Goal: Task Accomplishment & Management: Use online tool/utility

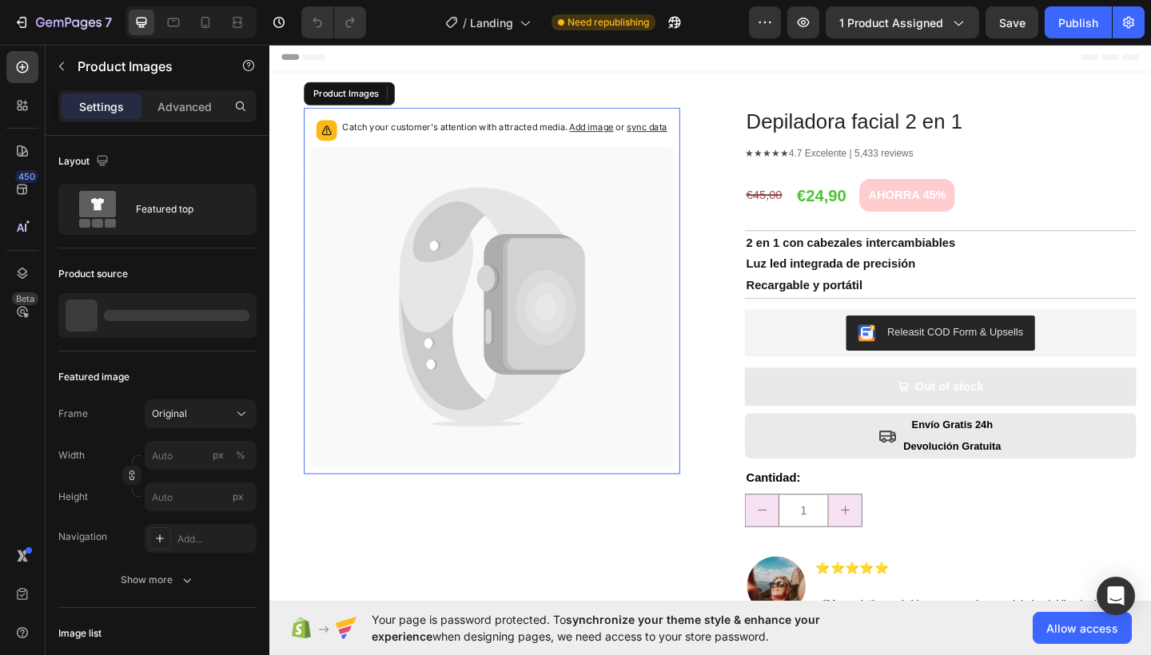
click at [631, 317] on icon at bounding box center [511, 330] width 395 height 349
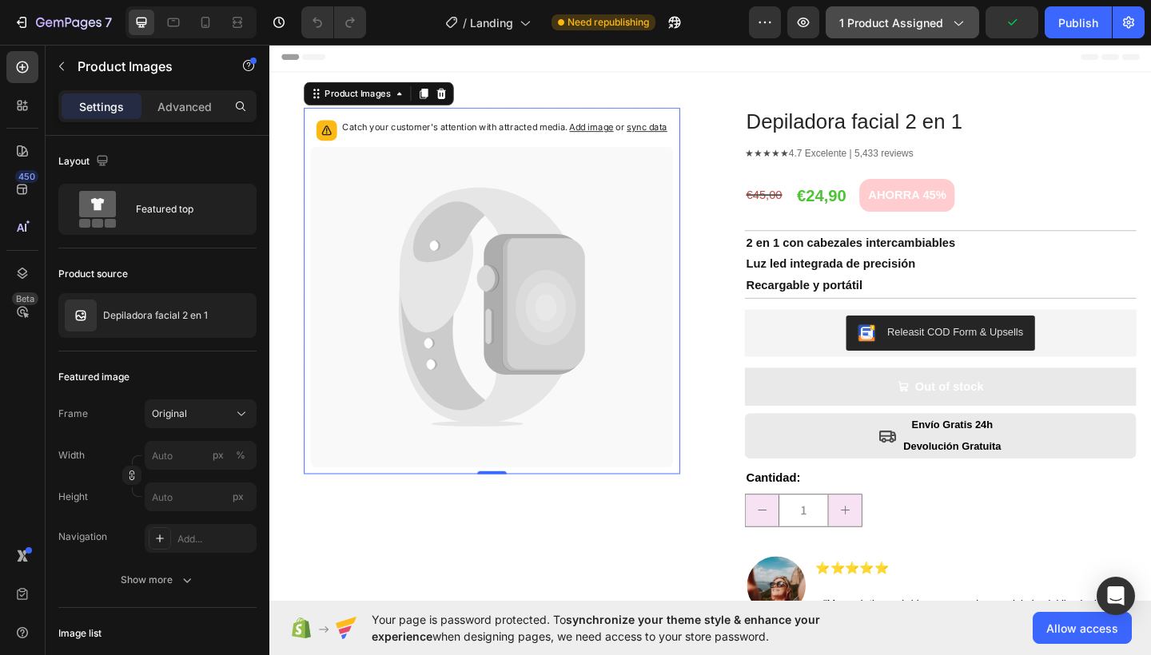
click at [863, 31] on button "1 product assigned" at bounding box center [901, 22] width 153 height 32
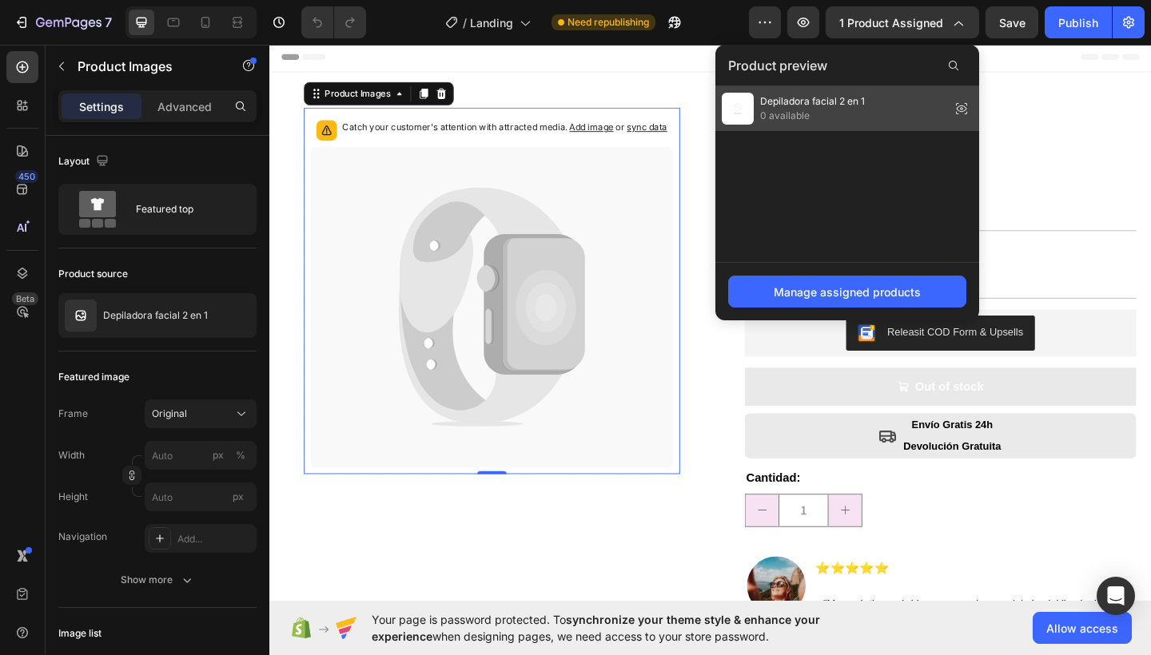
click at [821, 112] on span "0 available" at bounding box center [812, 116] width 105 height 14
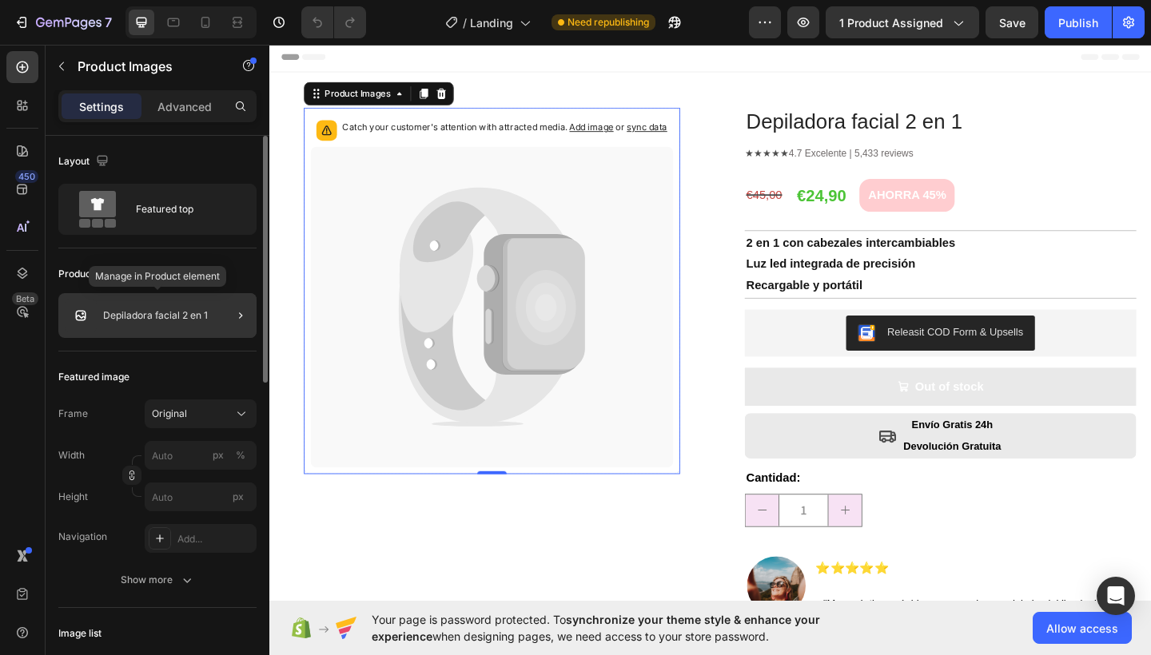
click at [152, 321] on div "Depiladora facial 2 en 1" at bounding box center [157, 315] width 198 height 45
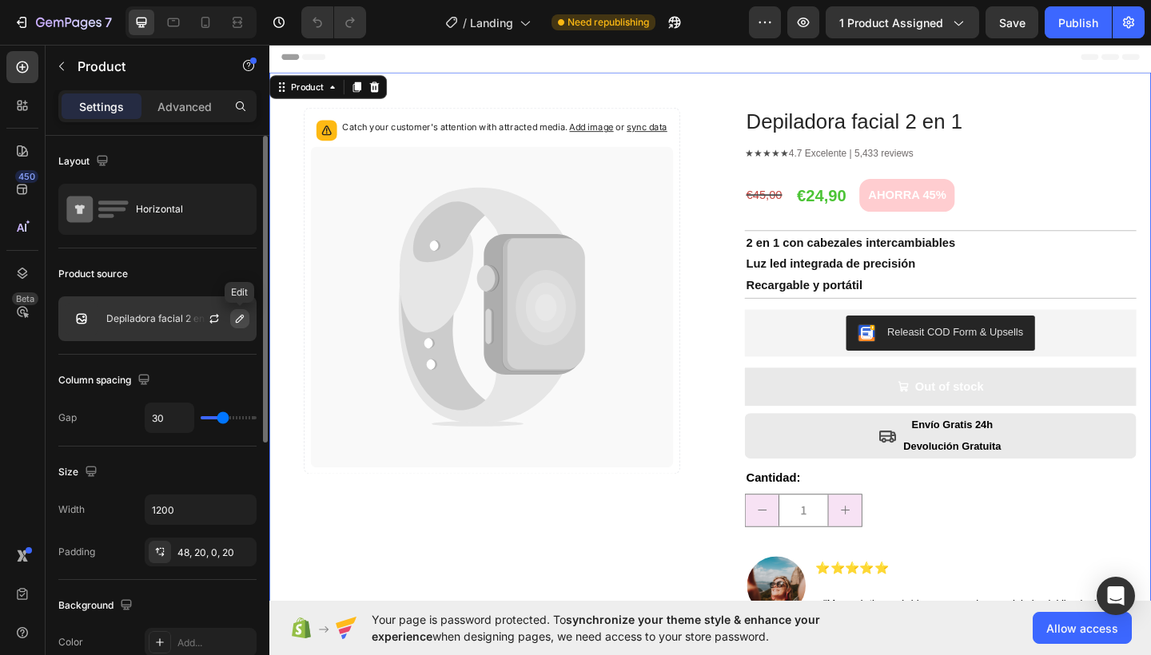
click at [238, 316] on icon "button" at bounding box center [239, 318] width 13 height 13
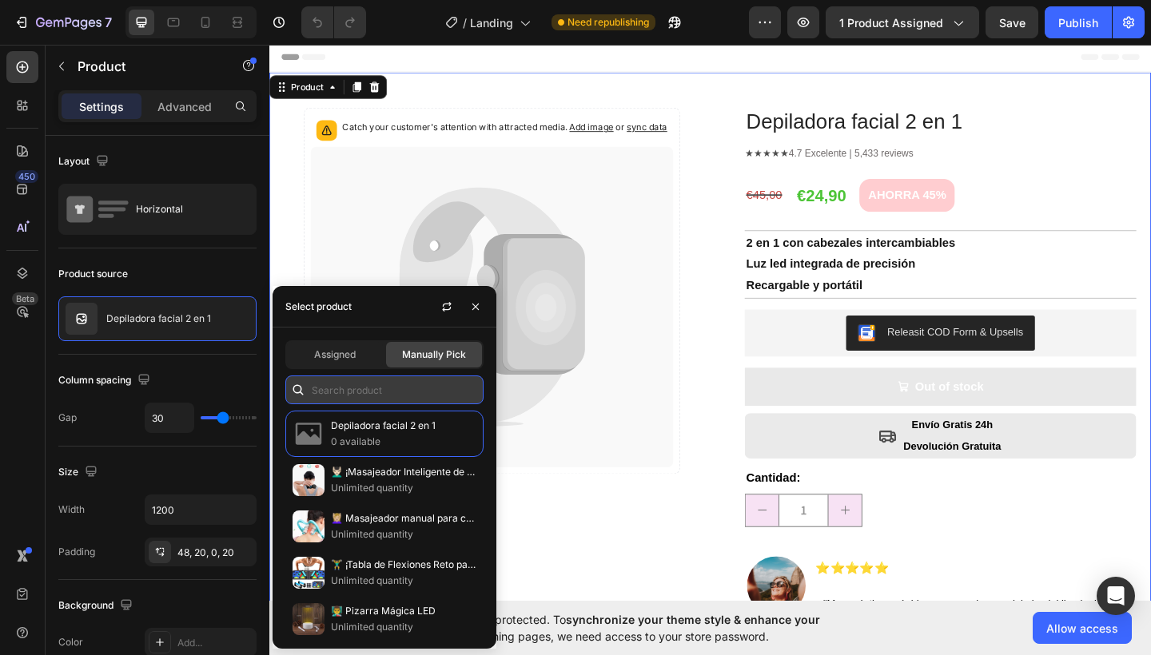
click at [376, 383] on input "text" at bounding box center [384, 390] width 198 height 29
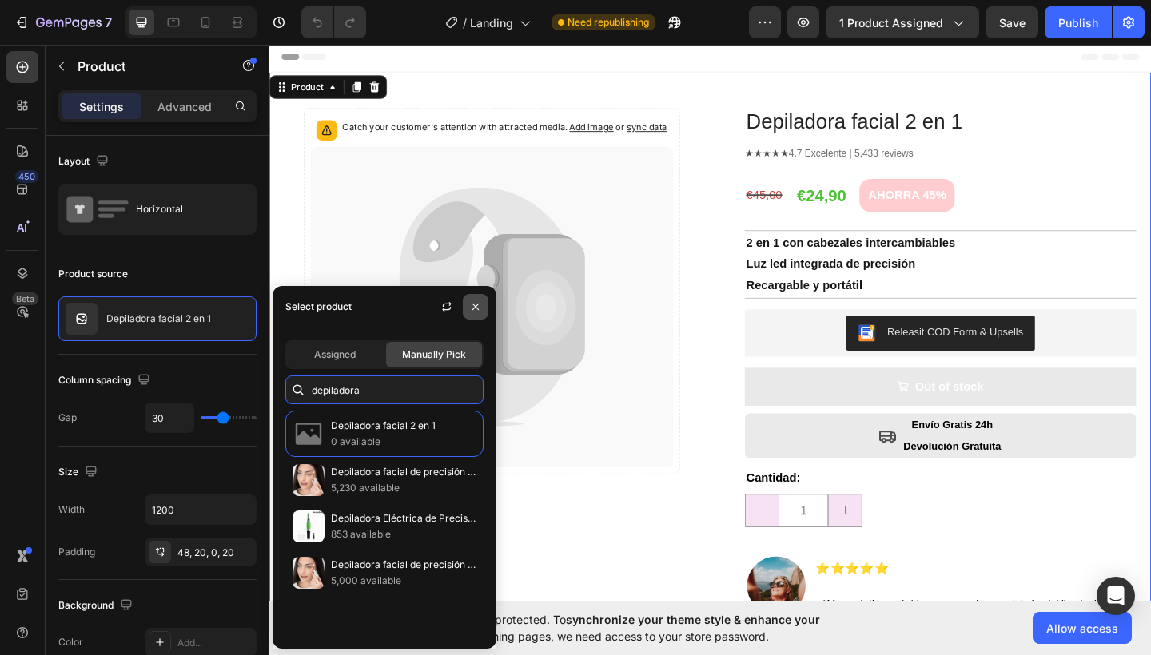
type input "depiladora"
click at [478, 312] on icon "button" at bounding box center [475, 306] width 13 height 13
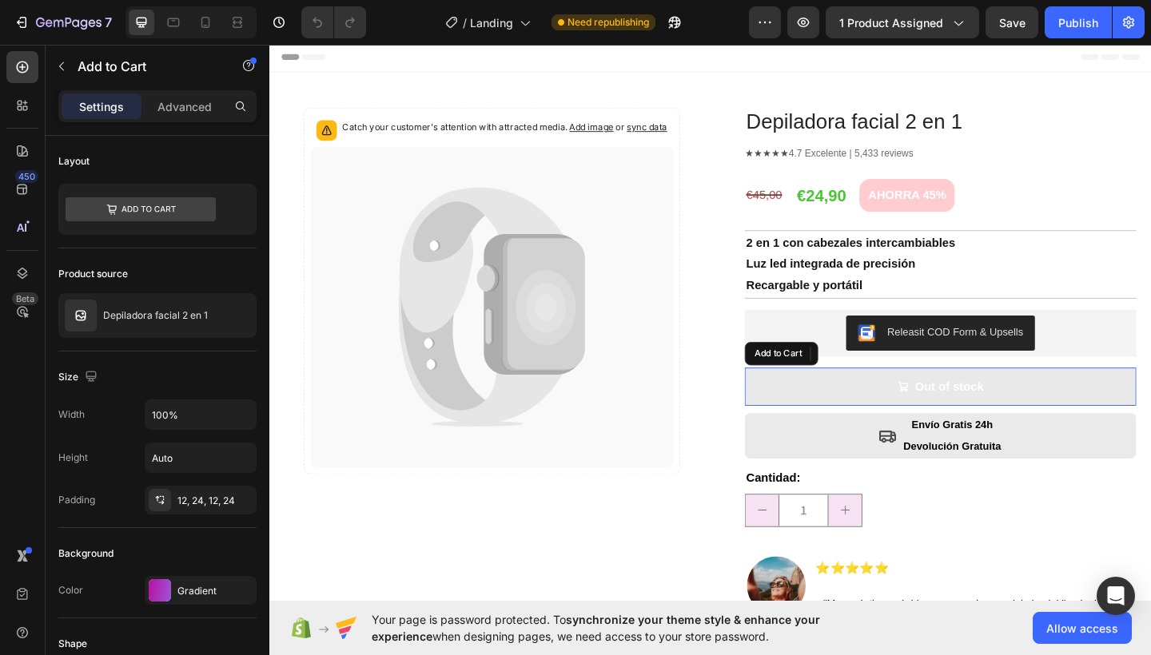
click at [925, 414] on button "Out of stock" at bounding box center [999, 417] width 426 height 42
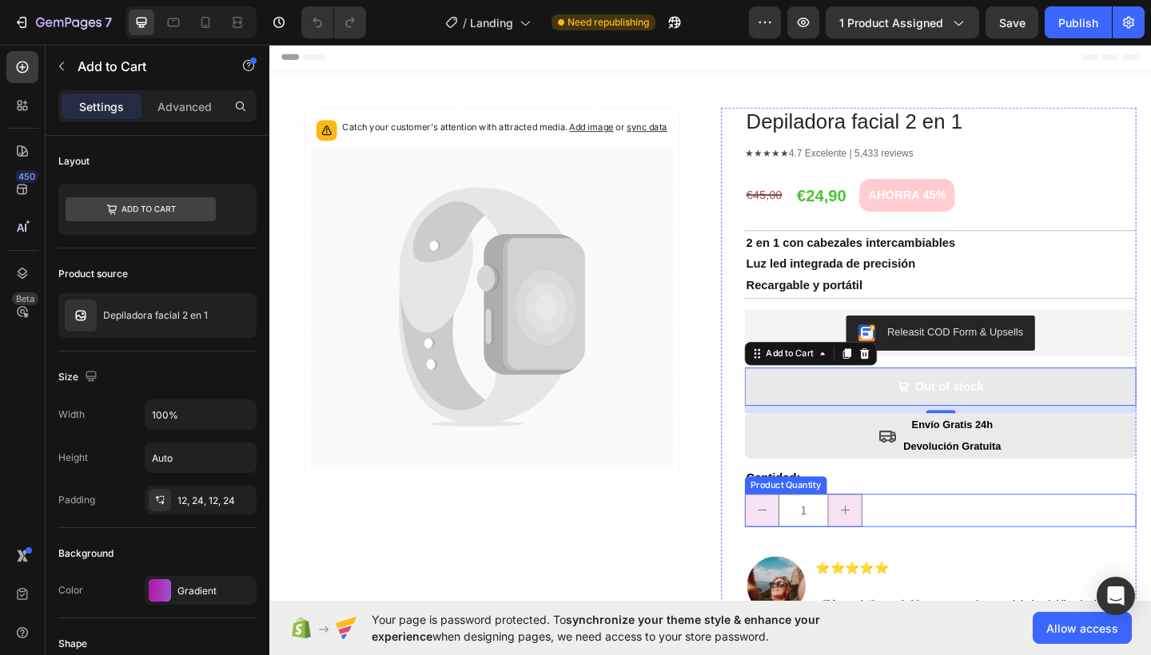
click at [1015, 551] on div "1" at bounding box center [999, 552] width 426 height 36
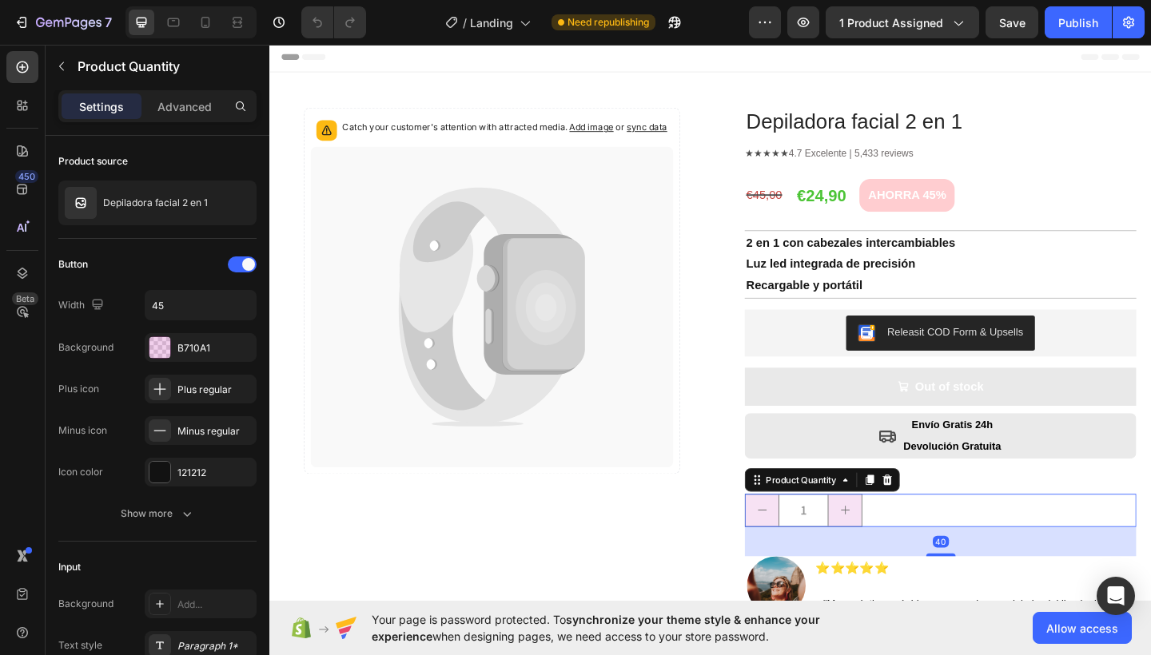
click at [845, 547] on input "1" at bounding box center [850, 552] width 54 height 34
click at [799, 557] on button "decrement" at bounding box center [805, 552] width 36 height 34
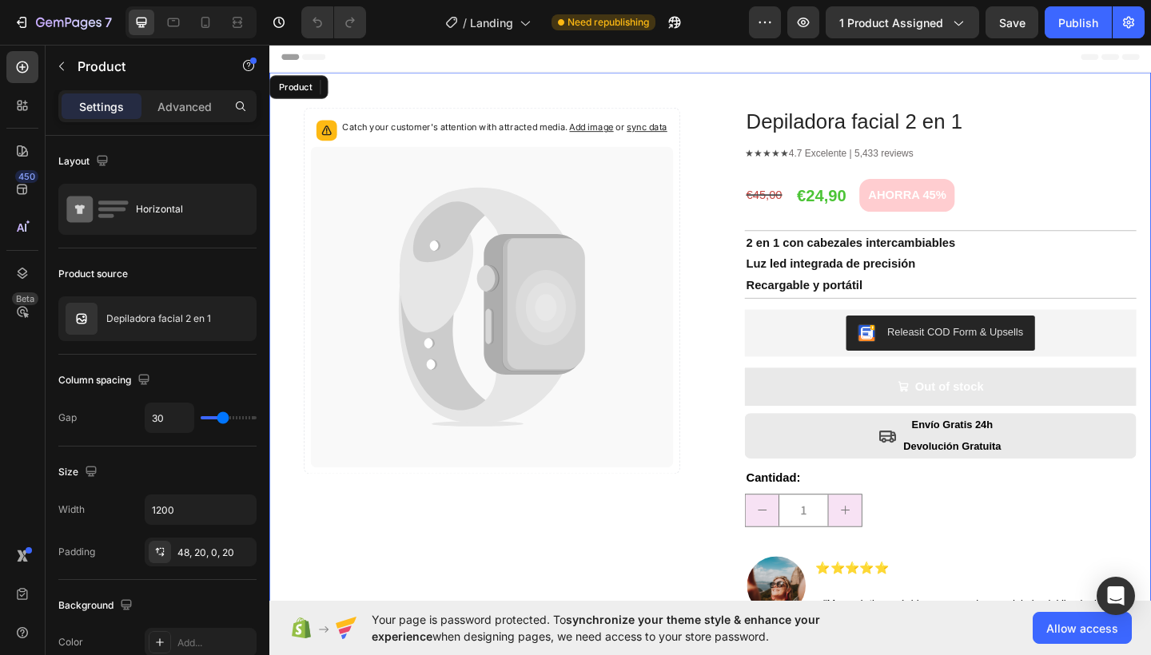
click at [692, 578] on div "Catch your customer's attention with attracted media. Add image or sync data Pr…" at bounding box center [510, 438] width 451 height 651
click at [853, 209] on div "€24,90" at bounding box center [869, 209] width 57 height 35
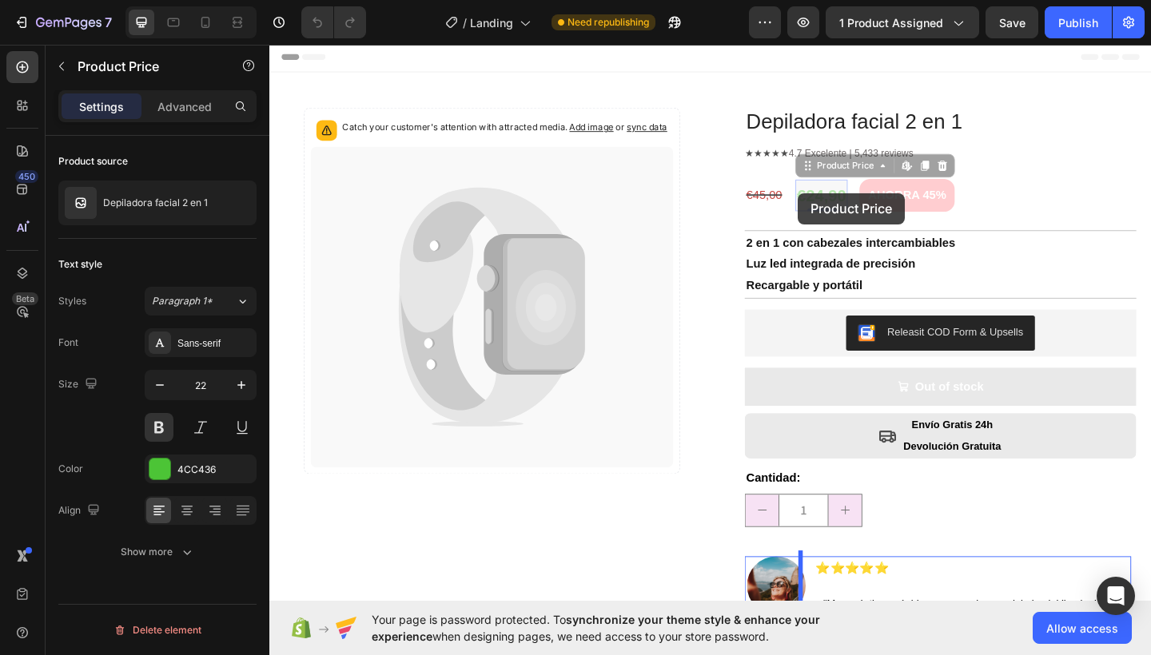
drag, startPoint x: 858, startPoint y: 210, endPoint x: 844, endPoint y: 206, distance: 14.9
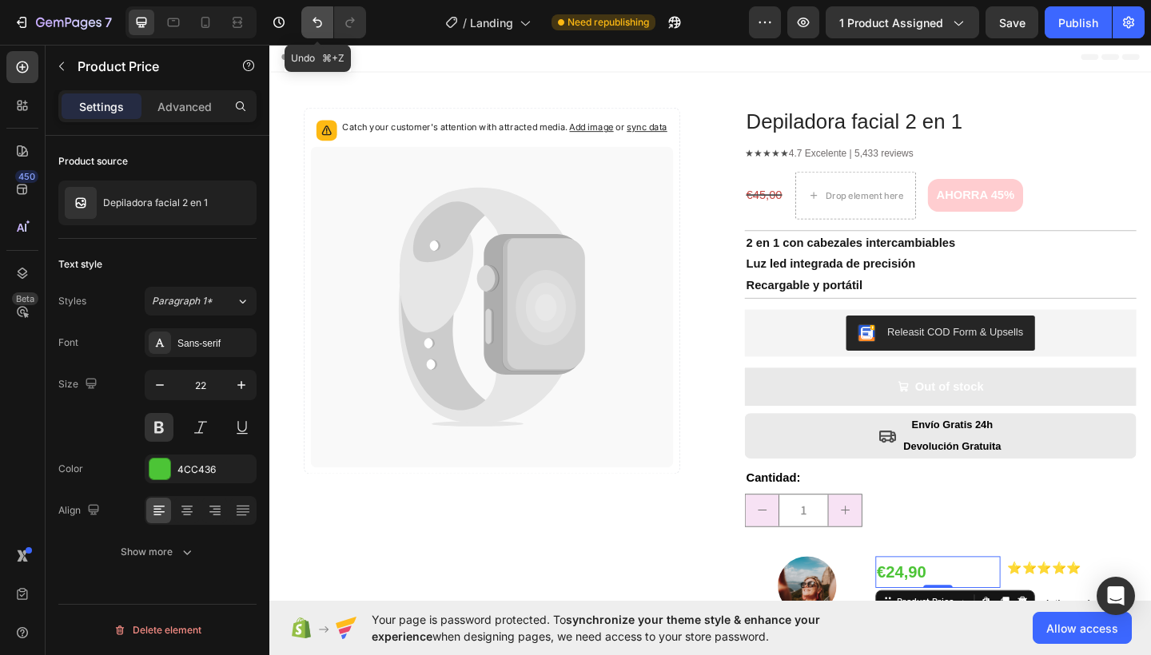
click at [315, 24] on icon "Undo/Redo" at bounding box center [317, 22] width 16 height 16
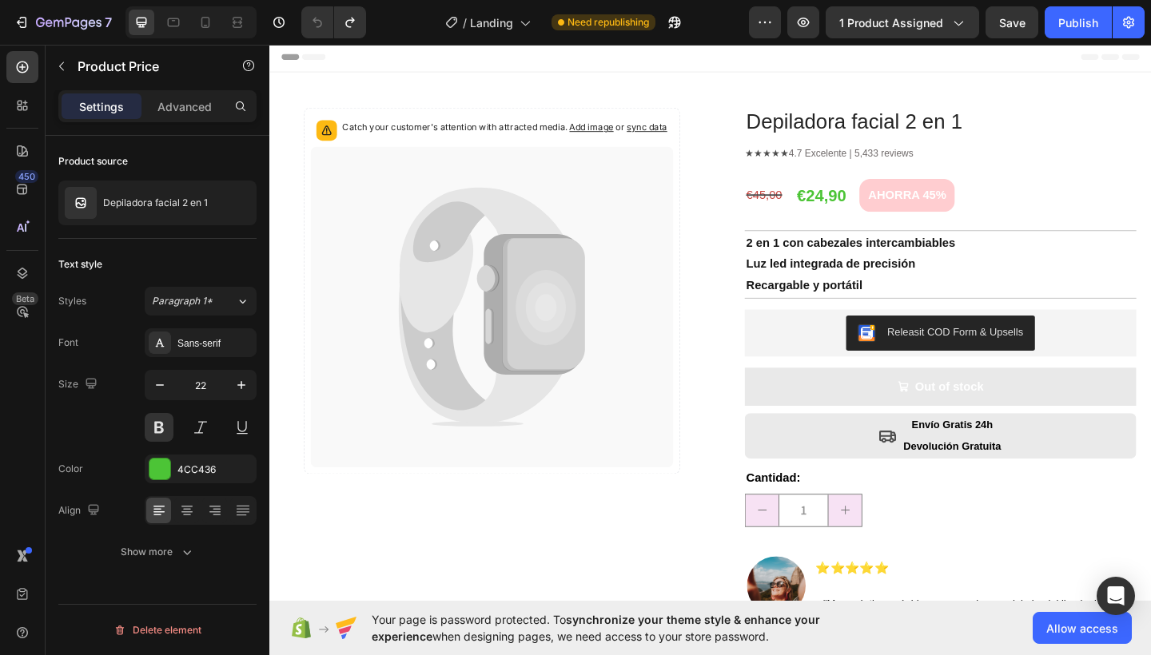
click at [871, 214] on div "€24,90" at bounding box center [869, 209] width 57 height 35
click at [814, 213] on div "€45,00" at bounding box center [807, 209] width 42 height 26
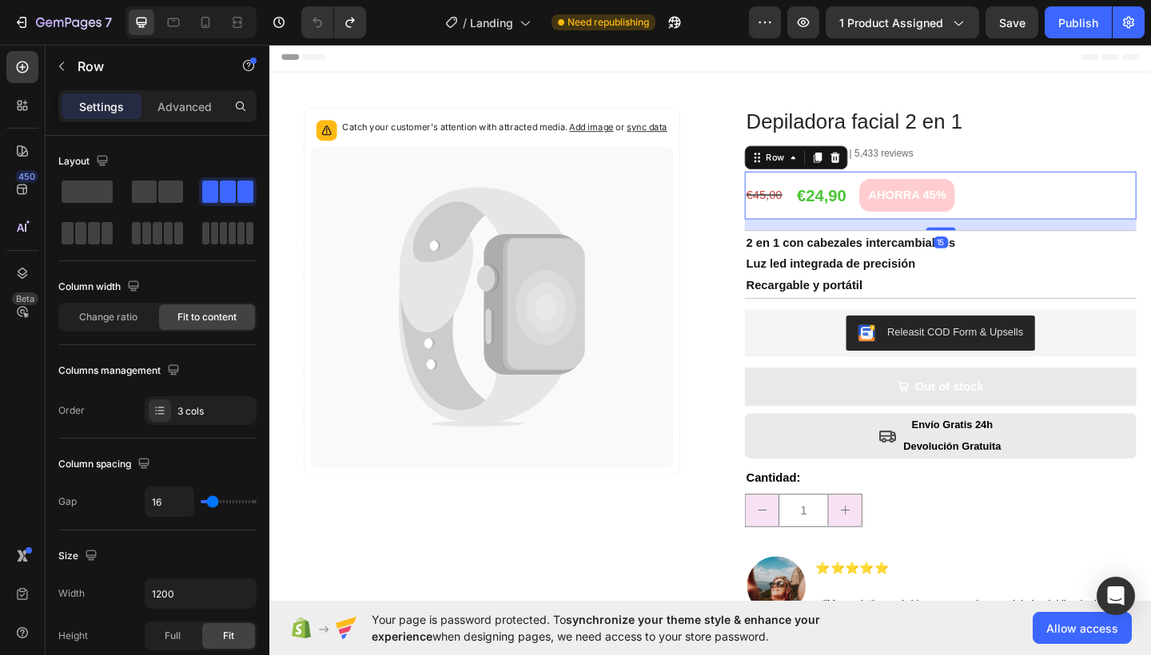
click at [831, 201] on div "€45,00 Compare Price Compare Price €24,90 Product Price Product Price AHORRA 45…" at bounding box center [999, 209] width 426 height 52
click at [801, 207] on div "€45,00" at bounding box center [807, 209] width 42 height 26
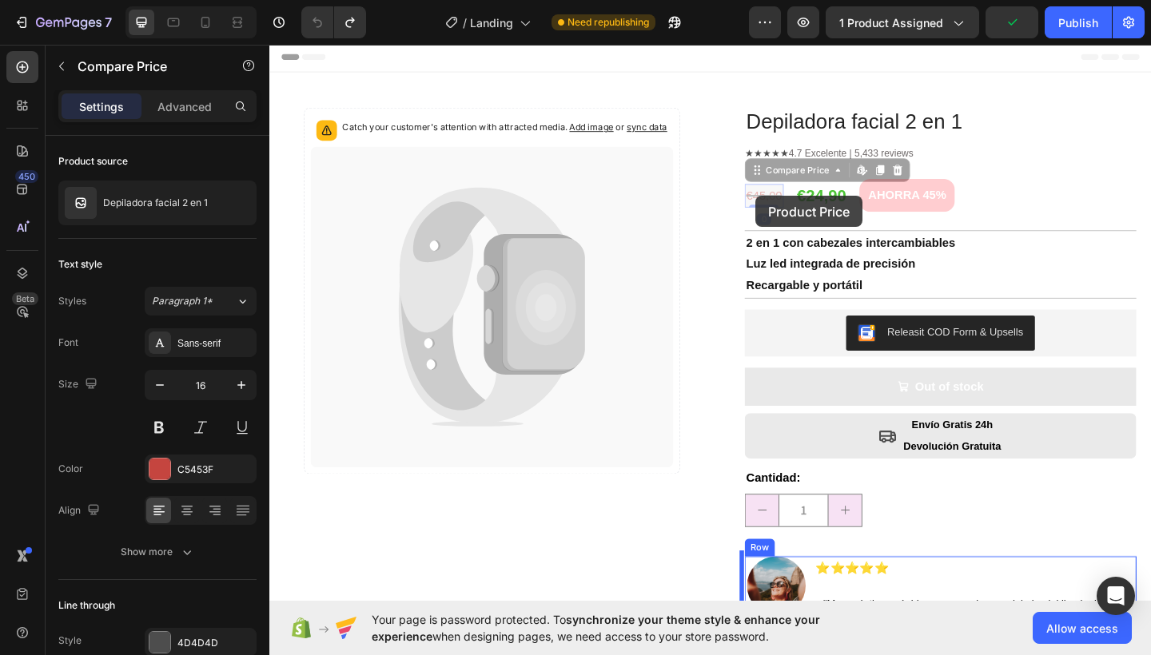
drag, startPoint x: 802, startPoint y: 202, endPoint x: 797, endPoint y: 209, distance: 8.6
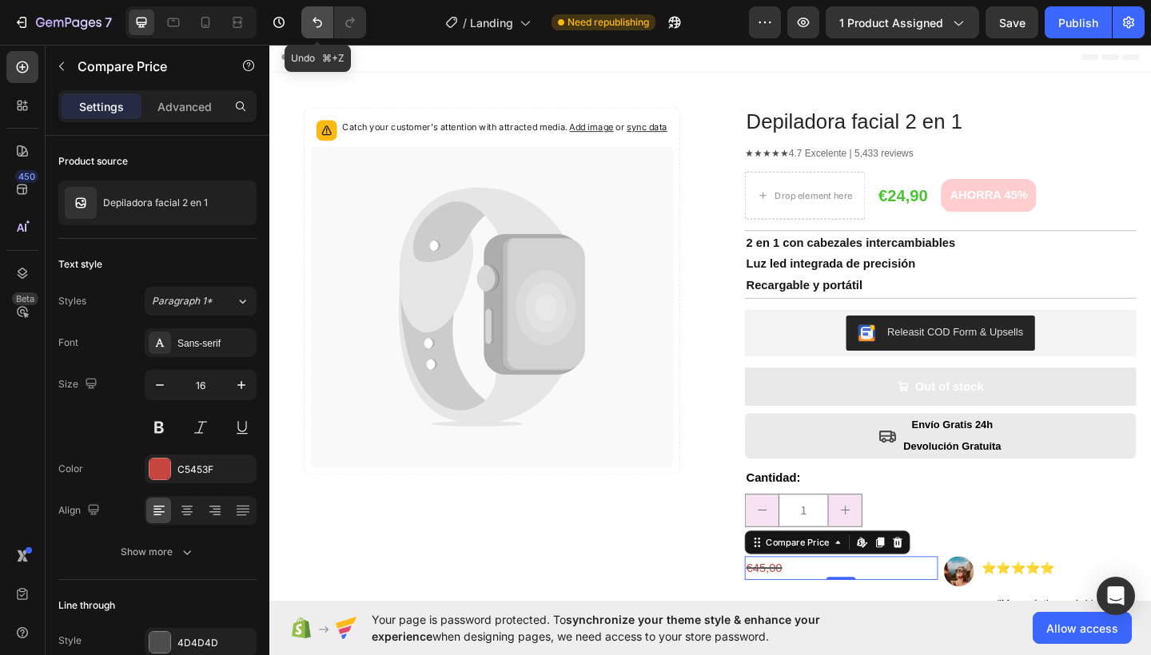
click at [323, 21] on icon "Undo/Redo" at bounding box center [317, 22] width 16 height 16
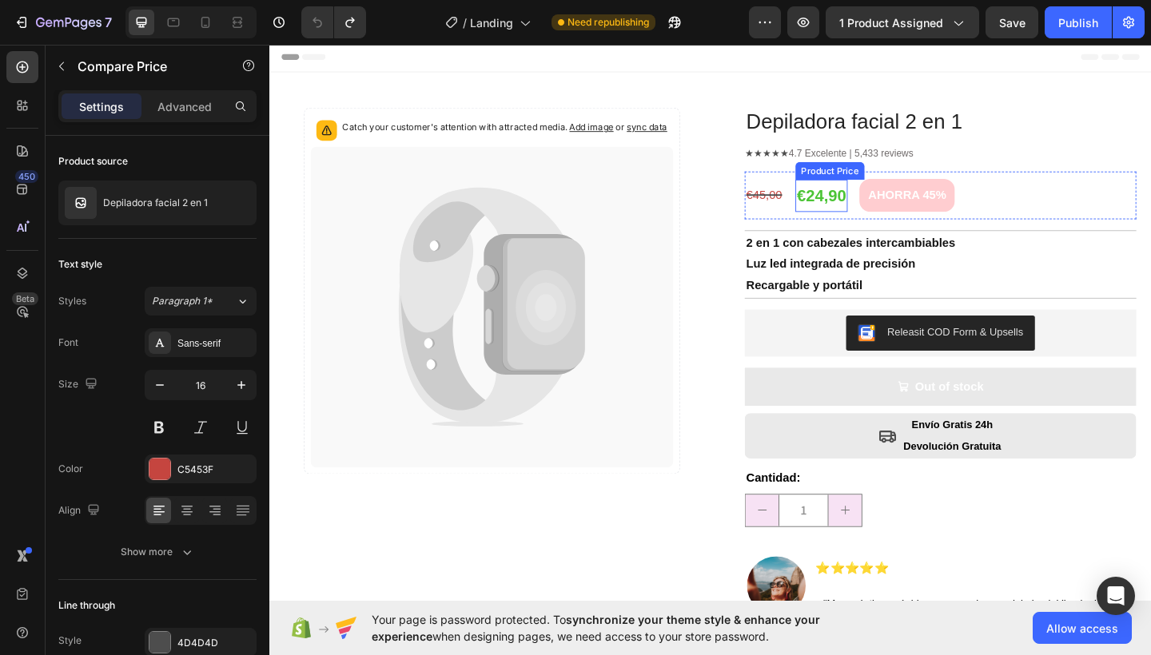
click at [851, 205] on div "€24,90" at bounding box center [869, 209] width 57 height 35
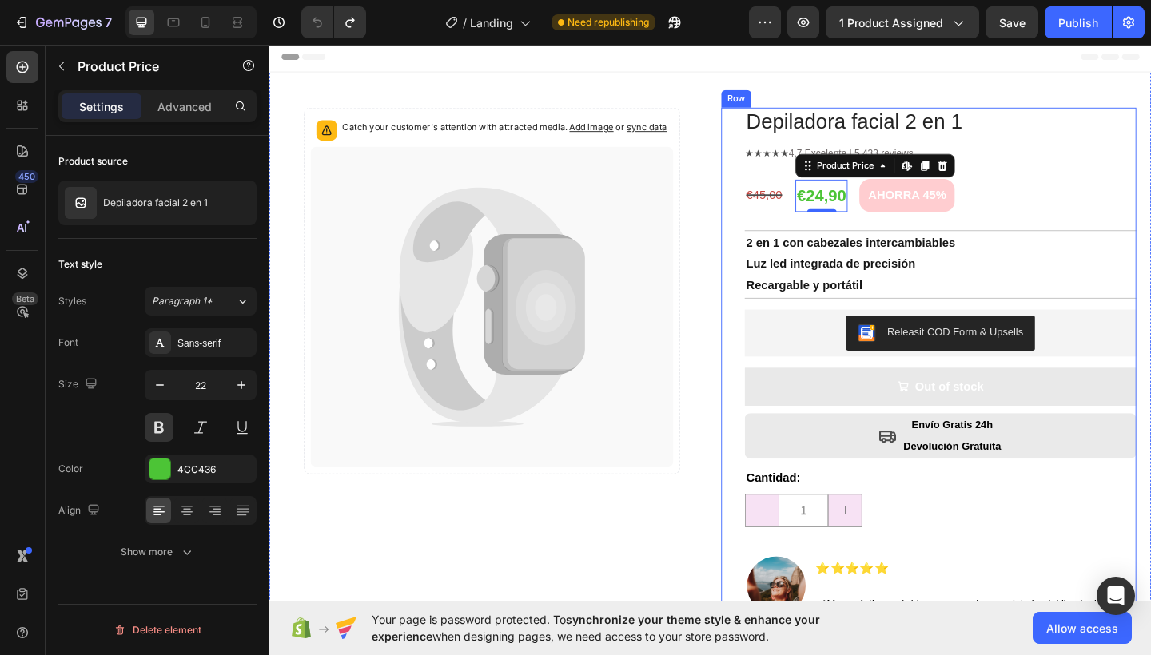
click at [839, 234] on div "Depiladora facial 2 en 1 Product Title ★★★★★ 4.7 Excelente | 5,433 reviews Text…" at bounding box center [999, 438] width 426 height 651
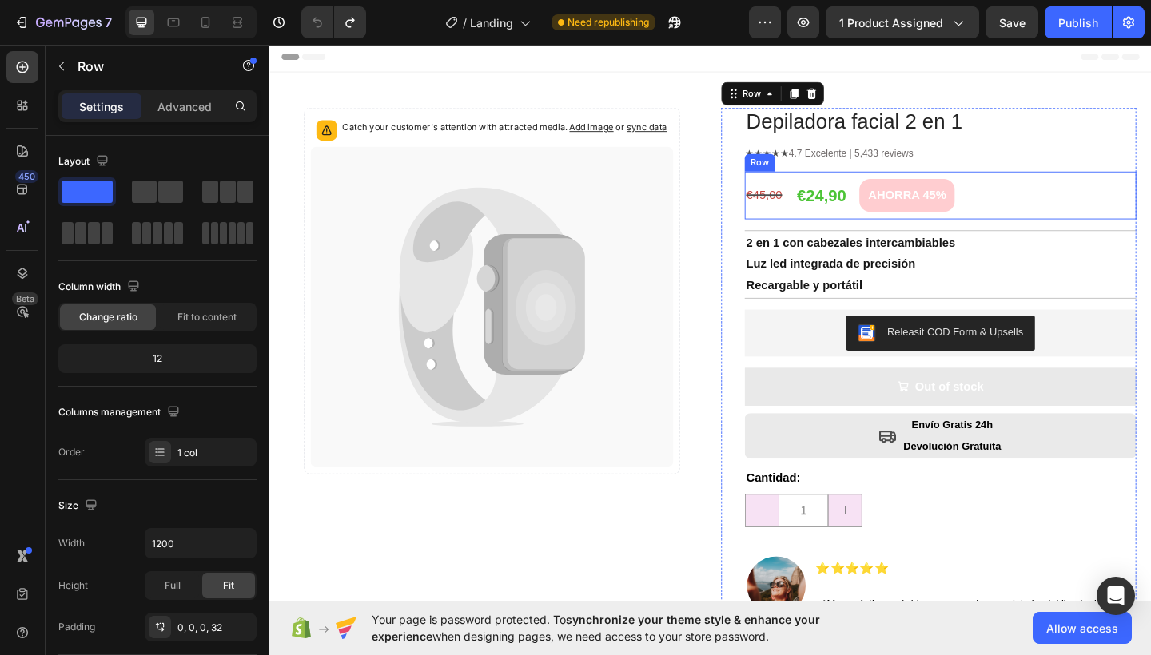
click at [822, 223] on div "€45,00 Compare Price Compare Price" at bounding box center [807, 209] width 42 height 52
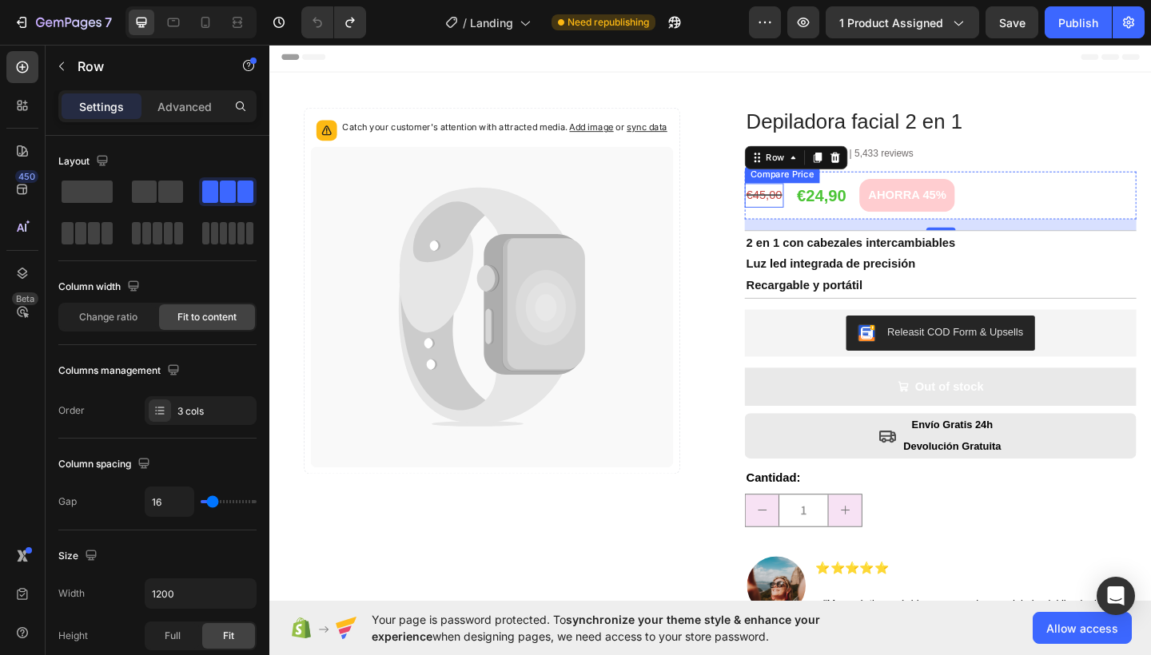
click at [794, 207] on div "€45,00" at bounding box center [807, 209] width 42 height 26
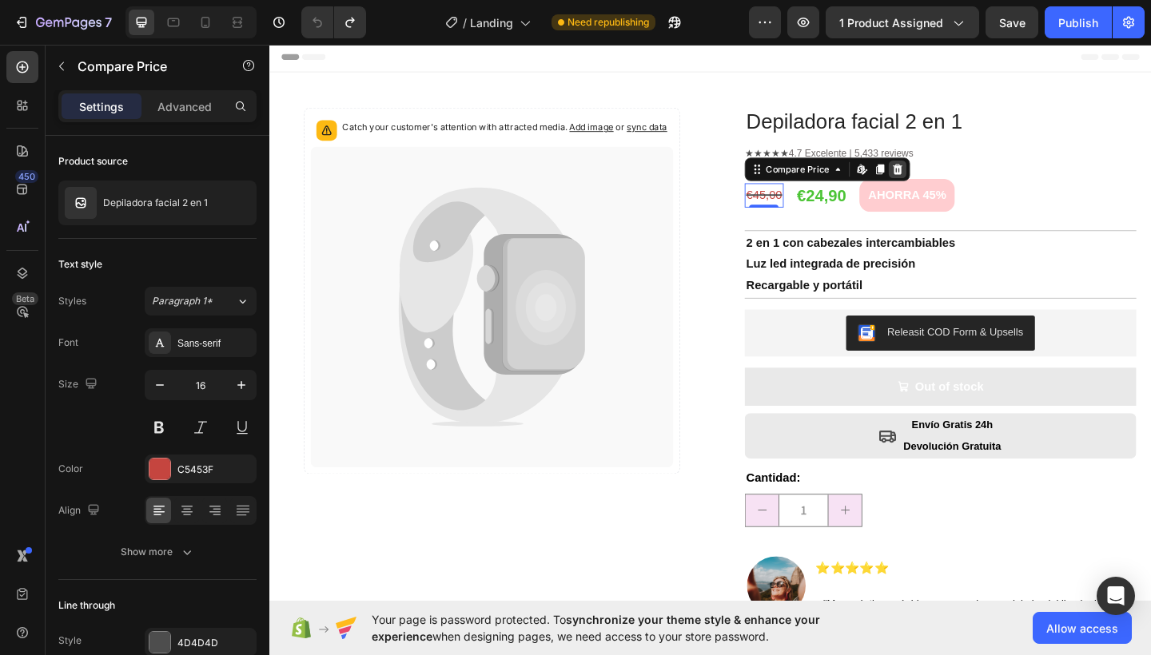
click at [948, 177] on icon at bounding box center [953, 180] width 10 height 11
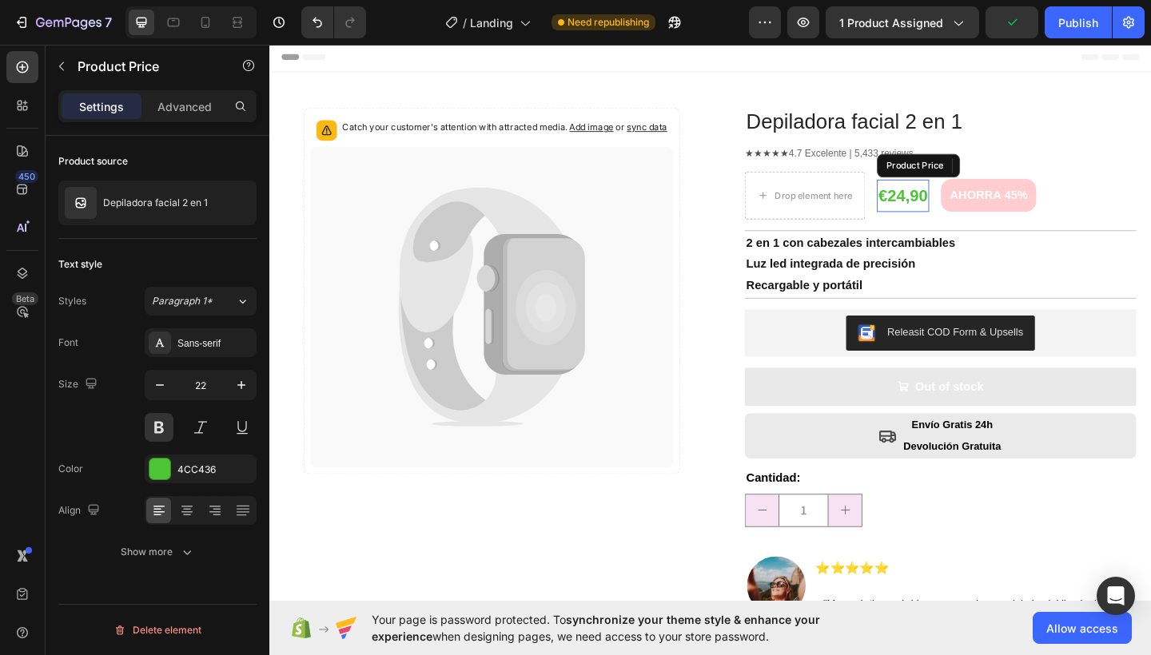
click at [965, 201] on div "€24,90" at bounding box center [958, 209] width 57 height 35
click at [1085, 172] on icon at bounding box center [1090, 176] width 10 height 11
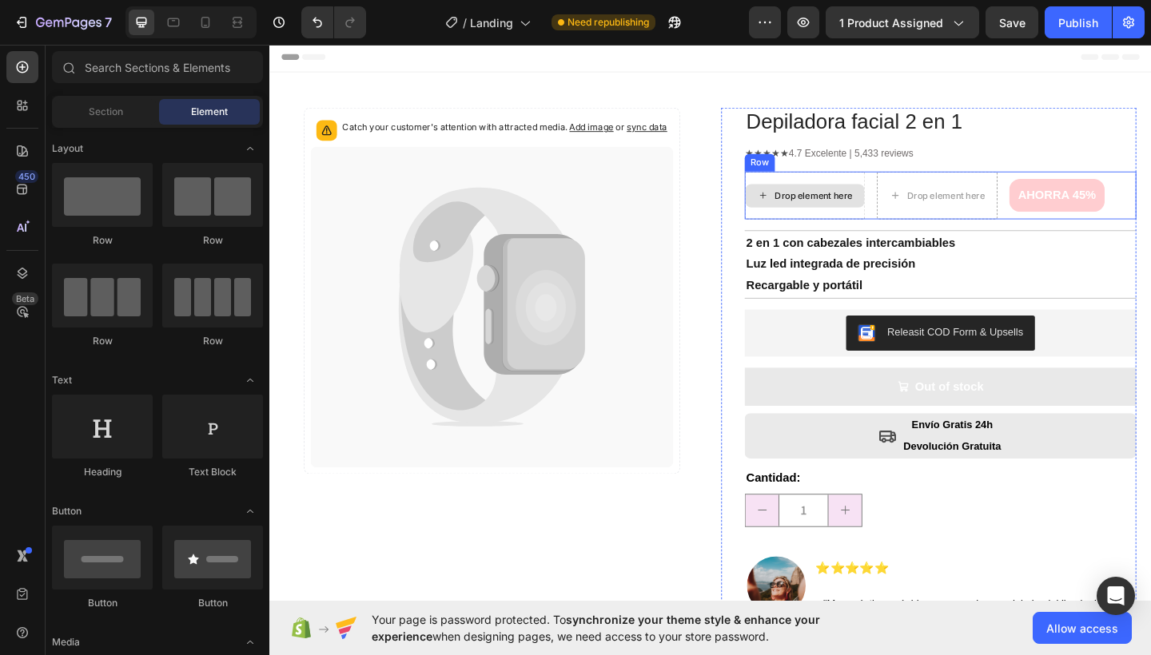
click at [853, 211] on div "Drop element here" at bounding box center [861, 209] width 85 height 13
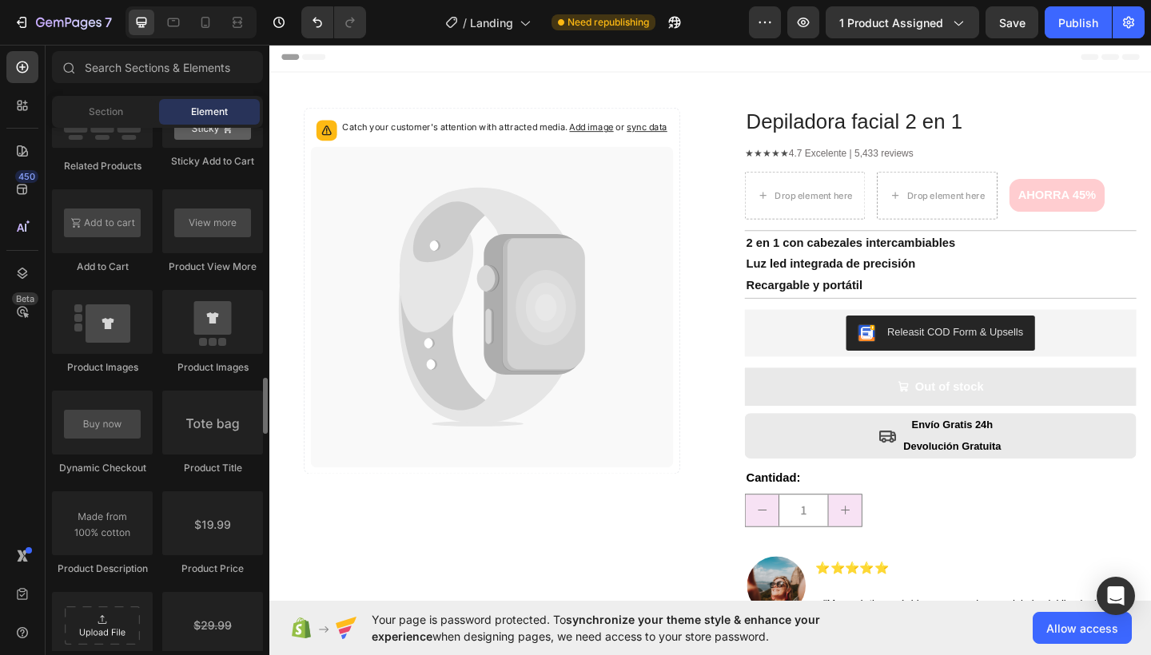
scroll to position [2367, 0]
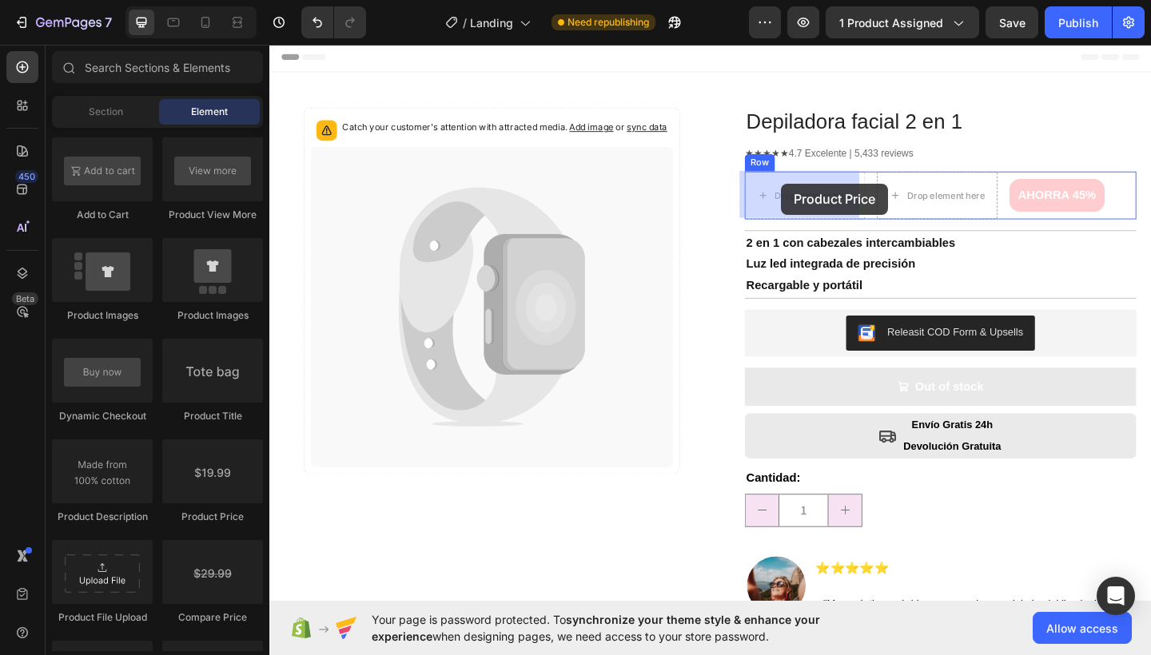
drag, startPoint x: 470, startPoint y: 541, endPoint x: 825, endPoint y: 196, distance: 495.5
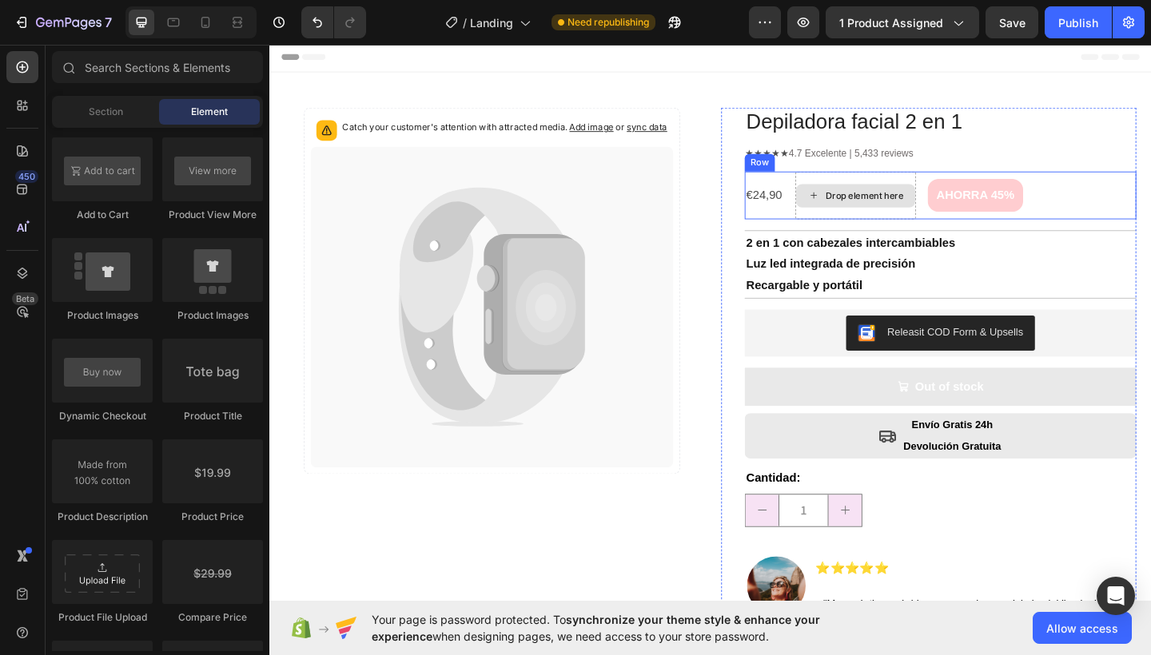
click at [886, 220] on div "Drop element here" at bounding box center [906, 210] width 129 height 26
drag, startPoint x: 515, startPoint y: 574, endPoint x: 890, endPoint y: 207, distance: 524.9
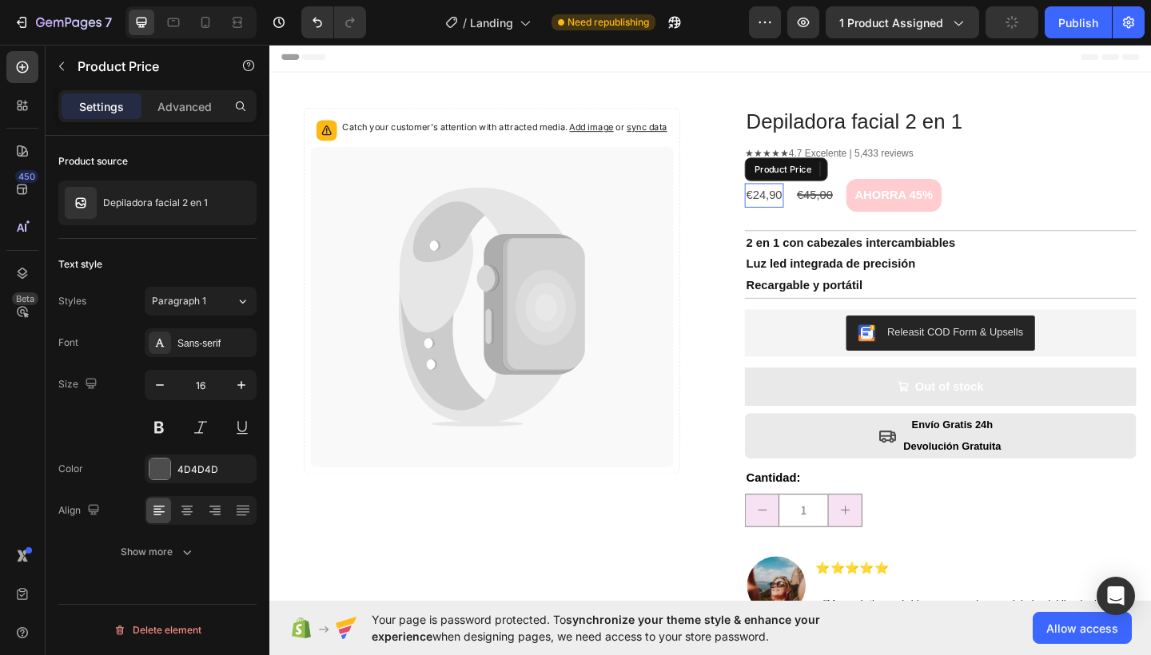
click at [803, 205] on div "€24,90" at bounding box center [807, 209] width 42 height 26
click at [247, 384] on icon "button" at bounding box center [241, 385] width 16 height 16
type input "18"
click at [872, 210] on div "€45,00" at bounding box center [867, 209] width 42 height 26
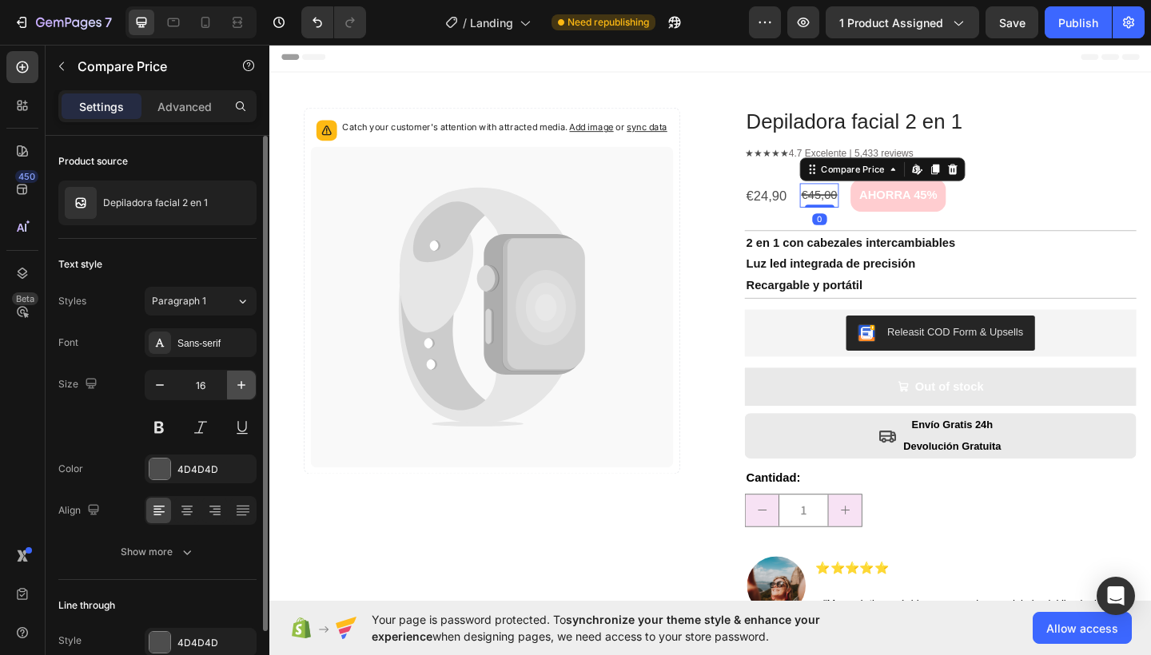
click at [242, 381] on icon "button" at bounding box center [241, 385] width 16 height 16
click at [244, 372] on button "button" at bounding box center [241, 385] width 29 height 29
type input "18"
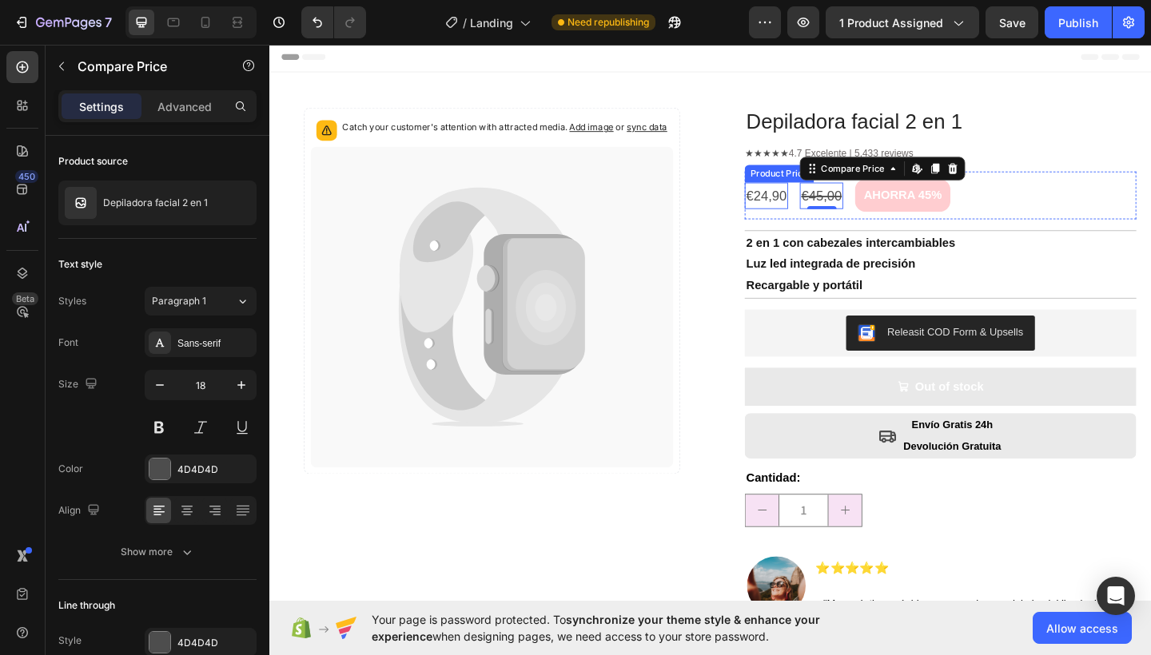
click at [816, 206] on div "€24,90" at bounding box center [809, 209] width 47 height 29
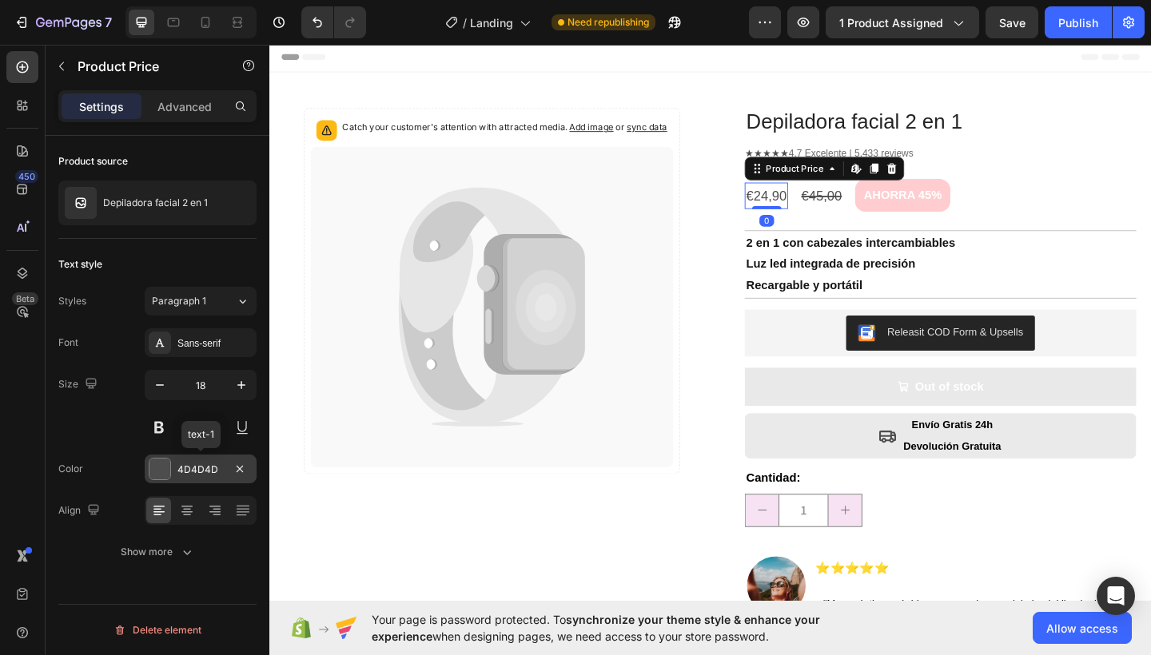
click at [189, 469] on div "4D4D4D" at bounding box center [200, 470] width 46 height 14
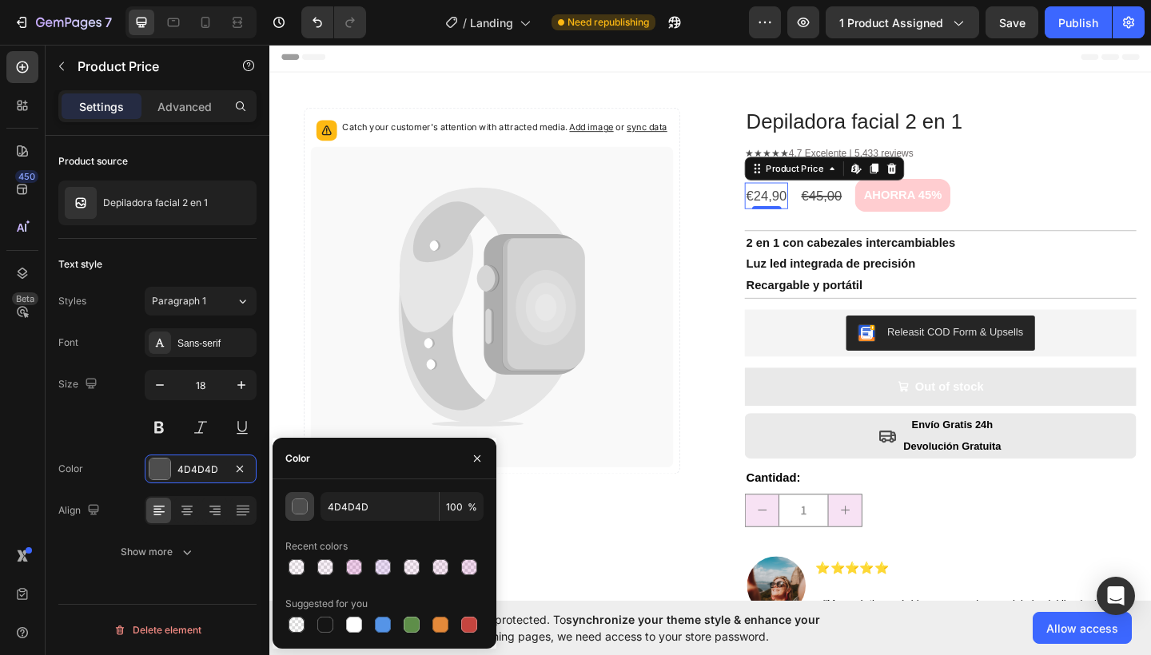
click at [306, 499] on div "button" at bounding box center [300, 507] width 16 height 16
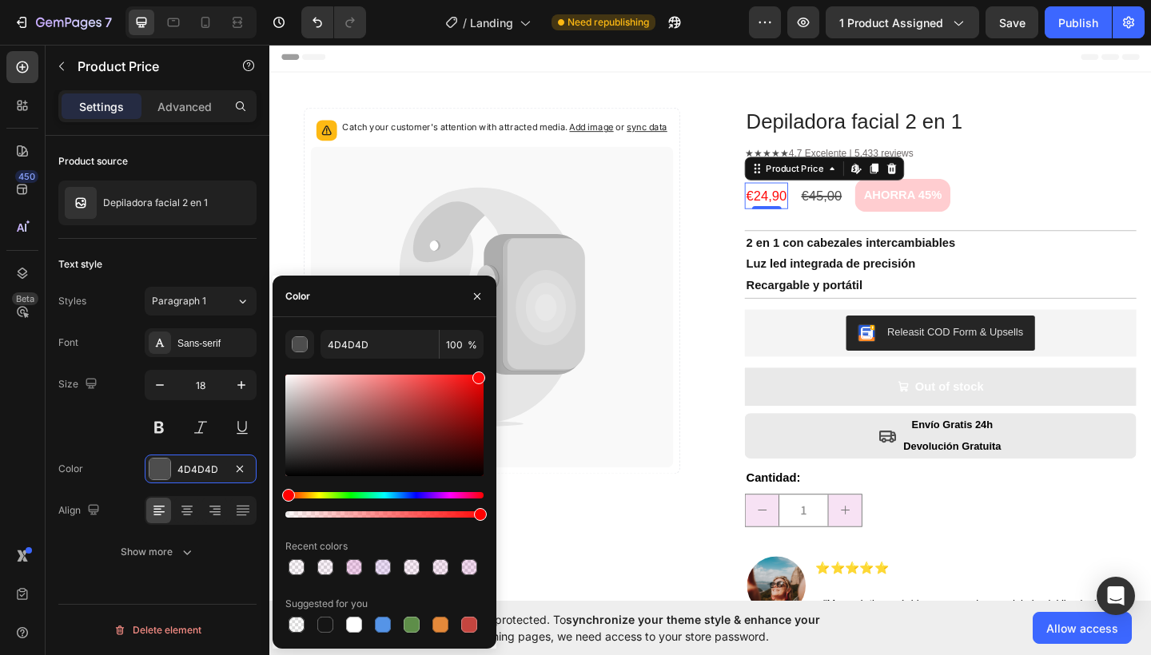
drag, startPoint x: 475, startPoint y: 396, endPoint x: 477, endPoint y: 368, distance: 28.0
click at [477, 368] on div "4D4D4D 100 % Recent colors Suggested for you" at bounding box center [384, 483] width 198 height 306
drag, startPoint x: 476, startPoint y: 380, endPoint x: 475, endPoint y: 392, distance: 12.0
click at [475, 392] on div at bounding box center [476, 394] width 13 height 13
drag, startPoint x: 474, startPoint y: 393, endPoint x: 459, endPoint y: 397, distance: 14.9
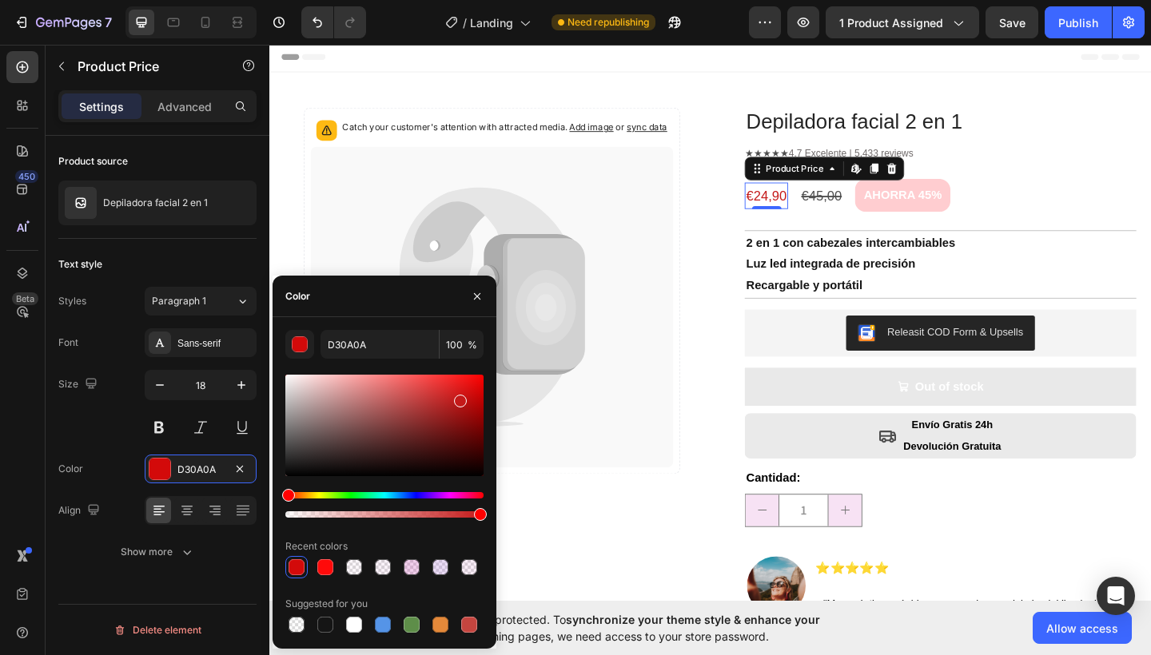
click at [459, 397] on div at bounding box center [460, 401] width 13 height 13
drag, startPoint x: 459, startPoint y: 397, endPoint x: 440, endPoint y: 388, distance: 21.1
click at [440, 388] on div at bounding box center [442, 391] width 13 height 13
drag, startPoint x: 443, startPoint y: 392, endPoint x: 464, endPoint y: 418, distance: 33.5
click at [464, 418] on div at bounding box center [466, 420] width 13 height 13
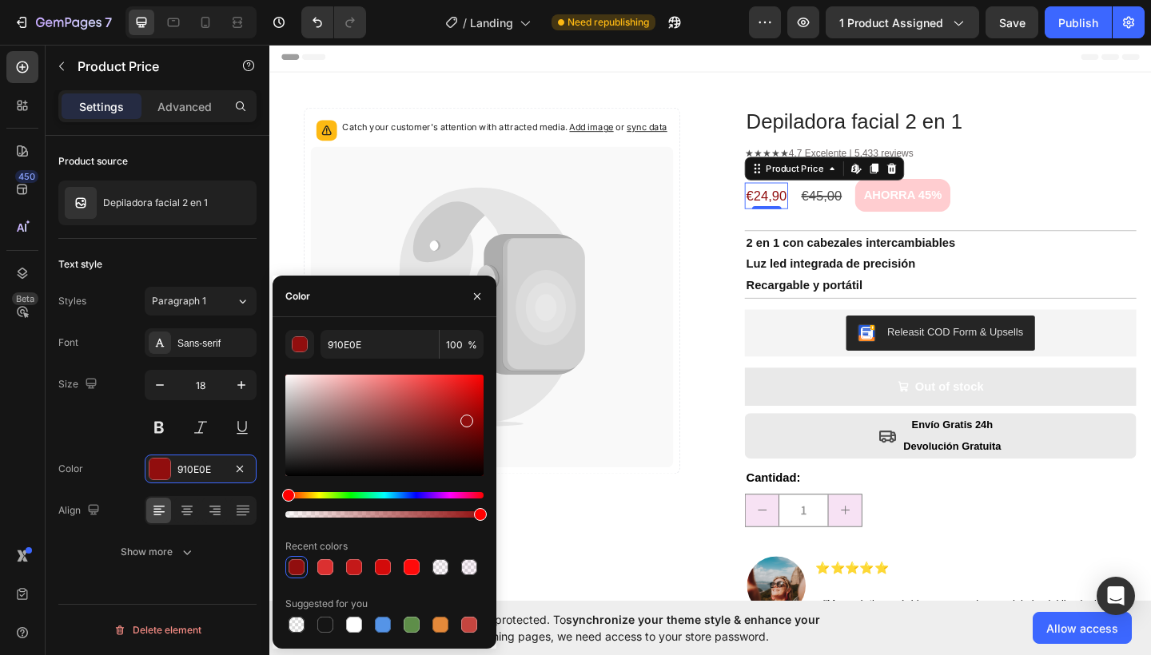
drag, startPoint x: 464, startPoint y: 418, endPoint x: 467, endPoint y: 395, distance: 23.4
click at [467, 415] on div at bounding box center [466, 421] width 13 height 13
type input "CC1212"
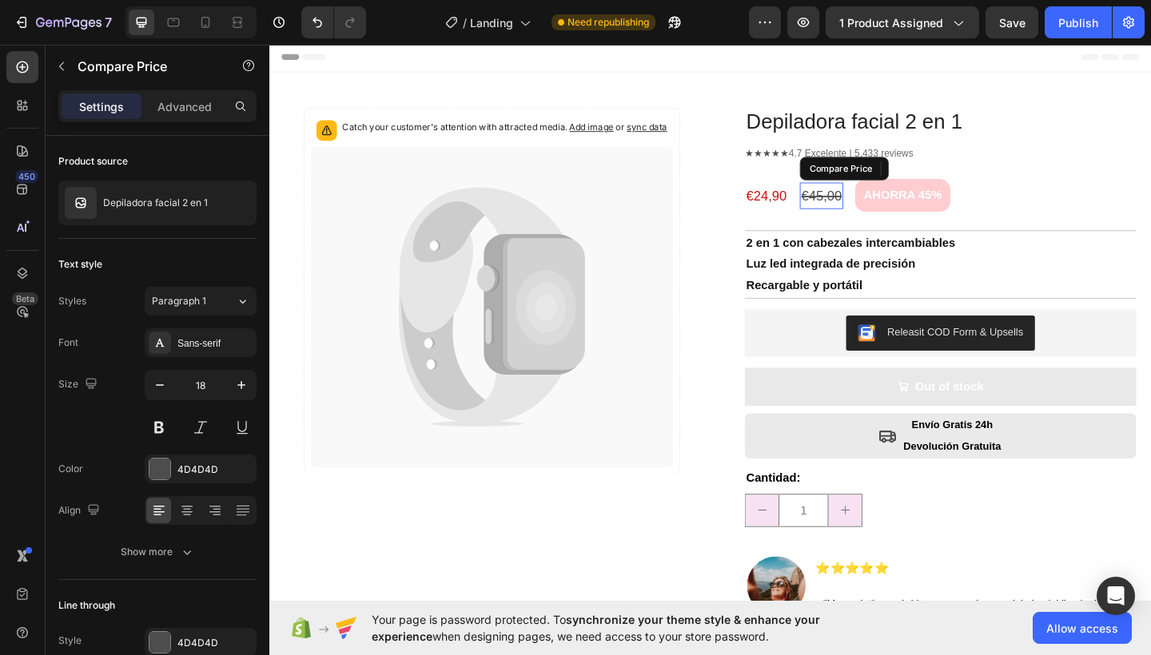
click at [876, 214] on div "€45,00" at bounding box center [869, 209] width 47 height 29
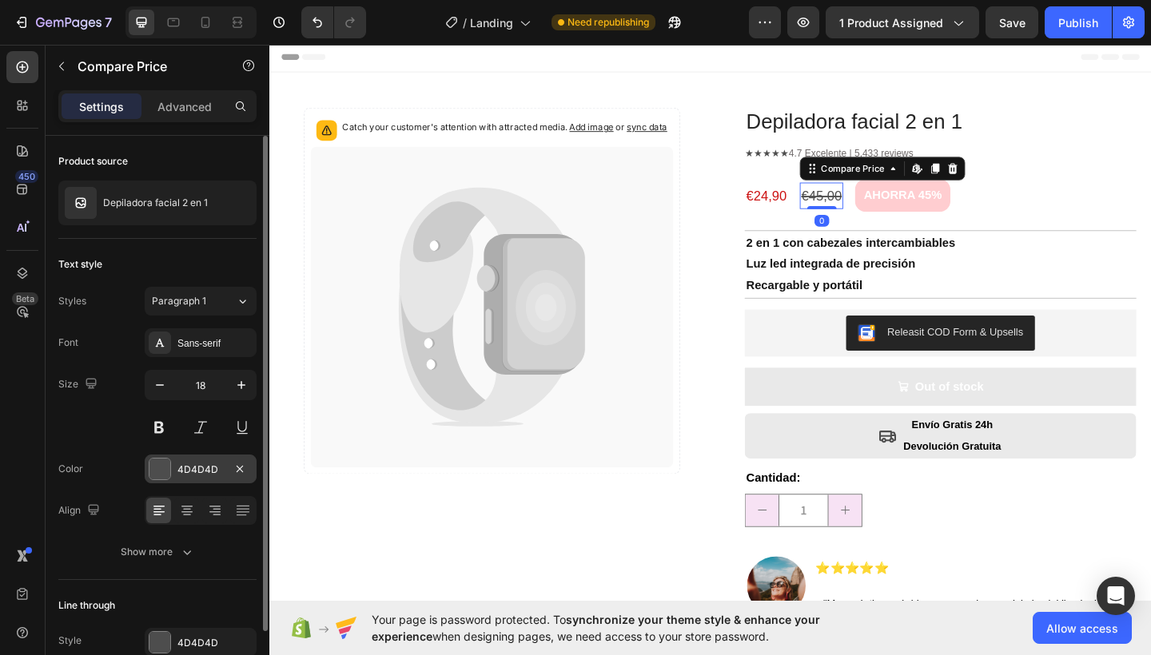
click at [157, 467] on div at bounding box center [159, 469] width 21 height 21
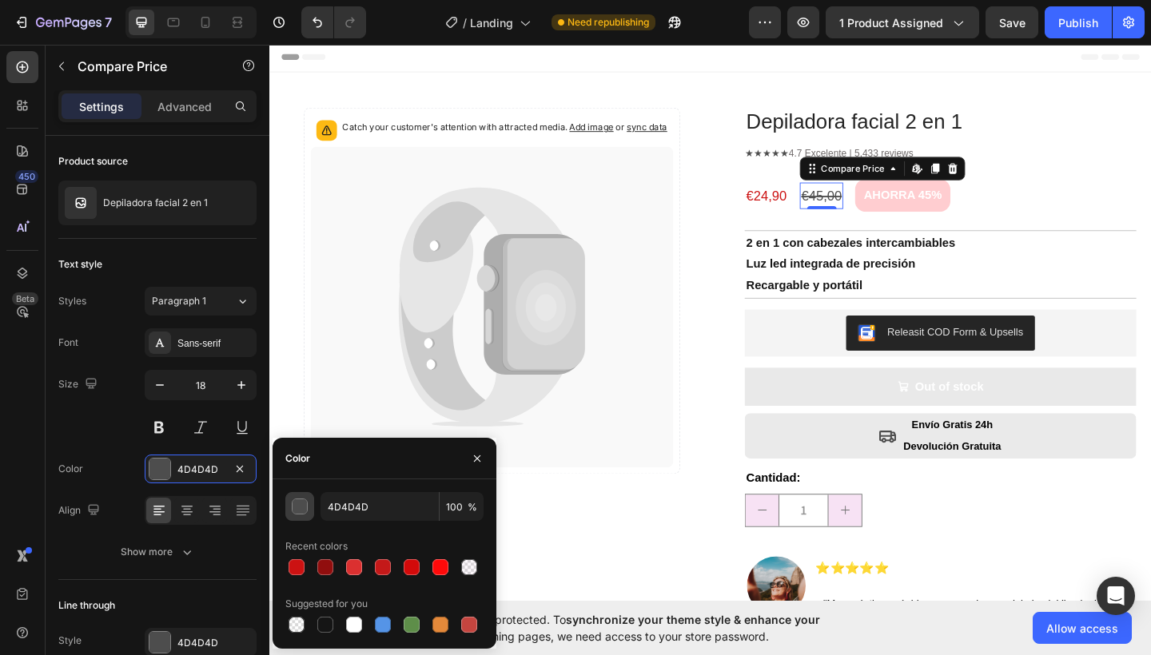
click at [303, 501] on div "button" at bounding box center [300, 507] width 16 height 16
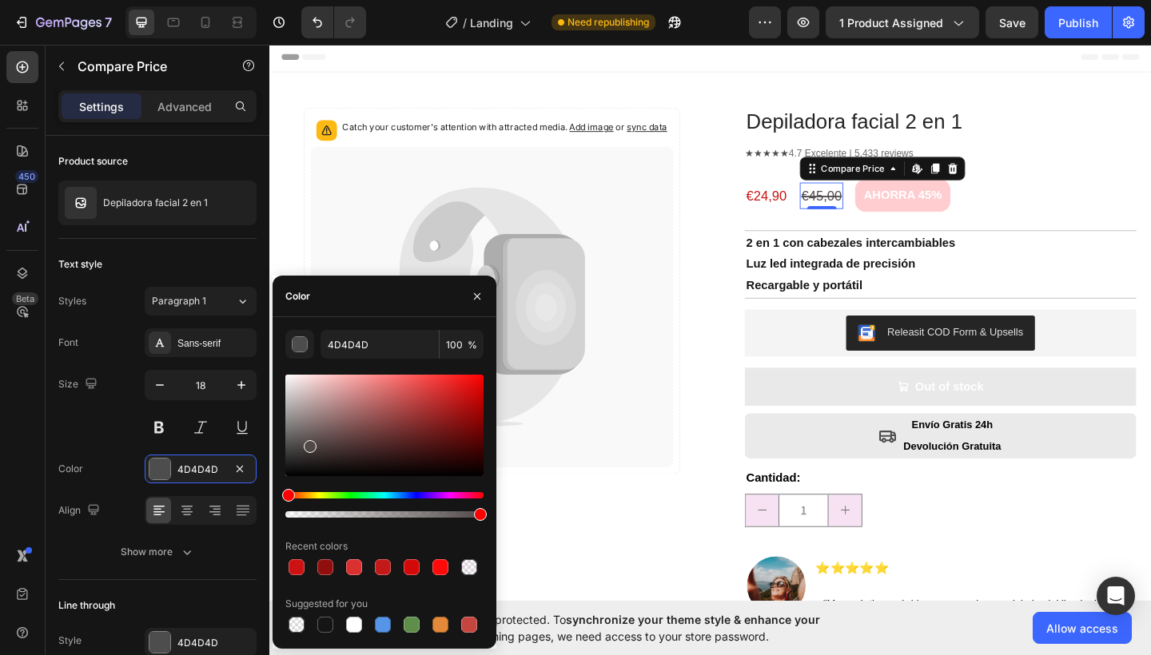
drag, startPoint x: 299, startPoint y: 457, endPoint x: 312, endPoint y: 435, distance: 25.1
click at [312, 435] on div at bounding box center [384, 425] width 198 height 101
click at [319, 430] on div at bounding box center [318, 436] width 13 height 13
type input "726060"
drag, startPoint x: 478, startPoint y: 514, endPoint x: 423, endPoint y: 513, distance: 54.3
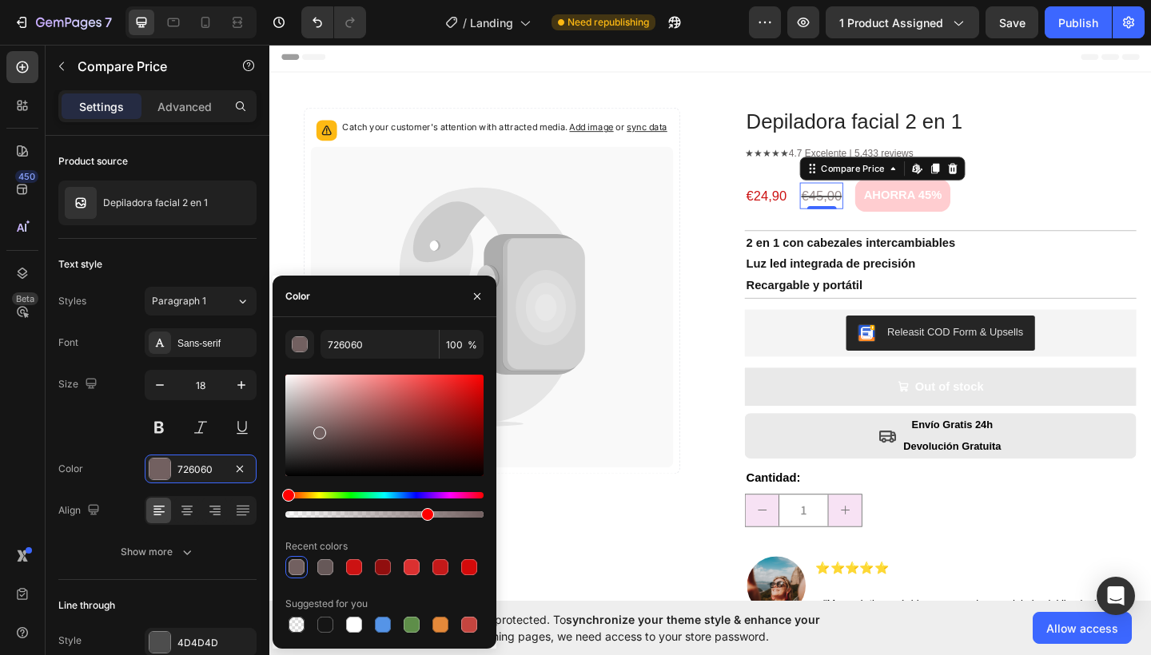
click at [423, 513] on div at bounding box center [427, 514] width 13 height 13
click at [427, 513] on div at bounding box center [429, 514] width 13 height 13
type input "71"
click at [866, 205] on div "€45,00" at bounding box center [869, 209] width 47 height 29
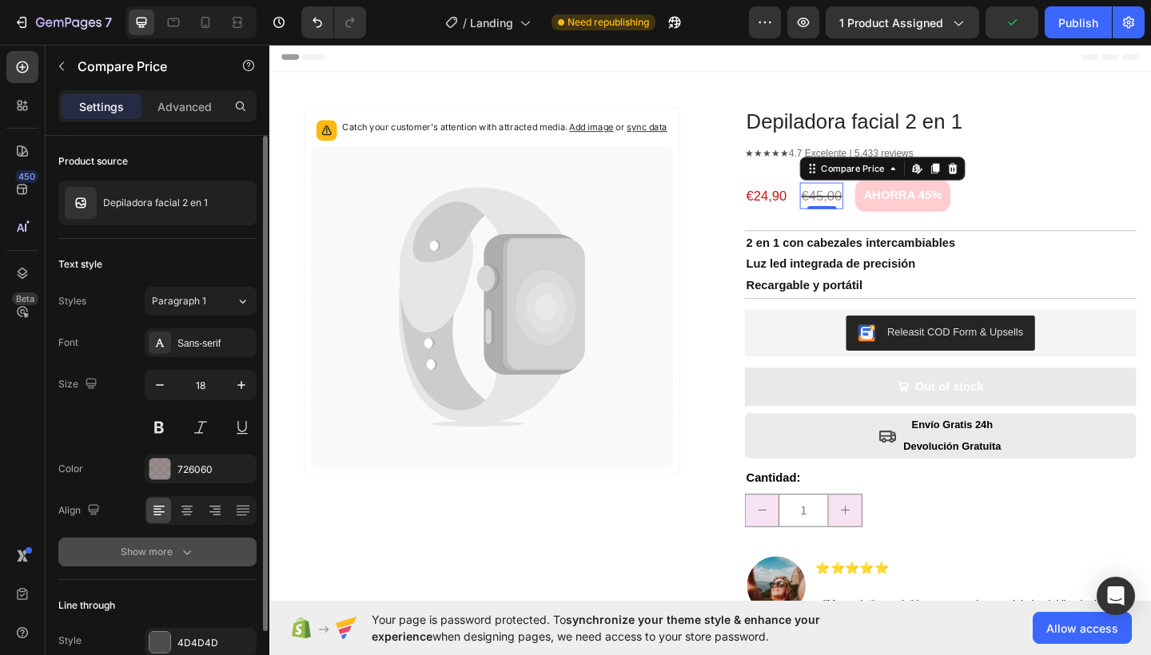
click at [188, 539] on button "Show more" at bounding box center [157, 552] width 198 height 29
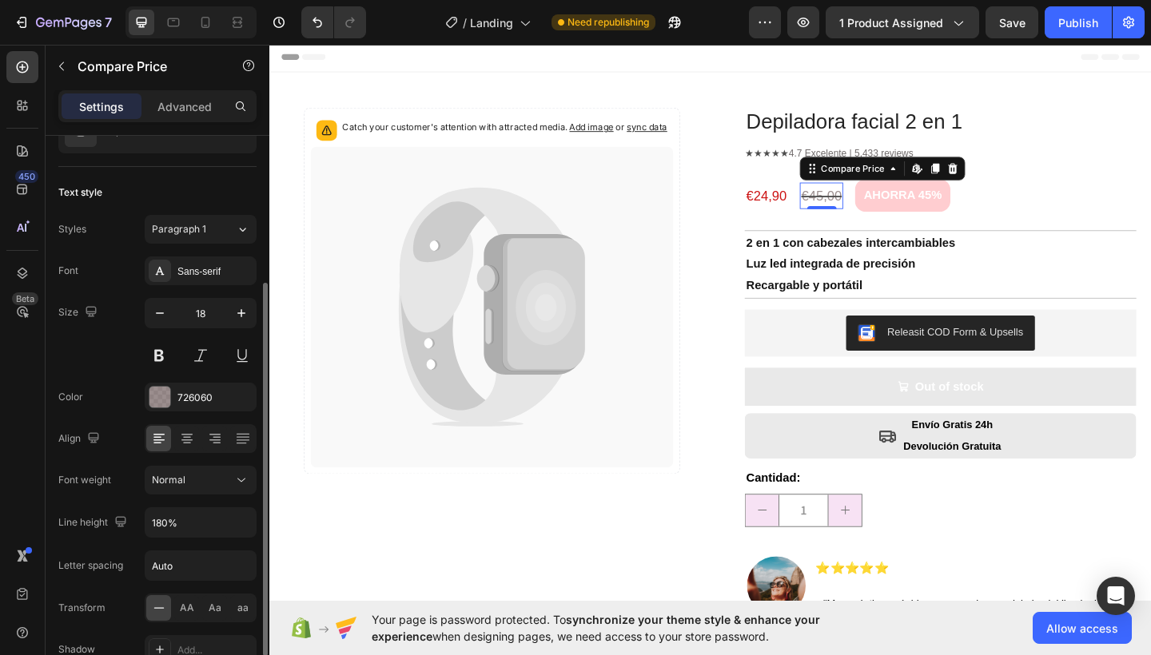
scroll to position [132, 0]
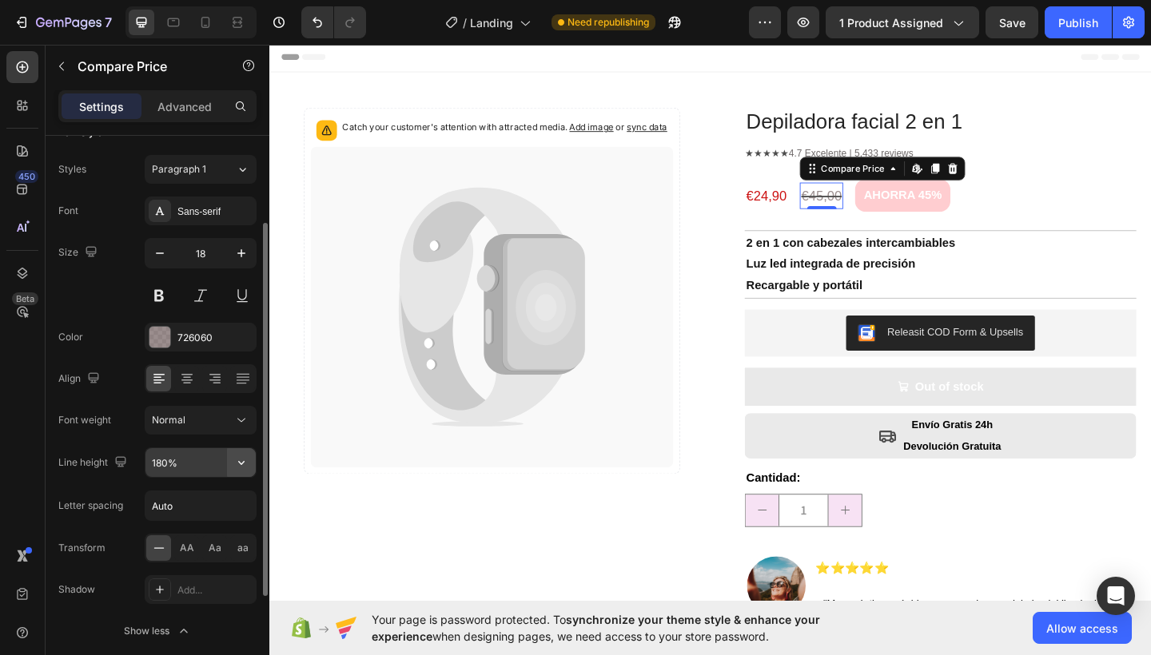
click at [237, 465] on icon "button" at bounding box center [241, 463] width 16 height 16
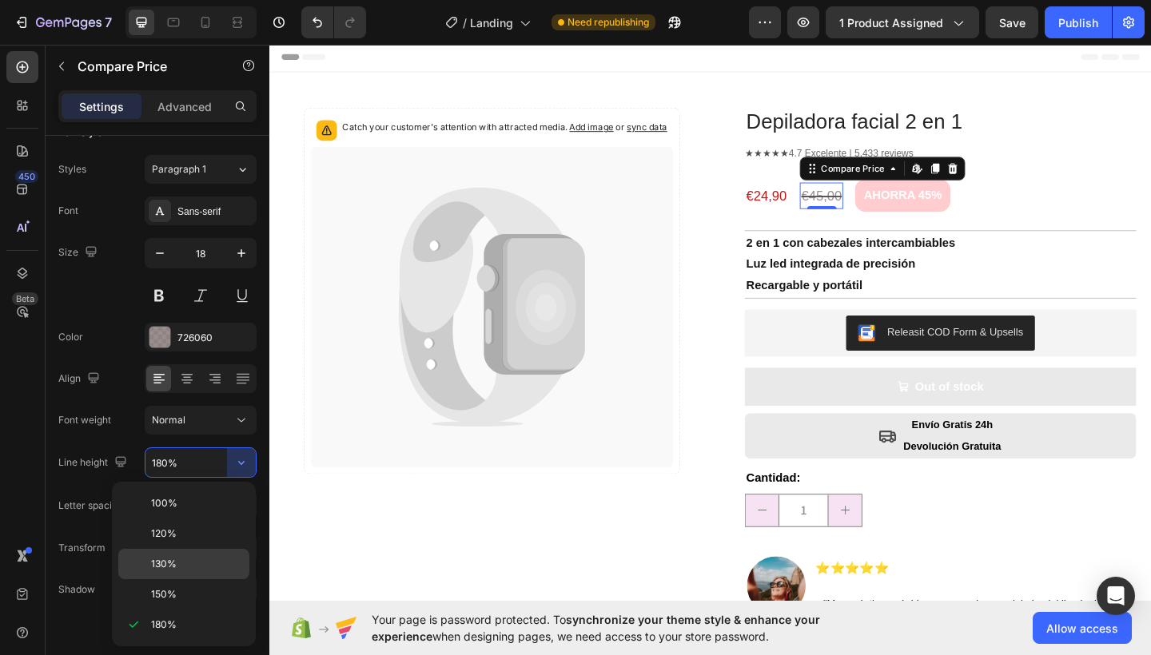
click at [166, 563] on span "130%" at bounding box center [164, 564] width 26 height 14
type input "130%"
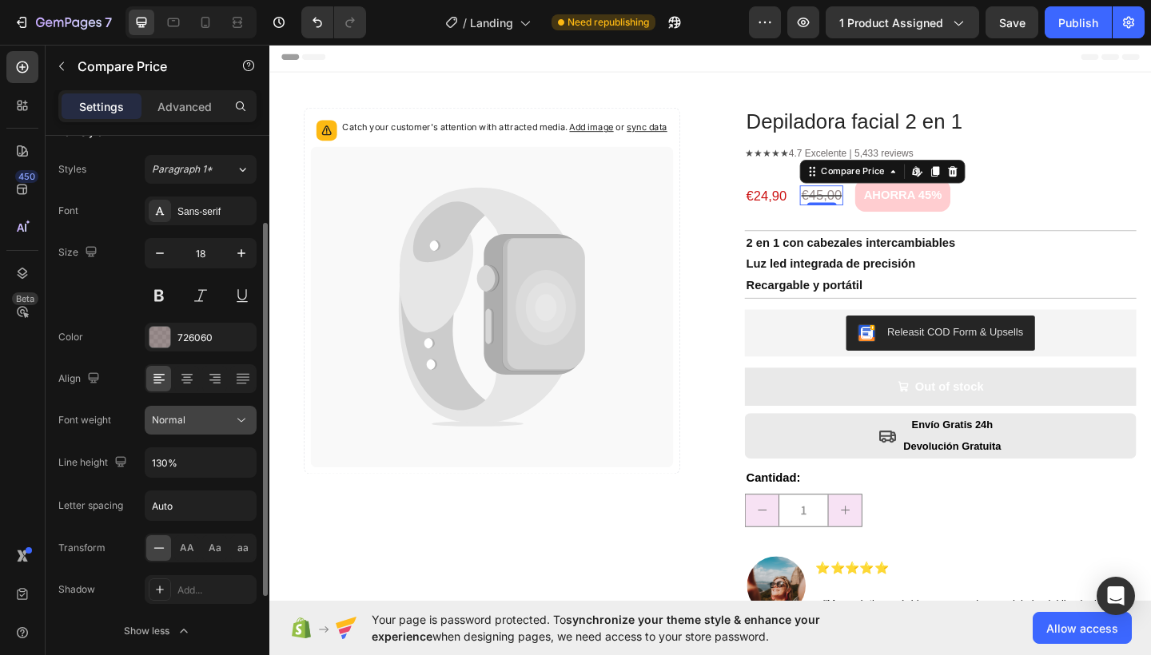
click at [224, 411] on button "Normal" at bounding box center [201, 420] width 112 height 29
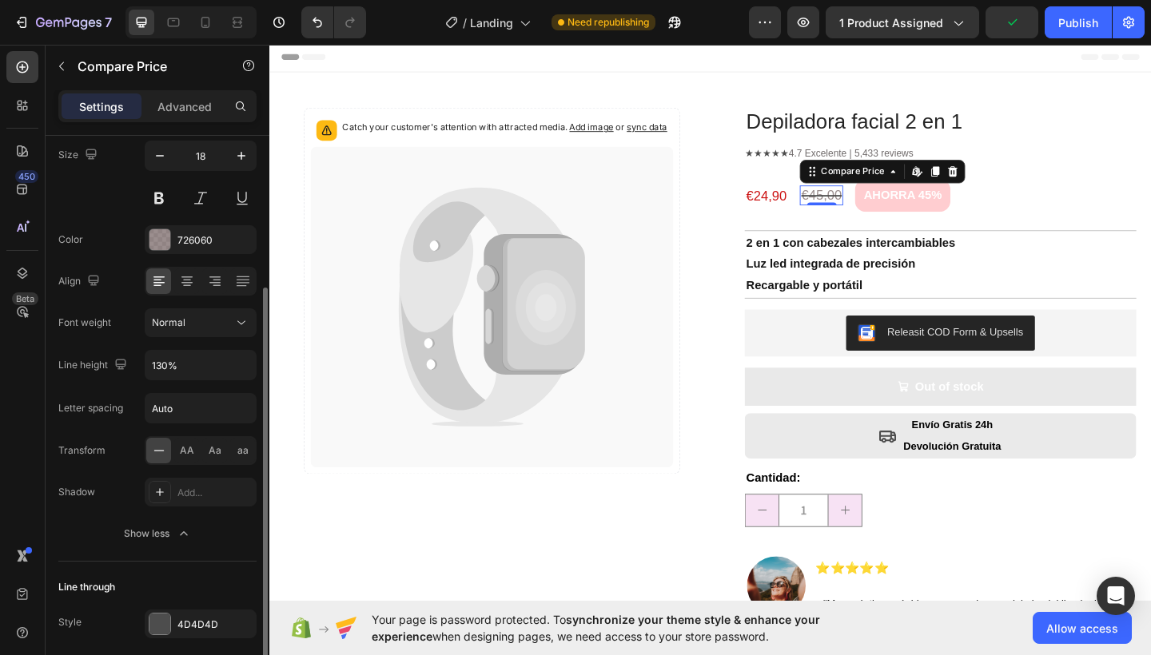
scroll to position [233, 0]
click at [183, 447] on span "AA" at bounding box center [187, 447] width 14 height 14
click at [157, 449] on icon at bounding box center [159, 447] width 16 height 16
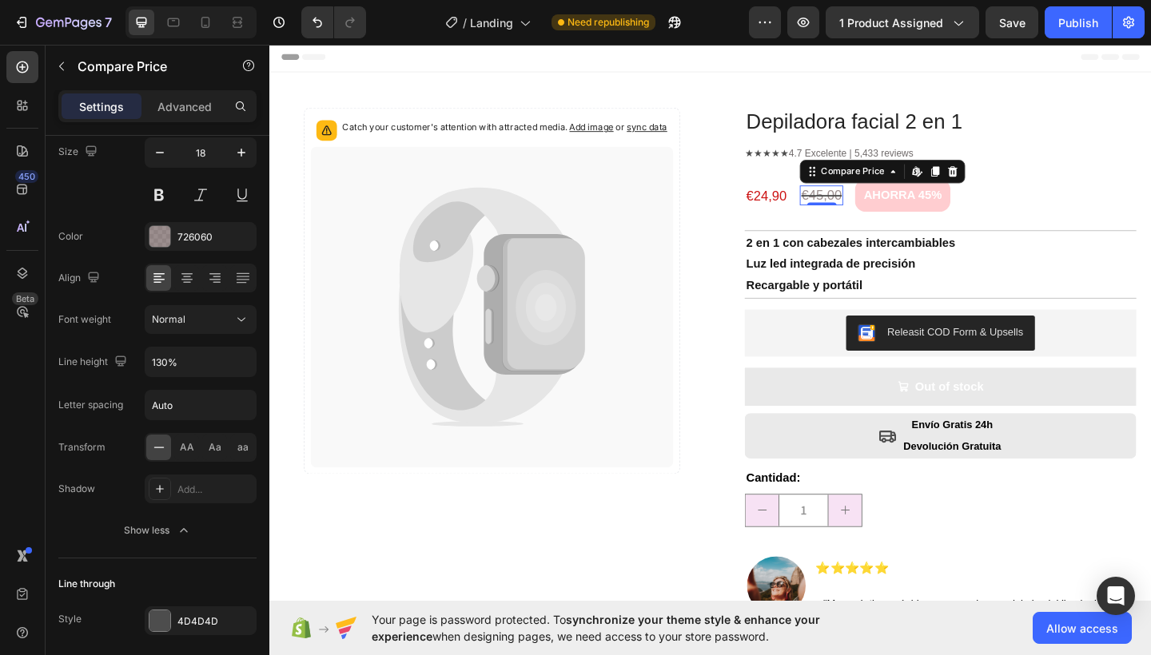
click at [865, 205] on div "€45,00" at bounding box center [869, 209] width 47 height 22
click at [1071, 203] on div "€24,90 Product Price Product Price €45,00 Compare Price Edit content in Shopify…" at bounding box center [999, 209] width 426 height 52
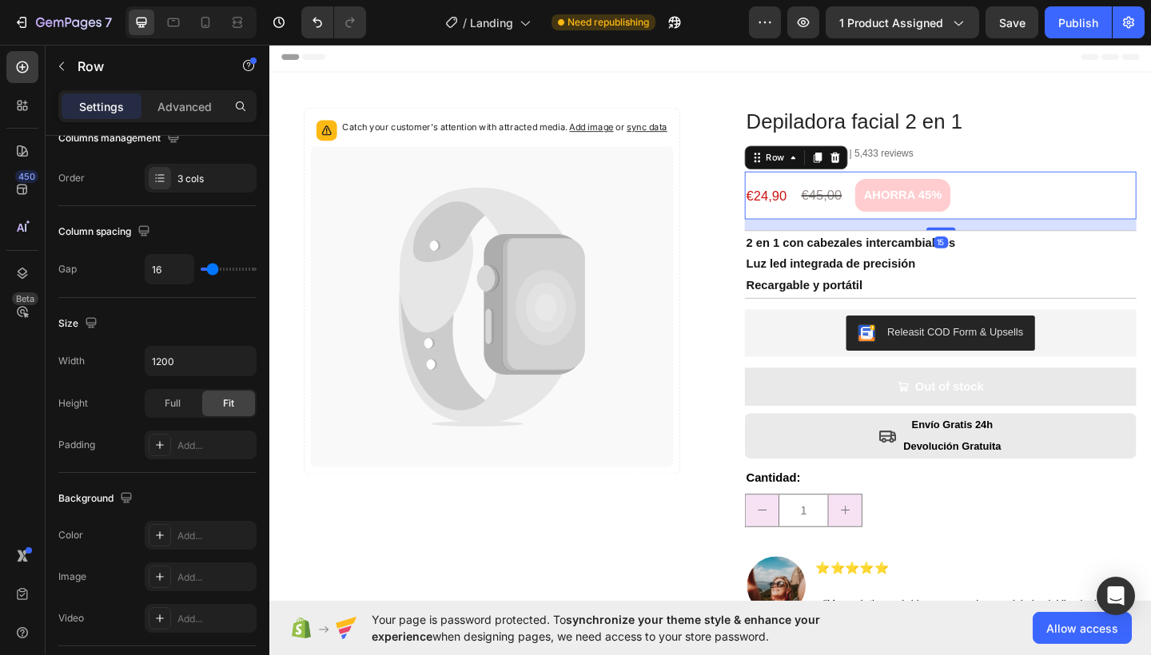
scroll to position [0, 0]
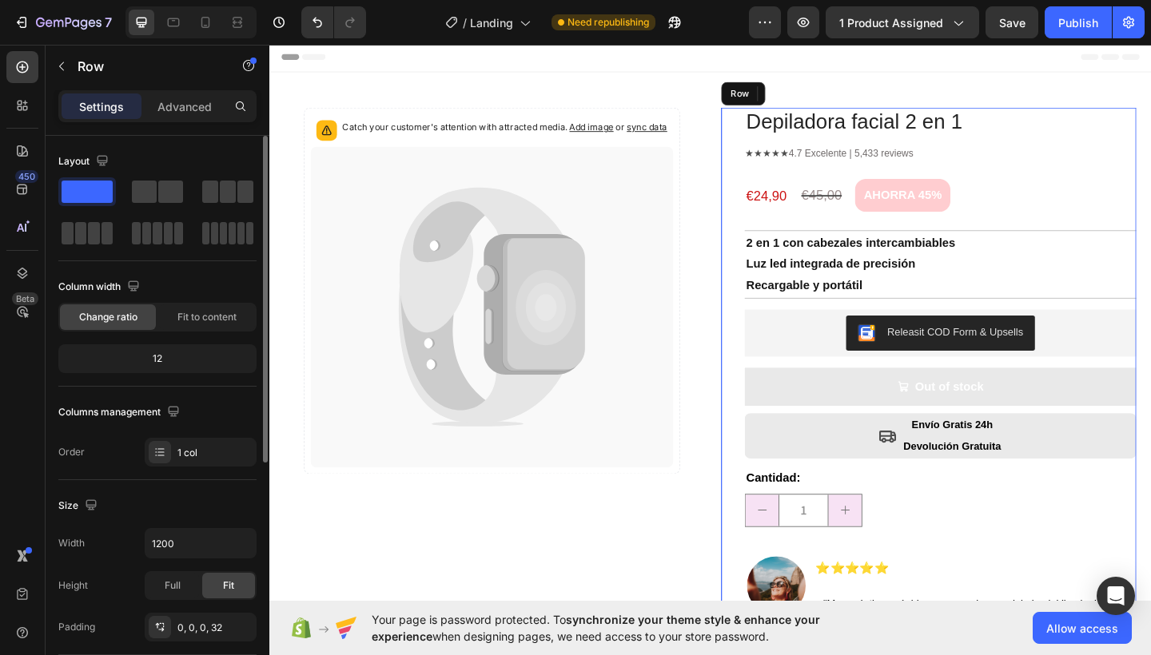
click at [1112, 155] on div "Depiladora facial 2 en 1 Product Title ★★★★★ 4.7 Excelente | 5,433 reviews Text…" at bounding box center [999, 438] width 426 height 651
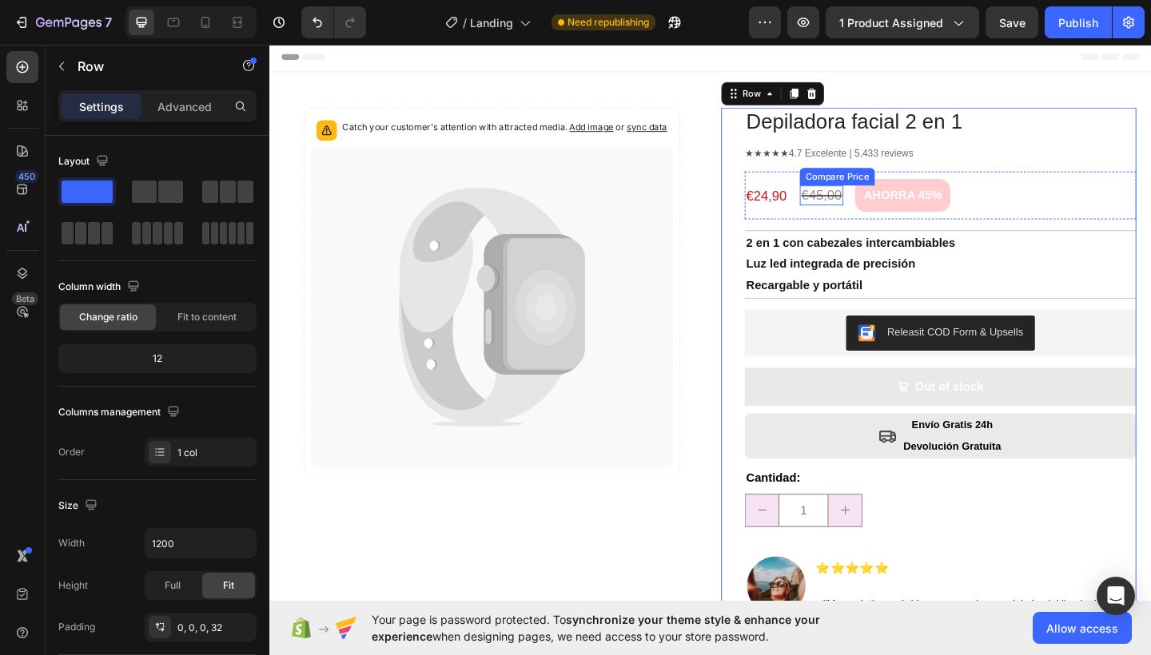
click at [870, 209] on div "€45,00" at bounding box center [869, 209] width 47 height 22
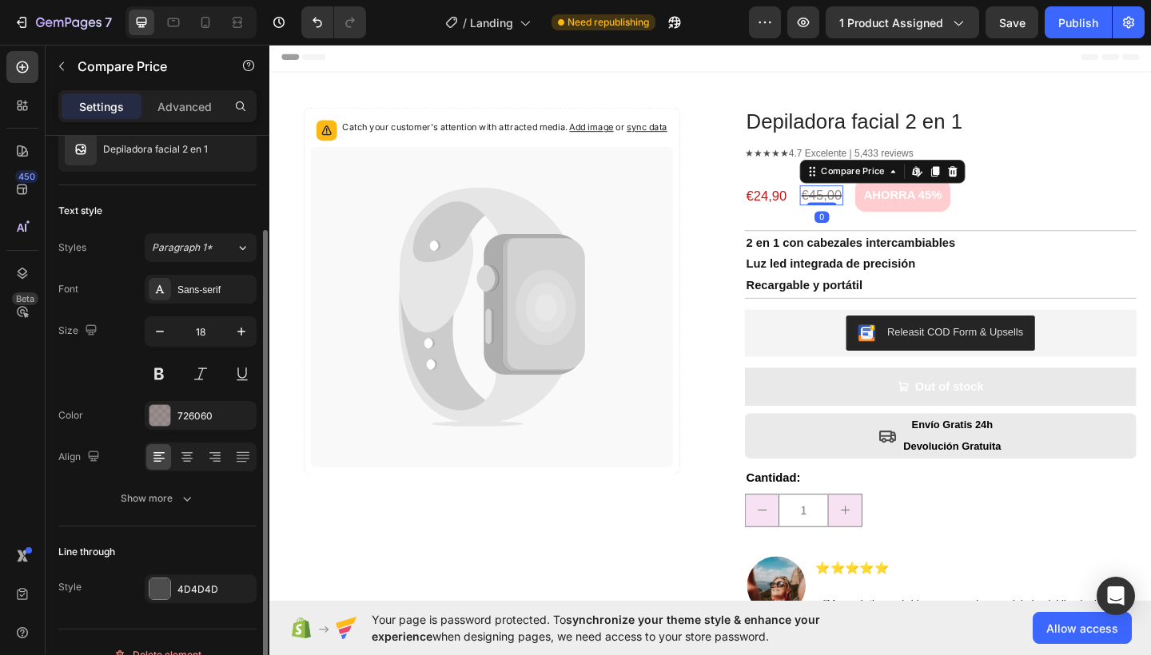
scroll to position [78, 0]
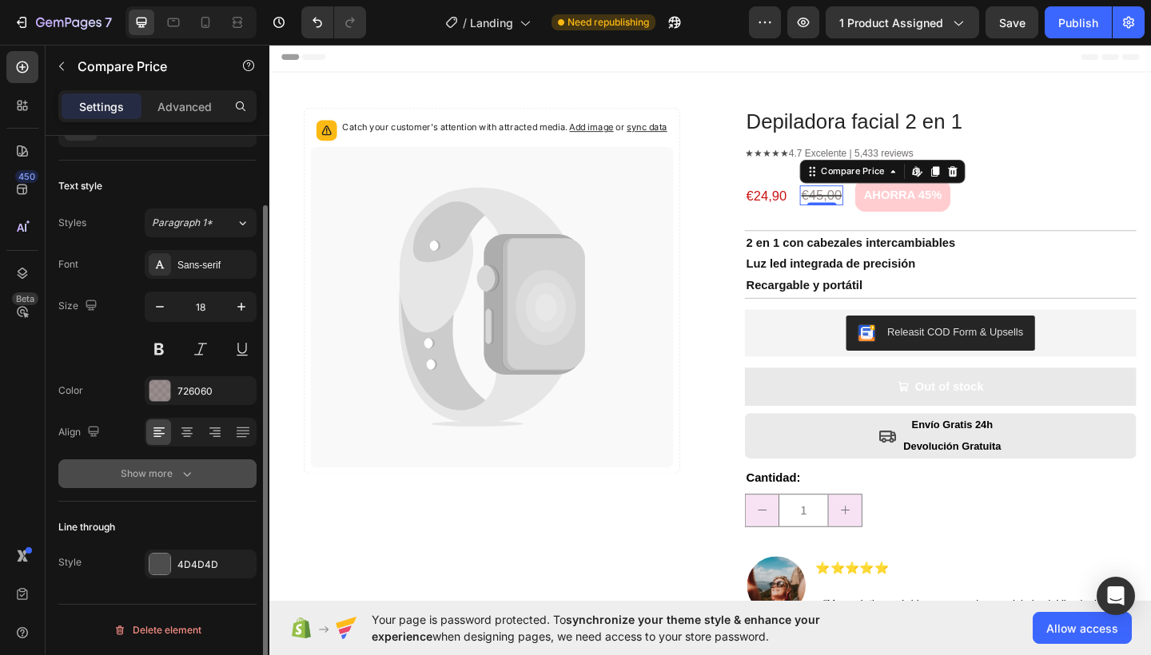
click at [158, 466] on div "Show more" at bounding box center [158, 474] width 74 height 16
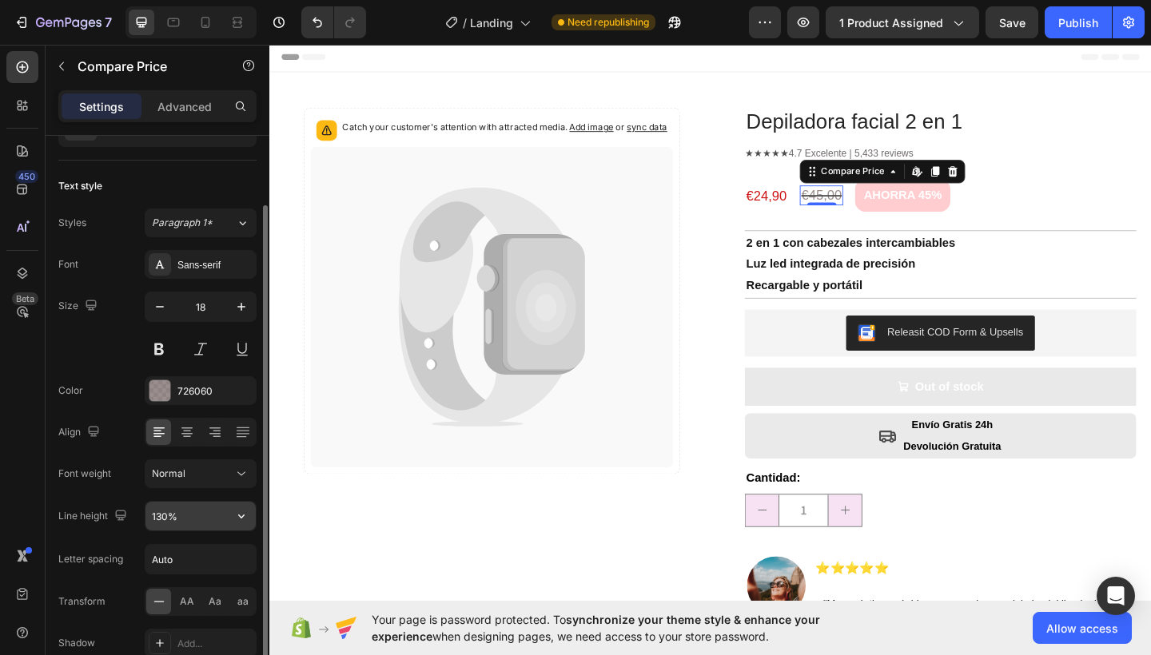
click at [172, 521] on input "130%" at bounding box center [200, 516] width 110 height 29
click at [252, 518] on button "button" at bounding box center [241, 516] width 29 height 29
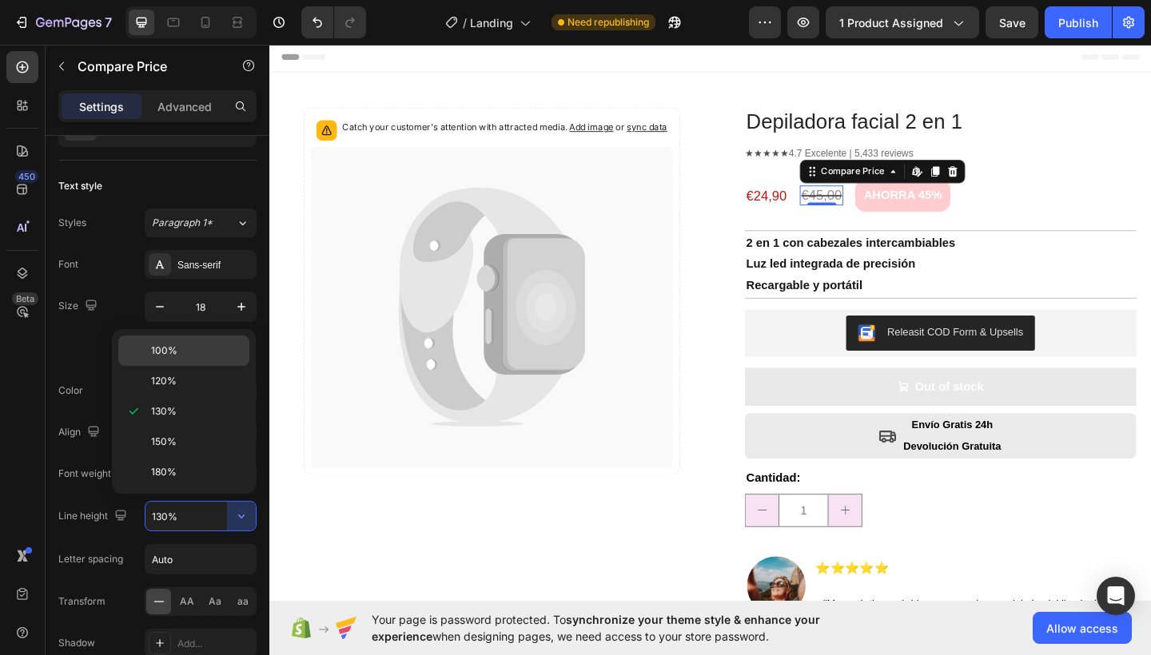
click at [186, 346] on p "100%" at bounding box center [196, 351] width 91 height 14
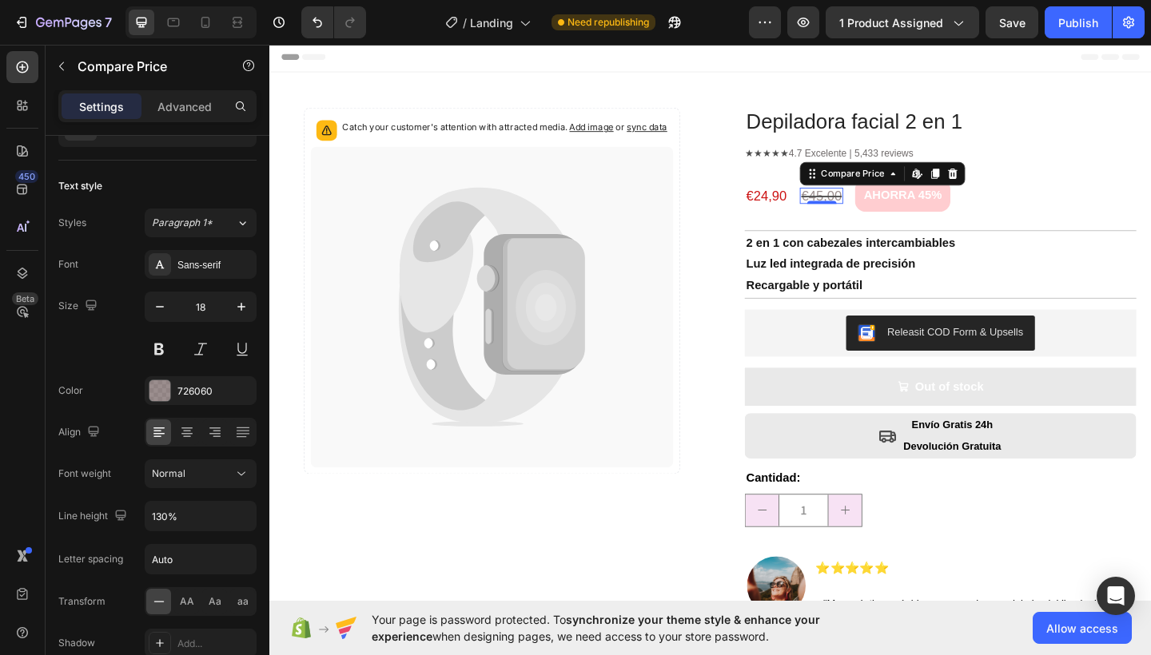
type input "100%"
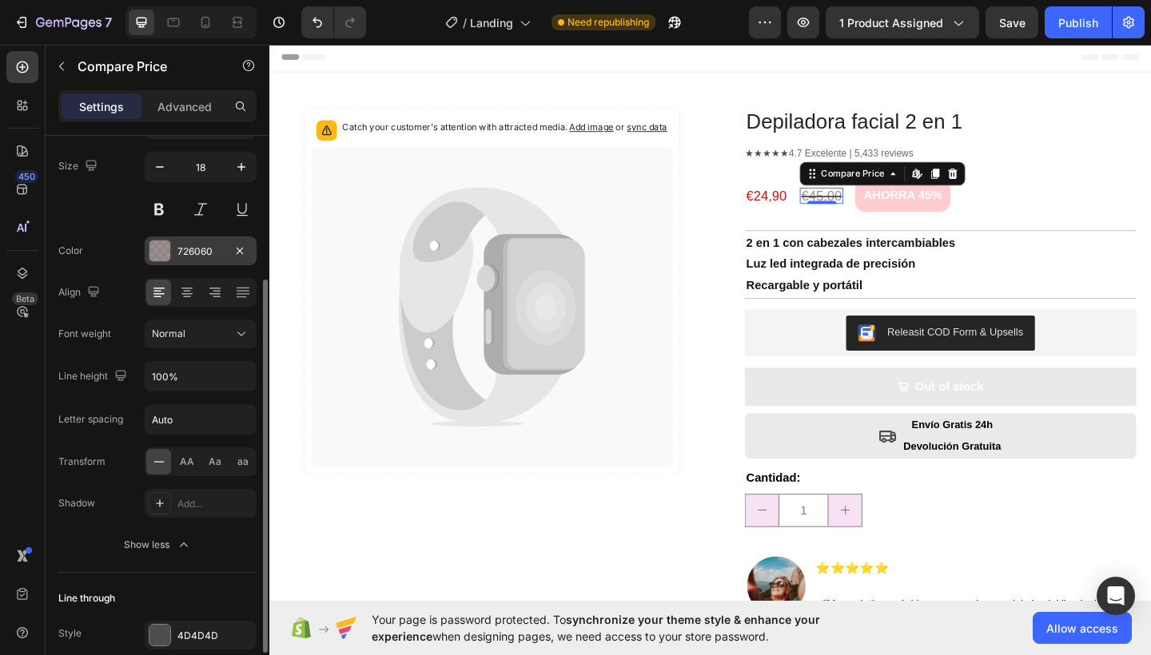
scroll to position [289, 0]
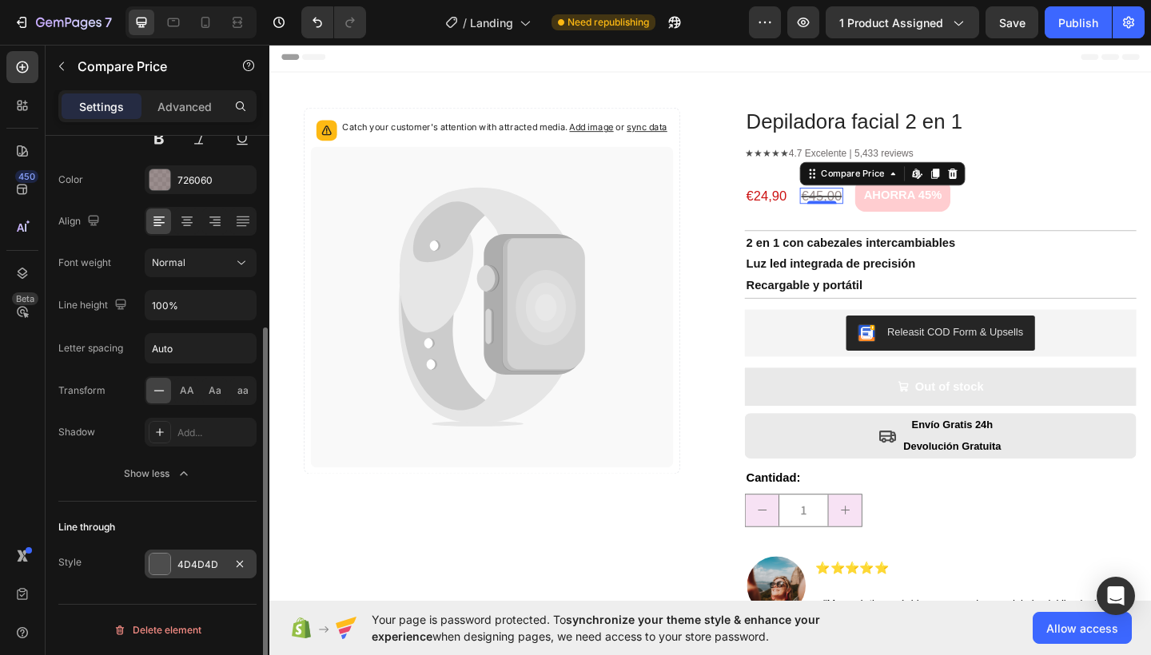
click at [187, 567] on div "4D4D4D" at bounding box center [200, 565] width 46 height 14
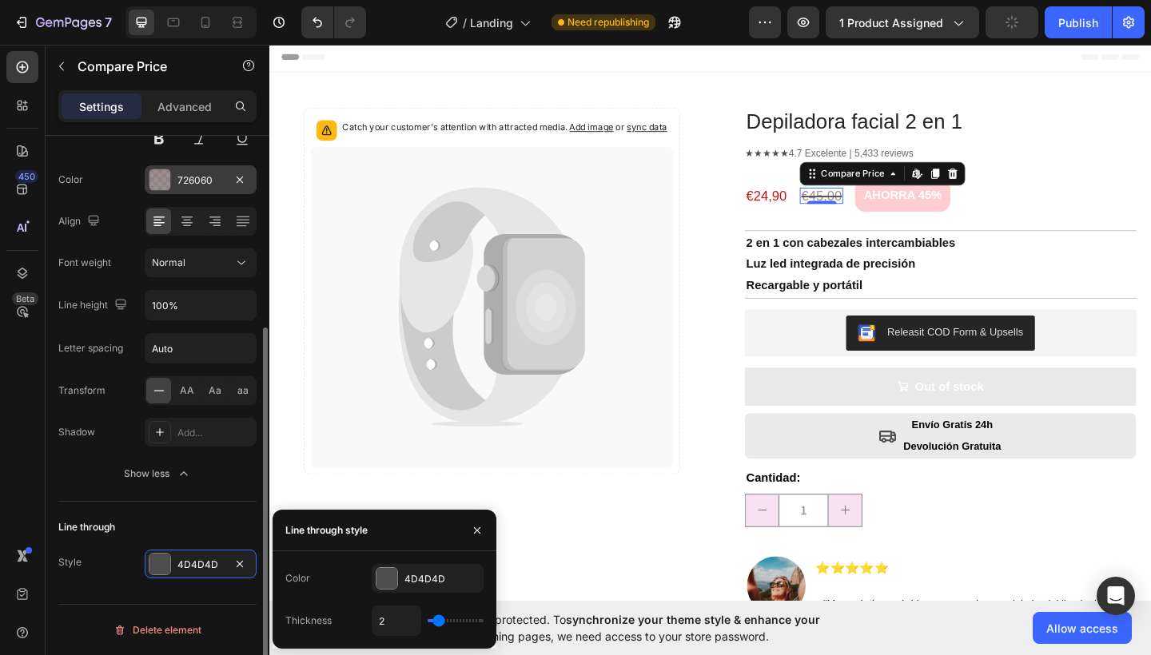
click at [199, 176] on div "726060" at bounding box center [200, 180] width 46 height 14
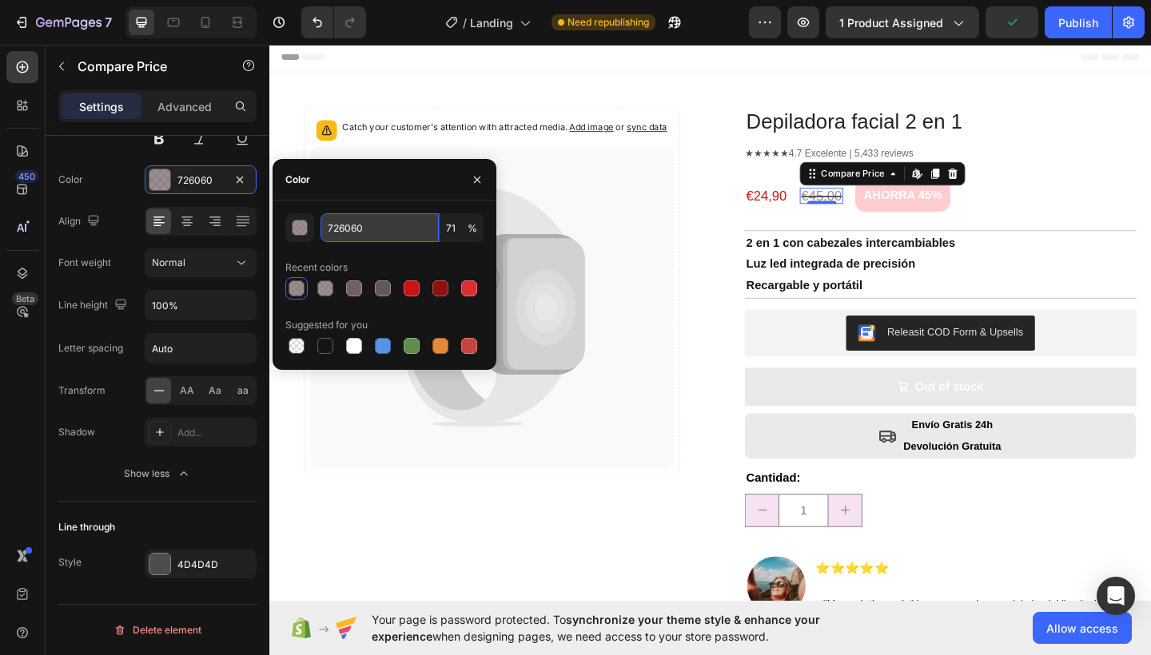
click at [346, 229] on input "726060" at bounding box center [379, 227] width 118 height 29
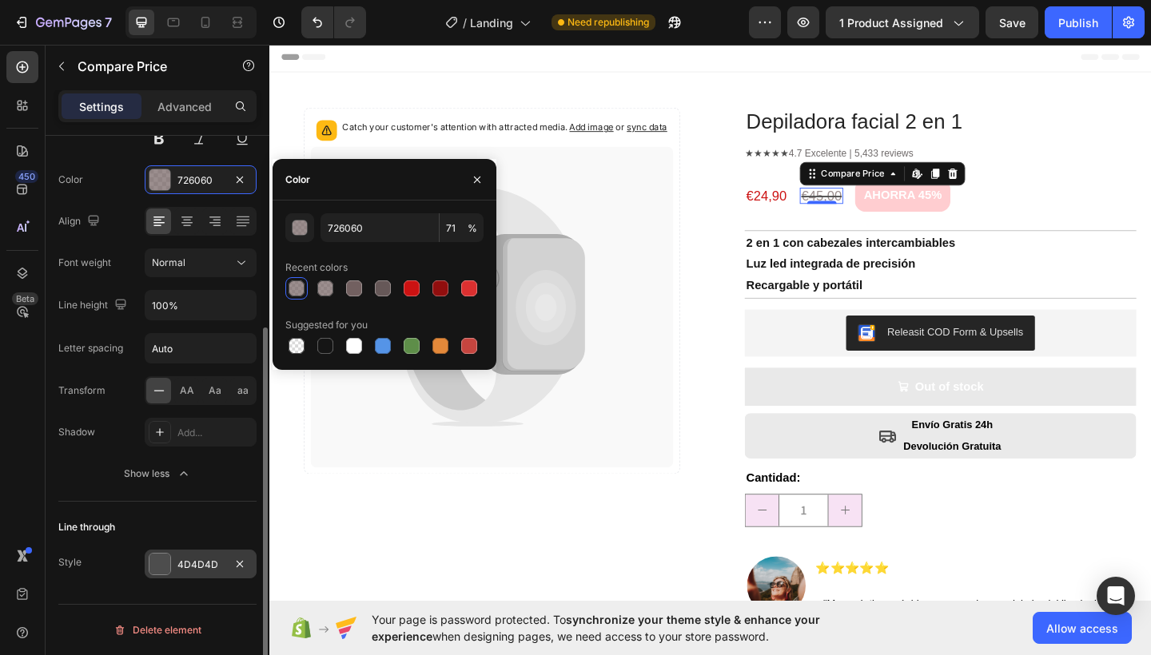
click at [189, 558] on div "4D4D4D" at bounding box center [200, 565] width 46 height 14
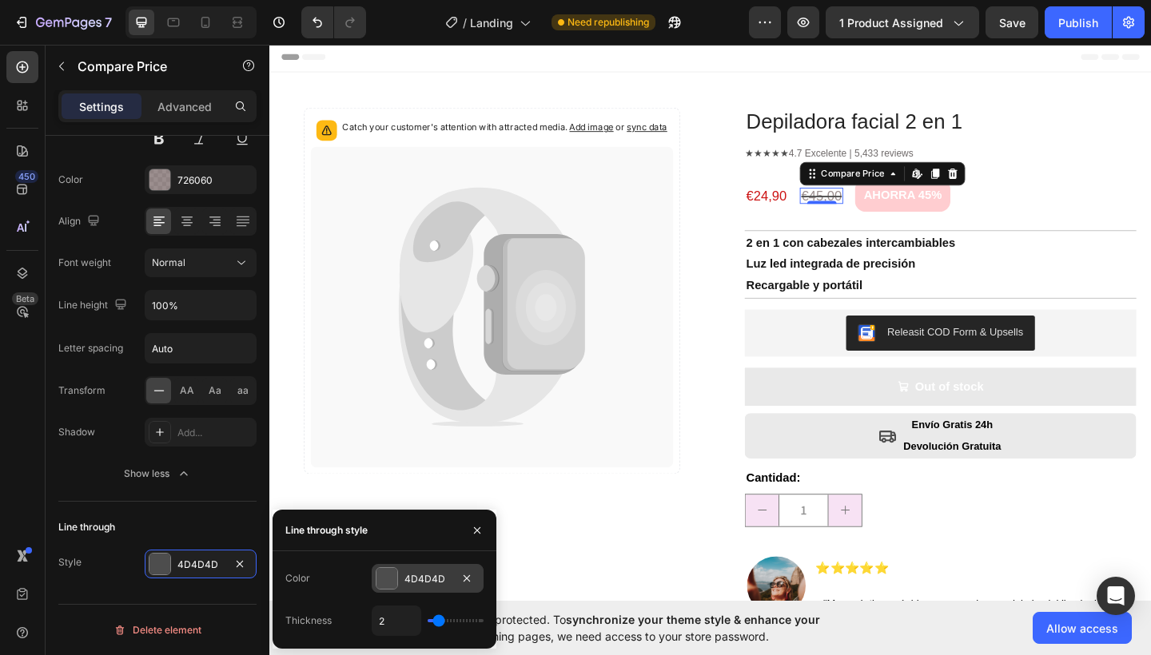
click at [431, 578] on div "4D4D4D" at bounding box center [427, 579] width 46 height 14
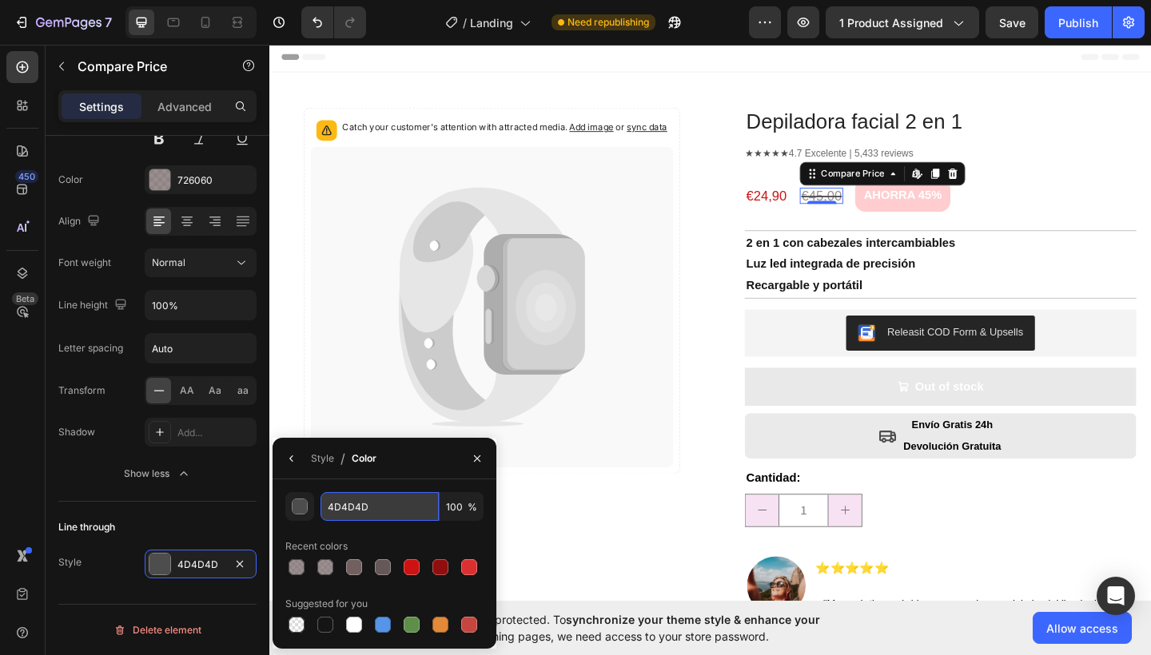
click at [0, 0] on input "4D4D4D" at bounding box center [0, 0] width 0 height 0
paste input "726060"
type input "726060"
click at [481, 455] on icon "button" at bounding box center [477, 458] width 13 height 13
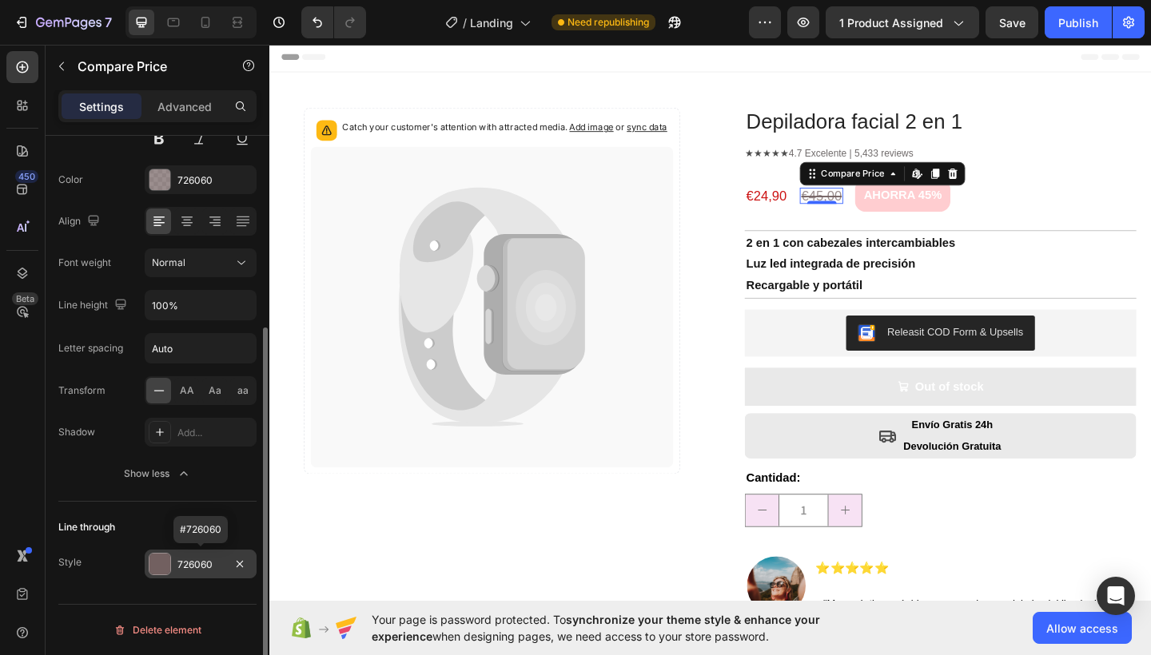
click at [193, 566] on div "726060" at bounding box center [200, 565] width 46 height 14
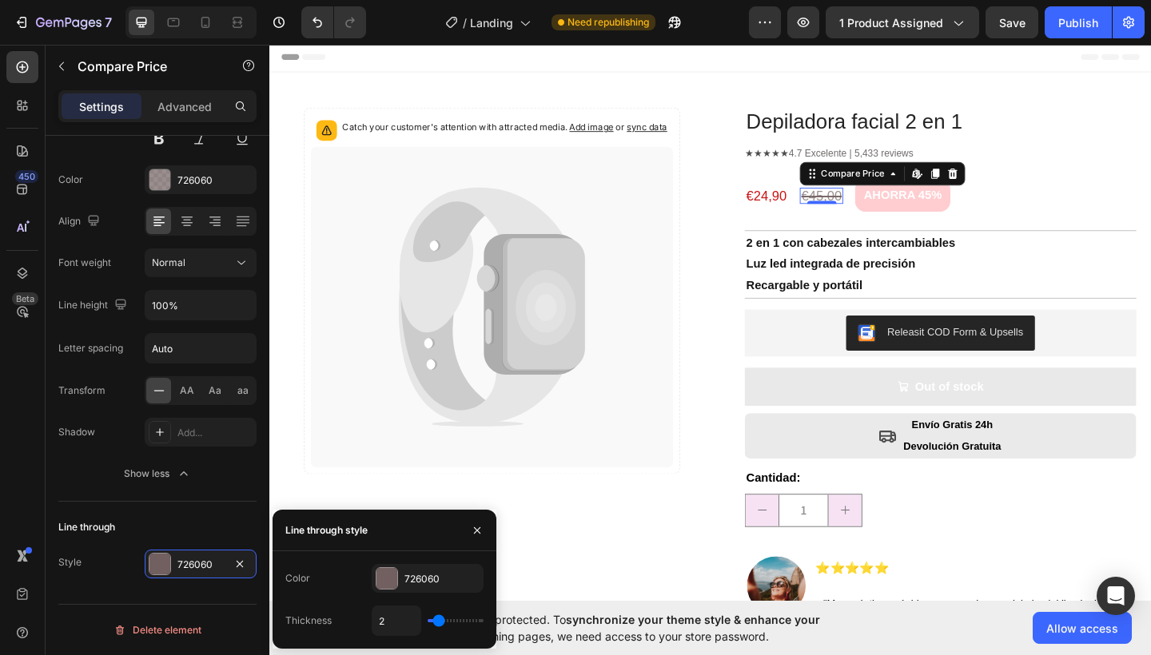
type input "1"
drag, startPoint x: 439, startPoint y: 621, endPoint x: 372, endPoint y: 621, distance: 66.3
type input "1"
click at [372, 621] on div "1" at bounding box center [428, 621] width 112 height 30
click at [454, 578] on div "726060" at bounding box center [428, 578] width 112 height 29
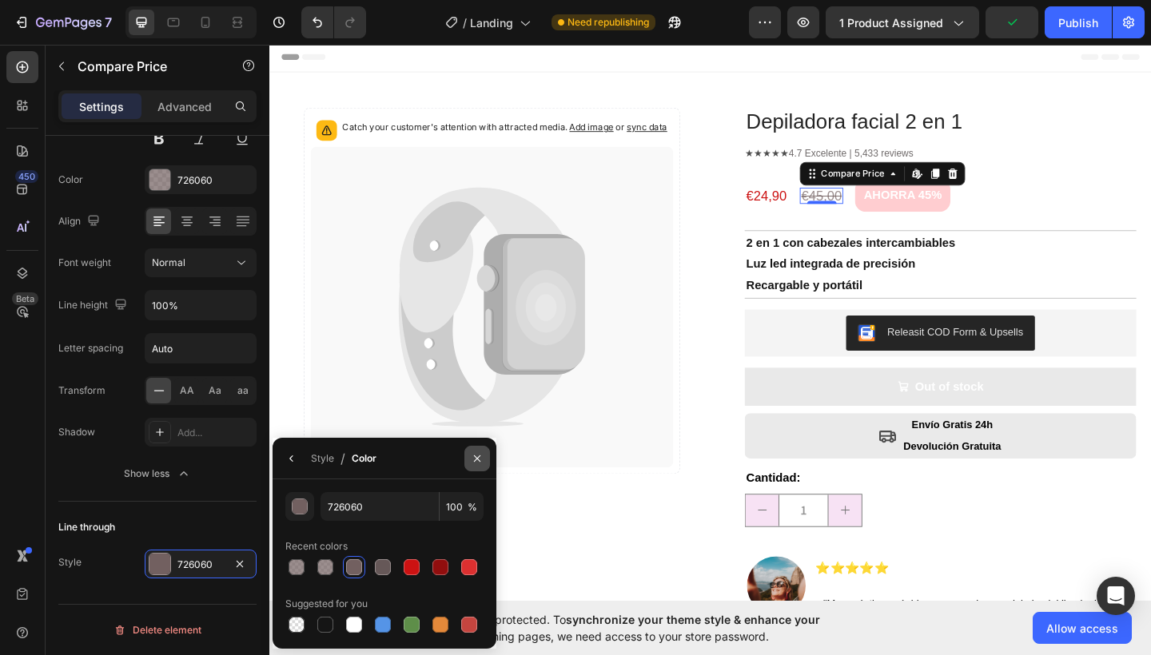
click at [475, 457] on icon "button" at bounding box center [477, 458] width 13 height 13
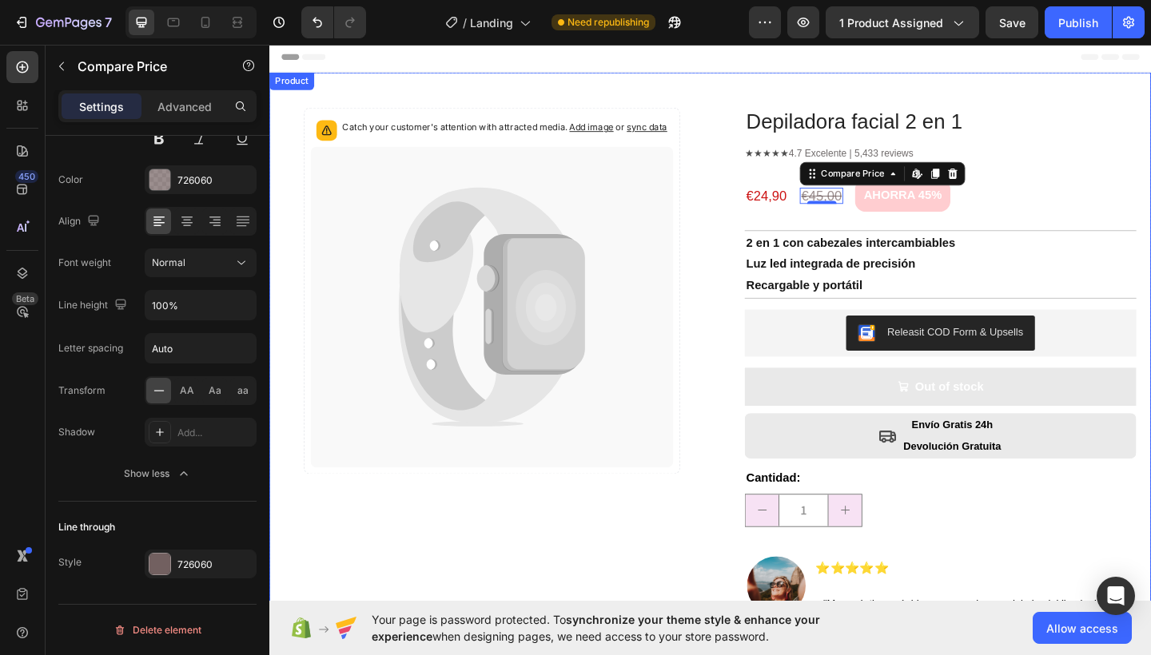
click at [608, 570] on div "Catch your customer's attention with attracted media. Add image or sync data Pr…" at bounding box center [510, 438] width 451 height 651
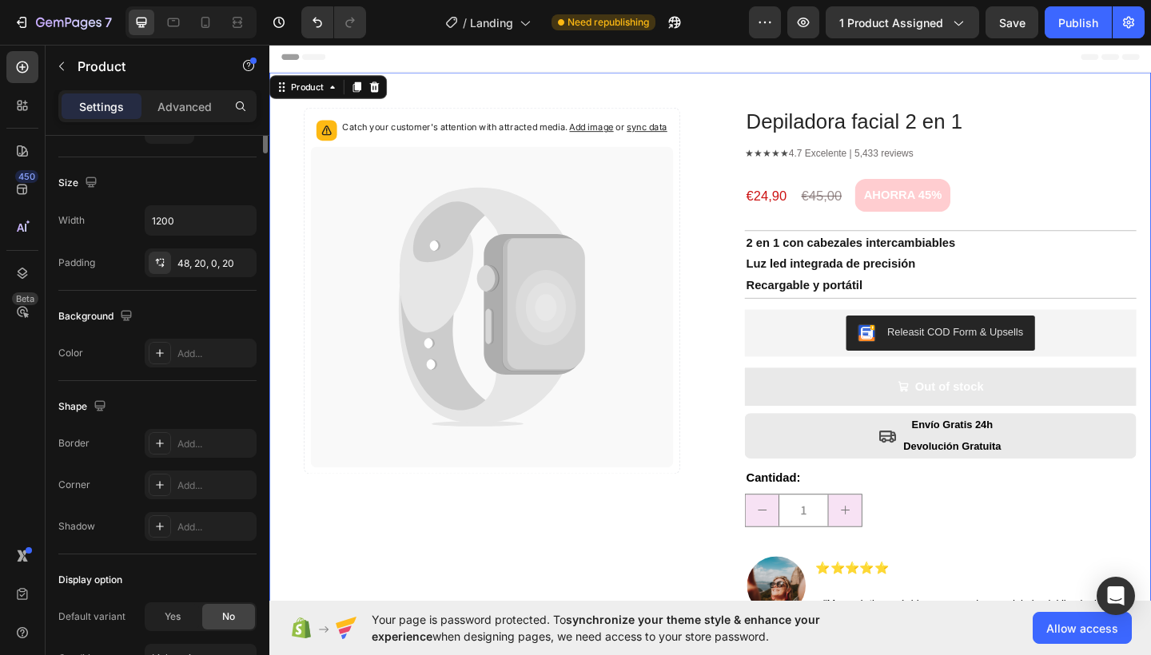
scroll to position [0, 0]
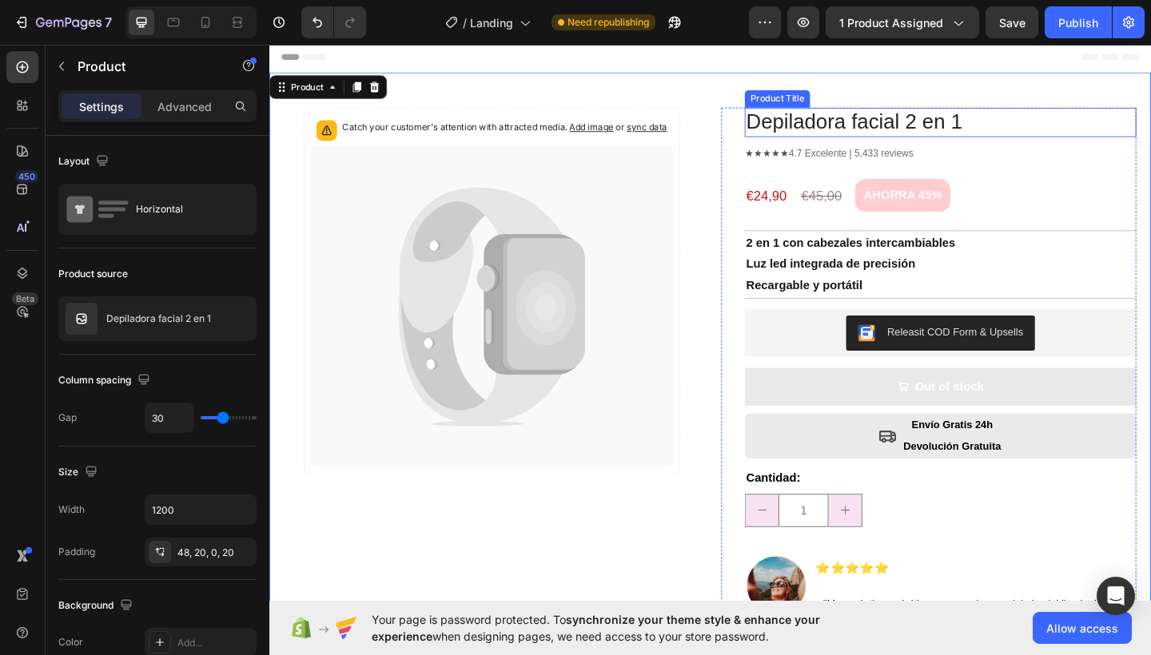
click at [919, 126] on h1 "Depiladora facial 2 en 1" at bounding box center [999, 129] width 426 height 32
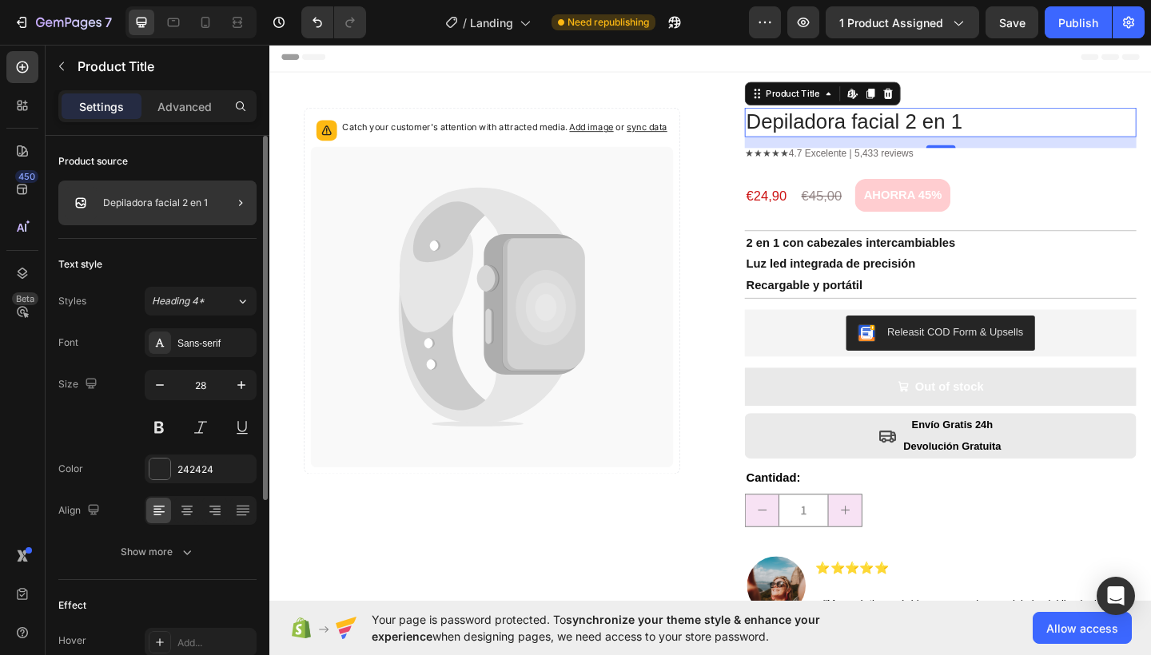
click at [226, 200] on div at bounding box center [234, 203] width 45 height 45
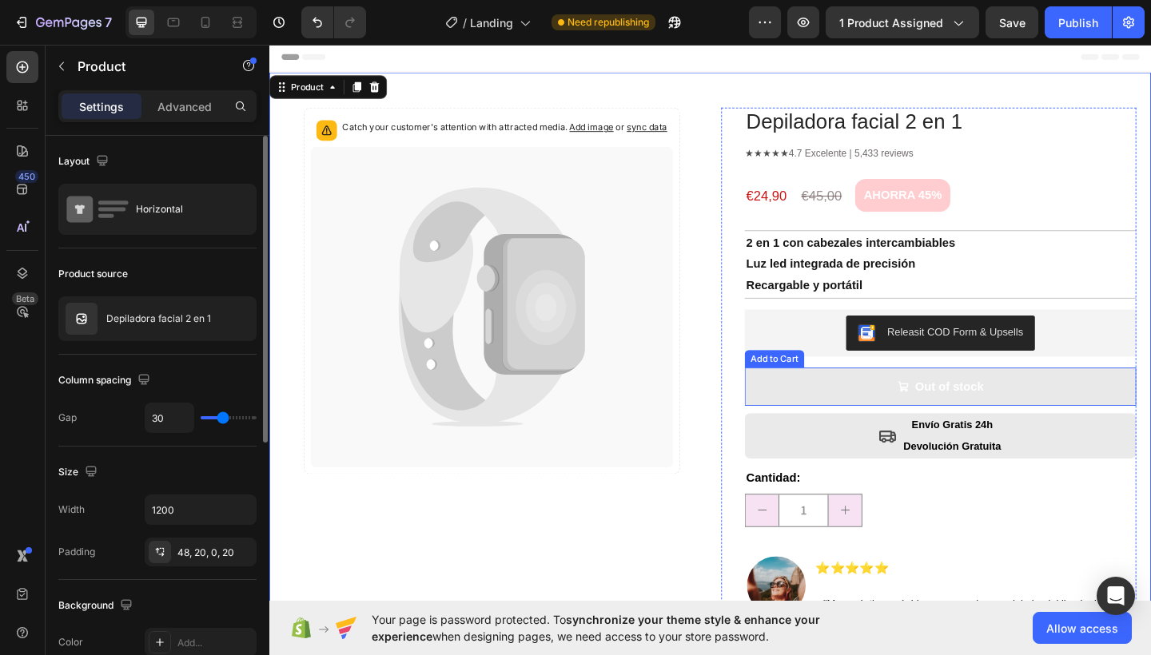
click at [895, 423] on button "Out of stock" at bounding box center [999, 417] width 426 height 42
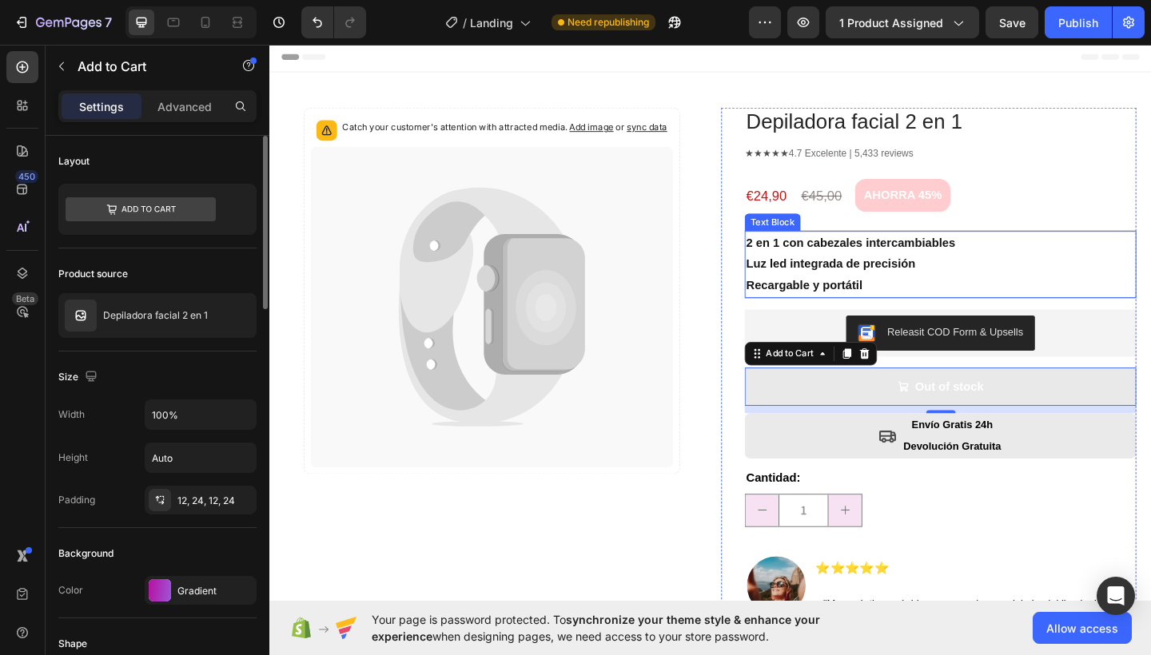
click at [883, 265] on strong "2 en 1 con cabezales intercambiables" at bounding box center [902, 260] width 228 height 14
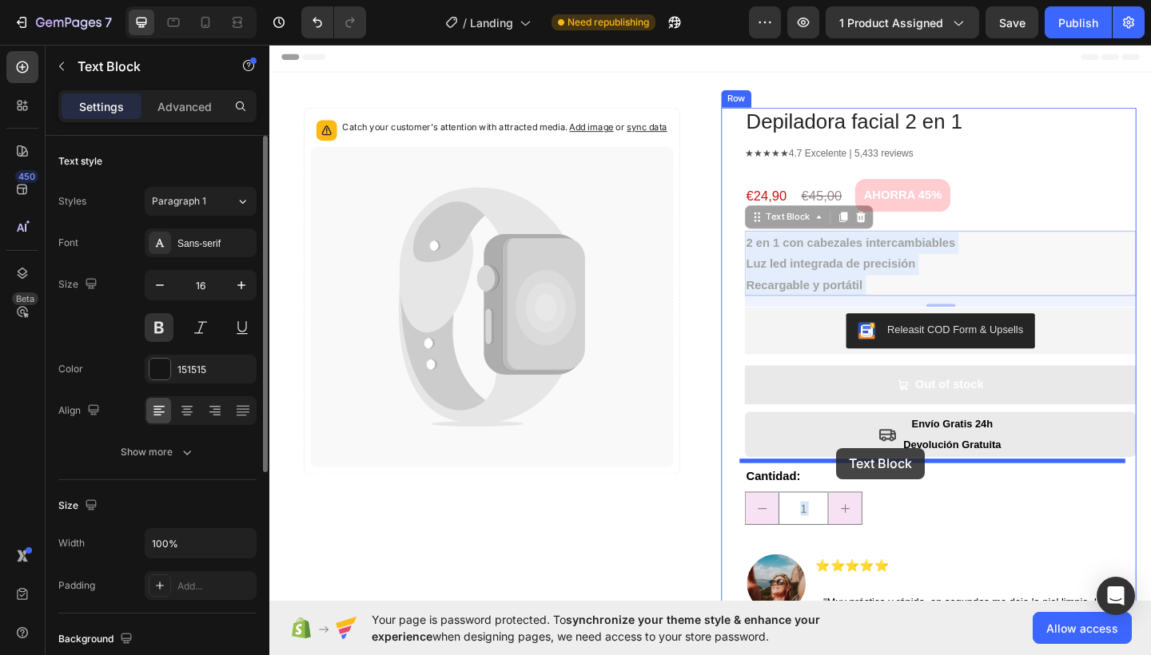
drag, startPoint x: 872, startPoint y: 264, endPoint x: 884, endPoint y: 483, distance: 220.0
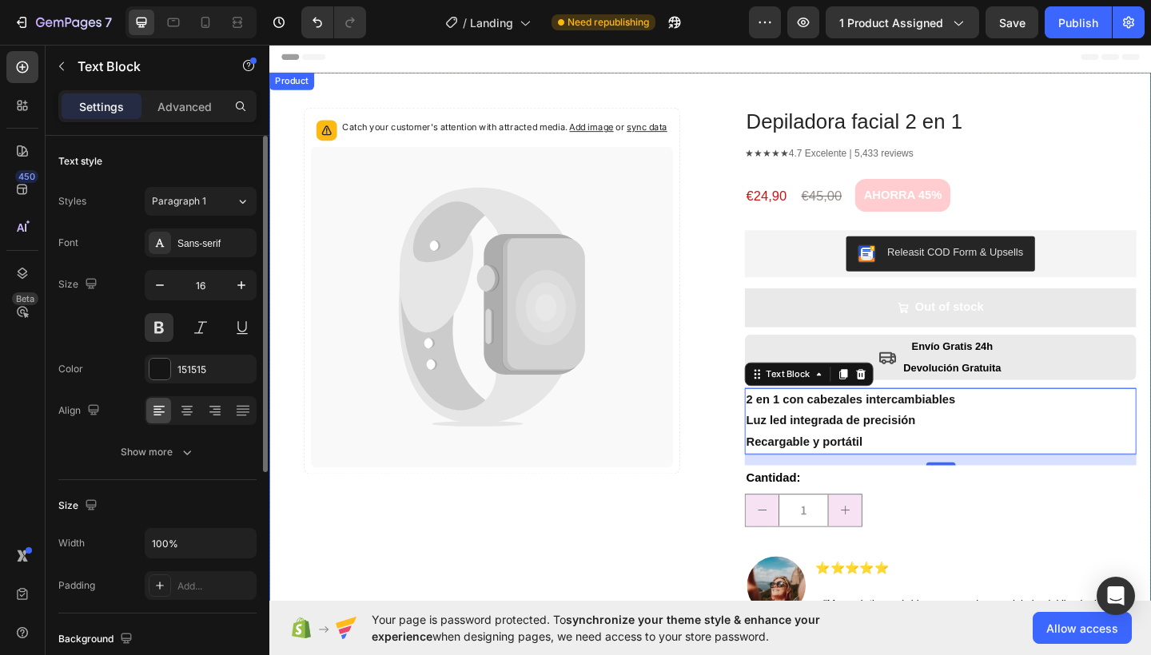
click at [745, 380] on div "Catch your customer's attention with attracted media. Add image or sync data Pr…" at bounding box center [748, 420] width 959 height 690
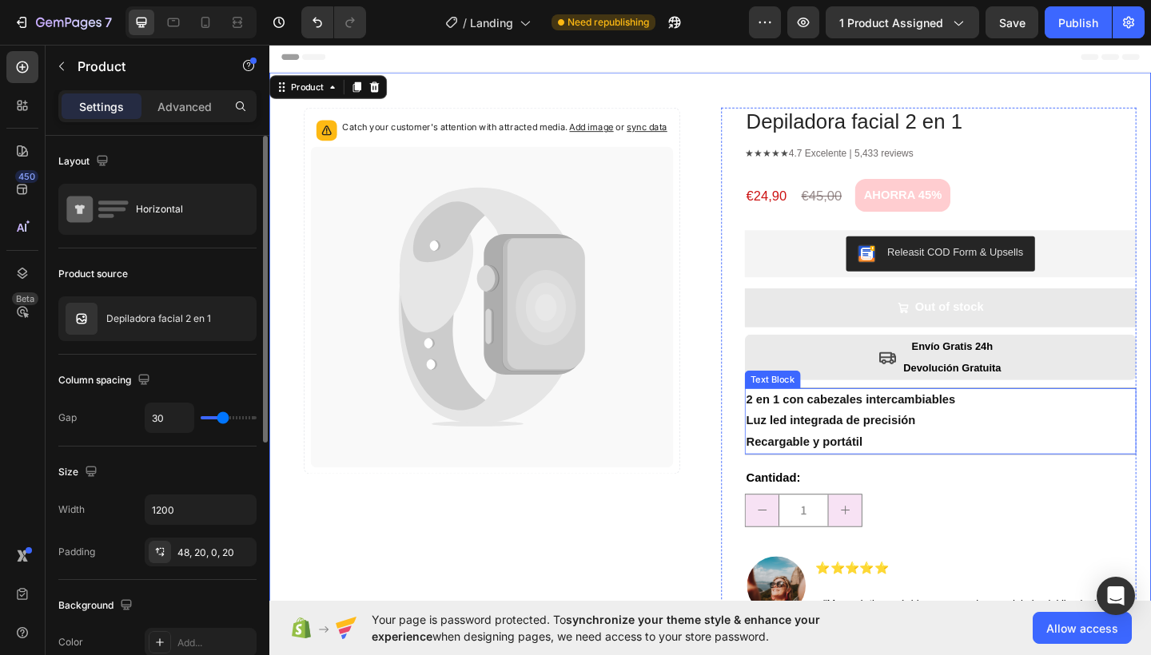
click at [799, 433] on strong "2 en 1 con cabezales intercambiables" at bounding box center [902, 431] width 228 height 14
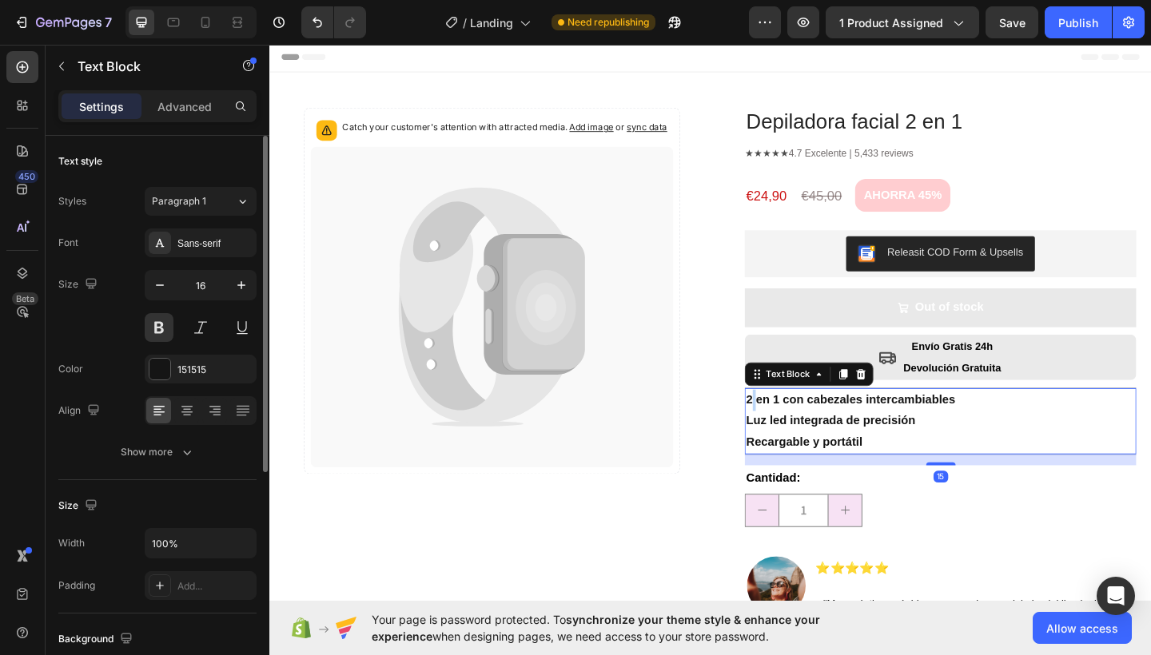
click at [788, 426] on strong "2 en 1 con cabezales intercambiables" at bounding box center [902, 431] width 228 height 14
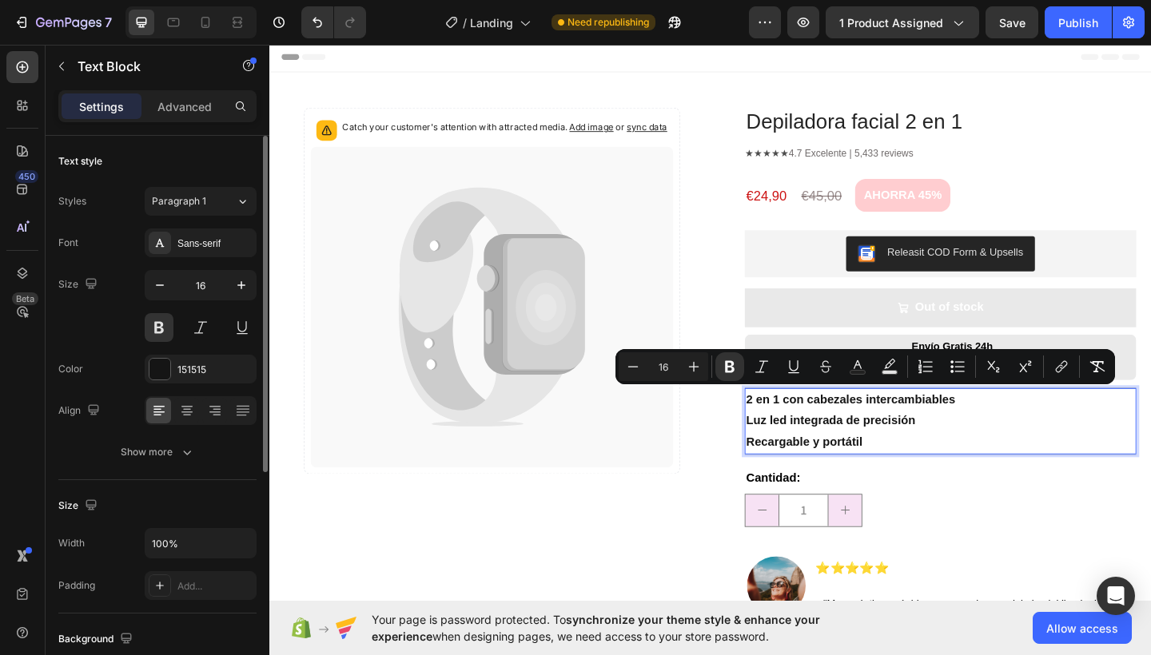
click at [917, 471] on p "Recargable y portátil" at bounding box center [999, 477] width 423 height 23
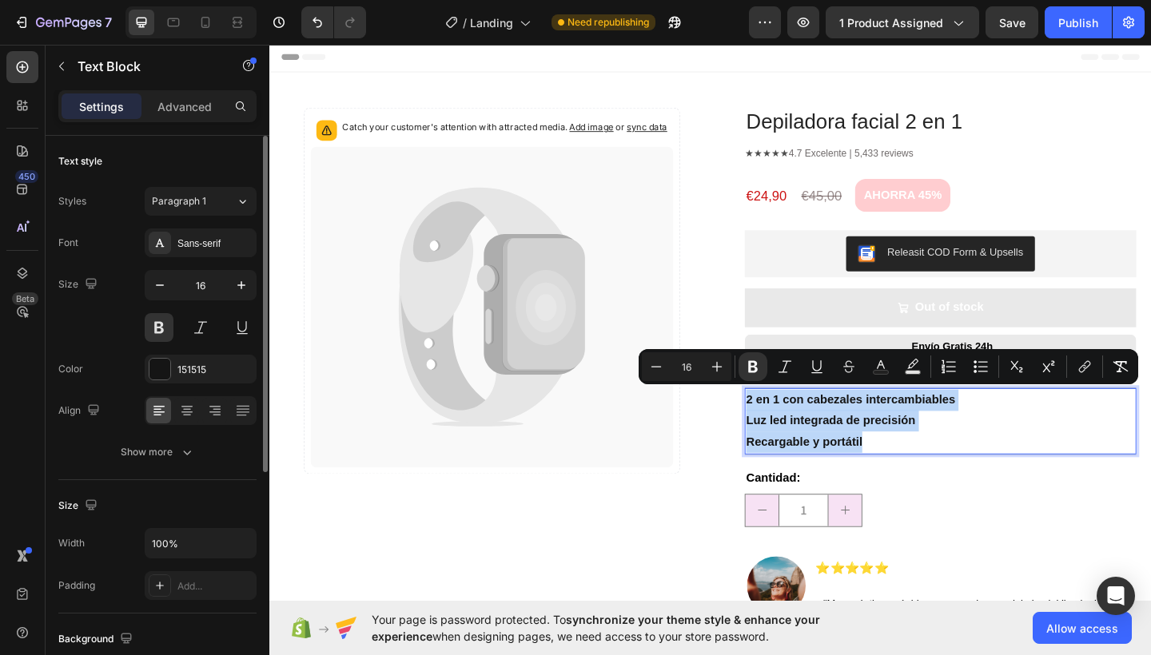
drag, startPoint x: 917, startPoint y: 471, endPoint x: 781, endPoint y: 419, distance: 145.4
click at [786, 419] on div "2 en 1 con cabezales intercambiables Luz led integrada de precisión Recargable …" at bounding box center [999, 455] width 426 height 72
copy div "2 en 1 con cabezales intercambiables Luz led integrada de precisión Recargable …"
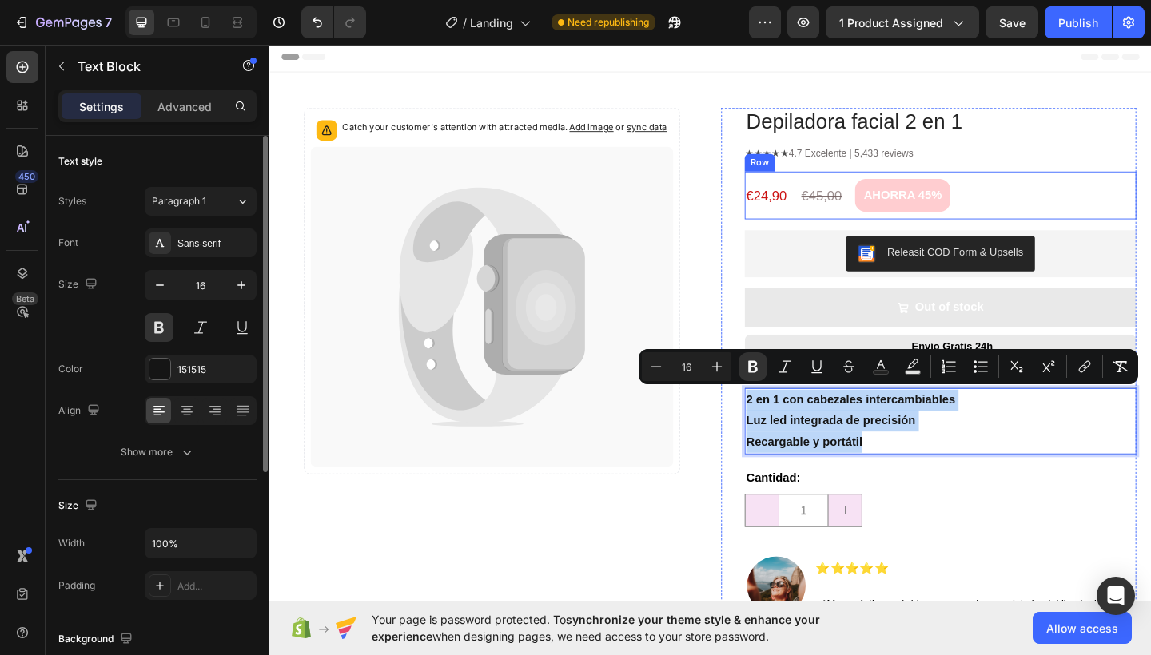
click at [1084, 213] on div "€24,90 Product Price Product Price €45,00 Compare Price Compare Price AHORRA 45…" at bounding box center [999, 209] width 426 height 52
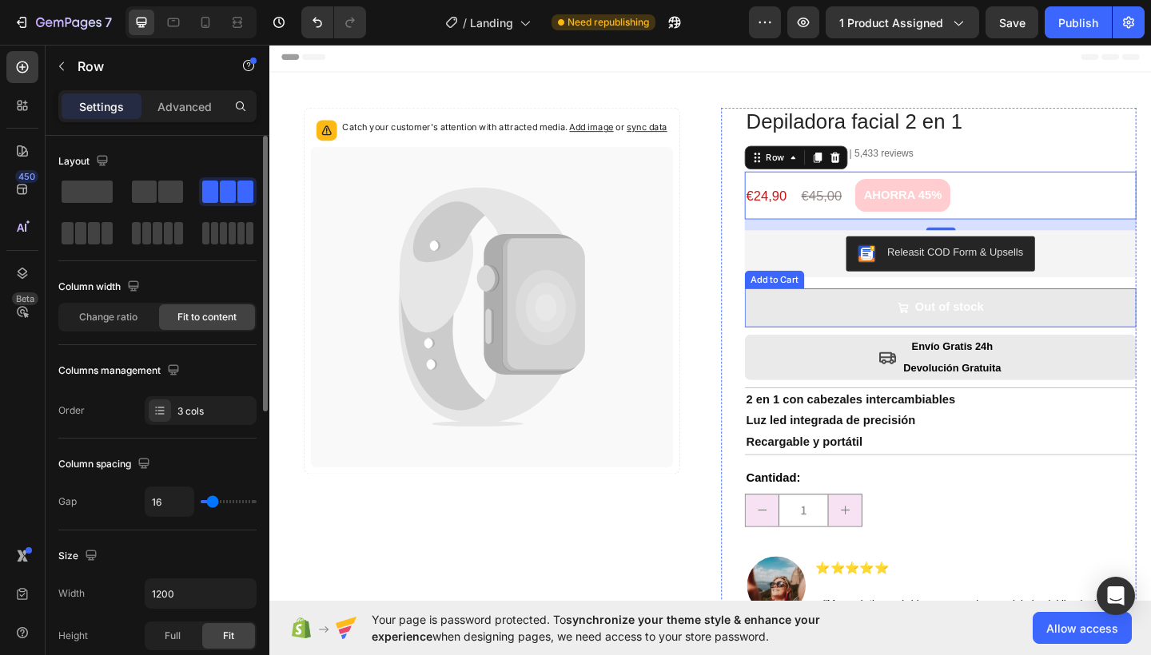
click at [924, 326] on button "Out of stock" at bounding box center [999, 331] width 426 height 42
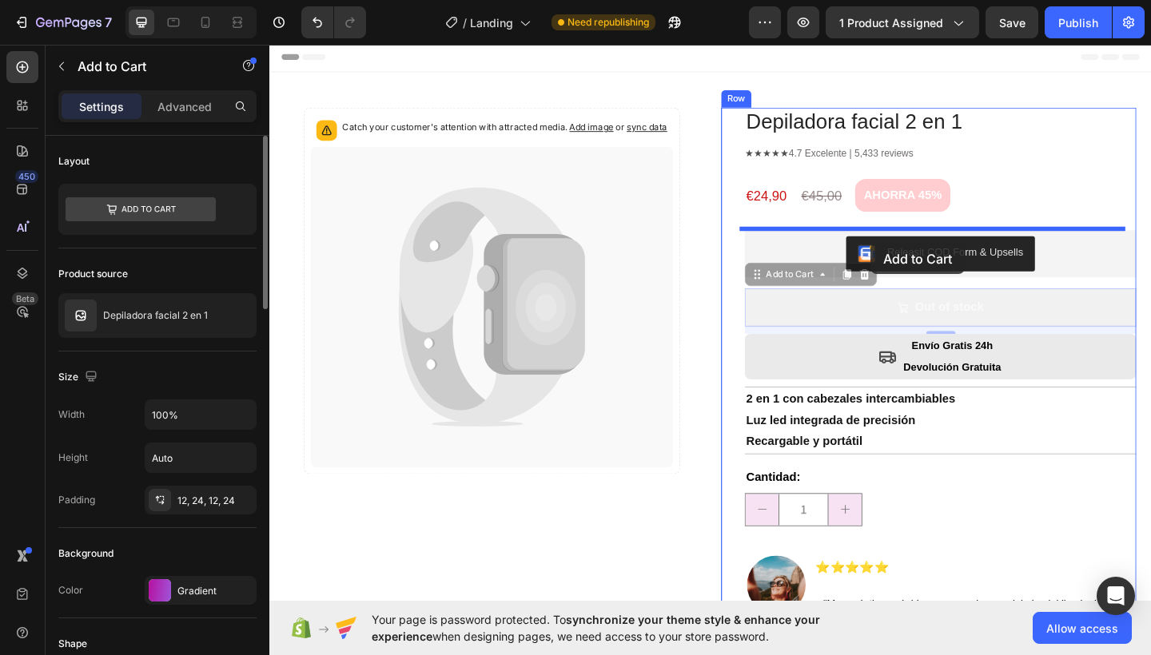
drag, startPoint x: 925, startPoint y: 325, endPoint x: 923, endPoint y: 260, distance: 65.6
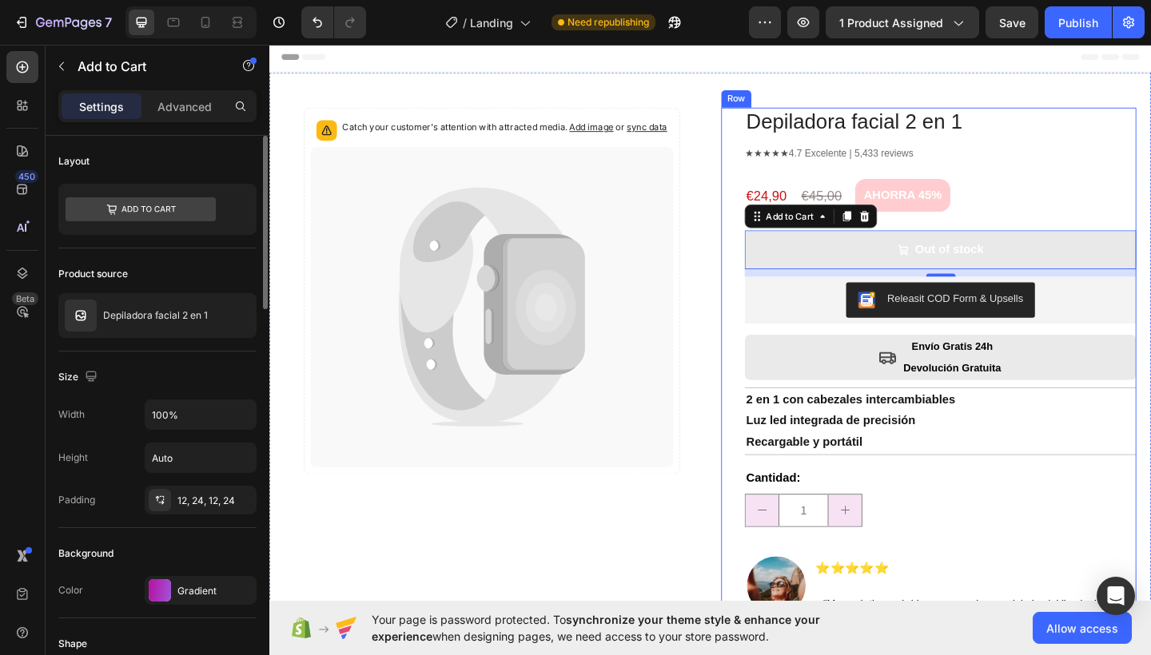
click at [765, 329] on div "Depiladora facial 2 en 1 Product Title ★★★★★ 4.7 Excelente | 5,433 reviews Text…" at bounding box center [986, 438] width 451 height 651
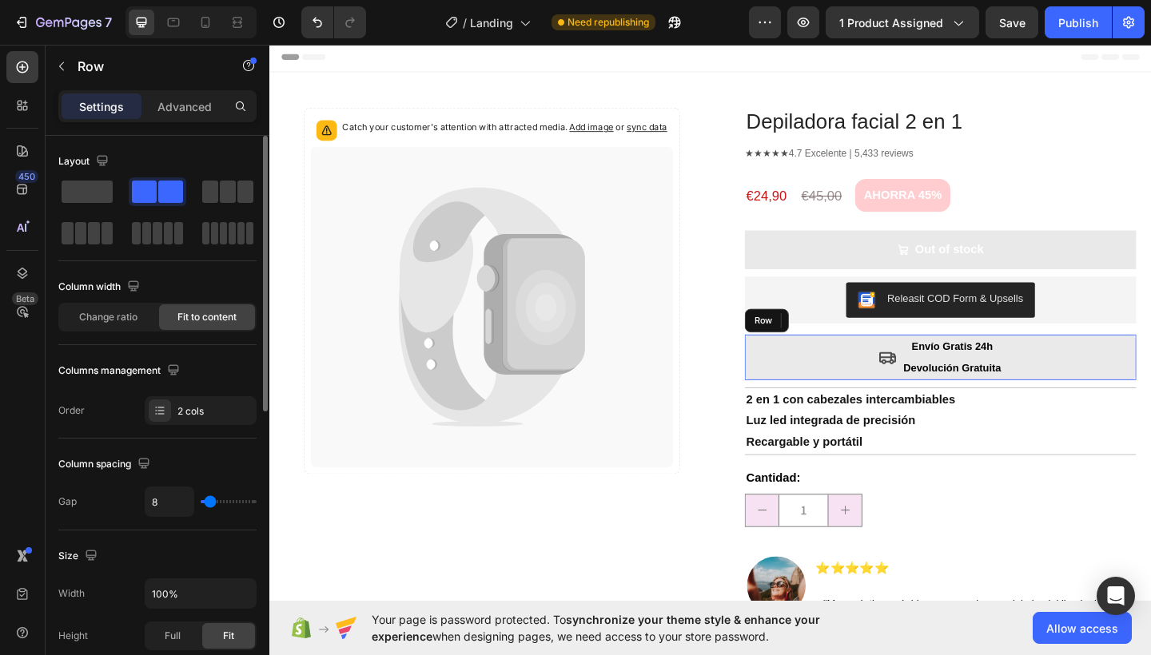
click at [864, 380] on div "Icon Envío Gratis 24h Devolución Gratuita Text Block Row" at bounding box center [999, 385] width 426 height 50
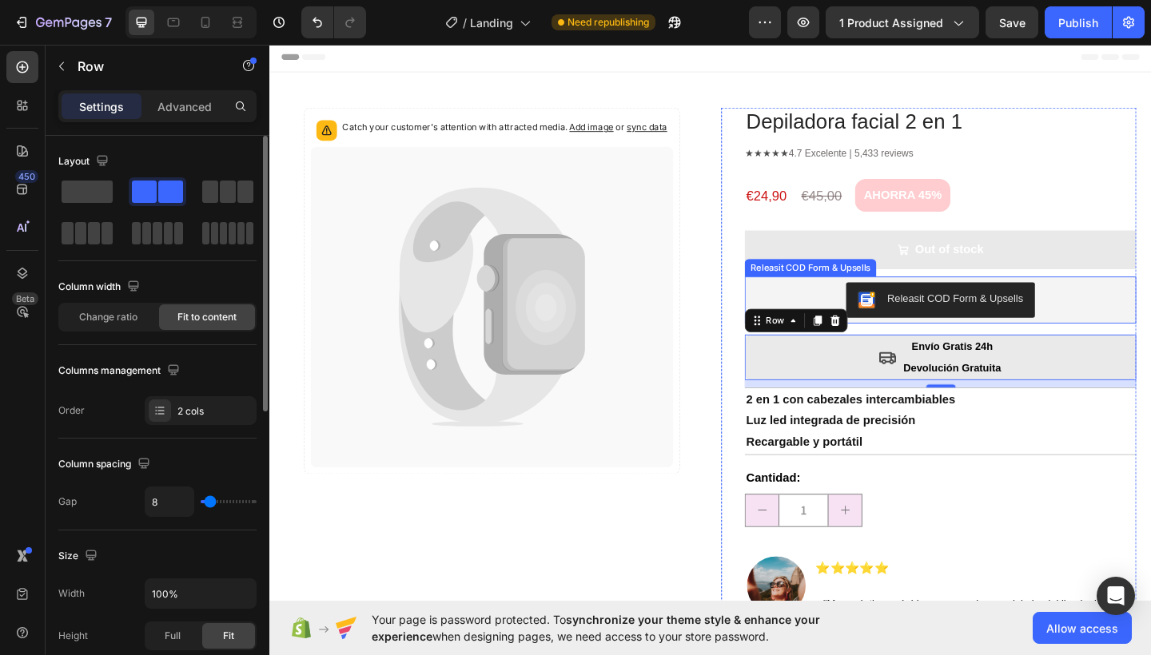
click at [812, 312] on div "Releasit COD Form & Upsells" at bounding box center [999, 323] width 413 height 38
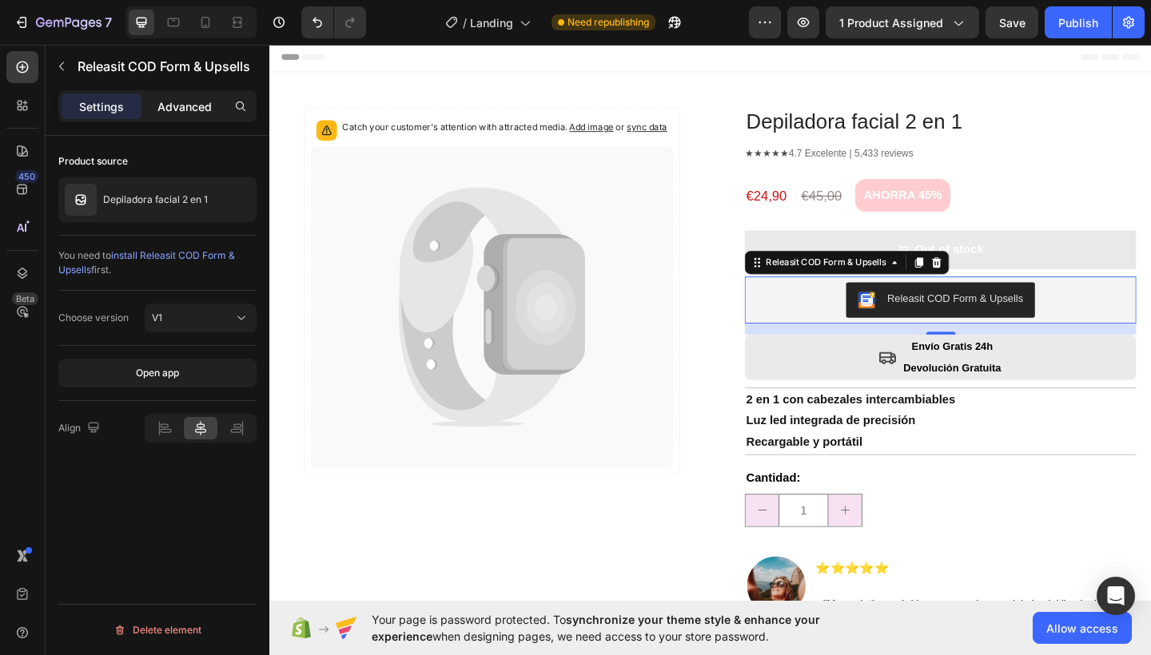
click at [177, 98] on p "Advanced" at bounding box center [184, 106] width 54 height 17
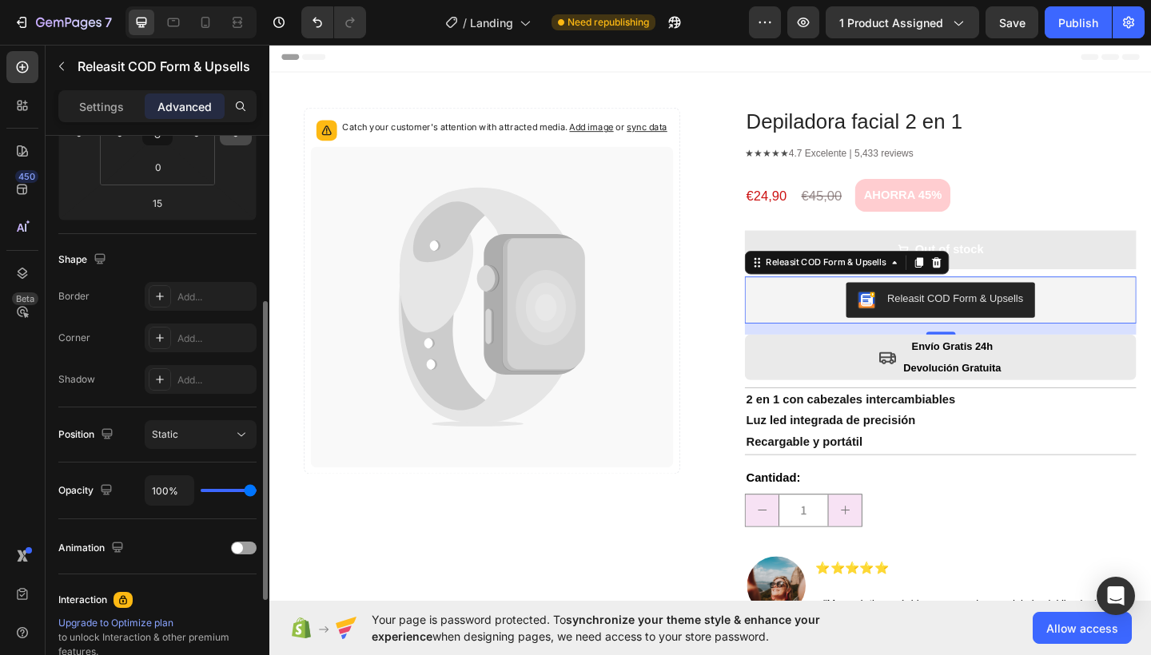
scroll to position [159, 0]
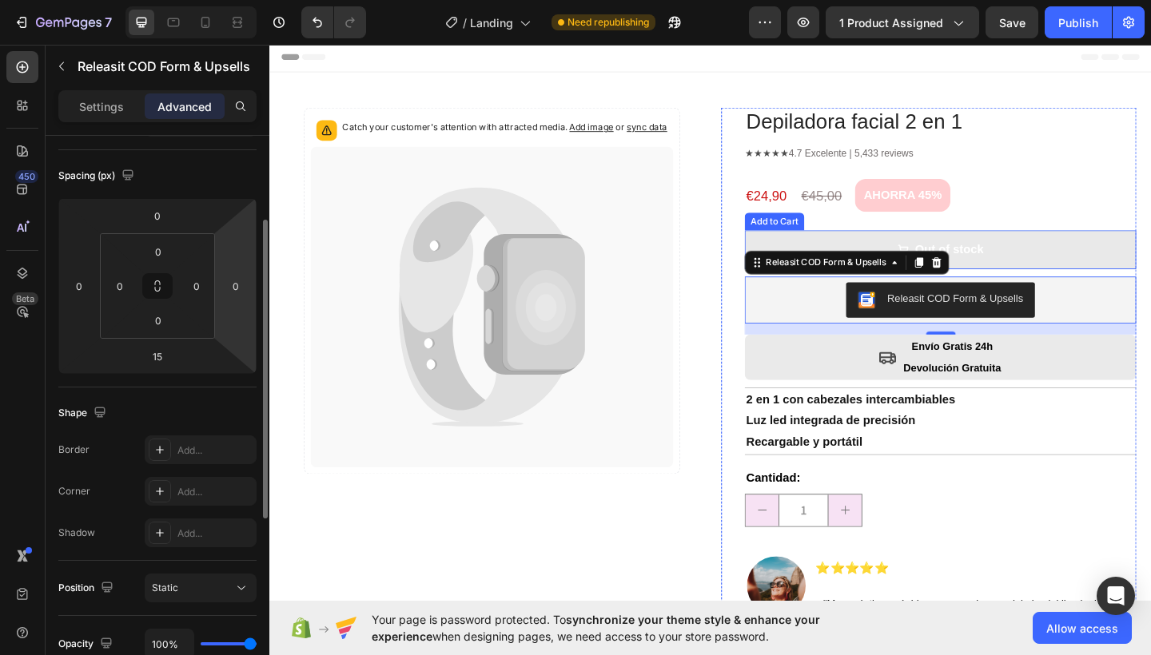
click at [1107, 280] on button "Out of stock" at bounding box center [999, 268] width 426 height 42
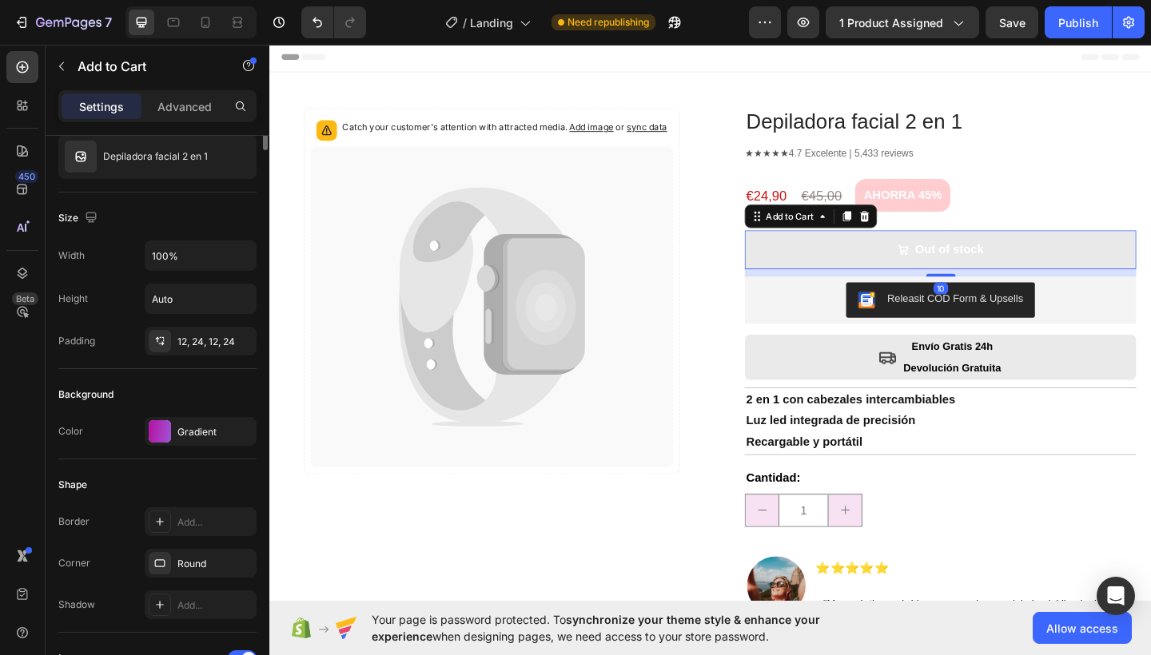
scroll to position [0, 0]
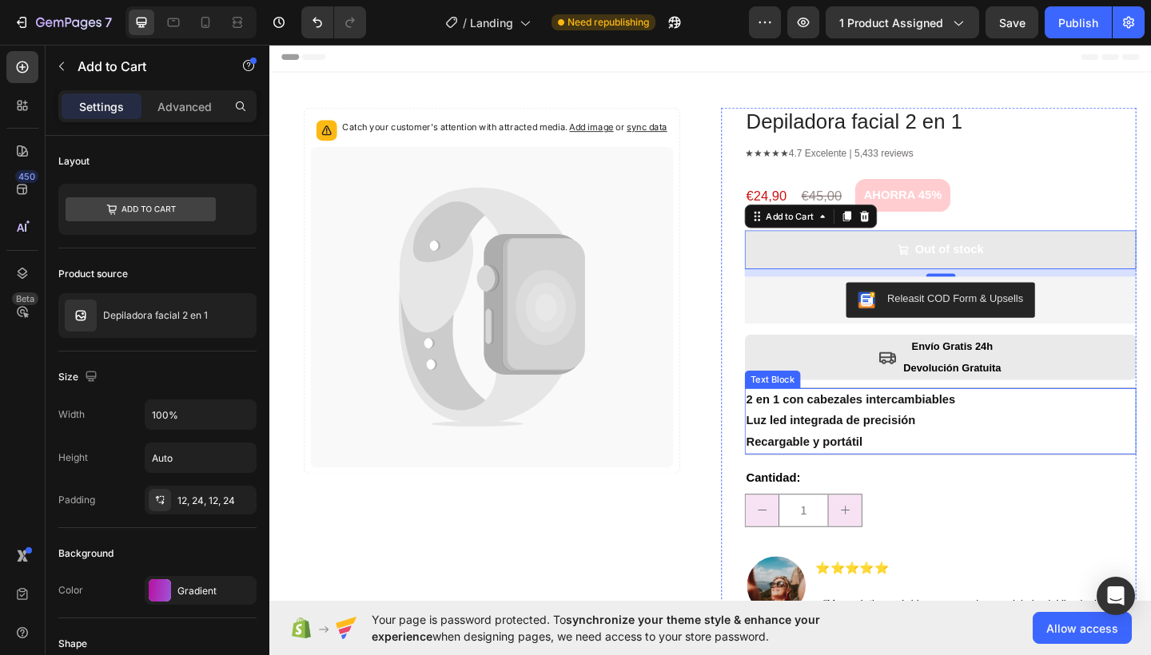
click at [825, 447] on p "Luz led integrada de precisión" at bounding box center [999, 454] width 423 height 23
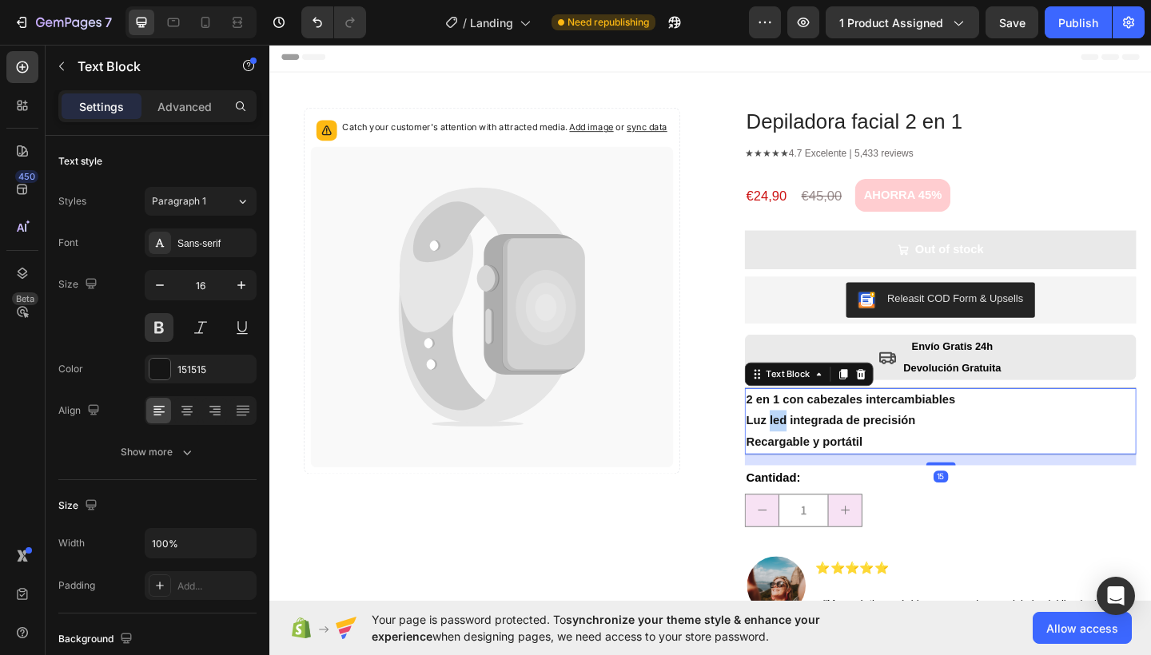
click at [821, 447] on p "Luz led integrada de precisión" at bounding box center [999, 454] width 423 height 23
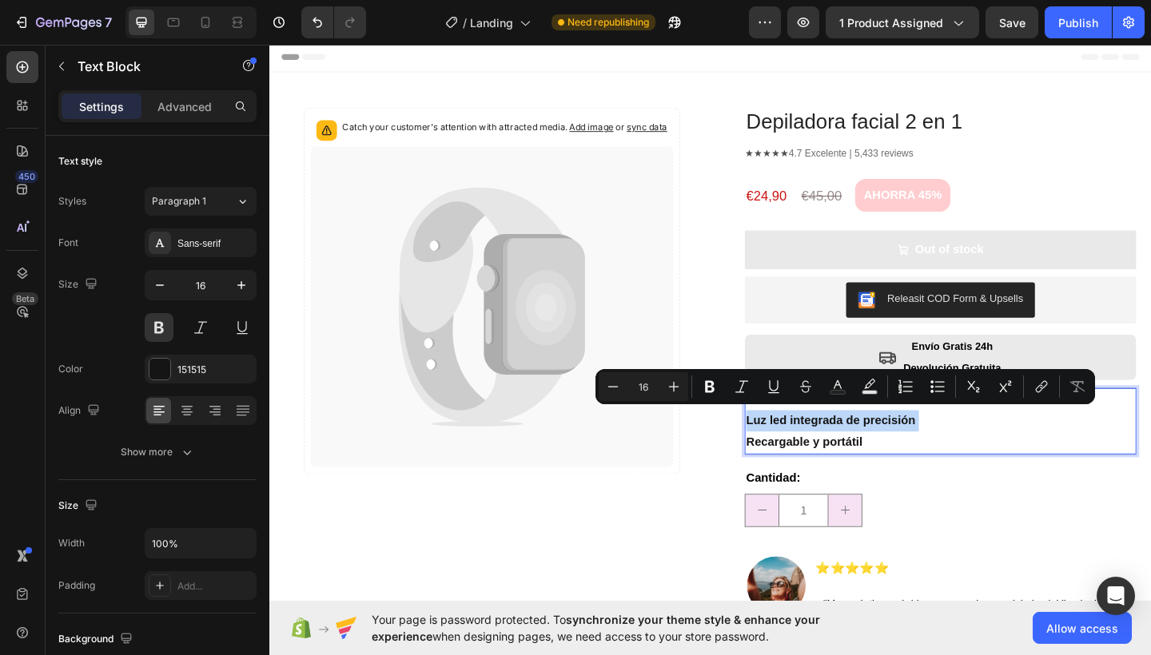
click at [817, 447] on p "Luz led integrada de precisión" at bounding box center [999, 454] width 423 height 23
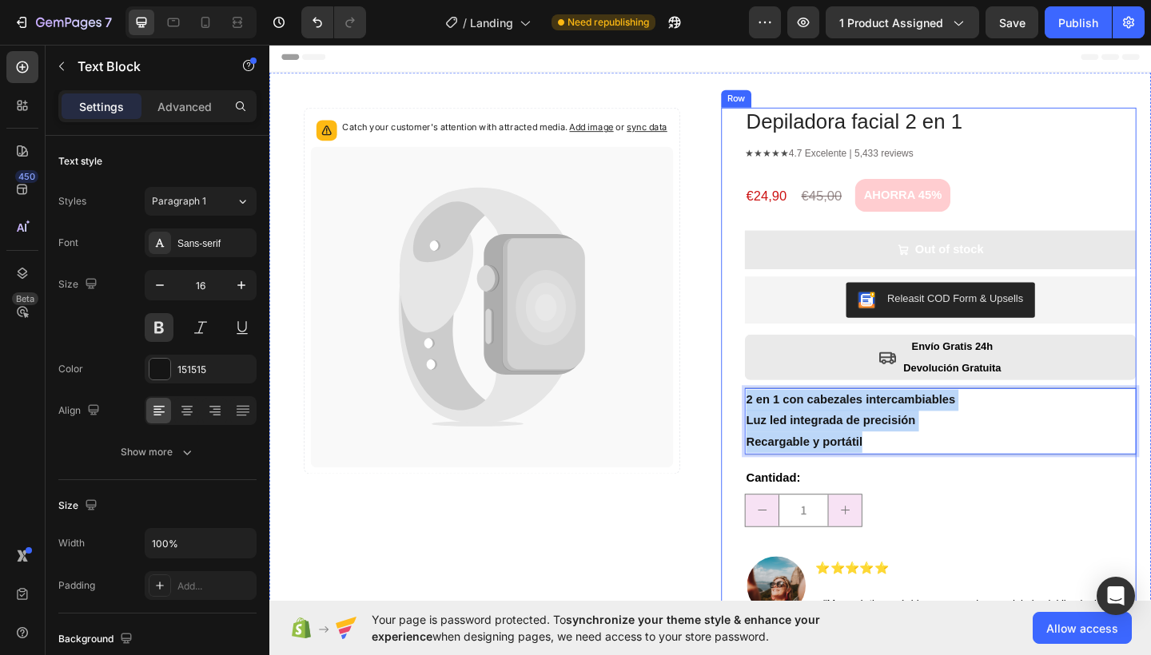
drag, startPoint x: 912, startPoint y: 473, endPoint x: 773, endPoint y: 419, distance: 149.0
click at [773, 419] on div "Depiladora facial 2 en 1 Product Title ★★★★★ 4.7 Excelente | 5,433 reviews Text…" at bounding box center [986, 438] width 451 height 651
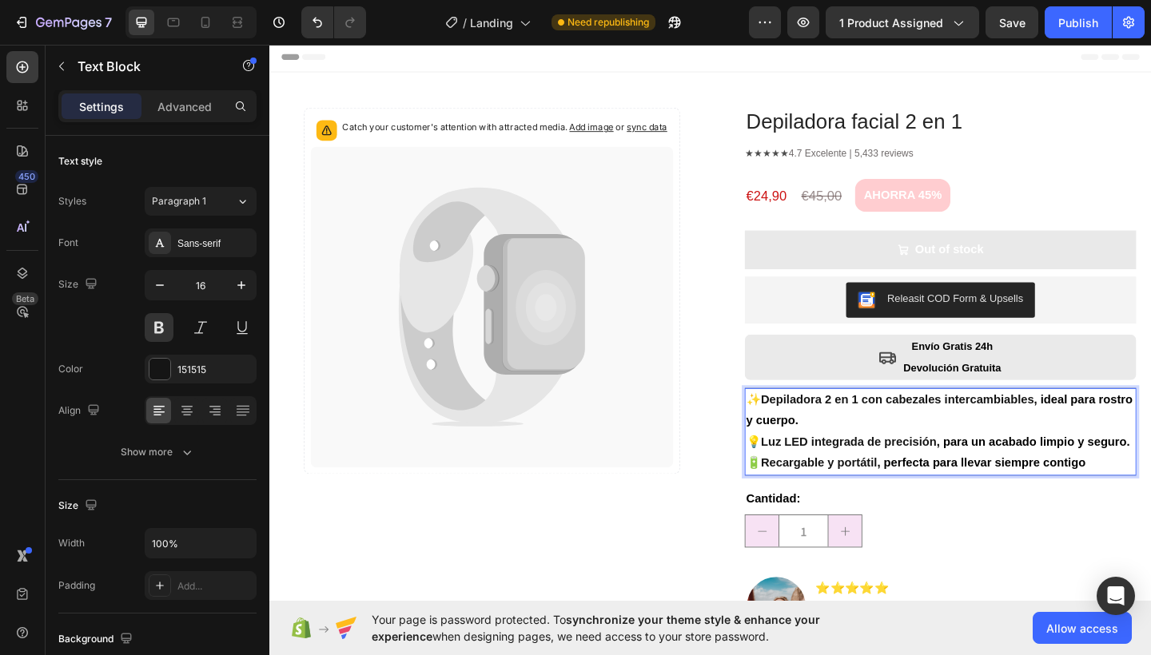
click at [805, 428] on strong "Depiladora 2 en 1 con cabezales intercambiables" at bounding box center [952, 431] width 297 height 14
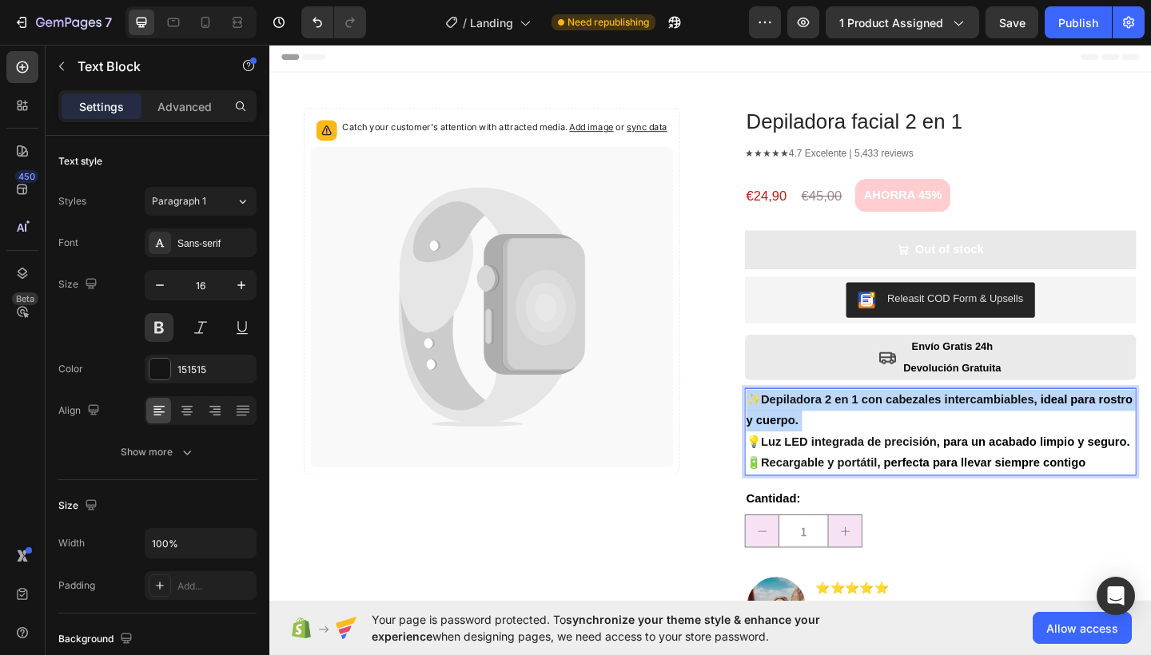
click at [805, 428] on strong "Depiladora 2 en 1 con cabezales intercambiables" at bounding box center [952, 431] width 297 height 14
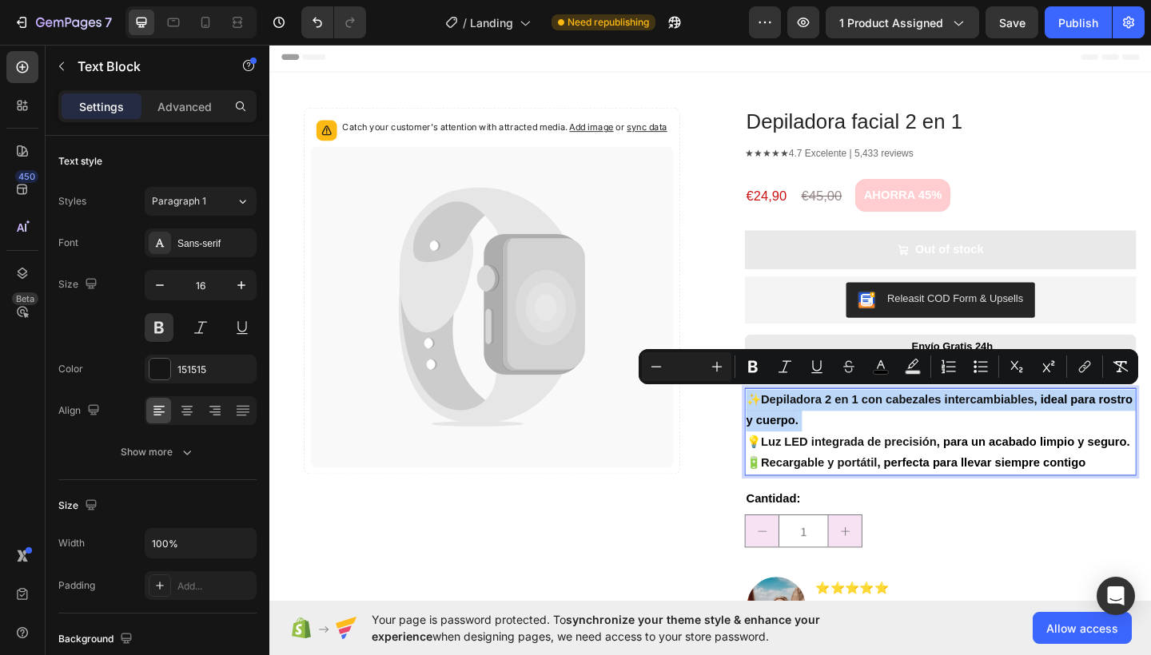
click at [829, 452] on span ", ideal para rostro y cuerpo." at bounding box center [998, 442] width 420 height 37
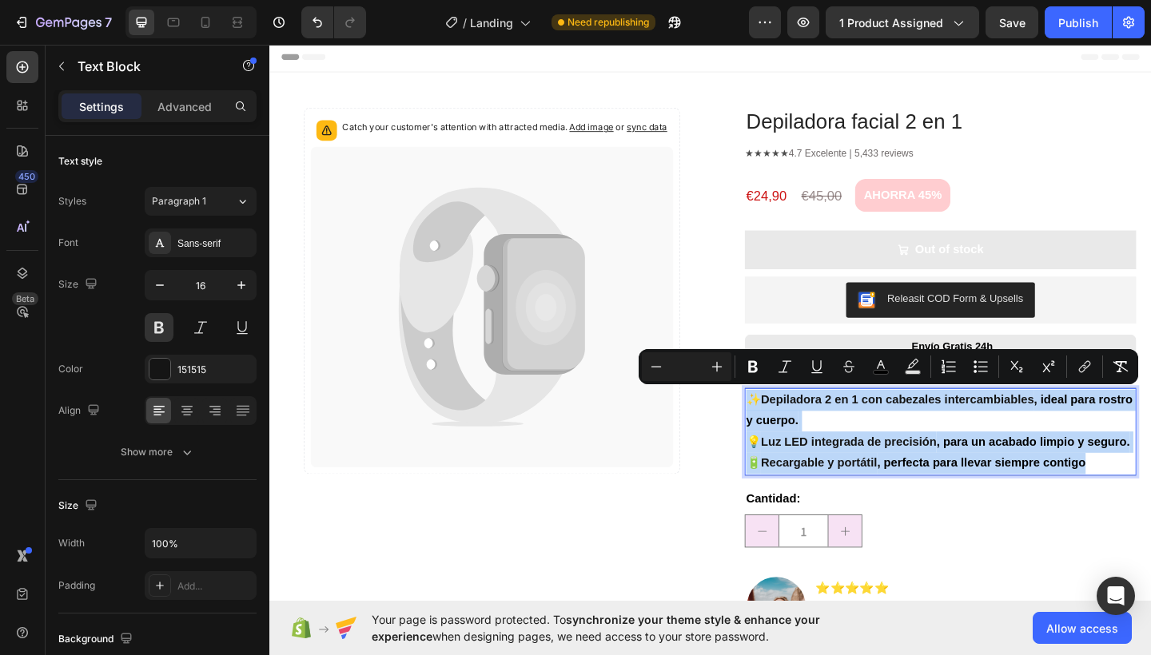
drag, startPoint x: 1153, startPoint y: 517, endPoint x: 785, endPoint y: 432, distance: 377.2
click at [788, 432] on p "✨ Depiladora 2 en 1 con cabezales intercambiables , ideal para rostro y cuerpo.…" at bounding box center [999, 466] width 423 height 92
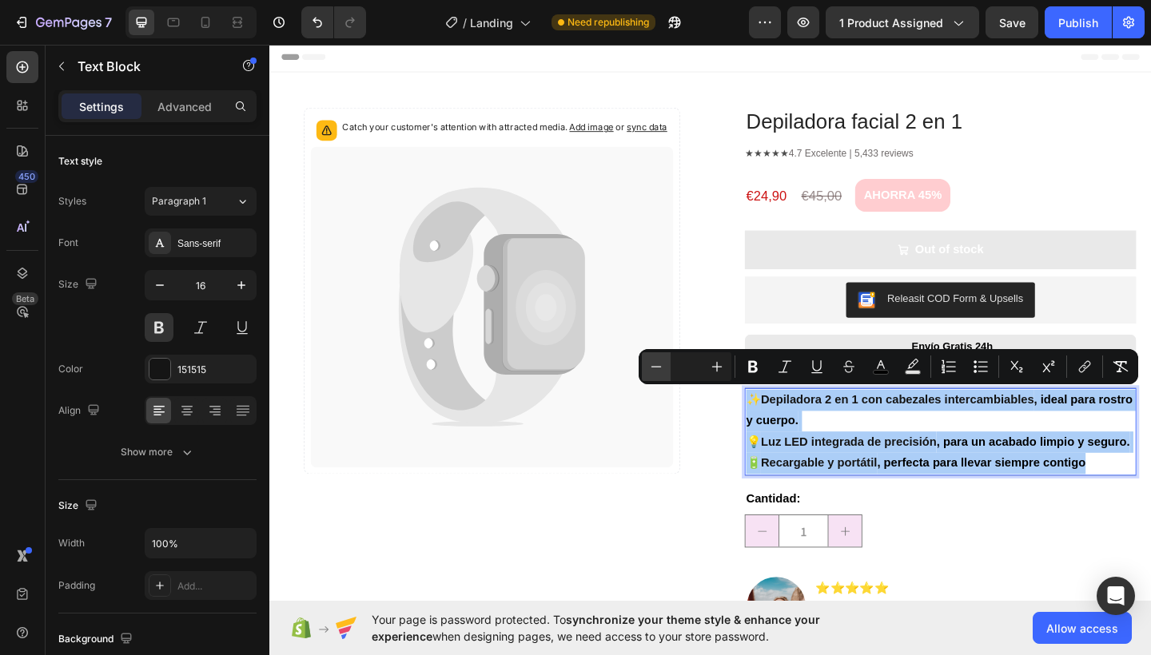
click at [647, 372] on button "Minus" at bounding box center [656, 366] width 29 height 29
click at [649, 371] on icon "Editor contextual toolbar" at bounding box center [656, 367] width 16 height 16
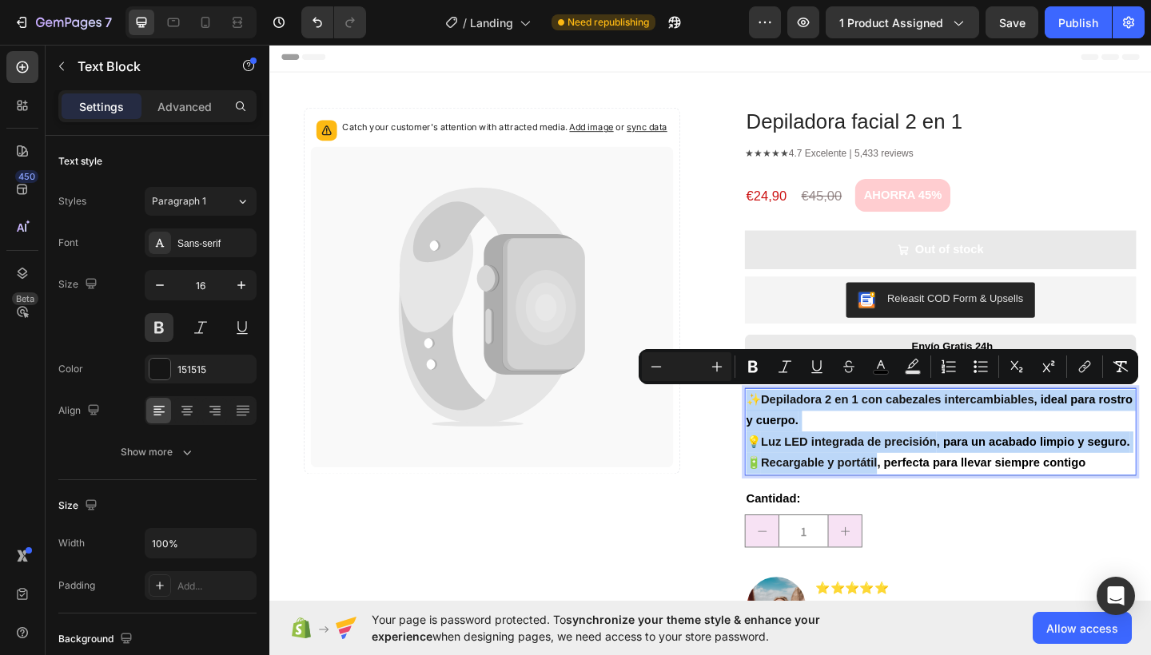
click at [832, 439] on p "✨ Depiladora 2 en 1 con cabezales intercambiables , ideal para rostro y cuerpo.…" at bounding box center [999, 466] width 423 height 92
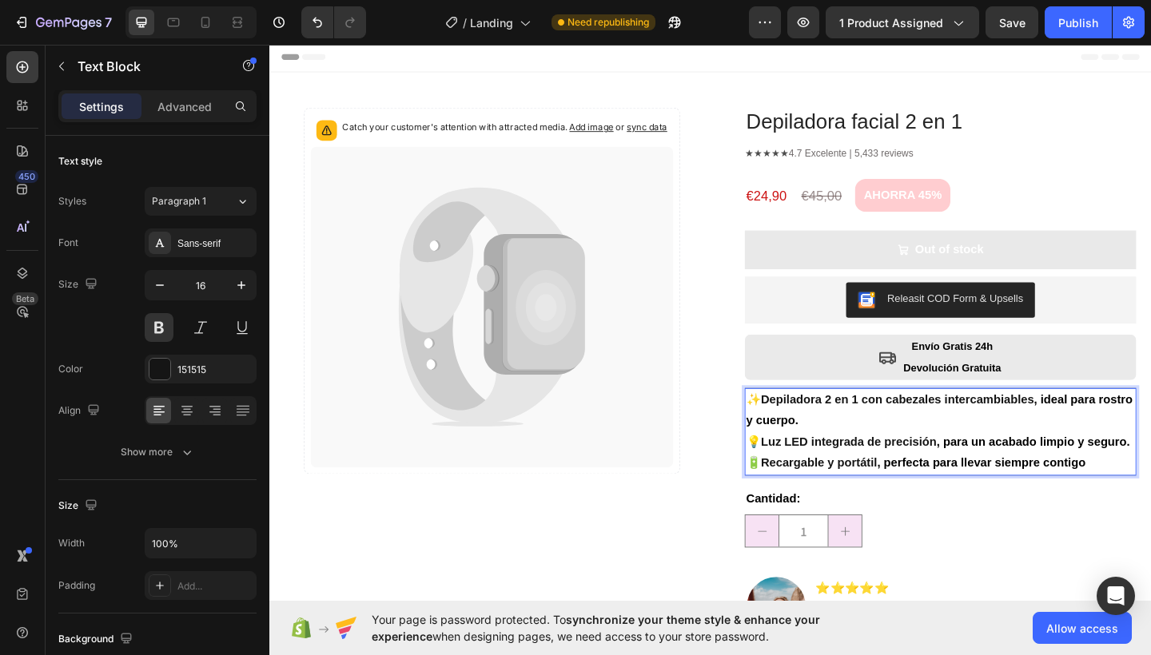
click at [804, 427] on strong "Depiladora 2 en 1 con cabezales intercambiables" at bounding box center [952, 431] width 297 height 14
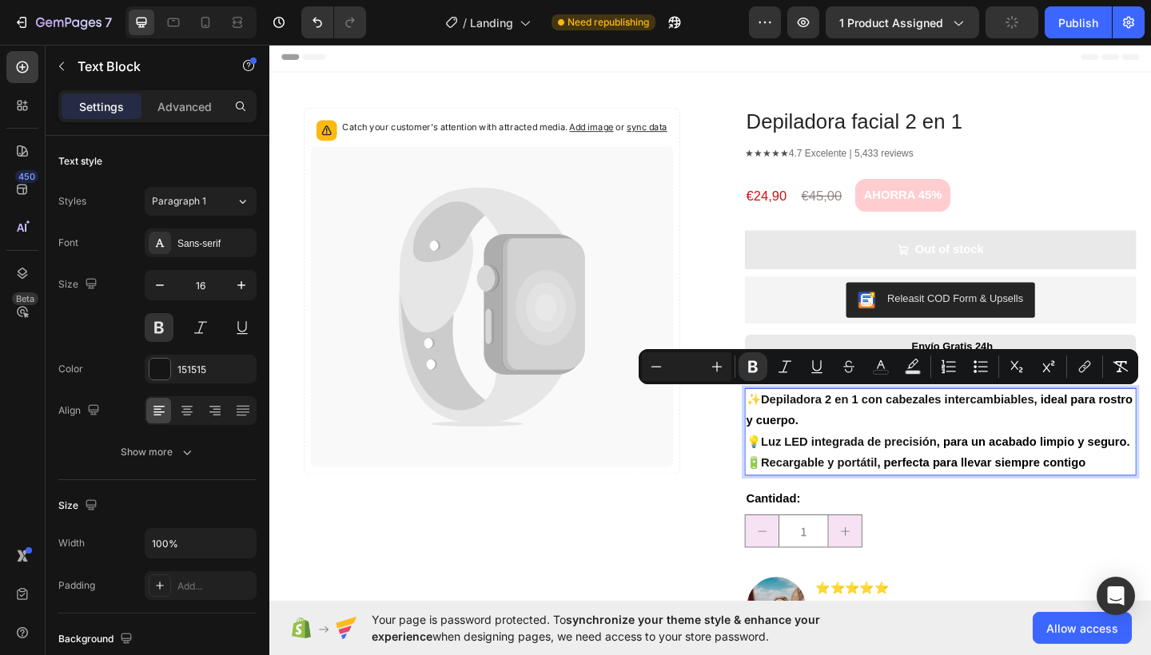
drag, startPoint x: 802, startPoint y: 427, endPoint x: 1149, endPoint y: 527, distance: 360.6
click at [1149, 512] on p "✨ Depiladora 2 en 1 con cabezales intercambiables , ideal para rostro y cuerpo.…" at bounding box center [999, 466] width 423 height 92
click at [690, 369] on input "Editor contextual toolbar" at bounding box center [686, 366] width 32 height 19
type input "1"
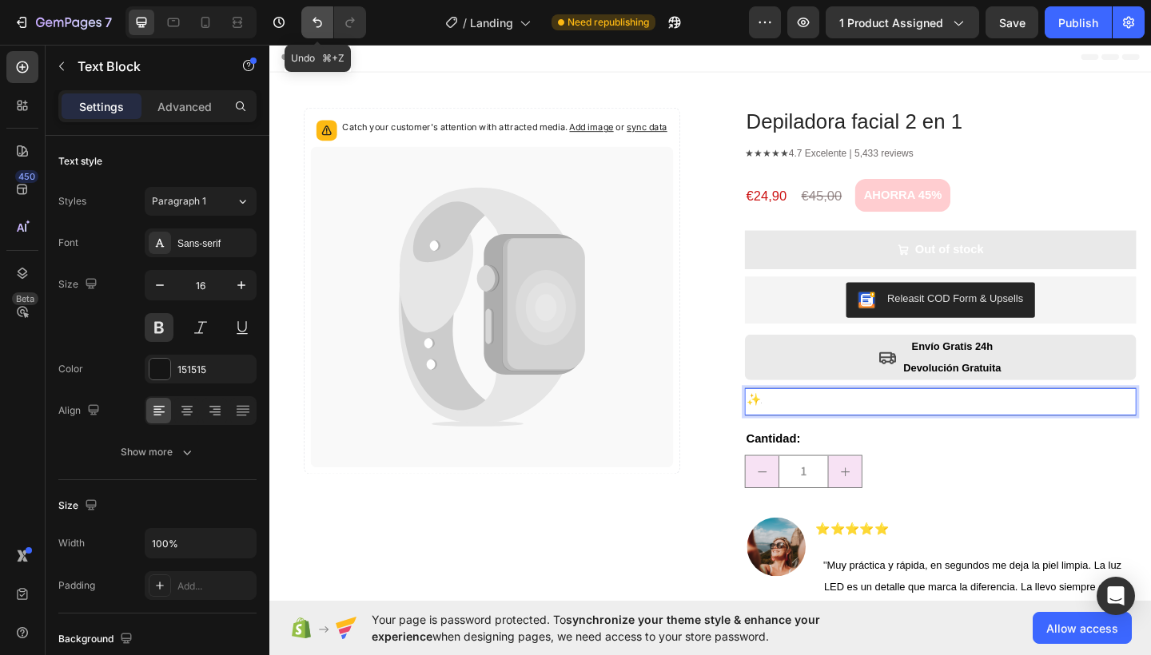
click at [316, 22] on icon "Undo/Redo" at bounding box center [317, 22] width 16 height 16
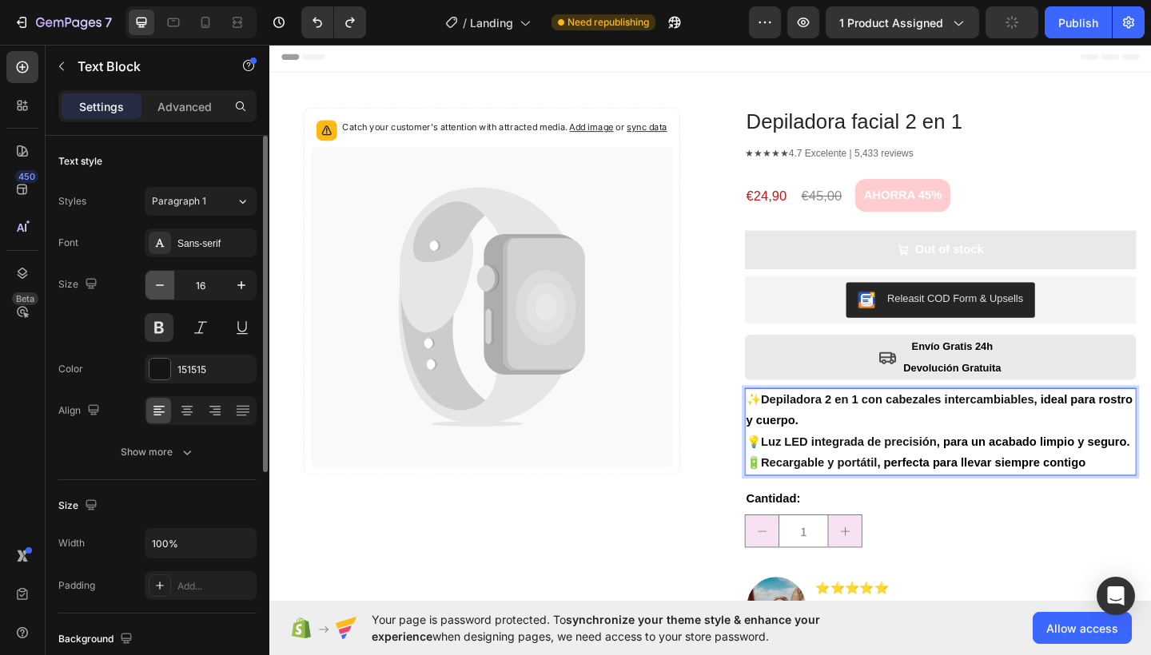
click at [165, 285] on icon "button" at bounding box center [160, 285] width 16 height 16
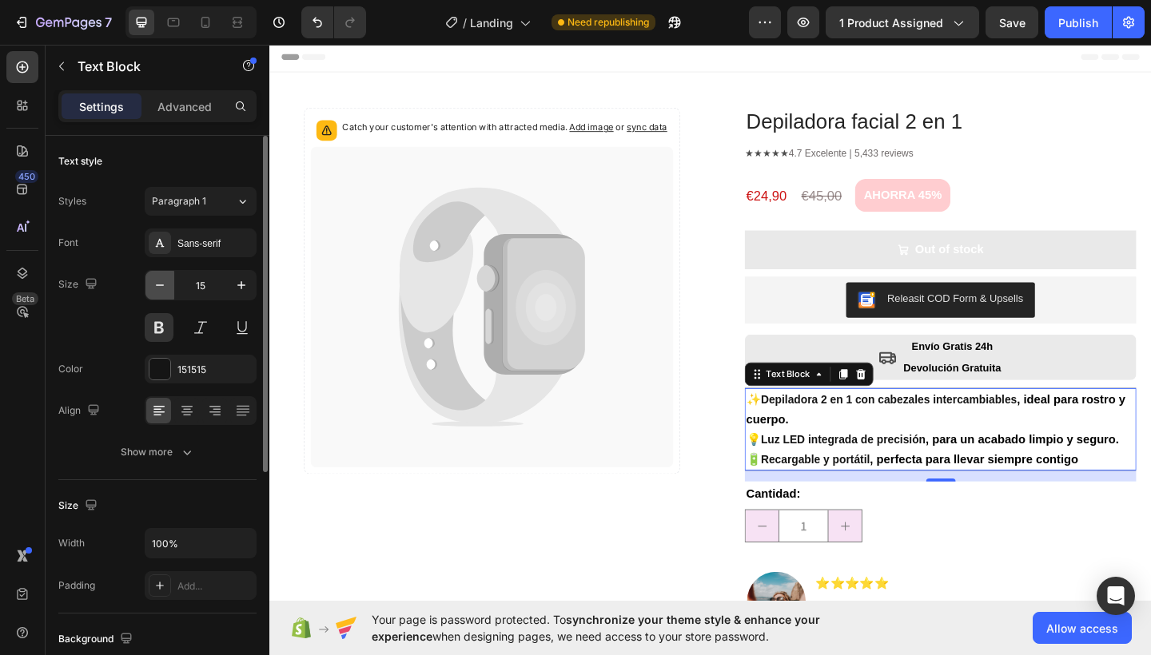
click at [165, 285] on icon "button" at bounding box center [160, 285] width 16 height 16
type input "14"
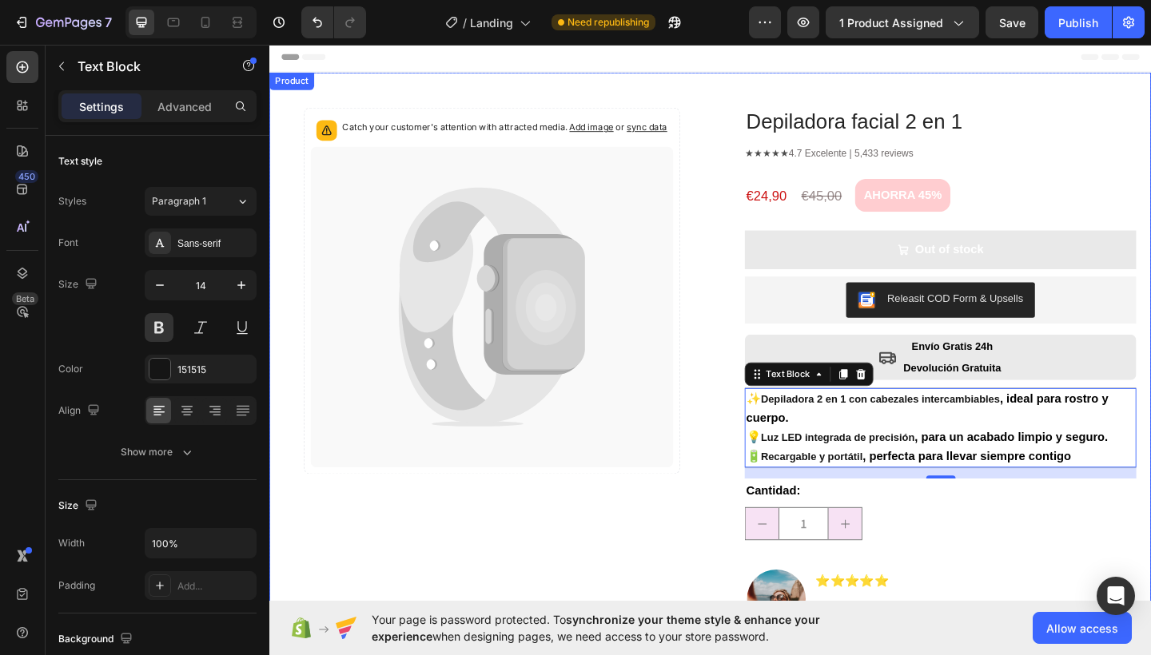
click at [653, 578] on div "Catch your customer's attention with attracted media. Add image or sync data Pr…" at bounding box center [510, 446] width 451 height 666
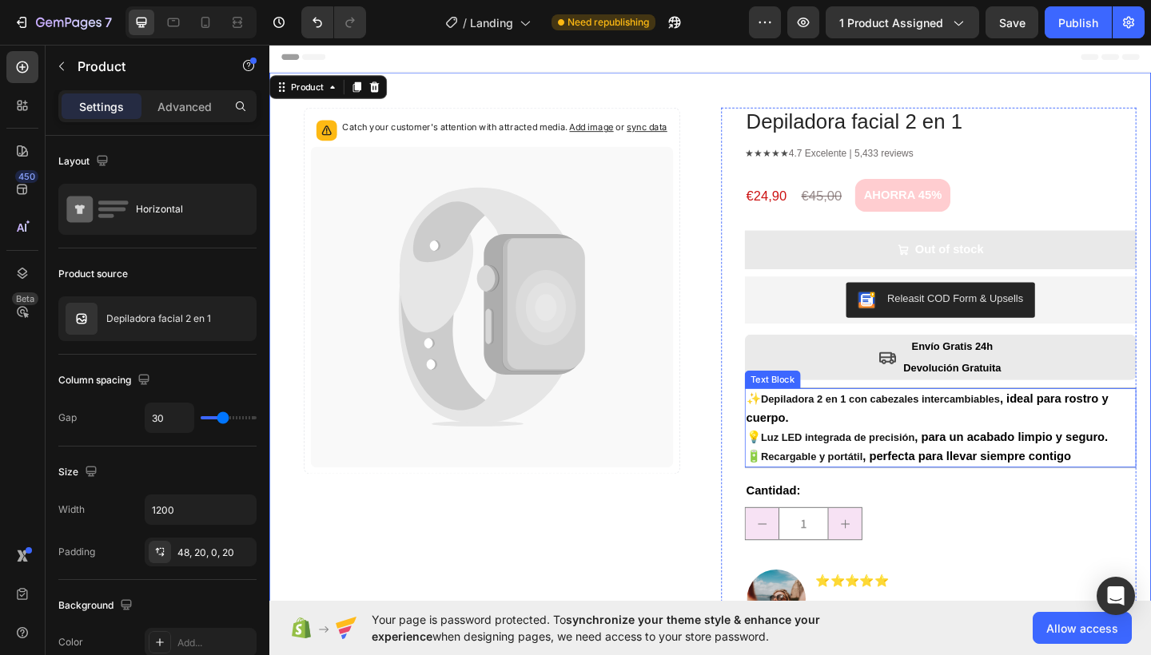
click at [1016, 471] on span ", para un acabado limpio y seguro." at bounding box center [1076, 472] width 210 height 14
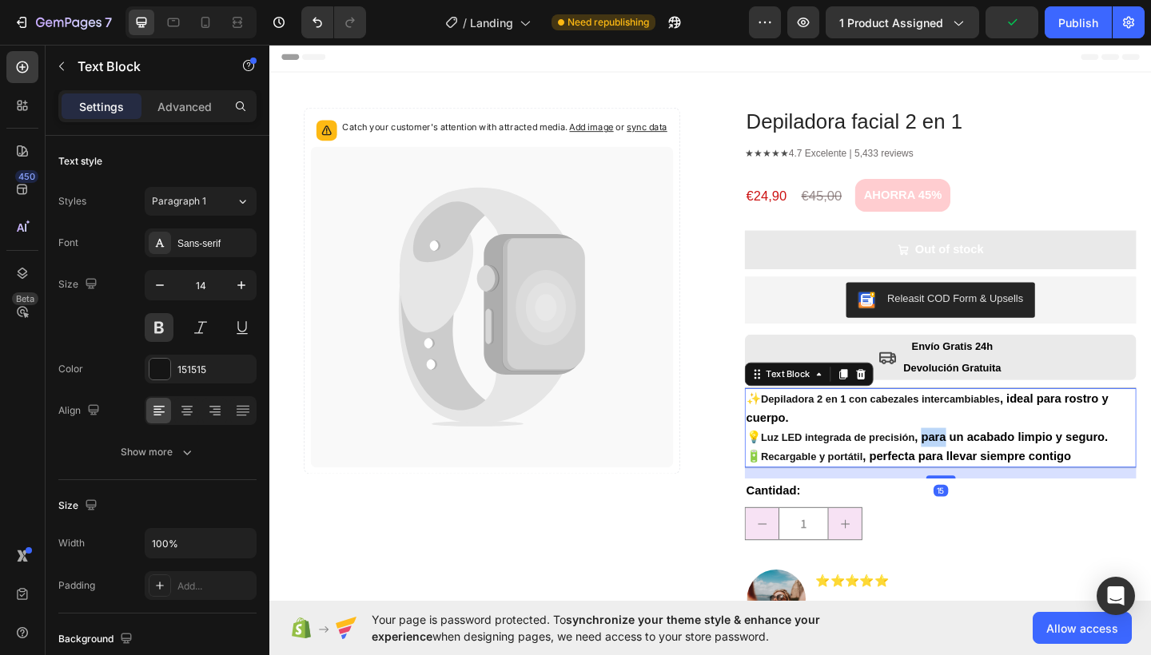
click at [981, 467] on span ", para un acabado limpio y seguro." at bounding box center [1076, 472] width 210 height 14
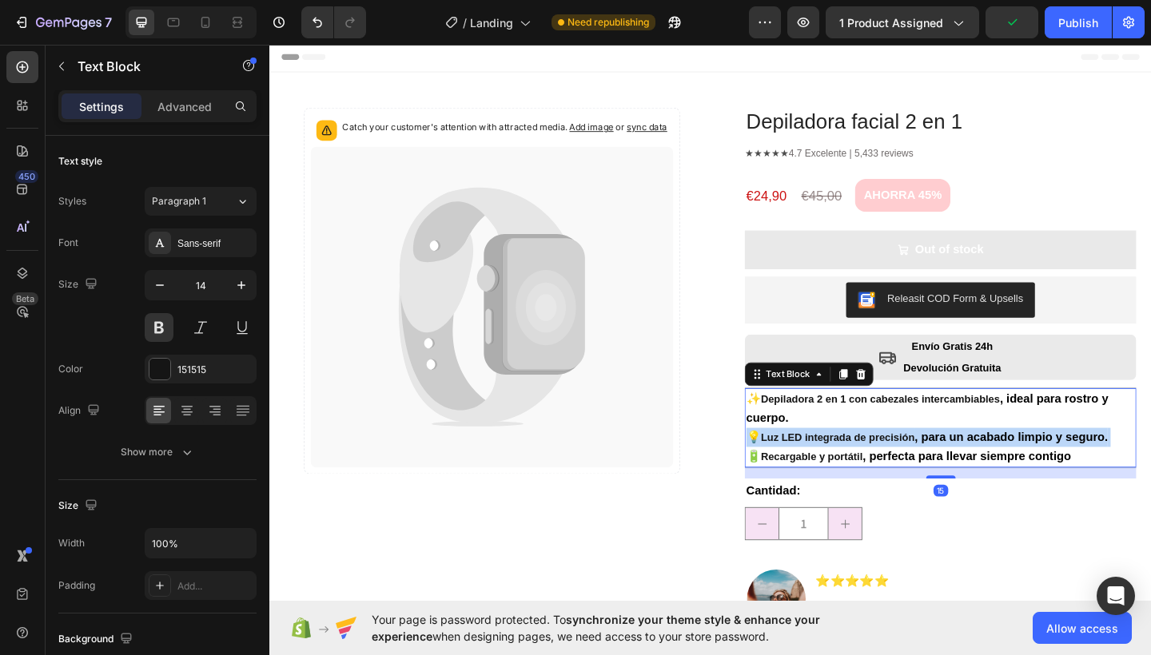
click at [981, 467] on span ", para un acabado limpio y seguro." at bounding box center [1076, 472] width 210 height 14
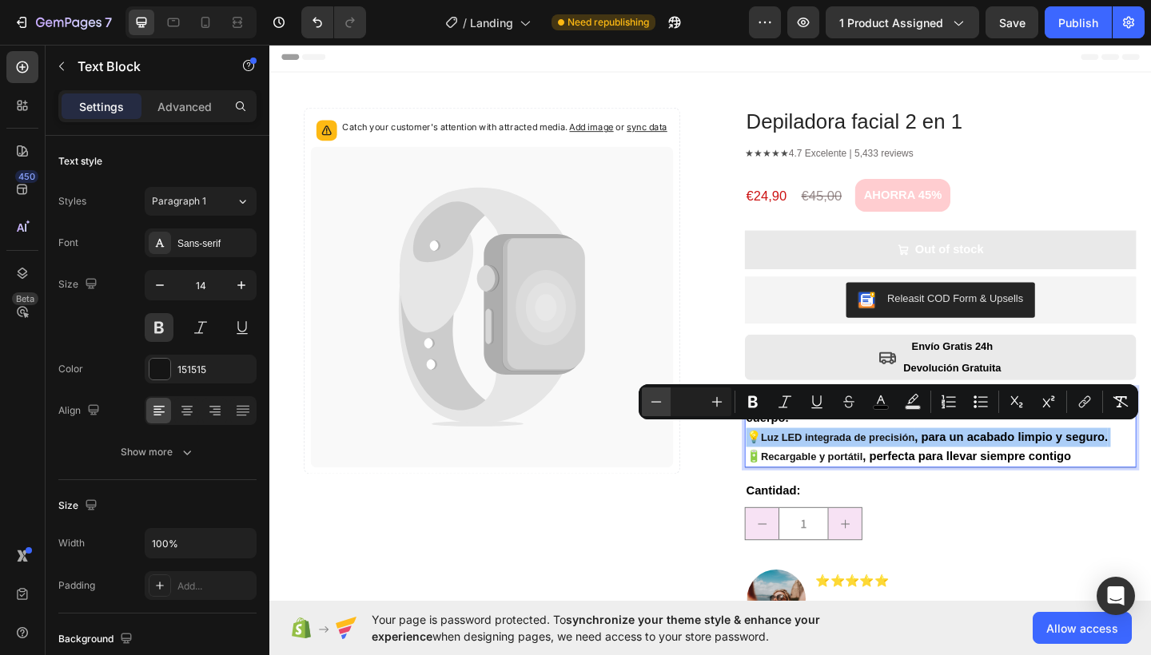
click at [654, 400] on icon "Editor contextual toolbar" at bounding box center [656, 402] width 16 height 16
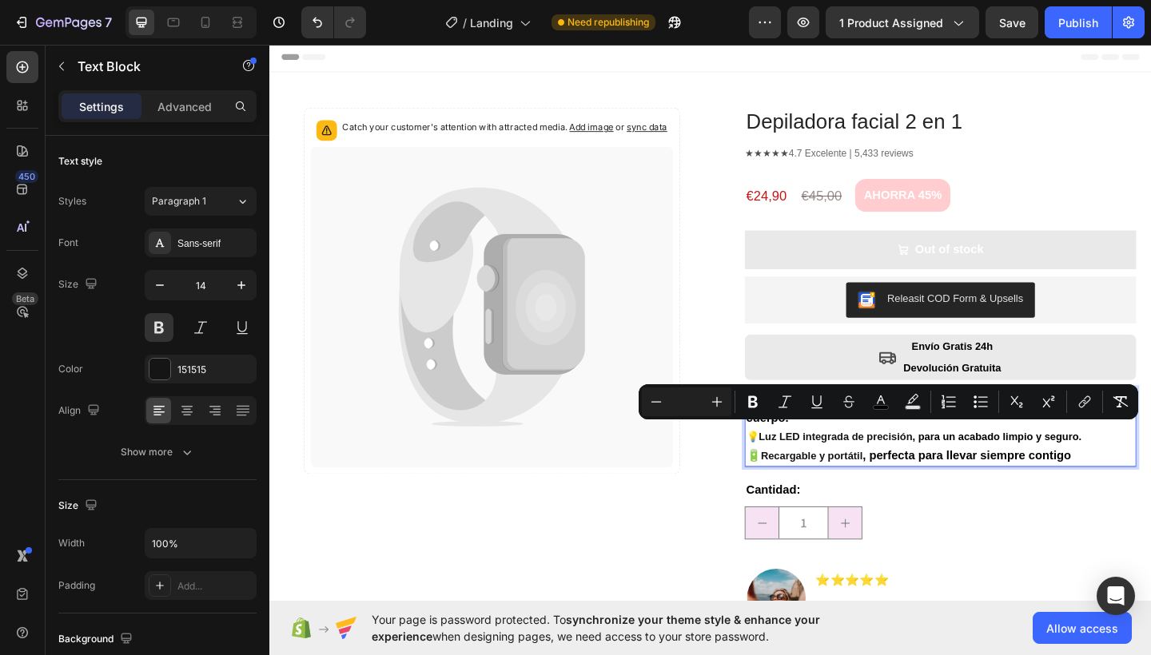
type input "14"
click at [810, 486] on strong "Recargable y portátil" at bounding box center [859, 492] width 111 height 13
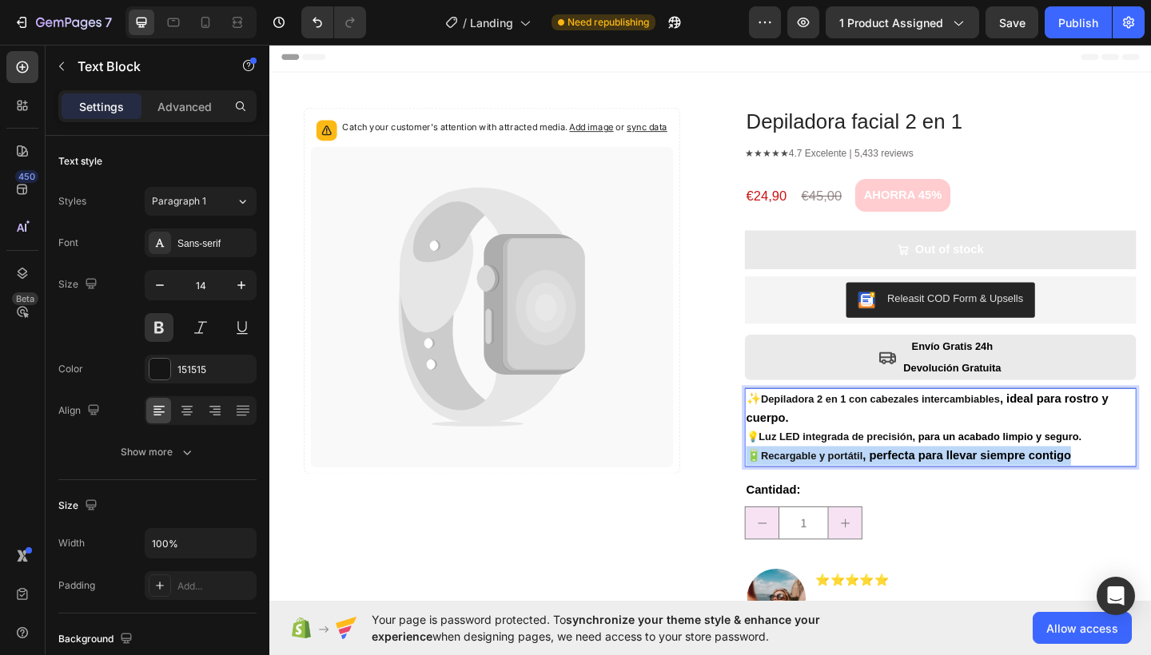
click at [810, 486] on strong "Recargable y portátil" at bounding box center [859, 492] width 111 height 13
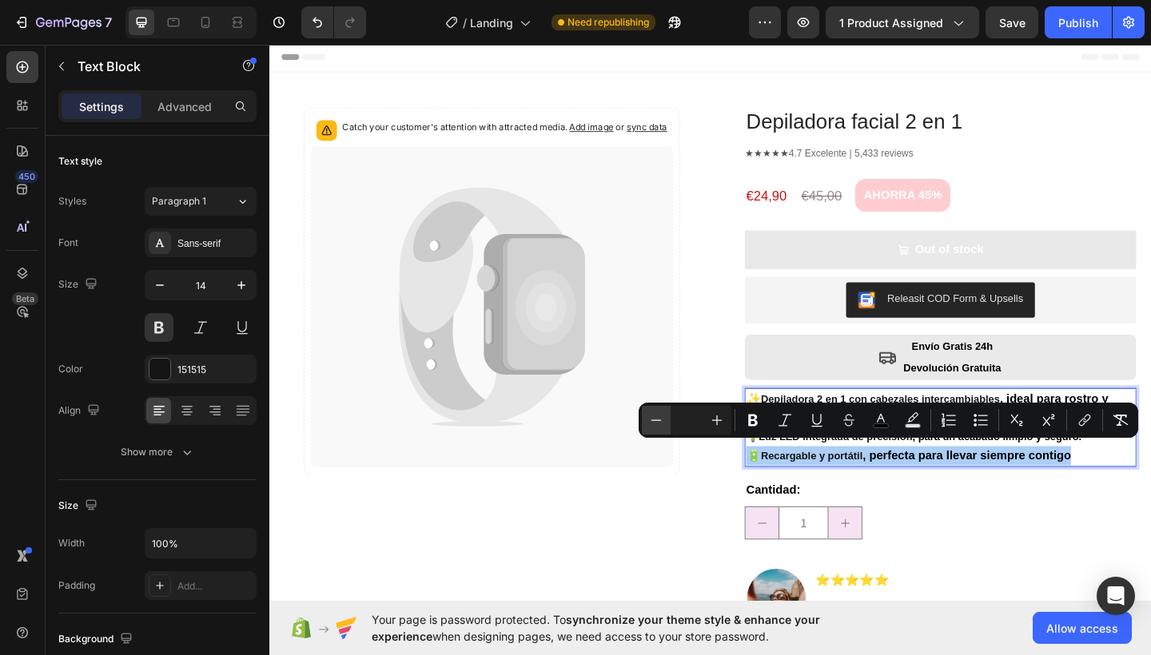
click at [654, 418] on icon "Editor contextual toolbar" at bounding box center [656, 420] width 16 height 16
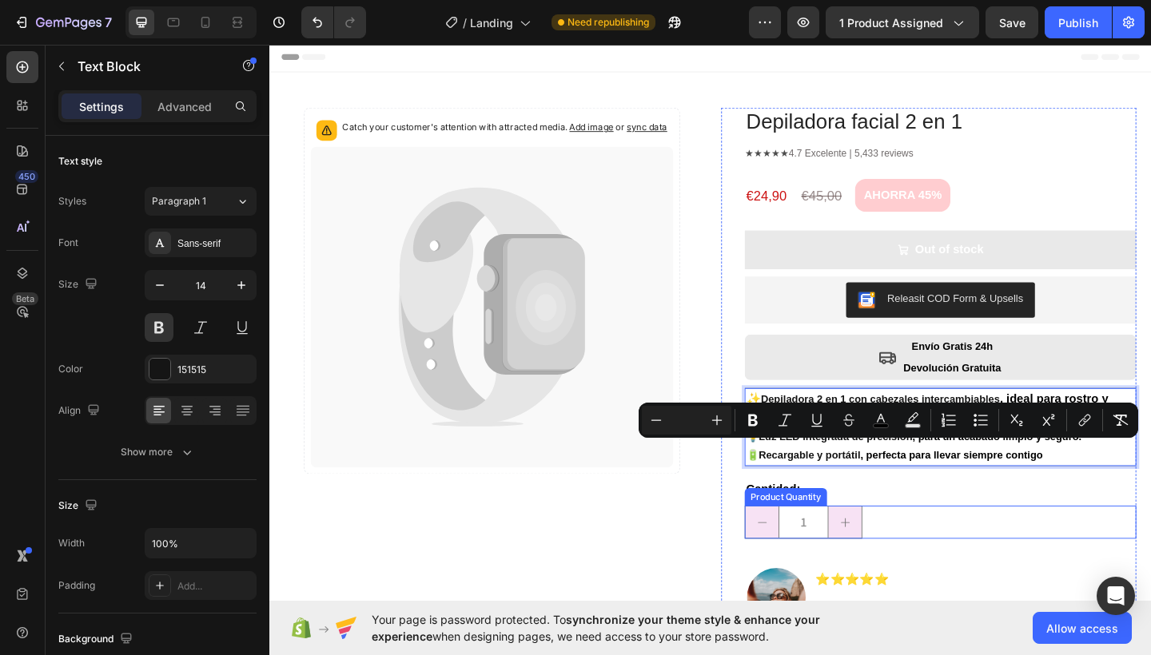
click at [1083, 557] on div "1" at bounding box center [999, 565] width 426 height 36
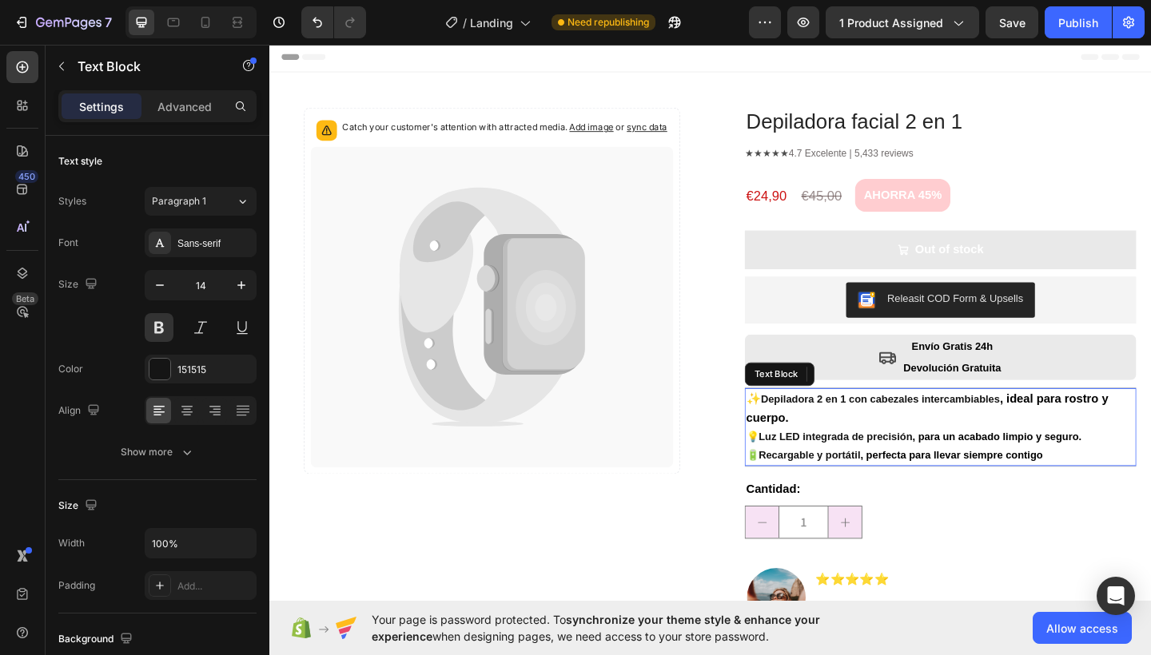
click at [936, 427] on strong "Depiladora 2 en 1 con cabezales intercambiables" at bounding box center [934, 430] width 260 height 13
click at [813, 444] on span ", ideal para rostro y cuerpo." at bounding box center [985, 440] width 394 height 34
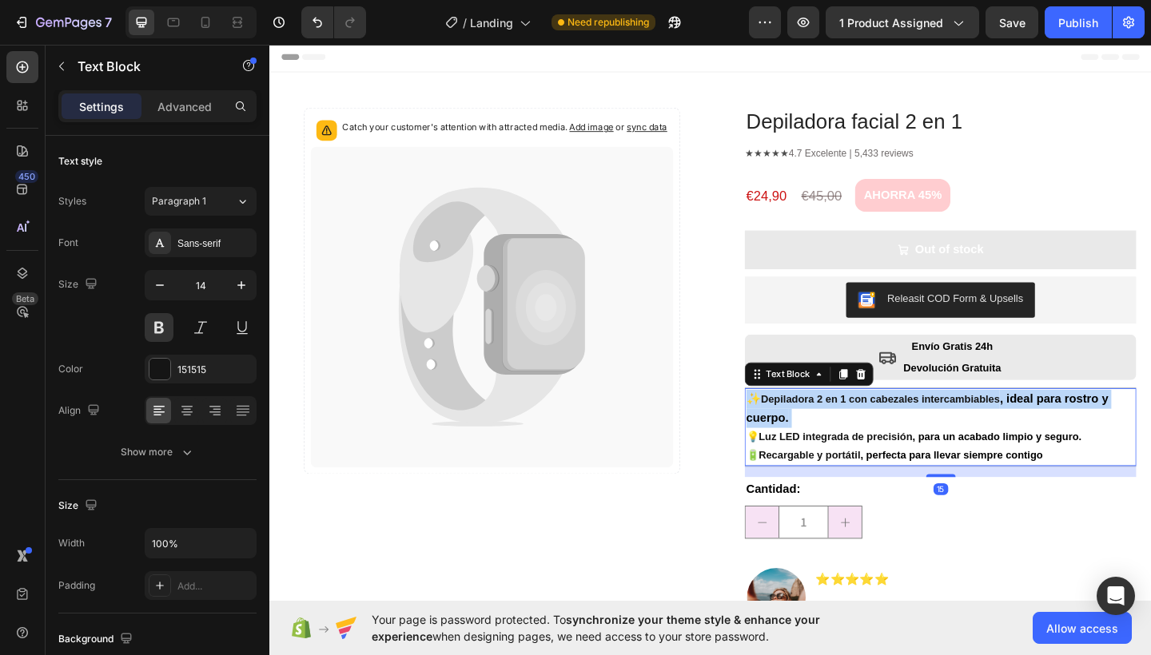
click at [813, 444] on span ", ideal para rostro y cuerpo." at bounding box center [985, 440] width 394 height 34
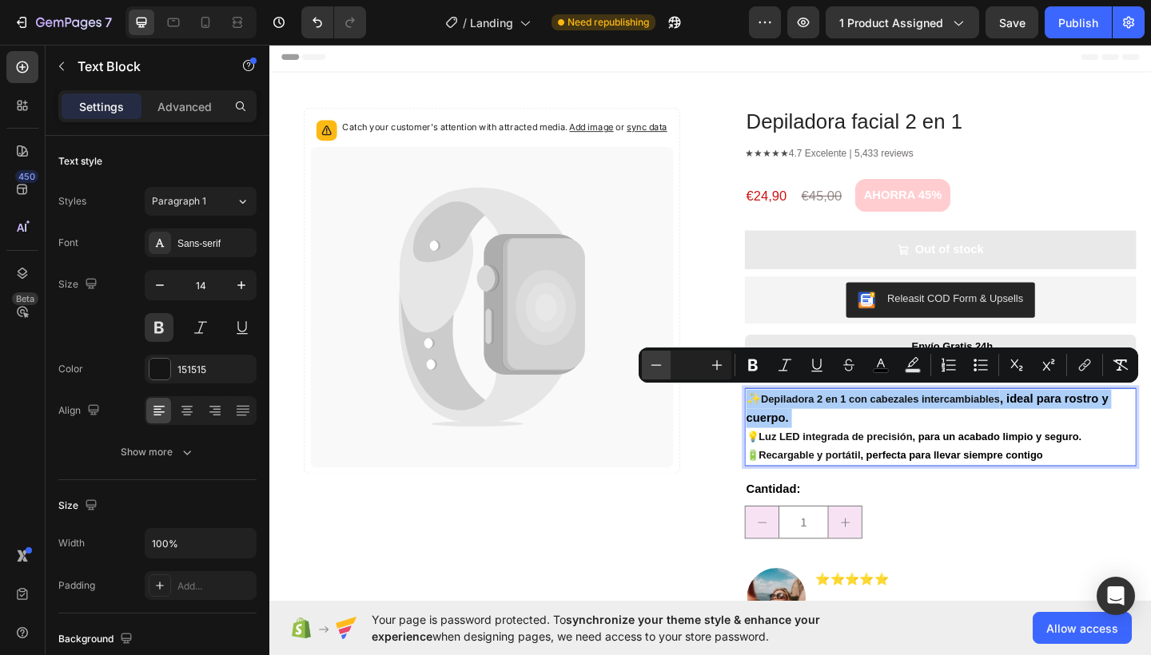
click at [658, 367] on icon "Editor contextual toolbar" at bounding box center [656, 365] width 16 height 16
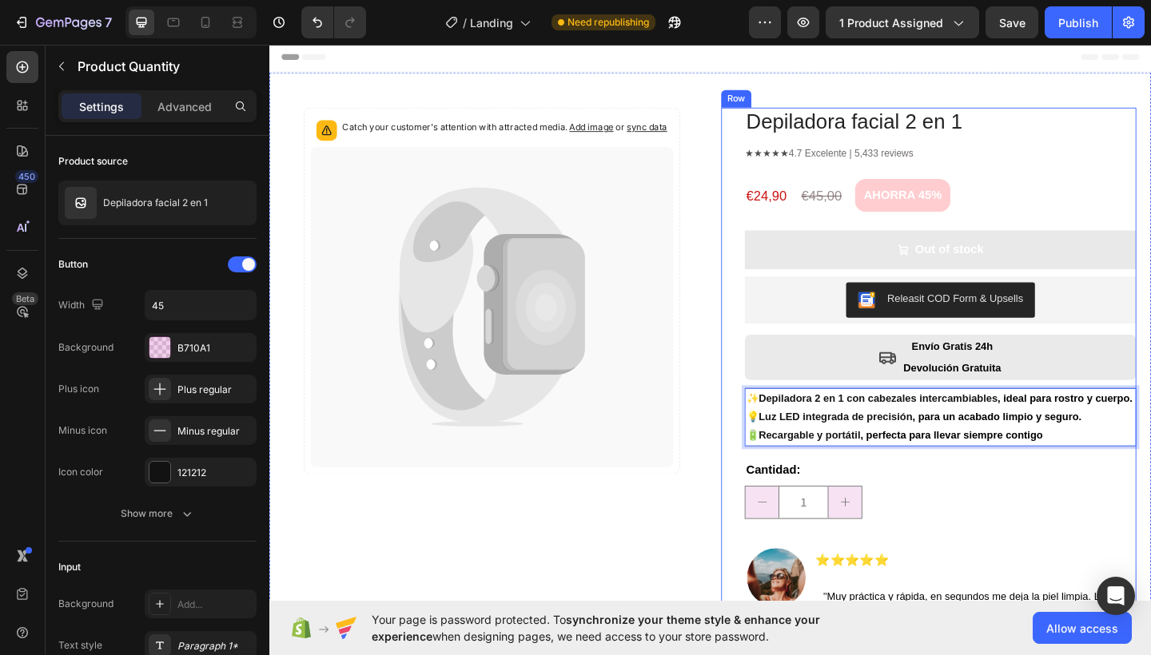
click at [1019, 549] on div "1" at bounding box center [999, 543] width 426 height 36
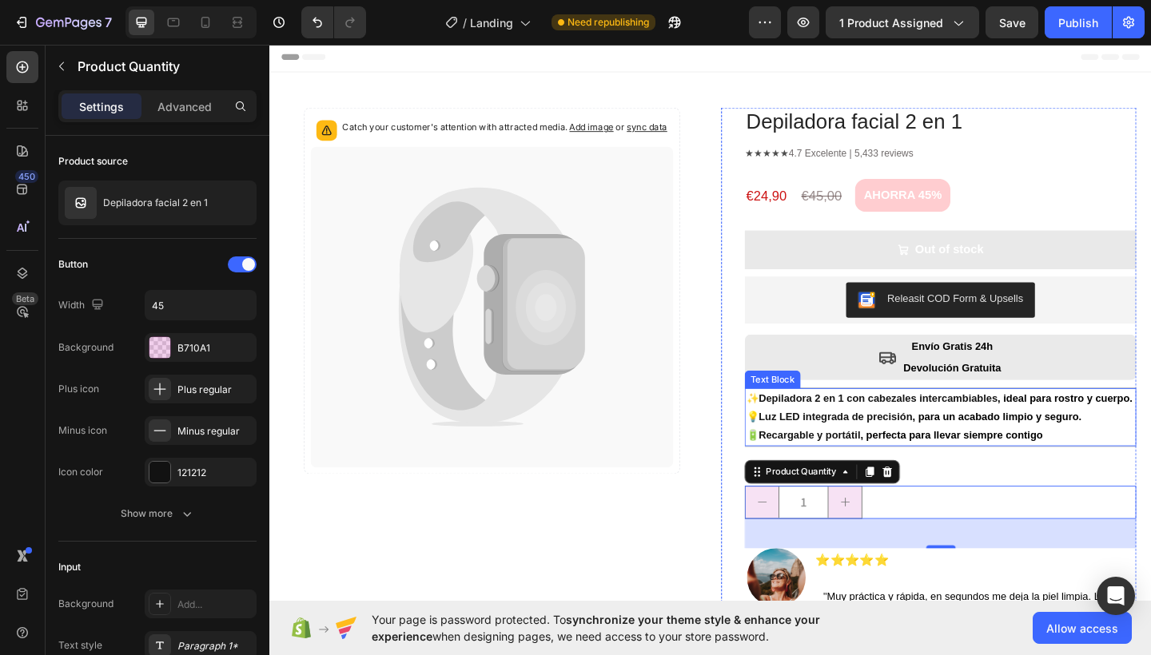
click at [1067, 428] on span ", ideal para rostro y cuerpo." at bounding box center [1134, 429] width 147 height 13
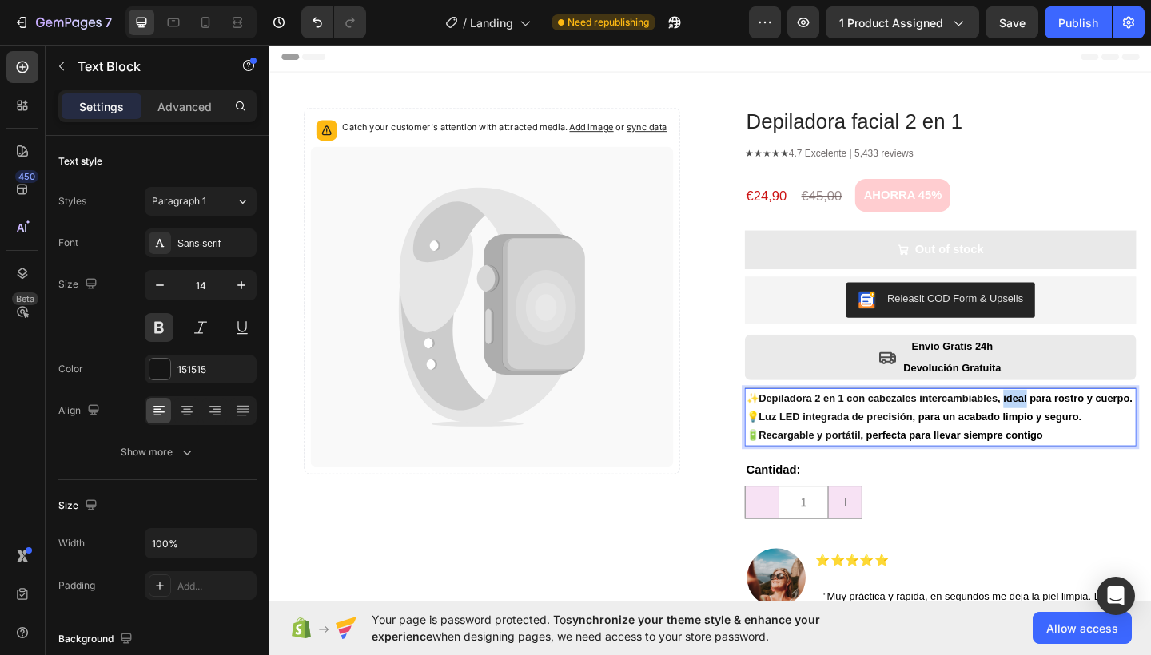
click at [1067, 427] on span ", ideal para rostro y cuerpo." at bounding box center [1134, 429] width 147 height 13
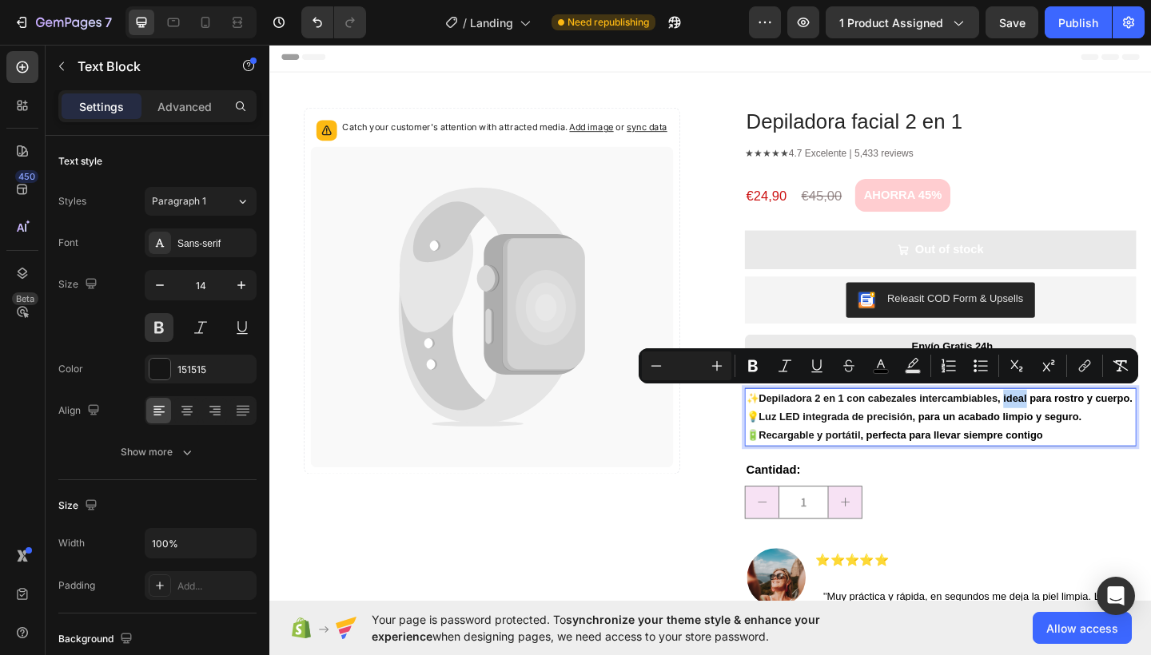
click at [1069, 430] on span ", ideal para rostro y cuerpo." at bounding box center [1134, 429] width 147 height 13
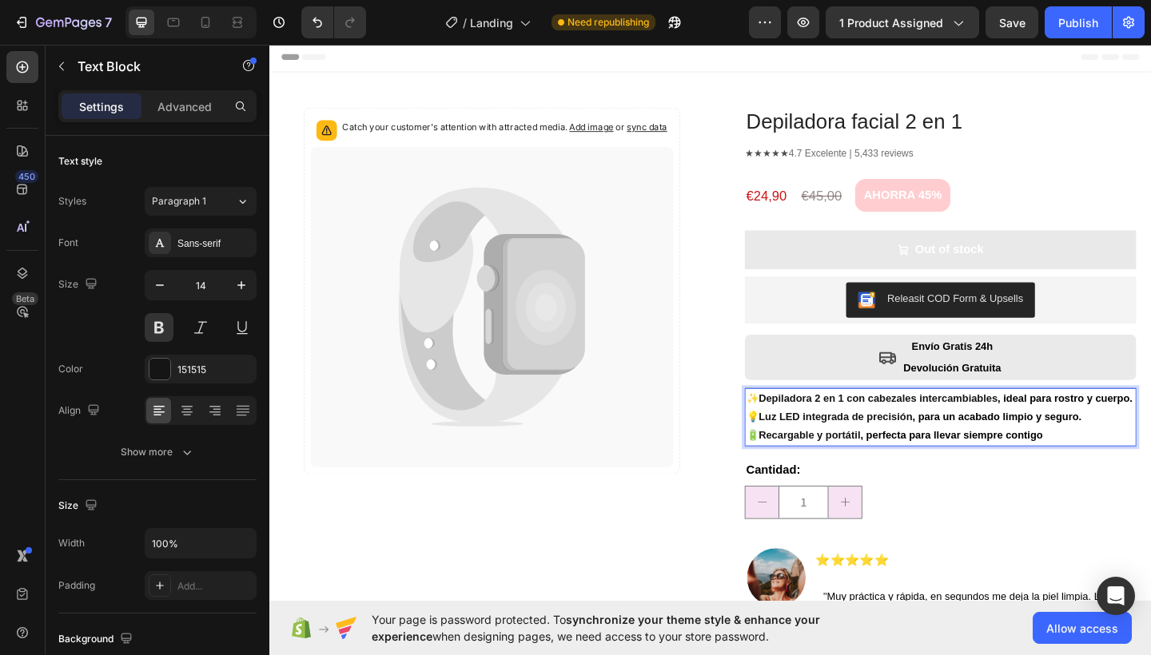
click at [1066, 427] on span ", ideal para rostro y cuerpo." at bounding box center [1134, 429] width 147 height 13
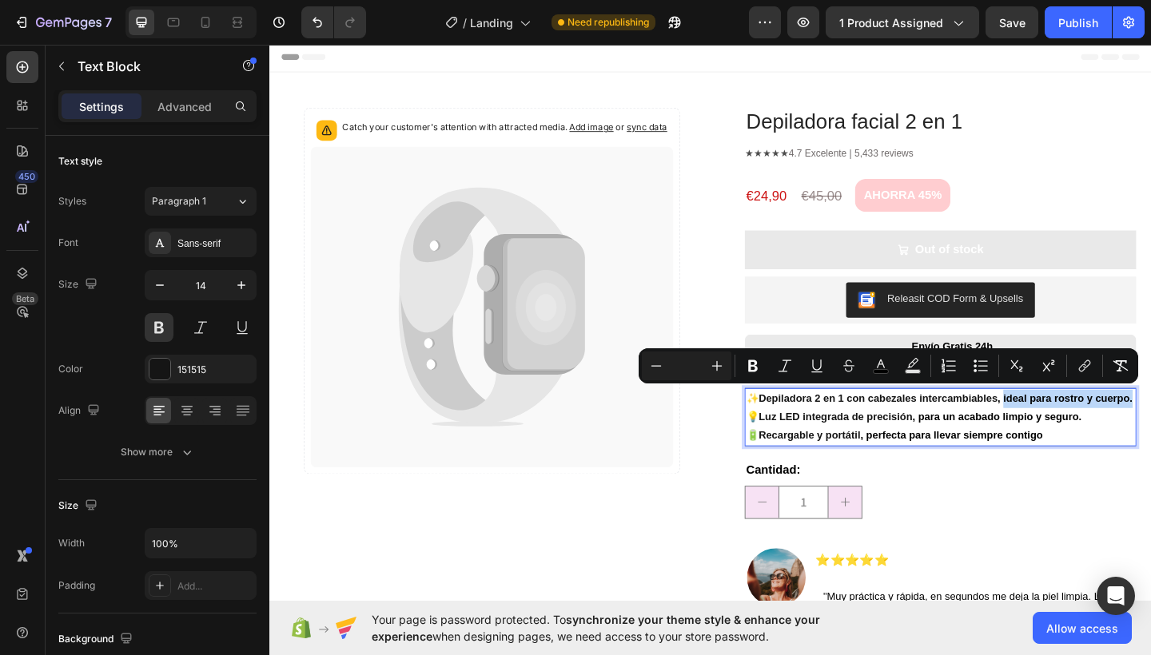
drag, startPoint x: 1066, startPoint y: 427, endPoint x: 1116, endPoint y: 442, distance: 52.6
click at [1116, 442] on p "✨ Depiladora 2 en 1 con cabezales intercambiables , ideal para rostro y cuerpo.…" at bounding box center [999, 450] width 423 height 61
click at [756, 364] on icon "Editor contextual toolbar" at bounding box center [753, 366] width 10 height 12
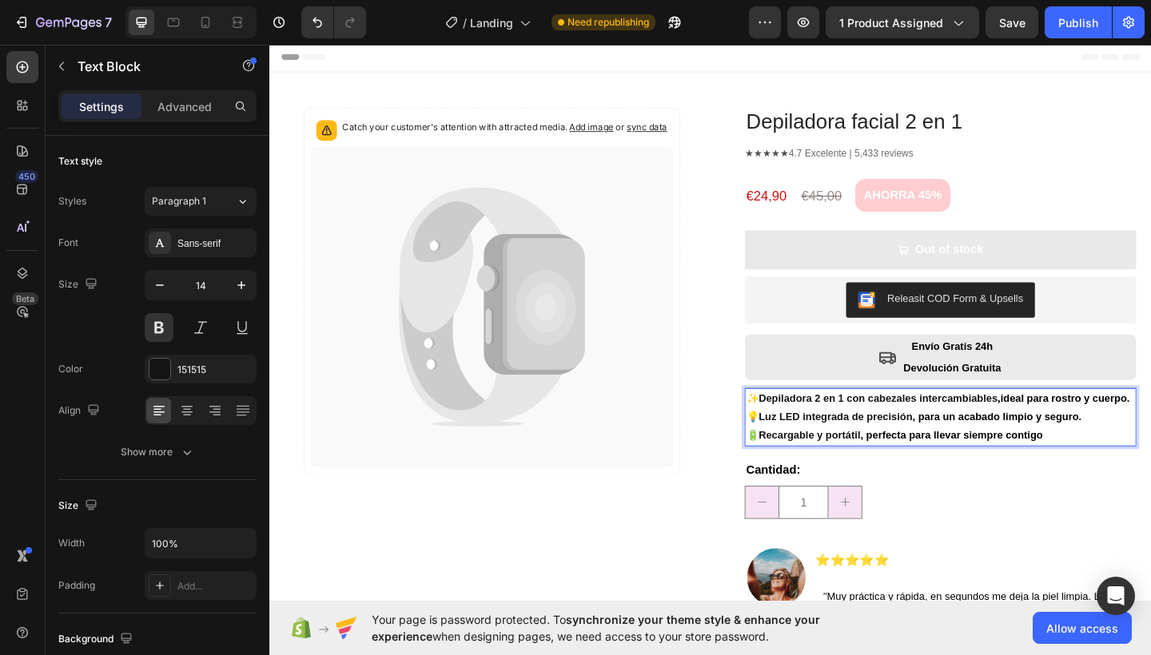
click at [799, 392] on div "Icon Envío Gratis 24h Devolución Gratuita Text Block Row" at bounding box center [999, 385] width 426 height 50
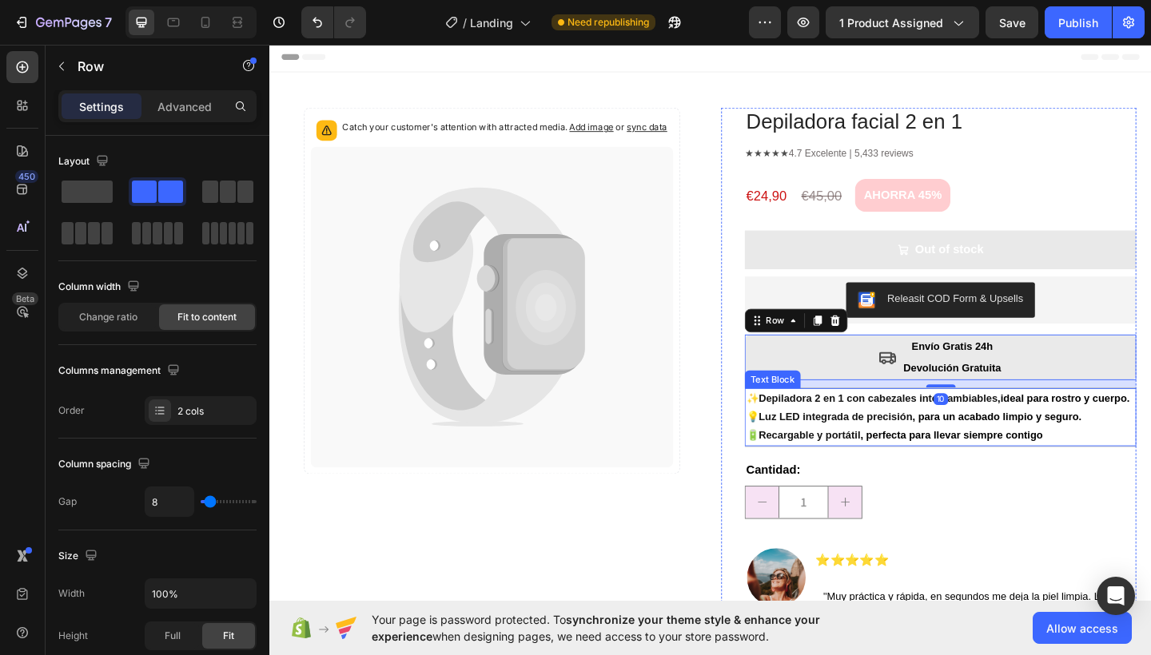
click at [1093, 427] on strong "ideal para rostro y cuerpo." at bounding box center [1134, 429] width 141 height 13
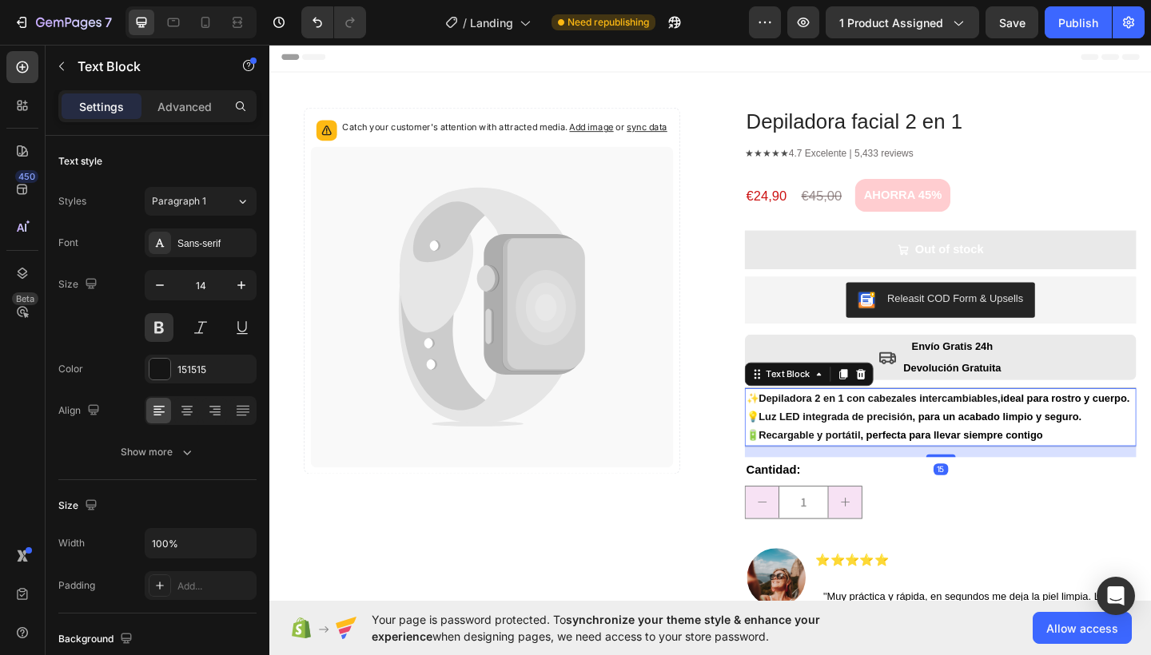
click at [1067, 427] on strong "ideal para rostro y cuerpo." at bounding box center [1134, 429] width 141 height 13
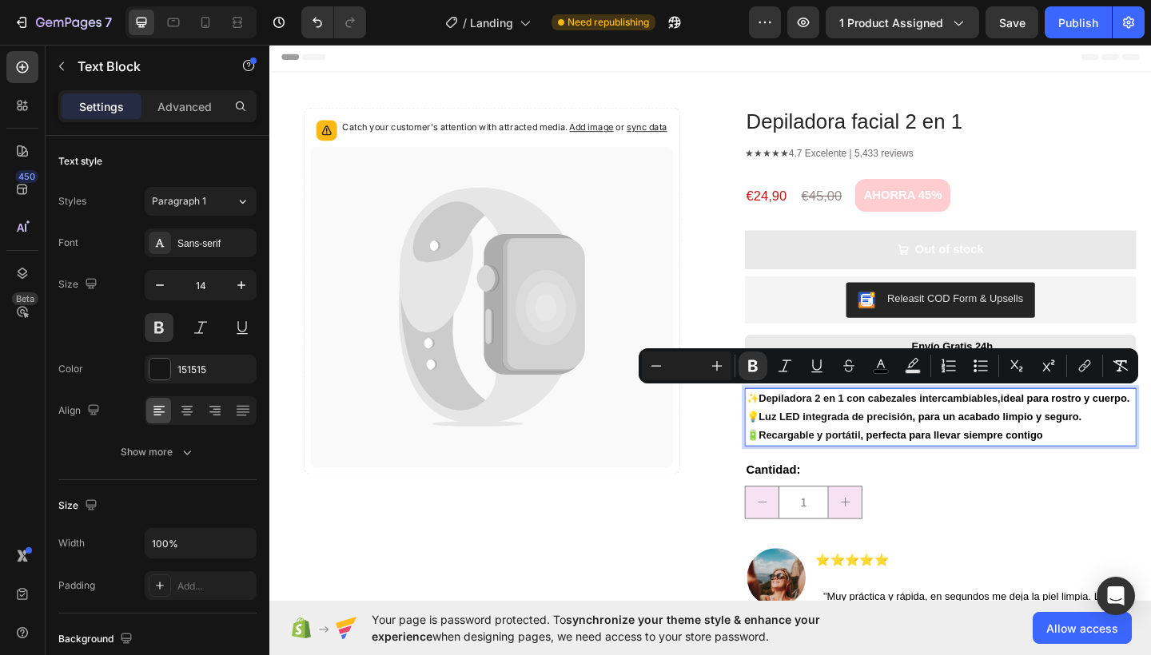
drag, startPoint x: 1067, startPoint y: 427, endPoint x: 1125, endPoint y: 443, distance: 60.7
click at [1125, 443] on p "✨ Depiladora 2 en 1 con cabezales intercambiables , ideal para rostro y cuerpo.…" at bounding box center [999, 450] width 423 height 61
click at [754, 371] on icon "Editor contextual toolbar" at bounding box center [753, 366] width 10 height 12
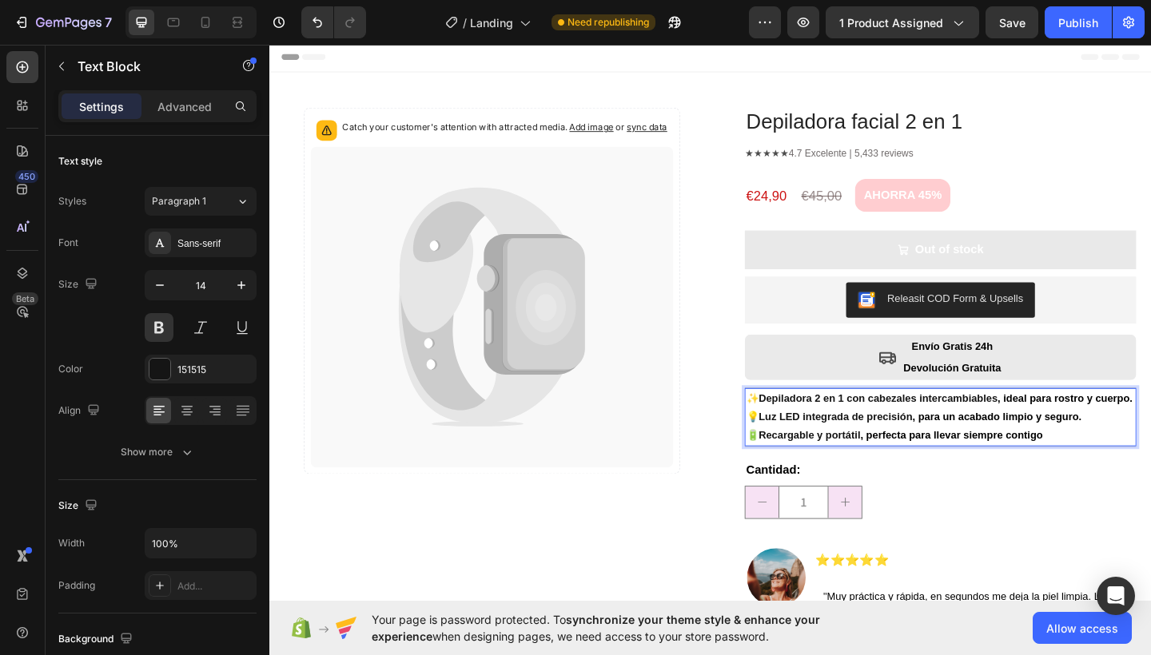
click at [1066, 427] on span ", ideal para rostro y cuerpo." at bounding box center [1134, 429] width 147 height 13
drag, startPoint x: 1066, startPoint y: 427, endPoint x: 1137, endPoint y: 443, distance: 73.1
click at [1137, 443] on p "✨ Depiladora 2 en 1 con cabezales intercambiables , ideal para rostro y cuerpo.…" at bounding box center [999, 450] width 423 height 61
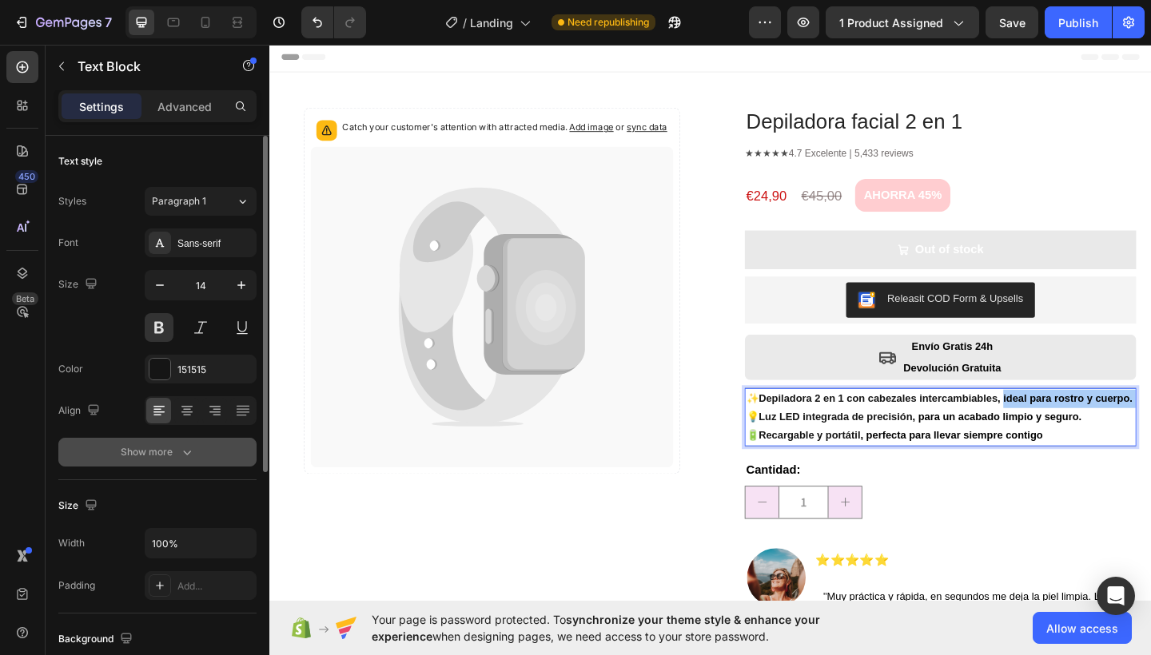
click at [181, 449] on icon "button" at bounding box center [187, 452] width 16 height 16
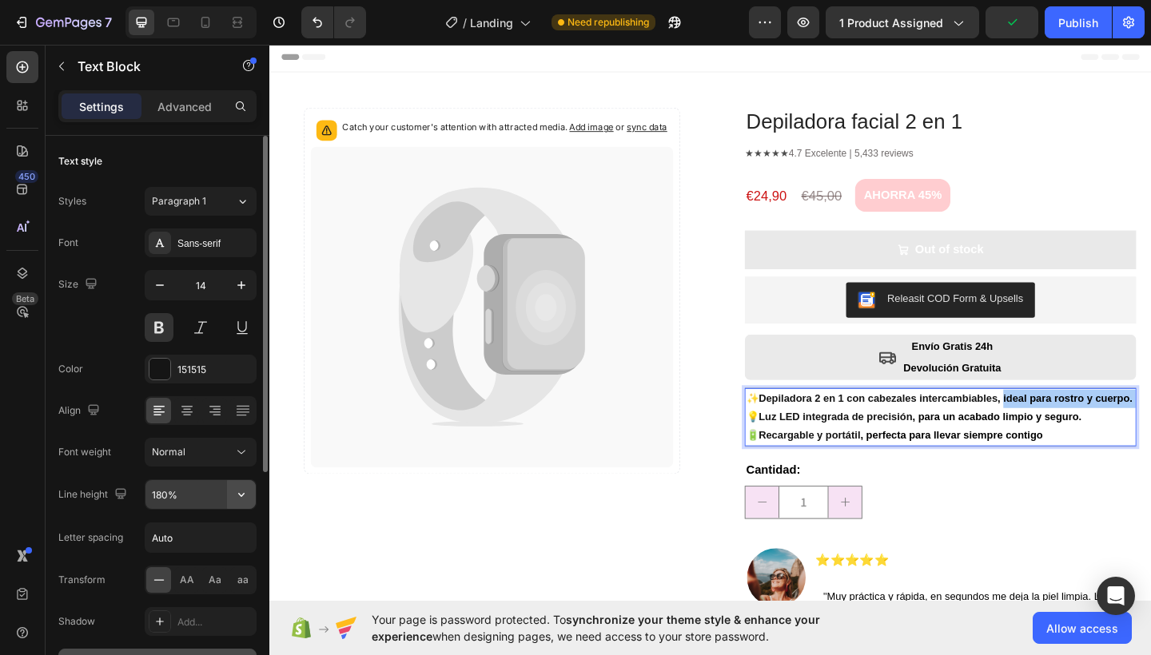
click at [244, 498] on icon "button" at bounding box center [241, 495] width 16 height 16
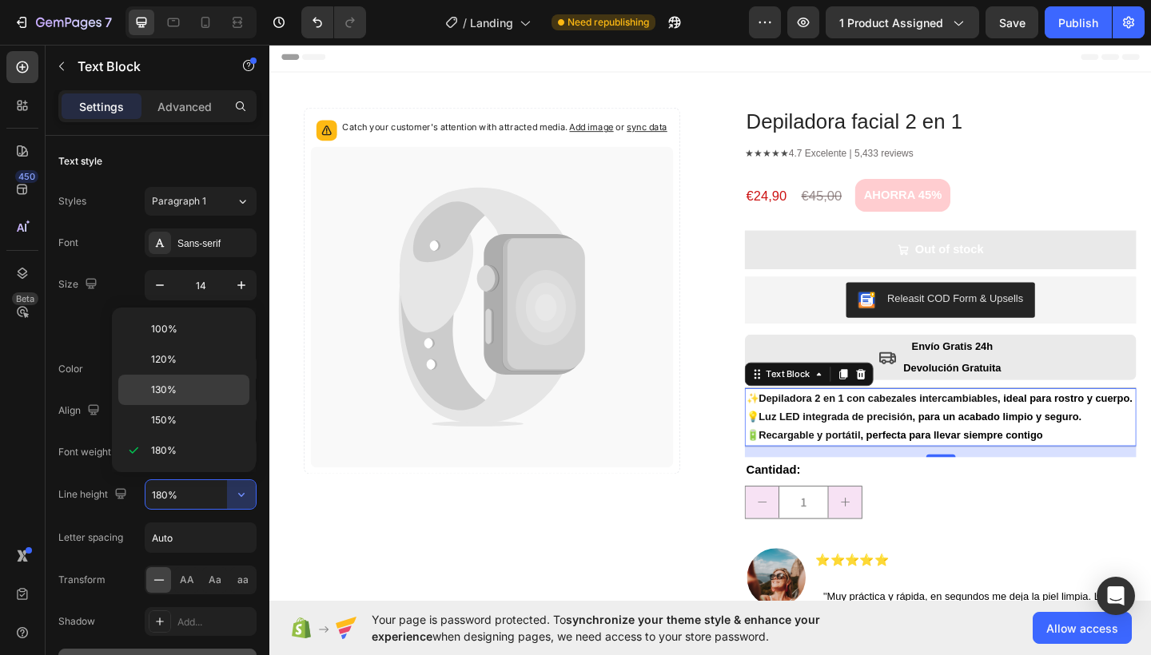
click at [171, 405] on div "130%" at bounding box center [183, 420] width 131 height 30
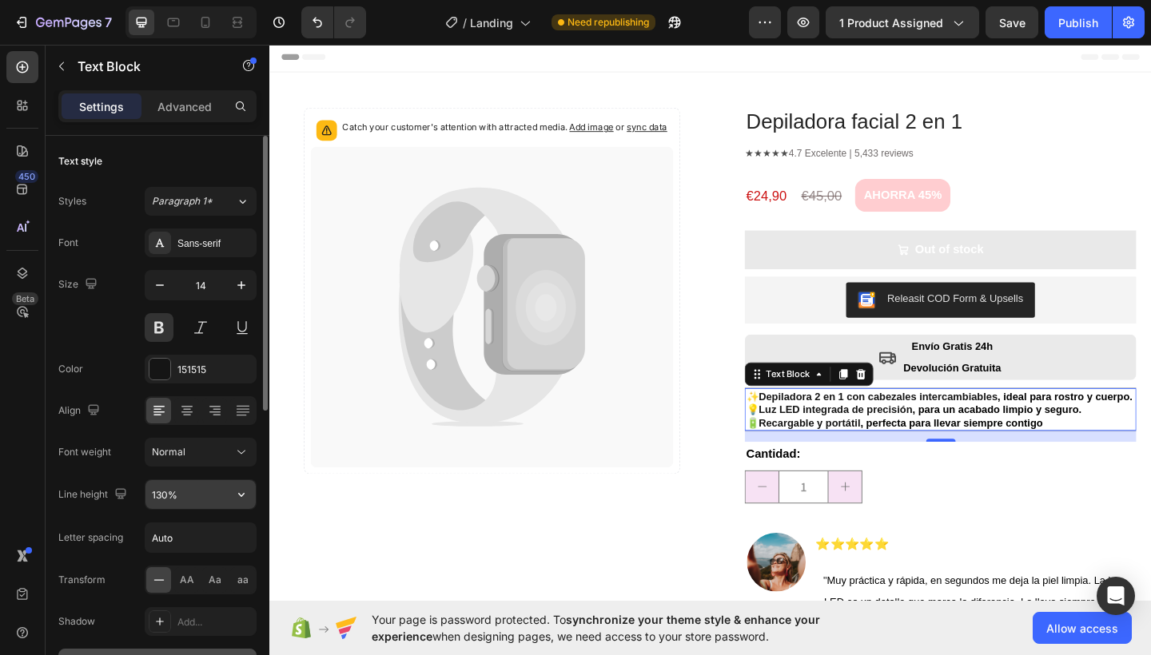
click at [227, 508] on button "button" at bounding box center [241, 494] width 29 height 29
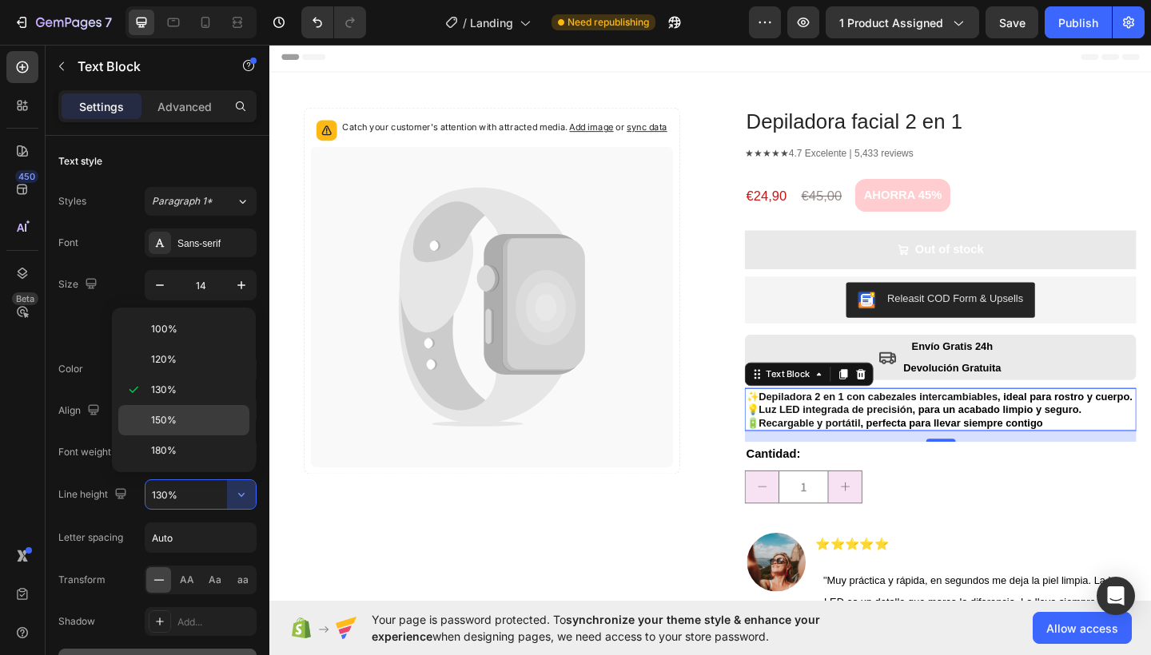
click at [187, 414] on p "150%" at bounding box center [196, 420] width 91 height 14
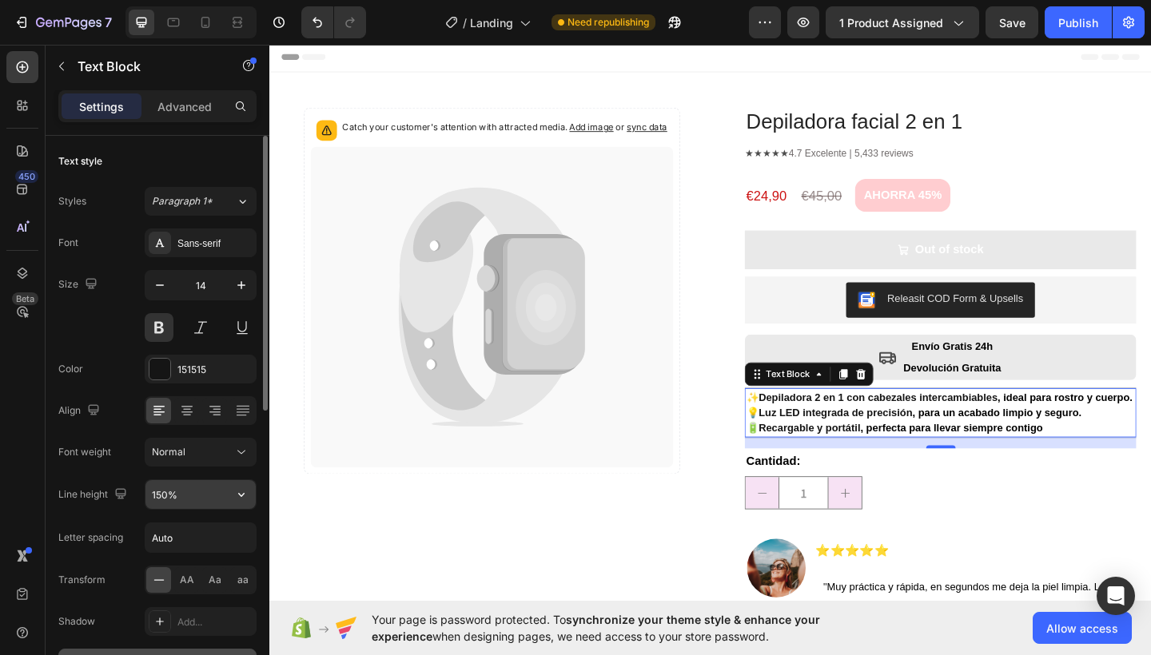
click at [236, 500] on icon "button" at bounding box center [241, 495] width 16 height 16
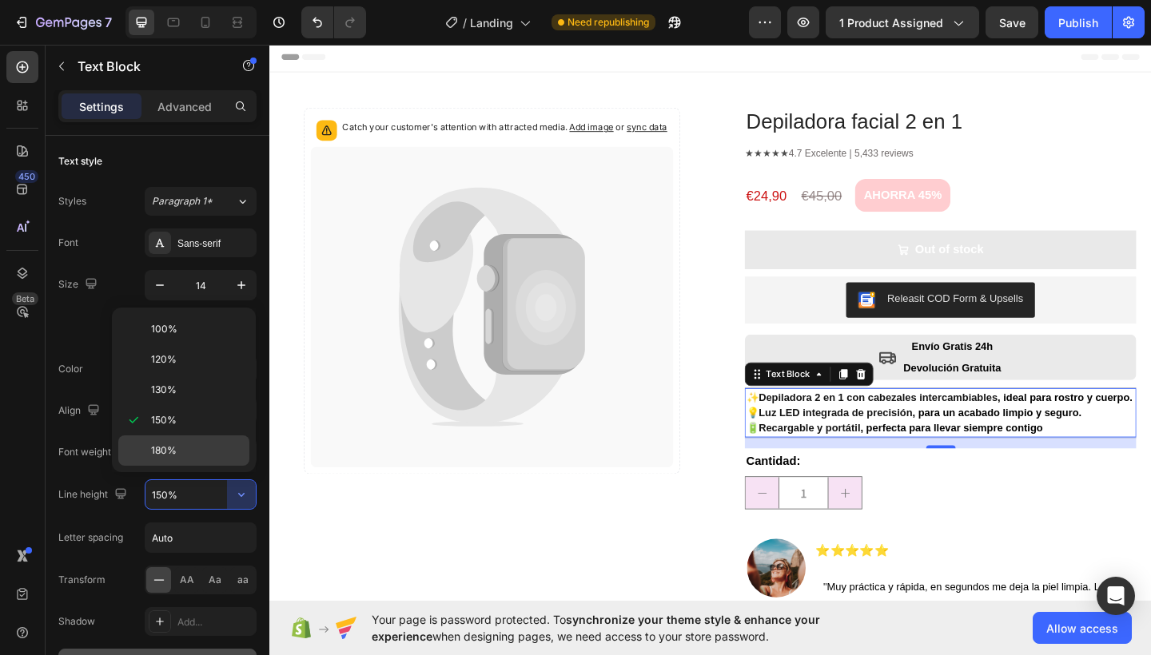
click at [187, 448] on p "180%" at bounding box center [196, 450] width 91 height 14
type input "180%"
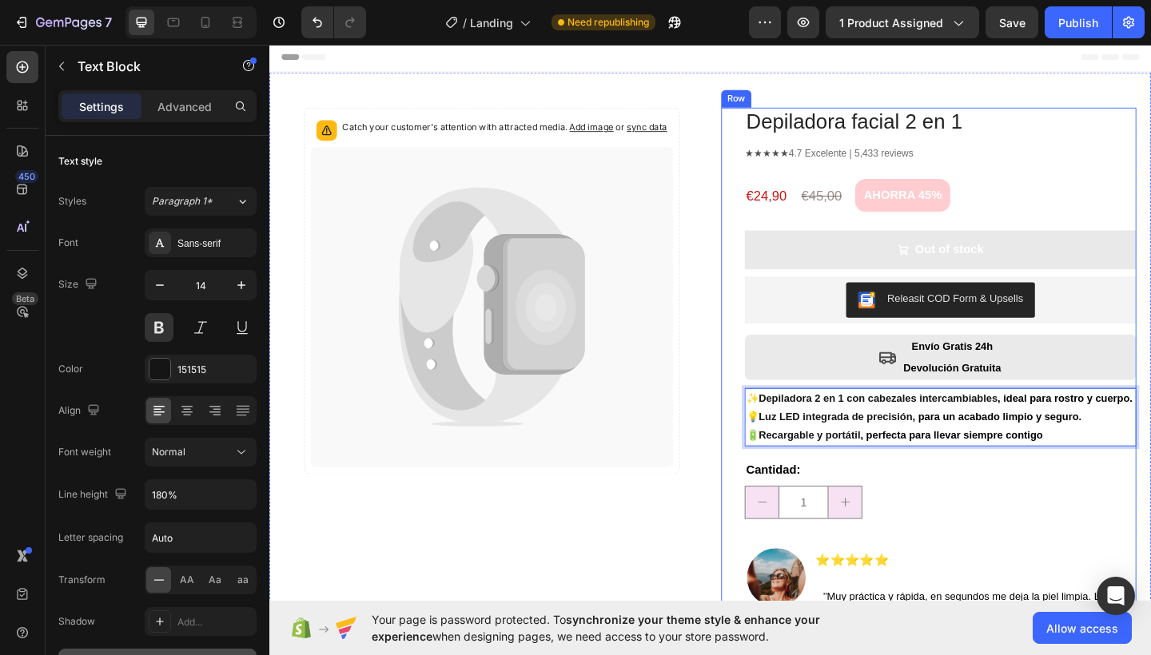
click at [773, 480] on div "Depiladora facial 2 en 1 Product Title ★★★★★ 4.7 Excelente | 5,433 reviews Text…" at bounding box center [986, 434] width 451 height 642
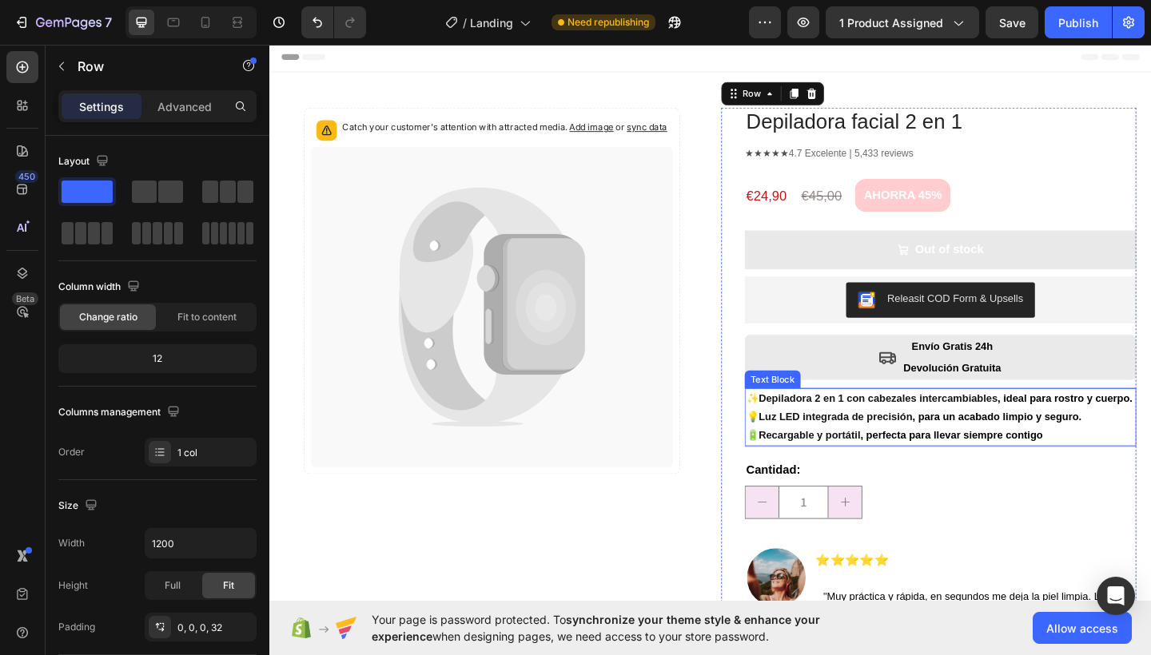
click at [1061, 436] on span ", ideal para rostro y cuerpo." at bounding box center [1134, 429] width 147 height 13
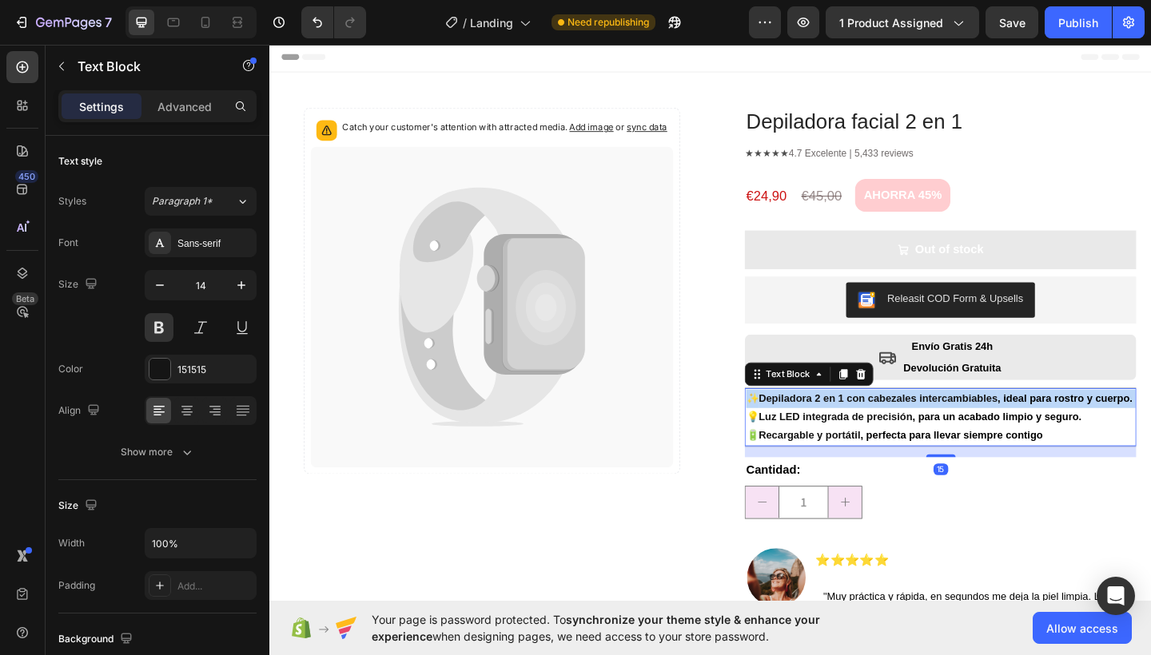
click at [1061, 436] on span ", ideal para rostro y cuerpo." at bounding box center [1134, 429] width 147 height 13
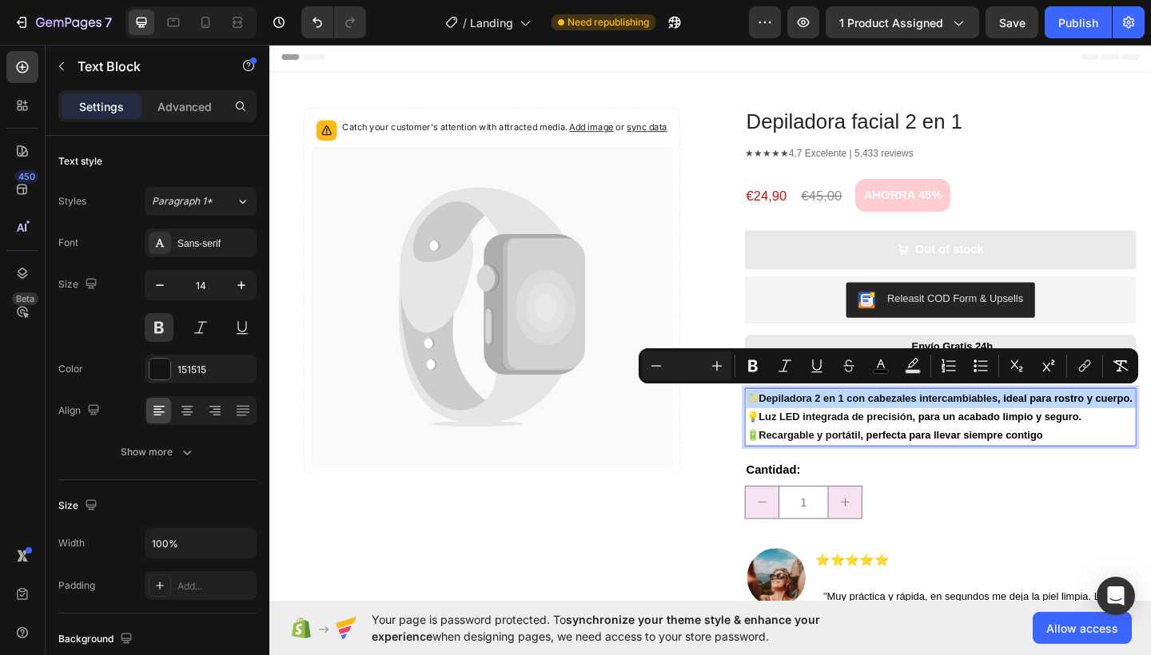
click at [1061, 436] on span ", ideal para rostro y cuerpo." at bounding box center [1134, 429] width 147 height 13
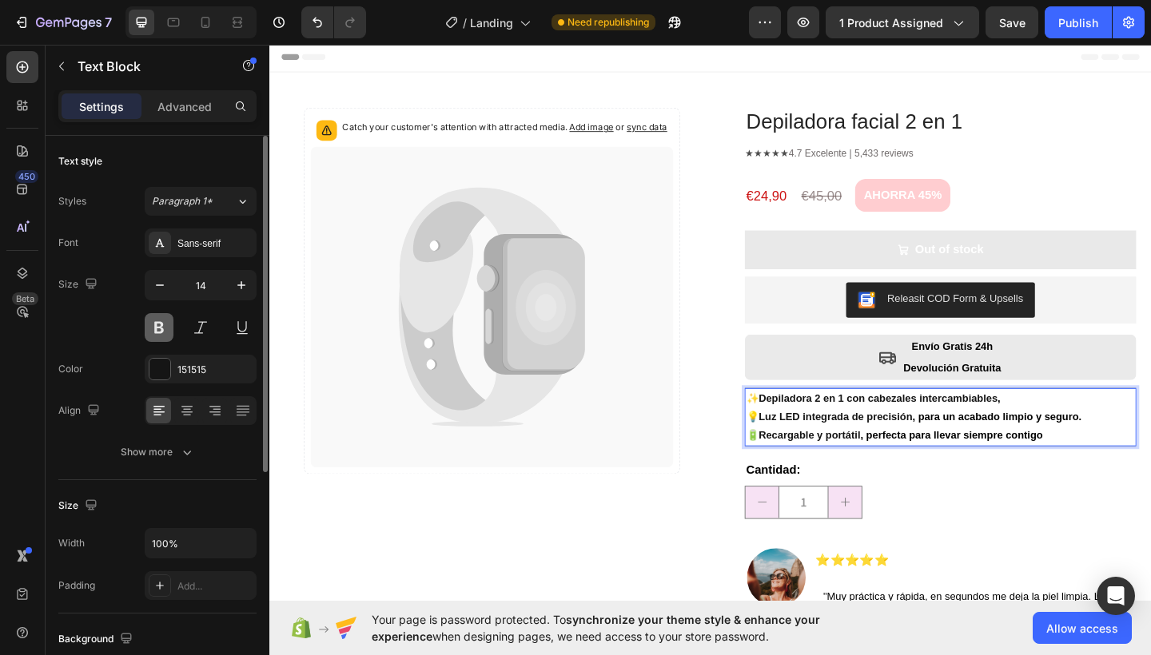
click at [163, 333] on button at bounding box center [159, 327] width 29 height 29
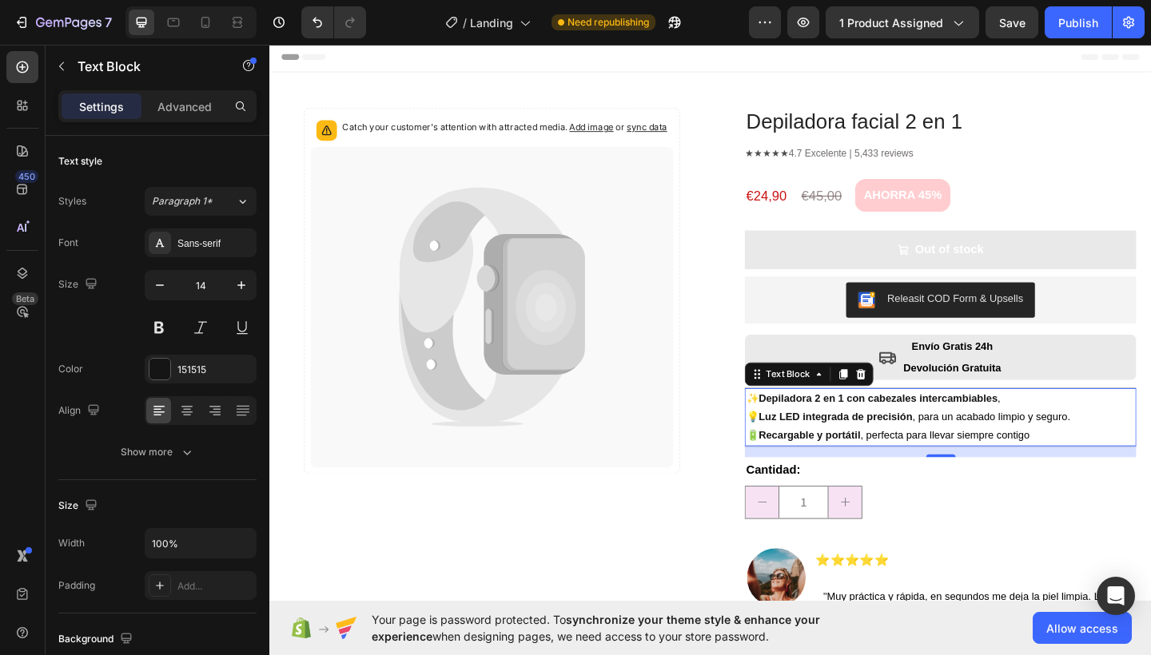
click at [1068, 427] on p "✨ Depiladora 2 en 1 con cabezales intercambiables , 💡 Luz LED integrada de prec…" at bounding box center [999, 450] width 423 height 61
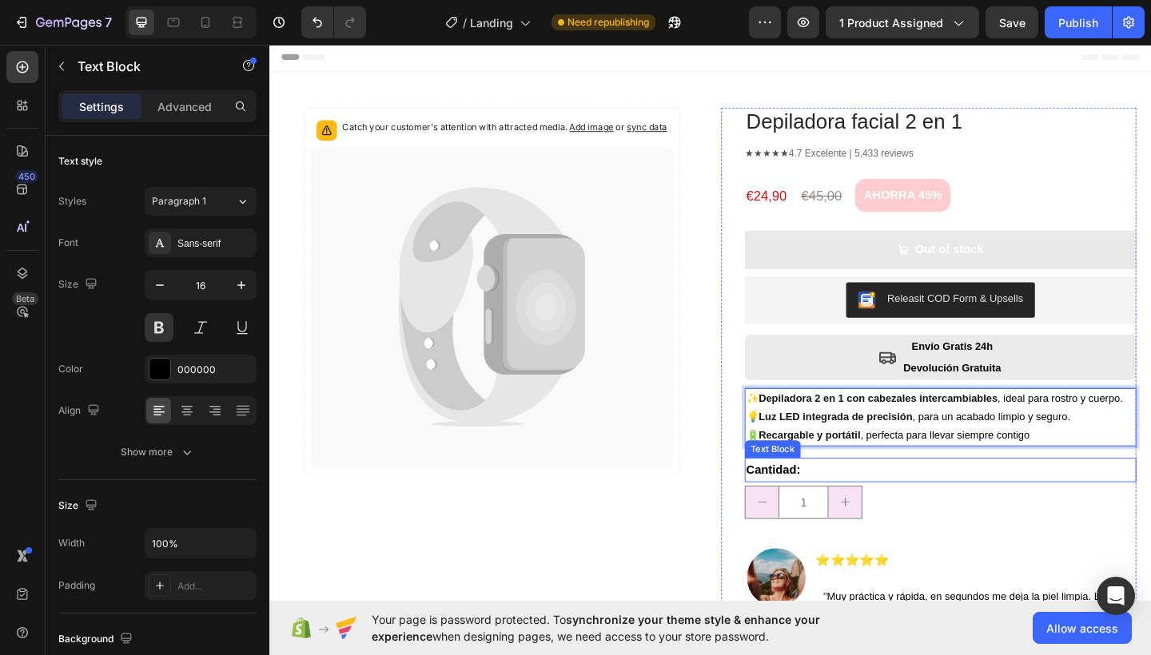
click at [1119, 508] on p "Cantidad:" at bounding box center [999, 507] width 423 height 23
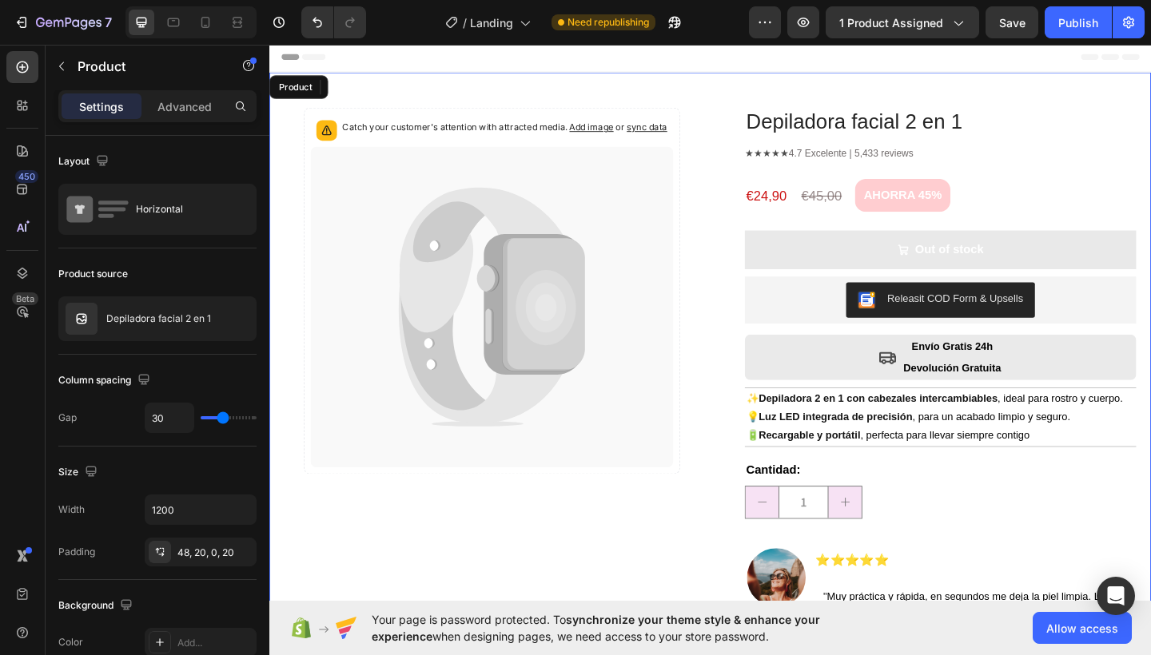
click at [682, 565] on div "Catch your customer's attention with attracted media. Add image or sync data Pr…" at bounding box center [510, 434] width 451 height 642
click at [868, 212] on div "€45,00" at bounding box center [869, 210] width 47 height 18
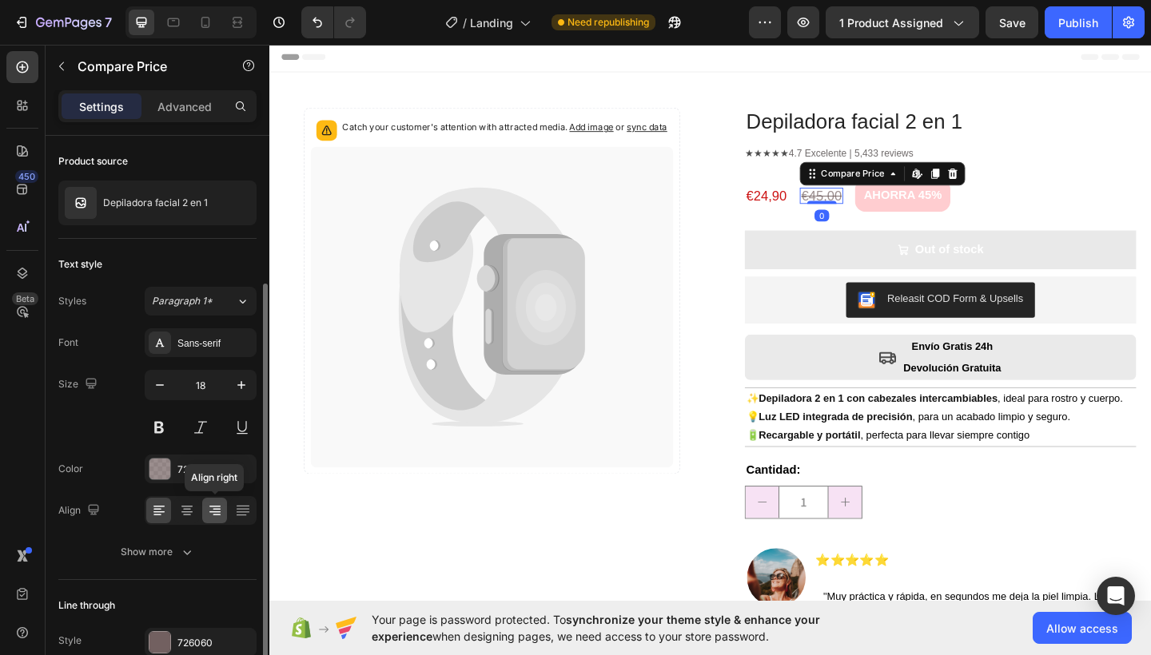
scroll to position [78, 0]
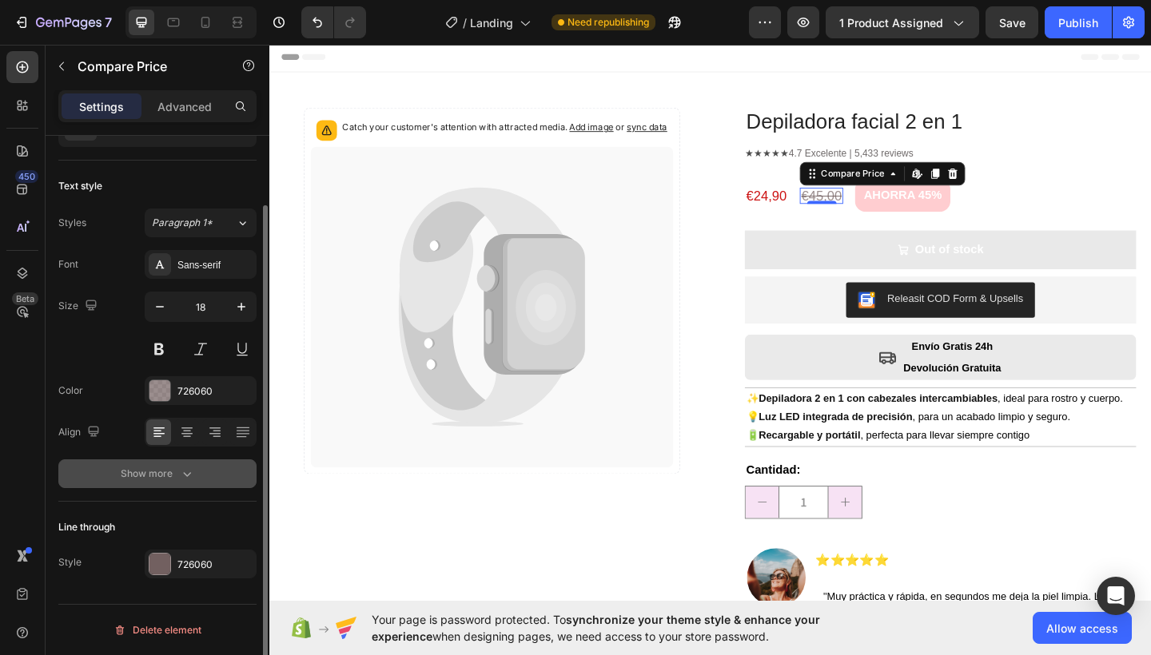
click at [155, 468] on div "Show more" at bounding box center [158, 474] width 74 height 16
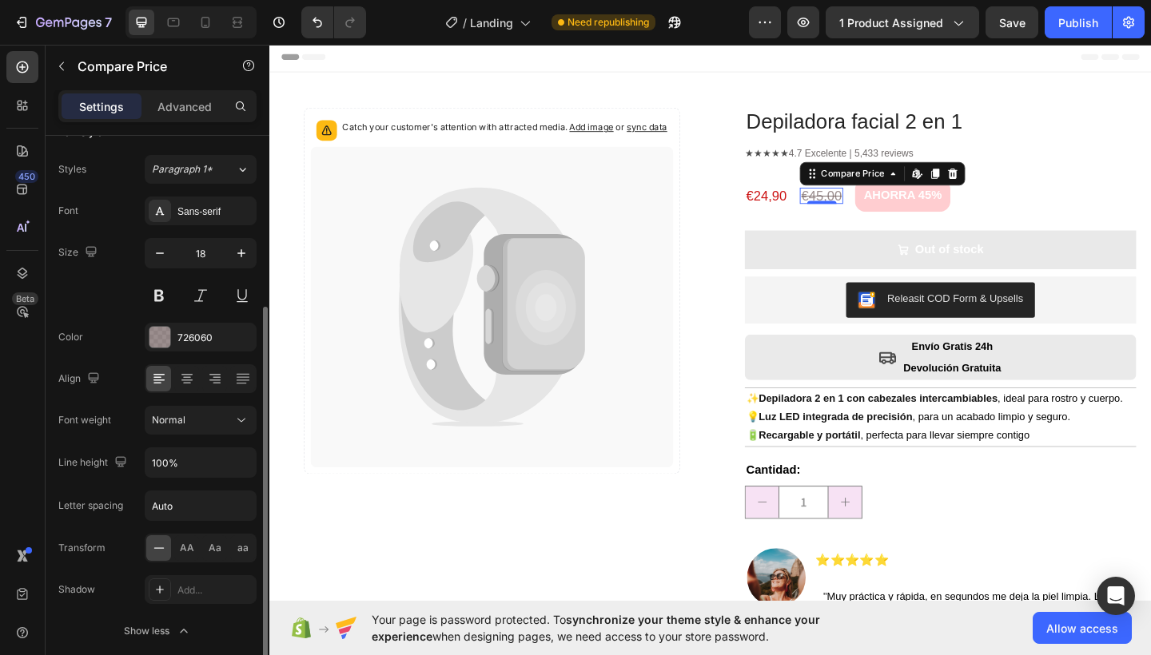
scroll to position [182, 0]
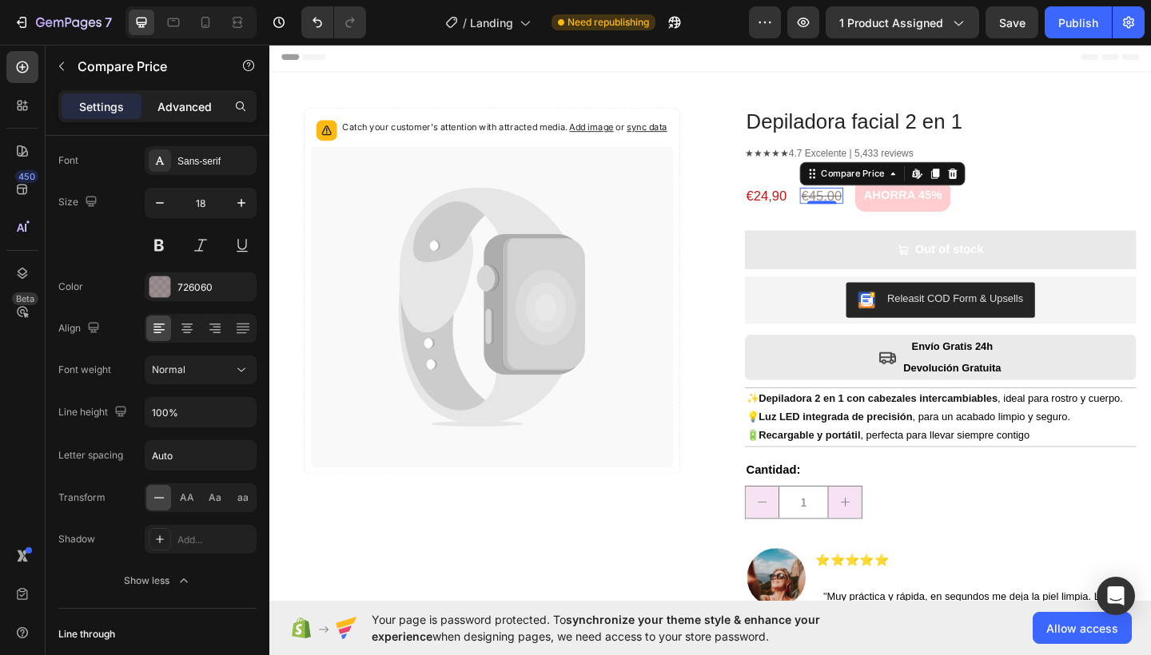
click at [178, 95] on div "Advanced" at bounding box center [185, 106] width 80 height 26
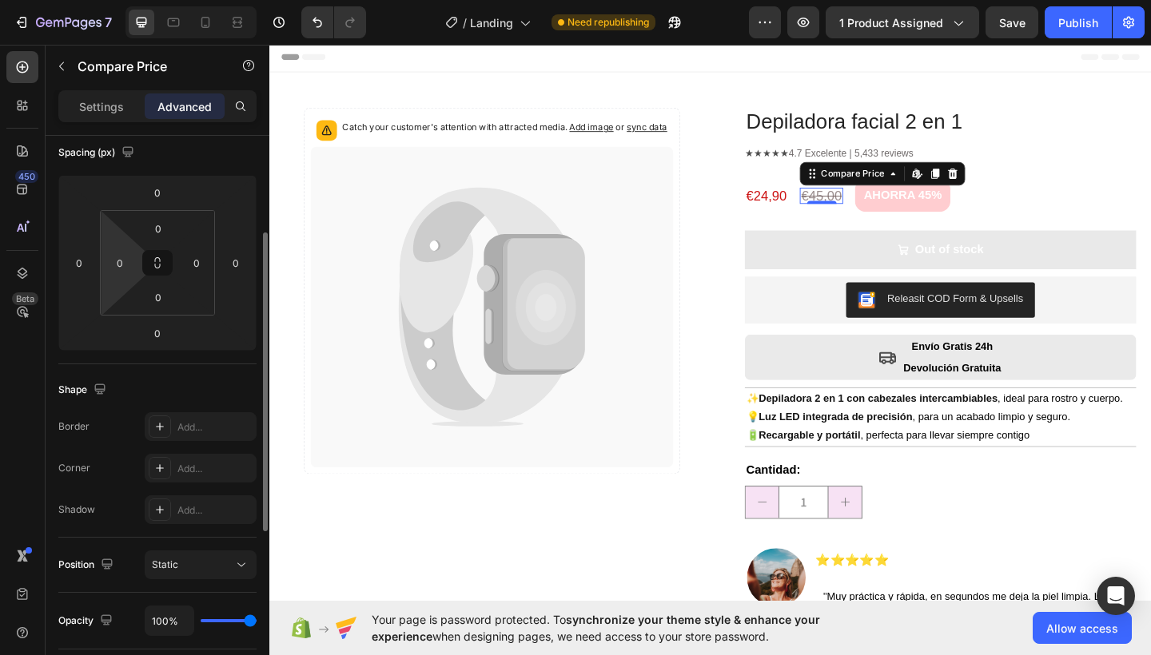
click at [118, 0] on html "7 Version history / Landing Need republishing Preview 1 product assigned Save P…" at bounding box center [575, 0] width 1151 height 0
type input "3"
type input "0"
click at [201, 272] on input "0" at bounding box center [197, 263] width 24 height 24
type input "3"
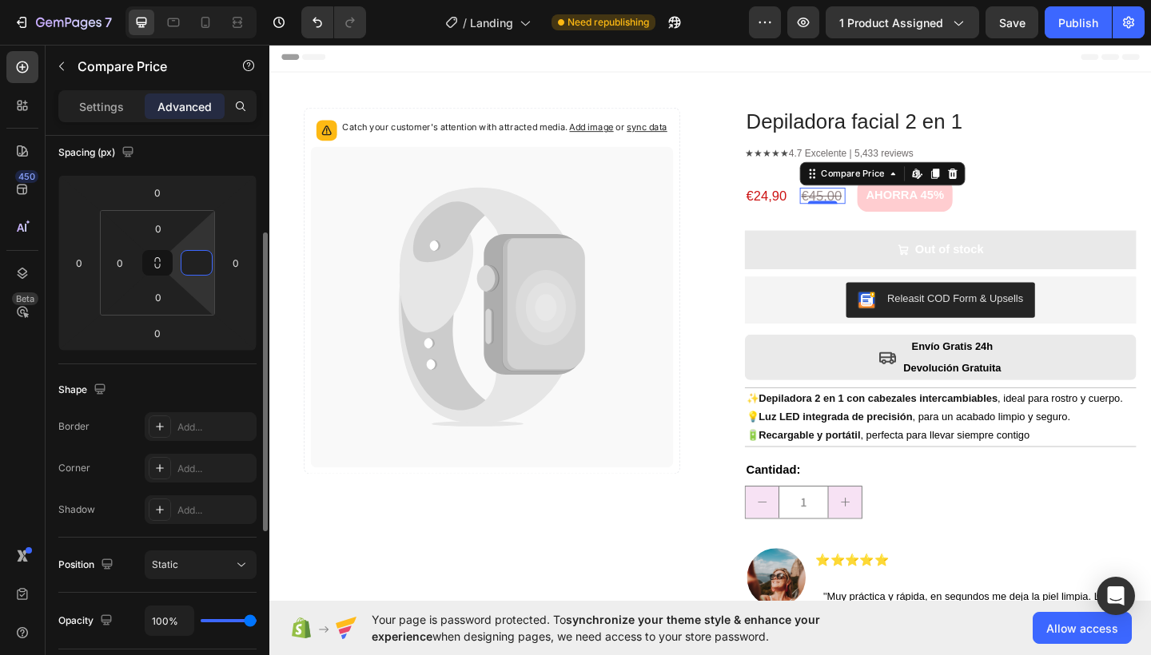
click at [200, 376] on div "Shape Border Add... Corner Add... Shadow Add..." at bounding box center [157, 450] width 198 height 173
type input "0"
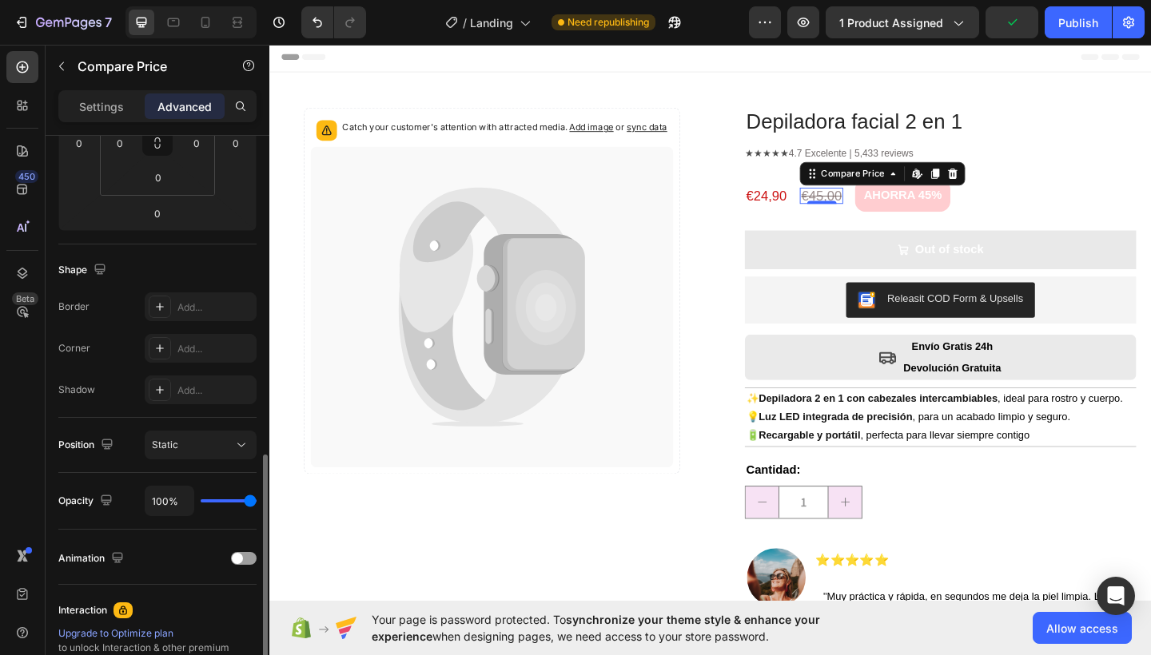
scroll to position [501, 0]
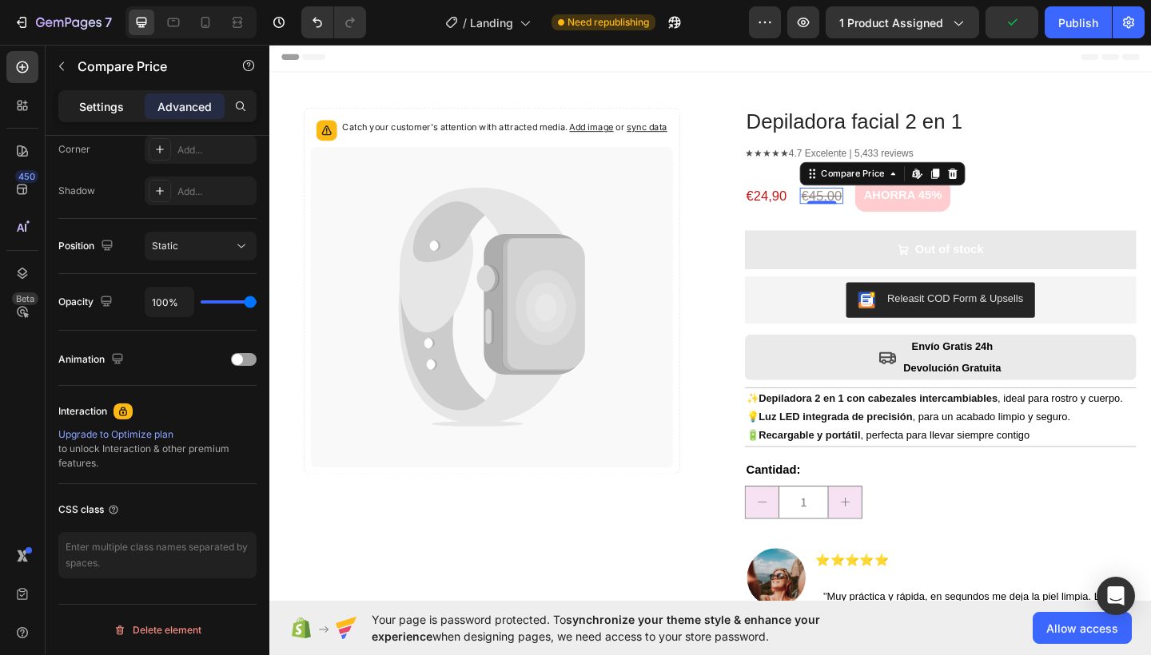
click at [91, 111] on p "Settings" at bounding box center [101, 106] width 45 height 17
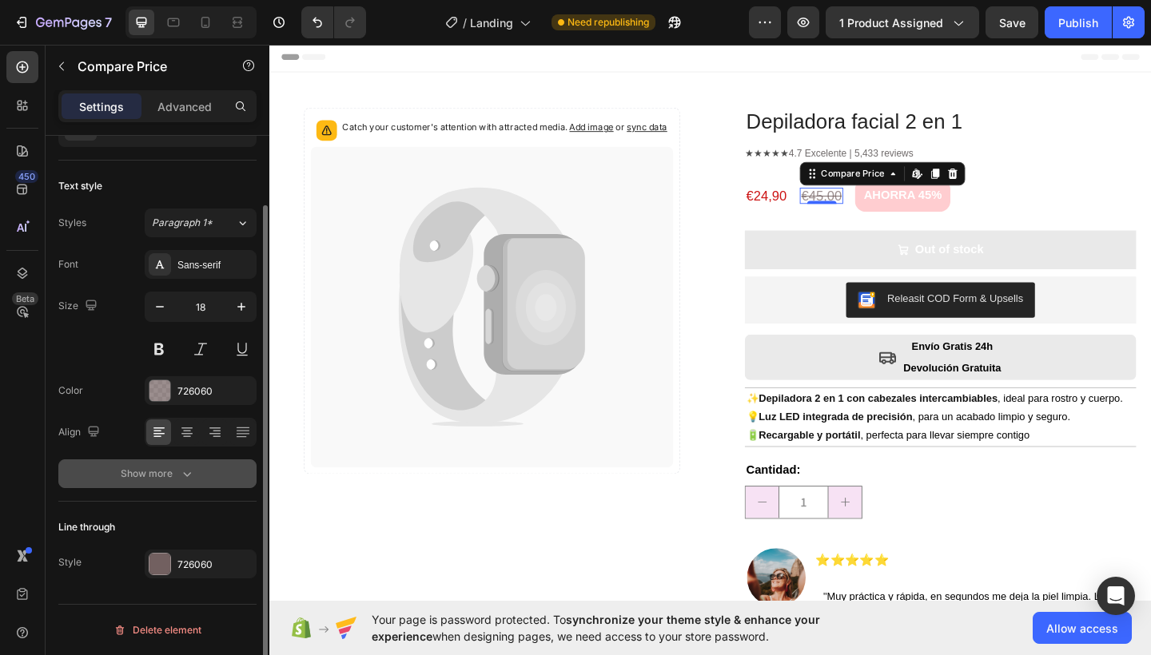
click at [167, 471] on div "Show more" at bounding box center [158, 474] width 74 height 16
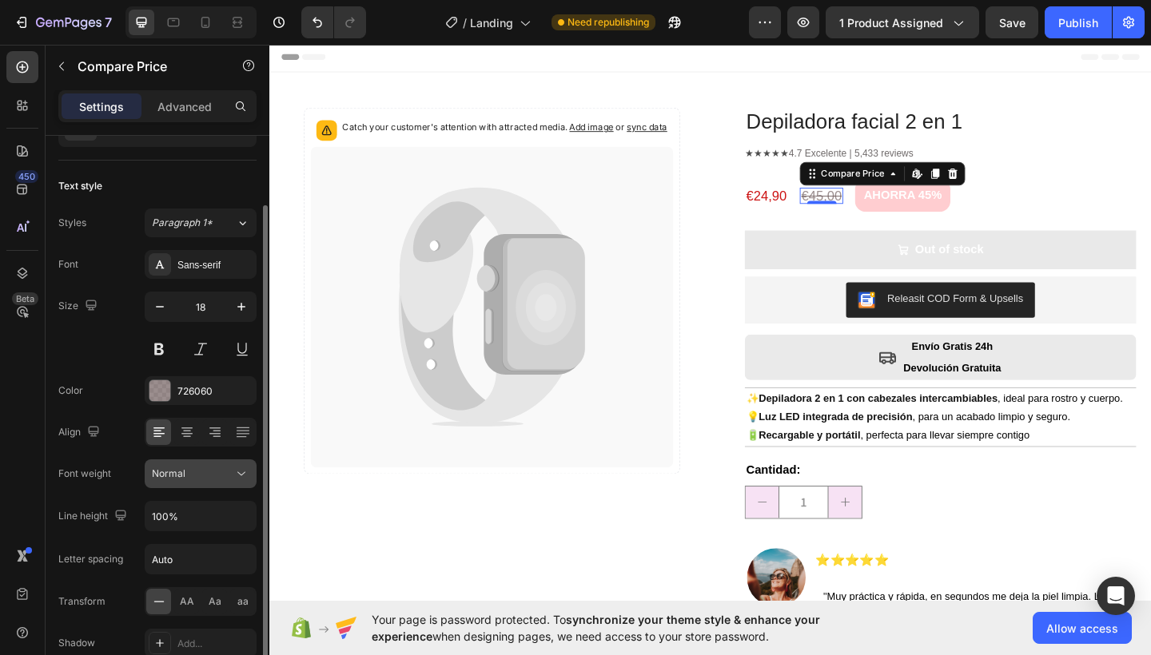
click at [195, 466] on div "Normal" at bounding box center [200, 474] width 97 height 16
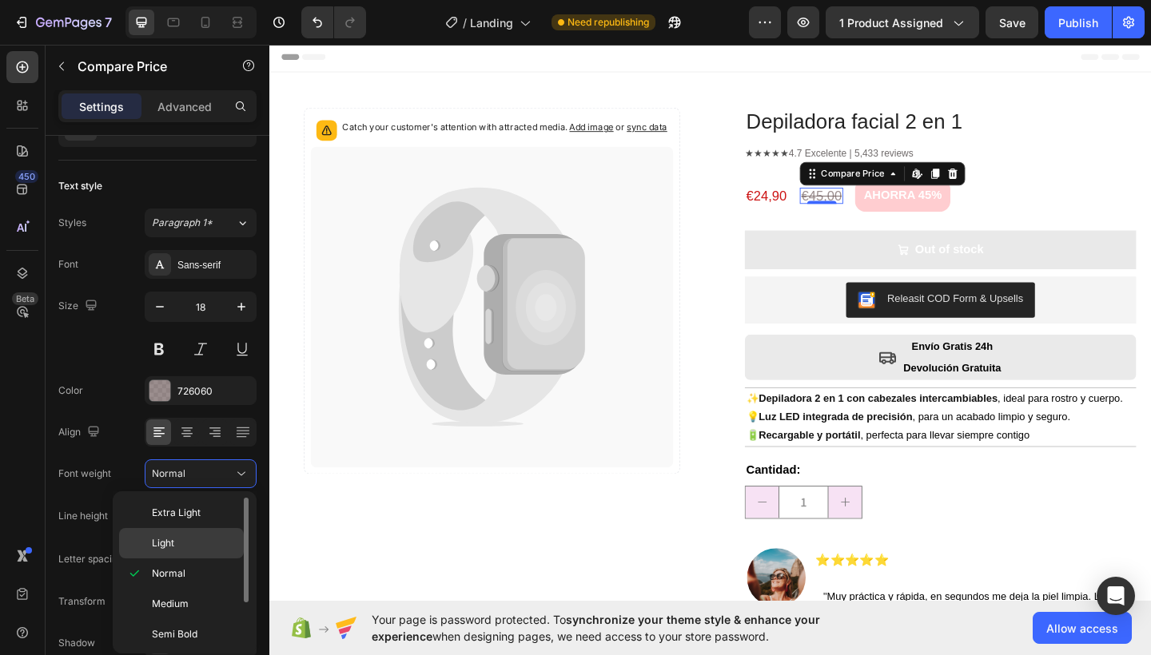
click at [190, 538] on p "Light" at bounding box center [194, 543] width 85 height 14
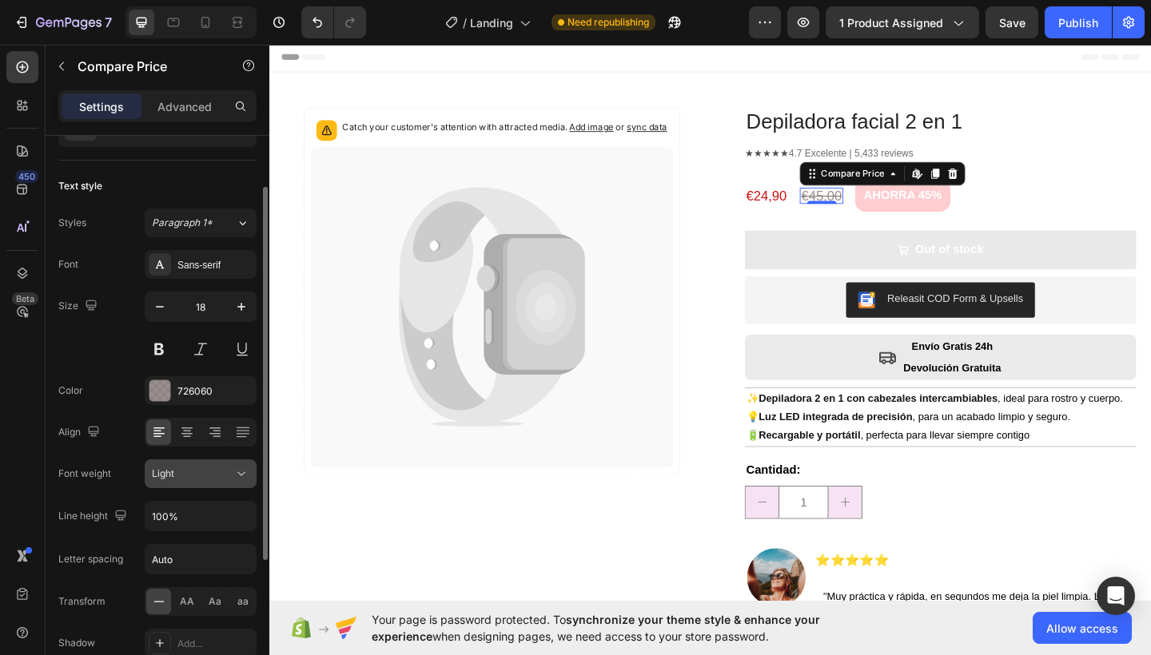
click at [216, 485] on button "Light" at bounding box center [201, 473] width 112 height 29
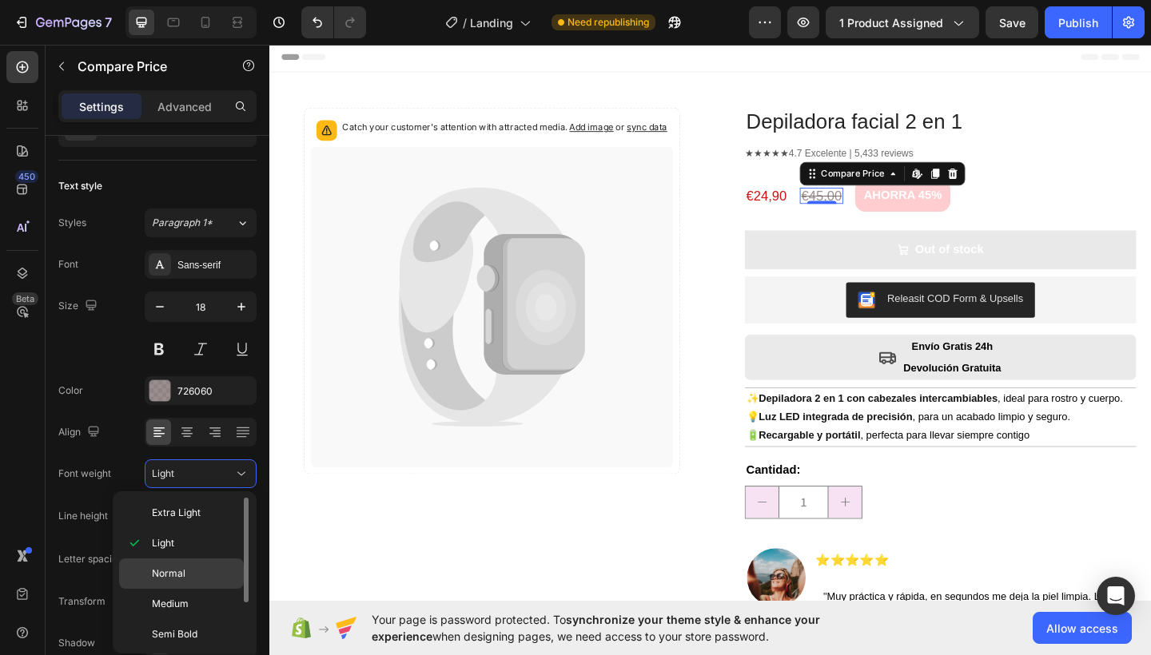
click at [195, 571] on p "Normal" at bounding box center [194, 573] width 85 height 14
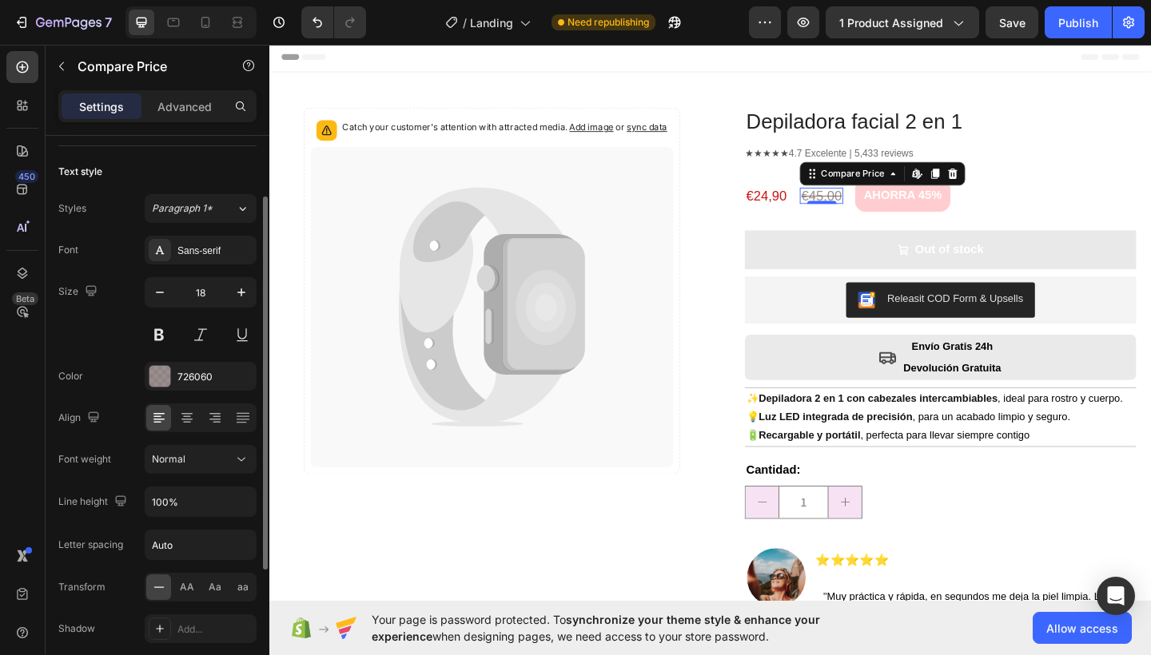
scroll to position [157, 0]
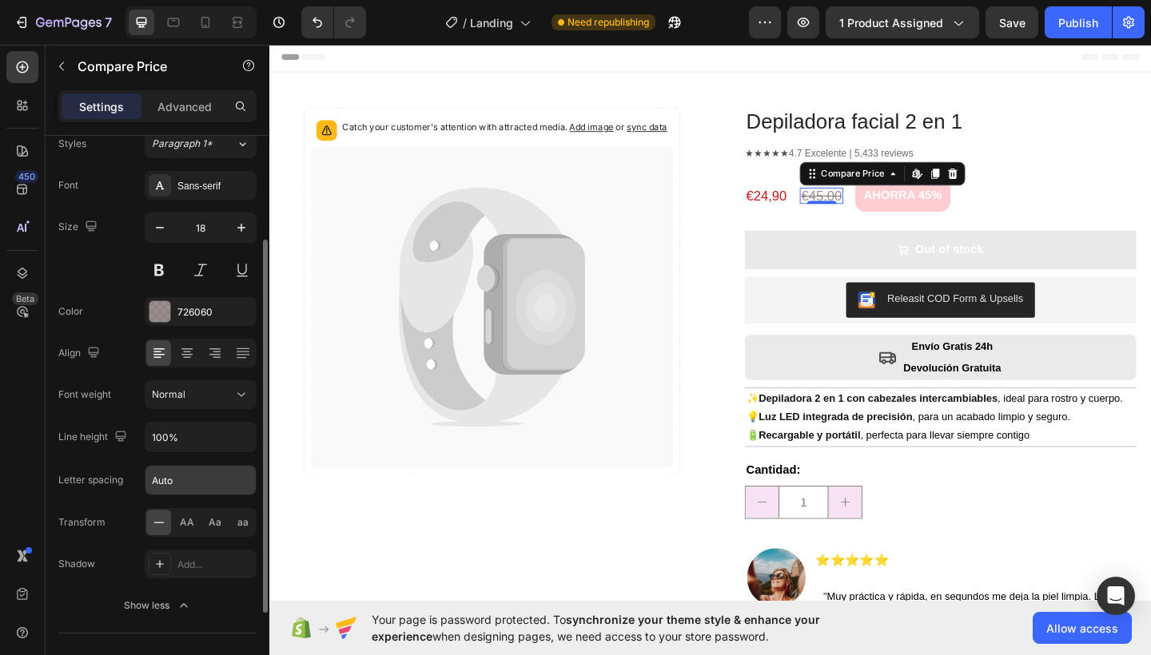
click at [187, 483] on input "Auto" at bounding box center [200, 480] width 110 height 29
click at [237, 483] on input "Auto" at bounding box center [200, 480] width 110 height 29
click at [113, 495] on div "Font Sans-serif Size 18 Color 726060 Align Font weight Normal Line height 100% …" at bounding box center [157, 395] width 198 height 449
click at [192, 350] on icon at bounding box center [187, 353] width 16 height 16
click at [156, 349] on icon at bounding box center [158, 349] width 11 height 2
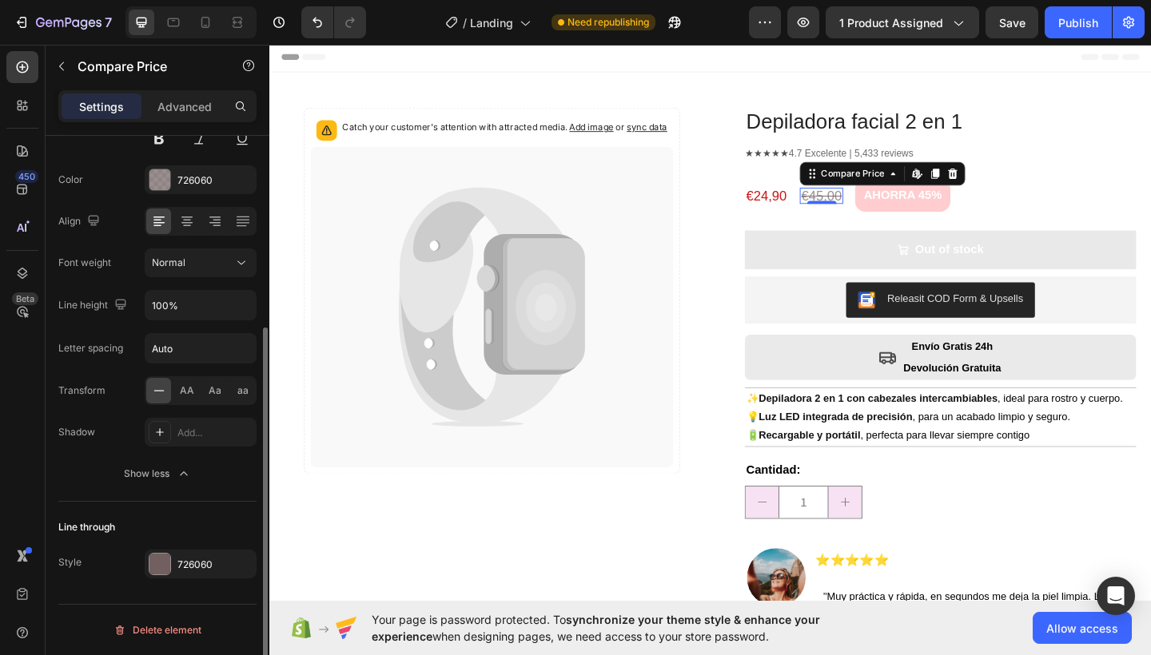
scroll to position [0, 0]
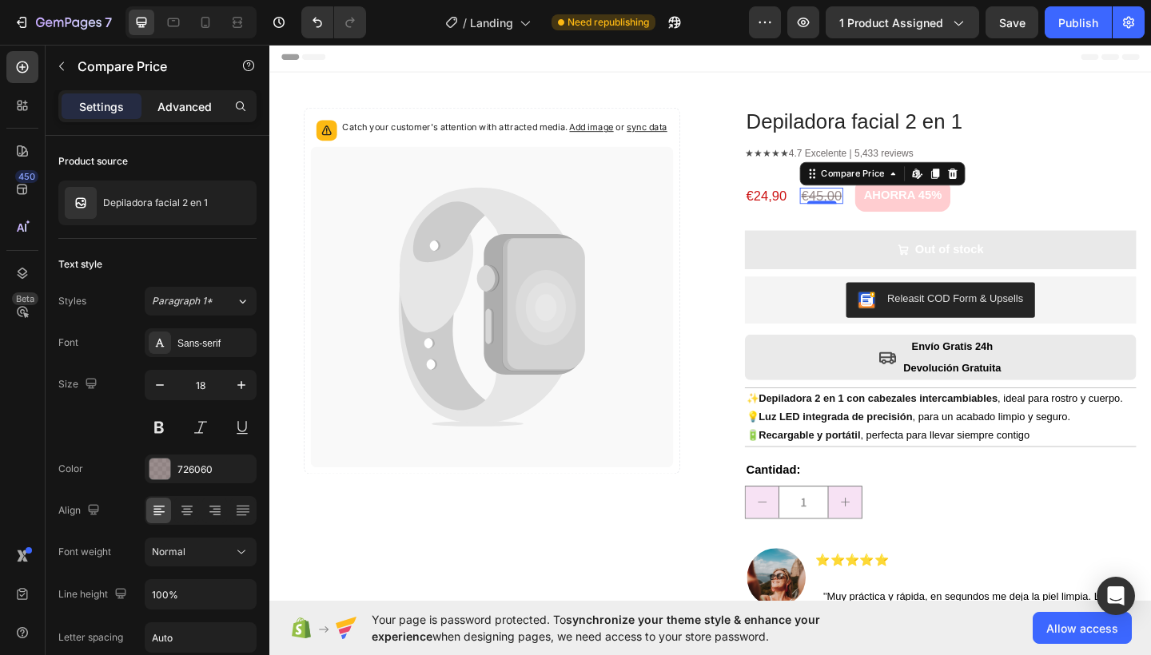
click at [171, 98] on p "Advanced" at bounding box center [184, 106] width 54 height 17
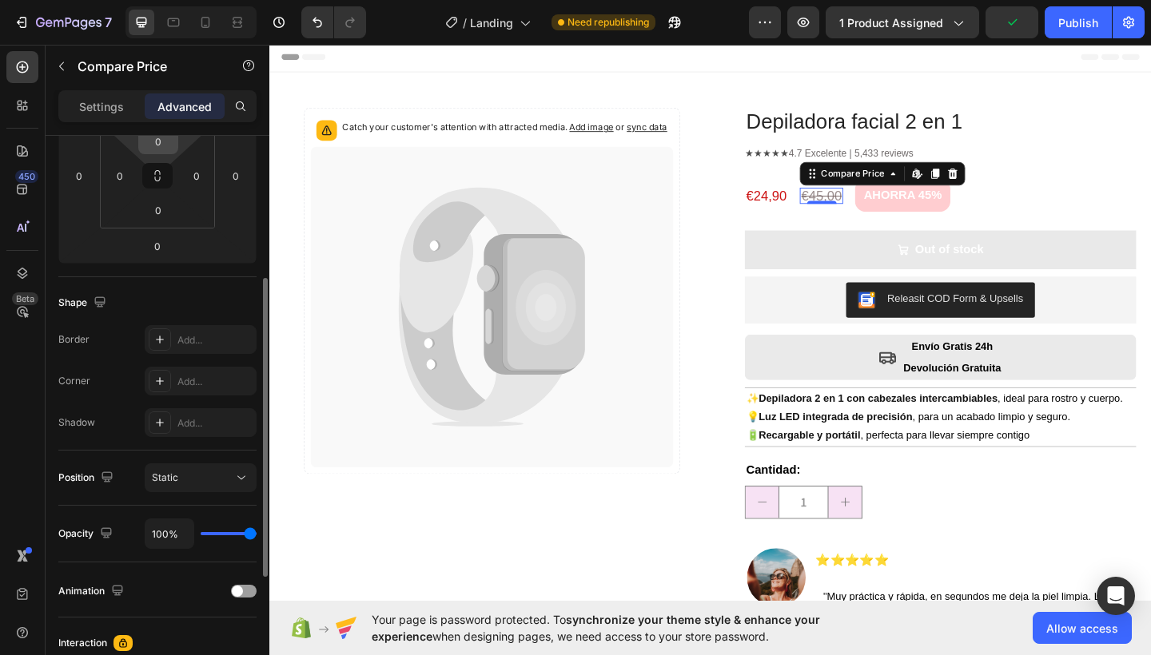
scroll to position [320, 0]
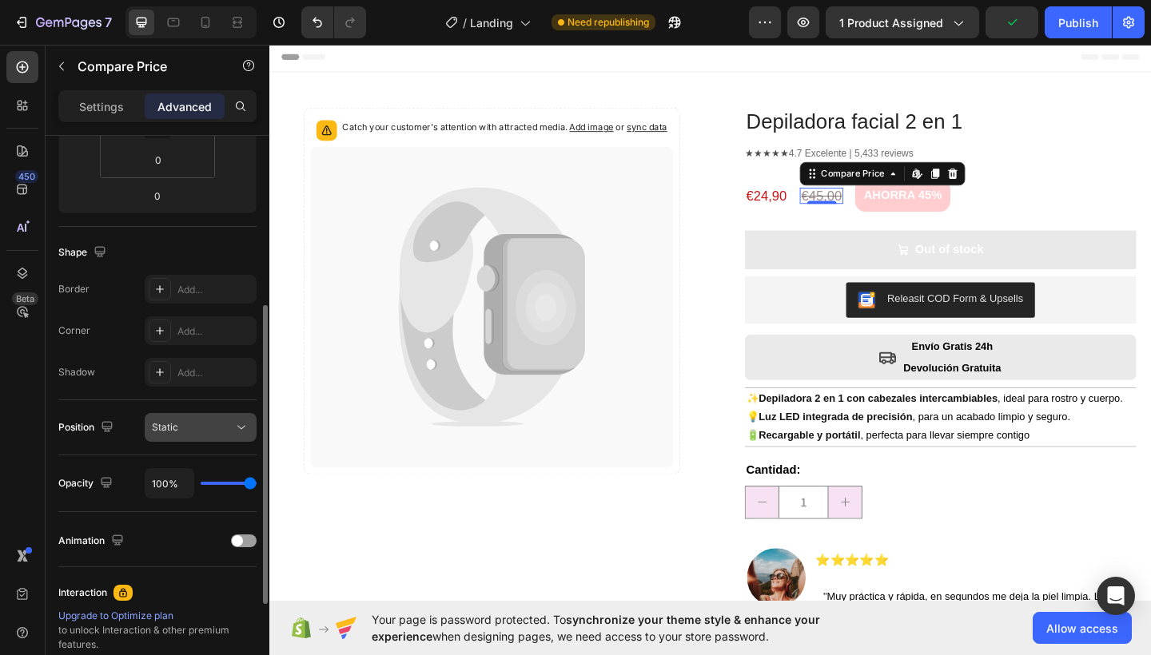
click at [209, 439] on button "Static" at bounding box center [201, 427] width 112 height 29
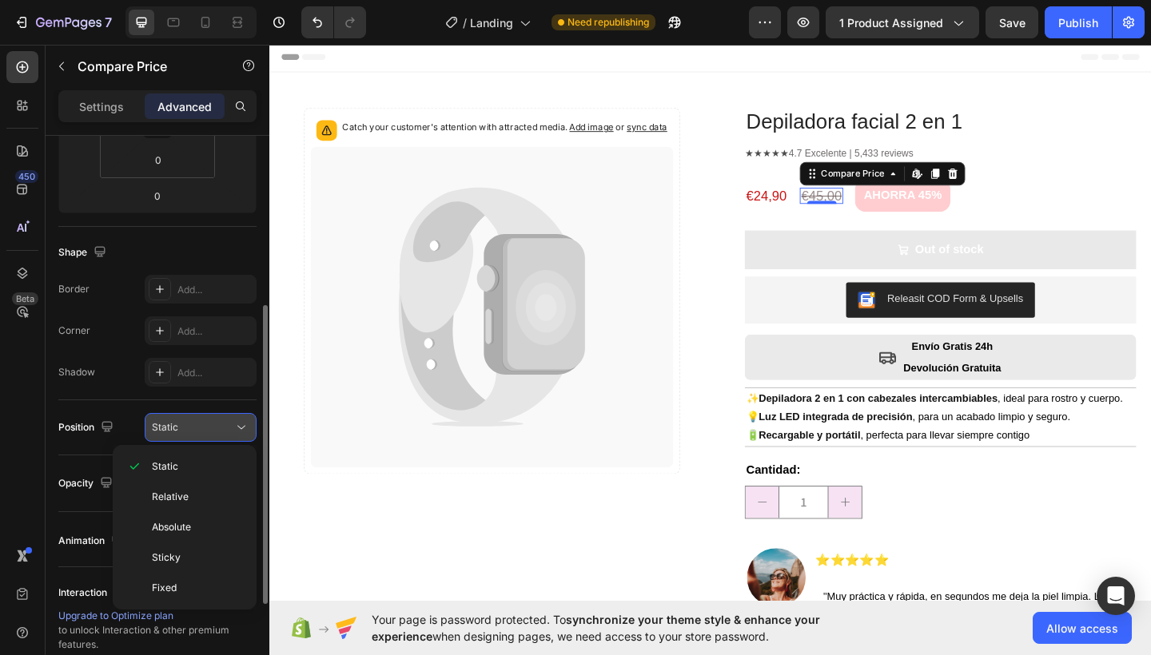
click at [209, 431] on div "Static" at bounding box center [192, 427] width 81 height 14
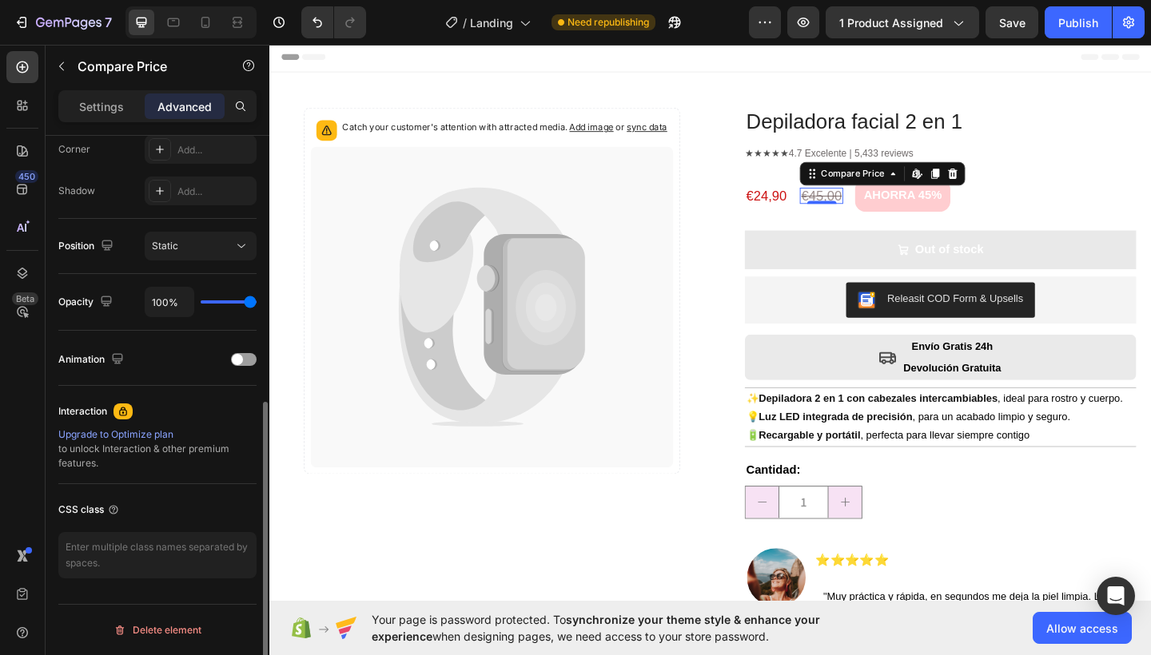
scroll to position [0, 0]
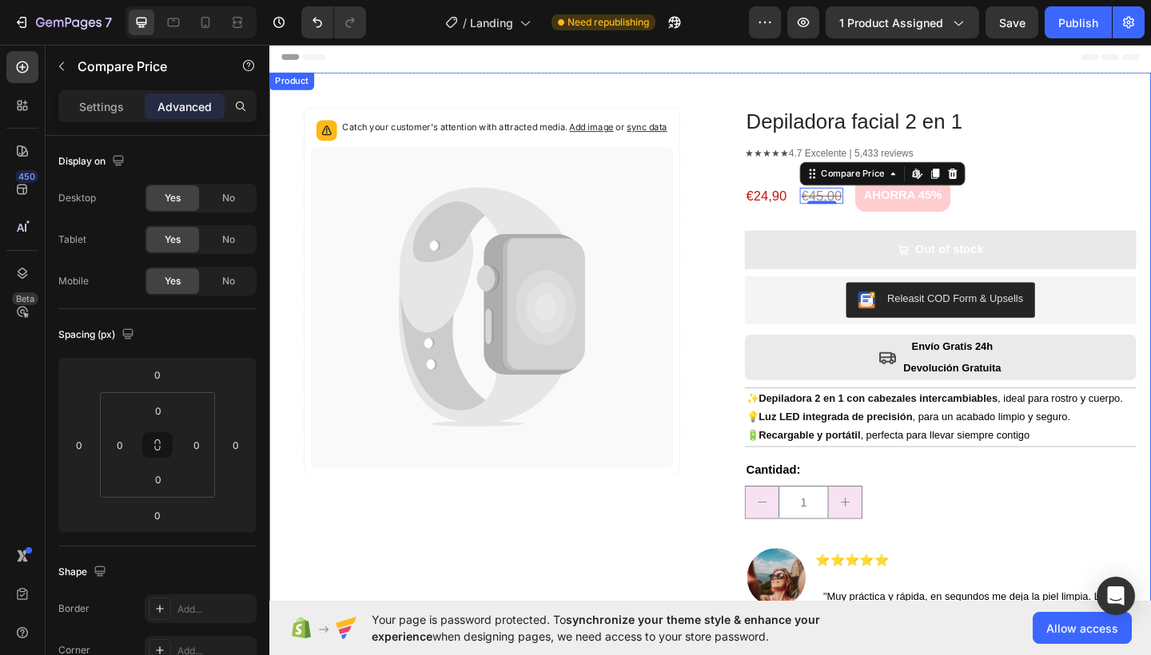
click at [743, 191] on div "Catch your customer's attention with attracted media. Add image or sync data Pr…" at bounding box center [748, 415] width 959 height 681
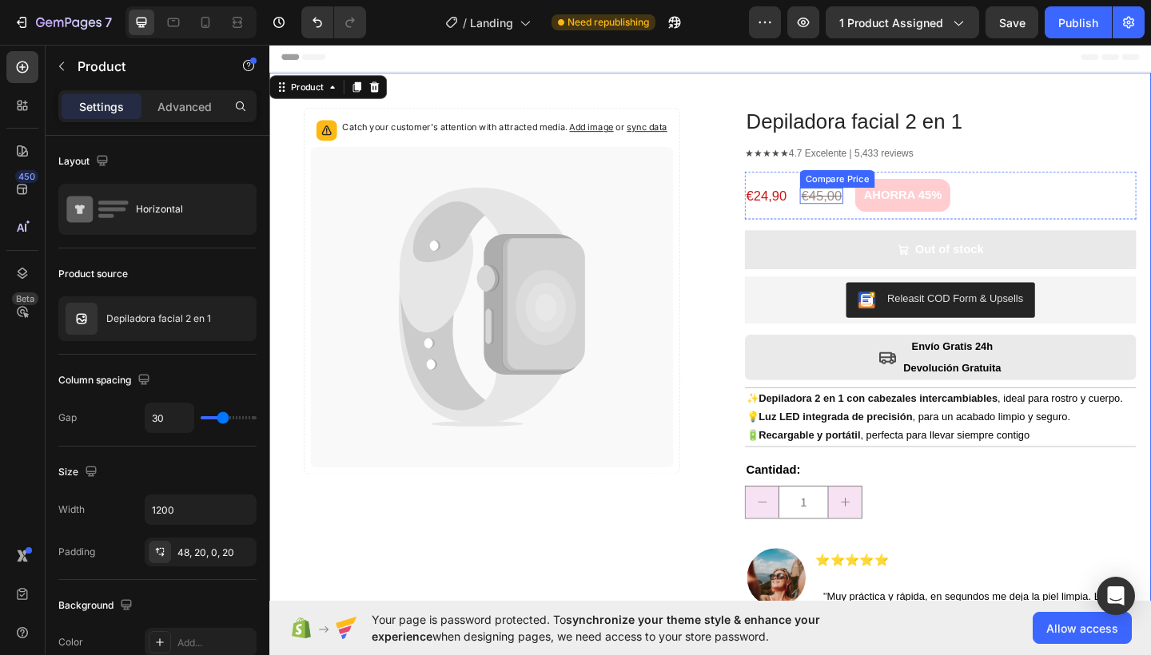
click at [864, 206] on div "€45,00" at bounding box center [869, 210] width 47 height 18
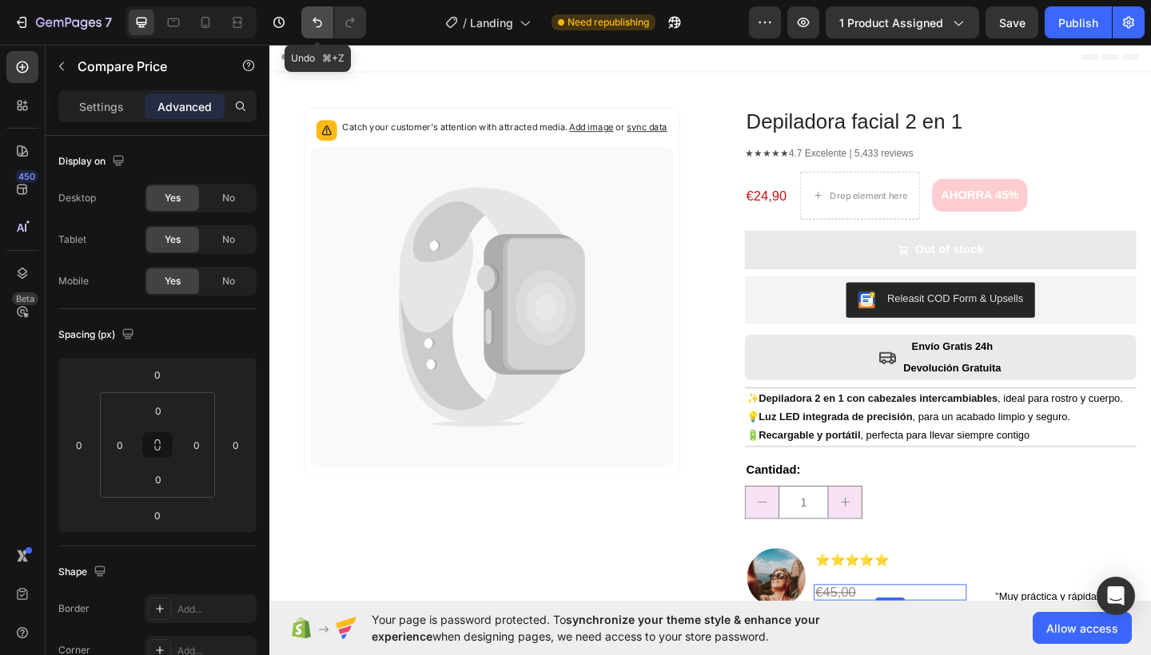
click at [314, 23] on icon "Undo/Redo" at bounding box center [317, 22] width 16 height 16
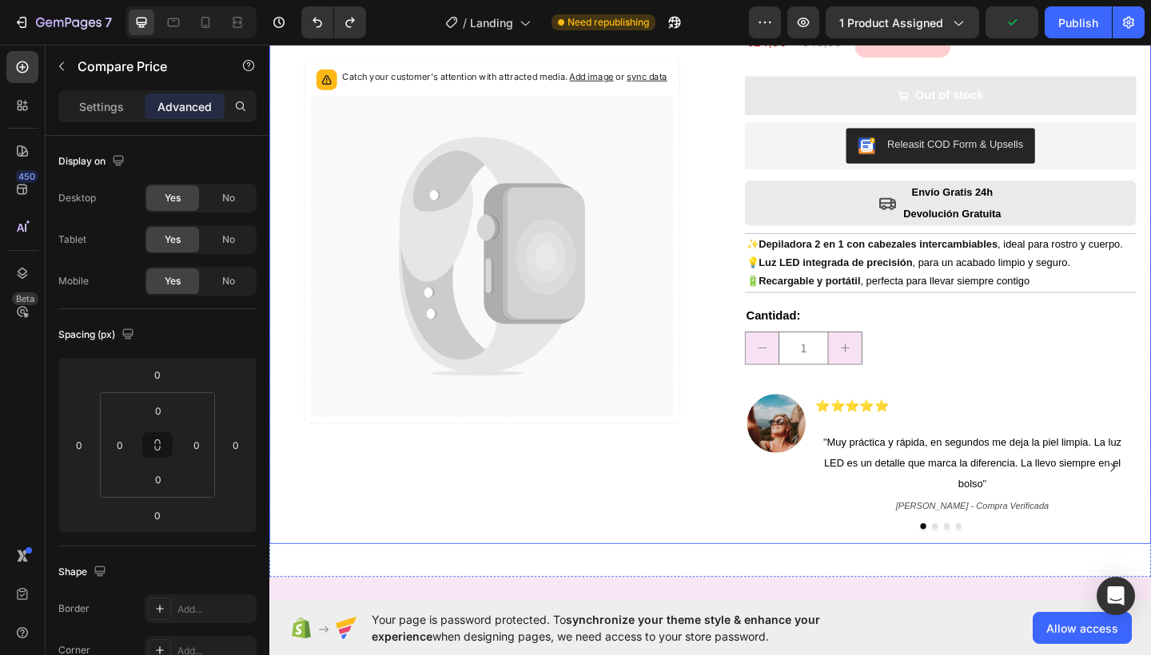
scroll to position [54, 0]
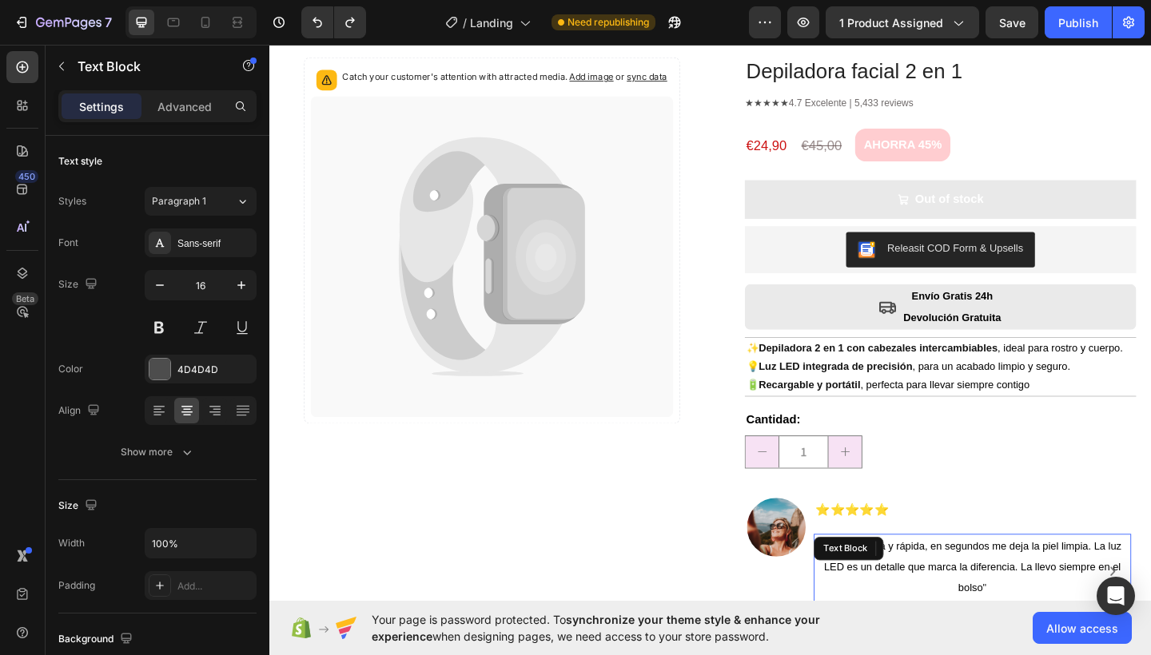
click at [909, 593] on div "" Muy práctica y rápida, en segundos me deja la piel limpia. La luz LED es un d…" at bounding box center [1033, 626] width 344 height 96
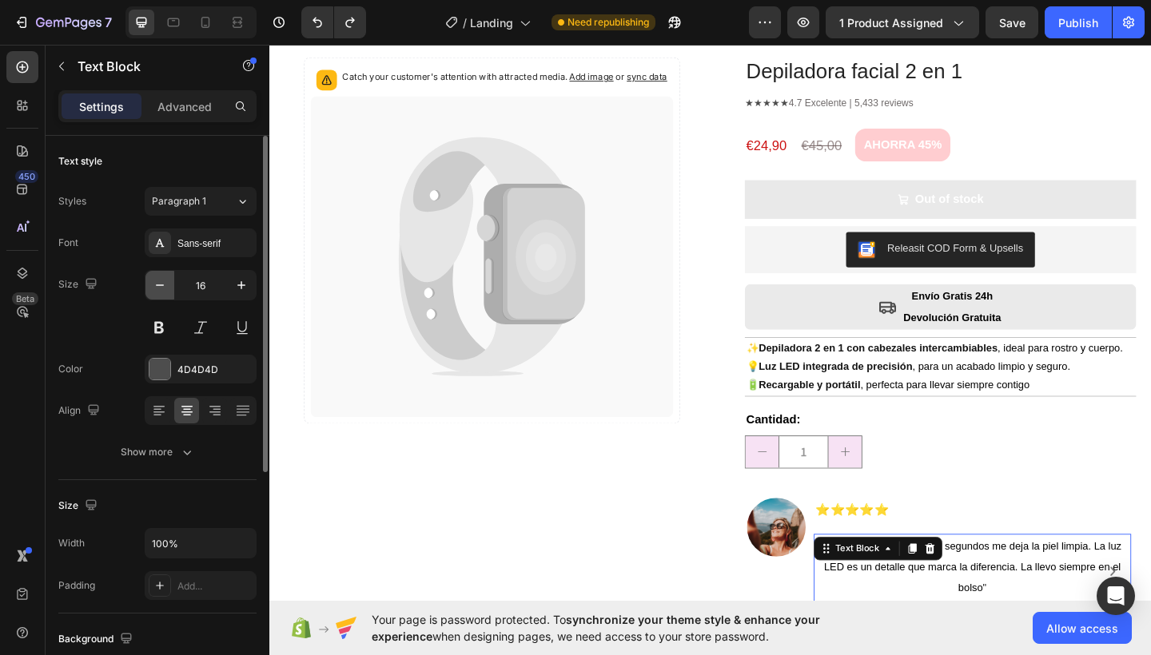
click at [157, 283] on icon "button" at bounding box center [160, 285] width 16 height 16
click at [161, 283] on icon "button" at bounding box center [160, 285] width 16 height 16
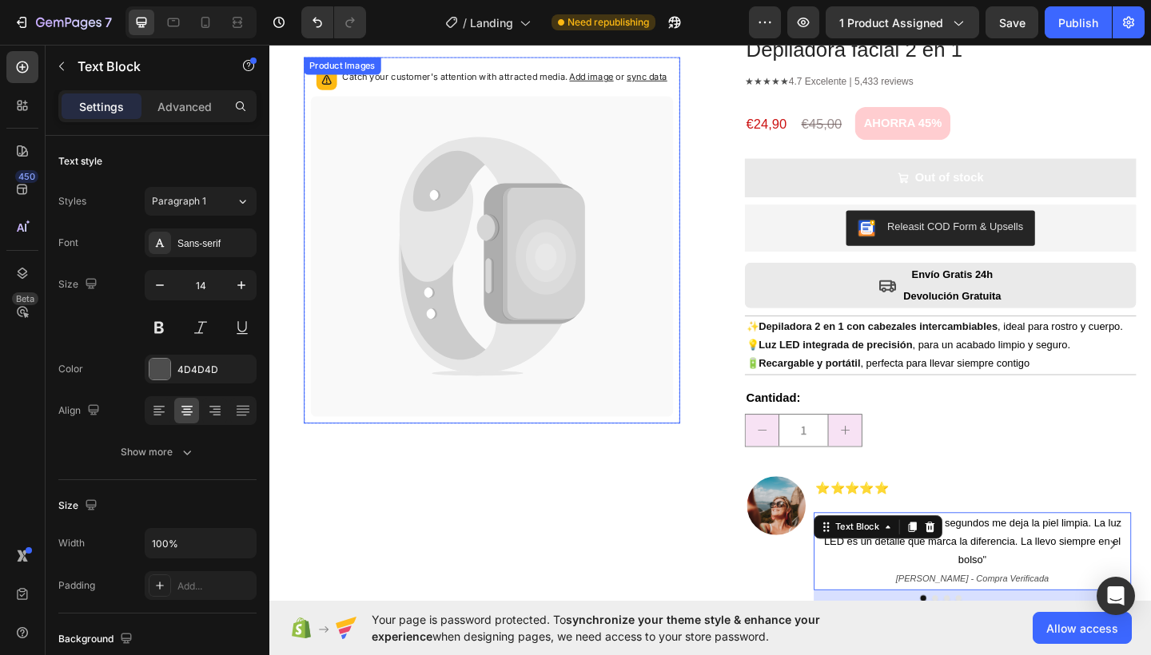
scroll to position [97, 0]
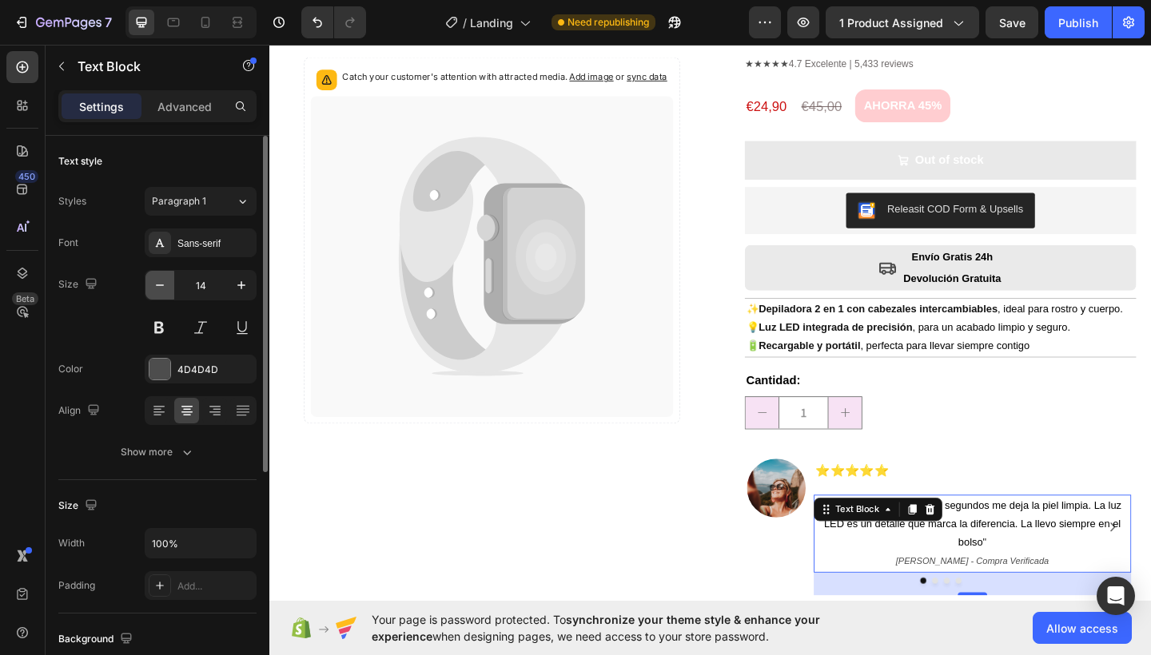
click at [160, 279] on icon "button" at bounding box center [160, 285] width 16 height 16
type input "13"
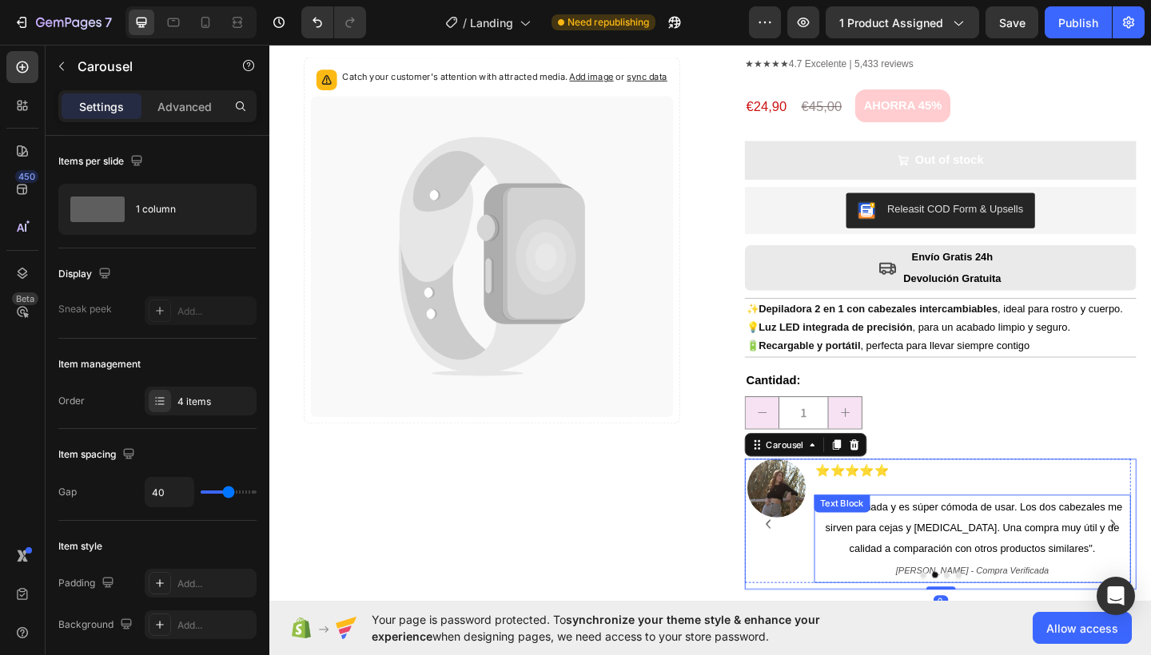
click at [1008, 548] on p "" No irrita nada y es súper cómoda de usar. Los dos cabezales me sirven para ce…" at bounding box center [1033, 570] width 341 height 69
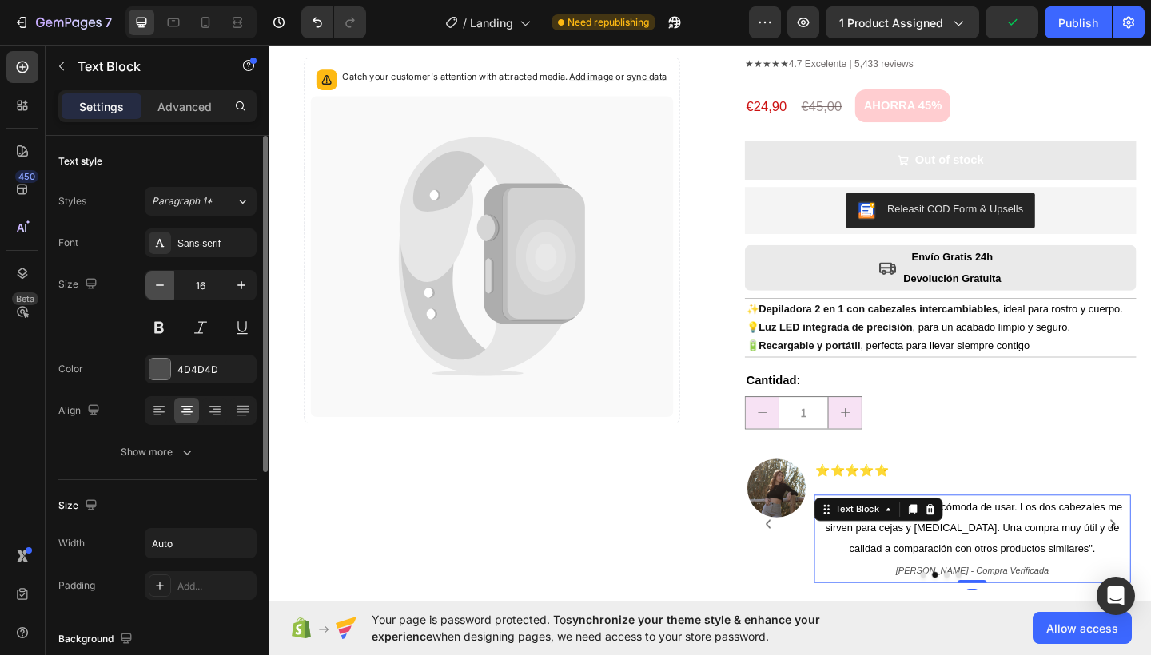
click at [162, 288] on icon "button" at bounding box center [160, 285] width 16 height 16
type input "13"
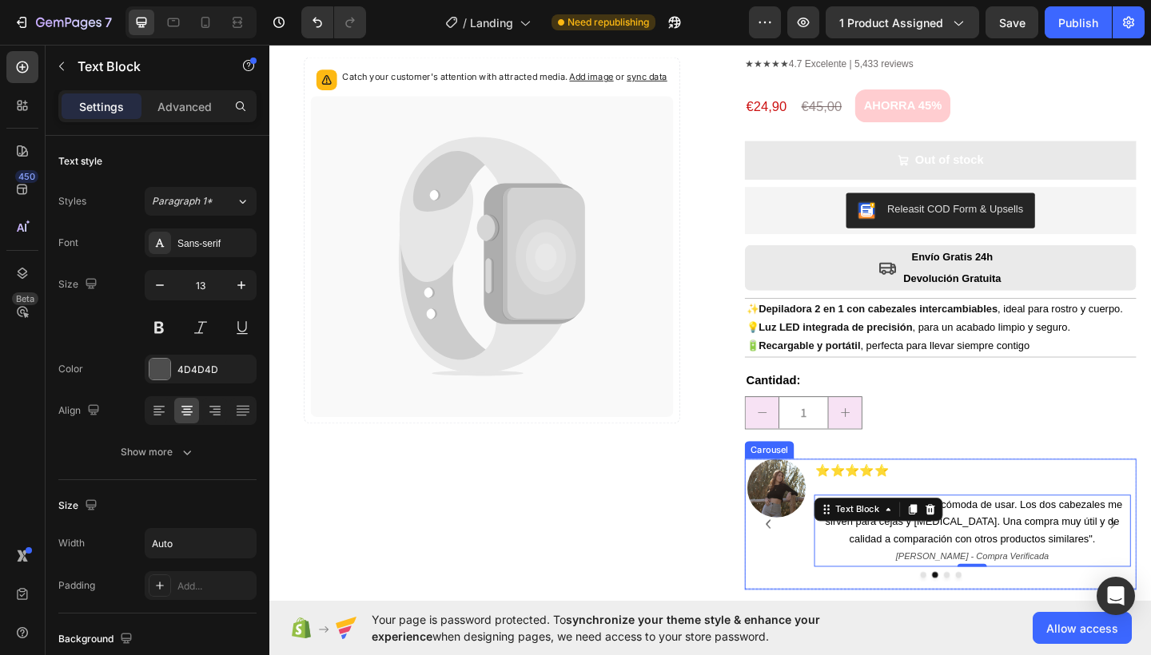
click at [1087, 618] on div at bounding box center [999, 621] width 426 height 6
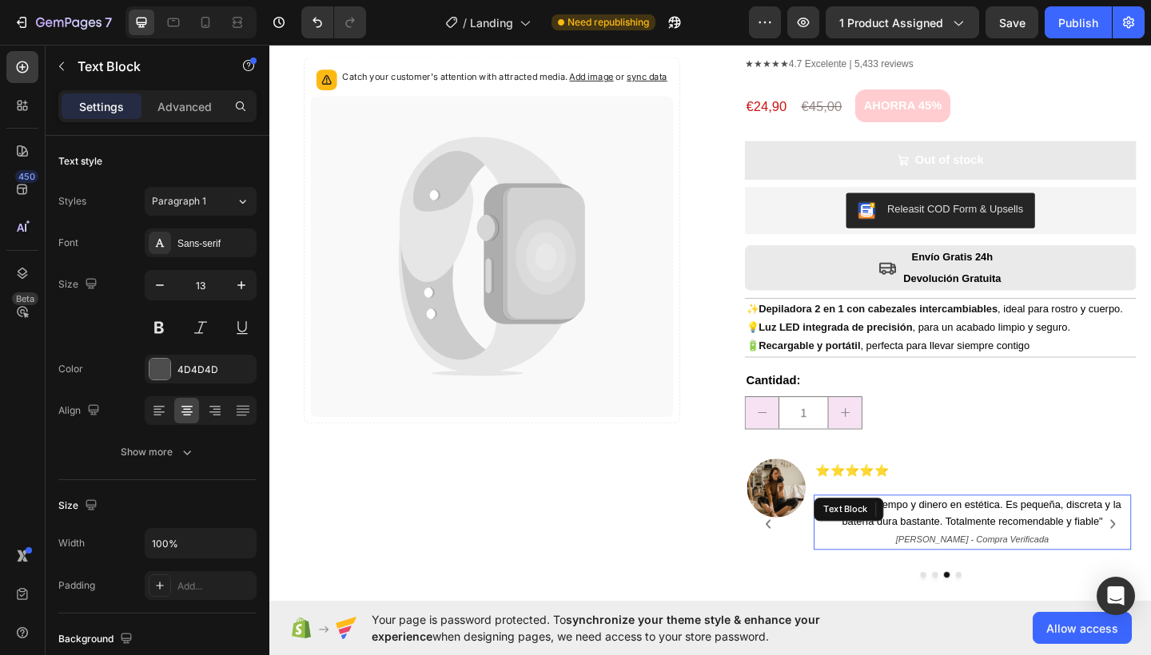
click at [1008, 557] on span "Me ahorro tiempo y dinero en estética. Es pequeña, discreta y la batería dura b…" at bounding box center [1036, 554] width 320 height 31
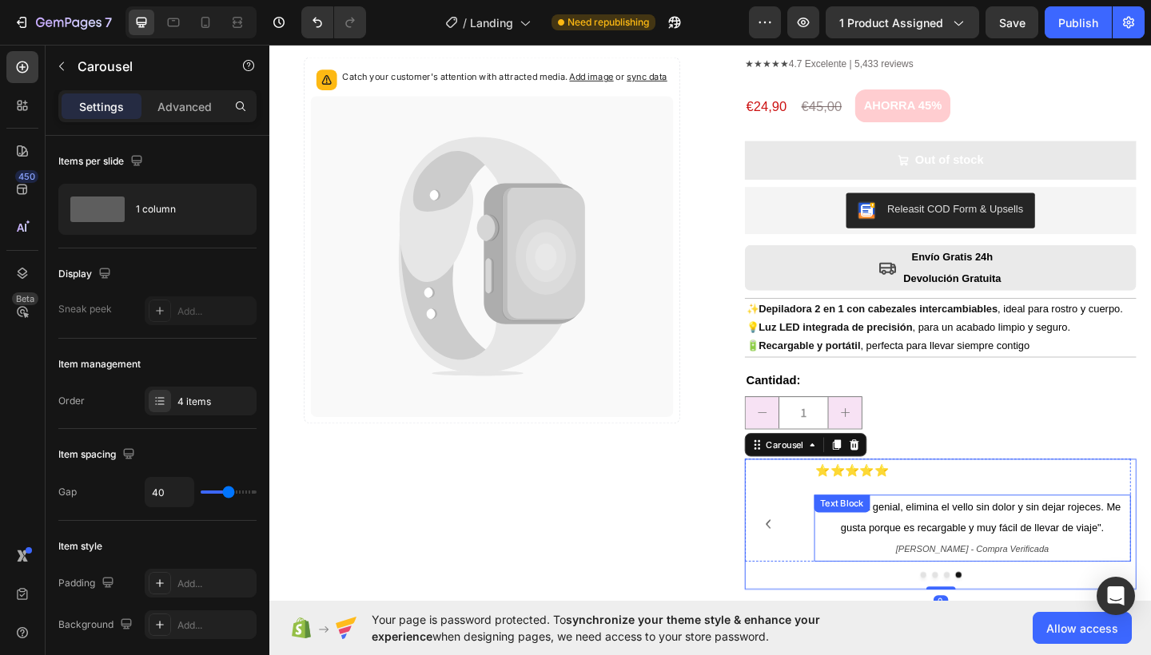
click at [1047, 552] on p "" Funciona genial, elimina el vello sin dolor y sin dejar rojeces. Me gusta por…" at bounding box center [1033, 559] width 341 height 46
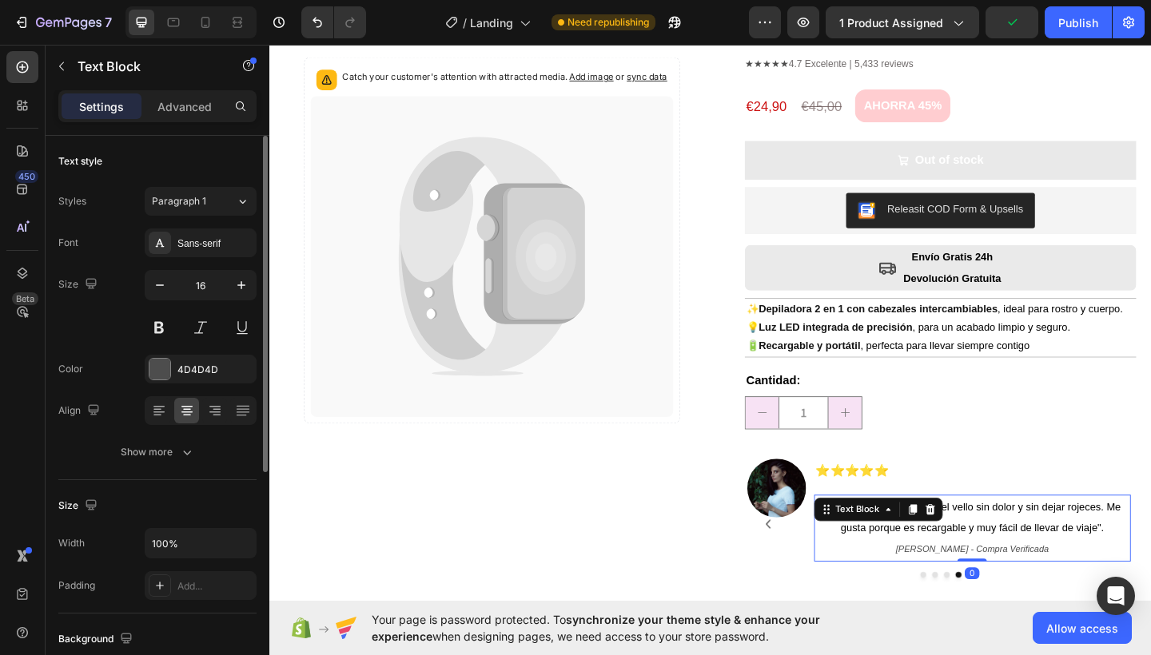
click at [139, 280] on div "Size 16" at bounding box center [157, 306] width 198 height 72
click at [145, 281] on button "button" at bounding box center [159, 285] width 29 height 29
click at [148, 280] on button "button" at bounding box center [159, 285] width 29 height 29
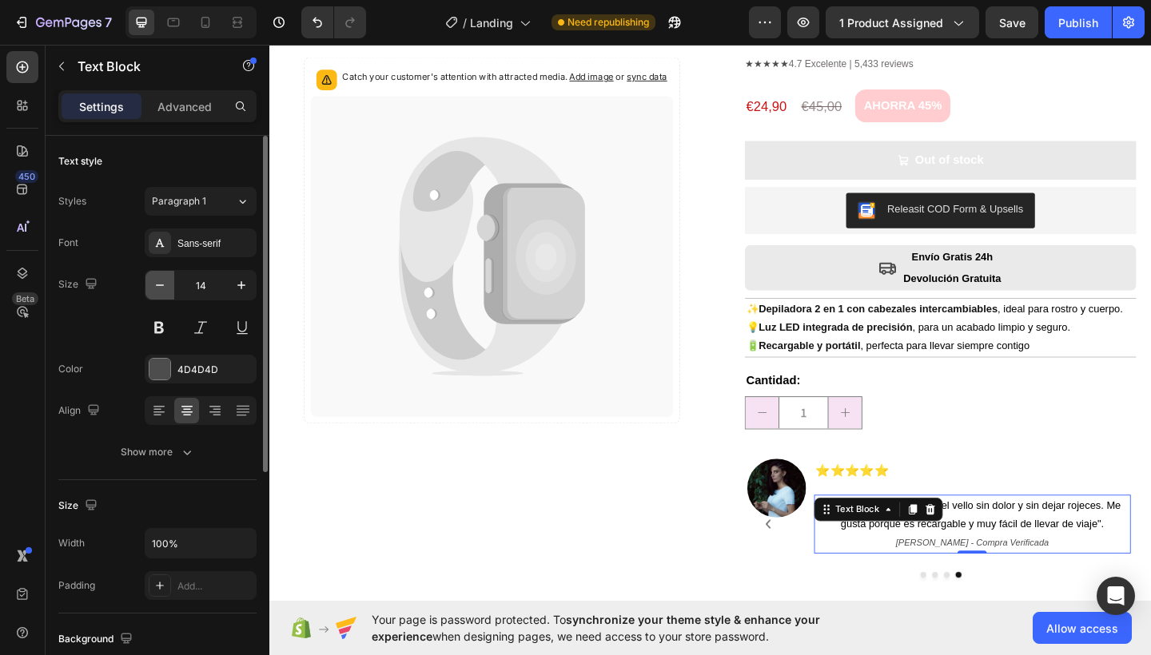
click at [148, 280] on button "button" at bounding box center [159, 285] width 29 height 29
type input "13"
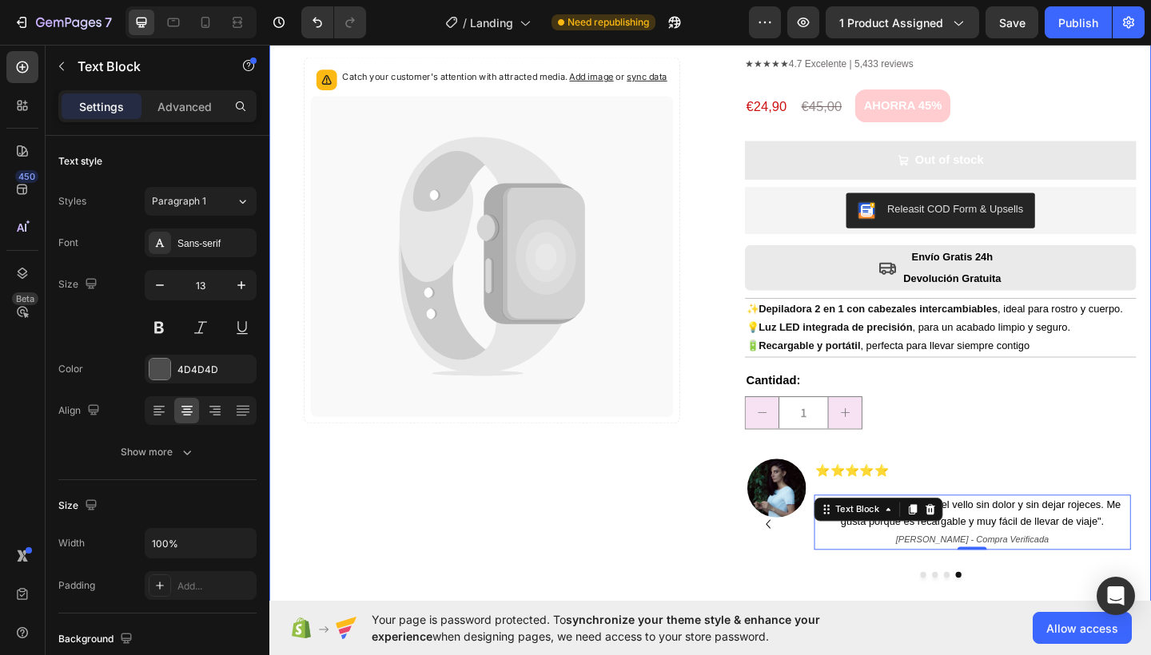
click at [1064, 639] on div "Catch your customer's attention with attracted media. Add image or sync data Pr…" at bounding box center [748, 327] width 959 height 699
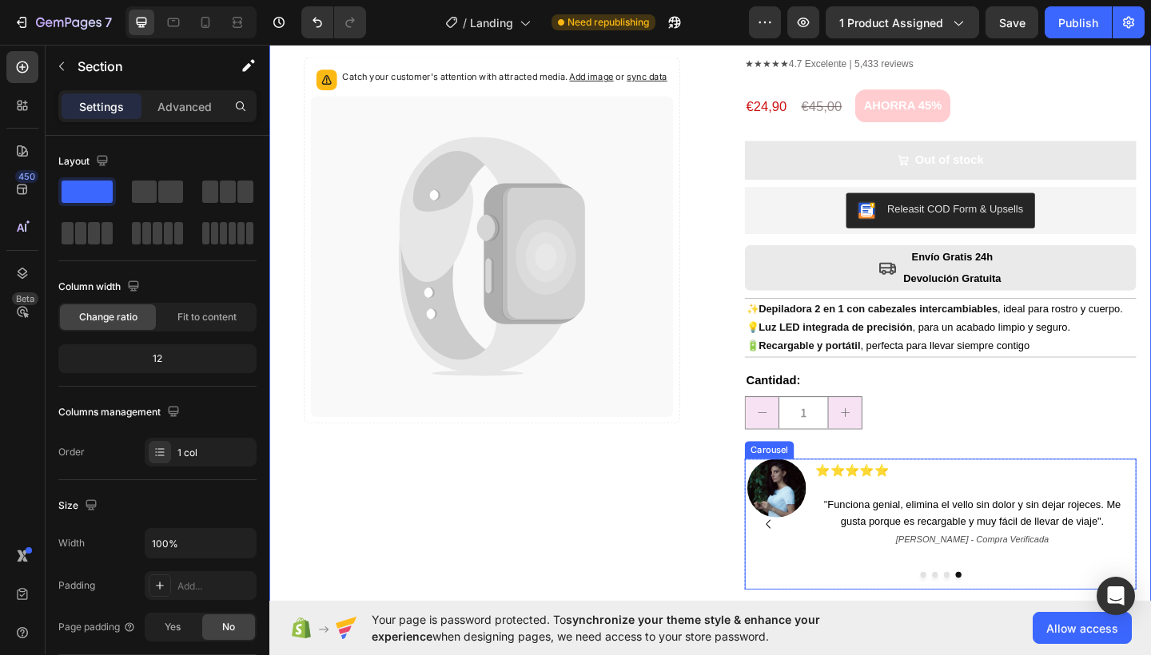
click at [809, 563] on icon "Carousel Back Arrow" at bounding box center [811, 567] width 5 height 10
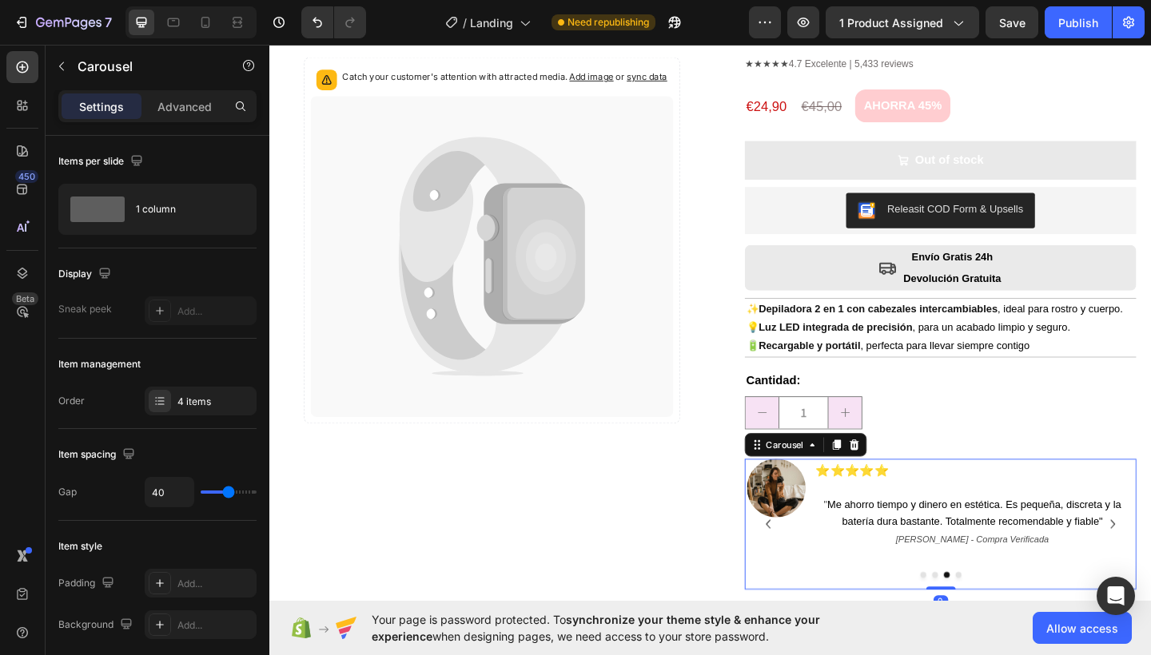
click at [809, 563] on icon "Carousel Back Arrow" at bounding box center [811, 567] width 5 height 10
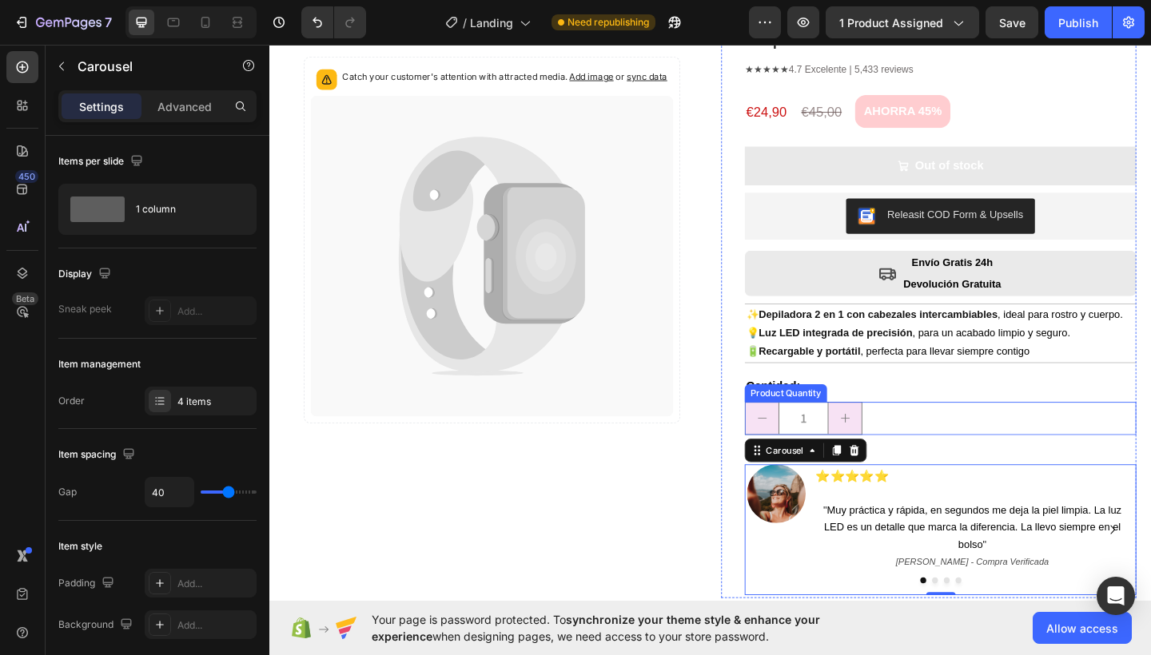
scroll to position [0, 0]
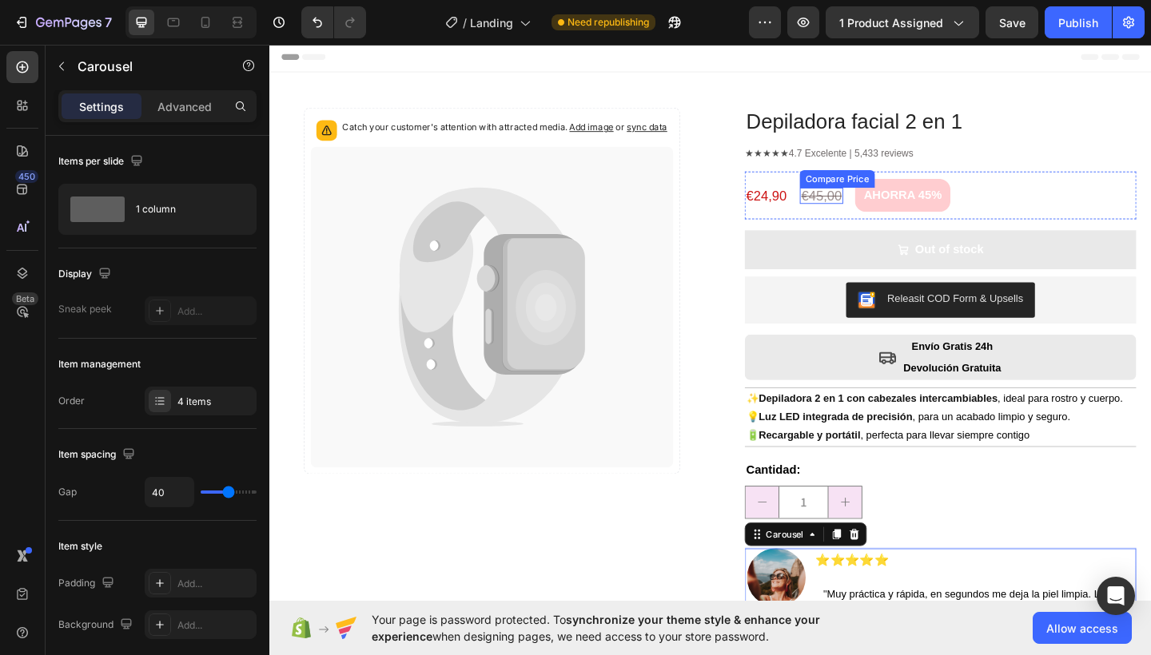
click at [871, 205] on div "€45,00" at bounding box center [869, 210] width 47 height 18
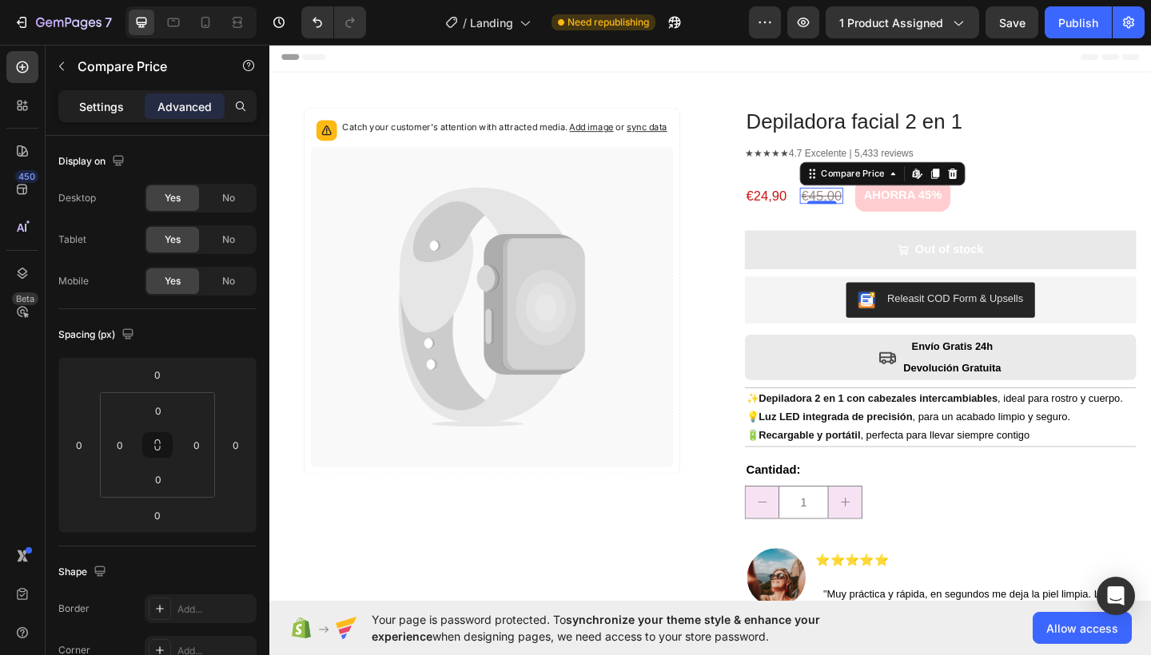
click at [100, 108] on p "Settings" at bounding box center [101, 106] width 45 height 17
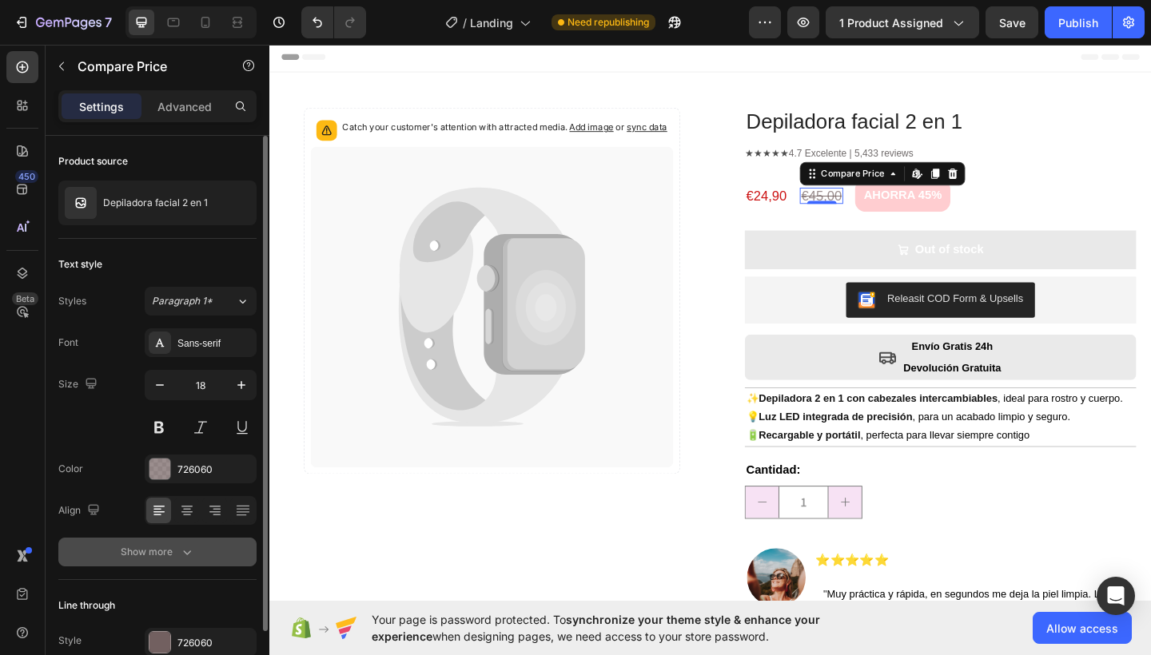
click at [137, 549] on div "Show more" at bounding box center [158, 552] width 74 height 16
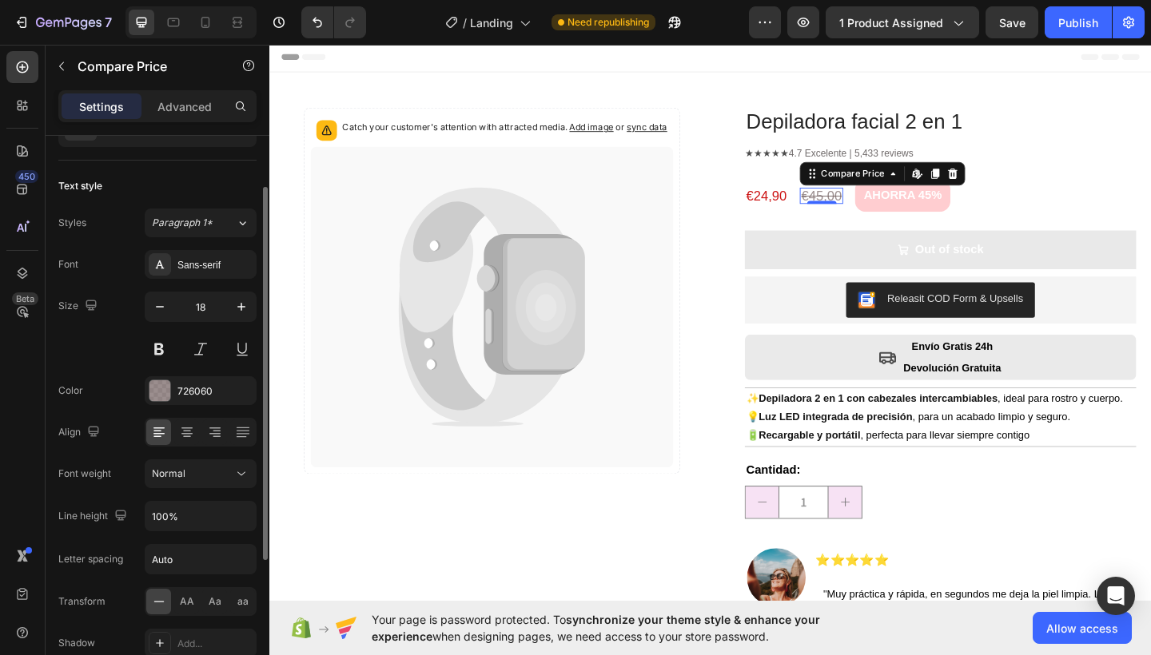
scroll to position [78, 0]
click at [1009, 182] on icon at bounding box center [1013, 185] width 10 height 11
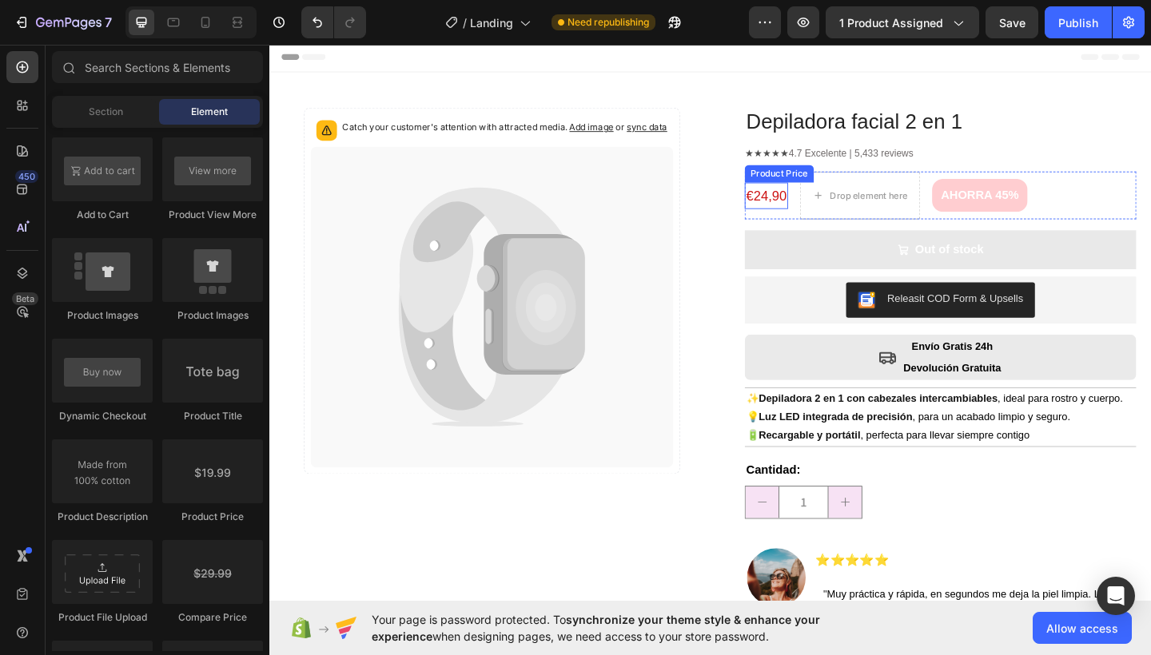
click at [821, 207] on div "€24,90" at bounding box center [809, 209] width 47 height 29
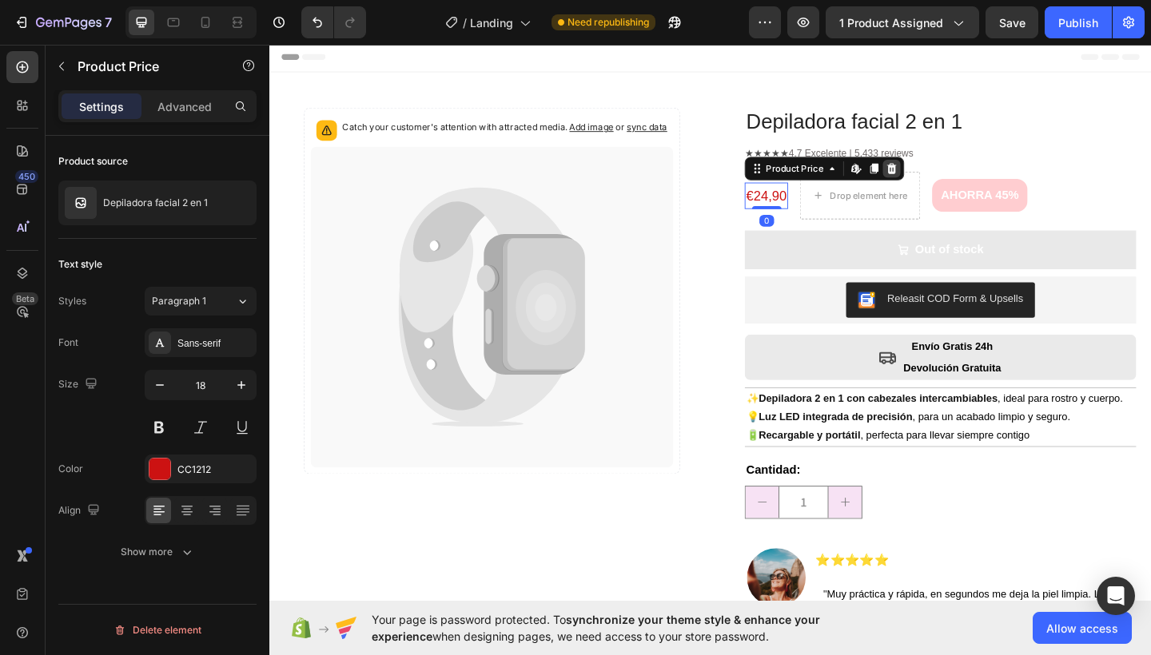
click at [940, 179] on icon at bounding box center [946, 179] width 13 height 13
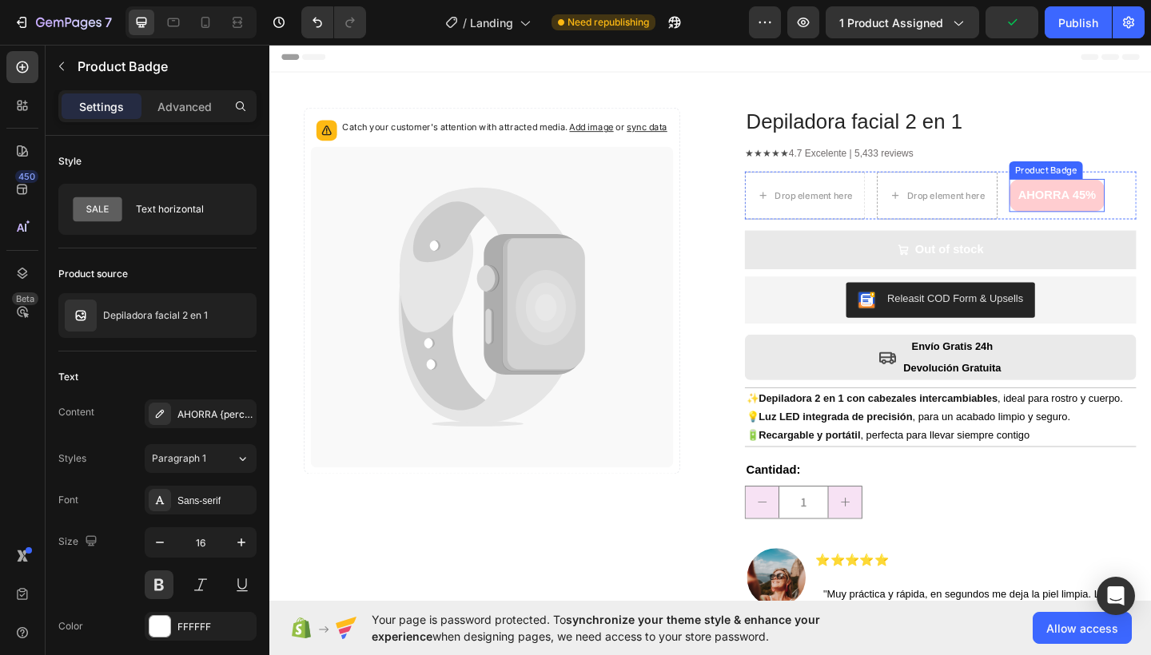
click at [1103, 206] on pre "AHORRA 45%" at bounding box center [1126, 209] width 104 height 36
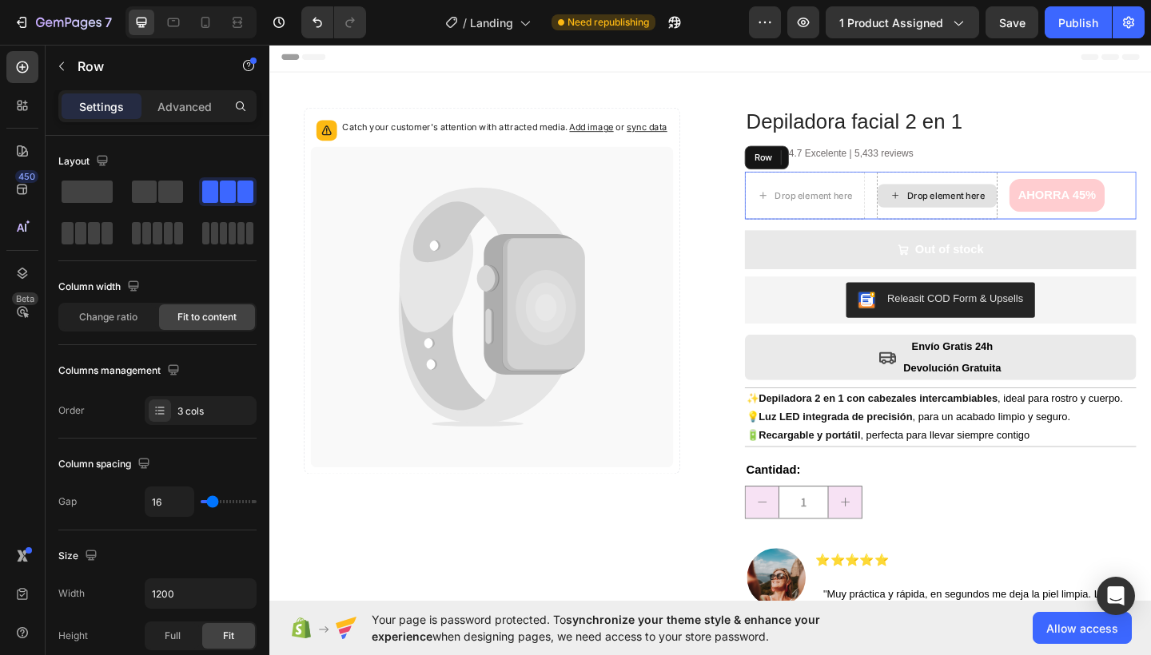
click at [945, 186] on div "Drop element here" at bounding box center [995, 209] width 131 height 52
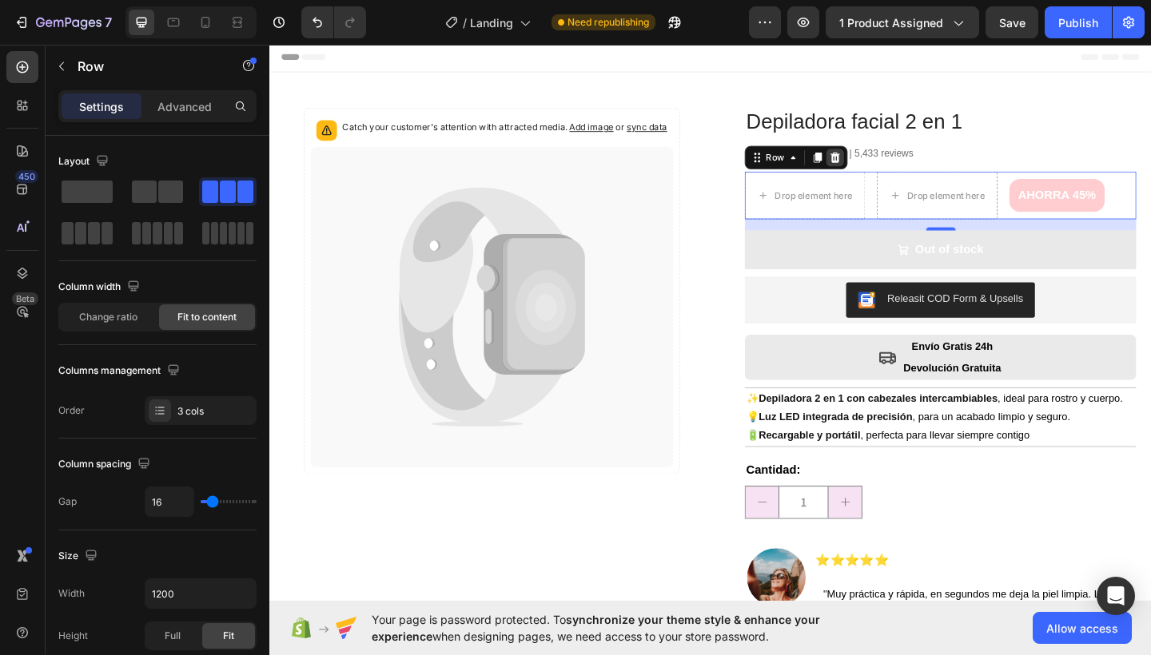
click at [880, 168] on icon at bounding box center [885, 167] width 10 height 11
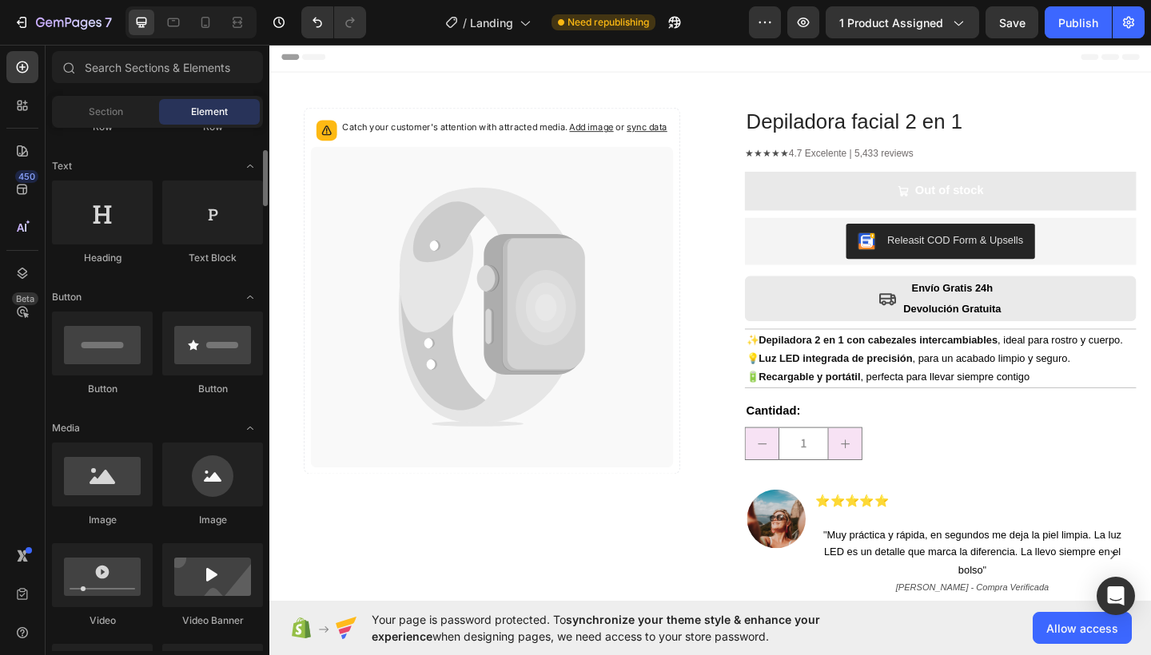
scroll to position [0, 0]
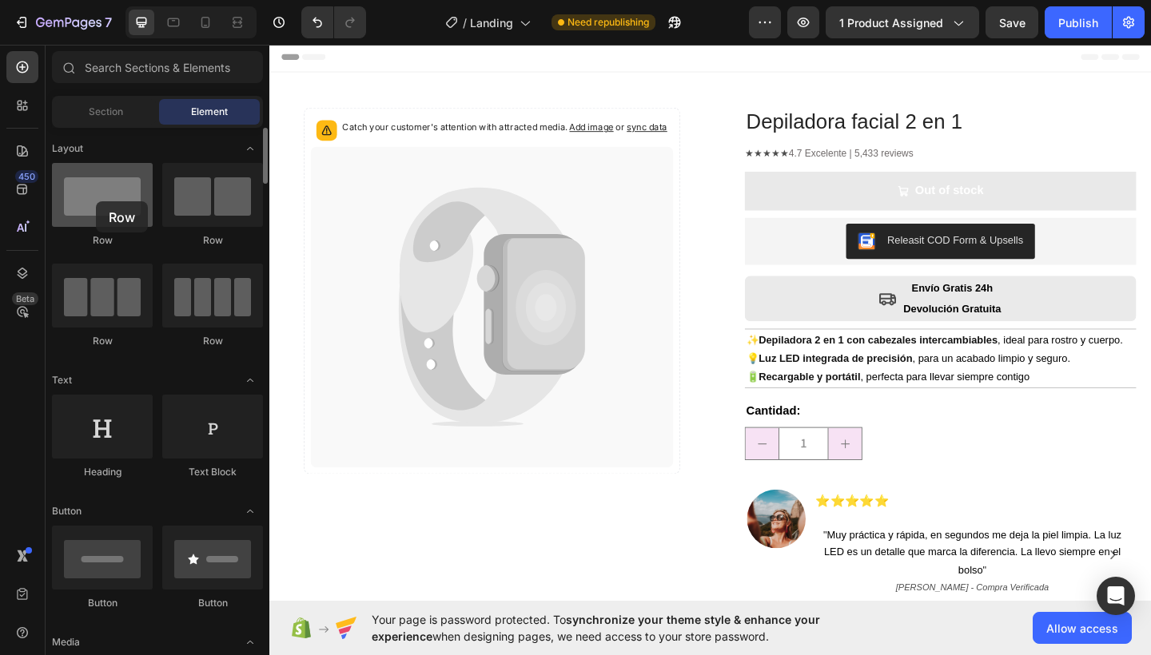
click at [96, 201] on div at bounding box center [102, 195] width 101 height 64
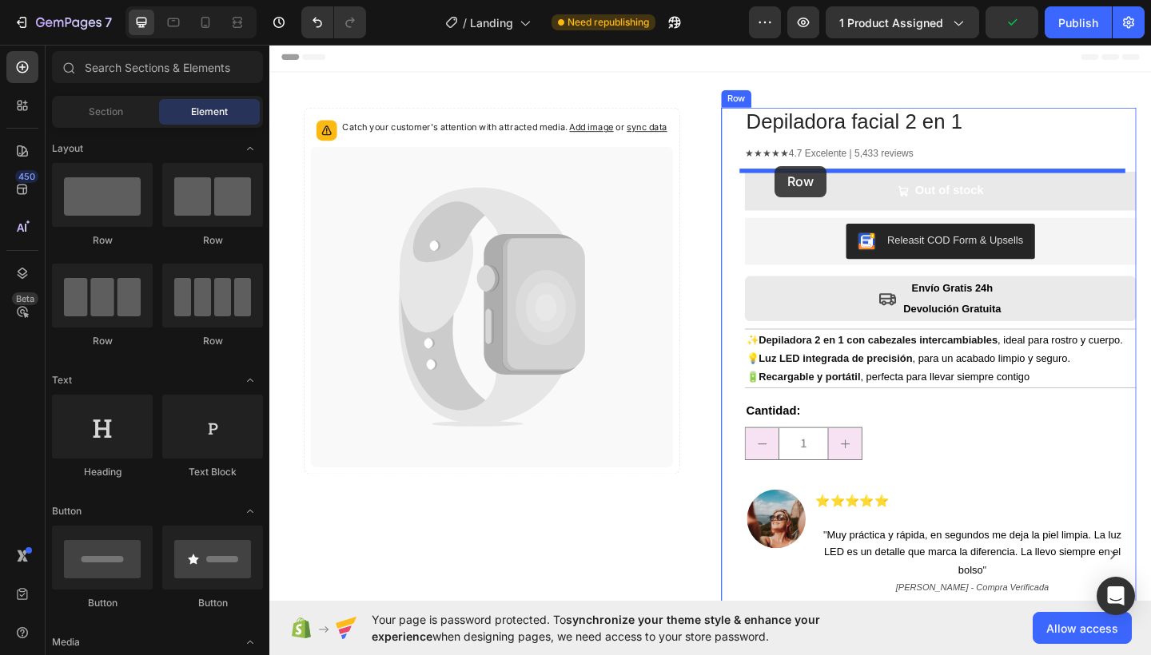
drag, startPoint x: 471, startPoint y: 239, endPoint x: 819, endPoint y: 177, distance: 353.9
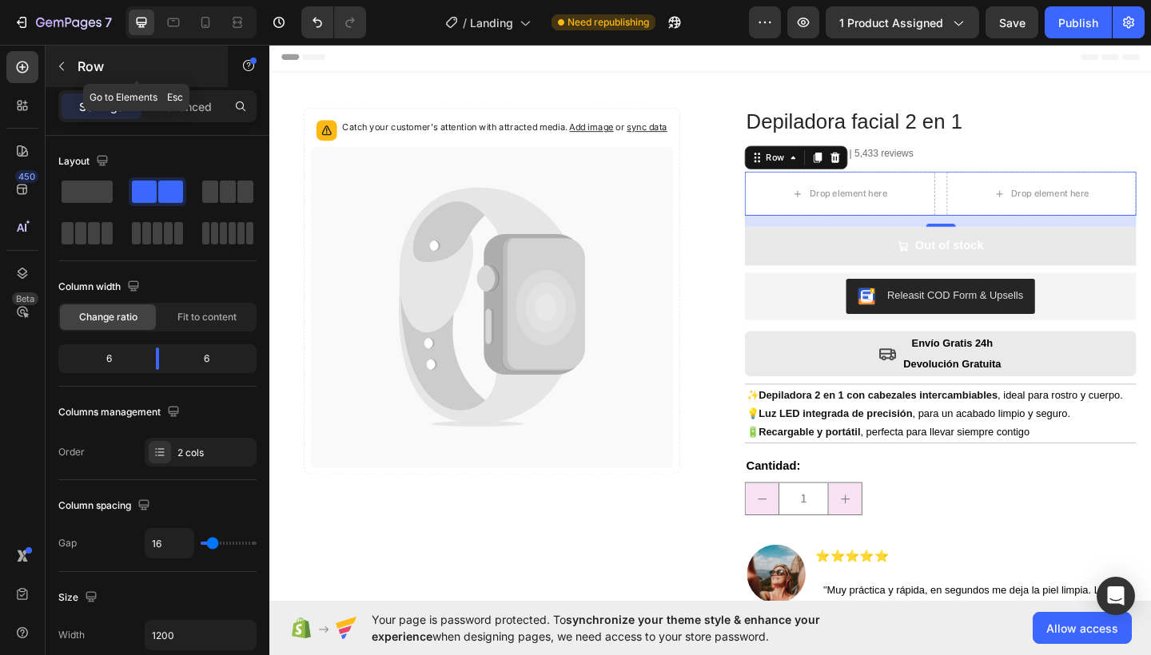
click at [59, 66] on icon "button" at bounding box center [61, 66] width 5 height 9
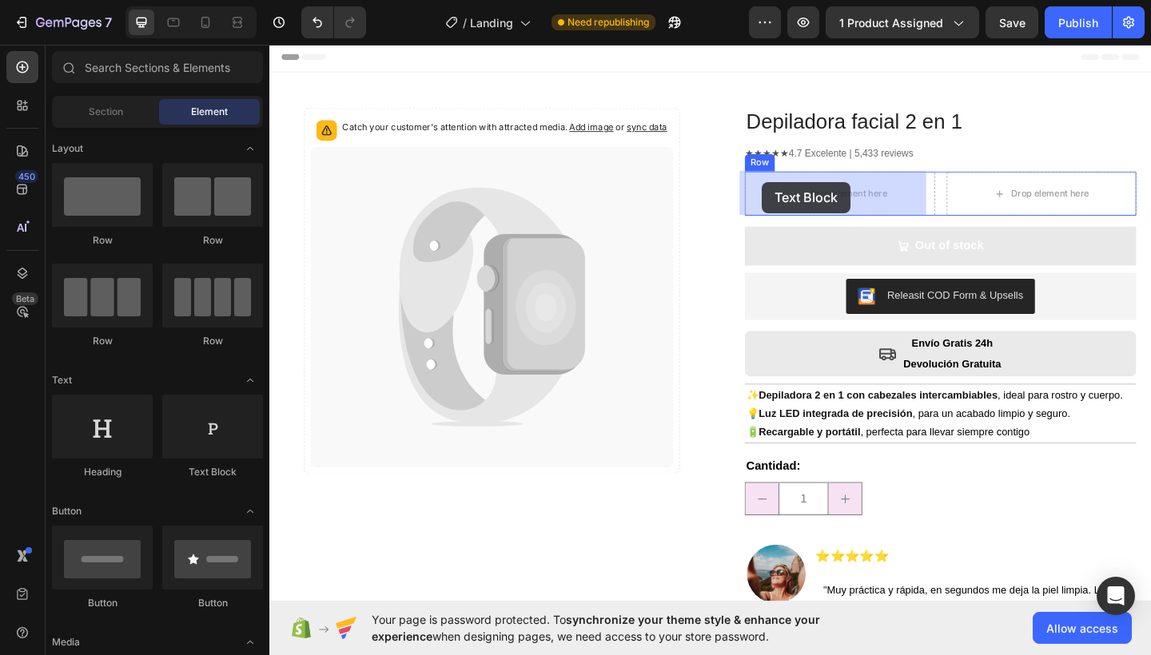
drag, startPoint x: 478, startPoint y: 467, endPoint x: 805, endPoint y: 194, distance: 425.5
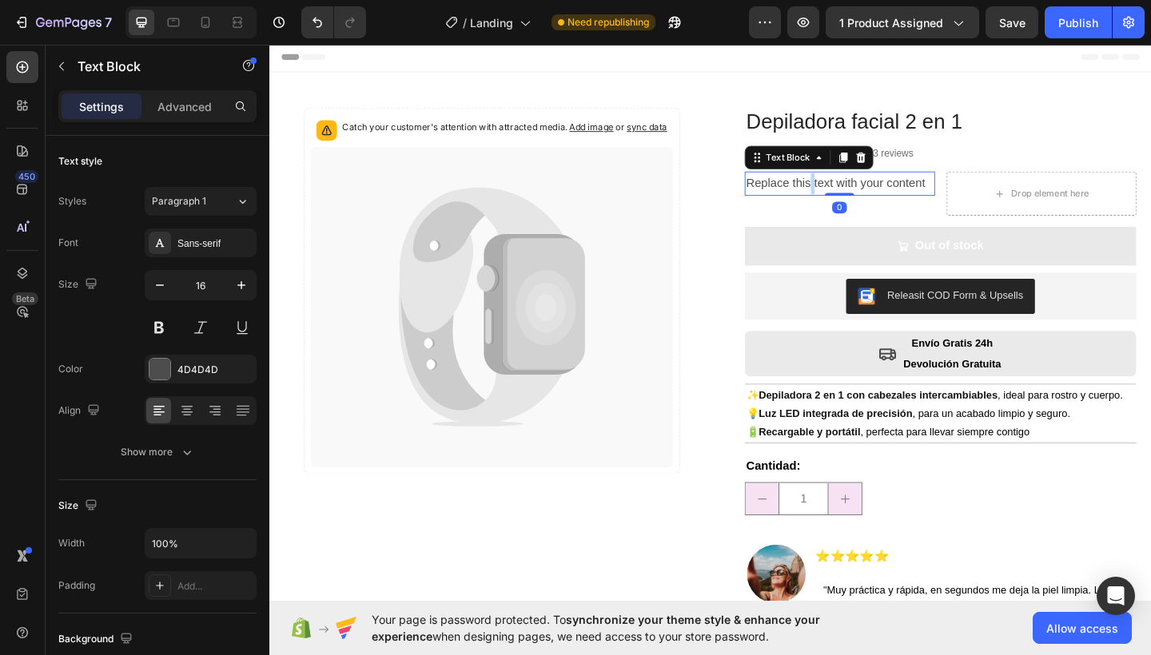
click at [849, 189] on p "Replace this text with your content" at bounding box center [890, 196] width 204 height 23
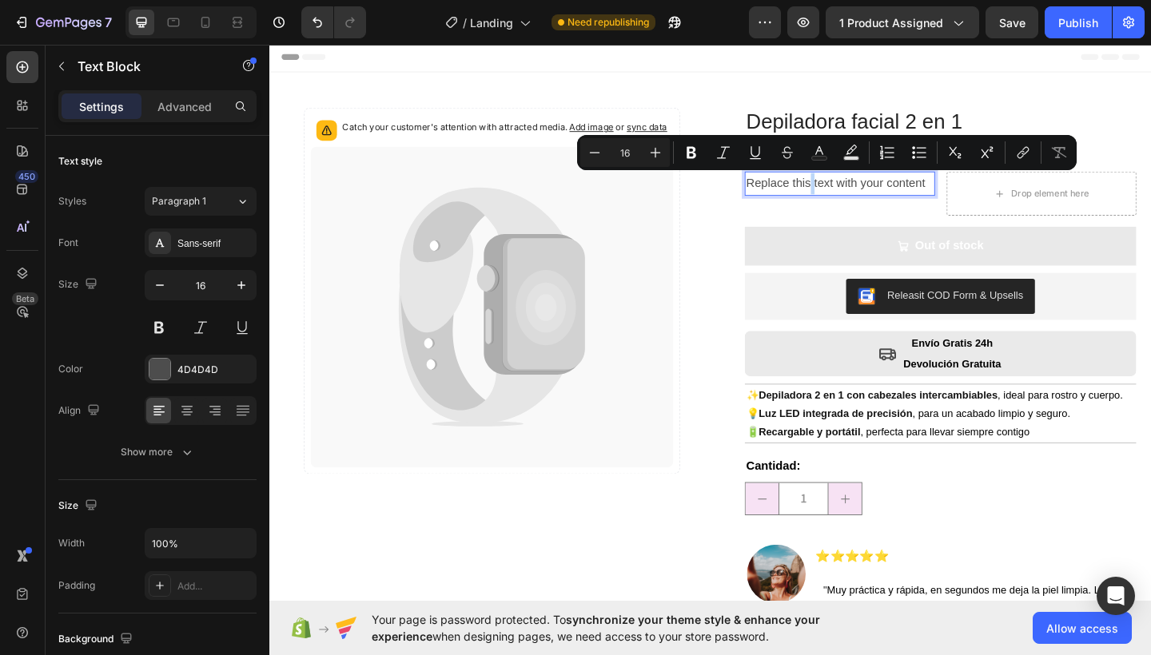
click at [855, 190] on p "Replace this text with your content" at bounding box center [890, 196] width 204 height 23
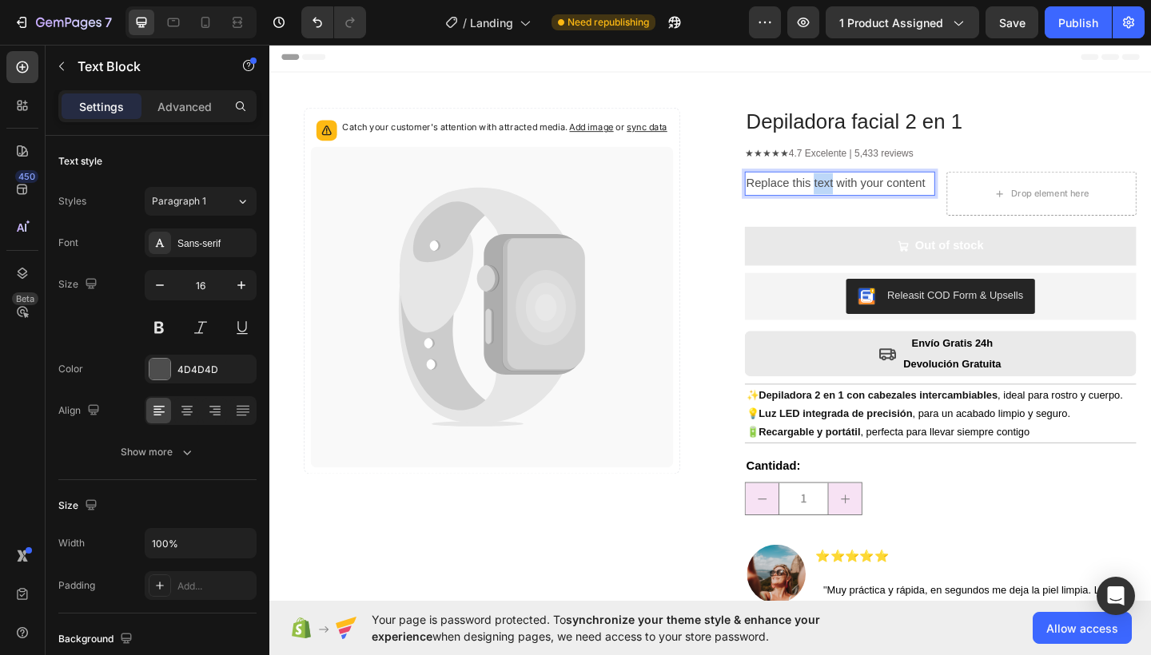
click at [855, 190] on p "Replace this text with your content" at bounding box center [890, 196] width 204 height 23
click at [805, 197] on p "24,90 44,99" at bounding box center [890, 196] width 204 height 23
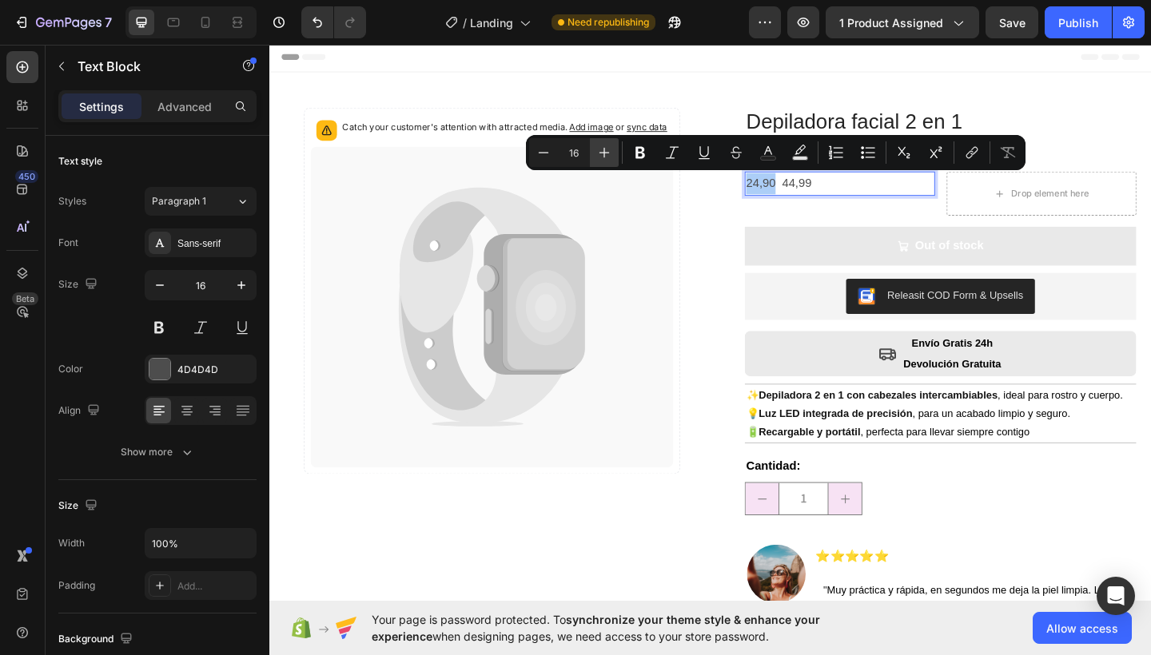
click at [606, 151] on icon "Editor contextual toolbar" at bounding box center [604, 153] width 16 height 16
type input "18"
click at [873, 250] on button "Out of stock" at bounding box center [999, 264] width 426 height 42
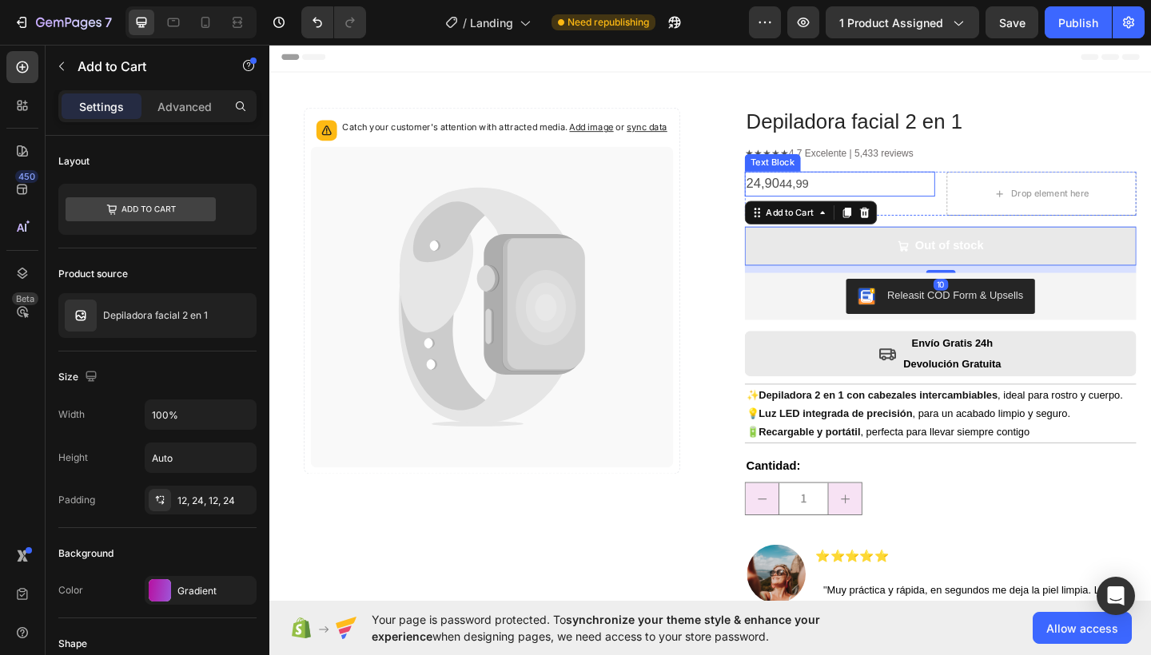
click at [845, 192] on p "24,90 44,99" at bounding box center [890, 197] width 204 height 24
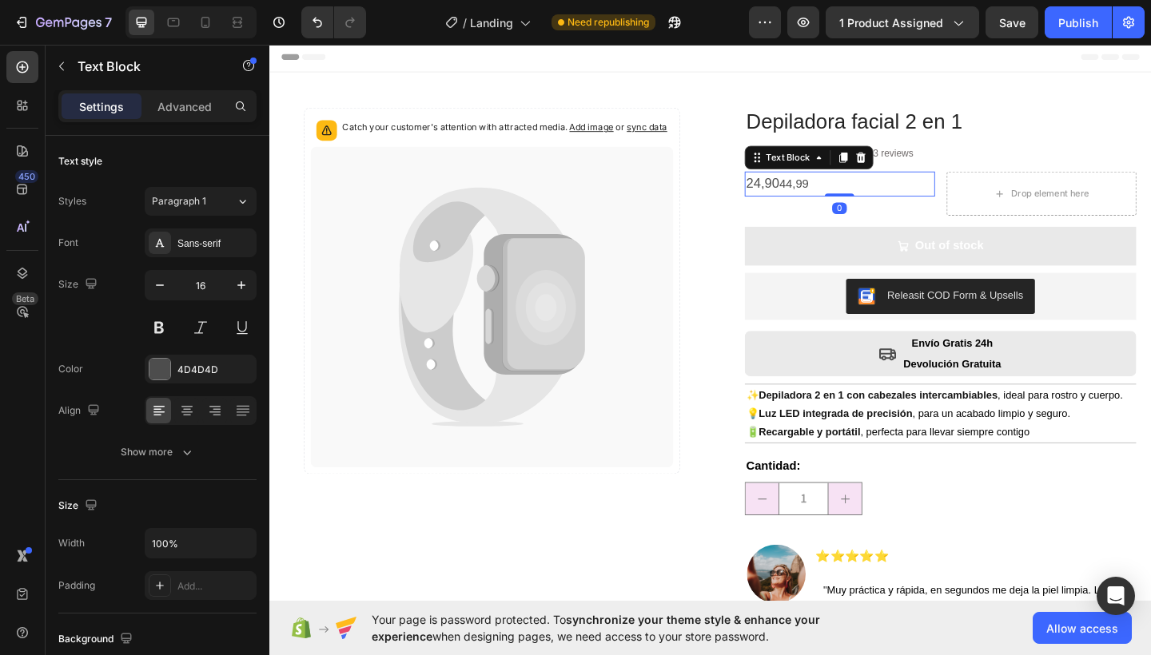
click at [844, 193] on p "24,90 44,99" at bounding box center [890, 197] width 204 height 24
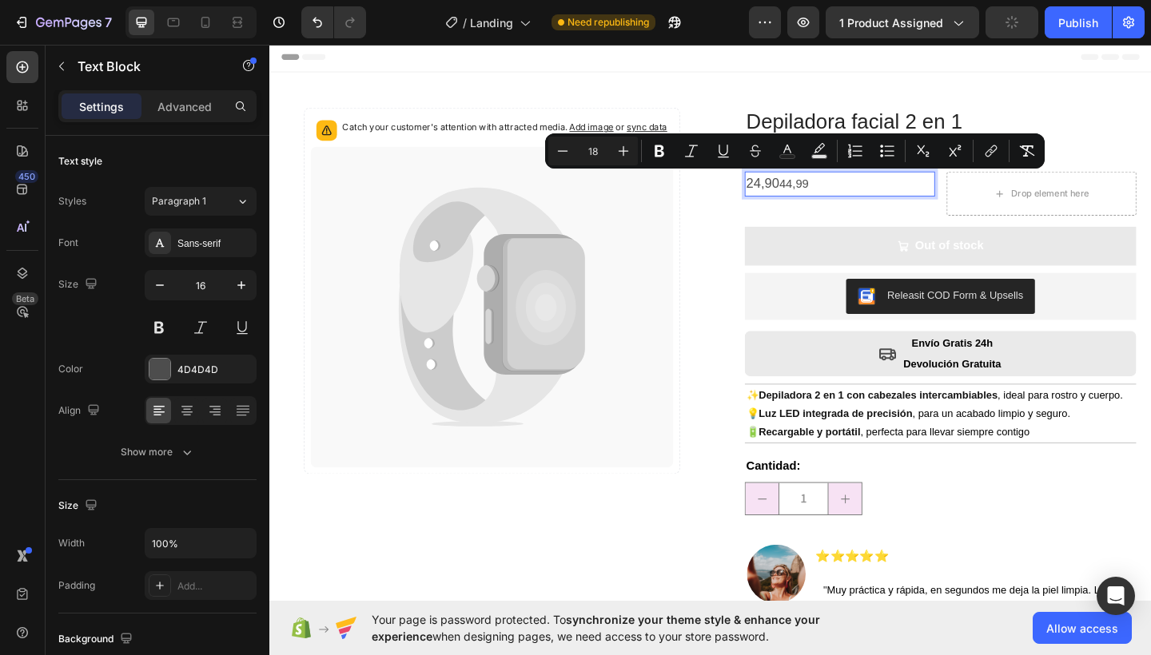
click at [829, 195] on p "24,90 44,99" at bounding box center [890, 197] width 204 height 24
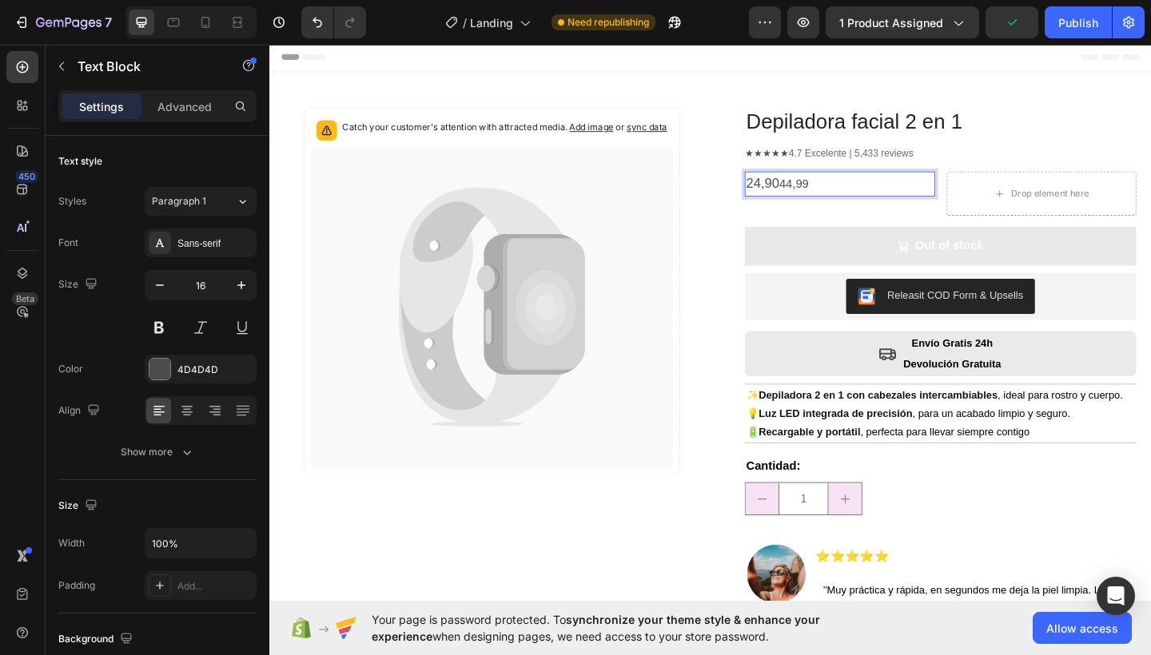
click at [826, 197] on p "24,90 44,99" at bounding box center [890, 197] width 204 height 24
drag, startPoint x: 826, startPoint y: 195, endPoint x: 844, endPoint y: 195, distance: 17.6
click at [844, 195] on p "24,90 44,99" at bounding box center [890, 197] width 204 height 24
click at [851, 196] on p "24,90 44,99" at bounding box center [890, 197] width 204 height 24
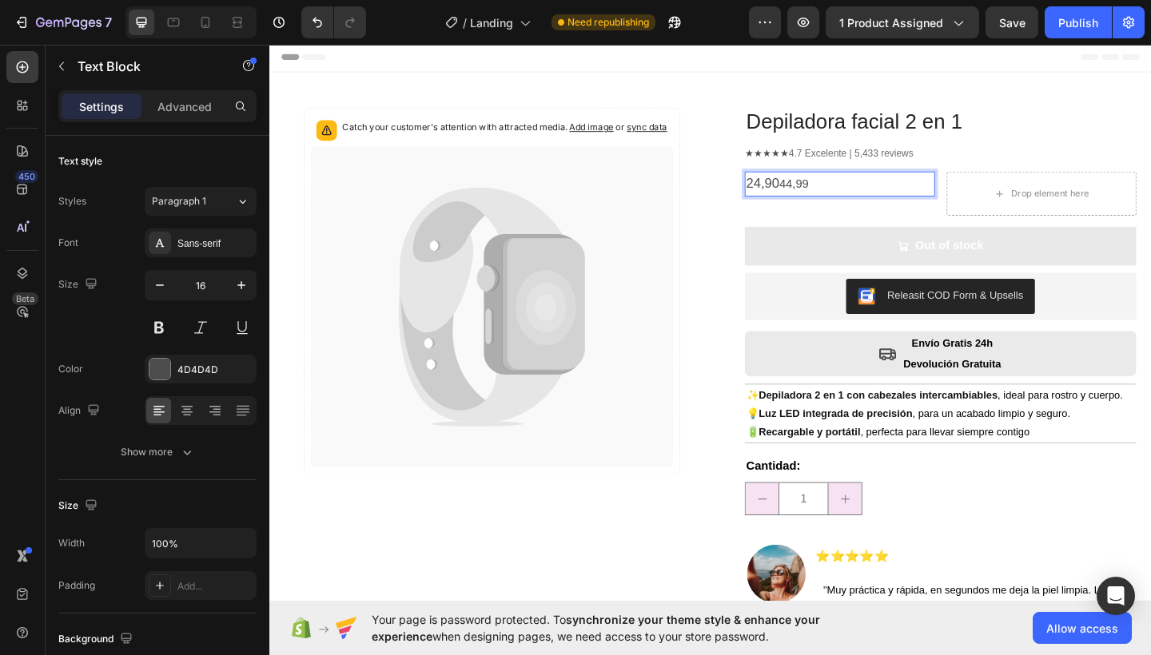
click at [851, 196] on p "24,90 44,99" at bounding box center [890, 197] width 204 height 24
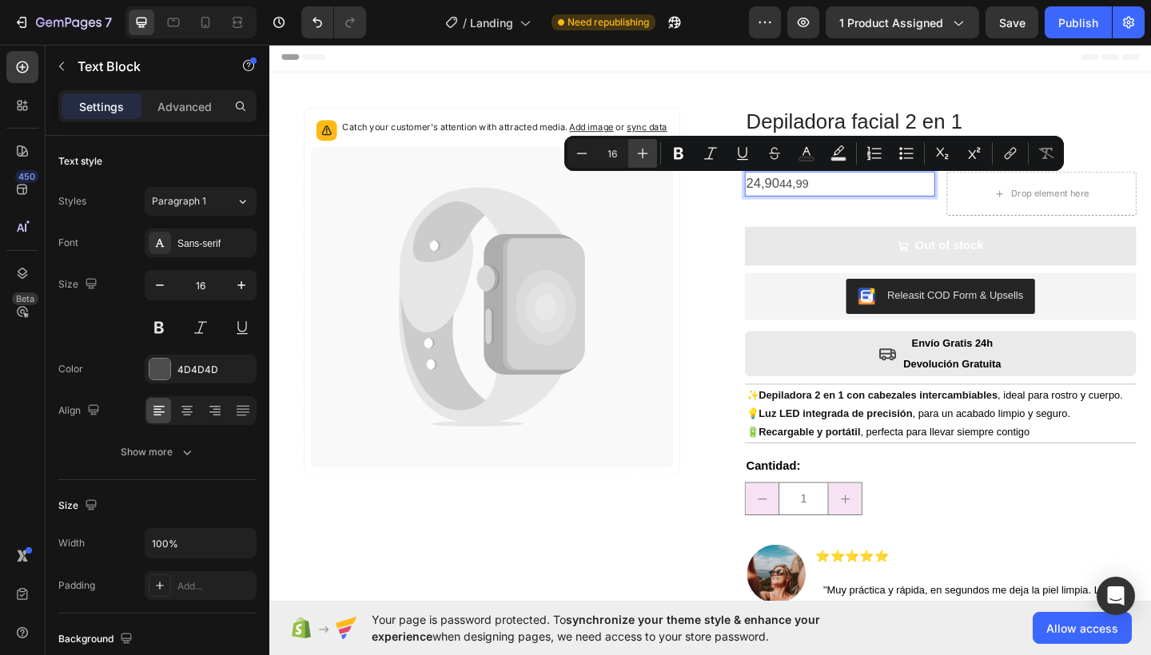
click at [639, 148] on icon "Editor contextual toolbar" at bounding box center [642, 153] width 16 height 16
type input "18"
click at [762, 246] on div "Depiladora facial 2 en 1 Product Title ★★★★★ 4.7 Excelente | 5,433 reviews Text…" at bounding box center [986, 424] width 451 height 622
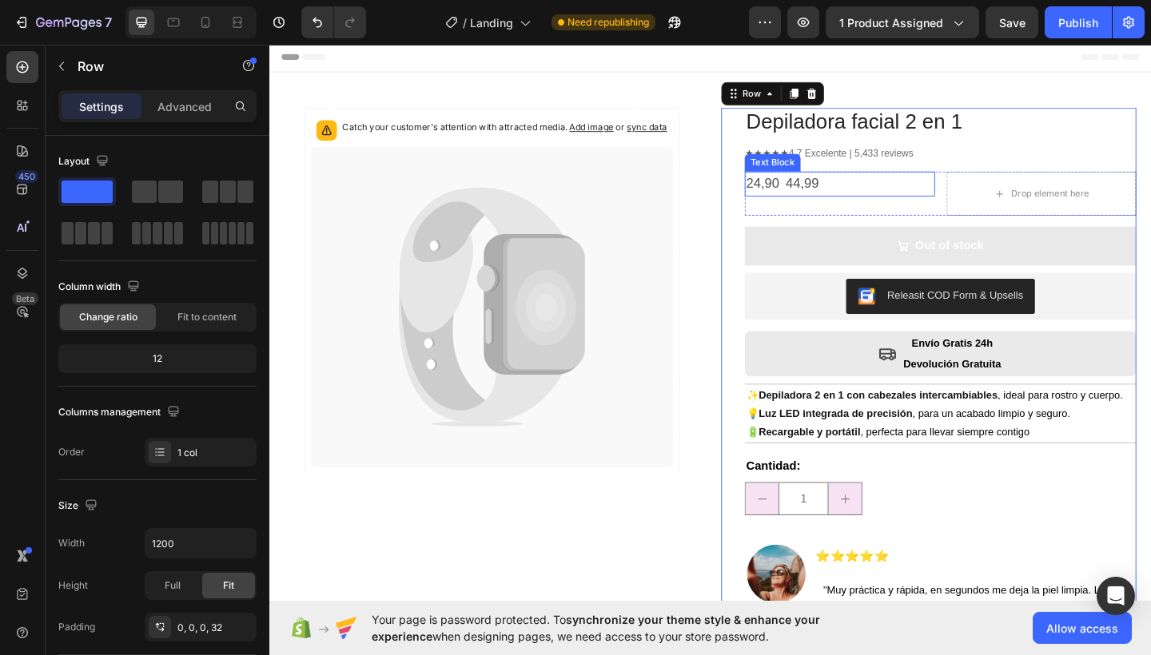
click at [796, 197] on span "24,90" at bounding box center [806, 196] width 36 height 16
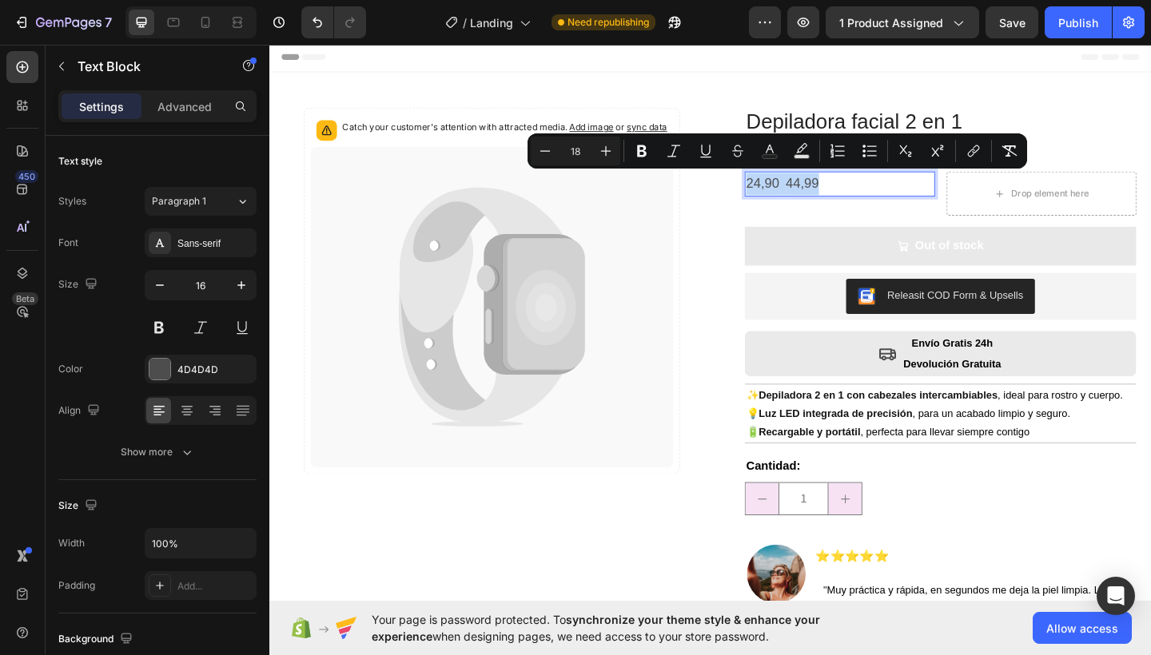
click at [799, 193] on span "24,90" at bounding box center [806, 196] width 36 height 16
click at [809, 197] on span "24,90" at bounding box center [806, 196] width 36 height 16
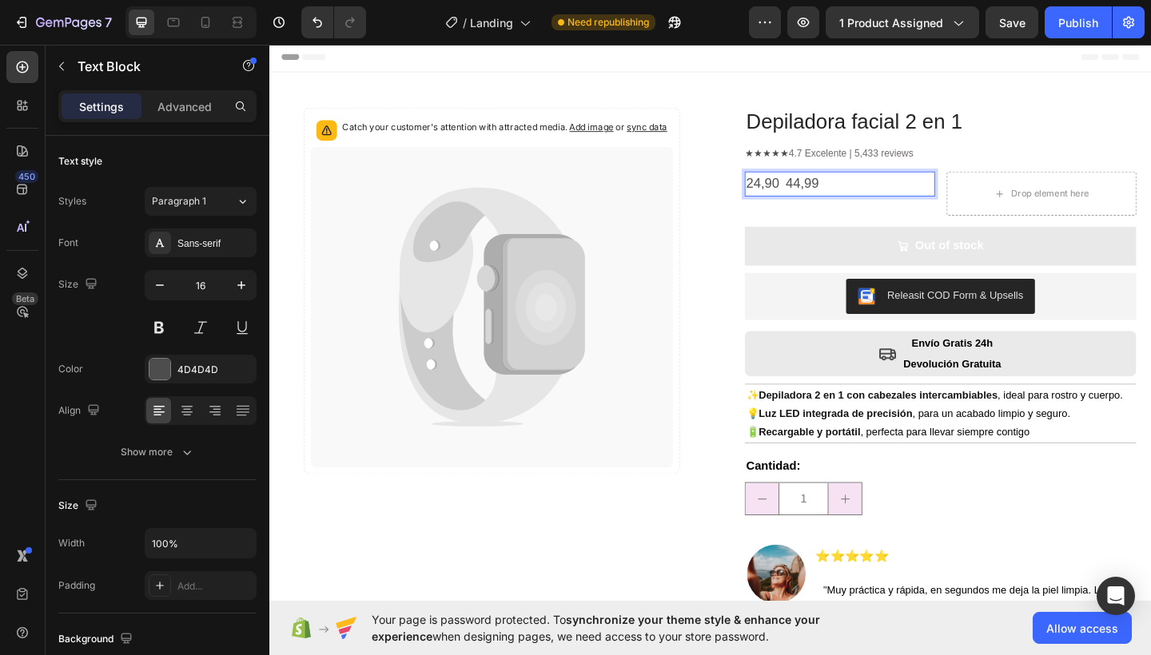
click at [816, 197] on span "24,90" at bounding box center [806, 196] width 36 height 16
drag, startPoint x: 816, startPoint y: 195, endPoint x: 784, endPoint y: 197, distance: 32.0
click at [788, 197] on span "24,90" at bounding box center [806, 196] width 36 height 16
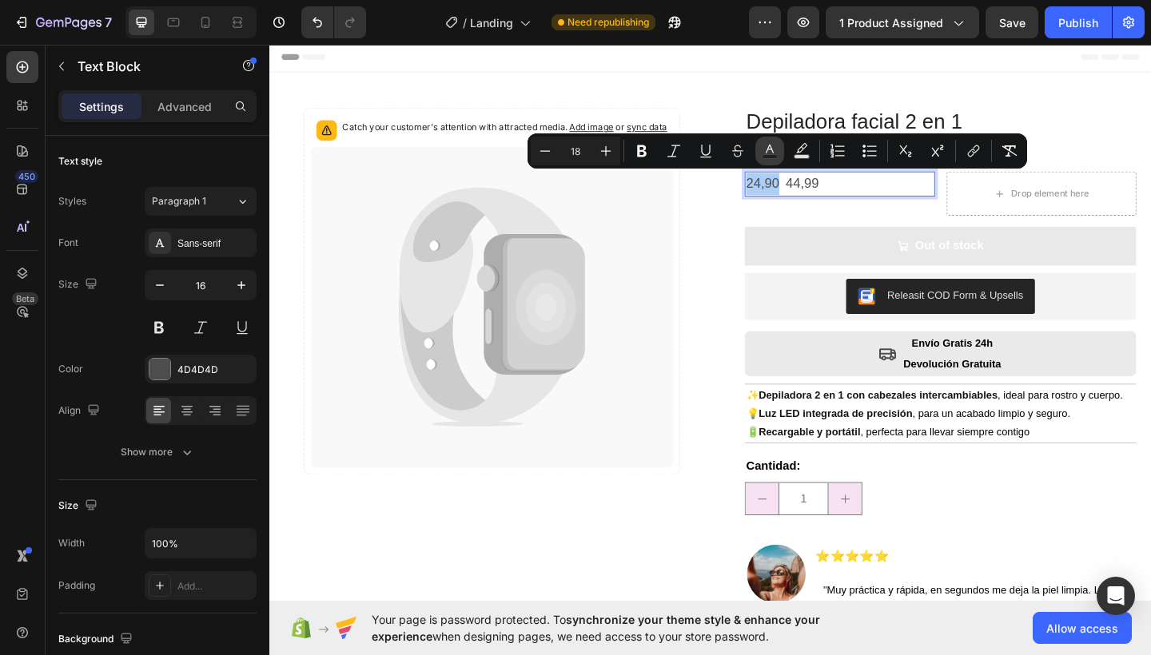
click at [764, 155] on rect "Editor contextual toolbar" at bounding box center [769, 157] width 15 height 4
type input "4D4D4D"
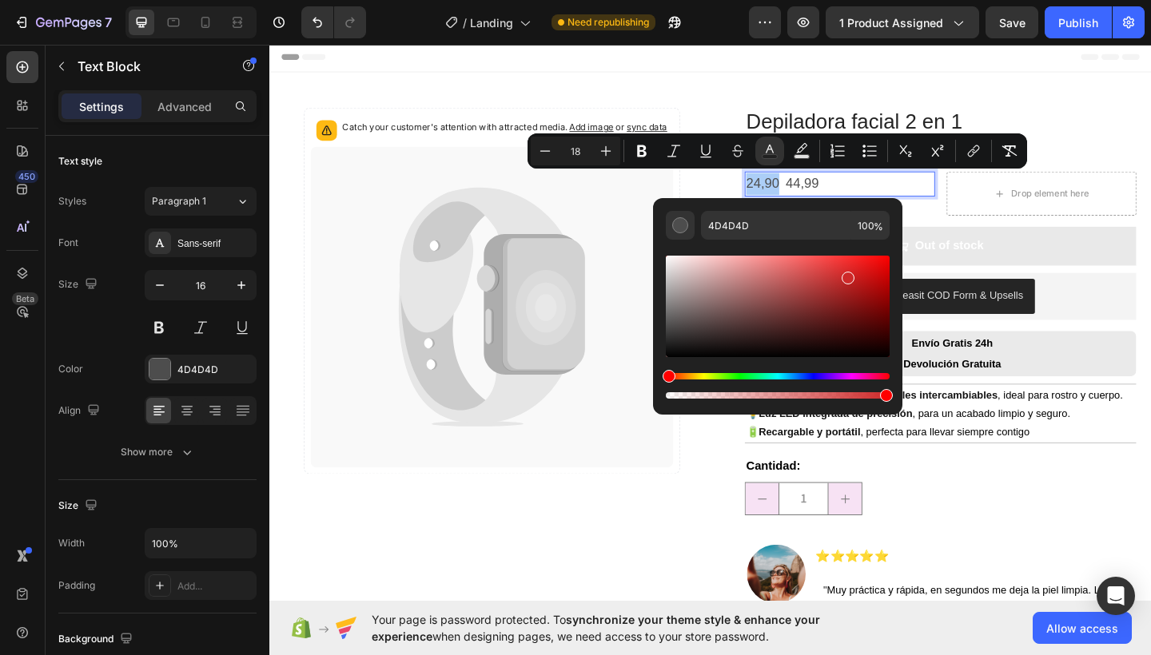
drag, startPoint x: 673, startPoint y: 328, endPoint x: 848, endPoint y: 272, distance: 183.5
click at [848, 272] on div "Editor contextual toolbar" at bounding box center [847, 278] width 13 height 13
drag, startPoint x: 849, startPoint y: 275, endPoint x: 860, endPoint y: 280, distance: 11.4
click at [860, 280] on div "Editor contextual toolbar" at bounding box center [859, 282] width 13 height 13
type input "C11B1B"
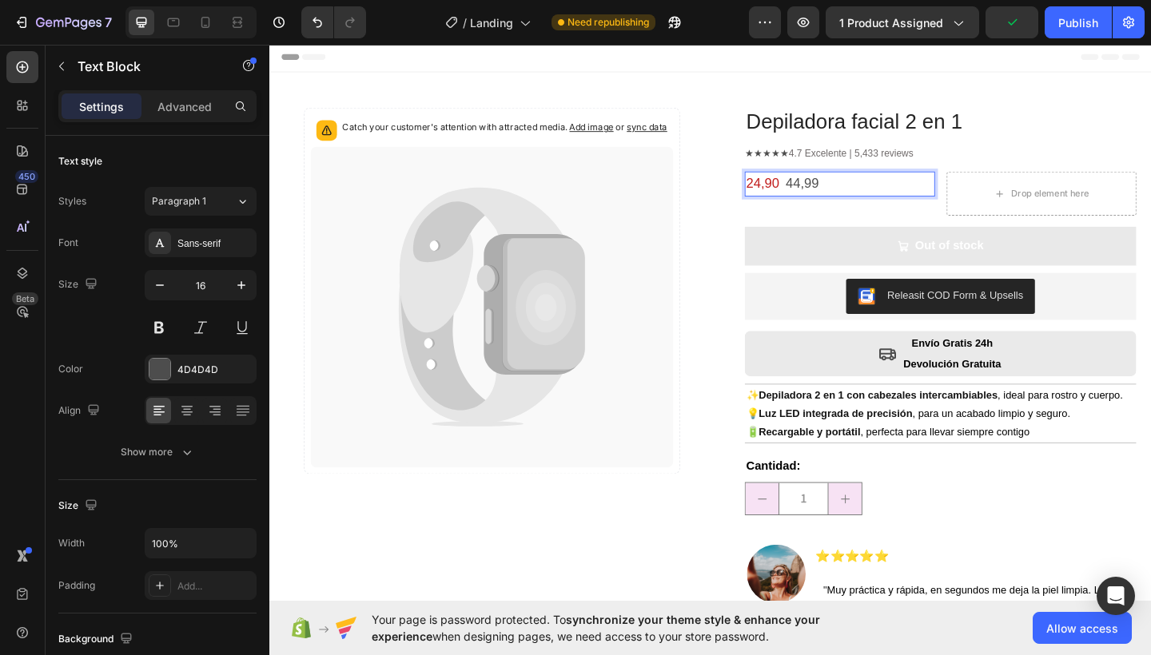
click at [872, 190] on p "24,90 44,99" at bounding box center [890, 197] width 204 height 24
click at [836, 191] on span "44,99" at bounding box center [849, 196] width 36 height 16
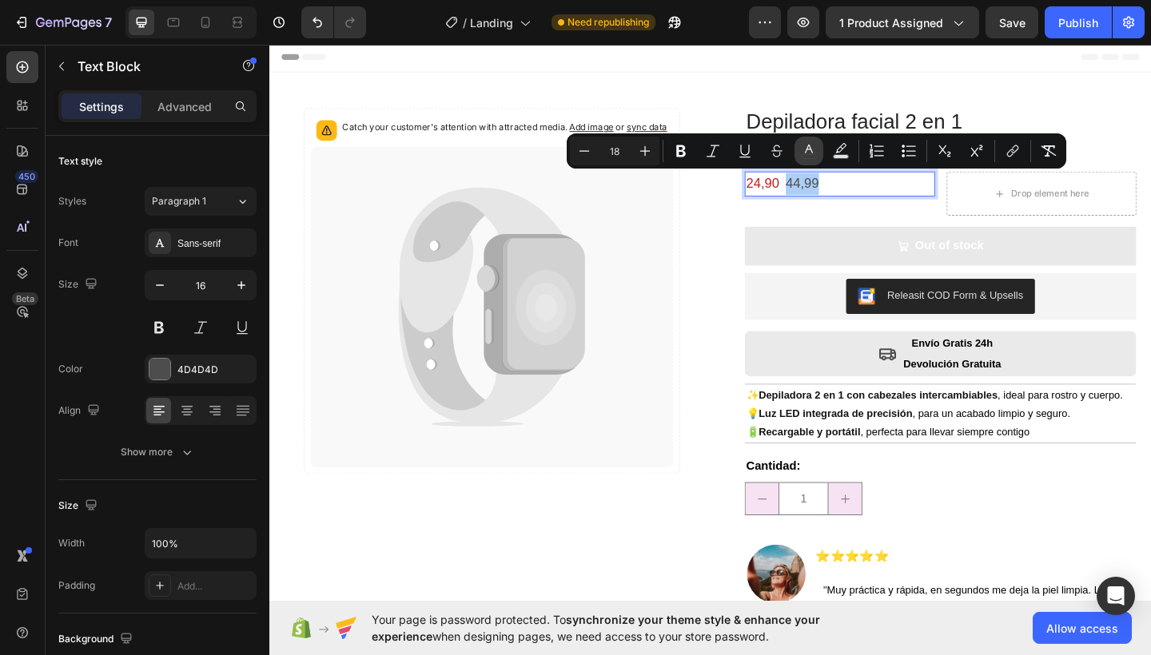
click at [801, 162] on button "color" at bounding box center [808, 151] width 29 height 29
type input "4D4D4D"
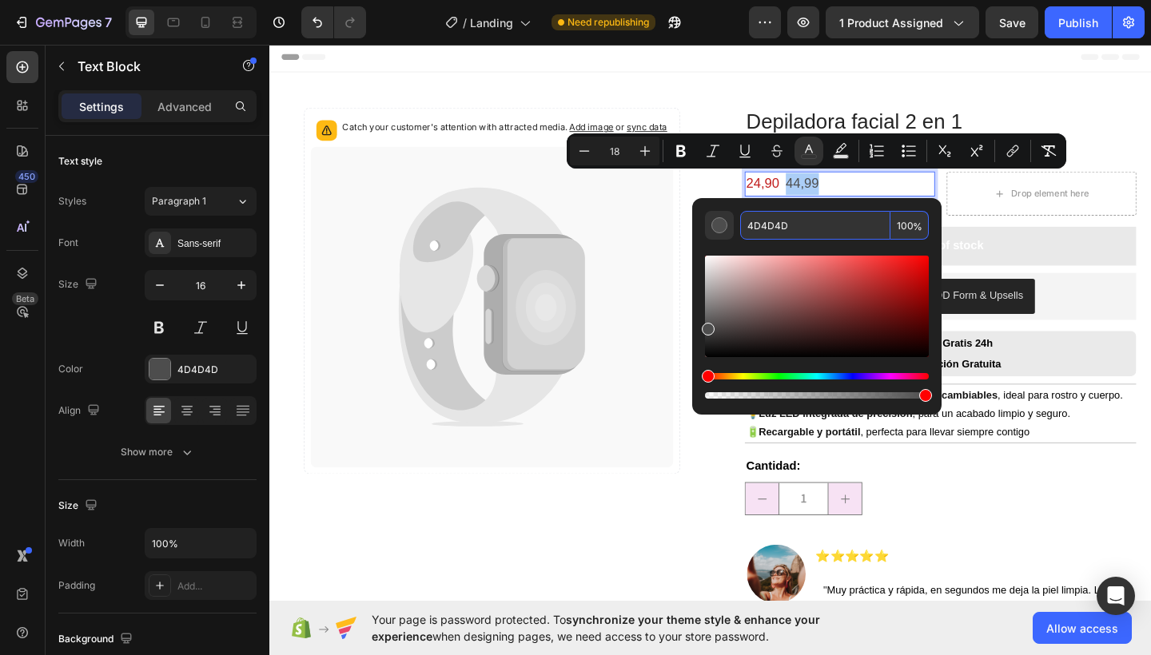
click at [777, 232] on input "4D4D4D" at bounding box center [815, 225] width 150 height 29
click at [774, 229] on input "4D4D4D" at bounding box center [815, 225] width 150 height 29
click at [773, 229] on input "4D4D4D" at bounding box center [815, 225] width 150 height 29
drag, startPoint x: 712, startPoint y: 329, endPoint x: 724, endPoint y: 311, distance: 21.9
click at [724, 311] on div "Editor contextual toolbar" at bounding box center [725, 315] width 13 height 13
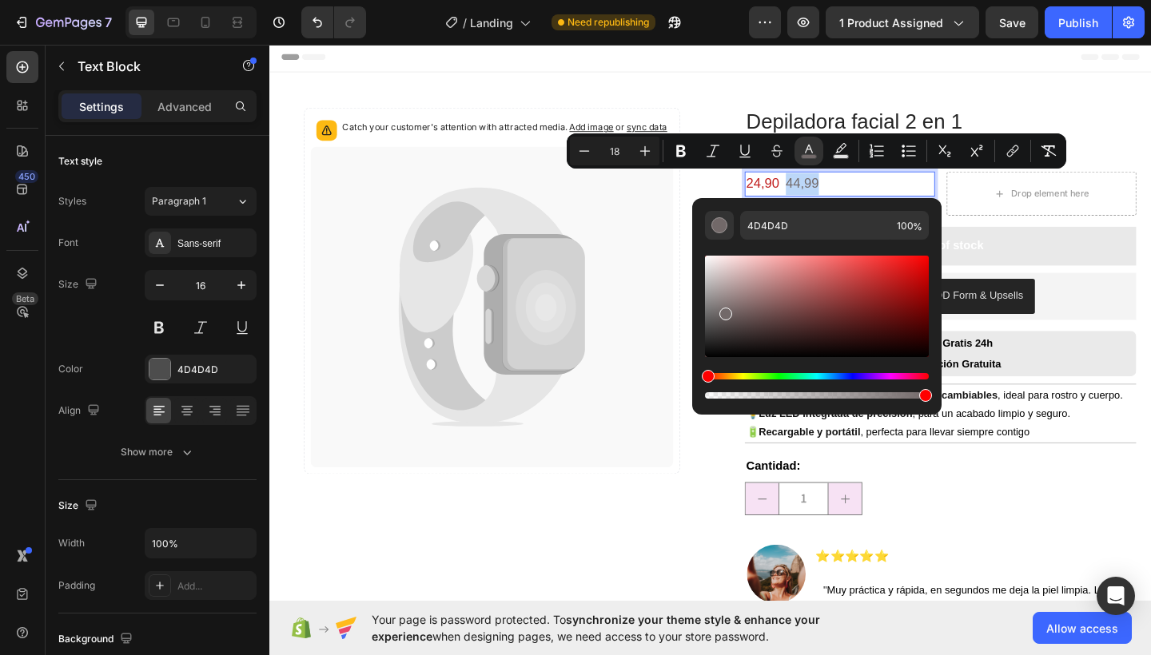
type input "726969"
drag, startPoint x: 923, startPoint y: 392, endPoint x: 863, endPoint y: 394, distance: 59.9
click at [863, 394] on div "Editor contextual toolbar" at bounding box center [869, 395] width 13 height 13
type input "71"
click at [1136, 281] on button "Out of stock" at bounding box center [999, 264] width 426 height 42
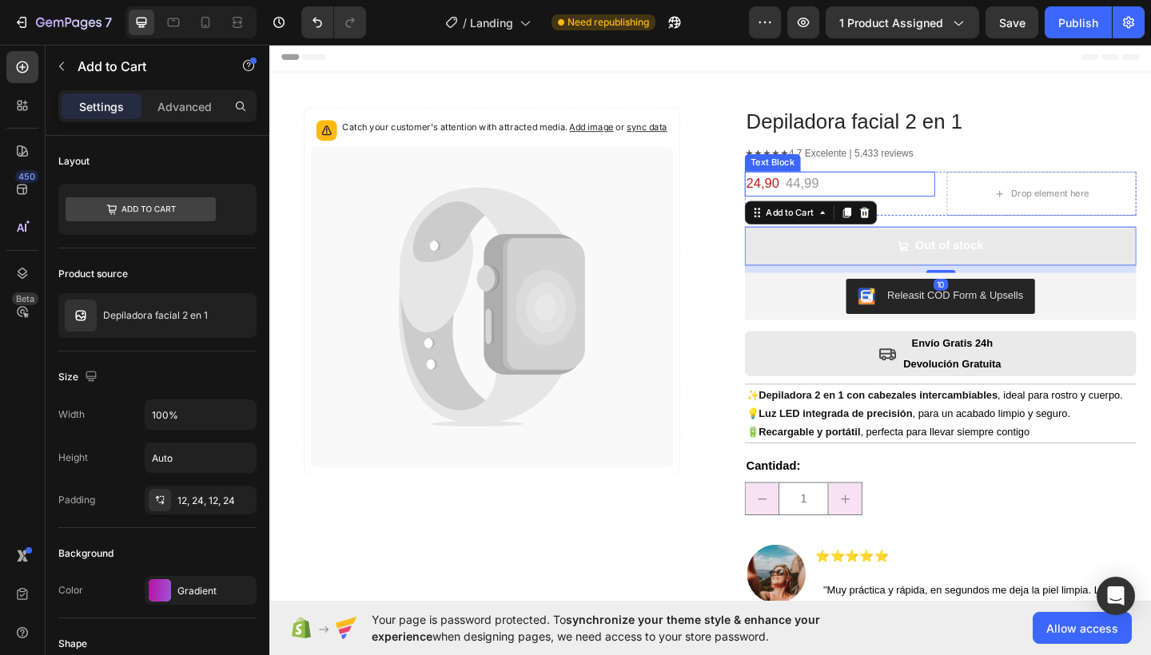
click at [842, 202] on span "44,99" at bounding box center [849, 196] width 36 height 16
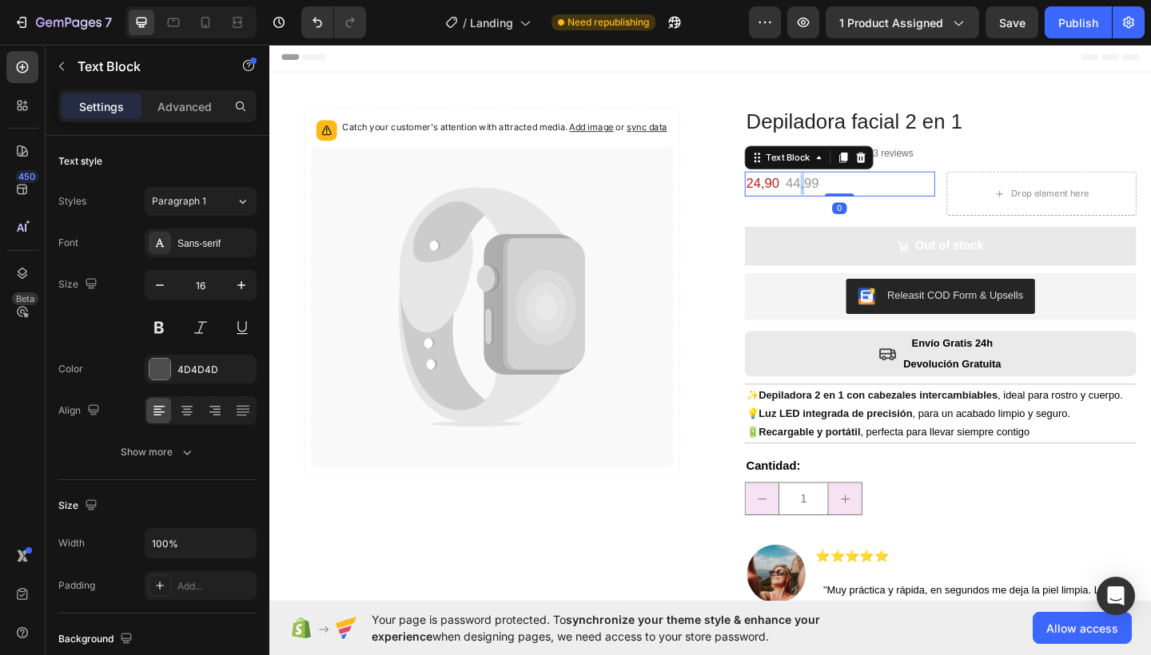
click at [839, 194] on span "44,99" at bounding box center [849, 196] width 36 height 16
click at [832, 194] on span "44,99" at bounding box center [849, 196] width 36 height 16
click at [831, 194] on span "44,99" at bounding box center [849, 196] width 36 height 16
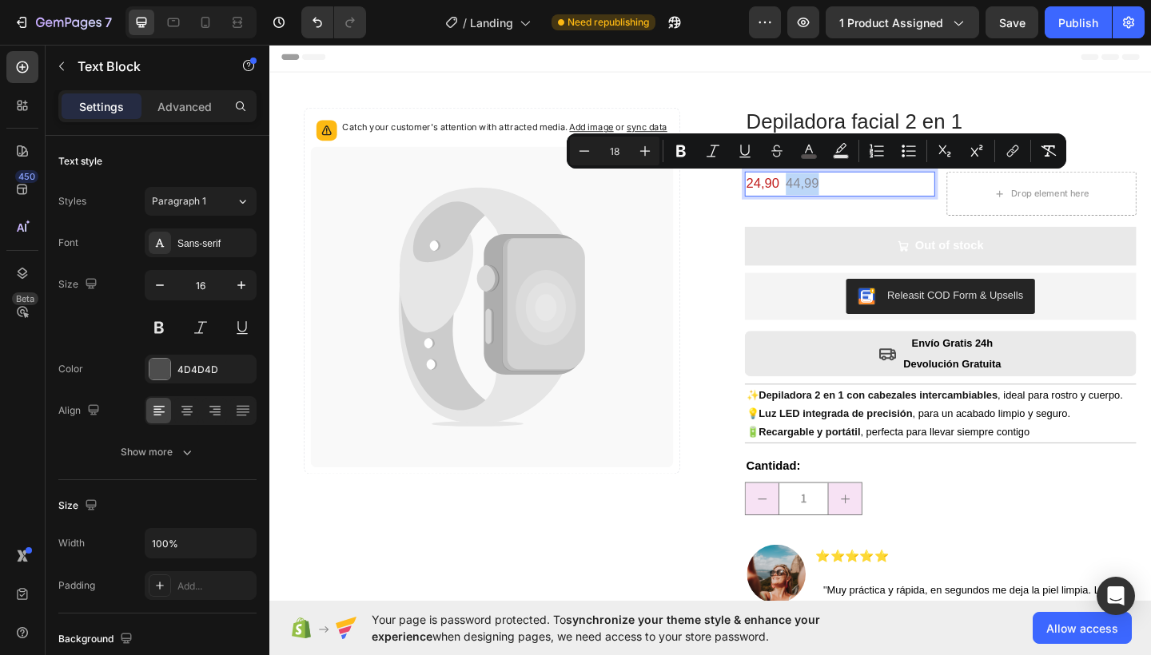
drag, startPoint x: 826, startPoint y: 194, endPoint x: 837, endPoint y: 194, distance: 10.4
click at [837, 194] on span "44,99" at bounding box center [849, 196] width 36 height 16
click at [777, 152] on icon "Editor contextual toolbar" at bounding box center [777, 151] width 16 height 16
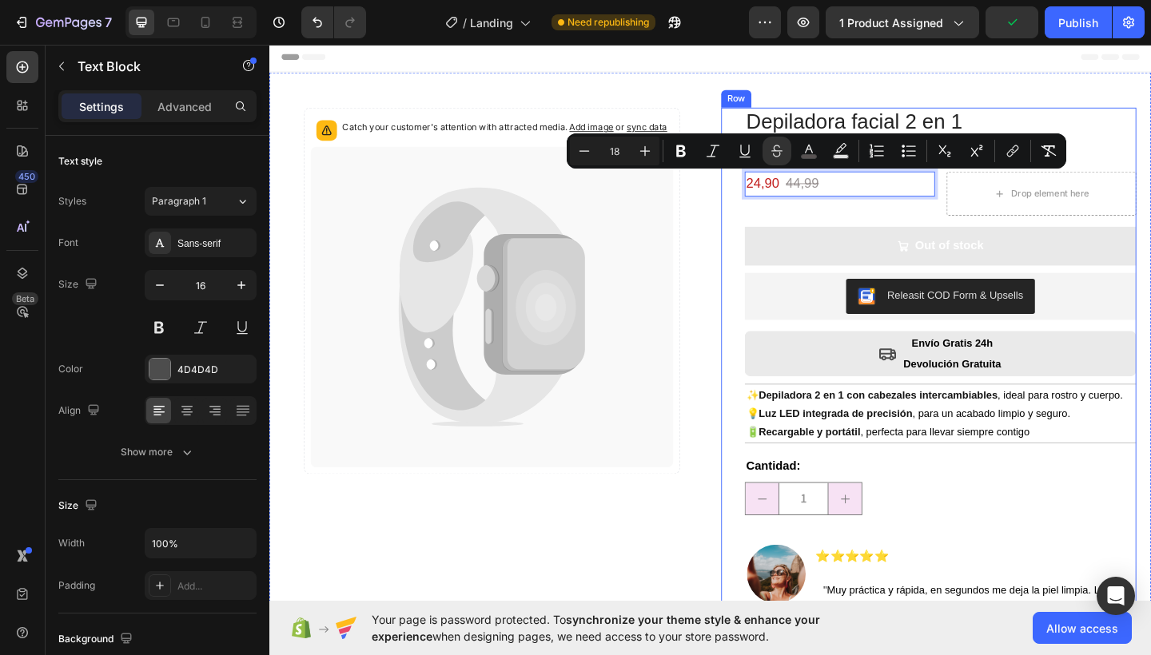
click at [748, 226] on div "Catch your customer's attention with attracted media. Add image or sync data Pr…" at bounding box center [748, 405] width 959 height 660
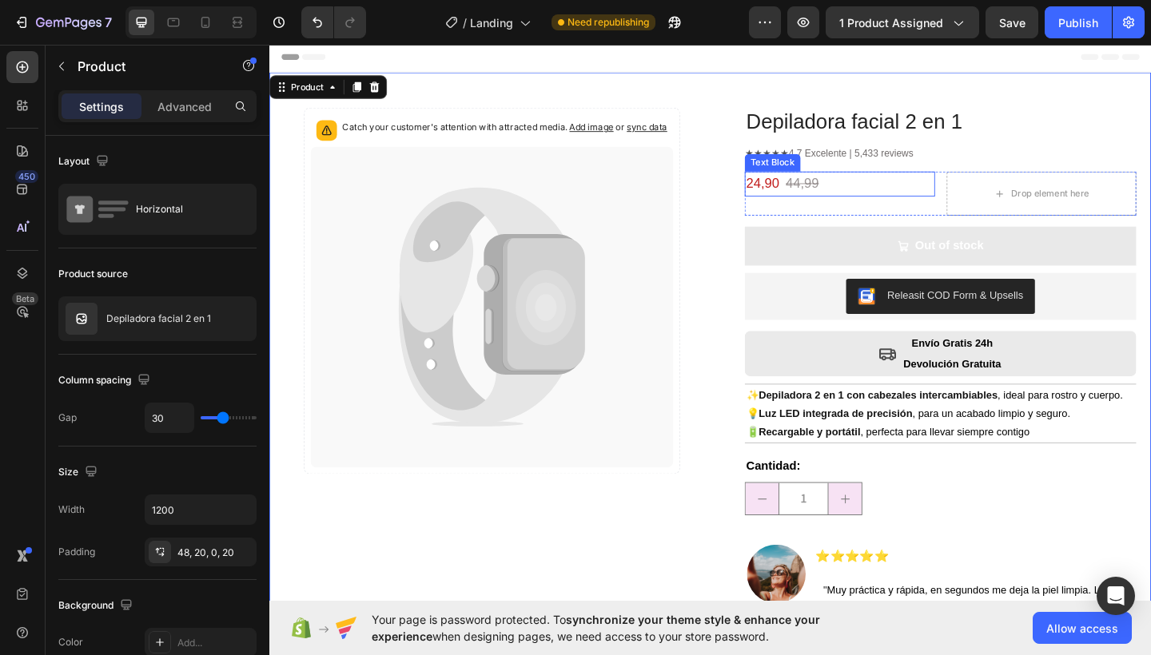
click at [788, 193] on span "24,90" at bounding box center [806, 196] width 36 height 16
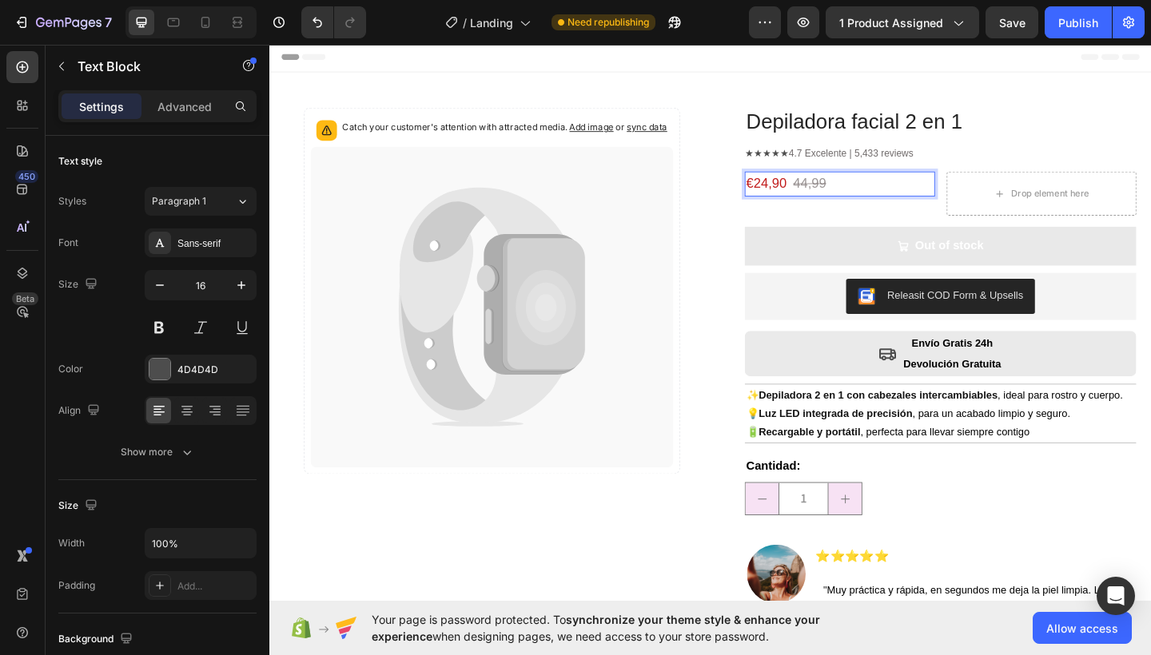
click at [839, 195] on s "44,99" at bounding box center [857, 196] width 36 height 16
click at [841, 195] on p "€24,90 € 44,99" at bounding box center [890, 197] width 204 height 24
click at [859, 195] on s "44,99" at bounding box center [857, 196] width 36 height 16
click at [856, 195] on s "44,99" at bounding box center [857, 196] width 36 height 16
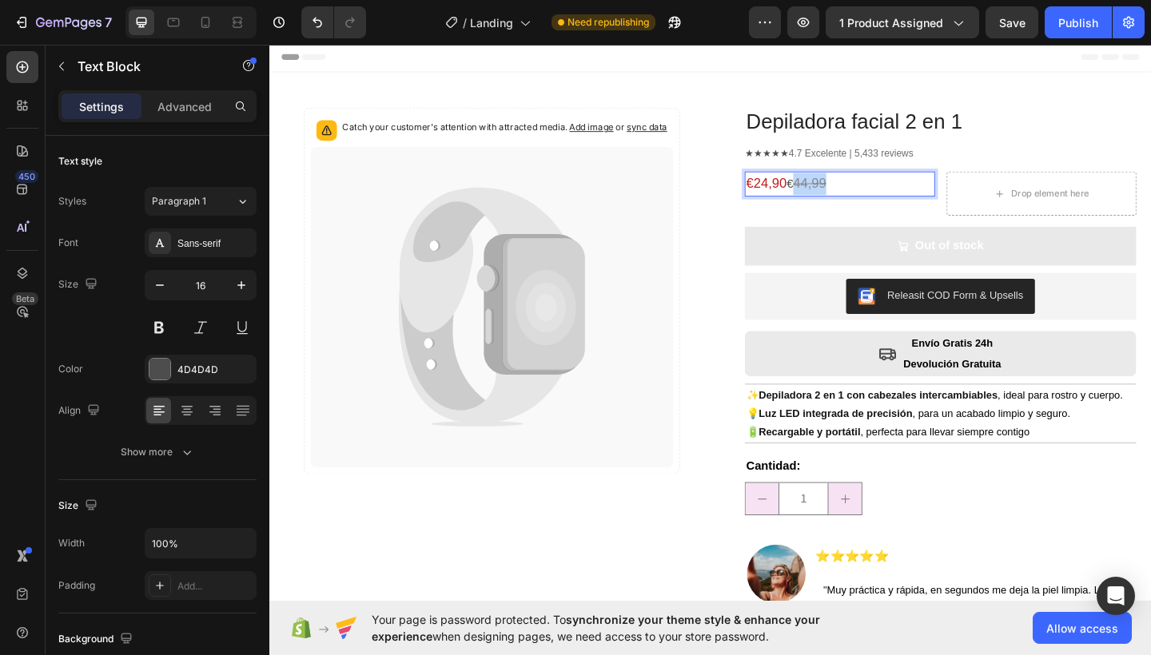
click at [856, 195] on s "44,99" at bounding box center [857, 196] width 36 height 16
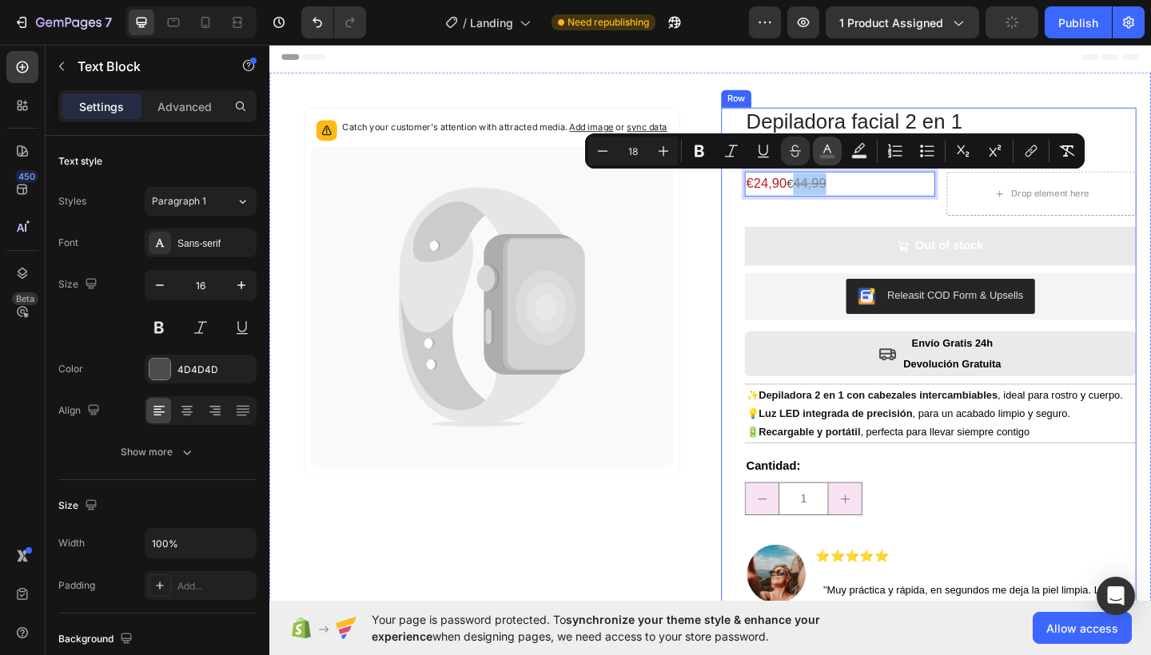
click at [818, 149] on button "color" at bounding box center [827, 151] width 29 height 29
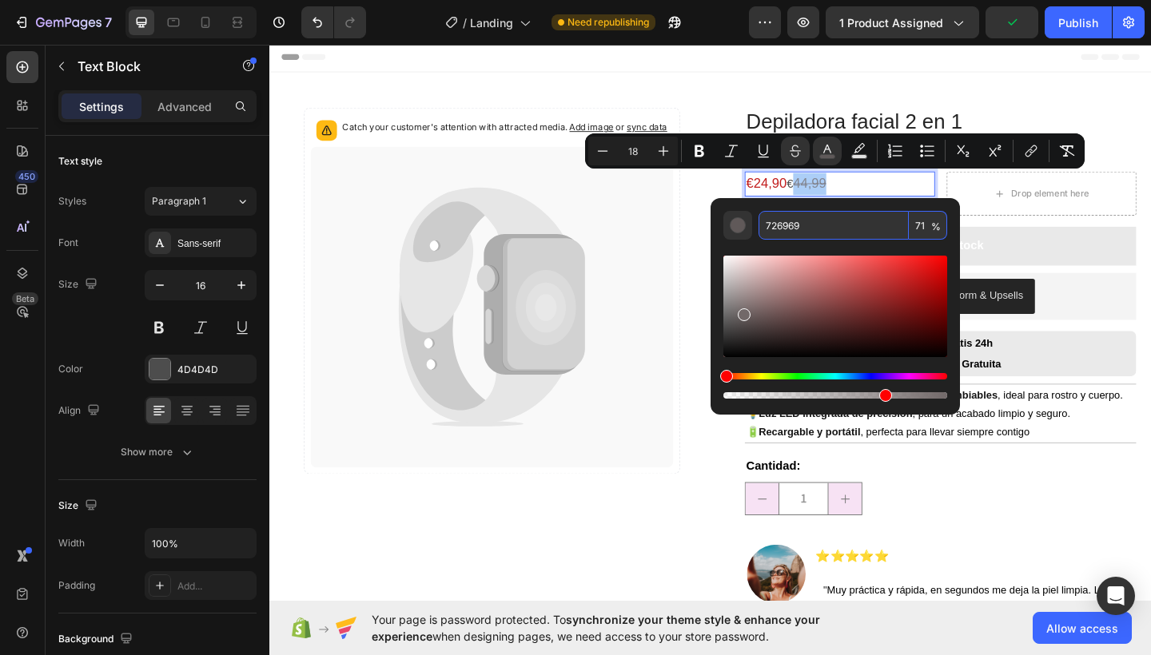
click at [790, 228] on input "726969" at bounding box center [833, 225] width 150 height 29
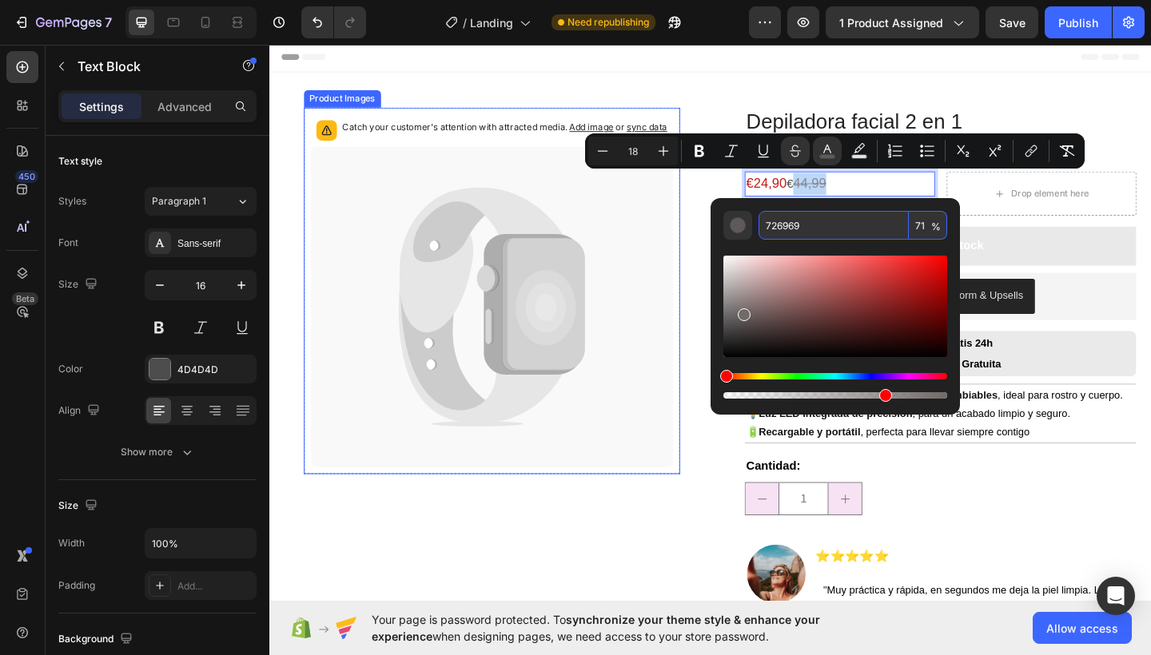
click at [704, 201] on icon at bounding box center [511, 330] width 395 height 349
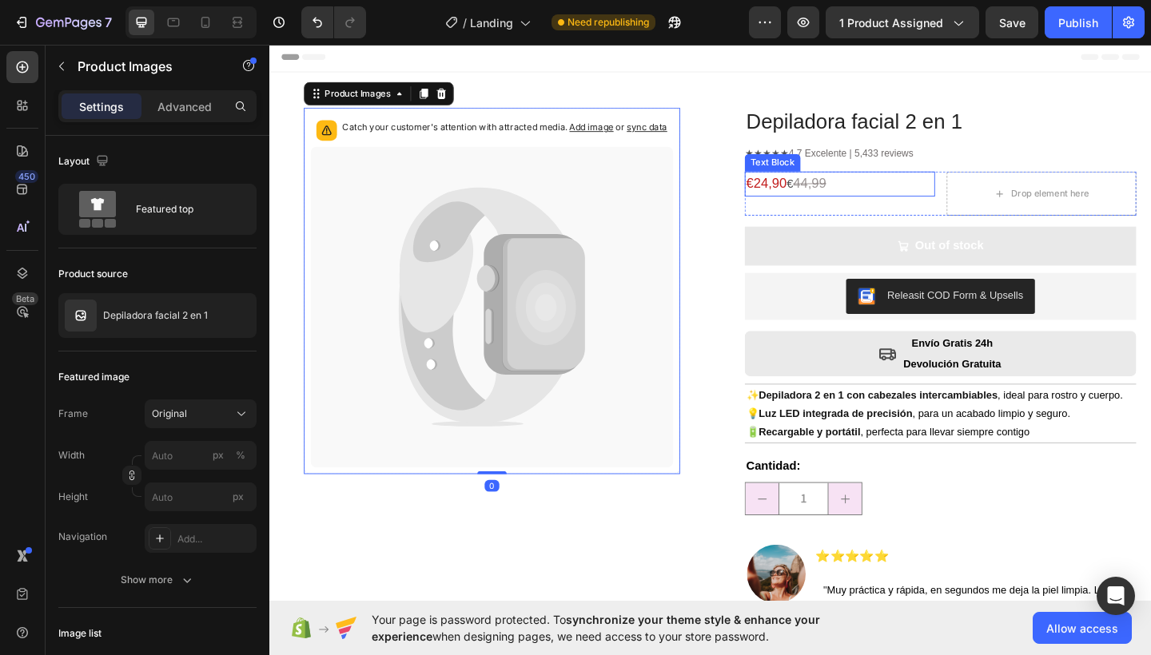
click at [839, 196] on p "€24,90 € 44,99" at bounding box center [890, 197] width 204 height 24
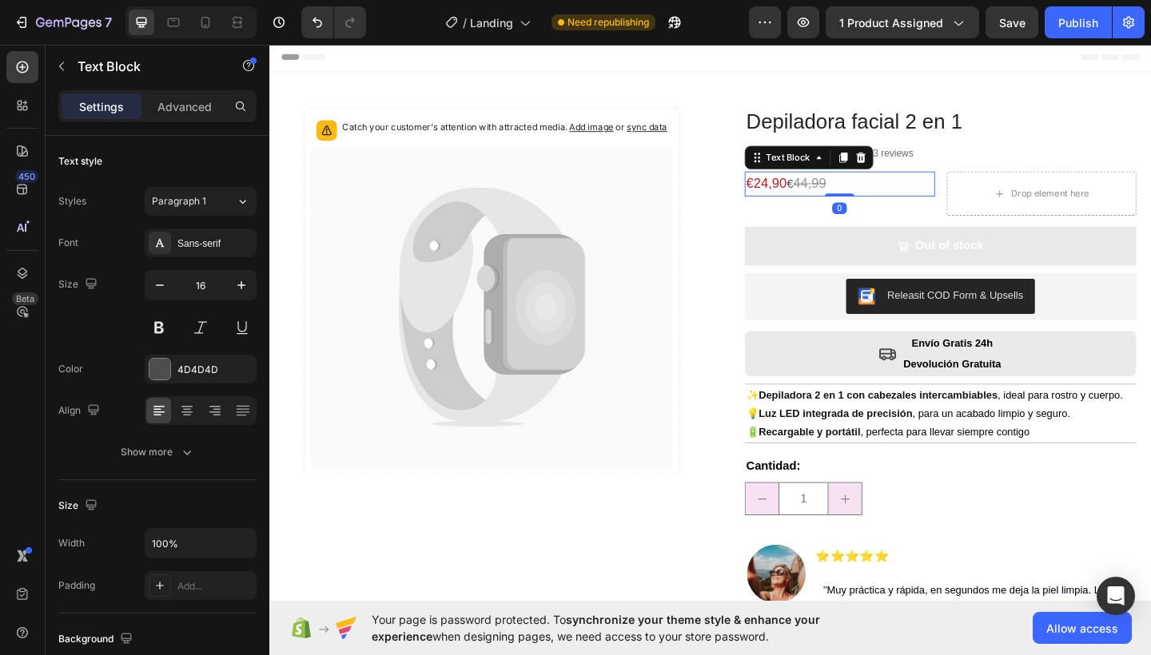
click at [841, 196] on p "€24,90 € 44,99" at bounding box center [890, 197] width 204 height 24
click at [840, 196] on p "€24,90 € 44,99" at bounding box center [890, 197] width 204 height 24
click at [839, 196] on p "€24,90 € 44,99" at bounding box center [890, 197] width 204 height 24
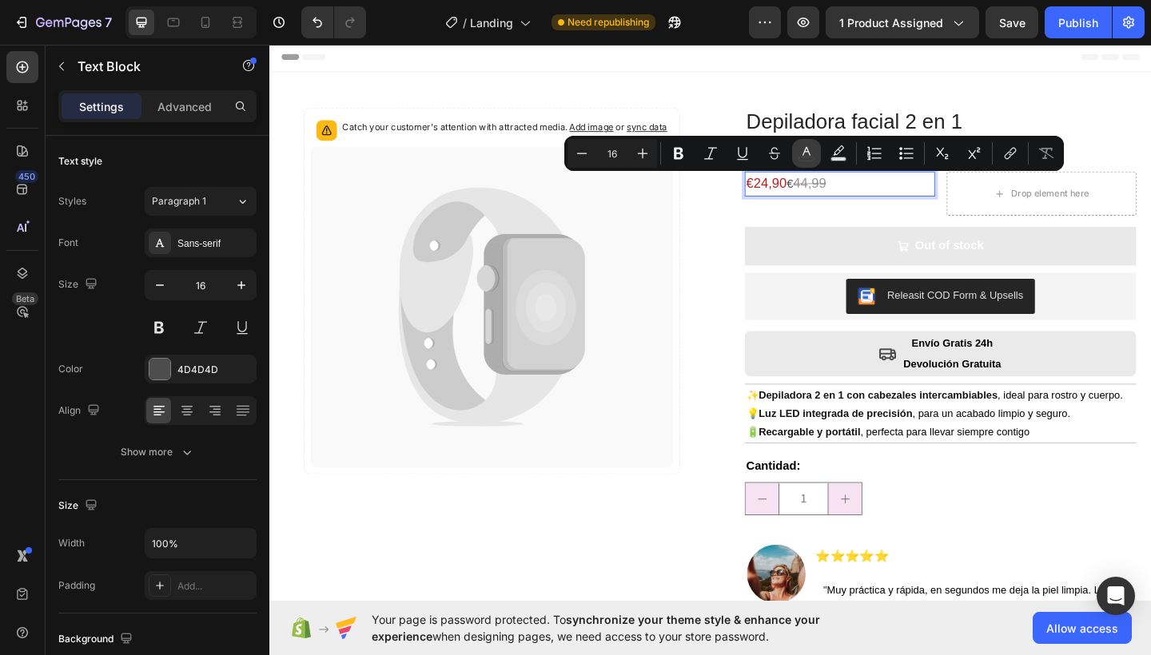
click at [802, 155] on icon "Editor contextual toolbar" at bounding box center [806, 153] width 16 height 16
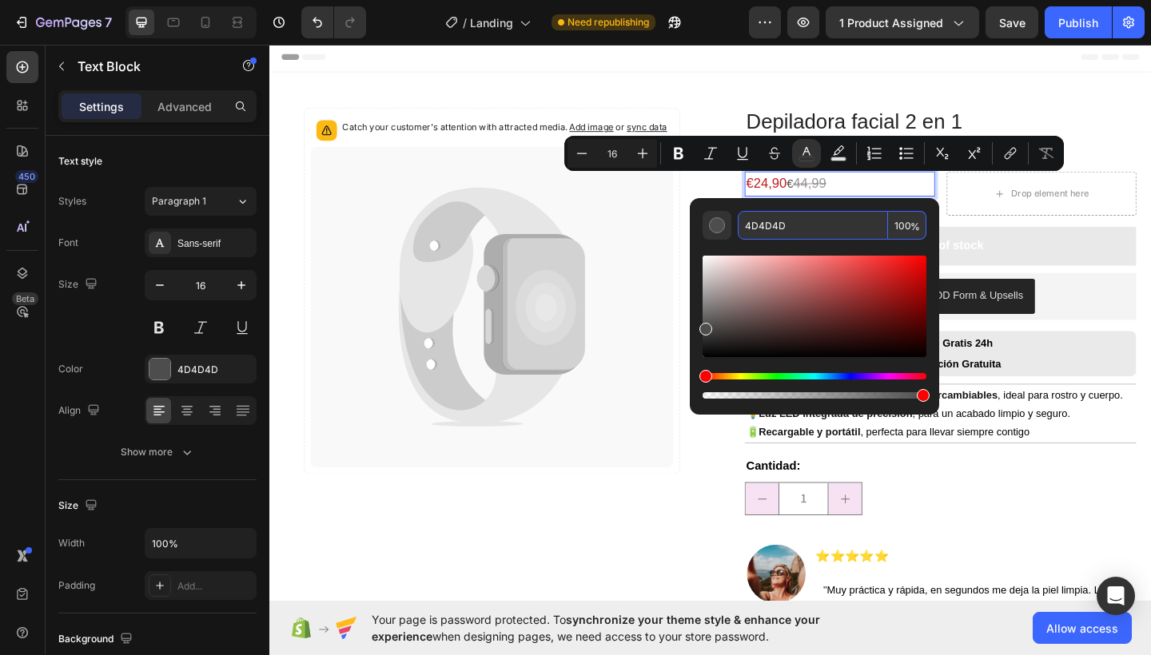
click at [769, 223] on input "4D4D4D" at bounding box center [812, 225] width 150 height 29
paste input "726969"
type input "726969"
click at [768, 153] on icon "Editor contextual toolbar" at bounding box center [774, 153] width 16 height 16
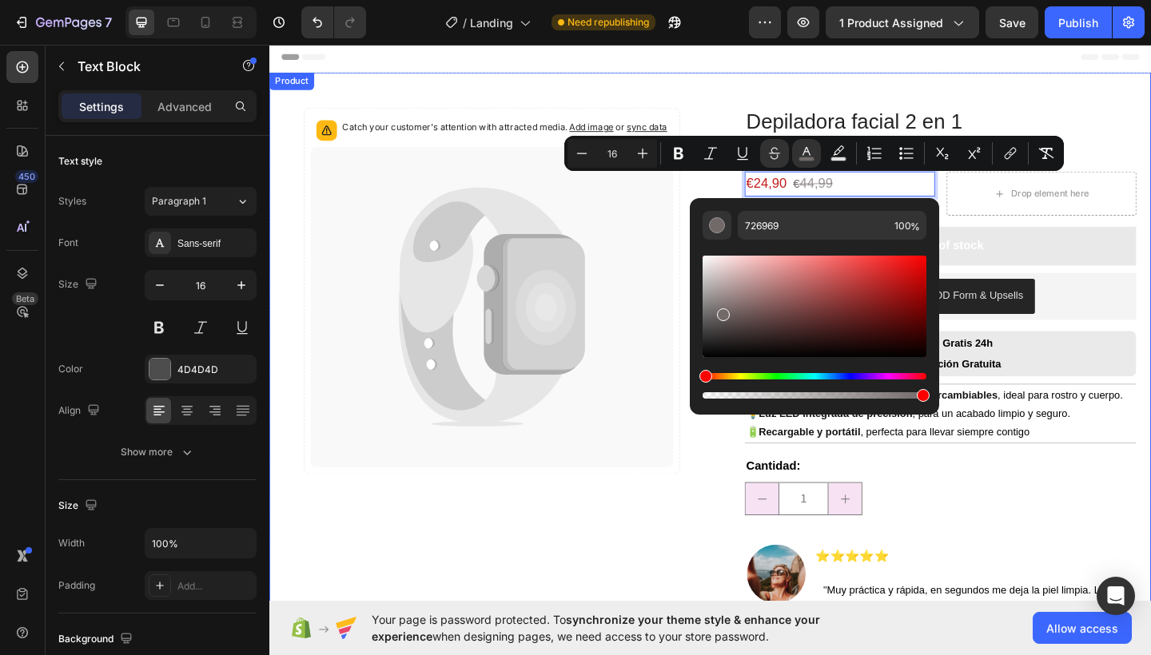
click at [1077, 104] on div "Catch your customer's attention with attracted media. Add image or sync data Pr…" at bounding box center [748, 405] width 959 height 660
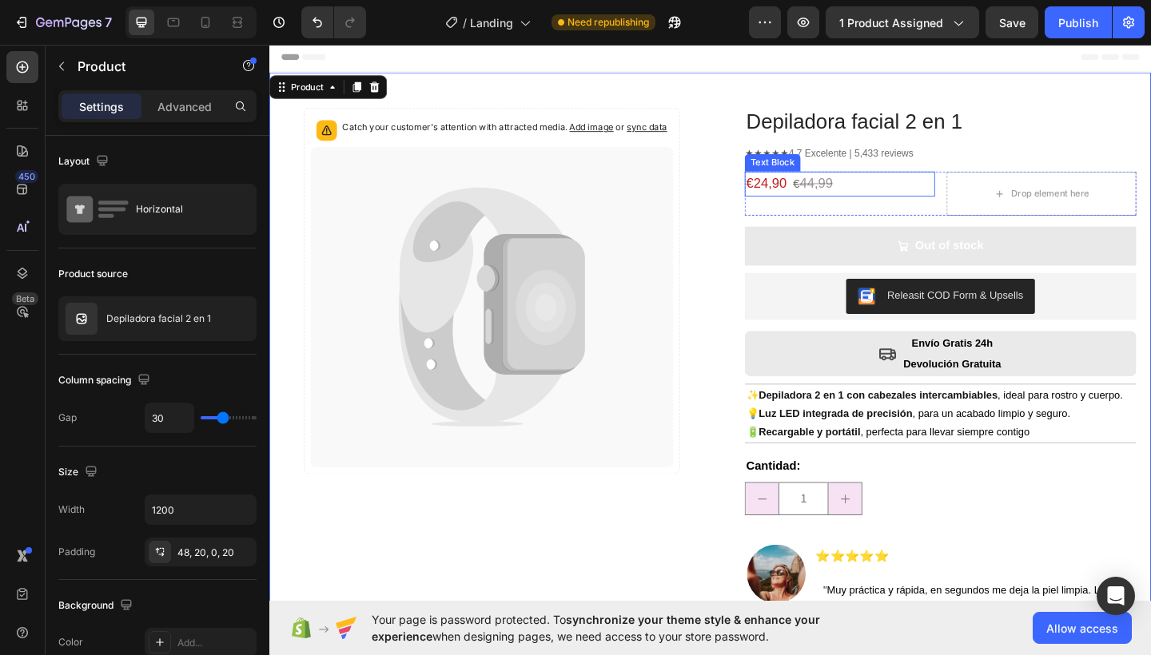
click at [860, 197] on s "44,99" at bounding box center [864, 196] width 36 height 16
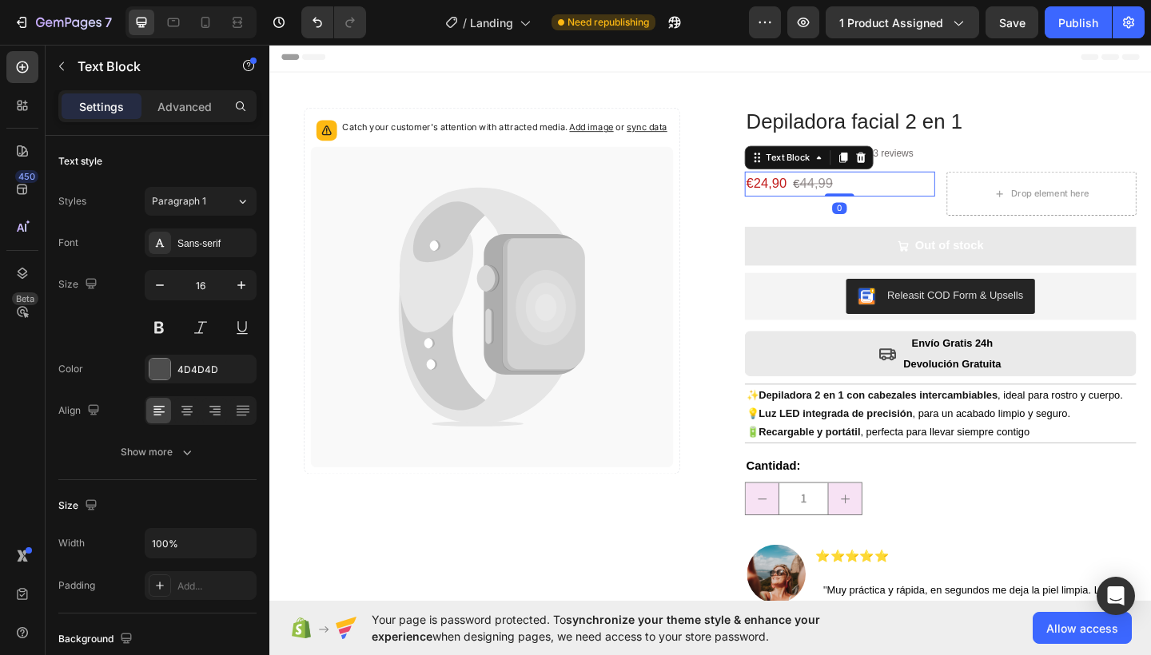
click at [839, 197] on s "€" at bounding box center [842, 196] width 7 height 14
click at [841, 196] on s "€" at bounding box center [842, 196] width 7 height 14
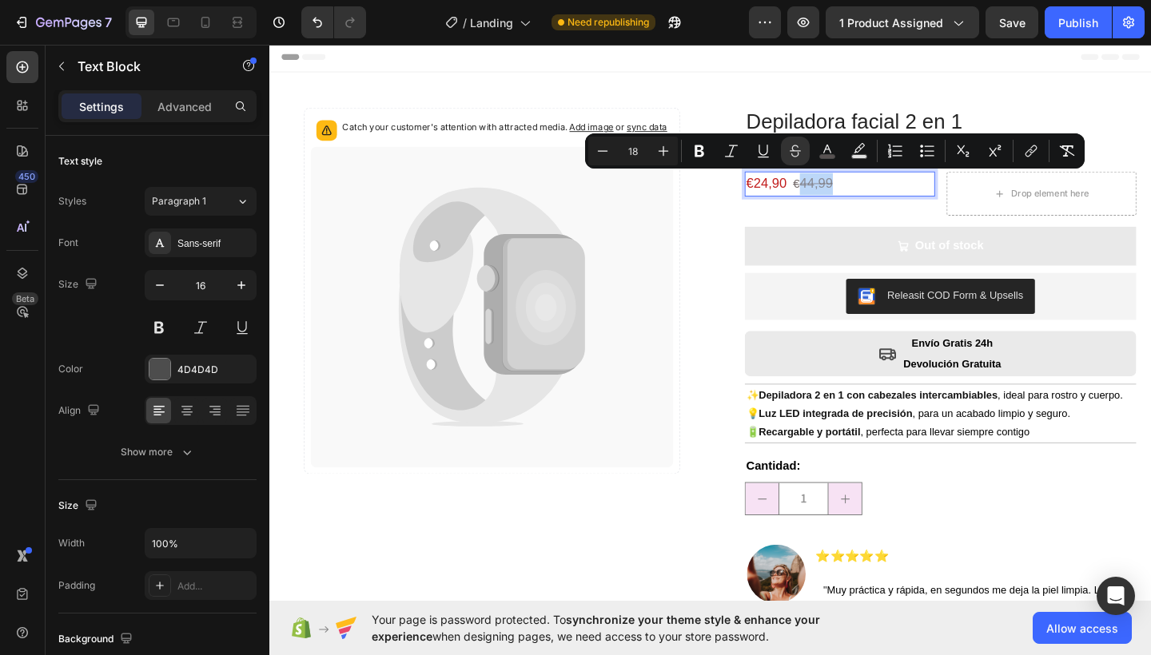
type input "16"
click at [839, 196] on s "€" at bounding box center [842, 196] width 7 height 14
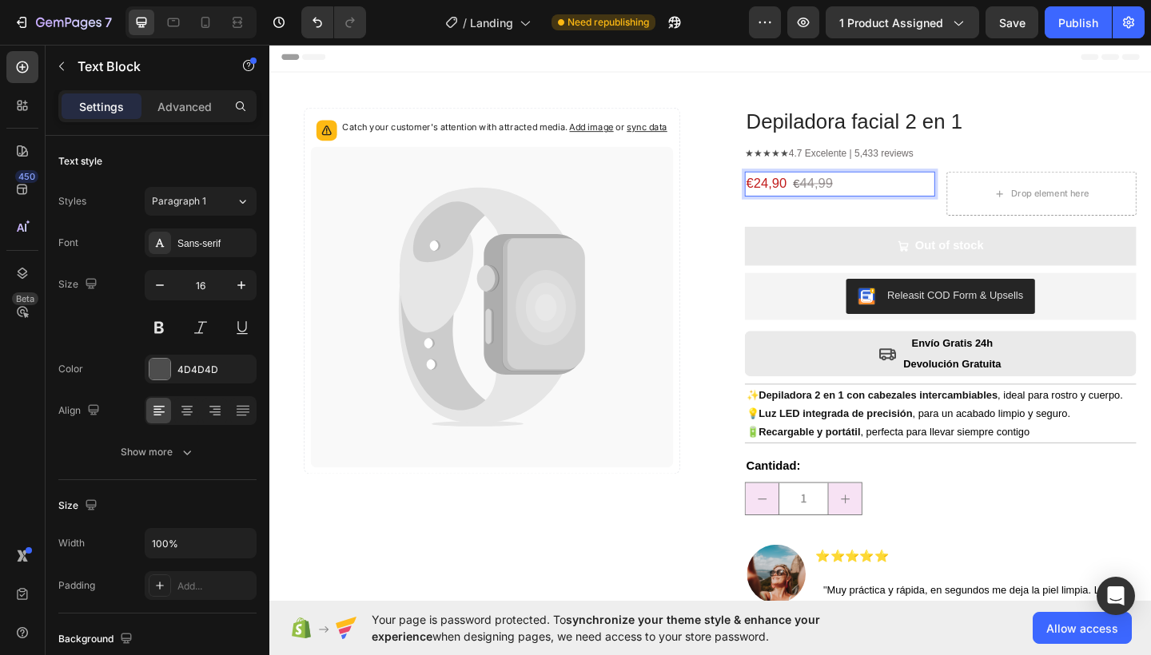
click at [839, 196] on s "€" at bounding box center [842, 196] width 7 height 14
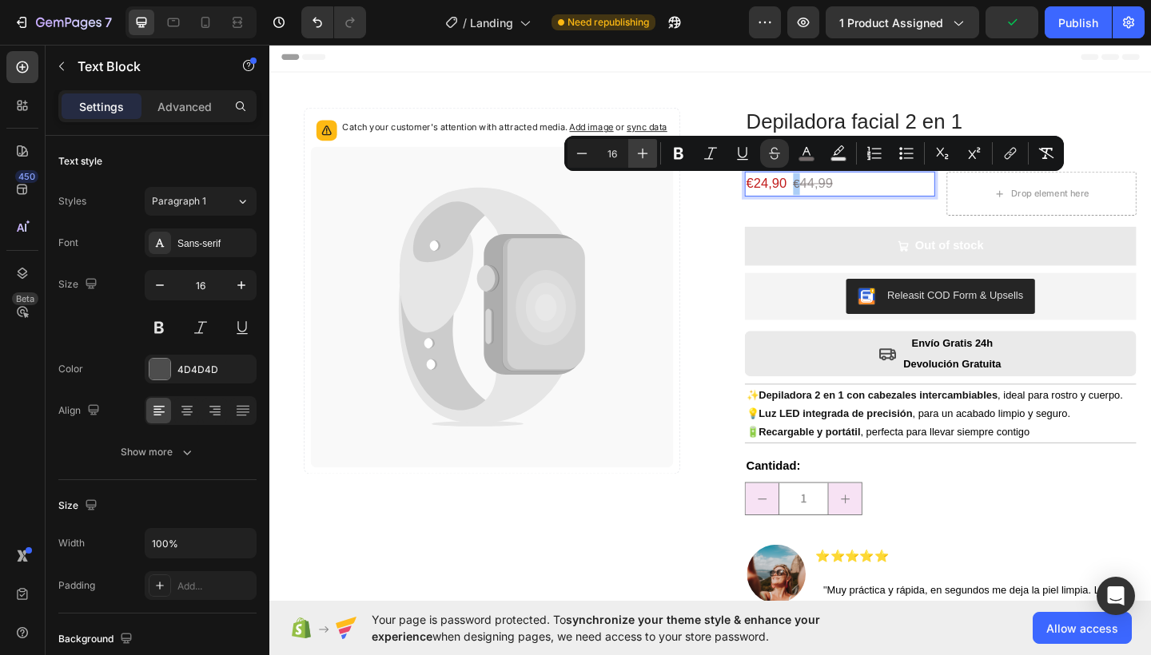
click at [648, 152] on icon "Editor contextual toolbar" at bounding box center [642, 153] width 16 height 16
type input "18"
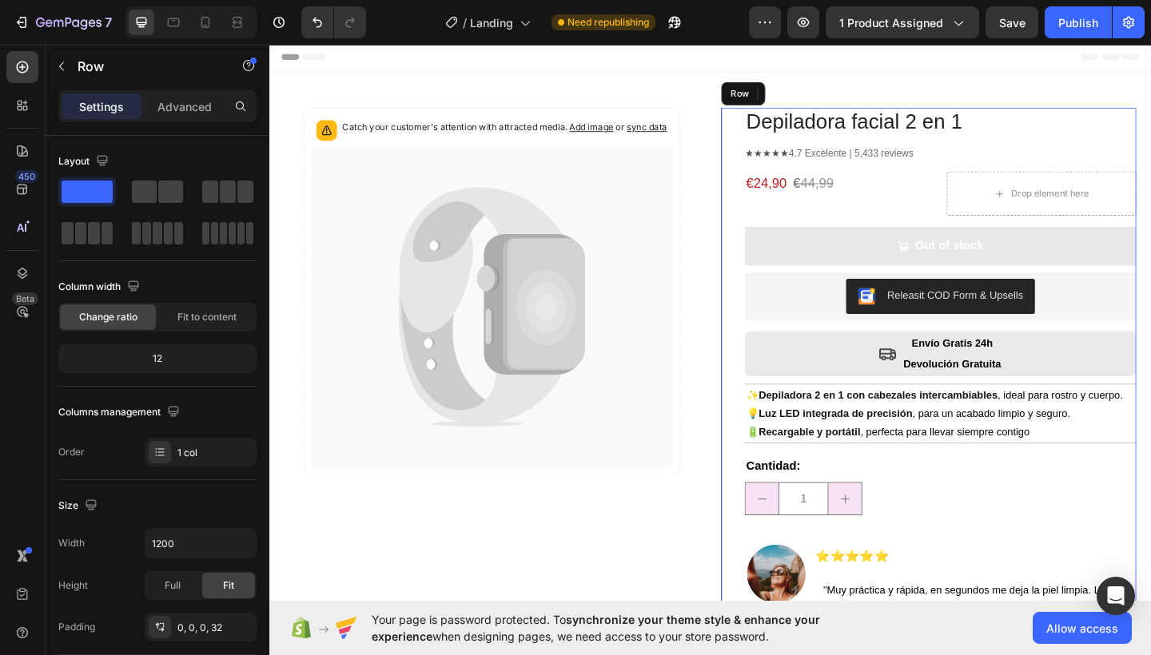
click at [765, 240] on div "Depiladora facial 2 en 1 Product Title ★★★★★ 4.7 Excelente | 5,433 reviews Text…" at bounding box center [986, 424] width 451 height 622
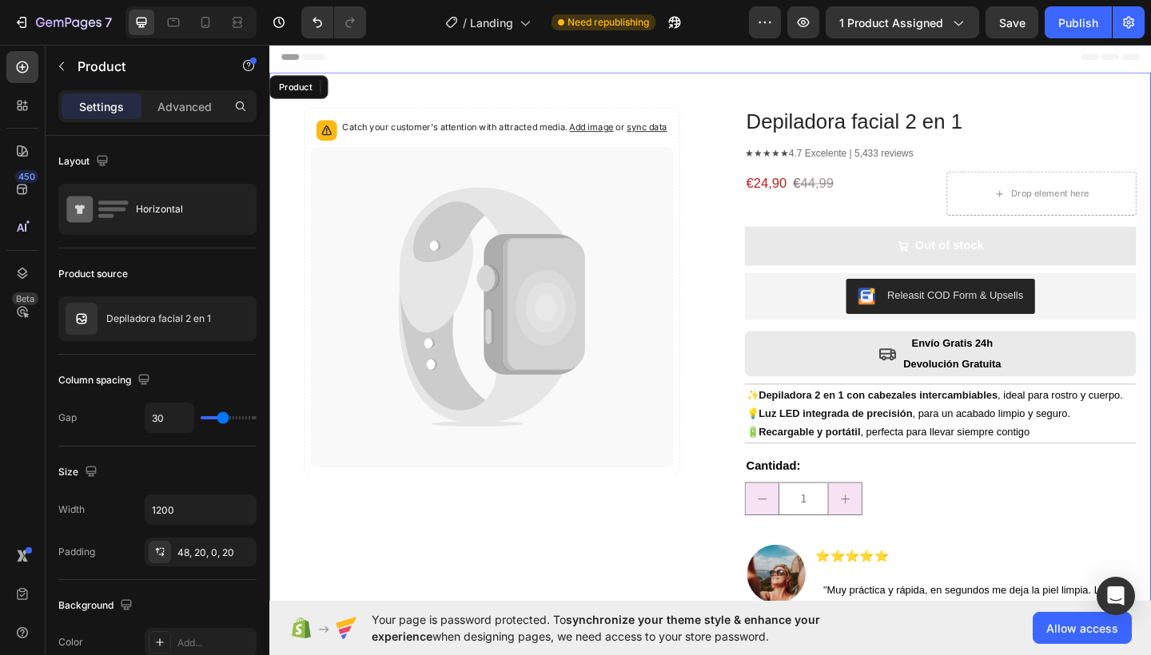
click at [723, 217] on div "Catch your customer's attention with attracted media. Add image or sync data Pr…" at bounding box center [510, 424] width 451 height 622
click at [1044, 194] on div "Drop element here" at bounding box center [1108, 207] width 129 height 26
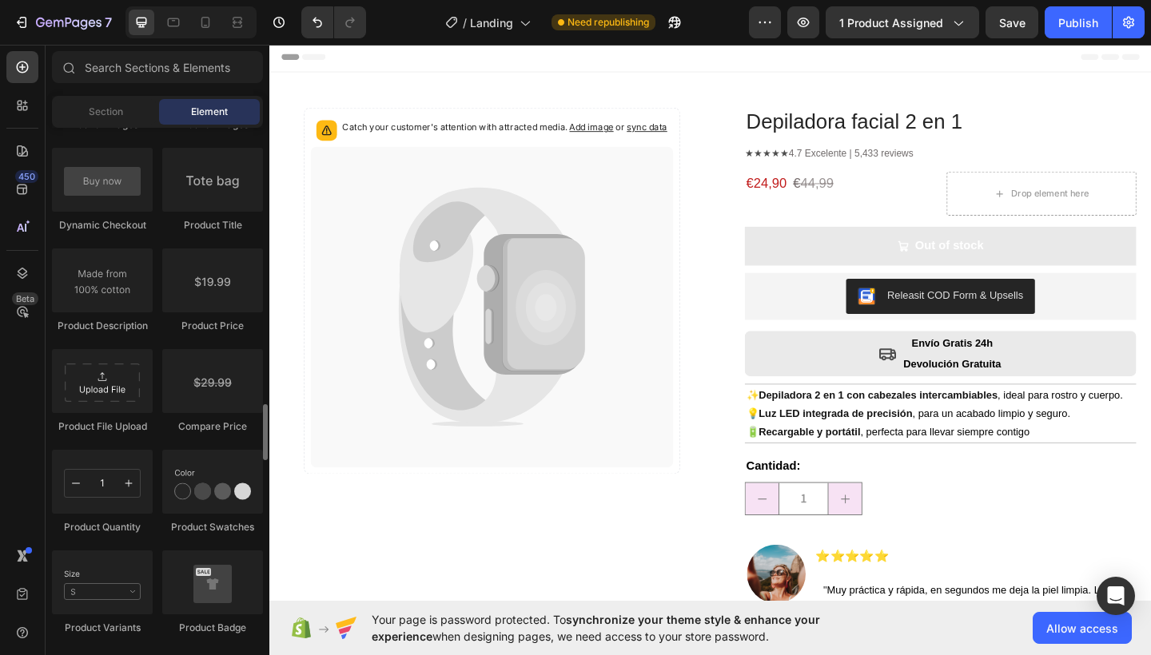
scroll to position [2648, 0]
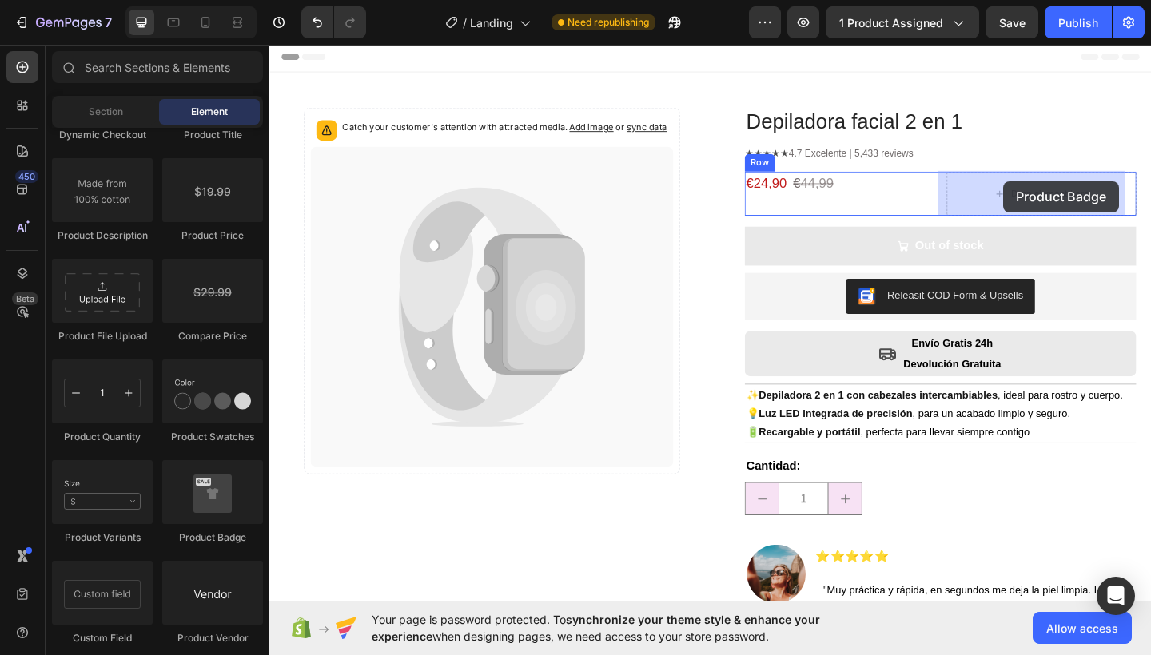
drag, startPoint x: 476, startPoint y: 552, endPoint x: 1067, endPoint y: 193, distance: 691.6
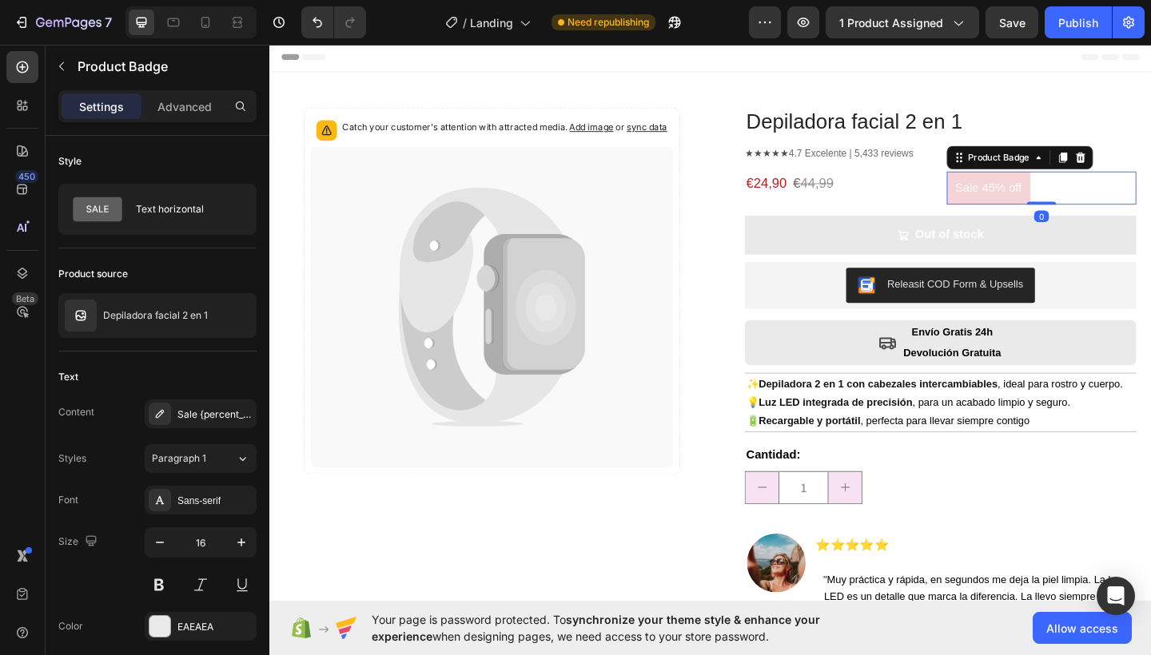
click at [1031, 195] on pre "Sale 45% off" at bounding box center [1051, 201] width 91 height 36
click at [188, 411] on div "Sale {percent_discount} off" at bounding box center [214, 414] width 75 height 14
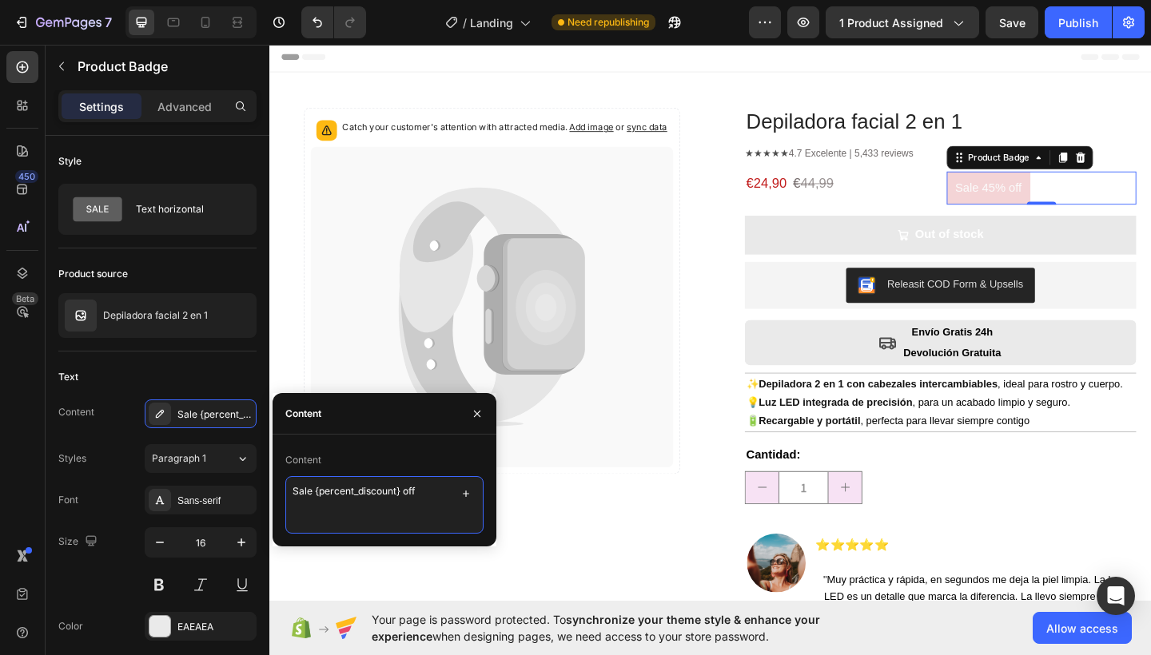
click at [419, 490] on textarea "Sale {percent_discount} off" at bounding box center [384, 505] width 198 height 58
type textarea "AHORRA {percent_discount}"
click at [474, 415] on icon "button" at bounding box center [477, 413] width 13 height 13
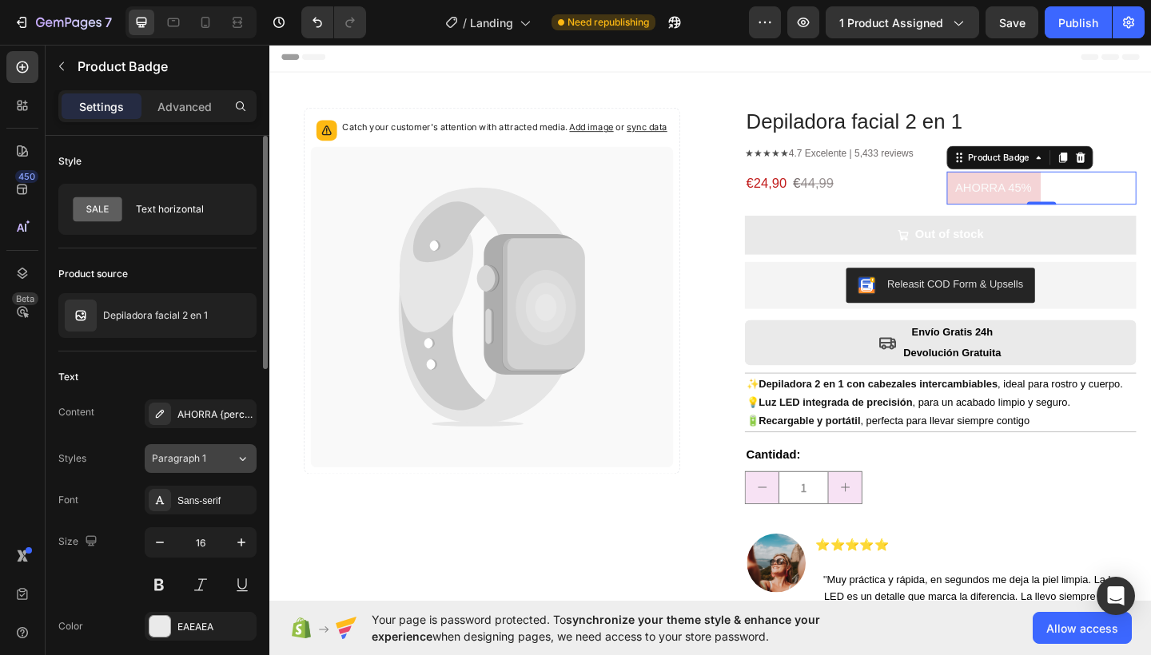
scroll to position [152, 0]
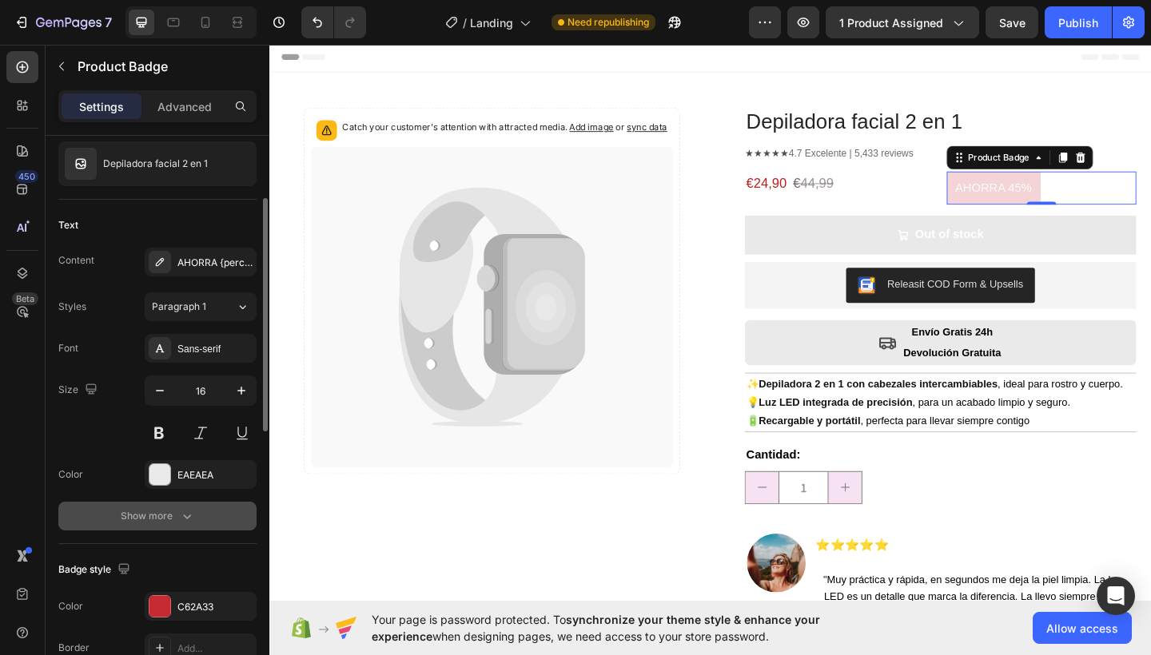
click at [153, 515] on div "Show more" at bounding box center [158, 516] width 74 height 16
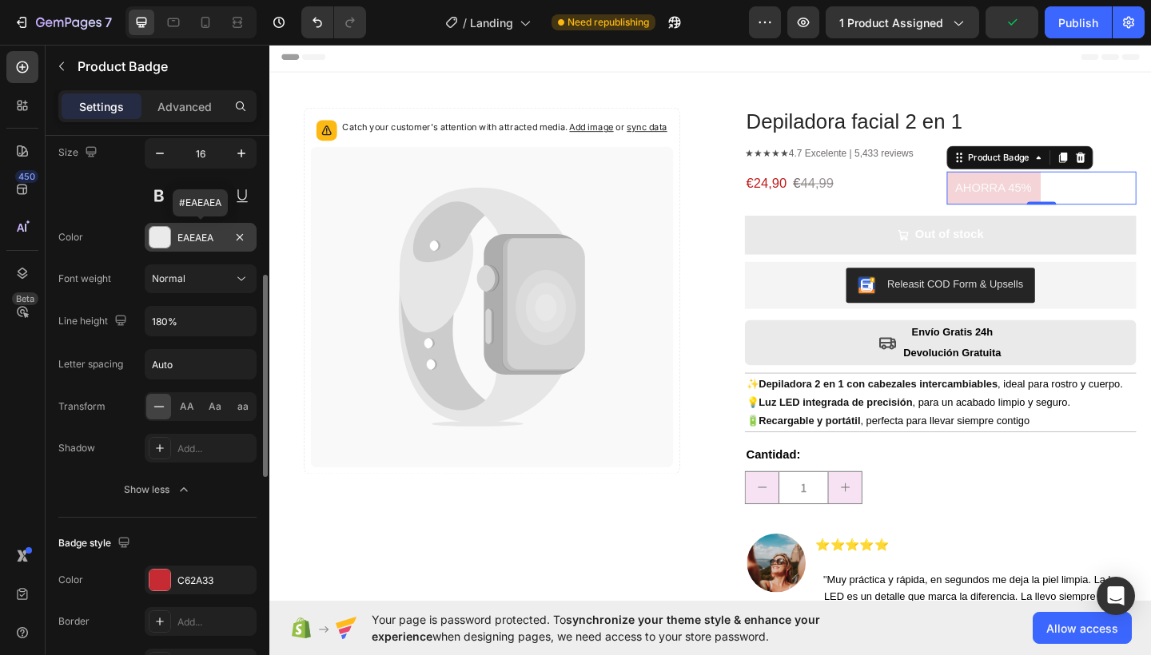
scroll to position [487, 0]
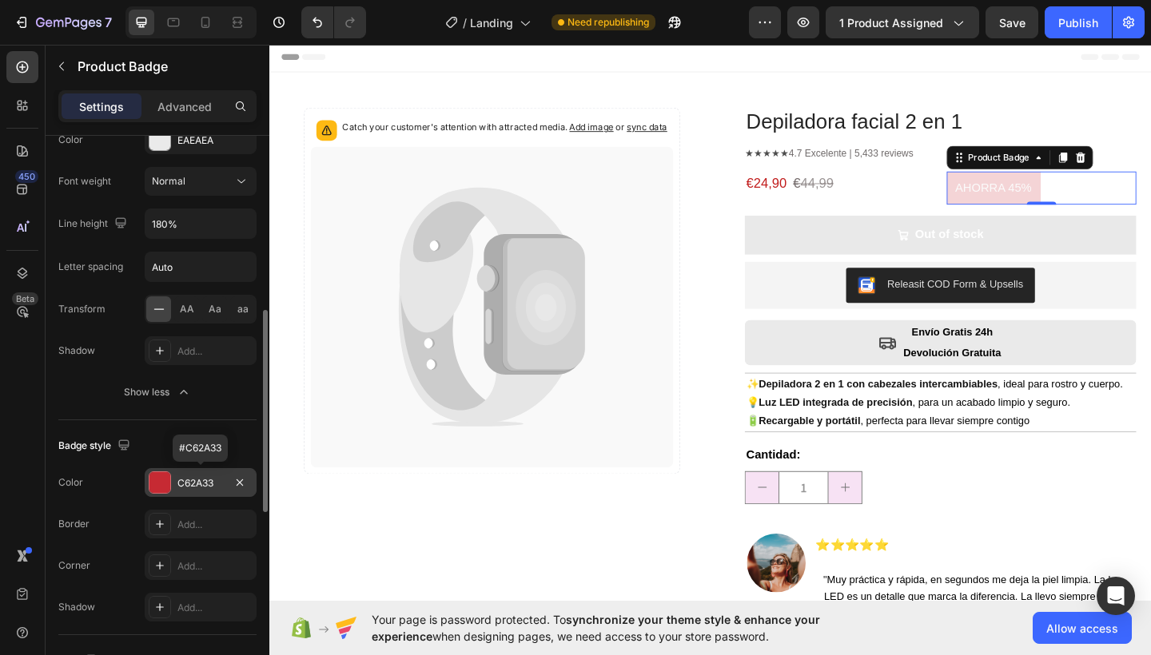
click at [157, 481] on div at bounding box center [159, 482] width 21 height 21
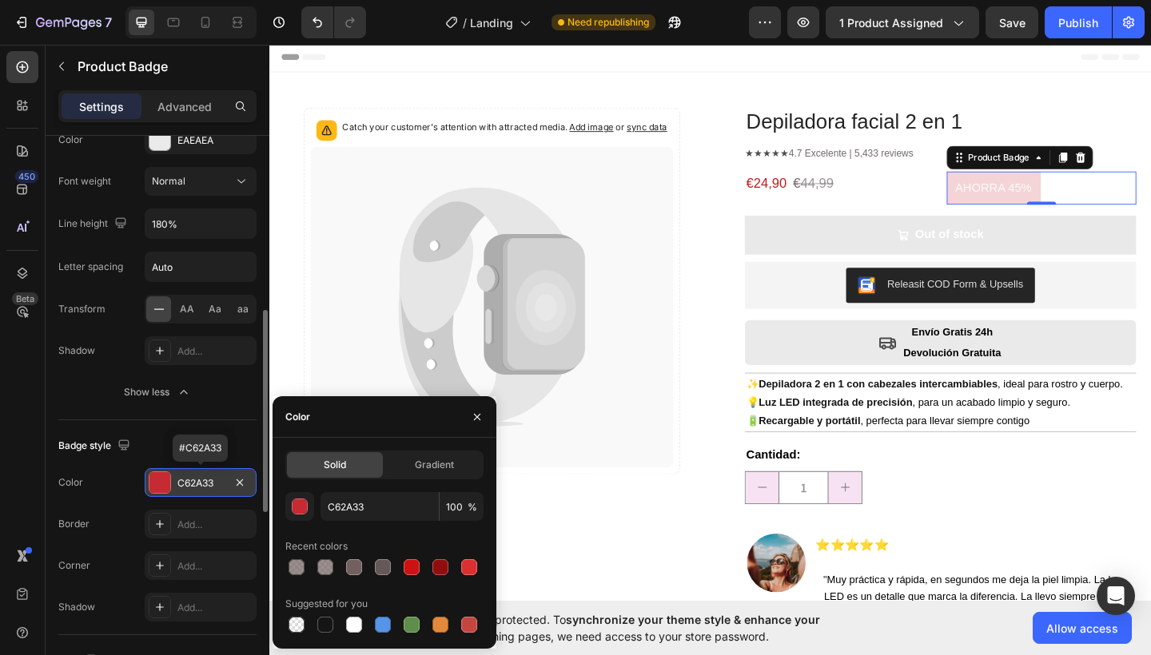
click at [158, 481] on div at bounding box center [159, 482] width 21 height 21
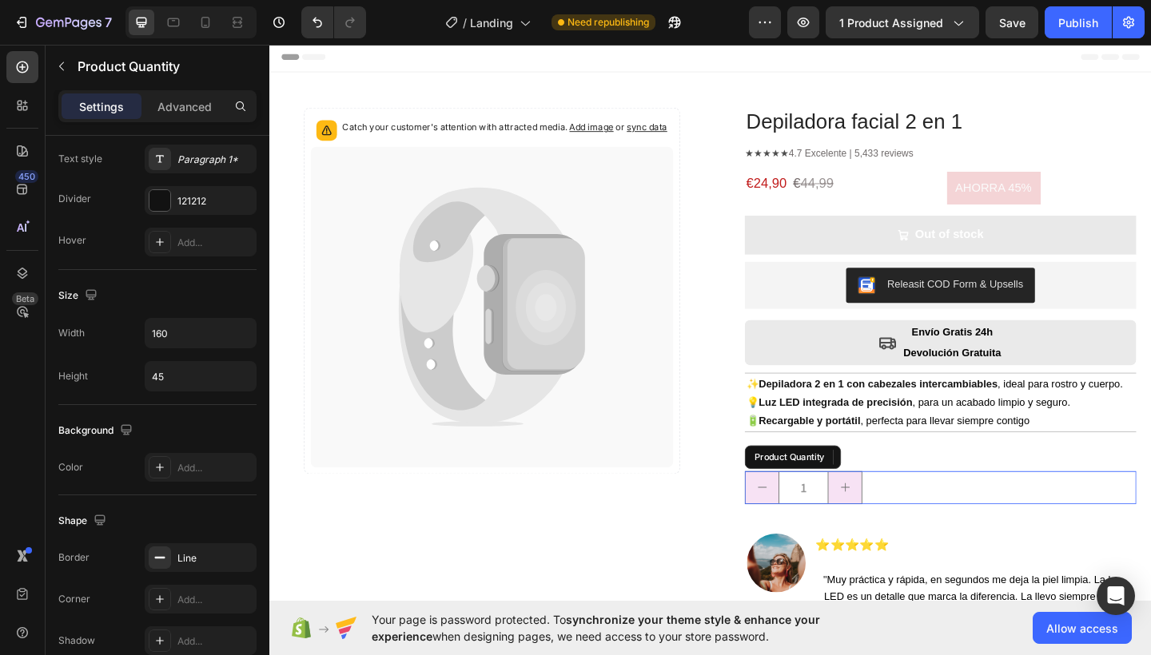
click at [791, 510] on button "decrement" at bounding box center [805, 527] width 36 height 34
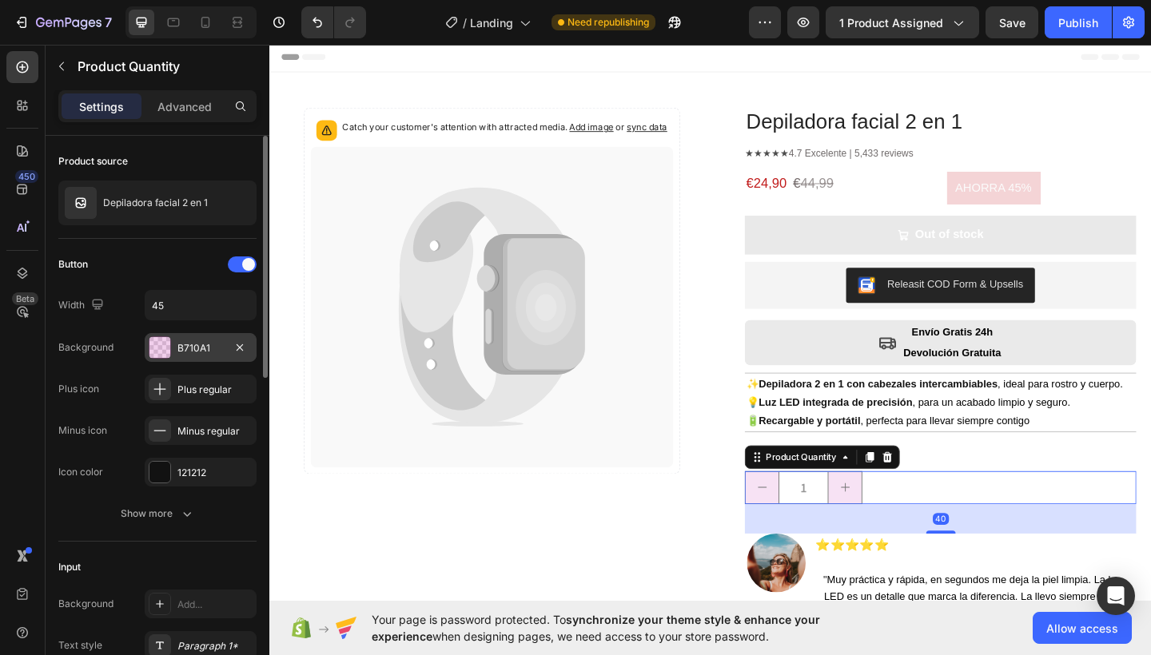
click at [195, 346] on div "B710A1" at bounding box center [200, 348] width 46 height 14
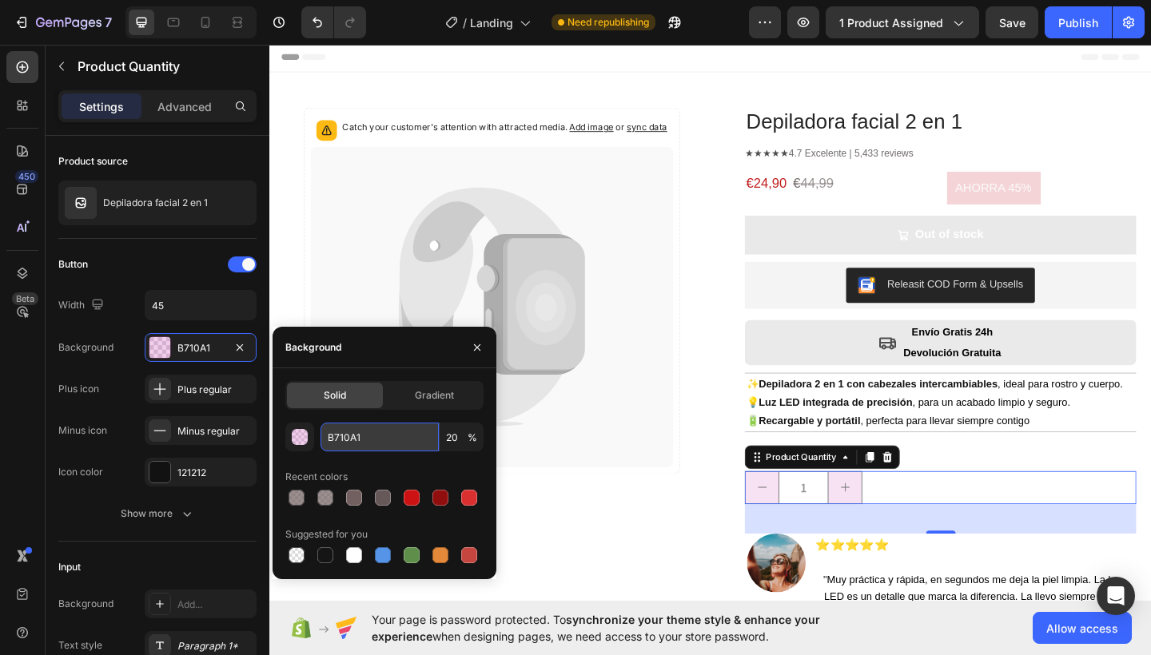
click at [345, 433] on input "B710A1" at bounding box center [379, 437] width 118 height 29
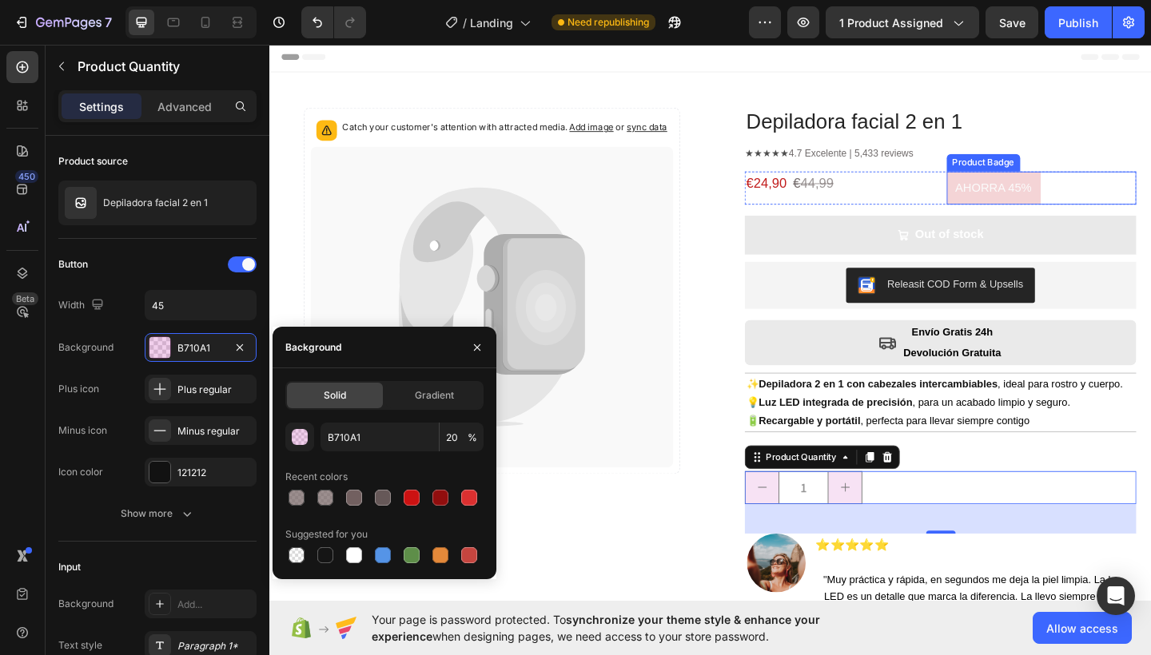
click at [1043, 212] on pre "AHORRA 45%" at bounding box center [1057, 201] width 102 height 36
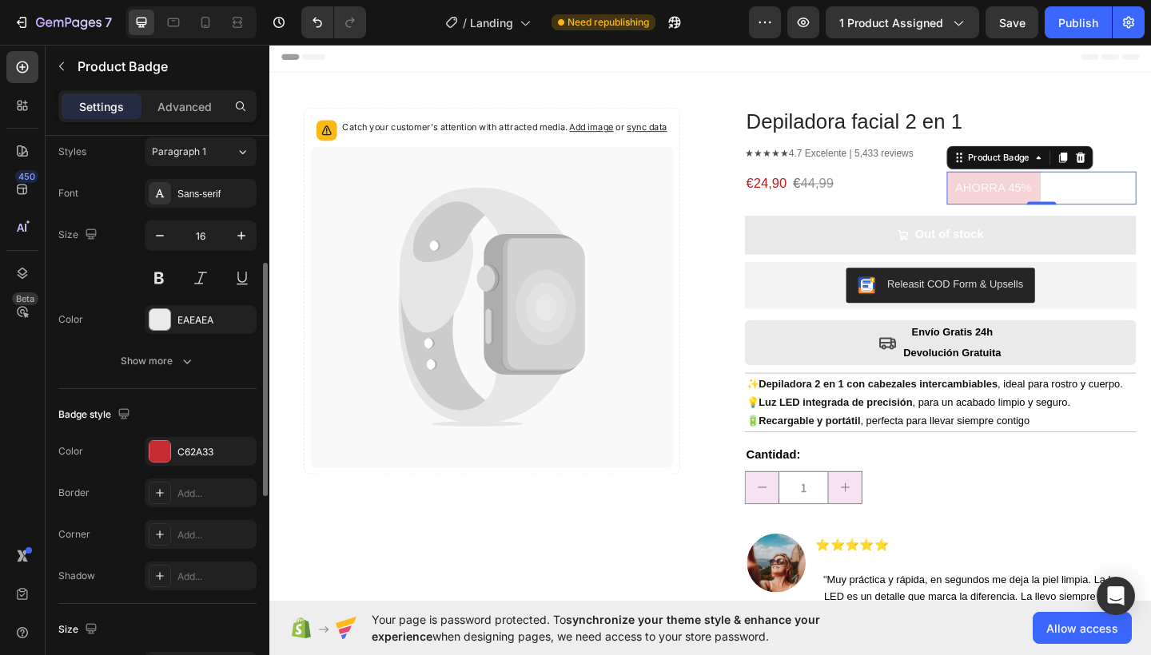
scroll to position [320, 0]
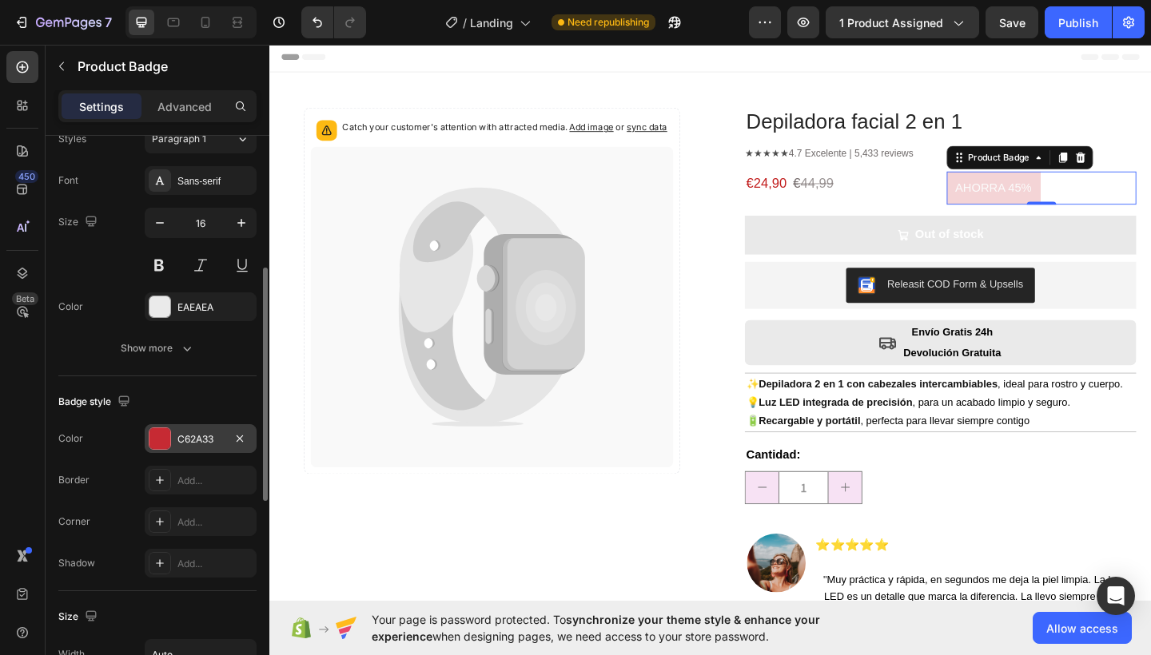
click at [155, 441] on div at bounding box center [159, 438] width 21 height 21
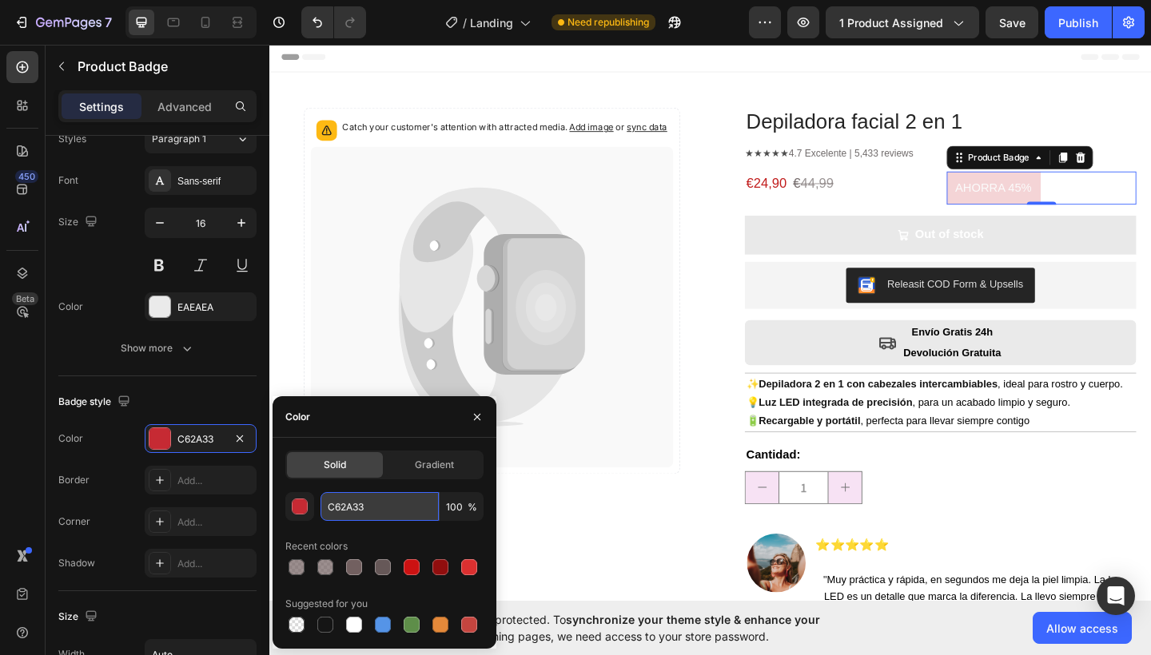
click at [352, 511] on input "C62A33" at bounding box center [379, 506] width 118 height 29
paste input "B710A1"
type input "B710A1"
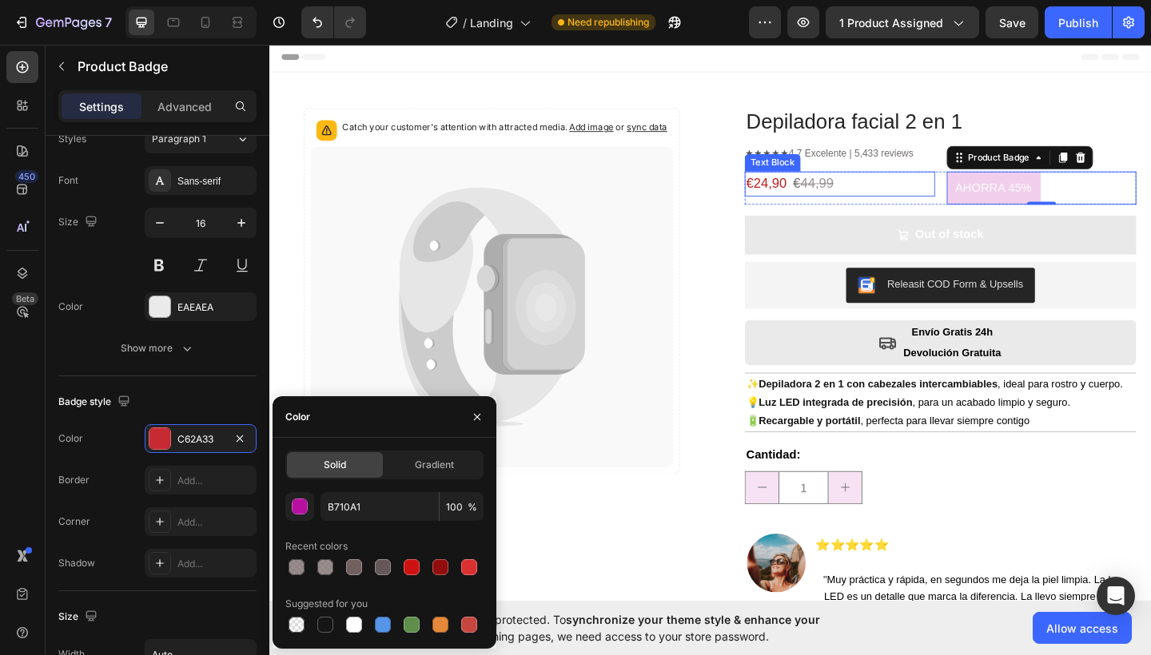
click at [893, 202] on p "€24,90 € 44,99" at bounding box center [890, 197] width 204 height 24
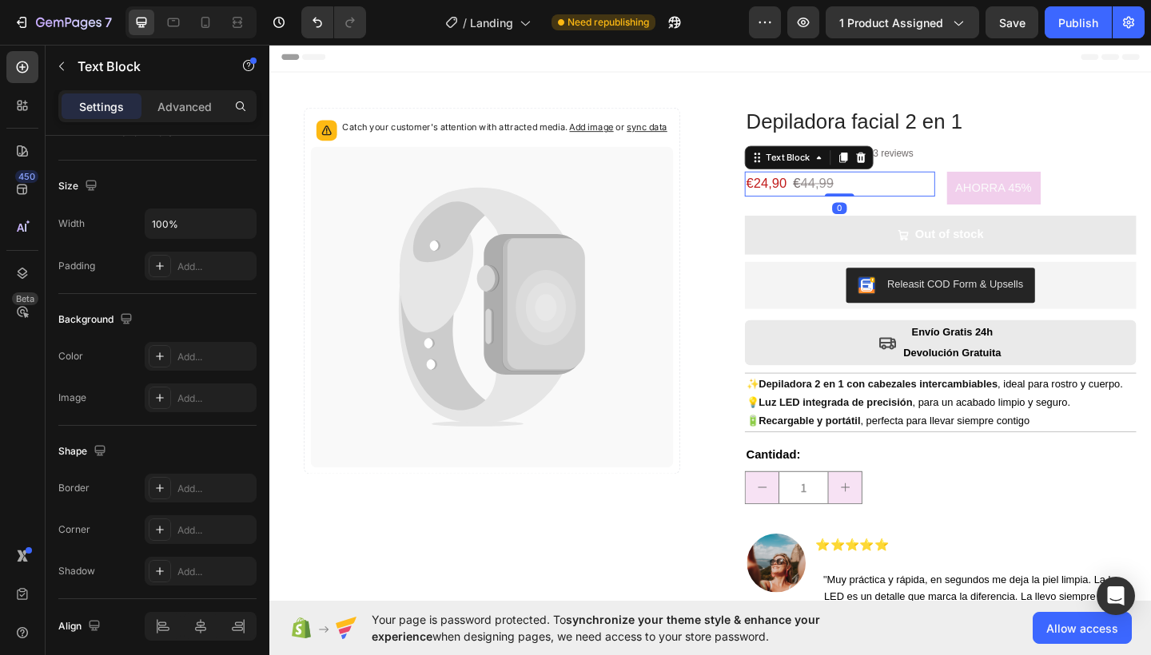
scroll to position [0, 0]
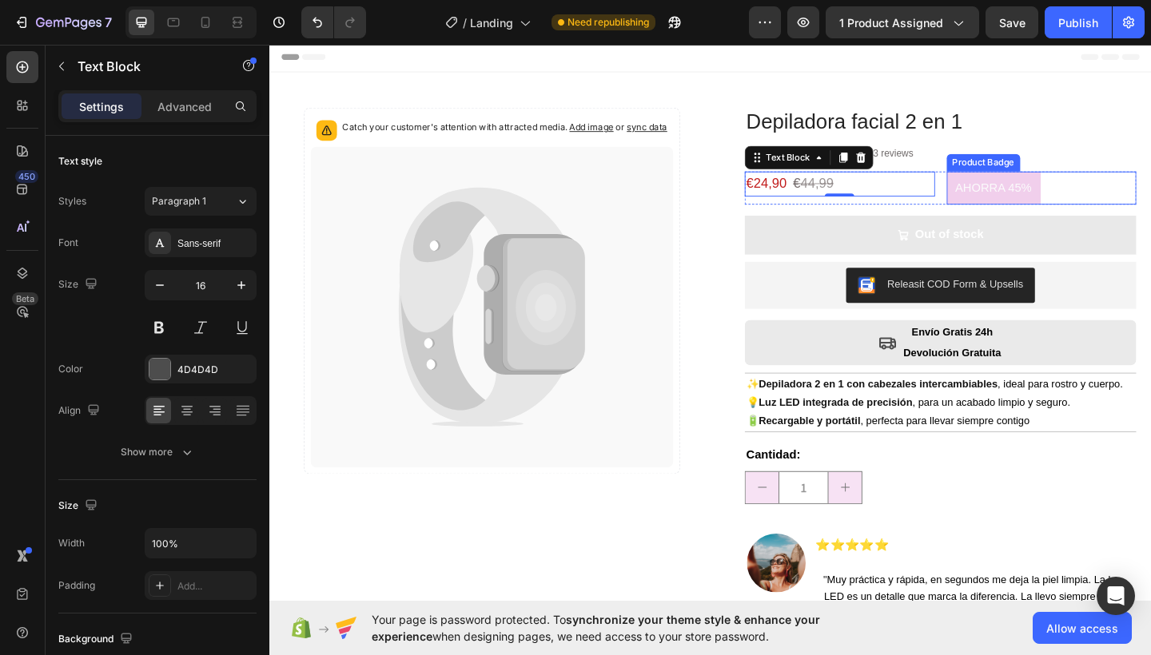
click at [1027, 207] on pre "AHORRA 45%" at bounding box center [1057, 201] width 102 height 36
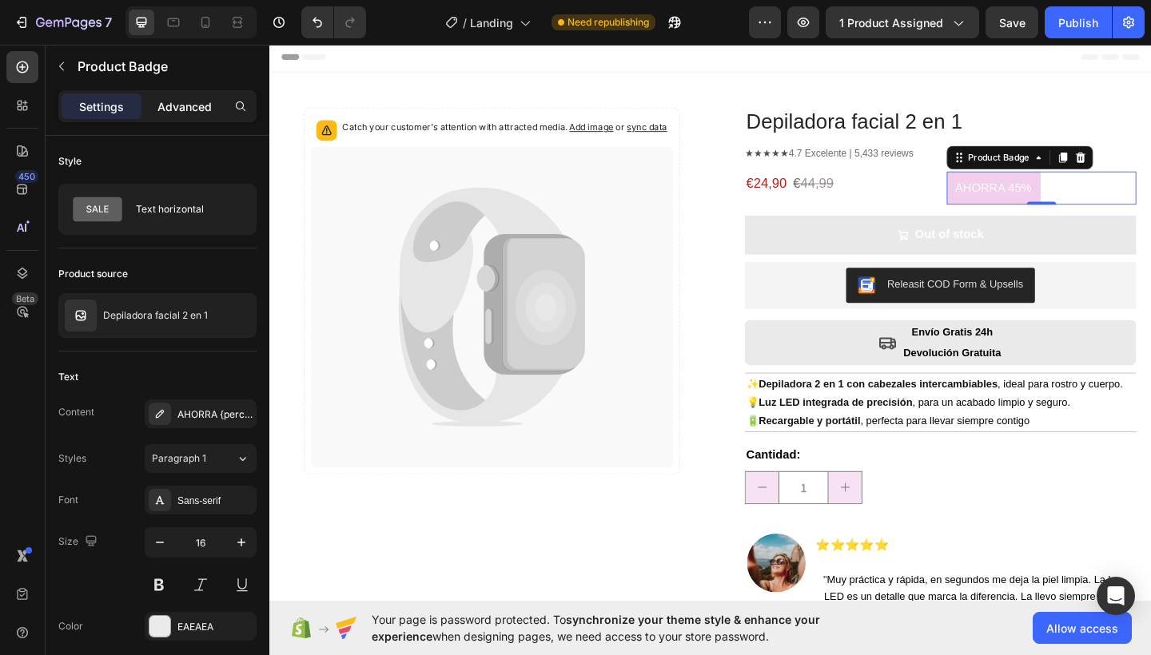
click at [193, 101] on p "Advanced" at bounding box center [184, 106] width 54 height 17
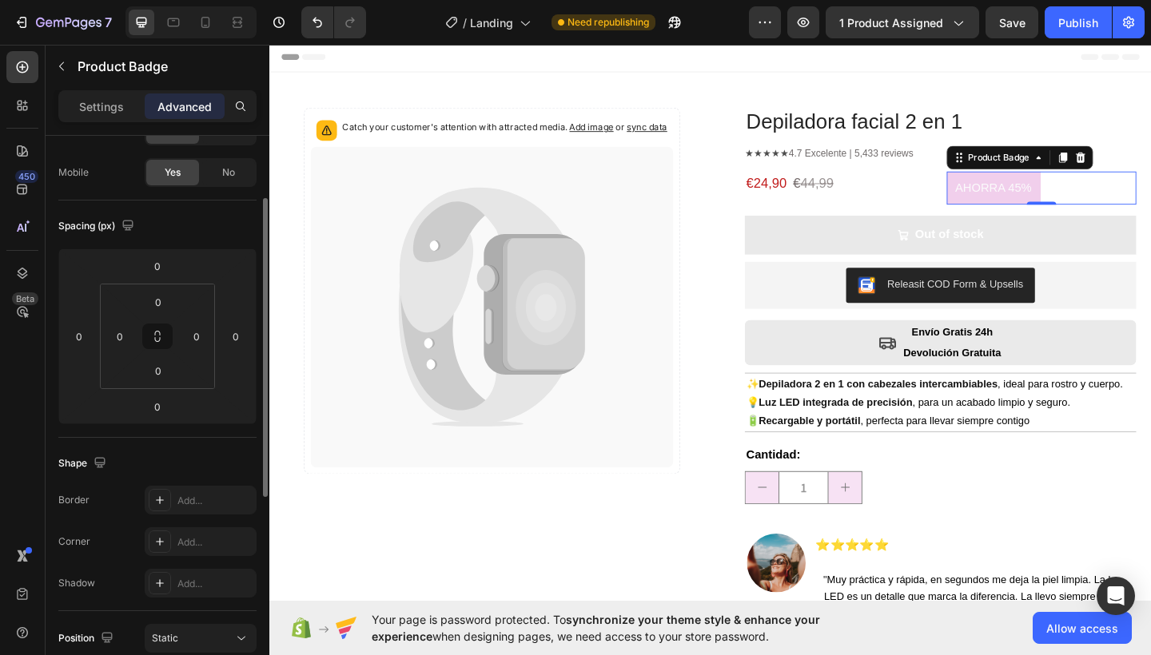
scroll to position [112, 0]
click at [121, 343] on input "0" at bounding box center [120, 333] width 24 height 24
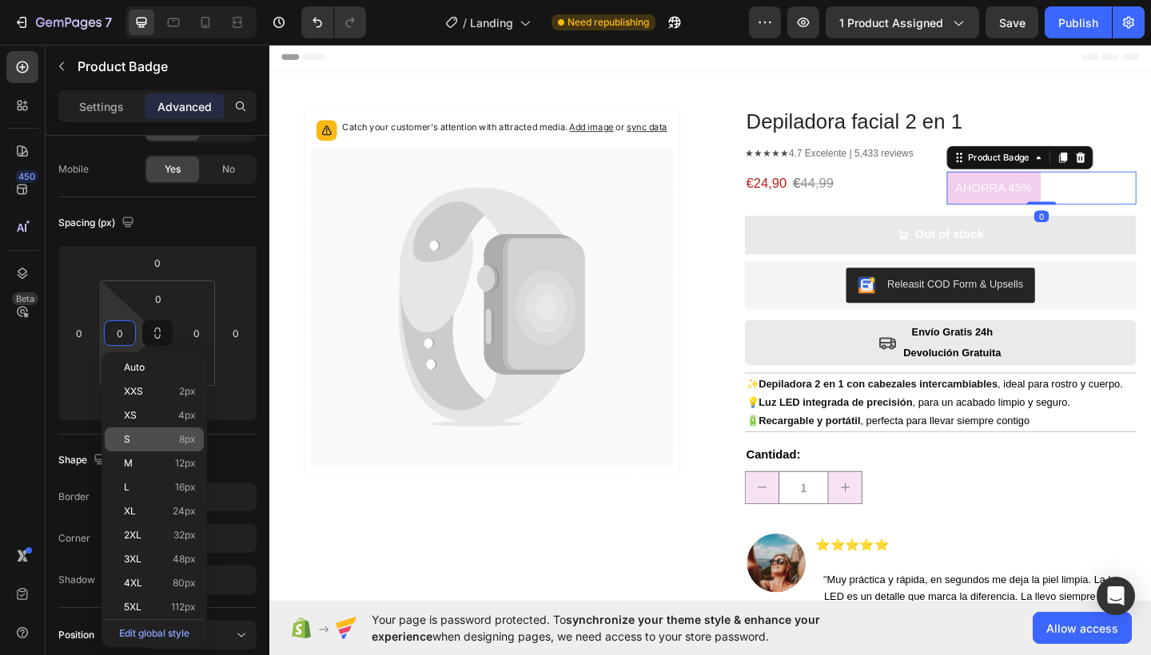
click at [142, 441] on p "S 8px" at bounding box center [160, 439] width 72 height 11
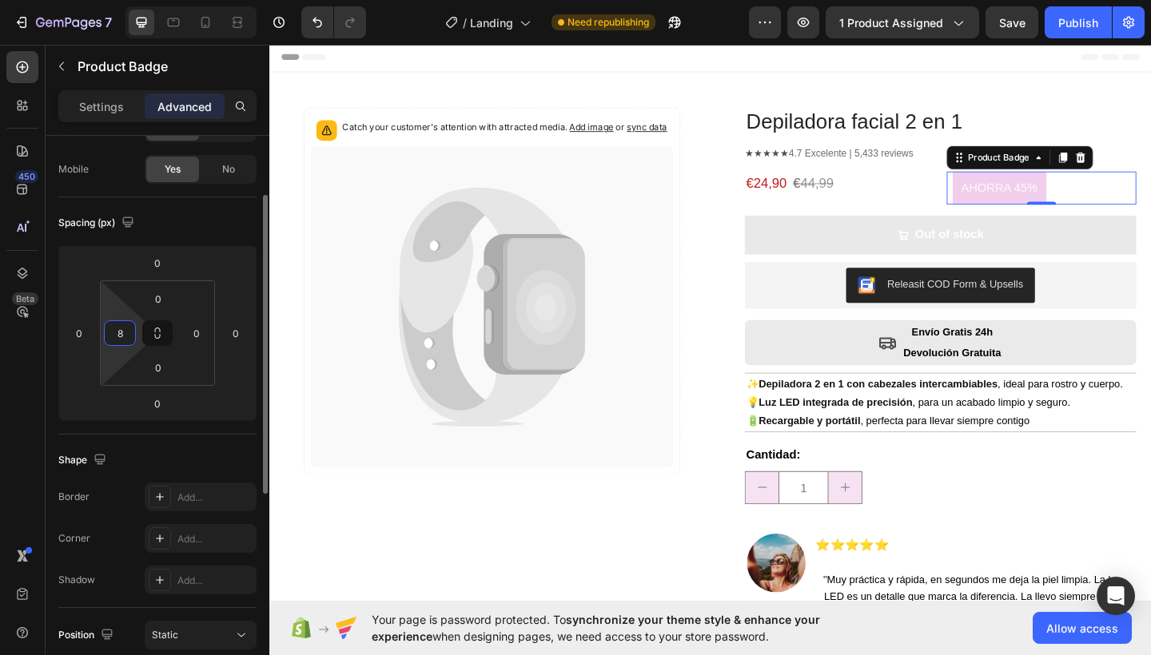
click at [128, 329] on input "8" at bounding box center [120, 333] width 24 height 24
type input "0"
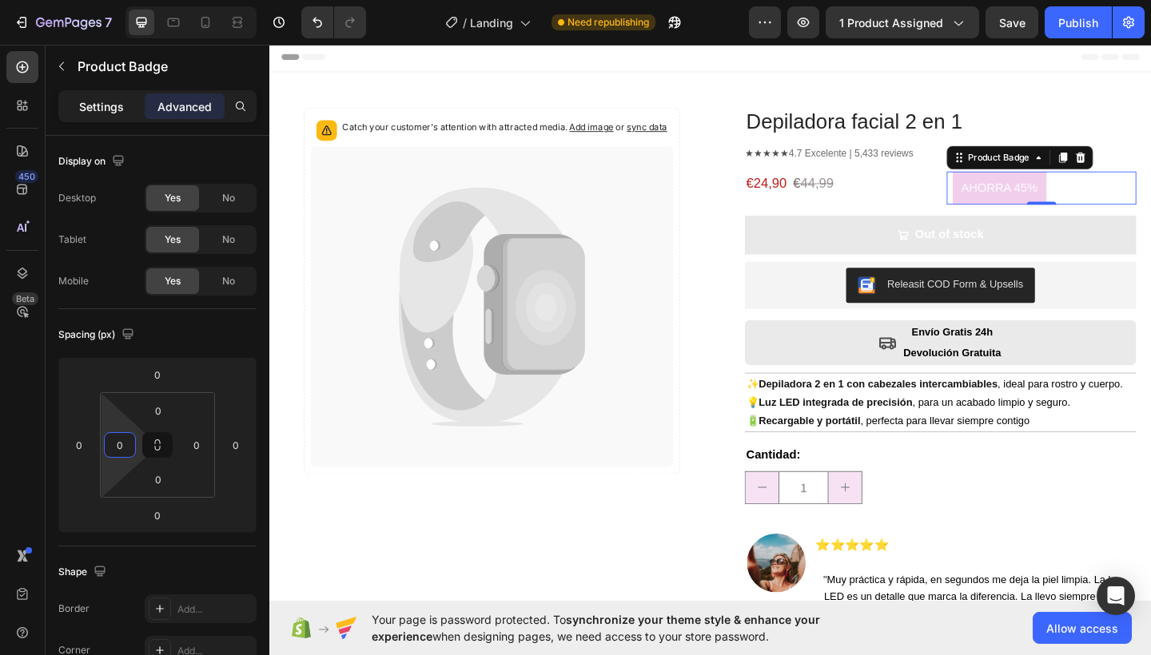
click at [96, 97] on div "Settings" at bounding box center [102, 106] width 80 height 26
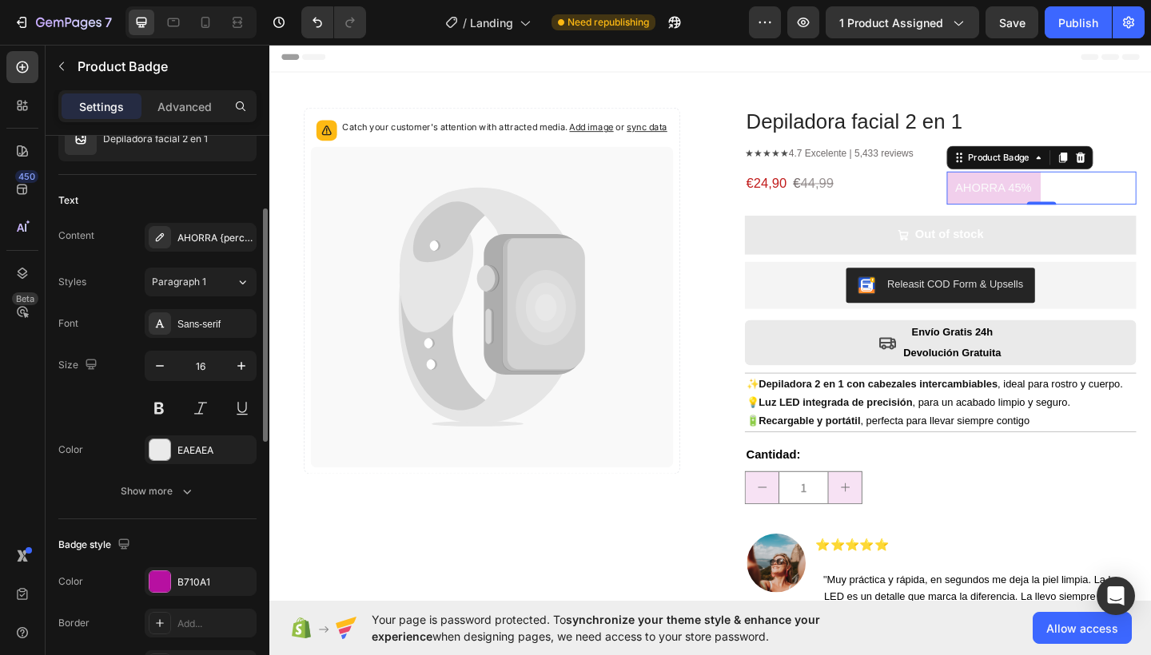
scroll to position [282, 0]
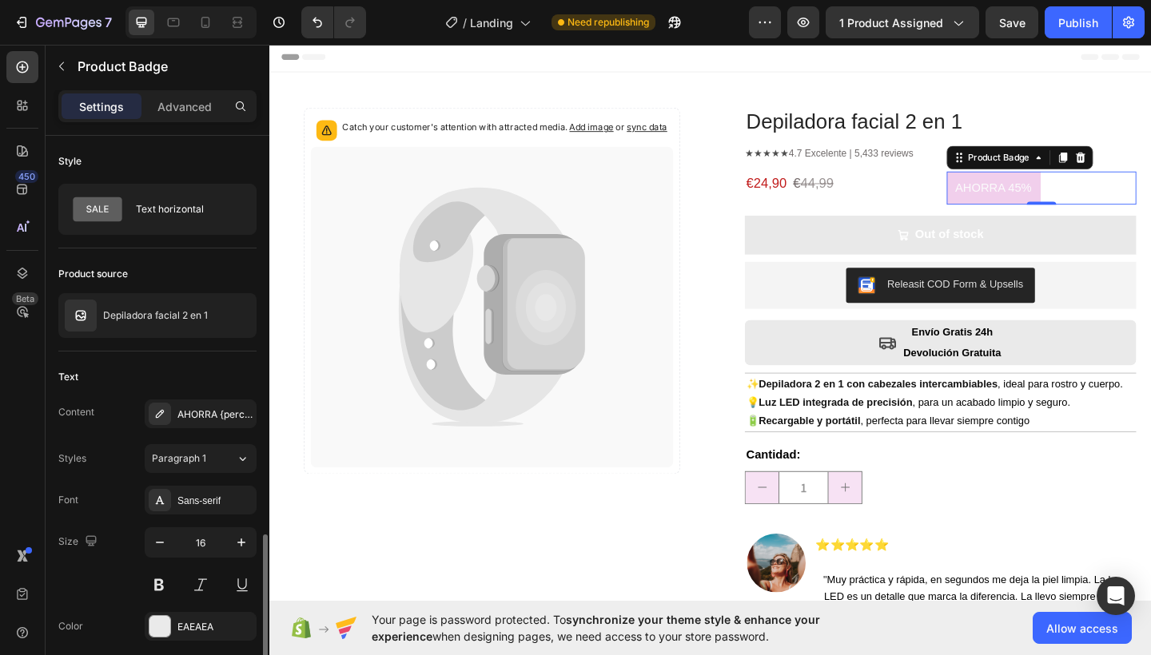
scroll to position [282, 0]
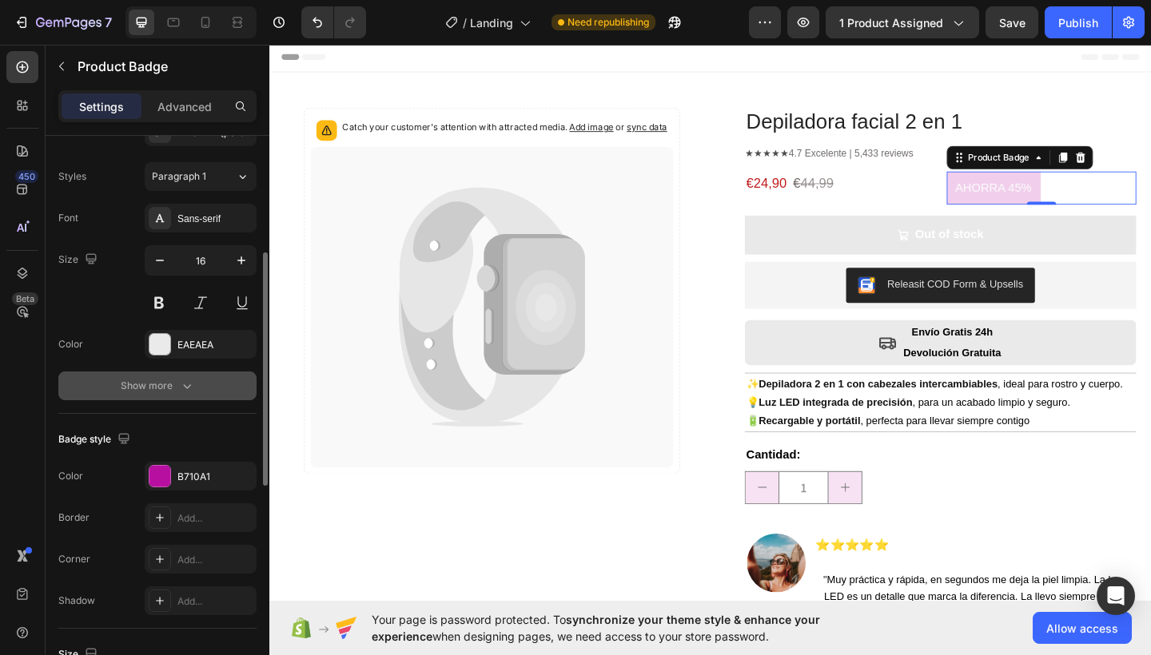
click at [181, 387] on icon "button" at bounding box center [187, 386] width 16 height 16
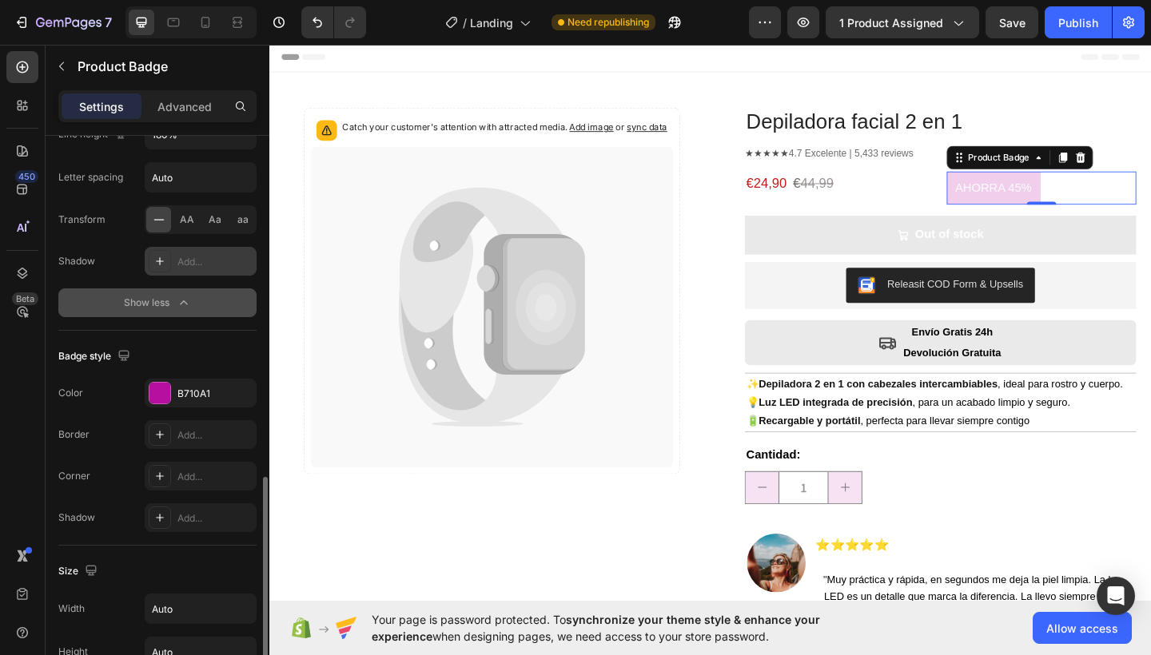
scroll to position [805, 0]
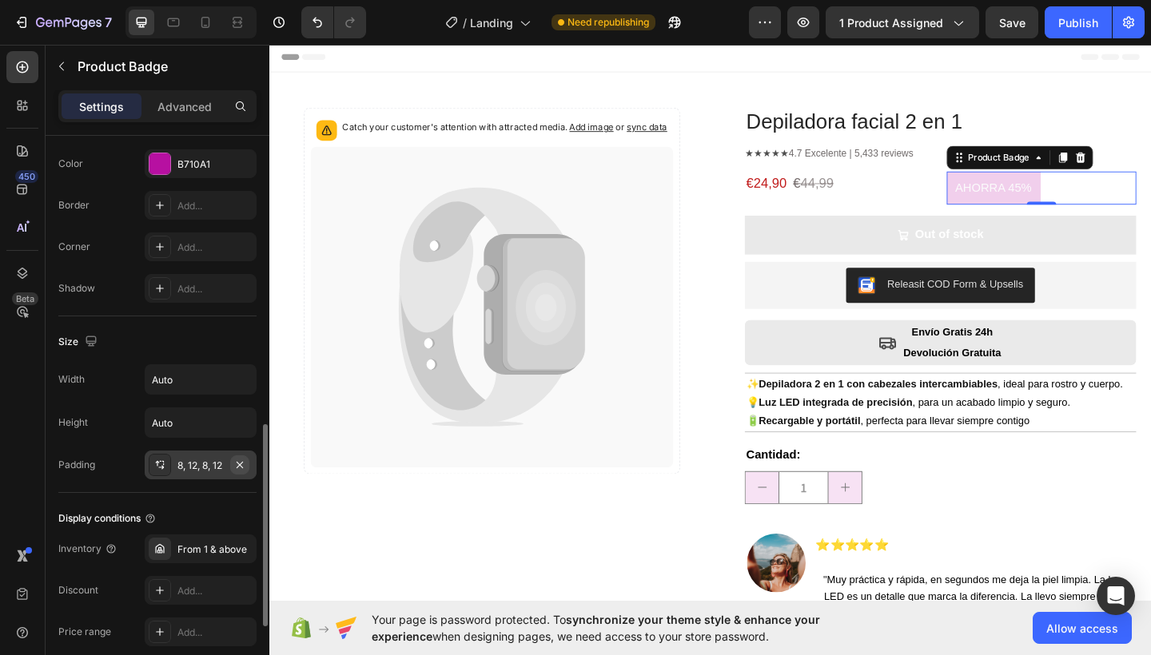
click at [243, 465] on icon "button" at bounding box center [239, 465] width 13 height 13
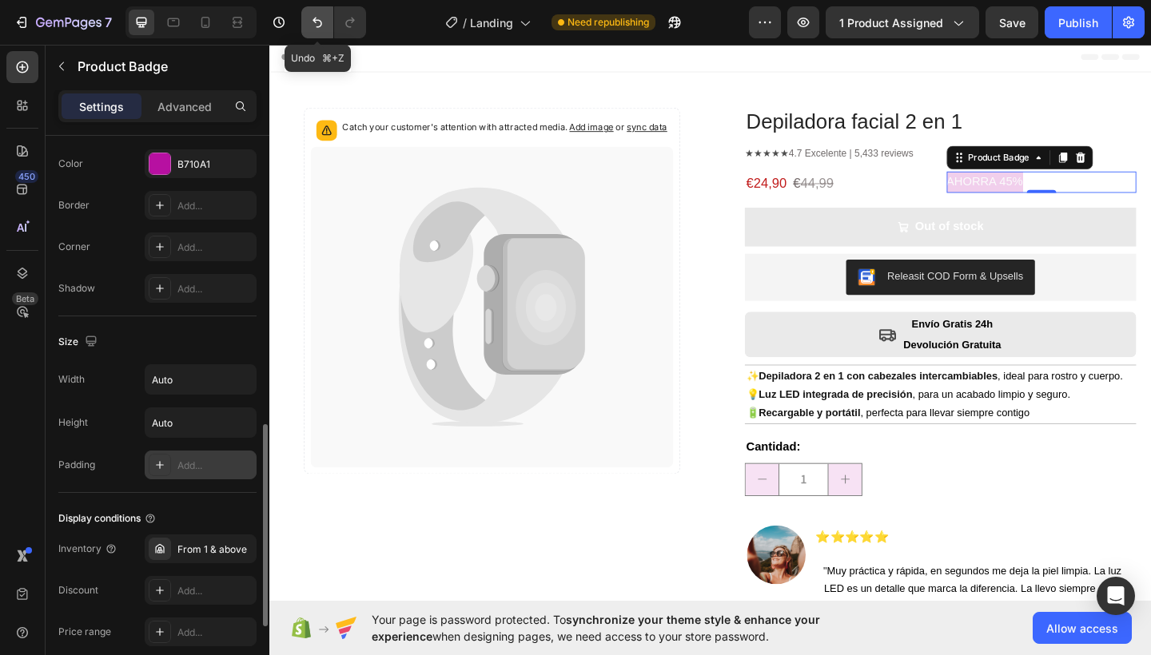
click at [321, 22] on icon "Undo/Redo" at bounding box center [317, 23] width 10 height 10
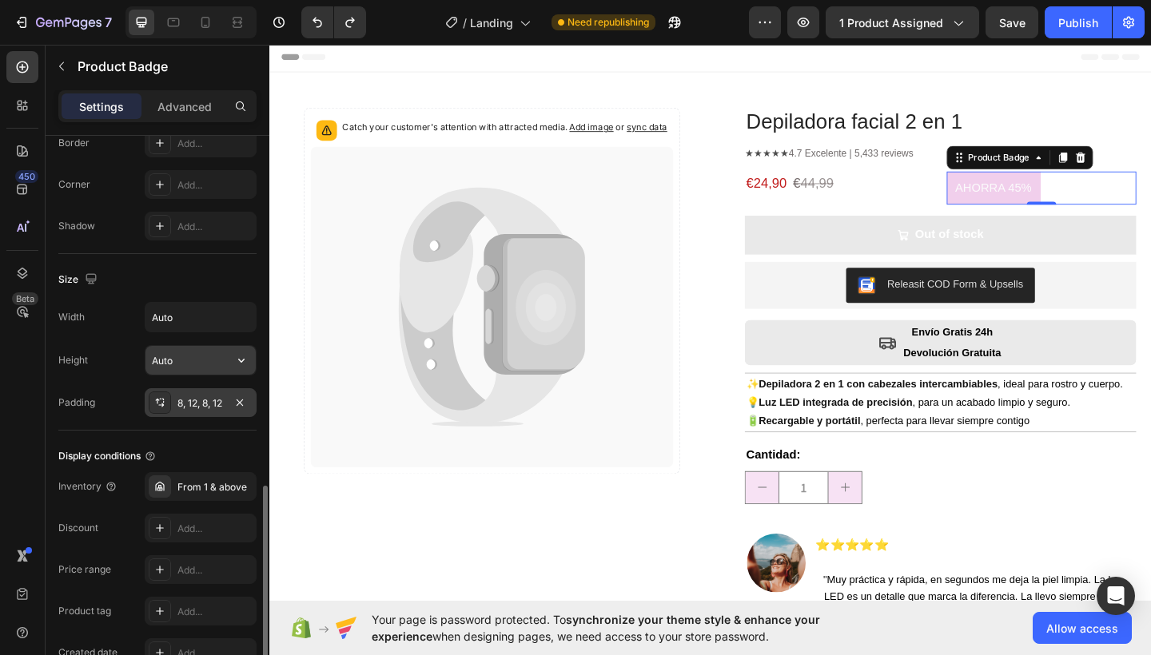
scroll to position [1012, 0]
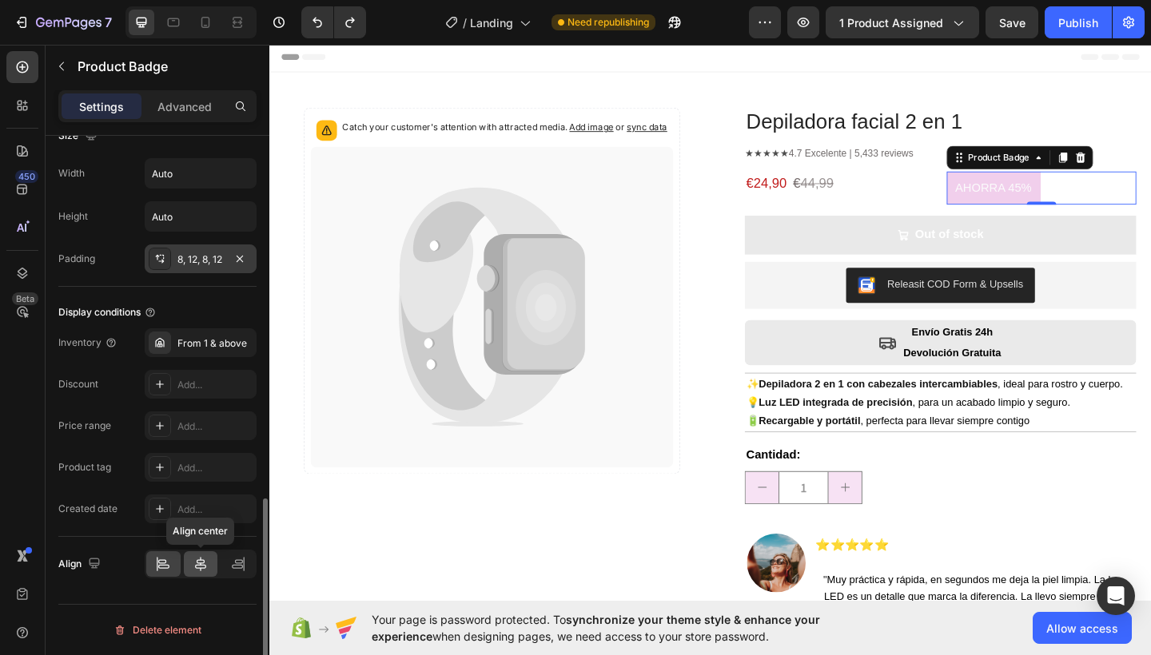
click at [193, 562] on icon at bounding box center [201, 564] width 16 height 16
click at [159, 558] on icon at bounding box center [163, 564] width 16 height 16
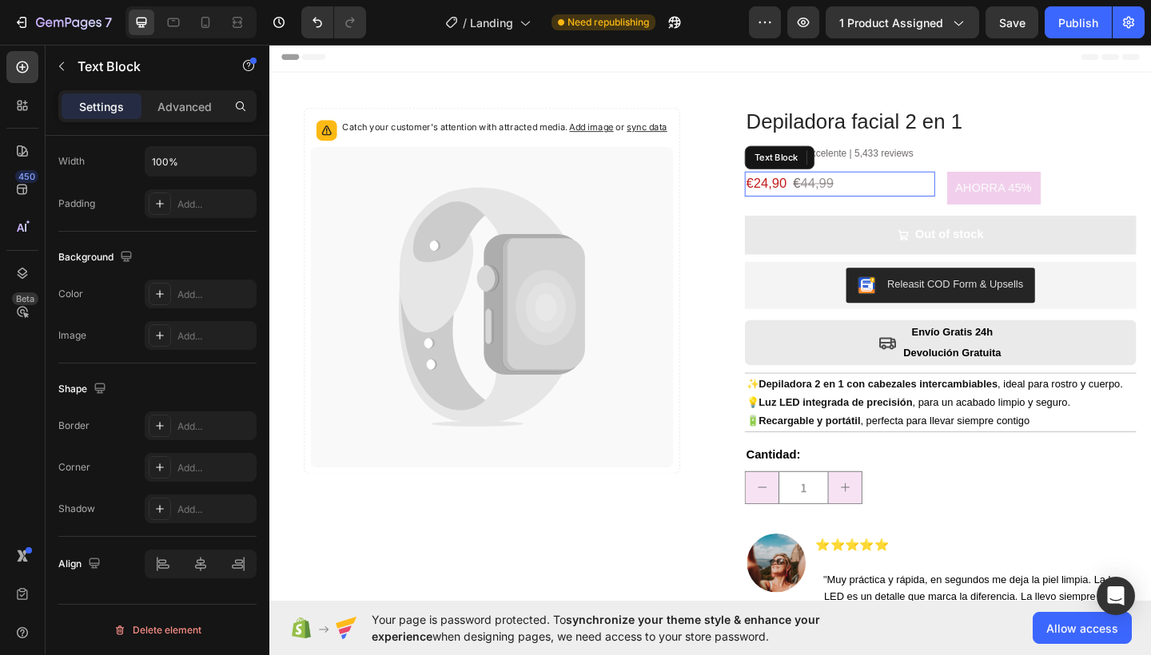
click at [951, 191] on p "€24,90 € 44,99" at bounding box center [890, 197] width 204 height 24
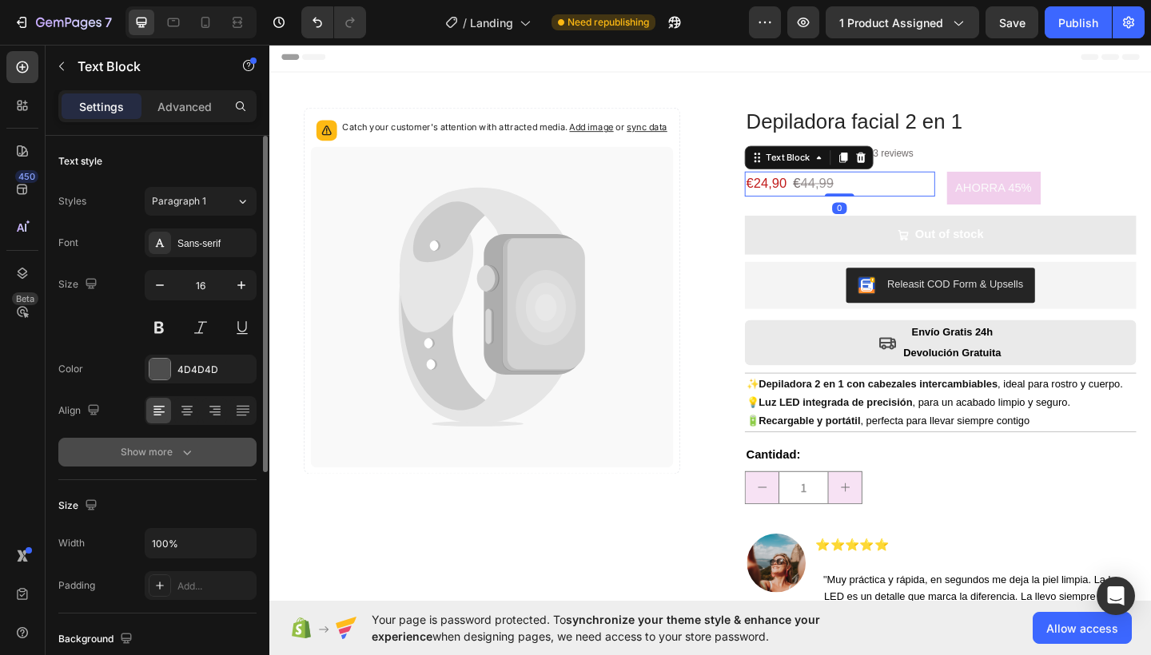
click at [185, 448] on icon "button" at bounding box center [187, 452] width 16 height 16
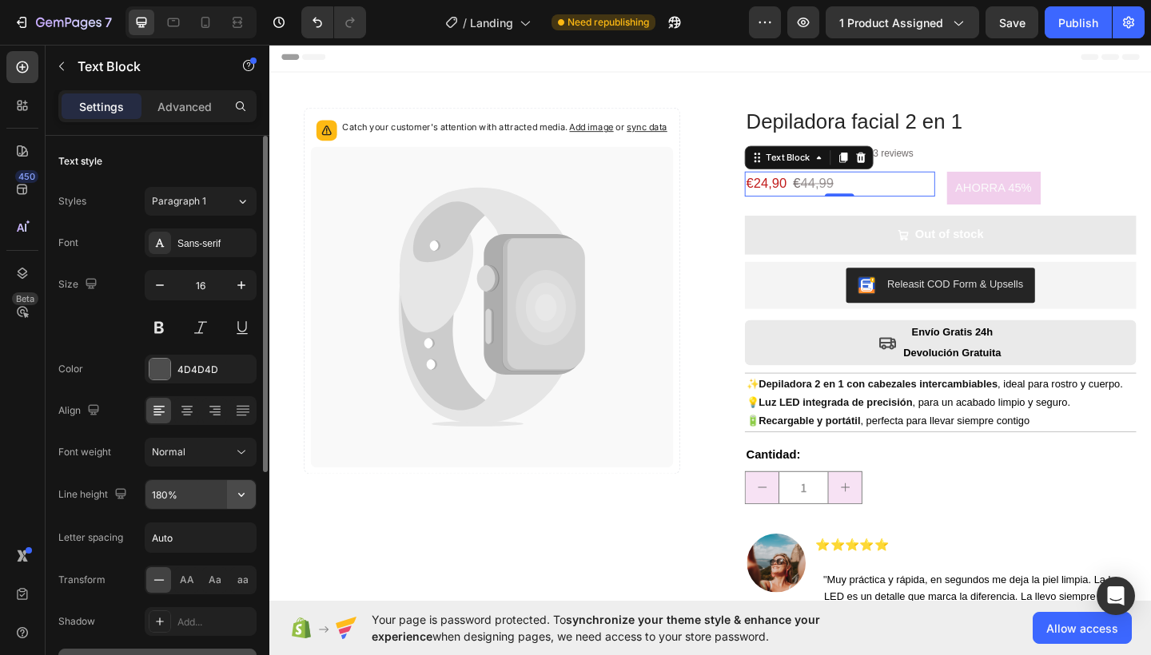
click at [245, 496] on icon "button" at bounding box center [241, 495] width 16 height 16
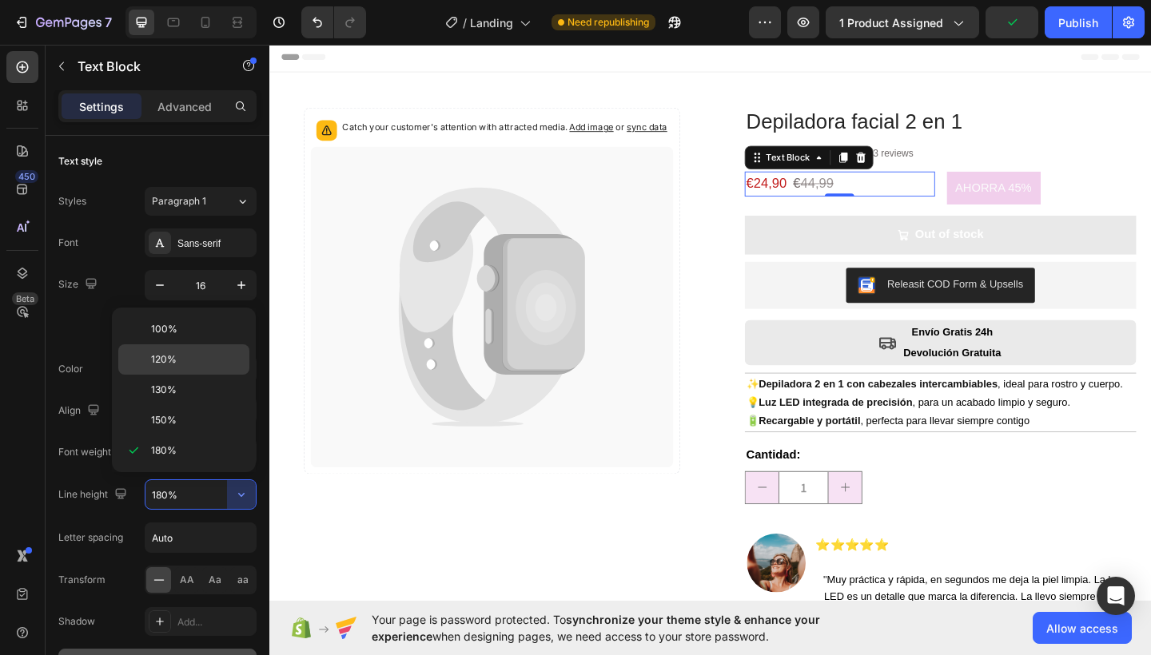
click at [182, 375] on div "120%" at bounding box center [183, 390] width 131 height 30
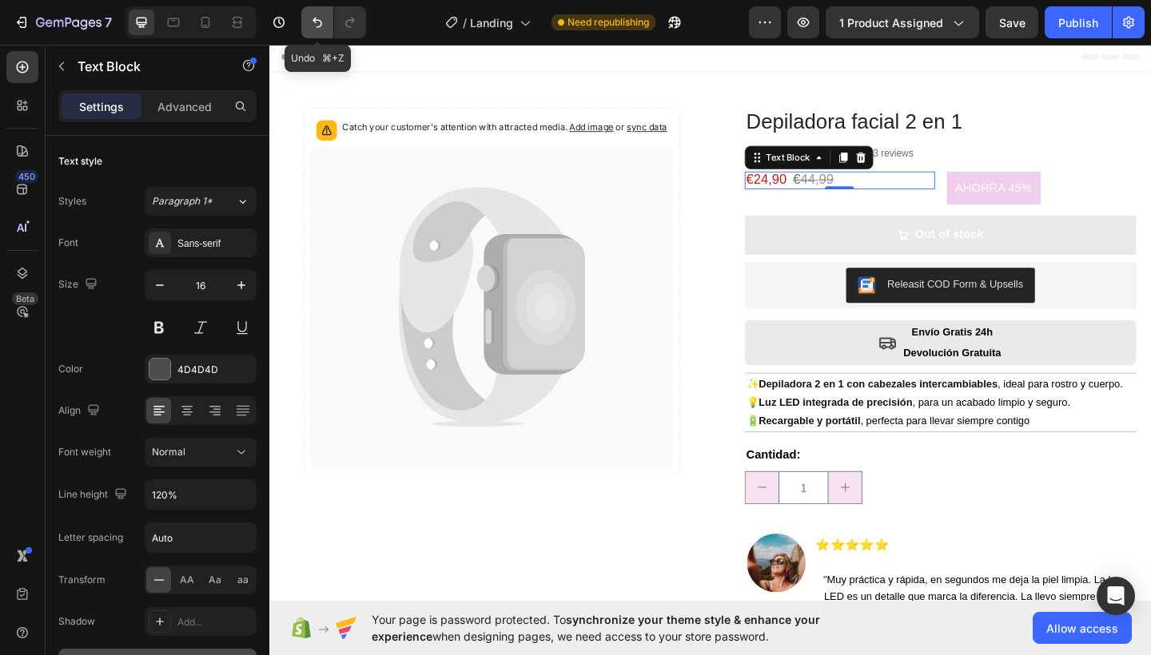
click at [320, 21] on icon "Undo/Redo" at bounding box center [317, 23] width 10 height 10
type input "180%"
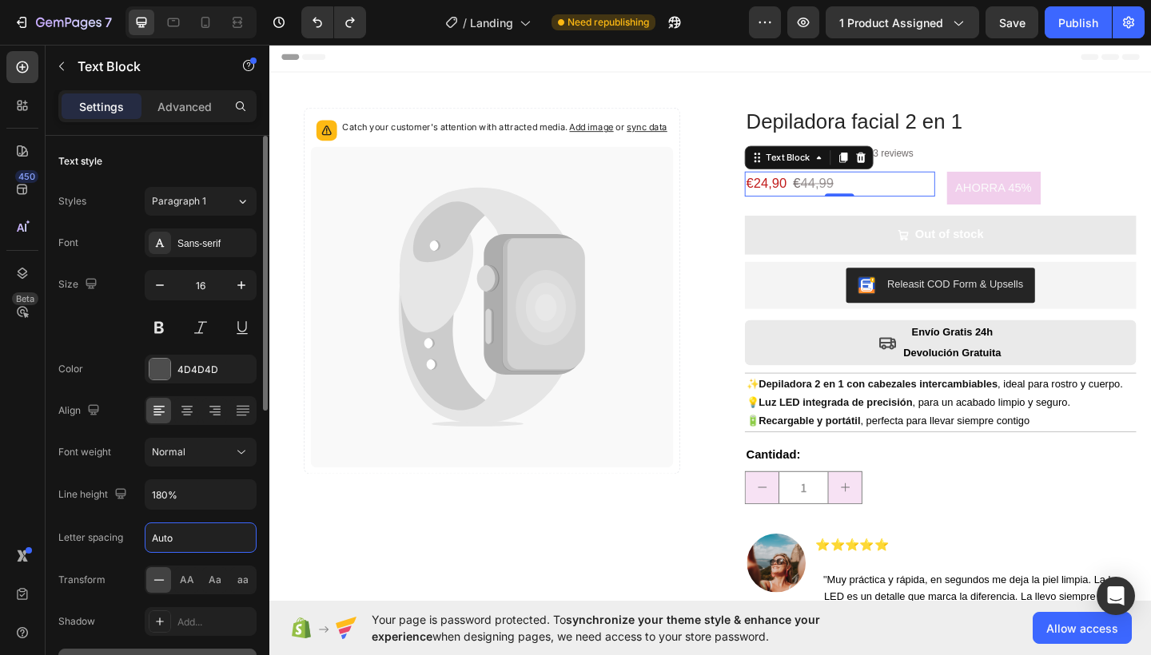
click at [178, 541] on input "Auto" at bounding box center [200, 537] width 110 height 29
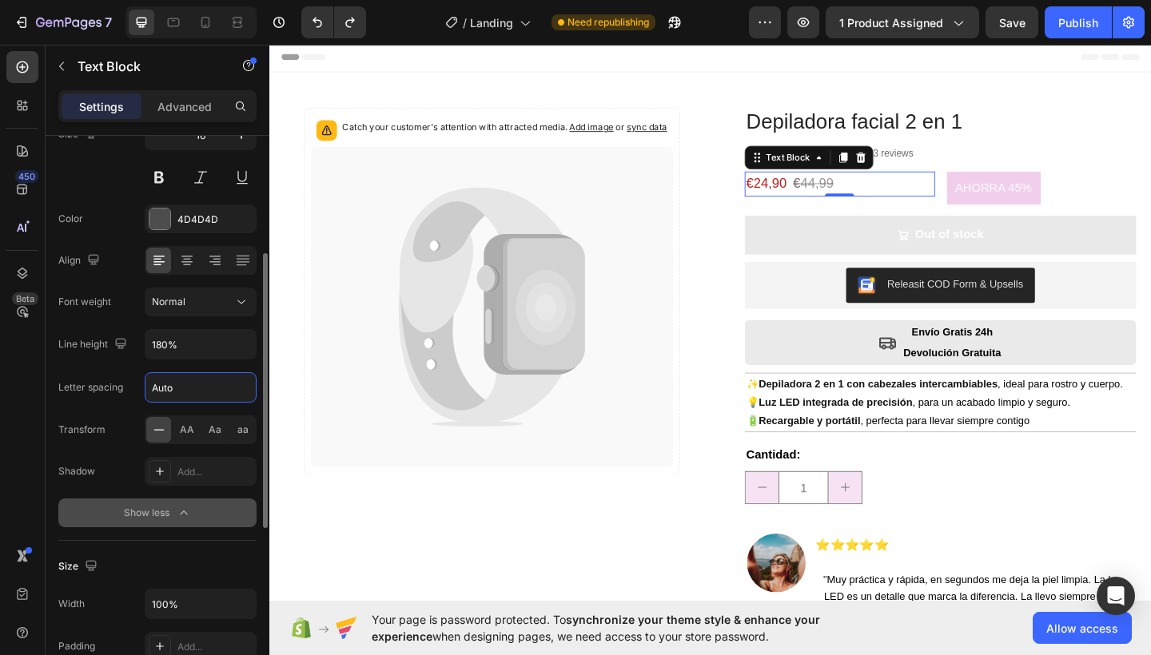
scroll to position [278, 0]
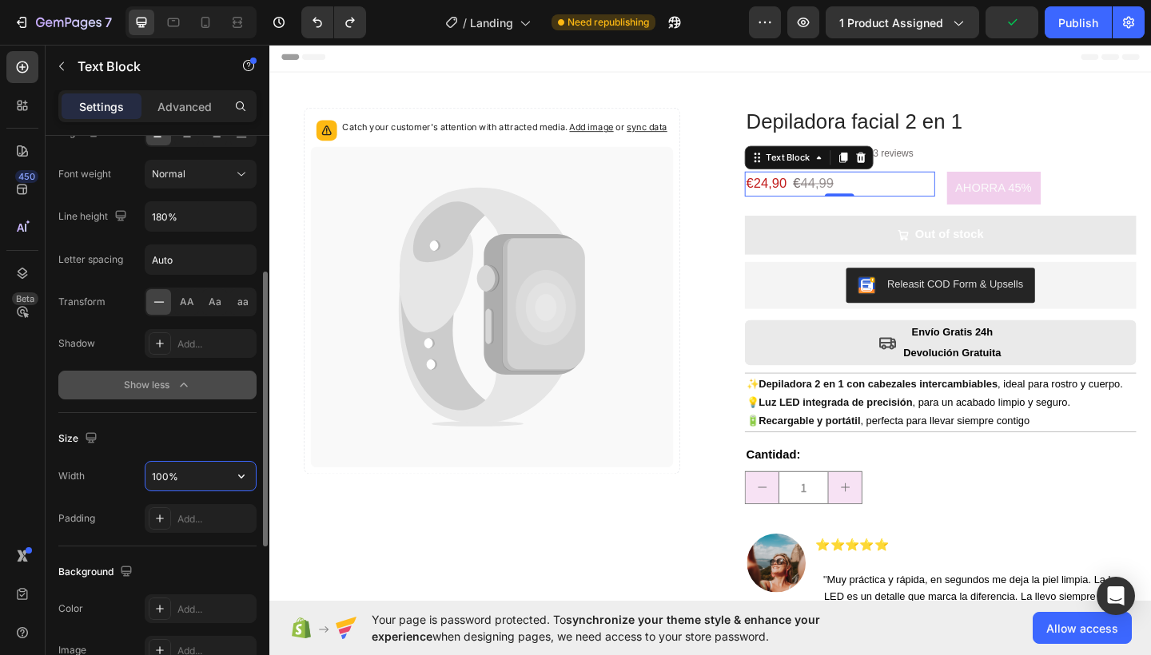
click at [198, 480] on input "100%" at bounding box center [200, 476] width 110 height 29
click at [234, 476] on icon "button" at bounding box center [241, 476] width 16 height 16
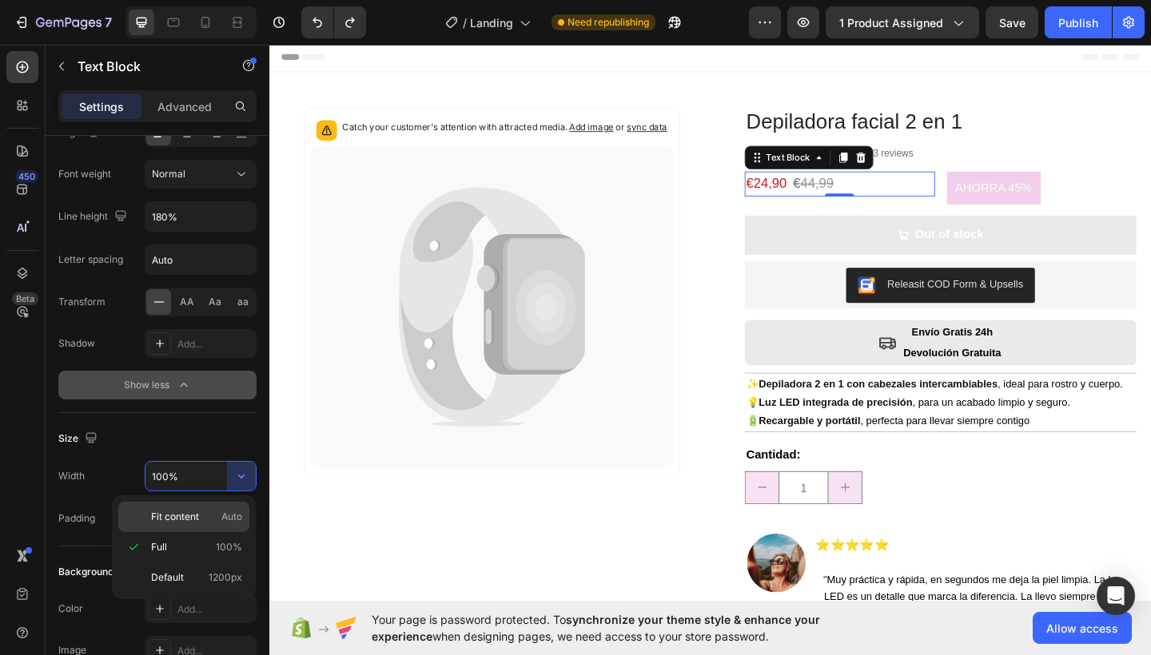
click at [214, 511] on p "Fit content Auto" at bounding box center [196, 517] width 91 height 14
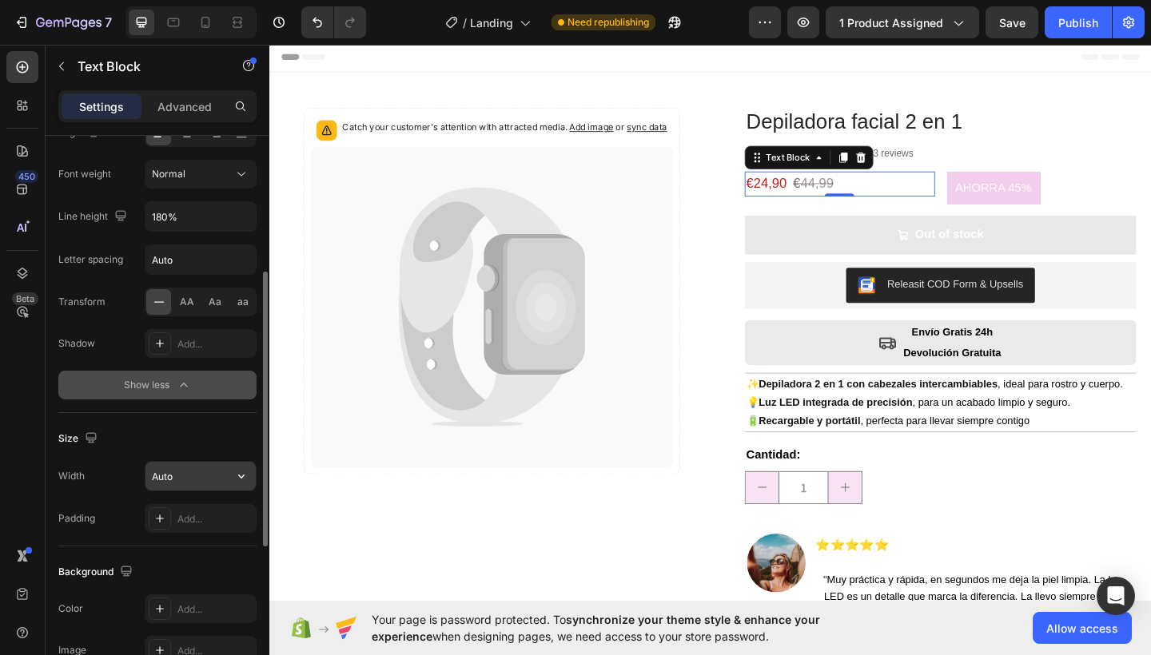
click at [221, 475] on input "Auto" at bounding box center [200, 476] width 110 height 29
click at [240, 475] on icon "button" at bounding box center [241, 476] width 16 height 16
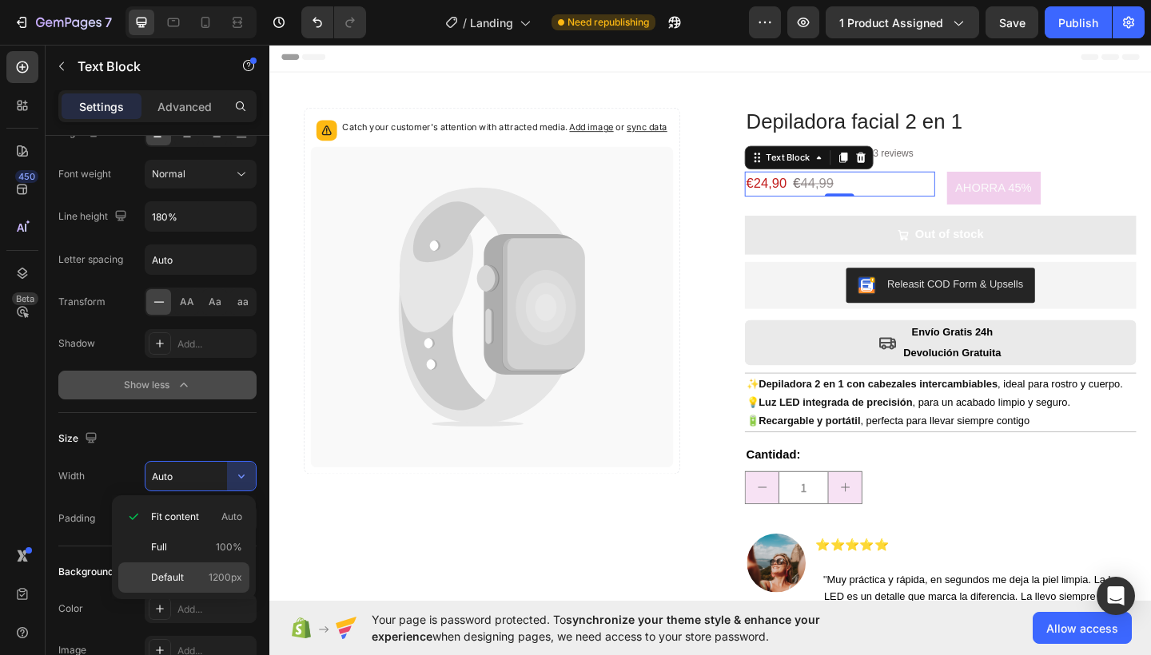
click at [217, 578] on span "1200px" at bounding box center [226, 577] width 34 height 14
type input "1200"
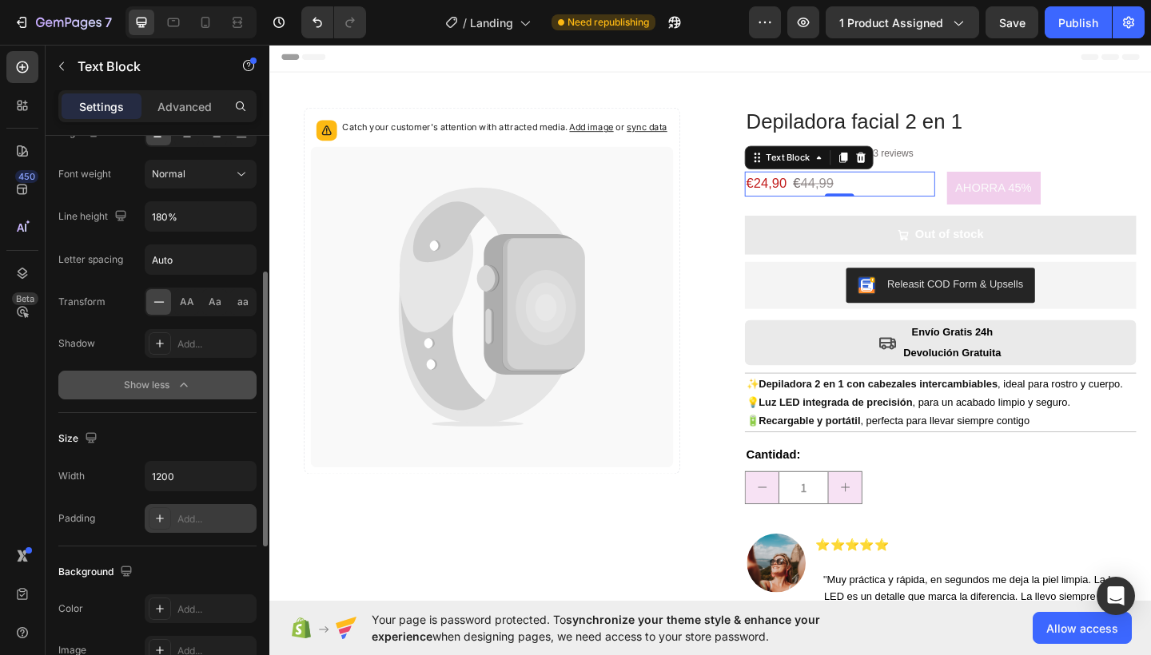
click at [197, 523] on div "Add..." at bounding box center [214, 519] width 75 height 14
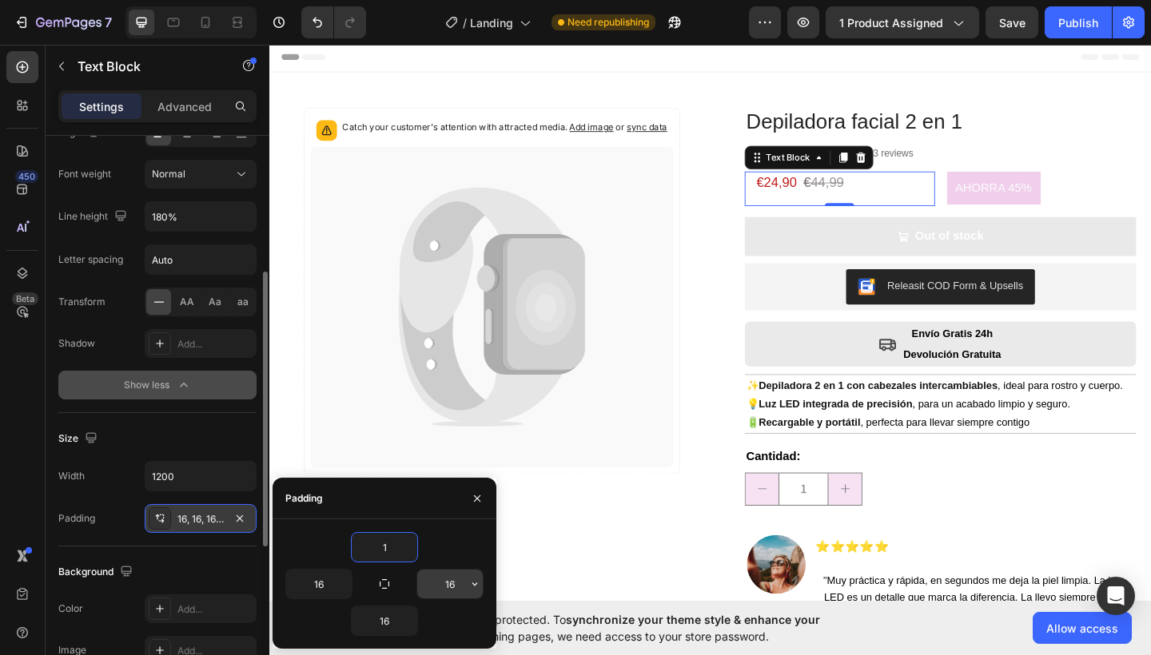
type input "1"
click at [447, 581] on input "16" at bounding box center [450, 584] width 66 height 29
type input "16"
click at [324, 580] on input "16" at bounding box center [319, 584] width 66 height 29
type input "1"
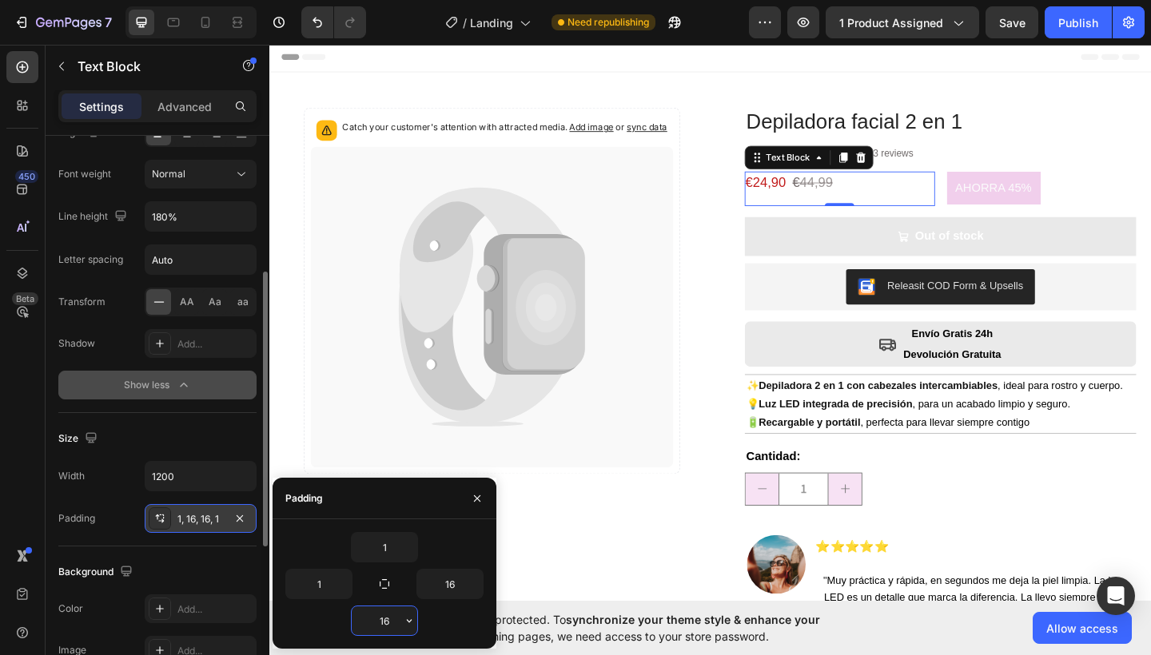
click at [396, 616] on input "16" at bounding box center [385, 620] width 66 height 29
type input "1"
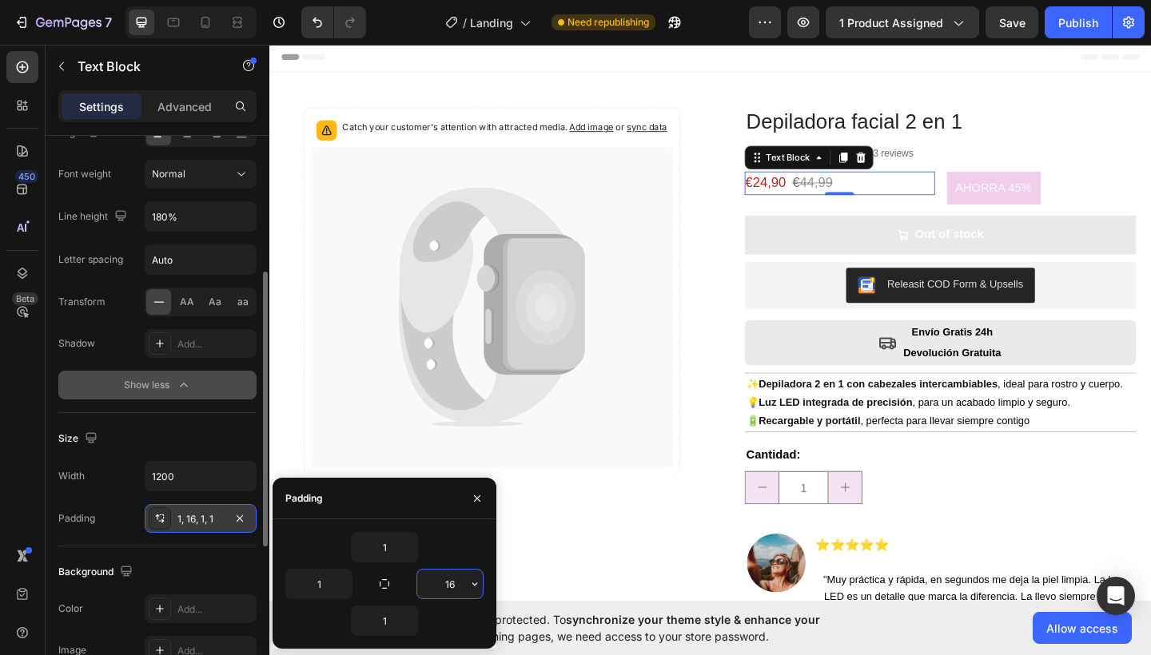
click at [464, 590] on input "16" at bounding box center [450, 584] width 66 height 29
type input "1"
click at [436, 501] on div "Padding" at bounding box center [384, 499] width 224 height 42
click at [475, 500] on icon "button" at bounding box center [477, 498] width 6 height 6
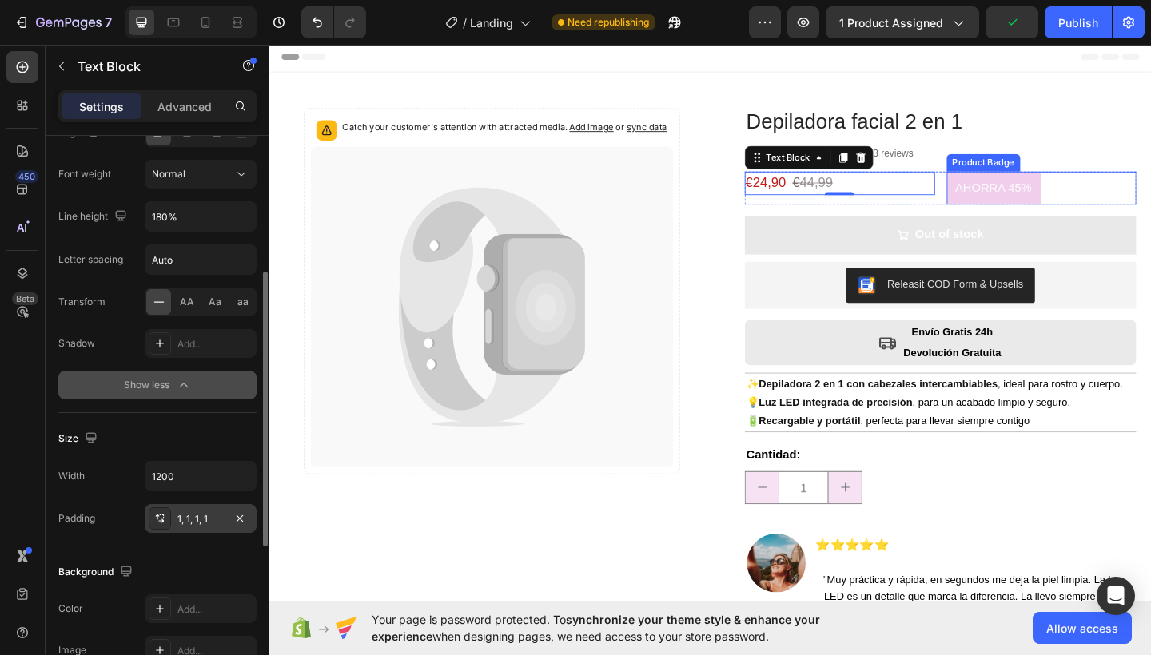
click at [1021, 207] on pre "AHORRA 45%" at bounding box center [1057, 201] width 102 height 36
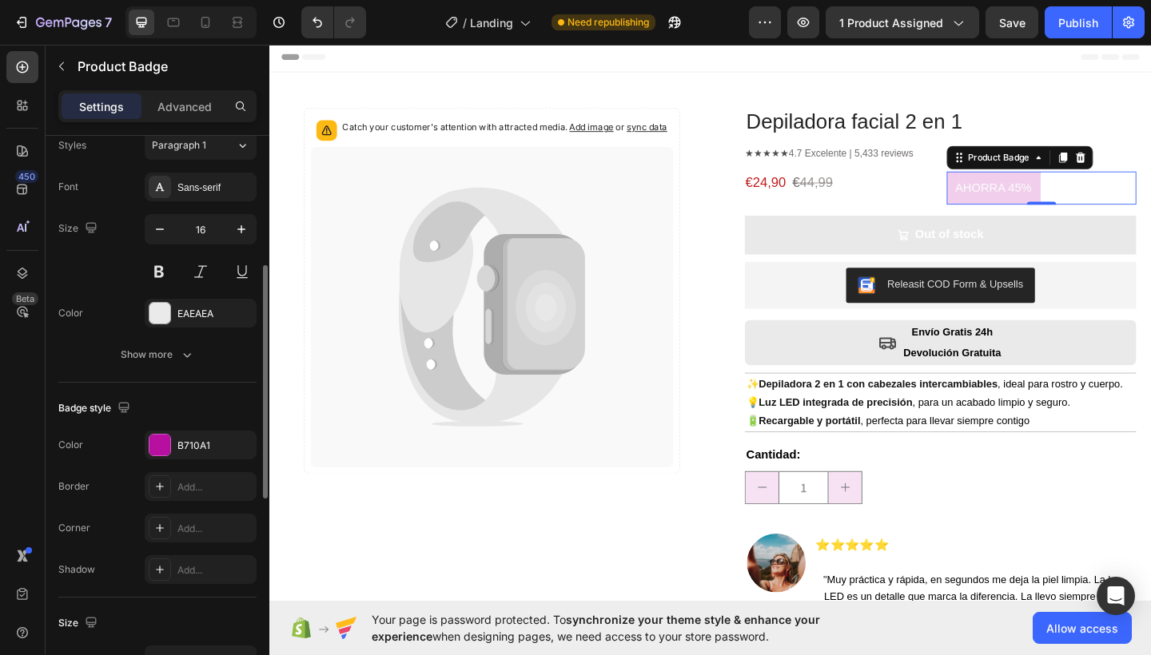
scroll to position [439, 0]
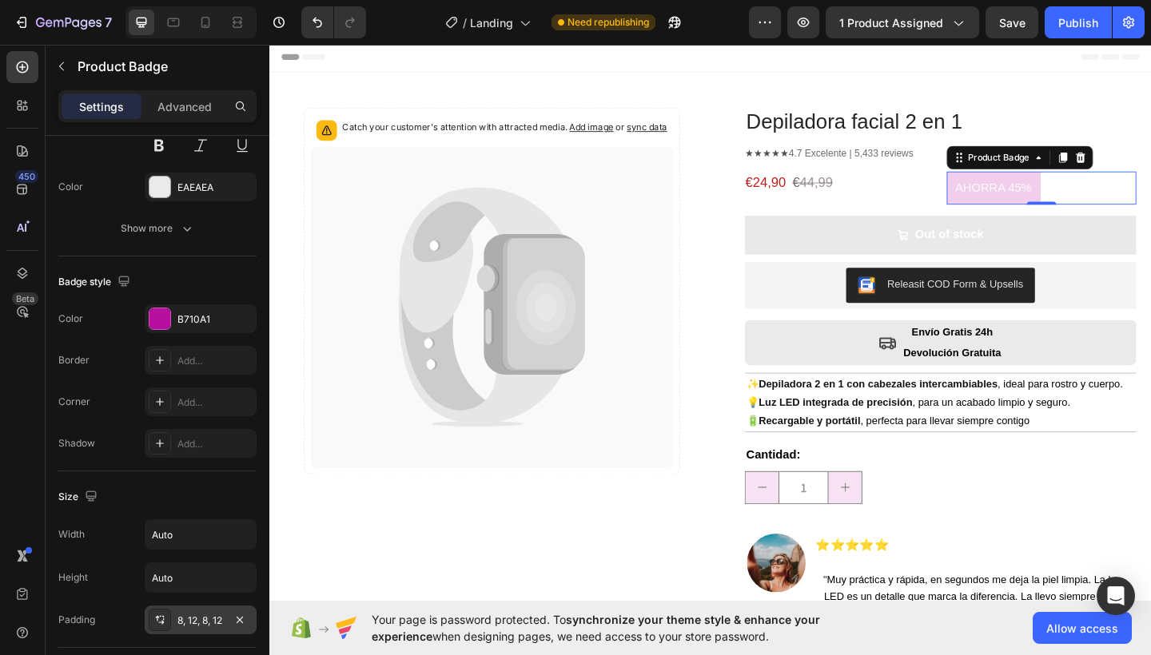
click at [181, 622] on div "8, 12, 8, 12" at bounding box center [200, 621] width 46 height 14
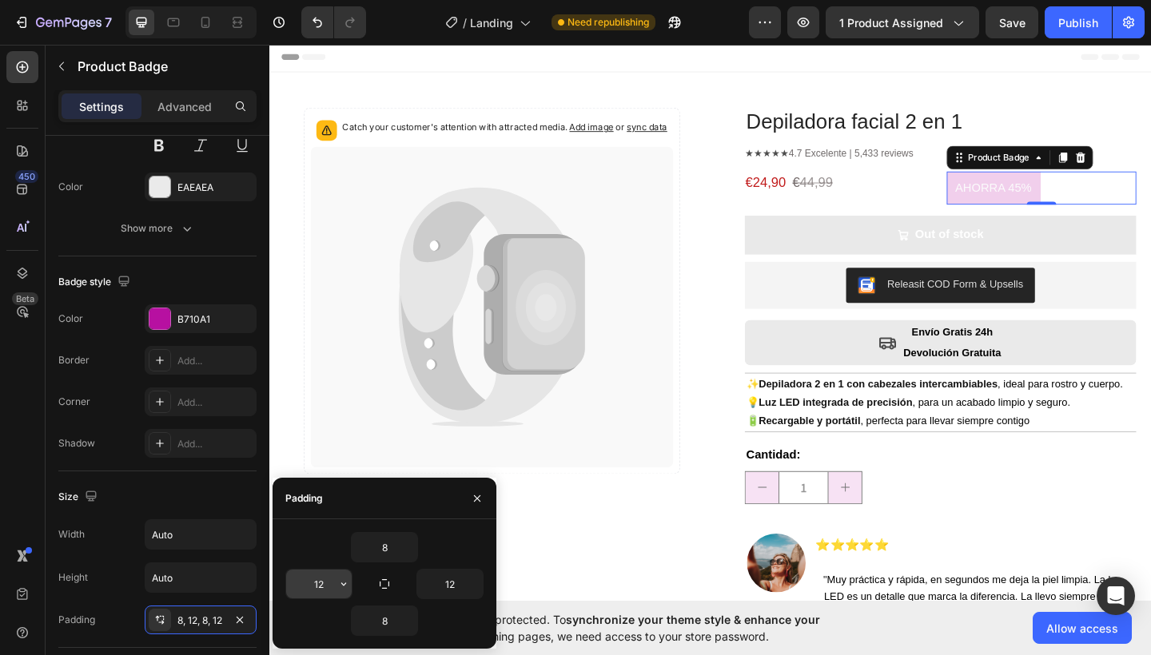
click at [326, 581] on input "12" at bounding box center [319, 584] width 66 height 29
type input "12"
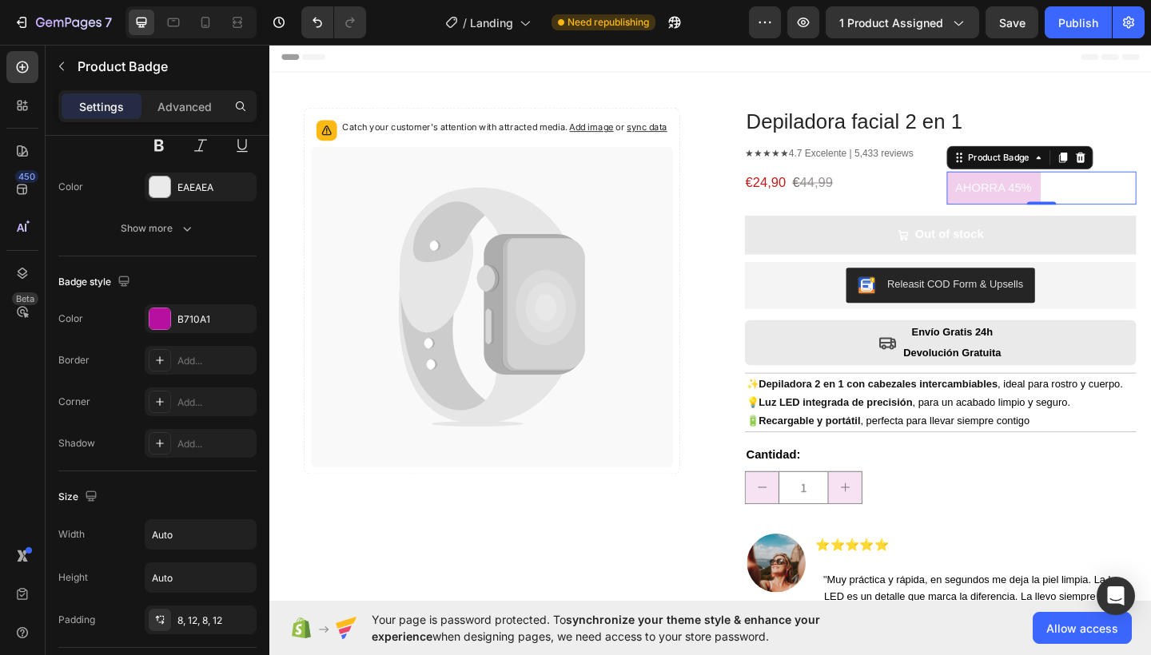
click at [1150, 209] on div "AHORRA 45%" at bounding box center [1109, 201] width 207 height 36
click at [1096, 215] on div at bounding box center [1109, 216] width 32 height 5
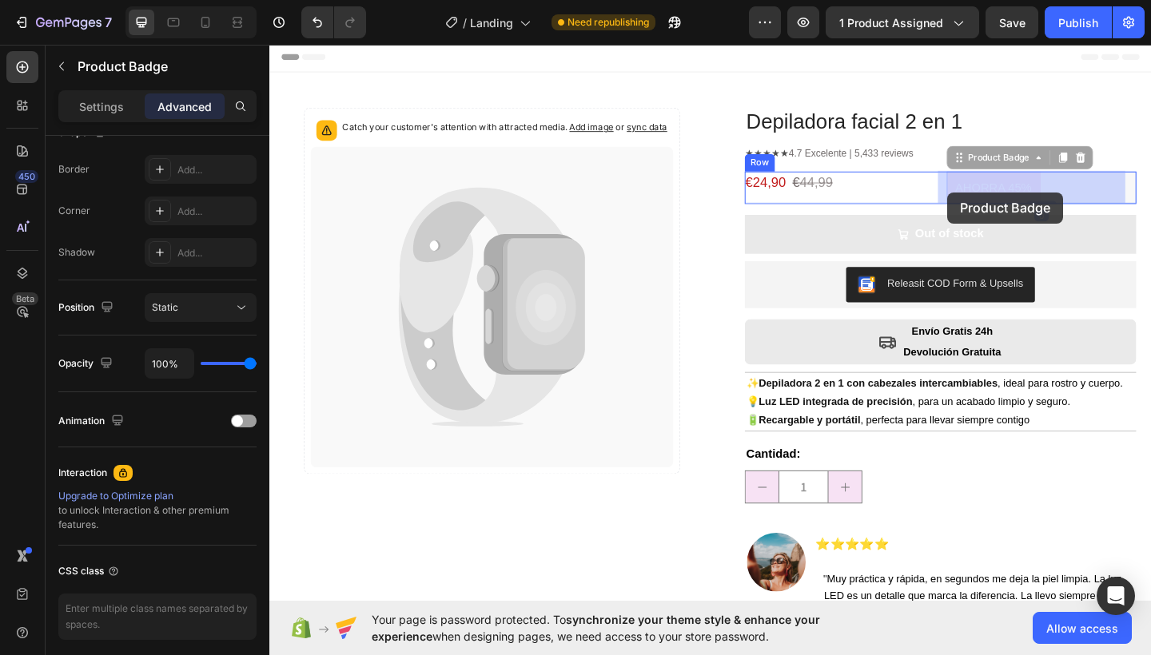
drag, startPoint x: 1115, startPoint y: 213, endPoint x: 1007, endPoint y: 205, distance: 108.9
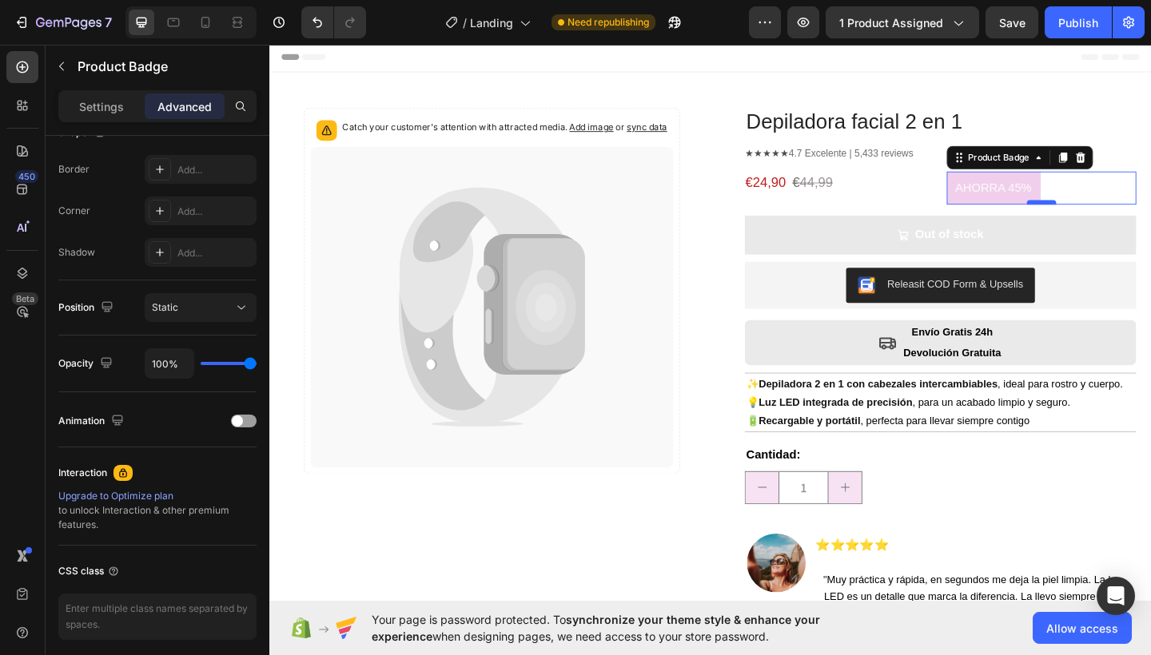
click at [1093, 215] on div at bounding box center [1109, 216] width 32 height 5
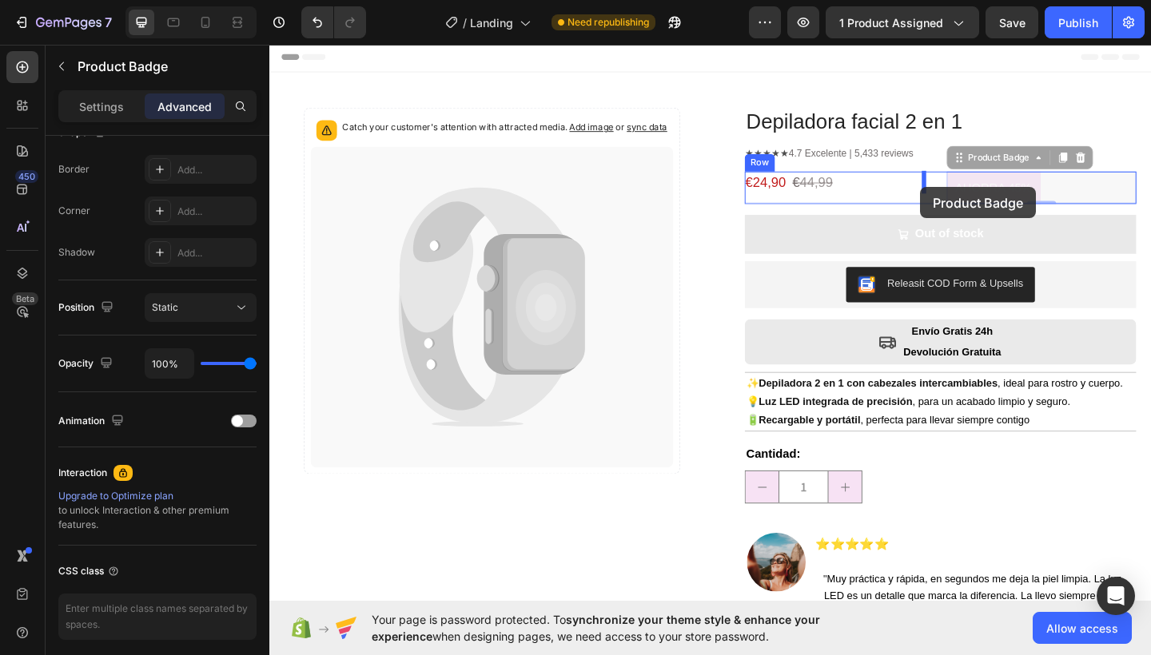
drag, startPoint x: 1043, startPoint y: 206, endPoint x: 977, endPoint y: 200, distance: 66.6
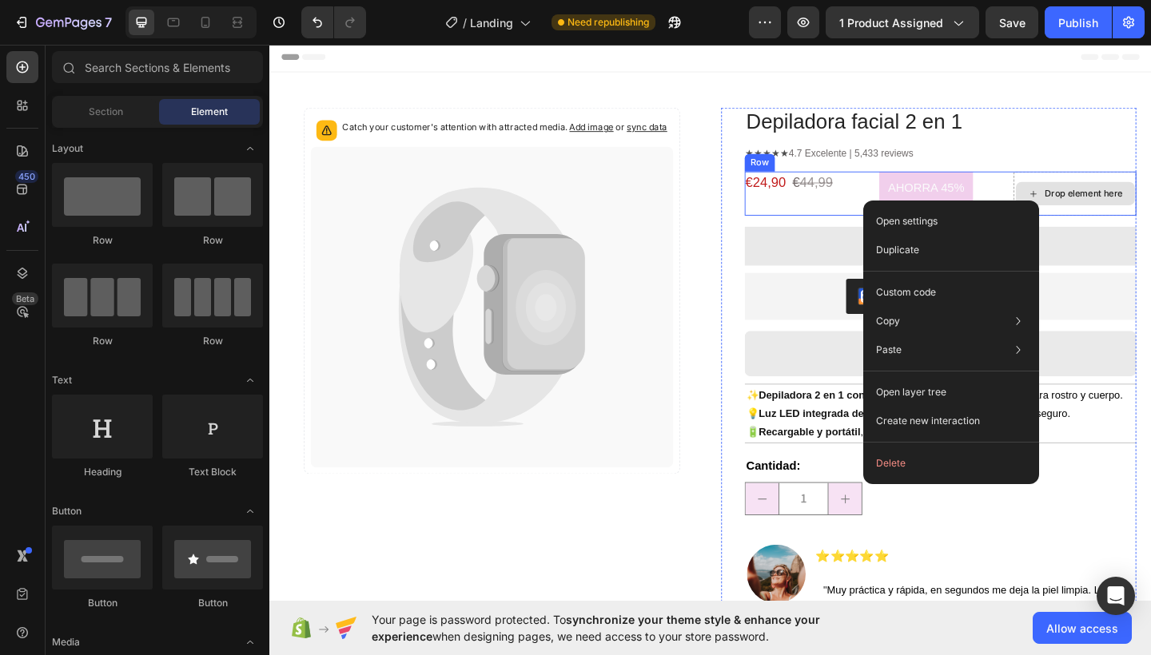
click at [1145, 225] on div "Drop element here" at bounding box center [1145, 207] width 133 height 48
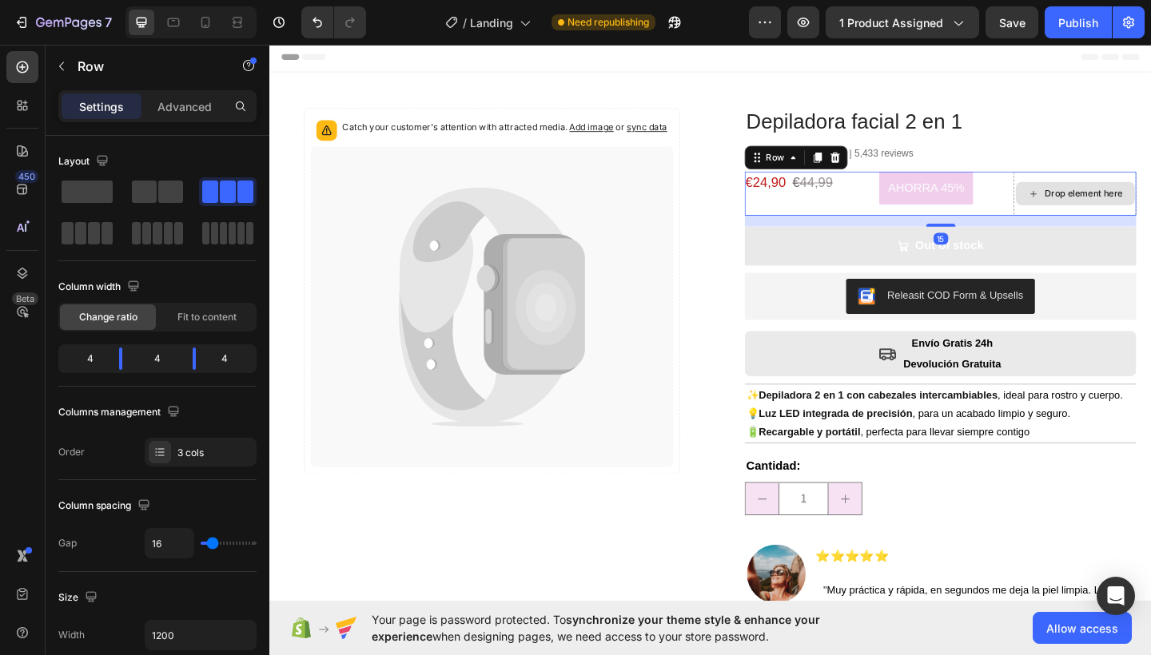
click at [1145, 225] on div "Drop element here" at bounding box center [1145, 207] width 133 height 48
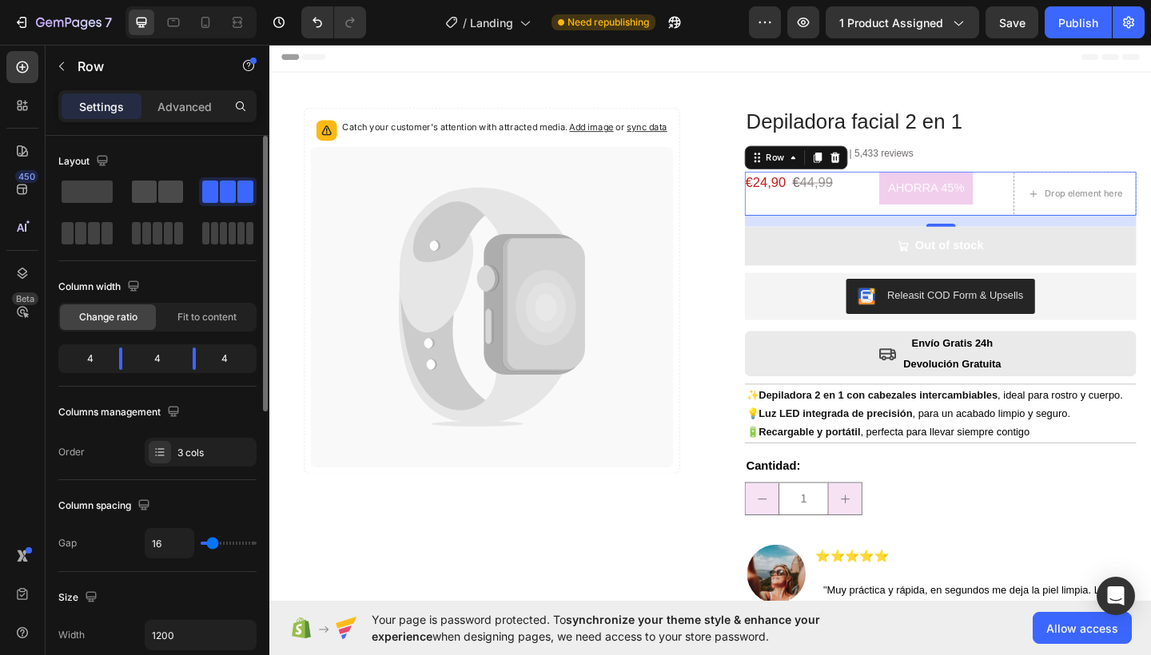
click at [153, 195] on span at bounding box center [144, 192] width 25 height 22
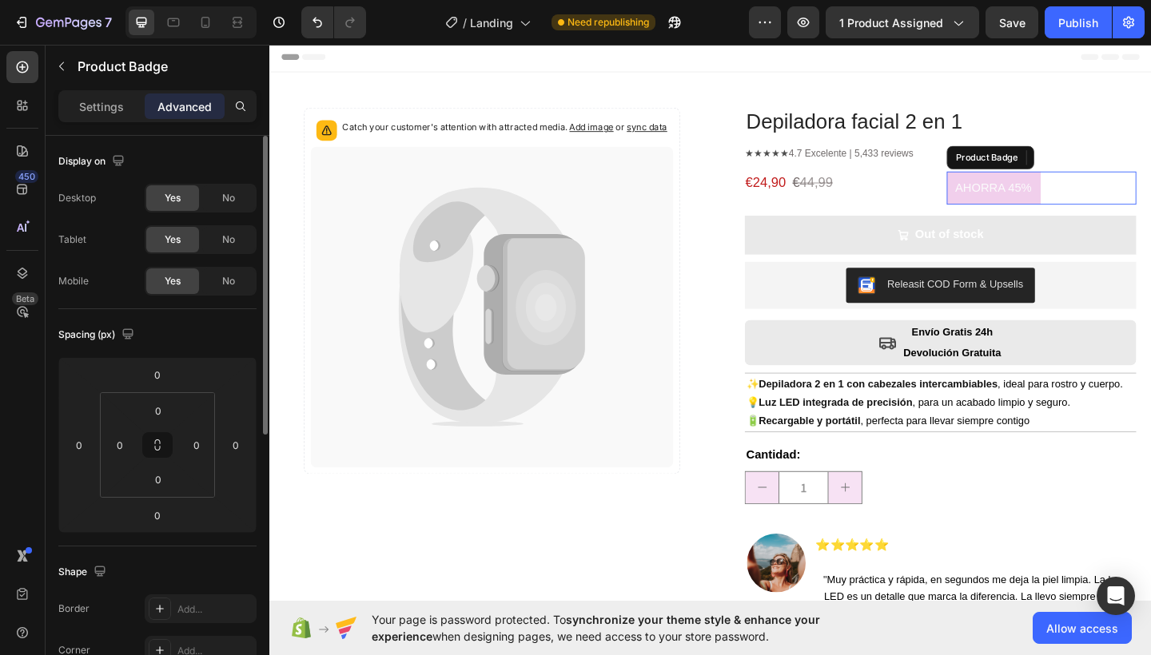
click at [1006, 205] on pre "AHORRA 45%" at bounding box center [1057, 201] width 102 height 36
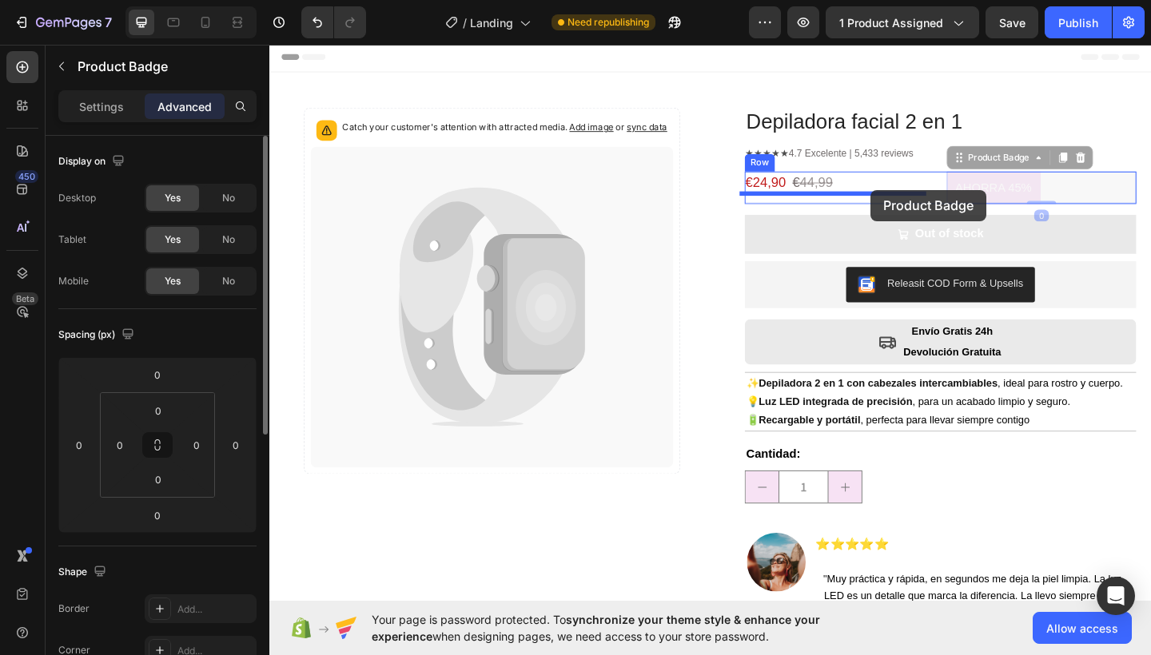
drag, startPoint x: 1003, startPoint y: 205, endPoint x: 923, endPoint y: 203, distance: 79.9
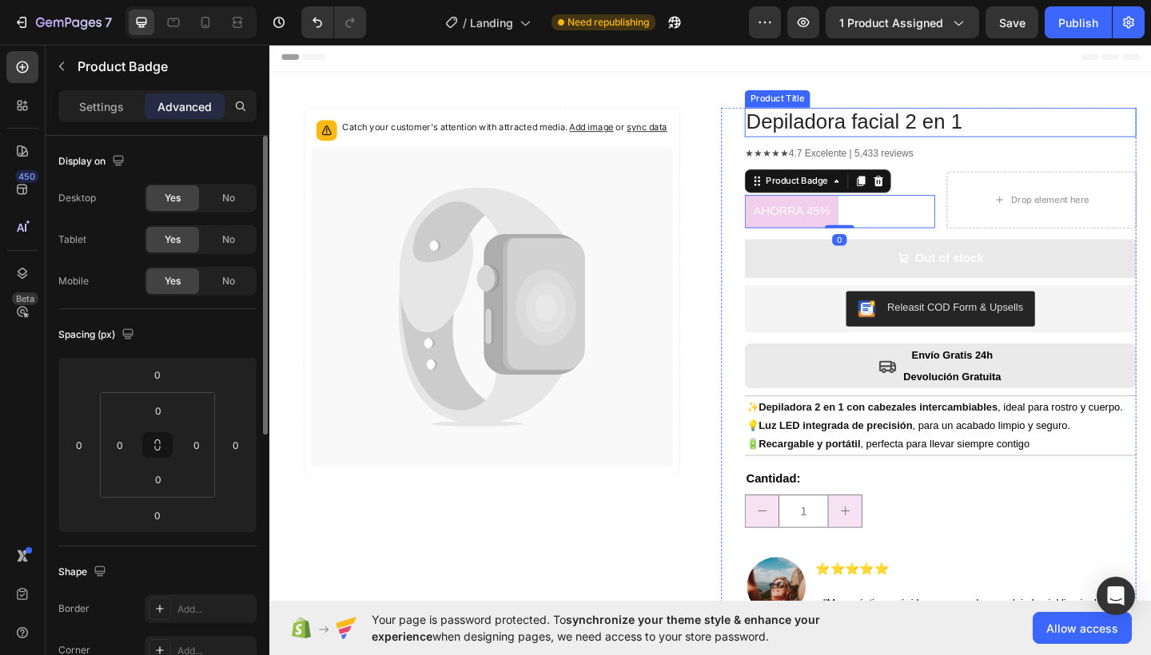
click at [1062, 133] on h1 "Depiladora facial 2 en 1" at bounding box center [999, 129] width 426 height 32
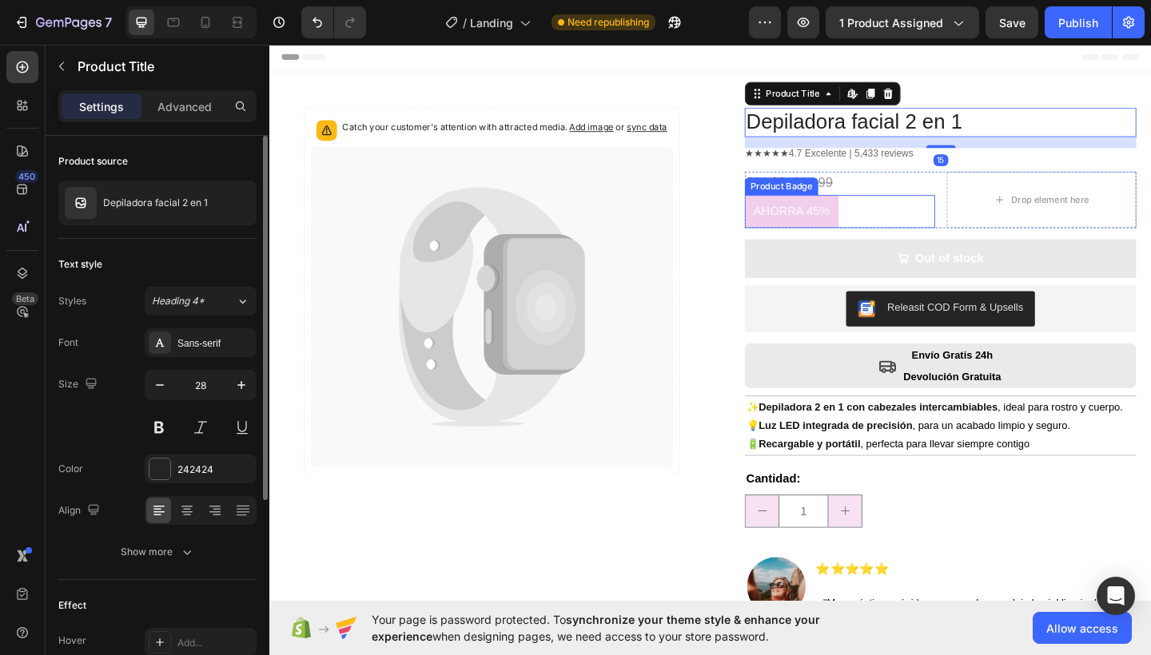
click at [850, 224] on pre "AHORRA 45%" at bounding box center [837, 227] width 102 height 36
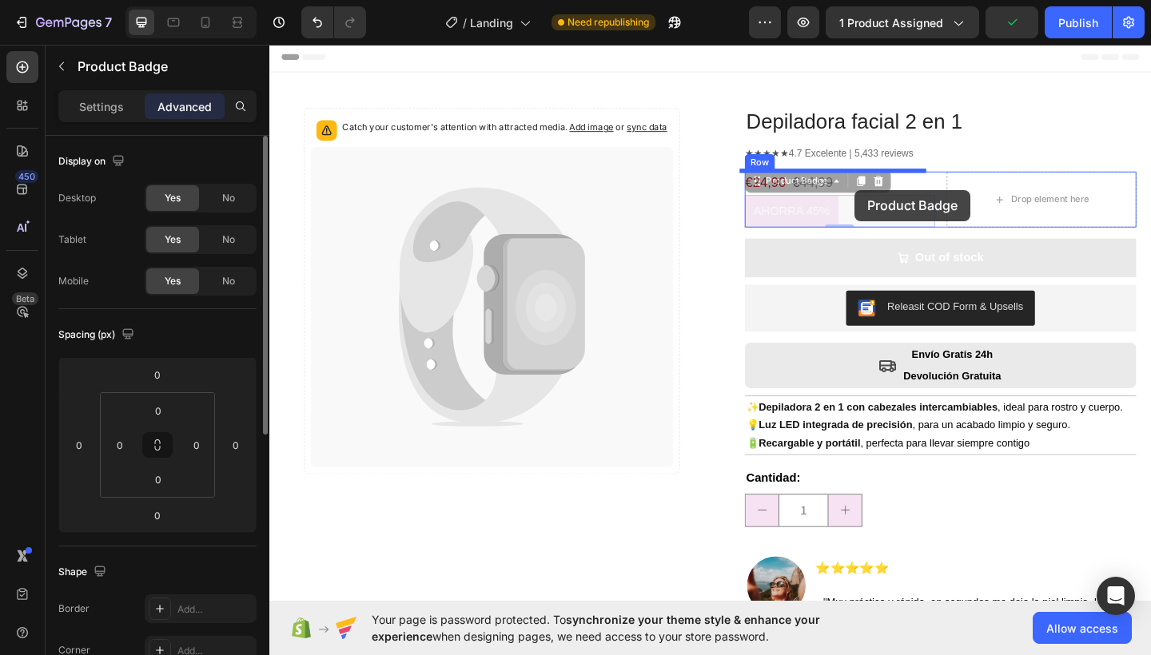
drag, startPoint x: 878, startPoint y: 229, endPoint x: 905, endPoint y: 203, distance: 37.9
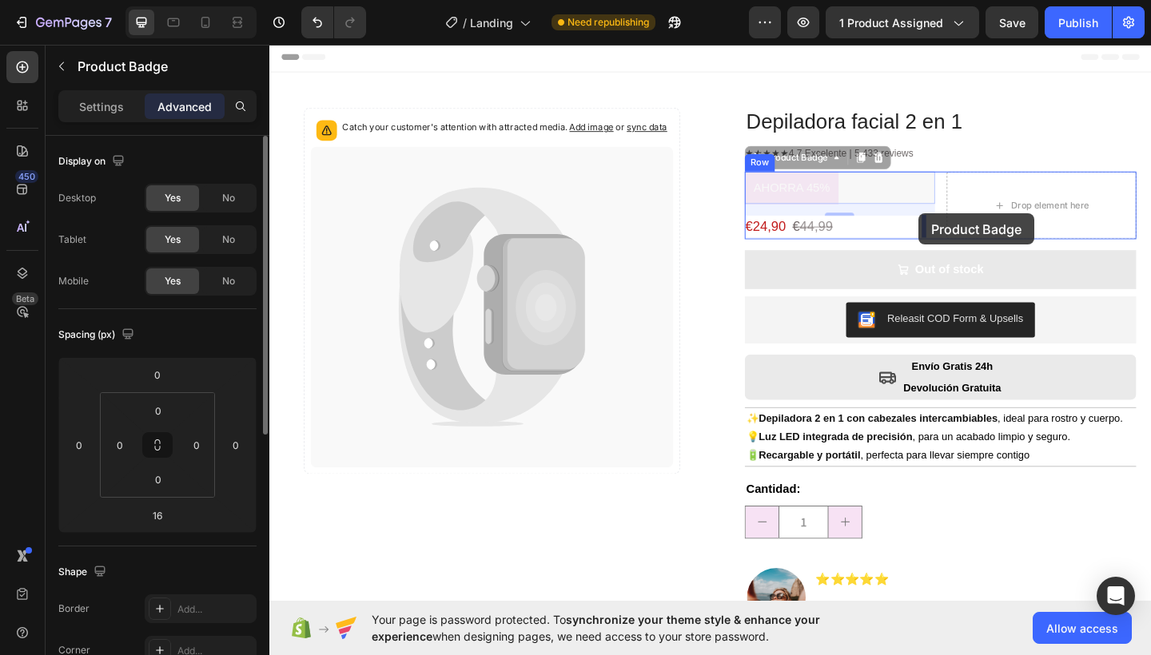
drag, startPoint x: 876, startPoint y: 201, endPoint x: 975, endPoint y: 229, distance: 102.7
type input "0"
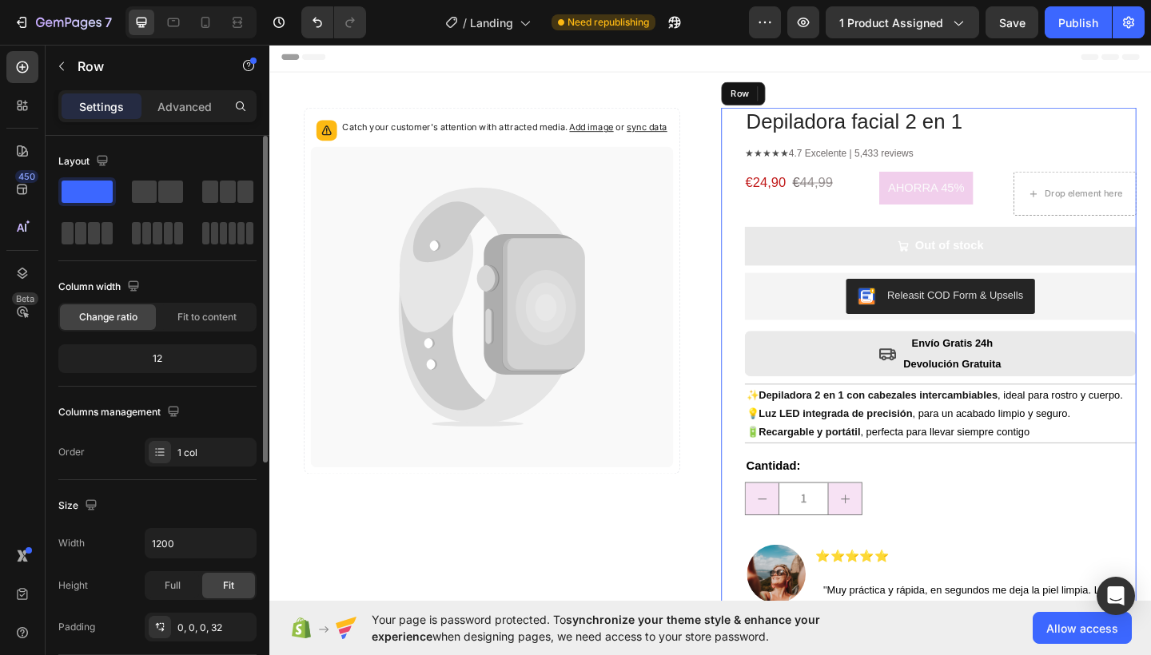
click at [849, 233] on div "Depiladora facial 2 en 1 Product Title ★★★★★ 4.7 Excelente | 5,433 reviews Text…" at bounding box center [999, 424] width 426 height 622
click at [963, 229] on div "AHORRA 45% Product Badge" at bounding box center [998, 207] width 133 height 48
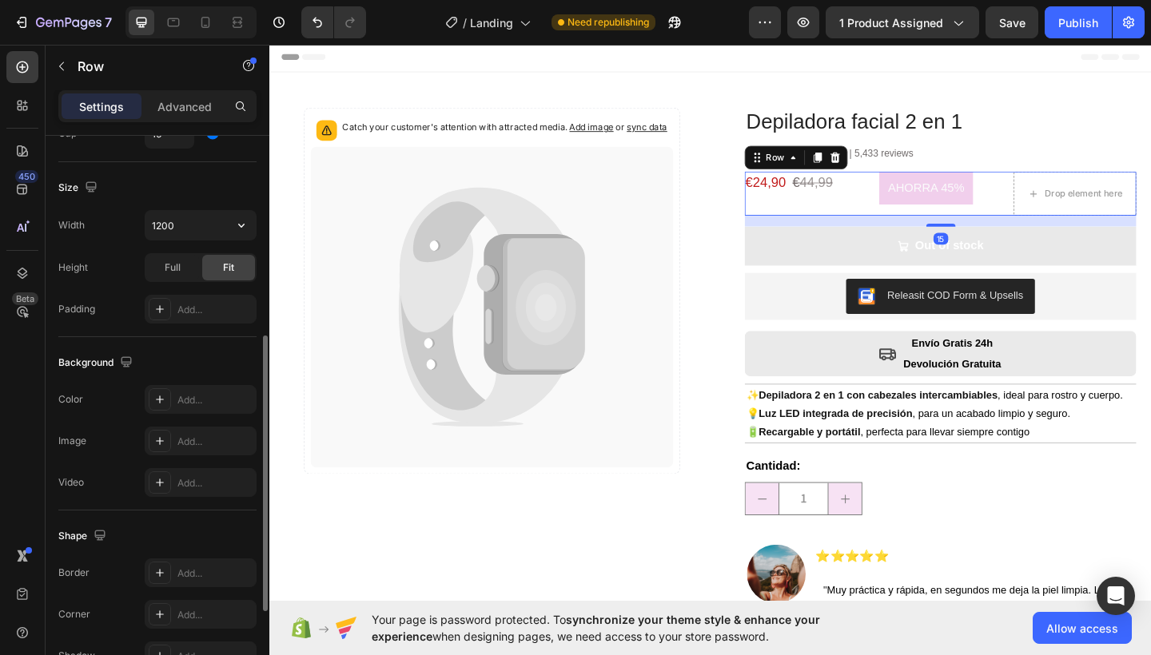
scroll to position [0, 0]
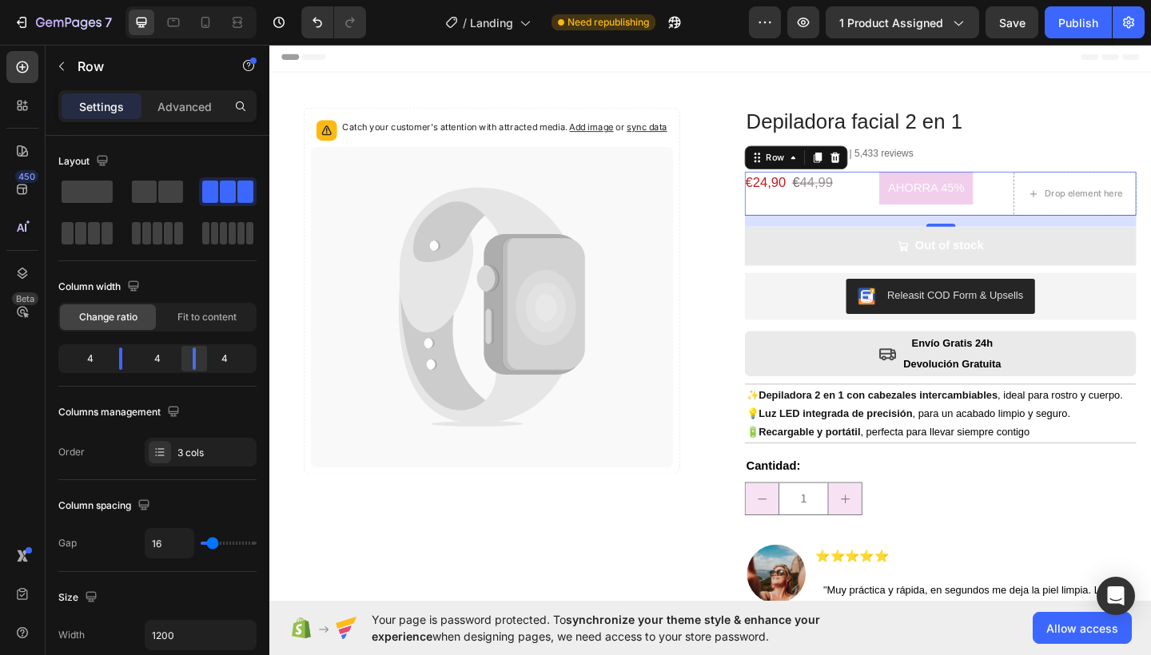
click at [189, 364] on div at bounding box center [194, 359] width 29 height 22
drag, startPoint x: 121, startPoint y: 360, endPoint x: 106, endPoint y: 359, distance: 15.2
click at [180, 359] on div at bounding box center [194, 359] width 29 height 22
click at [846, 203] on s "44,99" at bounding box center [864, 195] width 36 height 16
click at [813, 223] on div "€24,90 € 44,99 Text Block" at bounding box center [836, 207] width 100 height 48
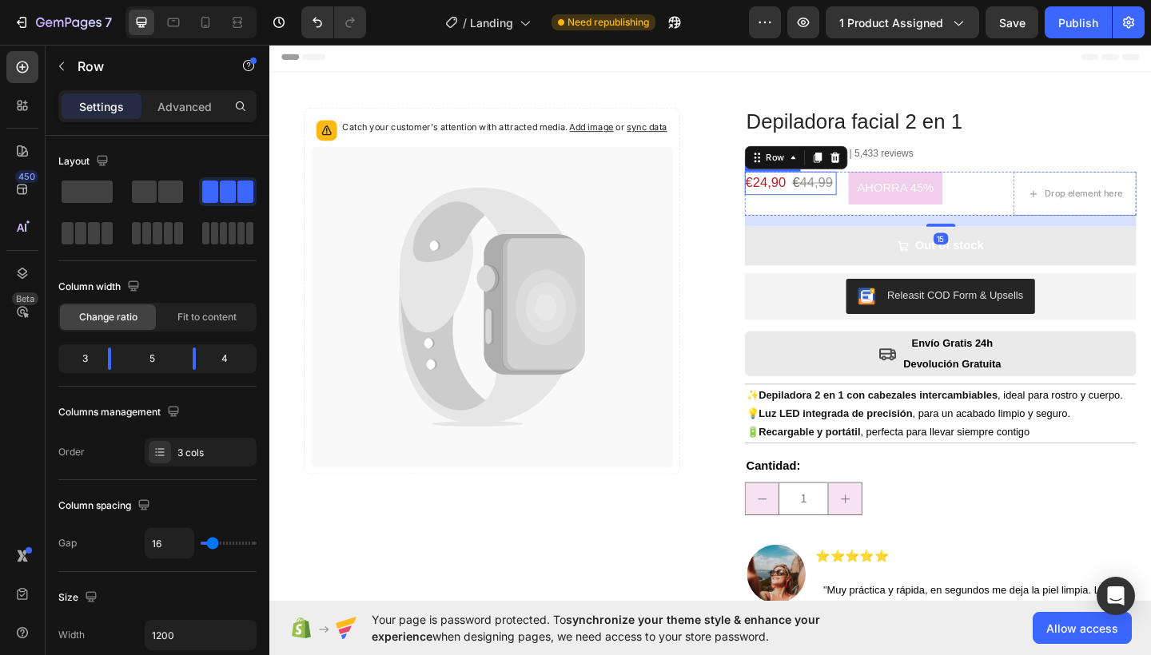
click at [787, 208] on p "€24,90 € 44,99" at bounding box center [836, 196] width 98 height 24
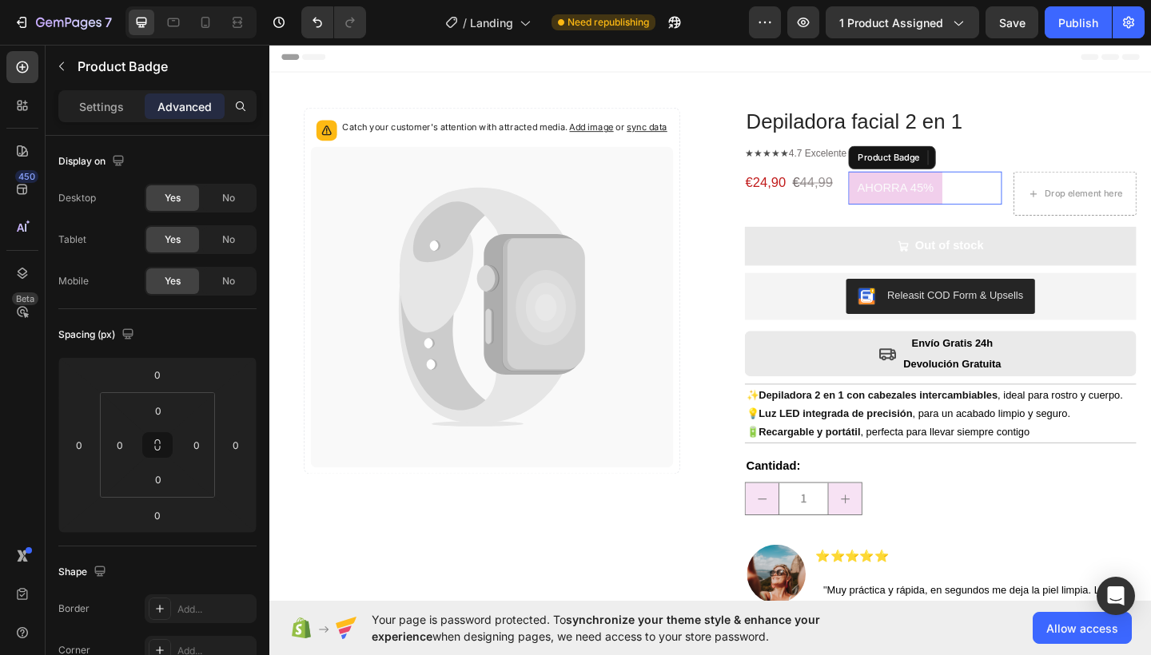
click at [959, 193] on pre "AHORRA 45%" at bounding box center [950, 201] width 102 height 36
click at [95, 111] on p "Settings" at bounding box center [101, 106] width 45 height 17
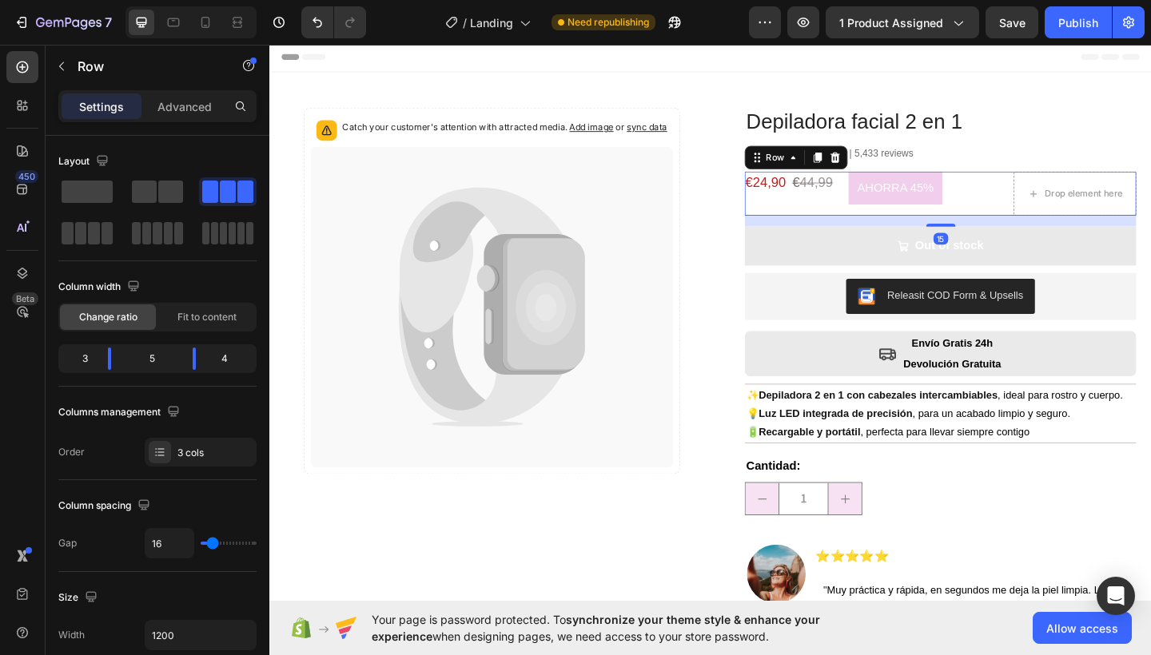
click at [899, 226] on div "AHORRA 45% Product Badge" at bounding box center [982, 207] width 167 height 48
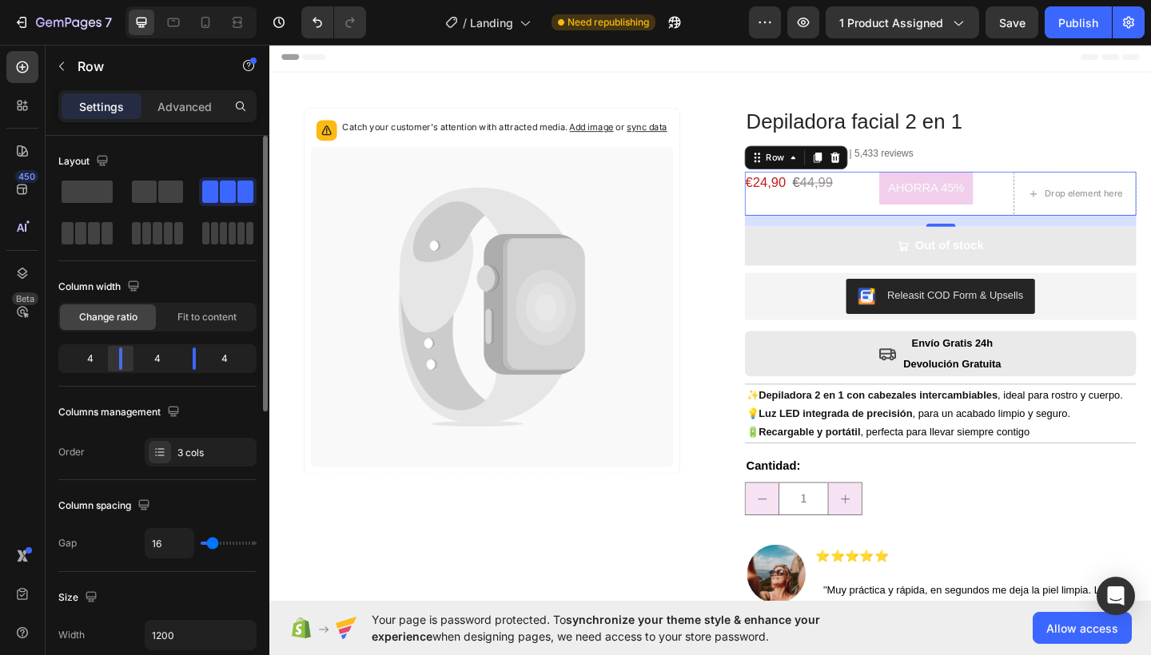
click at [180, 363] on div at bounding box center [194, 359] width 29 height 22
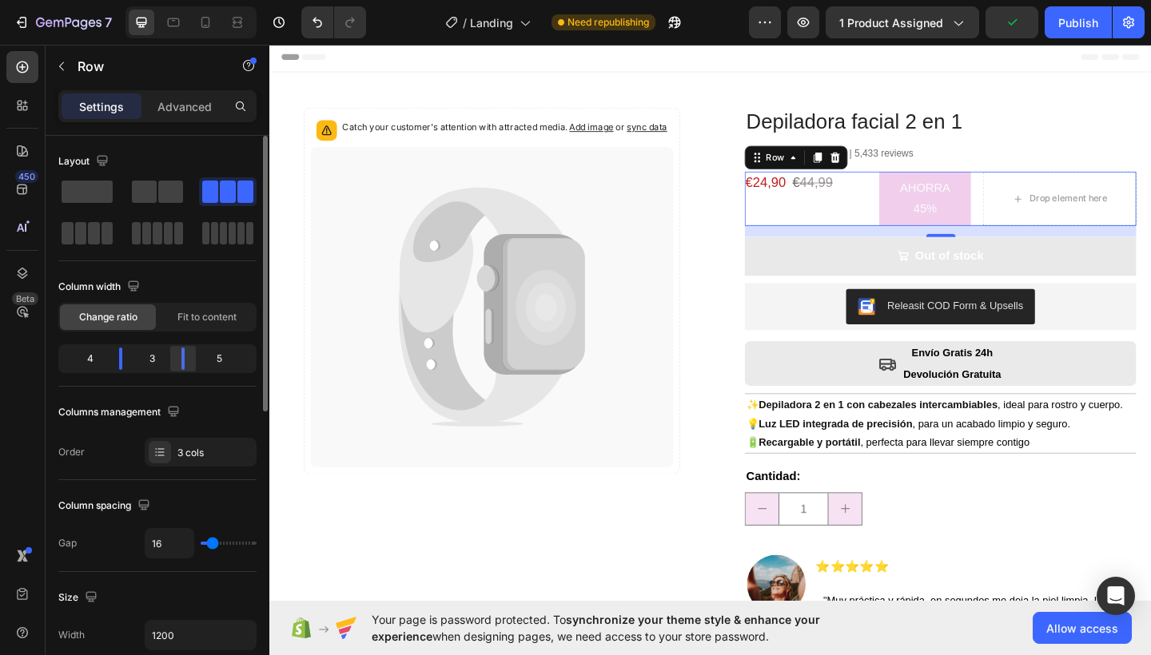
drag, startPoint x: 199, startPoint y: 352, endPoint x: 179, endPoint y: 358, distance: 20.7
click at [179, 358] on div at bounding box center [183, 359] width 29 height 22
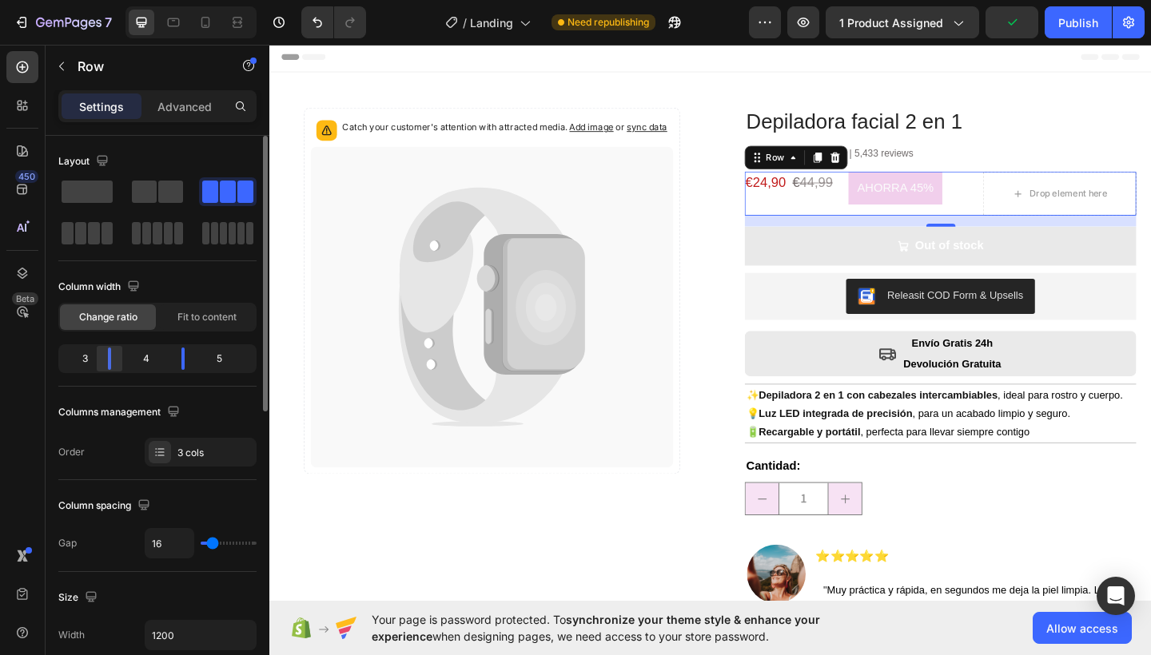
click at [169, 358] on div at bounding box center [183, 359] width 29 height 22
click at [801, 195] on span "€24,90" at bounding box center [809, 195] width 44 height 16
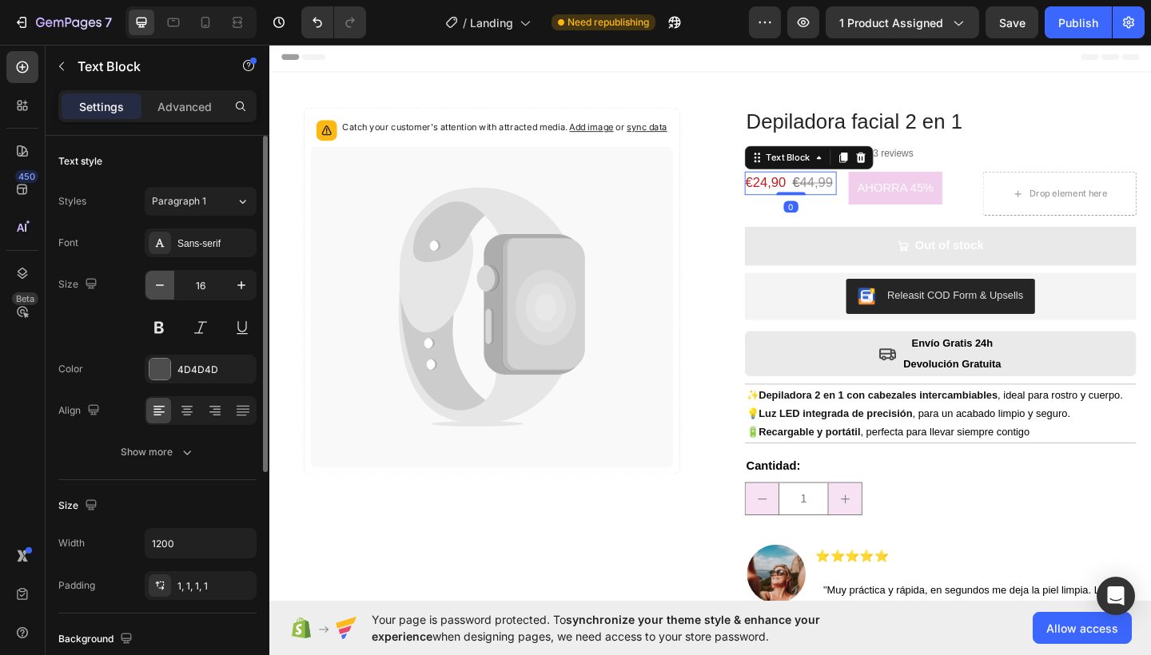
click at [162, 285] on icon "button" at bounding box center [160, 285] width 8 height 2
click at [240, 290] on icon "button" at bounding box center [241, 285] width 16 height 16
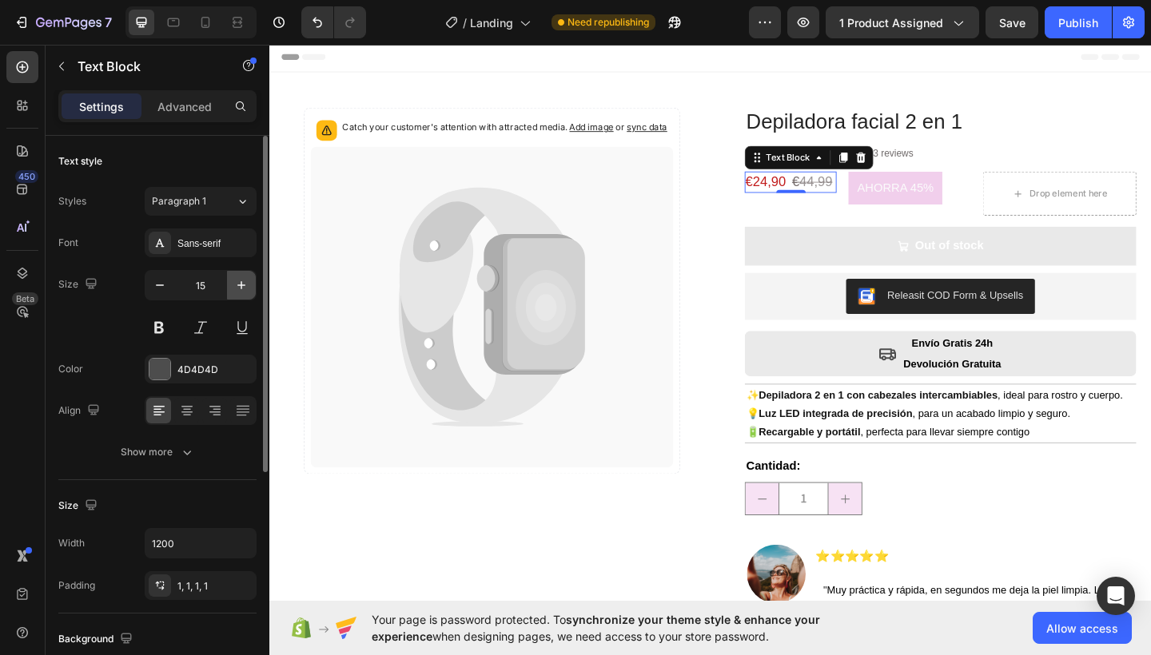
click at [240, 290] on icon "button" at bounding box center [241, 285] width 16 height 16
type input "16"
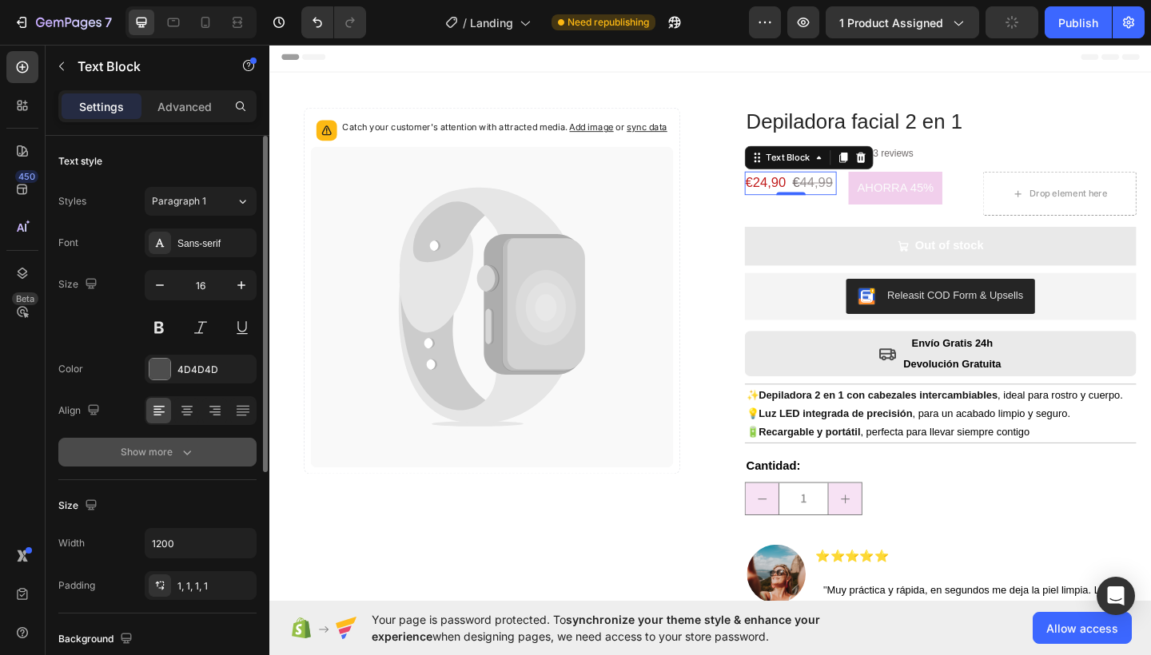
click at [186, 449] on icon "button" at bounding box center [187, 452] width 16 height 16
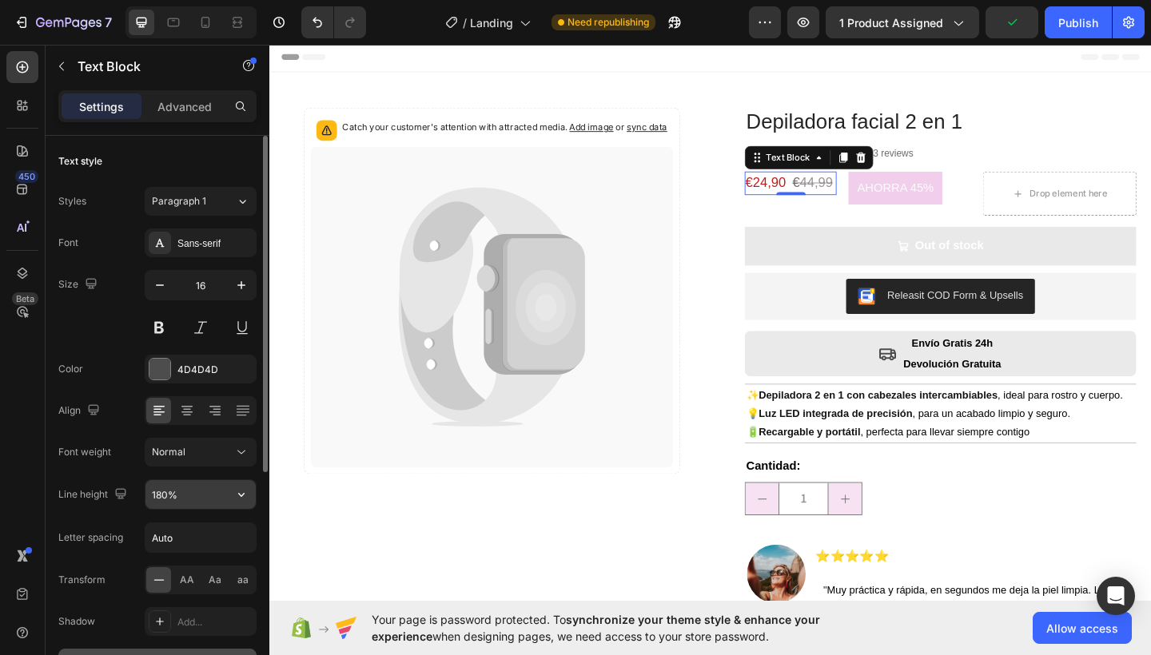
click at [198, 489] on input "180%" at bounding box center [200, 494] width 110 height 29
click at [235, 495] on icon "button" at bounding box center [241, 495] width 16 height 16
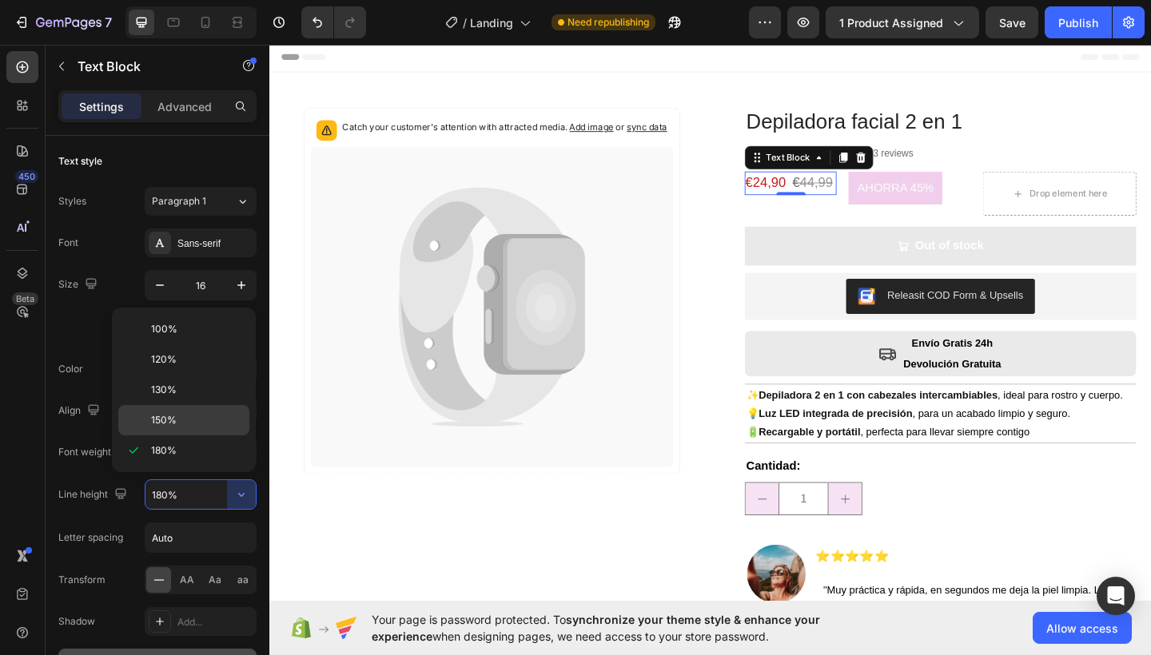
click at [165, 409] on div "150%" at bounding box center [183, 420] width 131 height 30
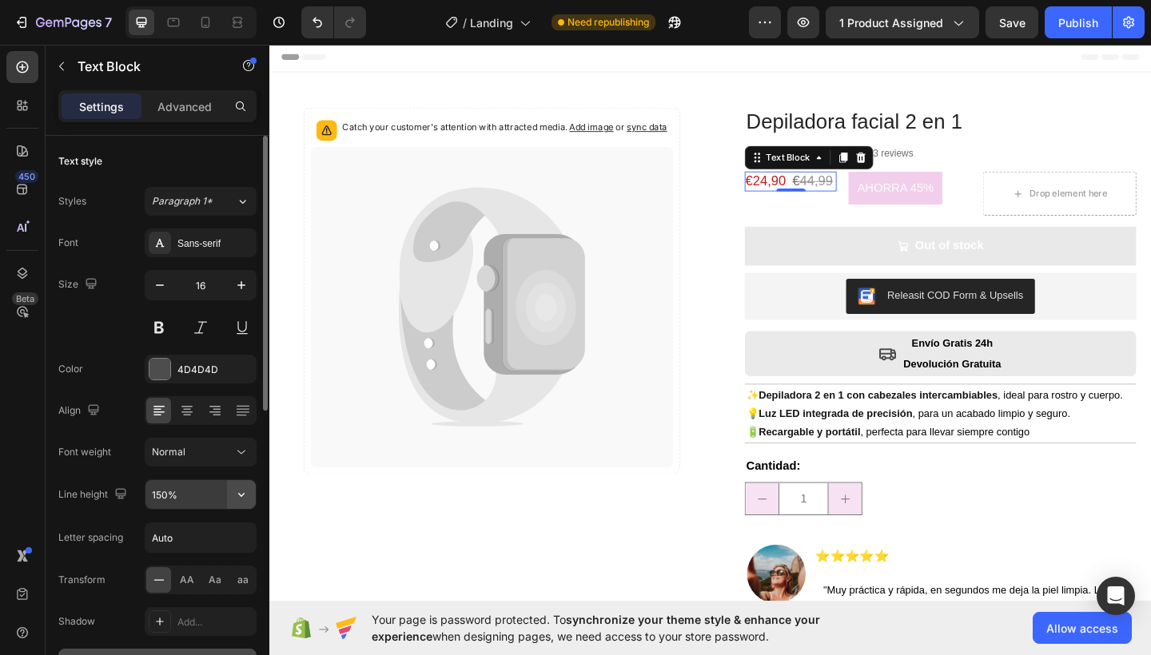
click at [237, 489] on icon "button" at bounding box center [241, 495] width 16 height 16
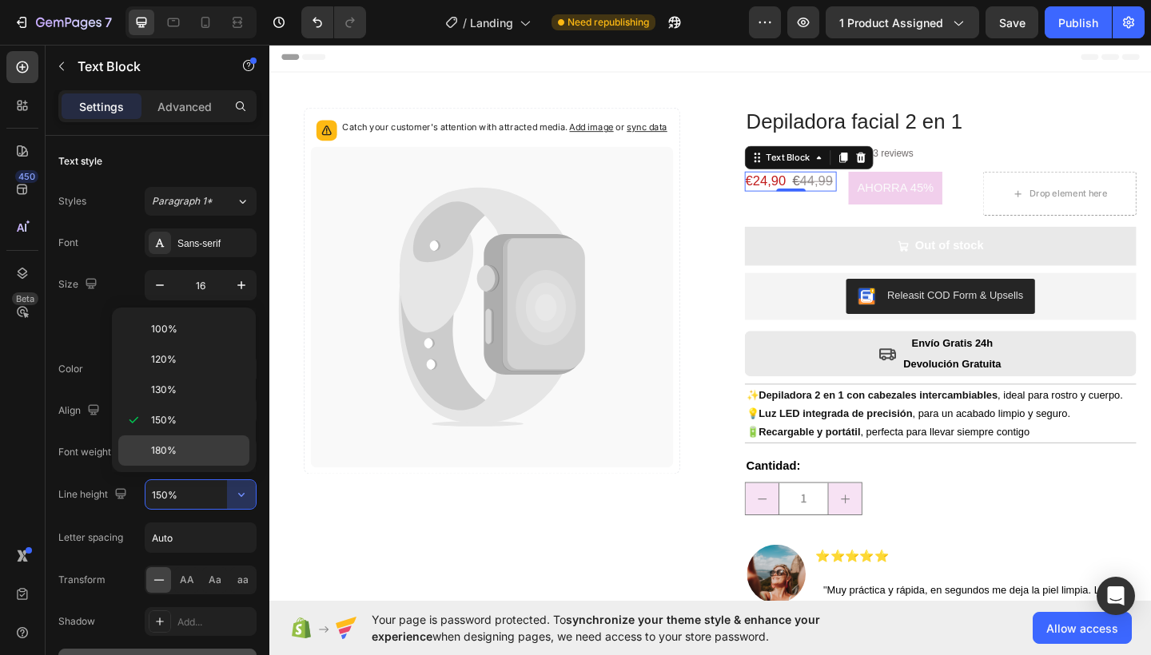
click at [158, 439] on div "180%" at bounding box center [183, 450] width 131 height 30
type input "180%"
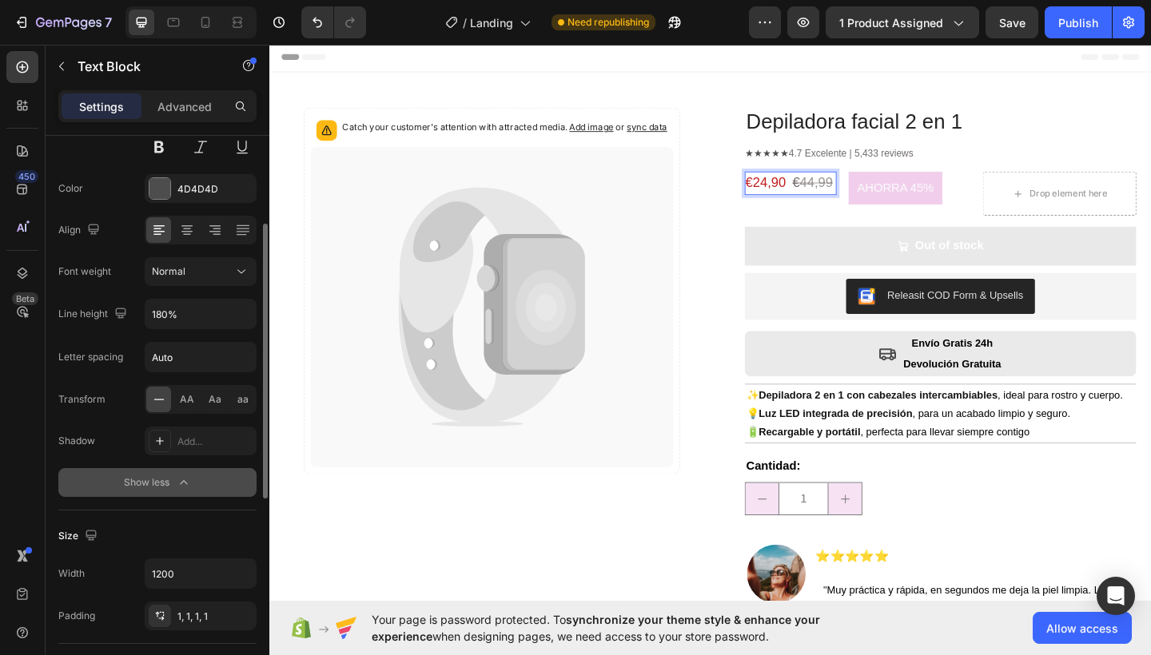
scroll to position [316, 0]
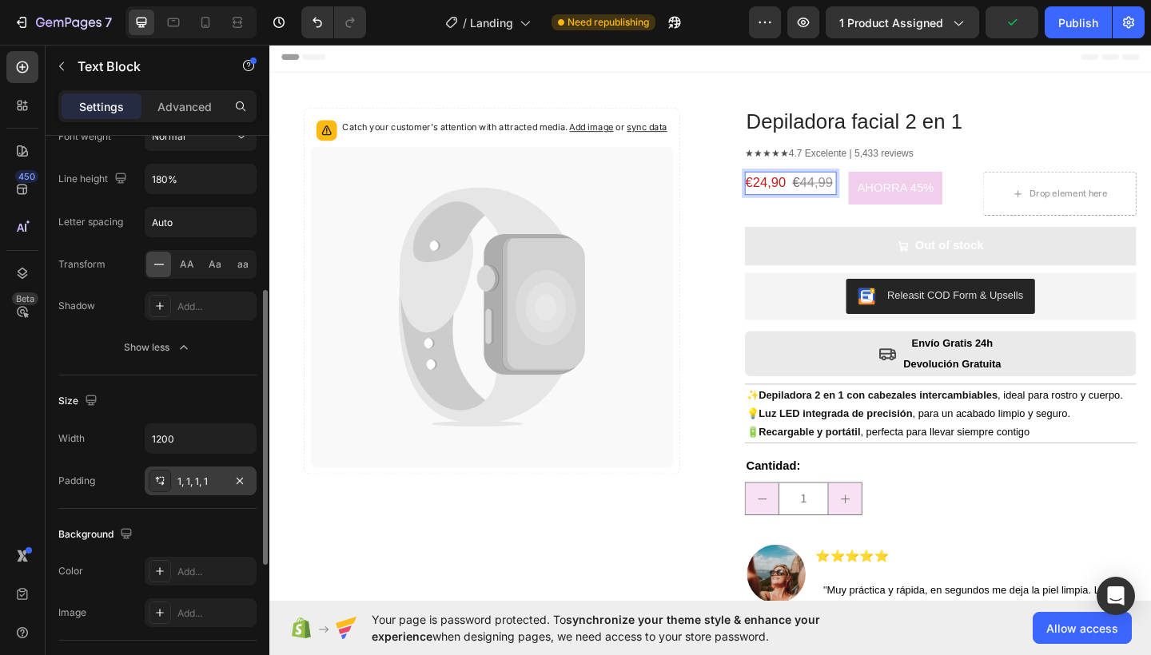
click at [195, 475] on div "1, 1, 1, 1" at bounding box center [200, 482] width 46 height 14
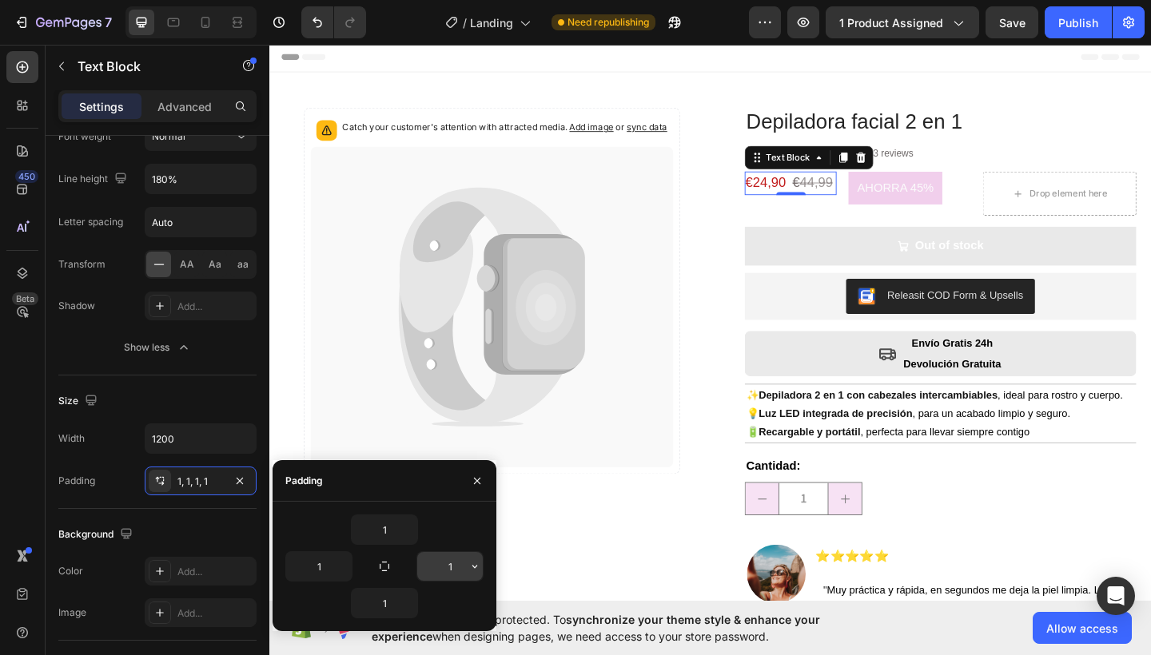
click at [454, 562] on input "1" at bounding box center [450, 566] width 66 height 29
type input "3"
click at [323, 559] on input "1" at bounding box center [319, 566] width 66 height 29
click at [328, 563] on input "1" at bounding box center [319, 566] width 66 height 29
type input "3"
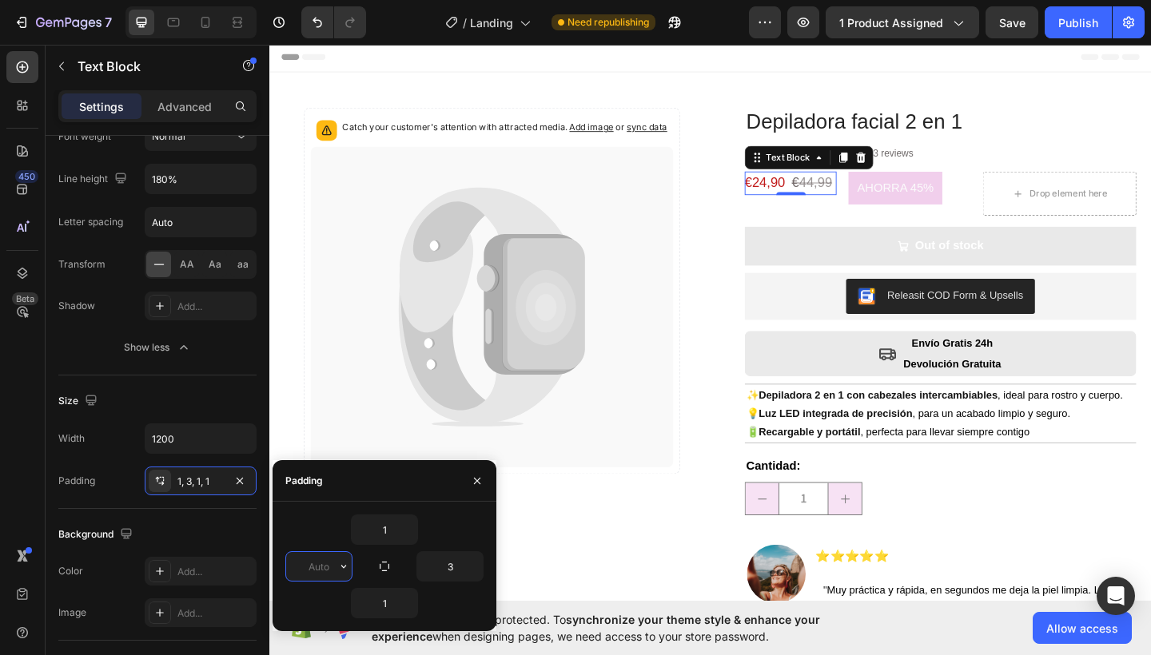
type input "2"
type input "0"
click at [460, 561] on input "3" at bounding box center [450, 566] width 66 height 29
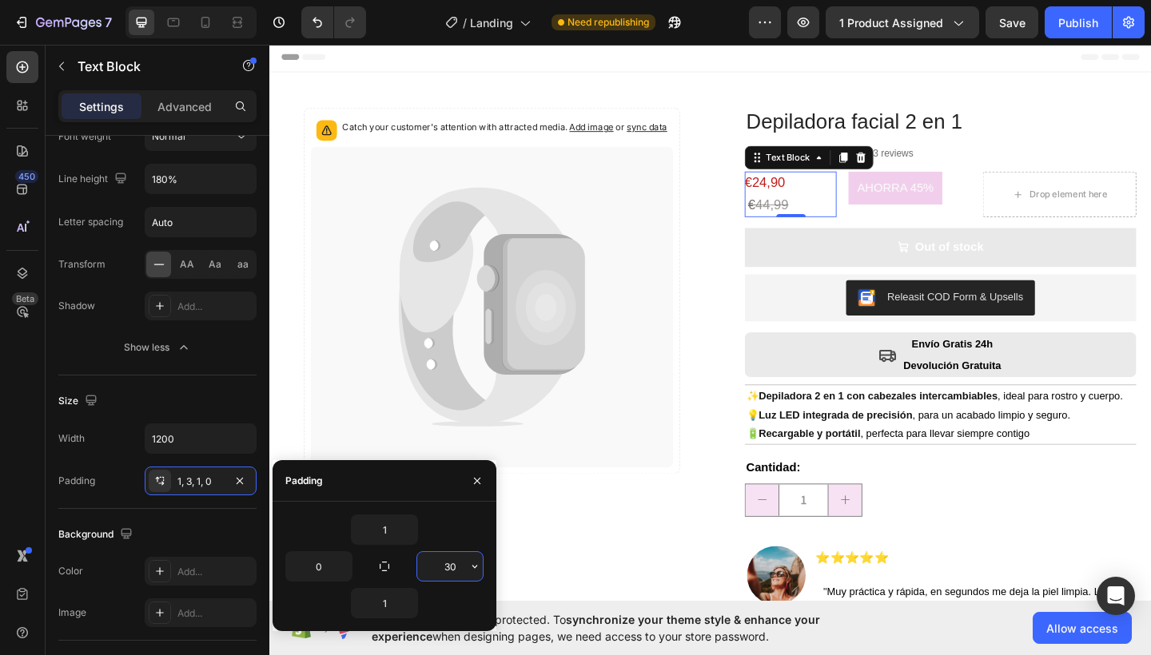
type input "30"
click at [407, 477] on div "Padding" at bounding box center [384, 481] width 224 height 42
click at [476, 483] on icon "button" at bounding box center [477, 481] width 13 height 13
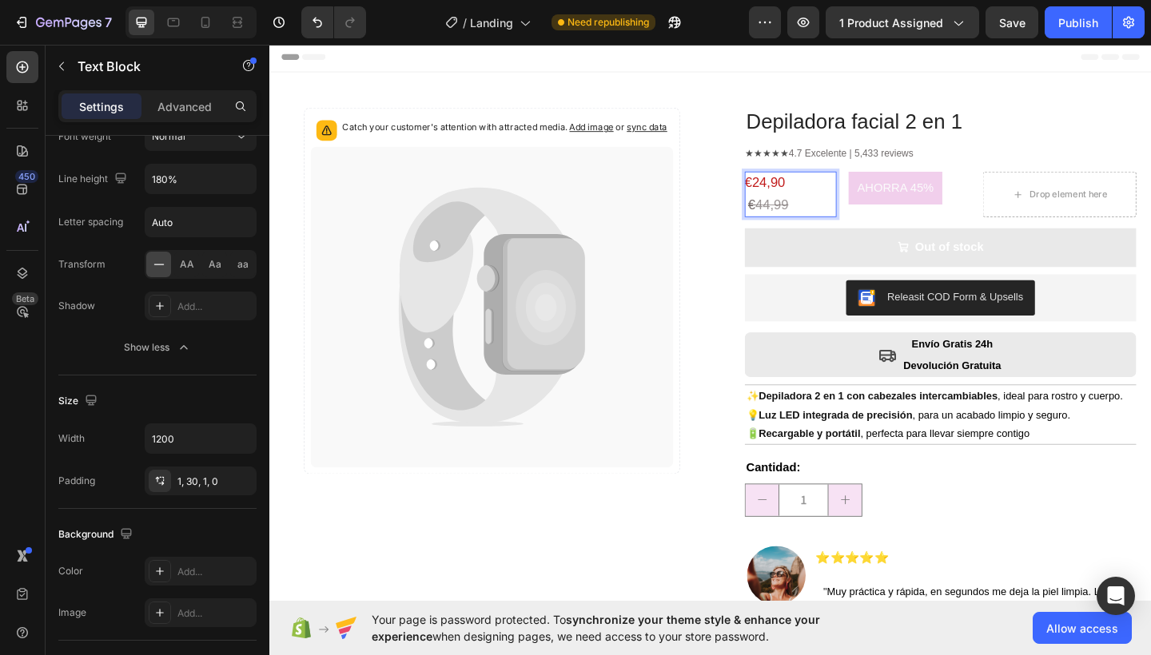
click at [789, 217] on s "€" at bounding box center [793, 219] width 8 height 16
click at [929, 204] on pre "AHORRA 45%" at bounding box center [950, 201] width 102 height 36
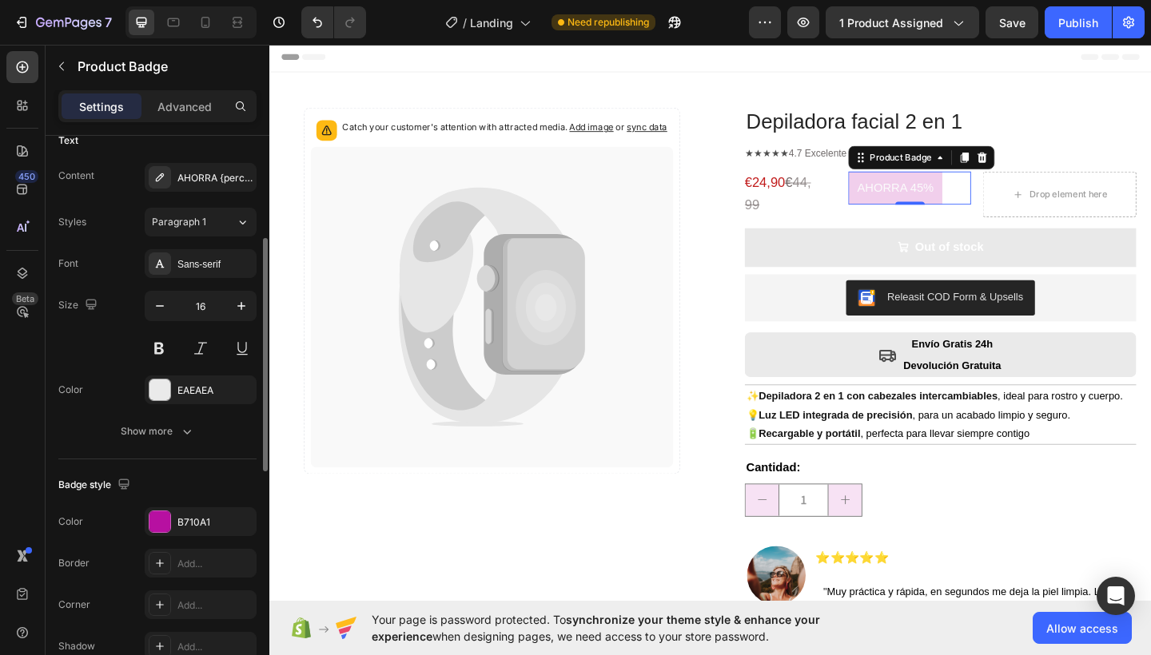
scroll to position [551, 0]
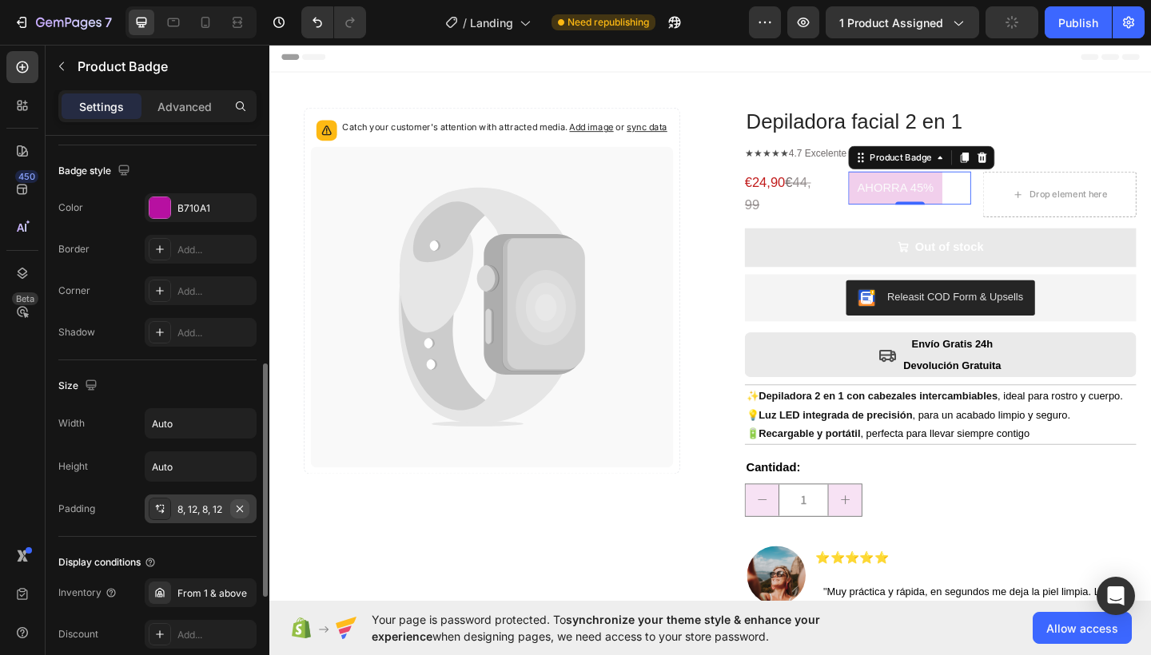
click at [237, 507] on icon "button" at bounding box center [240, 508] width 6 height 6
click at [320, 20] on icon "Undo/Redo" at bounding box center [317, 23] width 10 height 10
click at [194, 504] on div "8, 12, 8, 12" at bounding box center [200, 510] width 46 height 14
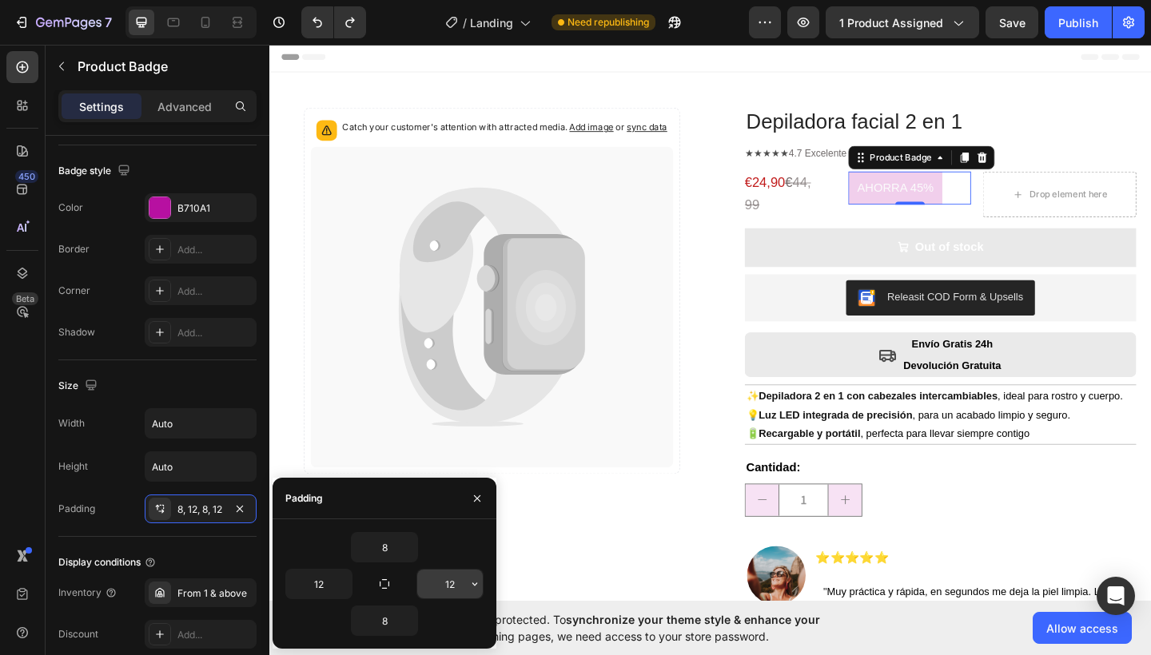
click at [458, 586] on input "12" at bounding box center [450, 584] width 66 height 29
type input "12"
click at [175, 359] on div "Badge style Color B710A1 Border Add... Corner Add... Shadow Add..." at bounding box center [157, 252] width 198 height 215
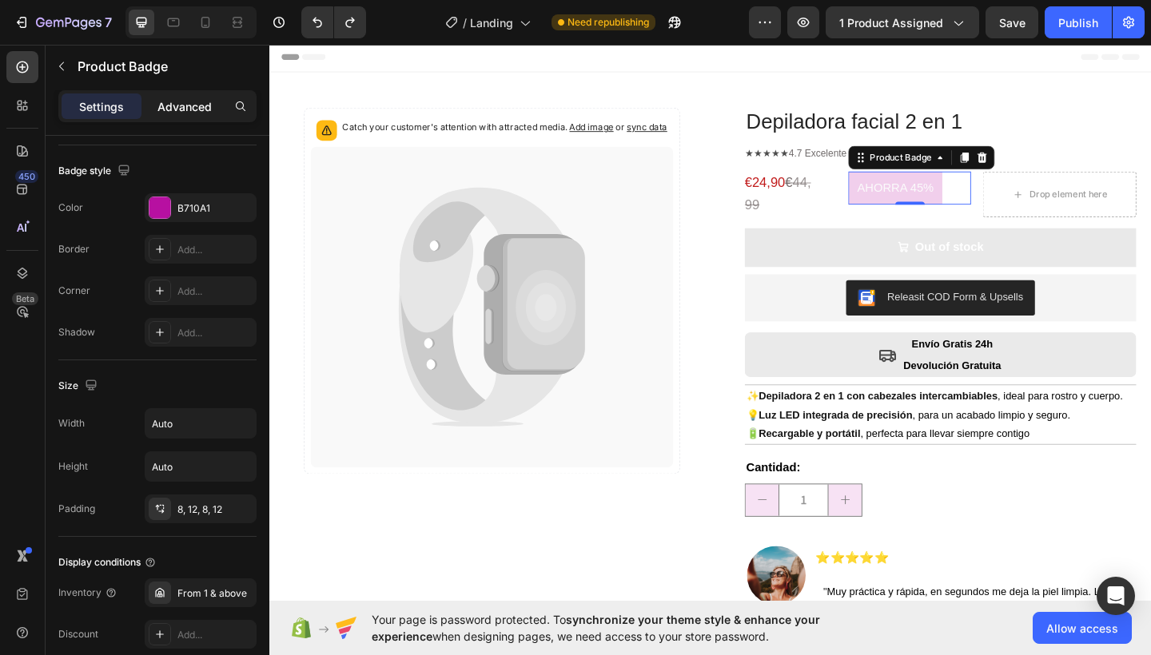
click at [184, 113] on p "Advanced" at bounding box center [184, 106] width 54 height 17
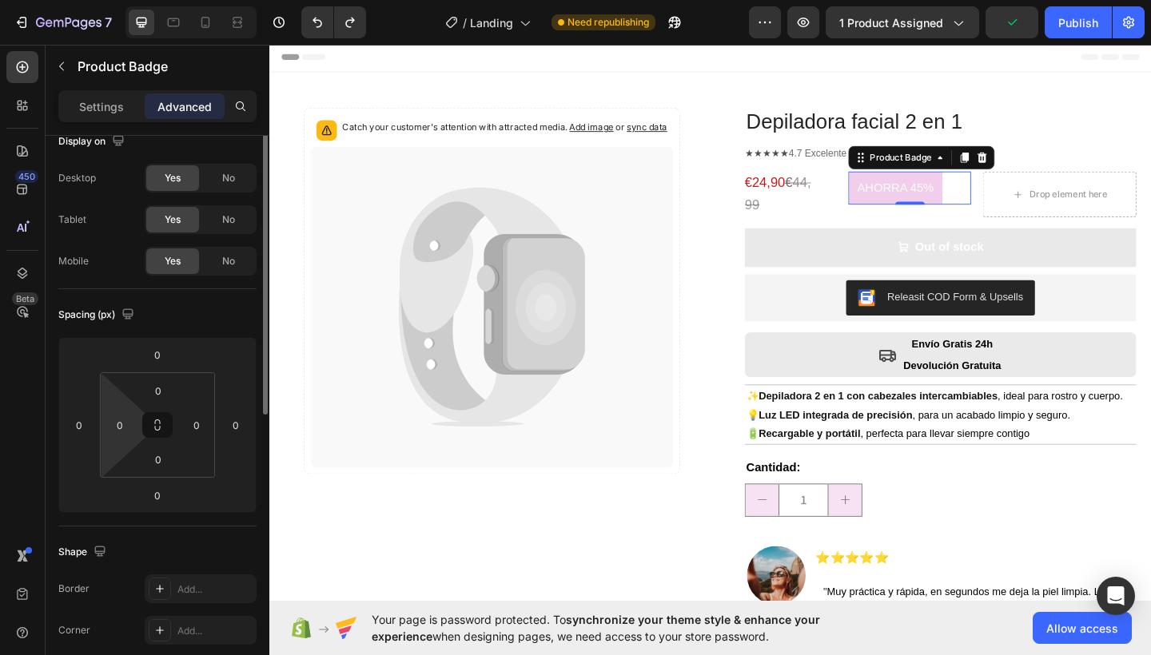
scroll to position [0, 0]
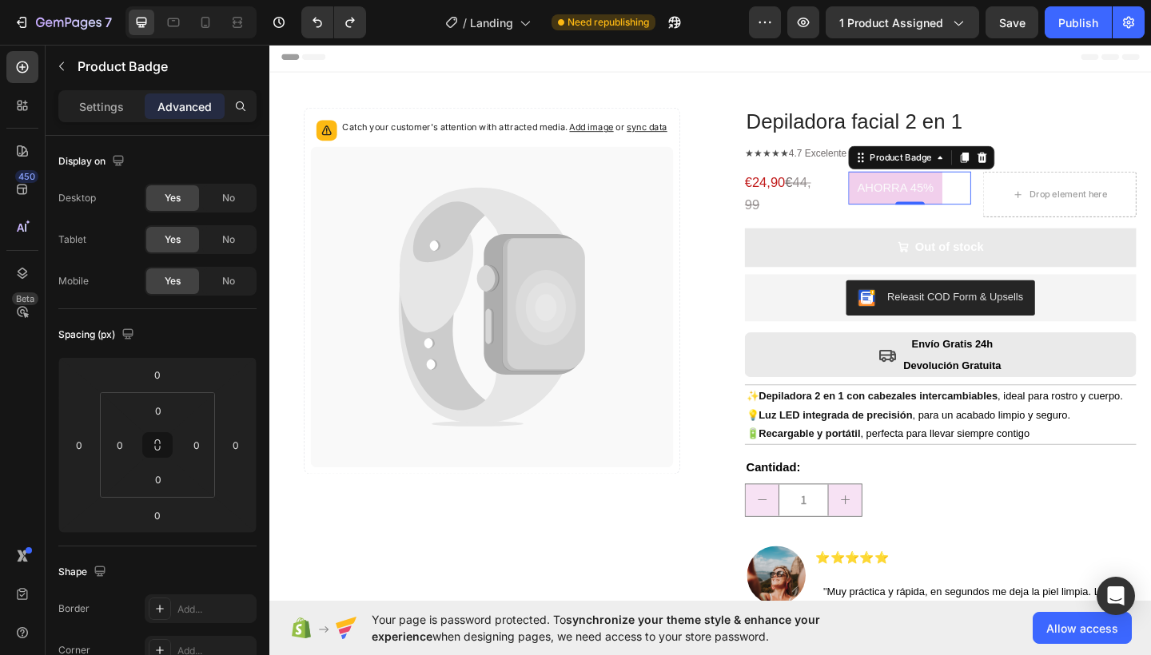
click at [83, 89] on div "Product Badge" at bounding box center [150, 68] width 208 height 46
click at [101, 106] on p "Settings" at bounding box center [101, 106] width 45 height 17
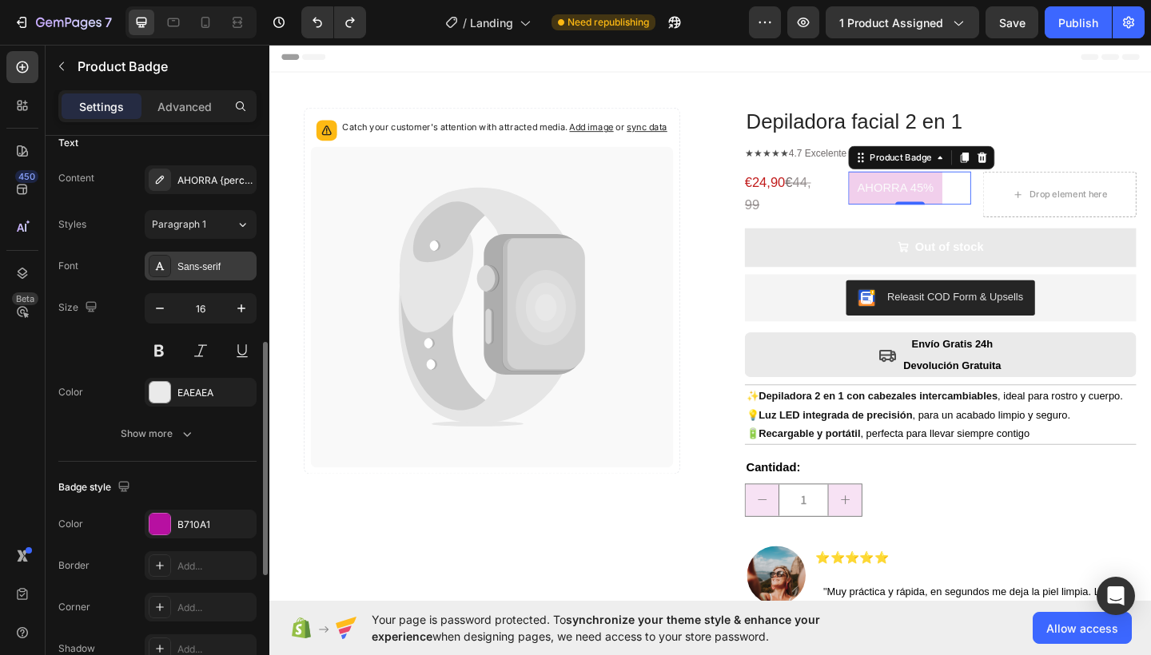
scroll to position [312, 0]
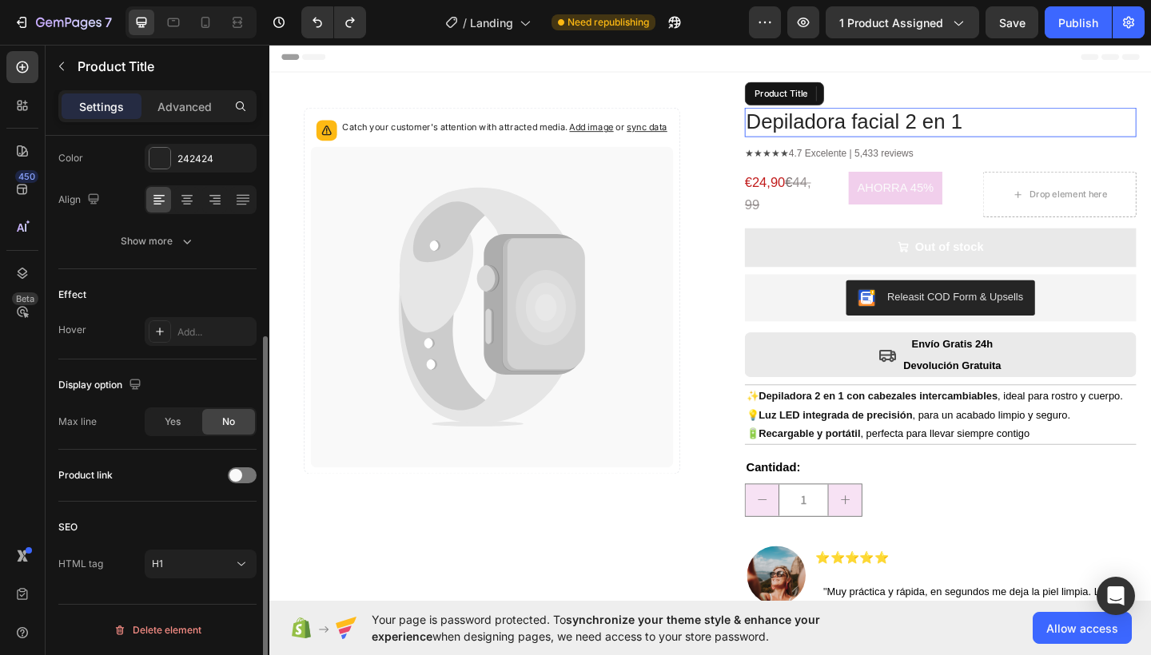
click at [1150, 128] on h1 "Depiladora facial 2 en 1" at bounding box center [999, 129] width 426 height 32
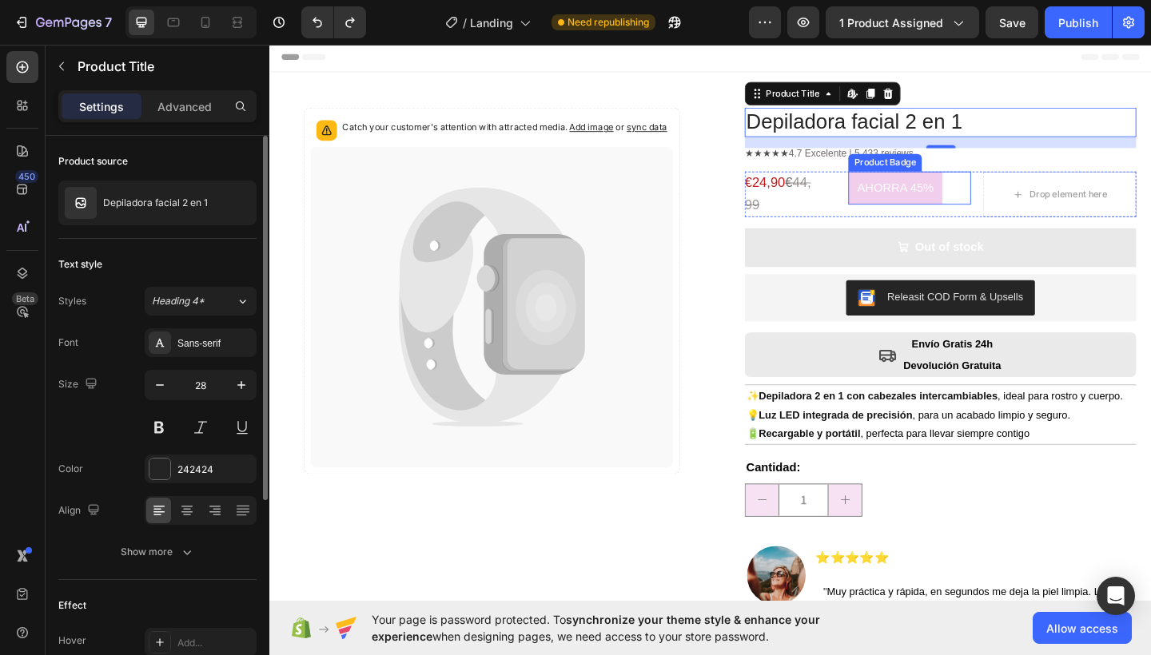
click at [911, 217] on pre "AHORRA 45%" at bounding box center [950, 201] width 102 height 36
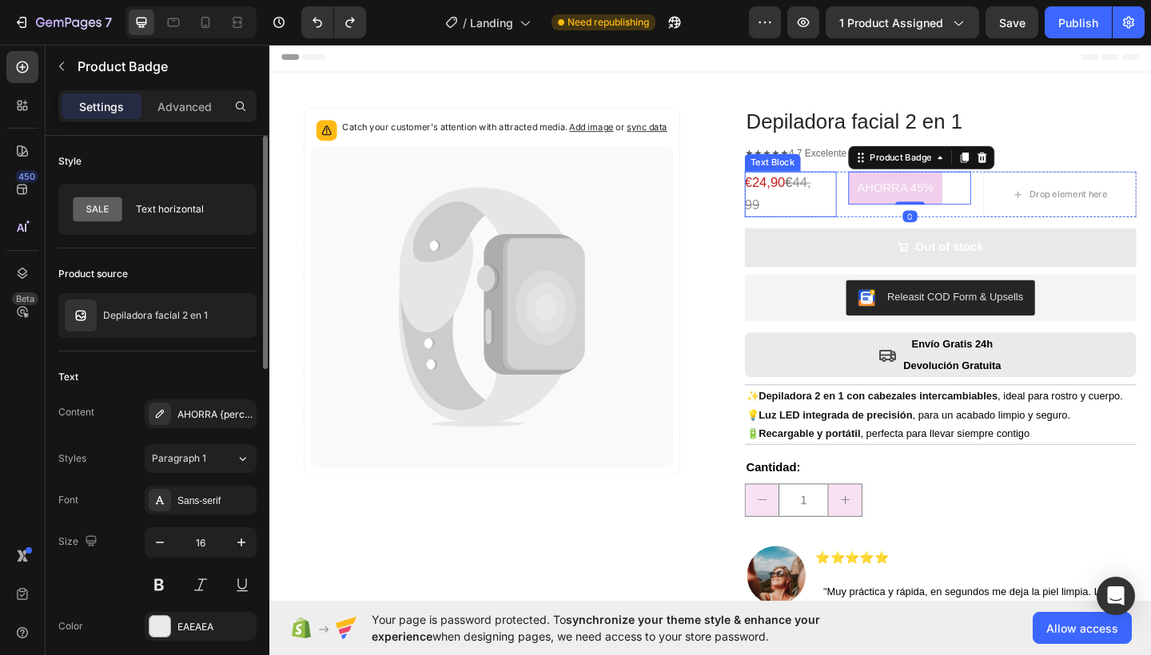
click at [821, 219] on s "44,99" at bounding box center [822, 207] width 72 height 40
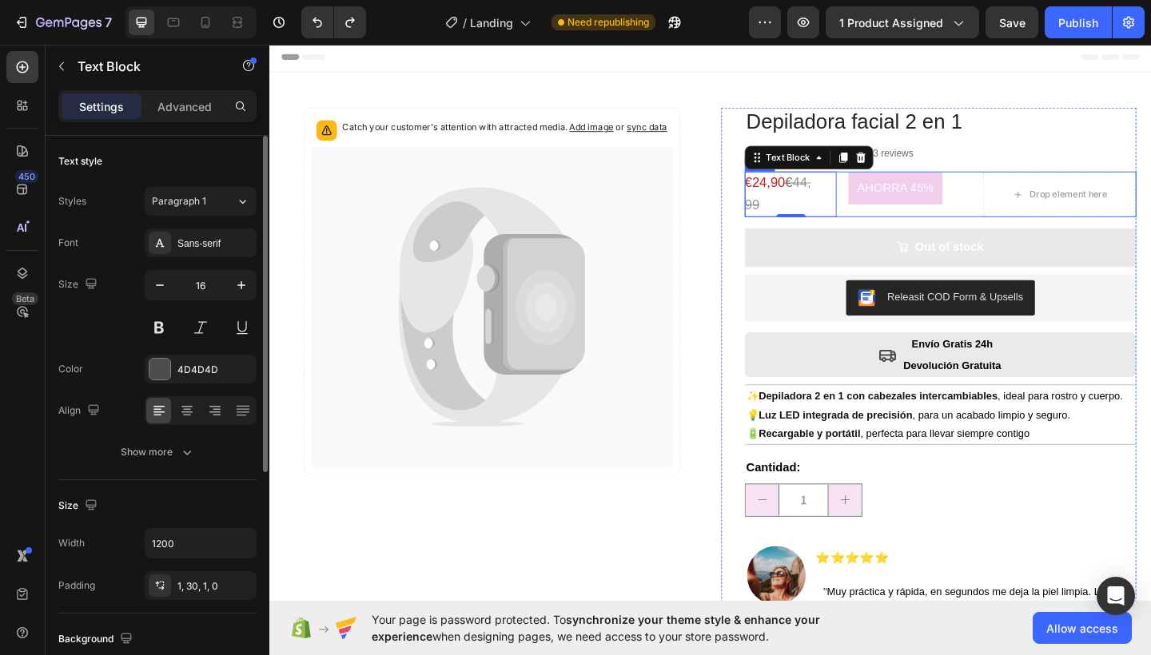
click at [905, 227] on div "AHORRA 45% Product Badge" at bounding box center [965, 208] width 133 height 50
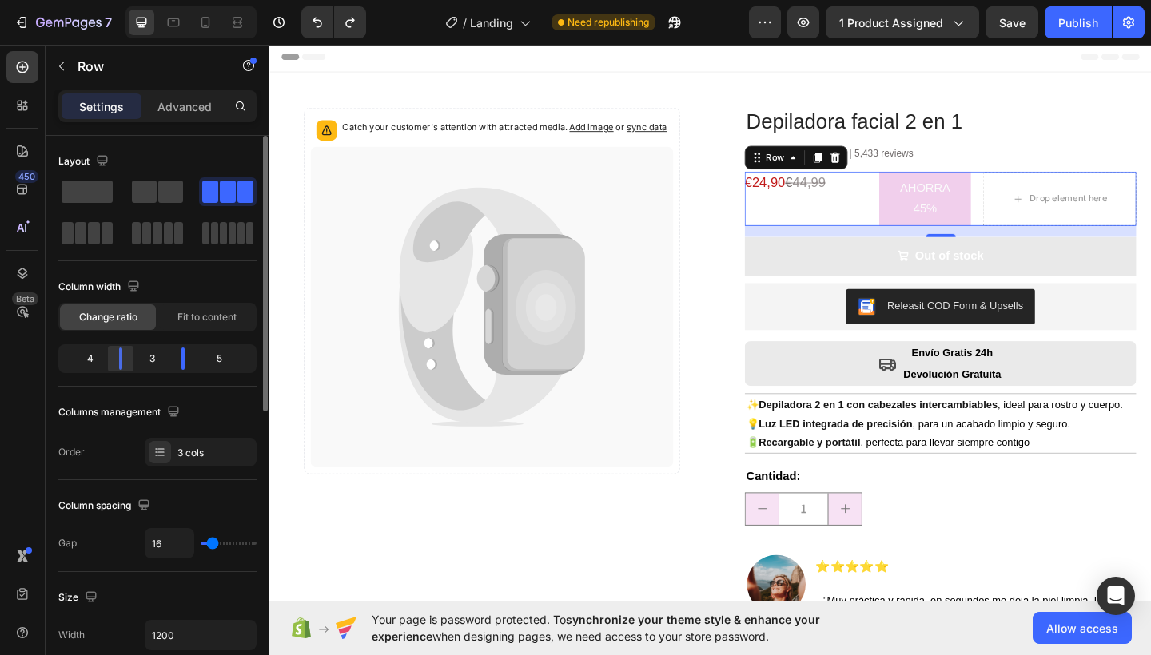
drag, startPoint x: 107, startPoint y: 356, endPoint x: 121, endPoint y: 356, distance: 13.6
click at [169, 356] on div at bounding box center [183, 359] width 29 height 22
click at [940, 227] on pre "AHORRA 45%" at bounding box center [982, 212] width 100 height 59
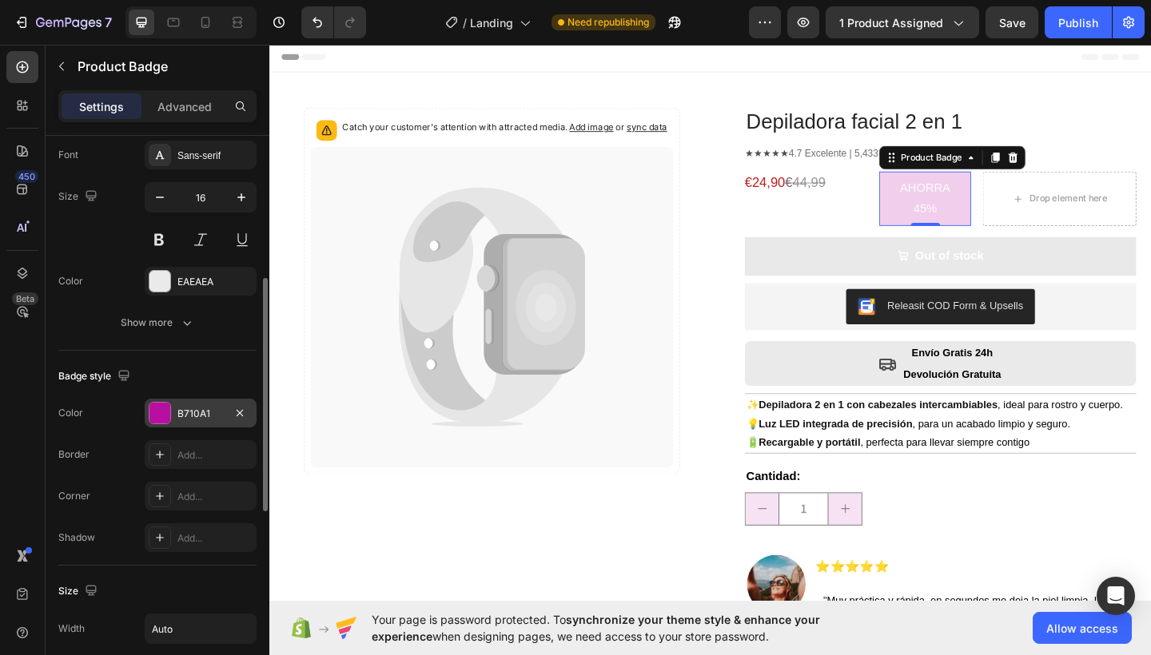
scroll to position [496, 0]
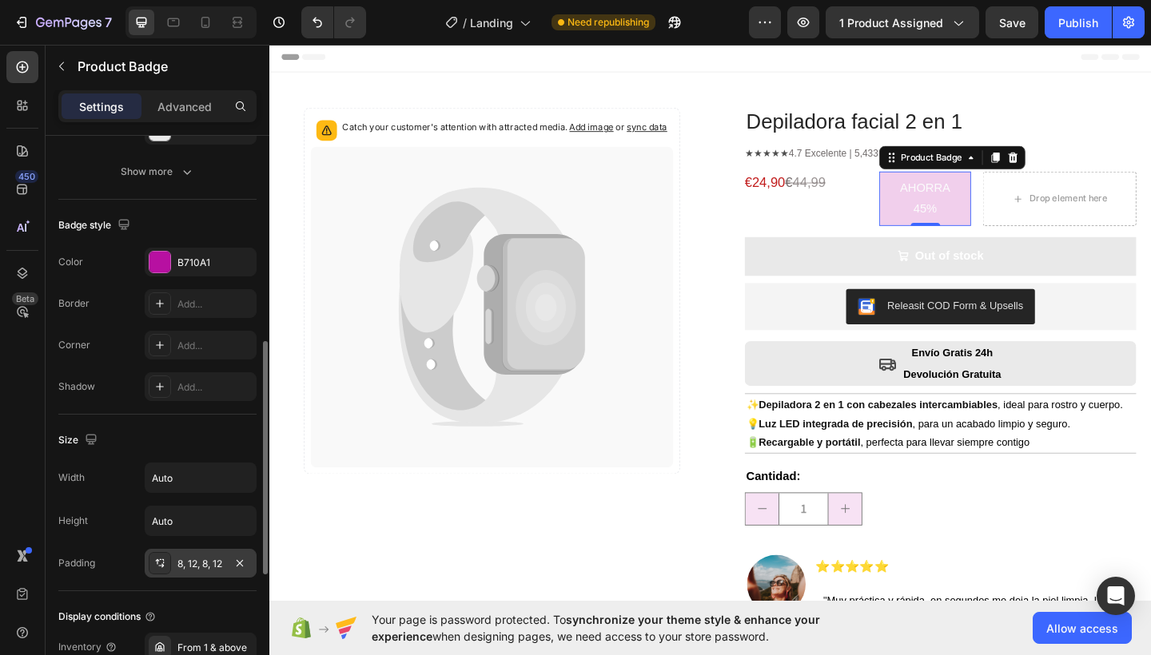
click at [205, 568] on div "8, 12, 8, 12" at bounding box center [200, 564] width 46 height 14
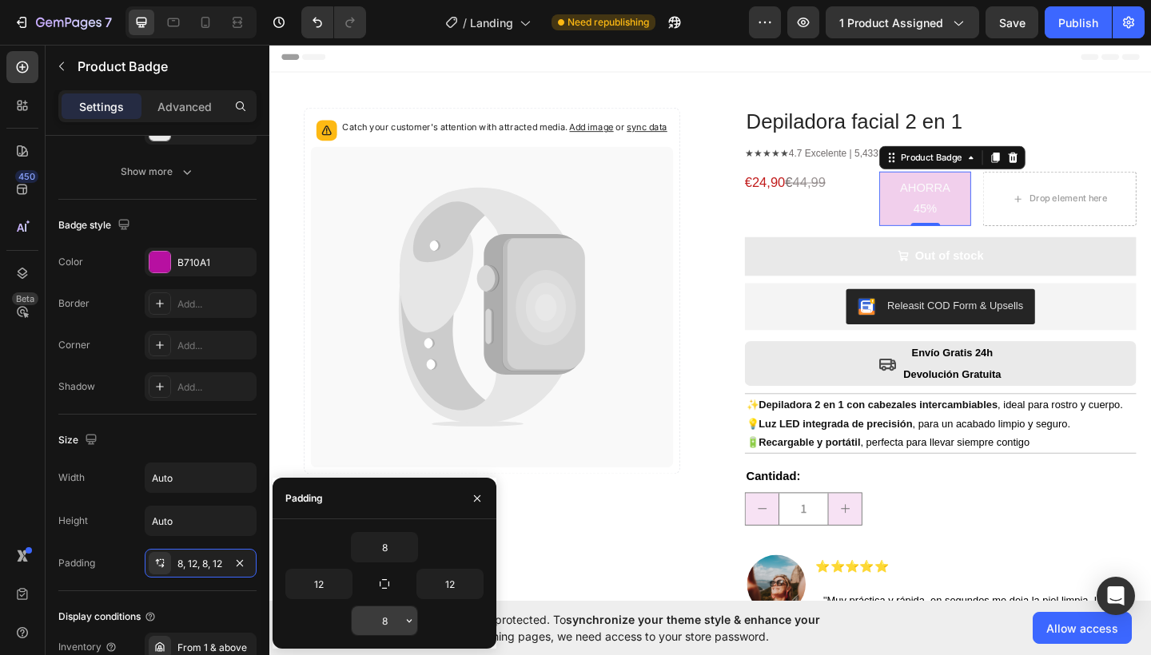
click at [397, 618] on input "8" at bounding box center [385, 620] width 66 height 29
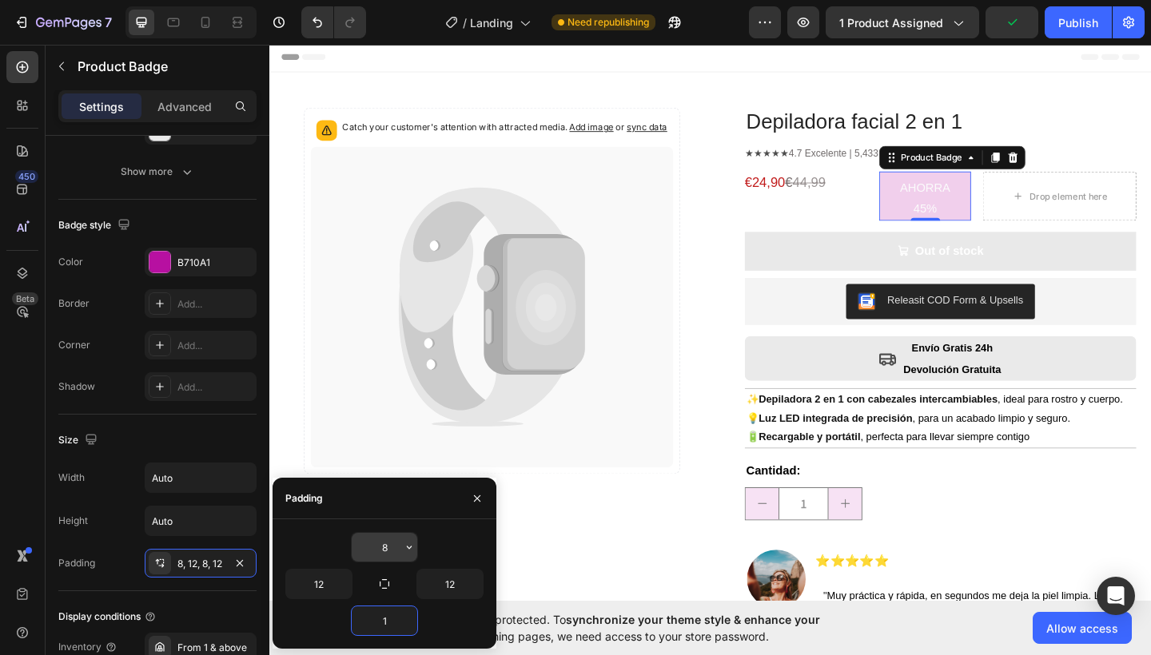
type input "1"
click at [389, 545] on input "8" at bounding box center [385, 547] width 66 height 29
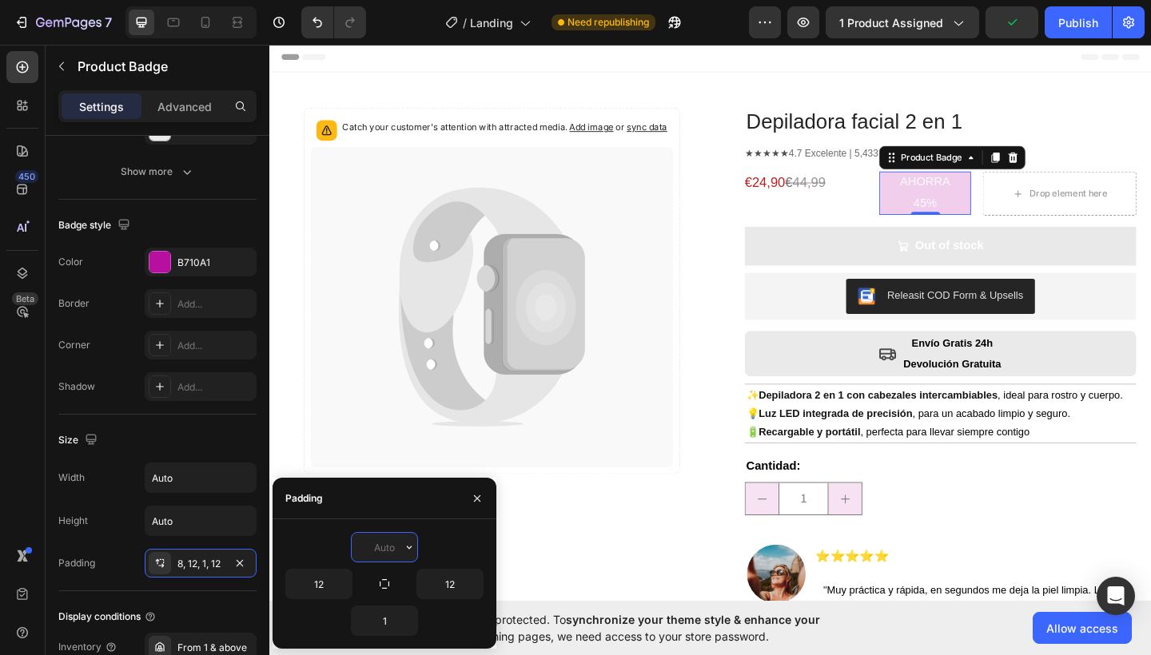
type input "1"
click at [218, 425] on div "Size Width Auto Height Auto Padding 8, 12, 1, 12" at bounding box center [157, 503] width 198 height 177
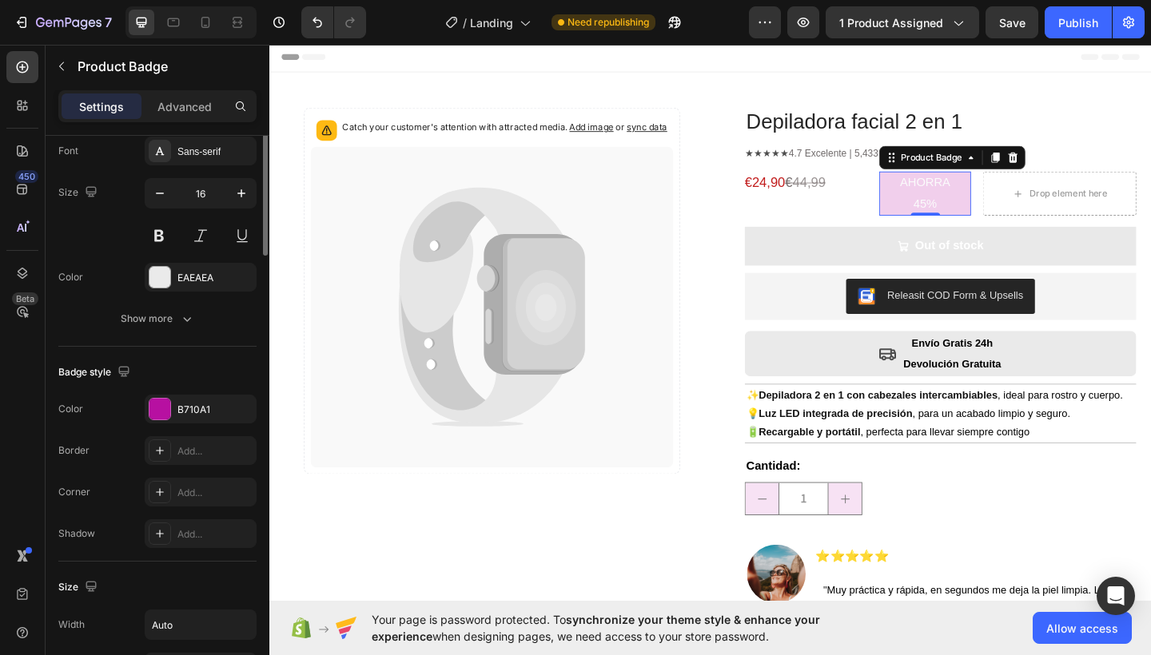
scroll to position [167, 0]
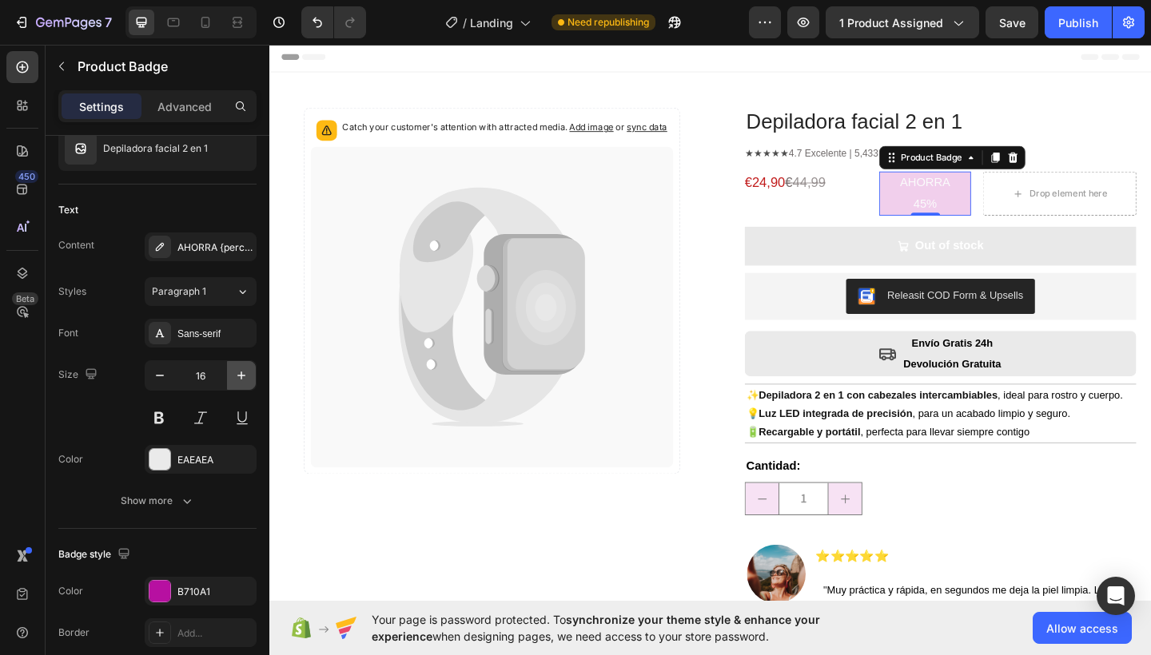
click at [237, 373] on icon "button" at bounding box center [241, 376] width 16 height 16
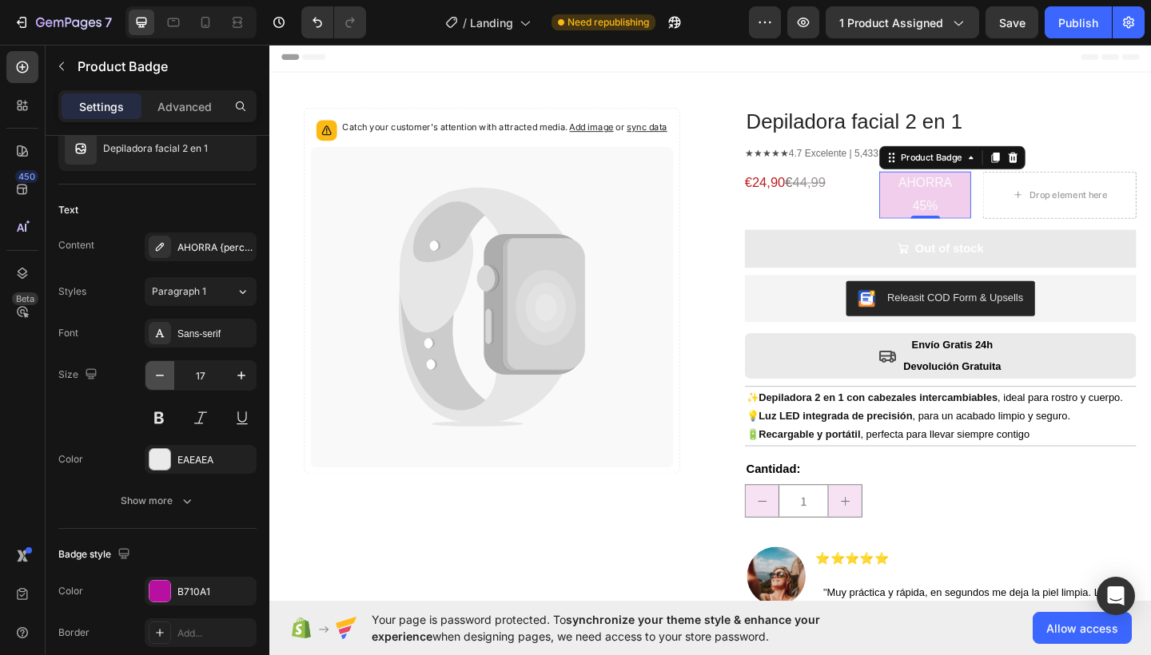
click at [161, 376] on icon "button" at bounding box center [160, 376] width 8 height 2
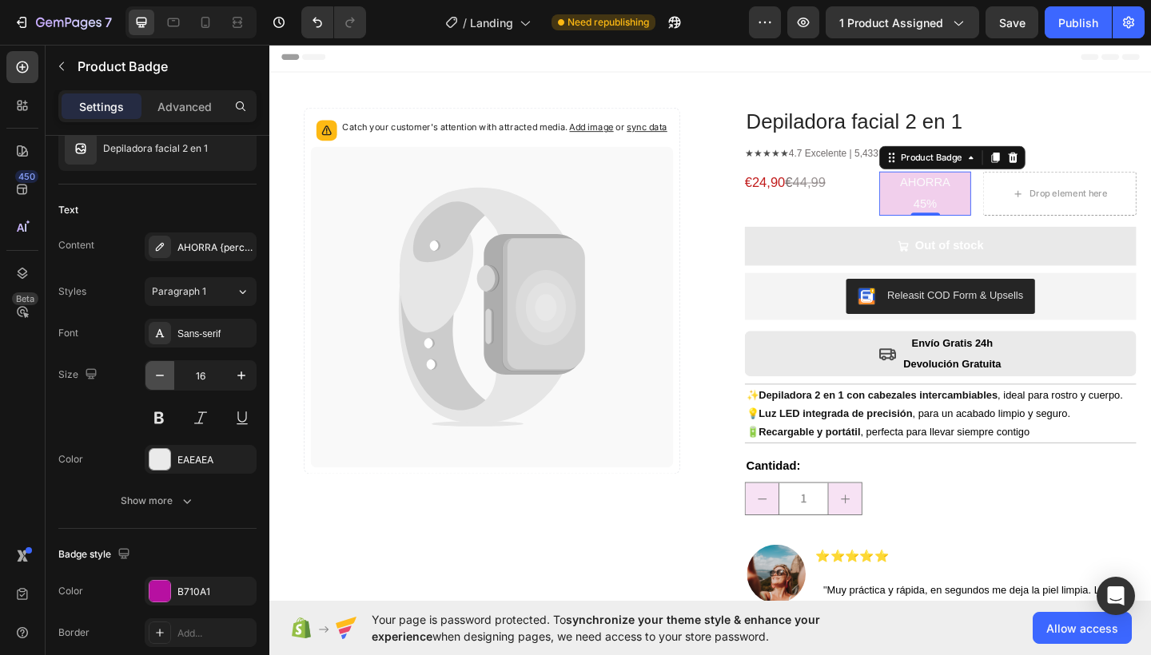
click at [161, 376] on icon "button" at bounding box center [160, 376] width 8 height 2
click at [237, 376] on icon "button" at bounding box center [241, 376] width 16 height 16
click at [150, 377] on button "button" at bounding box center [159, 375] width 29 height 29
click at [248, 375] on icon "button" at bounding box center [241, 376] width 16 height 16
type input "16"
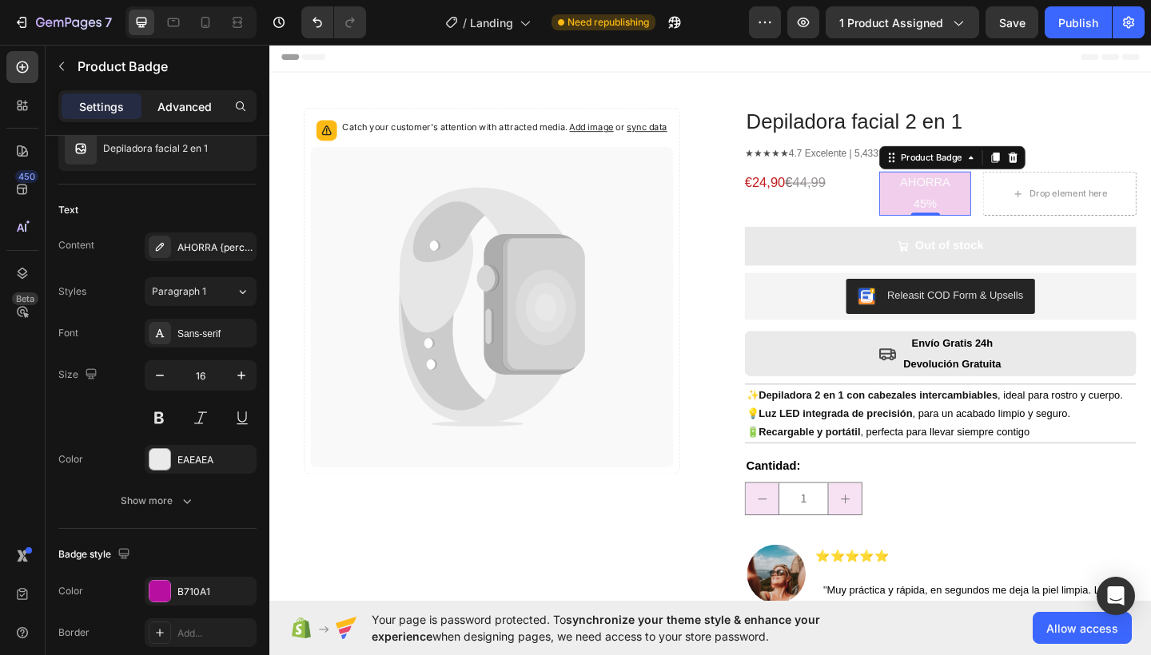
click at [185, 111] on p "Advanced" at bounding box center [184, 106] width 54 height 17
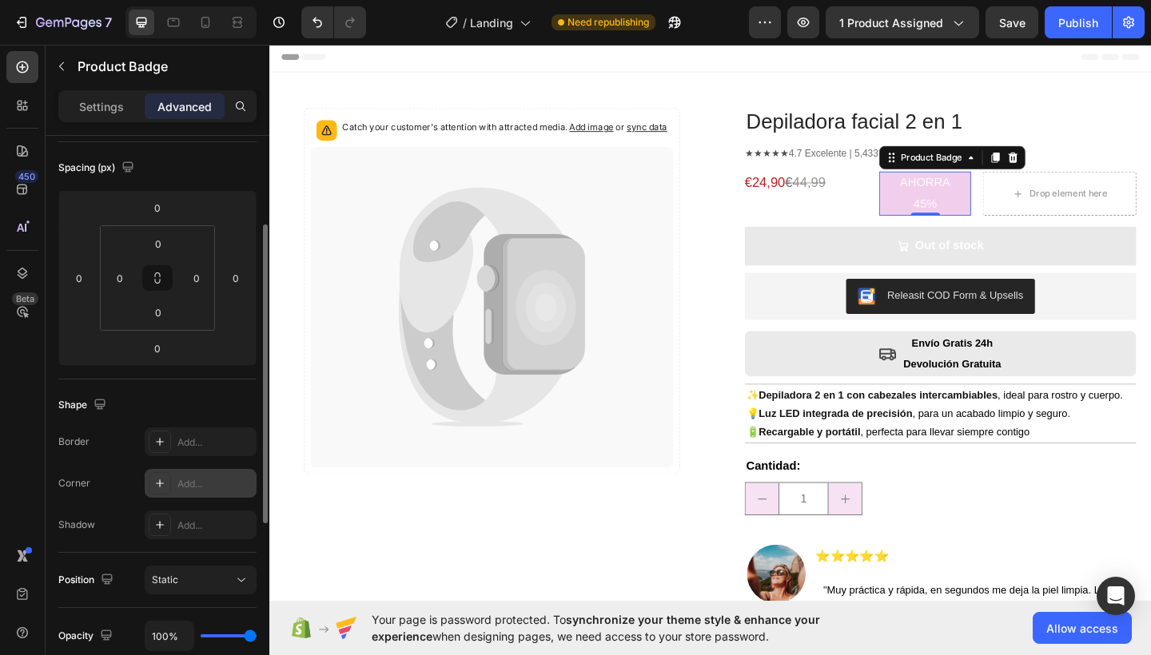
click at [208, 487] on div "Add..." at bounding box center [214, 484] width 75 height 14
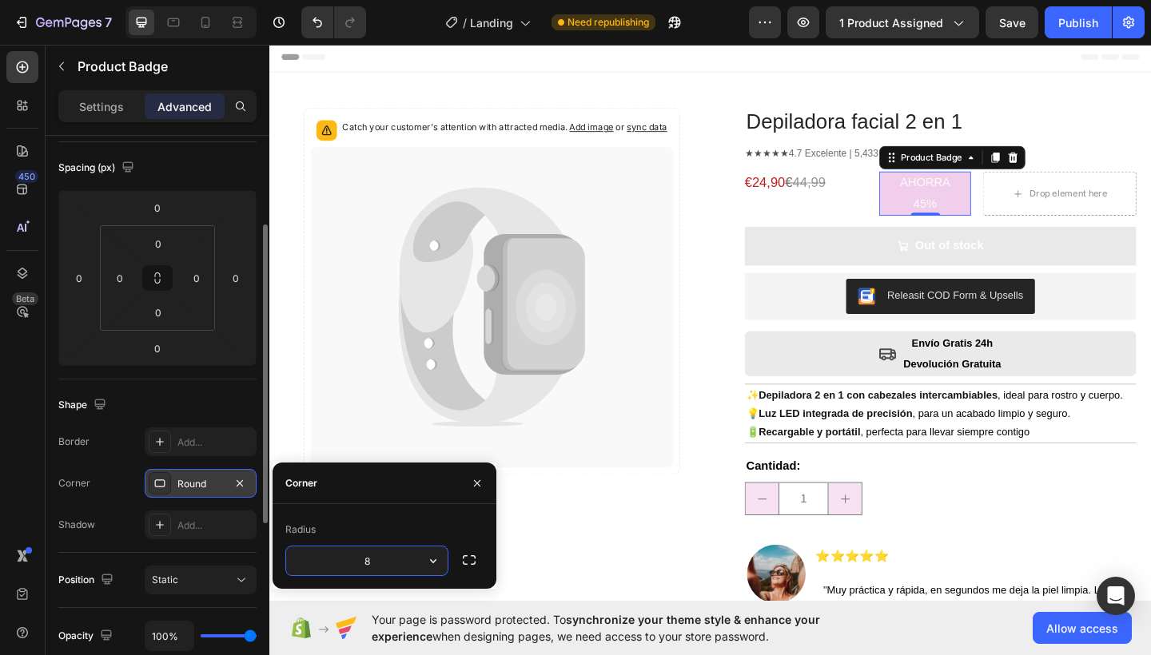
click at [396, 560] on input "8" at bounding box center [366, 561] width 161 height 29
click at [483, 485] on icon "button" at bounding box center [477, 483] width 13 height 13
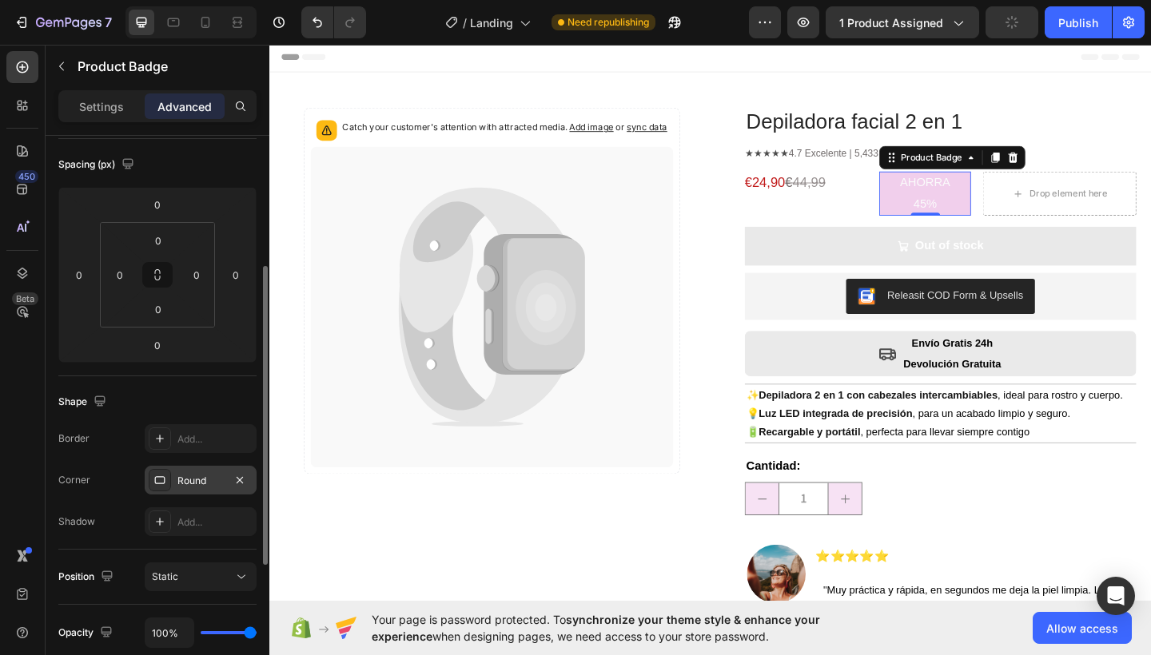
scroll to position [383, 0]
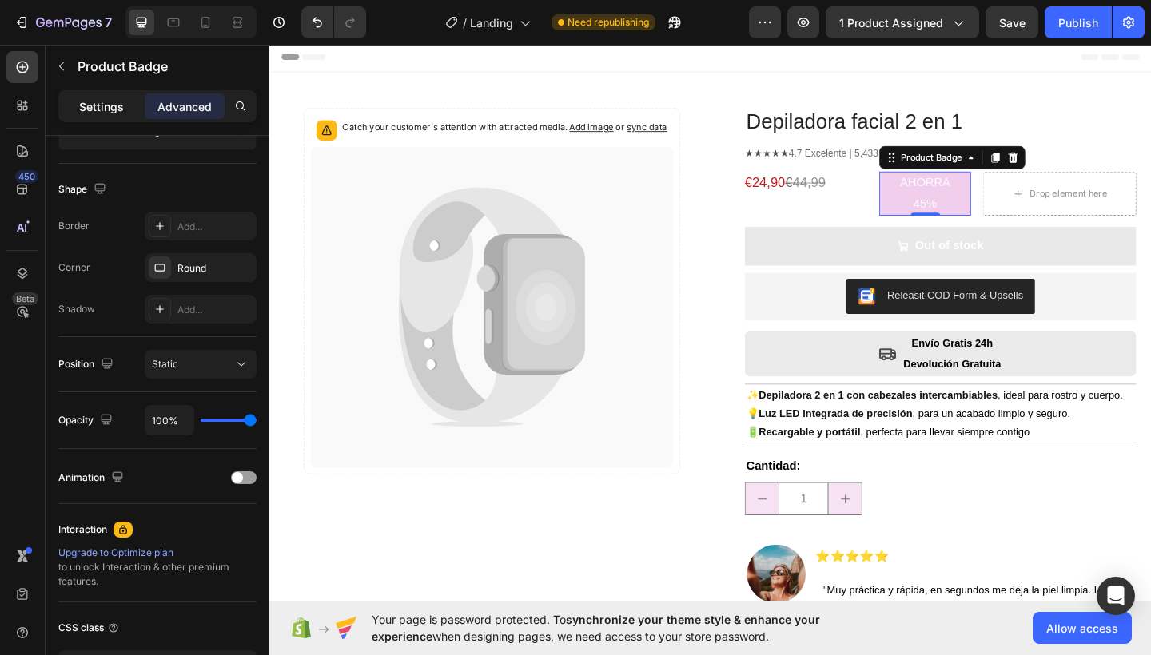
click at [90, 105] on p "Settings" at bounding box center [101, 106] width 45 height 17
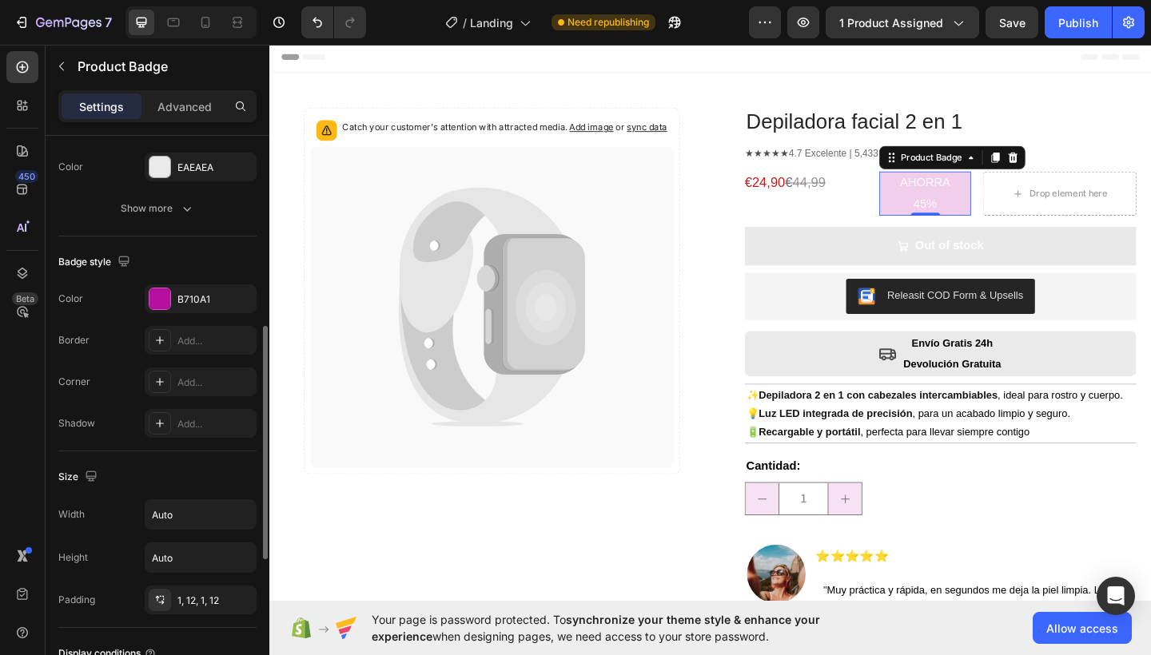
scroll to position [606, 0]
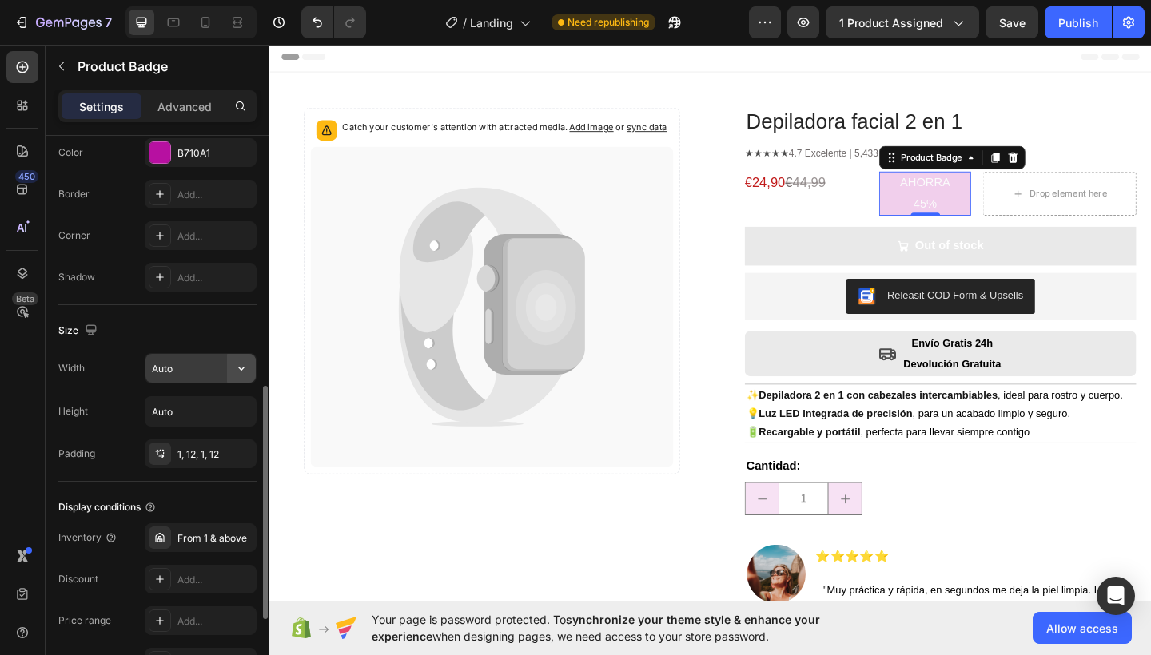
click at [244, 372] on icon "button" at bounding box center [241, 368] width 16 height 16
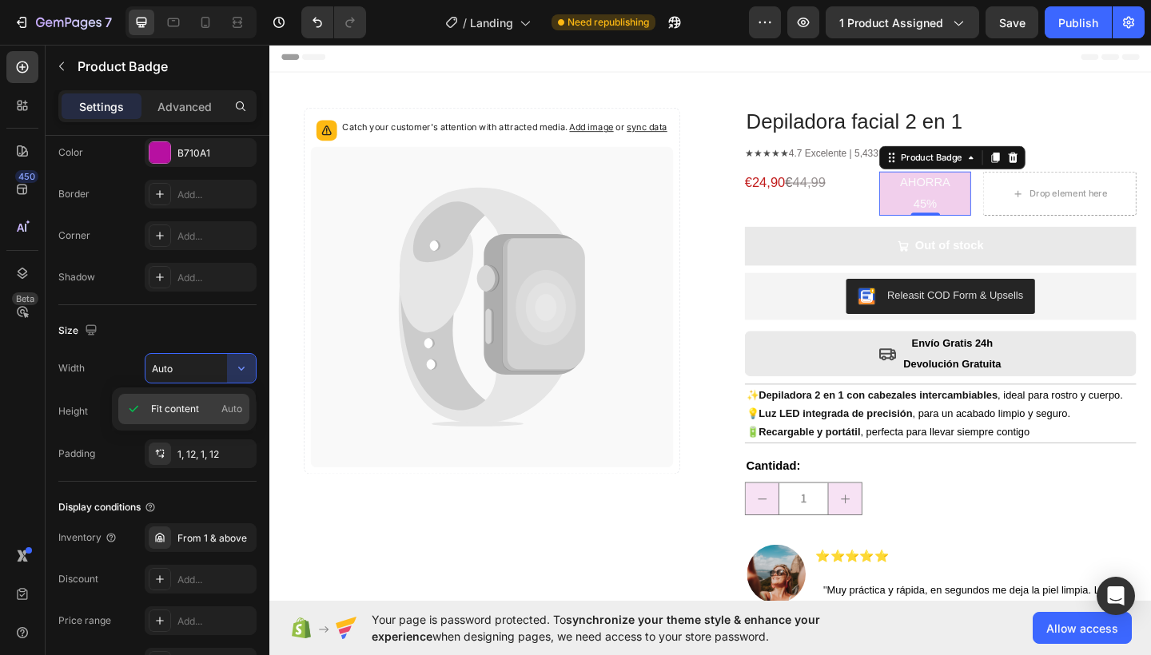
click at [229, 402] on span "Auto" at bounding box center [231, 409] width 21 height 14
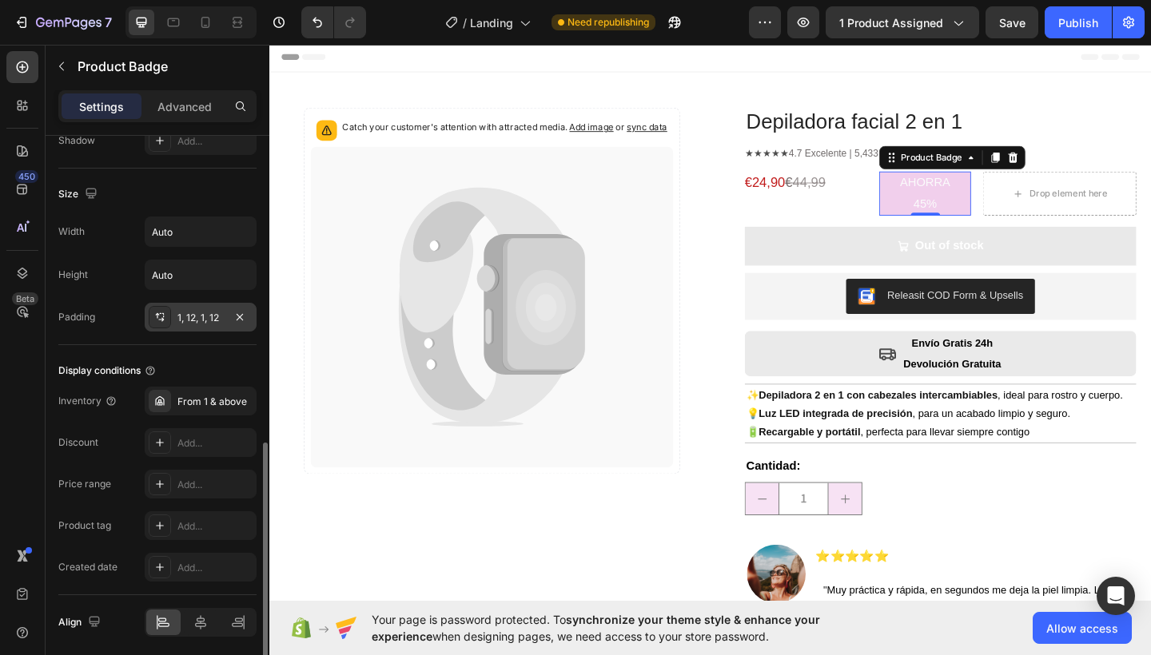
scroll to position [801, 0]
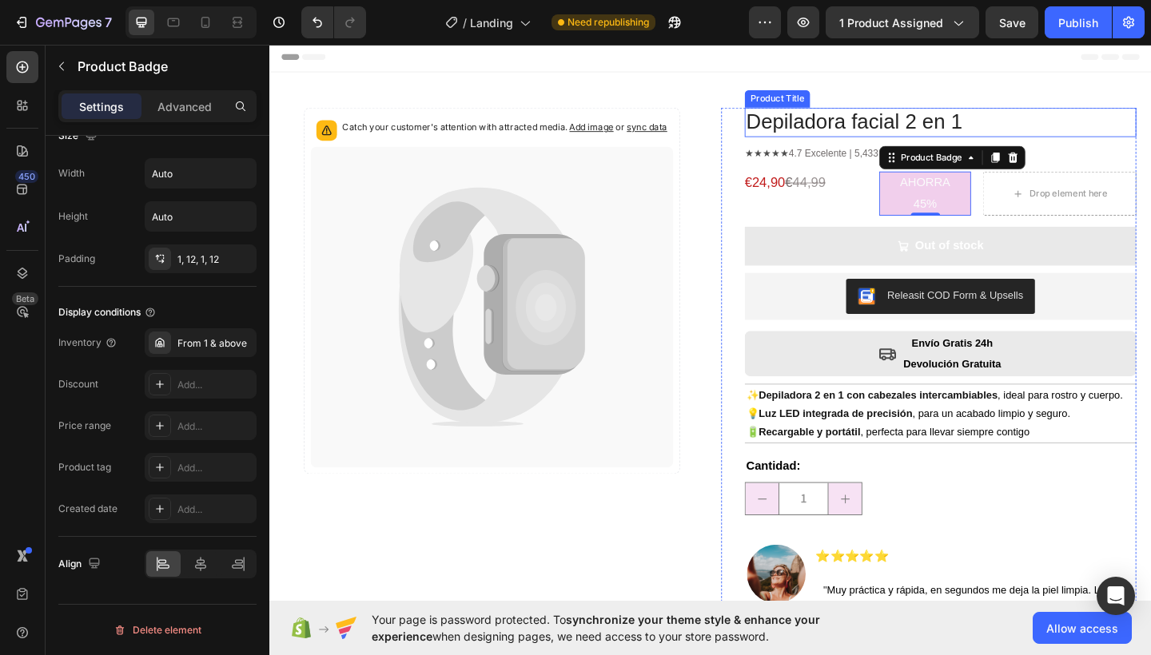
click at [1119, 116] on h1 "Depiladora facial 2 en 1" at bounding box center [999, 129] width 426 height 32
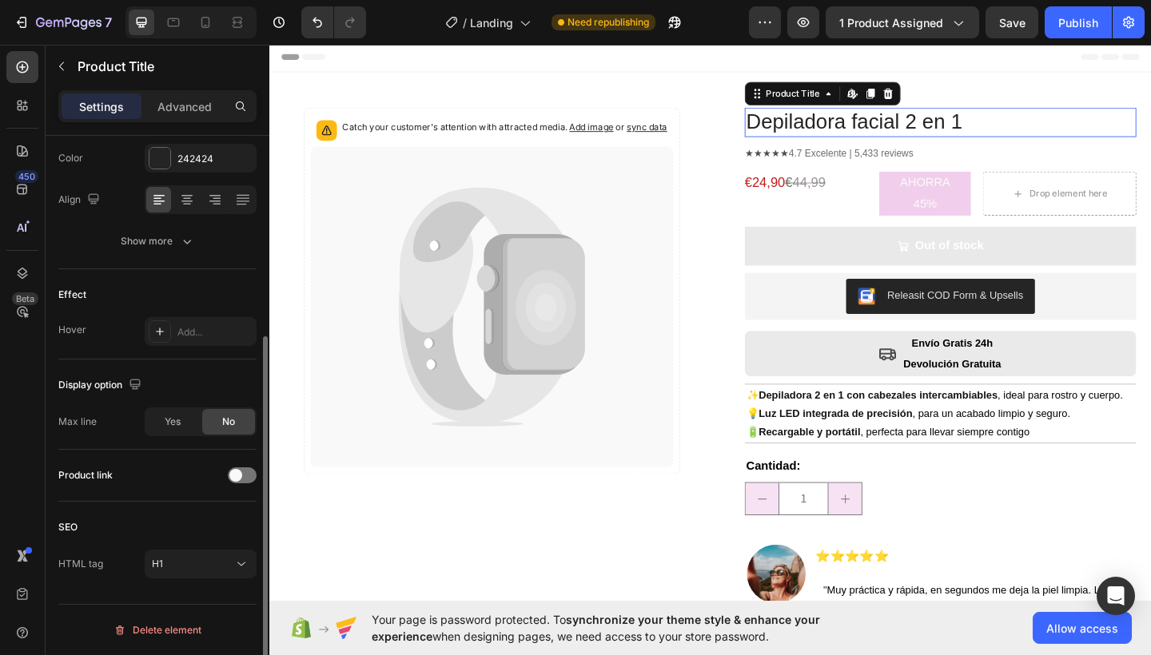
scroll to position [0, 0]
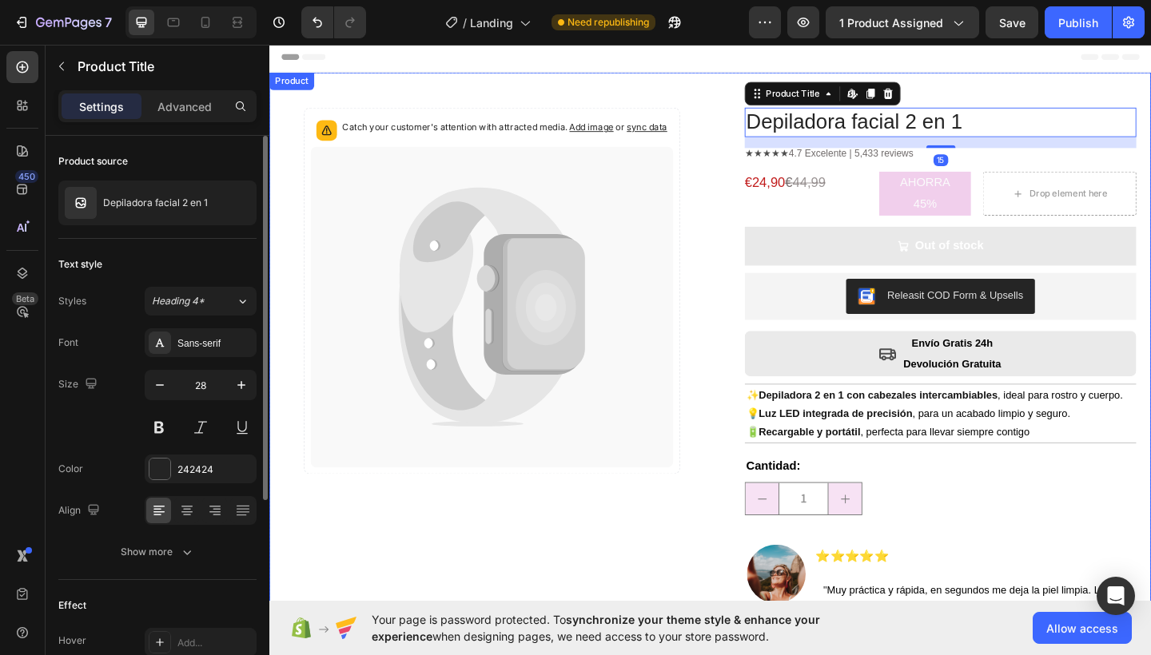
click at [734, 211] on div "Catch your customer's attention with attracted media. Add image or sync data Pr…" at bounding box center [748, 405] width 959 height 660
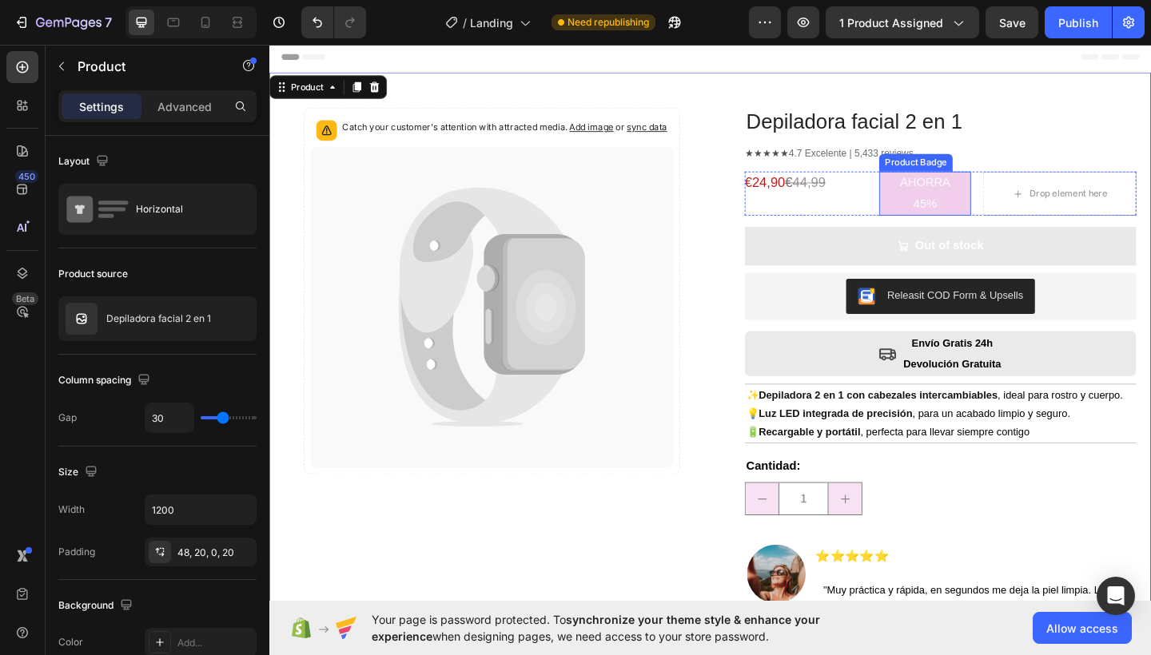
click at [962, 205] on pre "AHORRA 45%" at bounding box center [982, 207] width 100 height 48
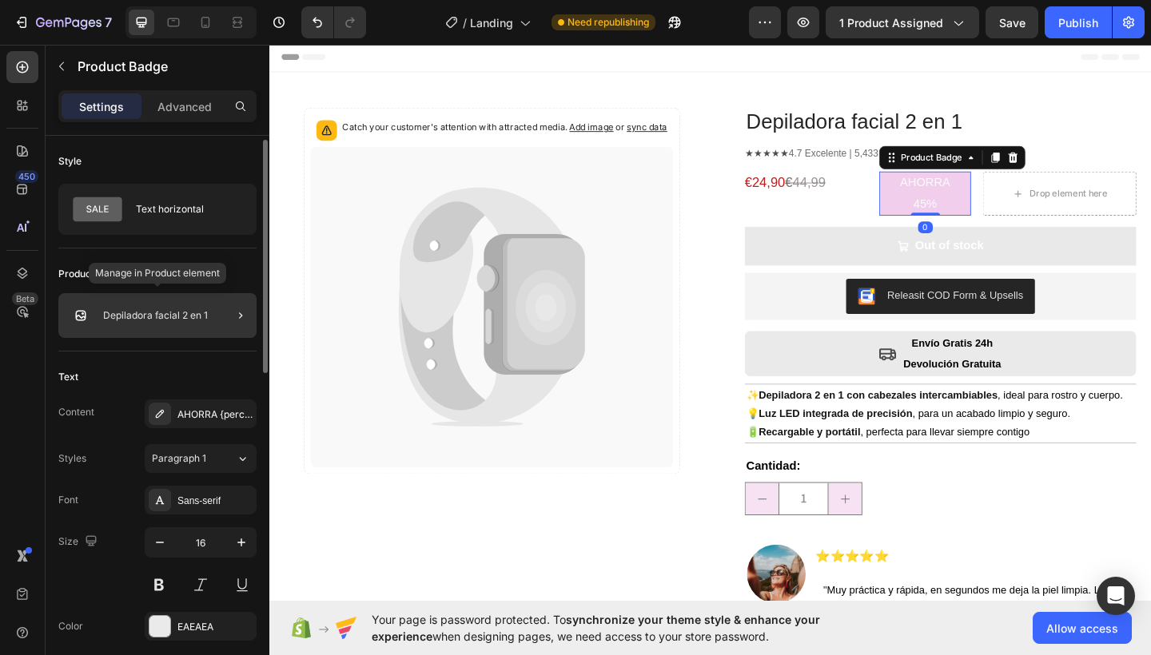
scroll to position [197, 0]
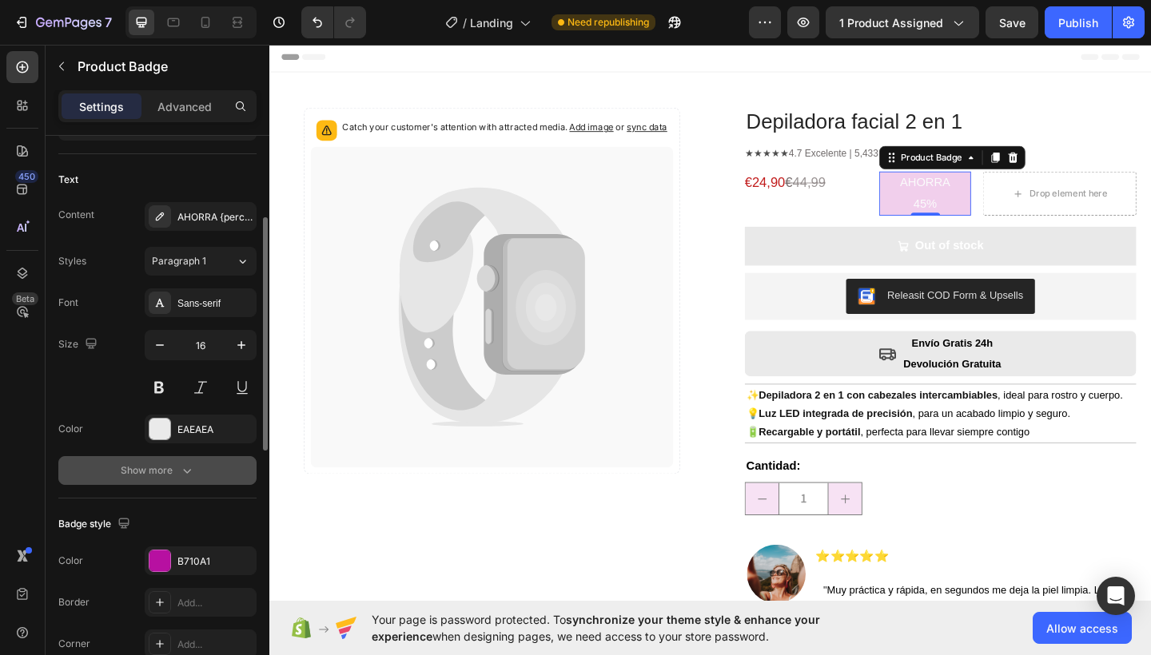
click at [181, 471] on icon "button" at bounding box center [187, 471] width 16 height 16
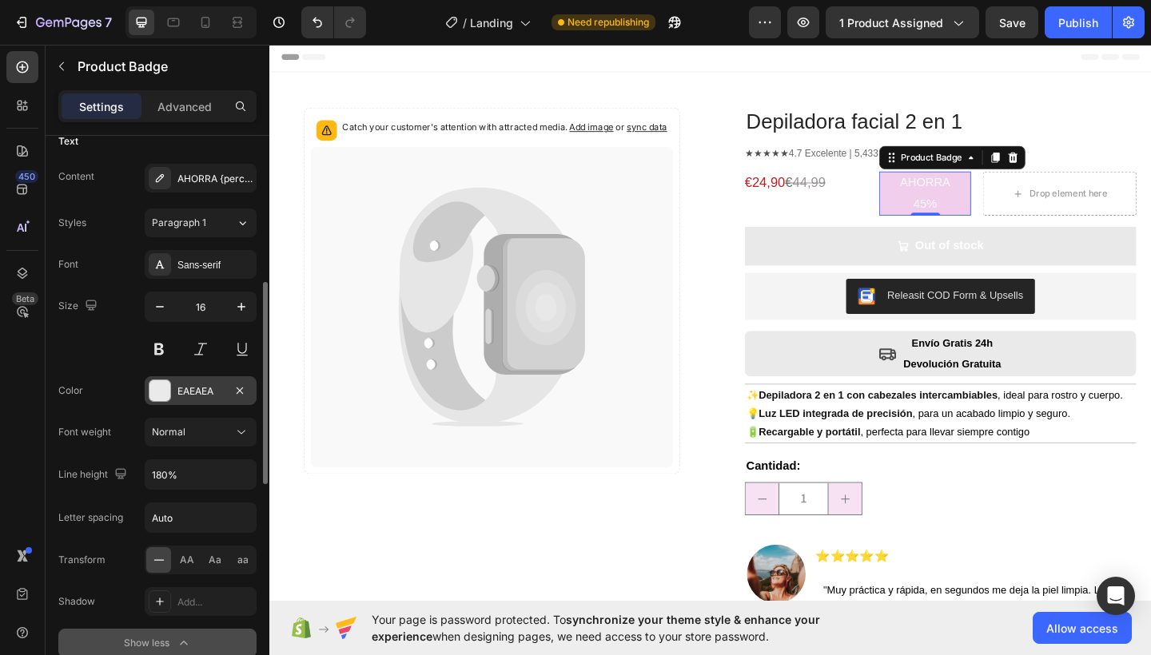
scroll to position [349, 0]
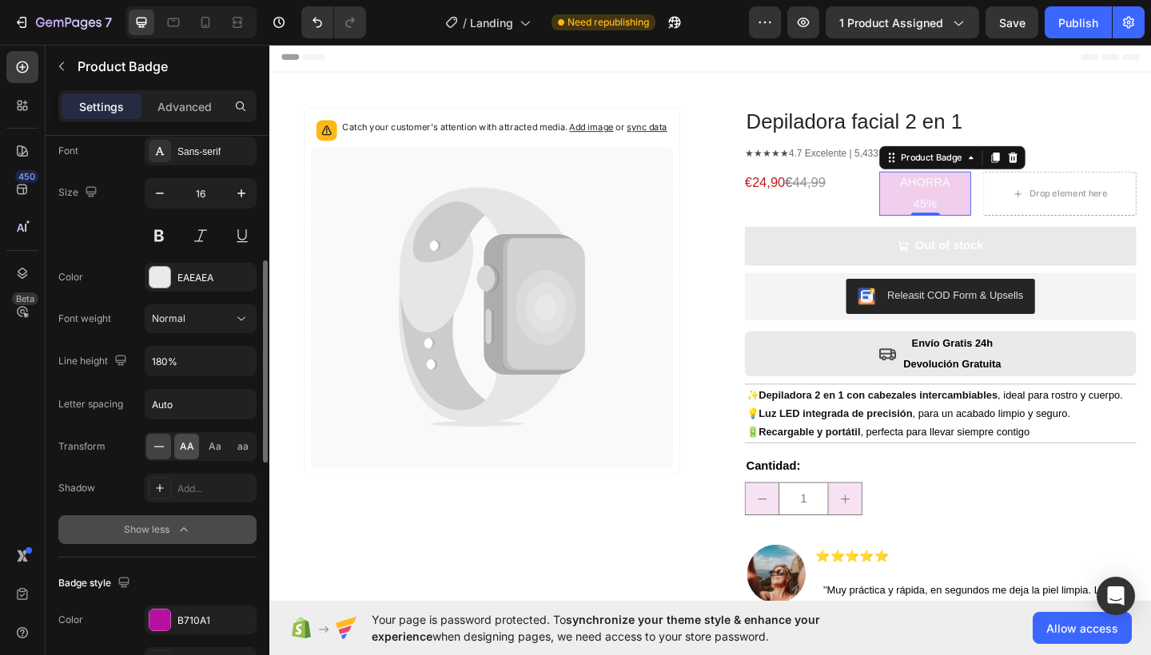
click at [186, 454] on div "AA" at bounding box center [186, 447] width 25 height 26
click at [165, 450] on icon at bounding box center [159, 447] width 16 height 16
click at [200, 361] on input "180%" at bounding box center [200, 361] width 110 height 29
click at [241, 362] on icon "button" at bounding box center [241, 361] width 16 height 16
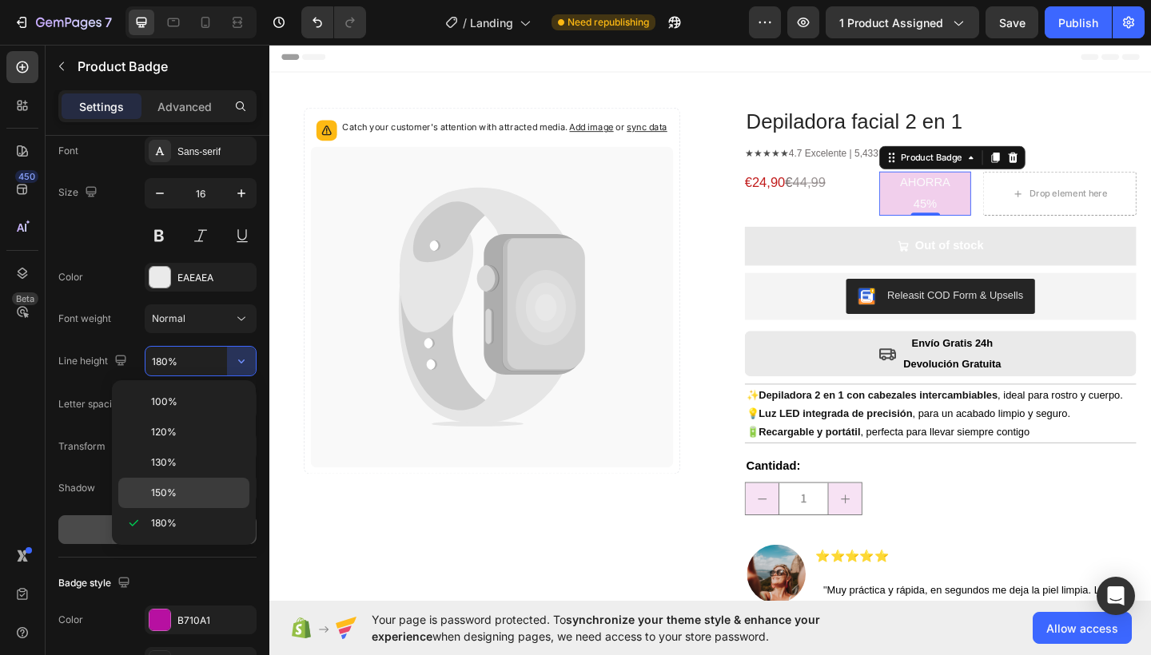
click at [174, 486] on span "150%" at bounding box center [164, 493] width 26 height 14
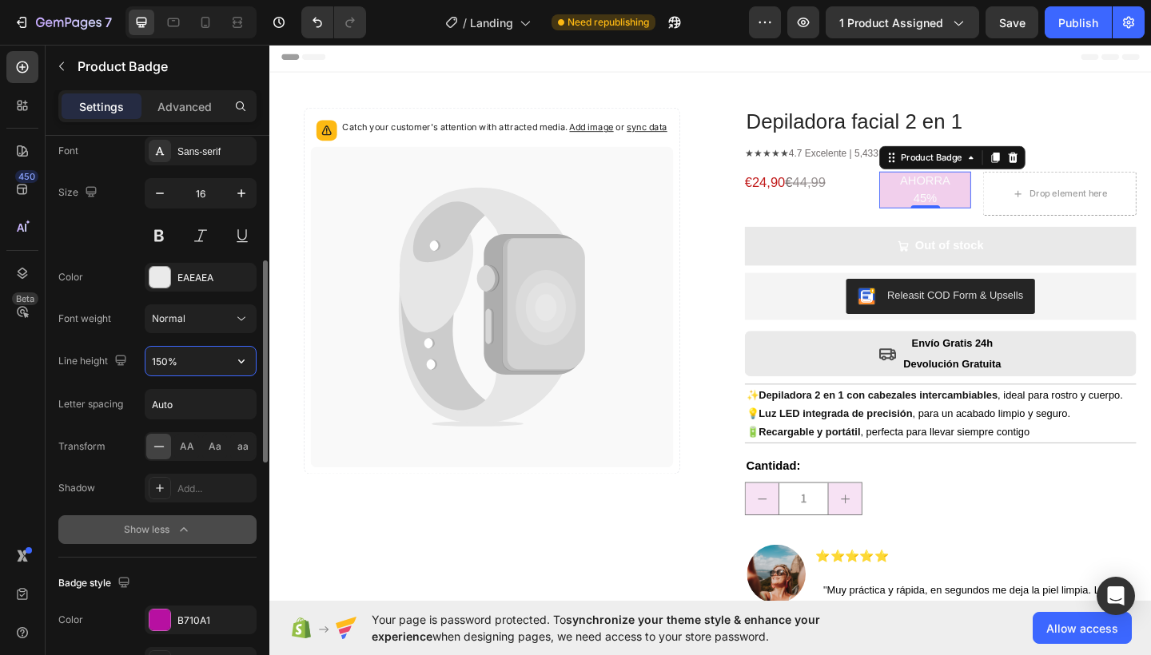
click at [193, 363] on input "150%" at bounding box center [200, 361] width 110 height 29
click at [240, 364] on icon "button" at bounding box center [241, 361] width 16 height 16
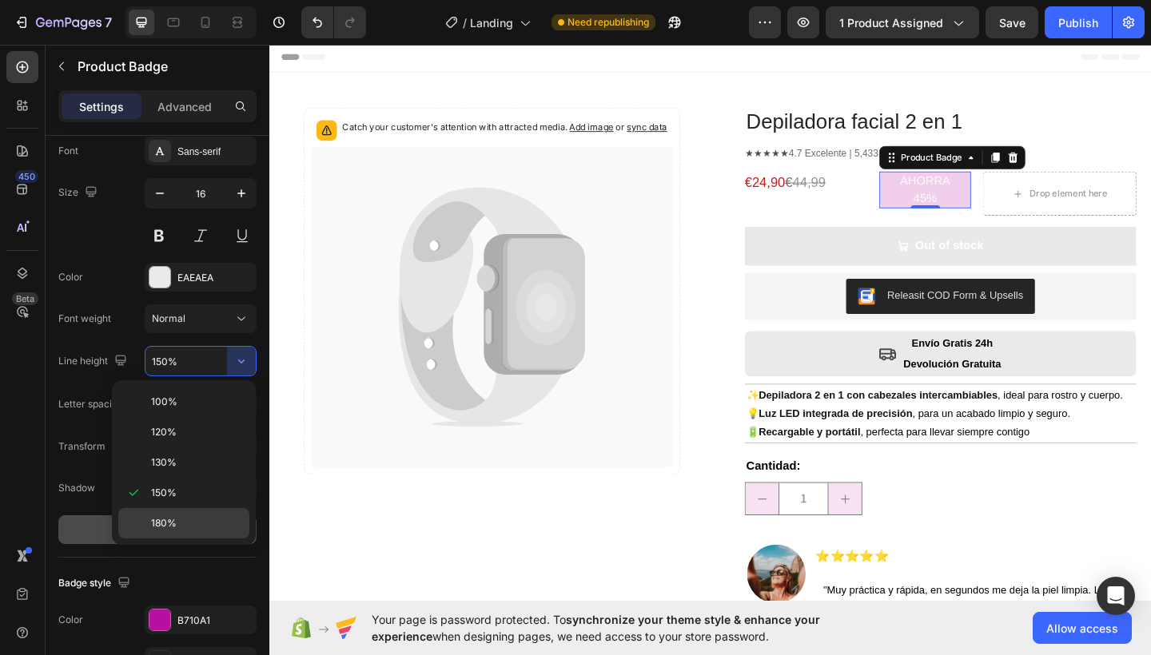
click at [177, 519] on p "180%" at bounding box center [196, 523] width 91 height 14
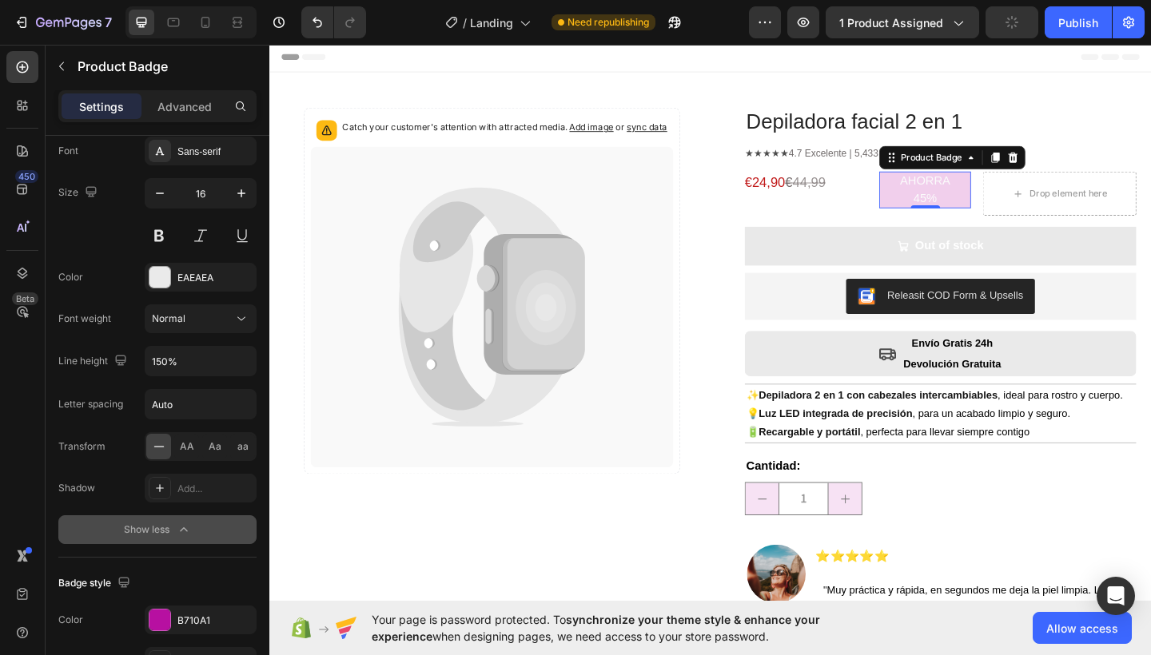
type input "180%"
click at [152, 194] on icon "button" at bounding box center [160, 193] width 16 height 16
type input "15"
click at [868, 226] on div "€24,90 € 44,99 Text Block" at bounding box center [852, 207] width 133 height 48
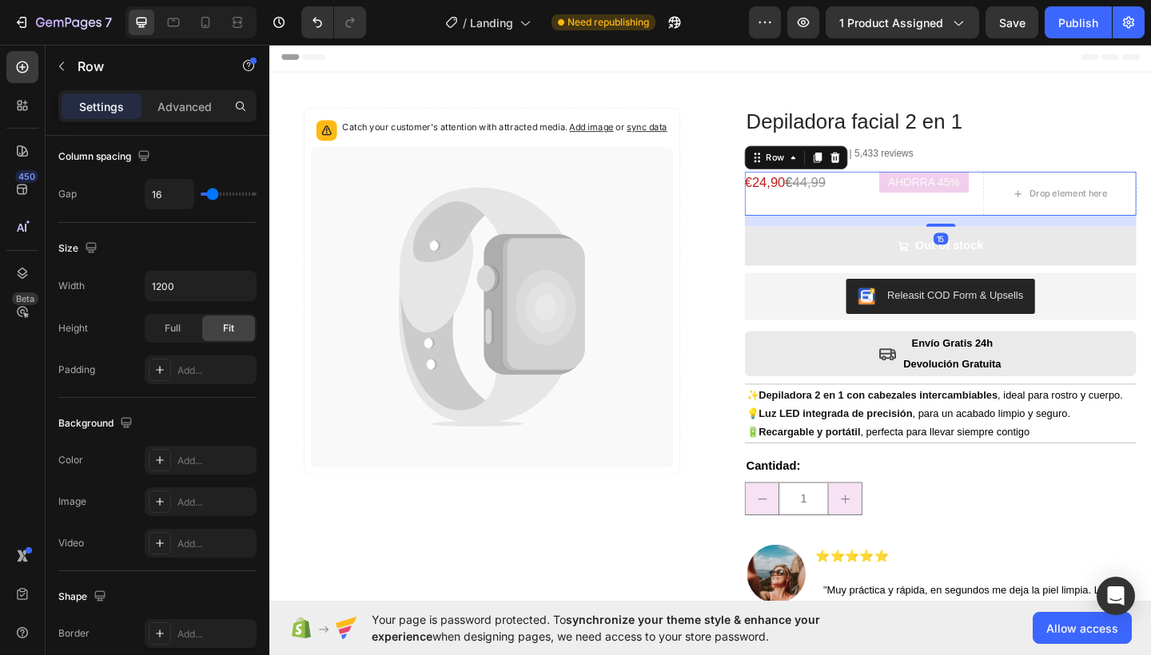
scroll to position [0, 0]
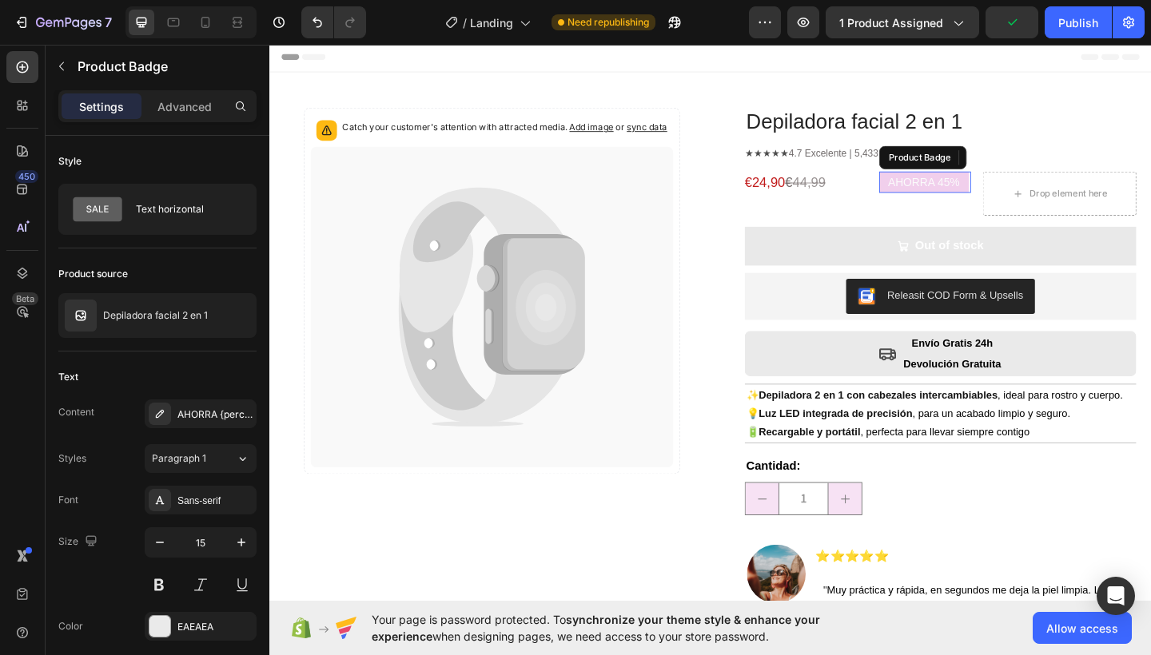
click at [947, 203] on pre "AHORRA 45%" at bounding box center [980, 194] width 97 height 23
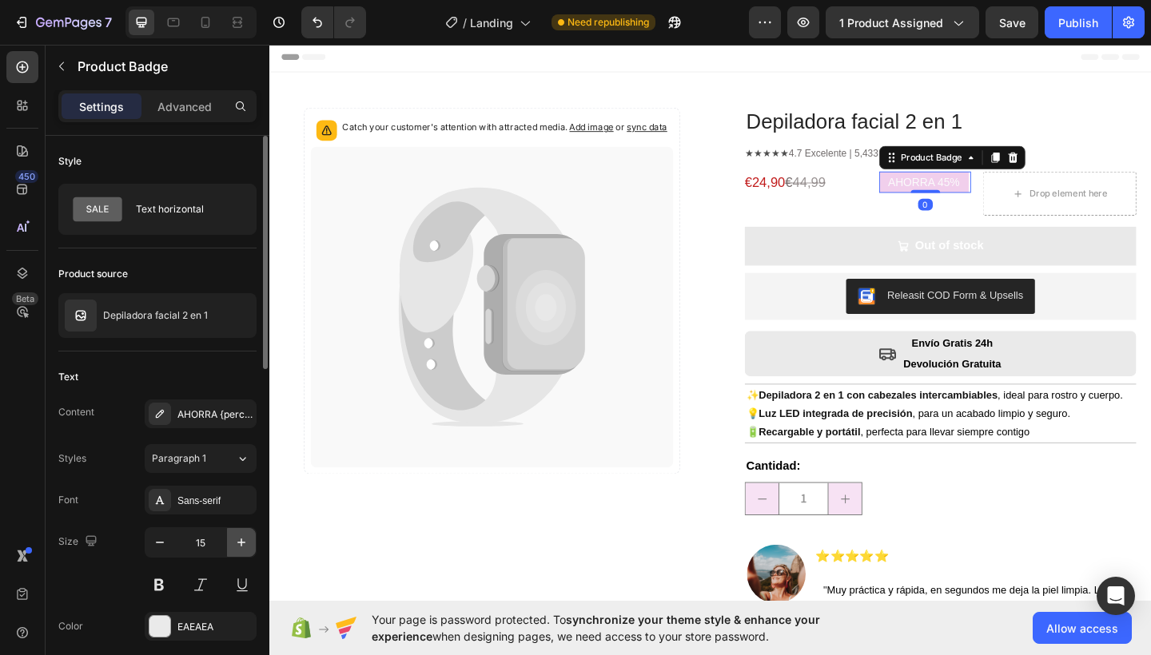
click at [239, 537] on icon "button" at bounding box center [241, 543] width 16 height 16
type input "16"
click at [161, 584] on button at bounding box center [159, 584] width 29 height 29
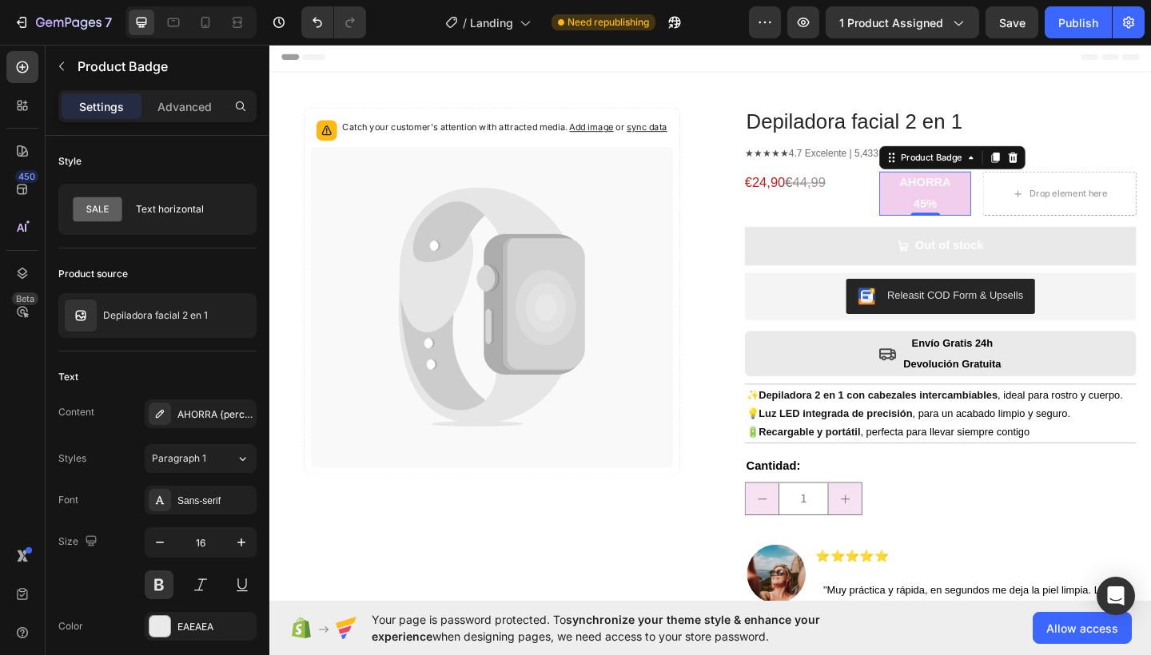
click at [959, 209] on pre "AHORRA 45%" at bounding box center [982, 207] width 100 height 48
click at [977, 217] on pre "AHORRA 45%" at bounding box center [982, 207] width 100 height 48
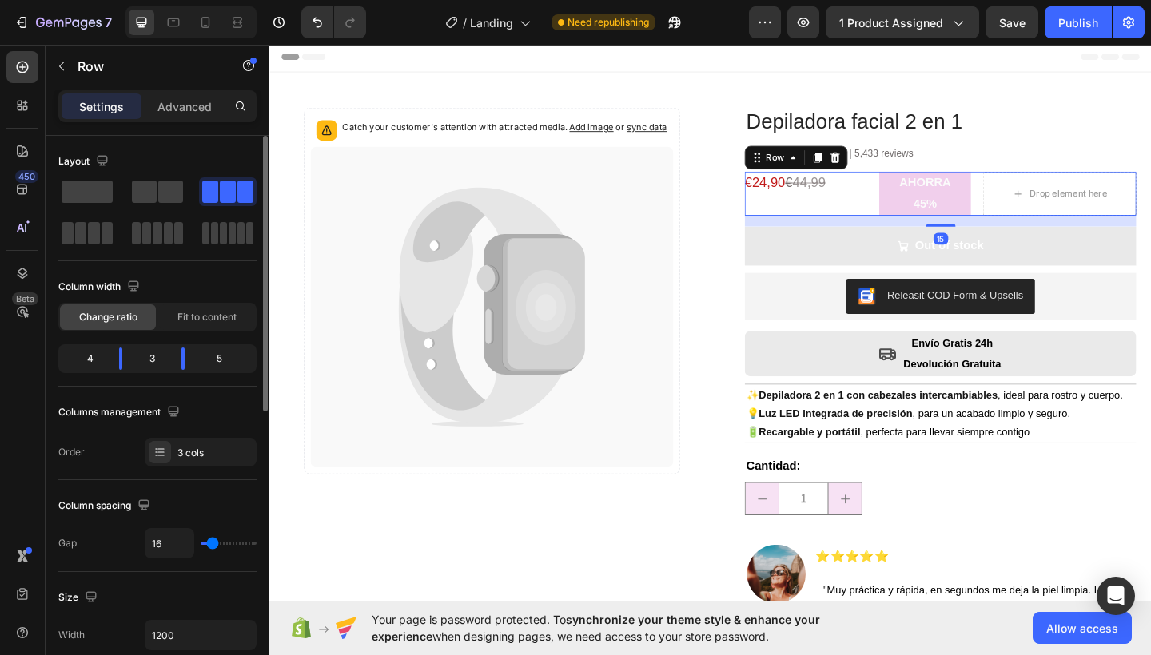
click at [853, 227] on div "€24,90 € 44,99 Text Block" at bounding box center [852, 207] width 133 height 48
drag, startPoint x: 186, startPoint y: 350, endPoint x: 200, endPoint y: 350, distance: 13.6
click at [200, 350] on div at bounding box center [194, 359] width 29 height 22
click at [973, 206] on div "AHORRA 45% Product Badge" at bounding box center [998, 207] width 133 height 48
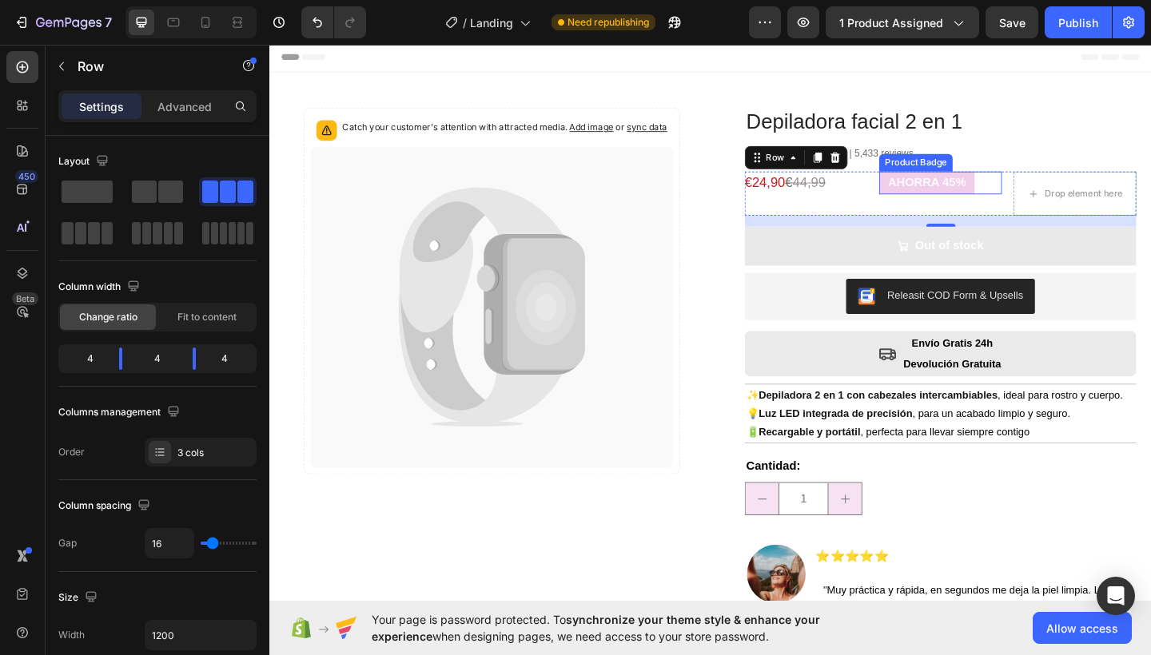
click at [975, 201] on pre "AHORRA 45%" at bounding box center [984, 195] width 104 height 25
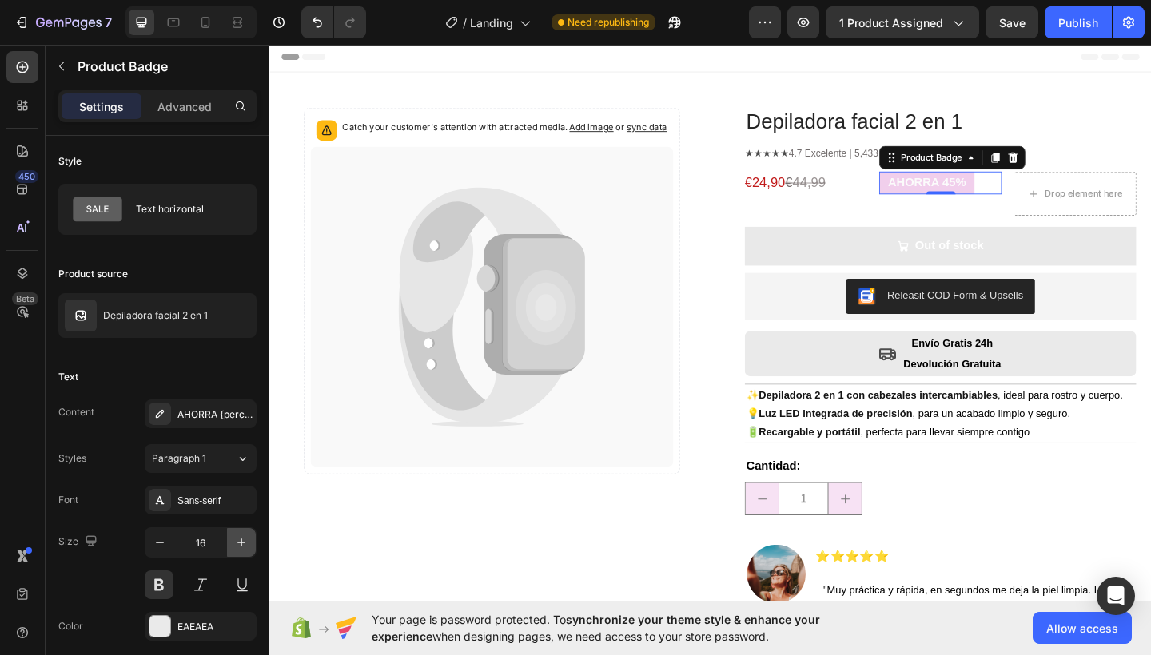
click at [241, 543] on icon "button" at bounding box center [241, 543] width 8 height 8
click at [240, 544] on icon "button" at bounding box center [241, 543] width 16 height 16
click at [168, 545] on button "button" at bounding box center [159, 542] width 29 height 29
type input "17"
click at [191, 109] on p "Advanced" at bounding box center [184, 106] width 54 height 17
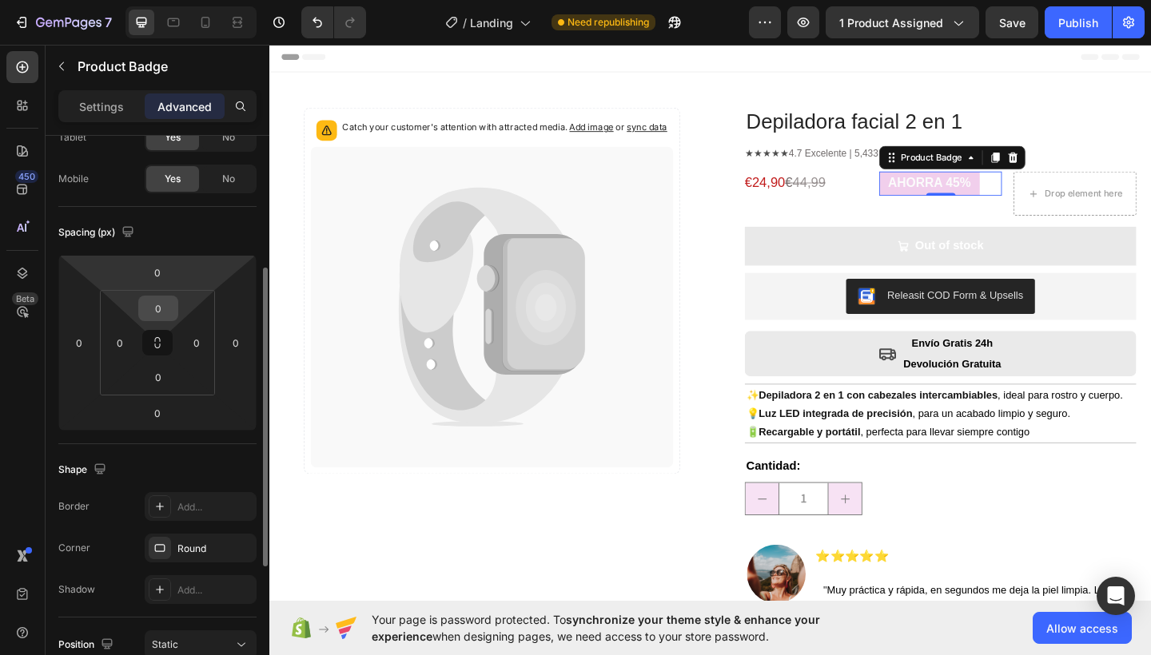
scroll to position [153, 0]
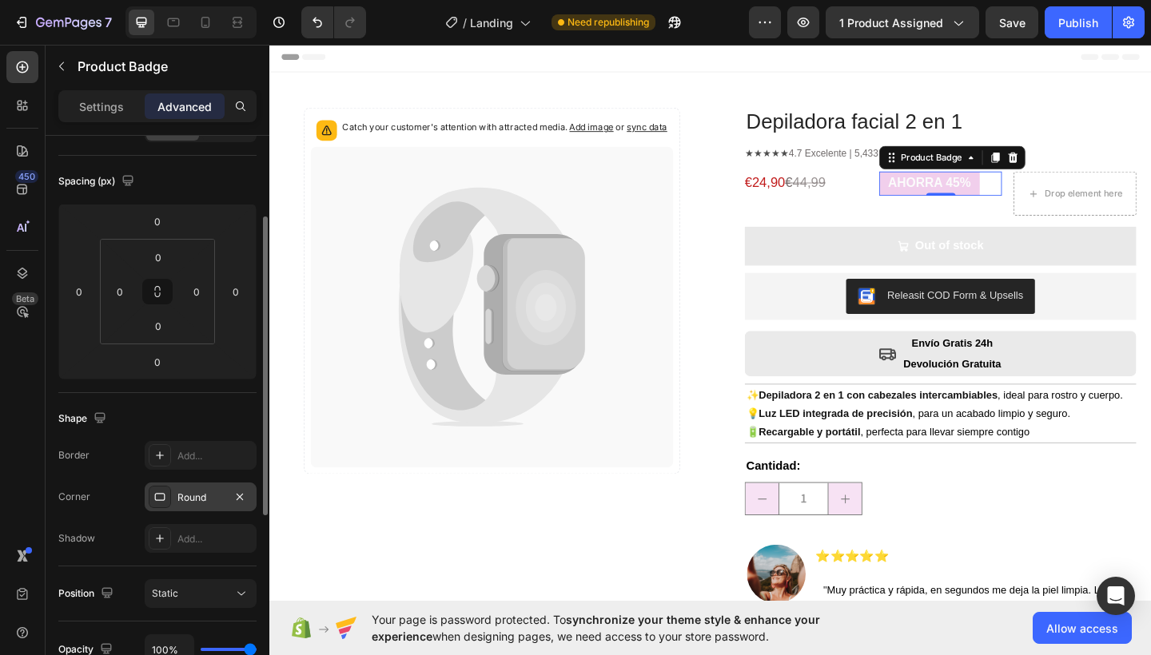
click at [187, 487] on div "Round" at bounding box center [201, 497] width 112 height 29
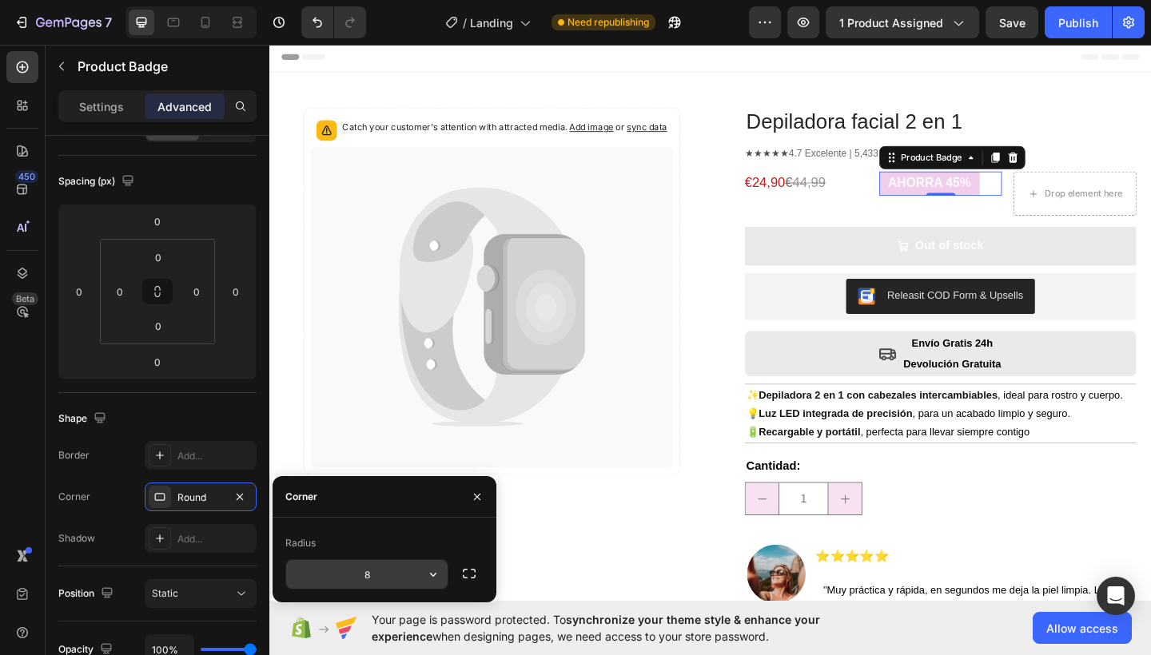
click at [393, 574] on input "8" at bounding box center [366, 574] width 161 height 29
type input "20"
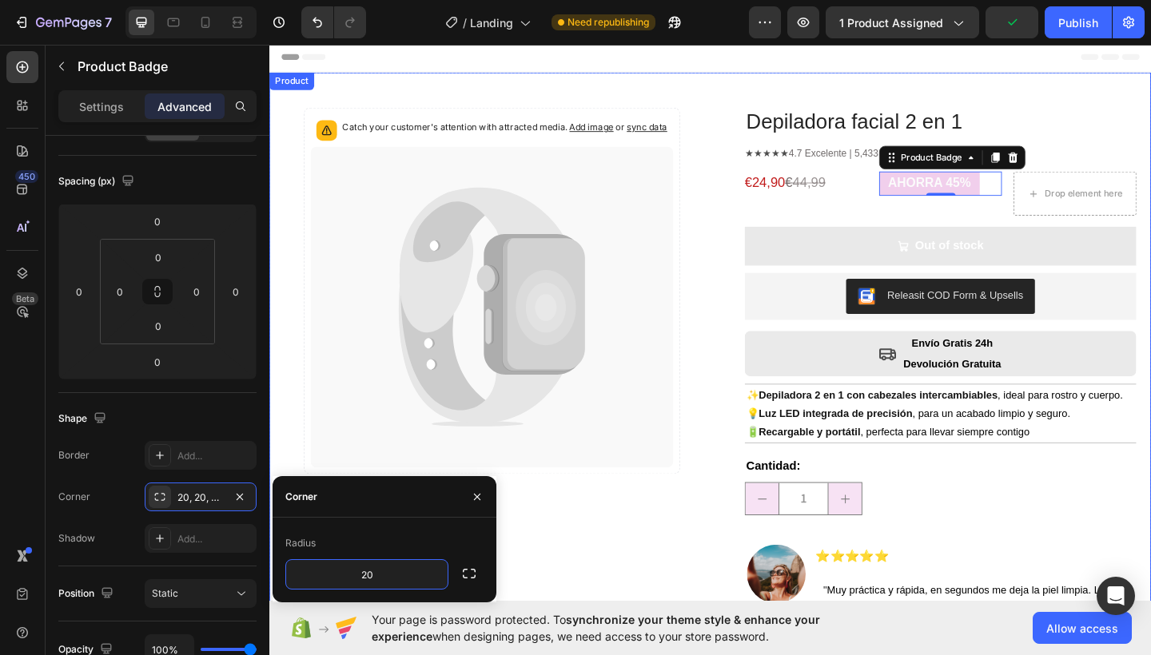
click at [696, 539] on div "Catch your customer's attention with attracted media. Add image or sync data Pr…" at bounding box center [510, 424] width 451 height 622
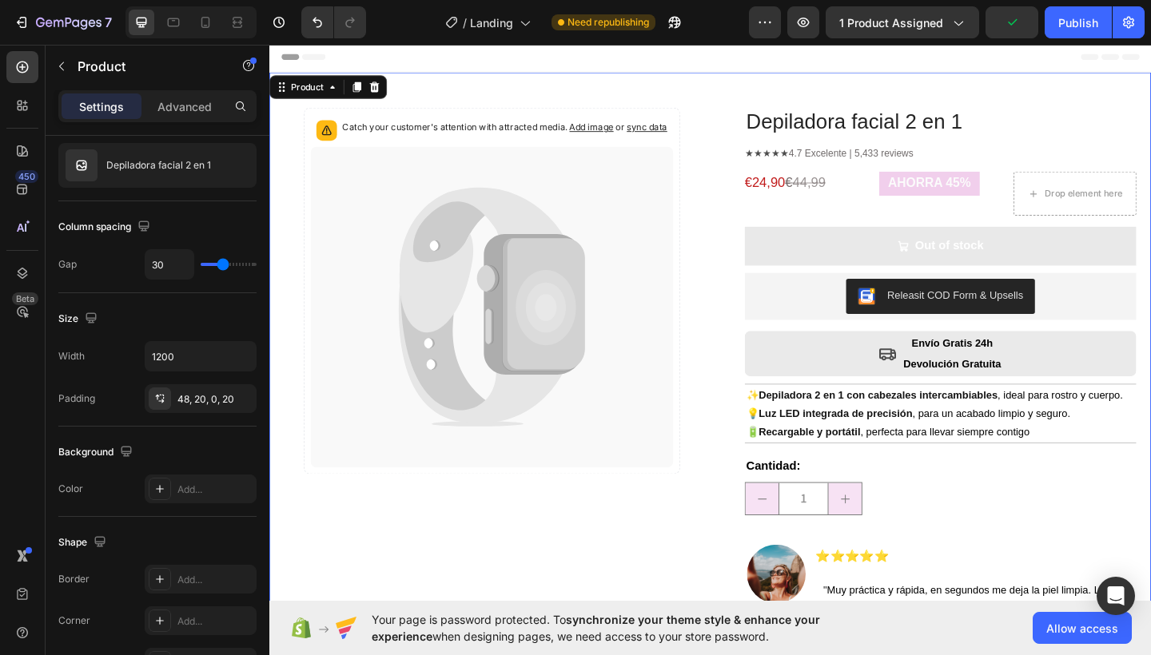
scroll to position [0, 0]
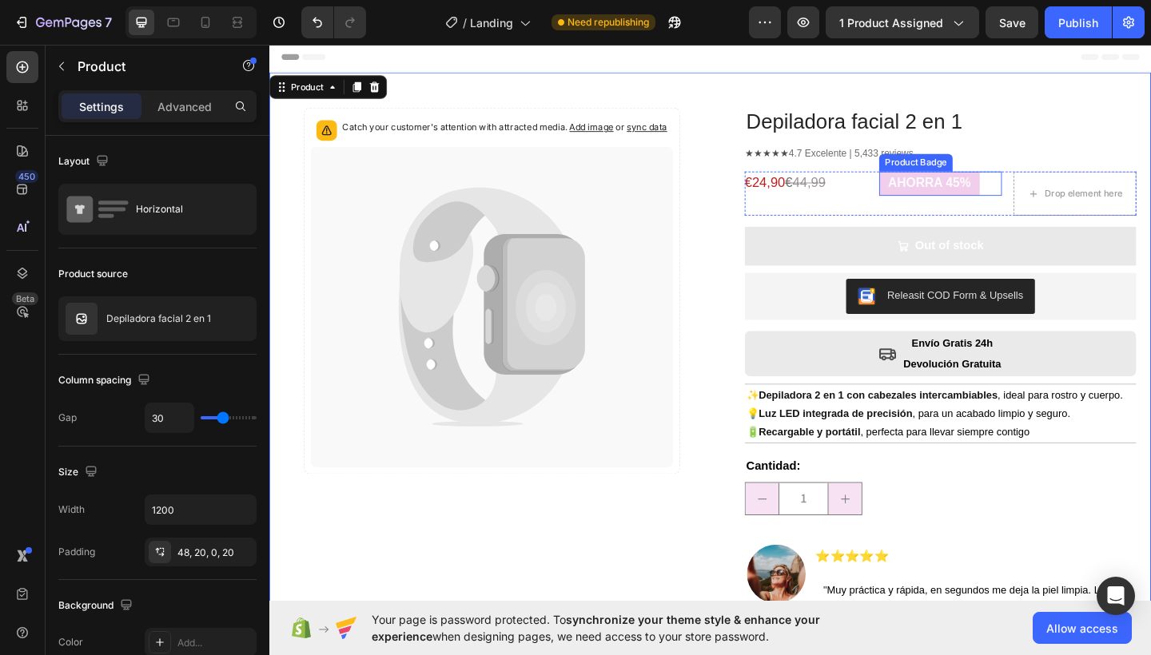
click at [1011, 193] on pre "AHORRA 45%" at bounding box center [986, 196] width 109 height 26
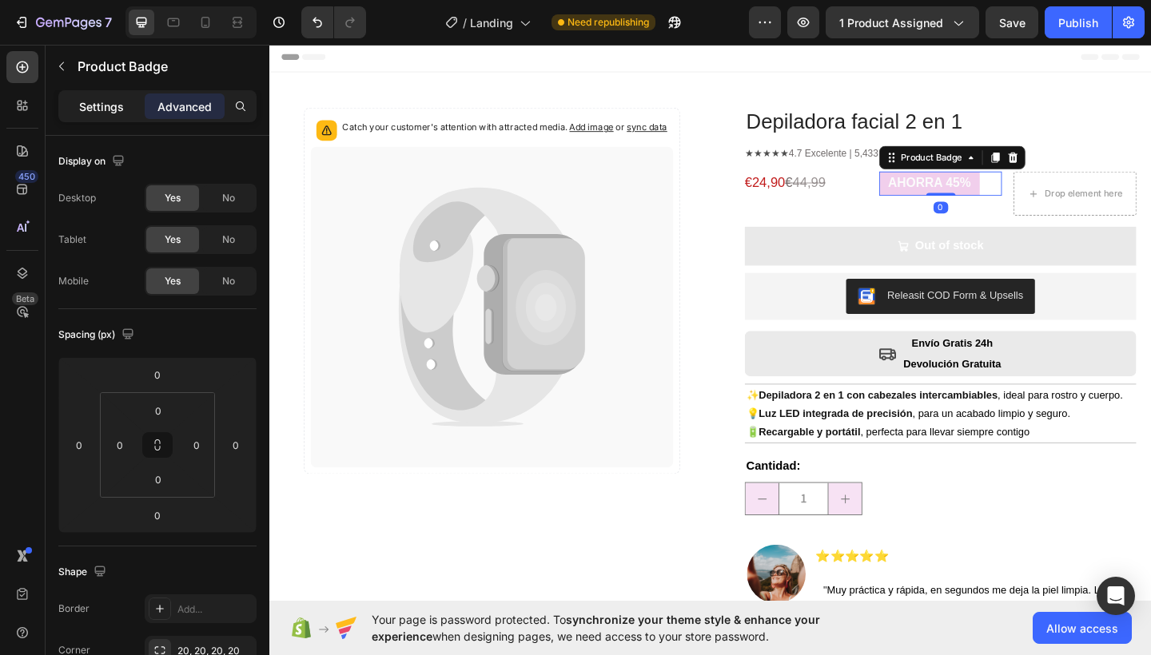
click at [119, 106] on p "Settings" at bounding box center [101, 106] width 45 height 17
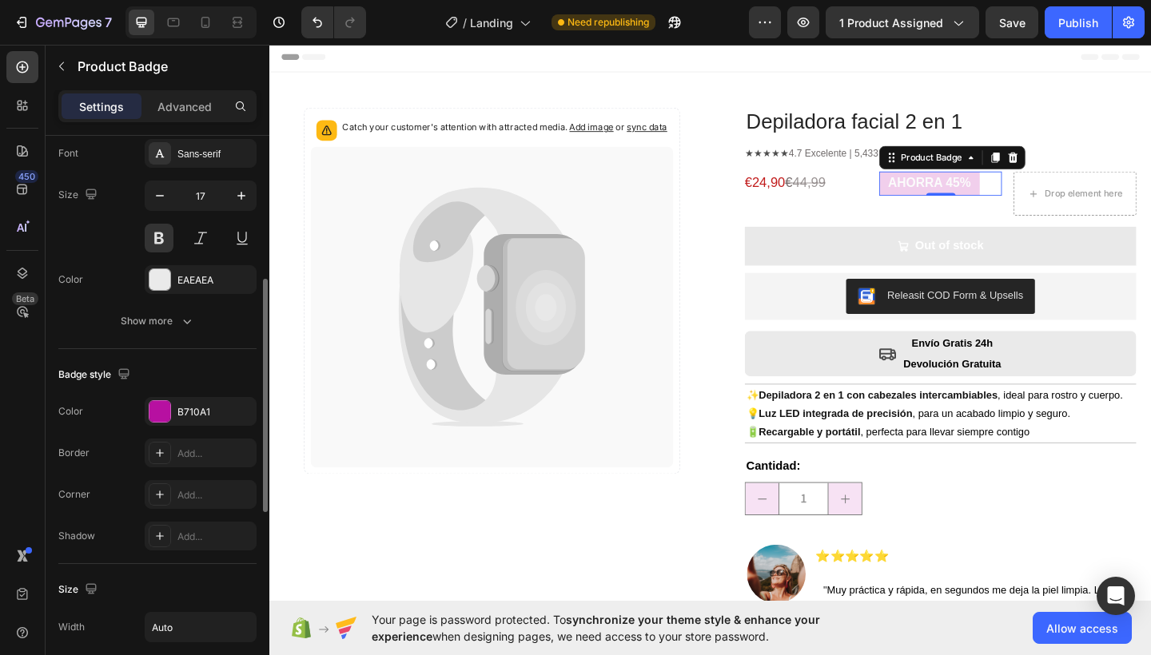
scroll to position [484, 0]
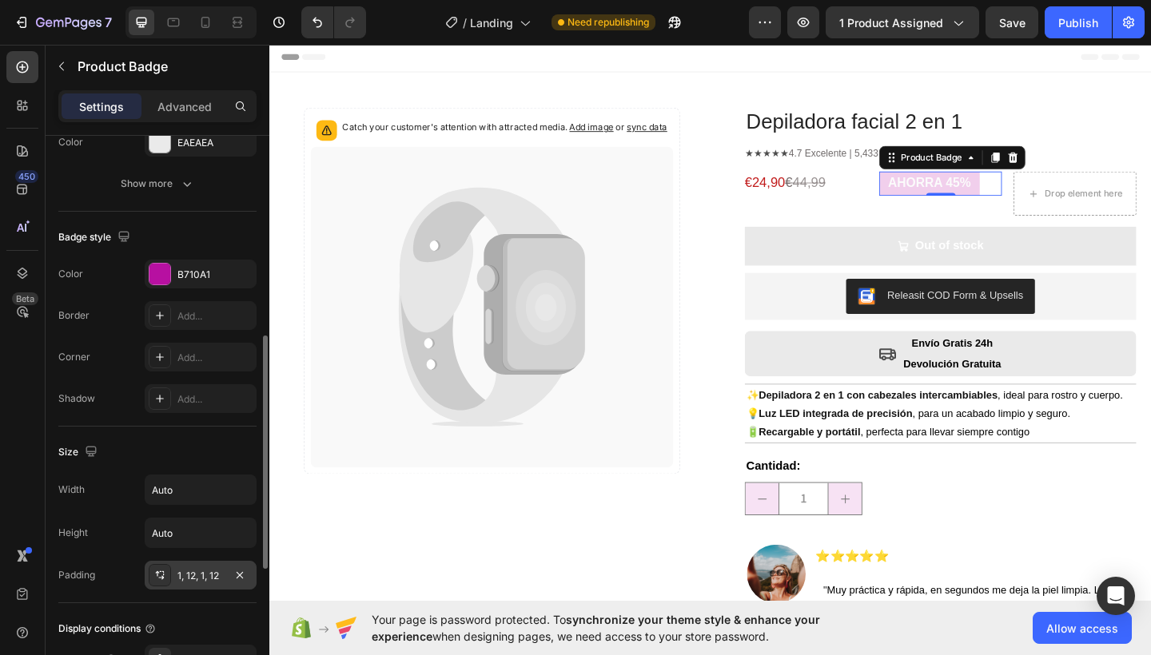
click at [198, 574] on div "1, 12, 1, 12" at bounding box center [200, 576] width 46 height 14
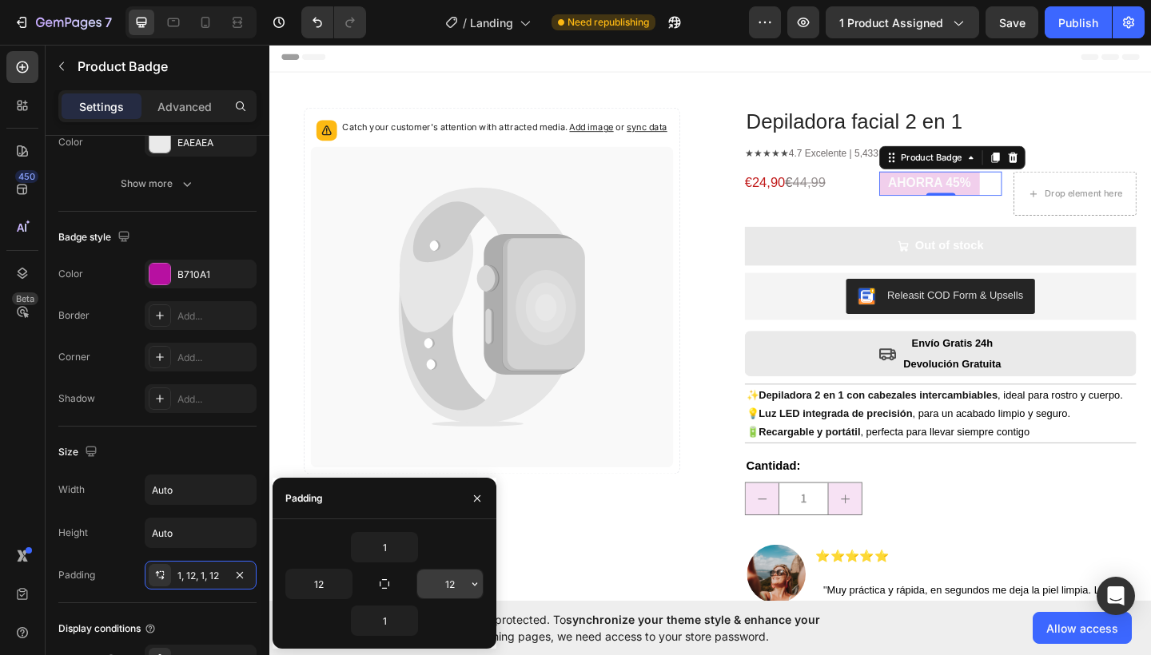
click at [464, 582] on input "12" at bounding box center [450, 584] width 66 height 29
type input "12"
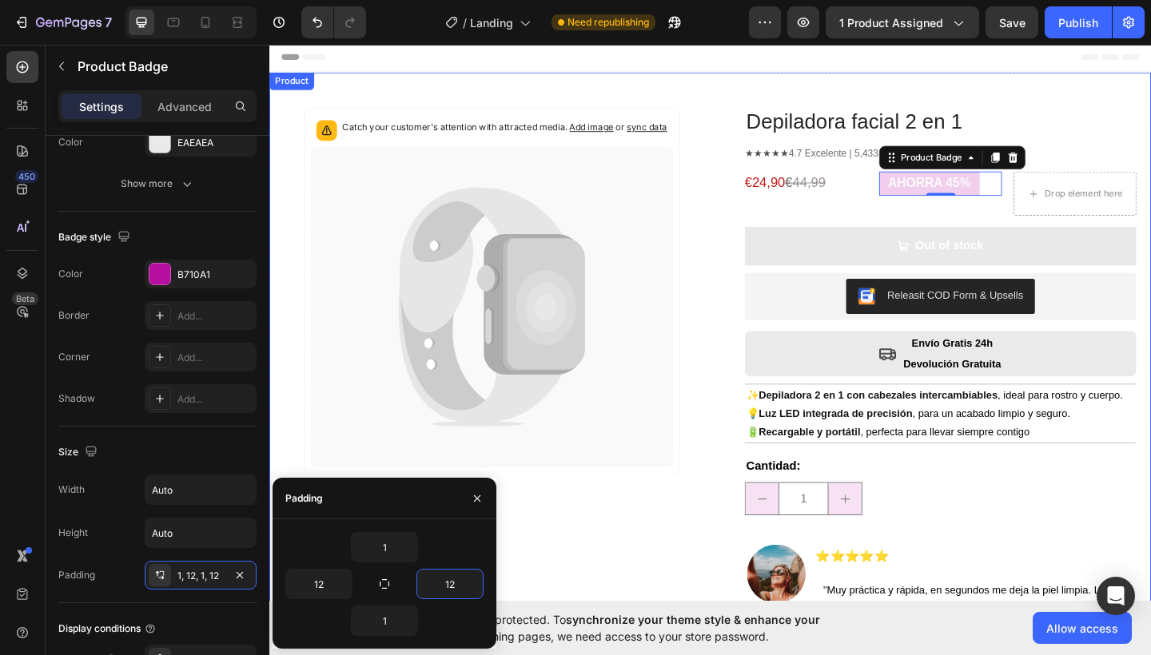
click at [652, 580] on div "Catch your customer's attention with attracted media. Add image or sync data Pr…" at bounding box center [510, 424] width 451 height 622
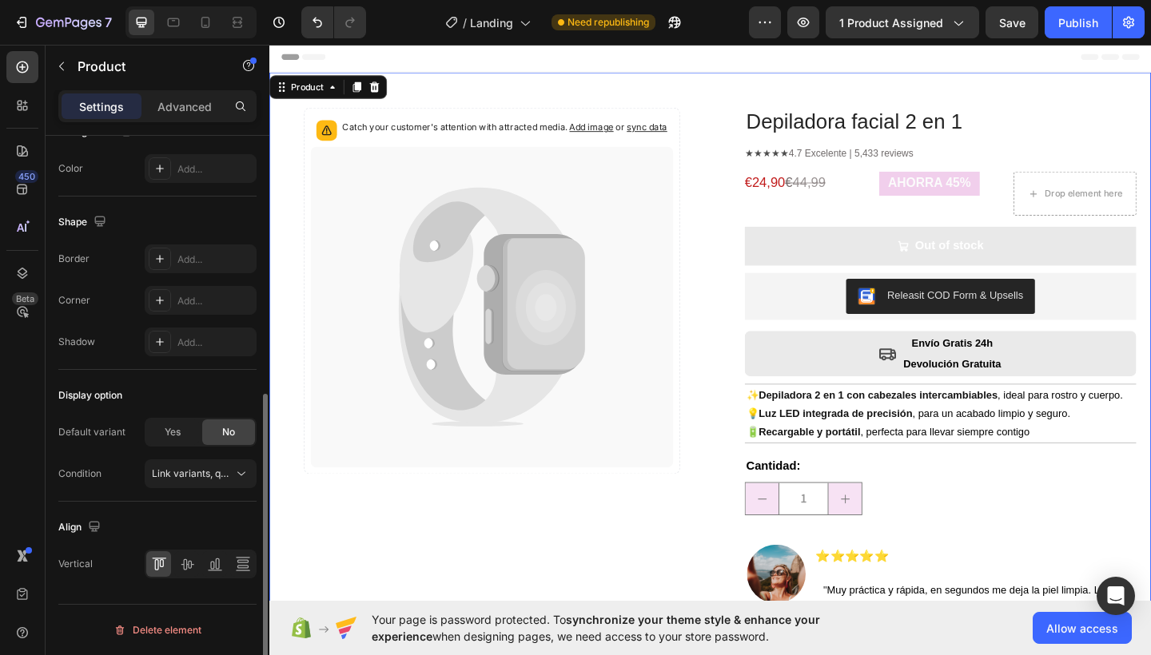
scroll to position [0, 0]
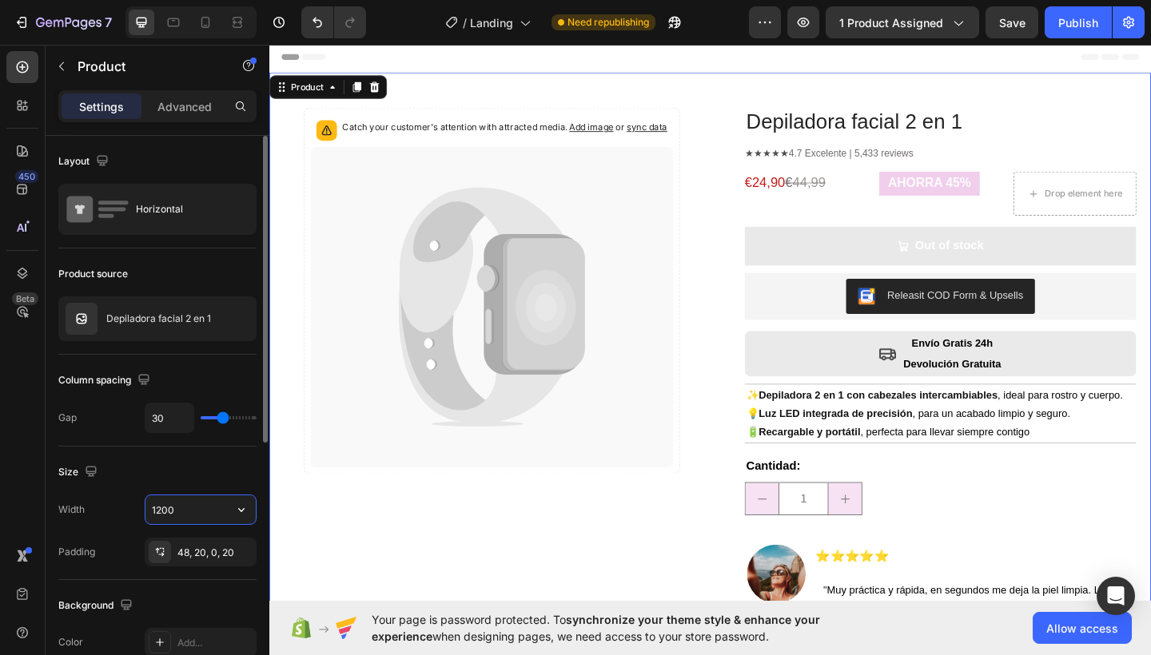
click at [199, 515] on input "1200" at bounding box center [200, 509] width 110 height 29
click at [964, 205] on pre "AHORRA 45%" at bounding box center [986, 196] width 109 height 26
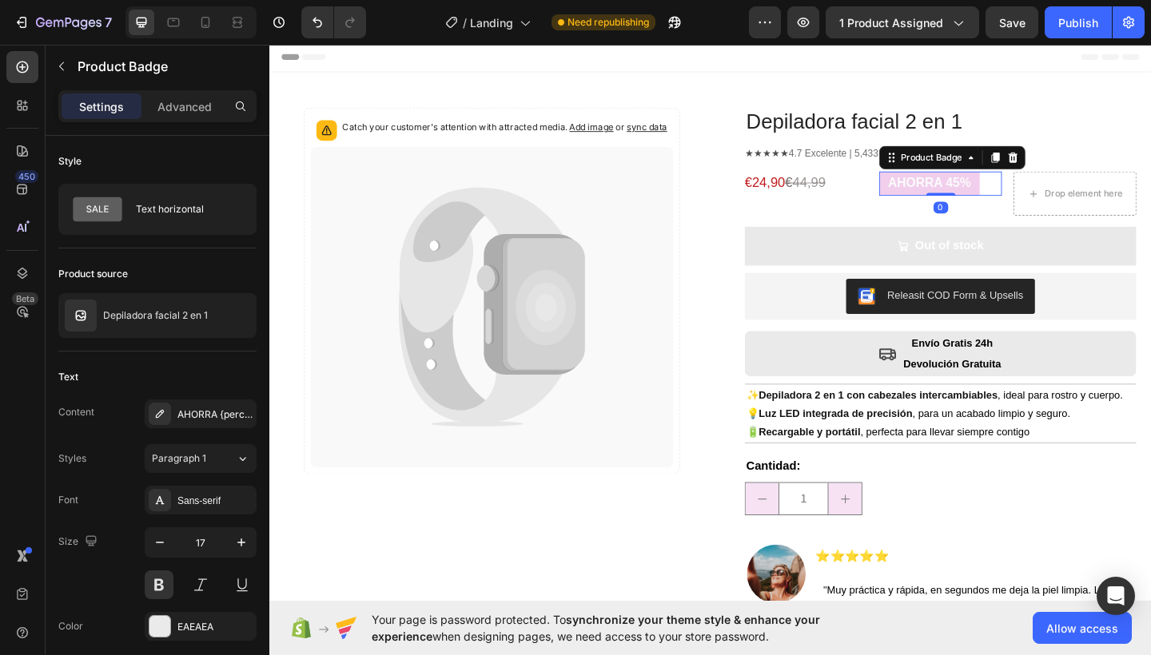
scroll to position [513, 0]
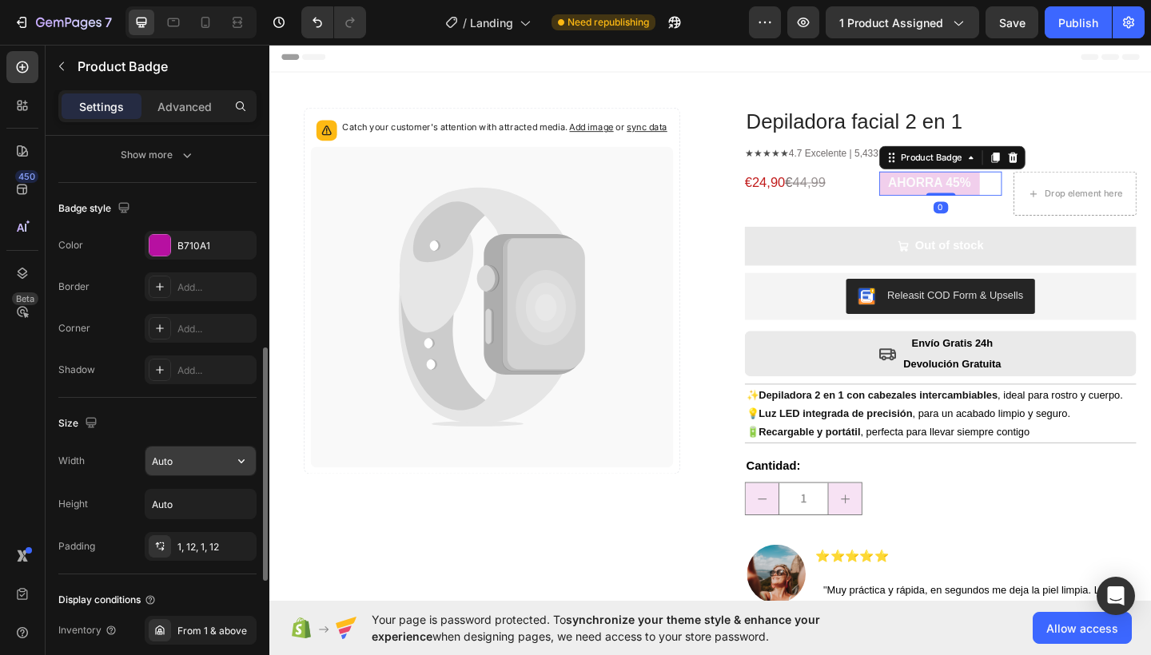
click at [221, 460] on input "Auto" at bounding box center [200, 461] width 110 height 29
click at [244, 461] on icon "button" at bounding box center [241, 461] width 6 height 4
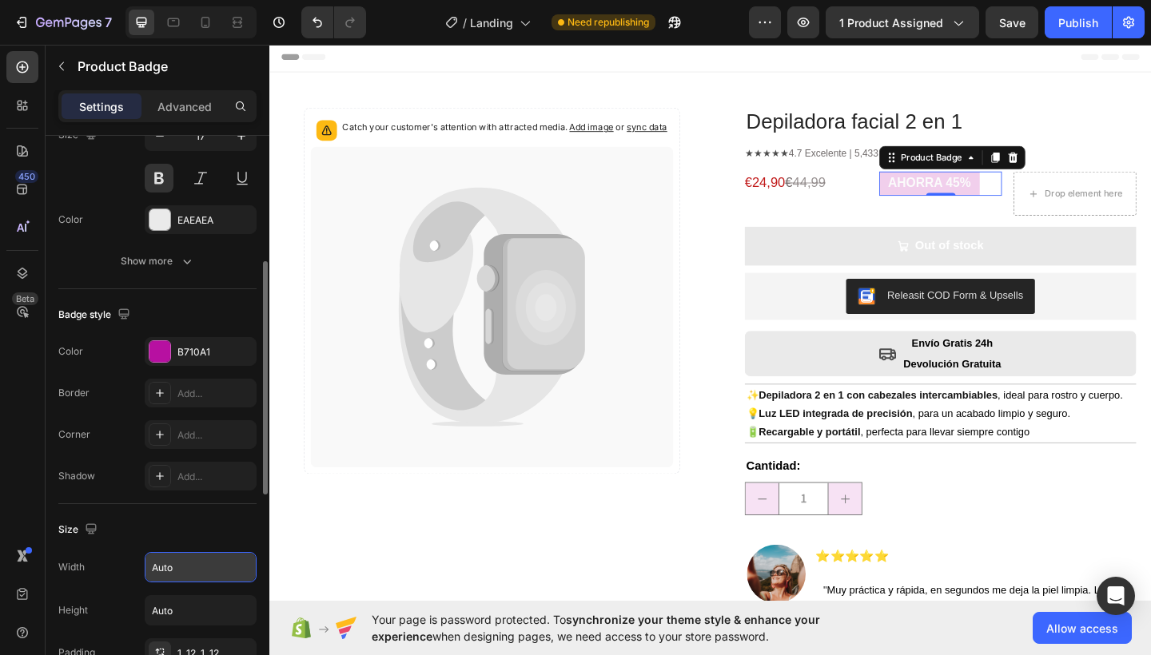
scroll to position [299, 0]
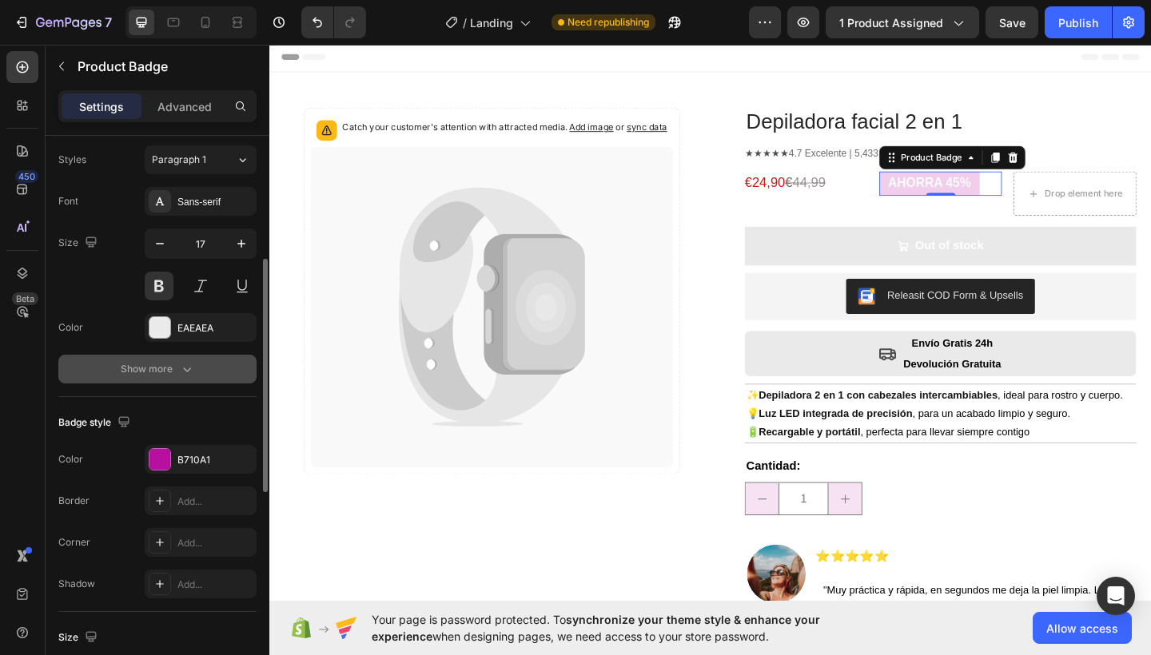
click at [173, 373] on div "Show more" at bounding box center [158, 369] width 74 height 16
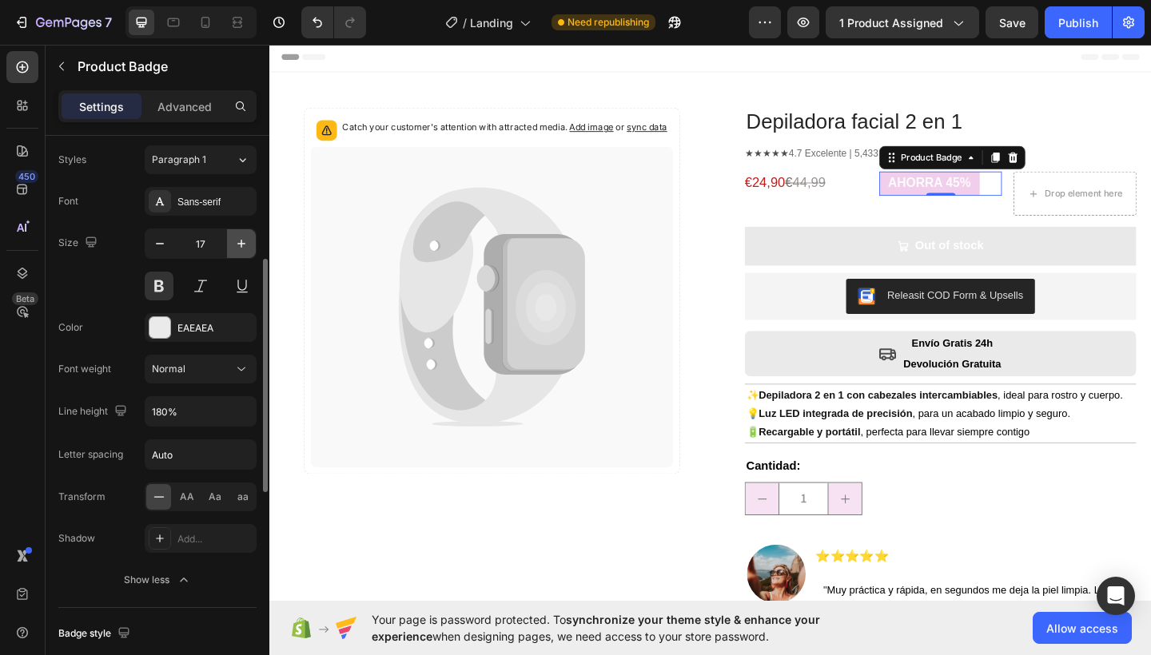
click at [247, 243] on icon "button" at bounding box center [241, 244] width 16 height 16
click at [172, 242] on button "button" at bounding box center [159, 243] width 29 height 29
type input "18"
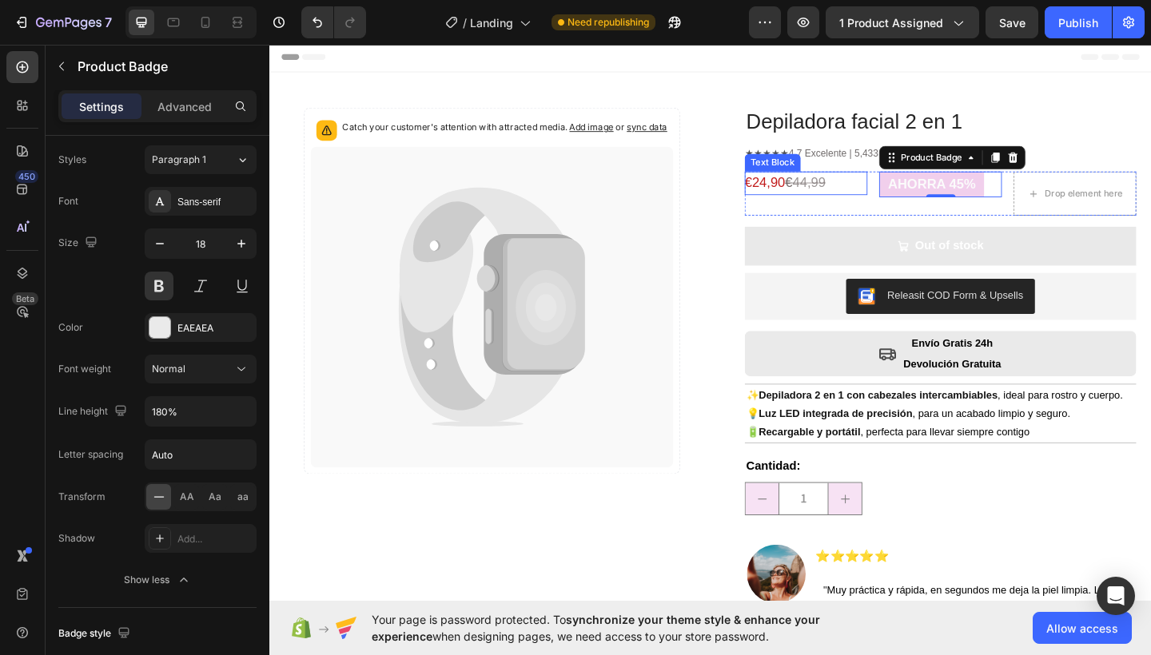
click at [829, 190] on span "€24,90" at bounding box center [808, 195] width 44 height 16
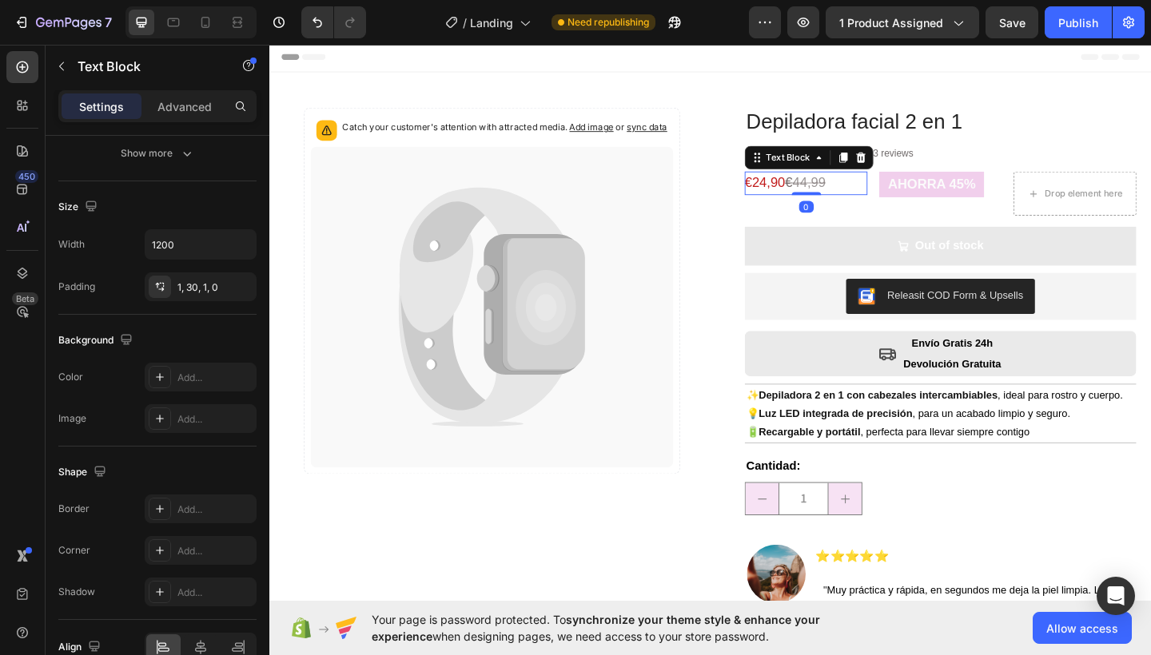
scroll to position [0, 0]
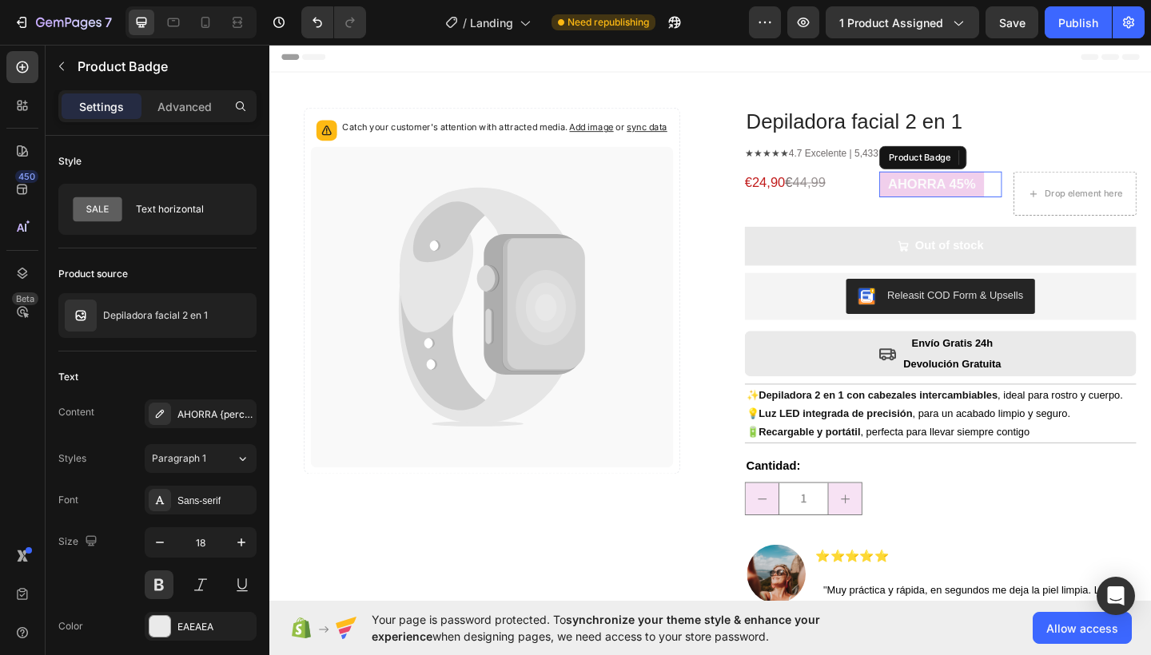
click at [948, 203] on pre "AHORRA 45%" at bounding box center [989, 196] width 114 height 27
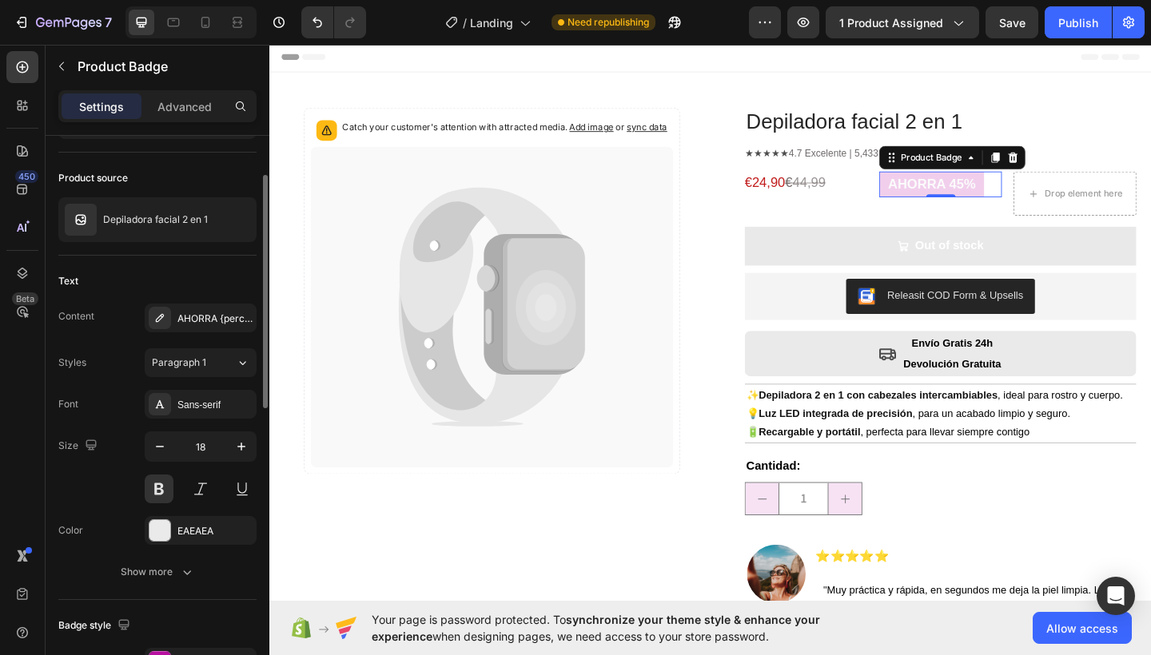
scroll to position [228, 0]
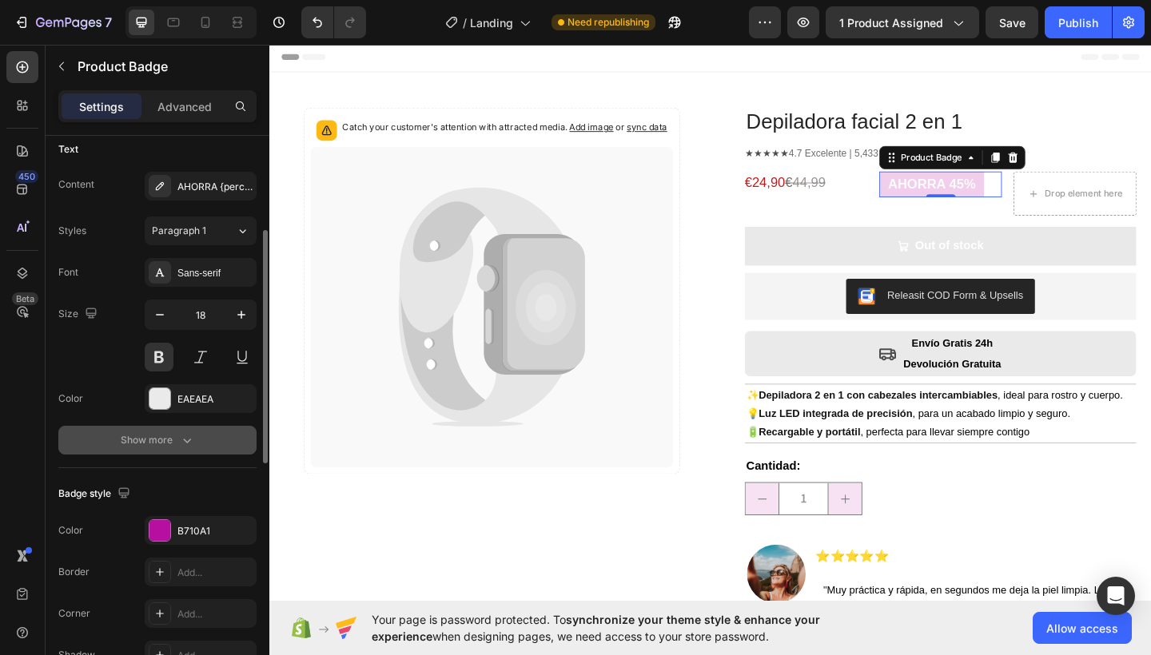
click at [169, 443] on div "Show more" at bounding box center [158, 440] width 74 height 16
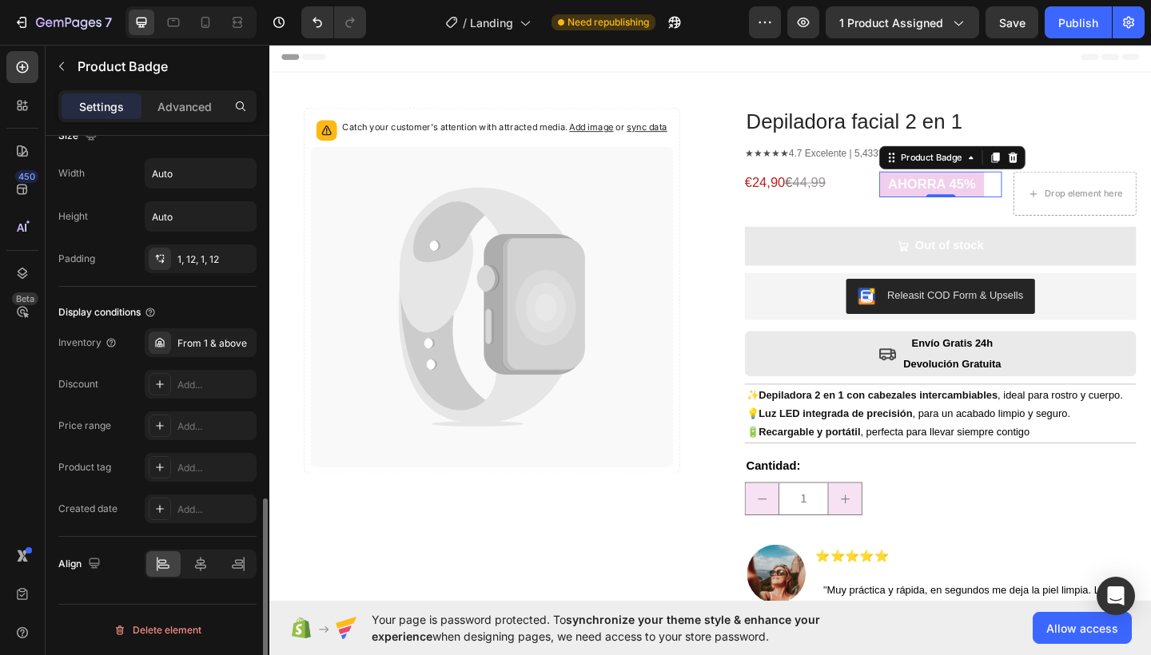
scroll to position [733, 0]
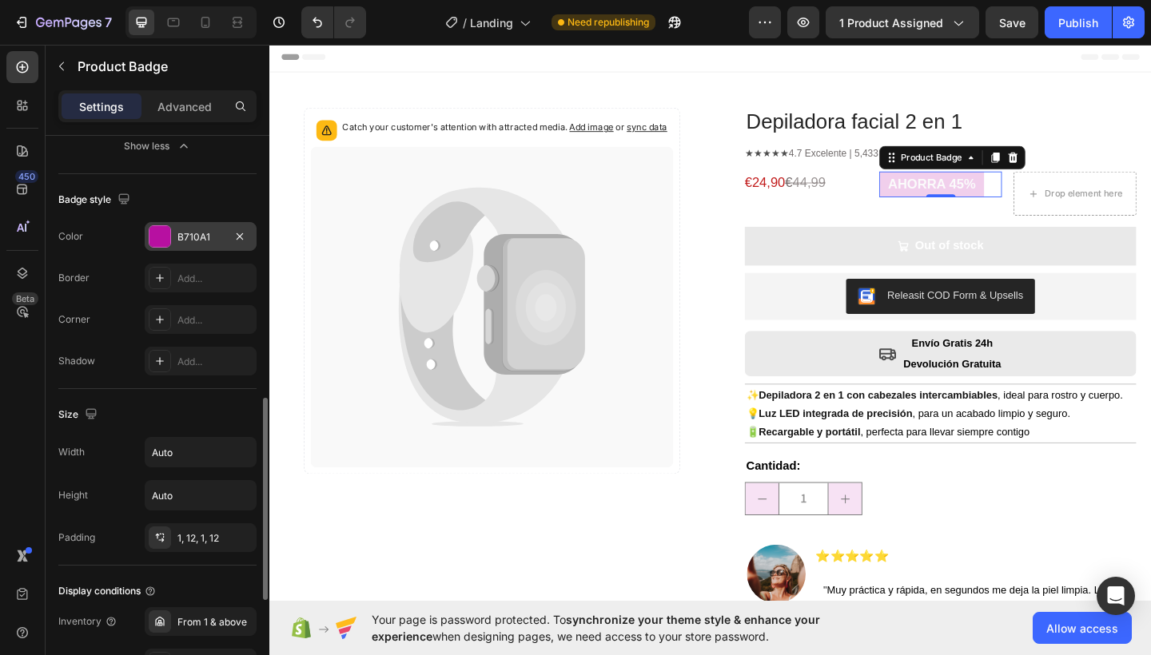
click at [187, 239] on div "B710A1" at bounding box center [200, 237] width 46 height 14
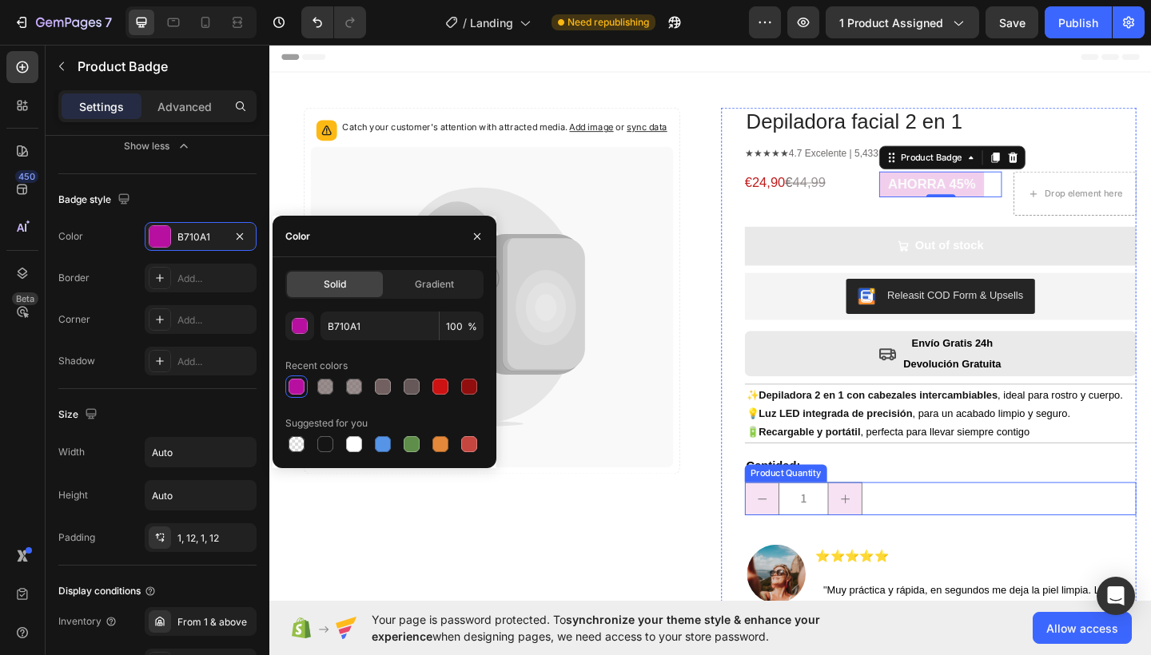
click at [793, 527] on button "decrement" at bounding box center [805, 539] width 36 height 34
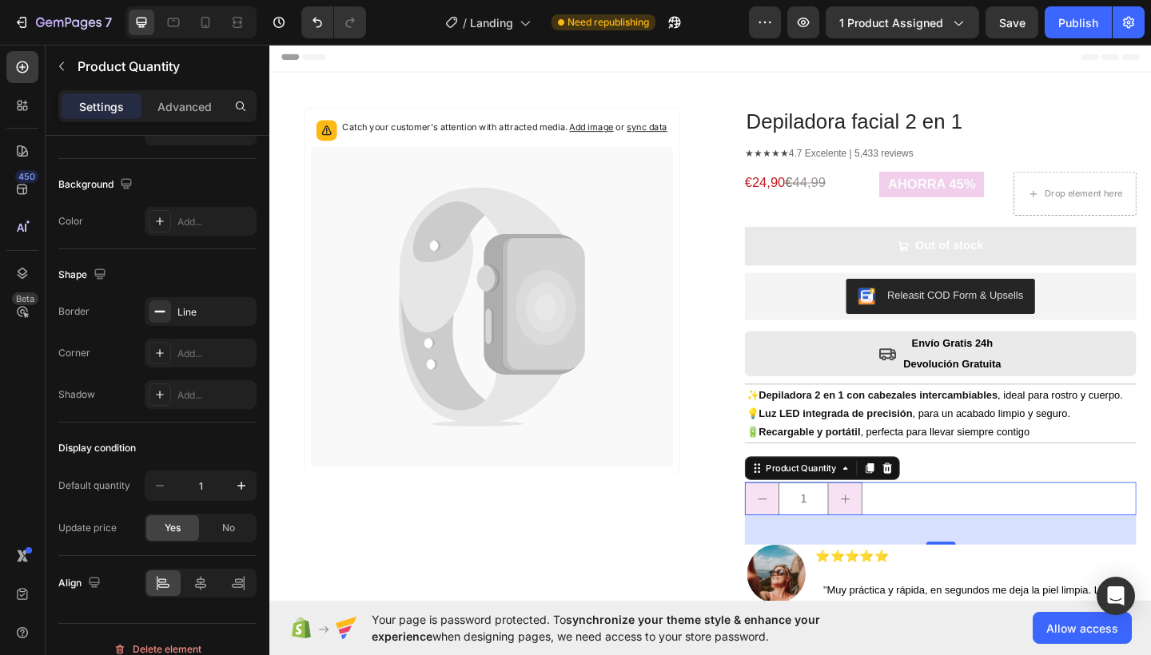
scroll to position [0, 0]
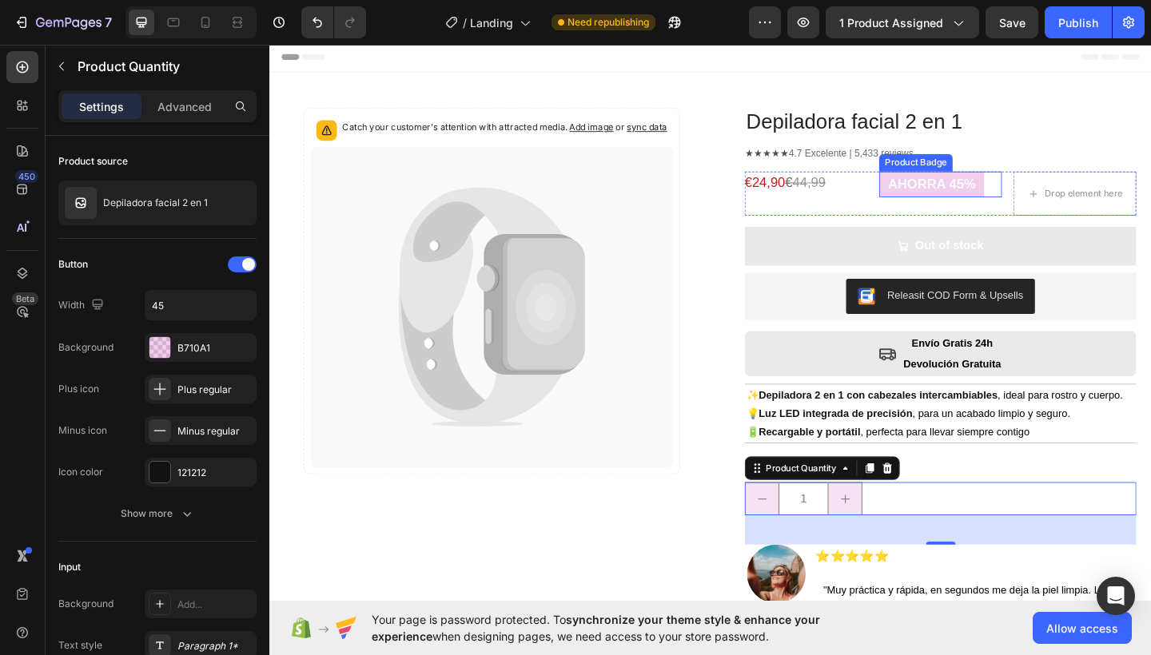
click at [971, 201] on pre "AHORRA 45%" at bounding box center [989, 196] width 114 height 27
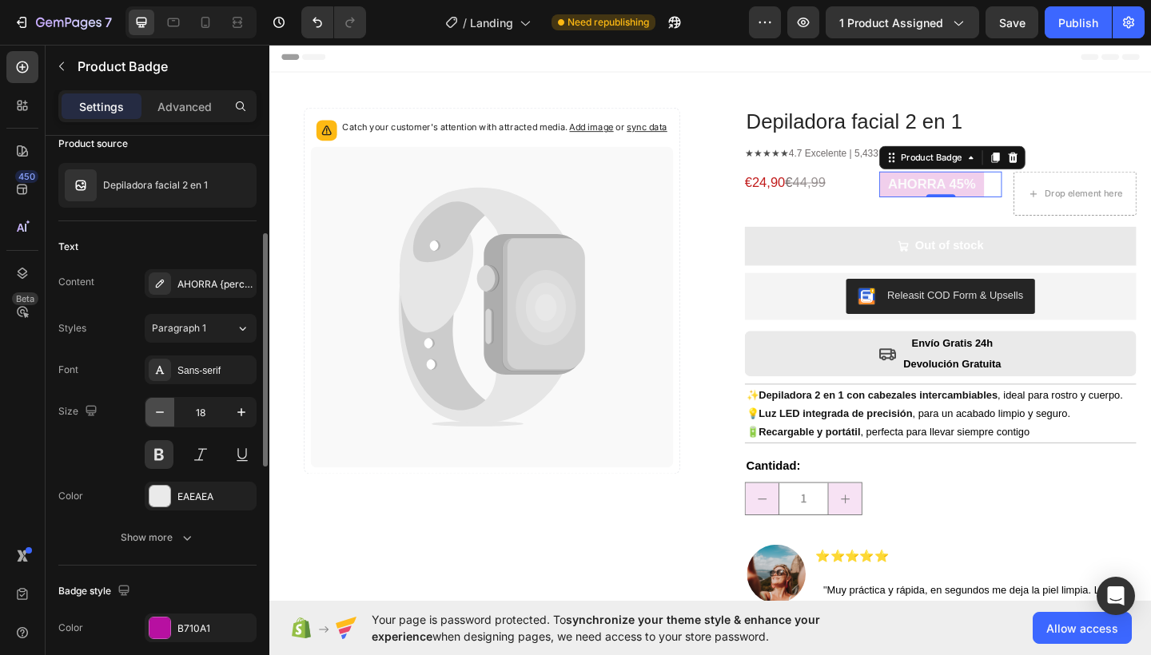
scroll to position [270, 0]
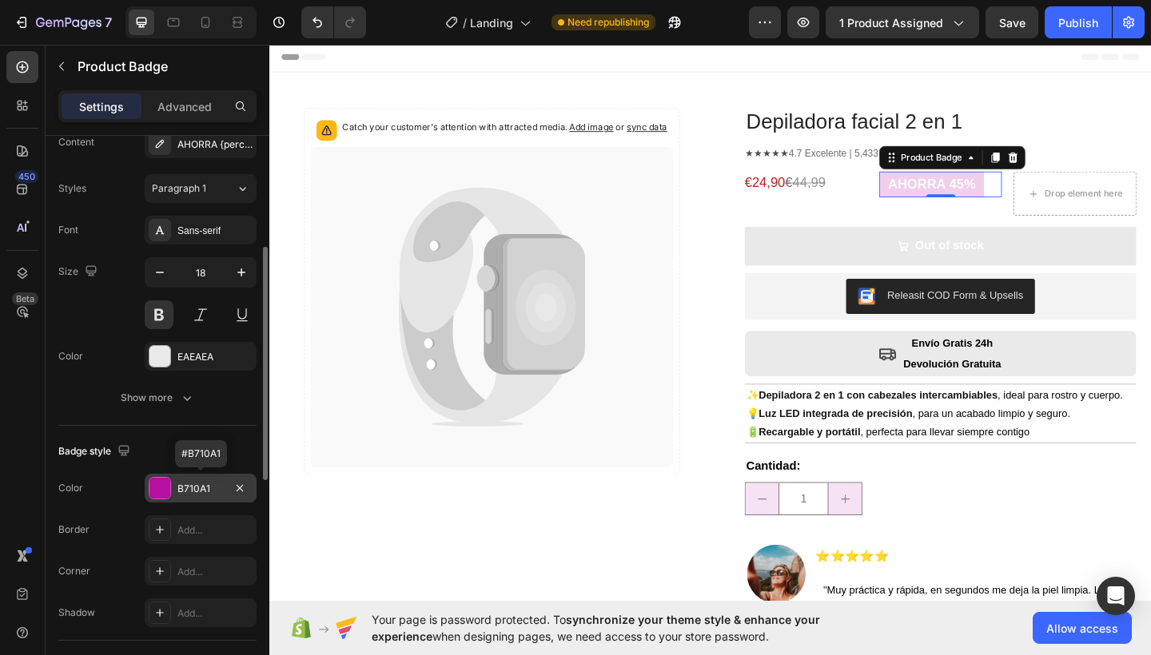
click at [213, 479] on div "B710A1" at bounding box center [201, 488] width 112 height 29
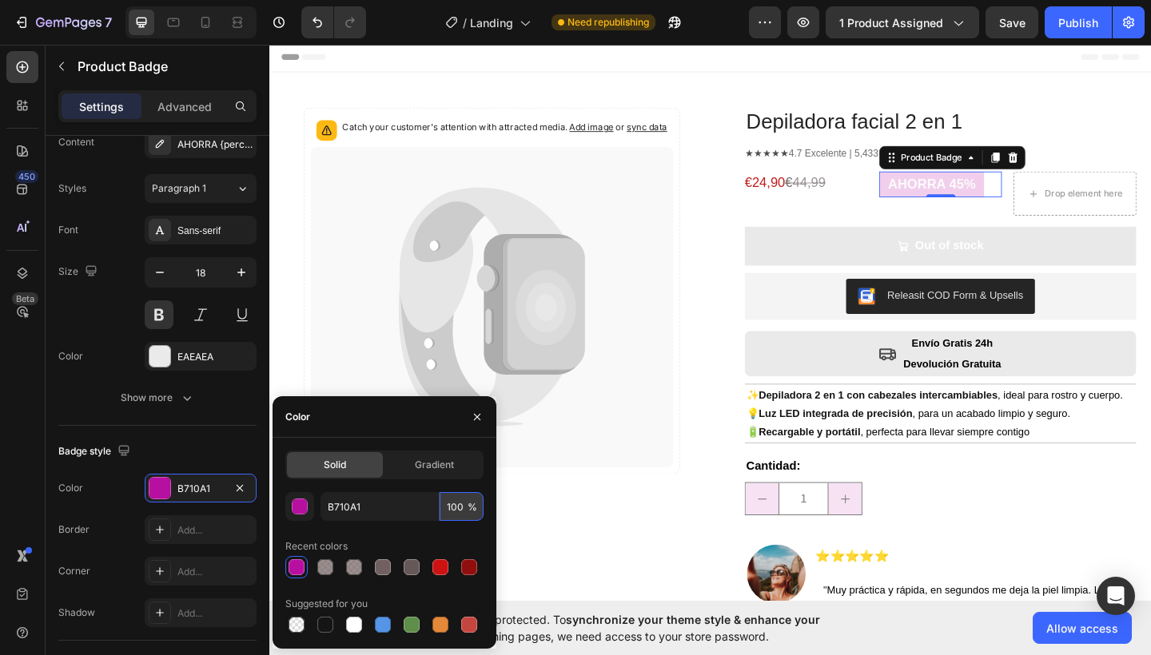
click at [459, 508] on input "100" at bounding box center [461, 506] width 44 height 29
click at [462, 508] on input "100" at bounding box center [461, 506] width 44 height 29
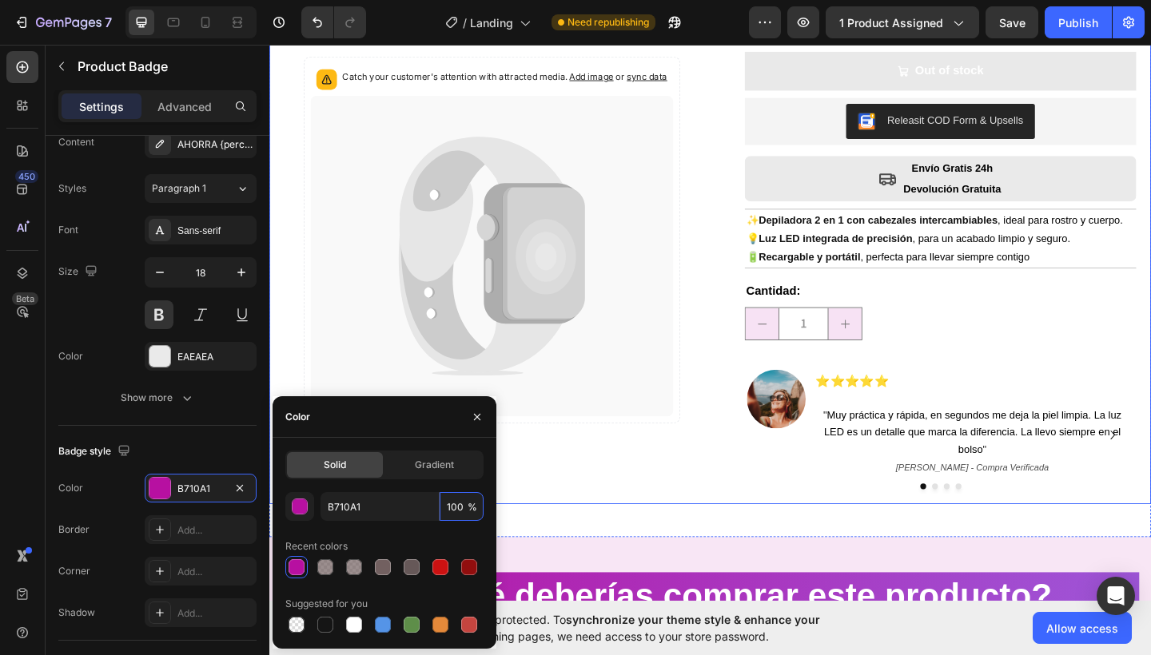
scroll to position [0, 0]
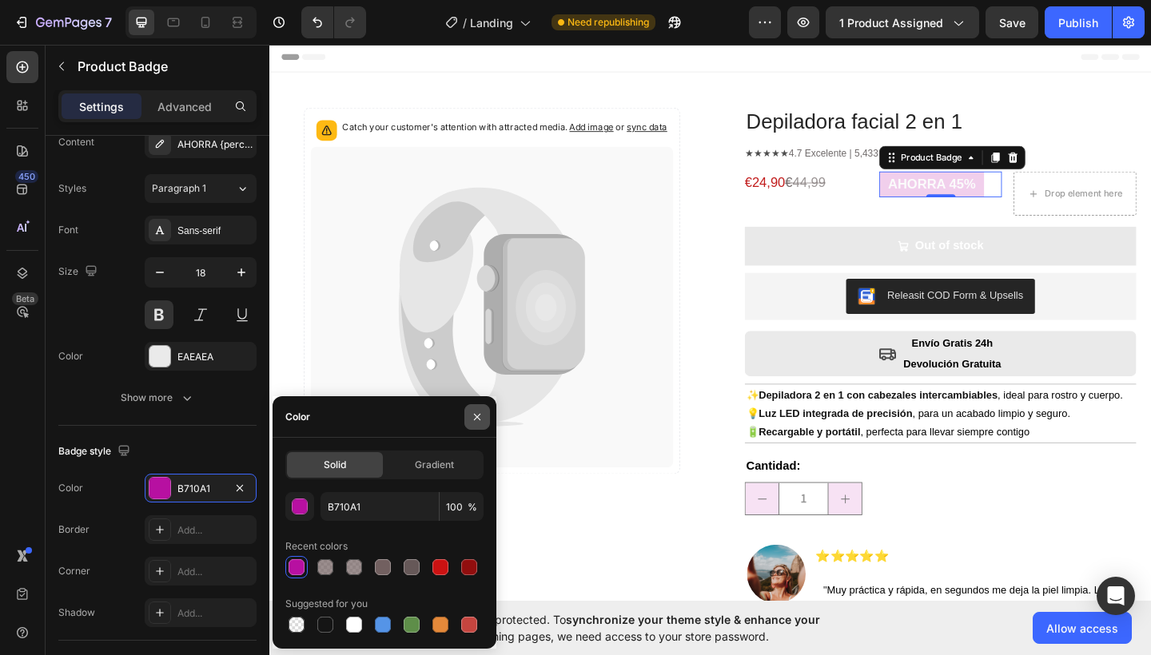
click at [478, 420] on icon "button" at bounding box center [477, 417] width 13 height 13
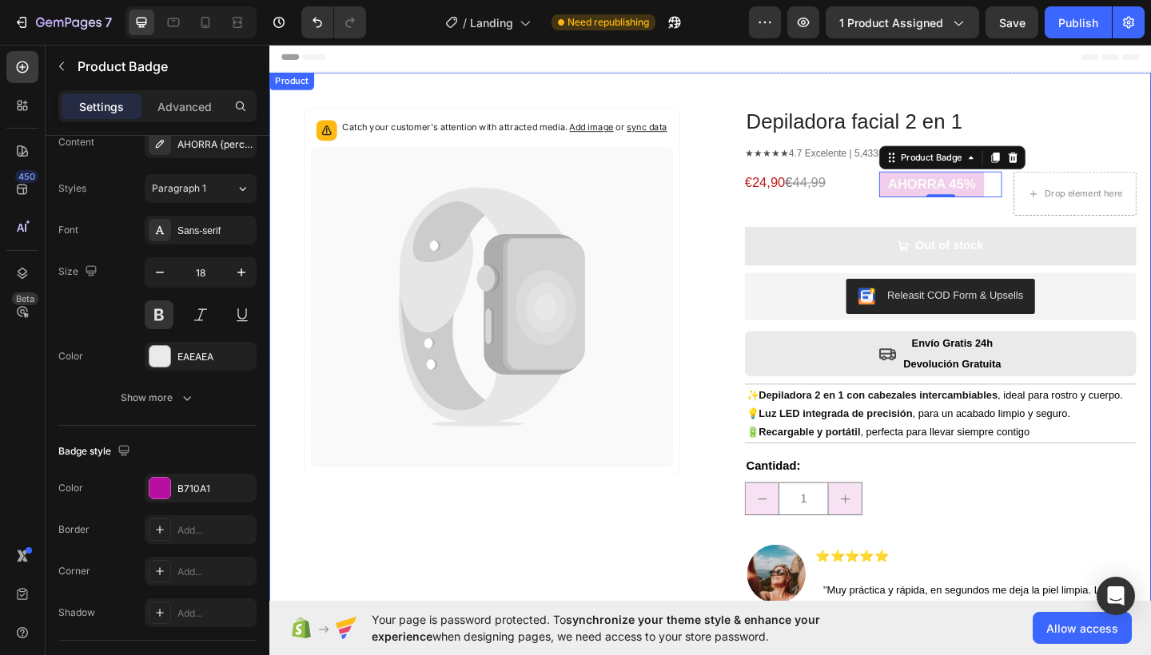
click at [623, 548] on div "Catch your customer's attention with attracted media. Add image or sync data Pr…" at bounding box center [510, 424] width 451 height 622
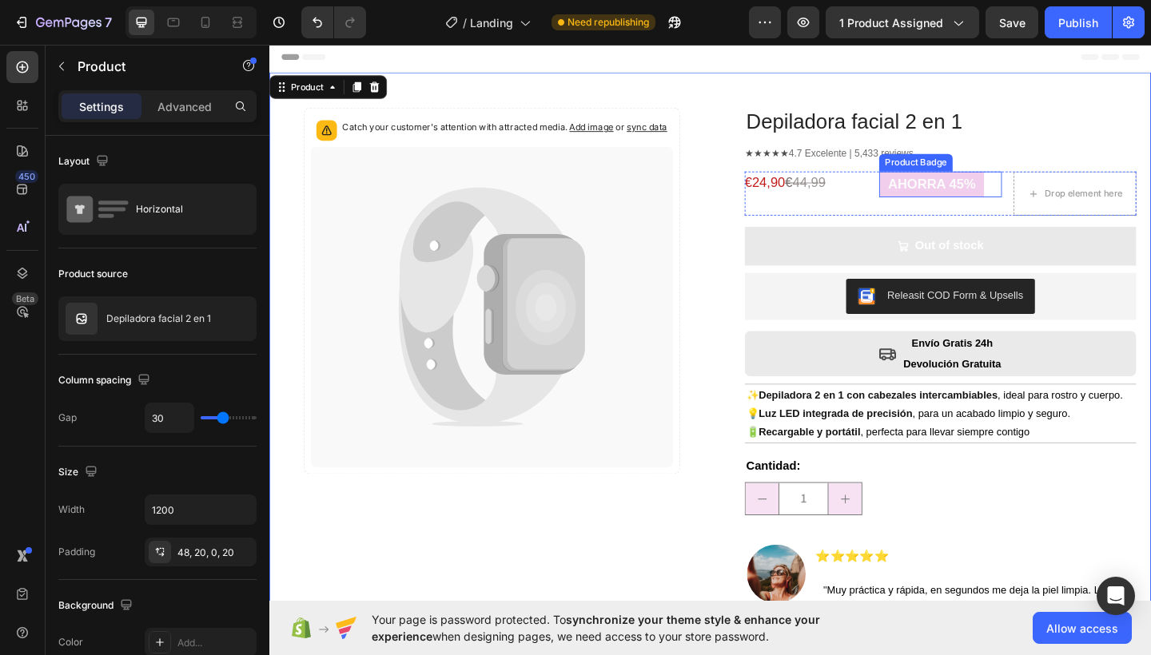
click at [960, 206] on pre "AHORRA 45%" at bounding box center [989, 196] width 114 height 27
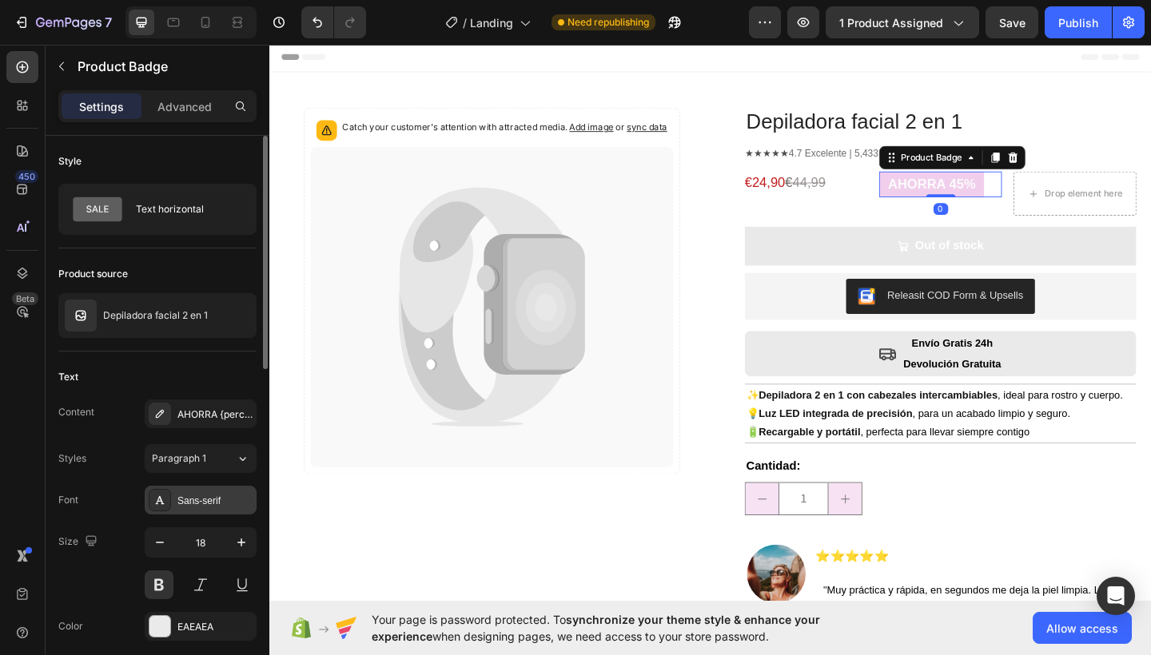
scroll to position [299, 0]
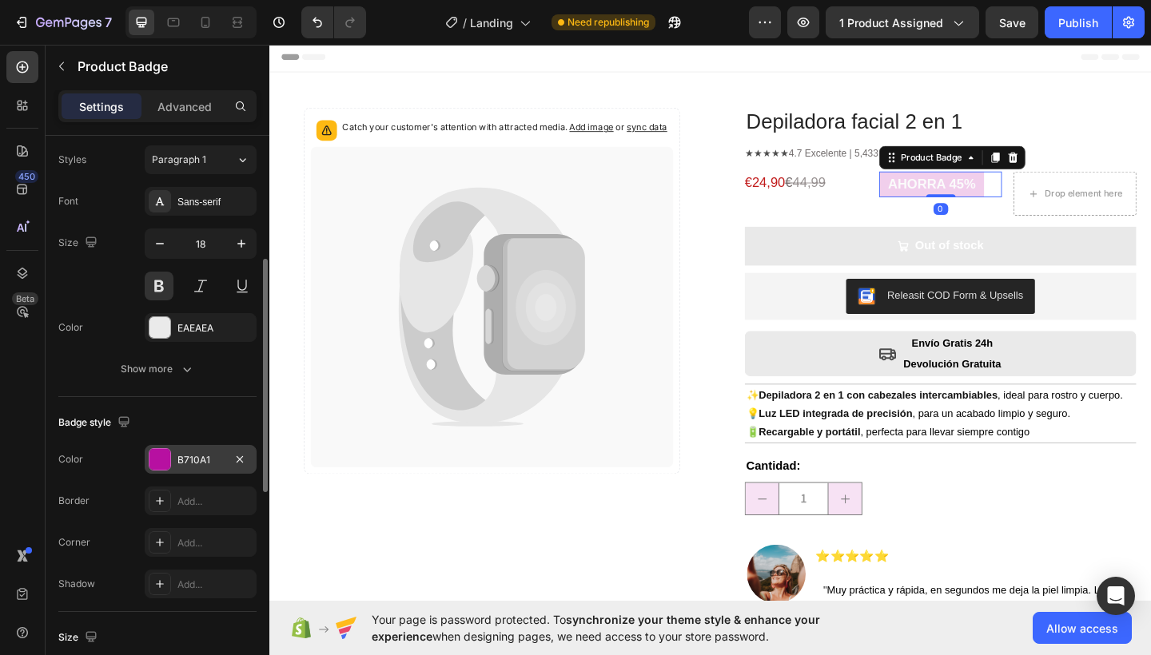
click at [204, 456] on div "B710A1" at bounding box center [200, 460] width 46 height 14
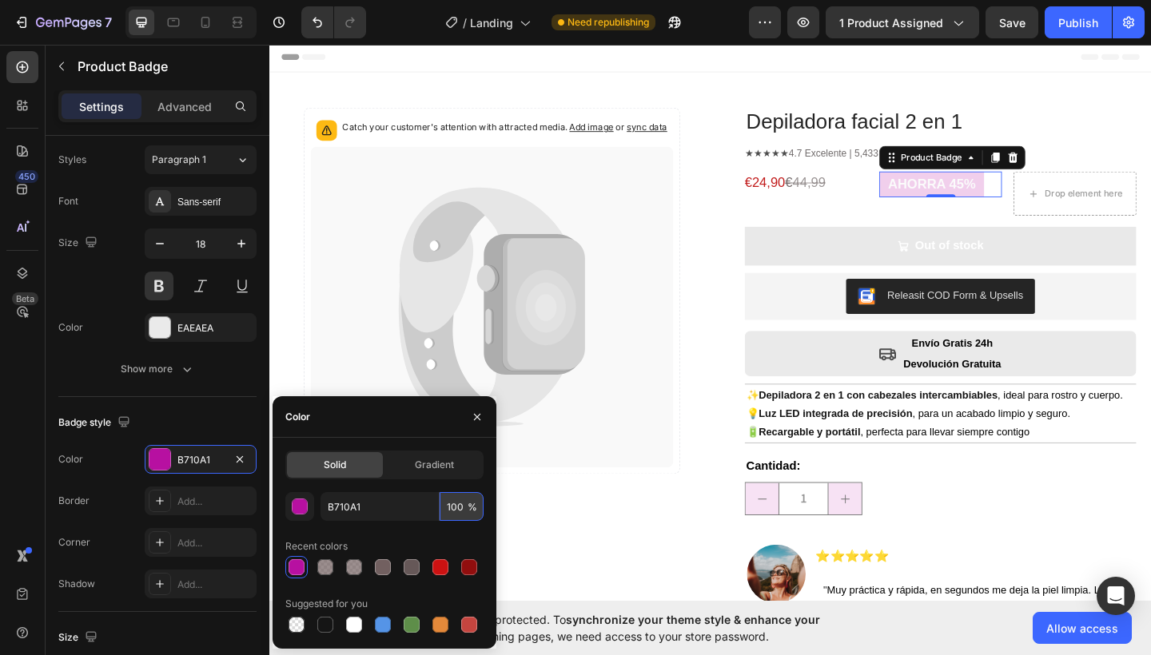
click at [463, 510] on input "100" at bounding box center [461, 506] width 44 height 29
type input "1"
type input "75"
click at [481, 418] on icon "button" at bounding box center [477, 417] width 13 height 13
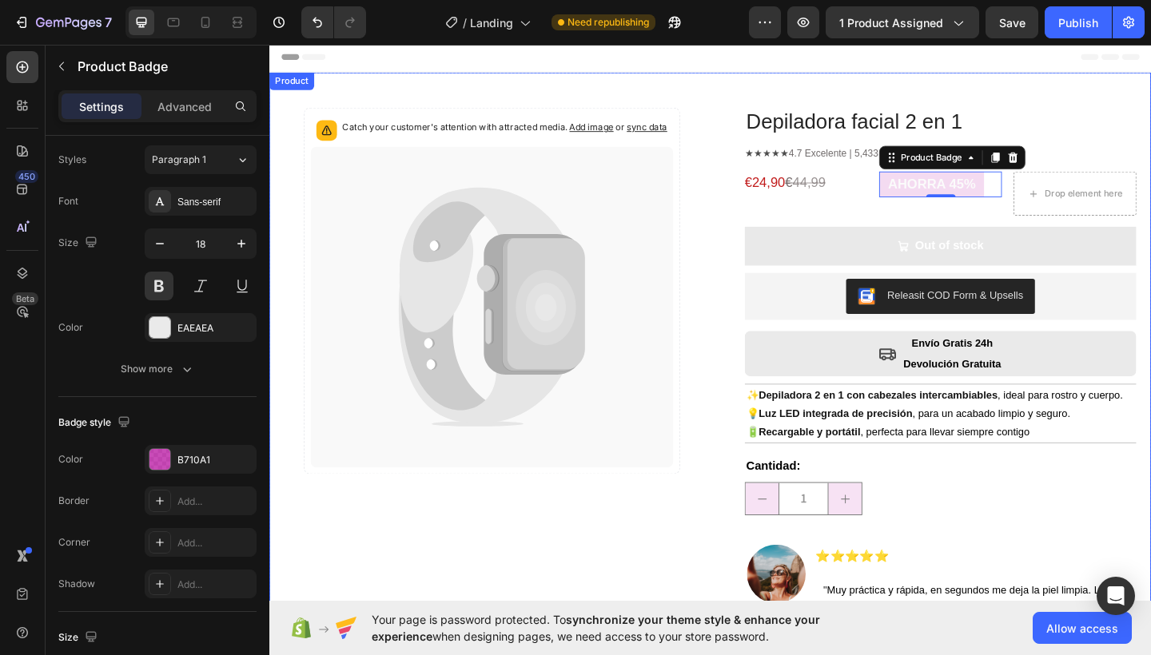
click at [723, 286] on div "Catch your customer's attention with attracted media. Add image or sync data Pr…" at bounding box center [510, 424] width 451 height 622
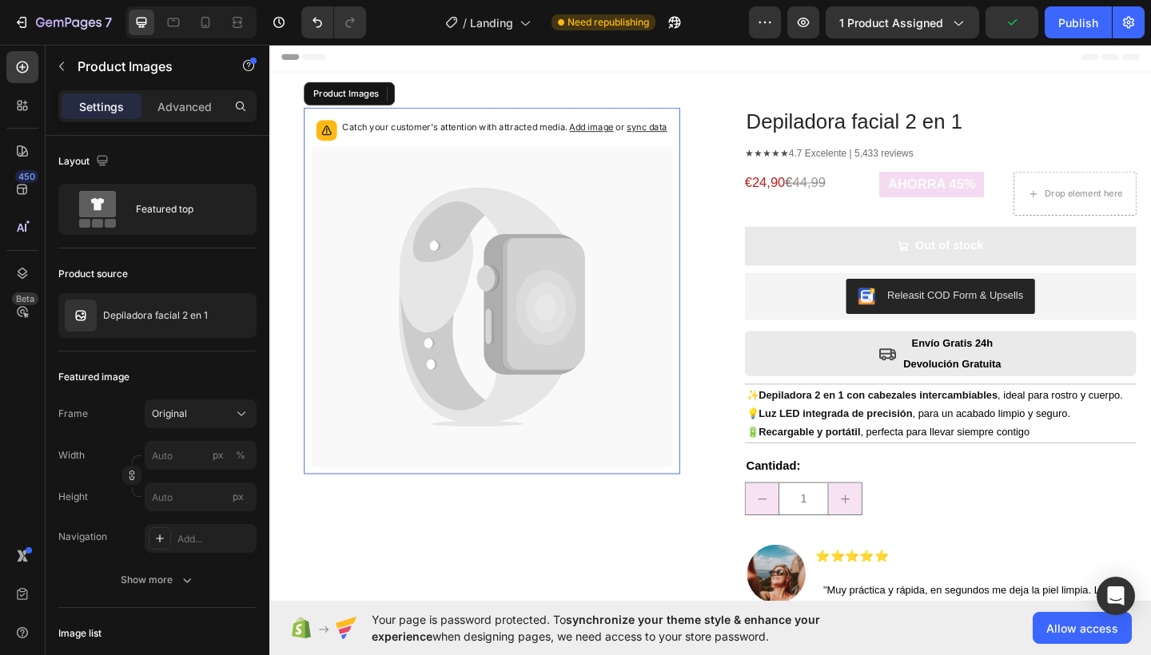
click at [619, 132] on span "Add image" at bounding box center [620, 135] width 48 height 12
click at [893, 18] on span "1 product assigned" at bounding box center [891, 22] width 104 height 17
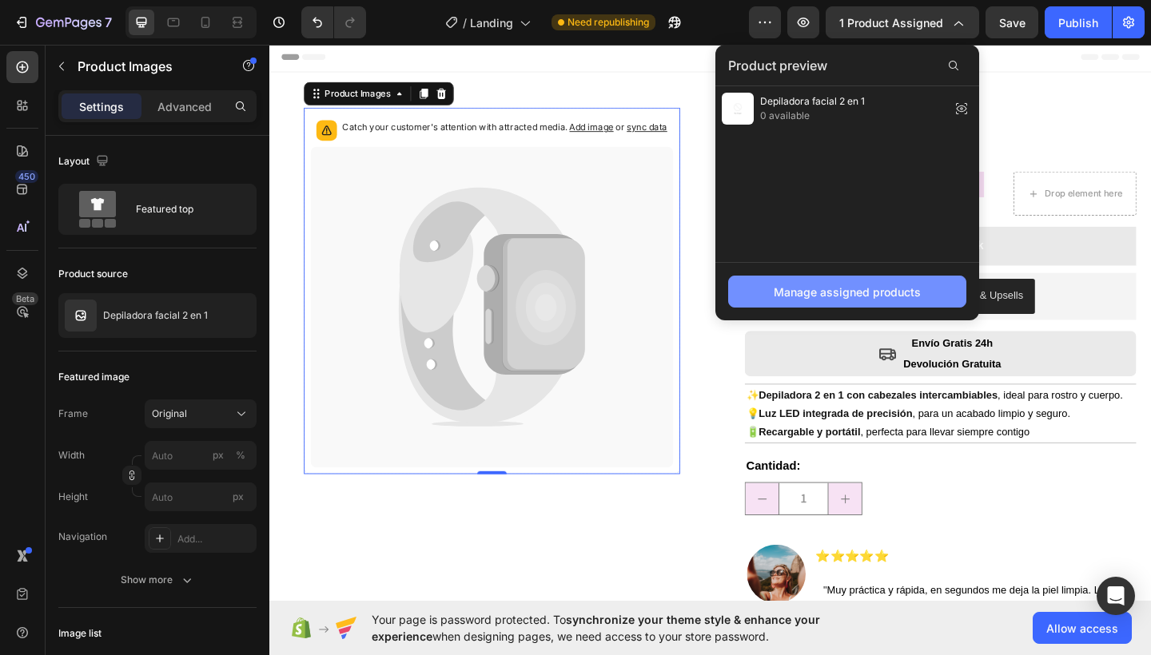
click at [860, 285] on div "Manage assigned products" at bounding box center [846, 292] width 147 height 17
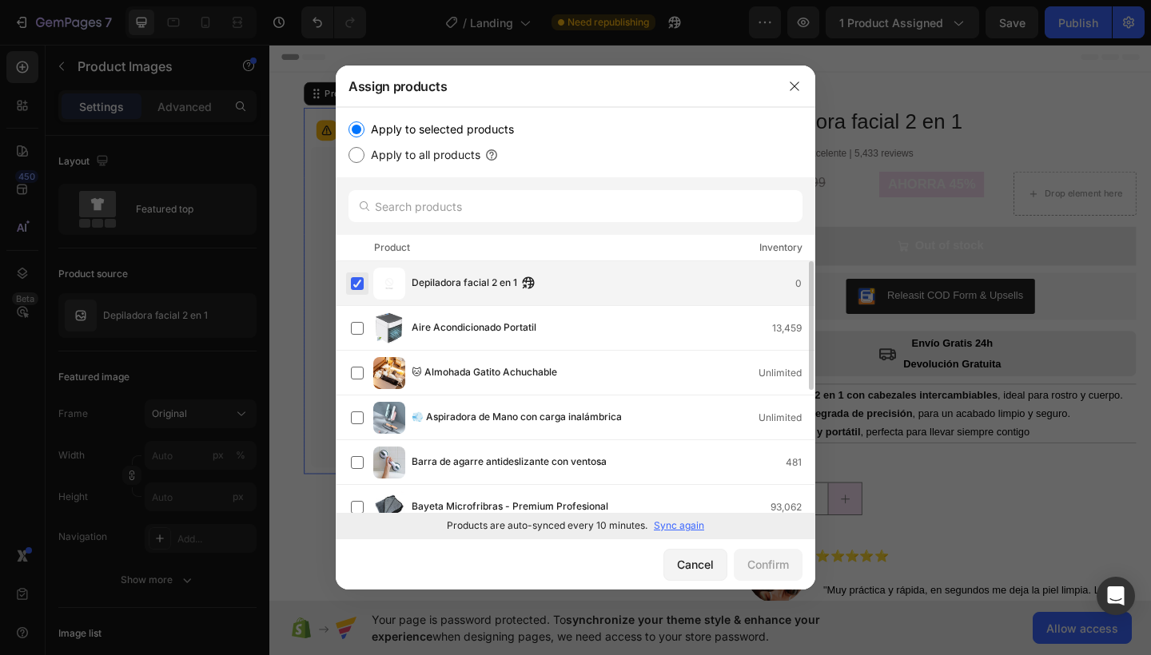
click at [358, 282] on label at bounding box center [357, 283] width 13 height 13
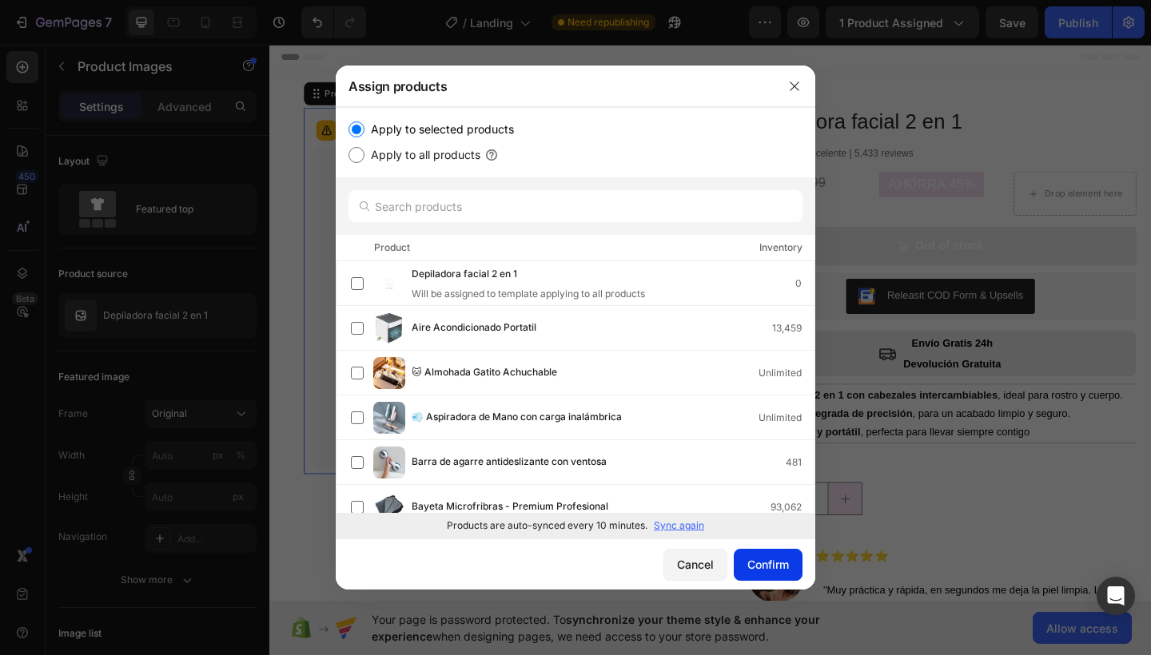
click at [777, 556] on div "Confirm" at bounding box center [768, 564] width 42 height 17
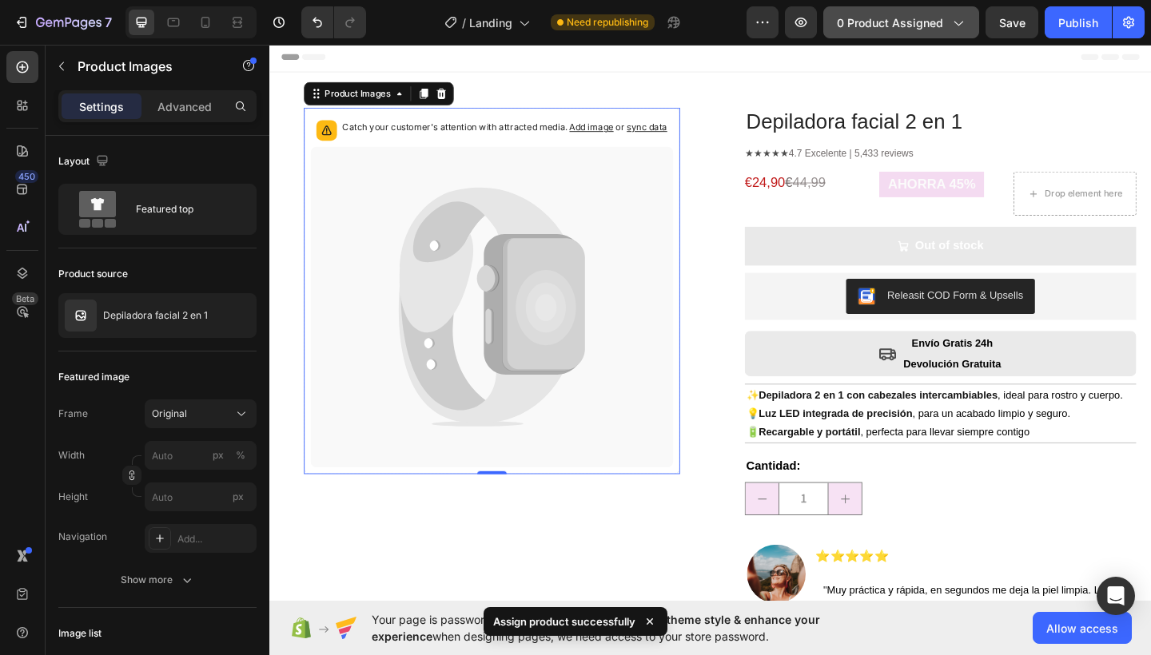
click at [933, 22] on span "0 product assigned" at bounding box center [890, 22] width 106 height 17
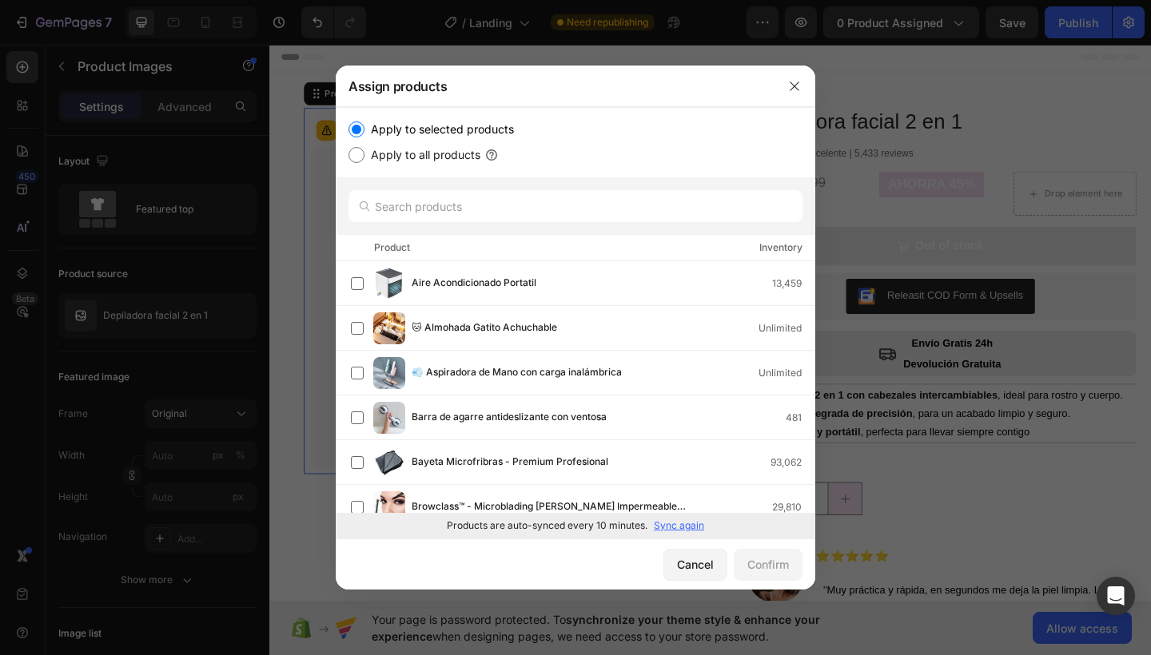
click at [352, 155] on input "Apply to all products" at bounding box center [356, 155] width 16 height 16
radio input "true"
click at [355, 156] on input "Apply to all products" at bounding box center [356, 155] width 16 height 16
click at [357, 131] on input "Apply to selected products" at bounding box center [356, 129] width 16 height 16
radio input "true"
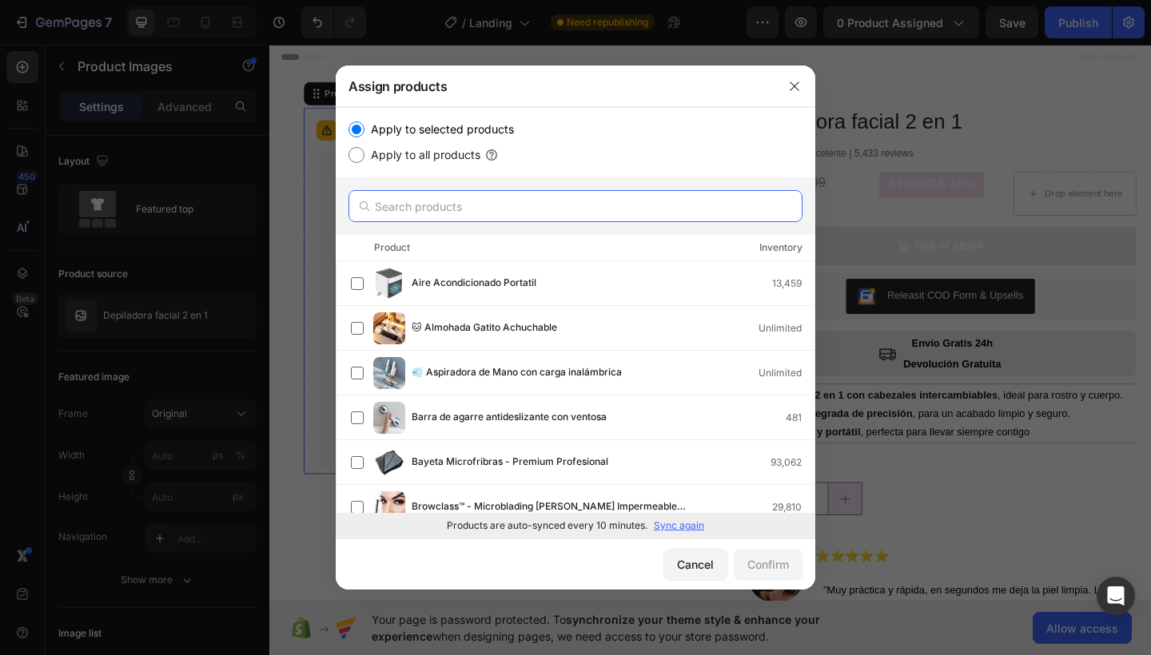
click at [427, 204] on input "text" at bounding box center [575, 206] width 454 height 32
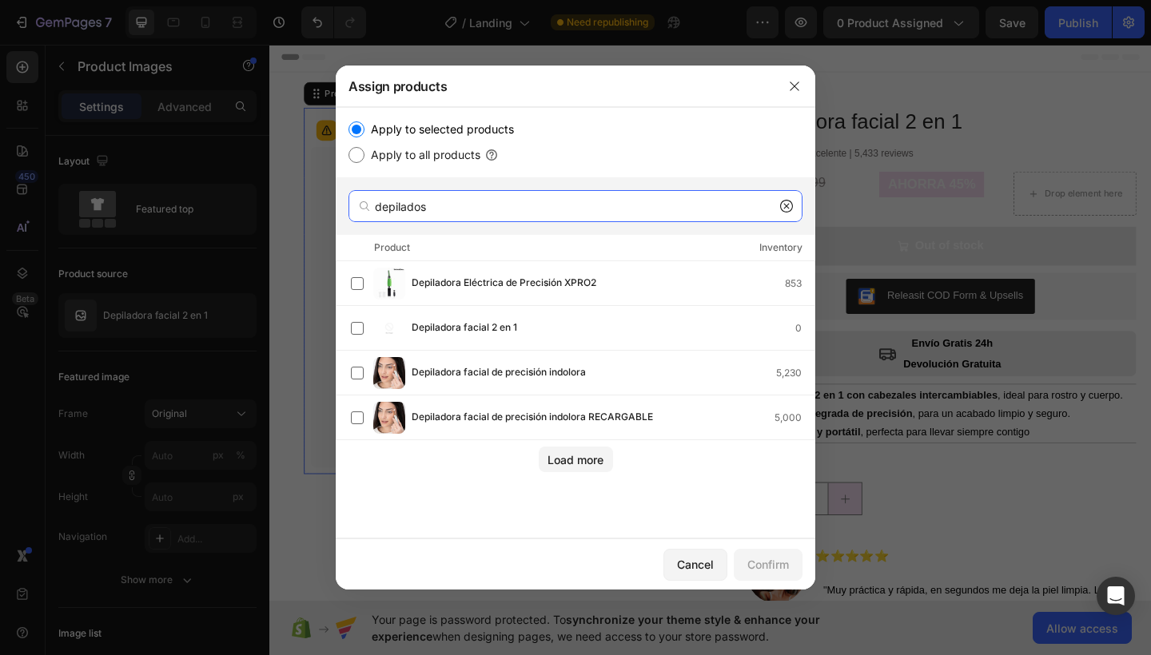
type input "depilados"
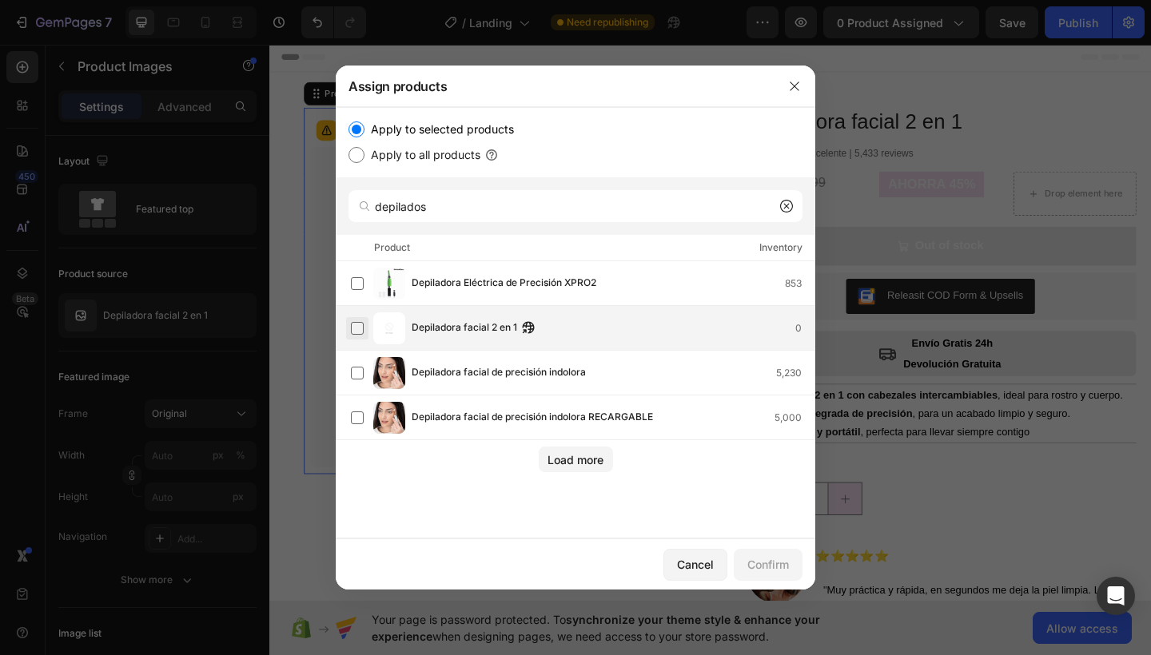
drag, startPoint x: 437, startPoint y: 233, endPoint x: 356, endPoint y: 324, distance: 121.7
click at [356, 324] on label at bounding box center [357, 328] width 13 height 13
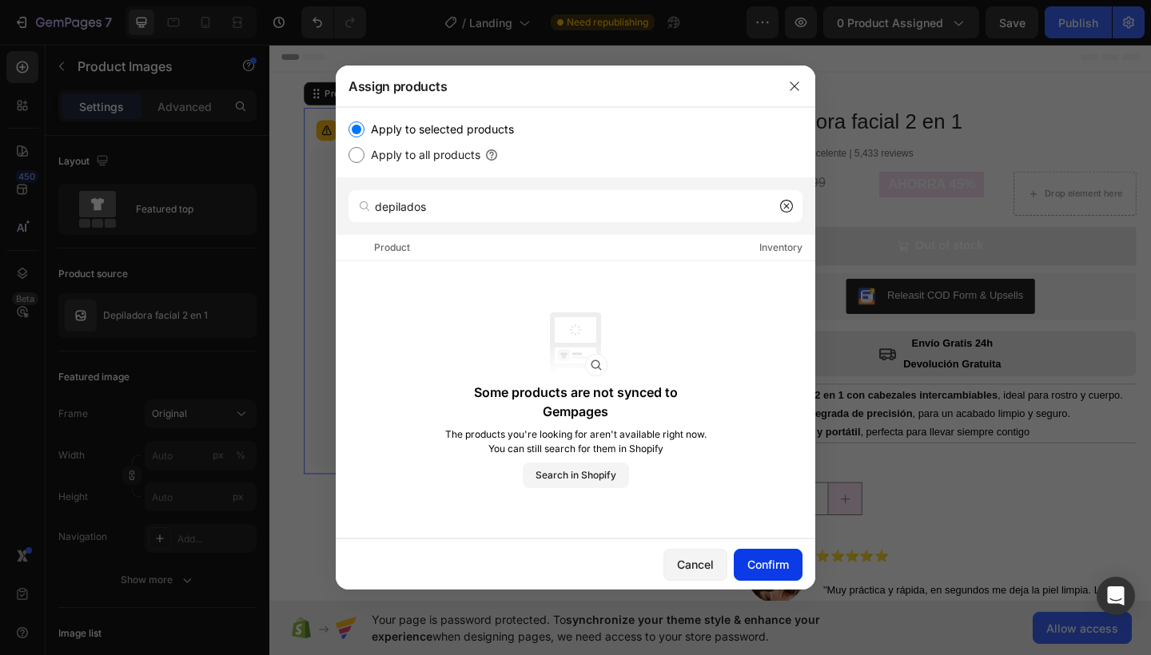
click at [760, 557] on div "Confirm" at bounding box center [768, 564] width 42 height 17
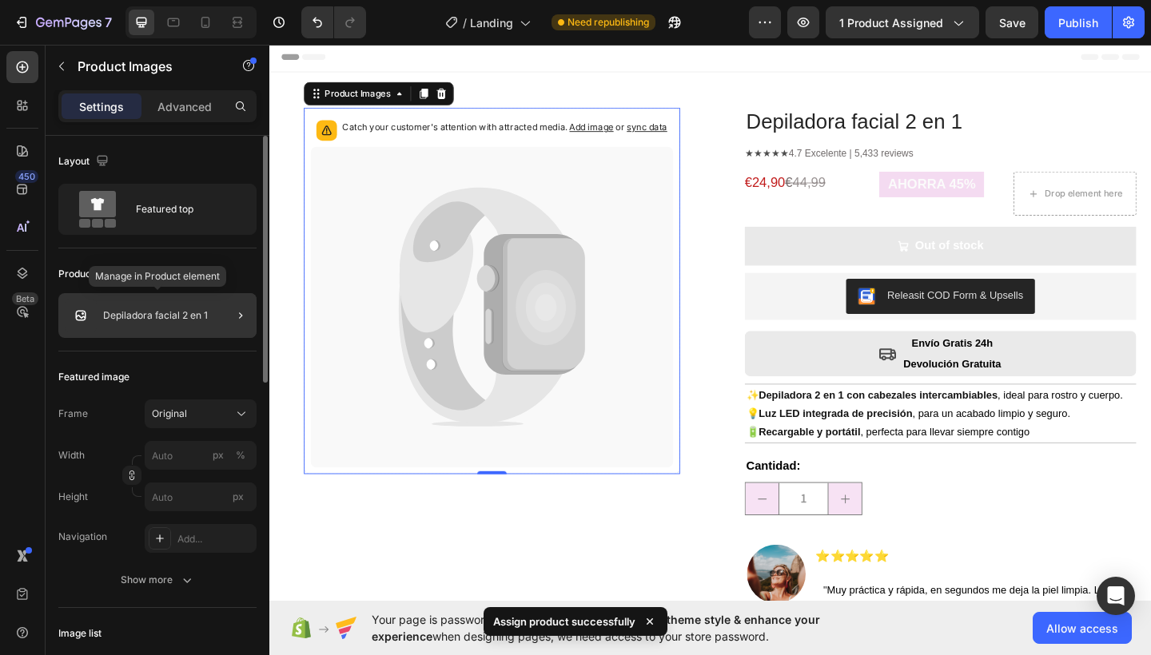
click at [189, 308] on div "Depiladora facial 2 en 1" at bounding box center [157, 315] width 198 height 45
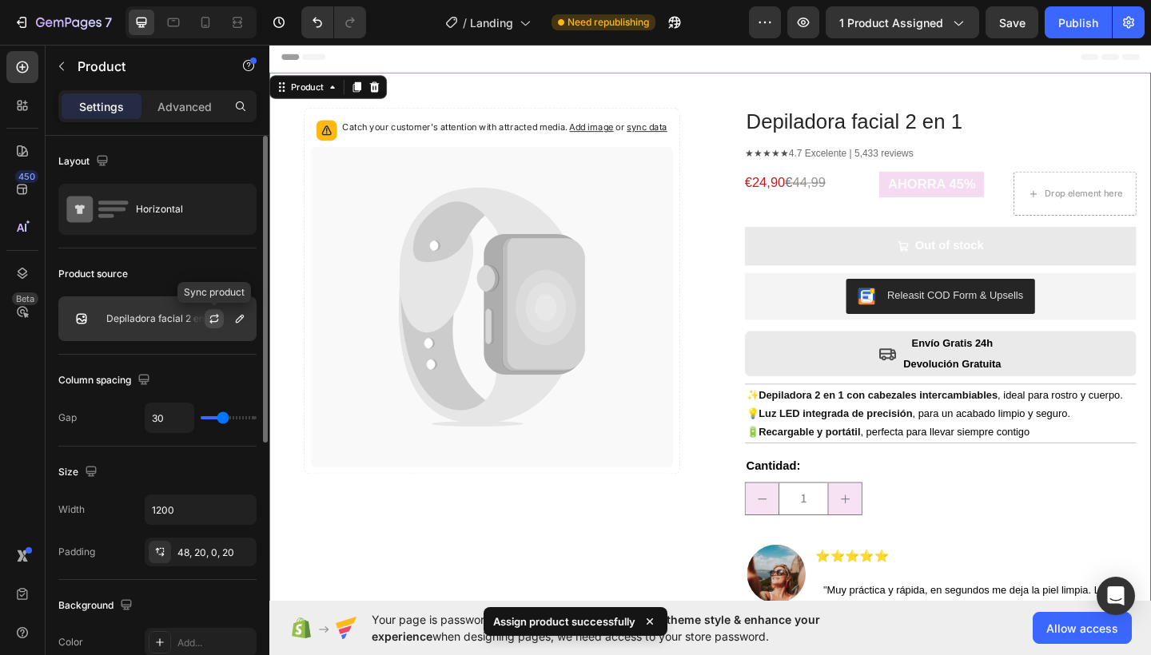
click at [217, 320] on icon "button" at bounding box center [213, 321] width 9 height 5
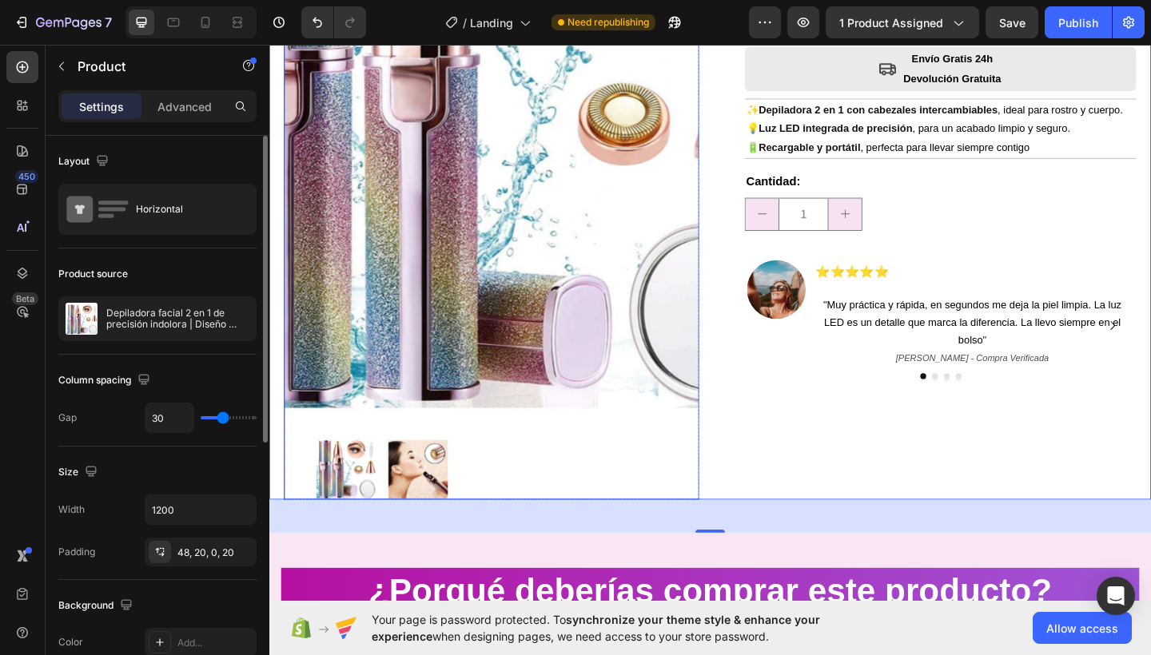
scroll to position [435, 0]
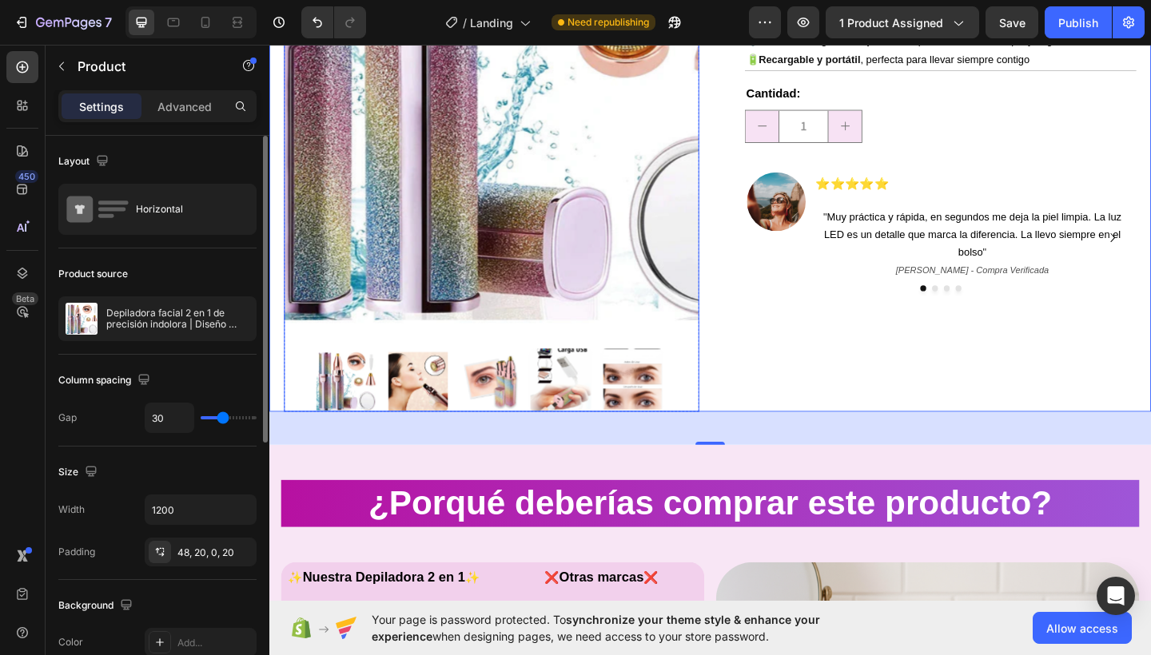
click at [607, 221] on img at bounding box center [510, 18] width 451 height 678
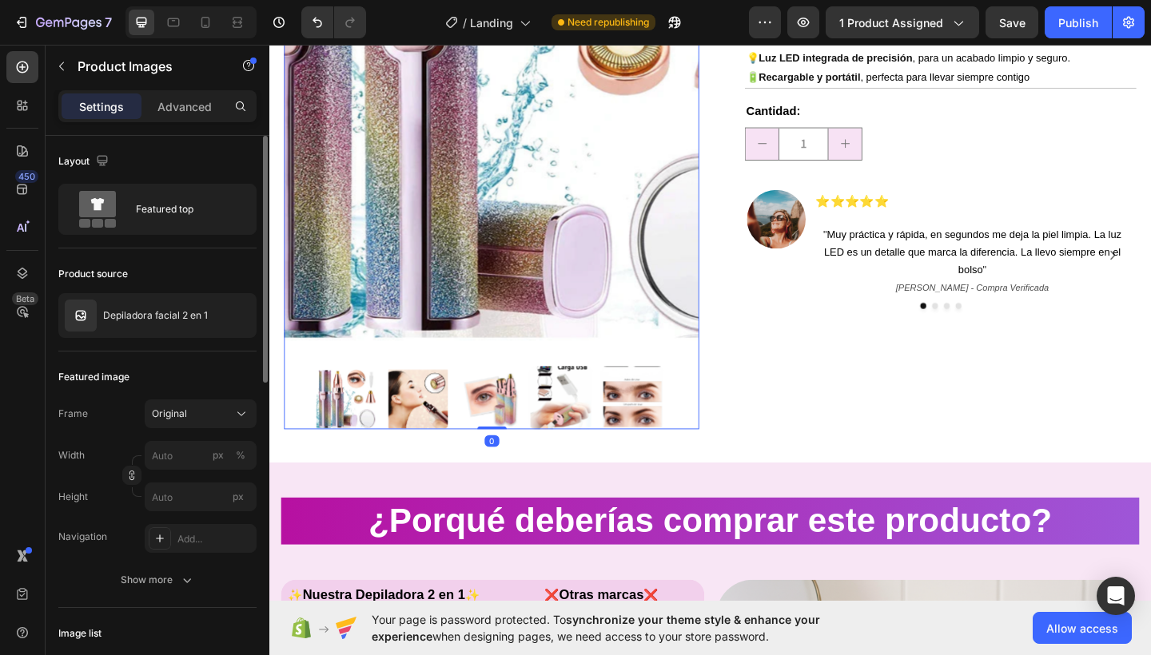
scroll to position [268, 0]
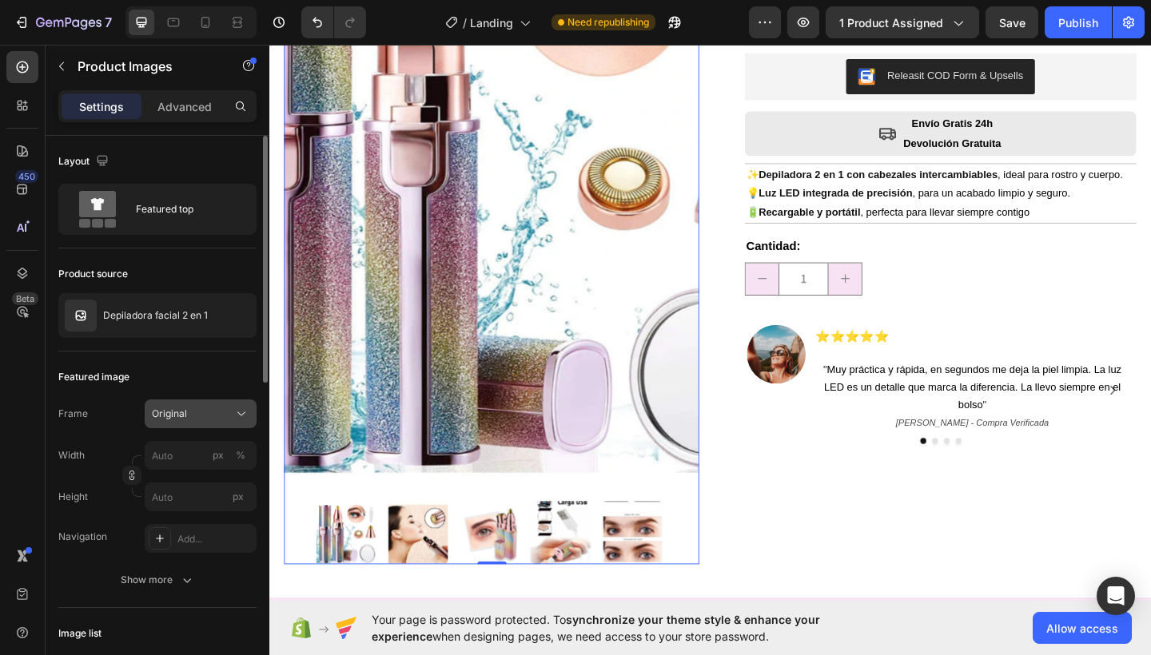
click at [236, 403] on button "Original" at bounding box center [201, 413] width 112 height 29
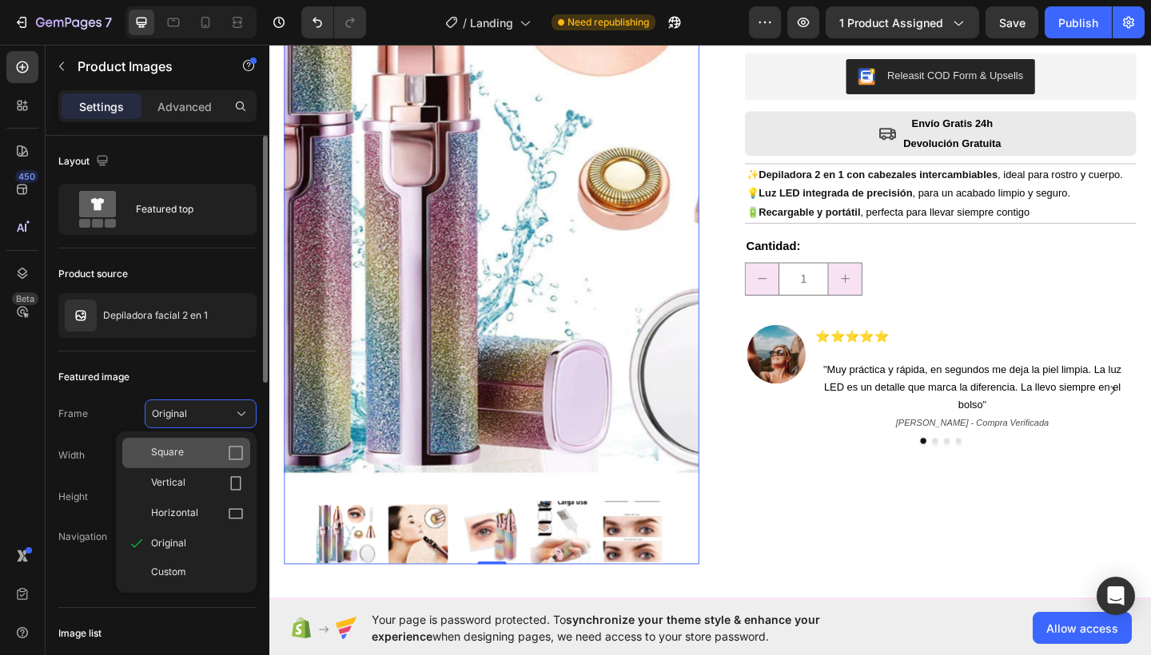
click at [211, 443] on div "Square" at bounding box center [186, 453] width 128 height 30
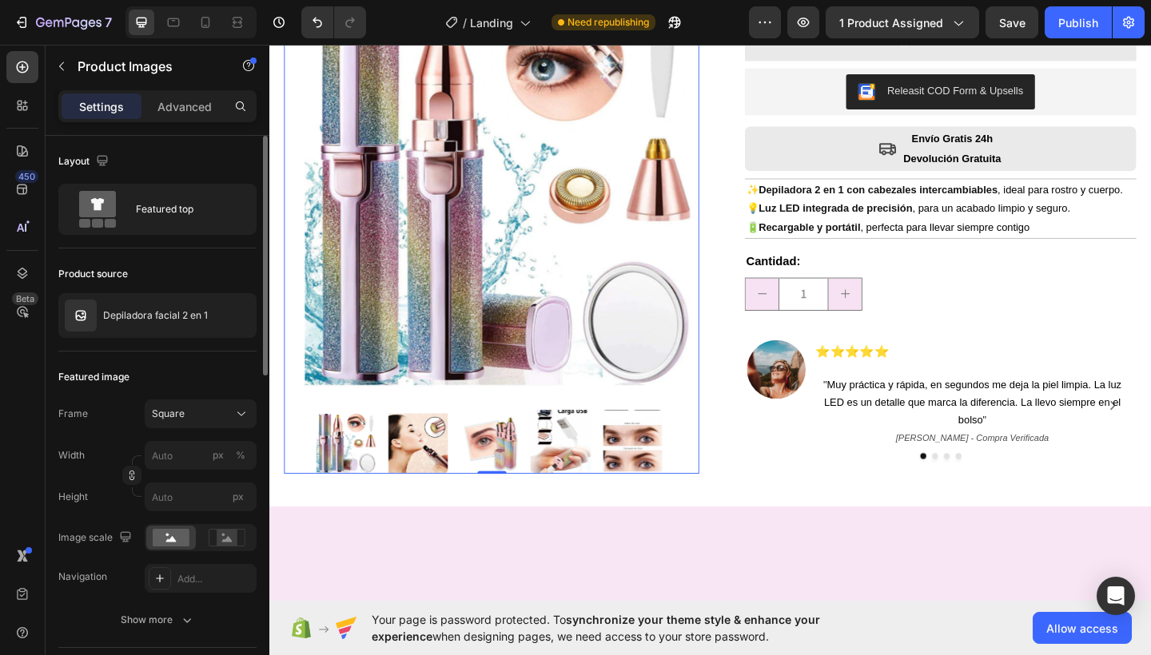
scroll to position [0, 0]
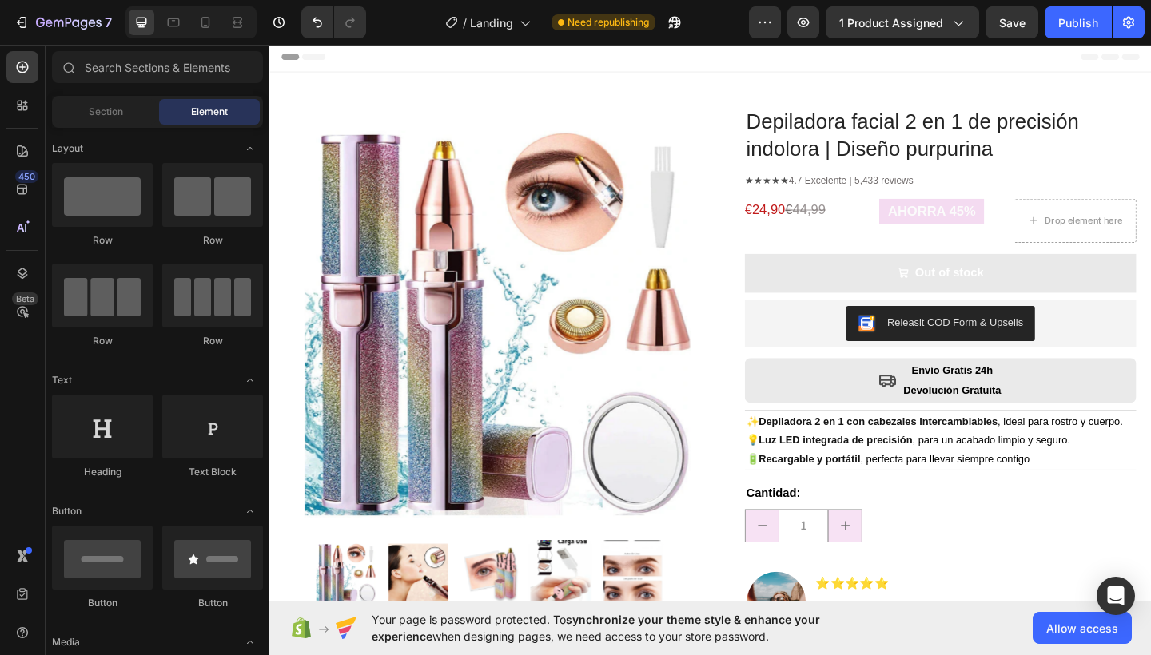
click at [777, 64] on div "Header" at bounding box center [748, 58] width 933 height 32
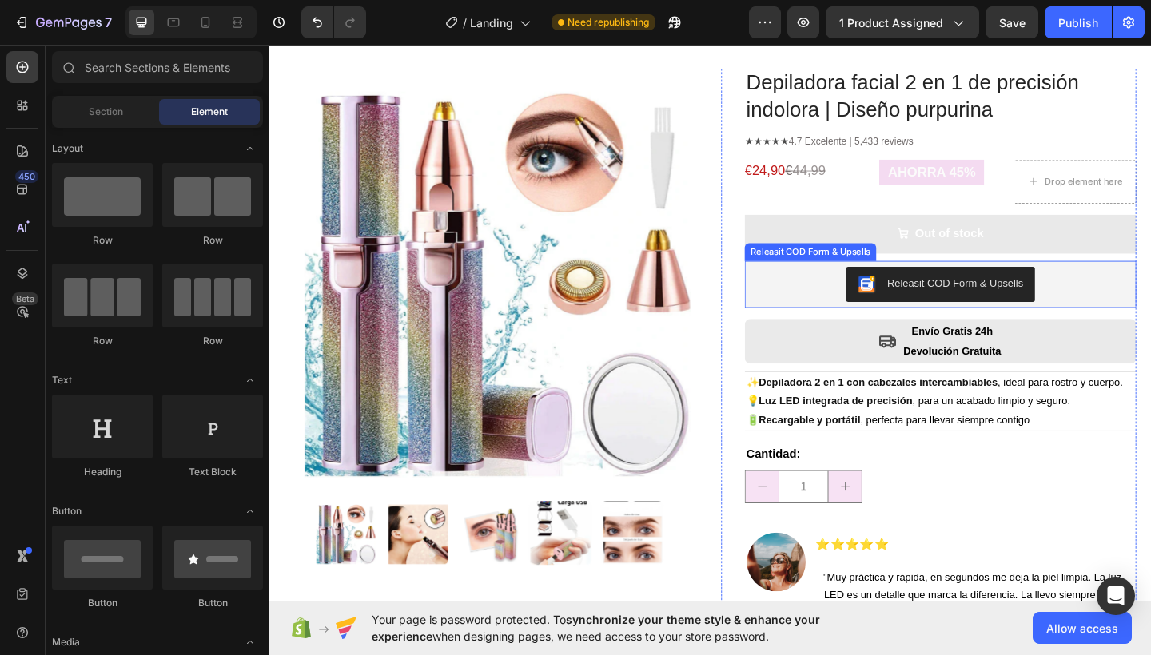
scroll to position [64, 0]
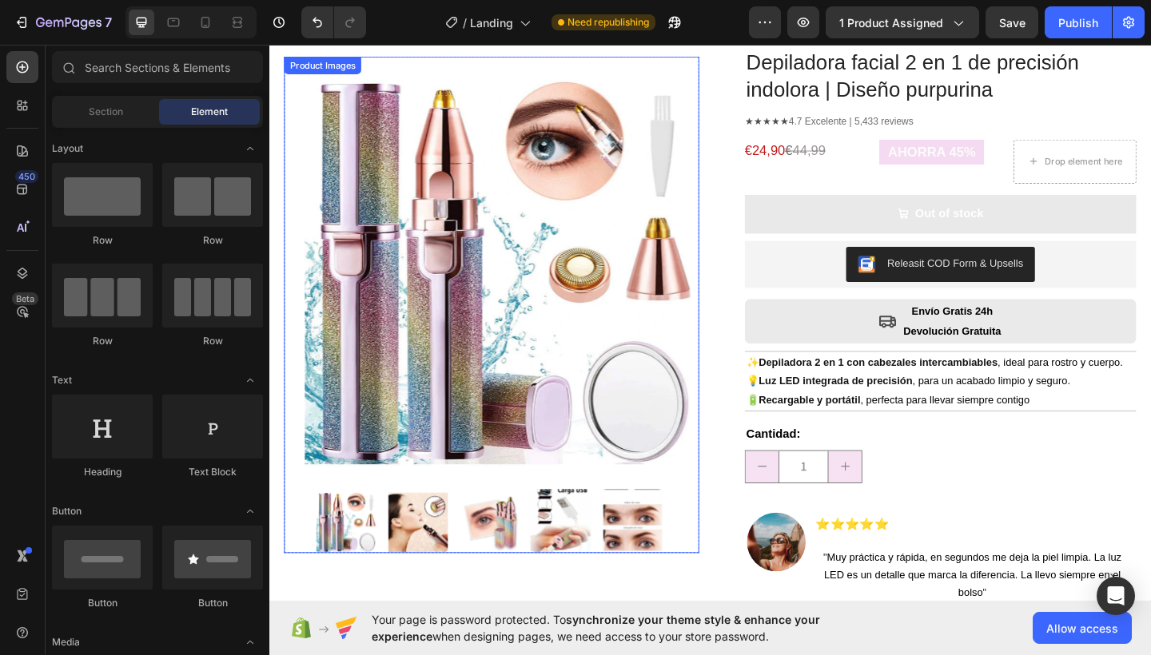
click at [365, 554] on img at bounding box center [352, 564] width 70 height 70
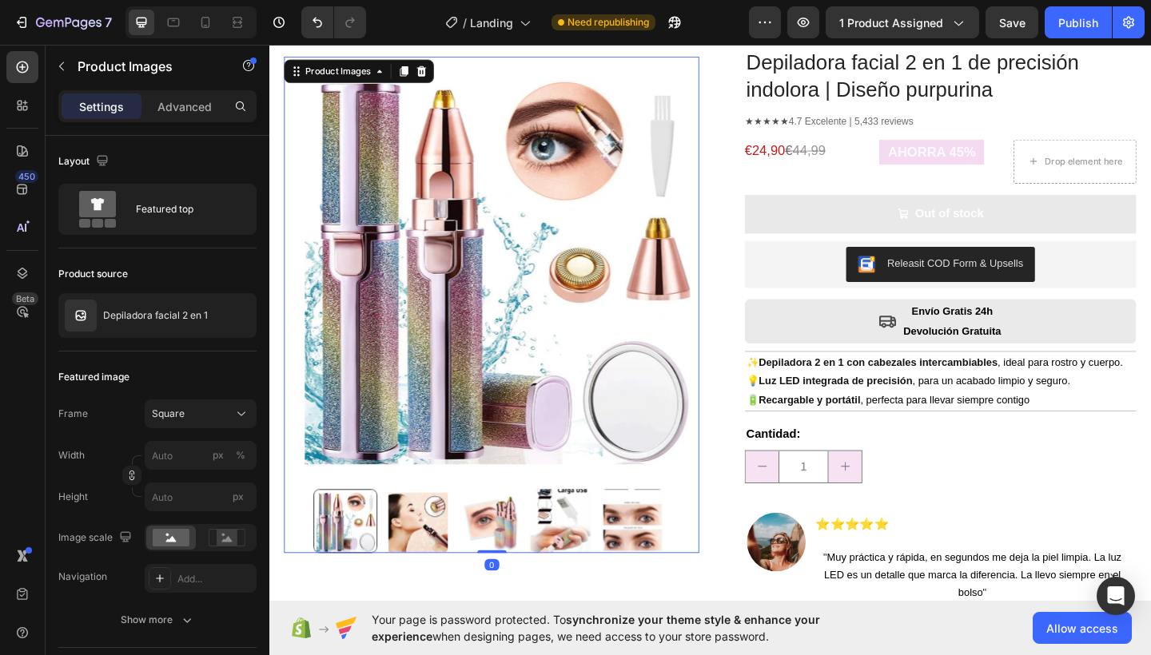
click at [463, 569] on img at bounding box center [431, 564] width 70 height 70
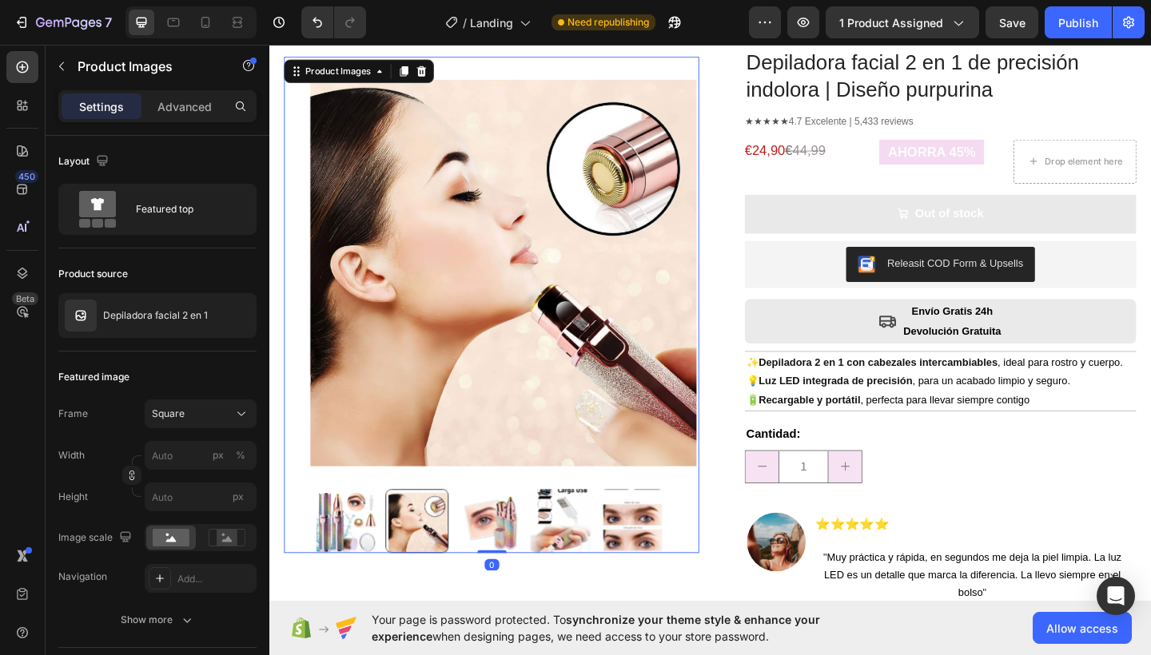
click at [501, 566] on img at bounding box center [508, 564] width 70 height 70
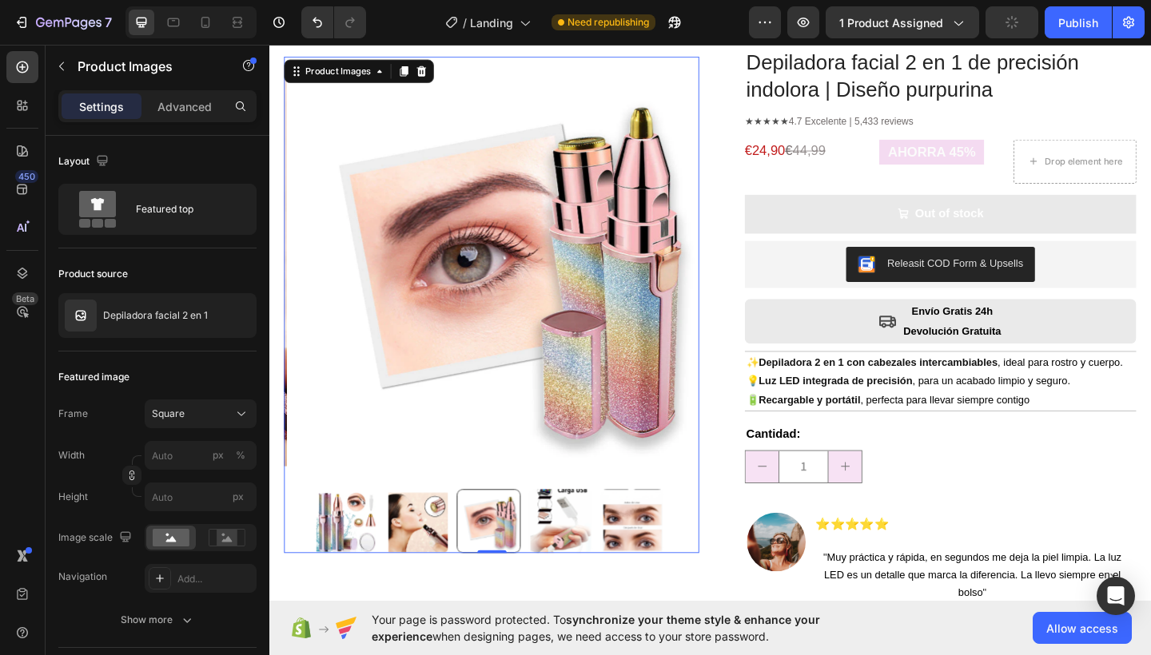
click at [598, 563] on img at bounding box center [586, 564] width 70 height 70
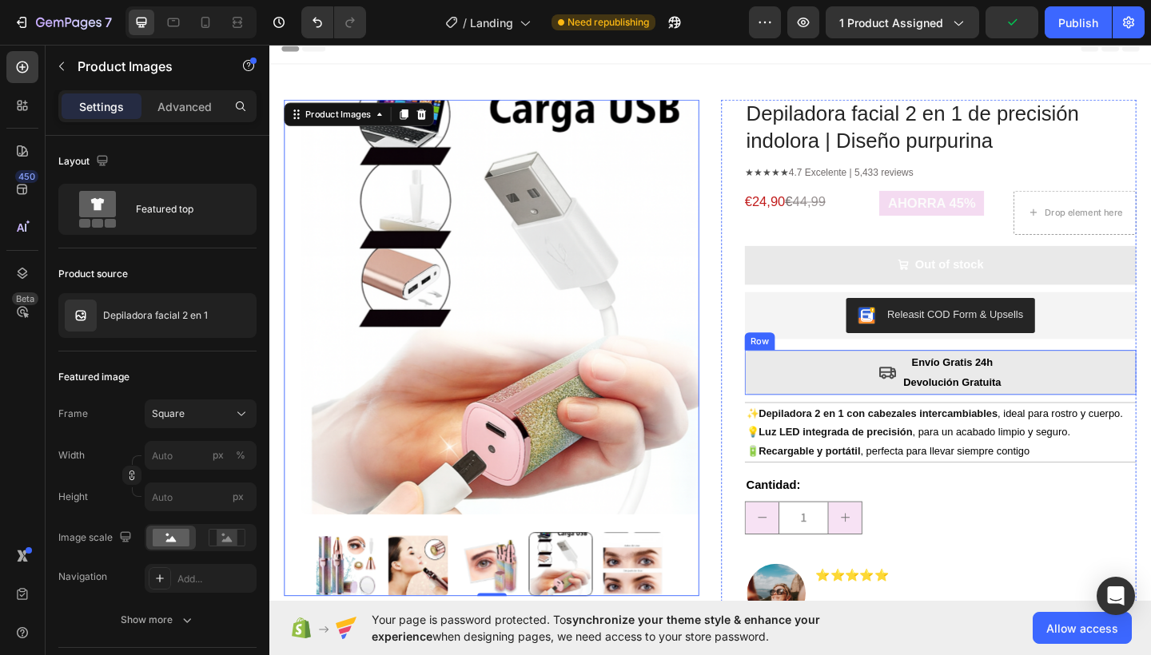
scroll to position [0, 0]
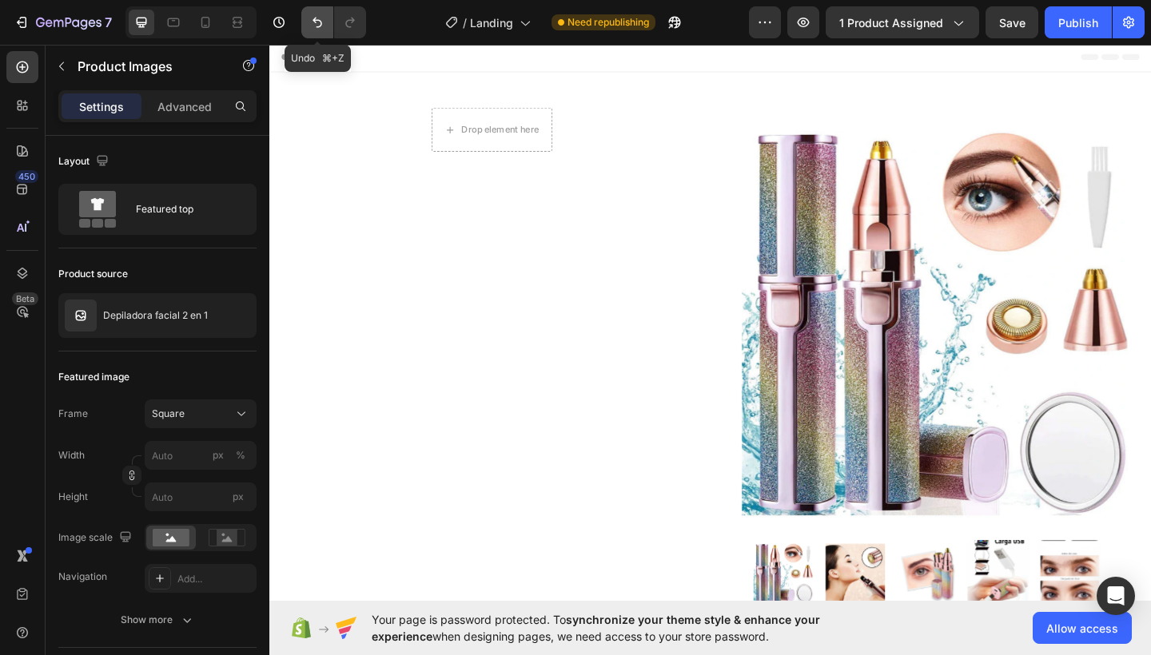
click at [315, 22] on icon "Undo/Redo" at bounding box center [317, 23] width 10 height 10
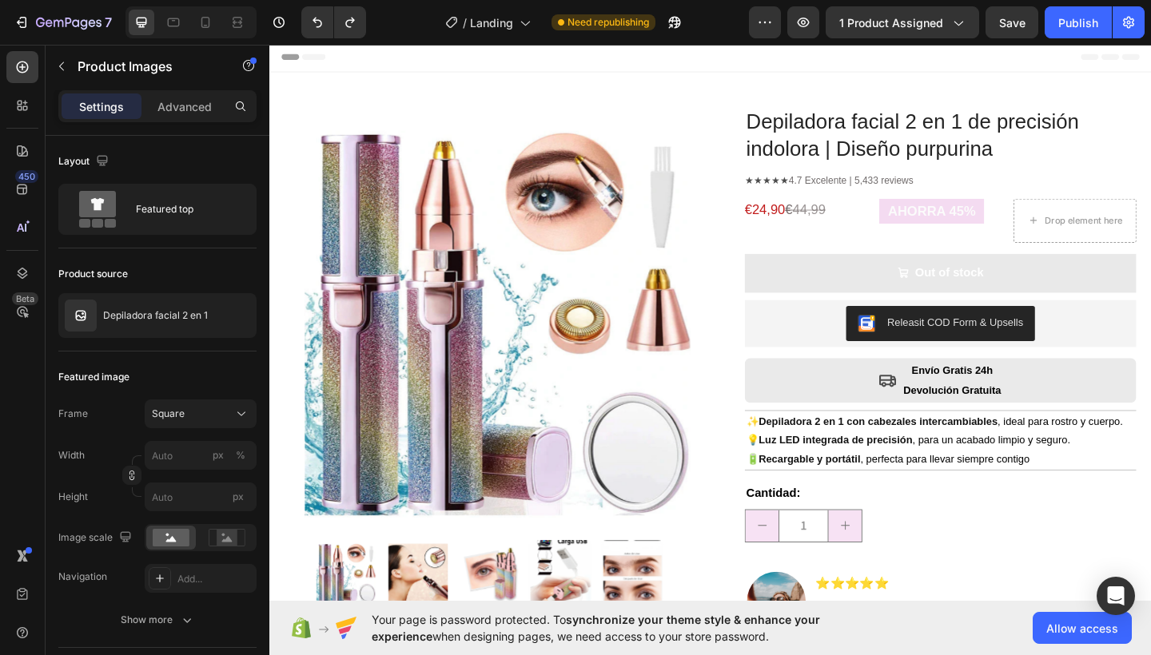
click at [415, 604] on img at bounding box center [431, 619] width 70 height 70
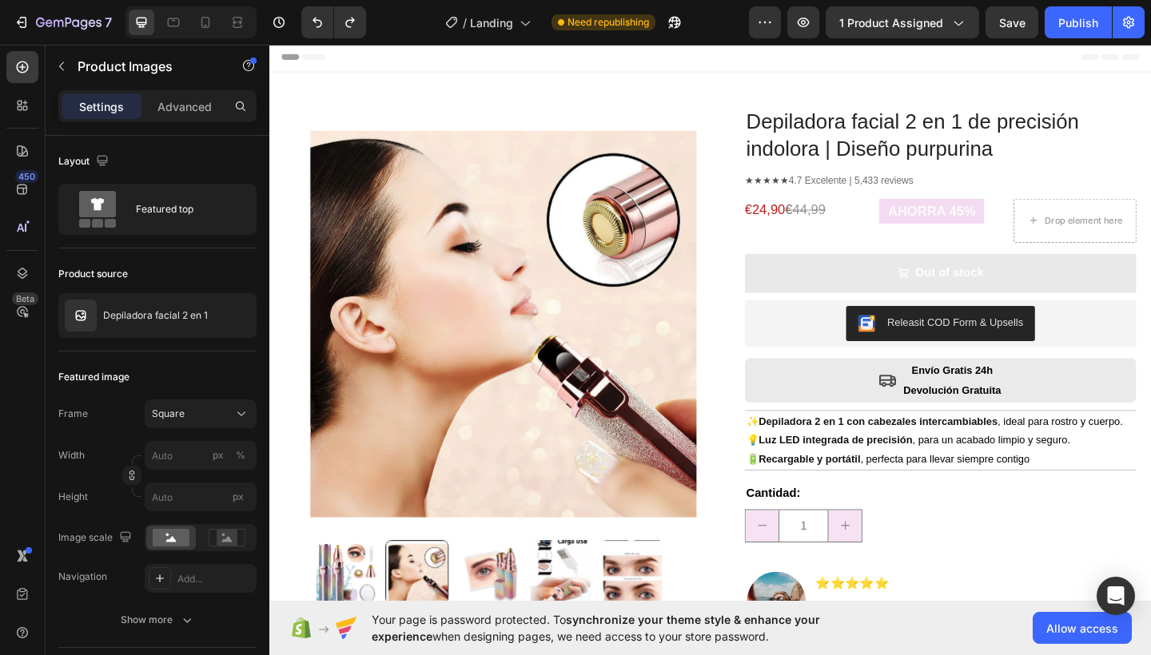
click at [525, 619] on img at bounding box center [508, 619] width 70 height 70
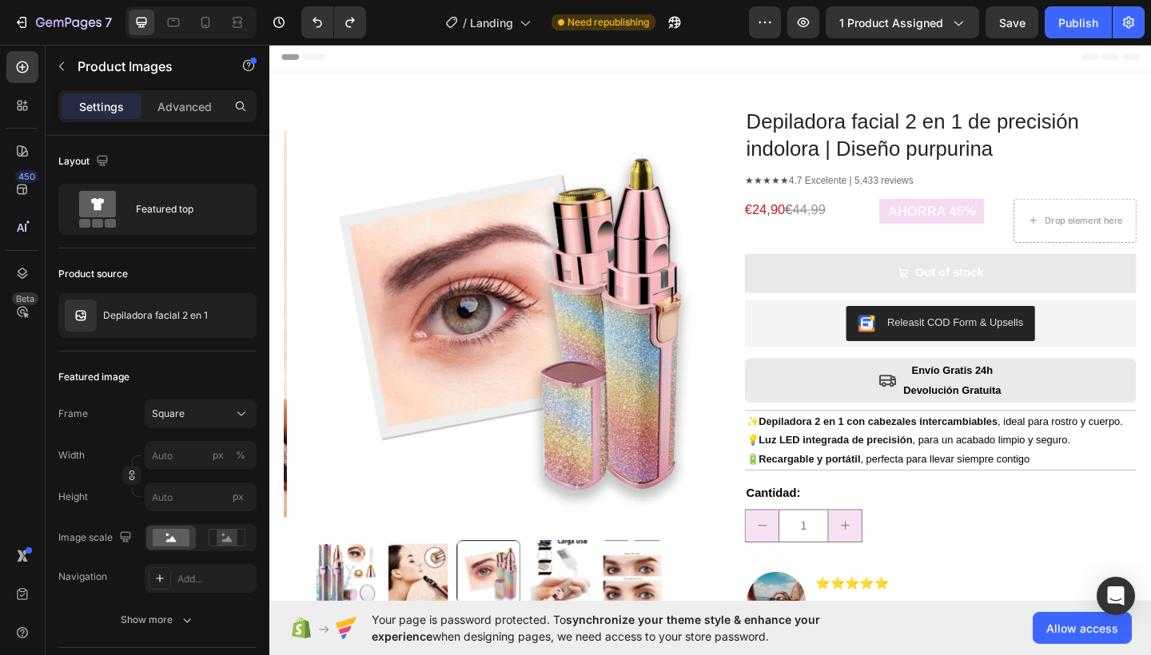
click at [576, 619] on img at bounding box center [586, 619] width 70 height 70
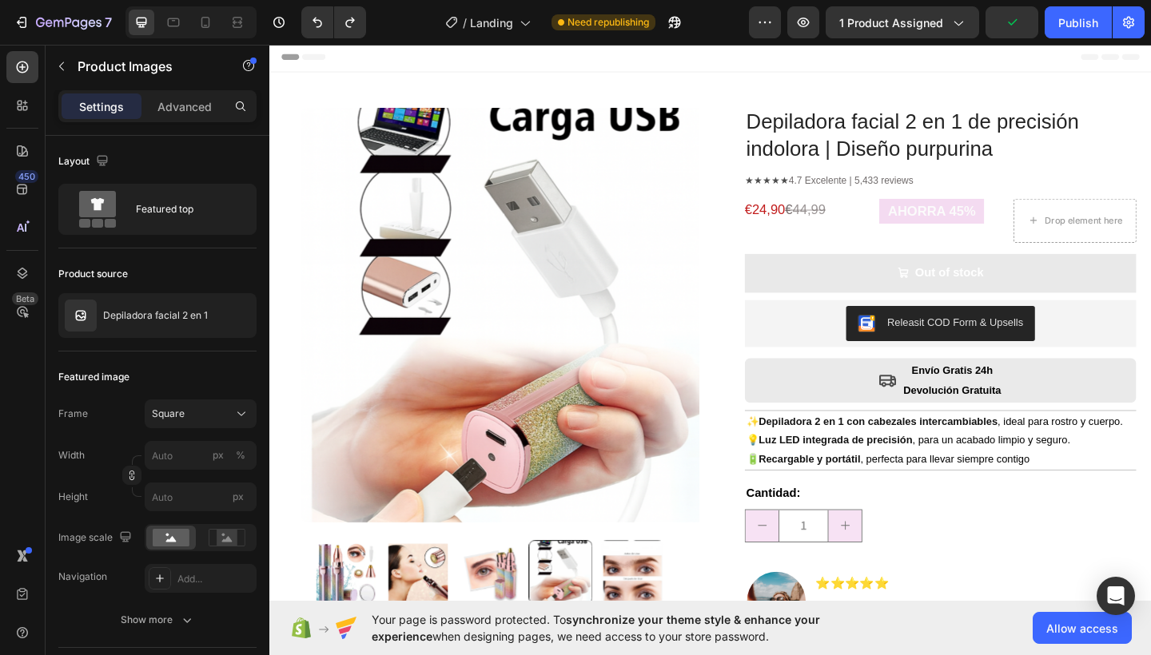
click at [669, 606] on img at bounding box center [665, 619] width 70 height 70
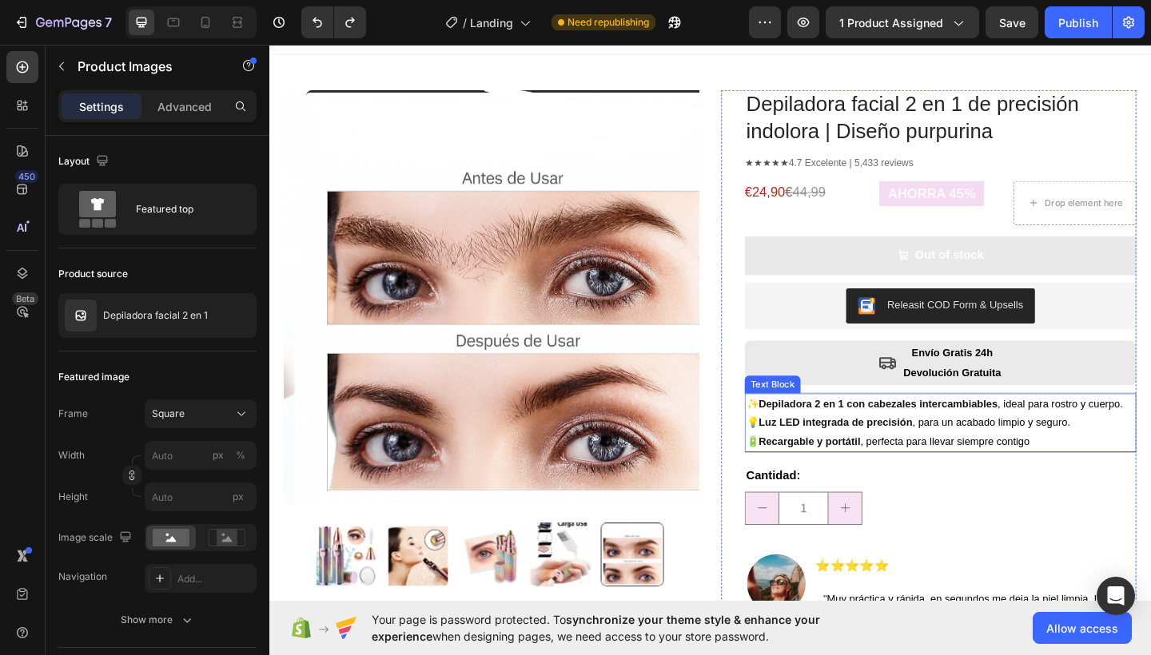
scroll to position [56, 0]
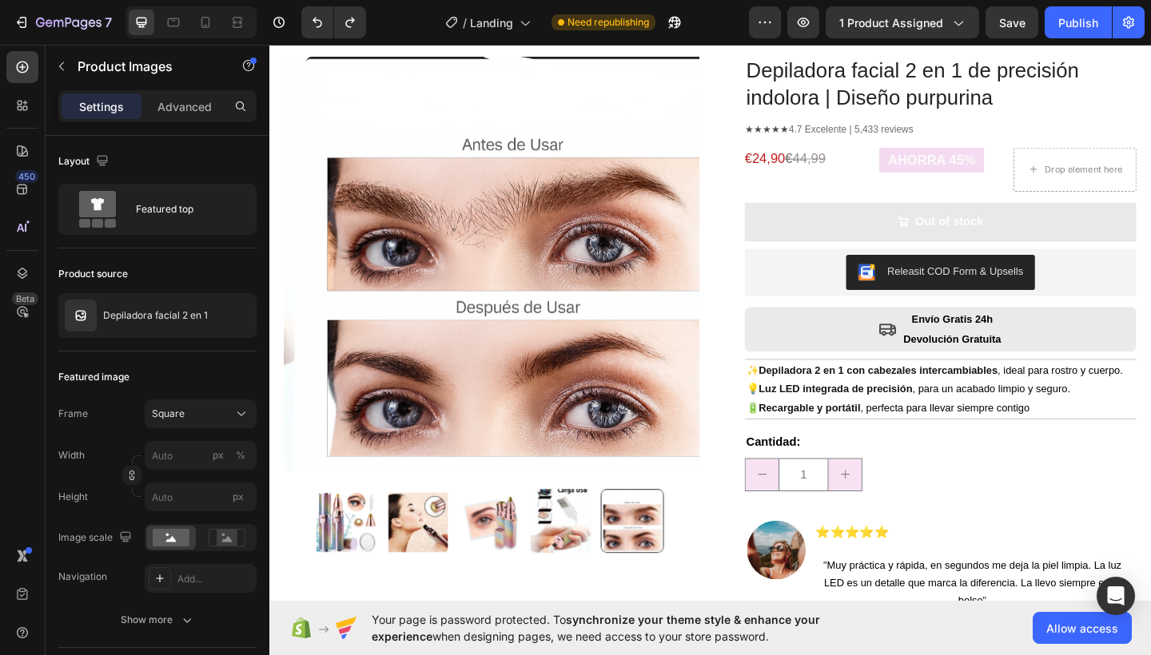
click at [597, 539] on img at bounding box center [586, 564] width 70 height 70
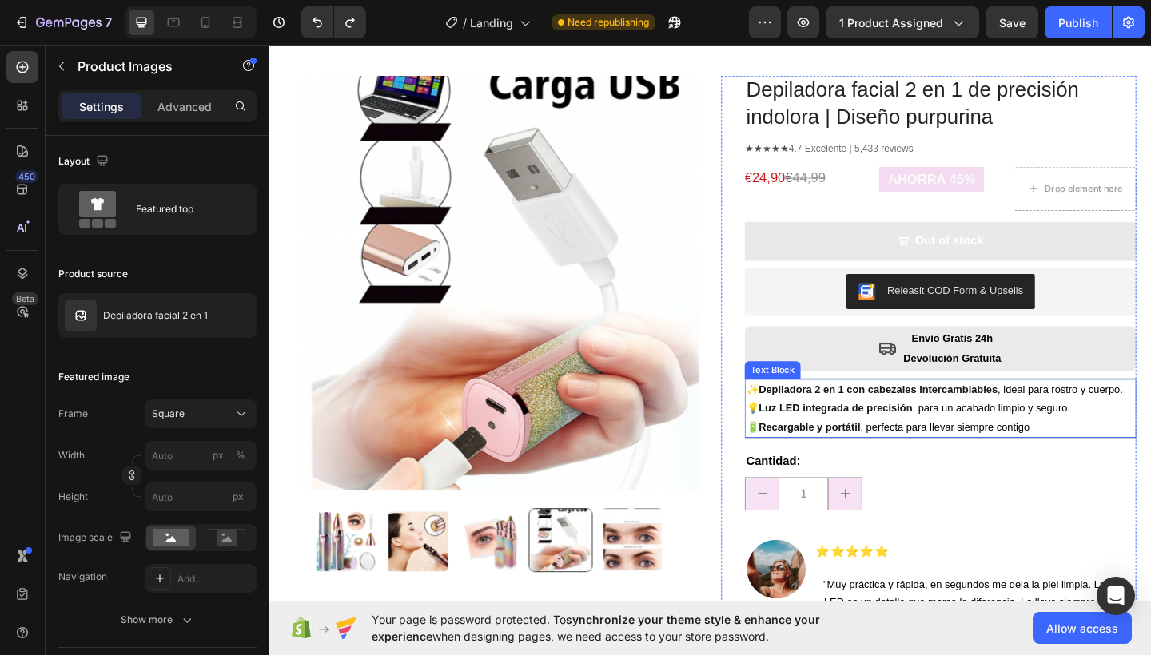
scroll to position [0, 0]
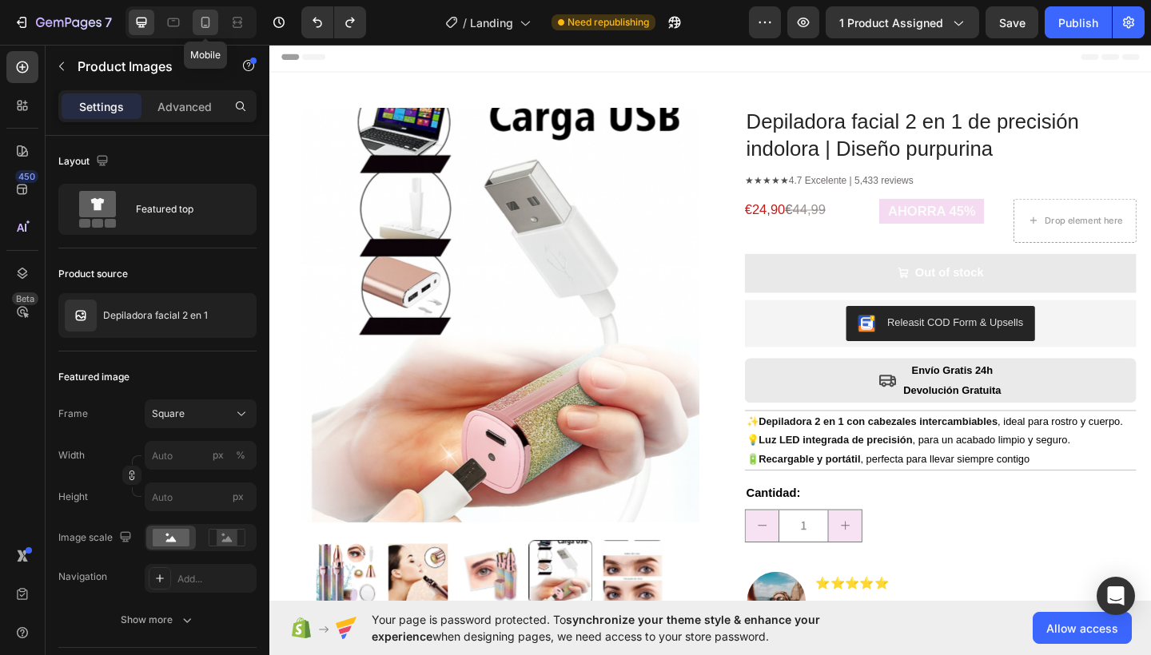
click at [199, 23] on icon at bounding box center [205, 22] width 16 height 16
type input "60"
type input "8"
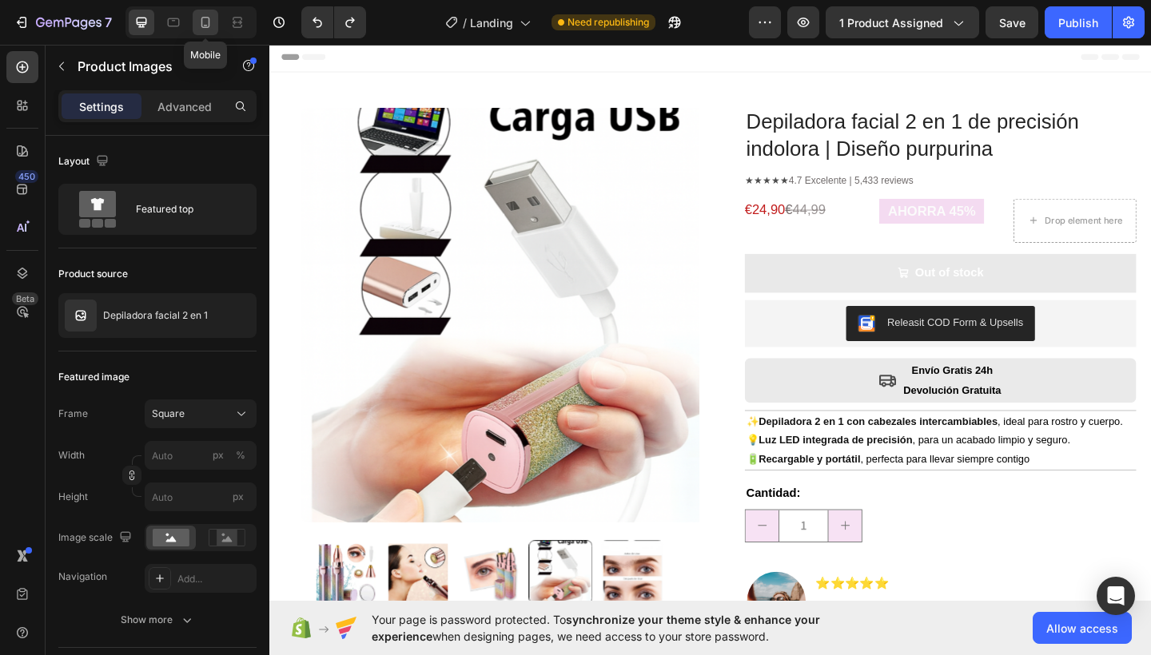
type input "8"
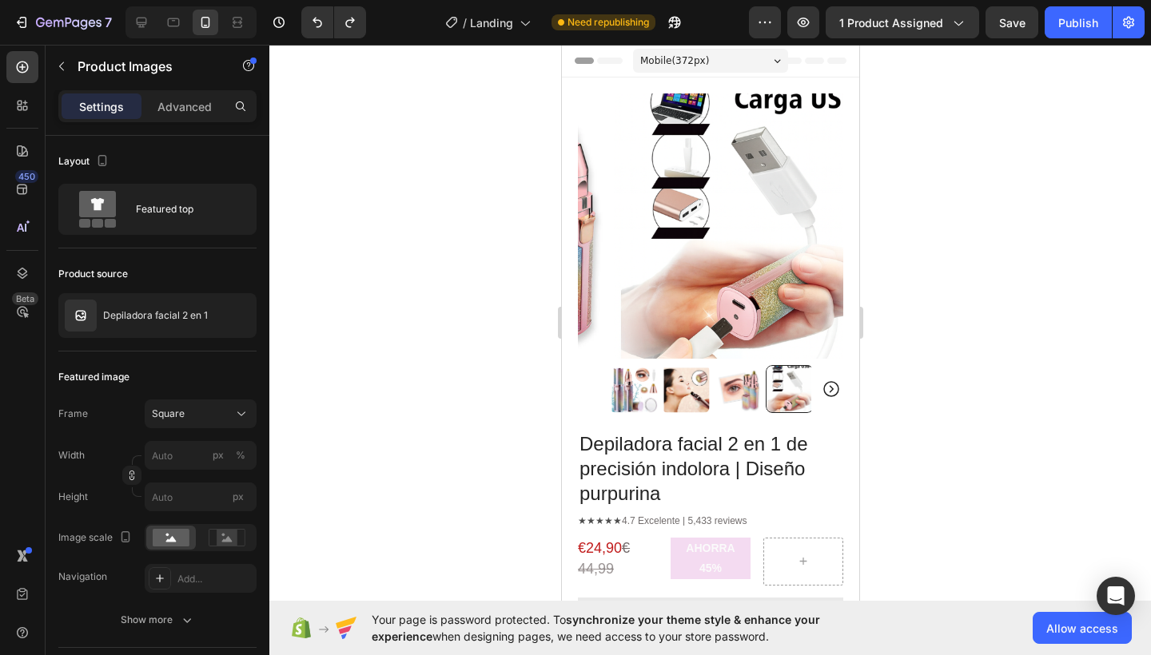
click at [733, 374] on img at bounding box center [737, 389] width 48 height 48
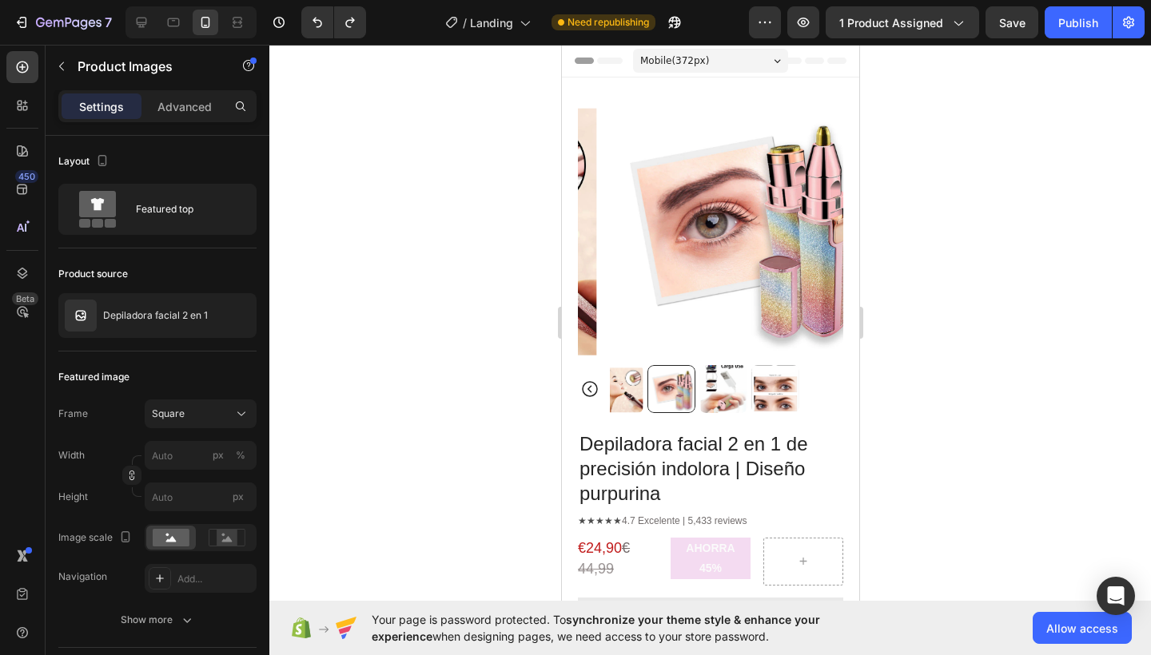
click at [768, 377] on img at bounding box center [774, 389] width 48 height 48
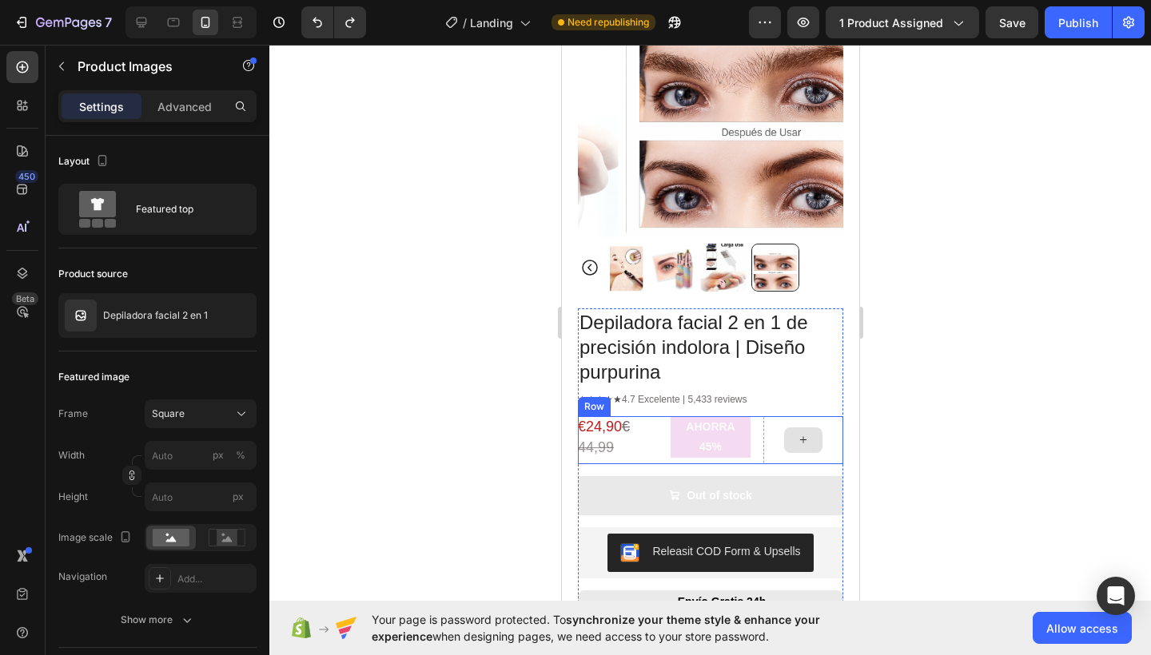
scroll to position [187, 0]
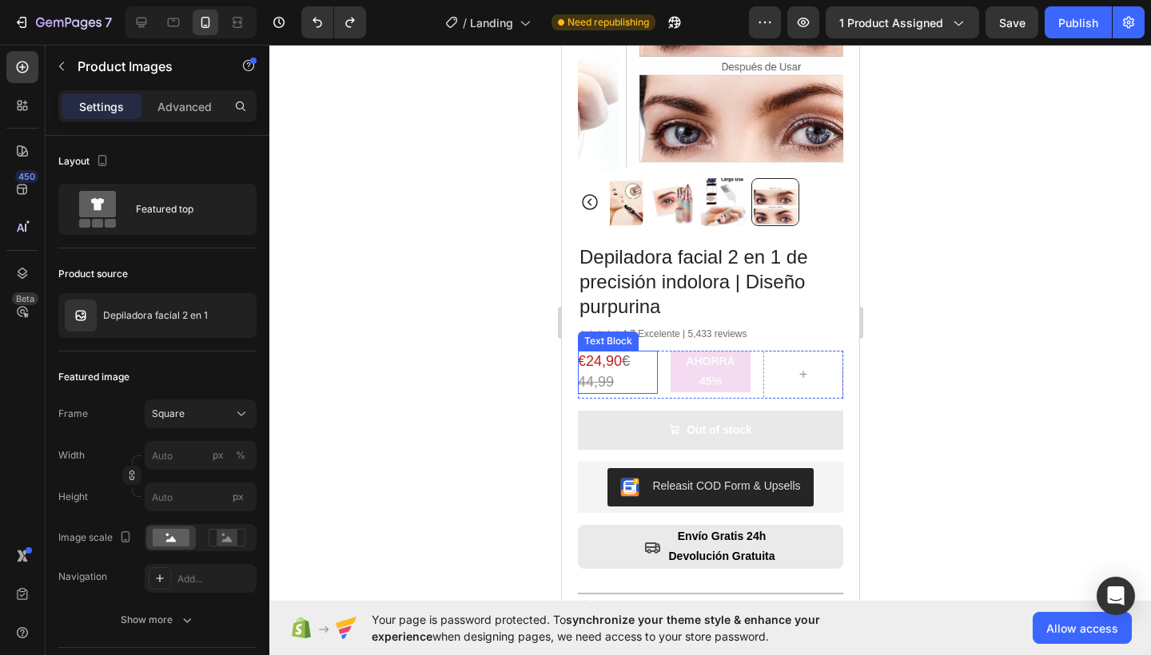
click at [613, 374] on s "44,99" at bounding box center [595, 382] width 36 height 16
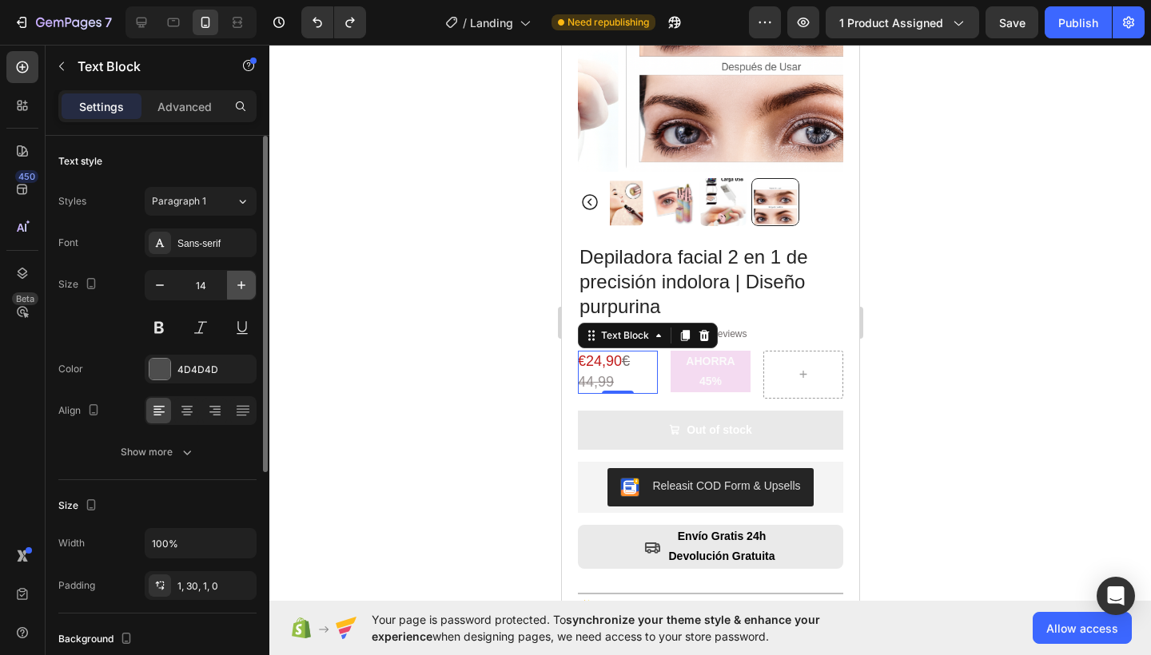
click at [233, 280] on icon "button" at bounding box center [241, 285] width 16 height 16
click at [165, 284] on icon "button" at bounding box center [160, 285] width 16 height 16
type input "14"
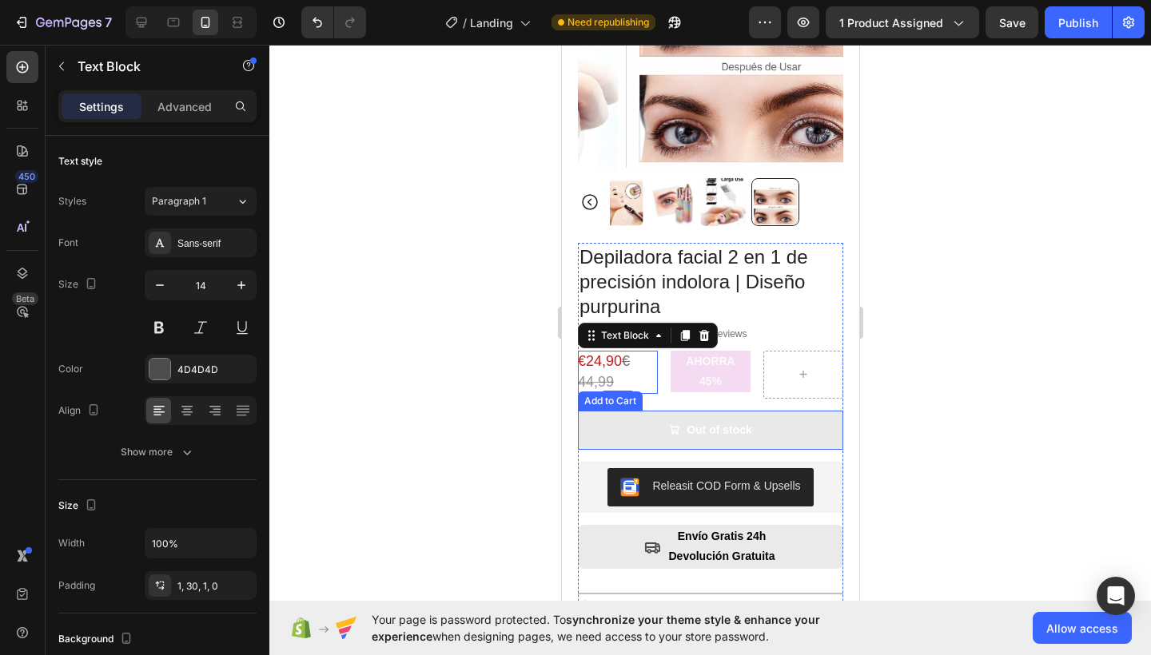
click at [820, 411] on button "Out of stock" at bounding box center [709, 430] width 265 height 39
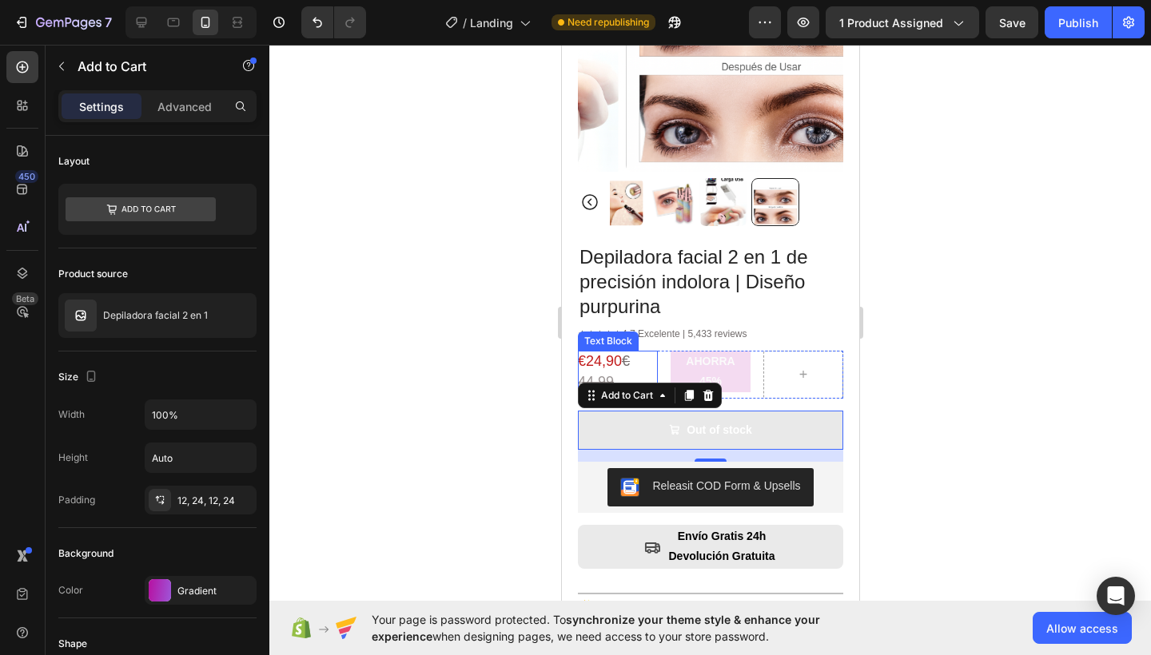
click at [594, 353] on span "€24,90" at bounding box center [599, 361] width 44 height 16
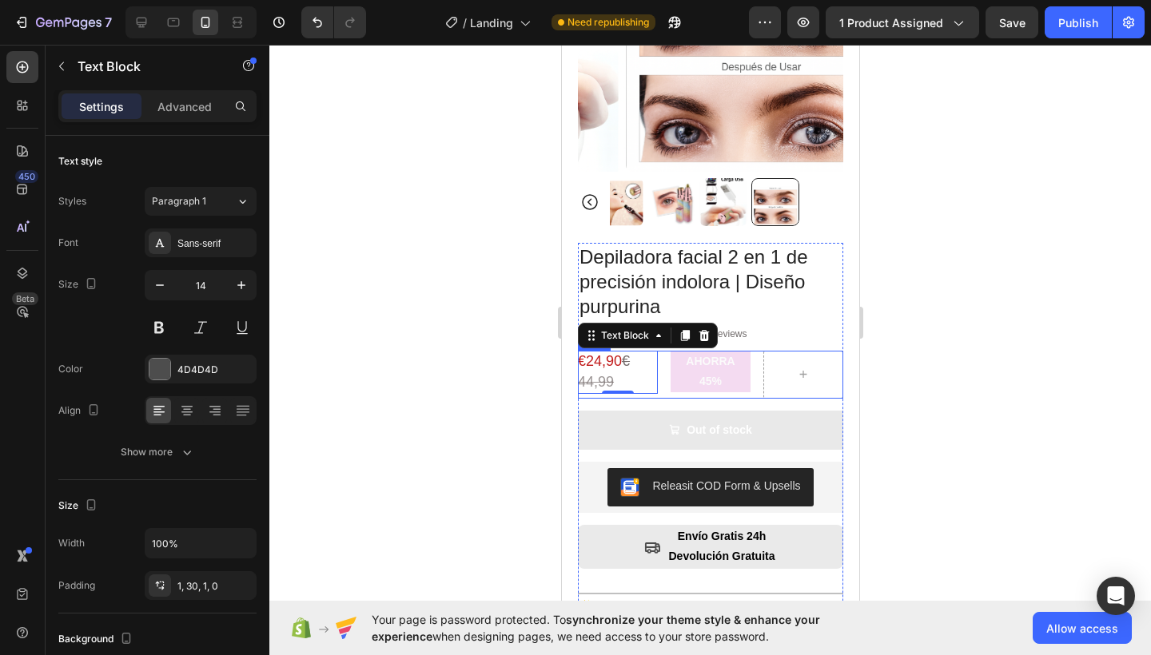
click at [670, 382] on div "AHORRA 45% Product Badge" at bounding box center [710, 375] width 80 height 48
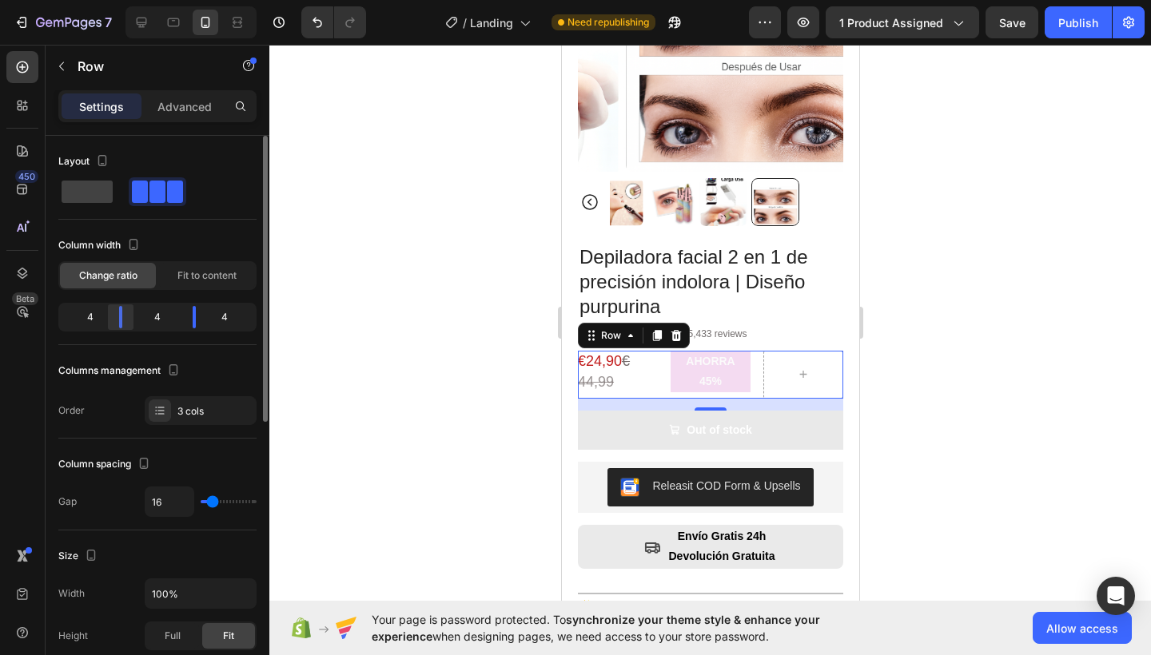
click at [180, 325] on div at bounding box center [194, 317] width 29 height 22
drag, startPoint x: 200, startPoint y: 324, endPoint x: 254, endPoint y: 324, distance: 54.3
click at [254, 324] on div "4 7 1" at bounding box center [157, 317] width 198 height 29
click at [213, 322] on div at bounding box center [227, 317] width 29 height 22
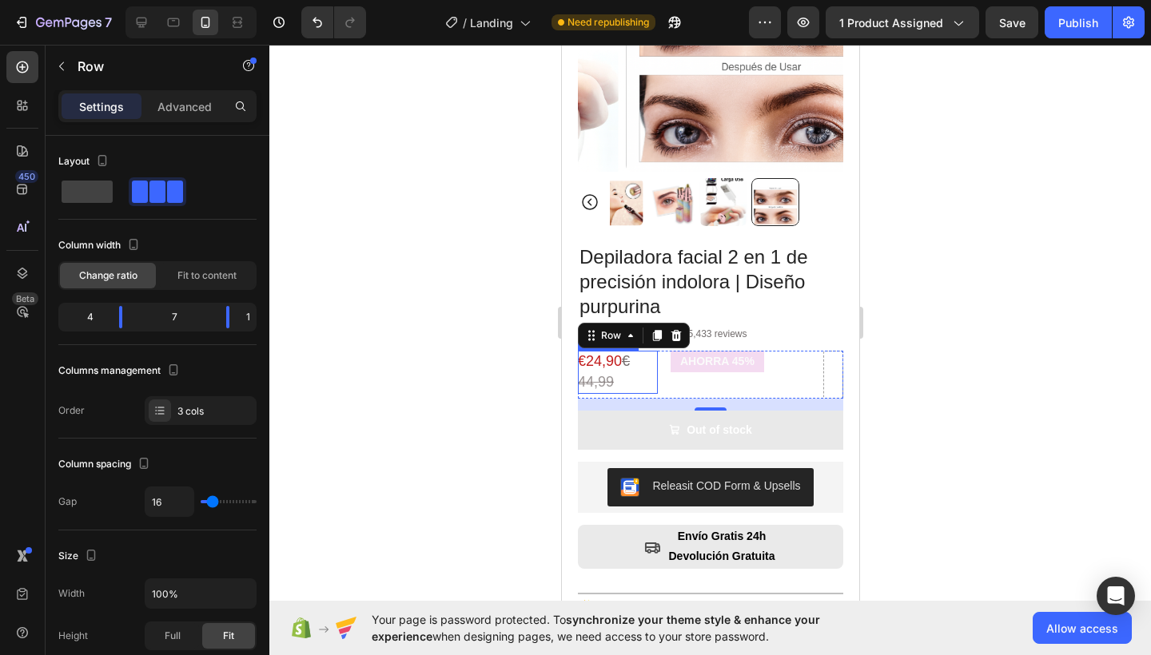
click at [612, 374] on s "44,99" at bounding box center [595, 382] width 36 height 16
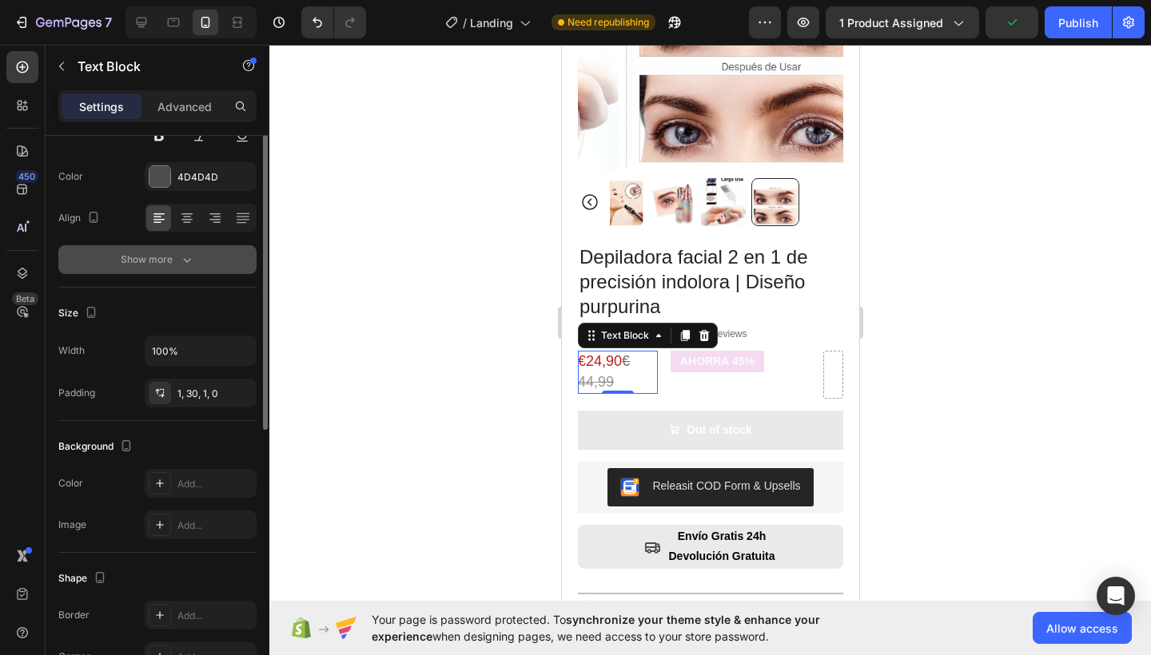
scroll to position [94, 0]
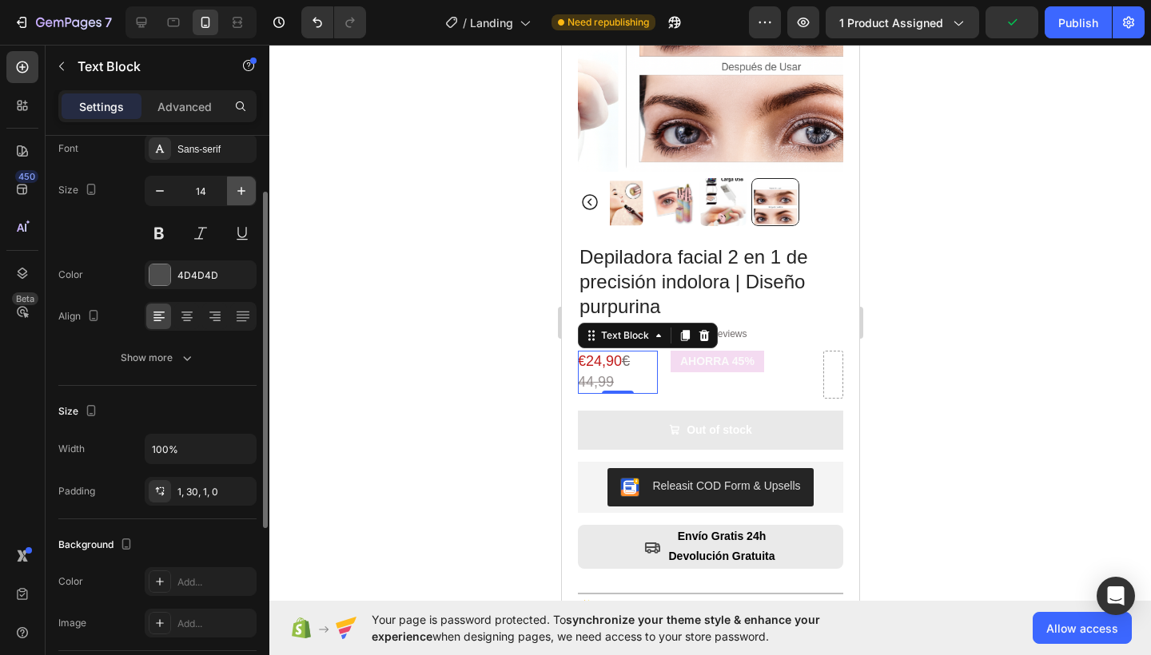
click at [236, 186] on icon "button" at bounding box center [241, 191] width 16 height 16
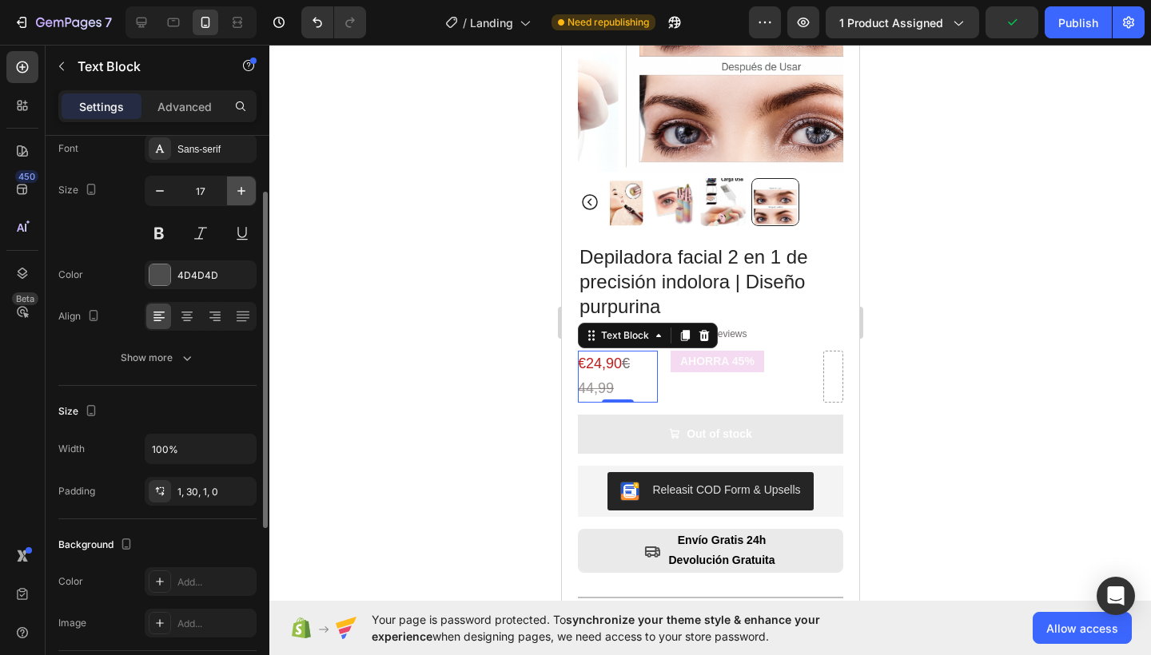
click at [236, 186] on icon "button" at bounding box center [241, 191] width 16 height 16
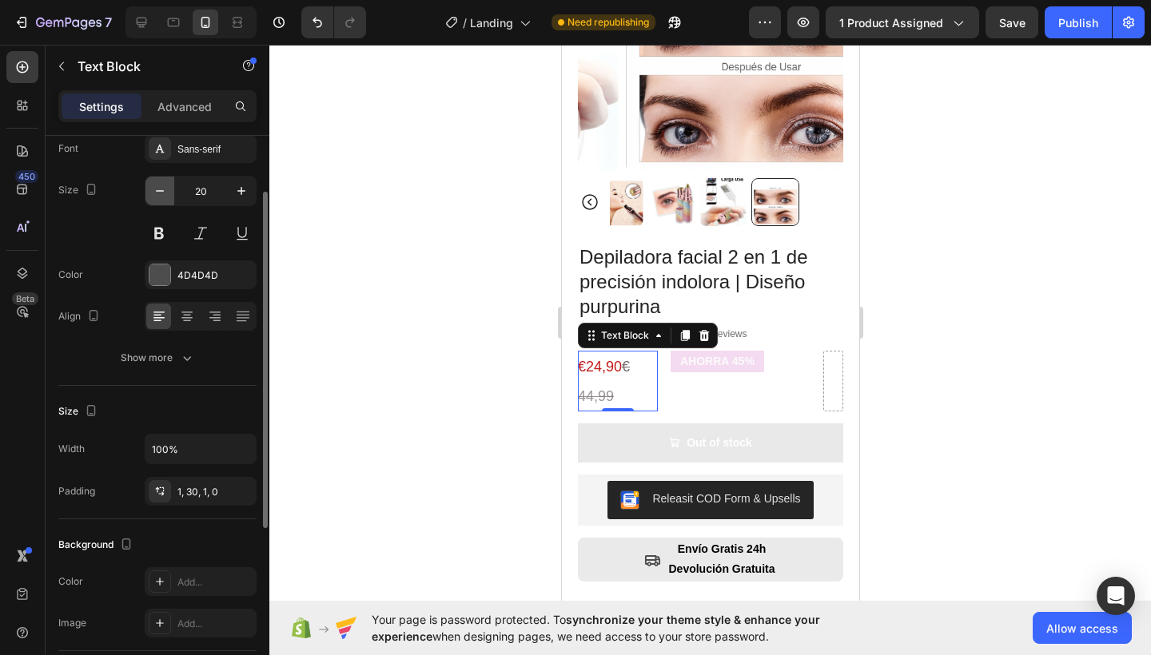
click at [145, 190] on button "button" at bounding box center [159, 191] width 29 height 29
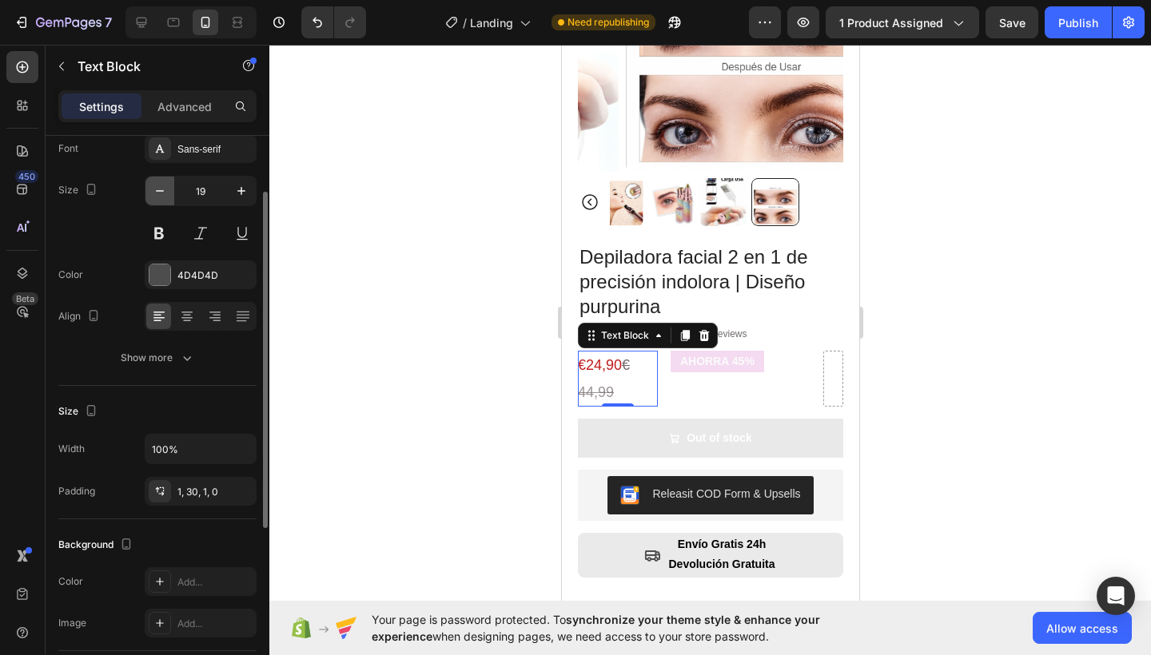
click at [147, 190] on button "button" at bounding box center [159, 191] width 29 height 29
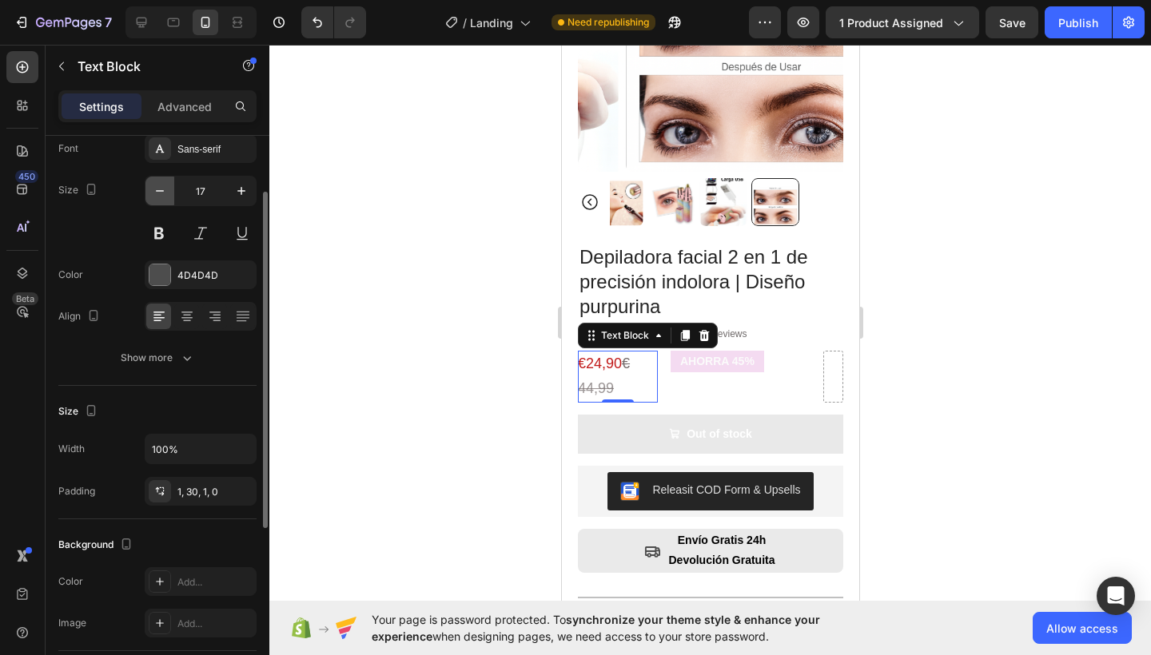
click at [147, 190] on button "button" at bounding box center [159, 191] width 29 height 29
type input "16"
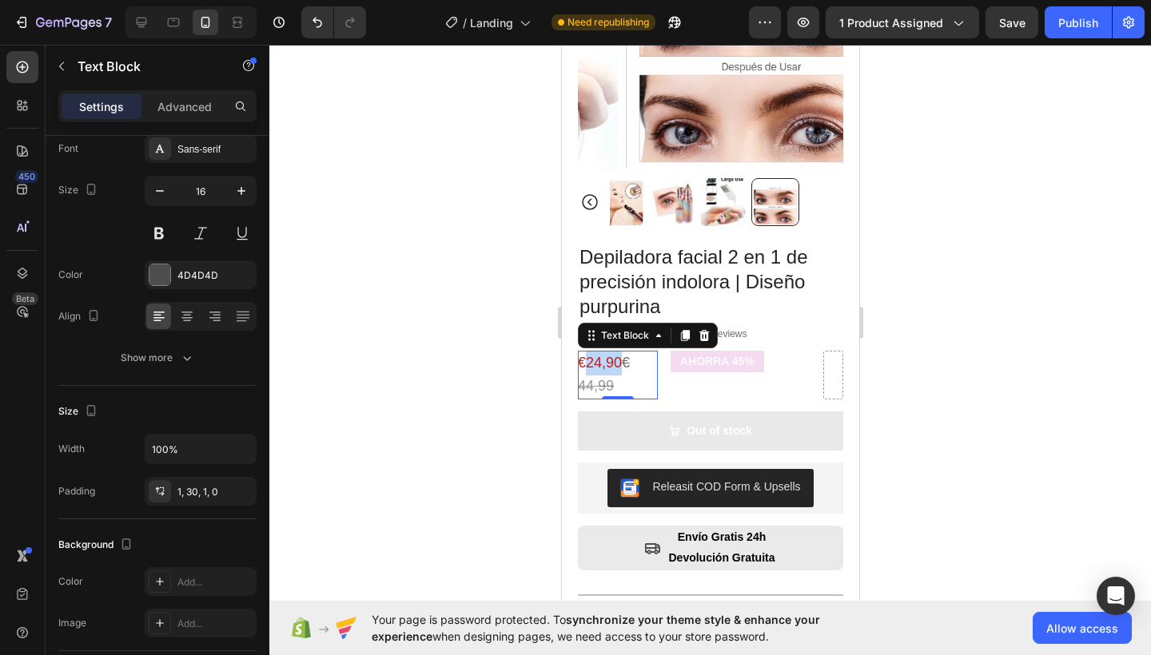
click at [597, 355] on span "€24,90" at bounding box center [599, 363] width 44 height 16
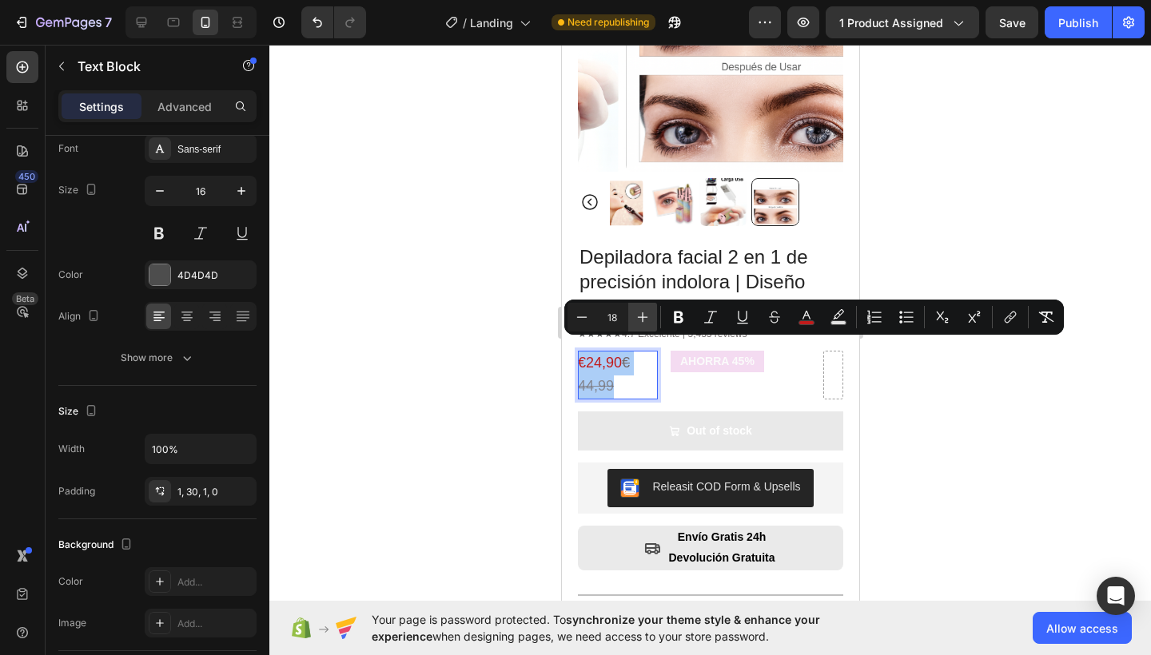
click at [644, 319] on icon "Editor contextual toolbar" at bounding box center [642, 317] width 16 height 16
click at [639, 316] on icon "Editor contextual toolbar" at bounding box center [642, 317] width 16 height 16
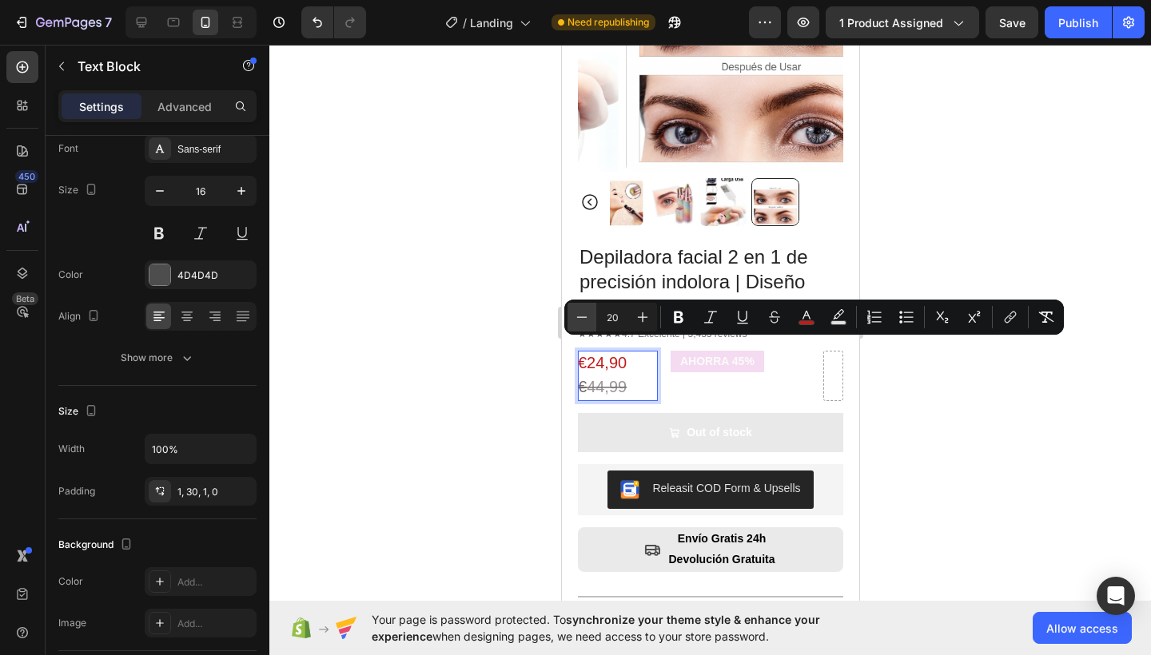
click at [582, 319] on icon "Editor contextual toolbar" at bounding box center [582, 317] width 16 height 16
type input "18"
click at [621, 368] on s "€" at bounding box center [625, 363] width 8 height 16
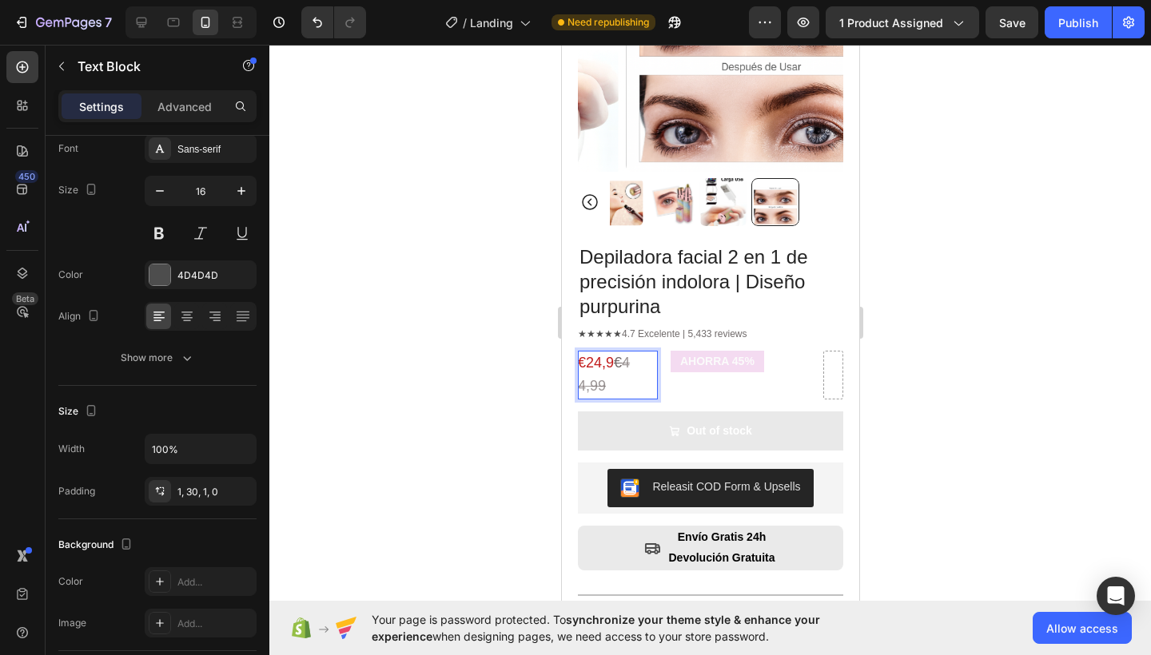
click at [596, 355] on span "€24,9" at bounding box center [595, 363] width 36 height 16
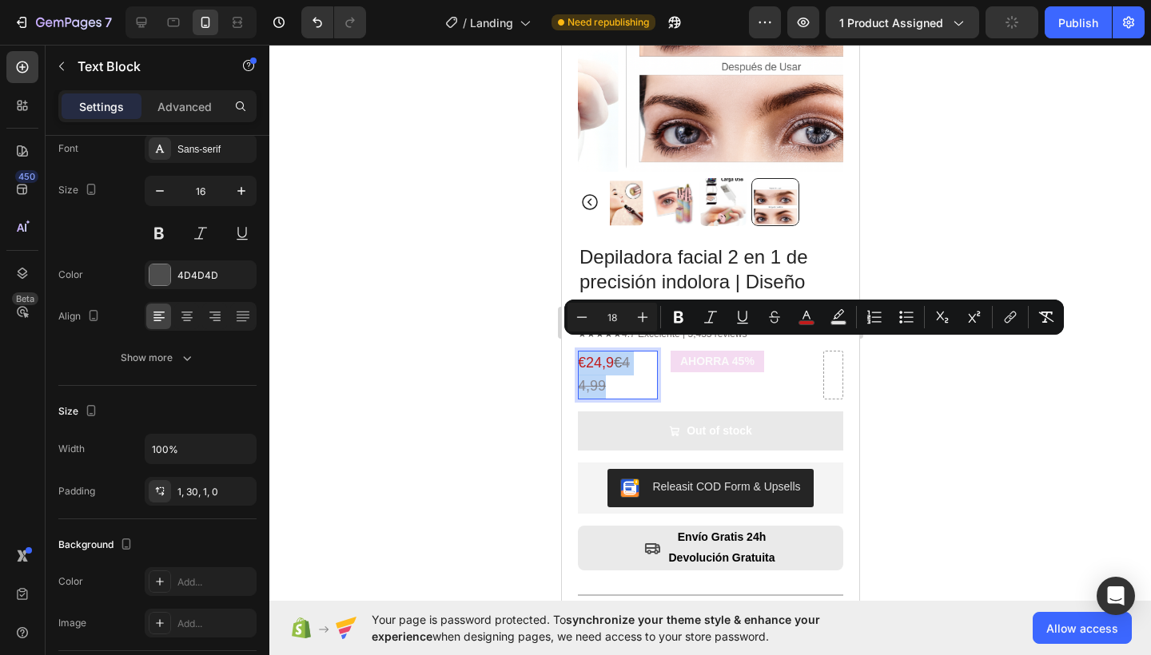
click at [635, 372] on div "€24,9 € 44,99" at bounding box center [617, 376] width 80 height 50
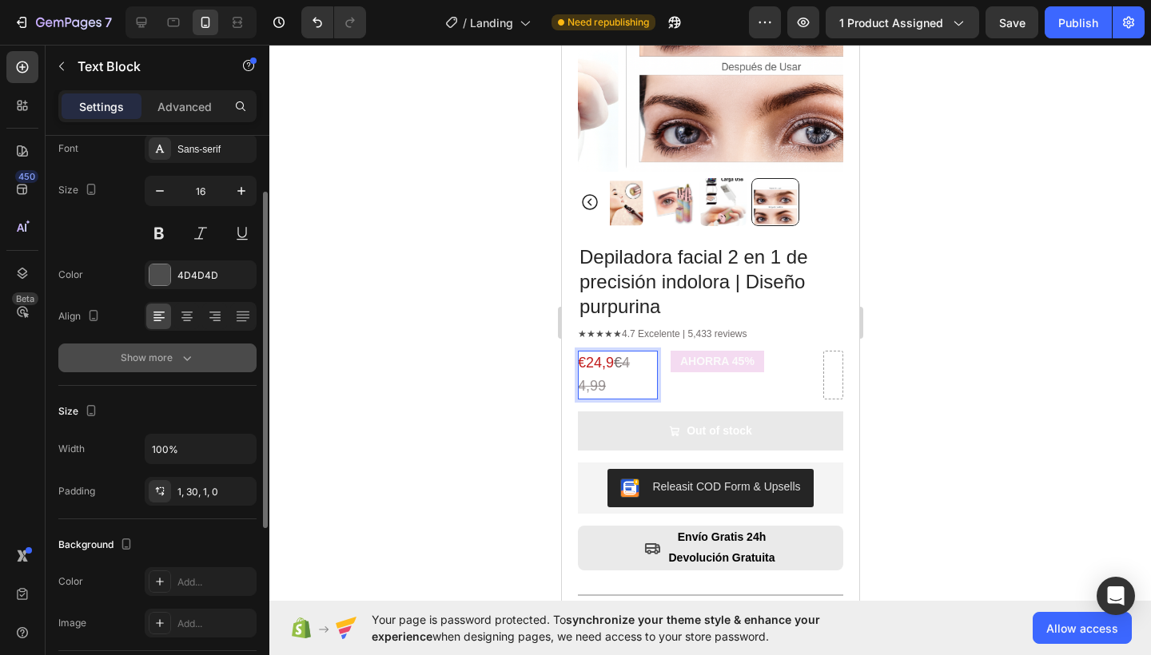
click at [215, 356] on button "Show more" at bounding box center [157, 358] width 198 height 29
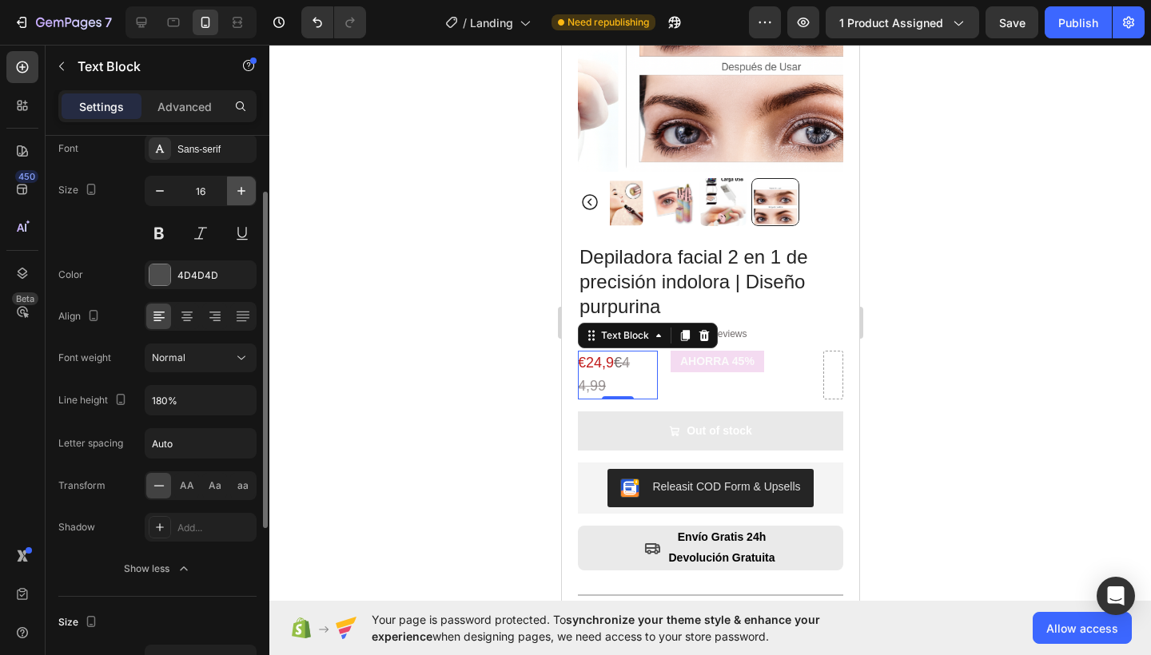
click at [240, 196] on icon "button" at bounding box center [241, 191] width 16 height 16
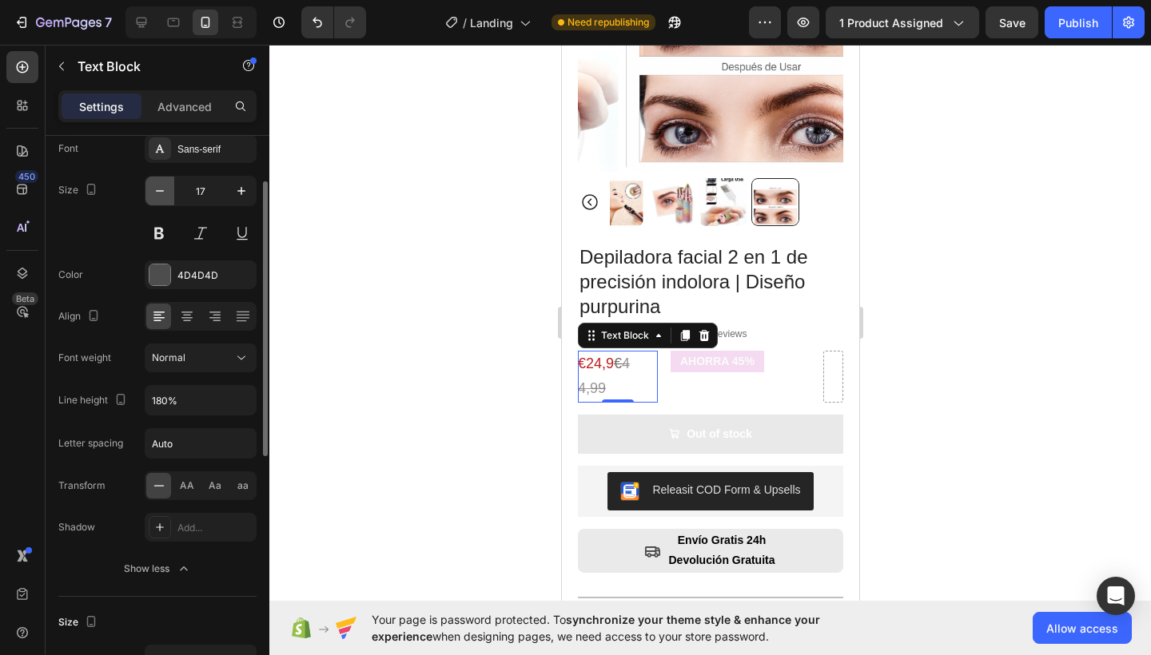
click at [167, 192] on icon "button" at bounding box center [160, 191] width 16 height 16
type input "16"
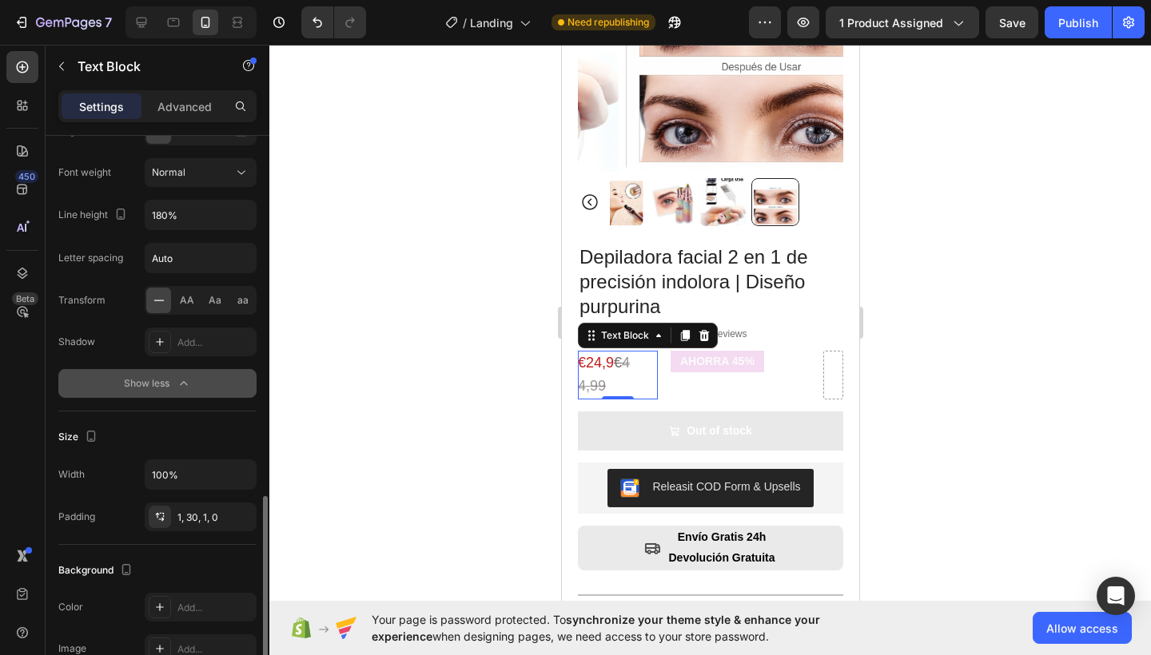
scroll to position [430, 0]
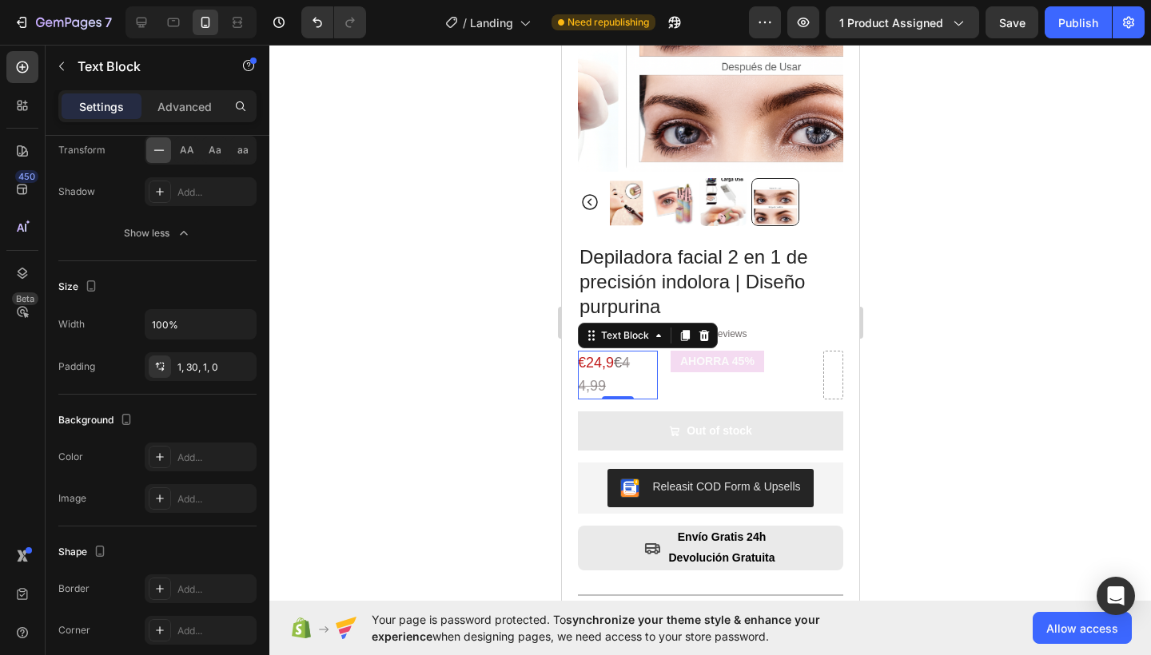
click at [936, 420] on div at bounding box center [709, 350] width 881 height 610
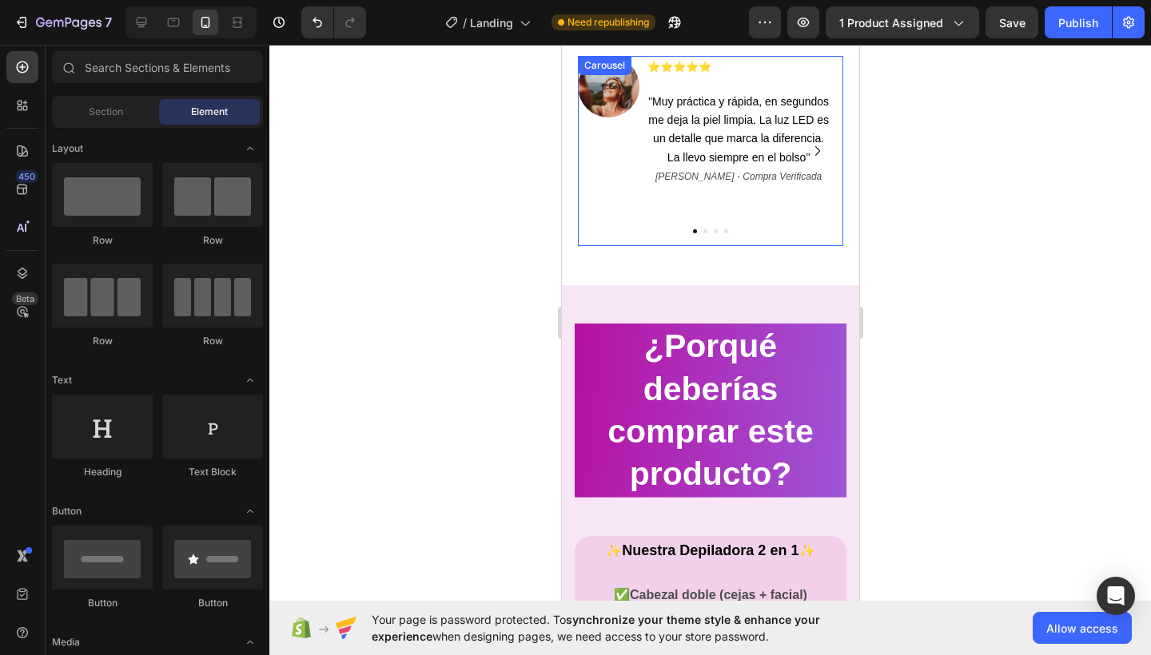
scroll to position [1006, 0]
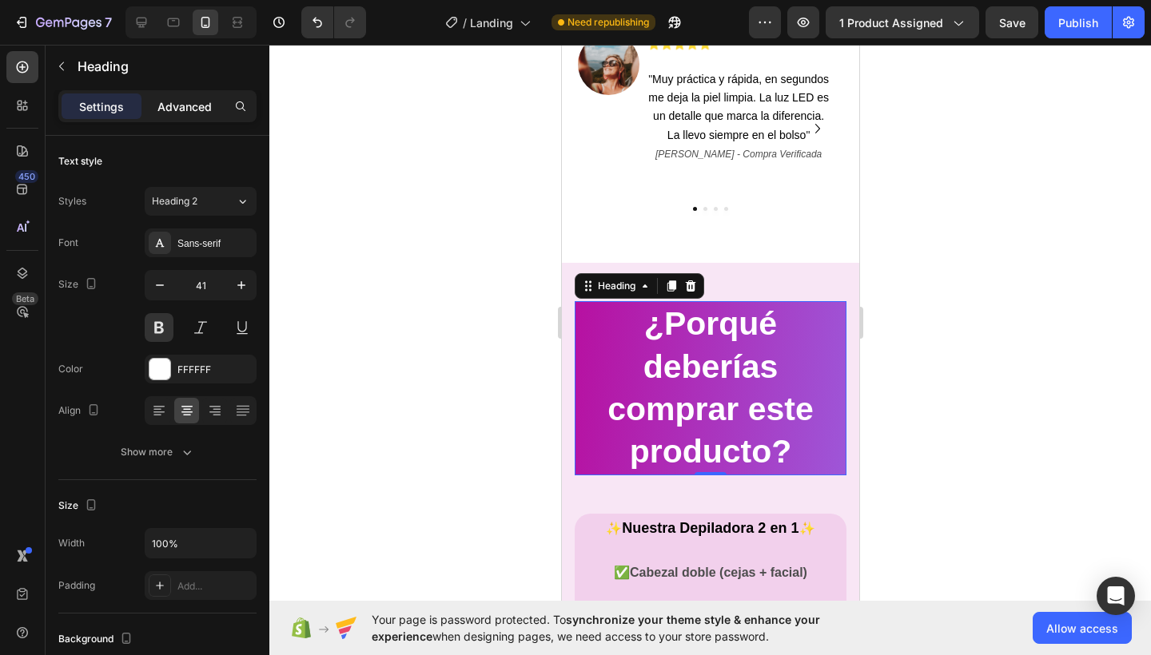
scroll to position [960, 0]
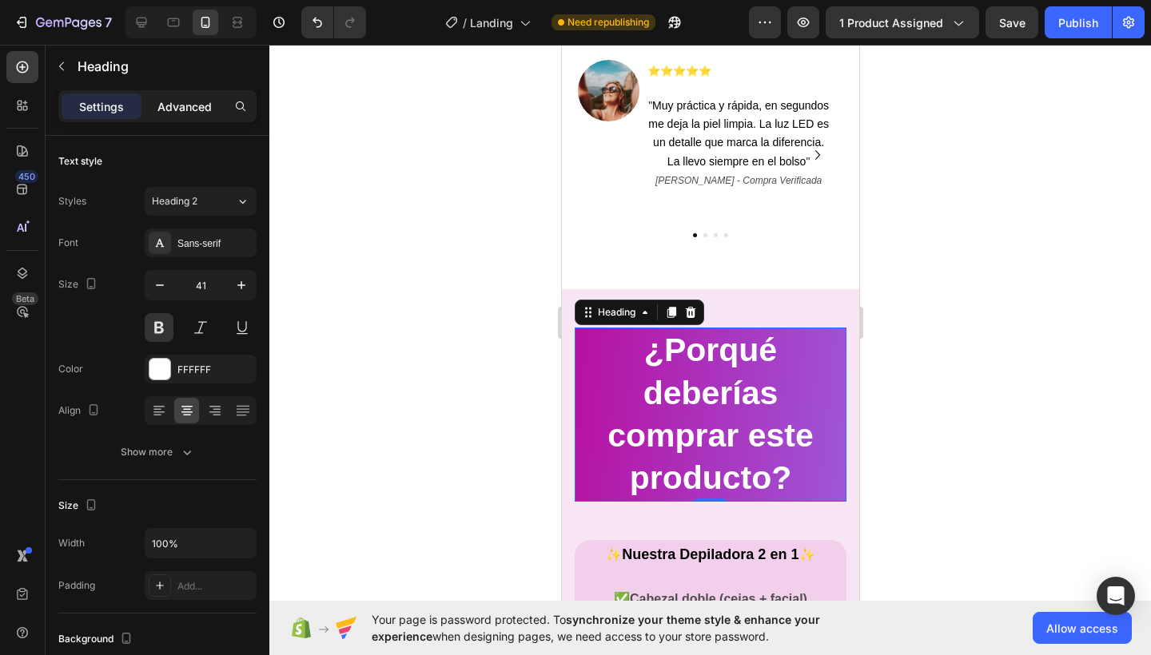
click at [179, 108] on p "Advanced" at bounding box center [184, 106] width 54 height 17
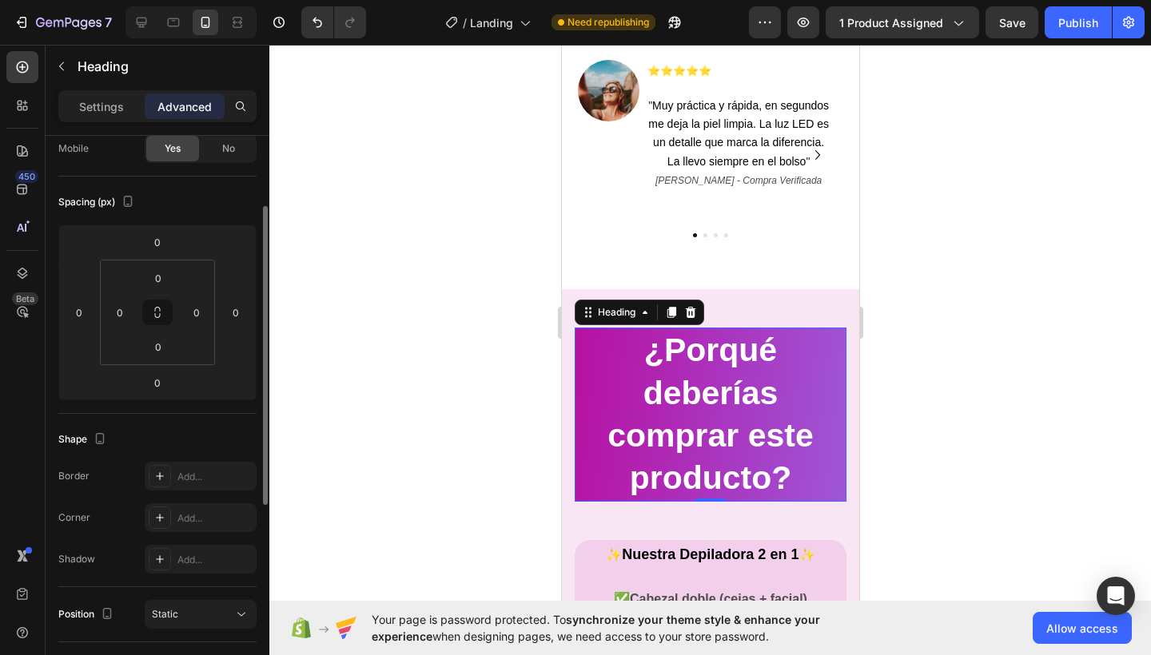
scroll to position [277, 0]
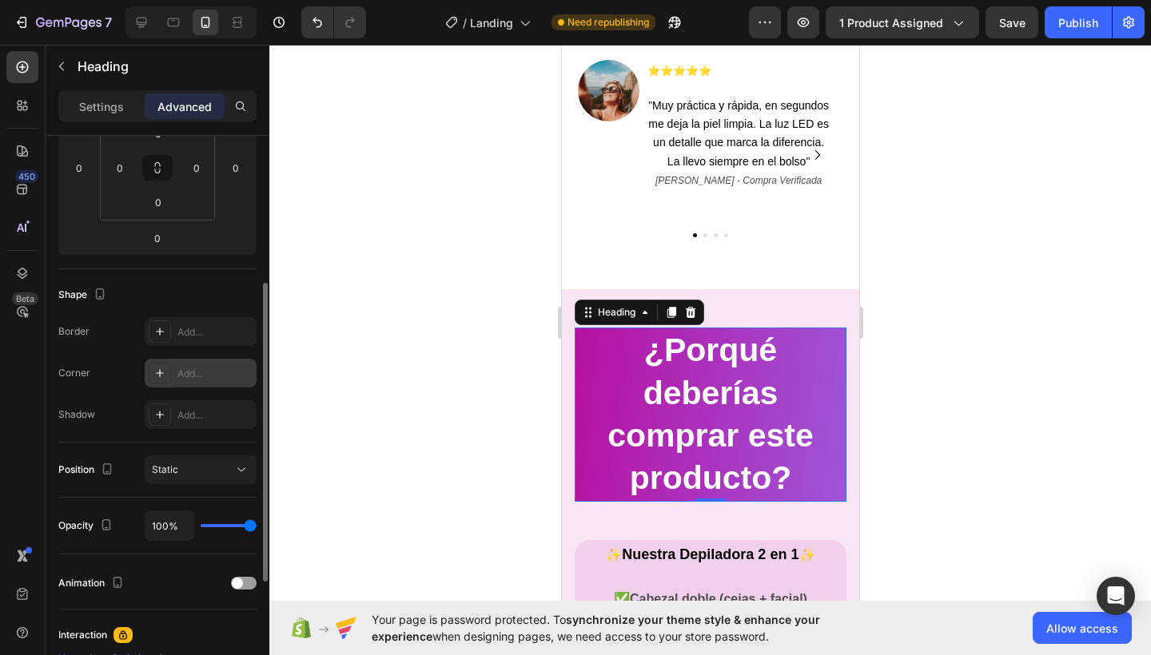
click at [197, 374] on div "Add..." at bounding box center [214, 374] width 75 height 14
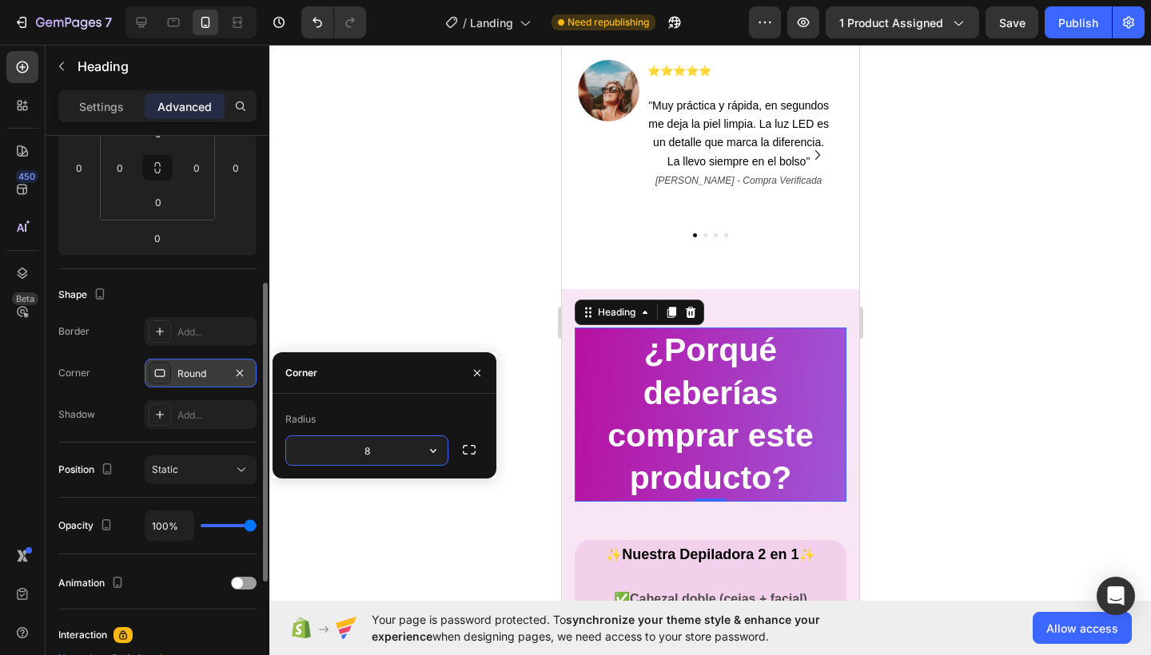
click at [392, 449] on input "8" at bounding box center [366, 450] width 161 height 29
type input "8"
click at [473, 372] on icon "button" at bounding box center [477, 373] width 13 height 13
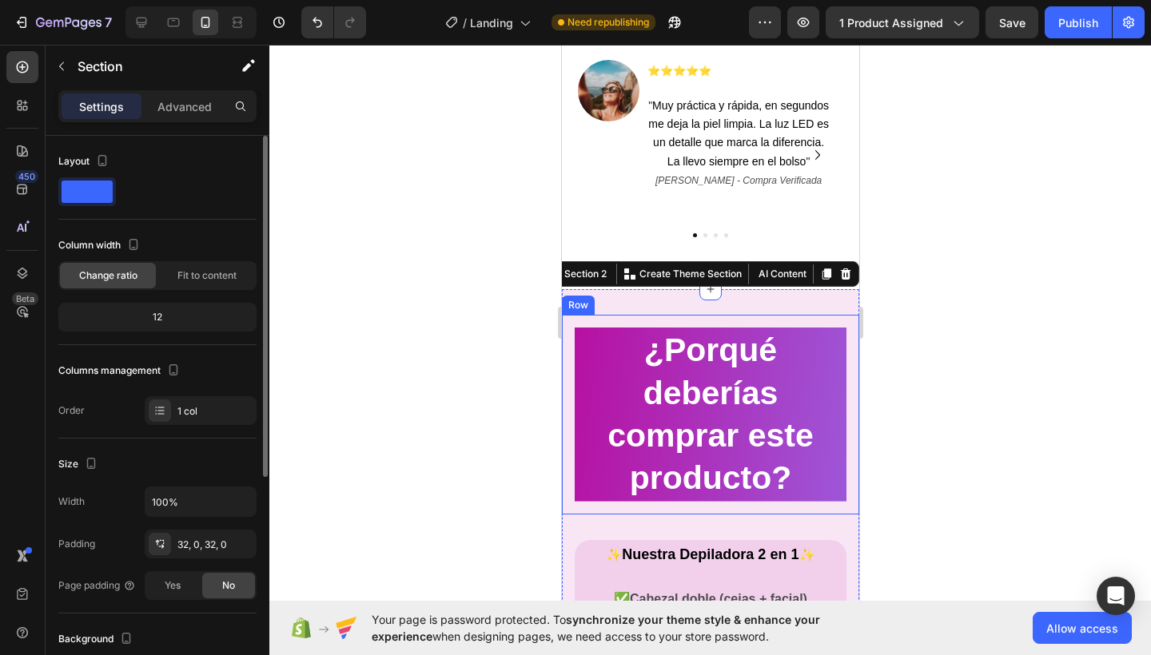
click at [819, 315] on div "¿Porqué deberías comprar este producto? Heading Row" at bounding box center [709, 414] width 297 height 199
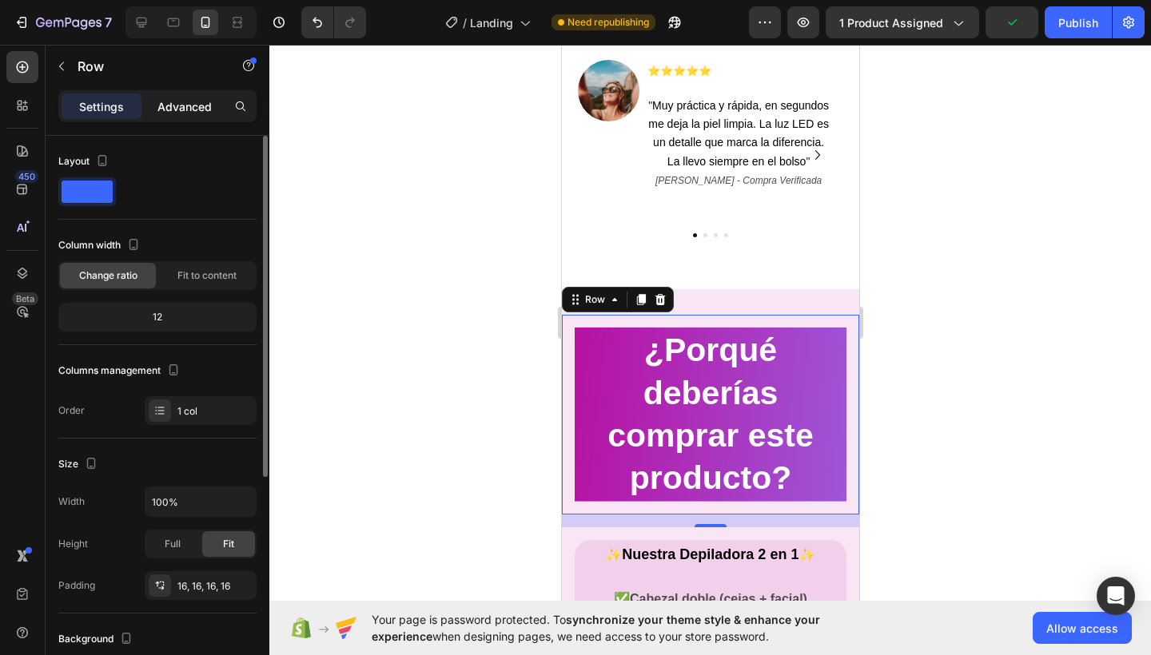
click at [187, 108] on p "Advanced" at bounding box center [184, 106] width 54 height 17
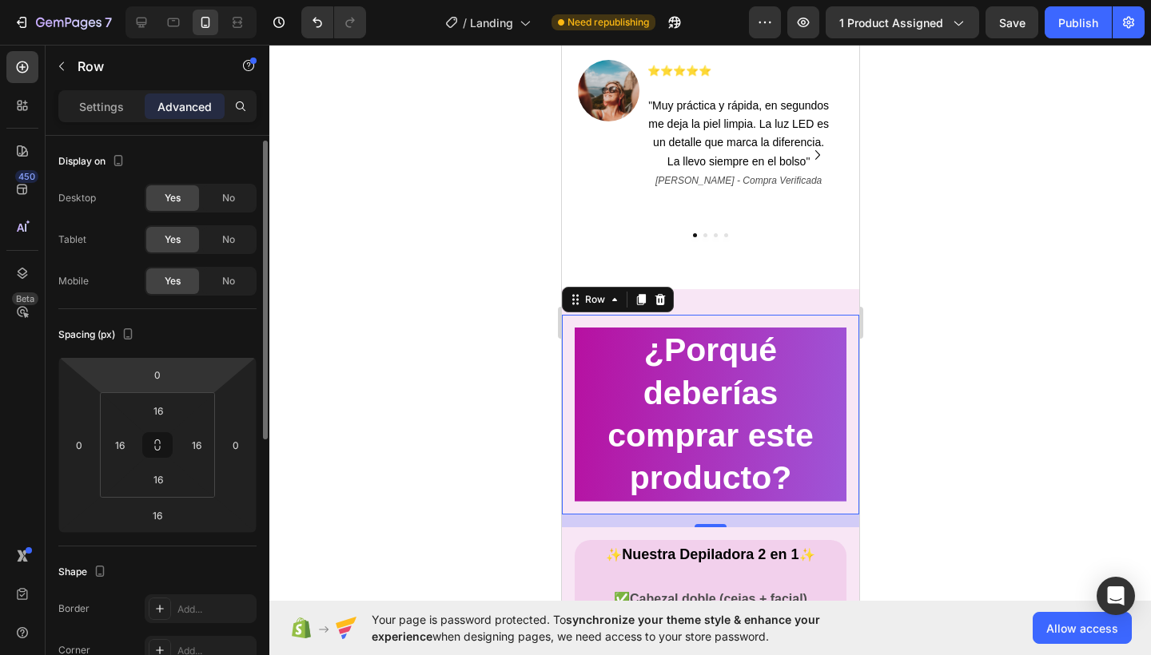
scroll to position [117, 0]
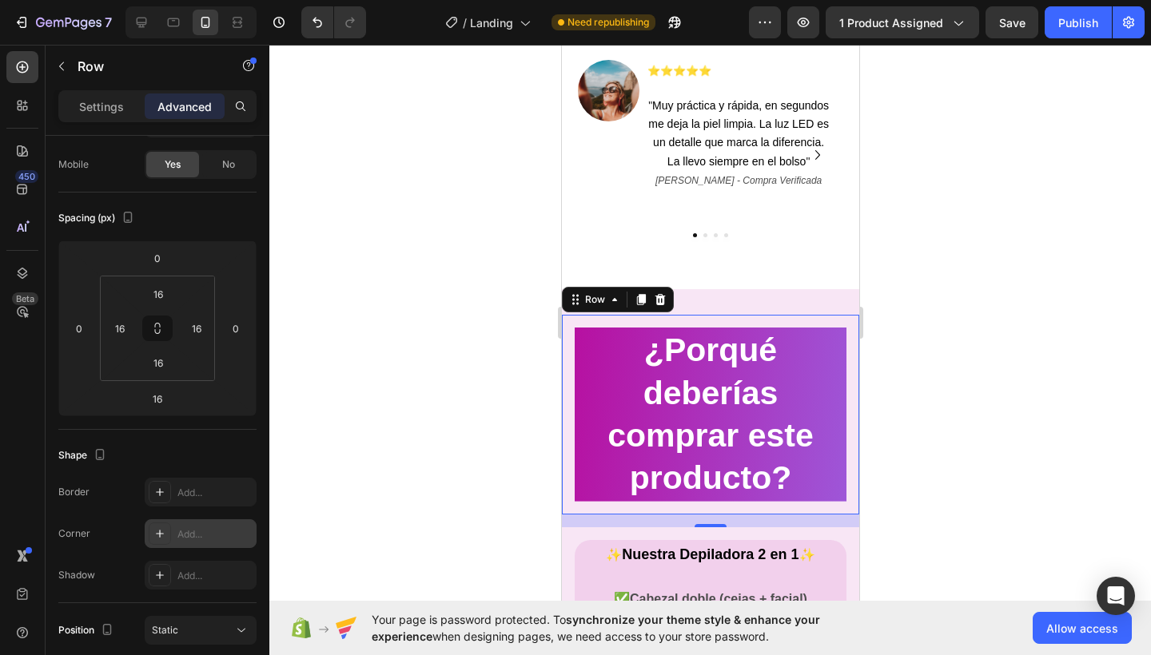
click at [206, 531] on div "Add..." at bounding box center [214, 534] width 75 height 14
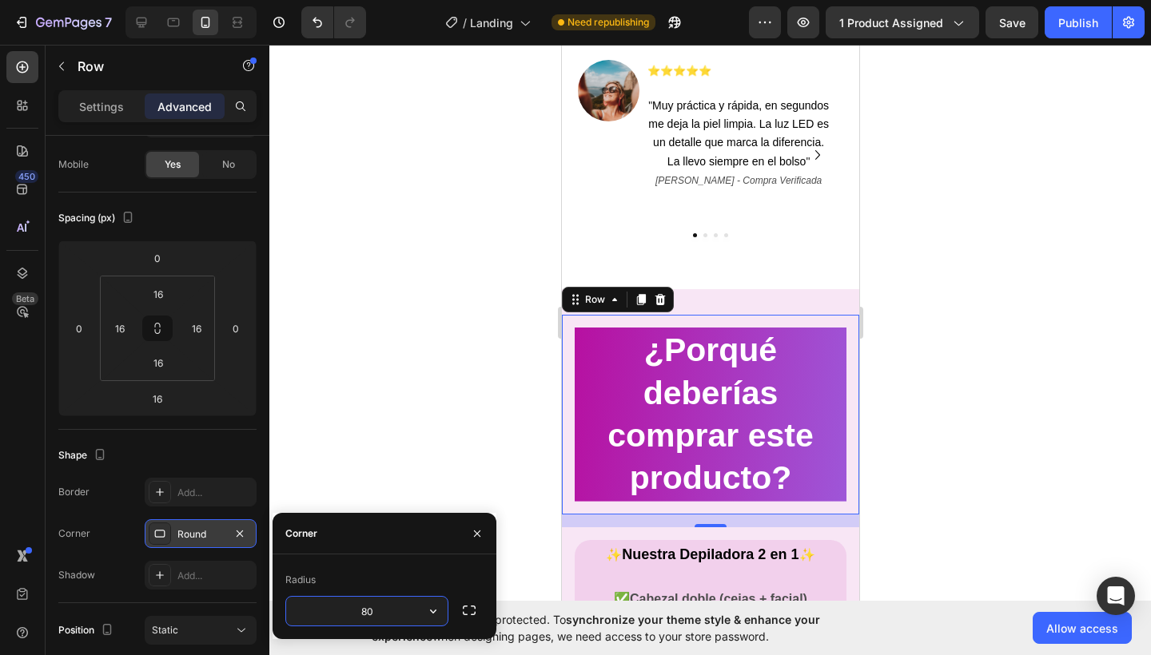
type input "8"
click at [236, 534] on icon "button" at bounding box center [239, 533] width 13 height 13
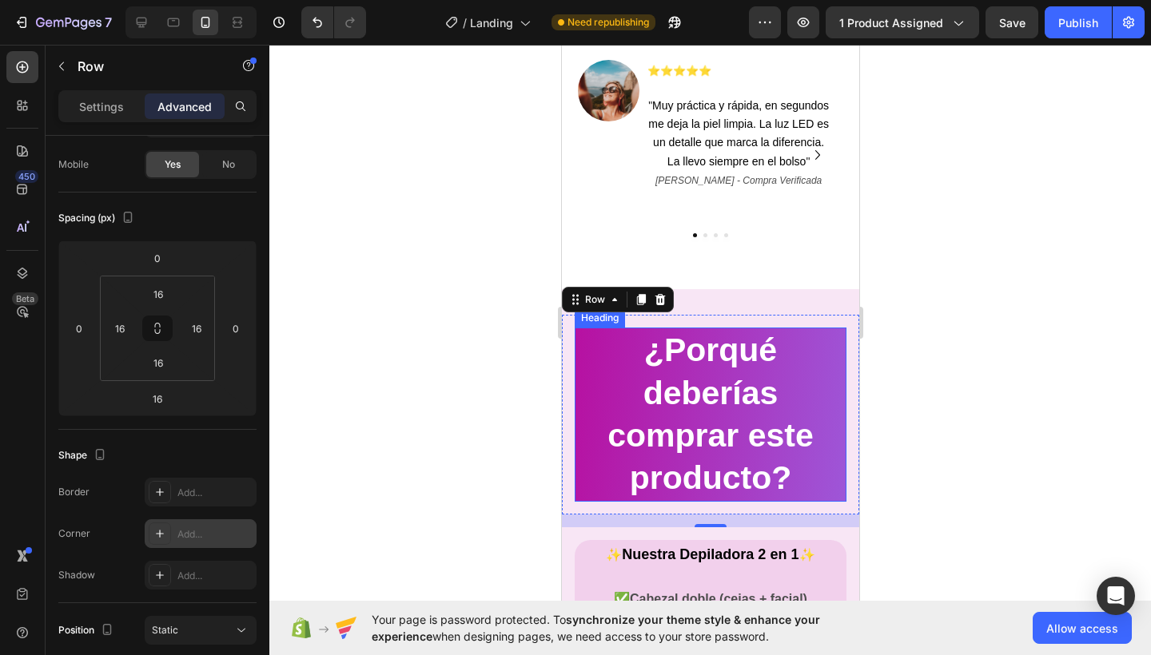
click at [706, 419] on h2 "¿Porqué deberías comprar este producto?" at bounding box center [710, 414] width 272 height 173
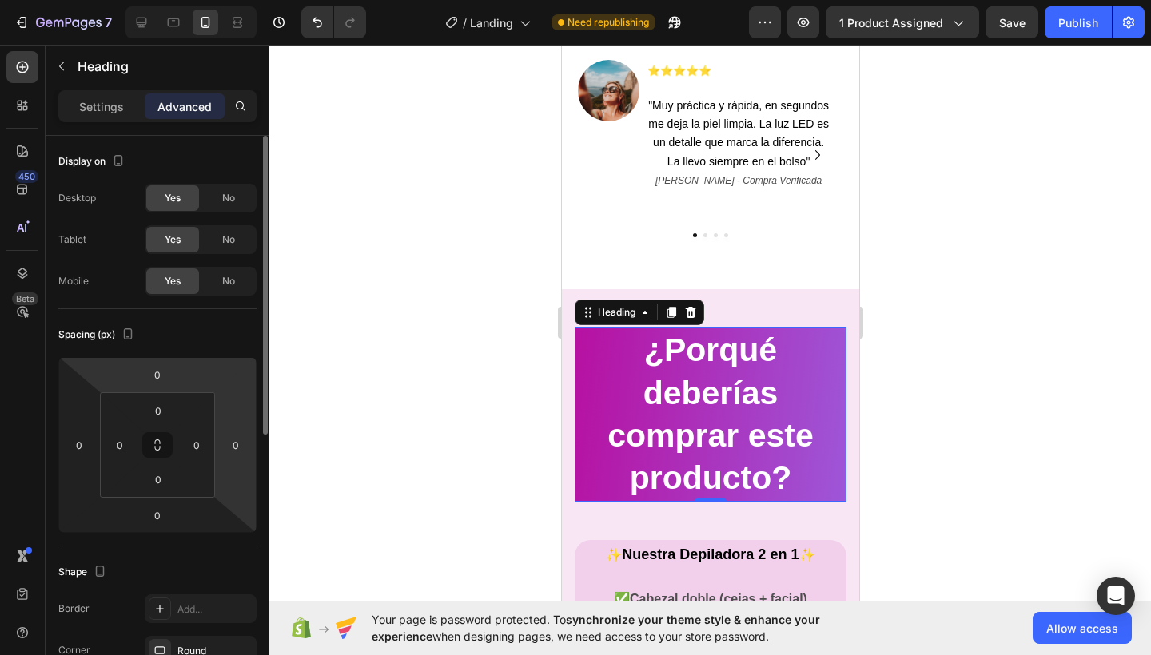
scroll to position [317, 0]
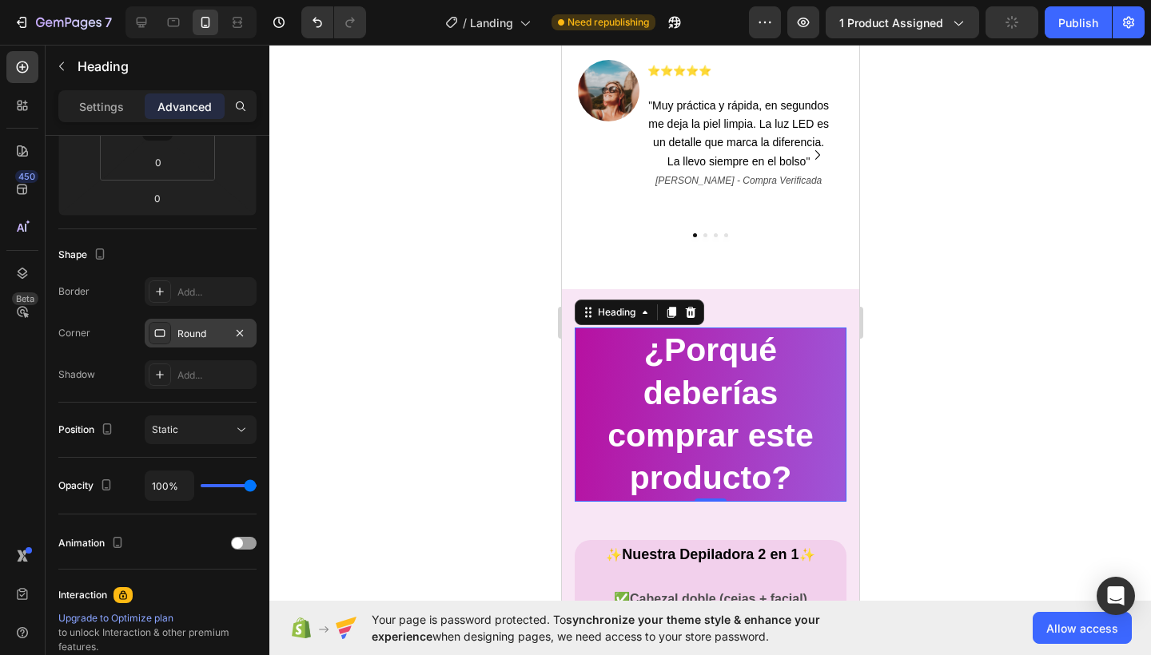
click at [208, 329] on div "Round" at bounding box center [200, 334] width 46 height 14
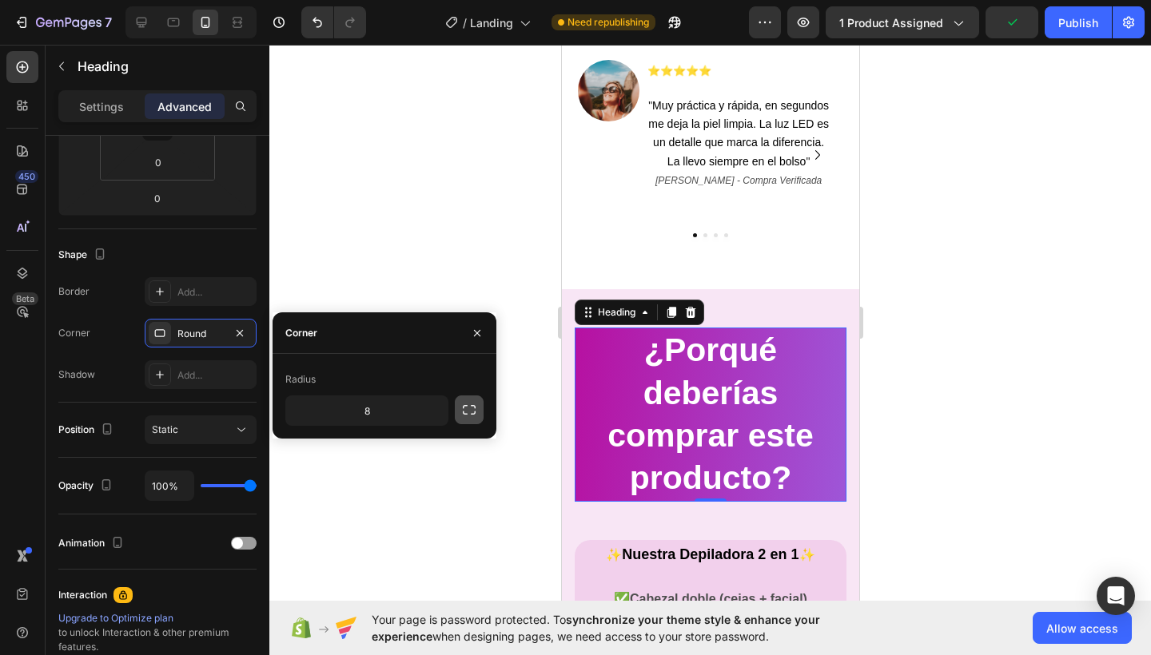
click at [471, 412] on icon "button" at bounding box center [469, 410] width 16 height 16
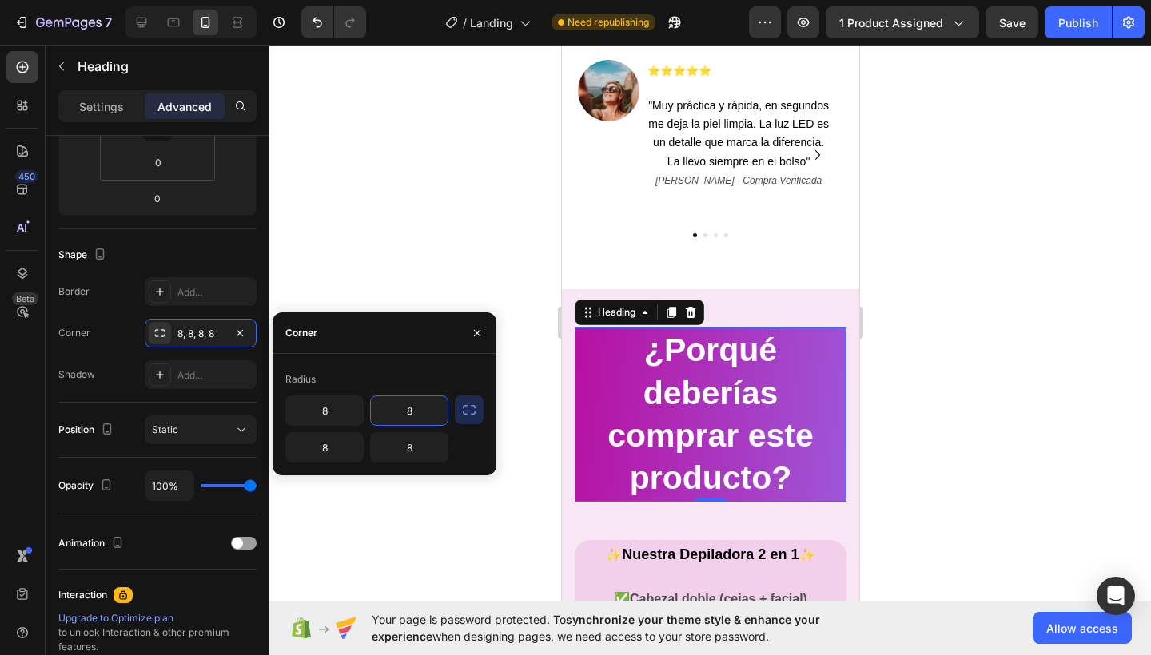
click at [419, 413] on input "8" at bounding box center [409, 410] width 77 height 29
click at [463, 402] on icon "button" at bounding box center [469, 410] width 16 height 16
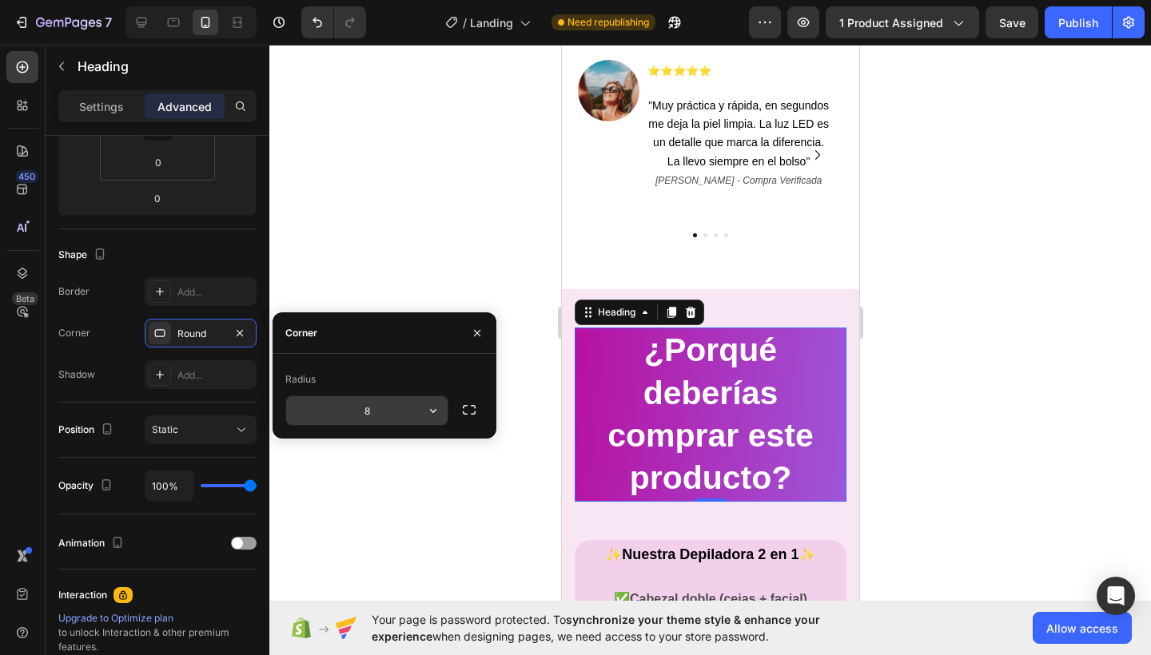
click at [413, 411] on input "8" at bounding box center [366, 410] width 161 height 29
type input "54"
click at [480, 340] on button "button" at bounding box center [477, 333] width 26 height 26
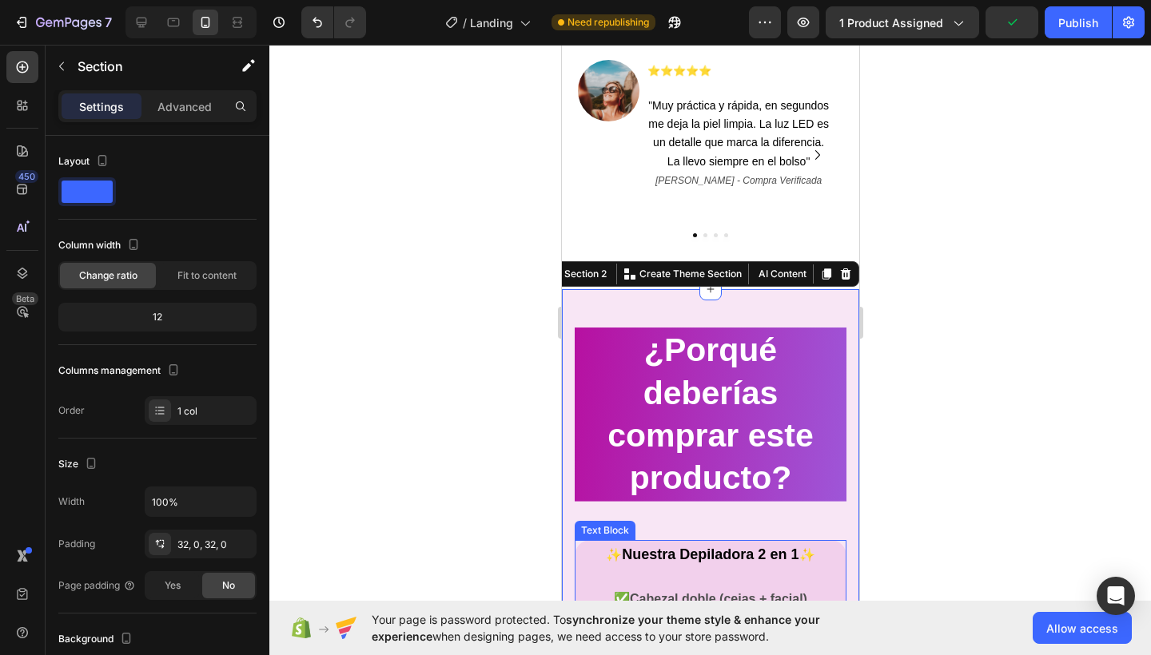
click at [622, 550] on p "✨ Nuestra Depiladora 2 en 1 ✨ ✅ Cabezal doble (cejas + facial)" at bounding box center [709, 578] width 268 height 66
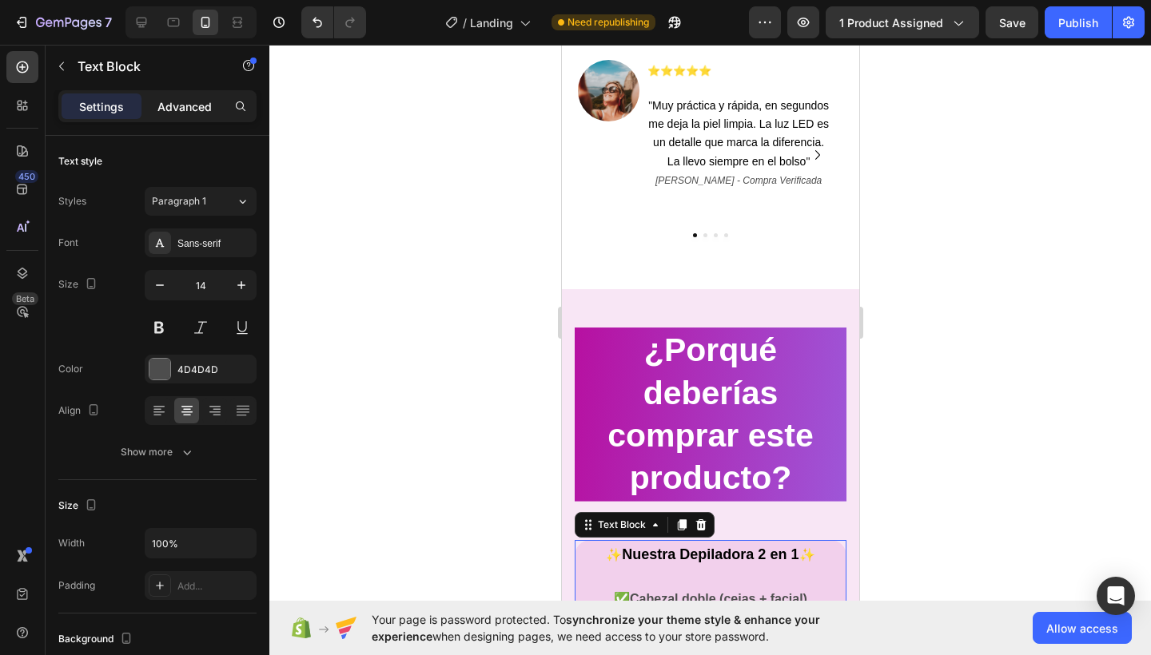
click at [202, 105] on p "Advanced" at bounding box center [184, 106] width 54 height 17
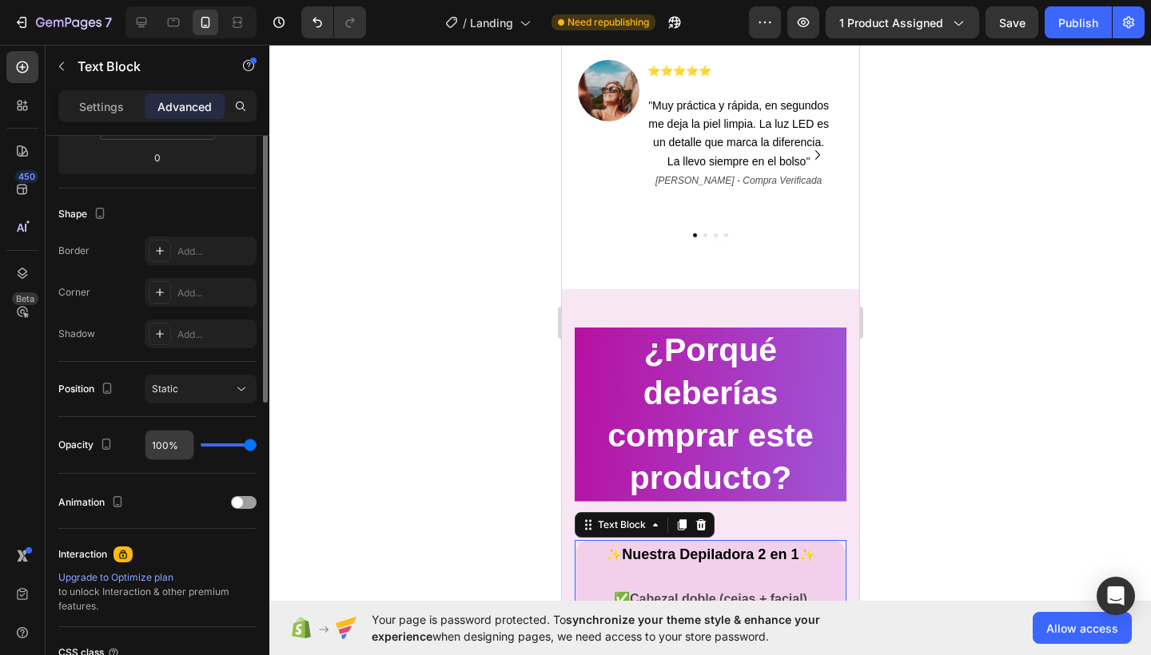
scroll to position [45, 0]
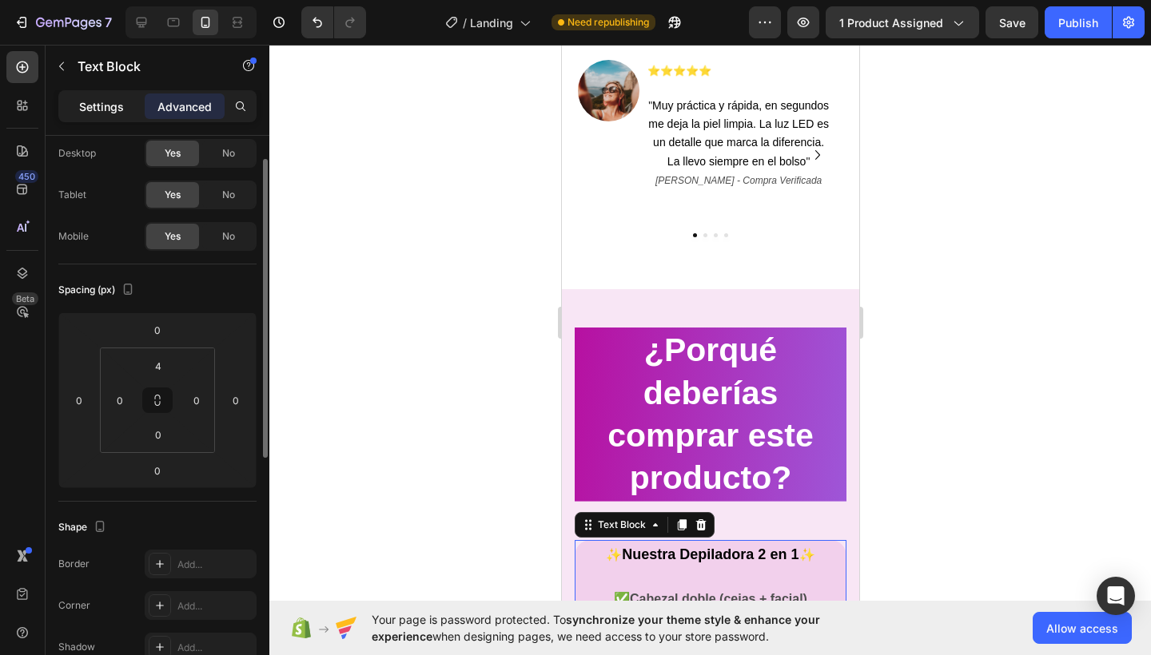
click at [114, 104] on p "Settings" at bounding box center [101, 106] width 45 height 17
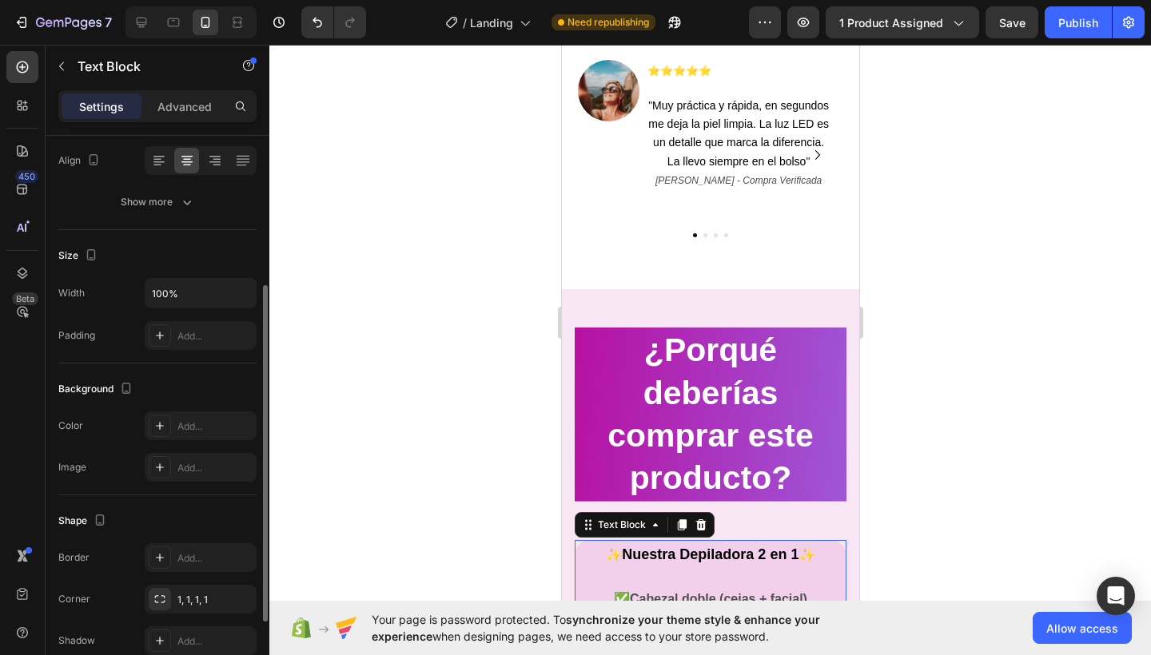
scroll to position [253, 0]
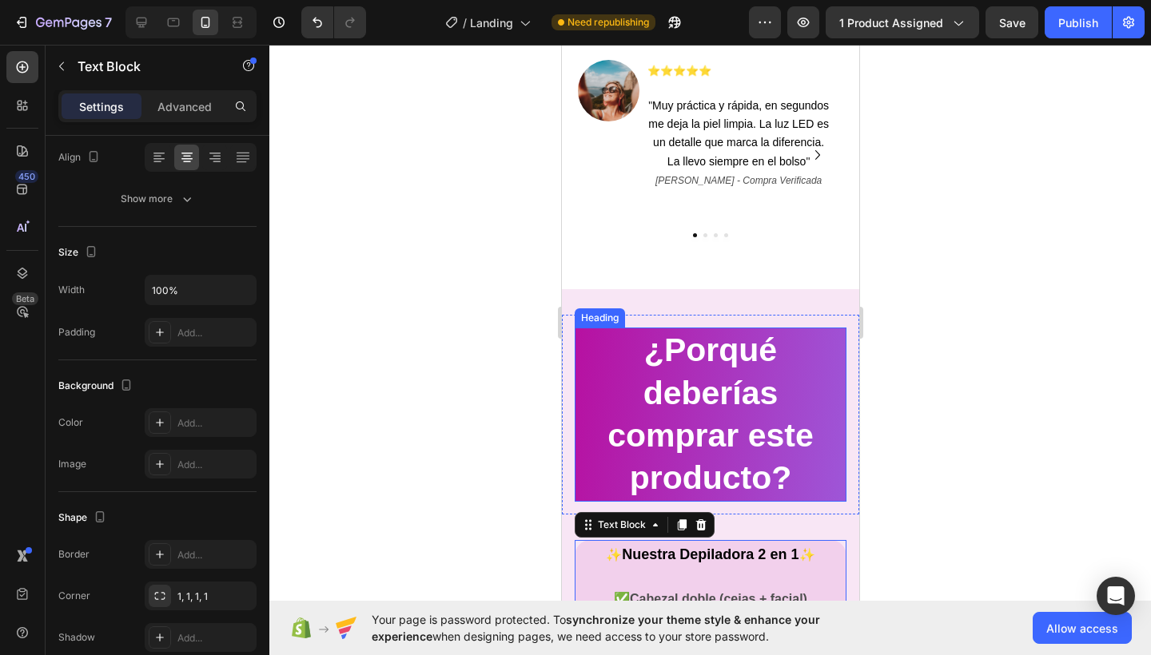
click at [609, 344] on h2 "¿Porqué deberías comprar este producto?" at bounding box center [710, 414] width 272 height 173
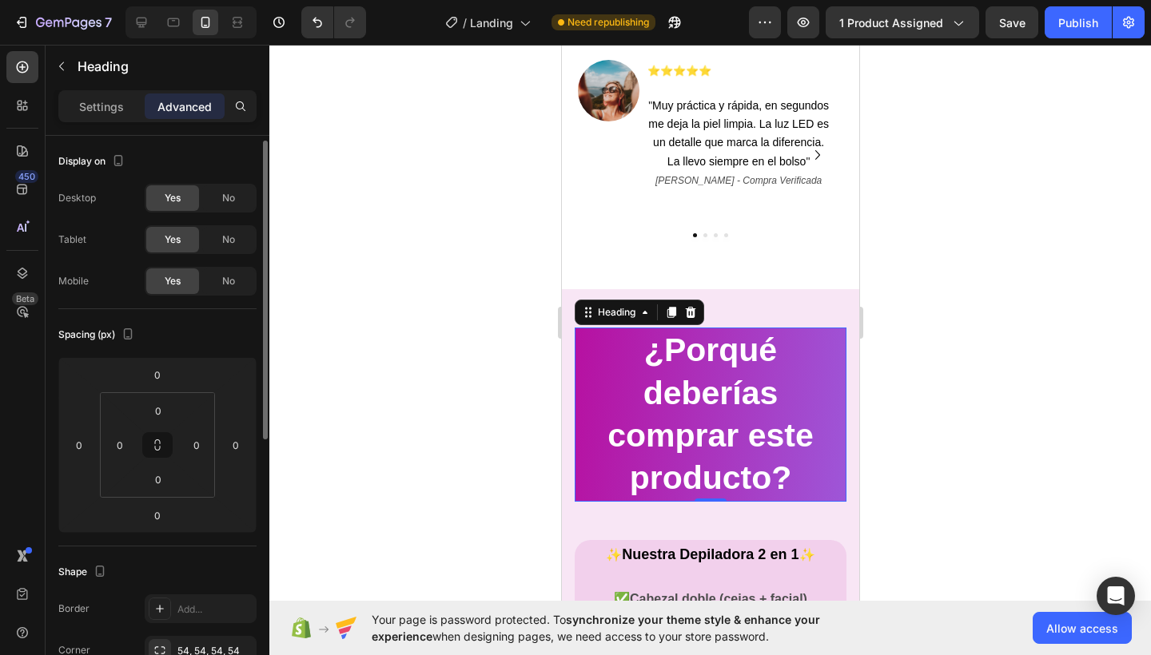
scroll to position [86, 0]
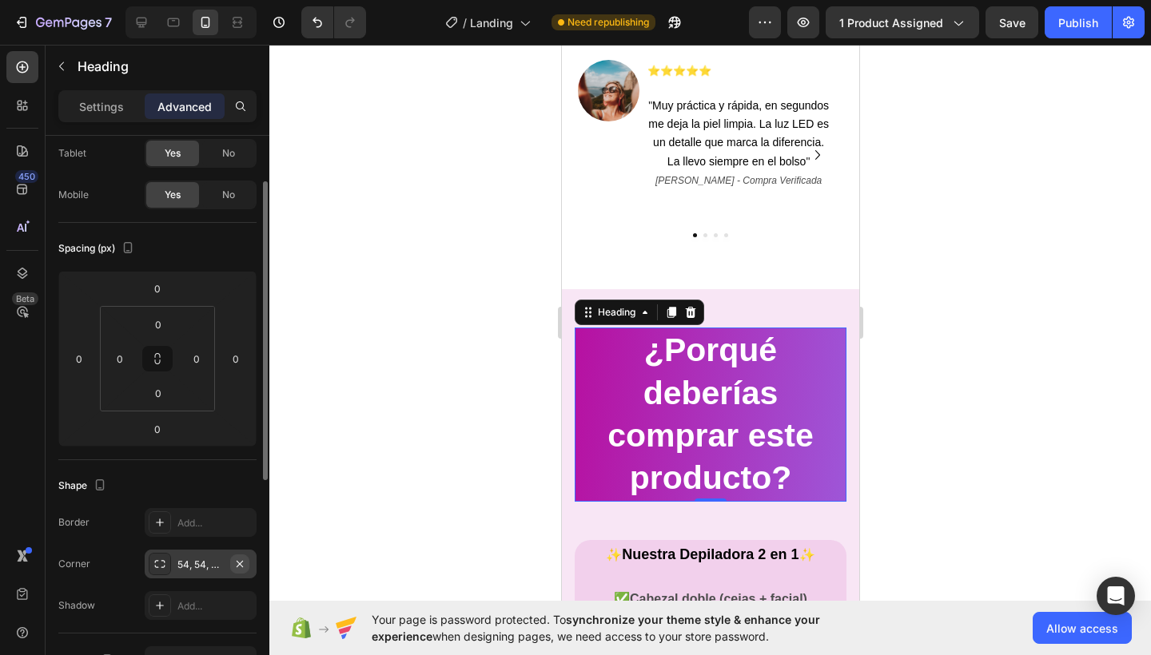
click at [242, 563] on icon "button" at bounding box center [239, 564] width 13 height 13
click at [112, 115] on div "Settings" at bounding box center [102, 106] width 80 height 26
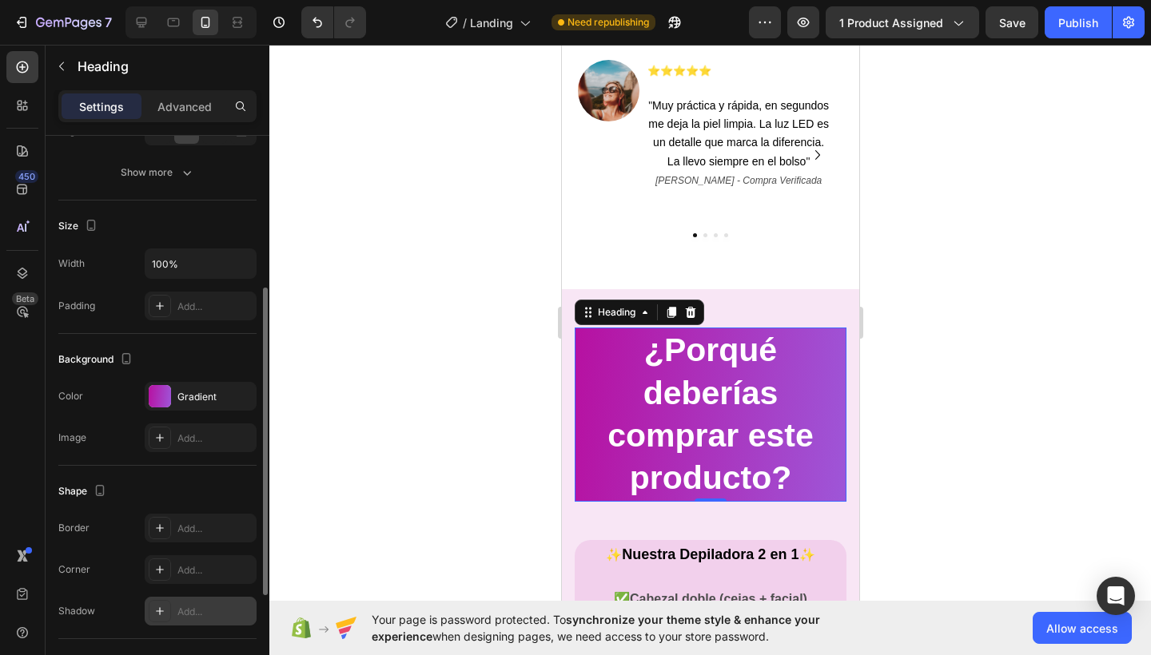
scroll to position [328, 0]
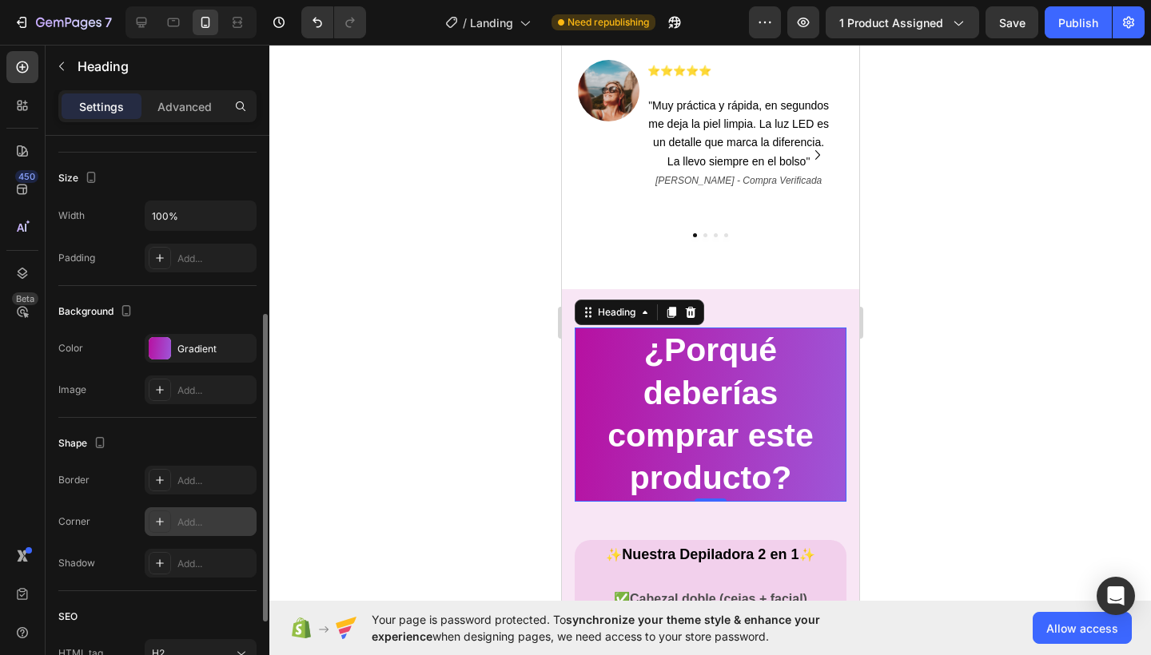
click at [202, 523] on div "Add..." at bounding box center [214, 522] width 75 height 14
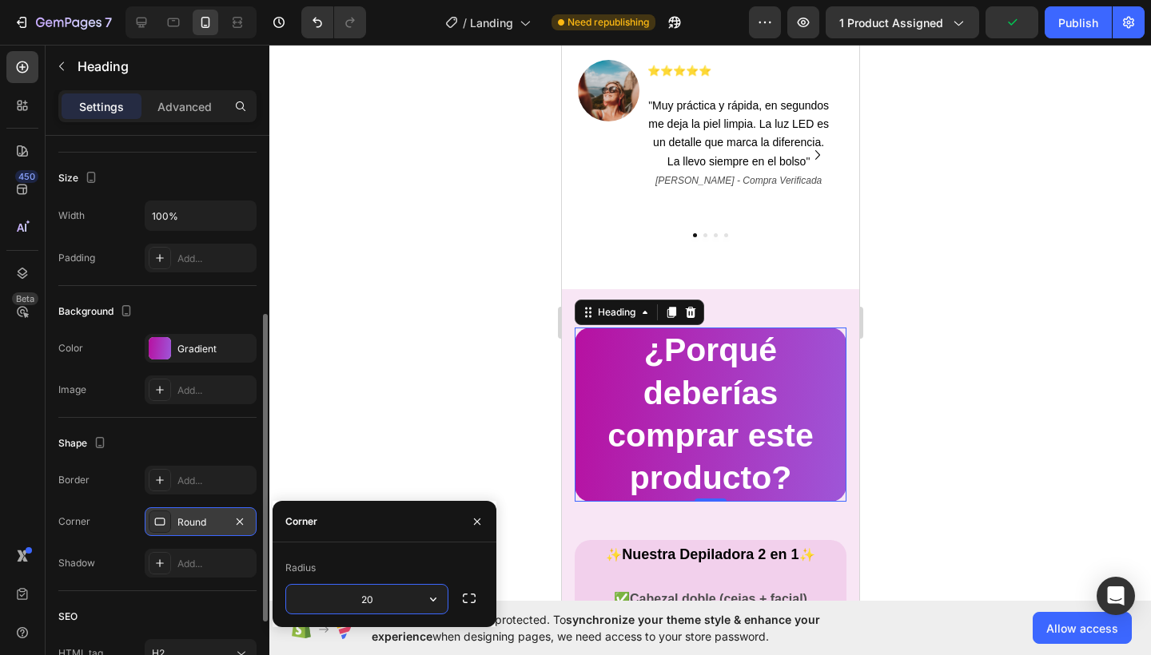
type input "20"
click at [475, 522] on icon "button" at bounding box center [477, 521] width 13 height 13
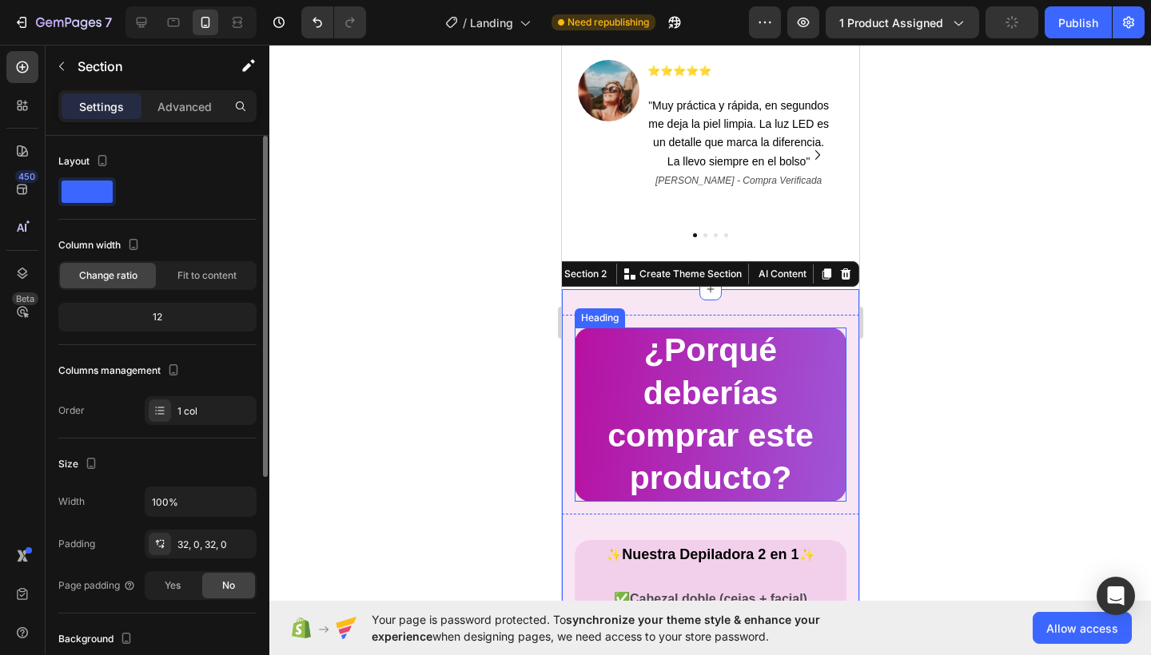
click at [602, 372] on h2 "¿Porqué deberías comprar este producto?" at bounding box center [710, 414] width 272 height 173
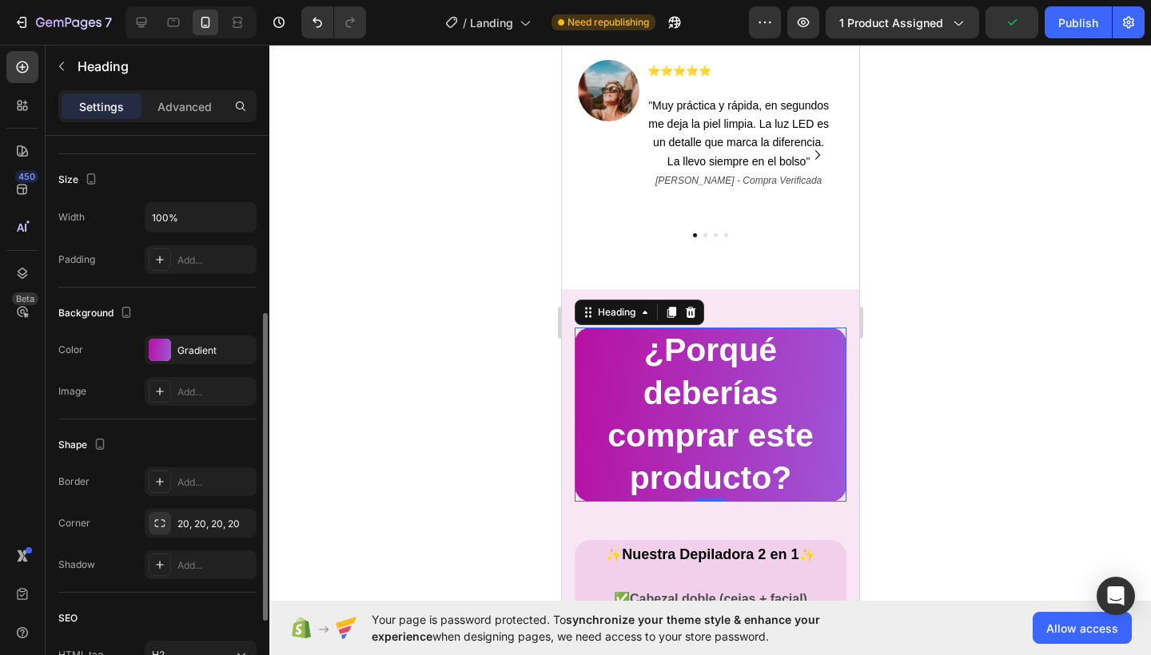
scroll to position [360, 0]
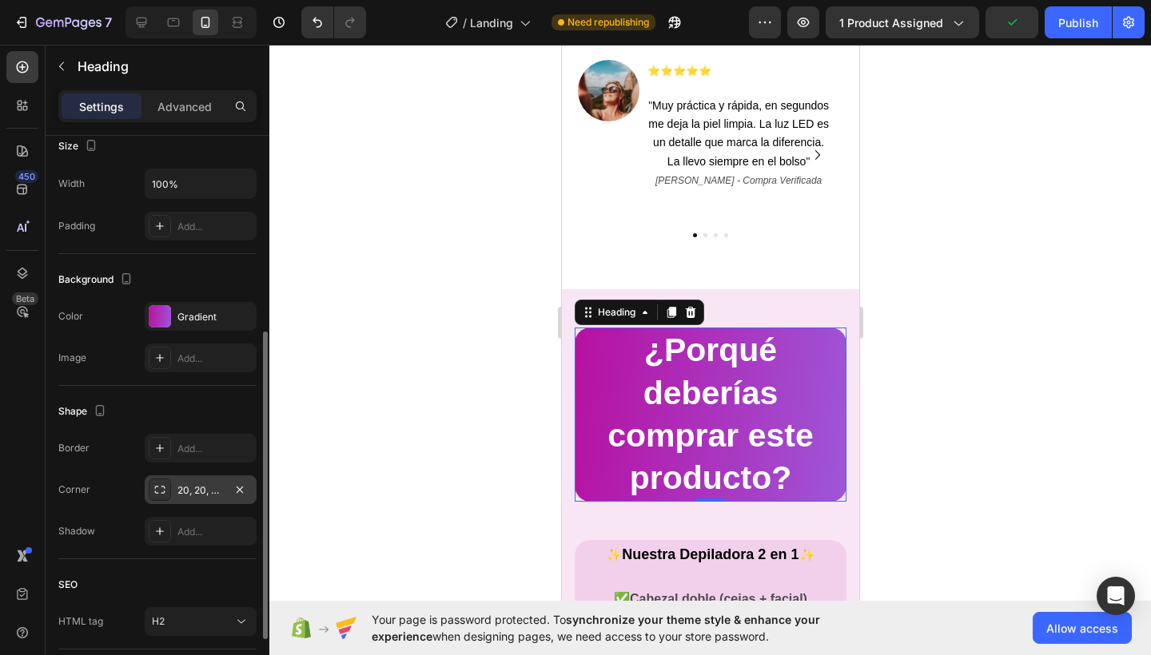
click at [201, 490] on div "20, 20, 20, 20" at bounding box center [200, 490] width 46 height 14
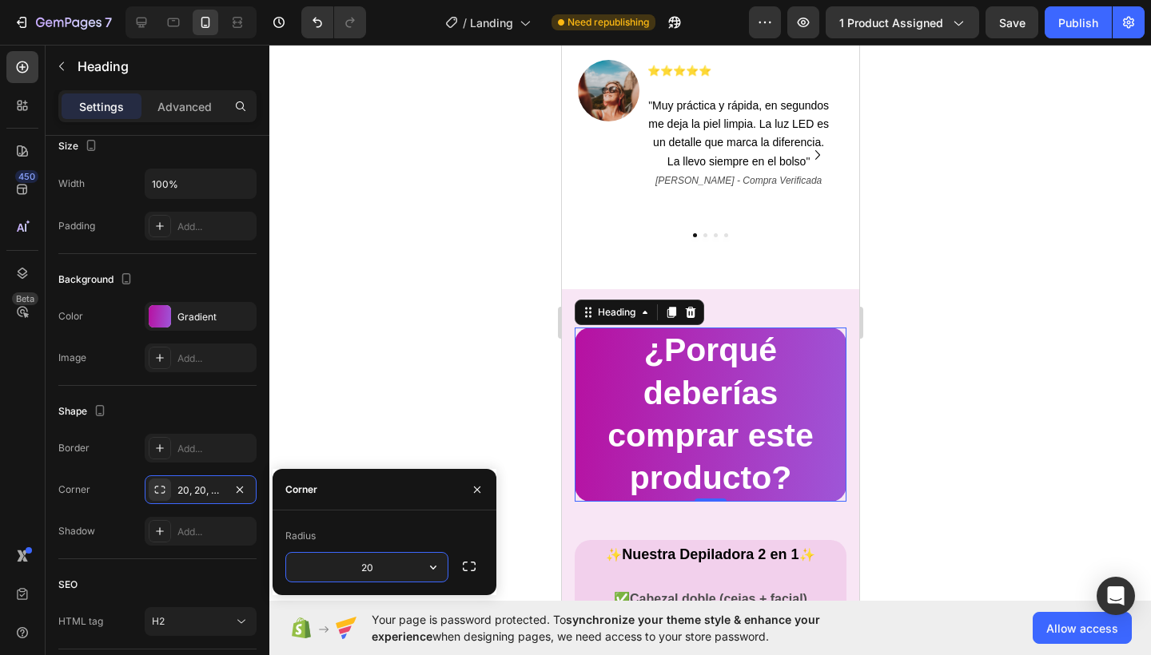
click at [378, 566] on input "20" at bounding box center [366, 567] width 161 height 29
type input "2"
type input "1"
click at [416, 430] on div at bounding box center [709, 350] width 881 height 610
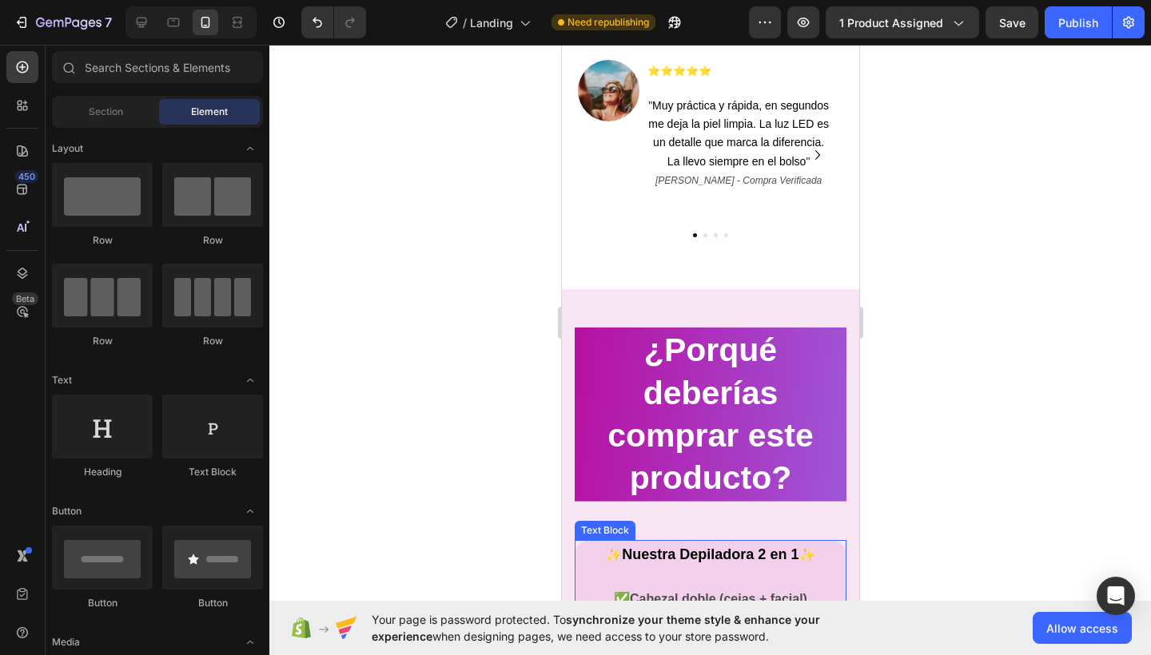
click at [685, 553] on p "✨ Nuestra Depiladora 2 en 1 ✨ ✅ Cabezal doble (cejas + facial)" at bounding box center [709, 578] width 268 height 66
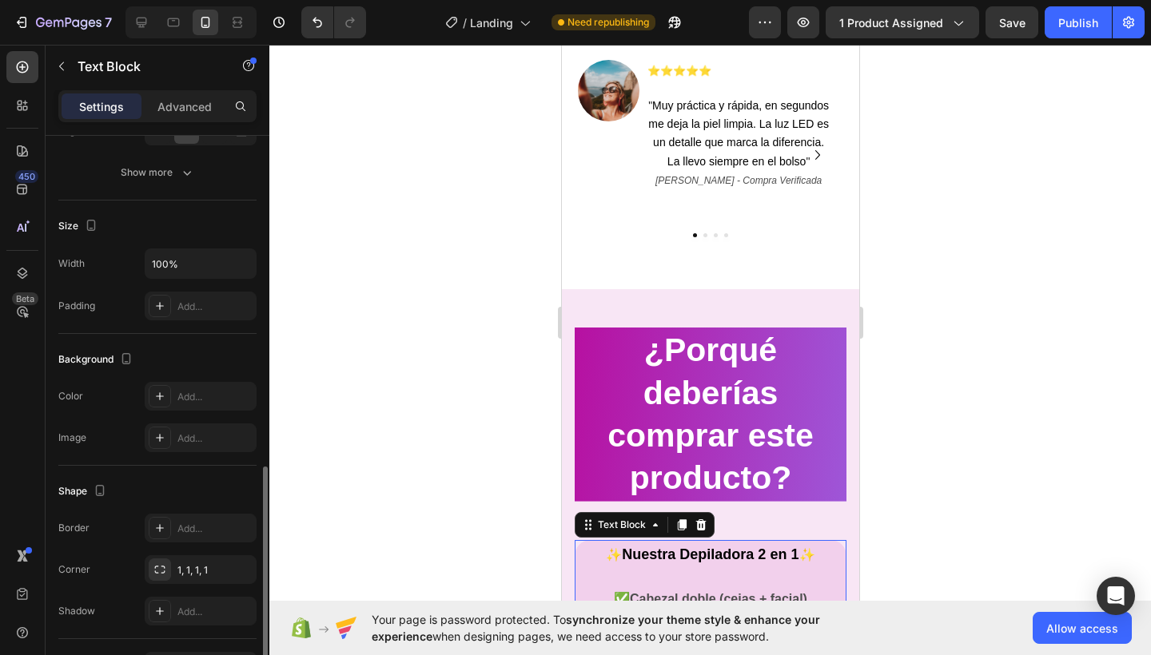
scroll to position [382, 0]
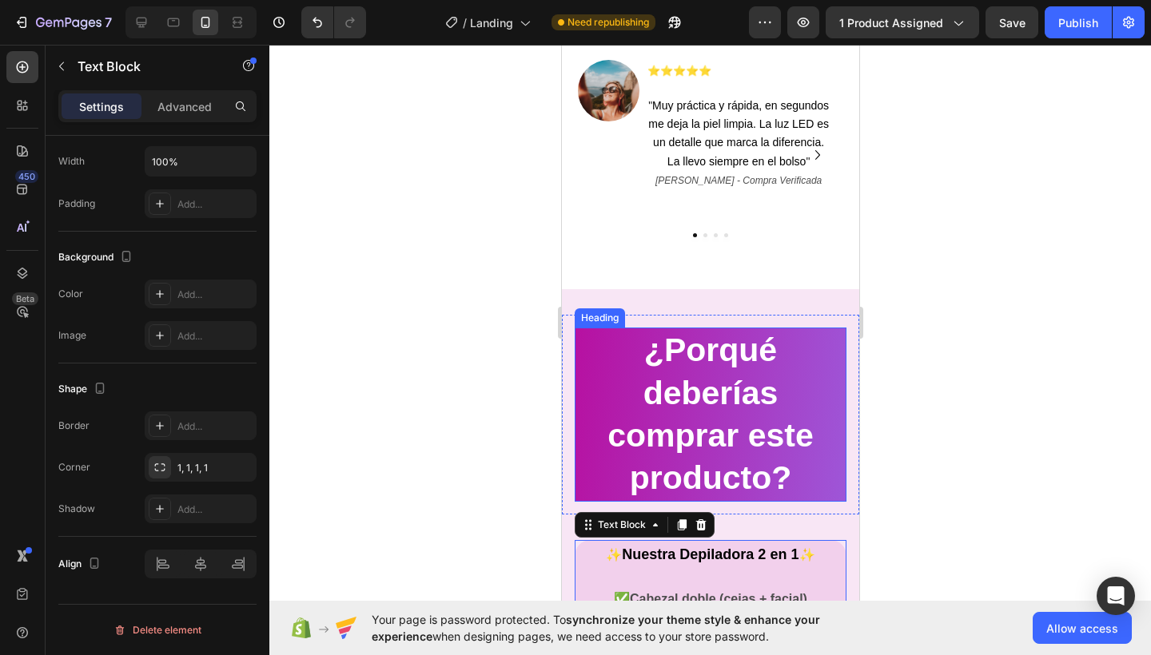
click at [606, 351] on h2 "¿Porqué deberías comprar este producto?" at bounding box center [710, 414] width 272 height 173
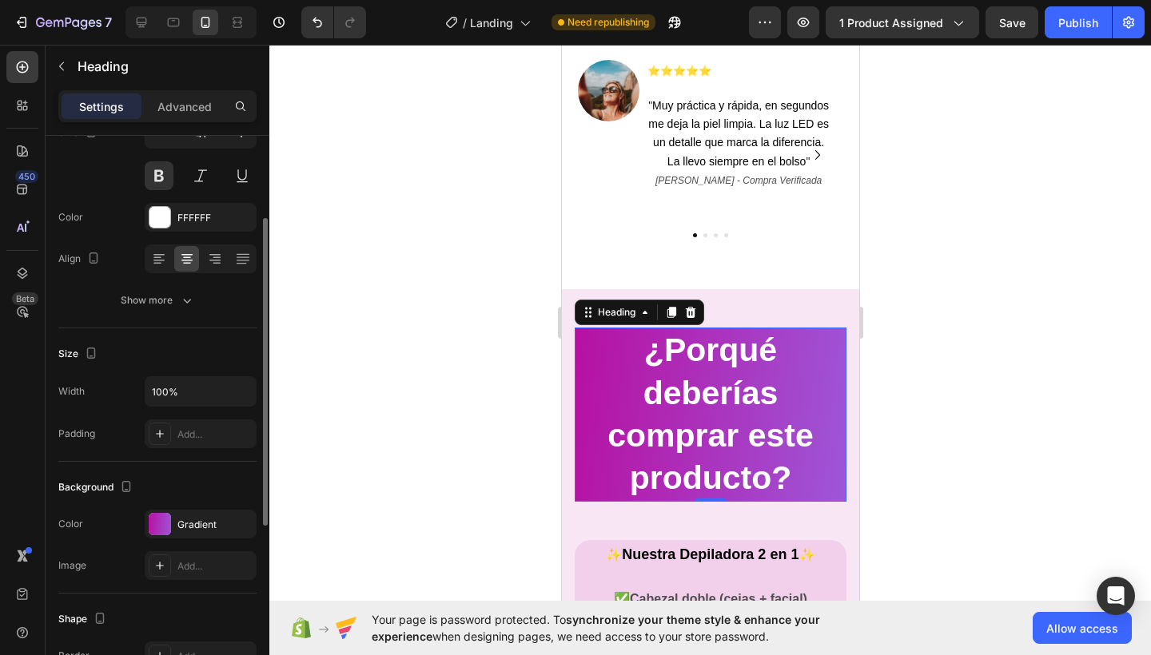
scroll to position [431, 0]
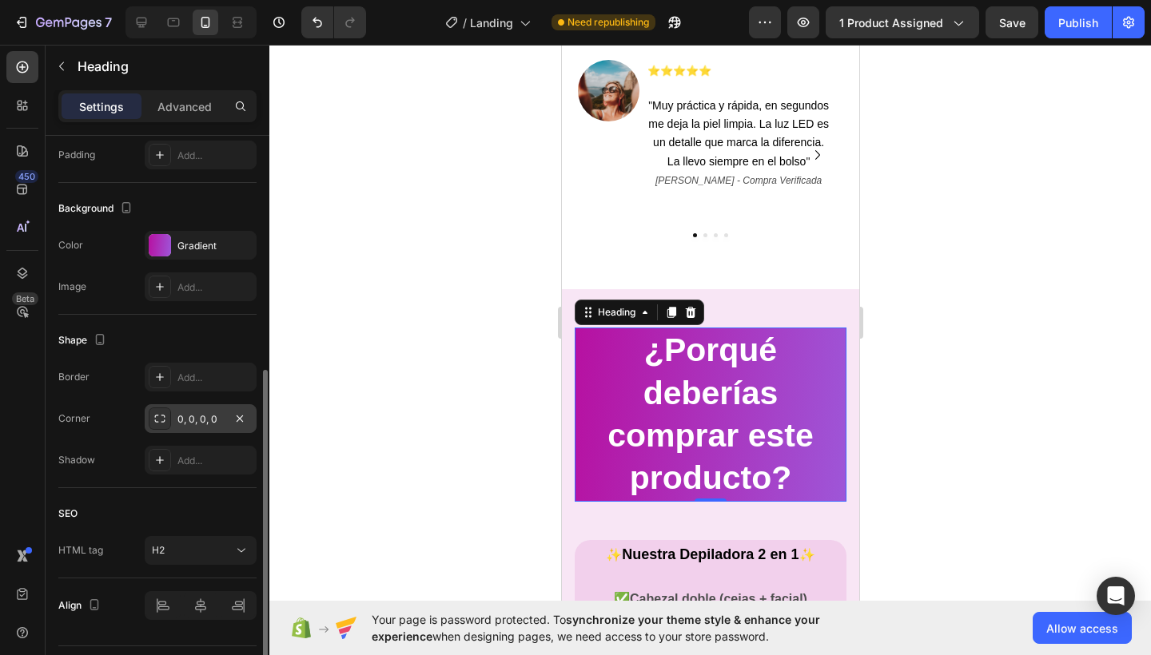
click at [192, 415] on div "0, 0, 0, 0" at bounding box center [200, 419] width 46 height 14
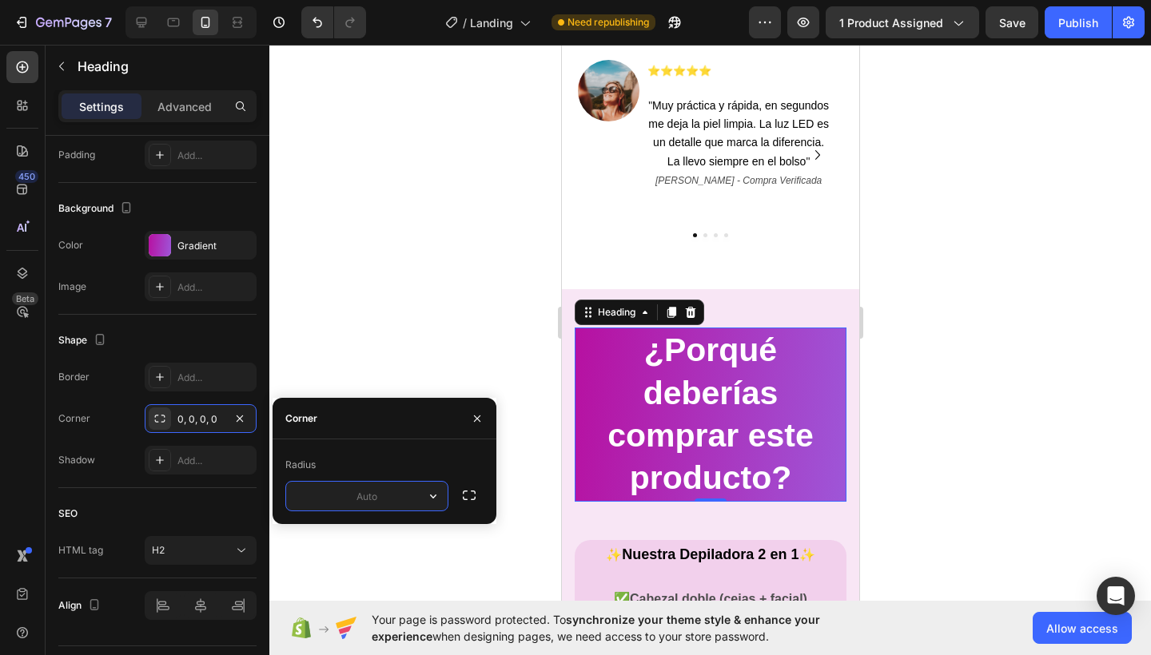
click at [370, 486] on input "text" at bounding box center [366, 496] width 161 height 29
type input "2"
type input "4"
type input "30"
click at [474, 415] on icon "button" at bounding box center [477, 418] width 6 height 6
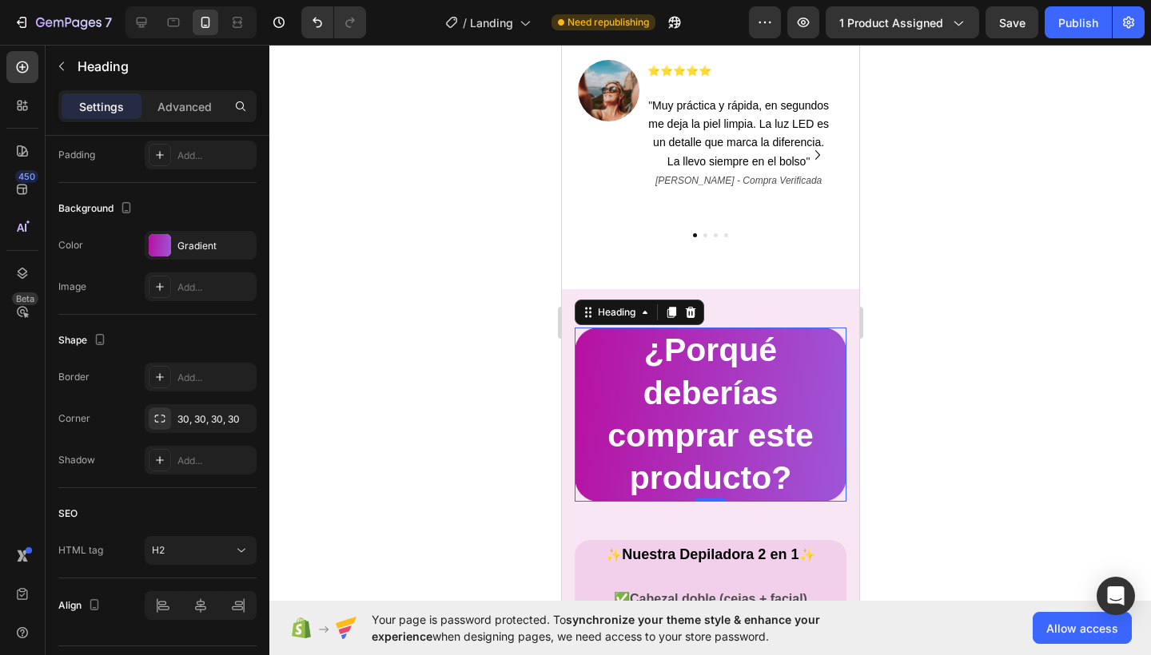
click at [499, 384] on div at bounding box center [709, 350] width 881 height 610
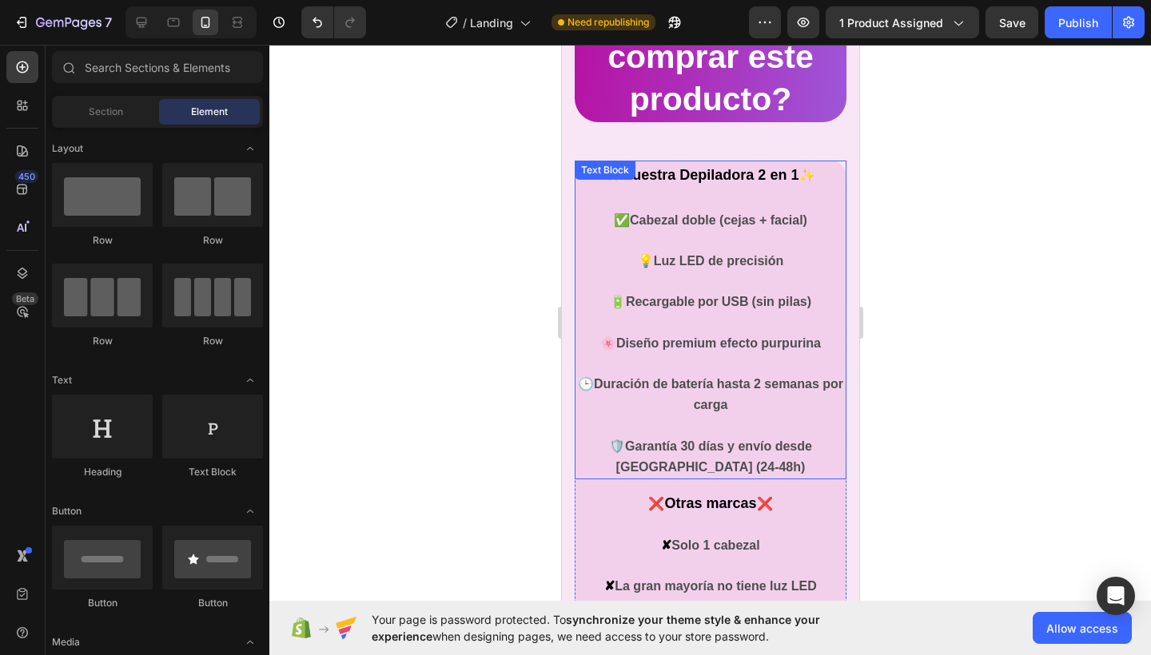
scroll to position [1318, 0]
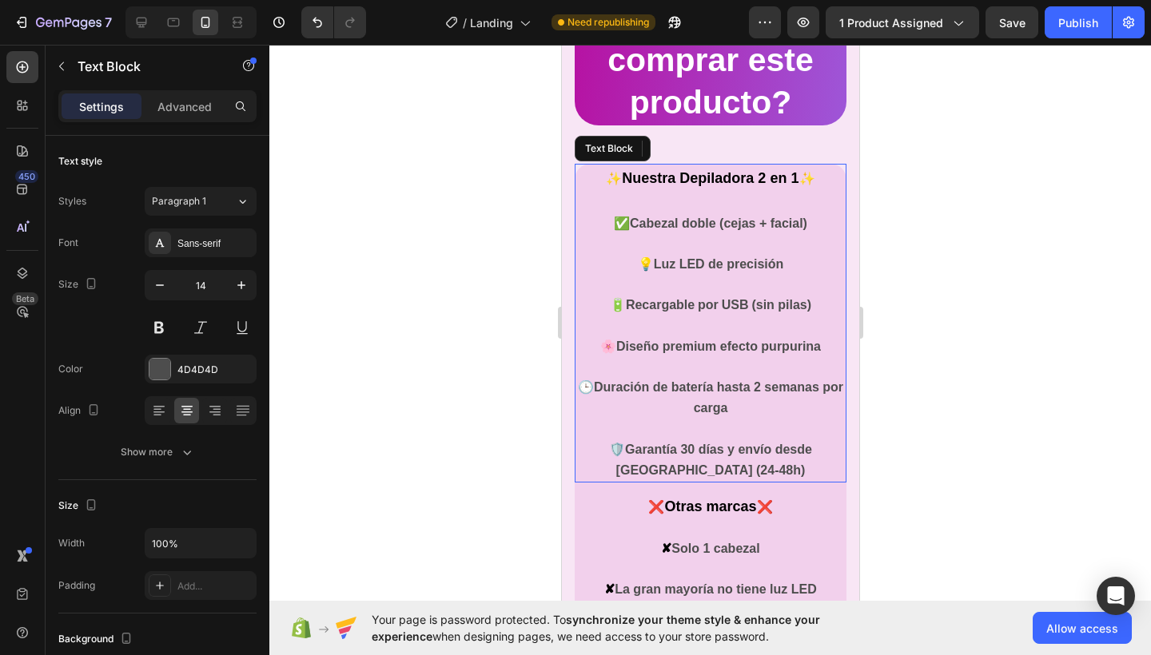
click at [687, 176] on div "✨ Nuestra Depiladora 2 en 1 ✨ ✅ Cabezal doble (cejas + facial) 💡 Luz LED de pre…" at bounding box center [710, 473] width 272 height 618
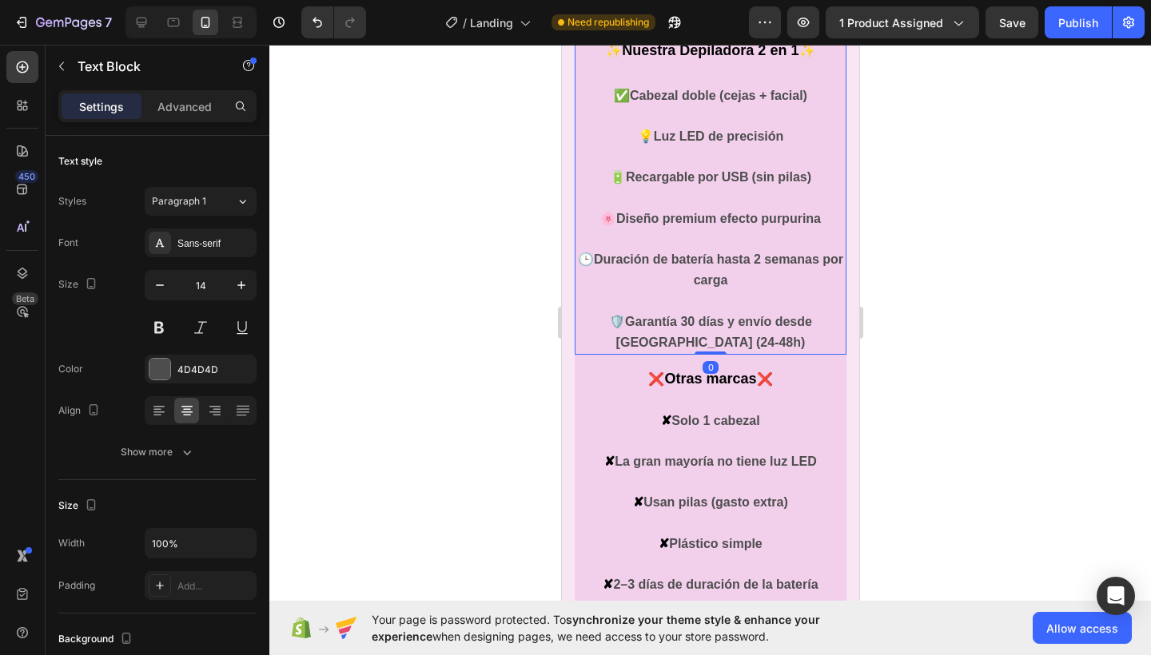
scroll to position [1327, 0]
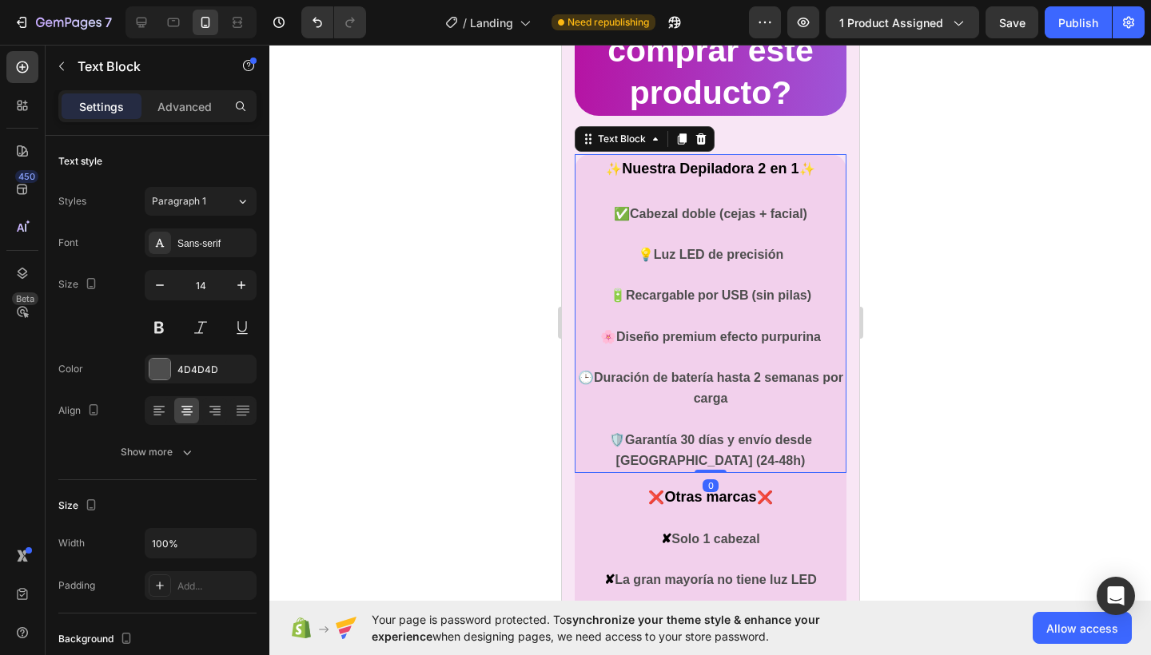
click at [697, 170] on strong "Nuestra Depiladora 2 en 1" at bounding box center [709, 169] width 177 height 16
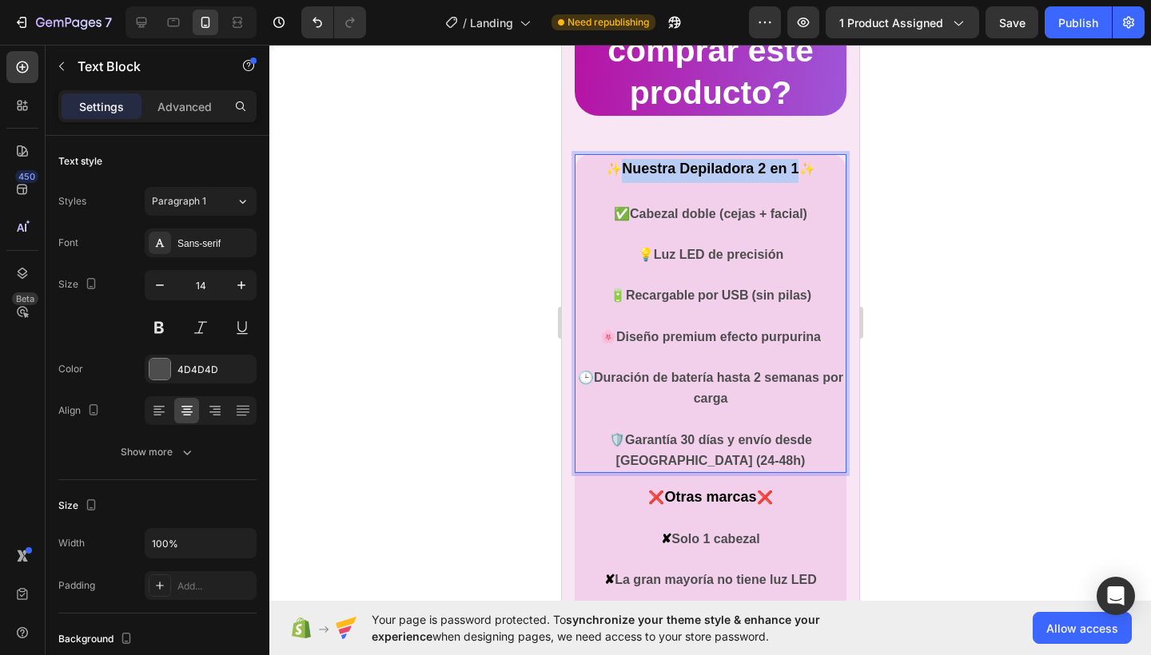
drag, startPoint x: 618, startPoint y: 169, endPoint x: 789, endPoint y: 171, distance: 171.0
click at [789, 171] on strong "Nuestra Depiladora 2 en 1" at bounding box center [709, 169] width 177 height 16
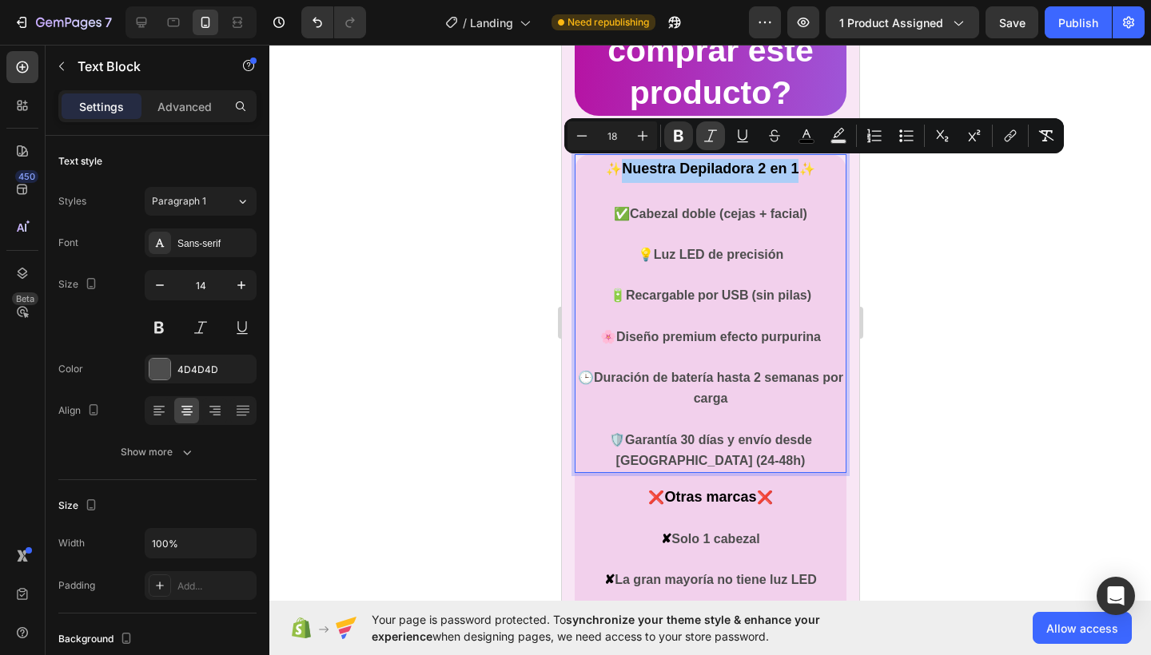
click at [711, 139] on icon "Editor contextual toolbar" at bounding box center [710, 136] width 16 height 16
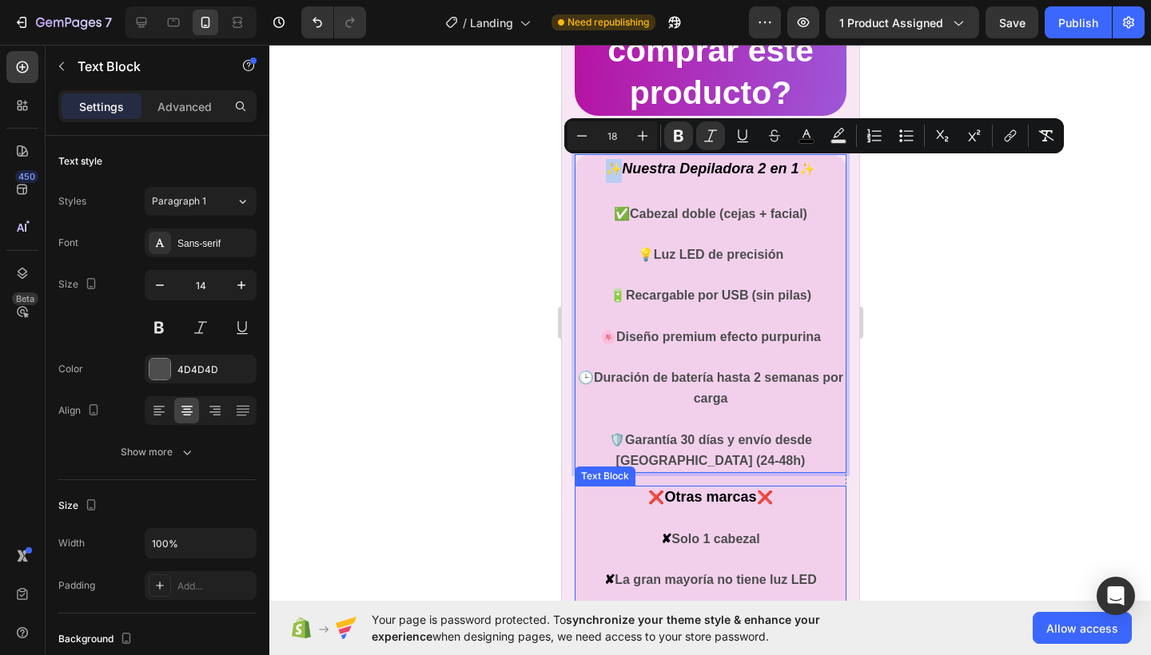
click at [656, 491] on span "❌" at bounding box center [655, 498] width 16 height 14
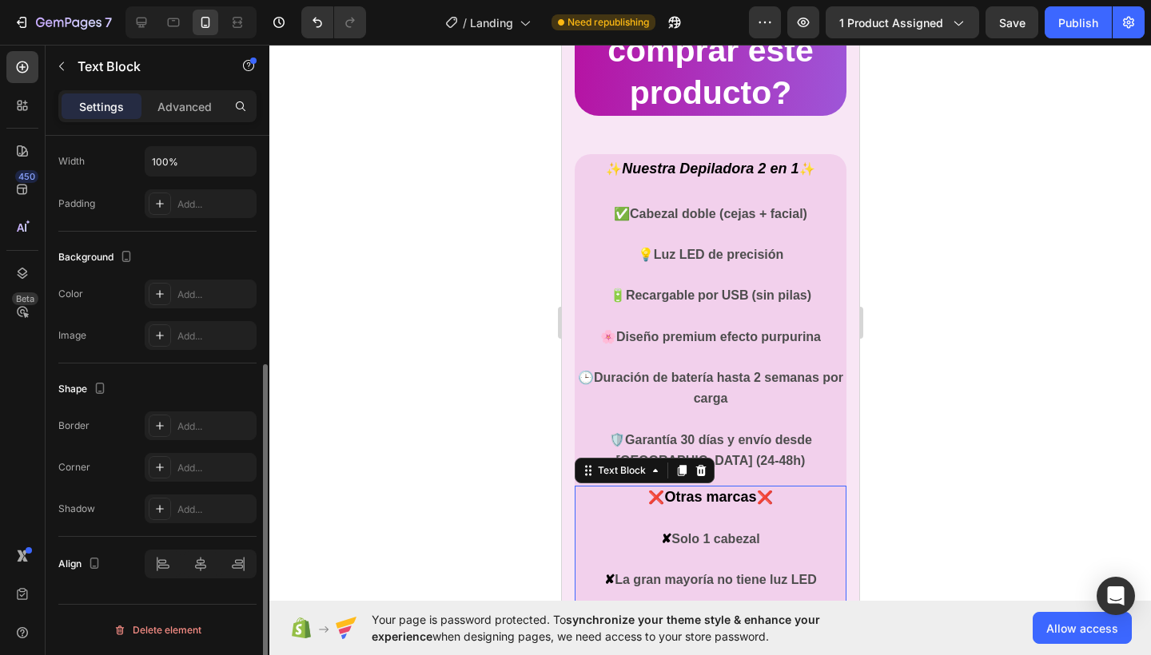
click at [663, 489] on span "Otras marcas" at bounding box center [709, 497] width 92 height 16
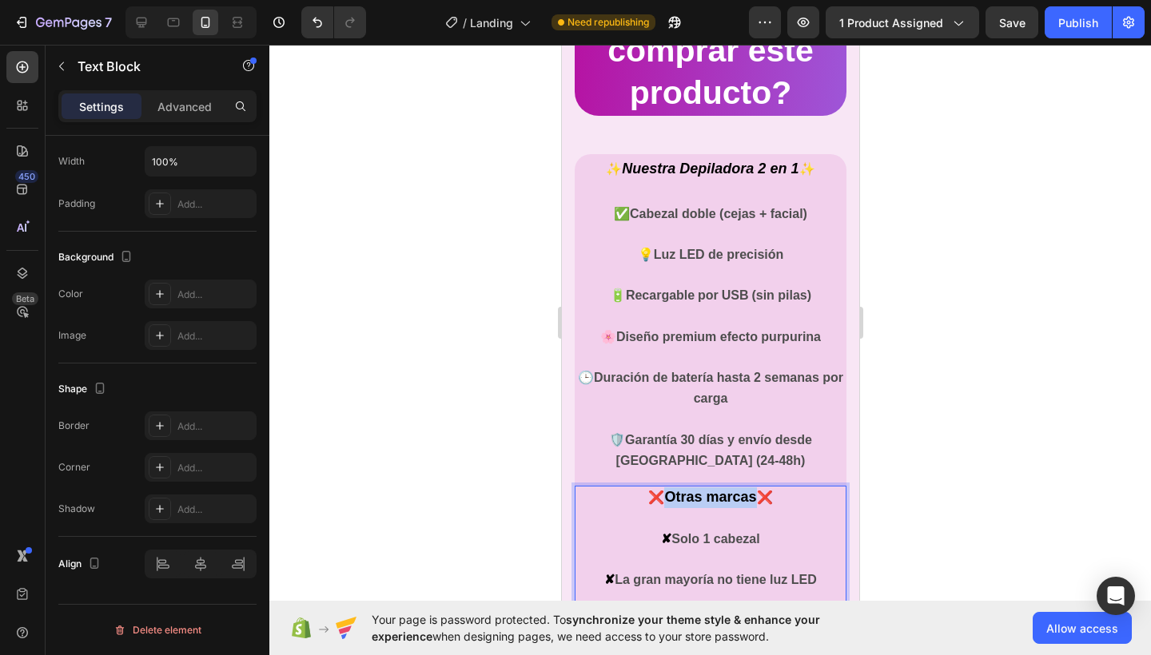
drag, startPoint x: 661, startPoint y: 488, endPoint x: 746, endPoint y: 490, distance: 85.5
click at [746, 490] on span "Otras marcas" at bounding box center [709, 497] width 92 height 16
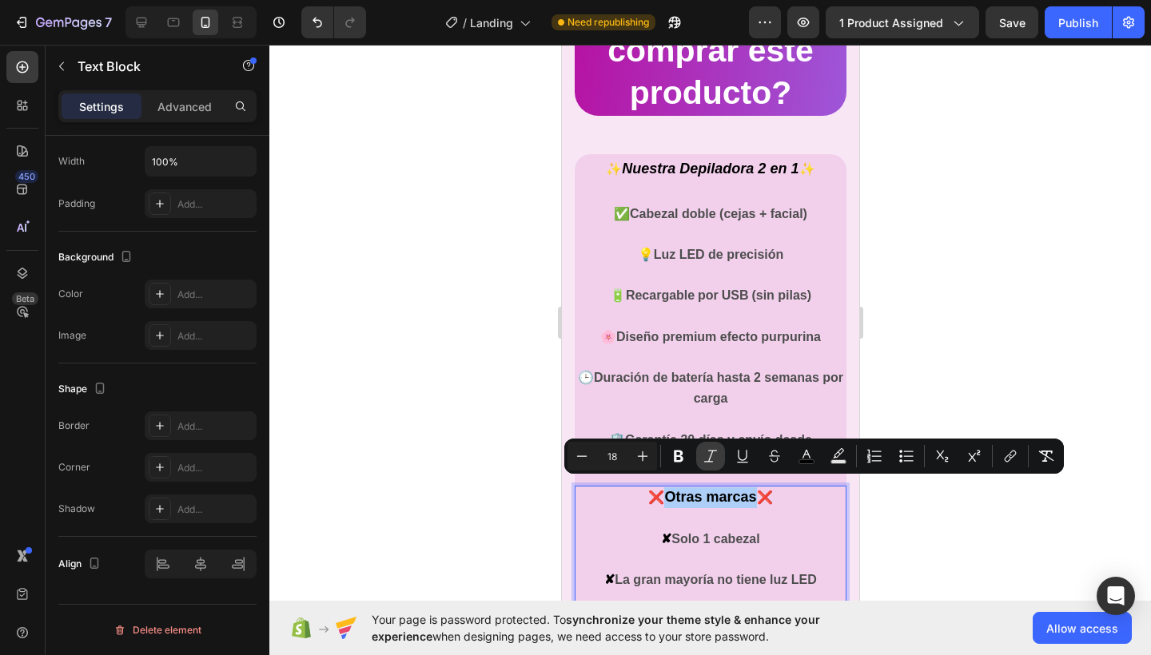
click at [710, 461] on icon "Editor contextual toolbar" at bounding box center [710, 456] width 16 height 16
click at [888, 517] on div at bounding box center [709, 350] width 881 height 610
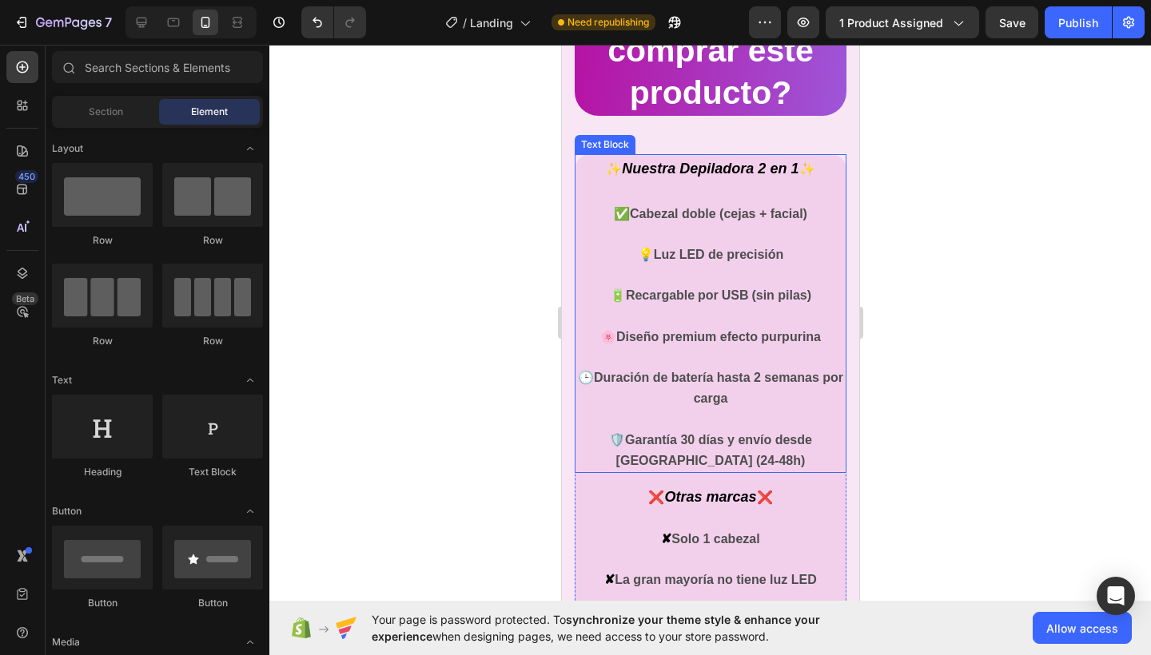
click at [686, 209] on strong "Cabezal doble (cejas + facial)" at bounding box center [717, 214] width 177 height 14
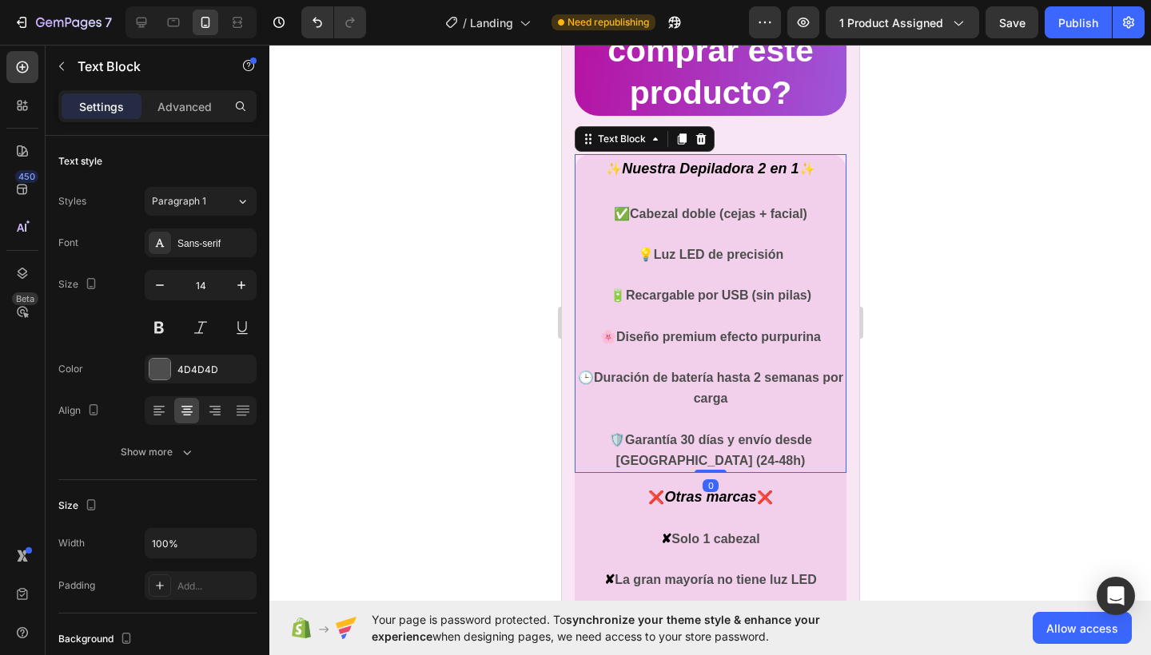
click at [629, 213] on strong "Cabezal doble (cejas + facial)" at bounding box center [717, 214] width 177 height 14
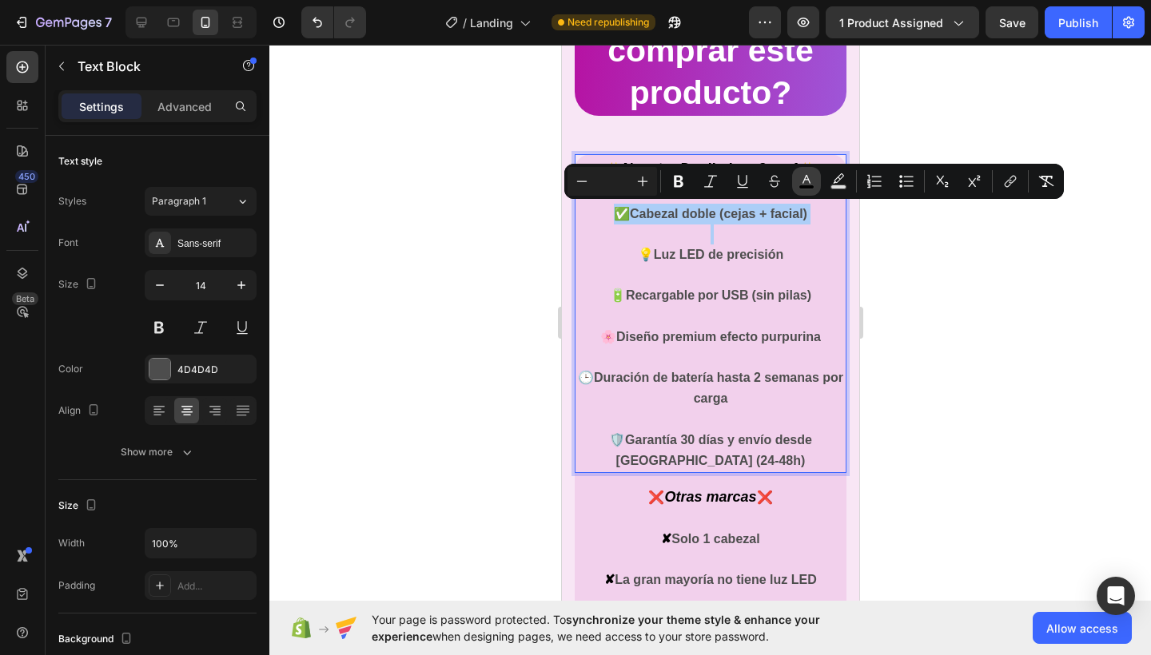
click at [810, 183] on icon "Editor contextual toolbar" at bounding box center [806, 181] width 16 height 16
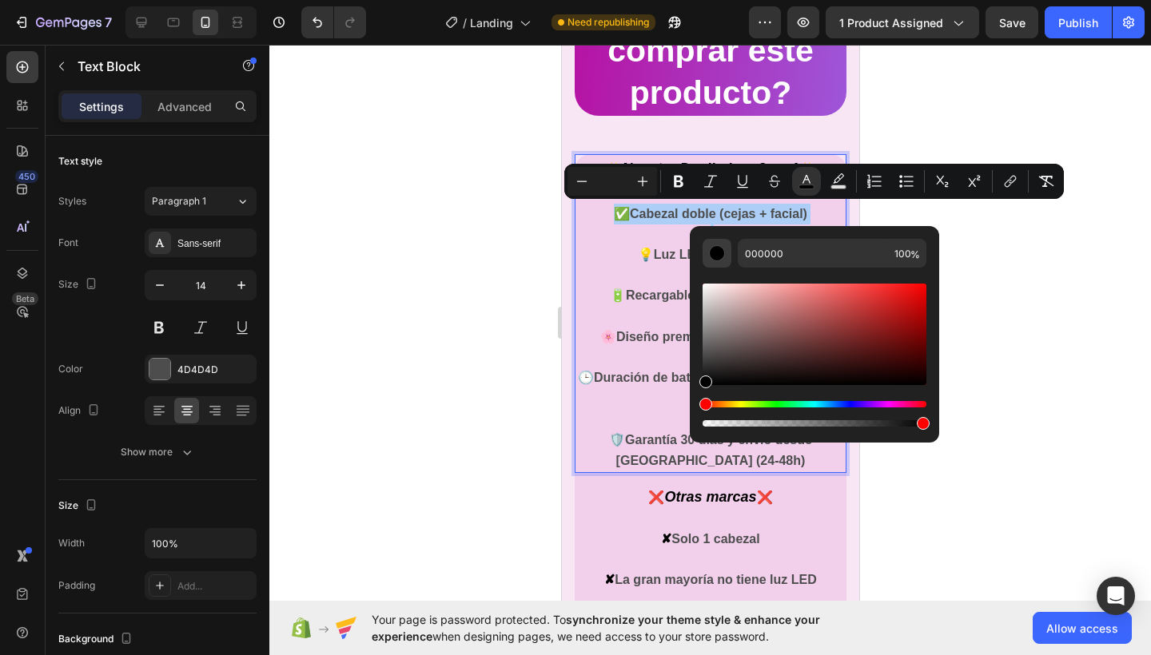
click at [725, 255] on button "Editor contextual toolbar" at bounding box center [716, 253] width 29 height 29
drag, startPoint x: 1266, startPoint y: 424, endPoint x: 682, endPoint y: 396, distance: 584.0
drag, startPoint x: 1274, startPoint y: 420, endPoint x: 643, endPoint y: 388, distance: 632.0
type input "0F0F0F"
click at [1095, 304] on div at bounding box center [709, 350] width 881 height 610
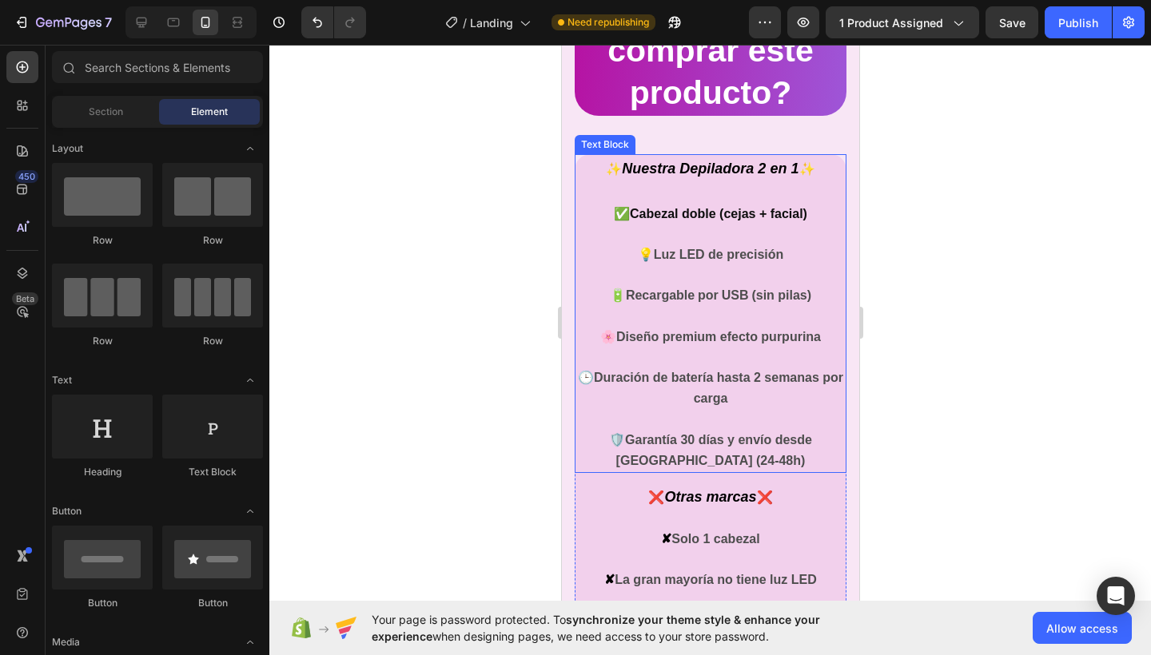
click at [702, 250] on strong "Luz LED de precisión" at bounding box center [718, 255] width 130 height 14
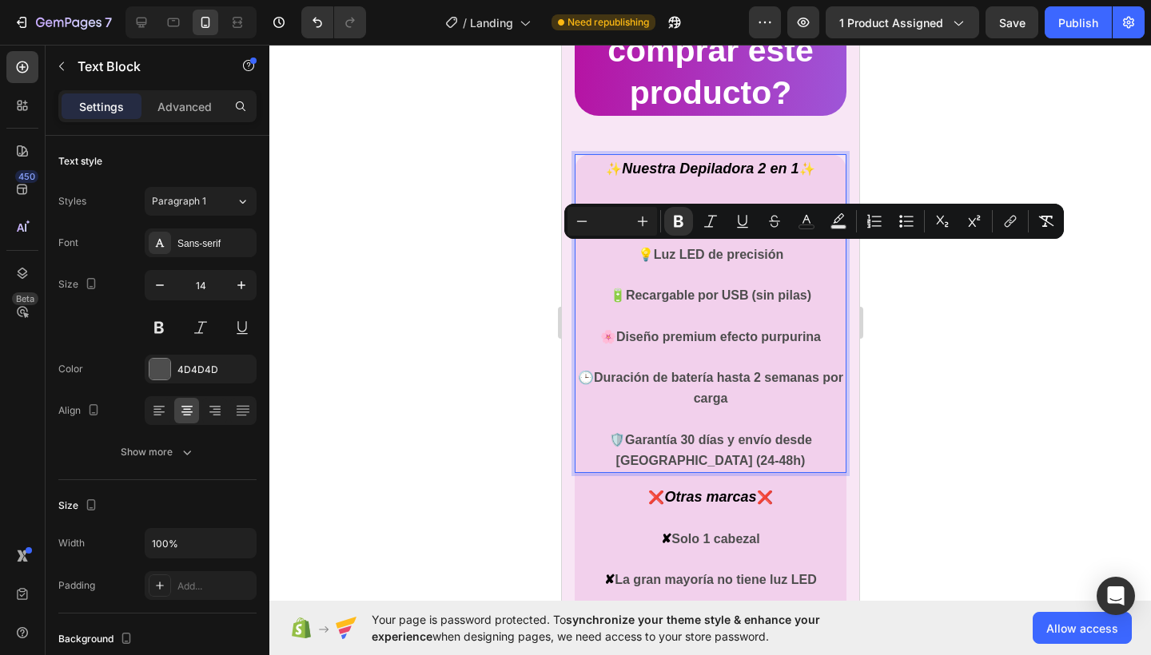
type input "16"
drag, startPoint x: 651, startPoint y: 251, endPoint x: 813, endPoint y: 444, distance: 251.9
click at [813, 444] on p "💡 Luz LED de precisión 🔋 Recargable por USB (sin pilas) 🌸 Diseño premium efecto…" at bounding box center [709, 357] width 268 height 227
click at [806, 219] on icon "Editor contextual toolbar" at bounding box center [806, 221] width 16 height 16
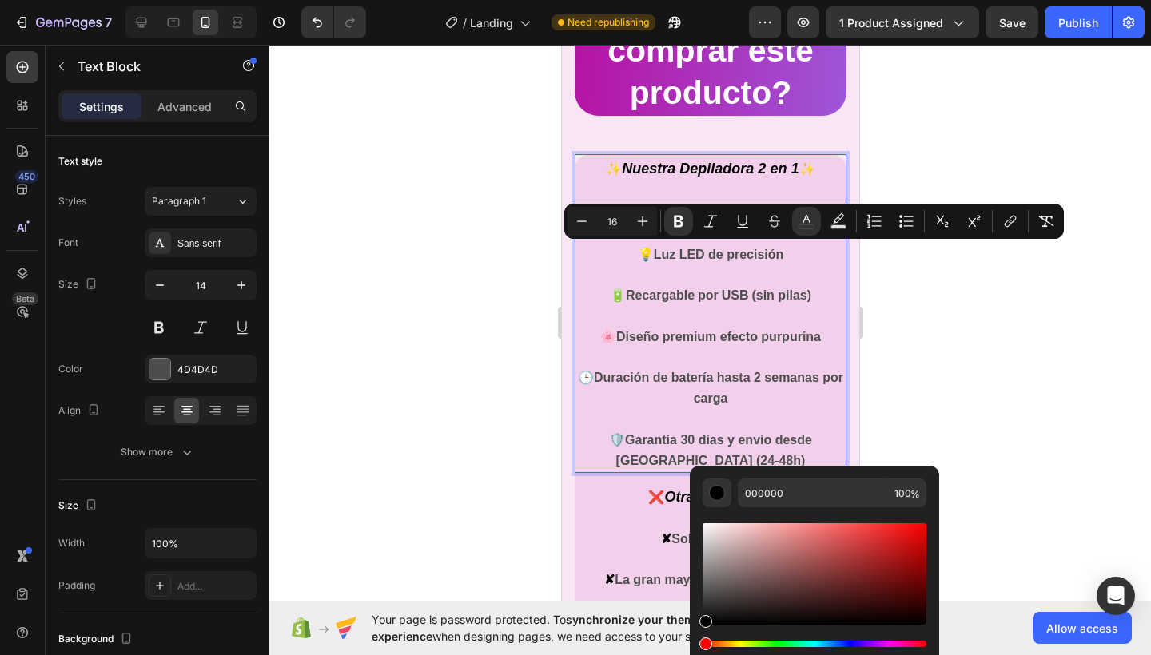
drag, startPoint x: 715, startPoint y: 607, endPoint x: 685, endPoint y: 637, distance: 42.4
click at [685, 0] on body "7 Version history / Landing Need republishing Preview 1 product assigned Save P…" at bounding box center [575, 0] width 1151 height 0
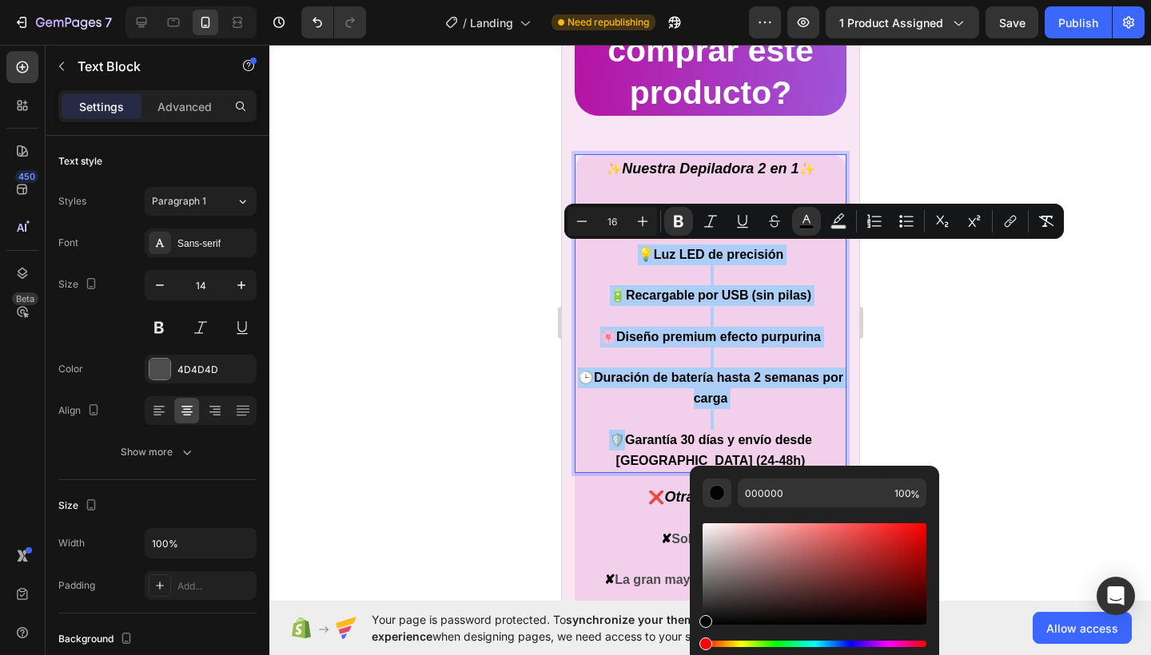
click at [1012, 395] on div at bounding box center [709, 350] width 881 height 610
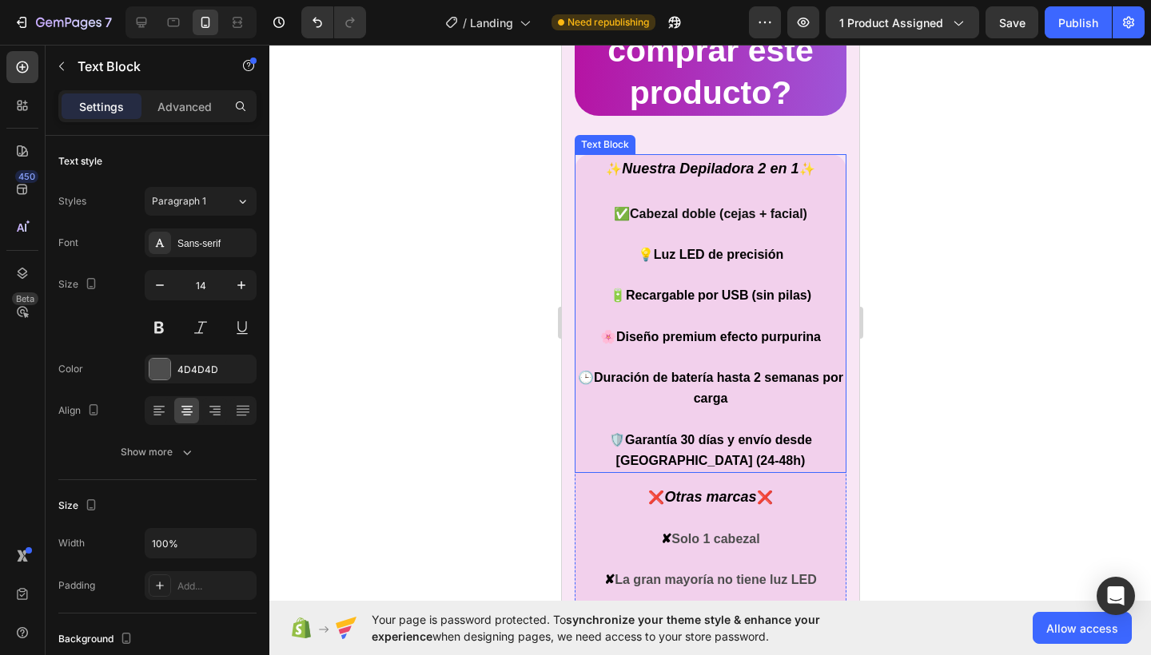
click at [713, 168] on strong "Nuestra Depiladora 2 en 1" at bounding box center [709, 169] width 177 height 16
click at [621, 165] on strong "Nuestra Depiladora 2 en 1" at bounding box center [709, 169] width 177 height 16
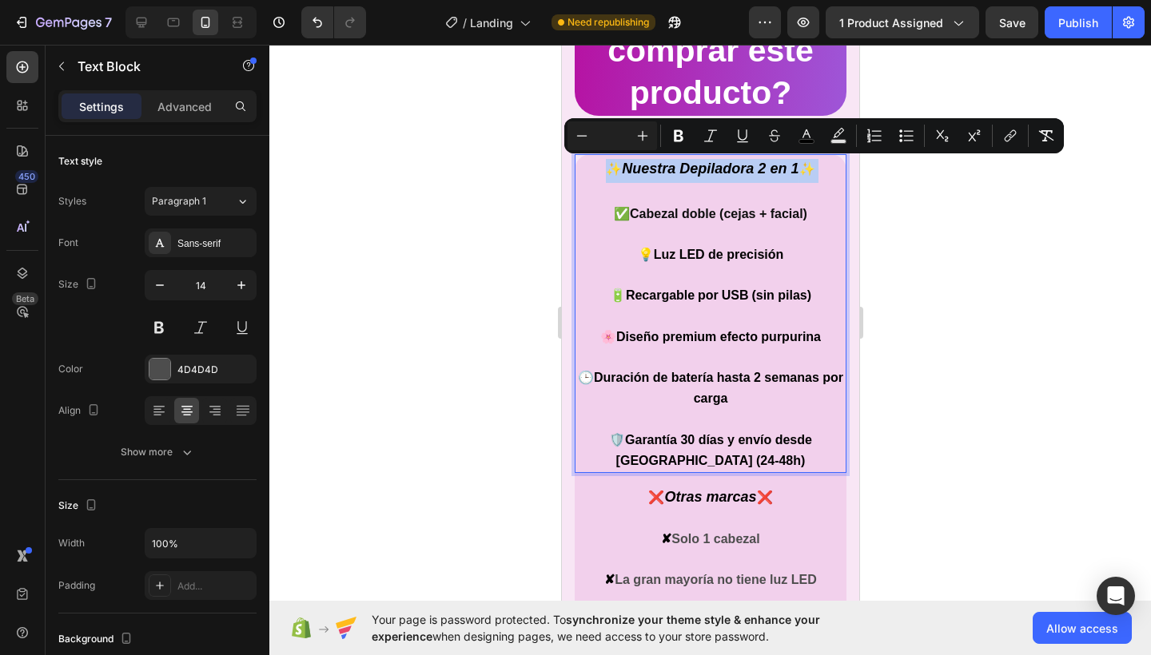
click at [621, 167] on strong "Nuestra Depiladora 2 en 1" at bounding box center [709, 169] width 177 height 16
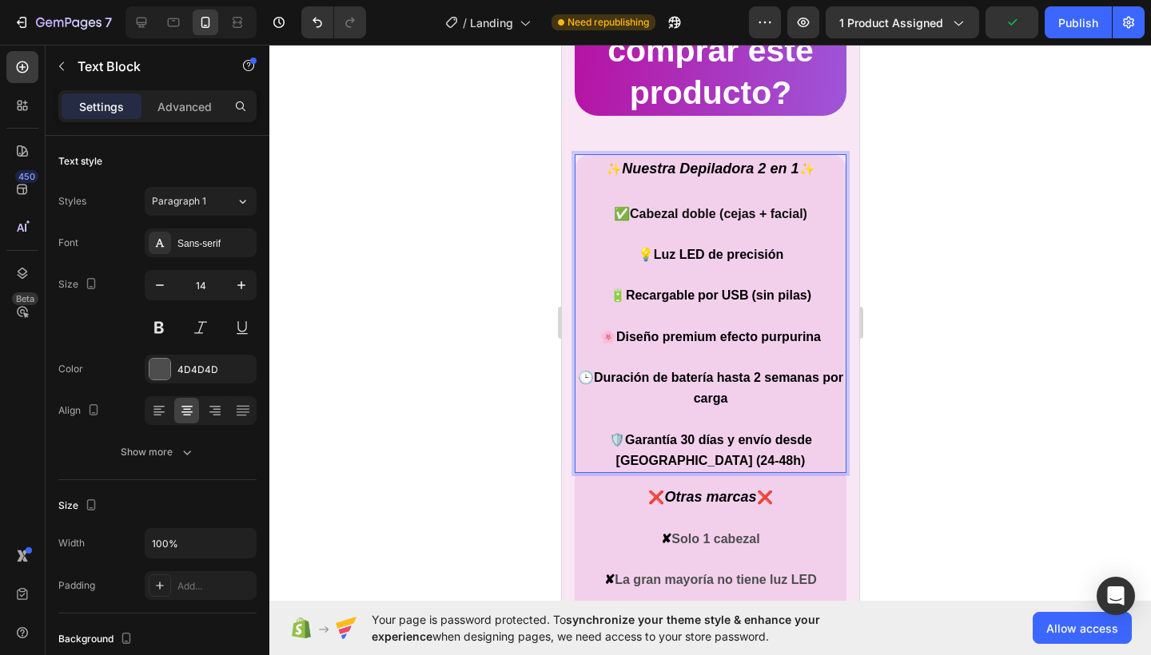
click at [621, 168] on strong "Nuestra Depiladora 2 en 1" at bounding box center [709, 169] width 177 height 16
drag, startPoint x: 619, startPoint y: 168, endPoint x: 789, endPoint y: 169, distance: 170.2
click at [789, 169] on strong "Nuestra Depiladora 2 en 1" at bounding box center [709, 169] width 177 height 16
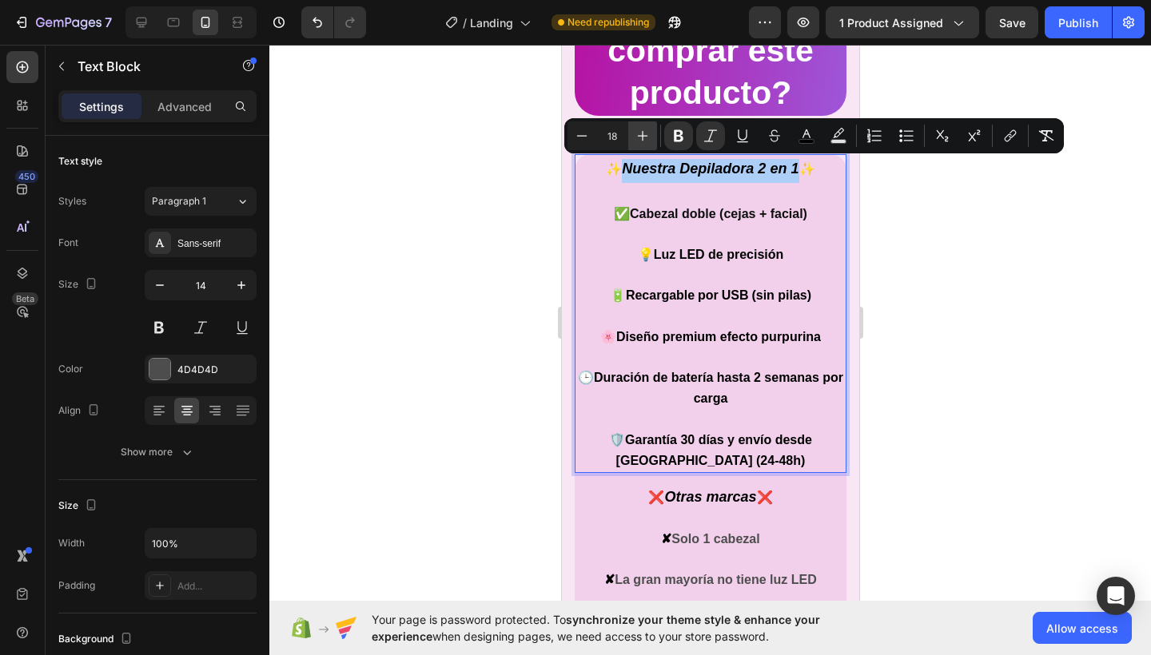
click at [639, 132] on icon "Editor contextual toolbar" at bounding box center [642, 136] width 16 height 16
type input "19"
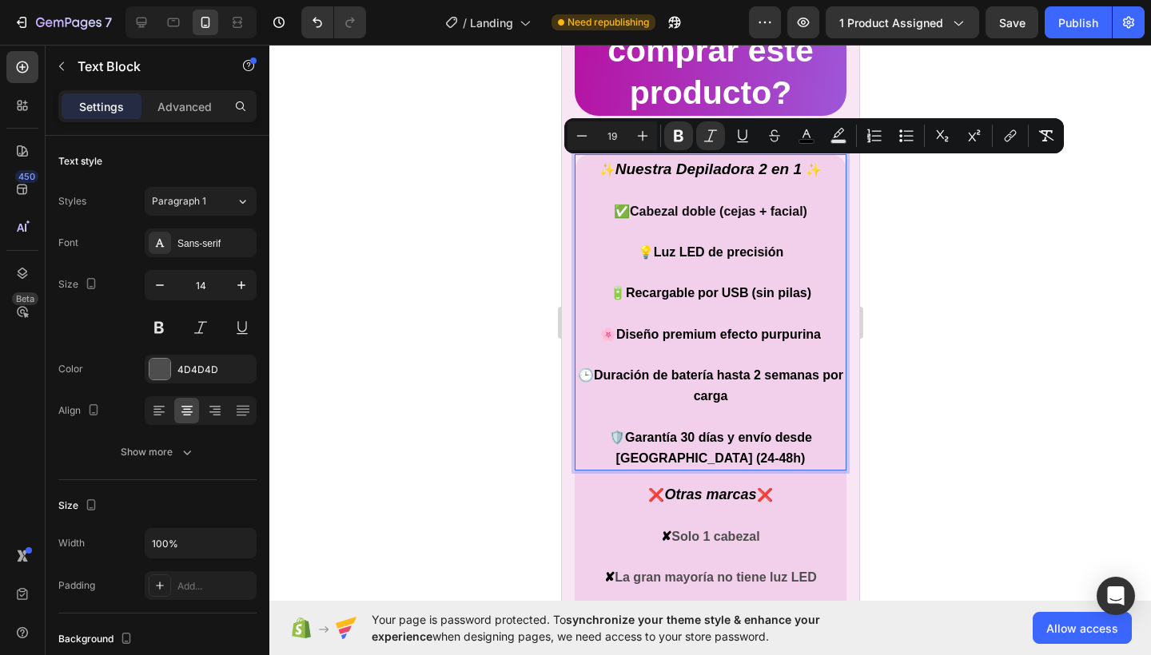
click at [912, 196] on div at bounding box center [709, 350] width 881 height 610
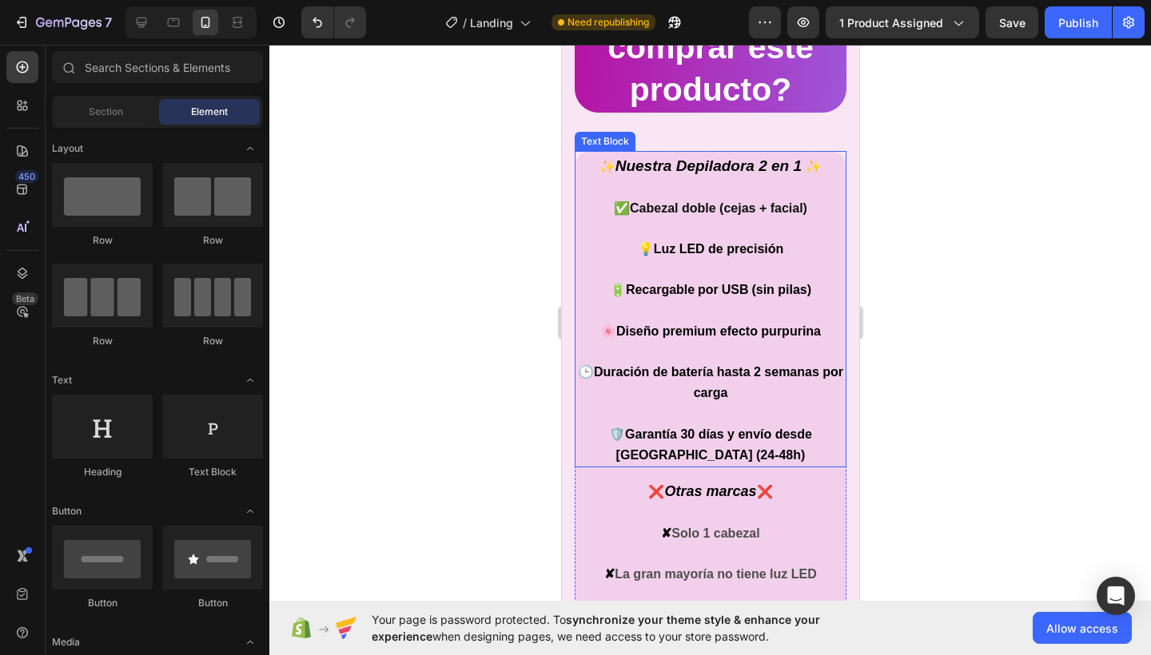
scroll to position [1425, 0]
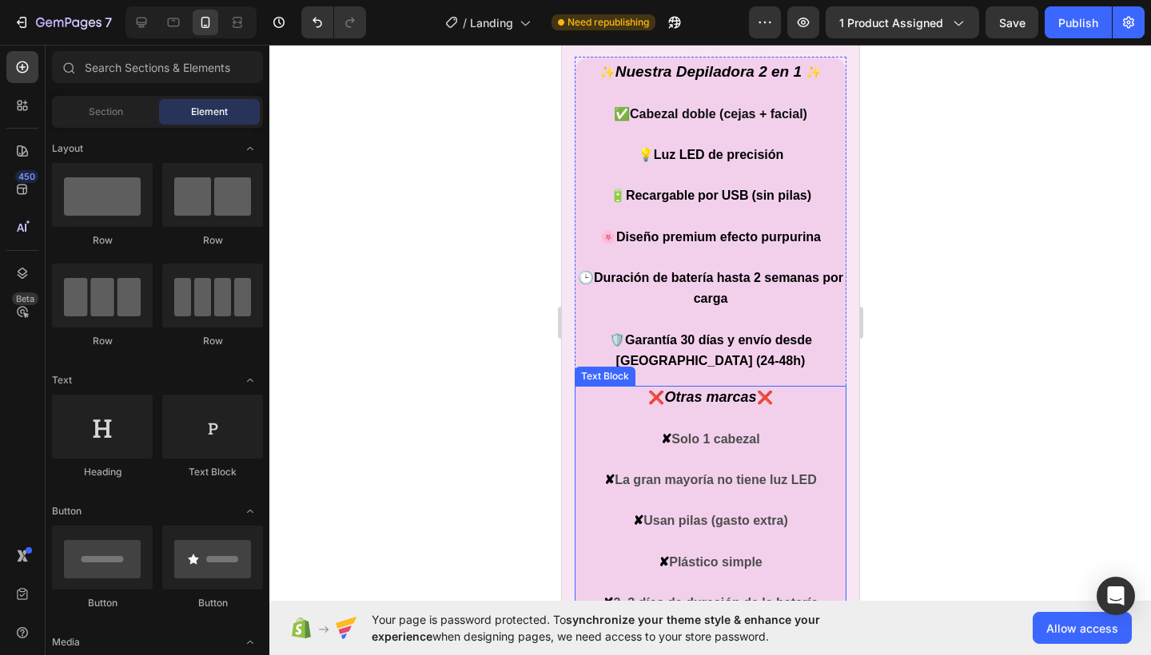
click at [663, 389] on icon "Otras marcas" at bounding box center [709, 397] width 92 height 16
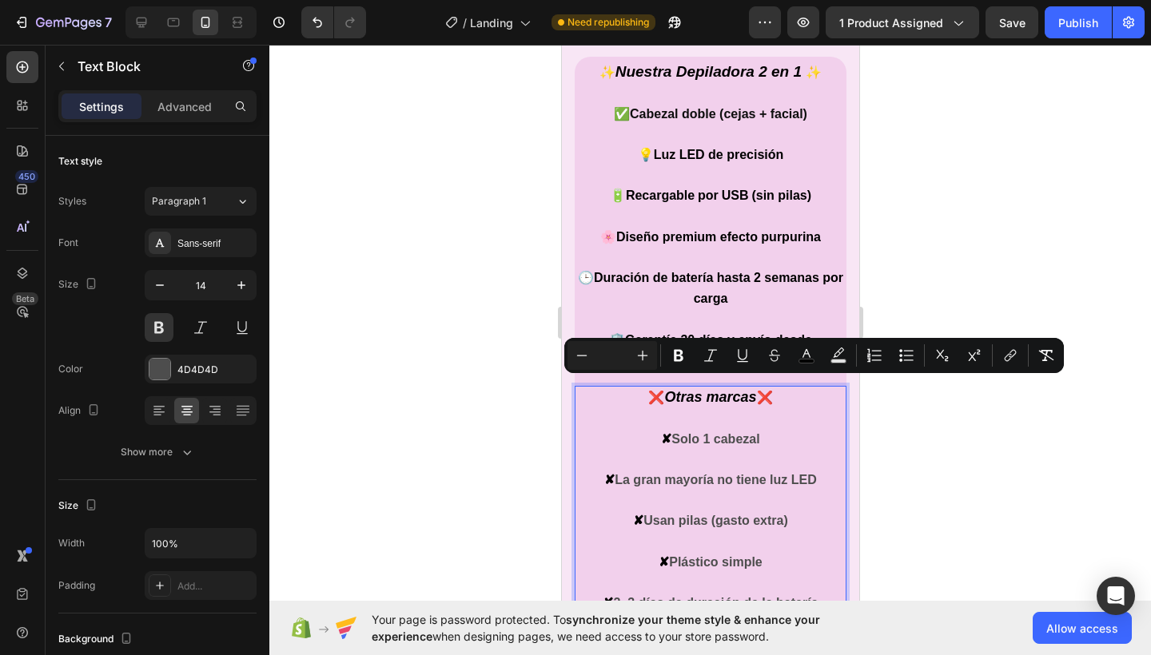
click at [663, 389] on icon "Otras marcas" at bounding box center [709, 397] width 92 height 16
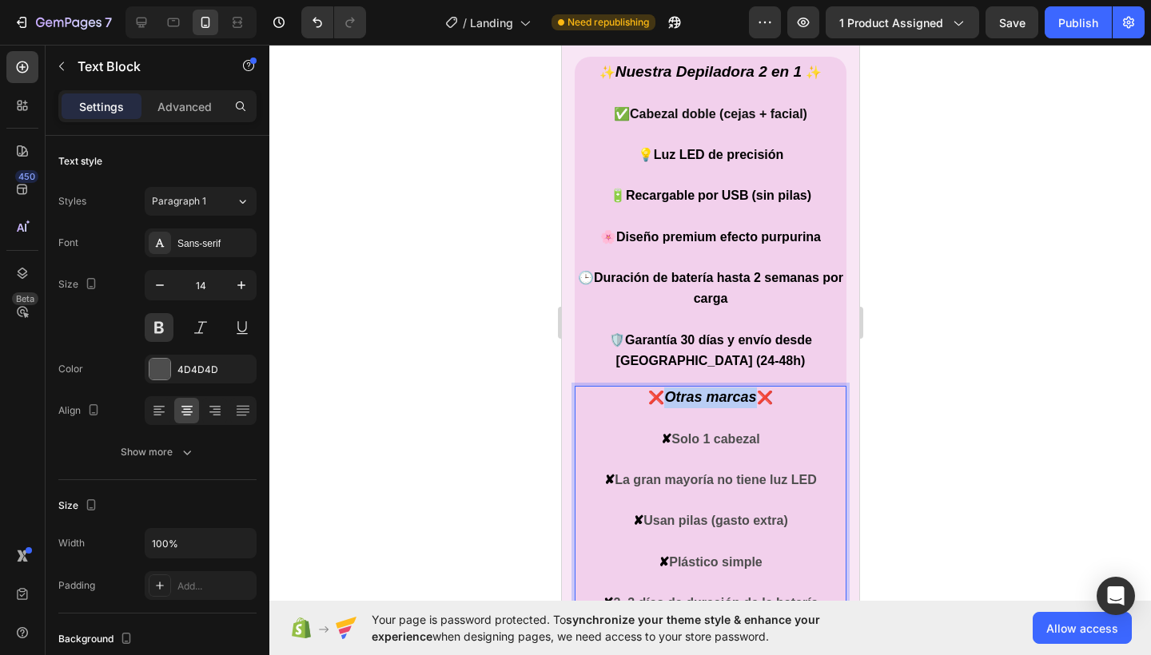
drag, startPoint x: 660, startPoint y: 390, endPoint x: 750, endPoint y: 391, distance: 90.3
click at [750, 391] on p "❌ Otras marcas ❌ ✘ Solo 1 cabezal ✘ La gran mayoría no tiene luz LED ✘ Usan pil…" at bounding box center [709, 522] width 268 height 268
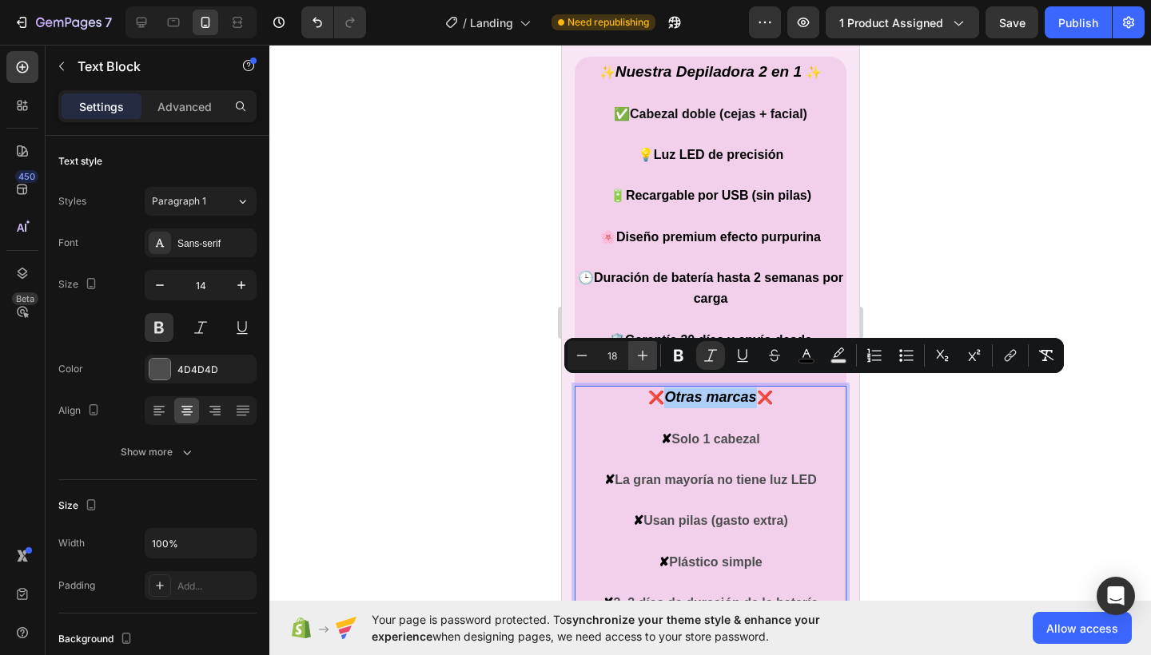
click at [649, 359] on icon "Editor contextual toolbar" at bounding box center [642, 356] width 16 height 16
type input "19"
click at [670, 434] on span "Solo 1 cabezal" at bounding box center [714, 440] width 88 height 14
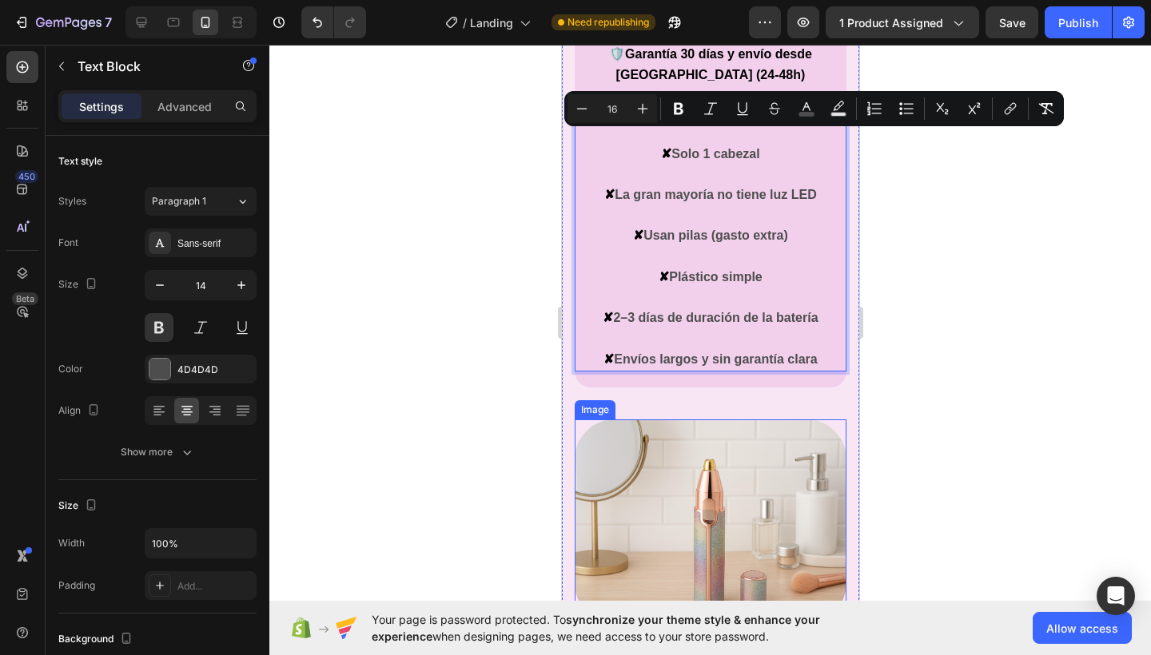
scroll to position [1714, 0]
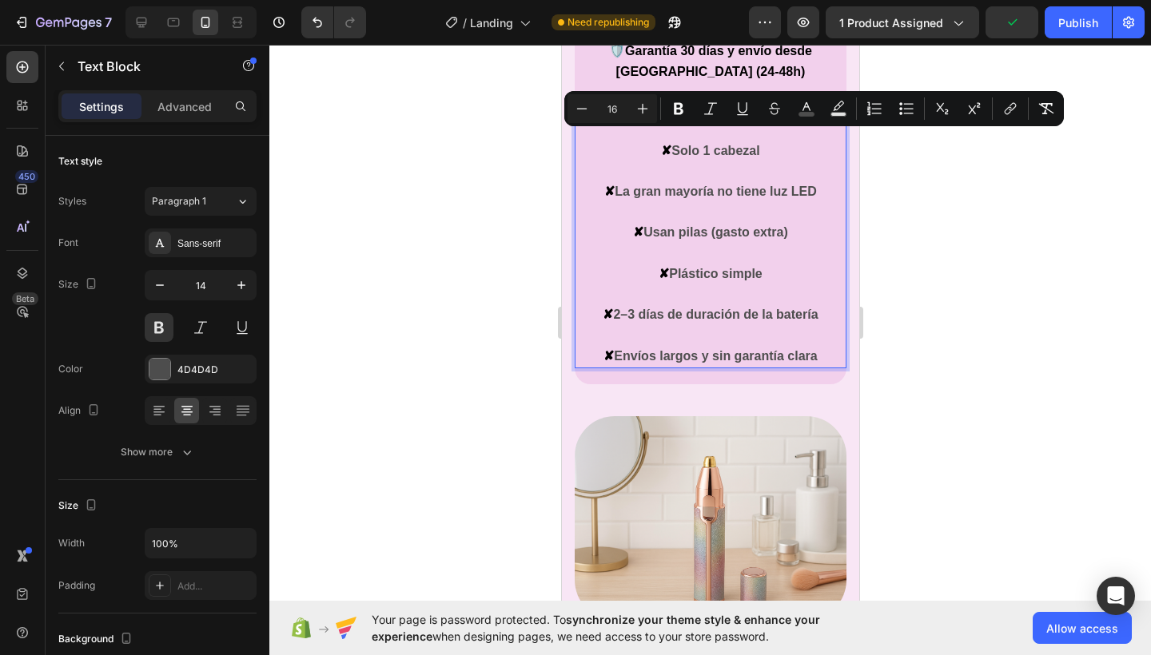
drag, startPoint x: 667, startPoint y: 429, endPoint x: 812, endPoint y: 338, distance: 170.9
click at [812, 338] on p "❌ Otras marcas ❌ ✘ Solo 1 cabezal ✘ La gran mayoría no tiene luz LED ✘ Usan pil…" at bounding box center [709, 232] width 268 height 268
click at [809, 113] on rect "Editor contextual toolbar" at bounding box center [806, 115] width 15 height 4
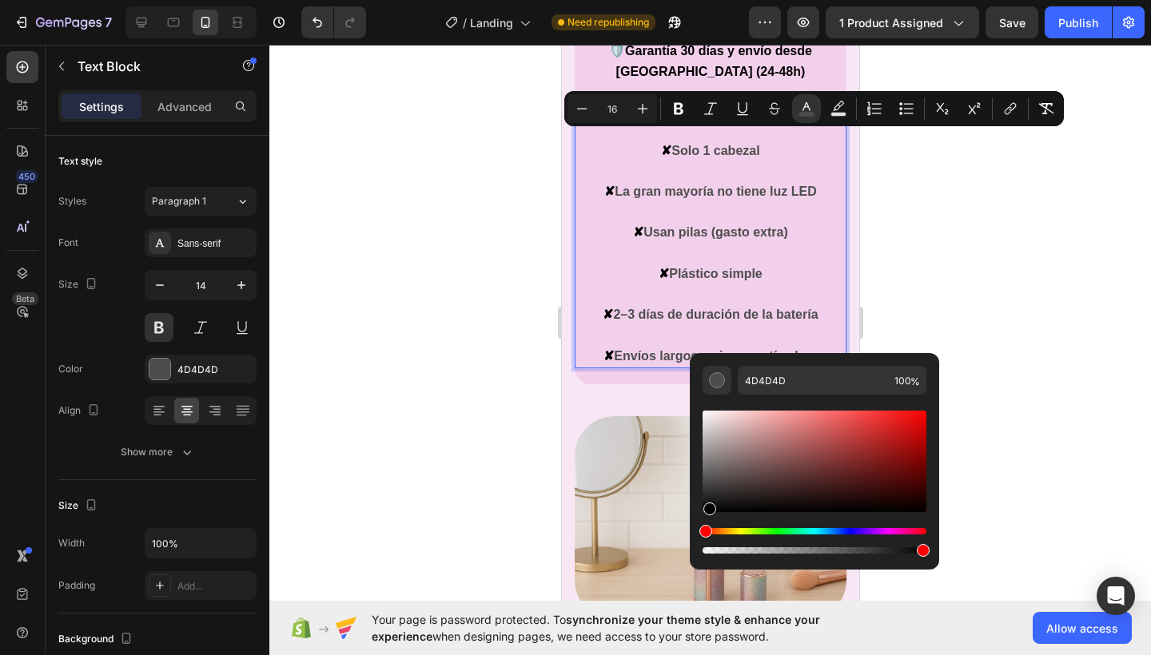
drag, startPoint x: 707, startPoint y: 487, endPoint x: 707, endPoint y: 525, distance: 38.4
click at [707, 525] on div "Editor contextual toolbar" at bounding box center [814, 481] width 224 height 149
type input "000000"
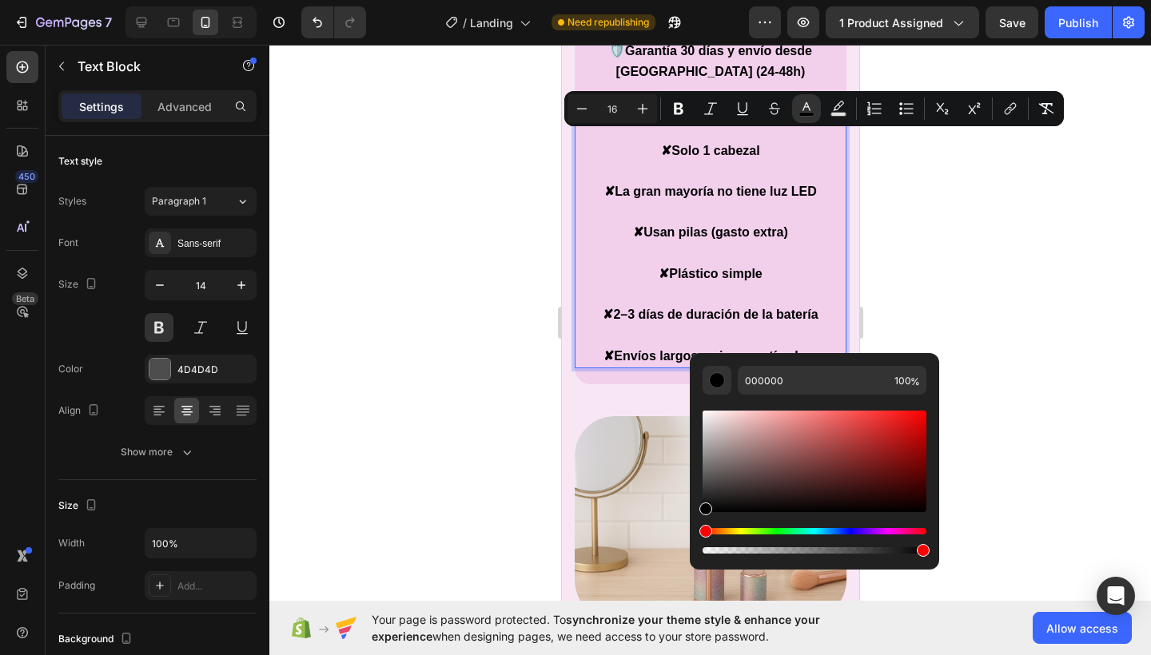
click at [987, 280] on div at bounding box center [709, 350] width 881 height 610
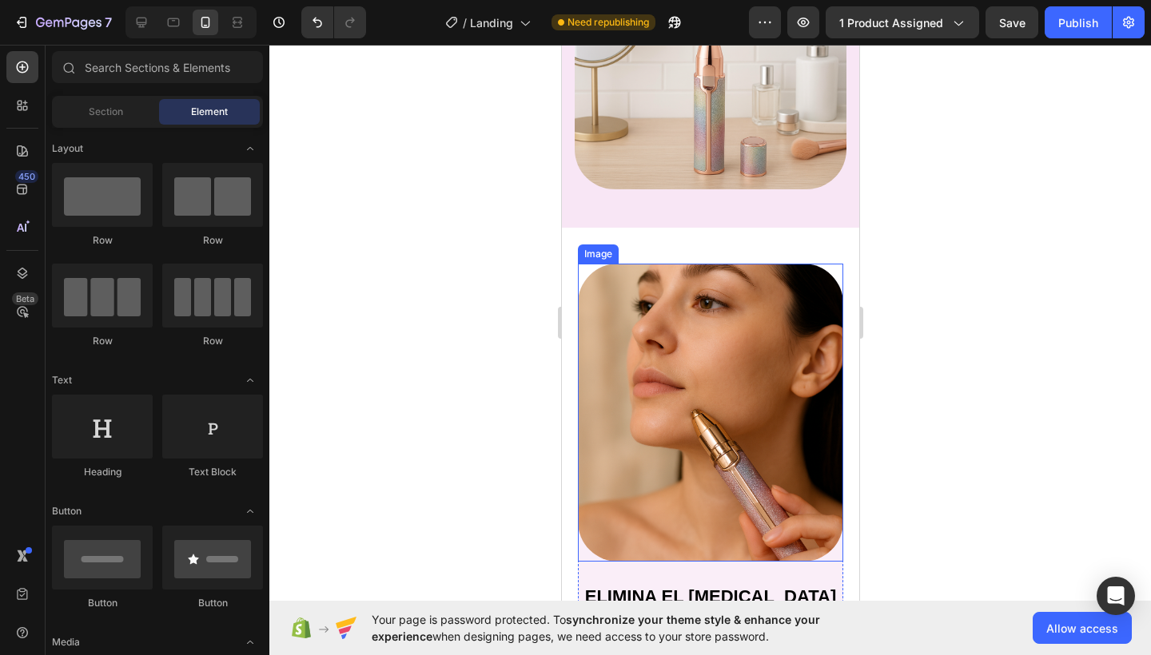
scroll to position [2220, 0]
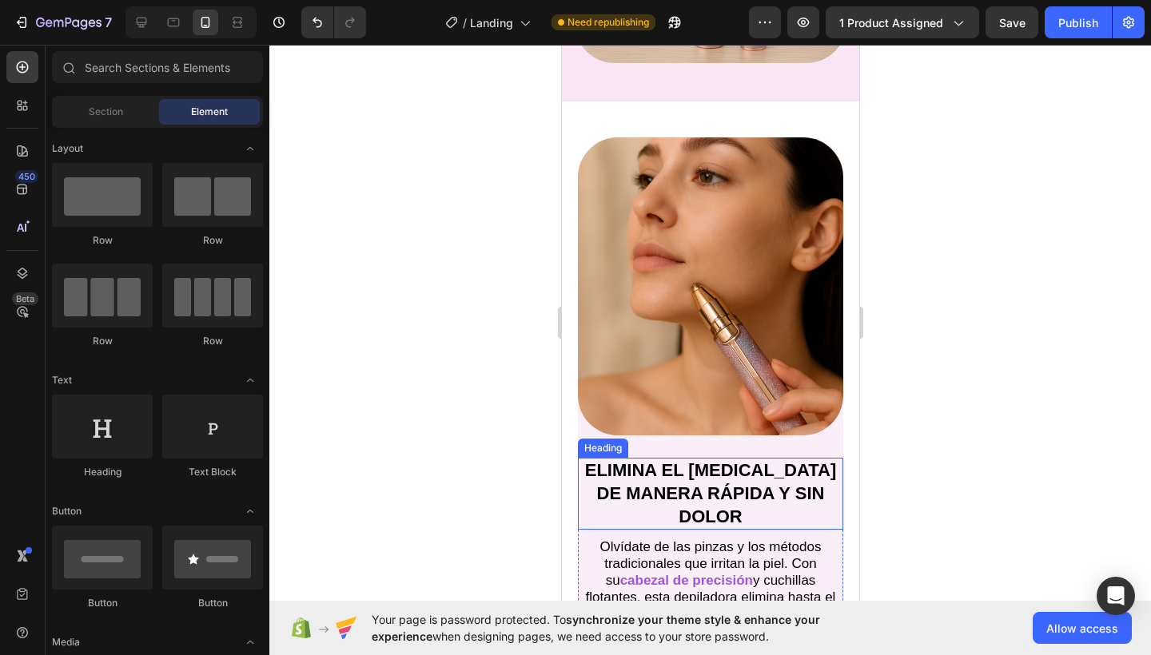
click at [766, 488] on h2 "ELIMINA EL [MEDICAL_DATA] DE MANERA RÁPIDA Y SIN DOLOR" at bounding box center [709, 494] width 265 height 72
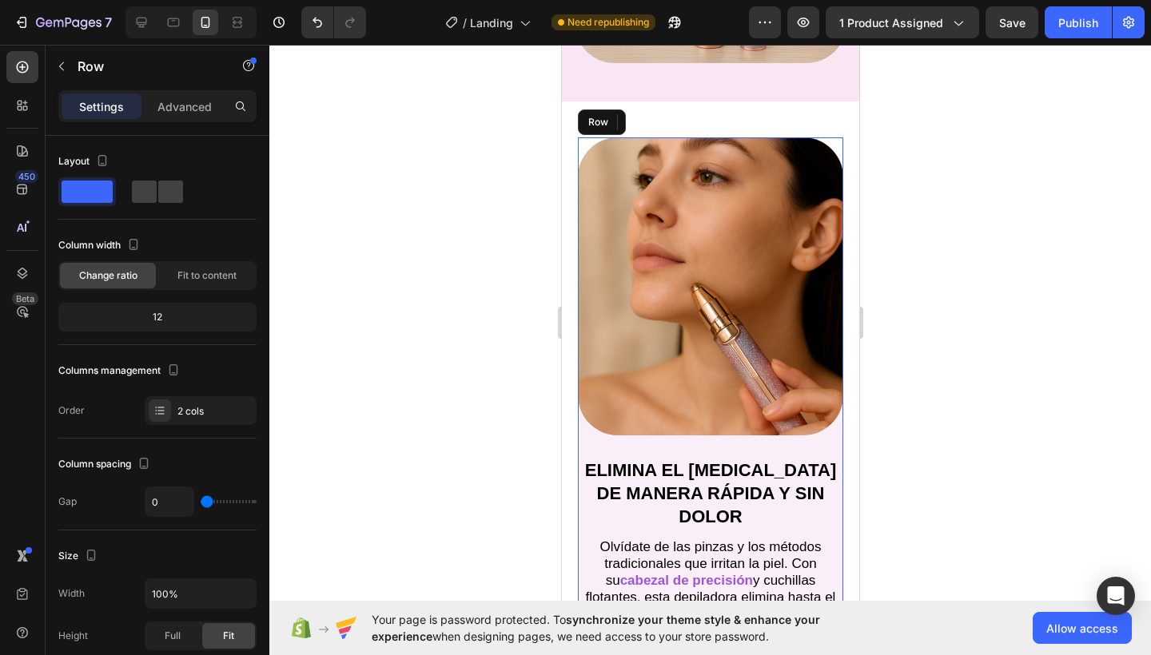
click at [814, 435] on div "ELIMINA EL [MEDICAL_DATA] DE MANERA RÁPIDA Y SIN DOLOR Heading 10 Olvídate de l…" at bounding box center [709, 579] width 265 height 288
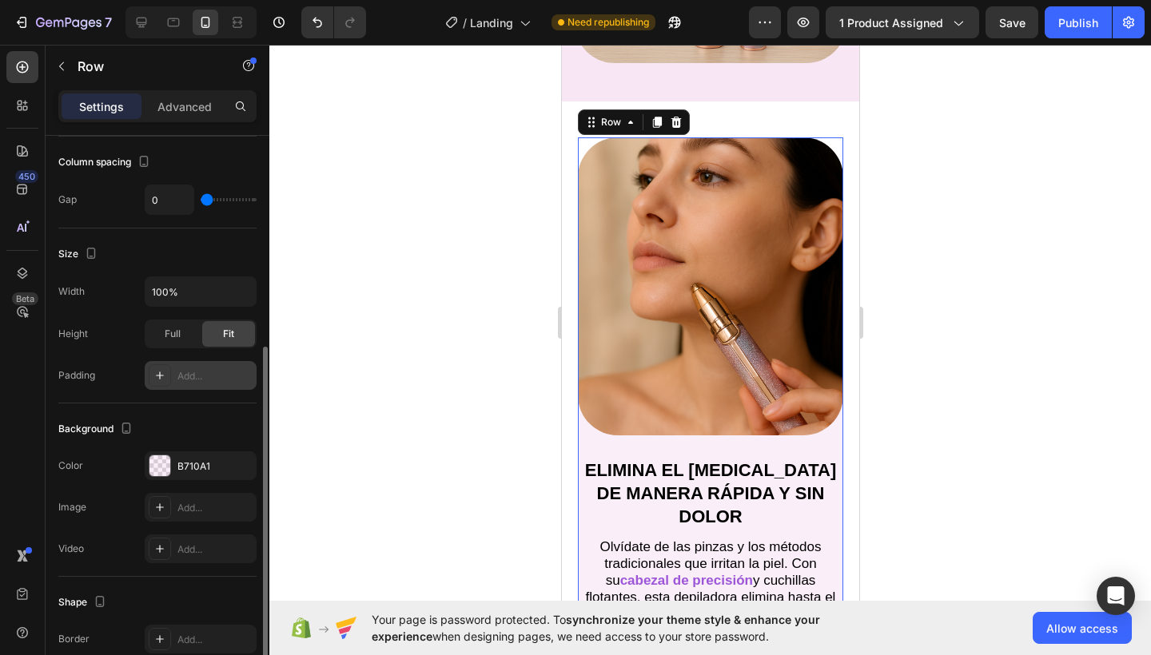
scroll to position [402, 0]
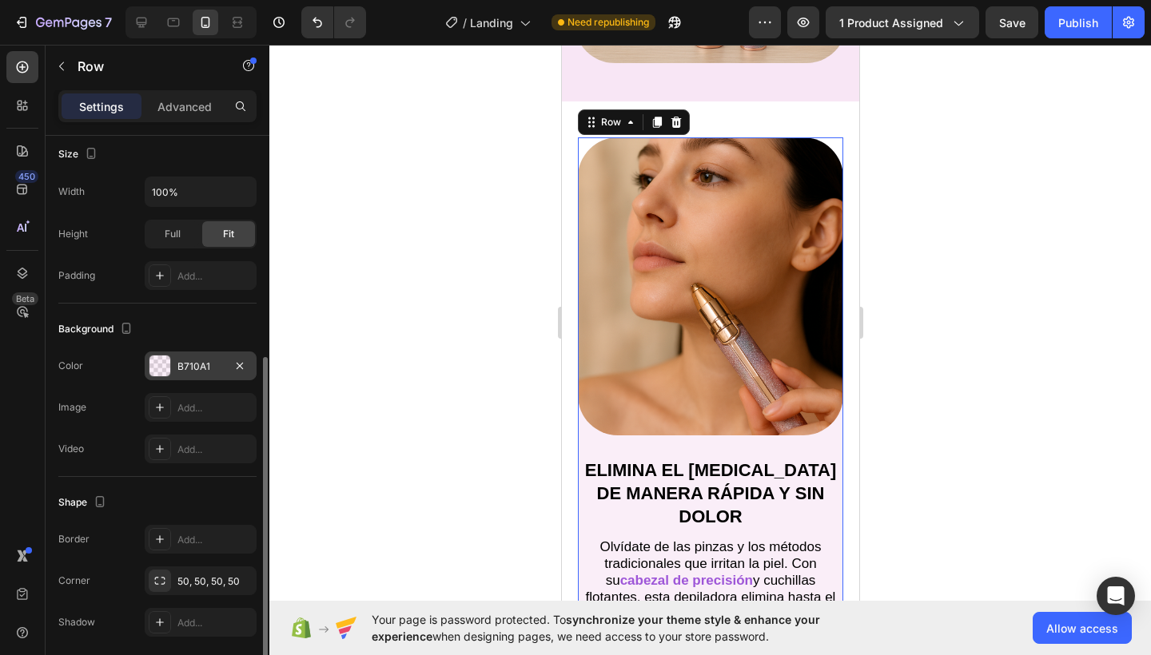
click at [187, 364] on div "B710A1" at bounding box center [200, 367] width 46 height 14
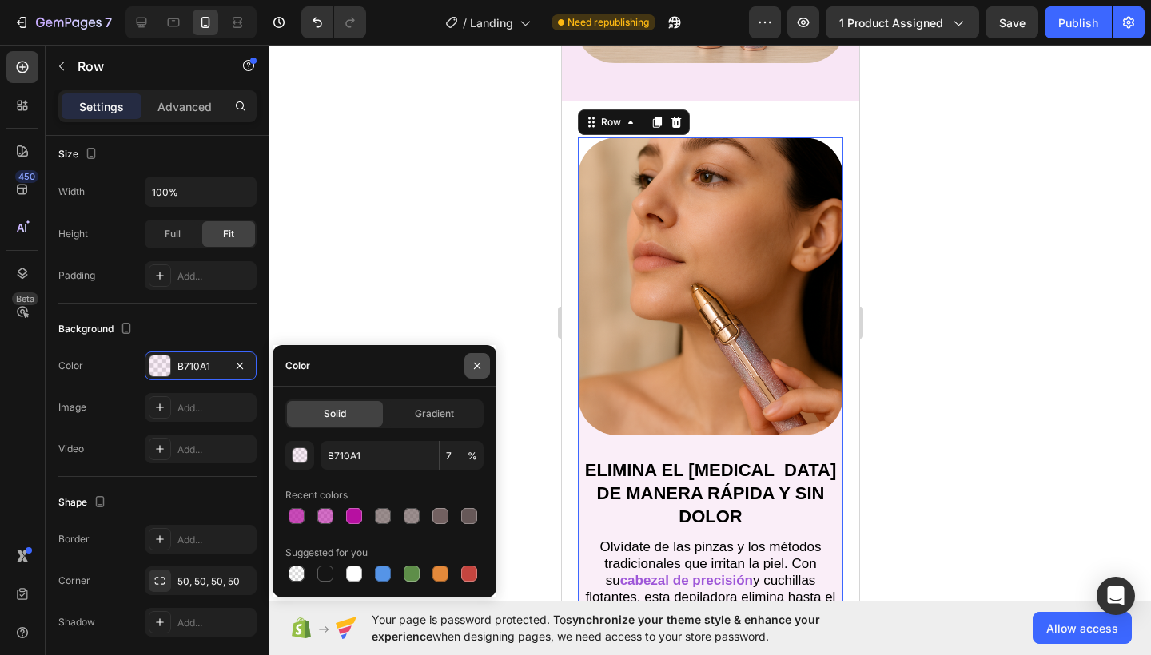
click at [471, 364] on icon "button" at bounding box center [477, 366] width 13 height 13
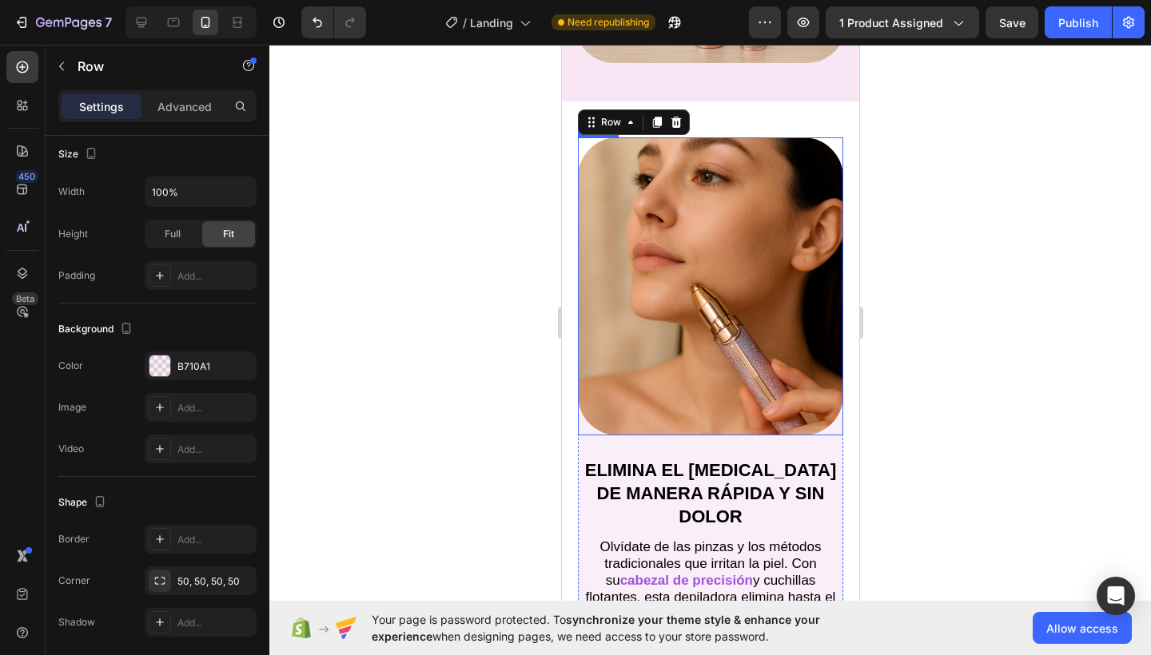
scroll to position [2085, 0]
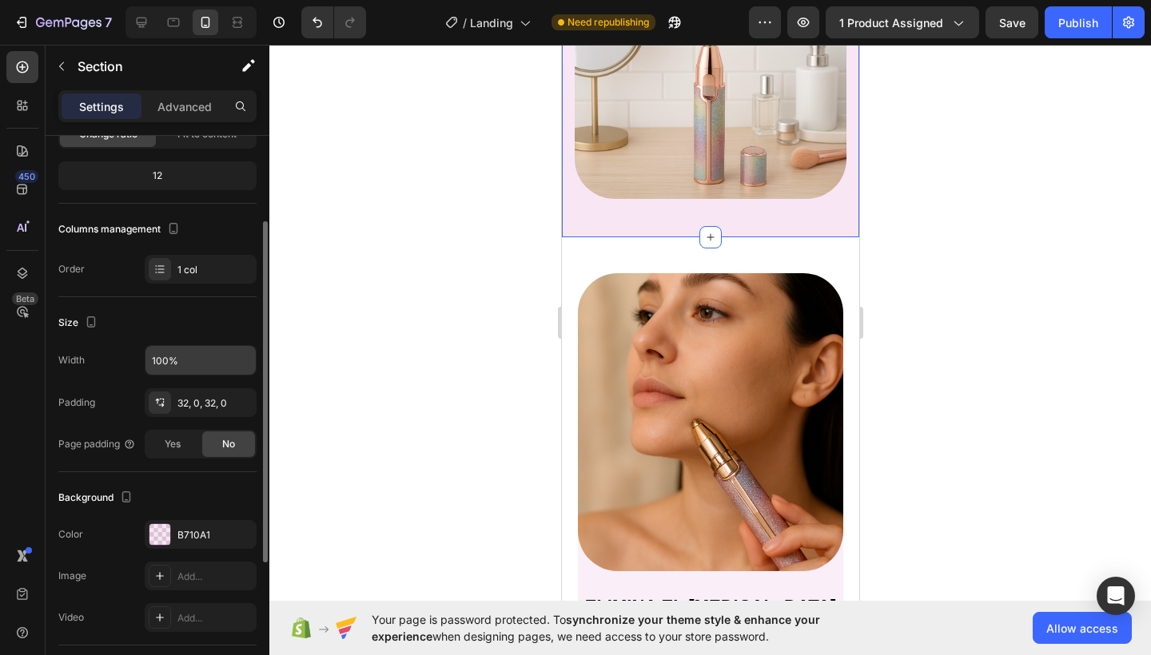
scroll to position [273, 0]
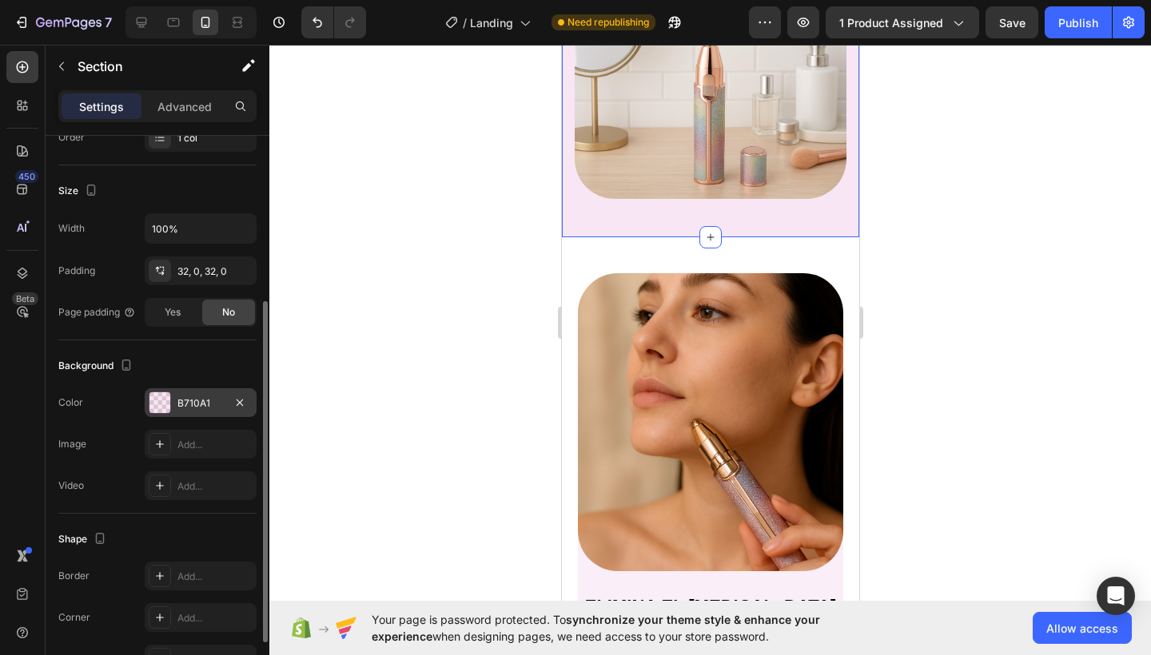
click at [177, 396] on div "B710A1" at bounding box center [200, 403] width 46 height 14
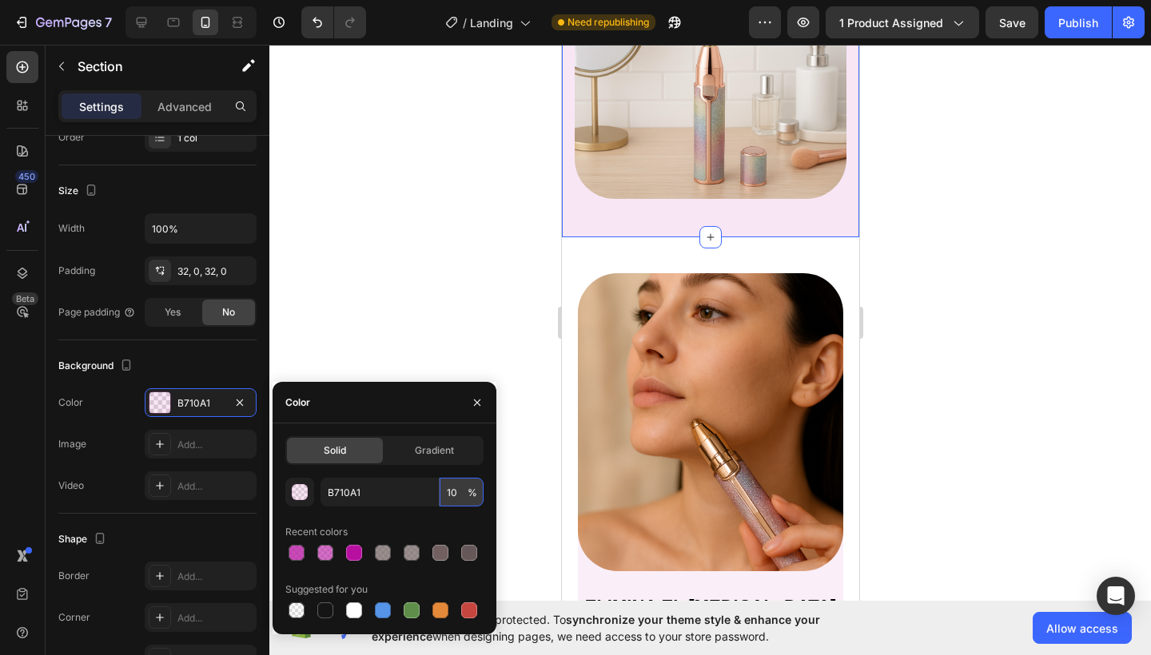
click at [456, 487] on input "10" at bounding box center [461, 492] width 44 height 29
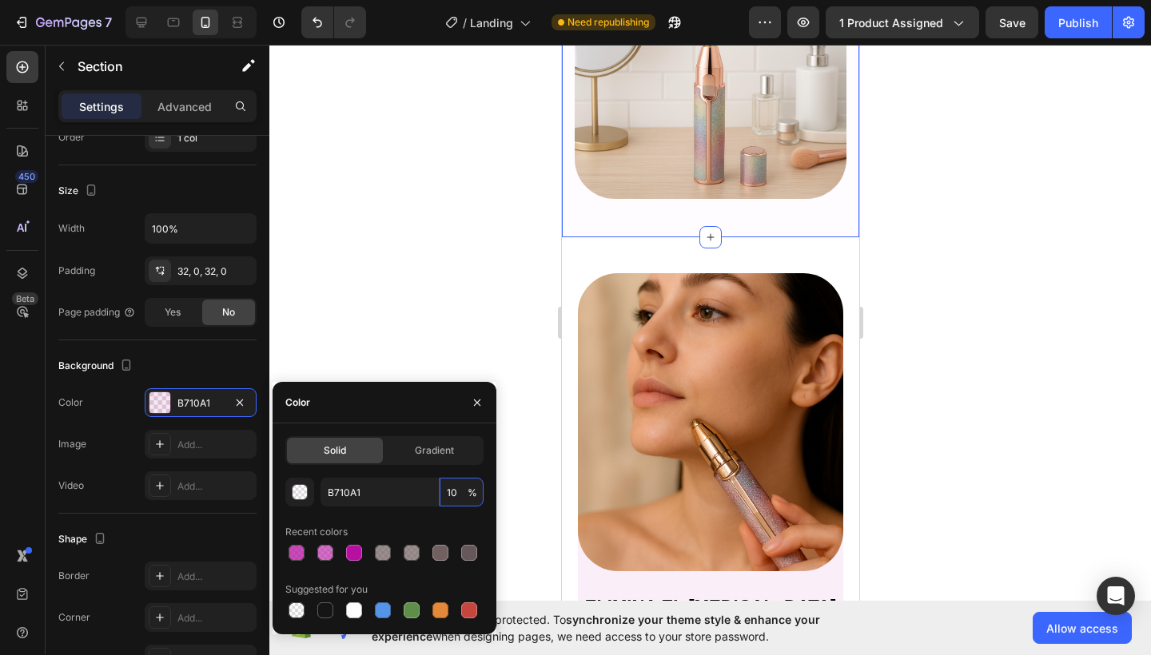
type input "1"
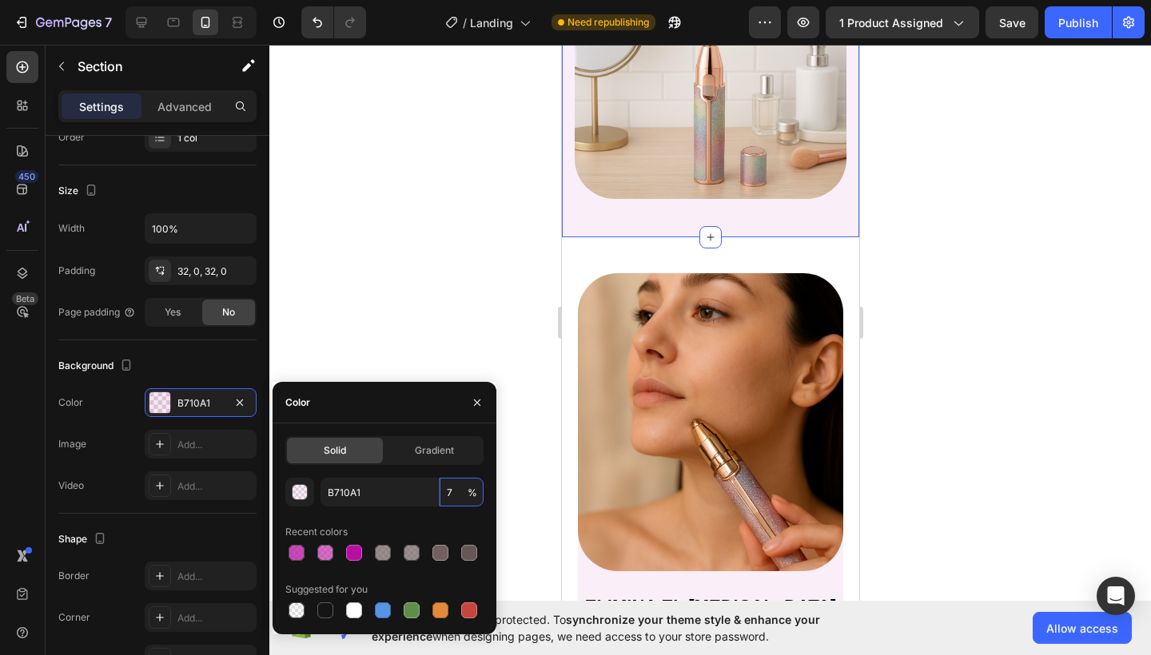
type input "7"
click at [471, 401] on icon "button" at bounding box center [477, 402] width 13 height 13
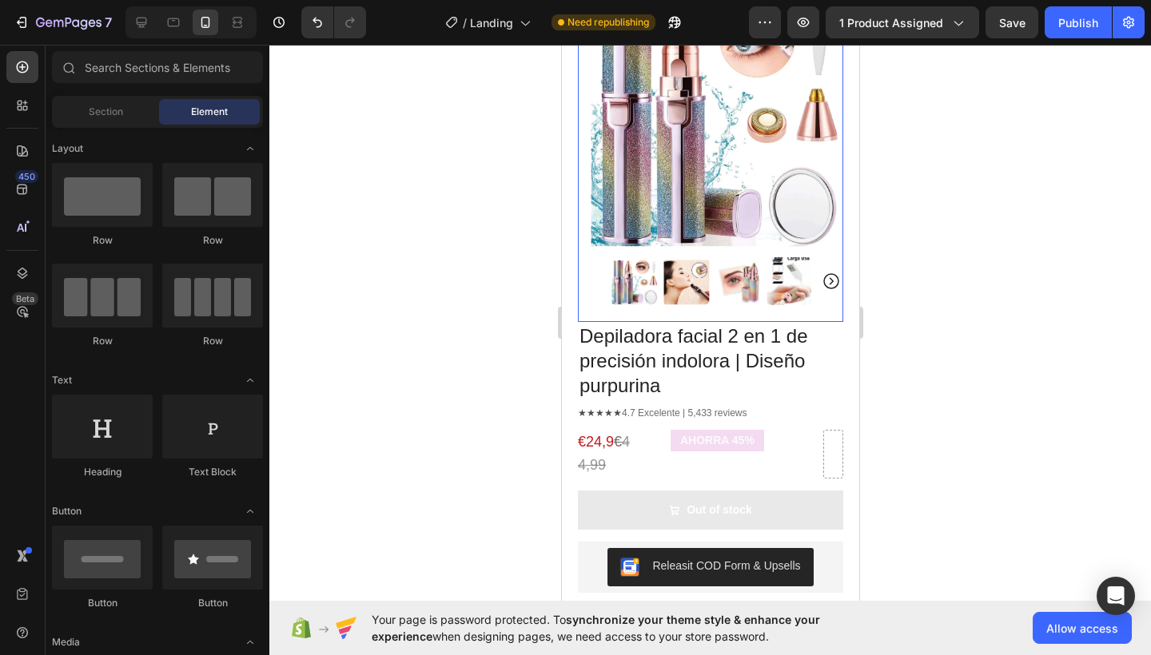
scroll to position [0, 0]
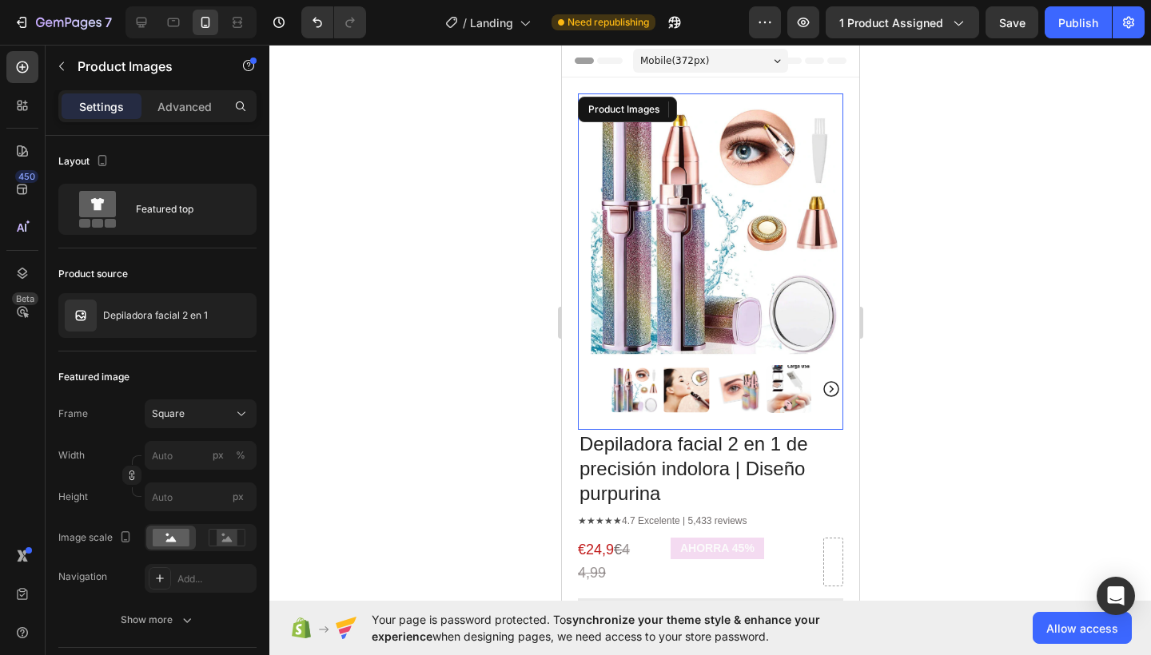
click at [821, 381] on icon "Carousel Next Arrow" at bounding box center [830, 389] width 19 height 19
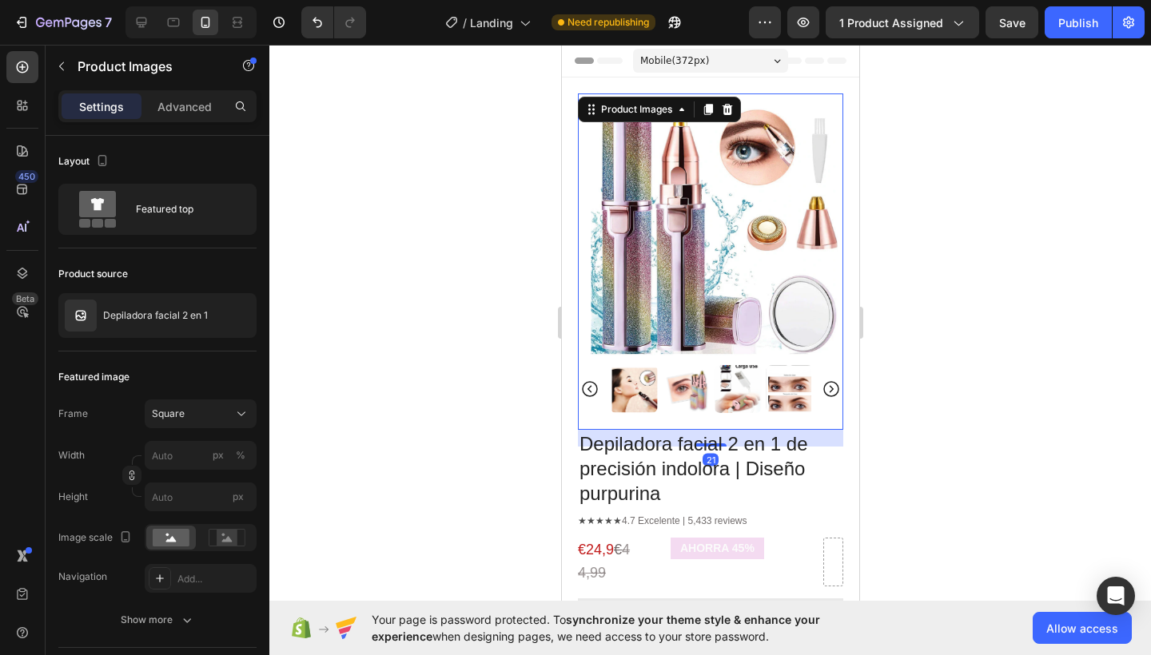
click at [745, 379] on img at bounding box center [737, 389] width 48 height 48
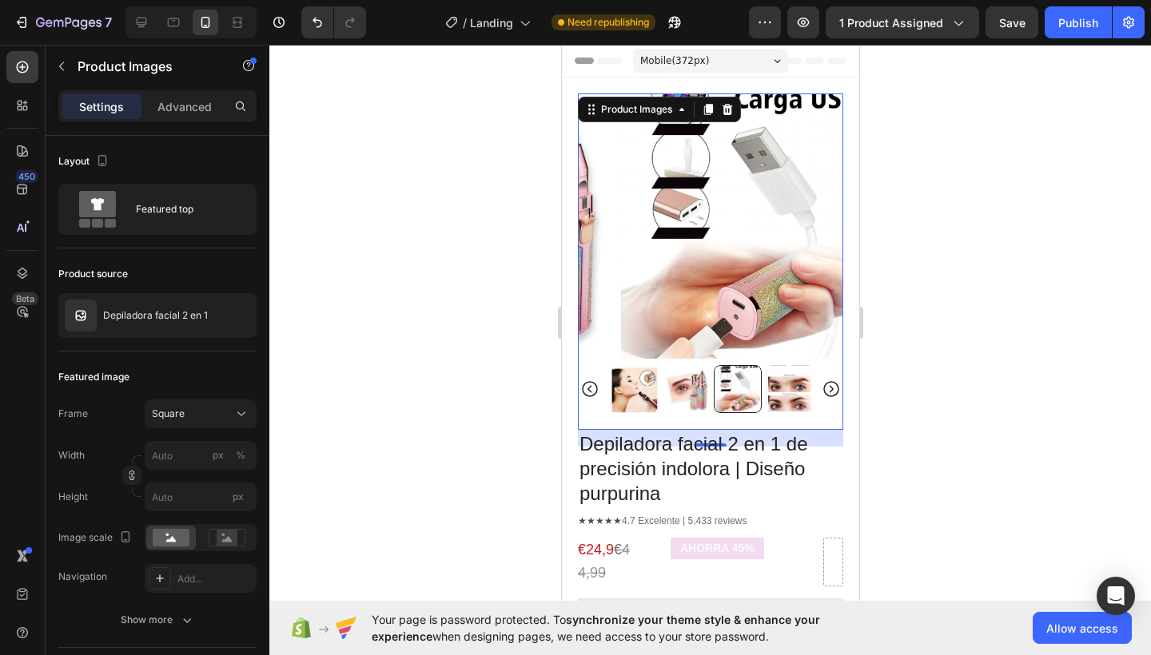
click at [790, 379] on img at bounding box center [789, 389] width 48 height 48
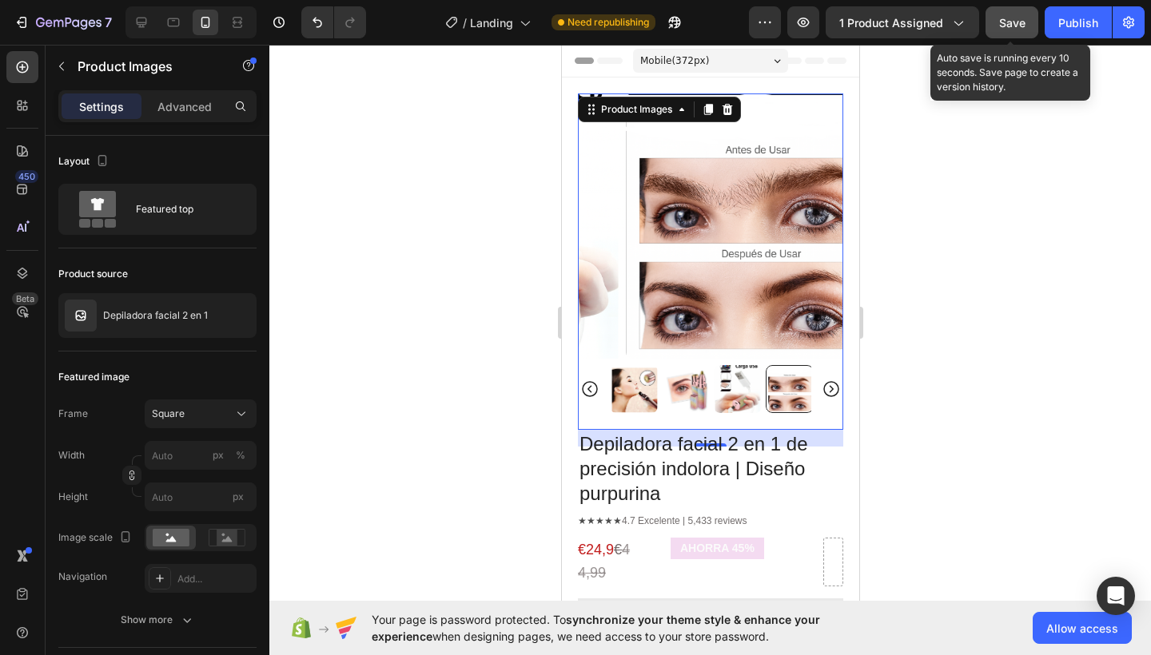
click at [1000, 30] on div "Save" at bounding box center [1012, 22] width 26 height 17
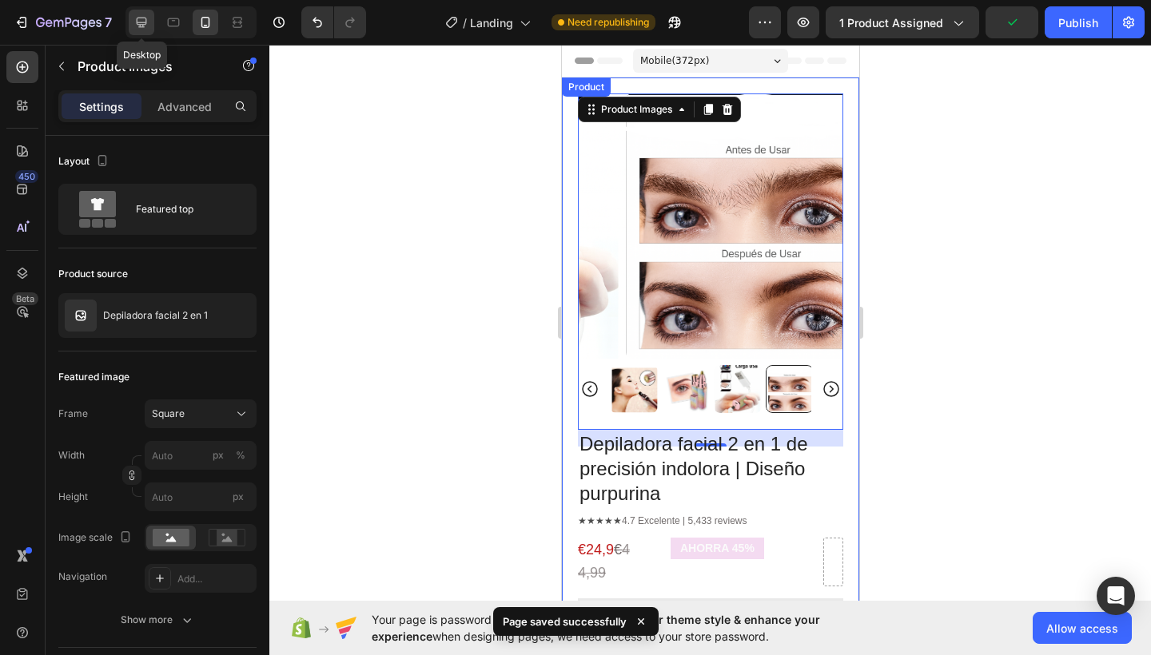
click at [144, 27] on icon at bounding box center [142, 23] width 10 height 10
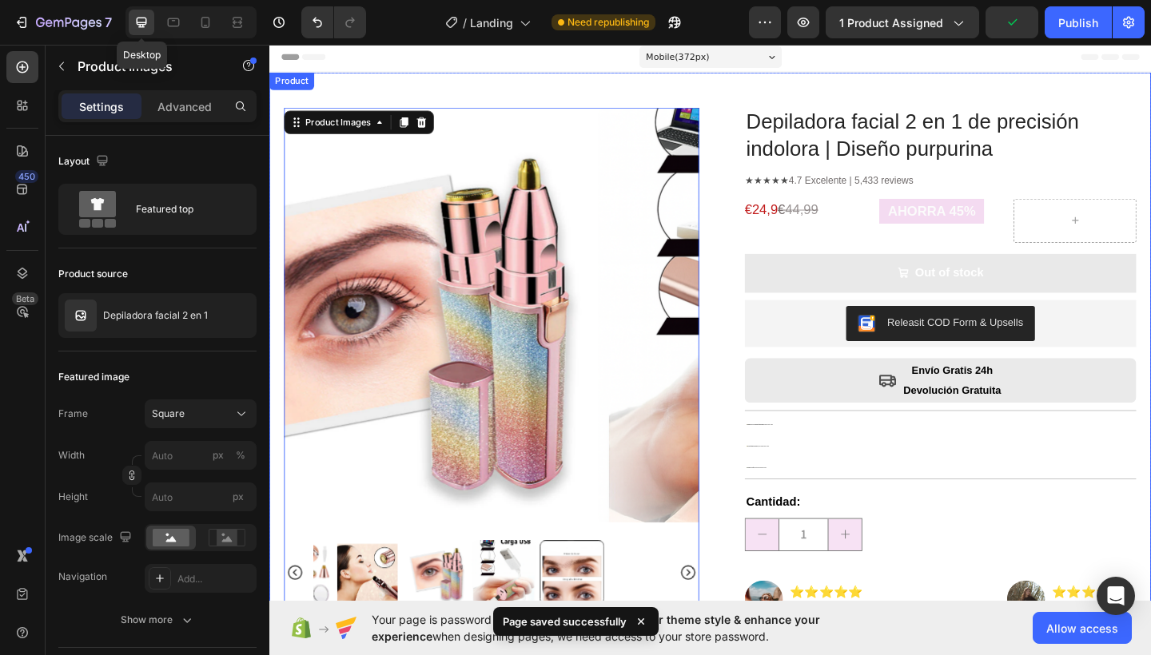
type input "20"
type input "11"
type input "24"
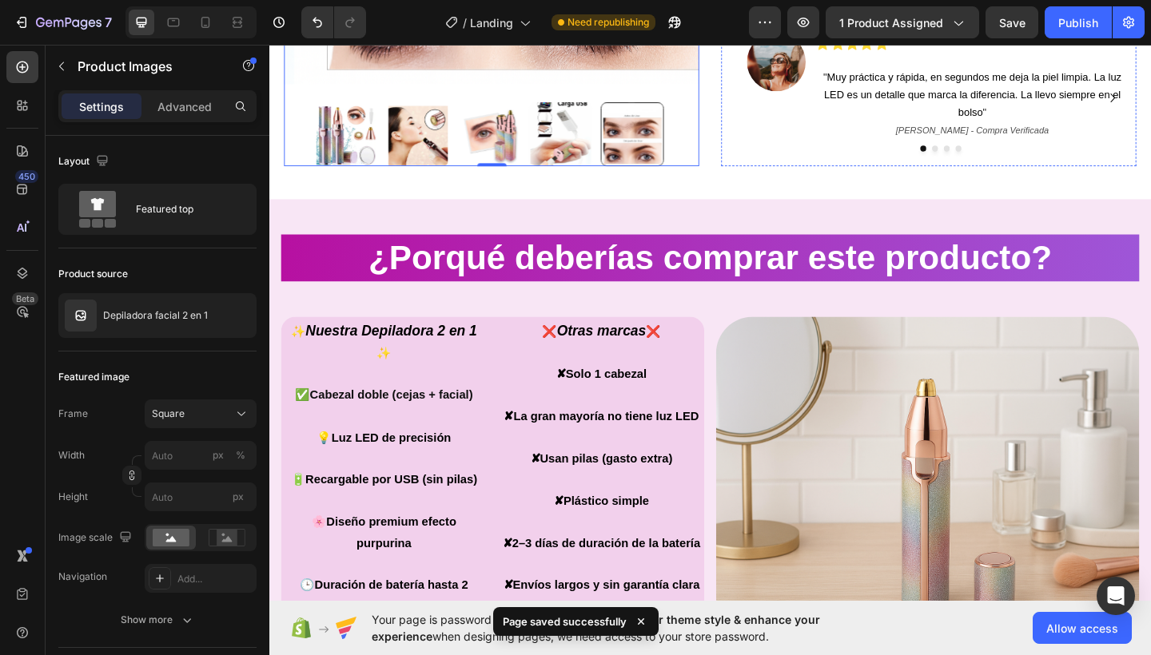
scroll to position [698, 0]
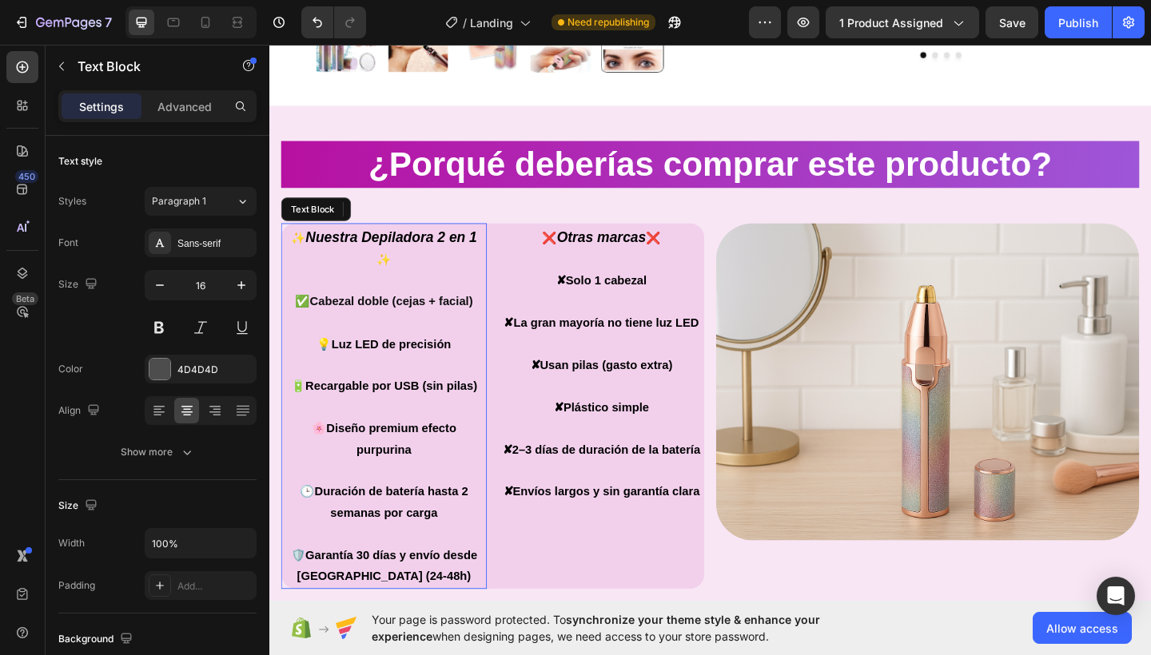
click at [415, 249] on strong "Nuestra Depiladora 2 en 1" at bounding box center [401, 255] width 186 height 17
click at [396, 254] on strong "Nuestra Depiladora 2 en 1" at bounding box center [401, 255] width 186 height 17
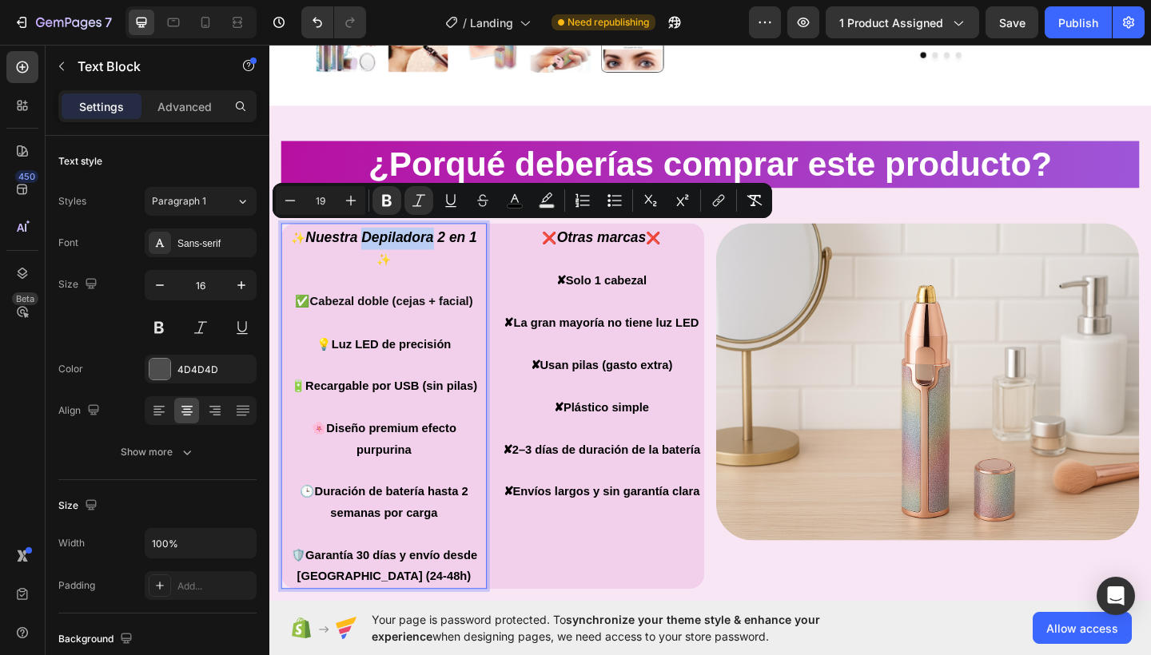
click at [392, 251] on strong "Nuestra Depiladora 2 en 1" at bounding box center [401, 255] width 186 height 17
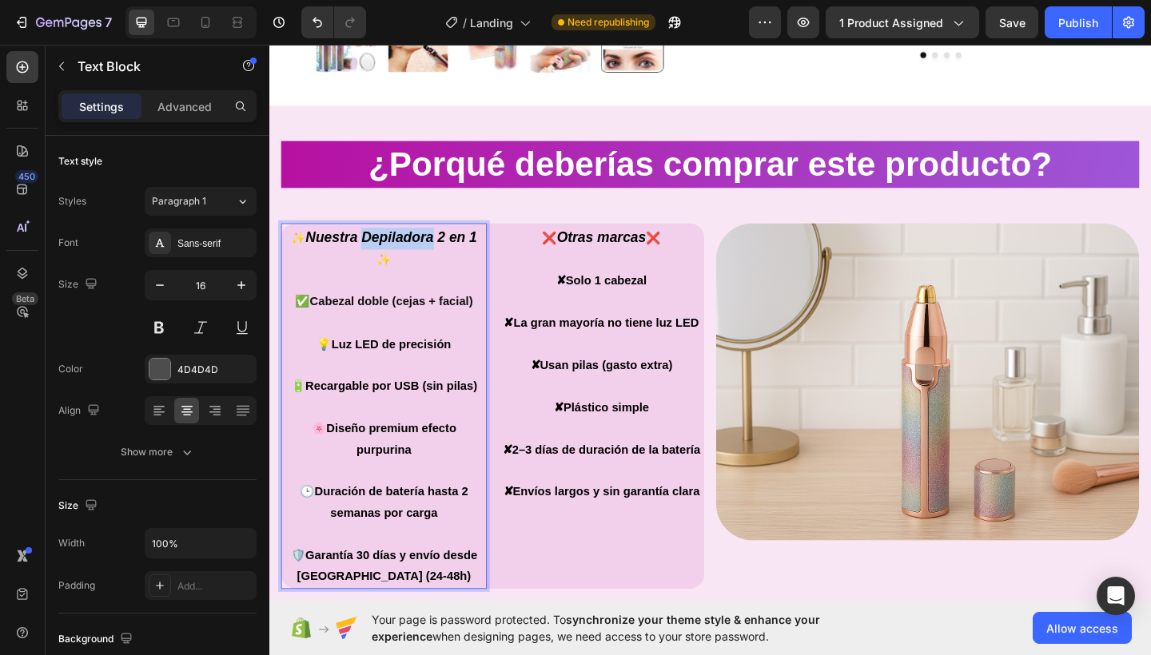
click at [392, 251] on strong "Nuestra Depiladora 2 en 1" at bounding box center [401, 255] width 186 height 17
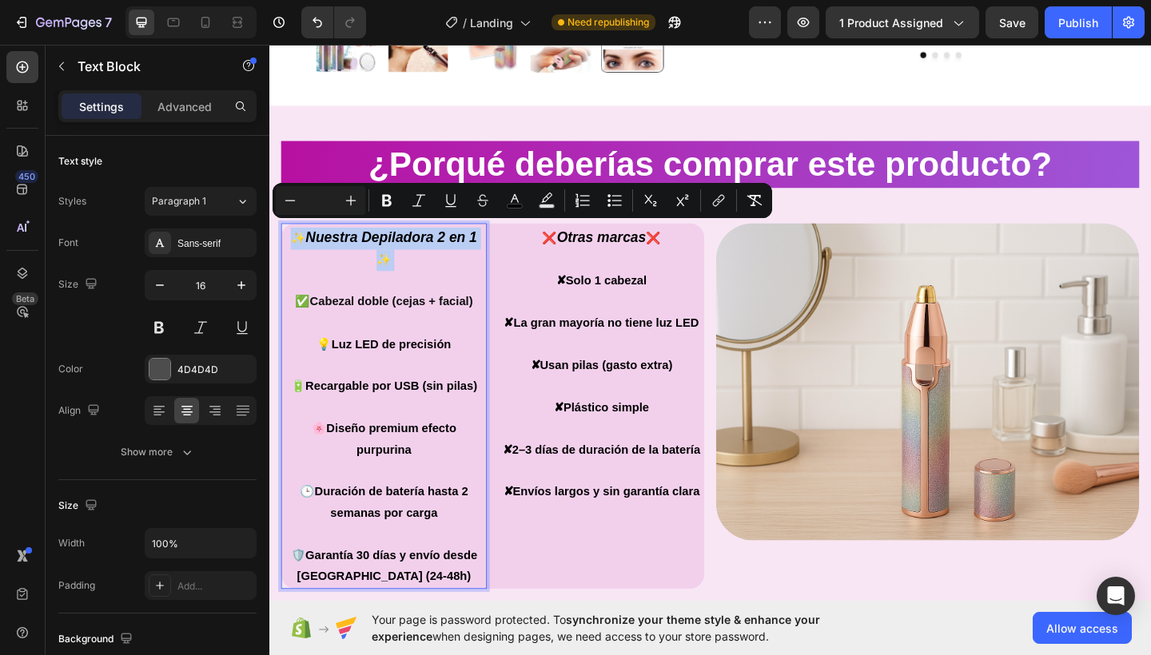
click at [399, 272] on span "✨" at bounding box center [394, 279] width 16 height 14
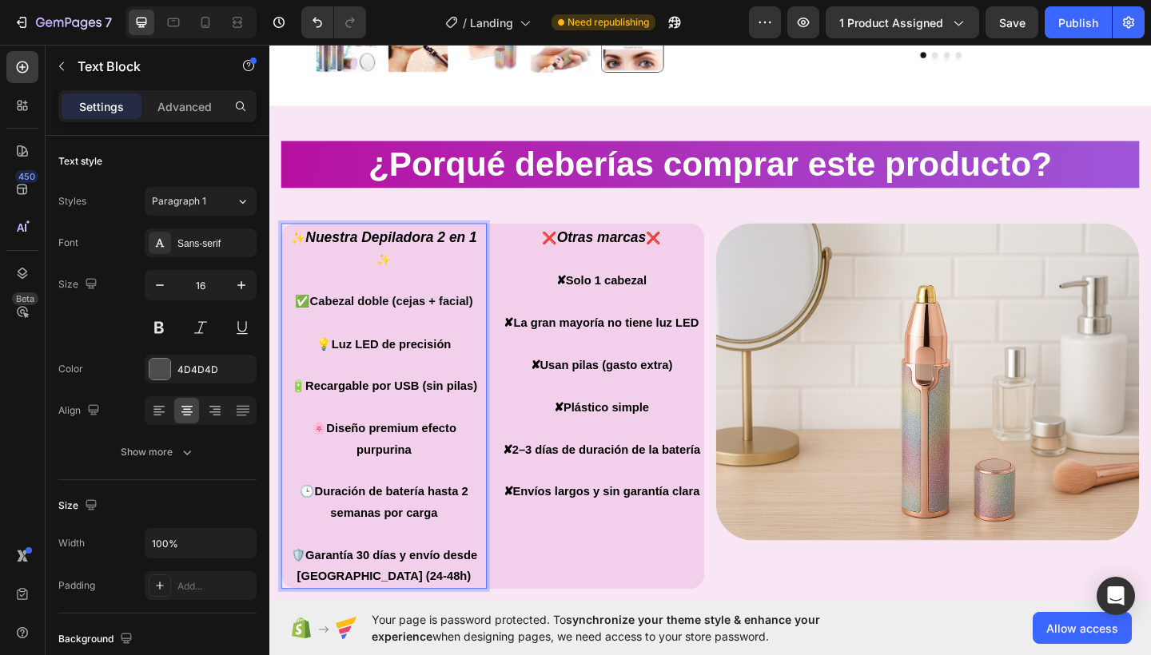
click at [316, 250] on strong "Nuestra Depiladora 2 en 1" at bounding box center [401, 255] width 186 height 17
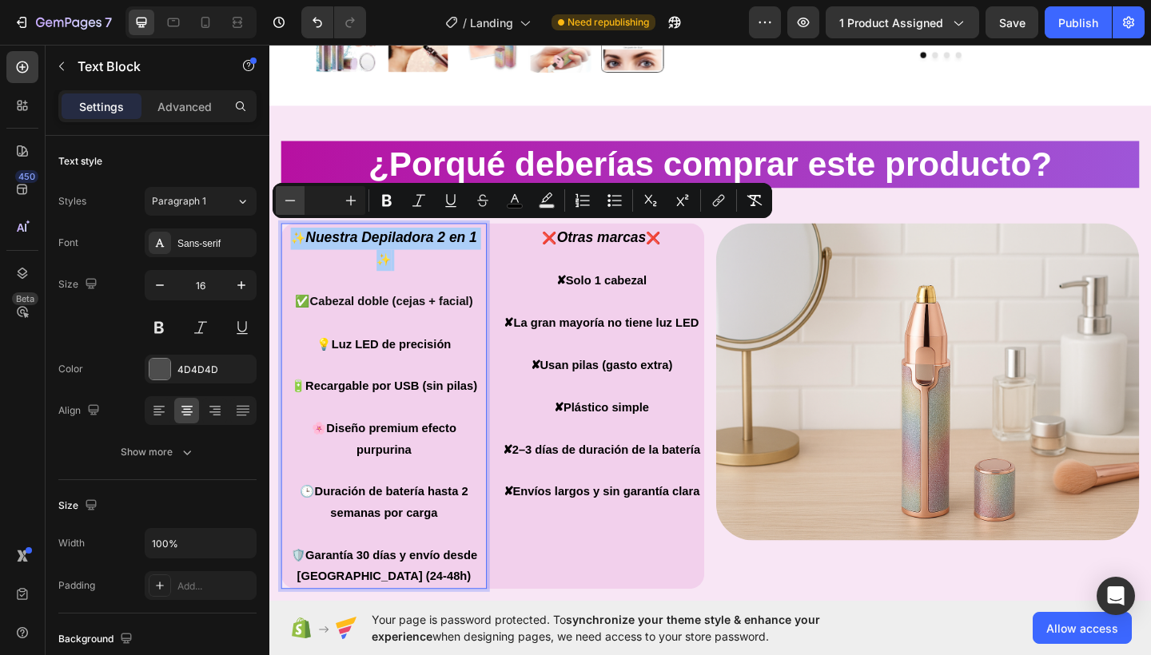
click at [287, 205] on icon "Editor contextual toolbar" at bounding box center [290, 201] width 16 height 16
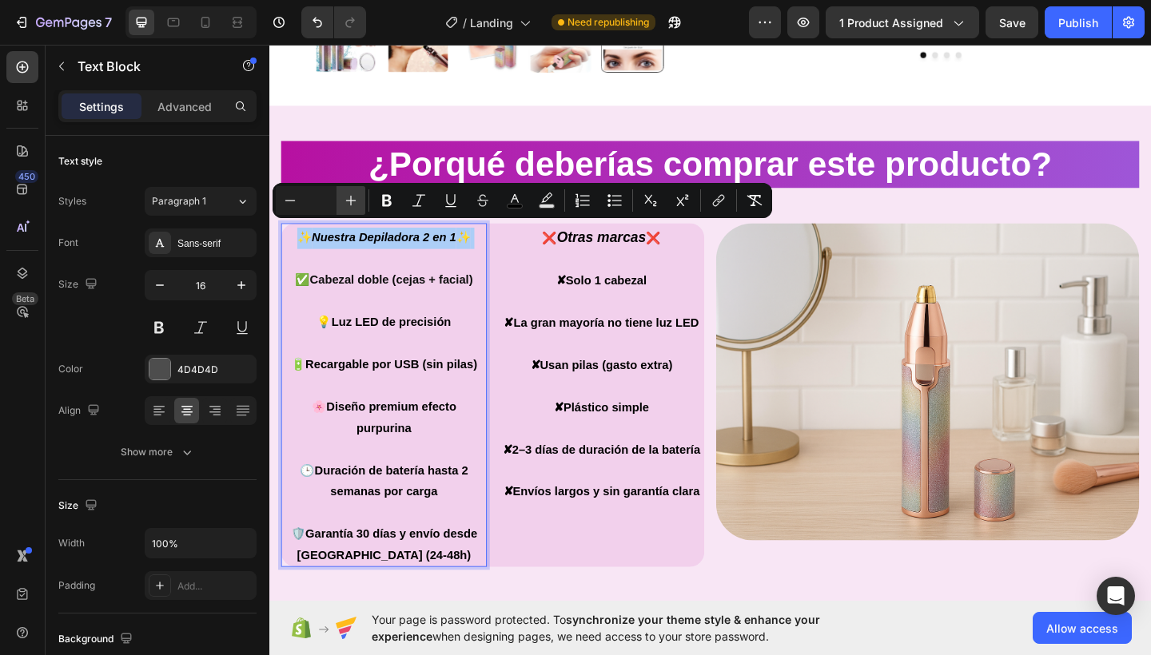
click at [348, 205] on icon "Editor contextual toolbar" at bounding box center [351, 201] width 16 height 16
click at [316, 18] on icon "Undo/Redo" at bounding box center [317, 23] width 10 height 10
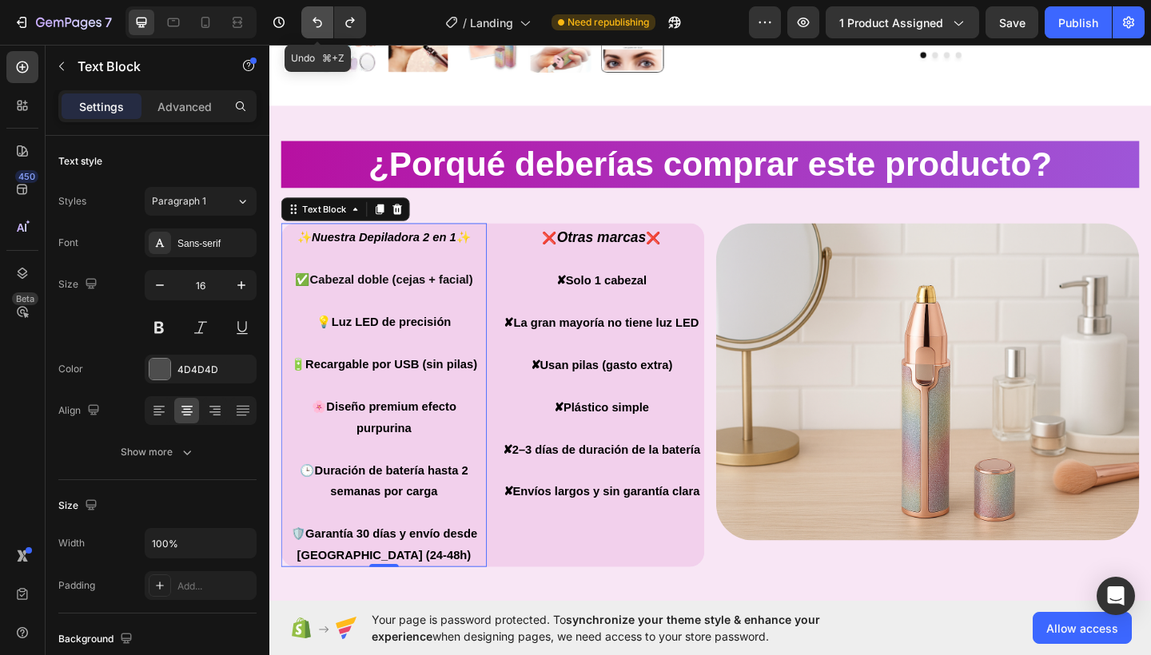
click at [316, 18] on icon "Undo/Redo" at bounding box center [317, 23] width 10 height 10
click at [348, 22] on icon "Undo/Redo" at bounding box center [350, 22] width 16 height 16
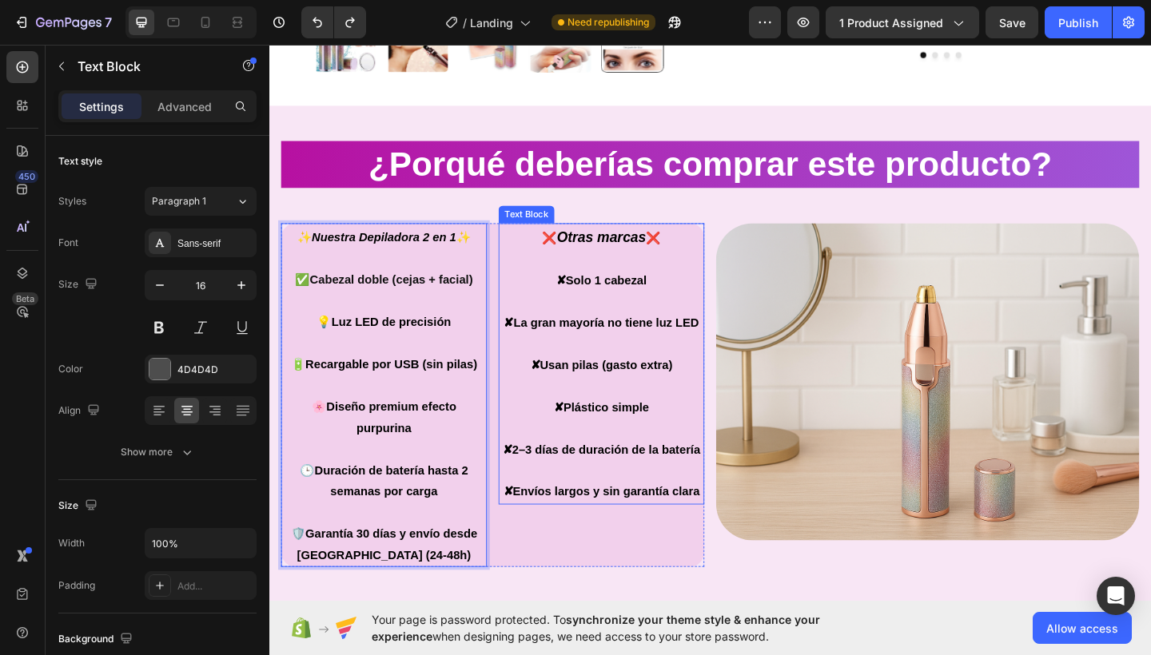
click at [558, 302] on p "❌ Otras marcas ❌ ✘ Solo 1 cabezal ✘ La gran mayoría no tiene luz LED ✘ Usan pil…" at bounding box center [630, 394] width 221 height 300
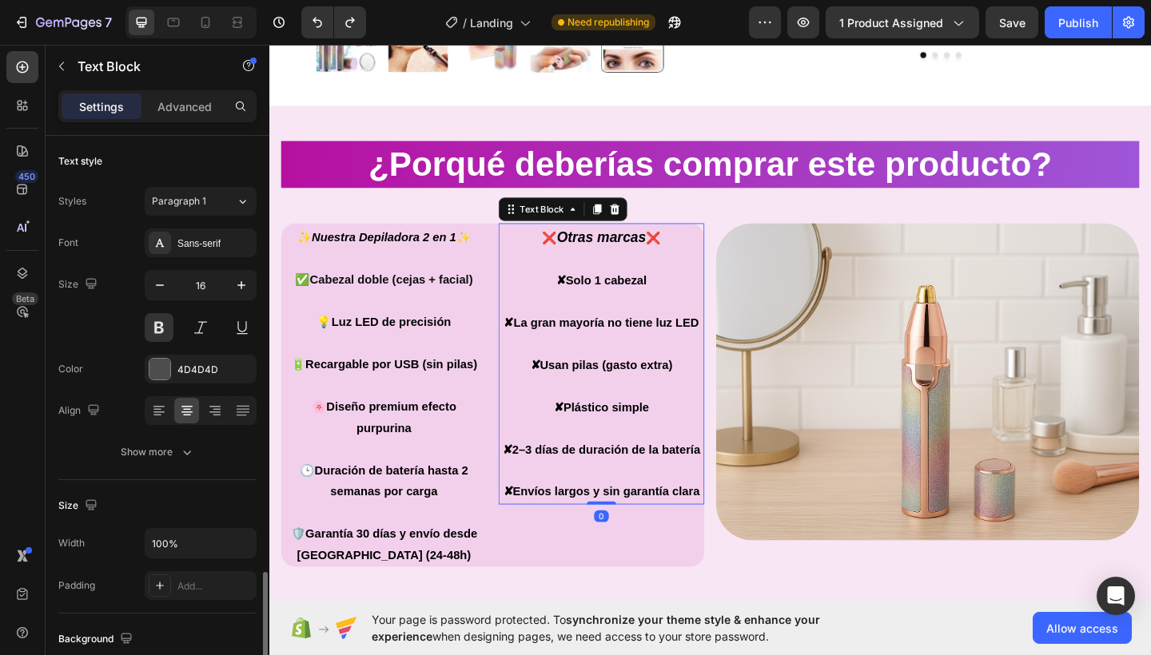
scroll to position [273, 0]
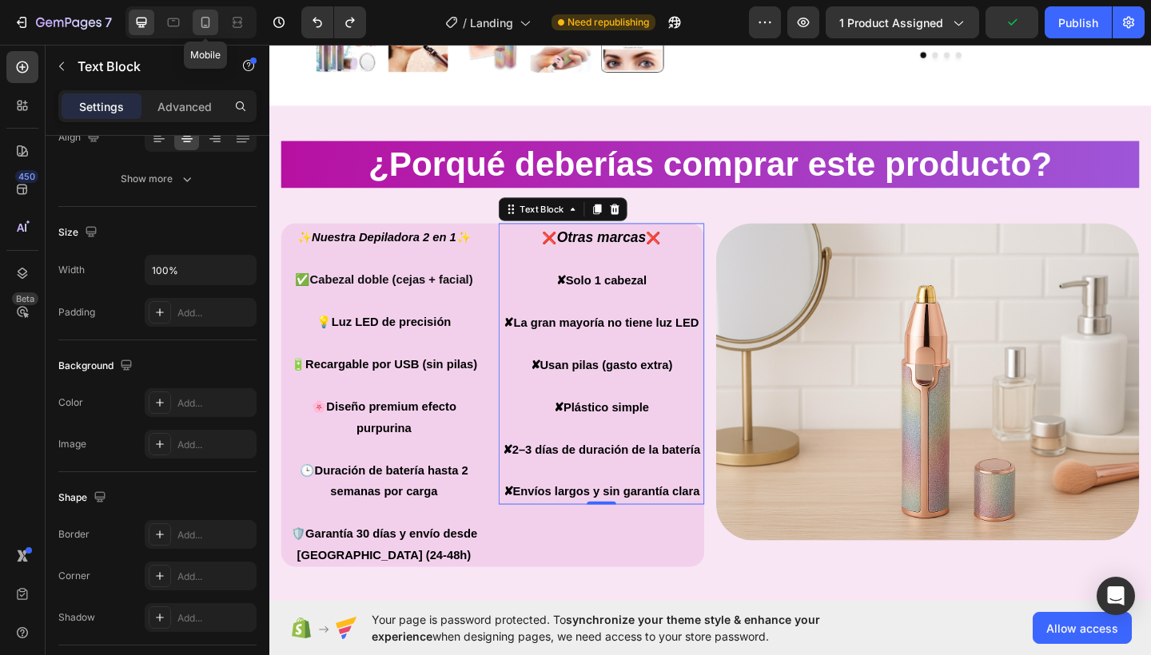
click at [198, 14] on icon at bounding box center [205, 22] width 16 height 16
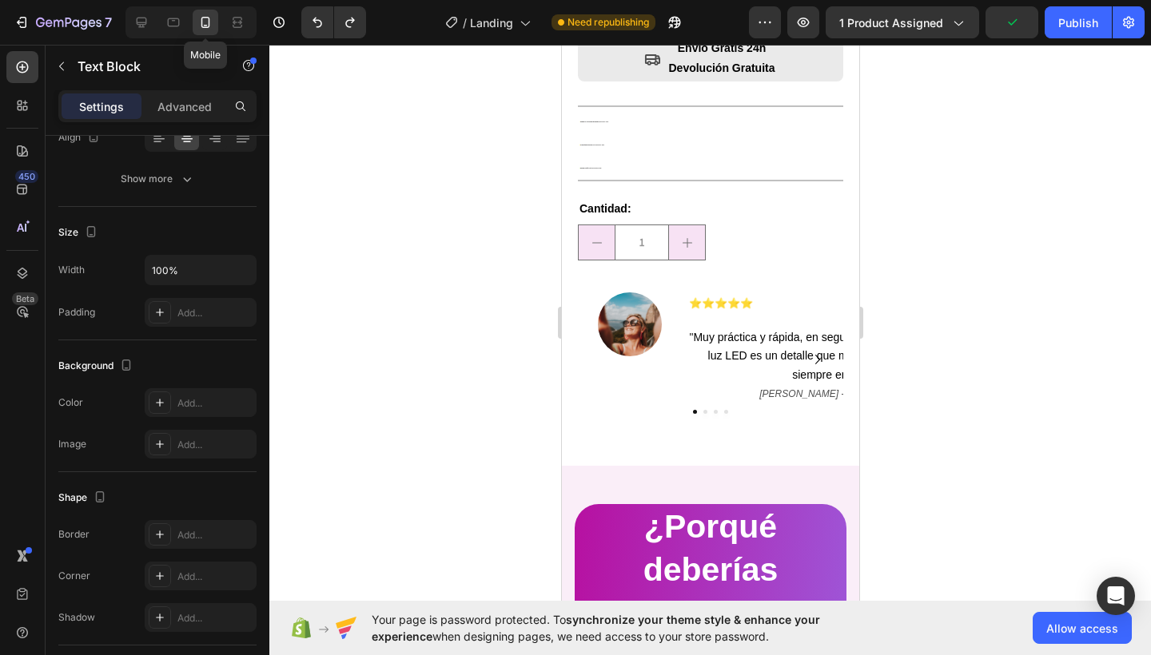
type input "14"
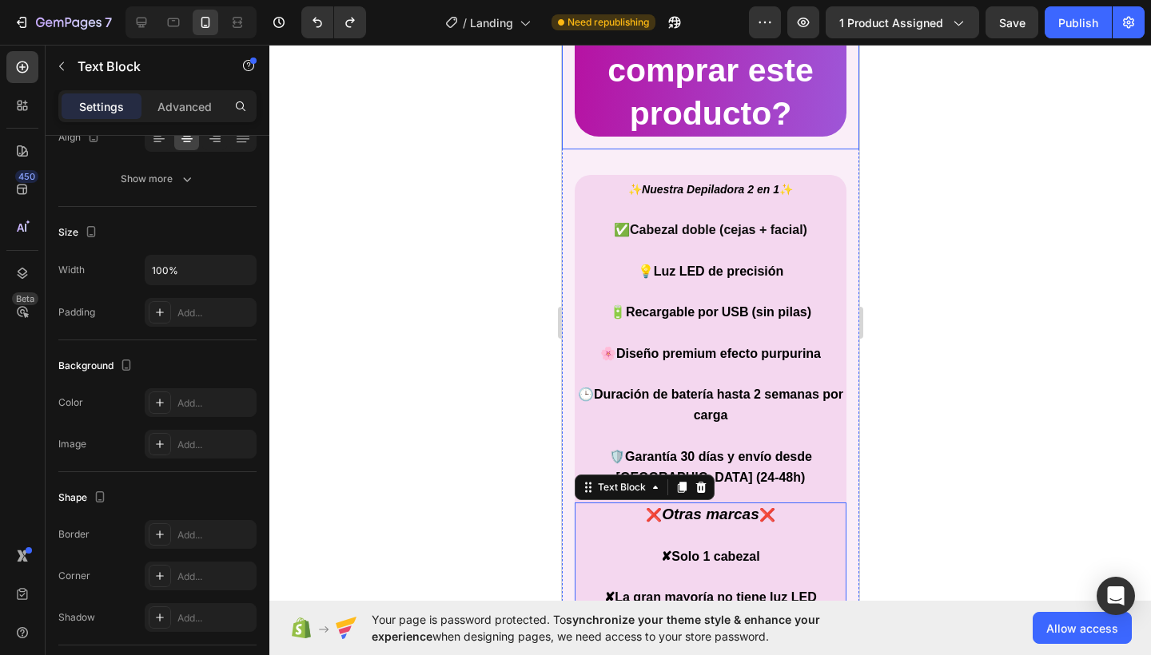
scroll to position [1099, 0]
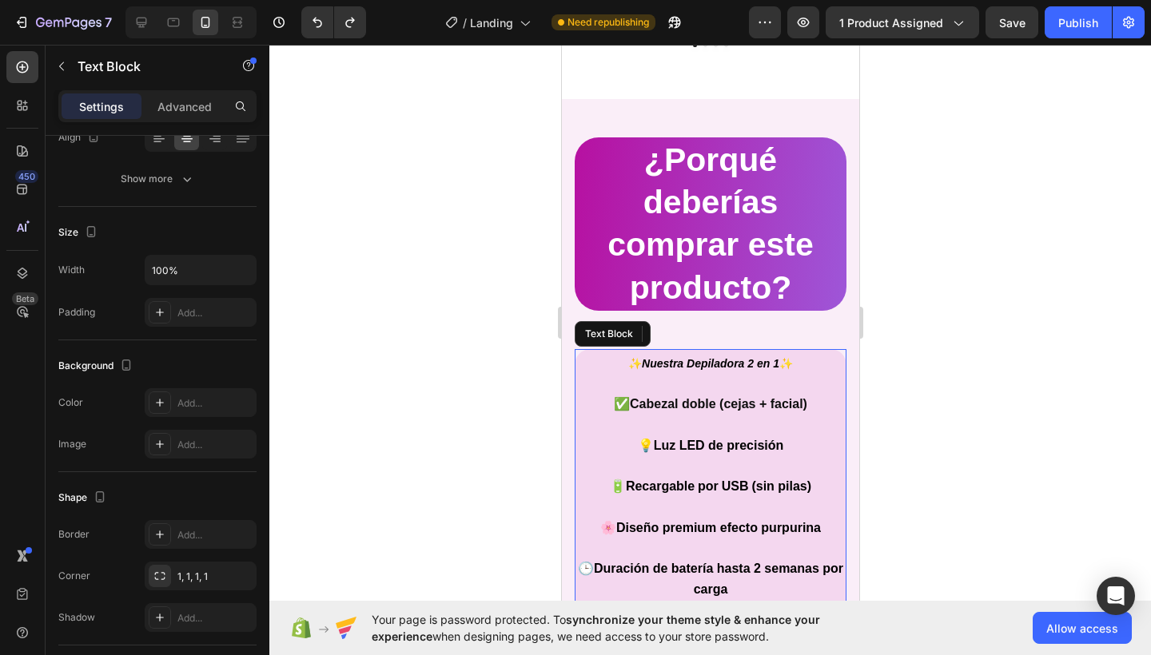
click at [741, 357] on strong "Nuestra Depiladora 2 en 1" at bounding box center [709, 363] width 137 height 13
click at [713, 397] on strong "Cabezal doble (cejas + facial)" at bounding box center [717, 404] width 177 height 14
click at [705, 397] on strong "Cabezal doble (cejas + facial)" at bounding box center [717, 404] width 177 height 14
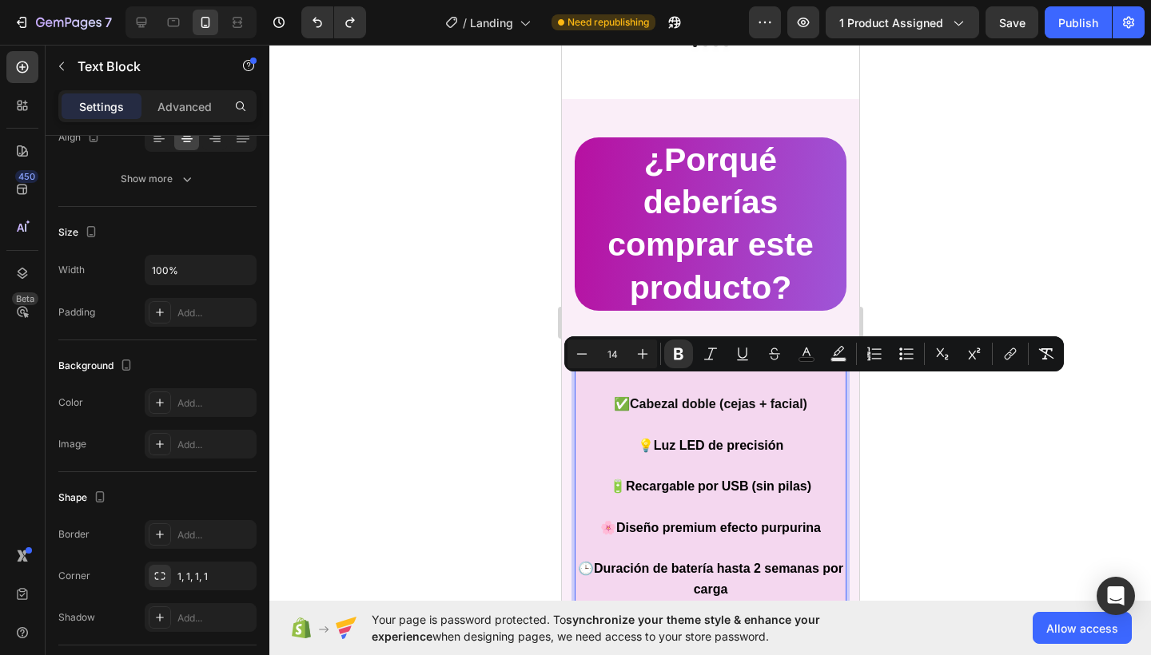
click at [748, 415] on p "Rich Text Editor. Editing area: main" at bounding box center [709, 425] width 268 height 20
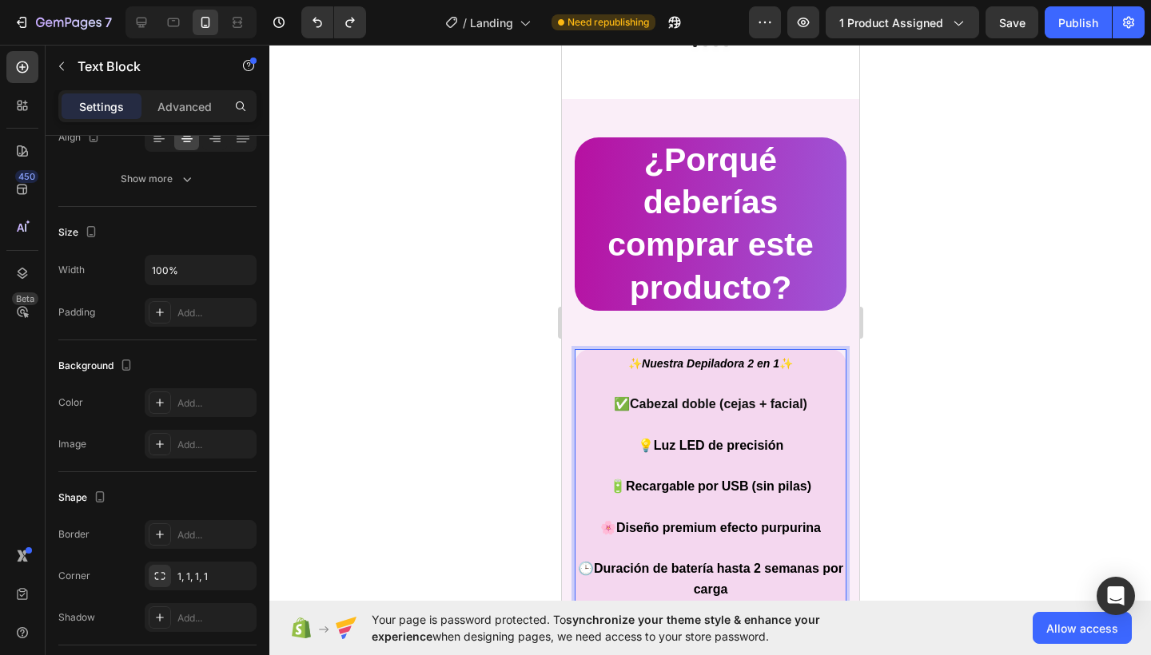
click at [641, 357] on strong "Nuestra Depiladora 2 en 1" at bounding box center [709, 363] width 137 height 13
drag, startPoint x: 635, startPoint y: 346, endPoint x: 769, endPoint y: 344, distance: 133.4
click at [769, 357] on strong "Nuestra Depiladora 2 en 1" at bounding box center [709, 363] width 137 height 13
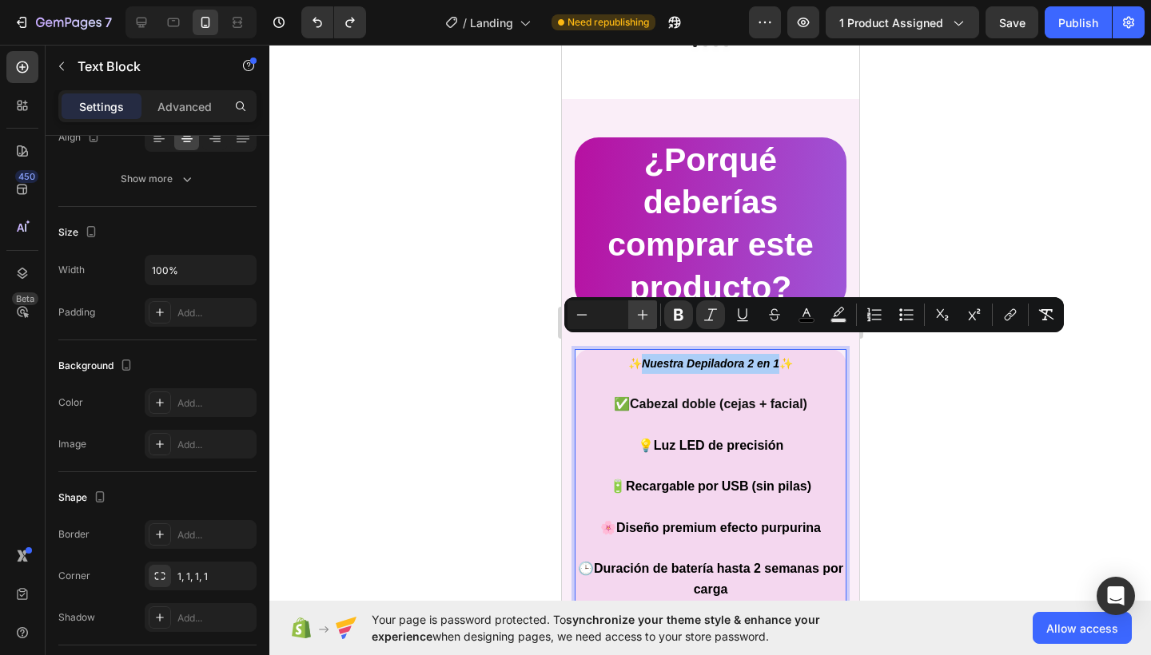
click at [646, 316] on icon "Editor contextual toolbar" at bounding box center [642, 315] width 16 height 16
click at [610, 316] on input "Editor contextual toolbar" at bounding box center [612, 314] width 32 height 19
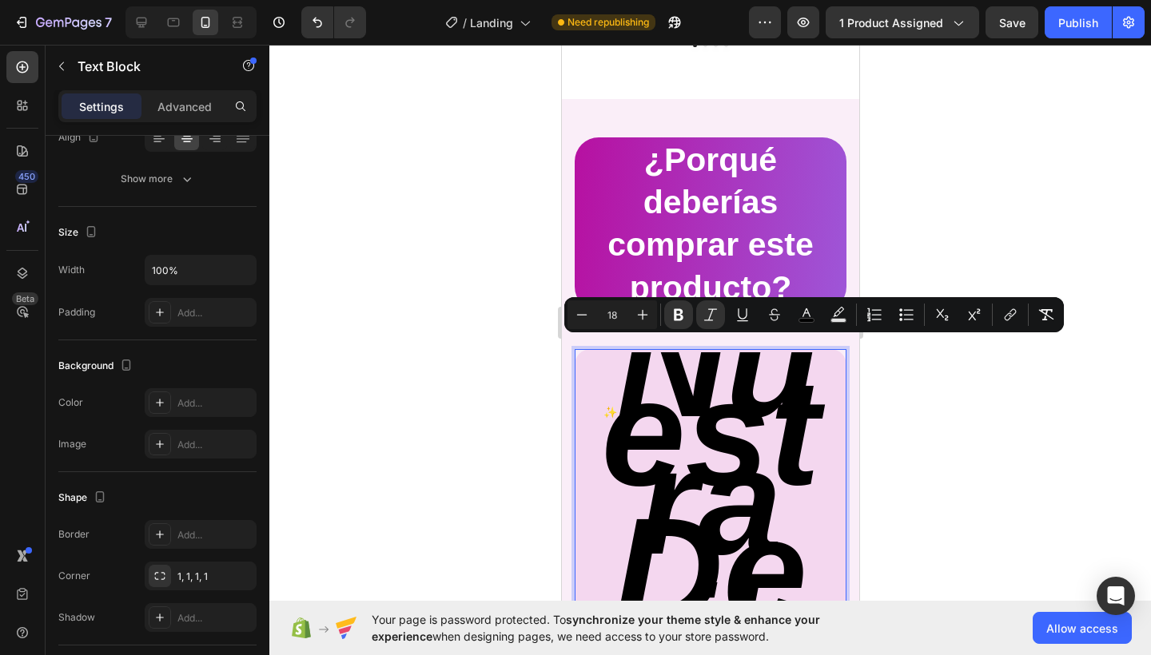
type input "18"
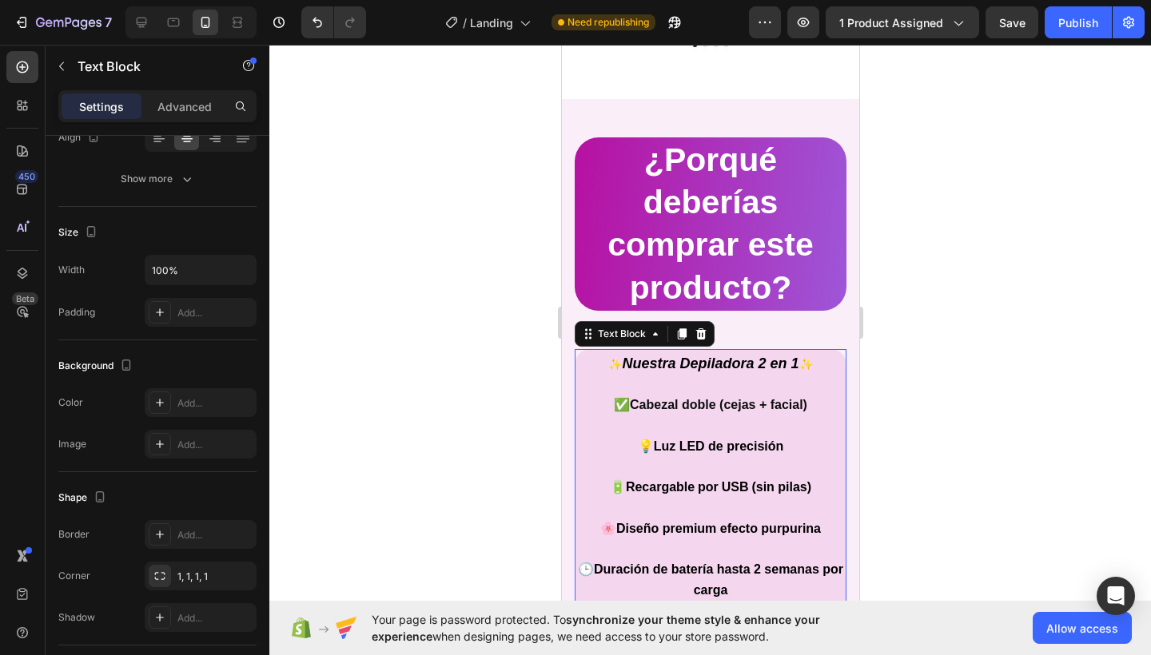
click at [668, 377] on p "✨ Nuestra Depiladora 2 en 1 ✨ ✅ Cabezal doble (cejas + facial)" at bounding box center [709, 385] width 268 height 62
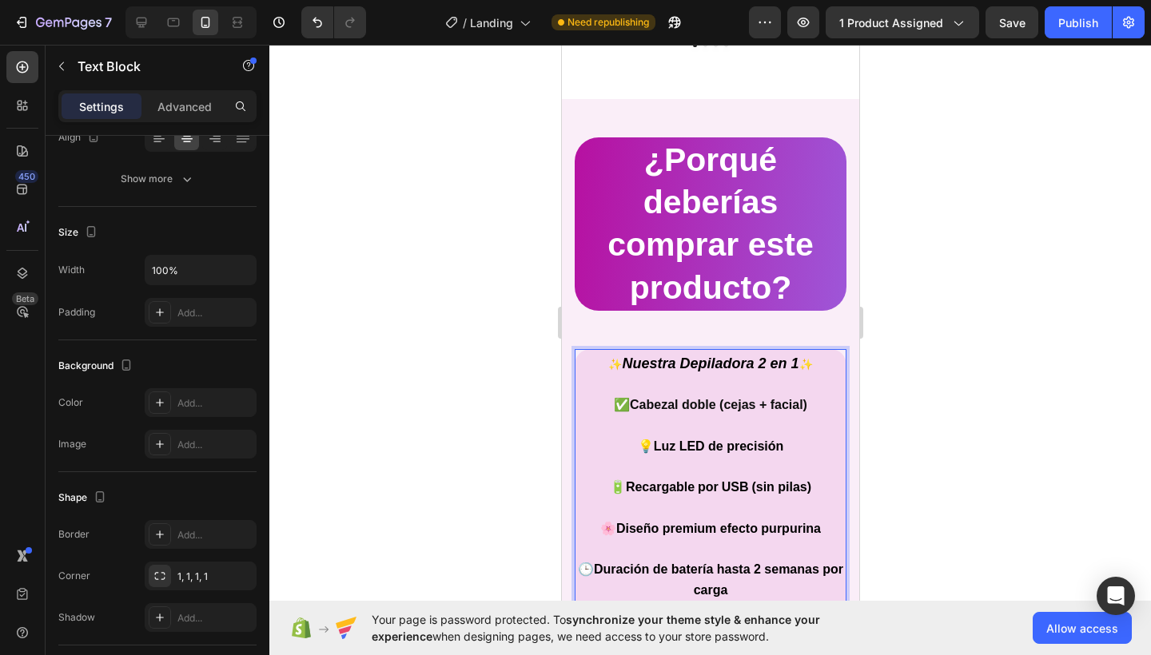
scroll to position [1415, 0]
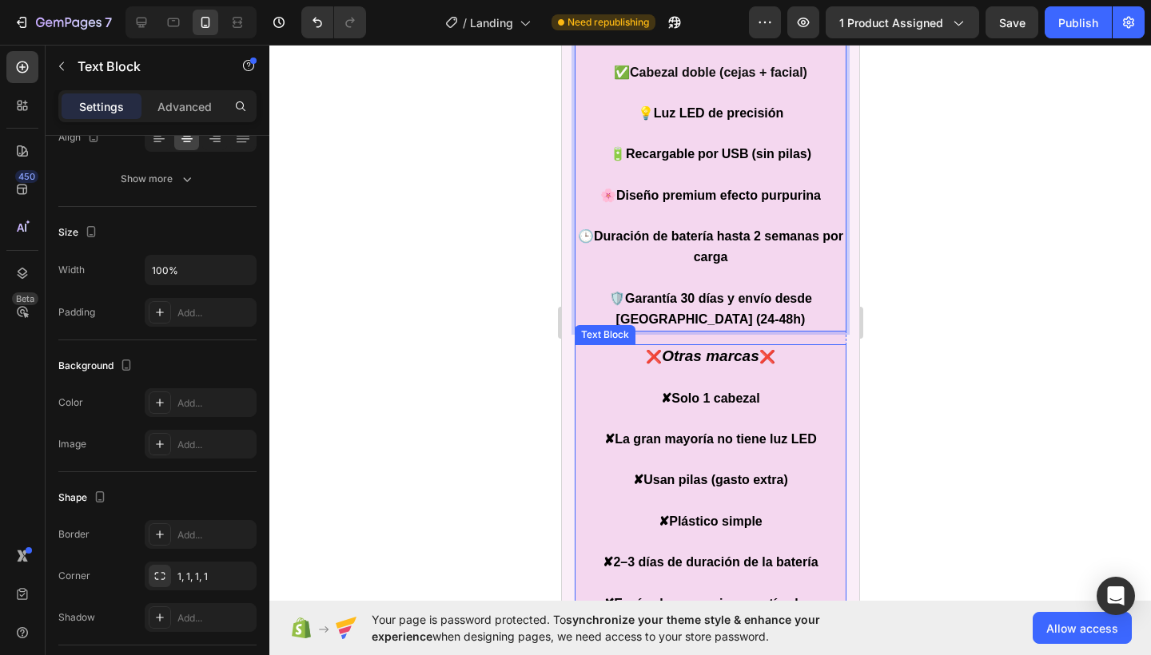
click at [696, 349] on icon "Otras marcas" at bounding box center [709, 356] width 97 height 17
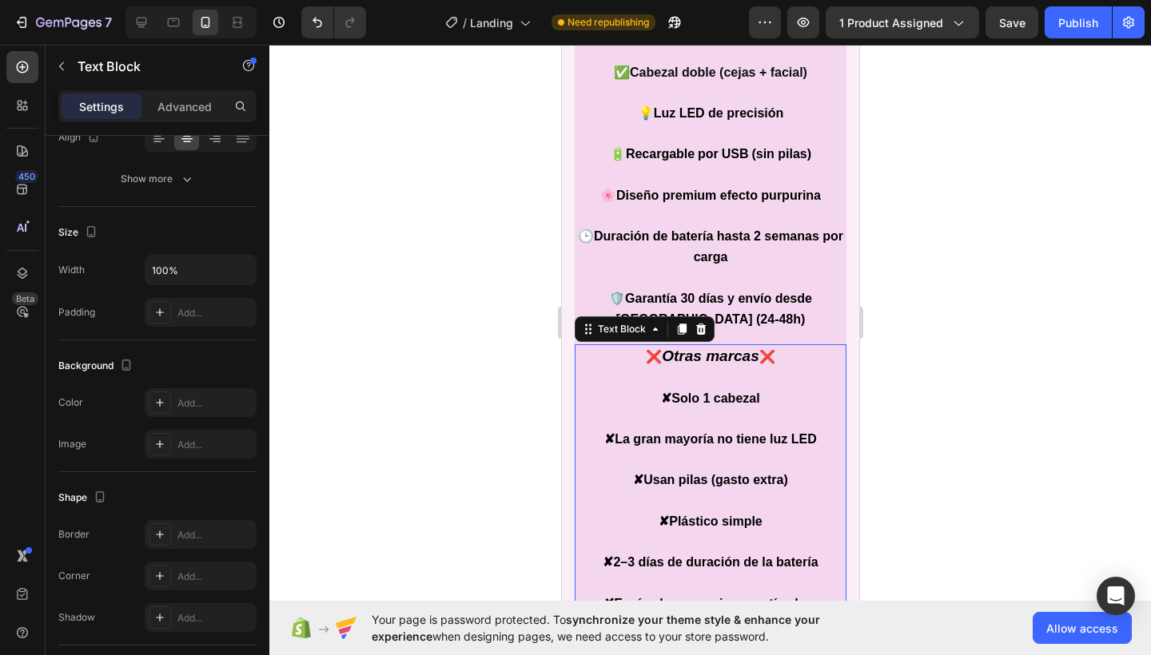
click at [696, 349] on icon "Otras marcas" at bounding box center [709, 356] width 97 height 17
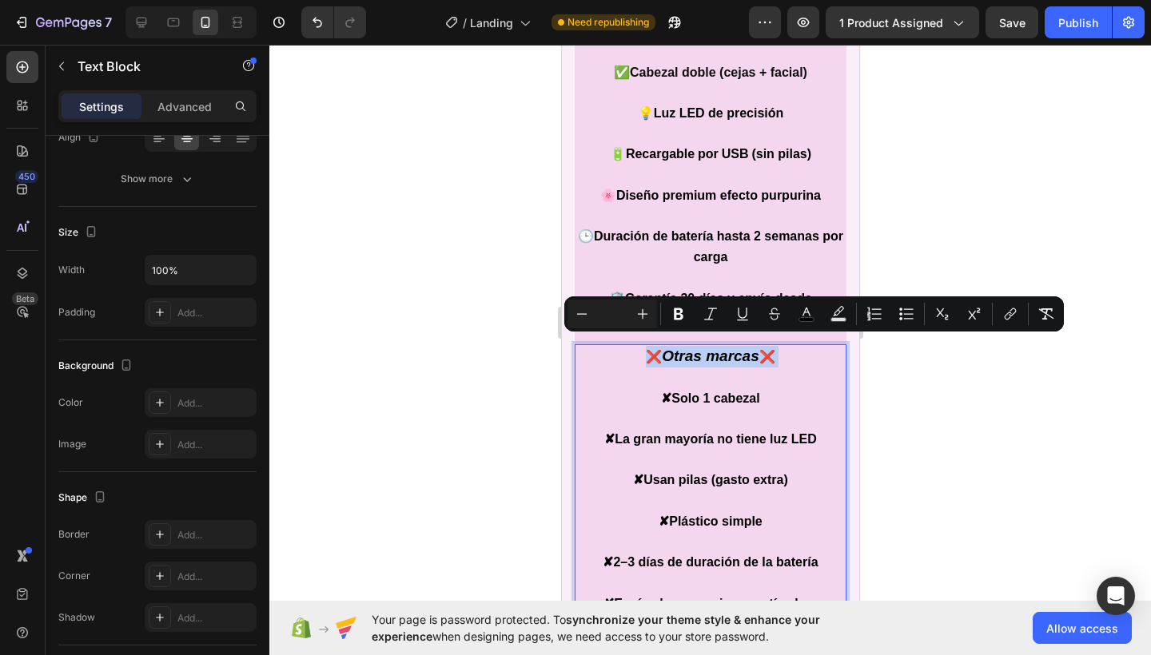
click at [661, 348] on icon "Otras marcas" at bounding box center [709, 356] width 97 height 17
click at [679, 348] on icon "Otras marcas" at bounding box center [709, 356] width 97 height 17
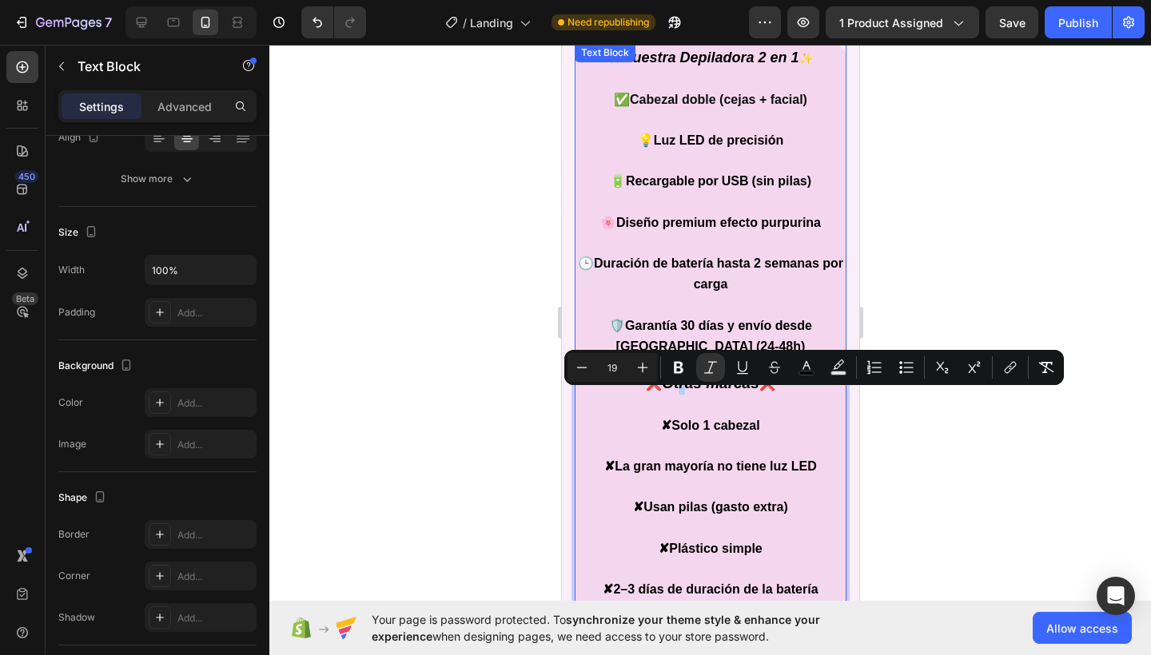
scroll to position [1265, 0]
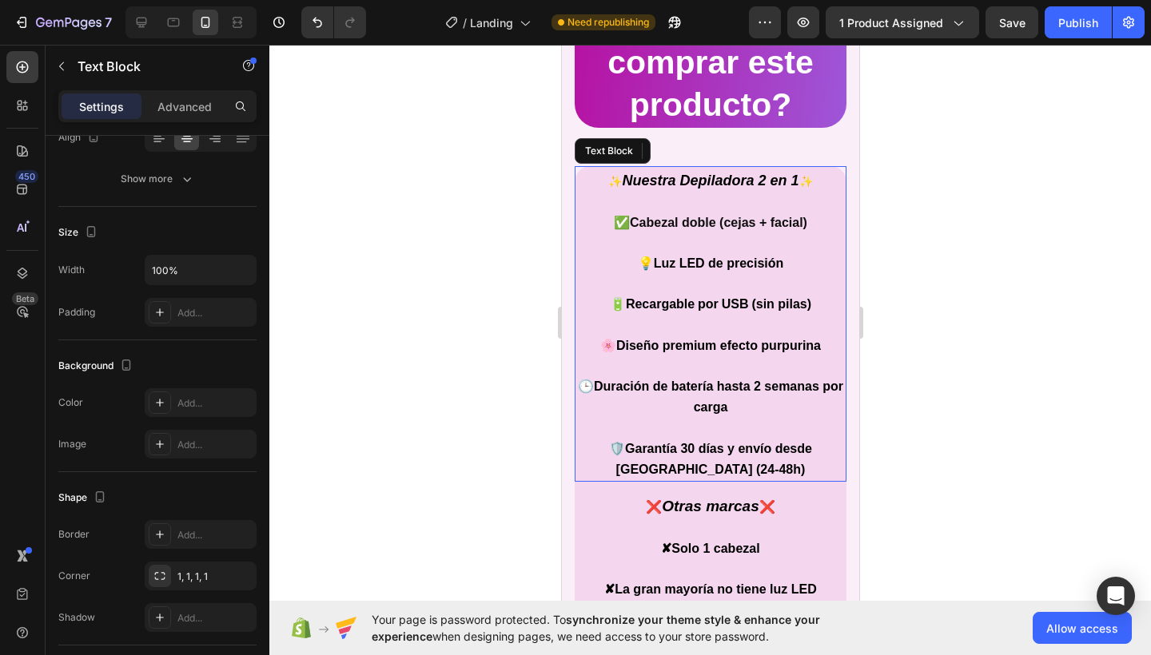
click at [702, 184] on strong "Nuestra Depiladora 2 en 1" at bounding box center [709, 181] width 177 height 16
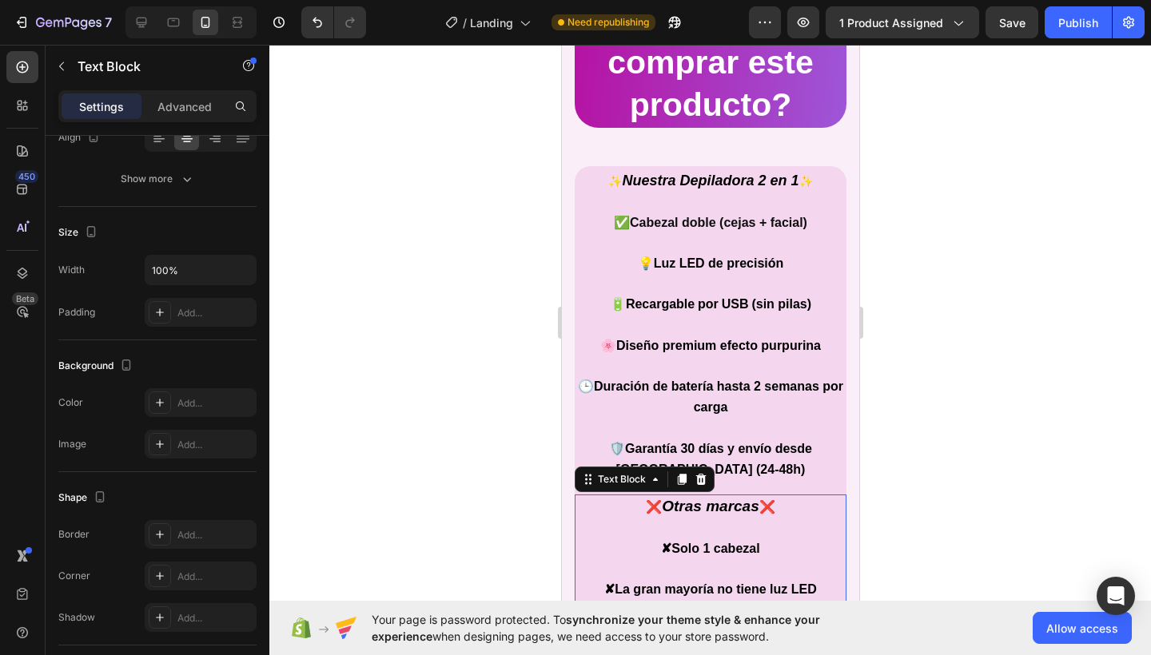
click at [698, 542] on span "Solo 1 cabezal" at bounding box center [714, 549] width 88 height 14
click at [686, 542] on span "Solo 1 cabezal" at bounding box center [714, 549] width 88 height 14
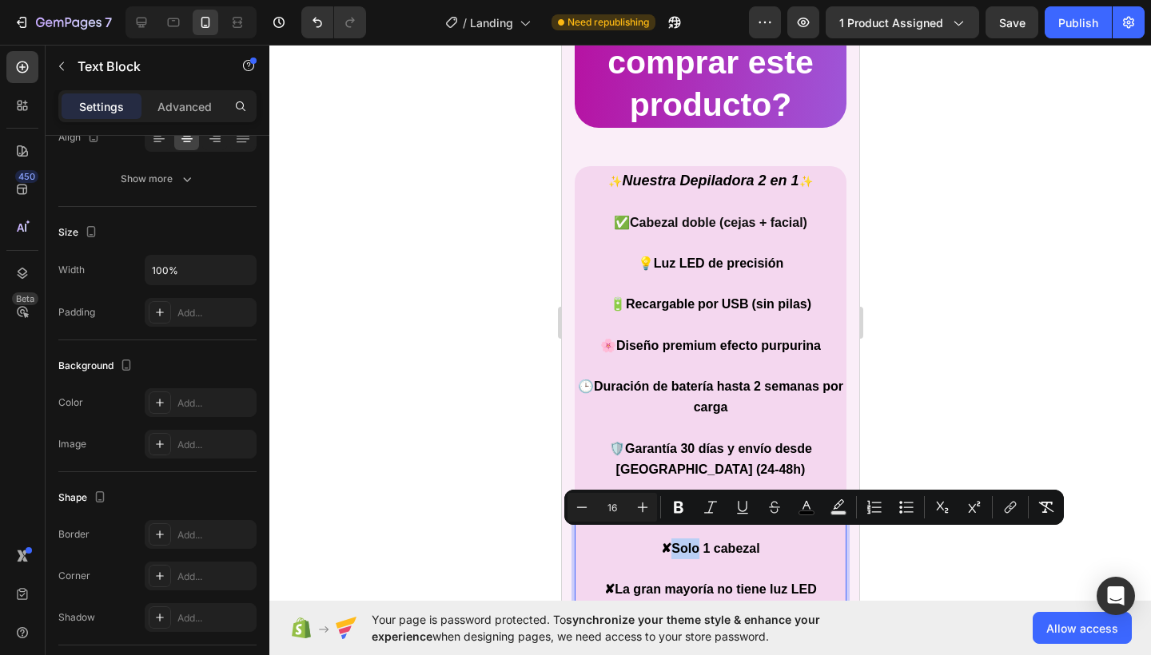
click at [677, 542] on span "Solo 1 cabezal" at bounding box center [714, 549] width 88 height 14
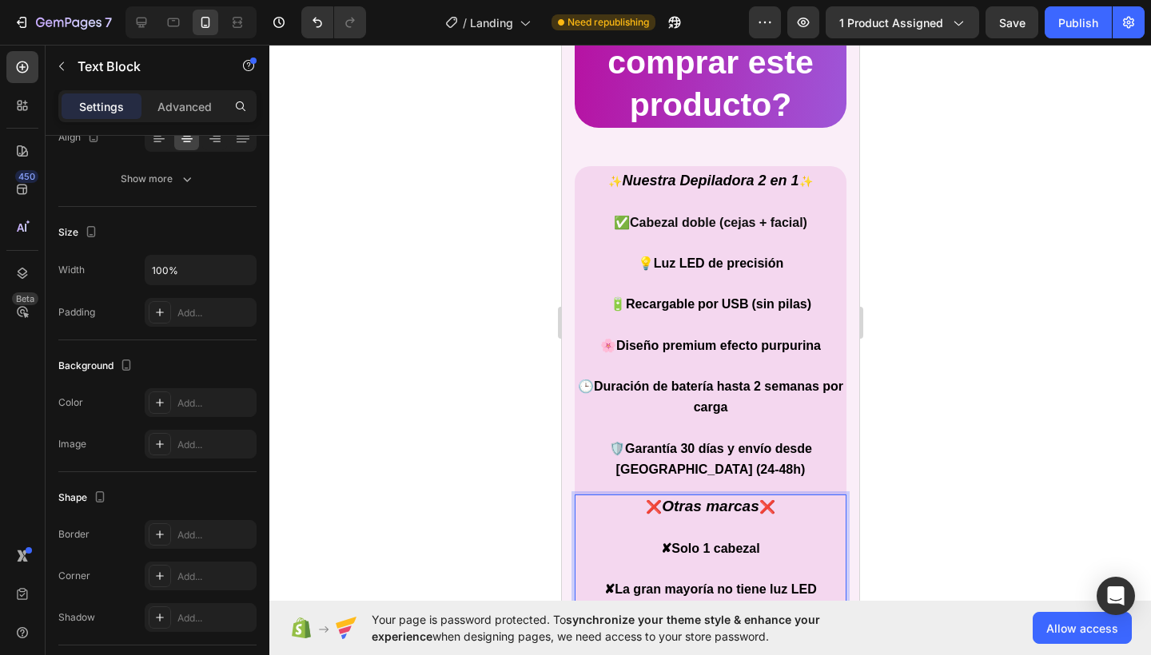
click at [661, 500] on icon "Otras marcas" at bounding box center [709, 506] width 97 height 17
drag, startPoint x: 672, startPoint y: 499, endPoint x: 734, endPoint y: 499, distance: 62.3
click at [734, 499] on icon "Otras marcas" at bounding box center [709, 506] width 97 height 17
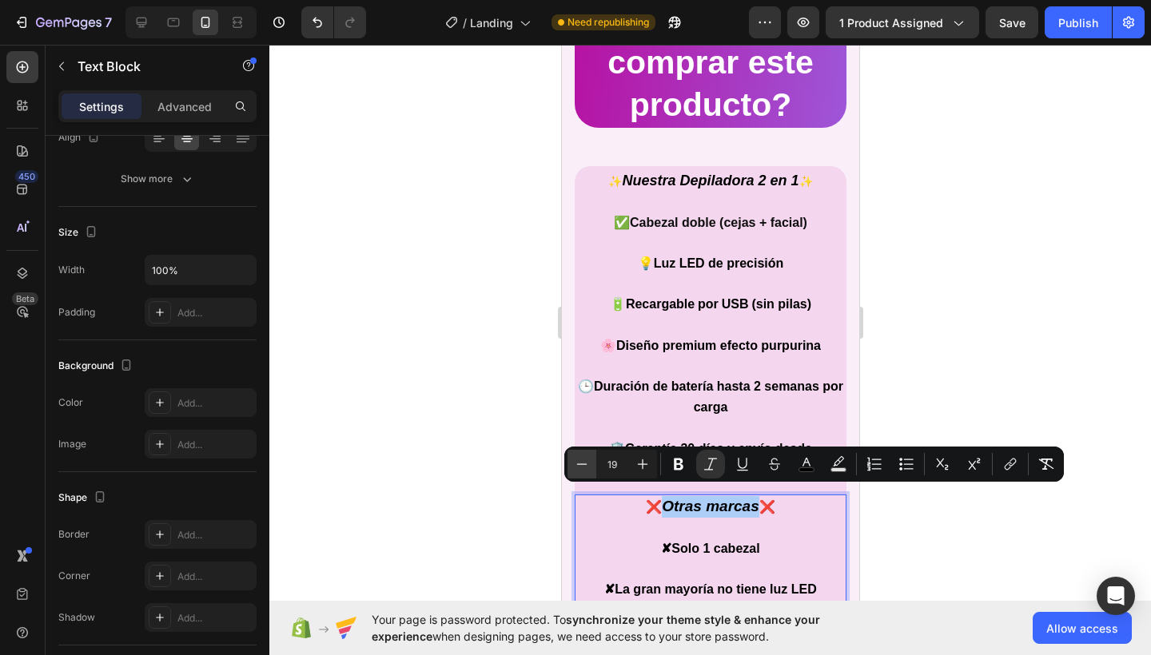
click at [585, 470] on icon "Editor contextual toolbar" at bounding box center [582, 464] width 16 height 16
type input "18"
click at [869, 535] on div at bounding box center [709, 350] width 881 height 610
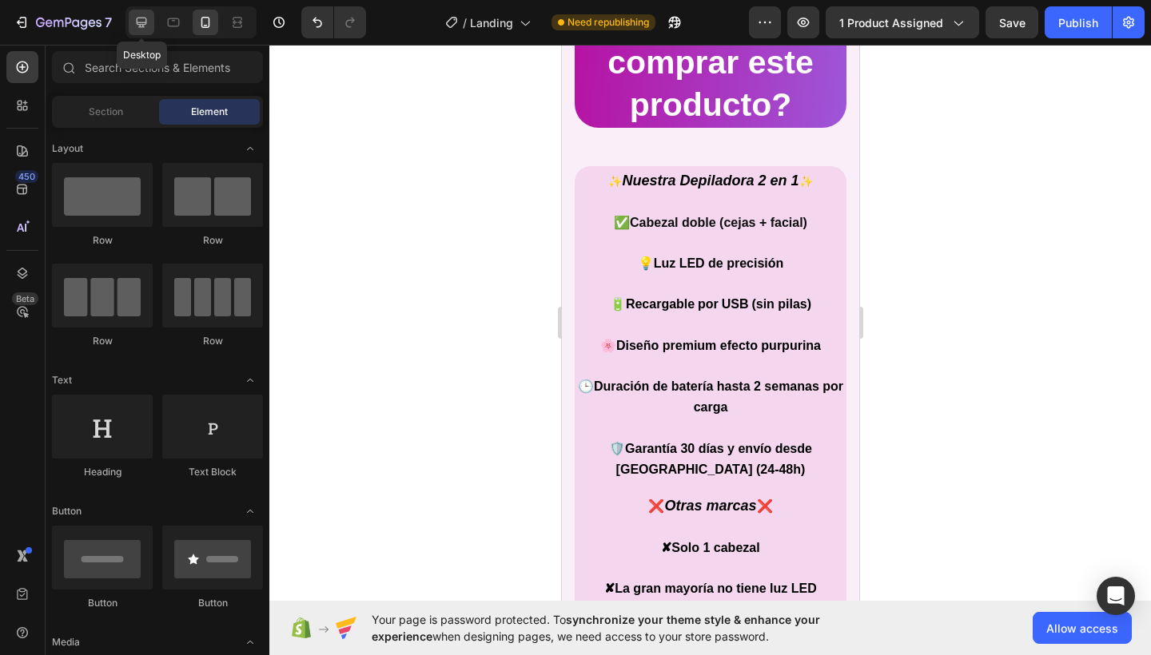
click at [141, 20] on icon at bounding box center [141, 22] width 16 height 16
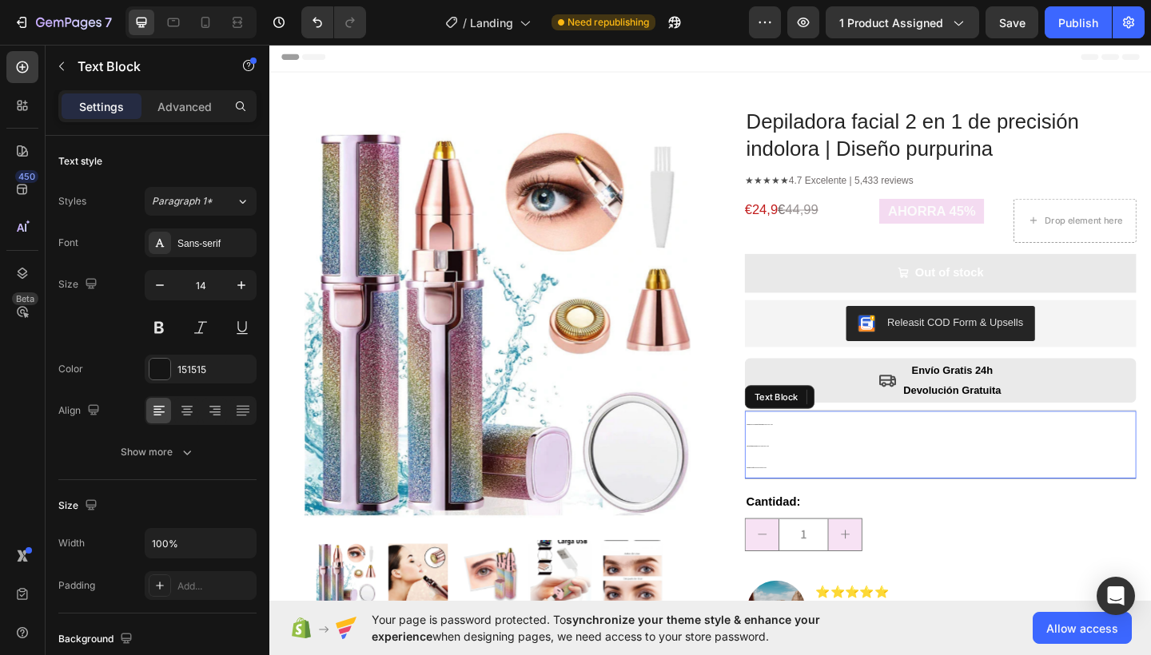
click at [799, 461] on p "✨ Depiladora 2 en 1 con cabezales intercambiables , ideal para rostro y cuerpo.…" at bounding box center [999, 480] width 423 height 70
click at [197, 18] on icon at bounding box center [205, 22] width 16 height 16
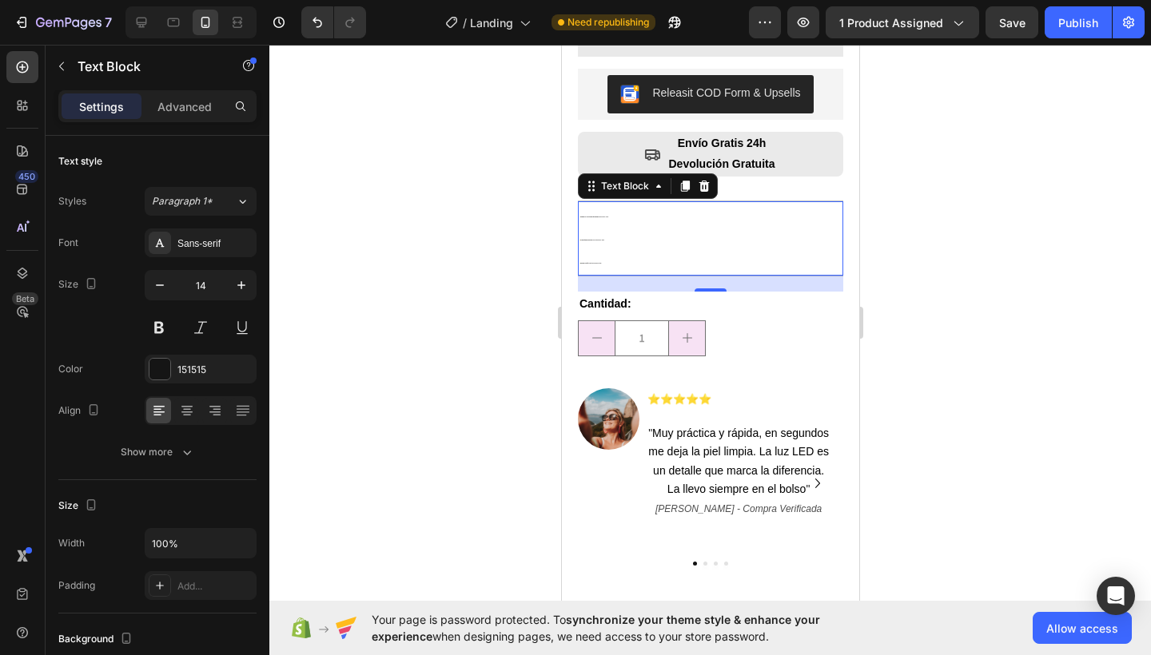
scroll to position [666, 0]
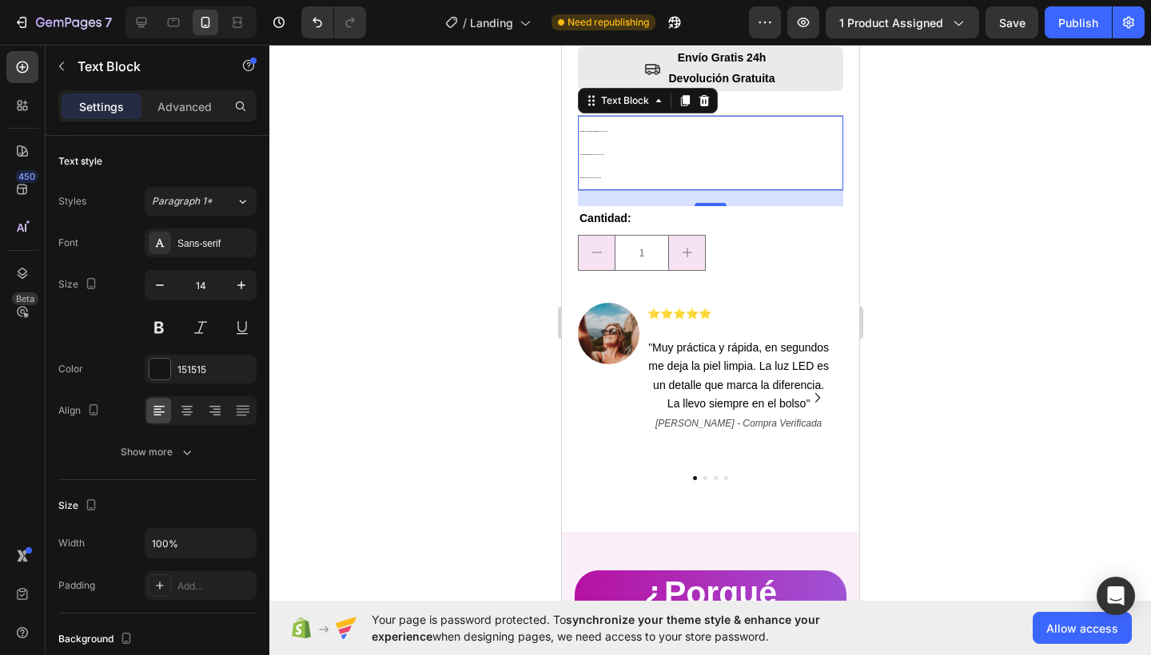
click at [584, 118] on p "✨ Depiladora 2 en 1 con cabezales intercambiables , ideal para rostro y cuerpo.…" at bounding box center [709, 153] width 262 height 70
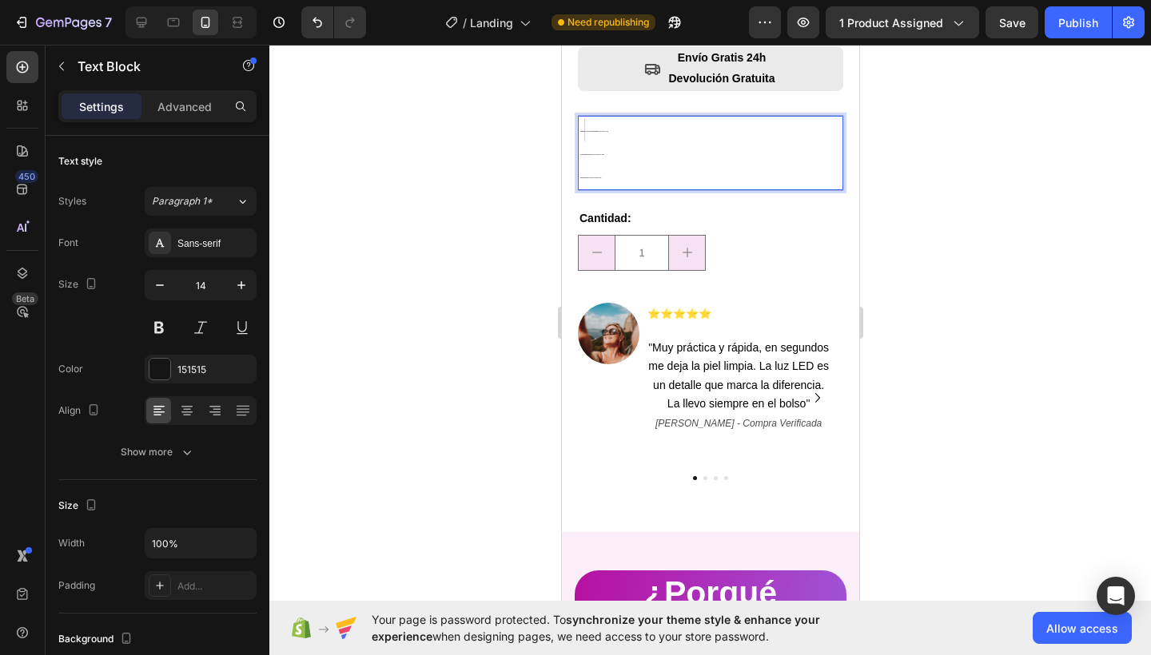
click at [584, 118] on p "✨ Depiladora 2 en 1 con cabezales intercambiables , ideal para rostro y cuerpo.…" at bounding box center [709, 153] width 262 height 70
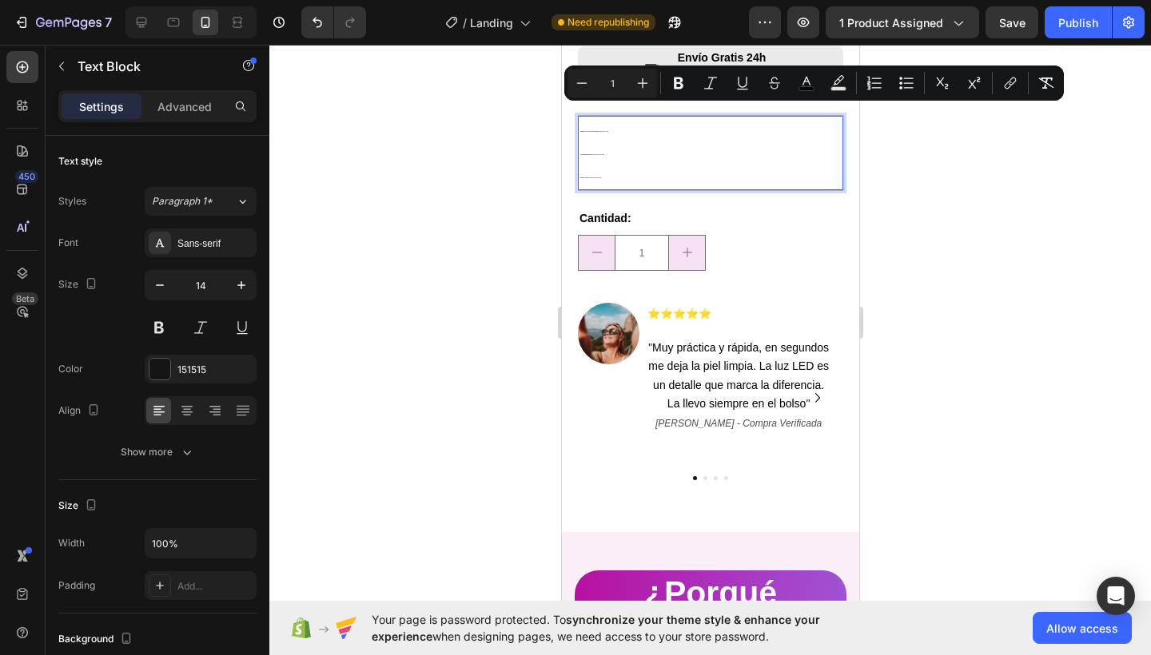
click at [611, 157] on p "✨ Depiladora 2 en 1 con cabezales intercambiables , ideal para rostro y cuerpo.…" at bounding box center [709, 153] width 262 height 70
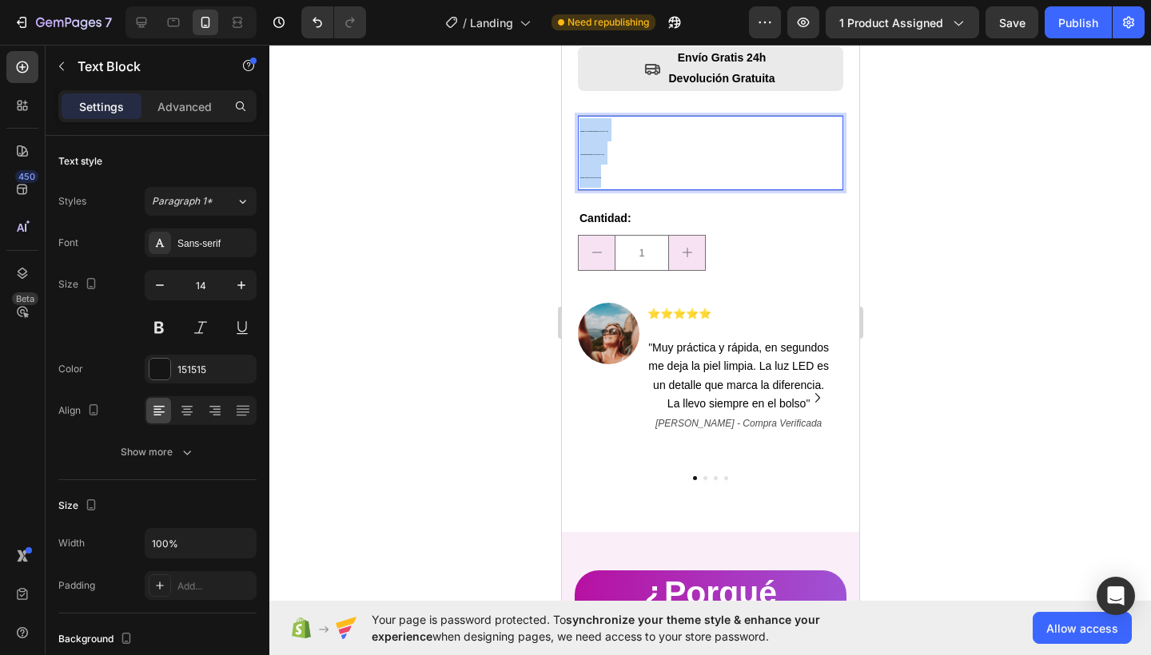
drag, startPoint x: 610, startPoint y: 162, endPoint x: 548, endPoint y: 109, distance: 81.6
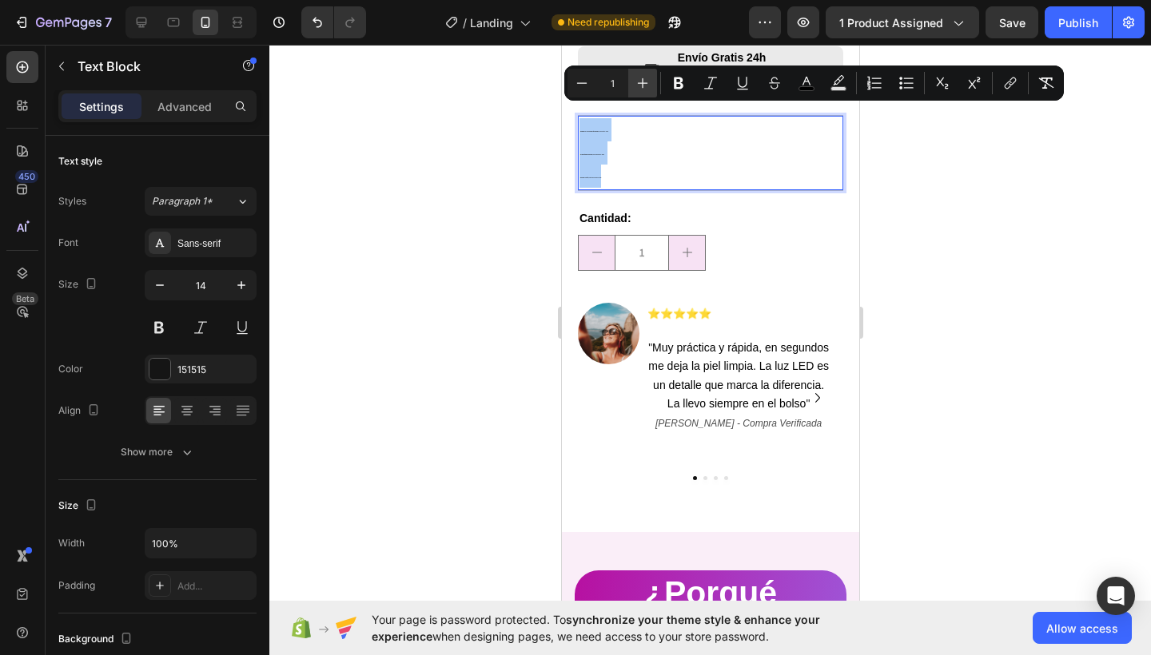
click at [641, 81] on icon "Editor contextual toolbar" at bounding box center [642, 83] width 16 height 16
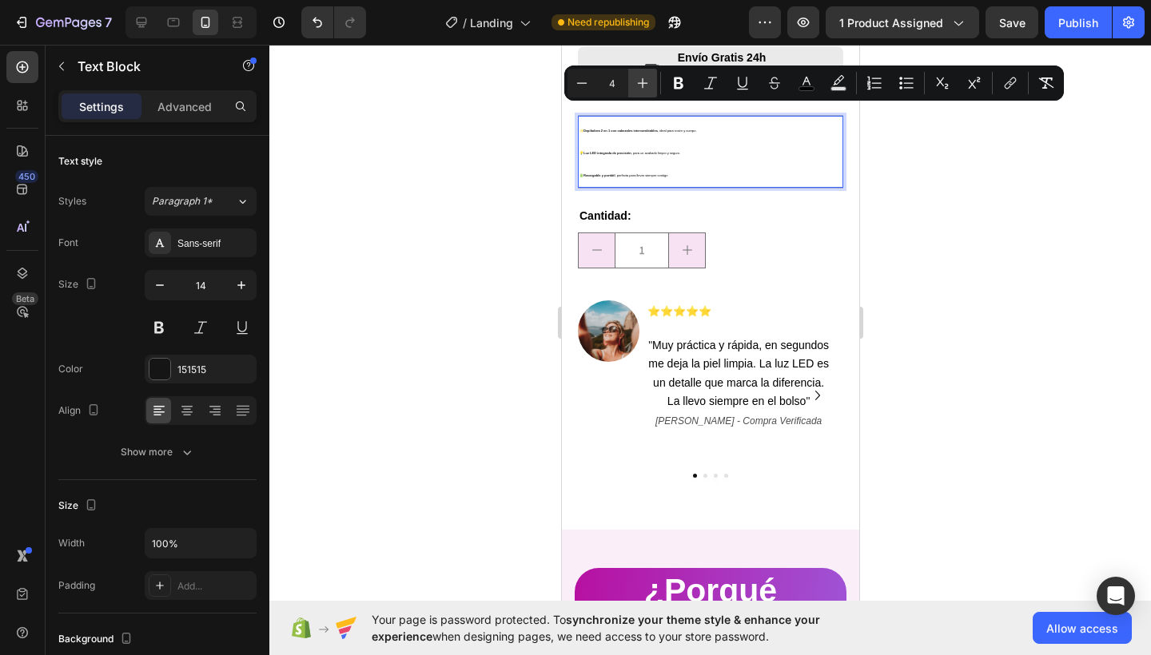
click at [641, 81] on icon "Editor contextual toolbar" at bounding box center [642, 83] width 16 height 16
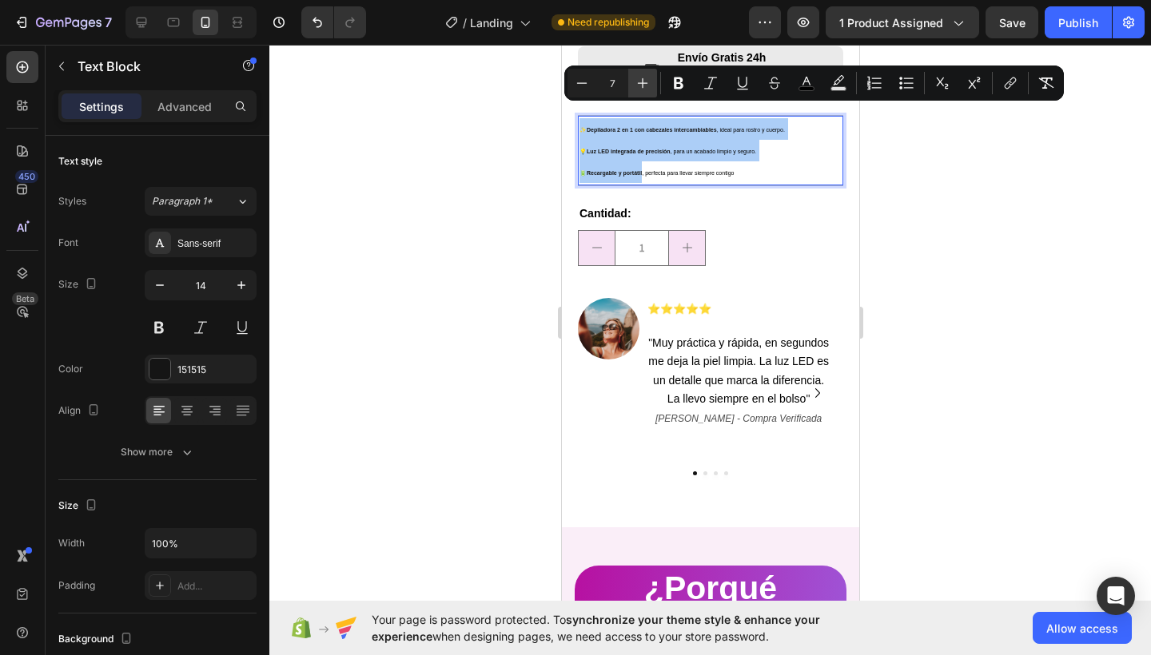
click at [641, 81] on icon "Editor contextual toolbar" at bounding box center [642, 83] width 16 height 16
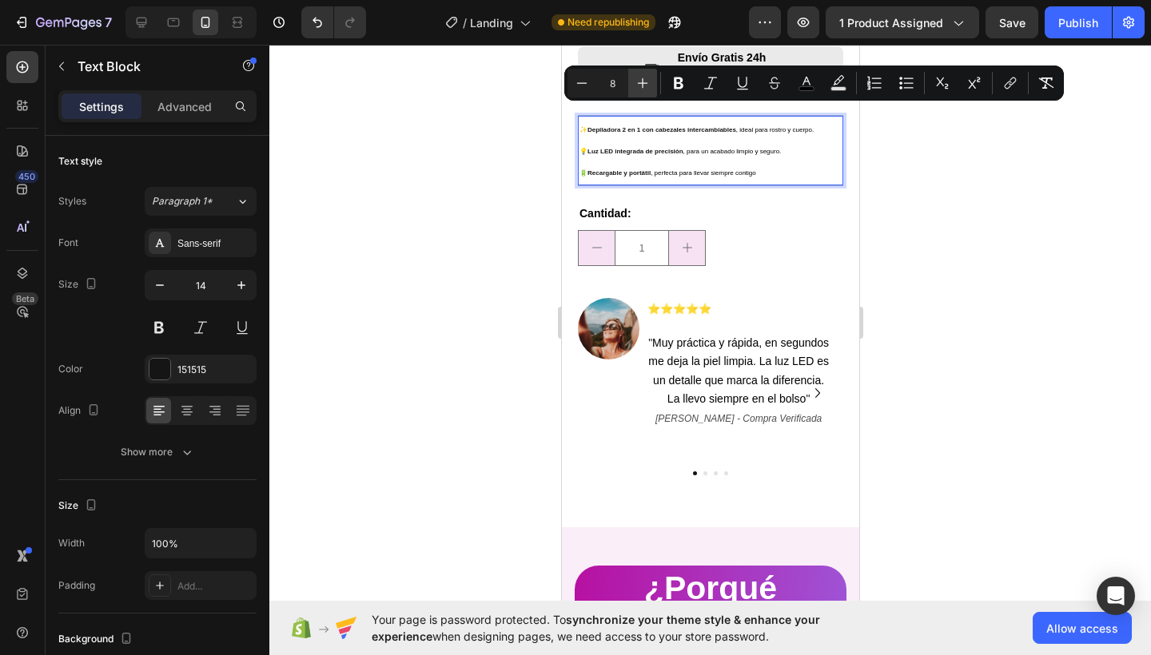
click at [641, 81] on icon "Editor contextual toolbar" at bounding box center [642, 83] width 16 height 16
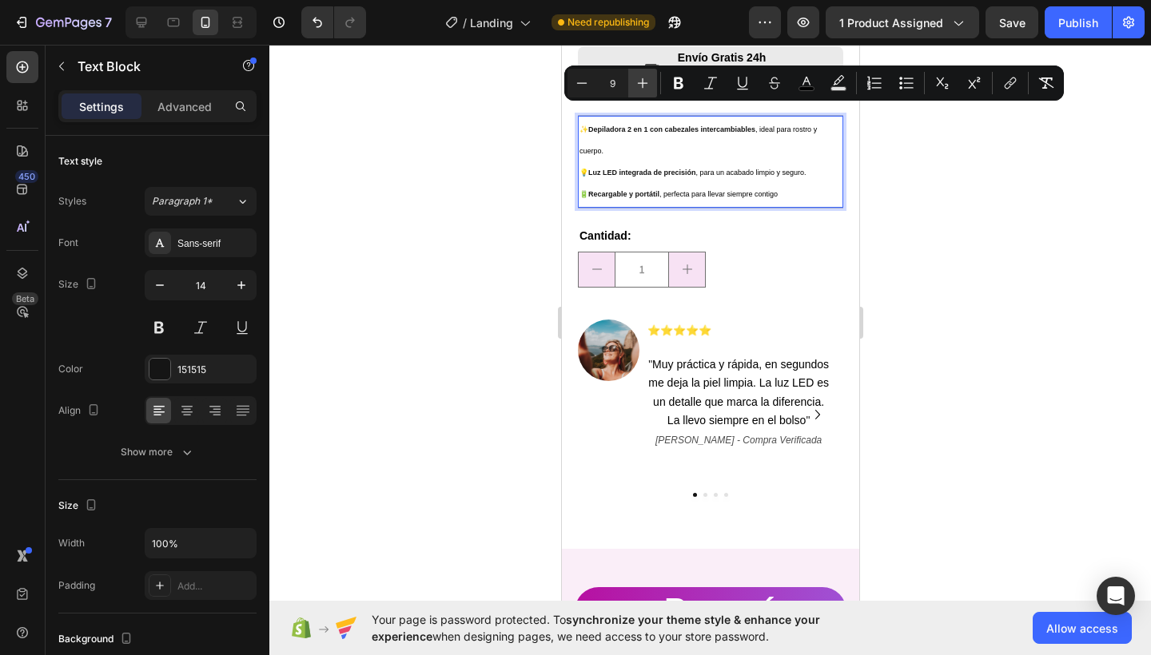
click at [641, 81] on icon "Editor contextual toolbar" at bounding box center [642, 83] width 16 height 16
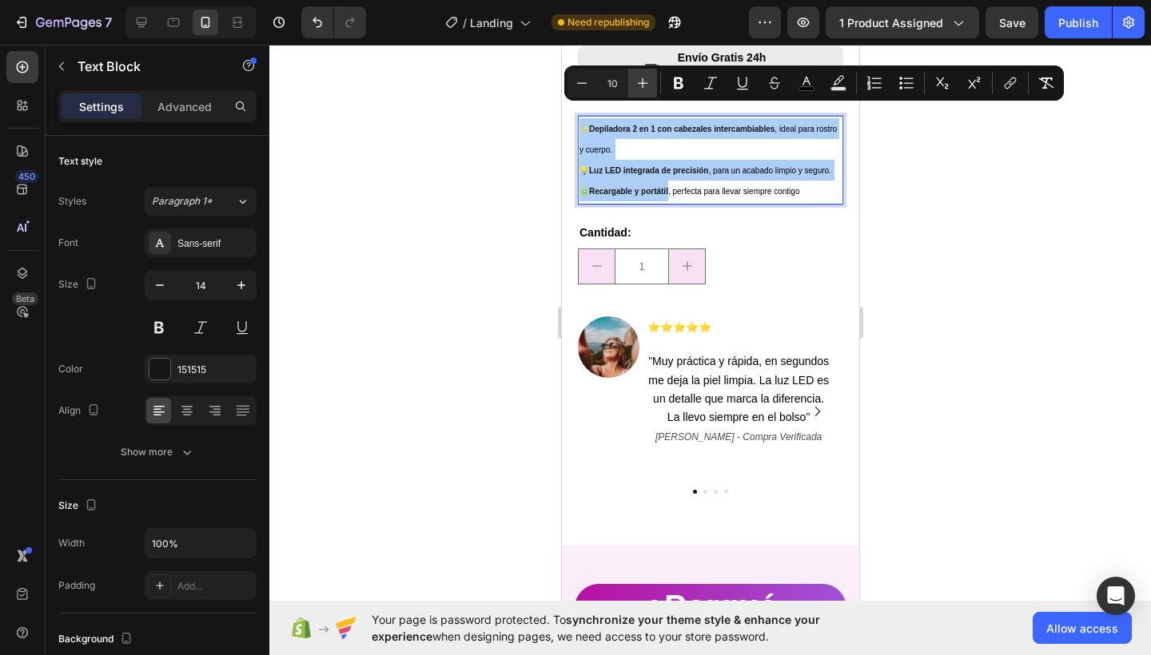
click at [641, 81] on icon "Editor contextual toolbar" at bounding box center [642, 83] width 16 height 16
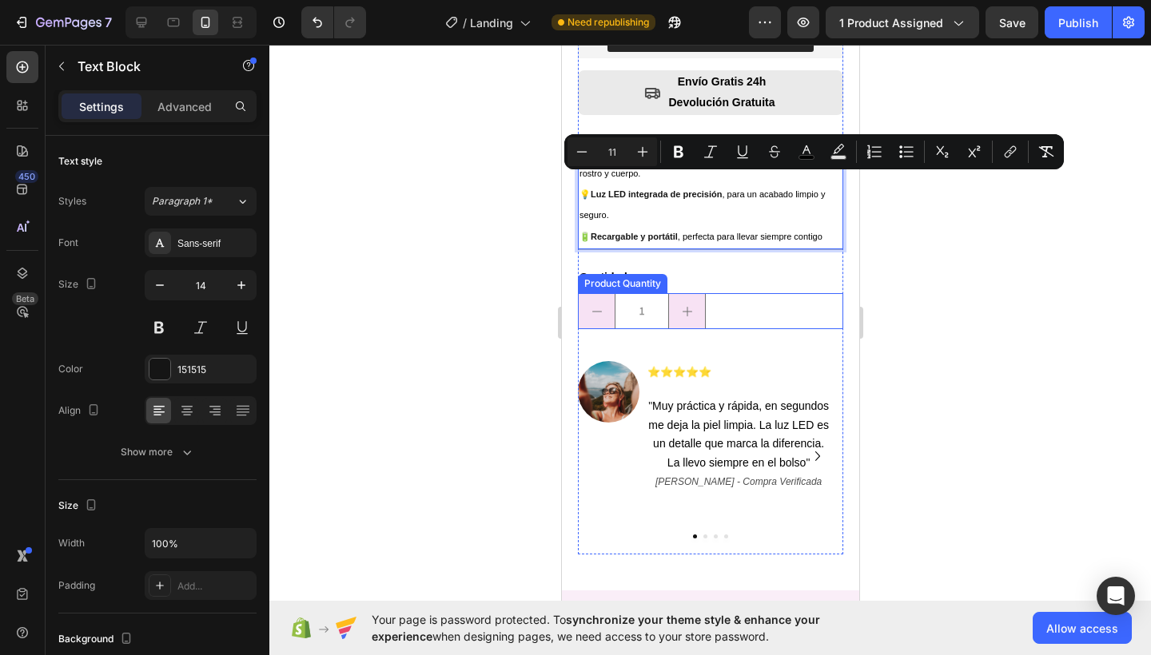
scroll to position [514, 0]
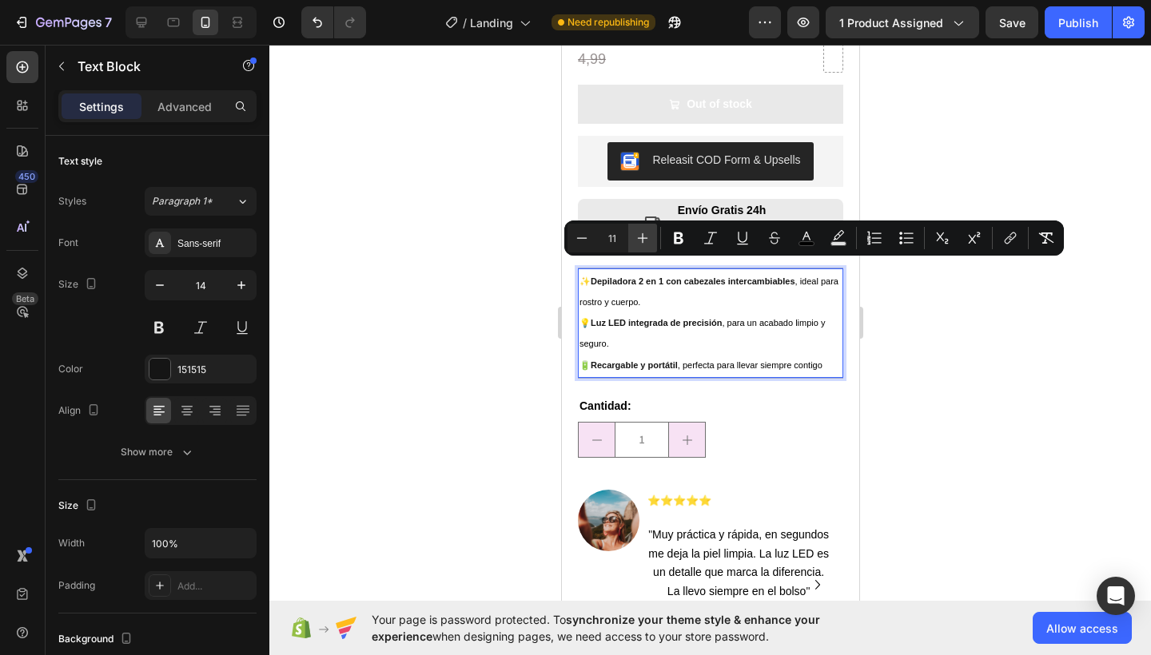
click at [647, 239] on icon "Editor contextual toolbar" at bounding box center [642, 238] width 16 height 16
type input "12"
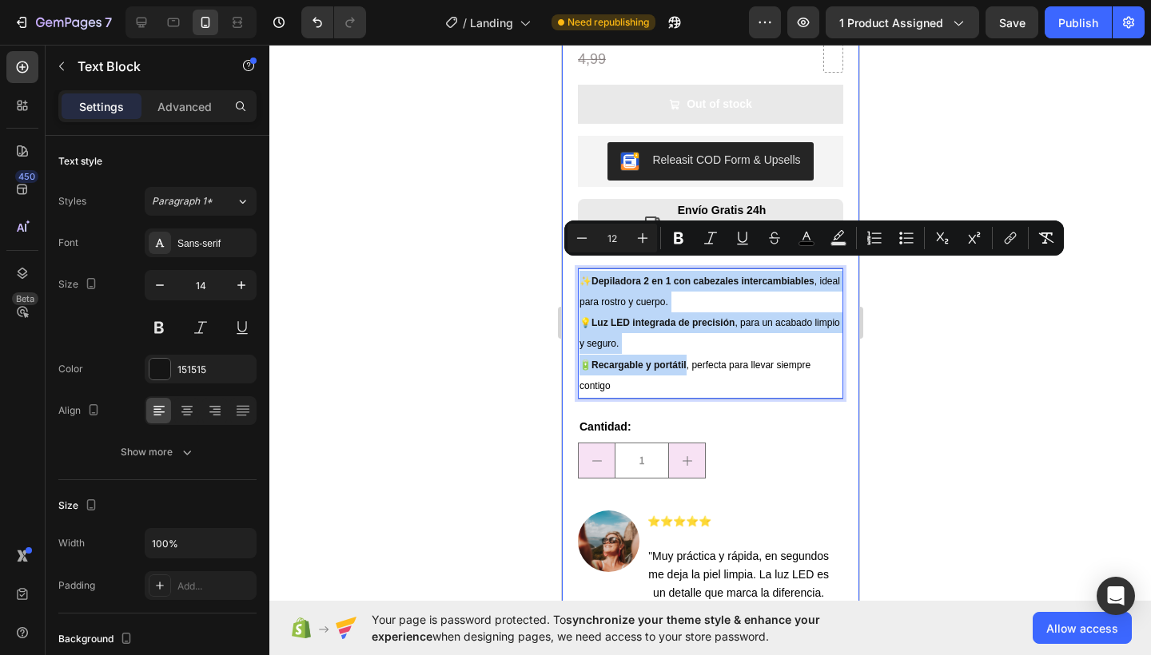
click at [566, 186] on div "Product Images Row Depiladora facial 2 en 1 de precisión indolora | Diseño purp…" at bounding box center [709, 134] width 297 height 1140
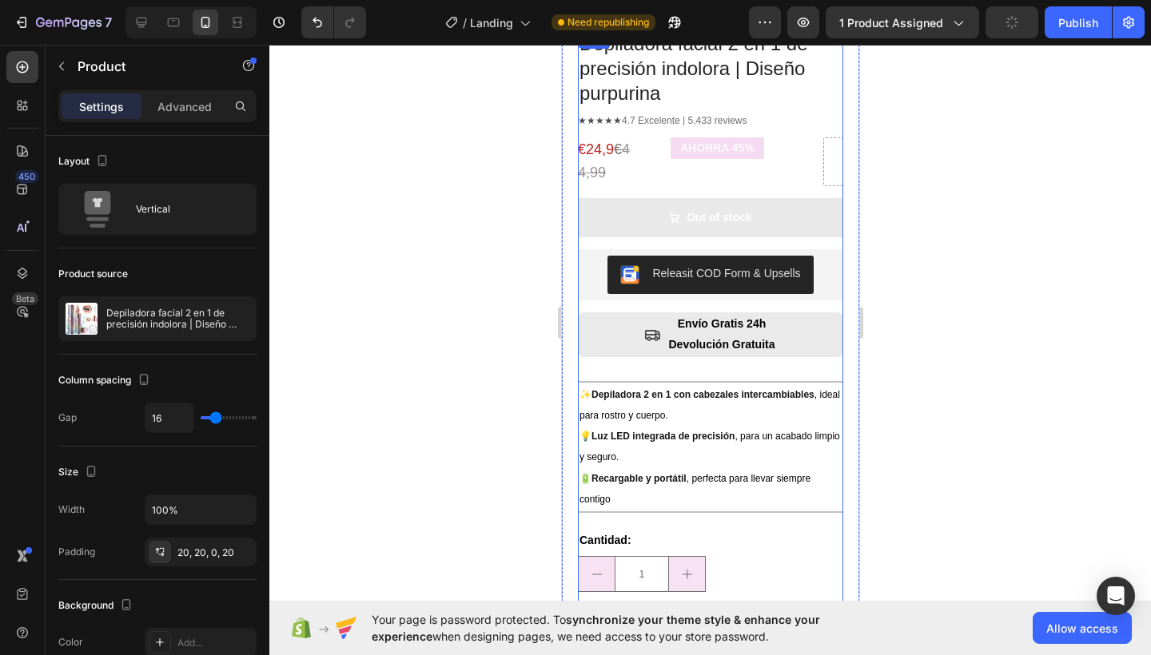
scroll to position [347, 0]
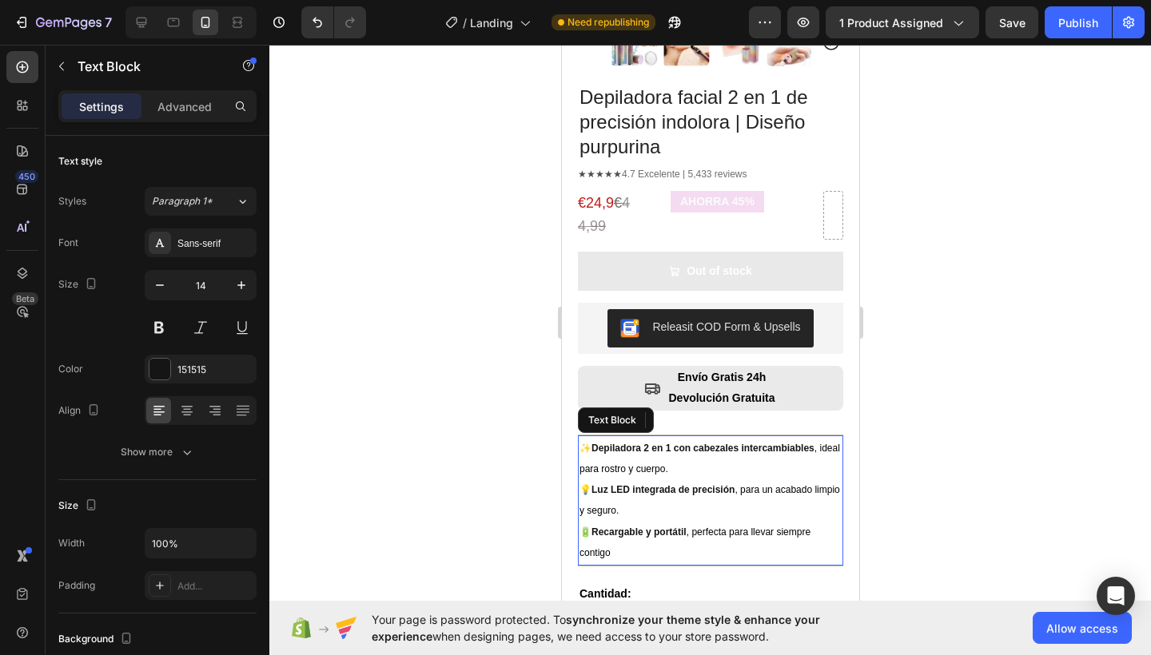
click at [594, 442] on p "✨ Depiladora 2 en 1 con cabezales intercambiables , ideal para rostro y cuerpo.…" at bounding box center [709, 500] width 262 height 125
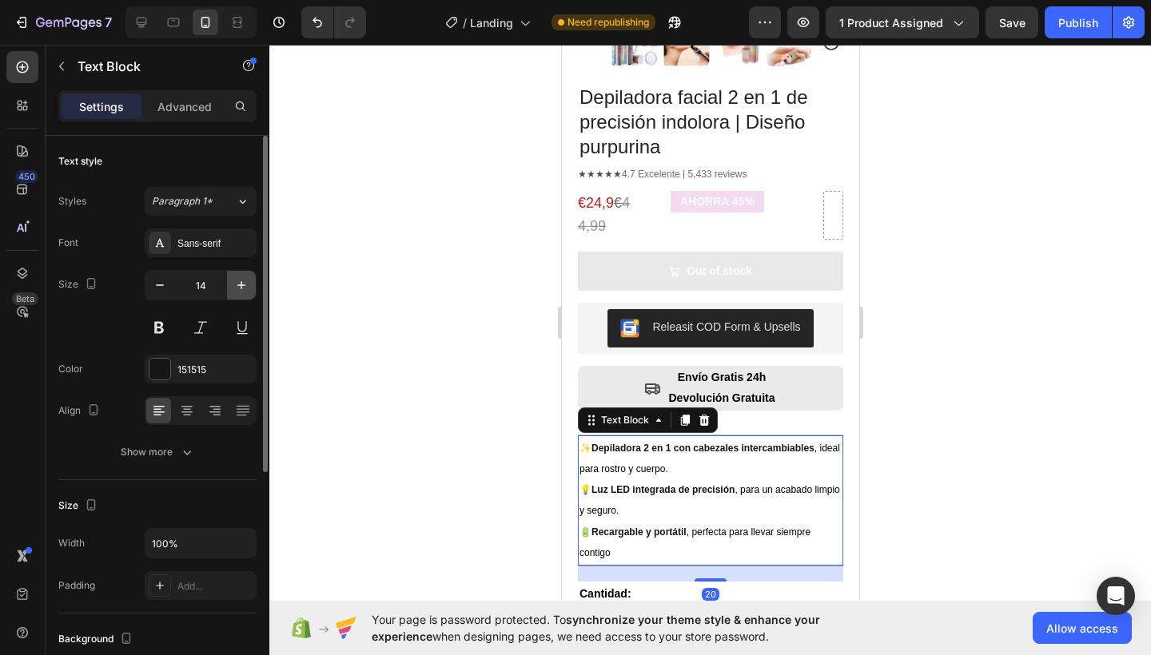
click at [236, 281] on icon "button" at bounding box center [241, 285] width 16 height 16
type input "15"
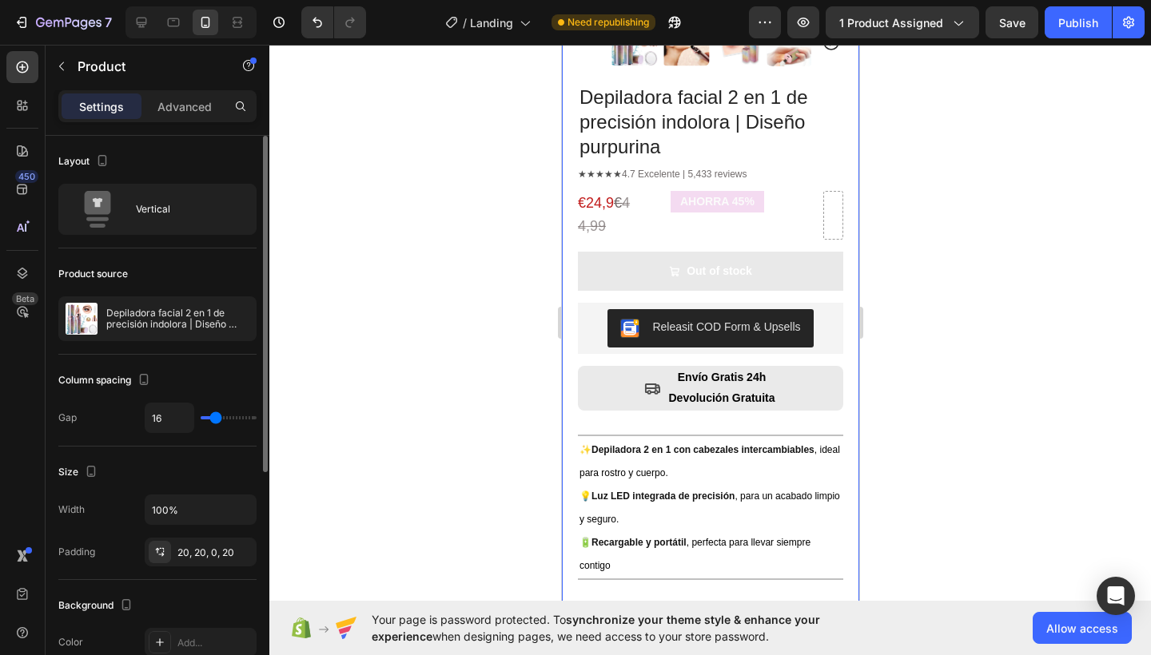
click at [570, 290] on div "Product Images Row Depiladora facial 2 en 1 de precisión indolora | Diseño purp…" at bounding box center [709, 308] width 297 height 1154
click at [630, 444] on strong "Depiladora 2 en 1 con cabezales intercambiables" at bounding box center [701, 449] width 223 height 11
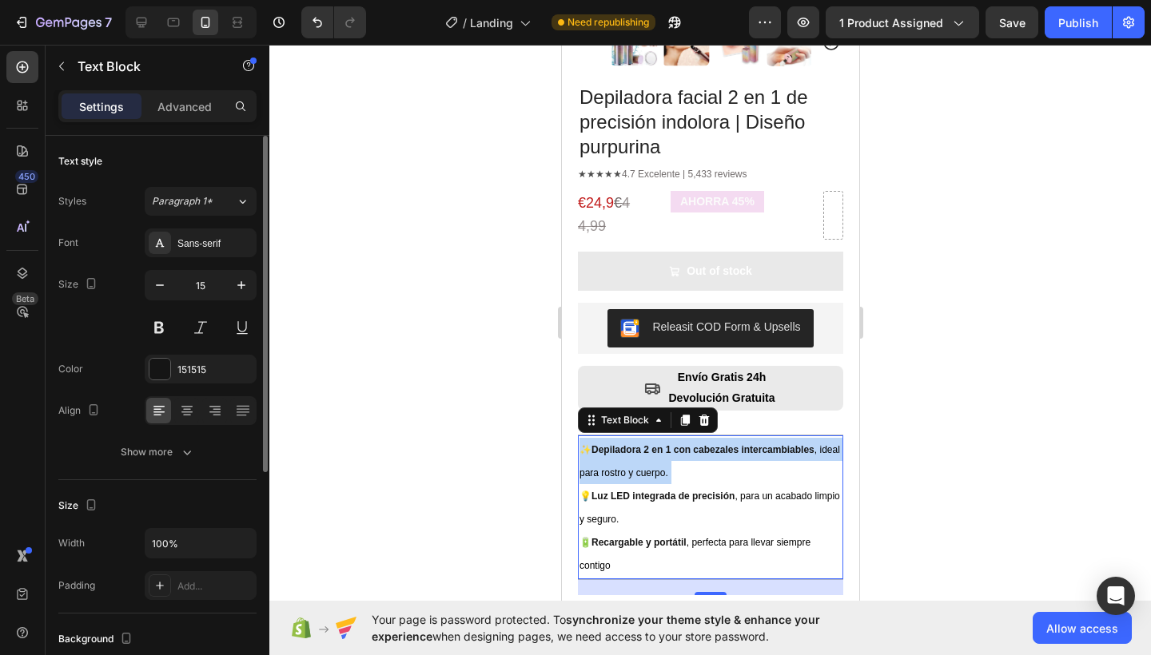
click at [630, 444] on strong "Depiladora 2 en 1 con cabezales intercambiables" at bounding box center [701, 449] width 223 height 11
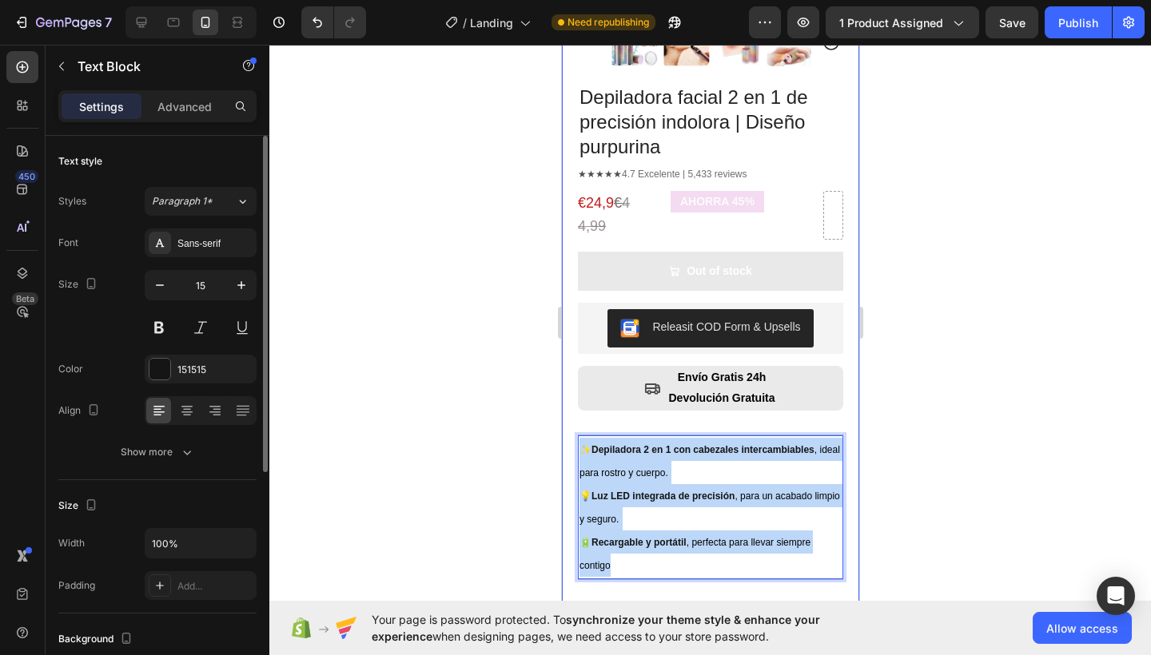
drag, startPoint x: 610, startPoint y: 548, endPoint x: 568, endPoint y: 431, distance: 124.1
click at [568, 431] on div "Product Images Row Depiladora facial 2 en 1 de precisión indolora | Diseño purp…" at bounding box center [709, 308] width 297 height 1154
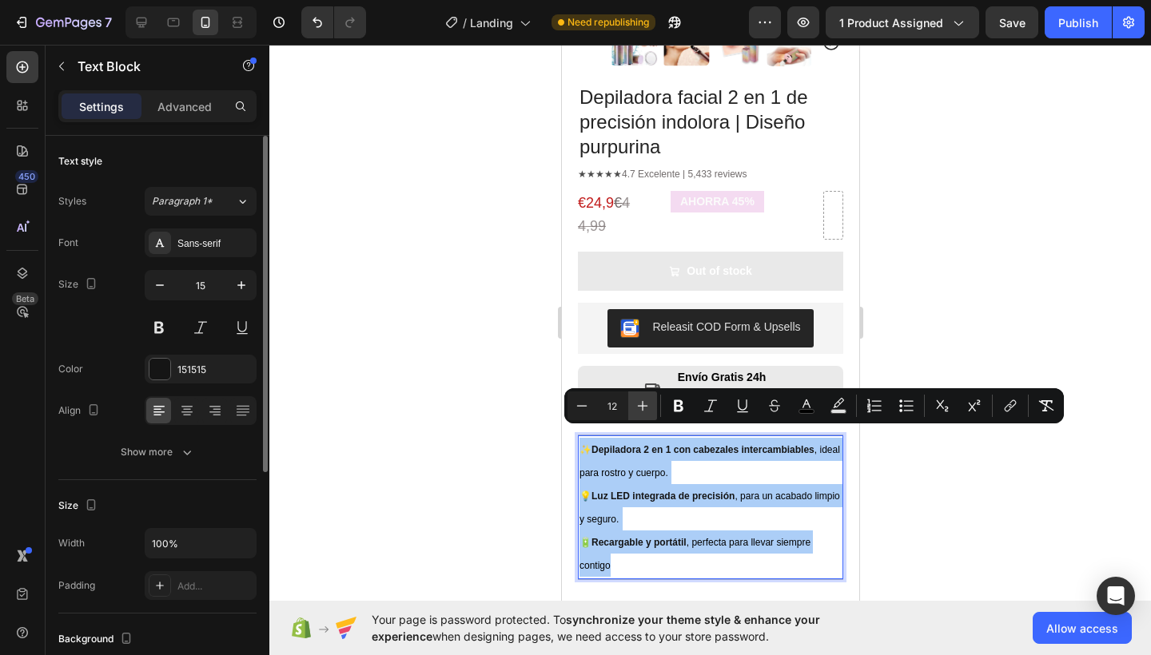
click at [650, 408] on icon "Editor contextual toolbar" at bounding box center [642, 406] width 16 height 16
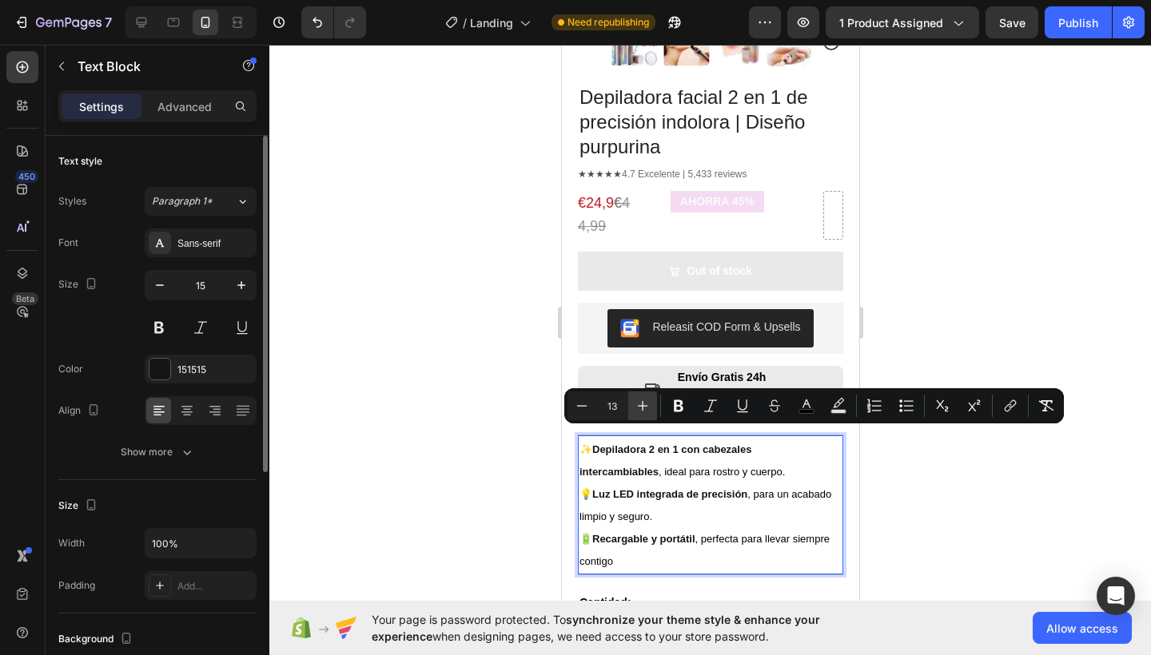
click at [650, 407] on icon "Editor contextual toolbar" at bounding box center [642, 406] width 16 height 16
click at [577, 407] on icon "Editor contextual toolbar" at bounding box center [582, 406] width 16 height 16
type input "13"
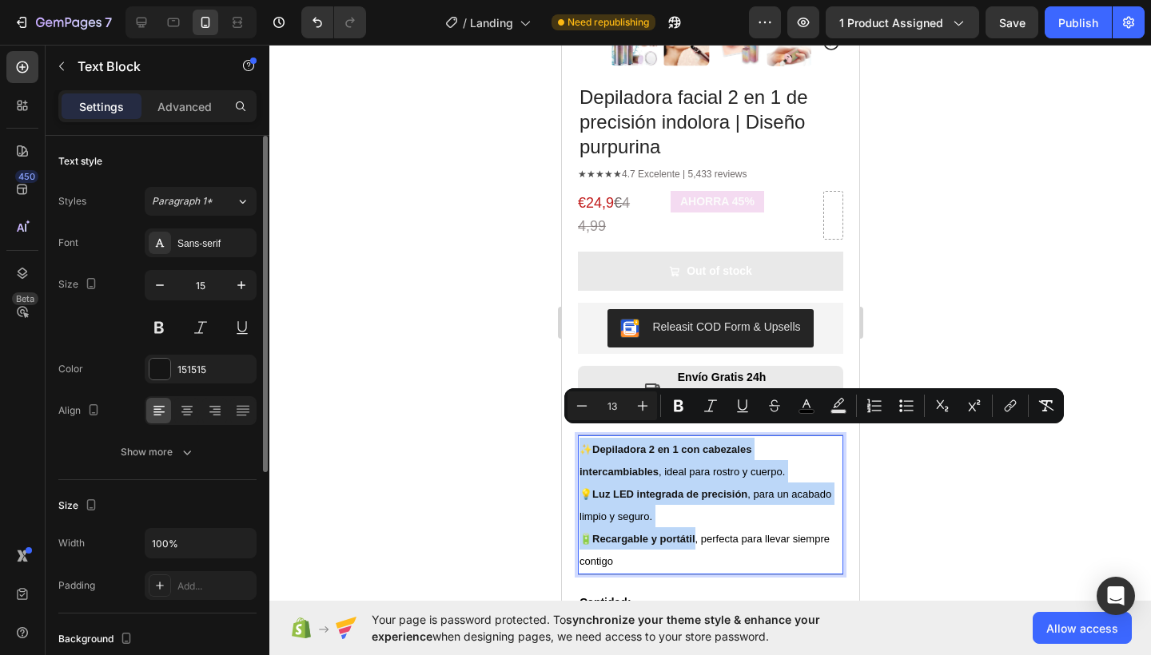
click at [762, 543] on p "✨ Depiladora 2 en 1 con cabezales intercambiables , ideal para rostro y cuerpo.…" at bounding box center [709, 505] width 262 height 134
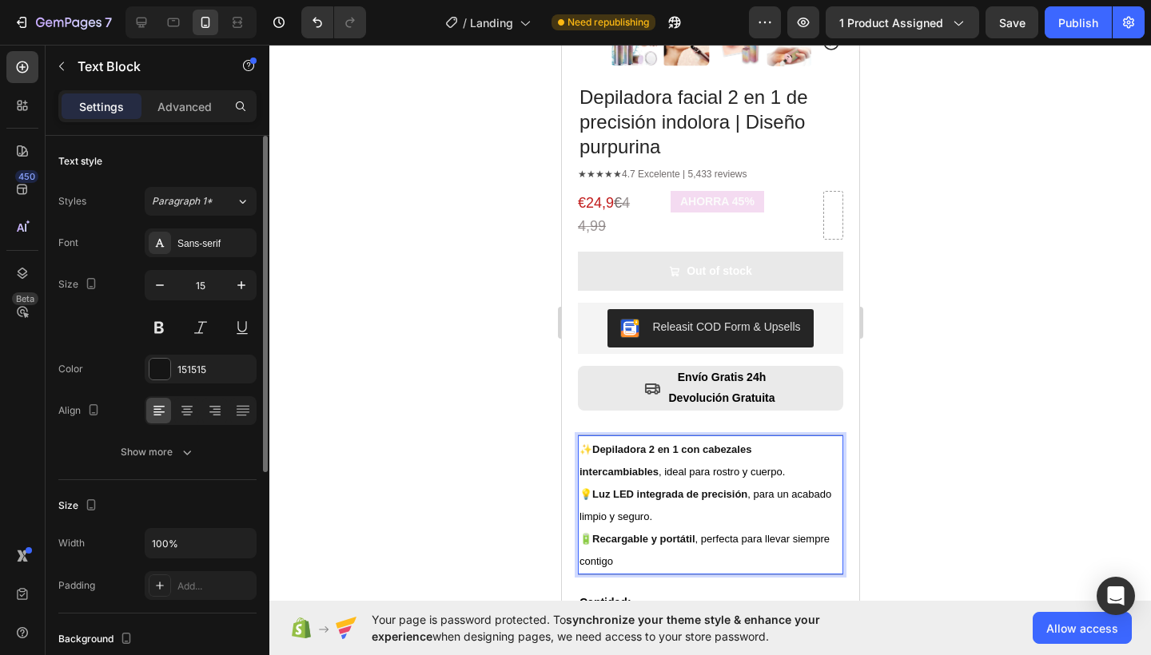
click at [578, 546] on span ", perfecta para llevar siempre contigo" at bounding box center [703, 550] width 250 height 34
click at [546, 433] on div at bounding box center [709, 350] width 881 height 610
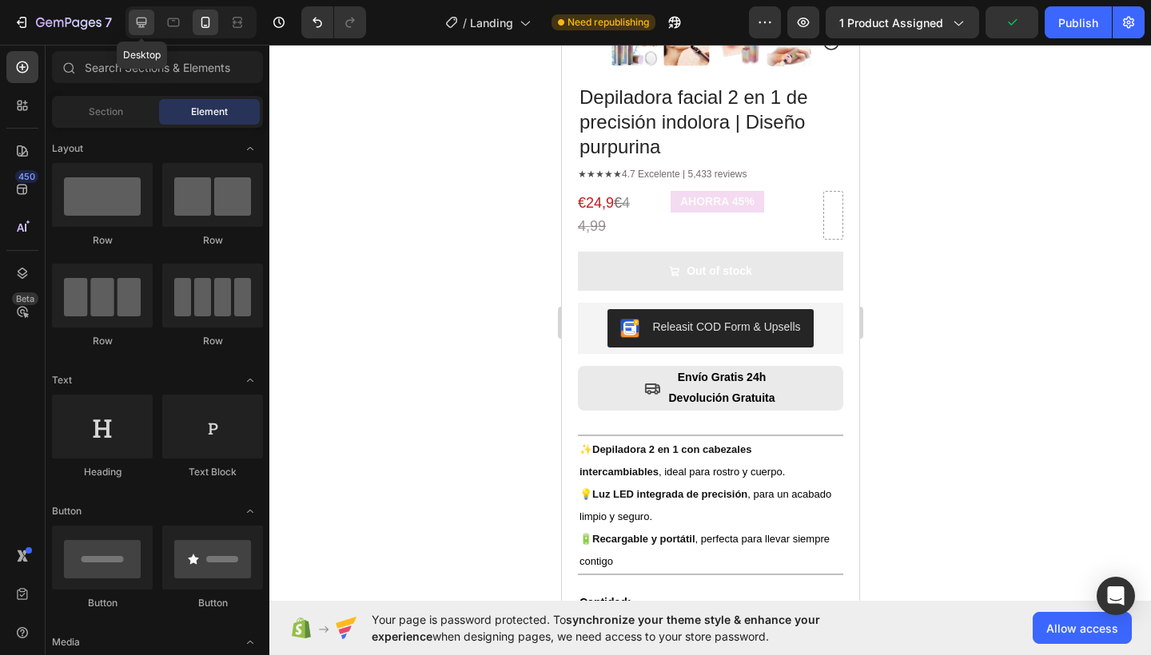
click at [135, 15] on icon at bounding box center [141, 22] width 16 height 16
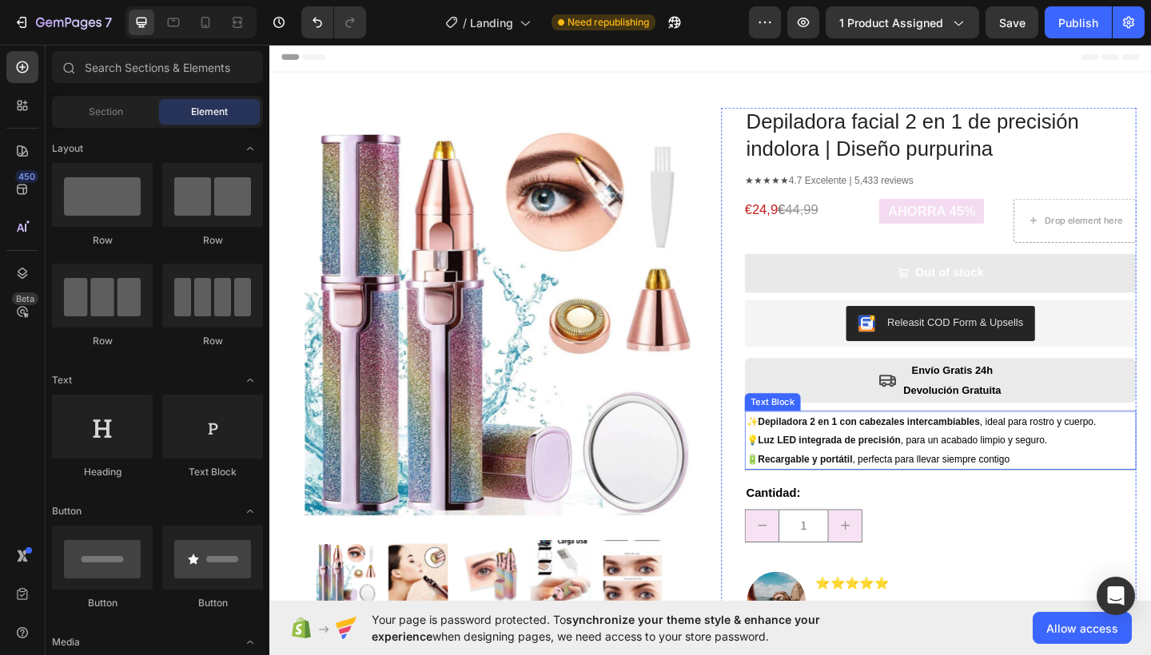
click at [895, 471] on strong "Luz LED integrada de precisión" at bounding box center [878, 475] width 155 height 12
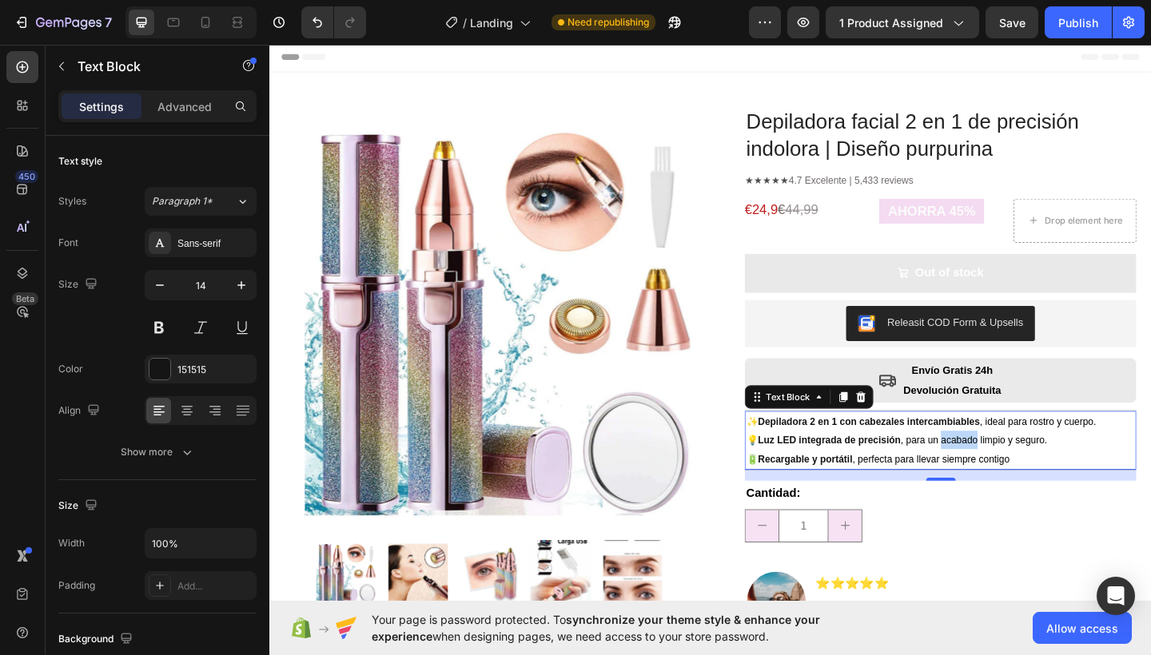
click at [1012, 476] on span ", para un acabado limpio y seguro." at bounding box center [1035, 475] width 159 height 12
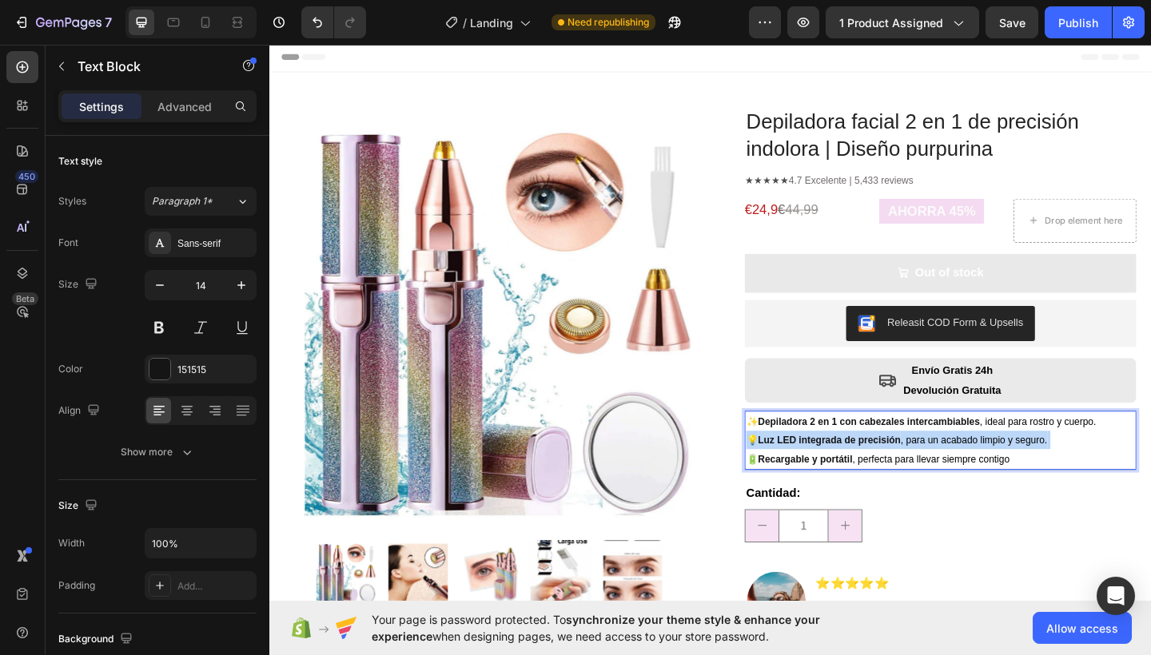
click at [1012, 476] on span ", para un acabado limpio y seguro." at bounding box center [1035, 475] width 159 height 12
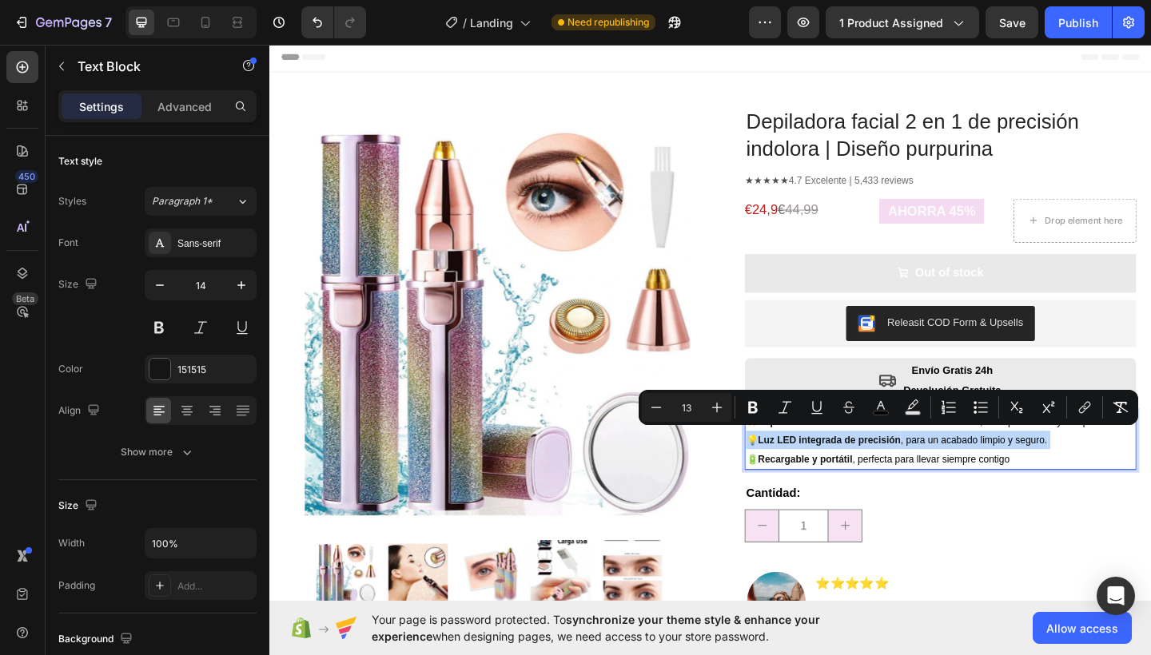
click at [1066, 495] on span ", perfecta para llevar siempre contigo" at bounding box center [989, 496] width 171 height 12
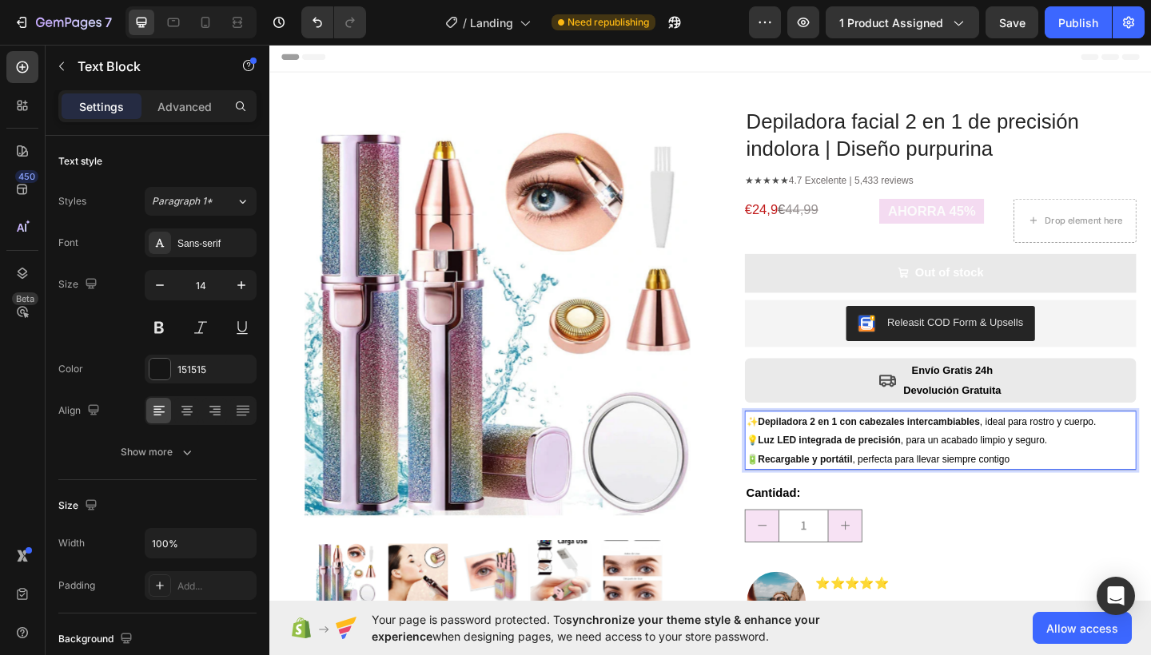
click at [1071, 492] on span ", perfecta para llevar siempre contigo" at bounding box center [989, 496] width 171 height 12
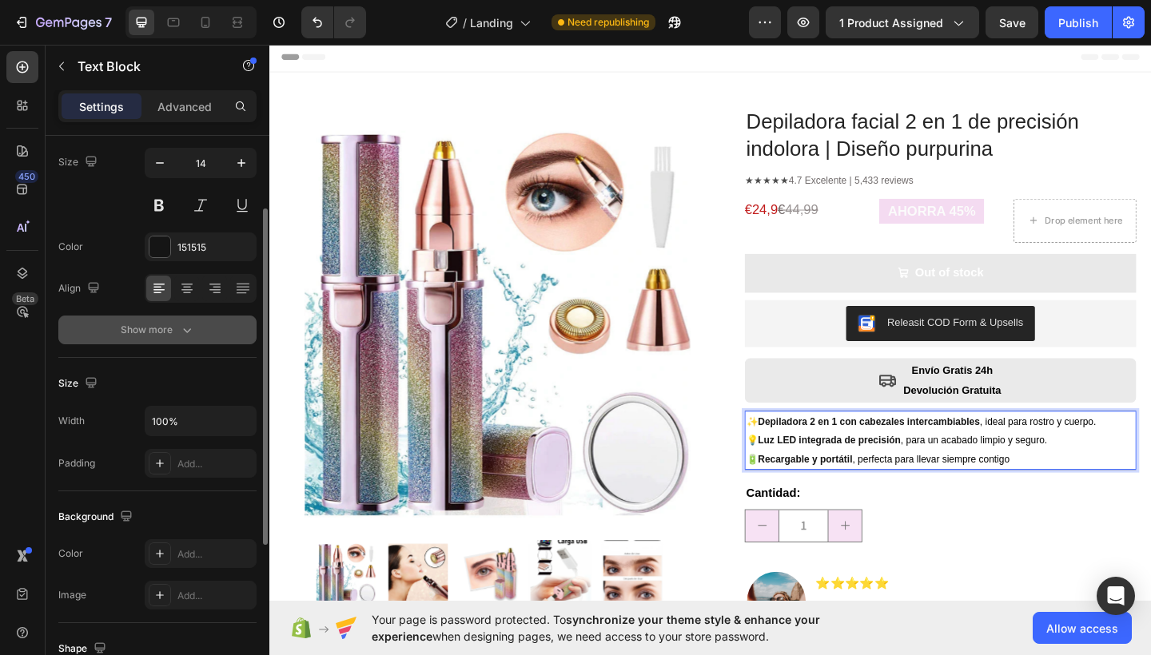
click at [158, 328] on div "Show more" at bounding box center [158, 330] width 74 height 16
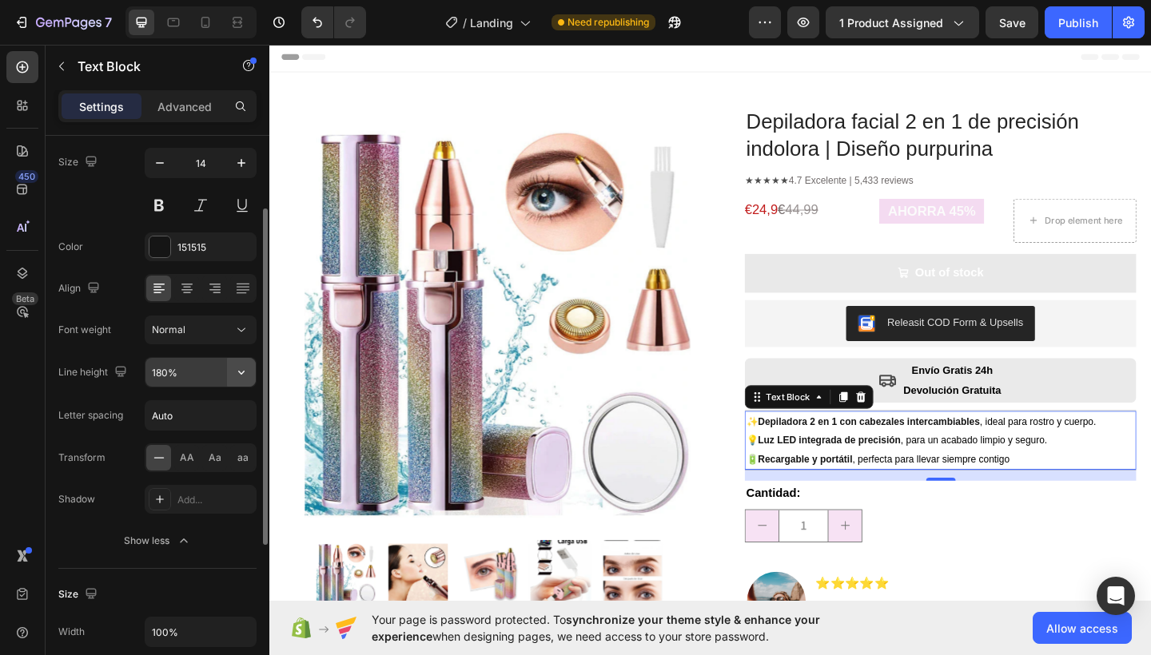
click at [235, 371] on icon "button" at bounding box center [241, 372] width 16 height 16
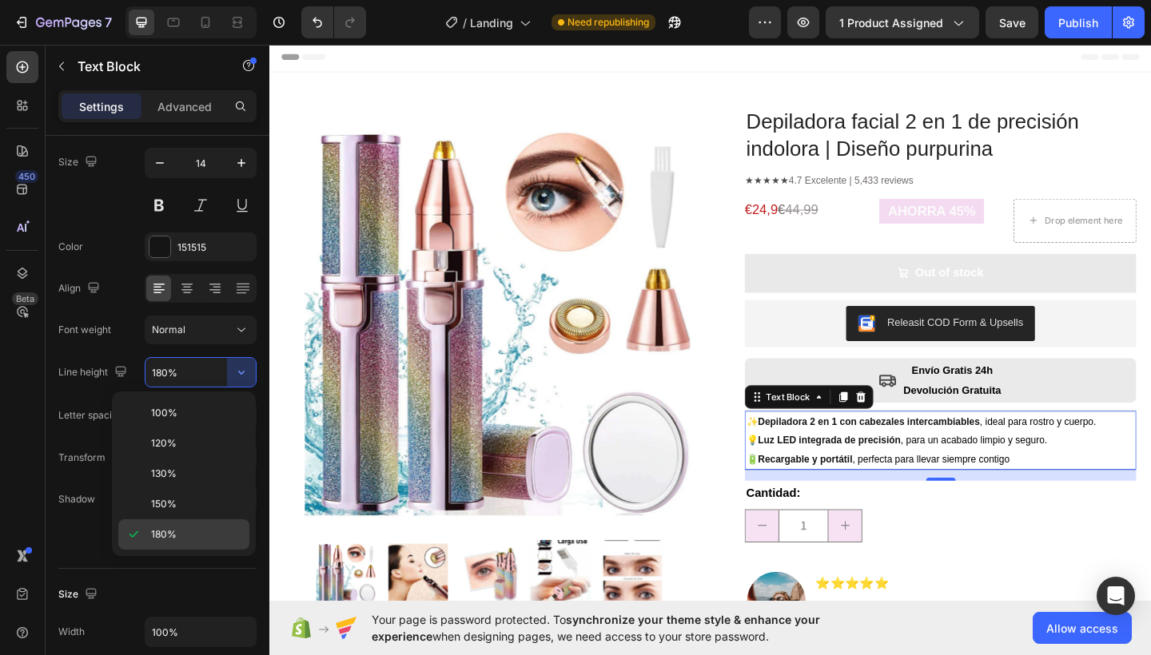
click at [184, 527] on div "180%" at bounding box center [183, 534] width 131 height 30
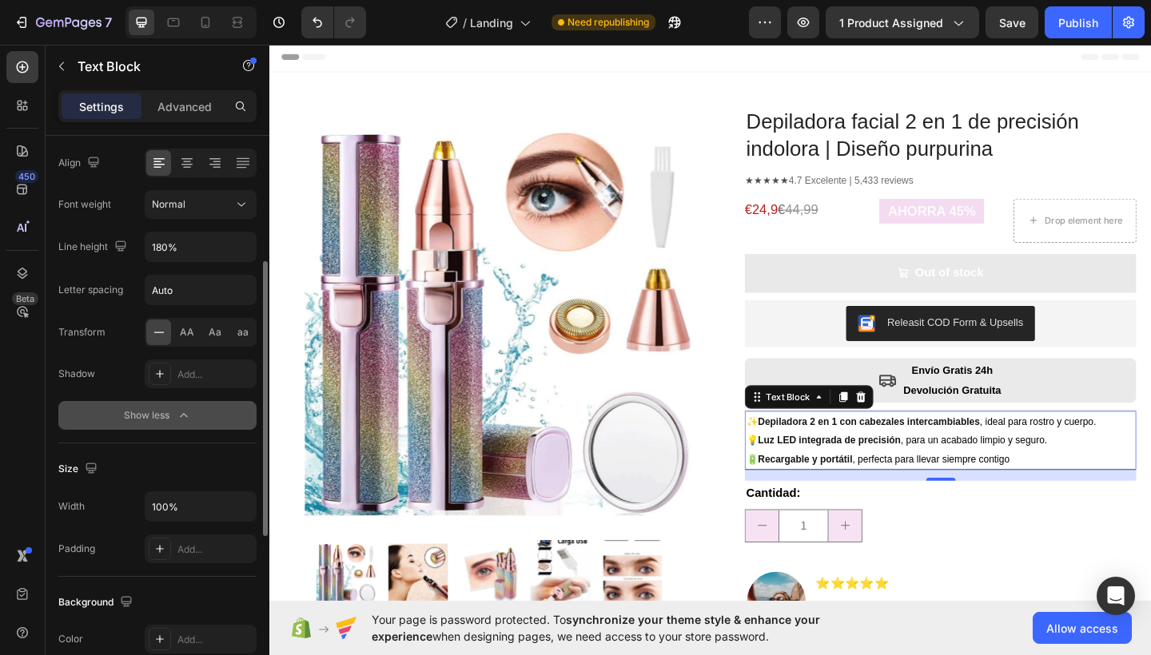
scroll to position [251, 0]
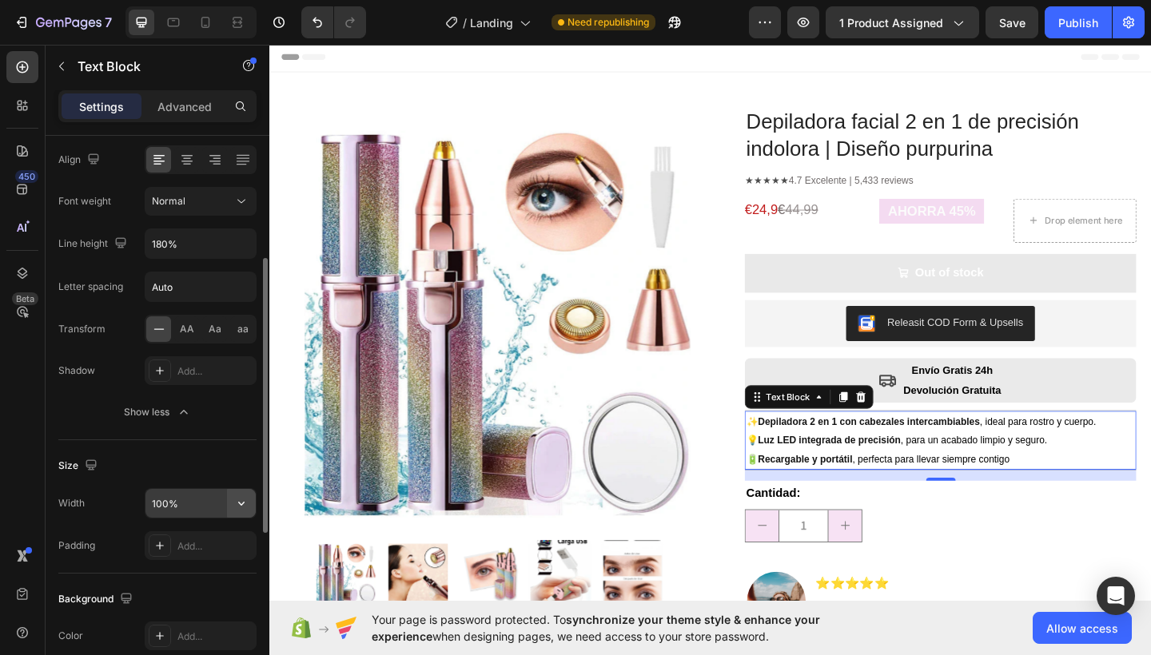
click at [234, 509] on icon "button" at bounding box center [241, 503] width 16 height 16
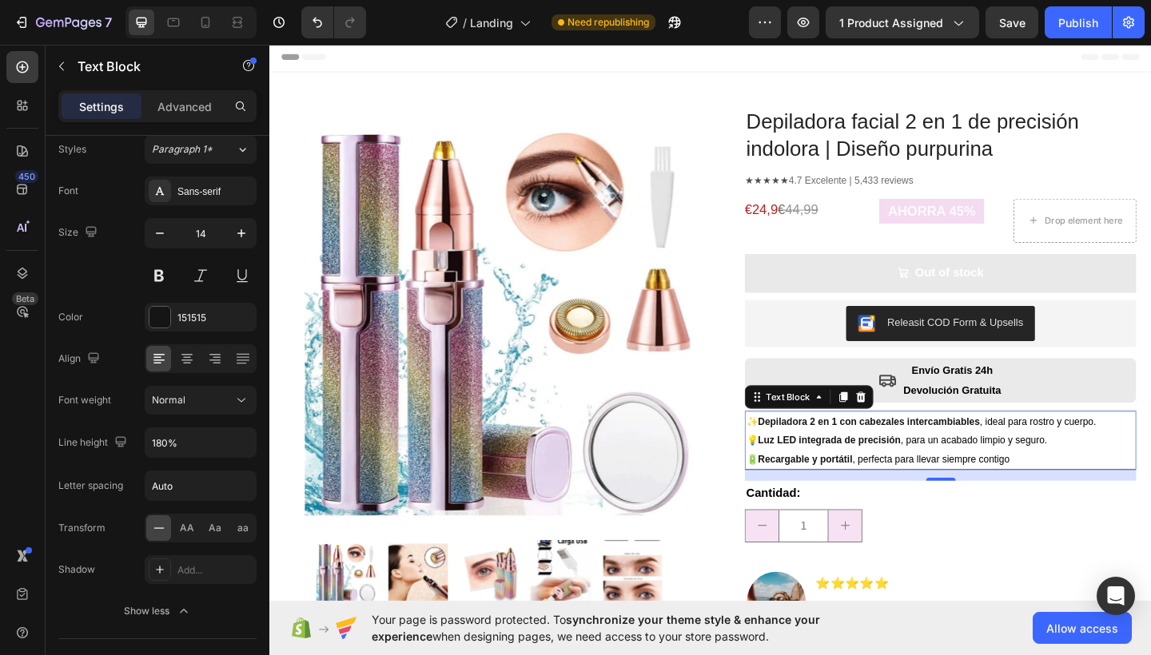
scroll to position [0, 0]
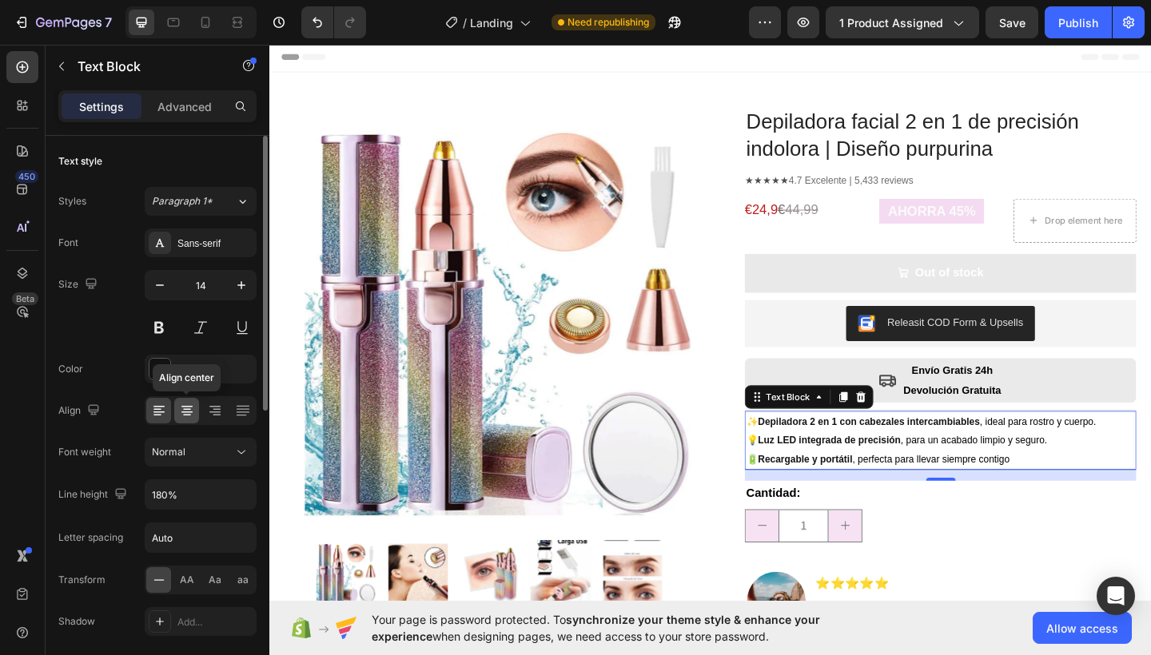
click at [188, 404] on icon at bounding box center [187, 411] width 16 height 16
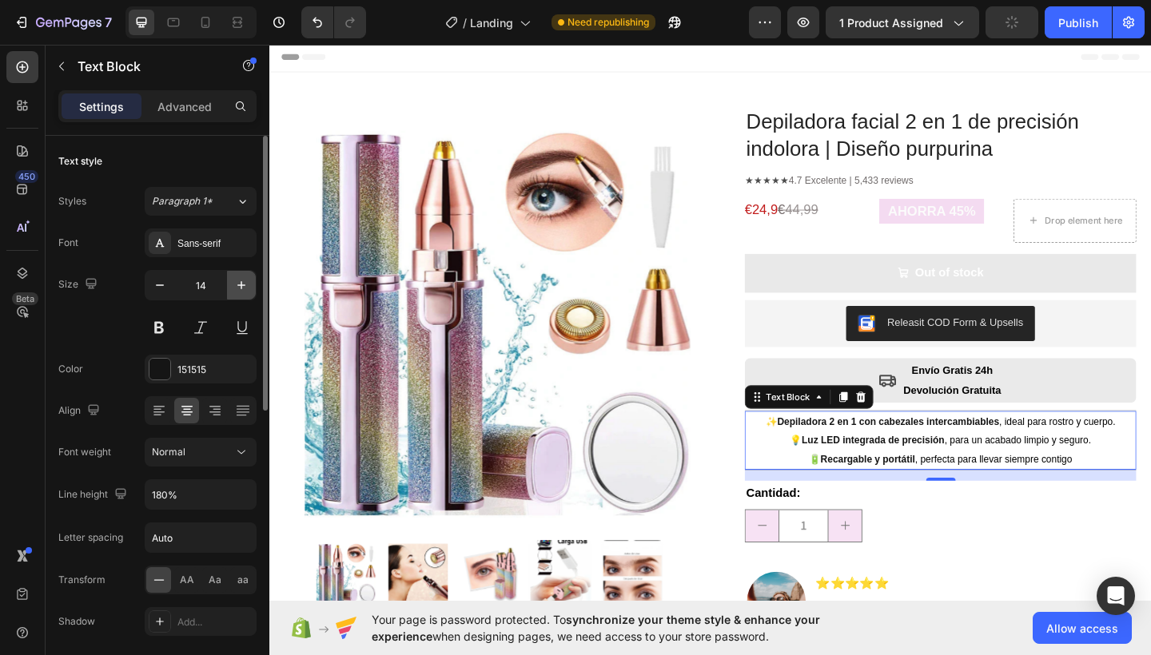
click at [234, 284] on icon "button" at bounding box center [241, 285] width 16 height 16
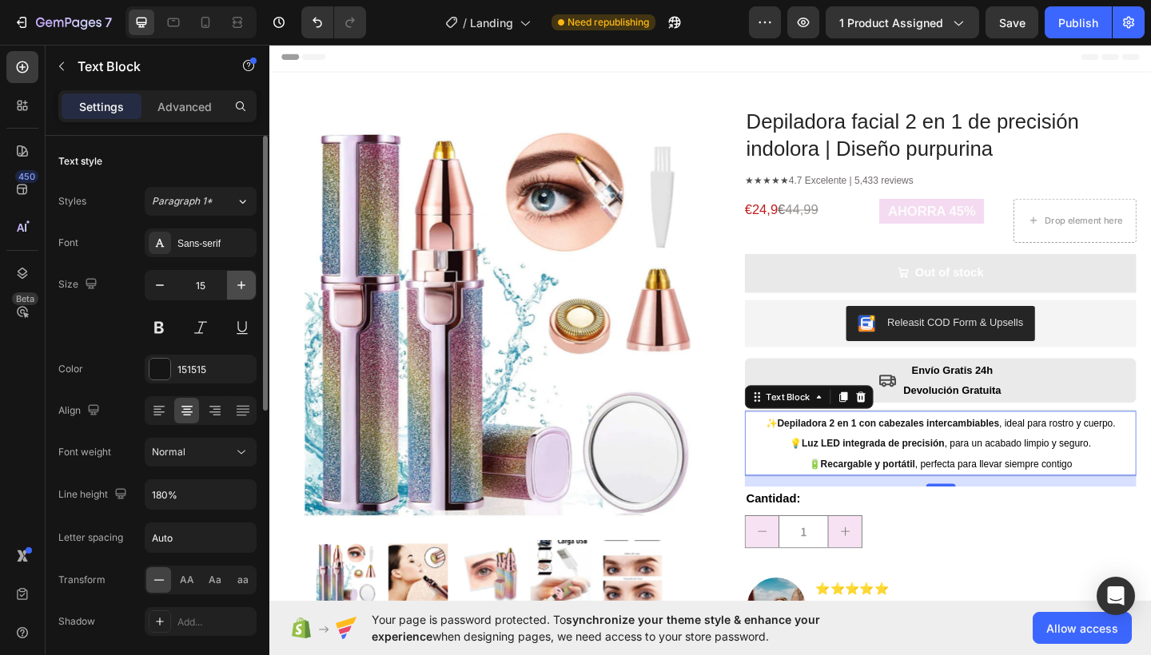
click at [234, 284] on icon "button" at bounding box center [241, 285] width 16 height 16
type input "16"
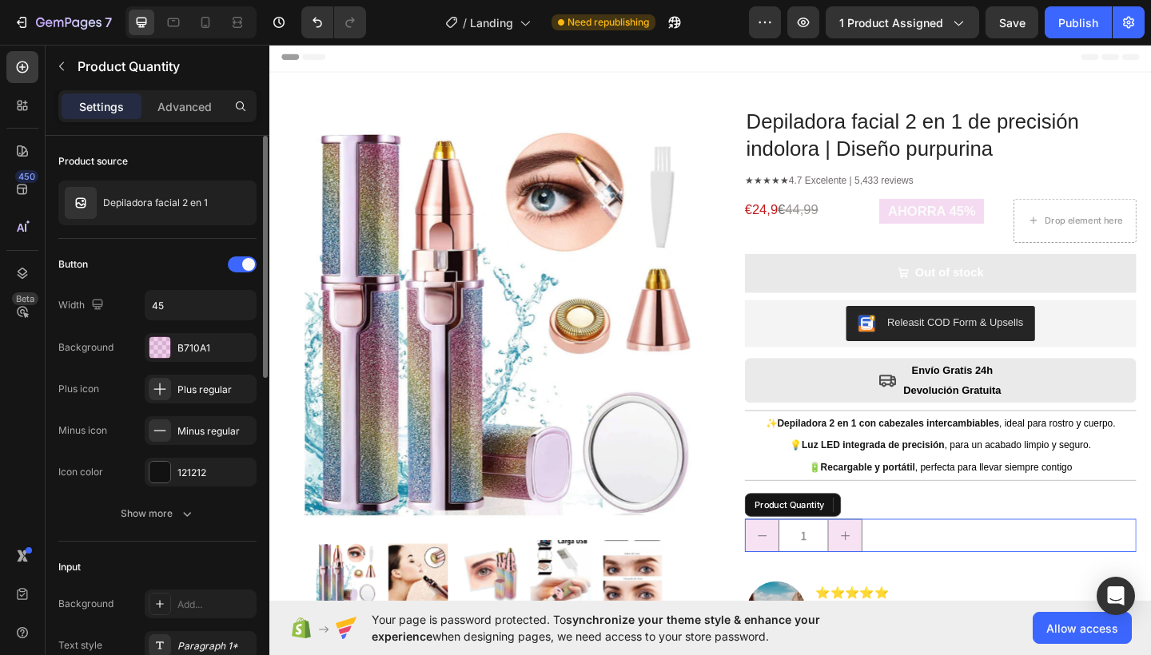
click at [1072, 582] on div "1" at bounding box center [999, 579] width 426 height 36
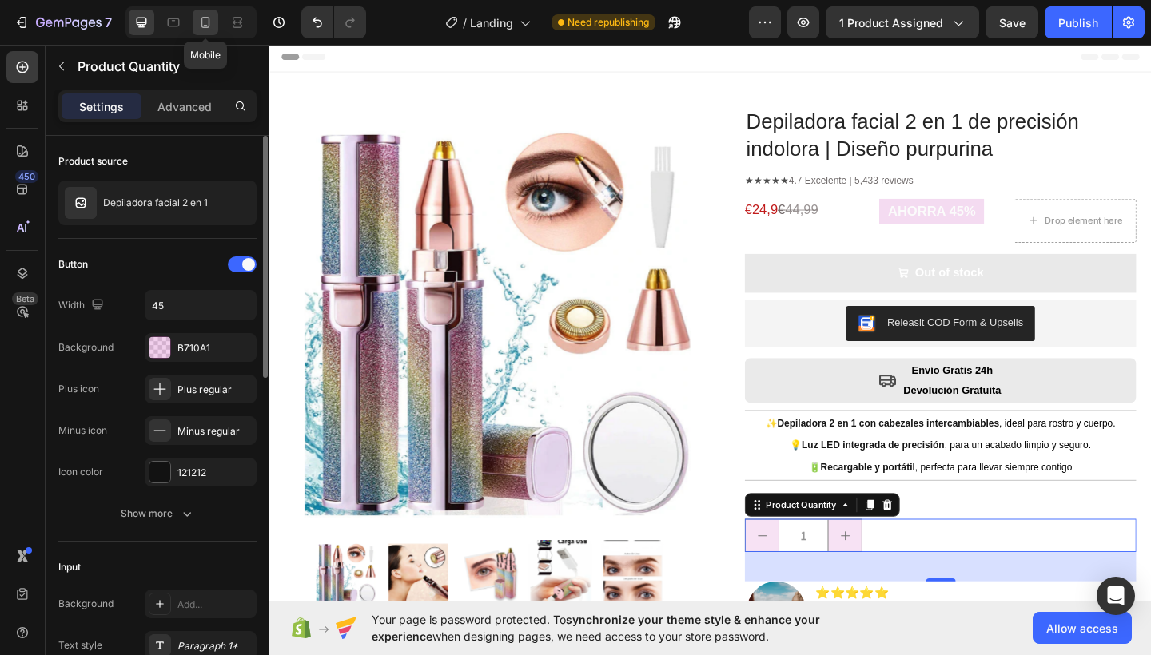
click at [198, 22] on icon at bounding box center [205, 22] width 16 height 16
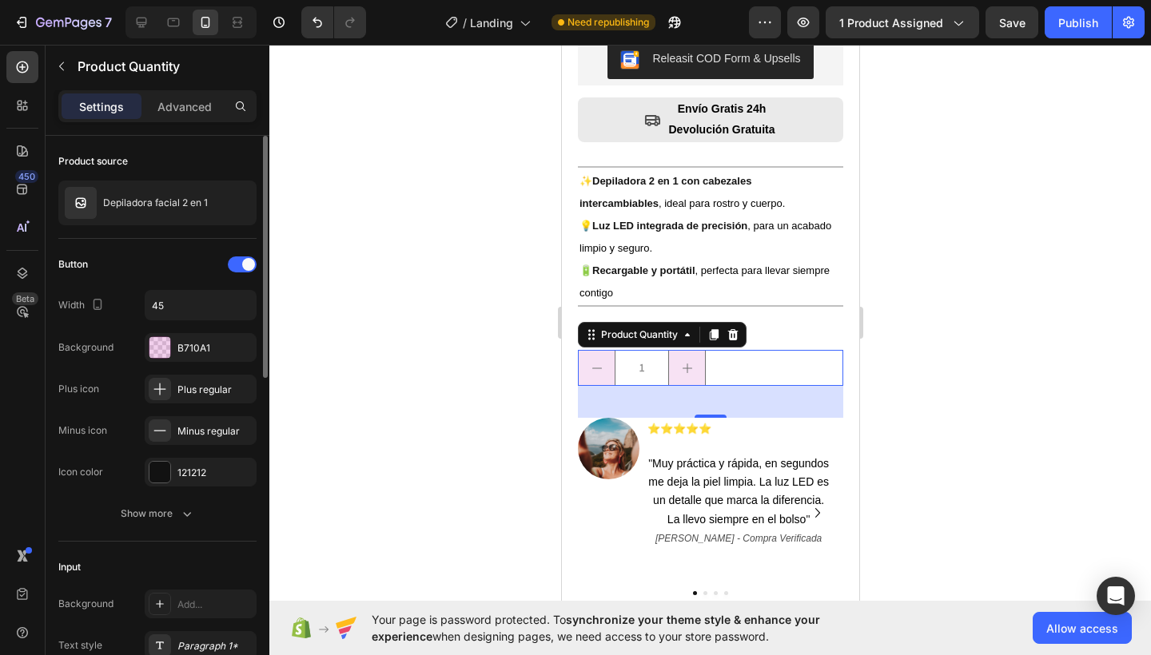
scroll to position [544, 0]
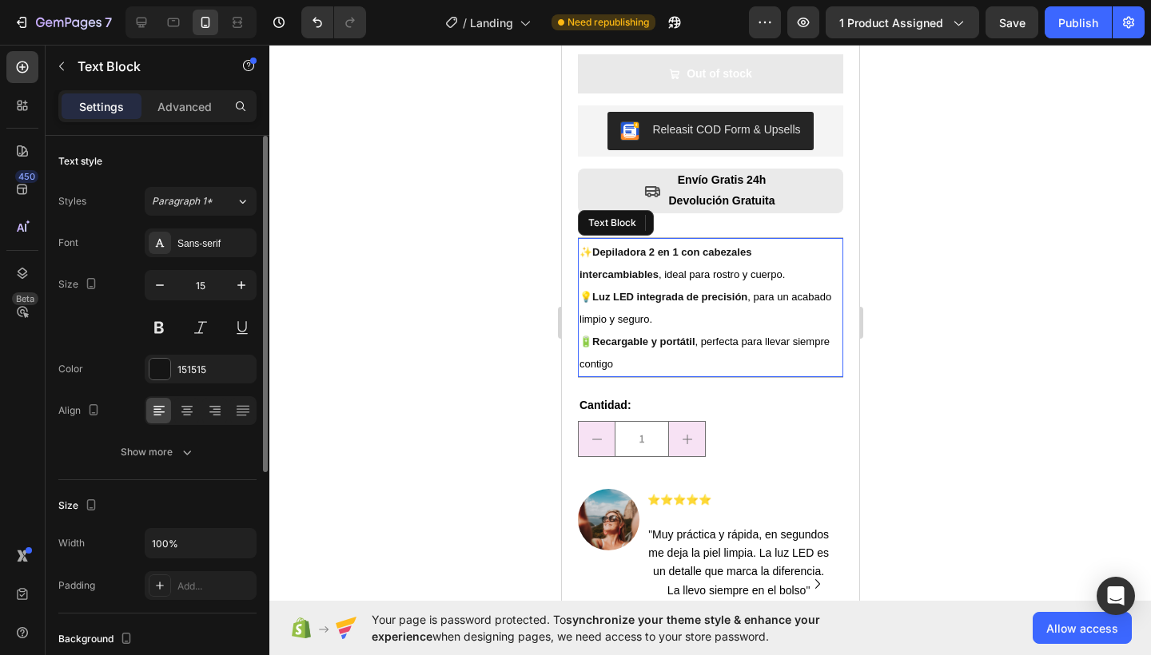
click at [670, 291] on strong "Luz LED integrada de precisión" at bounding box center [668, 297] width 155 height 12
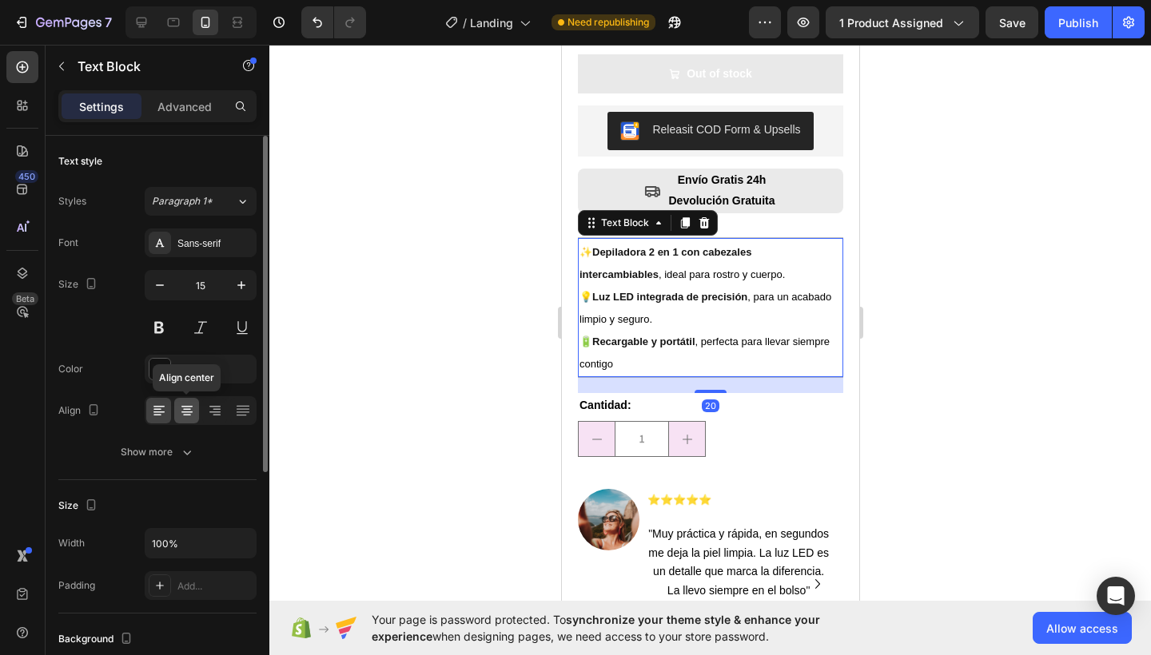
click at [183, 409] on icon at bounding box center [187, 410] width 8 height 2
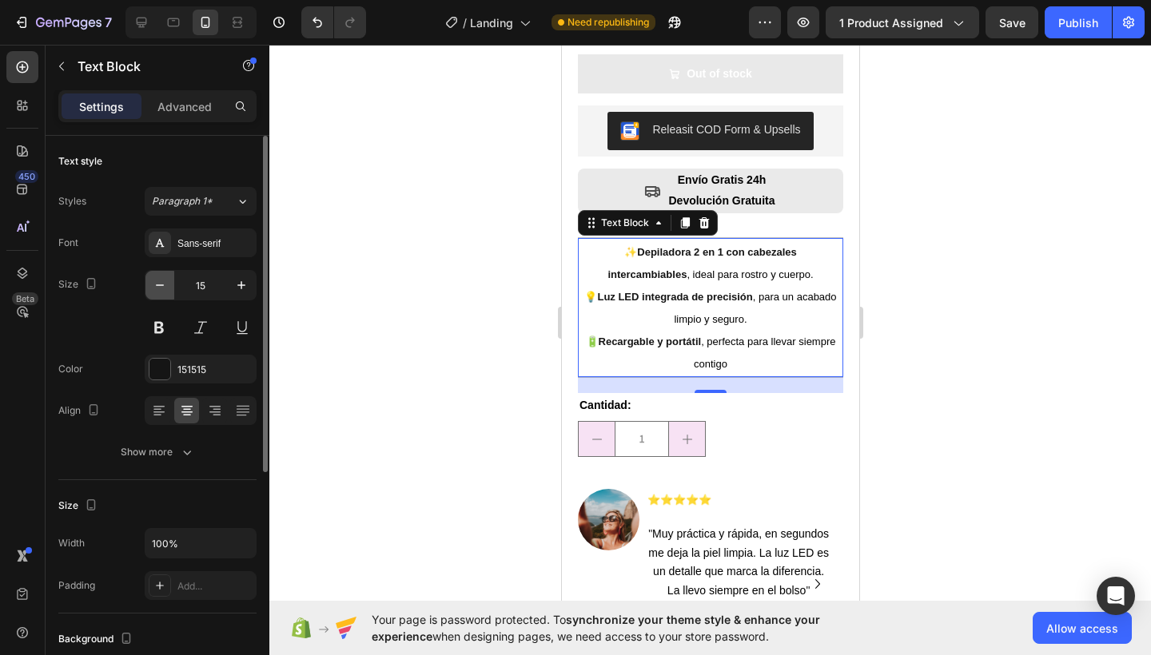
click at [161, 287] on icon "button" at bounding box center [160, 285] width 16 height 16
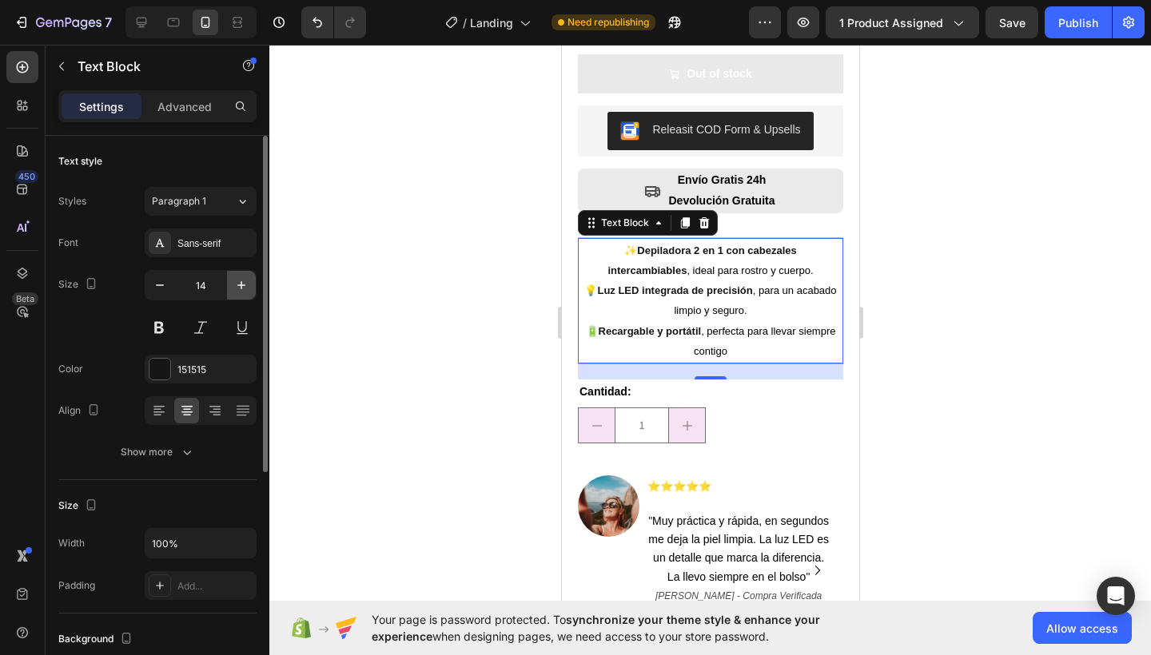
click at [239, 284] on icon "button" at bounding box center [241, 285] width 16 height 16
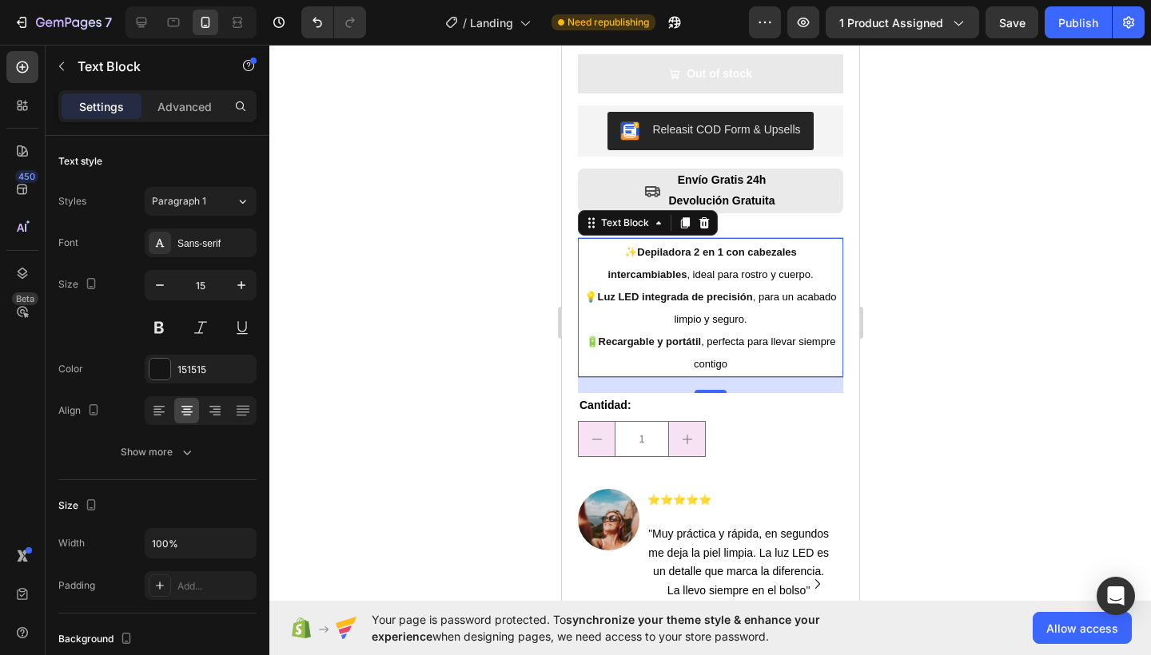
click at [809, 261] on p "✨ Depiladora 2 en 1 con cabezales intercambiables , ideal para rostro y cuerpo.…" at bounding box center [709, 307] width 262 height 134
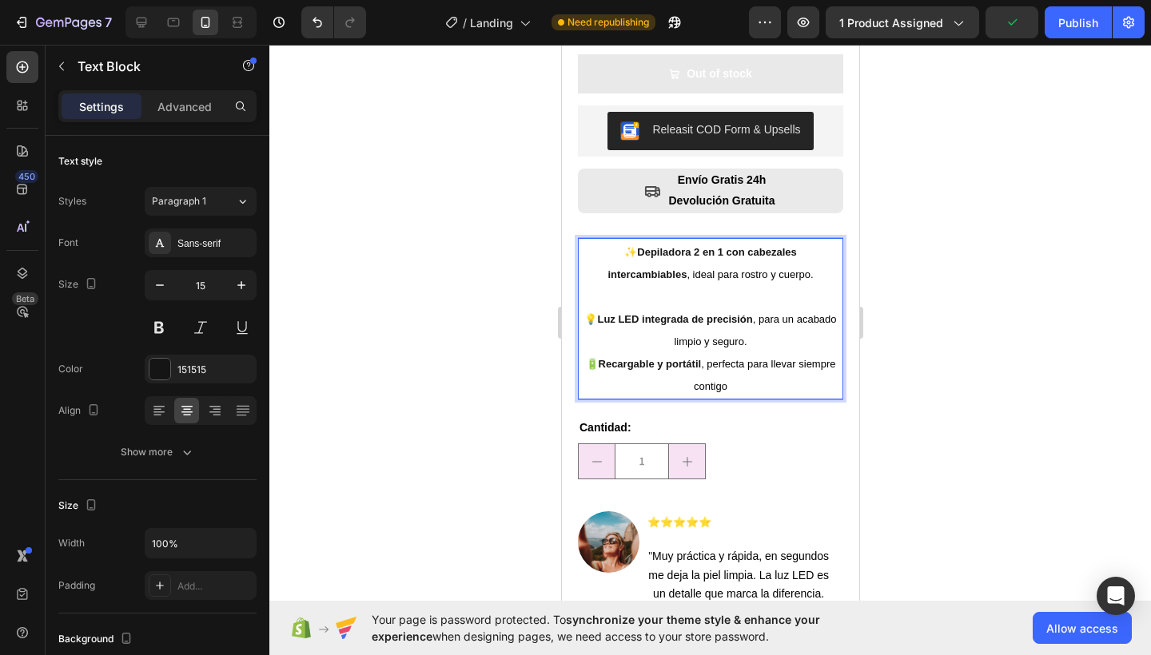
click at [768, 327] on p "⁠⁠⁠⁠⁠⁠⁠ 💡 Luz LED integrada de precisión , para un acabado limpio y seguro. 🔋 R…" at bounding box center [709, 341] width 262 height 112
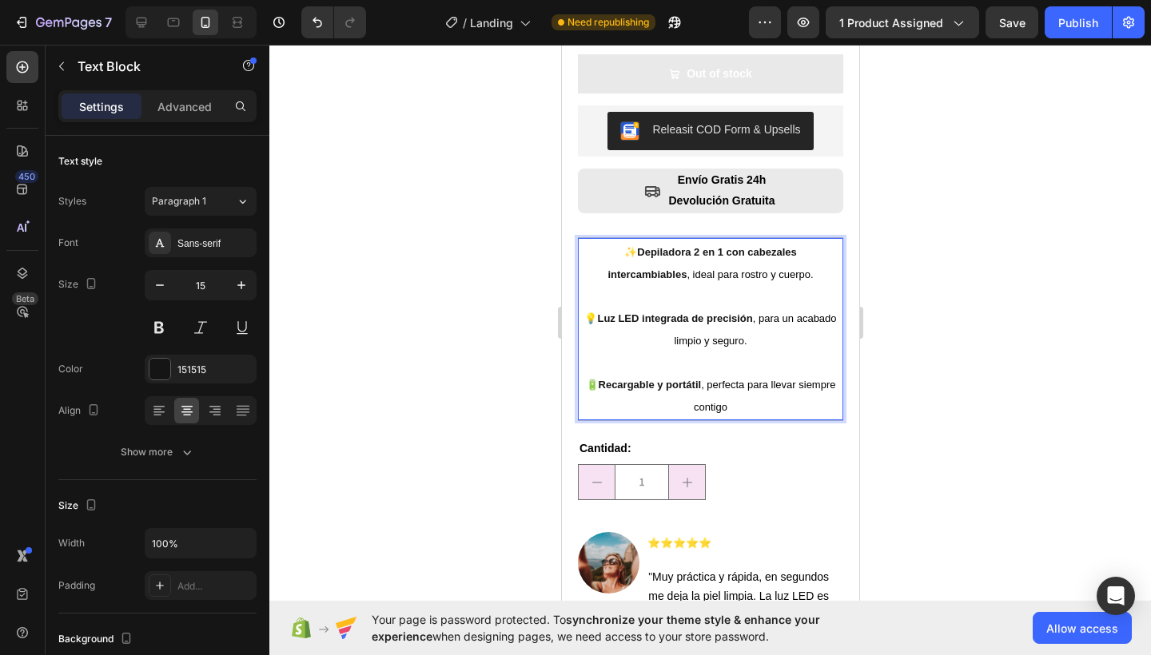
click at [583, 241] on p "✨ Depiladora 2 en 1 con cabezales intercambiables , ideal para rostro y cuerpo." at bounding box center [709, 262] width 262 height 45
click at [167, 281] on icon "button" at bounding box center [160, 285] width 16 height 16
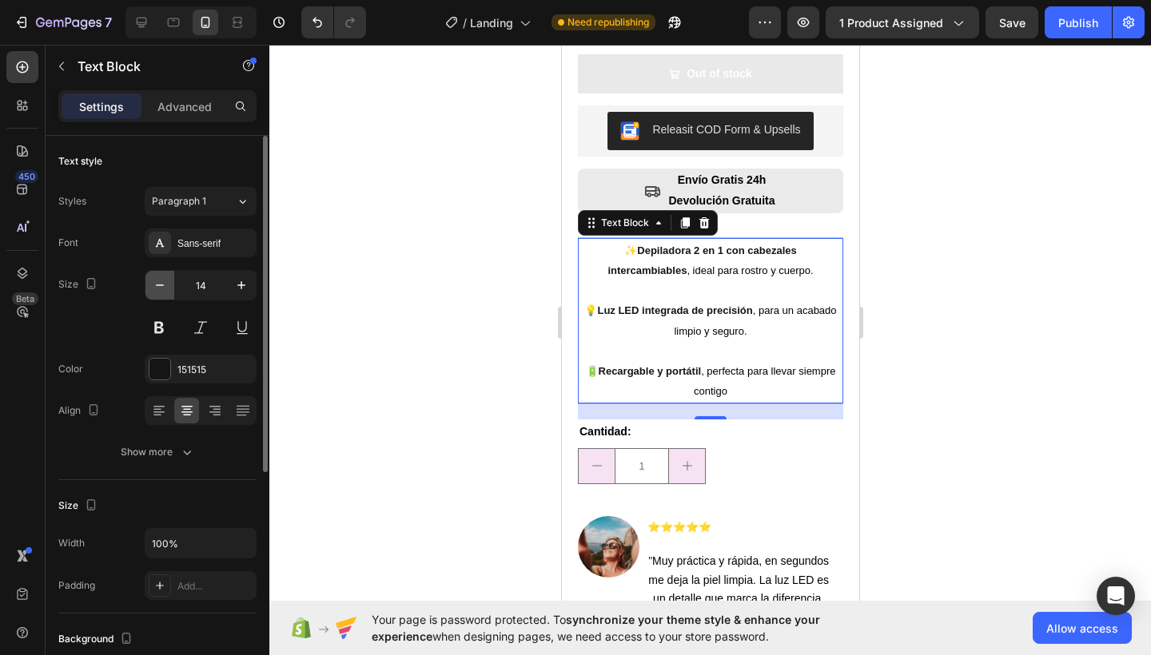
click at [165, 282] on icon "button" at bounding box center [160, 285] width 16 height 16
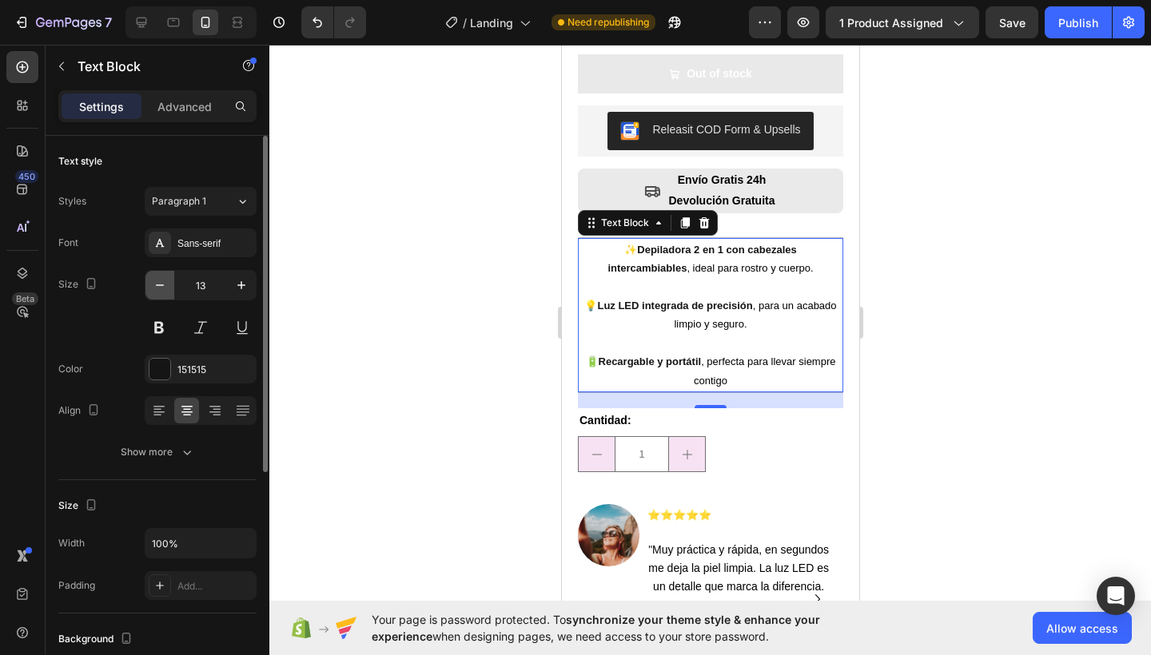
click at [165, 282] on icon "button" at bounding box center [160, 285] width 16 height 16
type input "12"
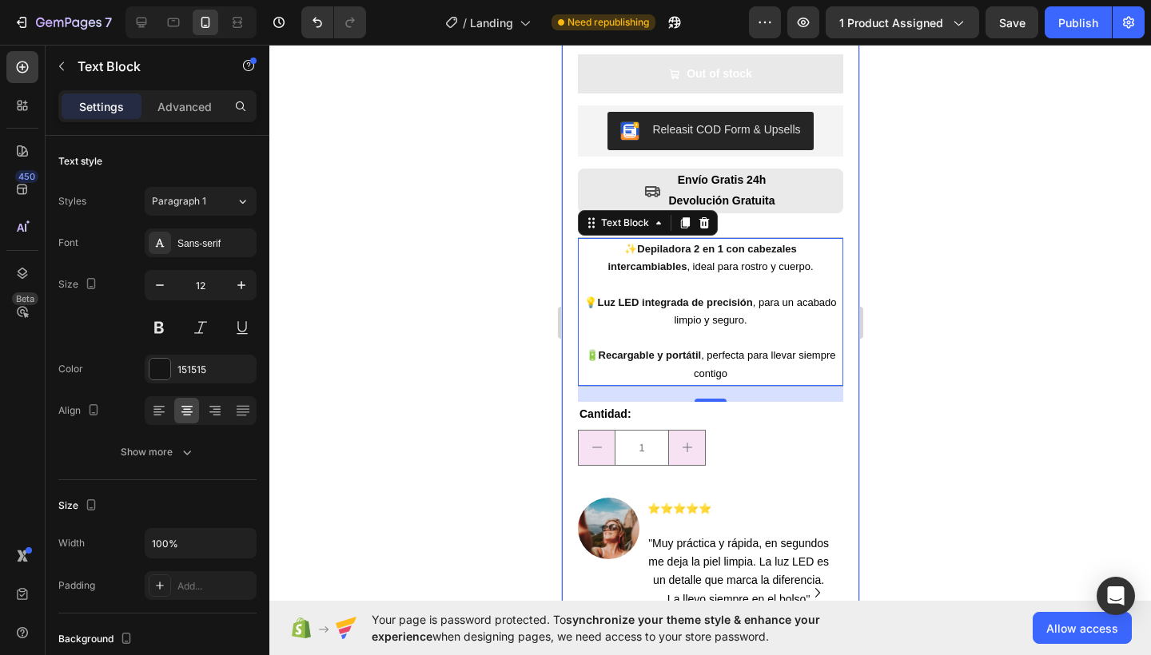
click at [878, 269] on div at bounding box center [709, 350] width 881 height 610
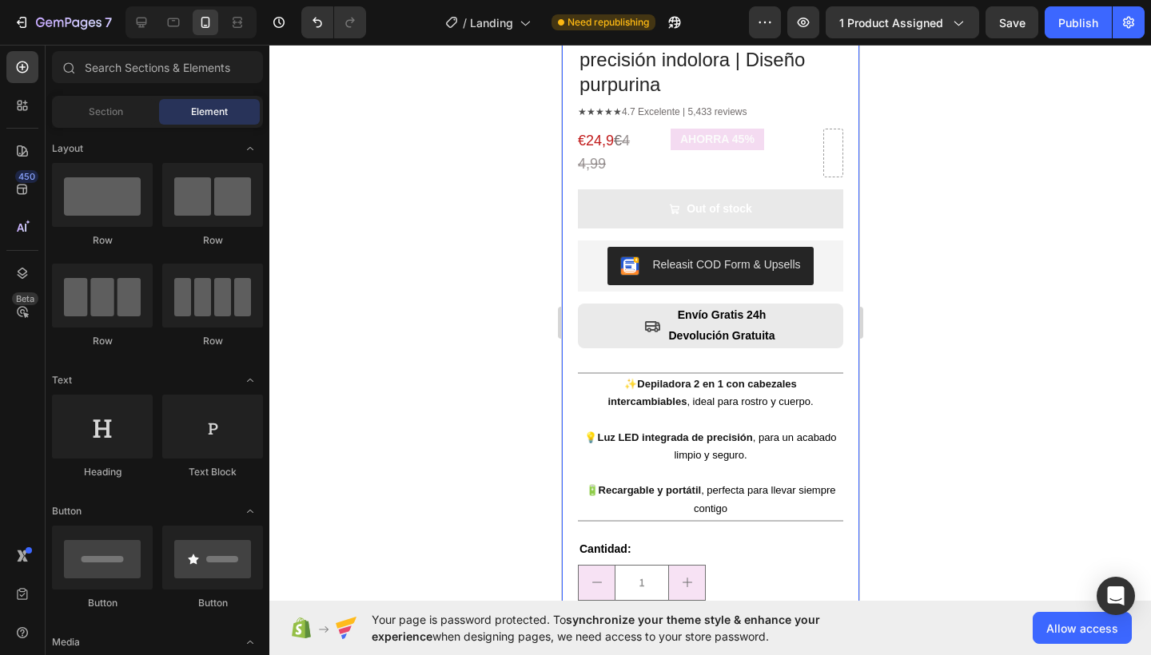
scroll to position [281, 0]
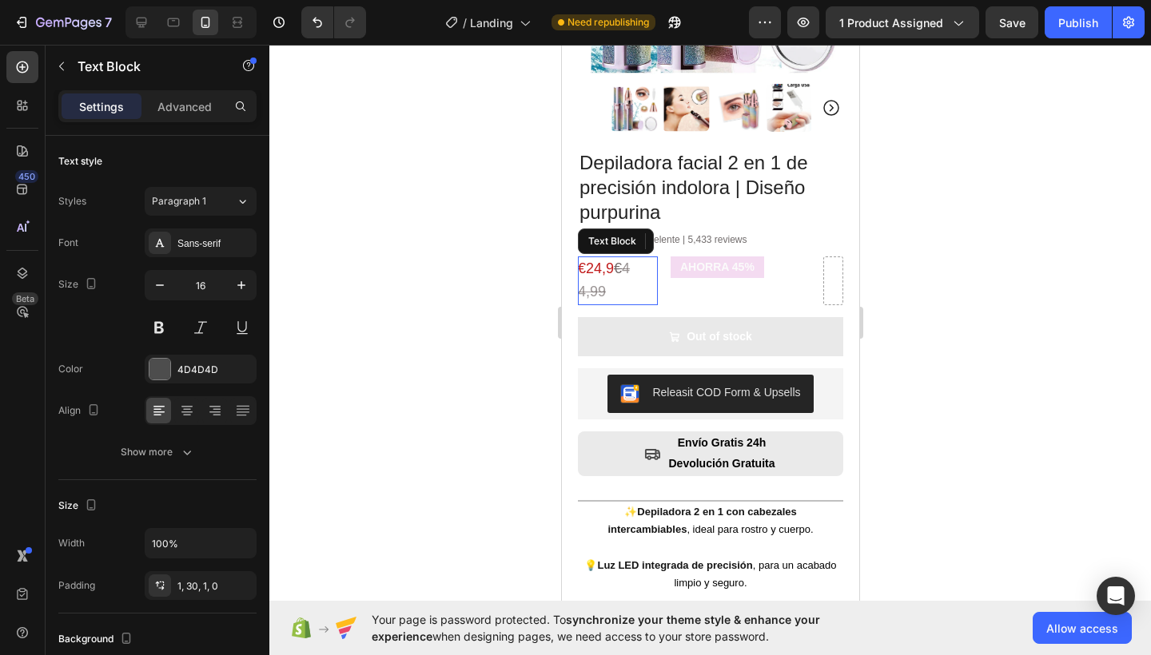
click at [605, 260] on span "€24,9" at bounding box center [595, 268] width 36 height 16
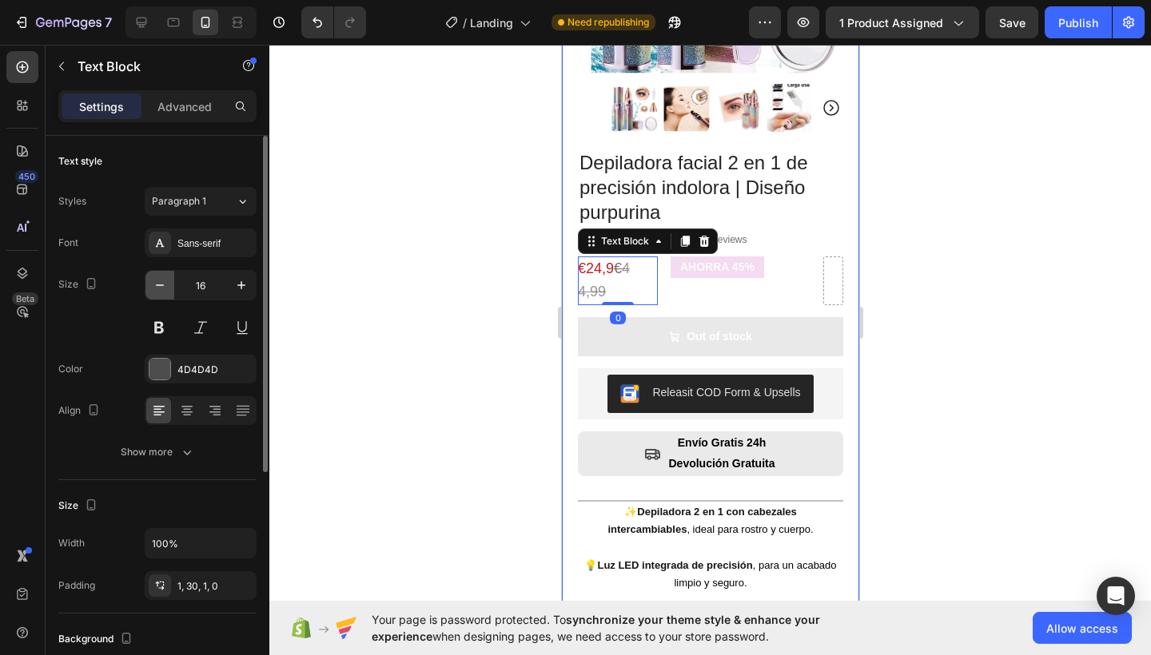
click at [161, 284] on icon "button" at bounding box center [160, 285] width 16 height 16
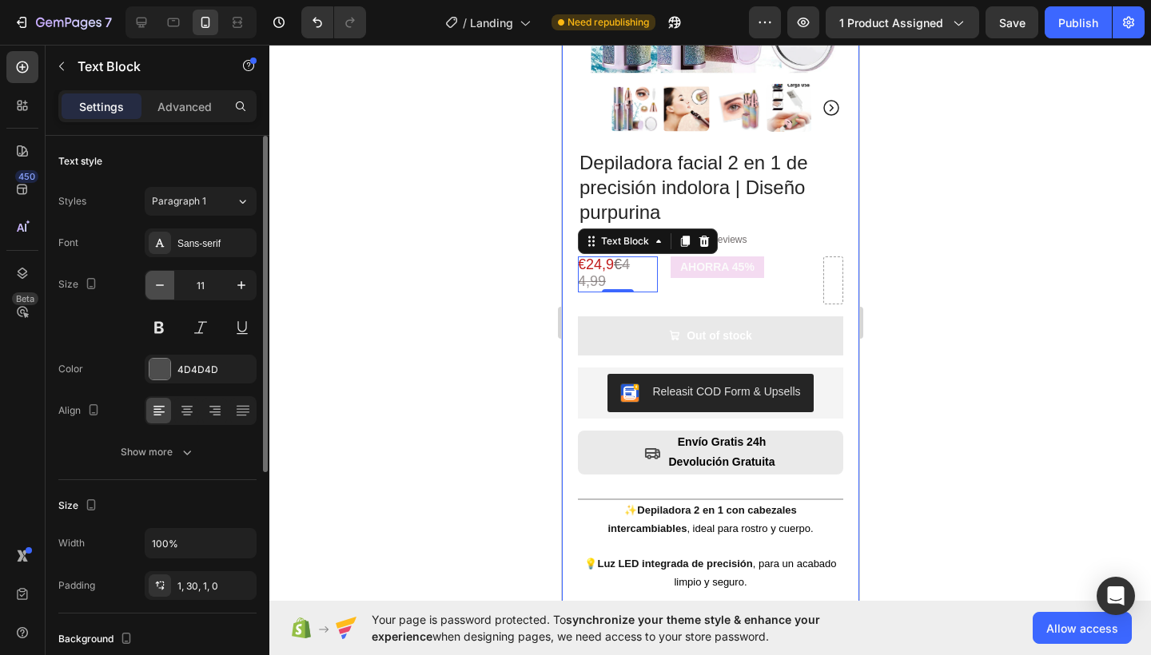
click at [161, 284] on icon "button" at bounding box center [160, 285] width 16 height 16
click at [235, 284] on icon "button" at bounding box center [241, 285] width 16 height 16
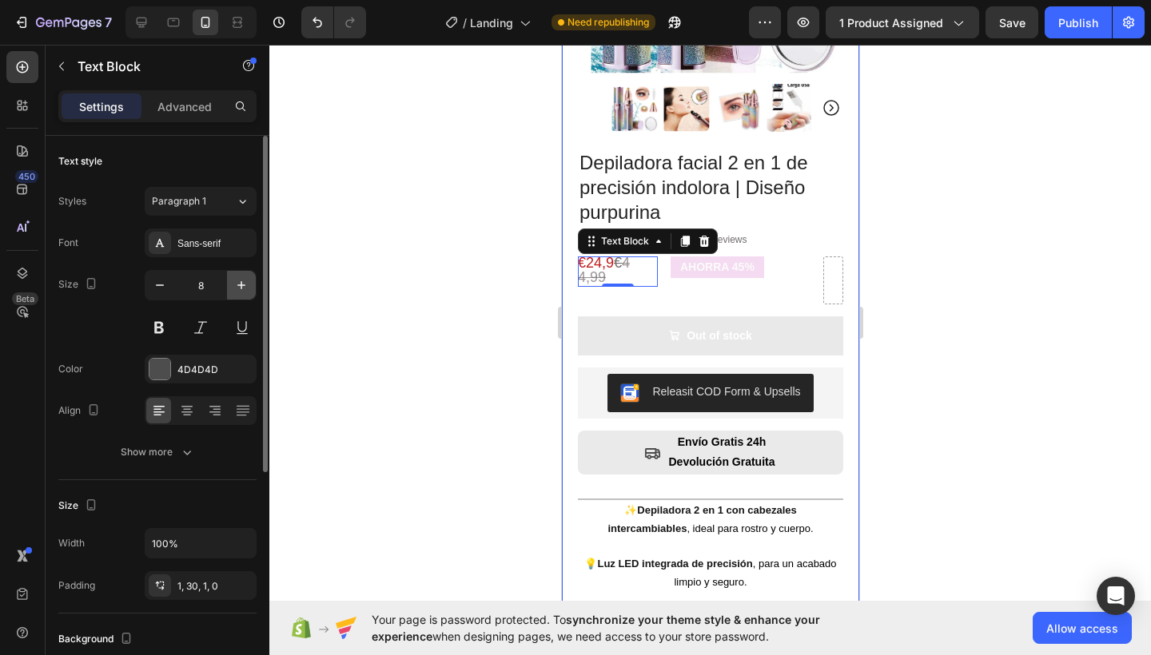
click at [235, 284] on icon "button" at bounding box center [241, 285] width 16 height 16
type input "10"
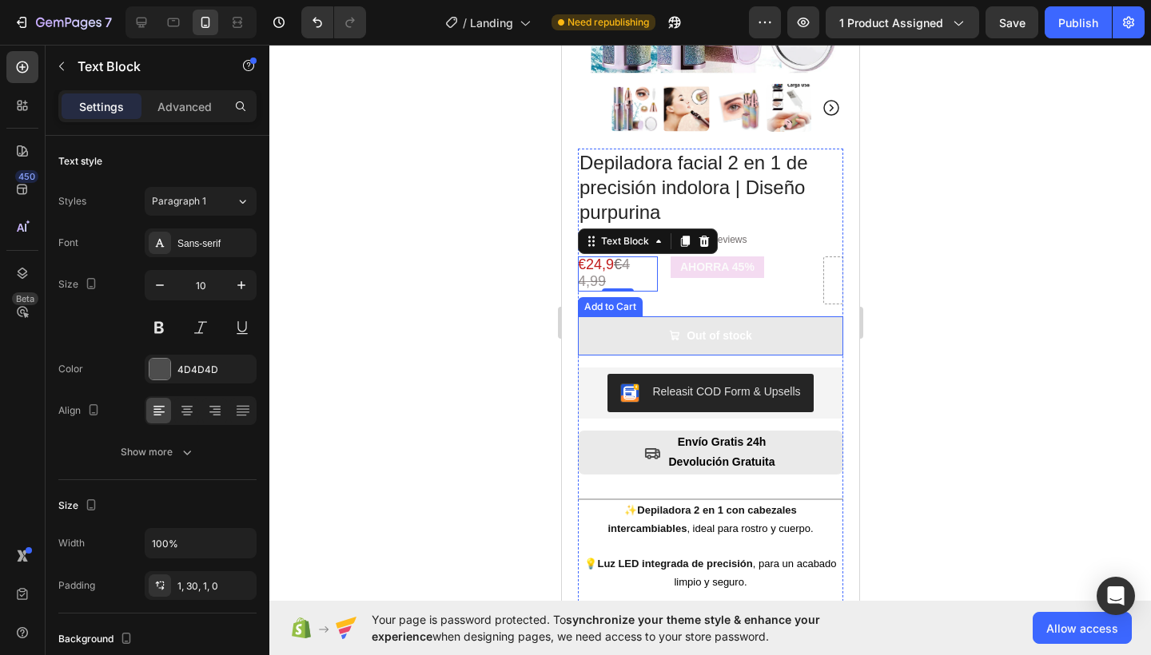
click at [667, 302] on div "Depiladora facial 2 en 1 de precisión indolora | Diseño purpurina Product Title…" at bounding box center [709, 551] width 265 height 804
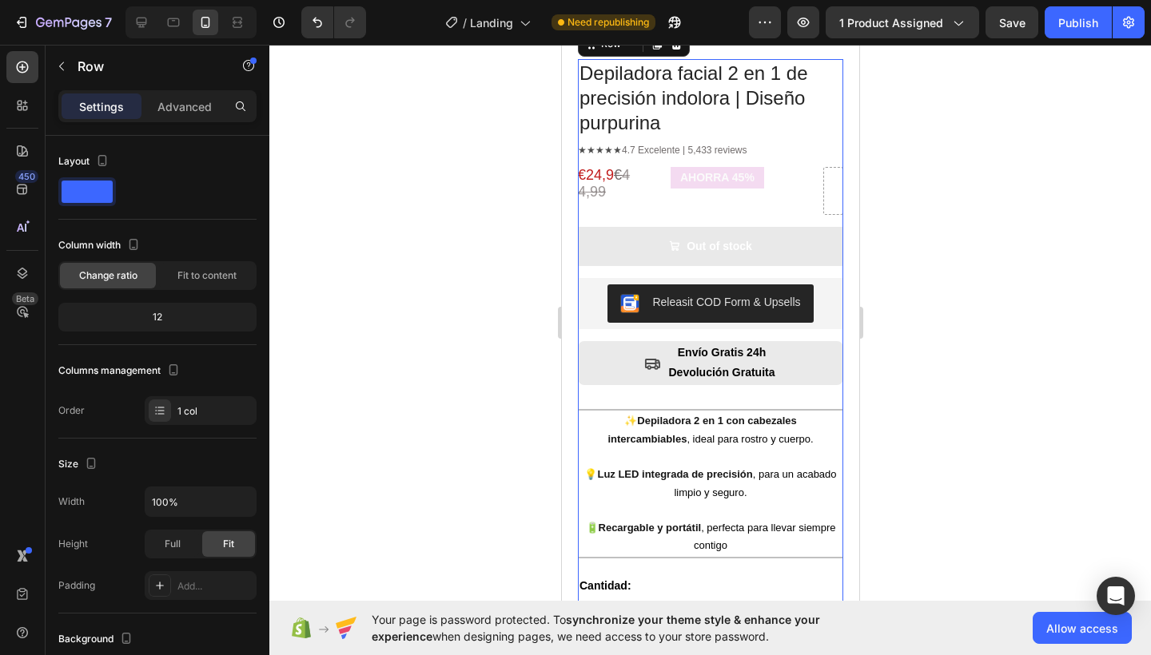
scroll to position [417, 0]
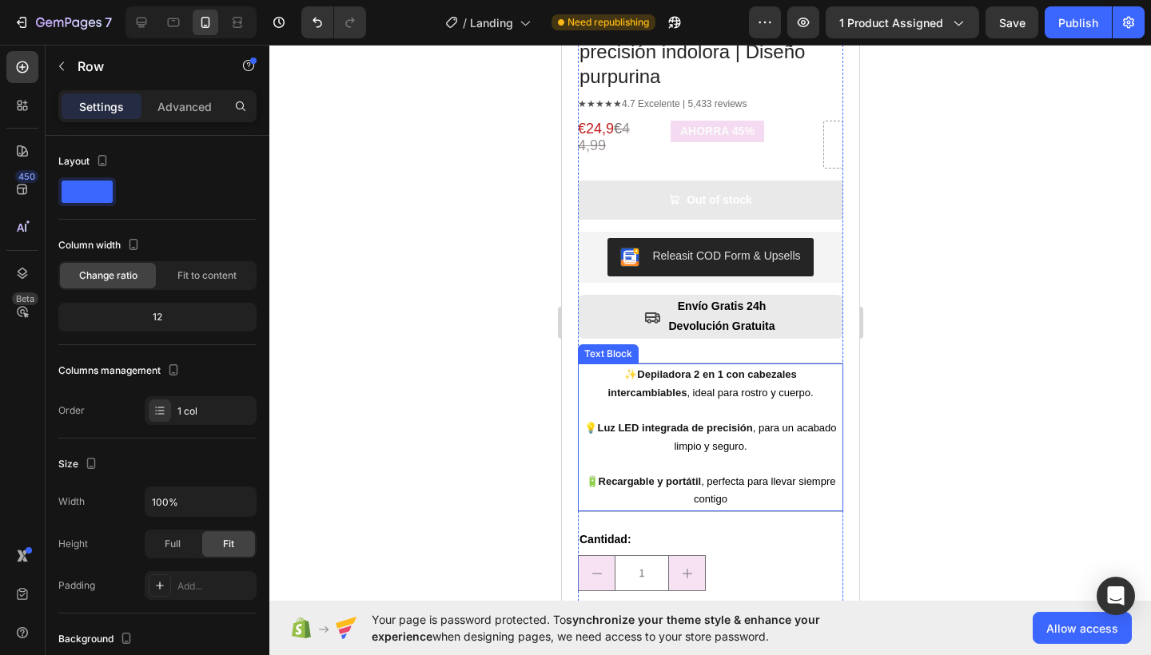
click at [813, 364] on div "✨ Depiladora 2 en 1 con cabezales intercambiables , ideal para rostro y cuerpo.…" at bounding box center [709, 438] width 265 height 148
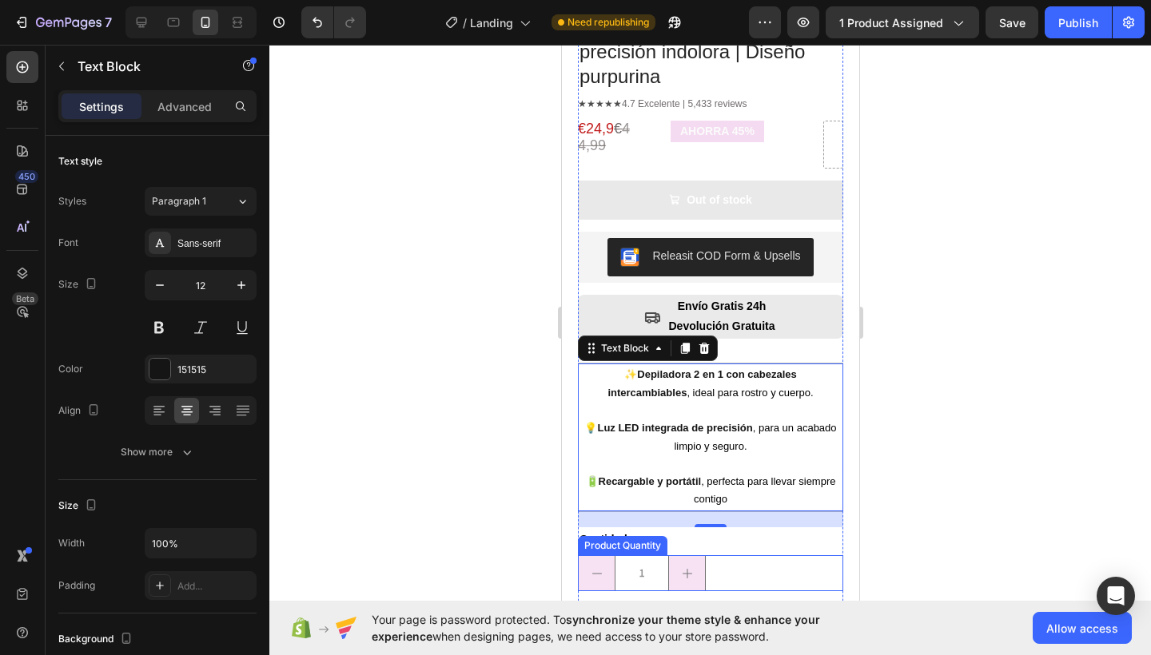
click at [591, 556] on button "decrement" at bounding box center [596, 573] width 36 height 34
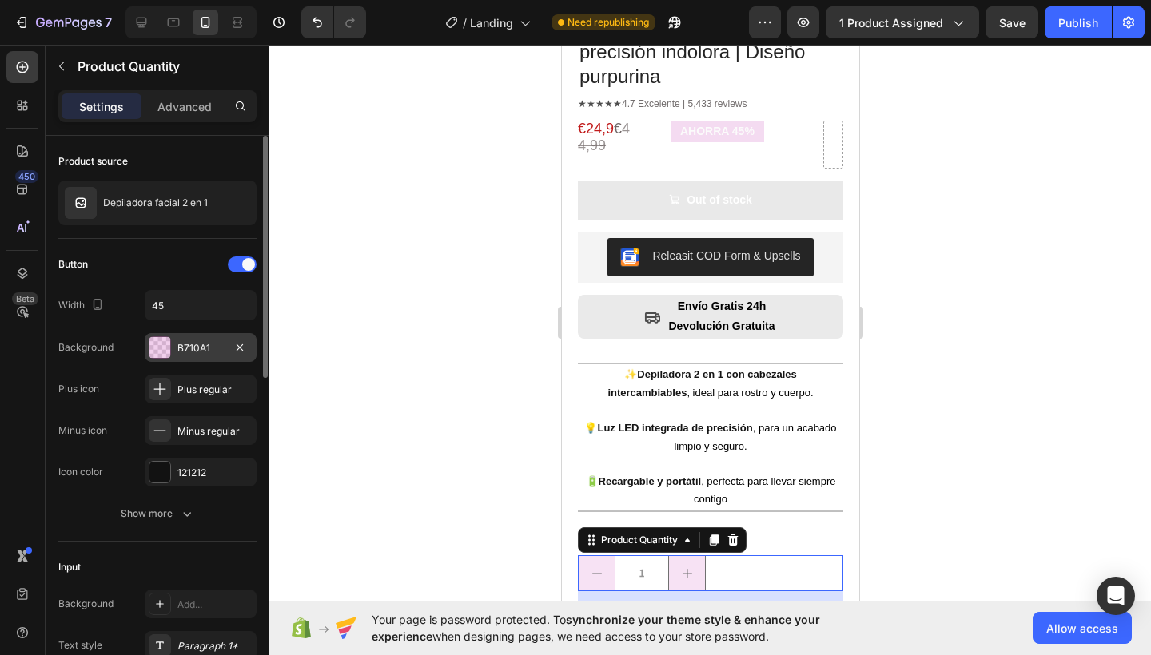
click at [196, 349] on div "B710A1" at bounding box center [200, 348] width 46 height 14
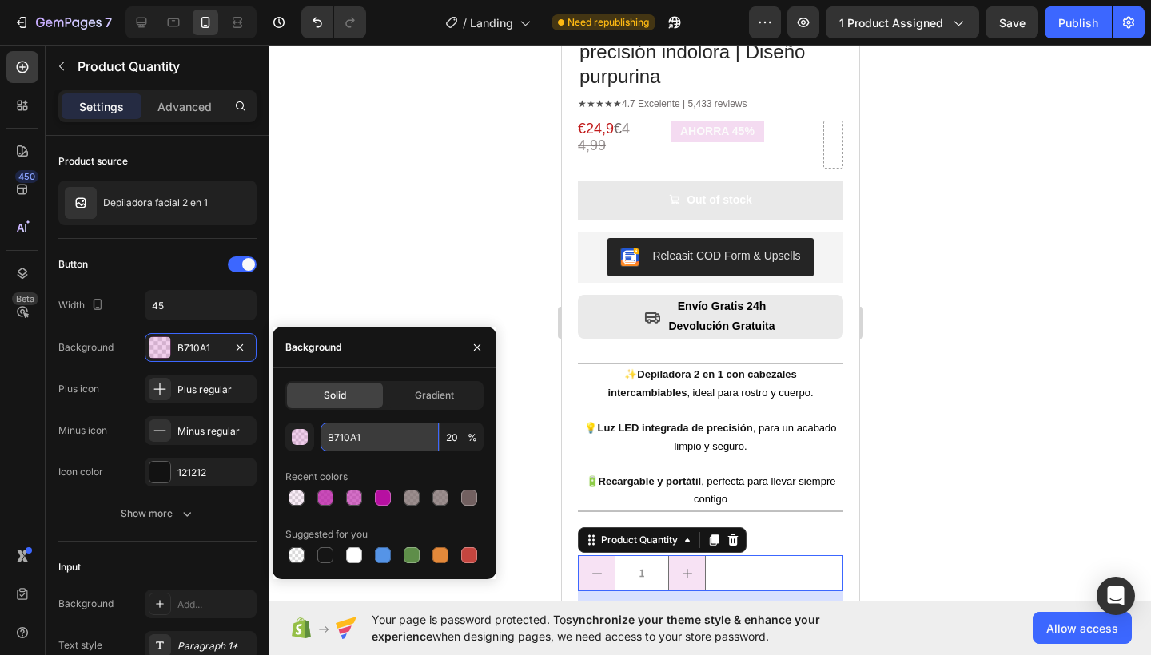
click at [350, 434] on input "B710A1" at bounding box center [379, 437] width 118 height 29
click at [604, 363] on div "✨ Depiladora 2 en 1 con cabezales intercambiables , ideal para rostro y cuerpo.…" at bounding box center [709, 437] width 265 height 149
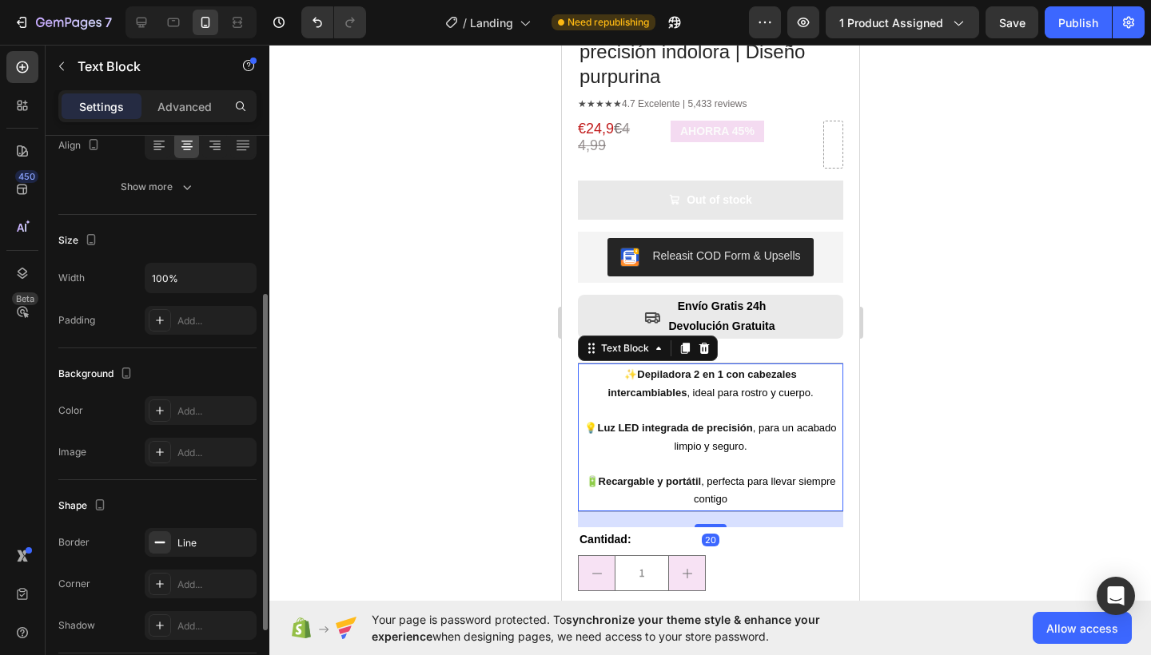
scroll to position [382, 0]
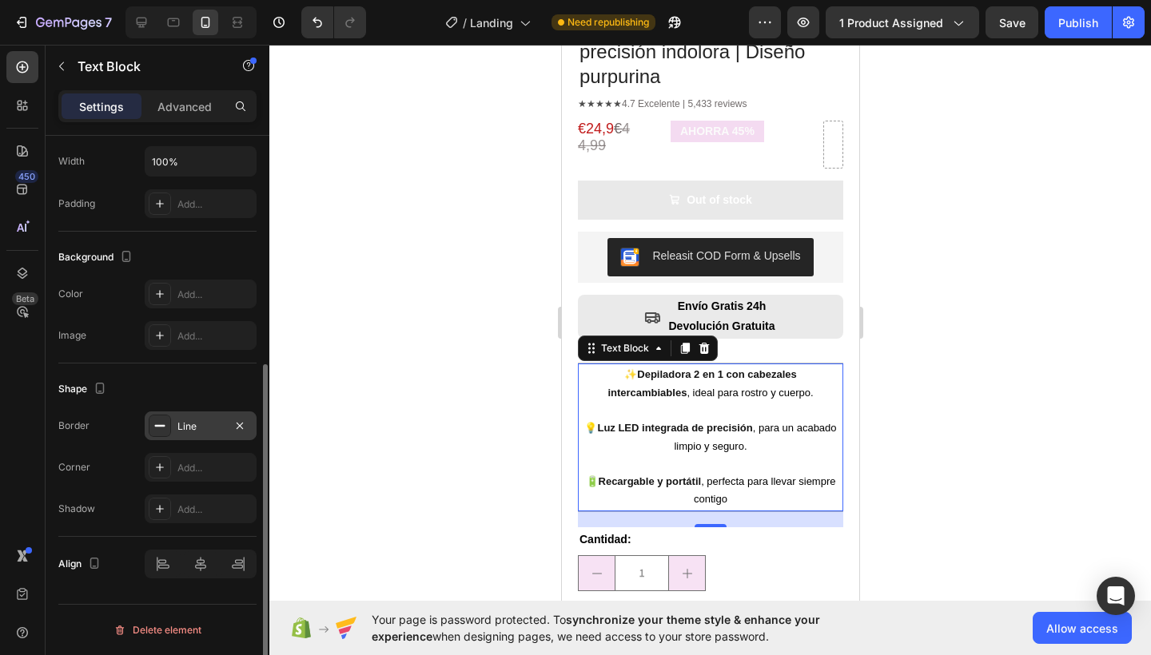
click at [197, 422] on div "Line" at bounding box center [200, 426] width 46 height 14
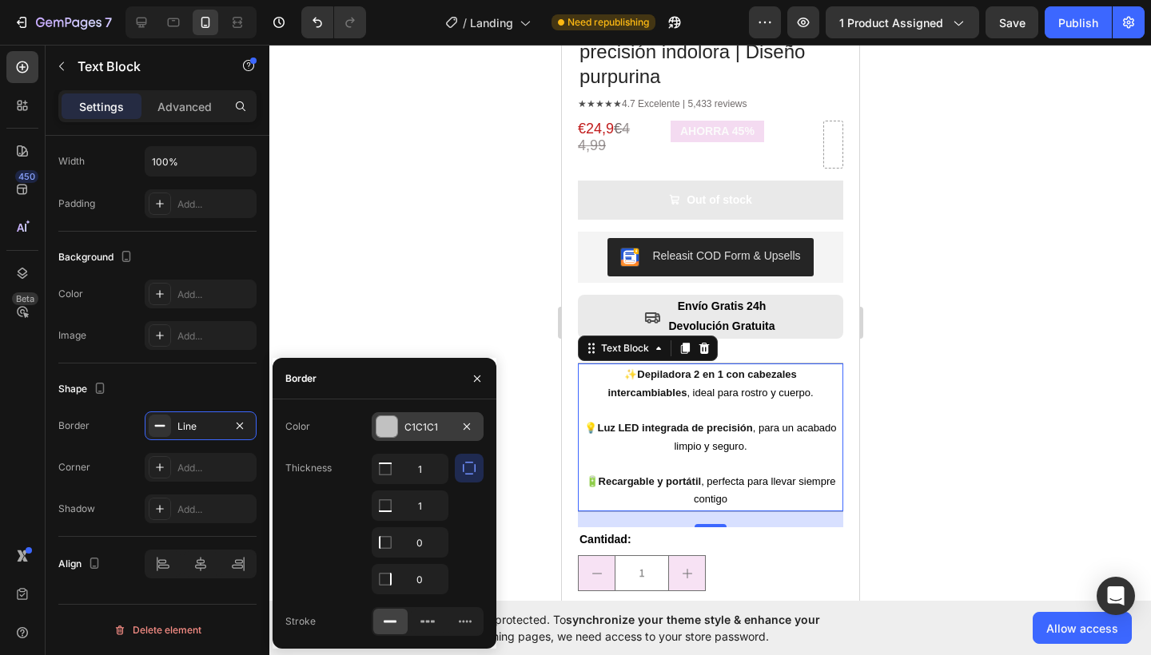
click at [394, 430] on div at bounding box center [386, 426] width 21 height 21
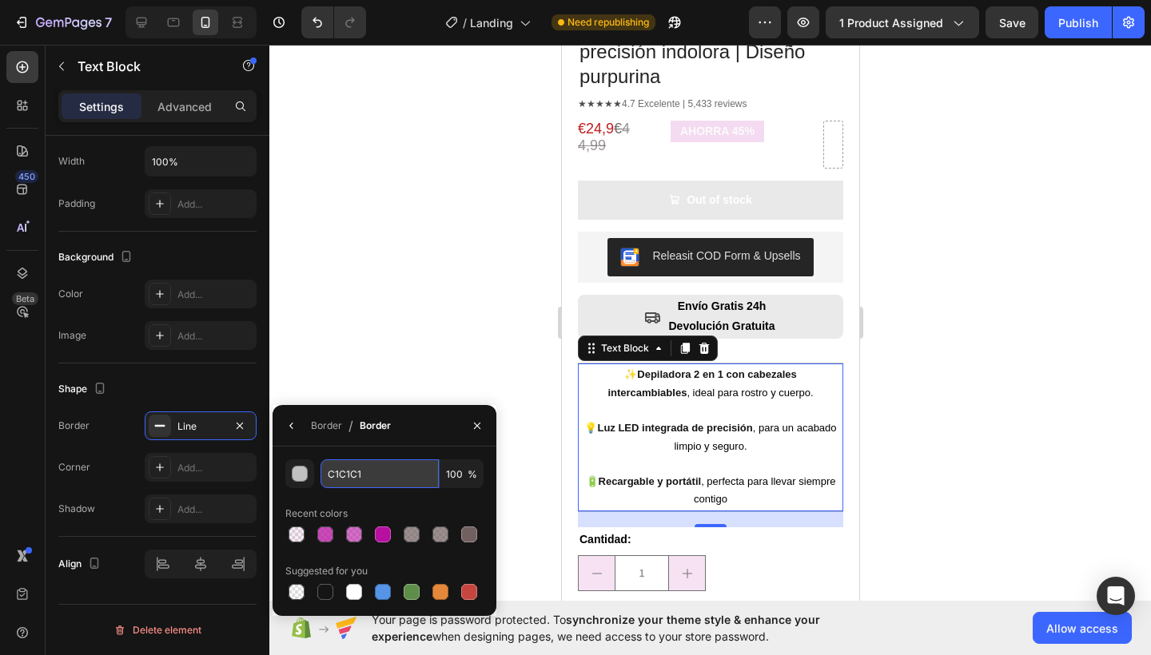
click at [359, 475] on input "C1C1C1" at bounding box center [379, 473] width 118 height 29
paste input "B710A"
type input "B710A1"
click at [453, 363] on div at bounding box center [709, 350] width 881 height 610
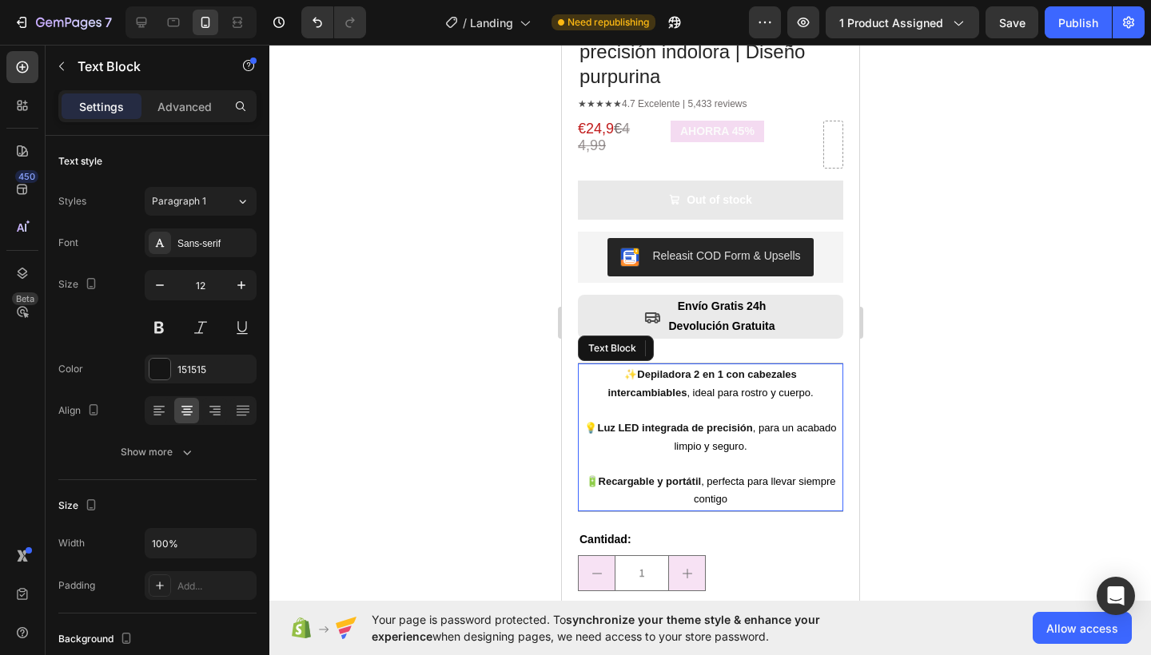
click at [713, 402] on p "💡 Luz LED integrada de precisión , para un acabado limpio y seguro." at bounding box center [709, 429] width 262 height 54
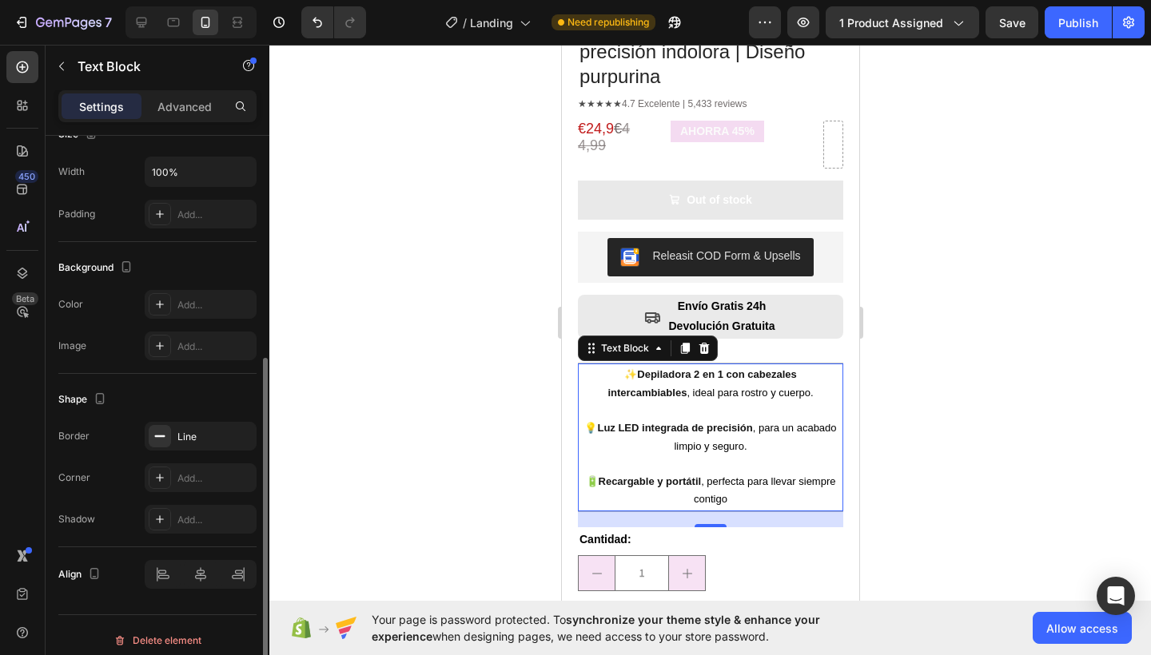
scroll to position [233, 0]
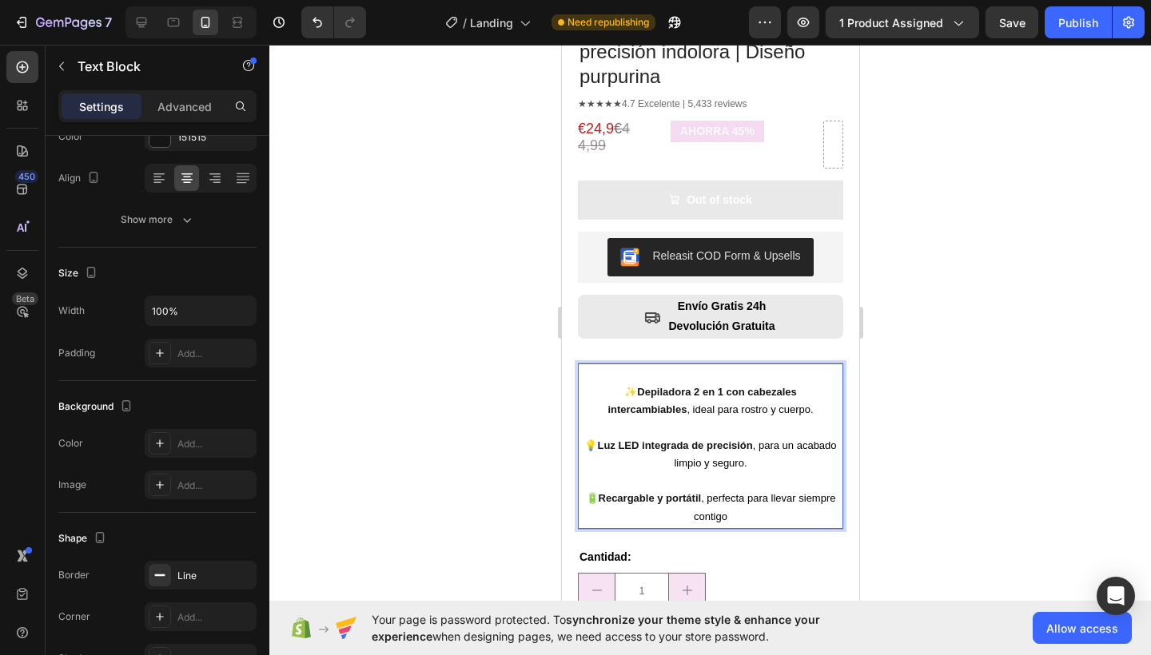
click at [745, 499] on p "🔋 Recargable y portátil , perfecta para llevar siempre contigo" at bounding box center [709, 500] width 262 height 54
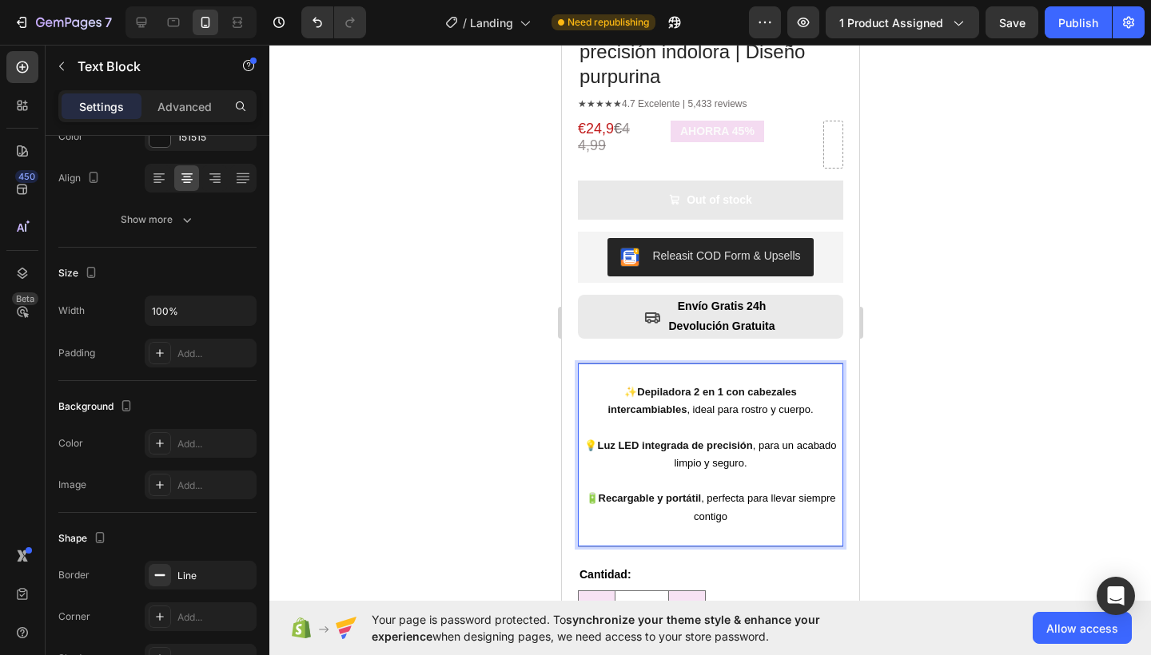
click at [531, 415] on div at bounding box center [709, 350] width 881 height 610
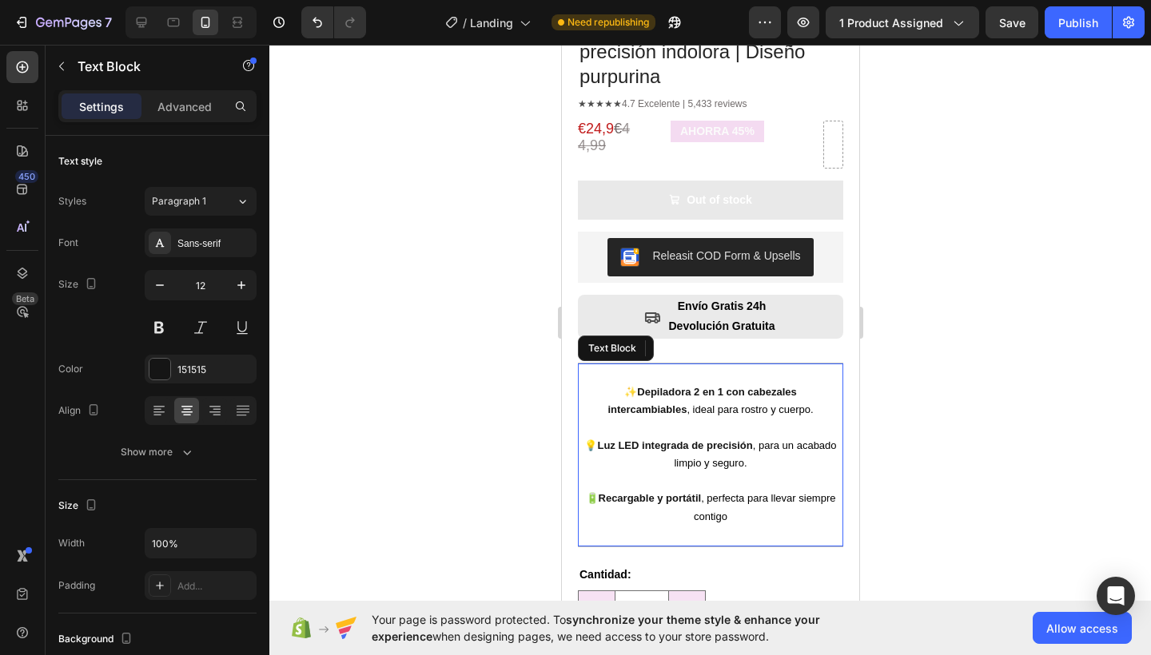
click at [662, 419] on p "💡 Luz LED integrada de precisión , para un acabado limpio y seguro." at bounding box center [709, 446] width 262 height 54
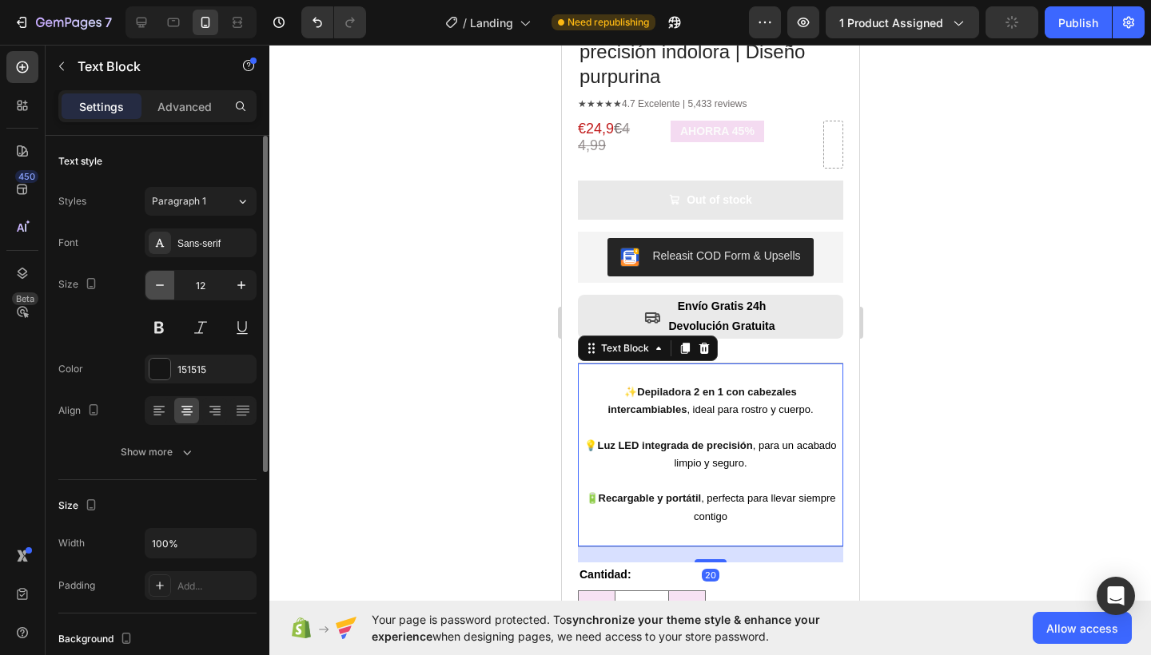
click at [162, 285] on icon "button" at bounding box center [160, 285] width 8 height 2
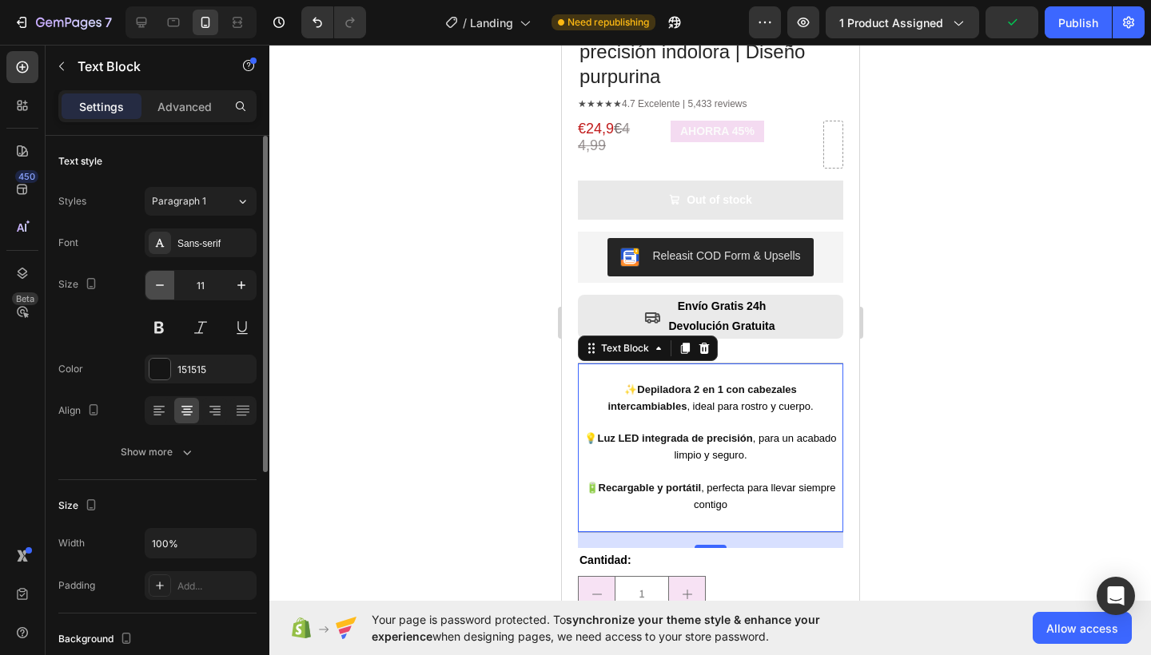
click at [162, 285] on icon "button" at bounding box center [160, 285] width 8 height 2
type input "10"
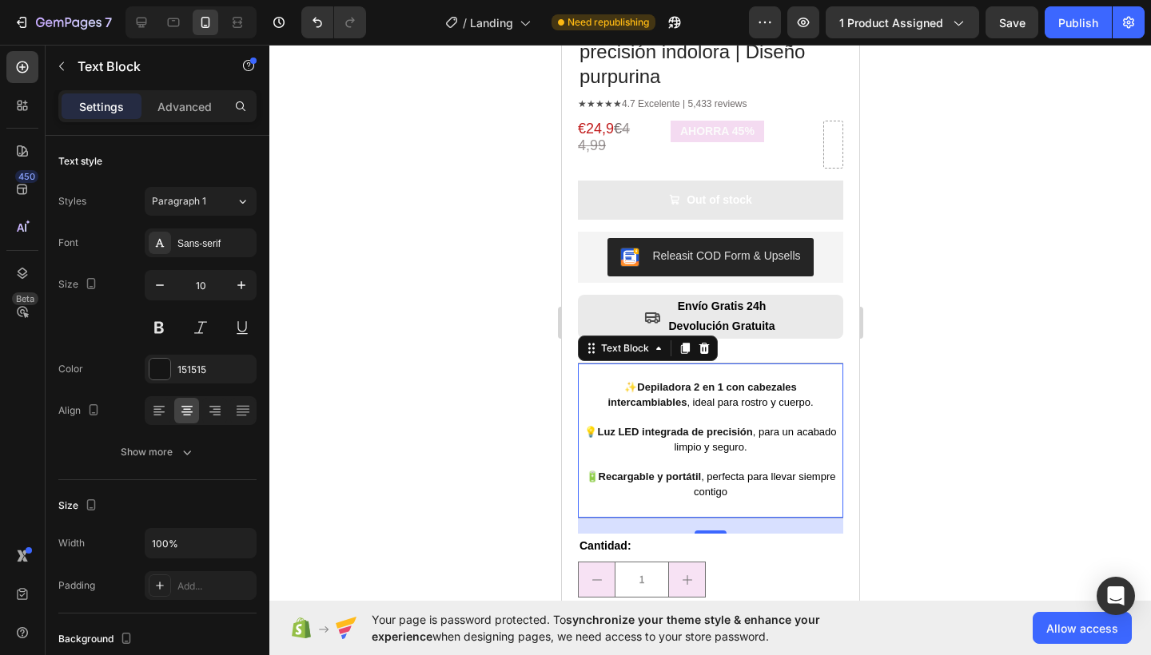
click at [476, 358] on div at bounding box center [709, 350] width 881 height 610
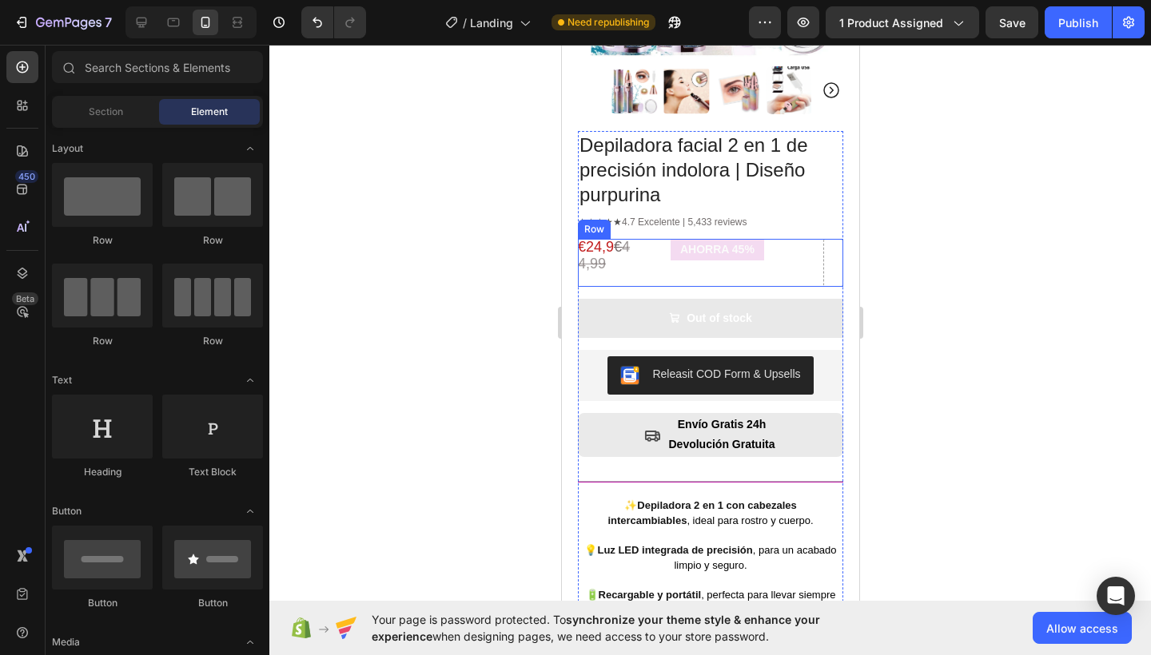
scroll to position [407, 0]
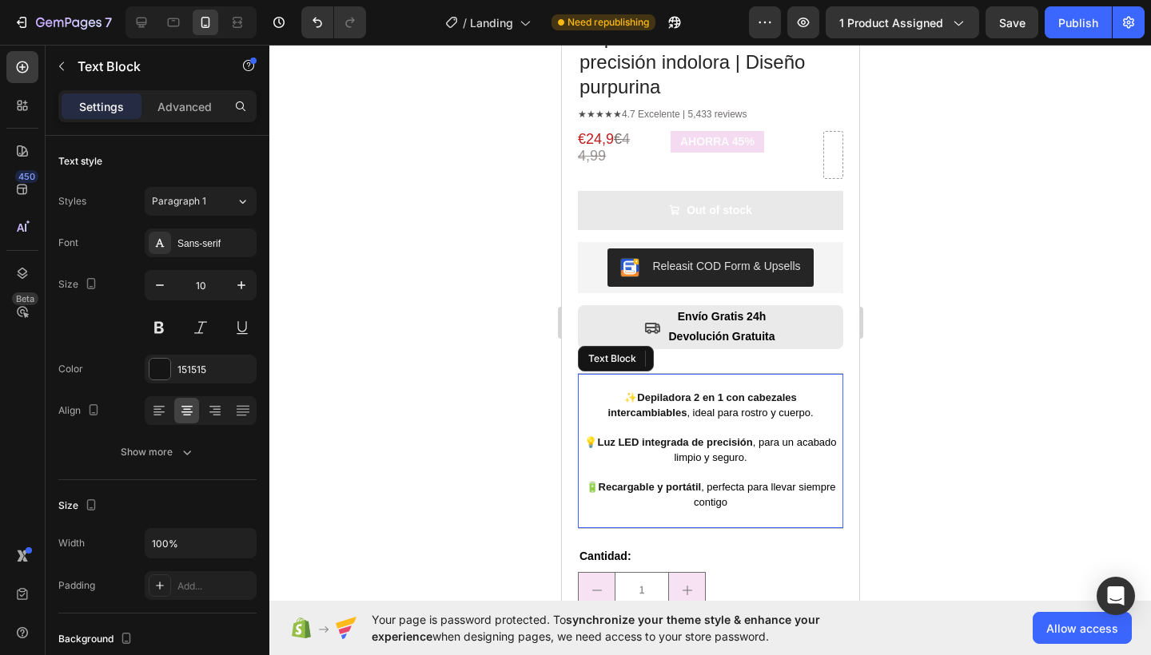
click at [791, 374] on div "✨ Depiladora 2 en 1 con cabezales intercambiables , ideal para rostro y cuerpo.…" at bounding box center [709, 451] width 265 height 154
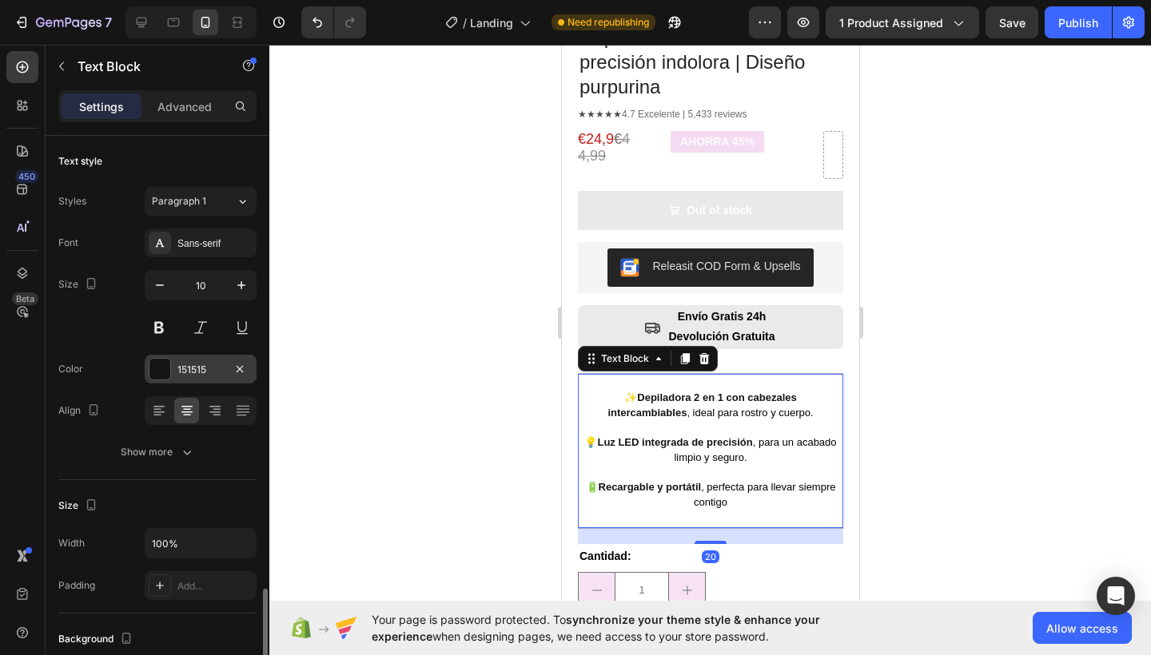
scroll to position [284, 0]
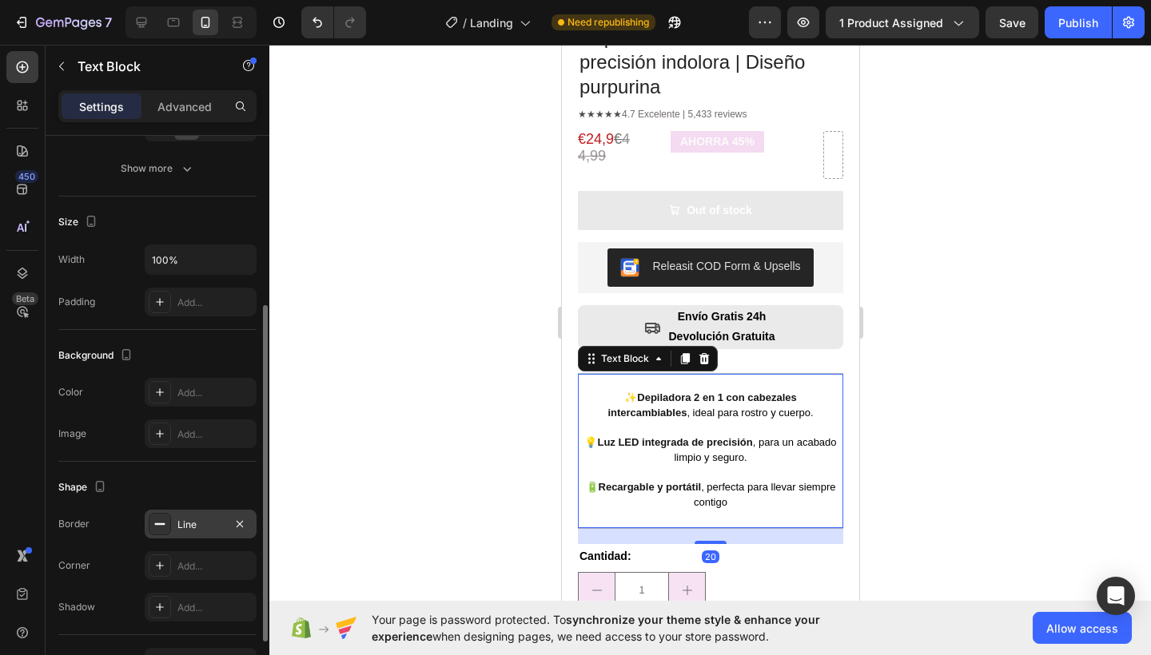
click at [186, 521] on div "Line" at bounding box center [200, 525] width 46 height 14
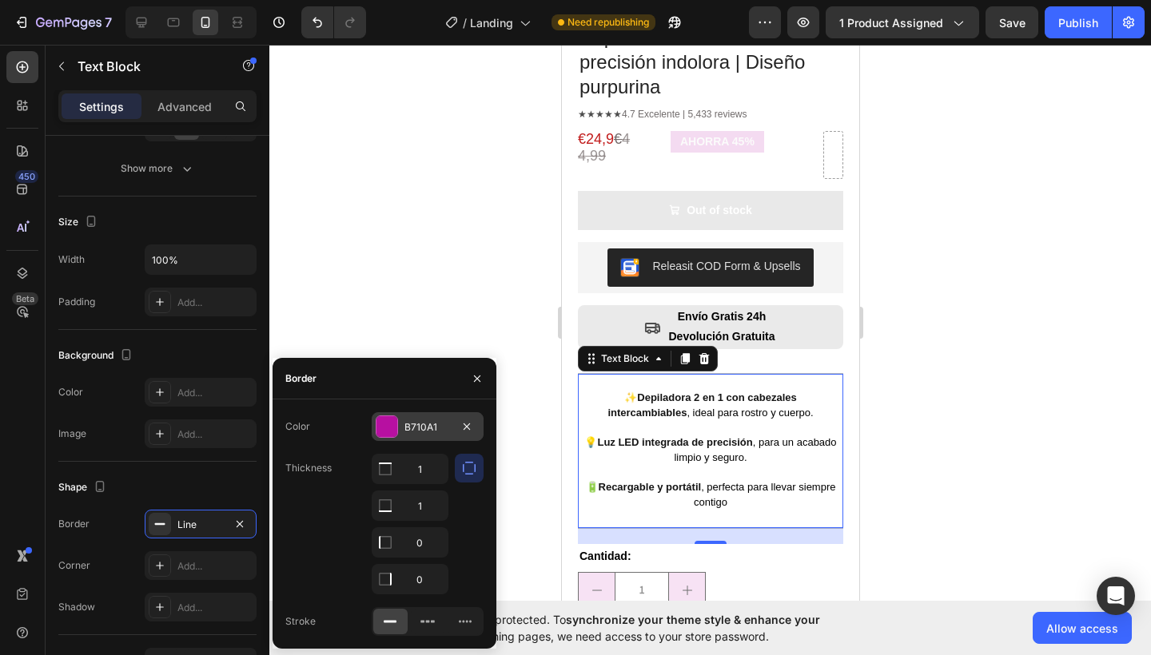
click at [428, 431] on div "B710A1" at bounding box center [427, 427] width 46 height 14
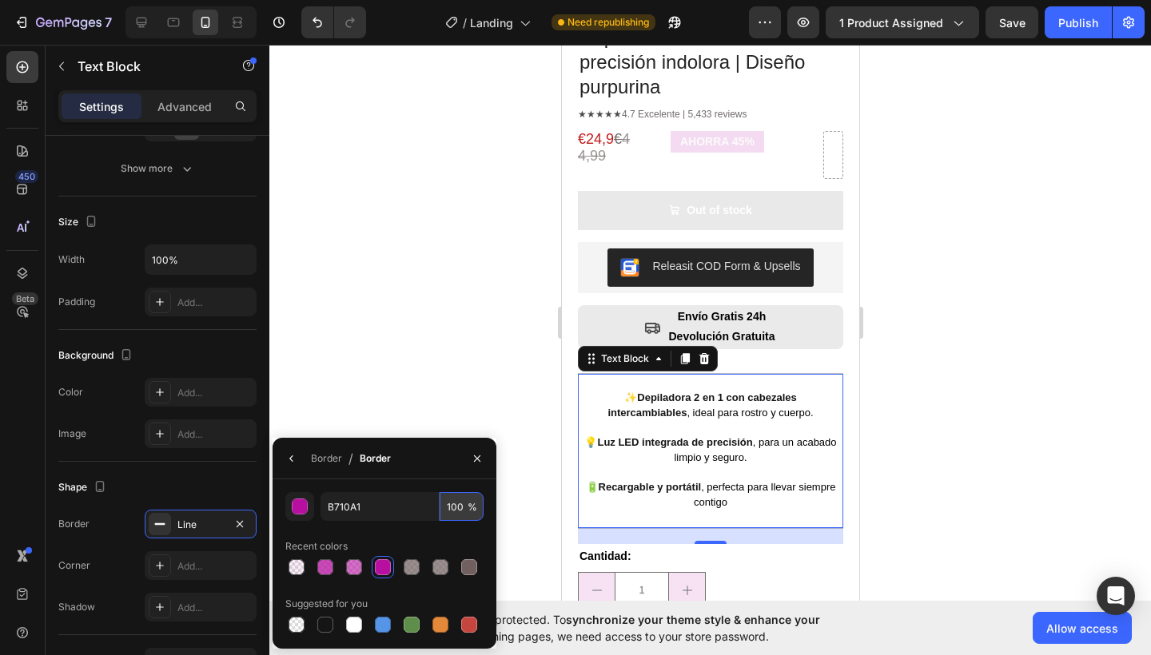
click at [460, 501] on input "100" at bounding box center [461, 506] width 44 height 29
type input "1"
type input "70"
click at [482, 457] on icon "button" at bounding box center [477, 458] width 13 height 13
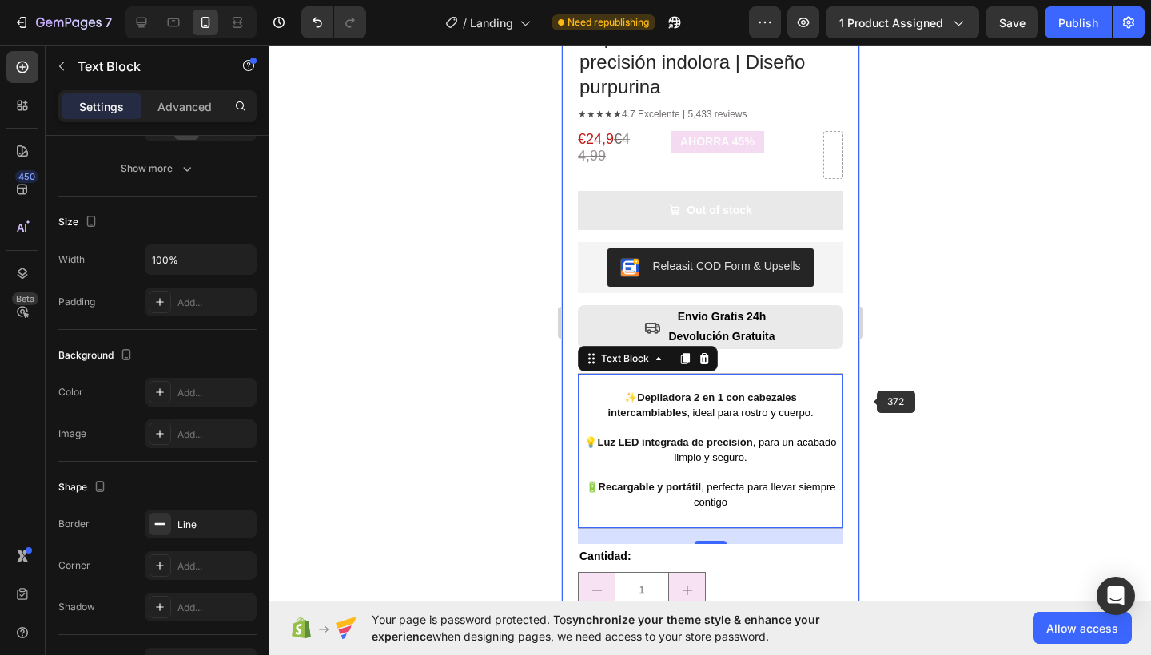
click at [877, 398] on div at bounding box center [709, 350] width 881 height 610
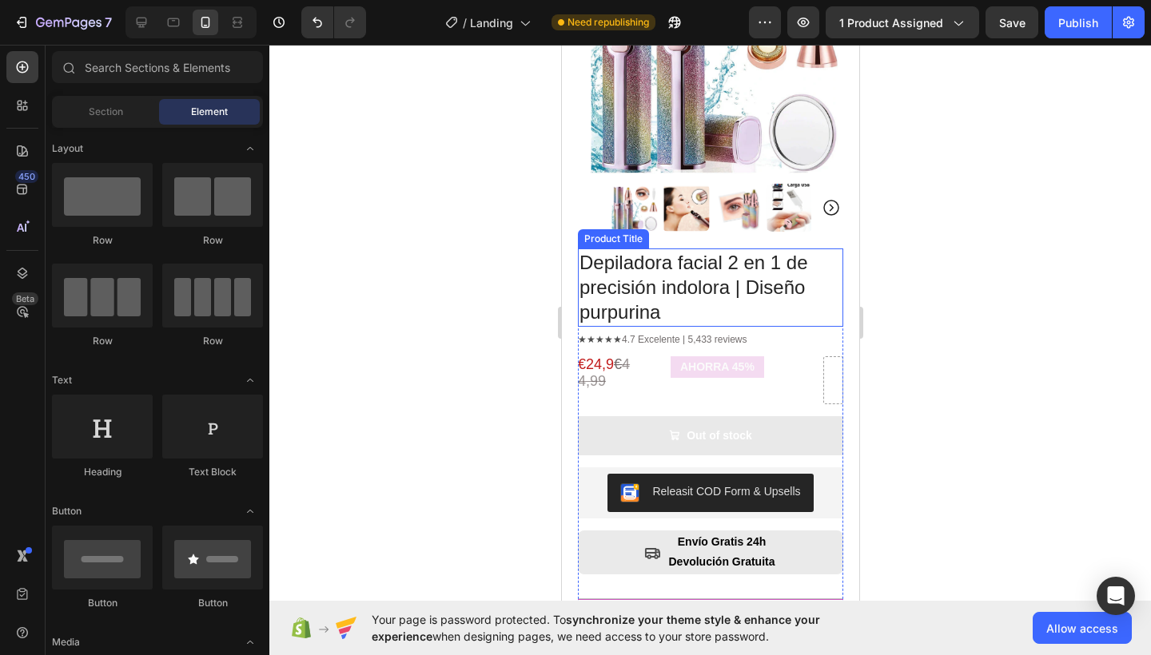
scroll to position [469, 0]
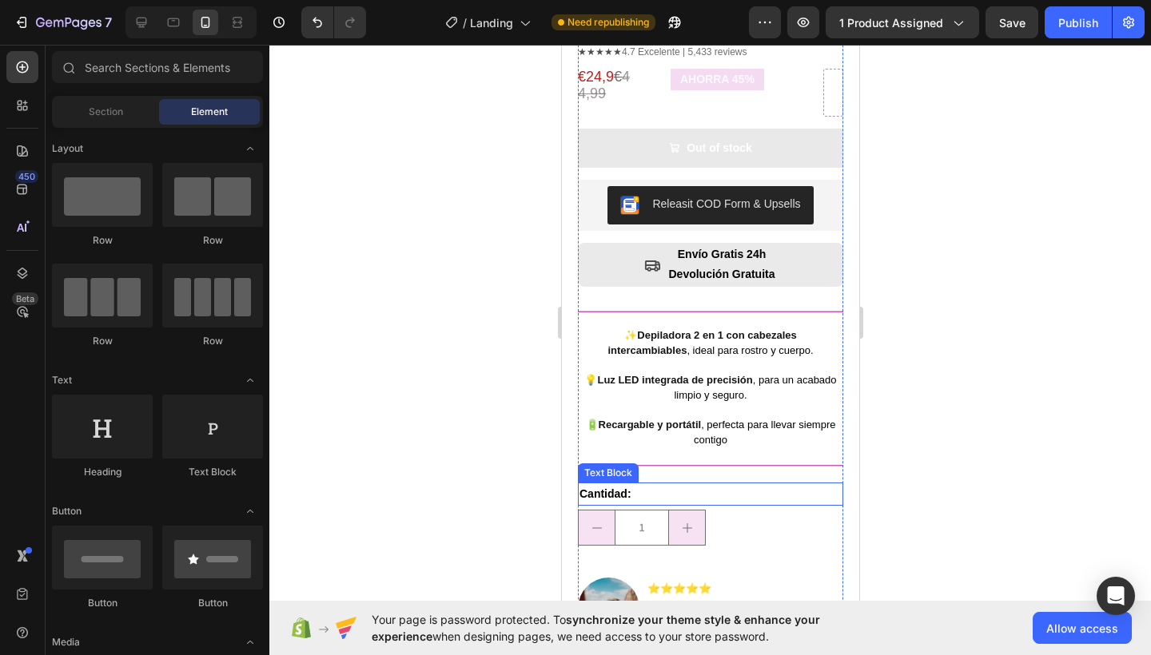
click at [783, 484] on p "Cantidad:" at bounding box center [709, 494] width 262 height 20
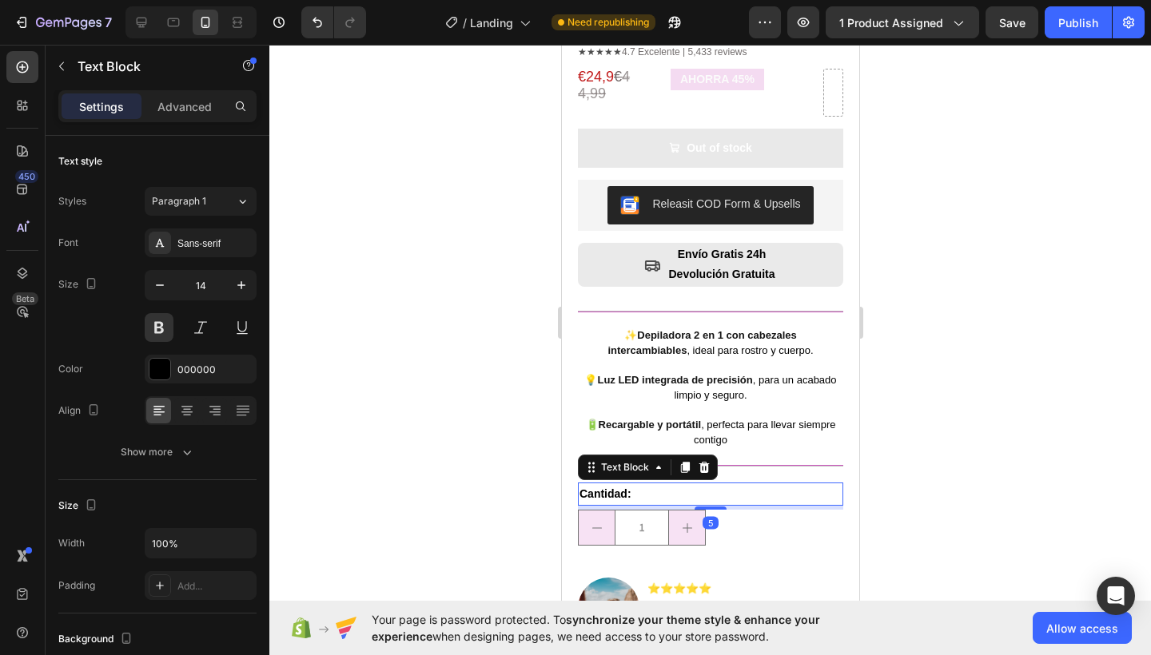
click at [881, 439] on div at bounding box center [709, 350] width 881 height 610
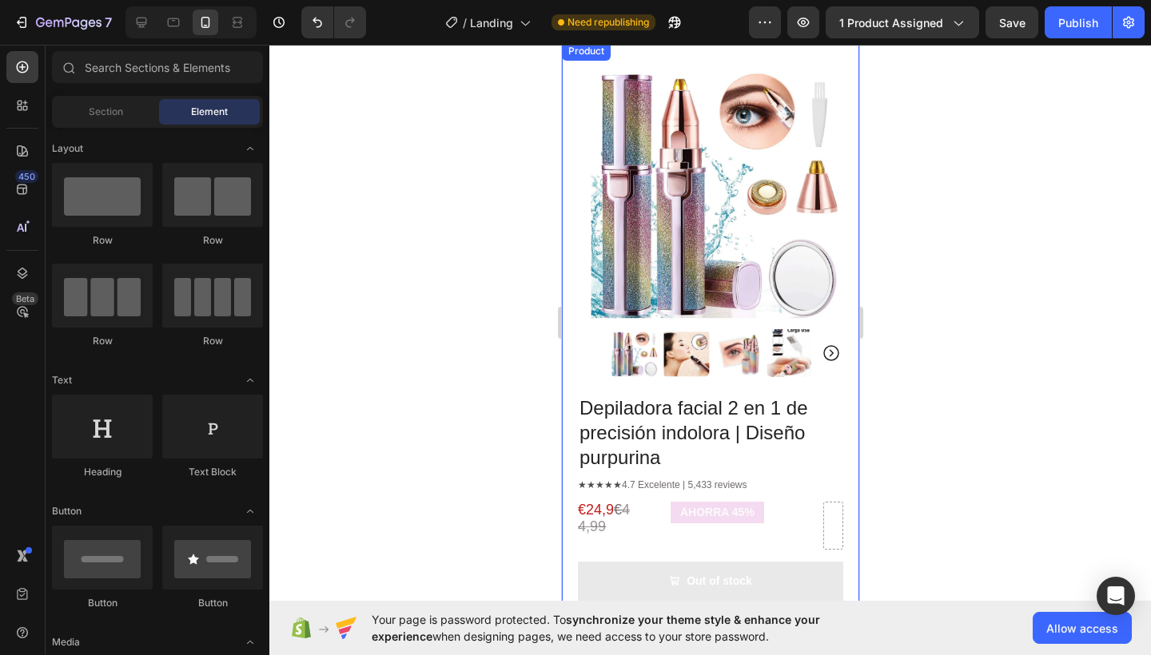
scroll to position [56, 0]
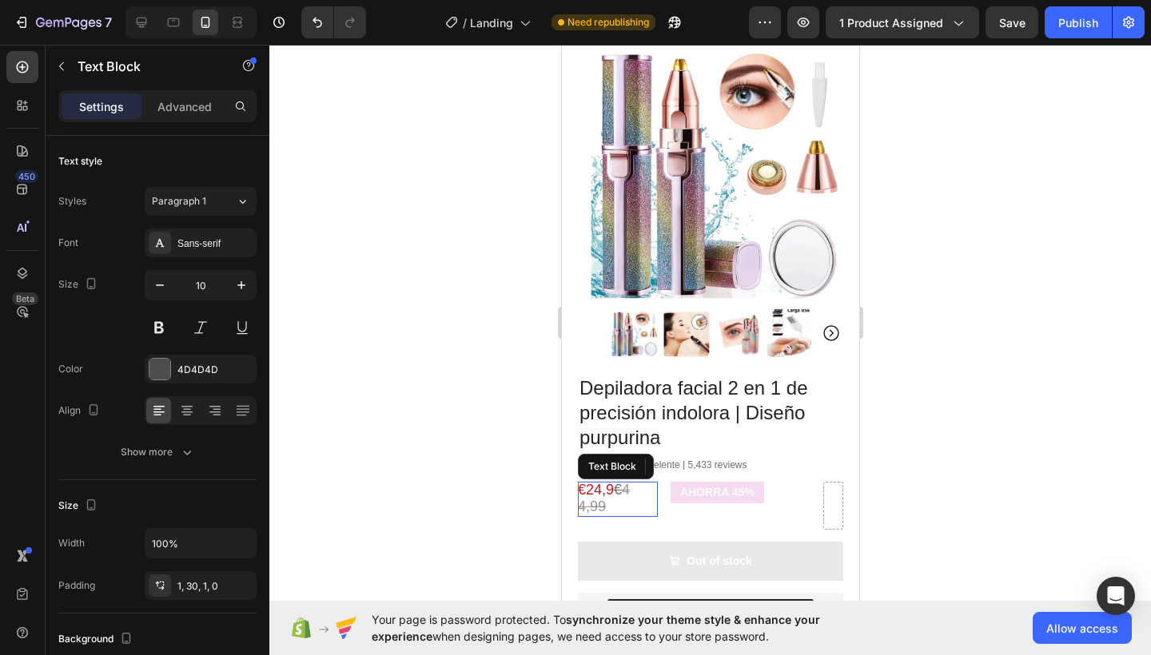
click at [611, 496] on s "44,99" at bounding box center [603, 498] width 52 height 33
click at [621, 496] on div "€24,9 € 44,99 Text Block 0" at bounding box center [617, 499] width 80 height 35
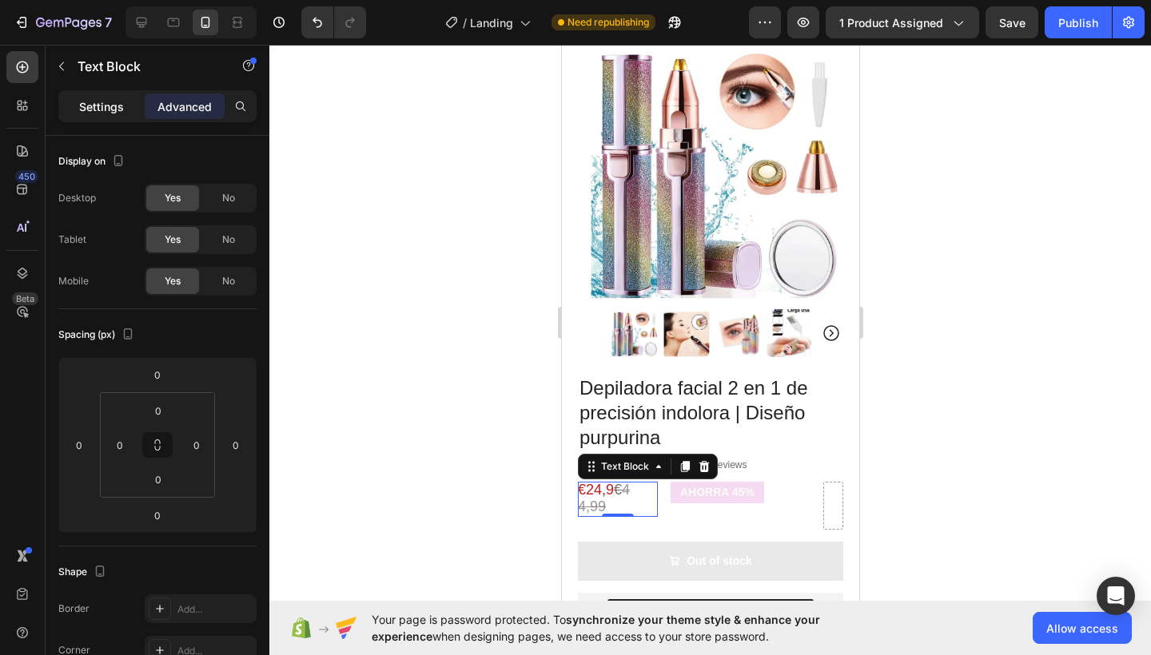
click at [112, 100] on p "Settings" at bounding box center [101, 106] width 45 height 17
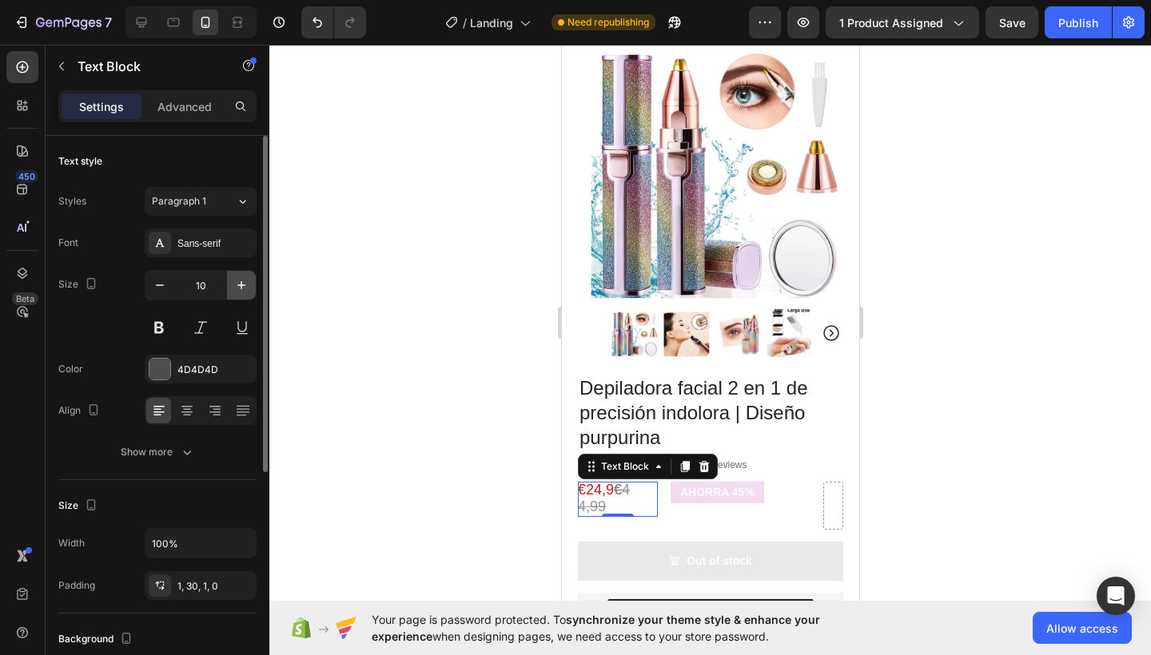
click at [238, 287] on icon "button" at bounding box center [241, 285] width 16 height 16
click at [161, 287] on icon "button" at bounding box center [160, 285] width 16 height 16
type input "10"
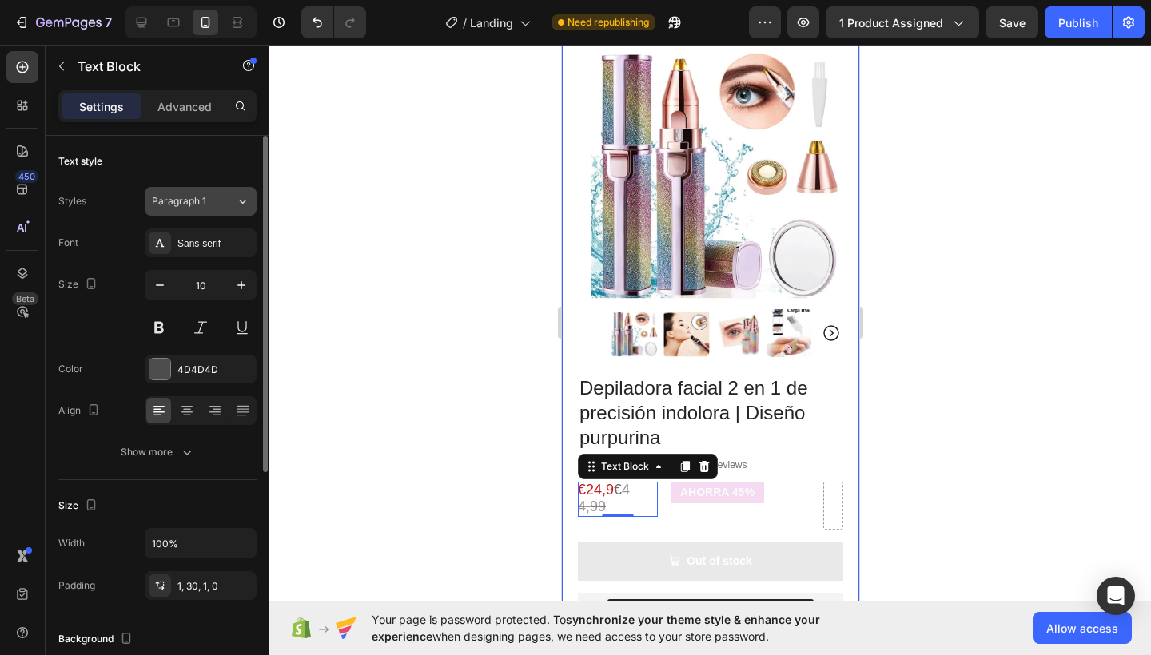
click at [221, 205] on div "Paragraph 1" at bounding box center [194, 201] width 84 height 14
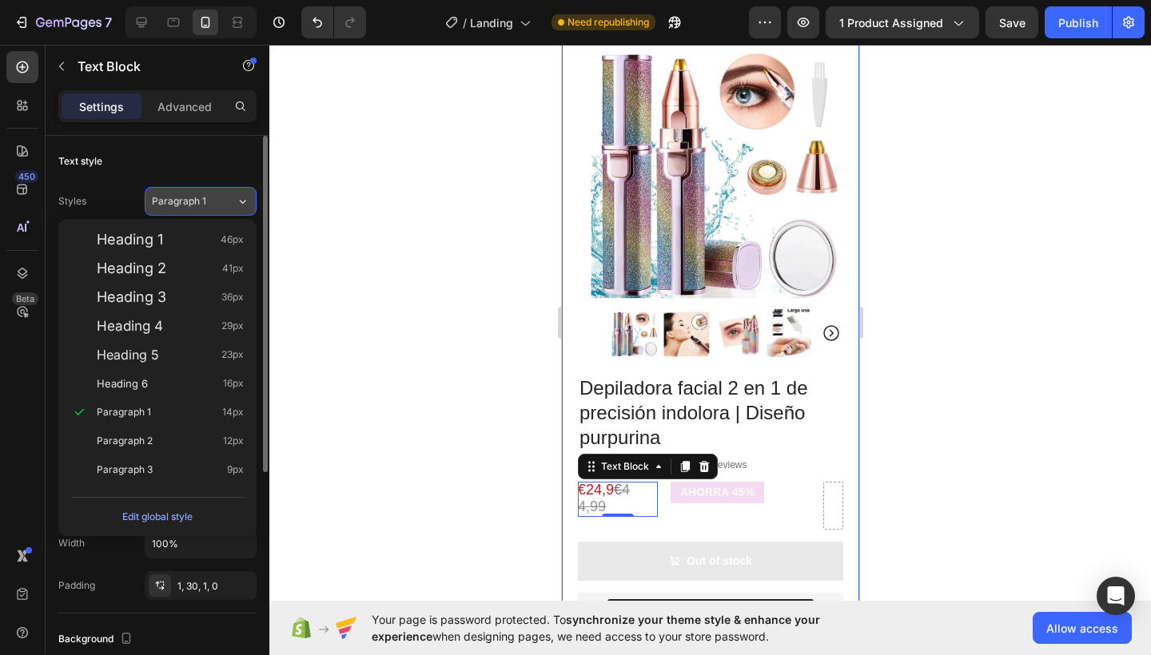
click at [221, 205] on div "Paragraph 1" at bounding box center [194, 201] width 84 height 14
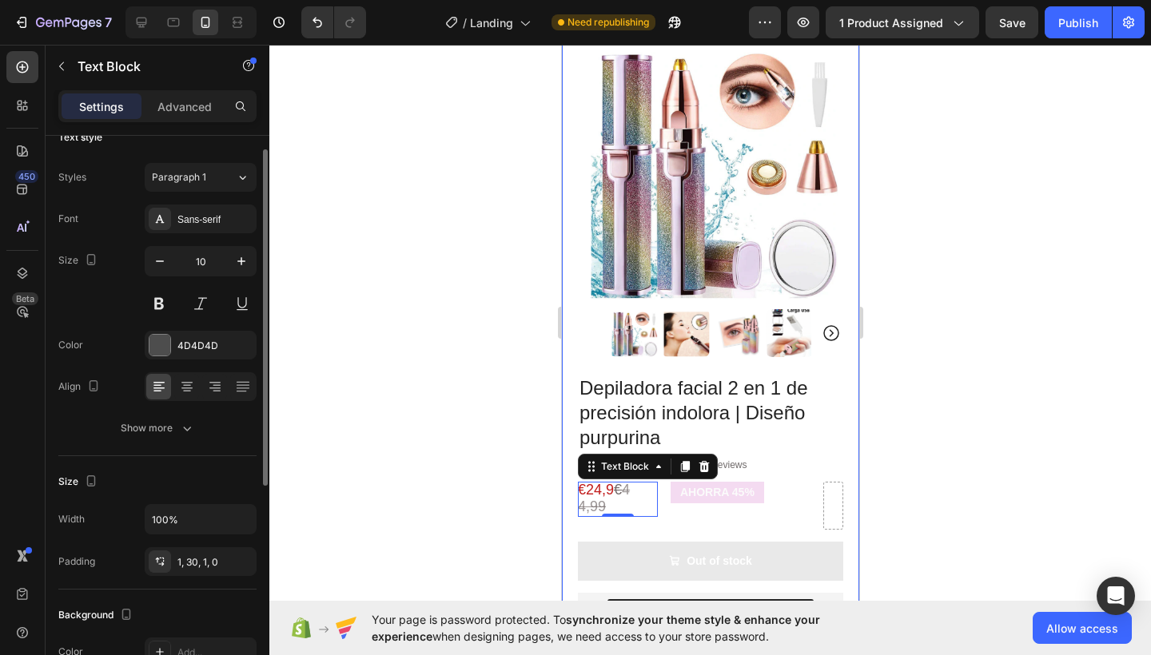
scroll to position [84, 0]
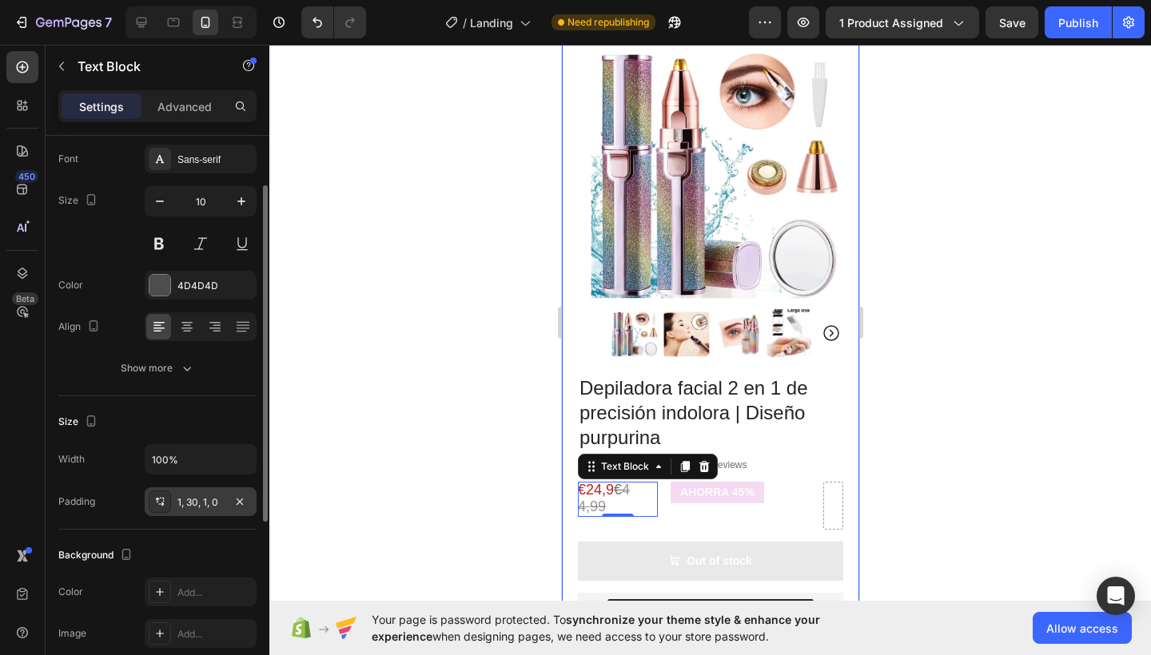
click at [200, 504] on div "1, 30, 1, 0" at bounding box center [200, 502] width 46 height 14
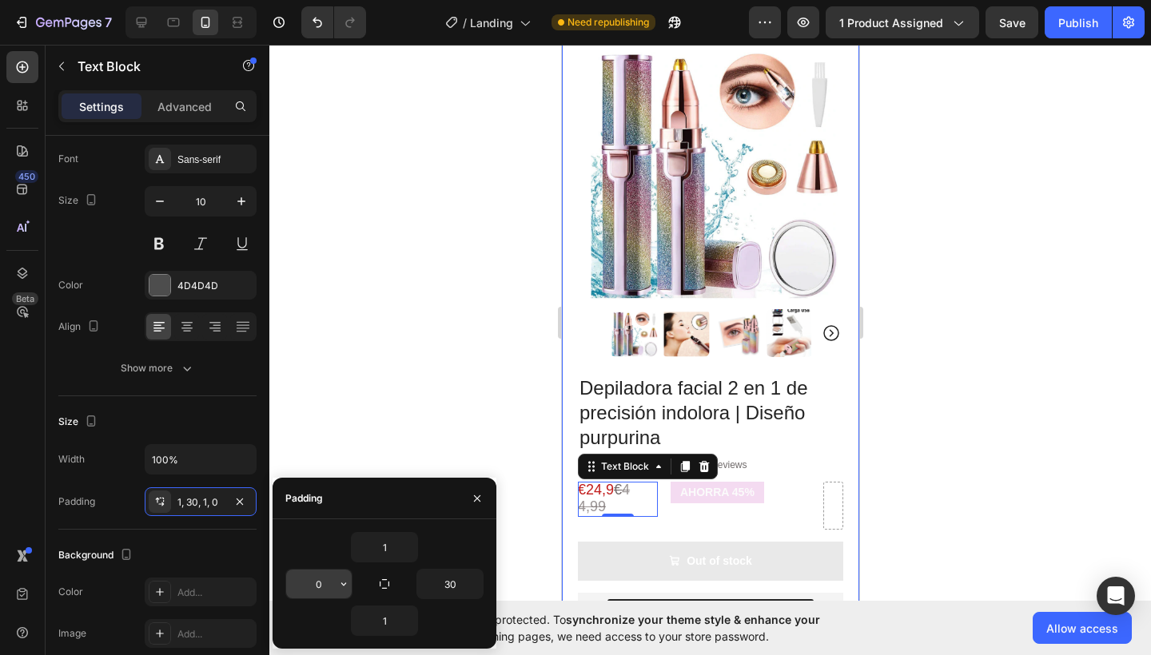
click at [328, 580] on input "0" at bounding box center [319, 584] width 66 height 29
type input "0"
click at [453, 580] on input "30" at bounding box center [450, 584] width 66 height 29
type input "3"
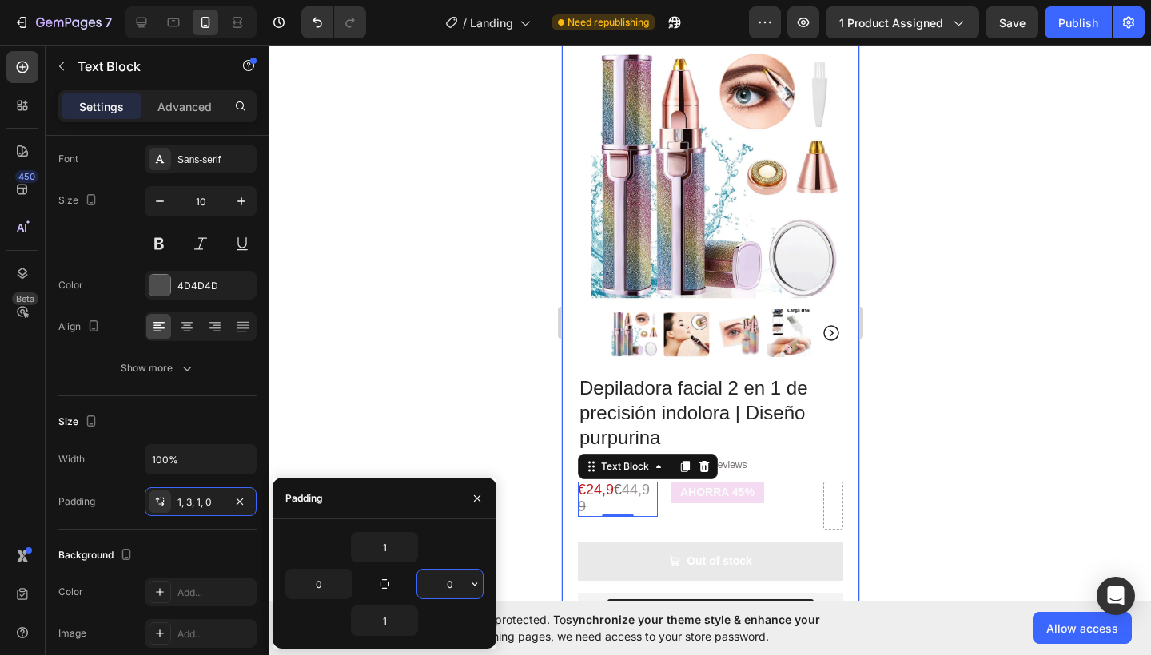
type input "0"
click at [411, 430] on div at bounding box center [709, 350] width 881 height 610
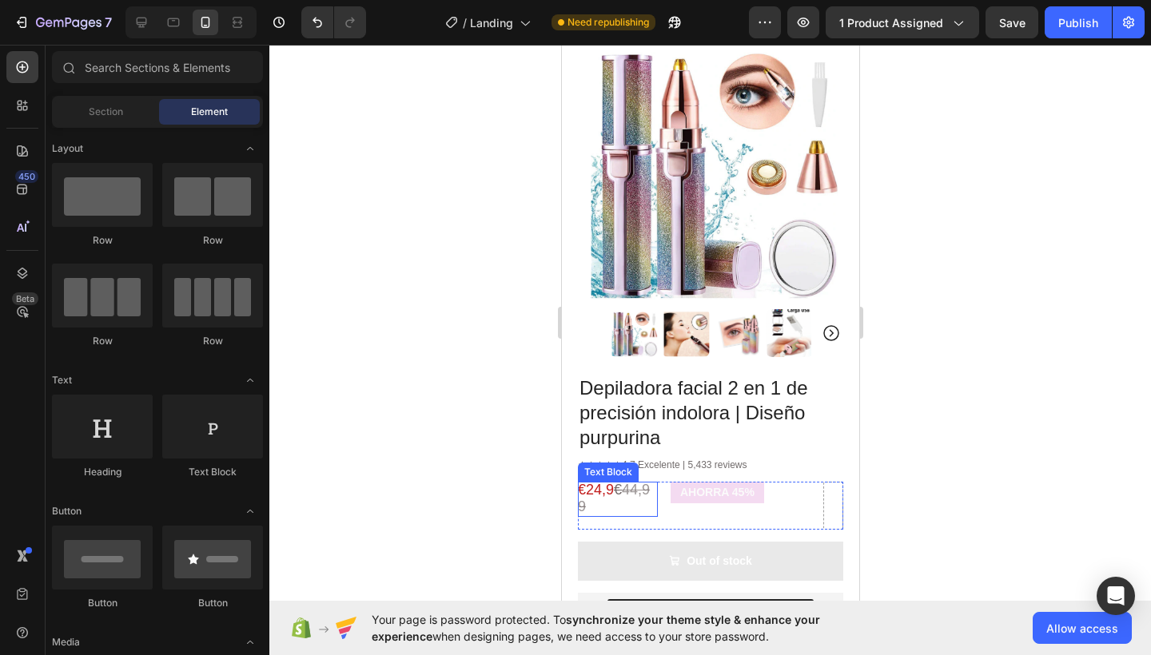
click at [605, 482] on span "€24,9" at bounding box center [595, 490] width 36 height 16
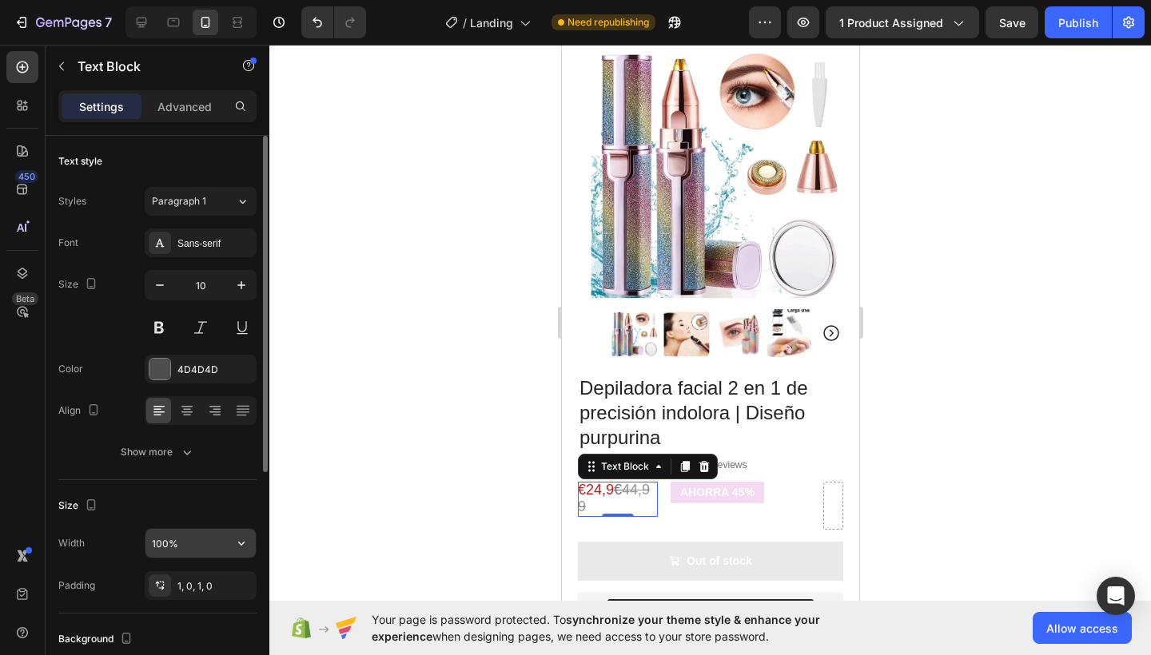
click at [178, 544] on input "100%" at bounding box center [200, 543] width 110 height 29
click at [240, 545] on icon "button" at bounding box center [241, 544] width 6 height 4
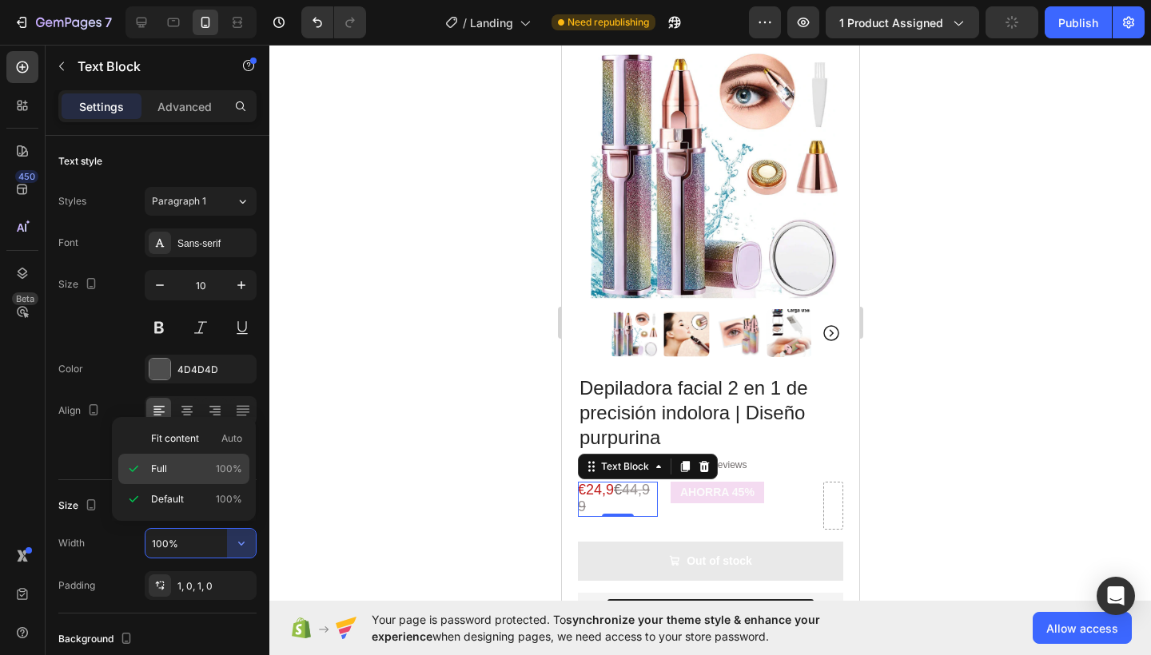
click at [209, 467] on p "Full 100%" at bounding box center [196, 469] width 91 height 14
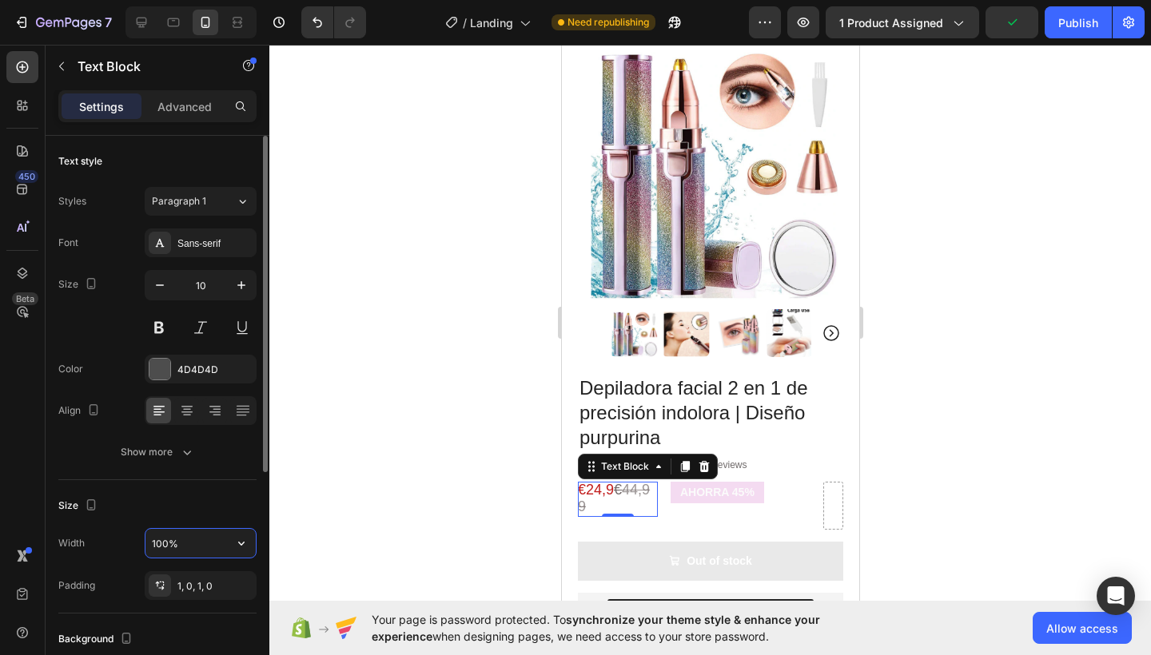
click at [219, 539] on input "100%" at bounding box center [200, 543] width 110 height 29
click at [238, 542] on icon "button" at bounding box center [241, 543] width 16 height 16
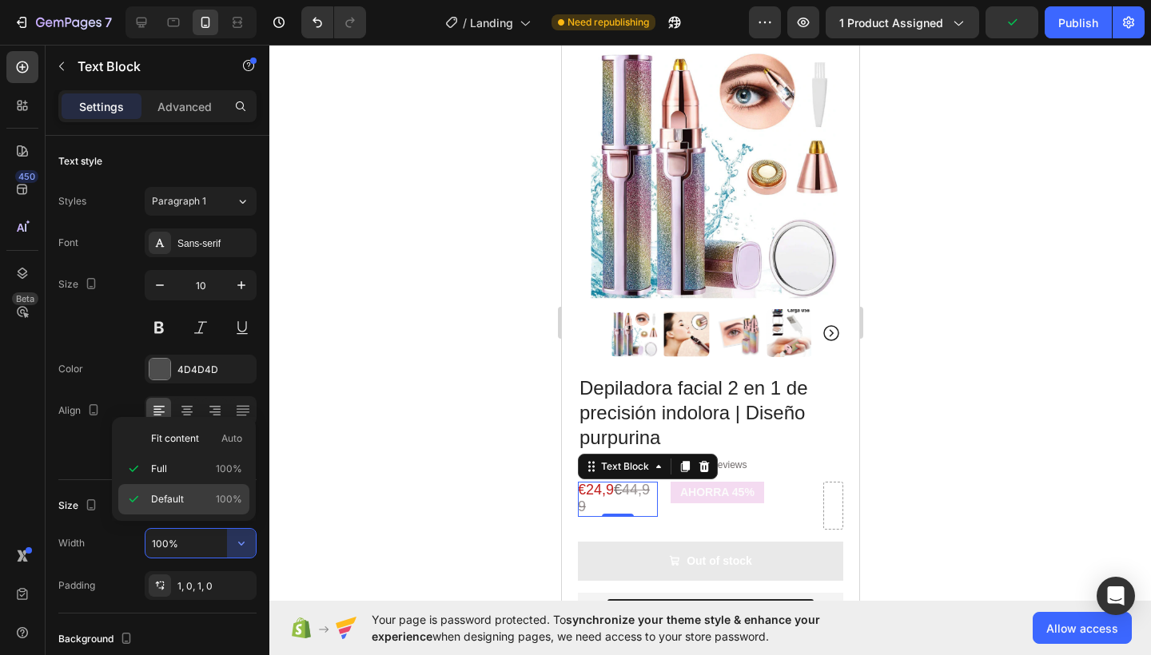
click at [216, 503] on p "Default 100%" at bounding box center [196, 499] width 91 height 14
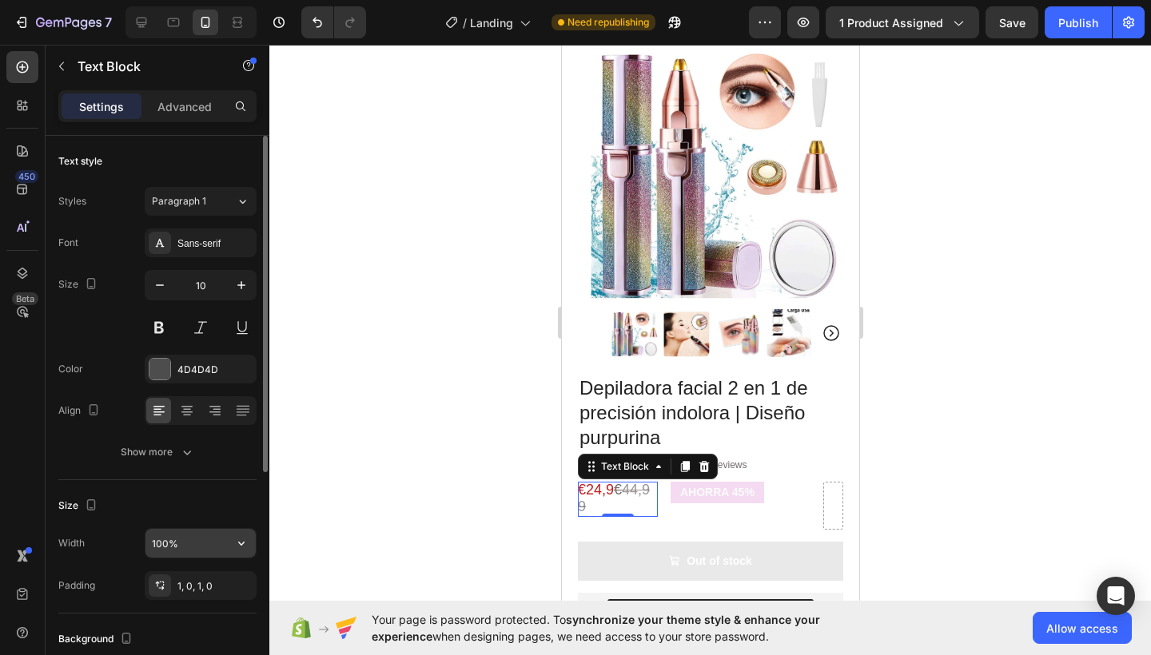
click at [244, 550] on icon "button" at bounding box center [241, 543] width 16 height 16
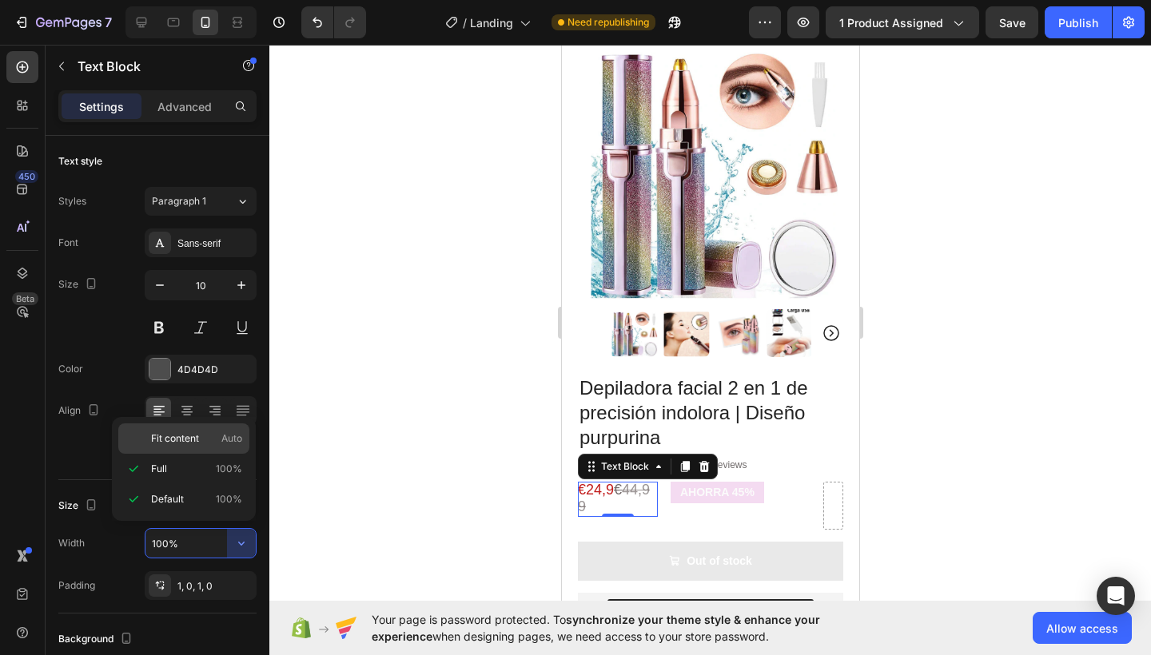
click at [211, 435] on p "Fit content Auto" at bounding box center [196, 438] width 91 height 14
type input "Auto"
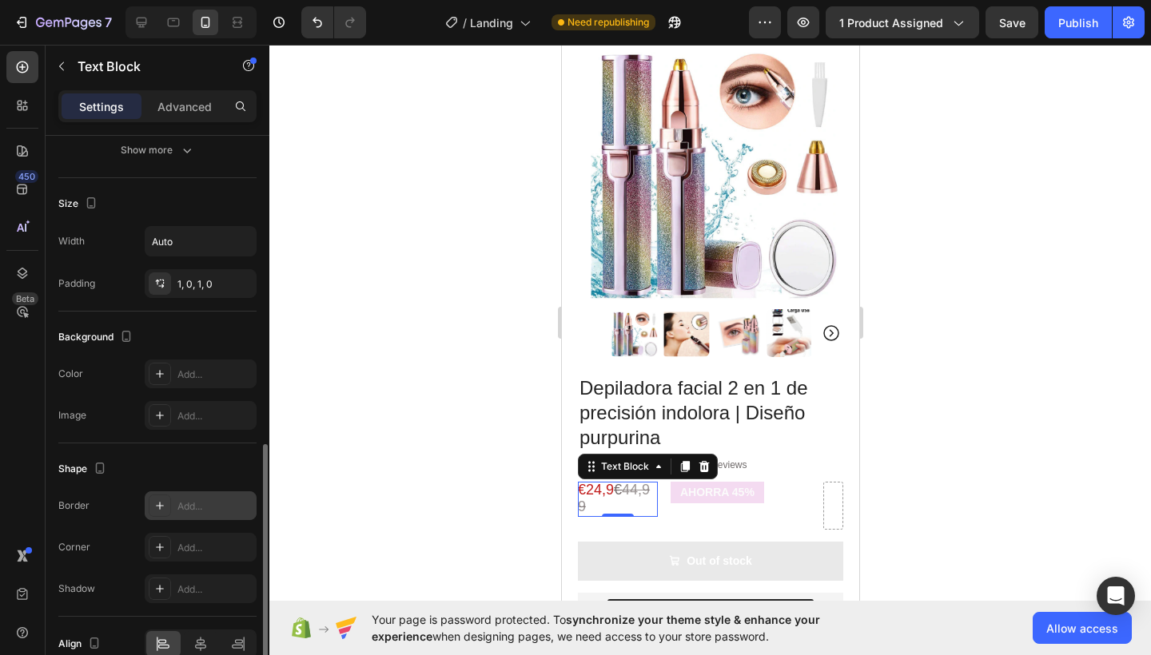
scroll to position [382, 0]
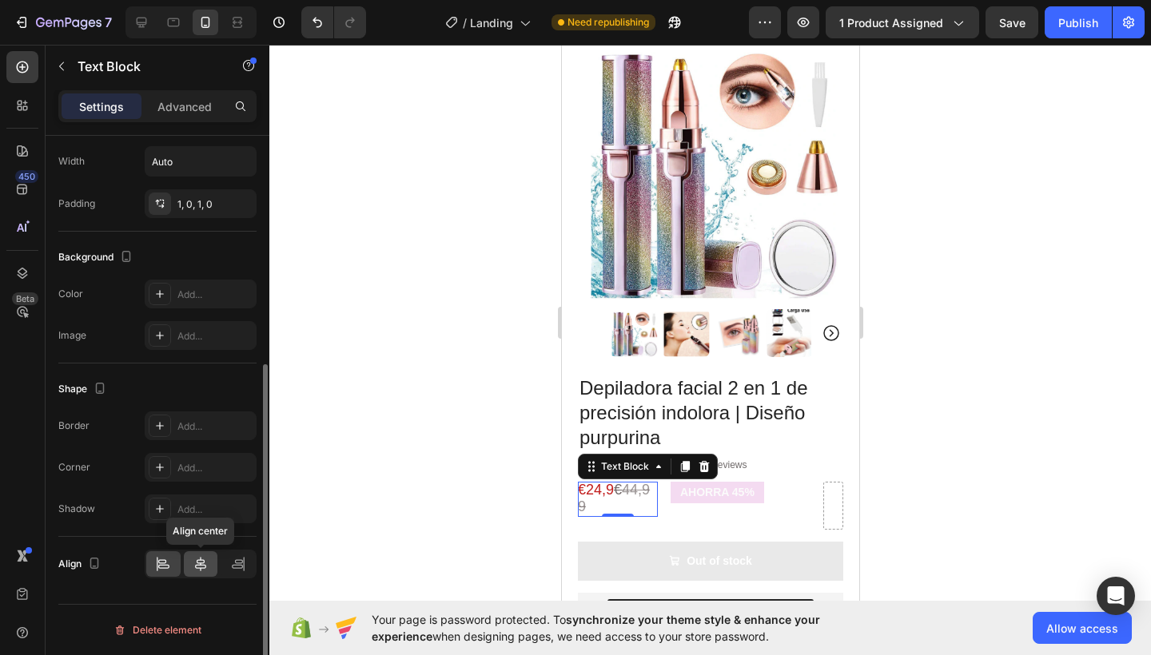
click at [202, 568] on icon at bounding box center [200, 564] width 11 height 14
click at [595, 493] on s "44,99" at bounding box center [613, 498] width 72 height 33
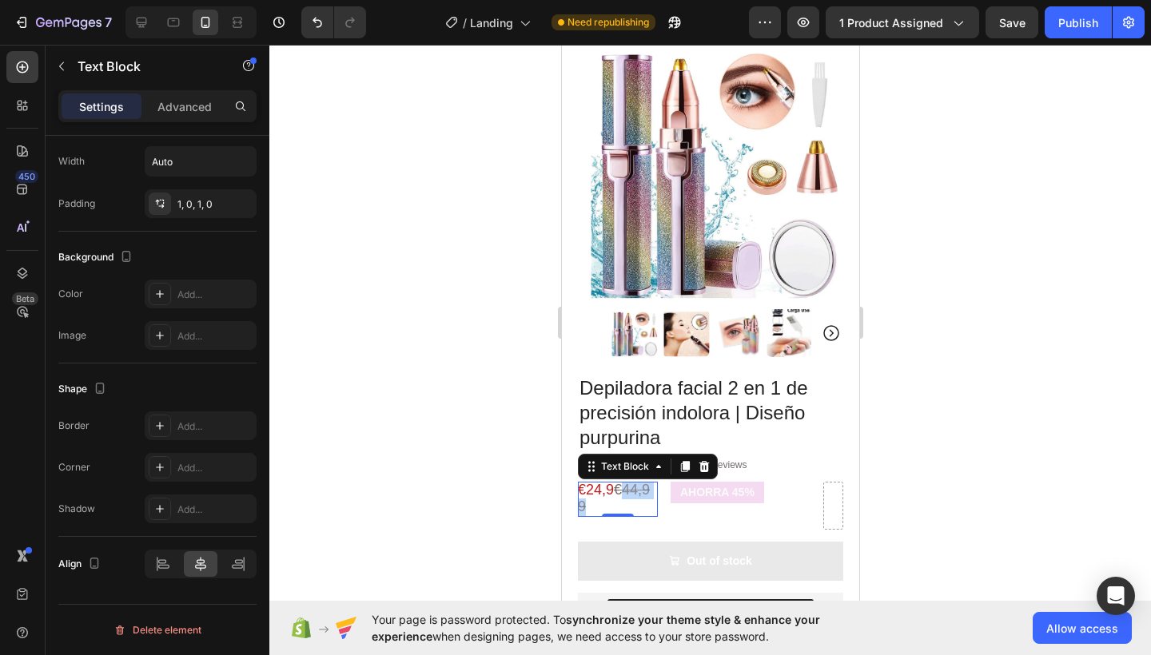
click at [595, 493] on s "44,99" at bounding box center [613, 498] width 72 height 33
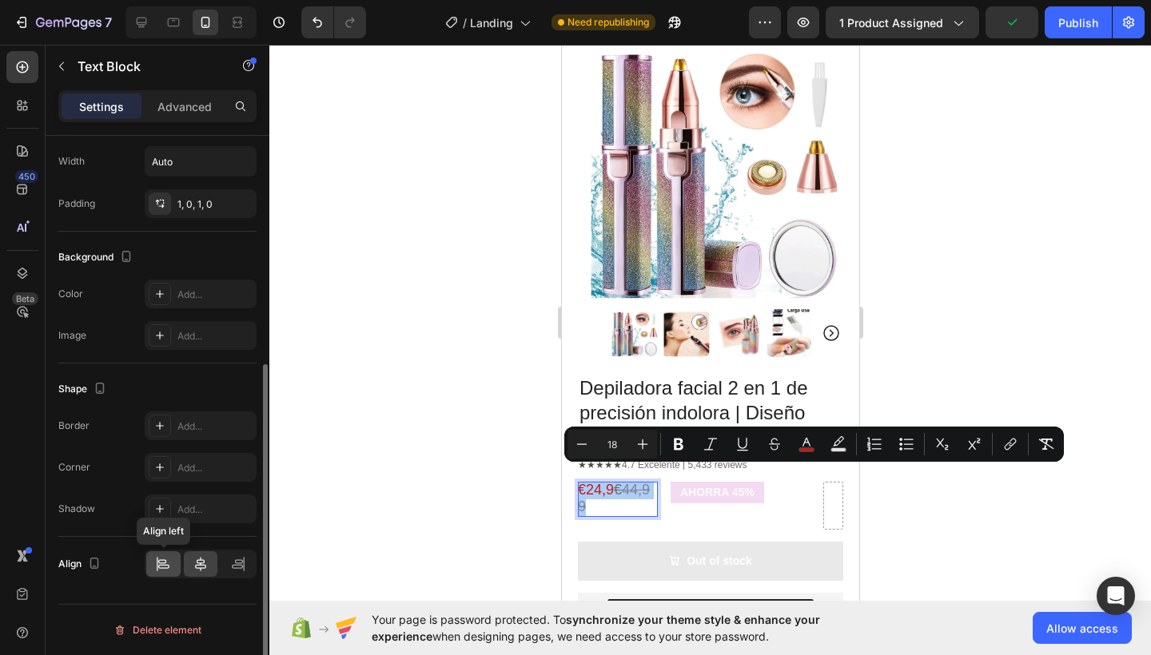
click at [164, 558] on icon at bounding box center [163, 564] width 16 height 16
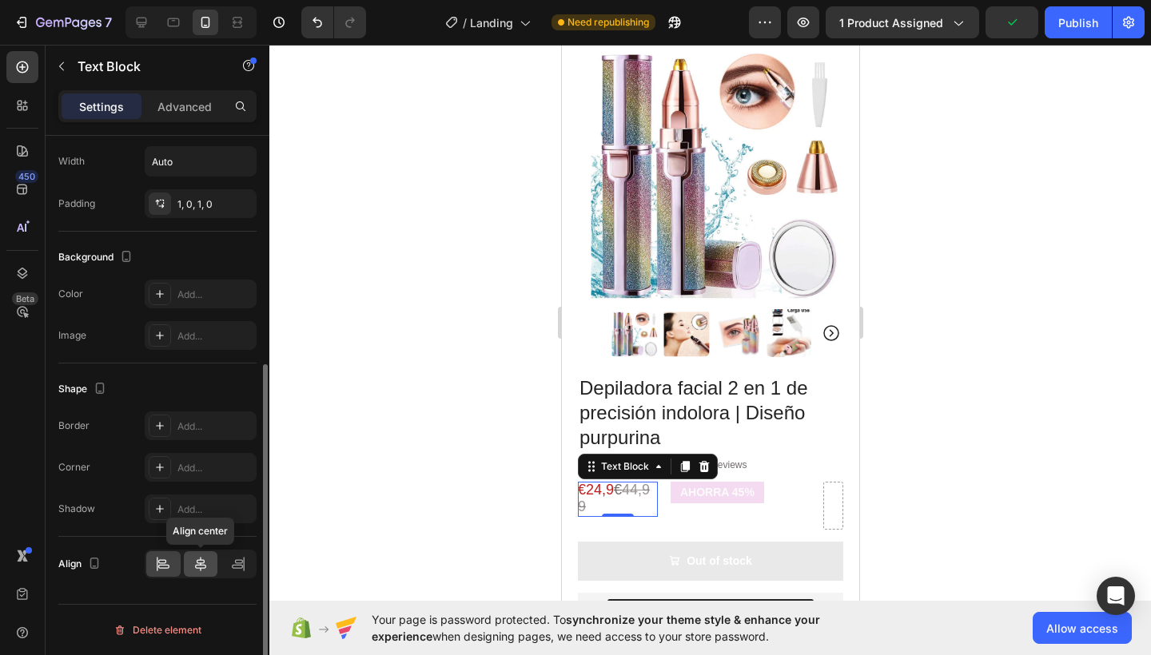
click at [197, 564] on icon at bounding box center [201, 564] width 16 height 16
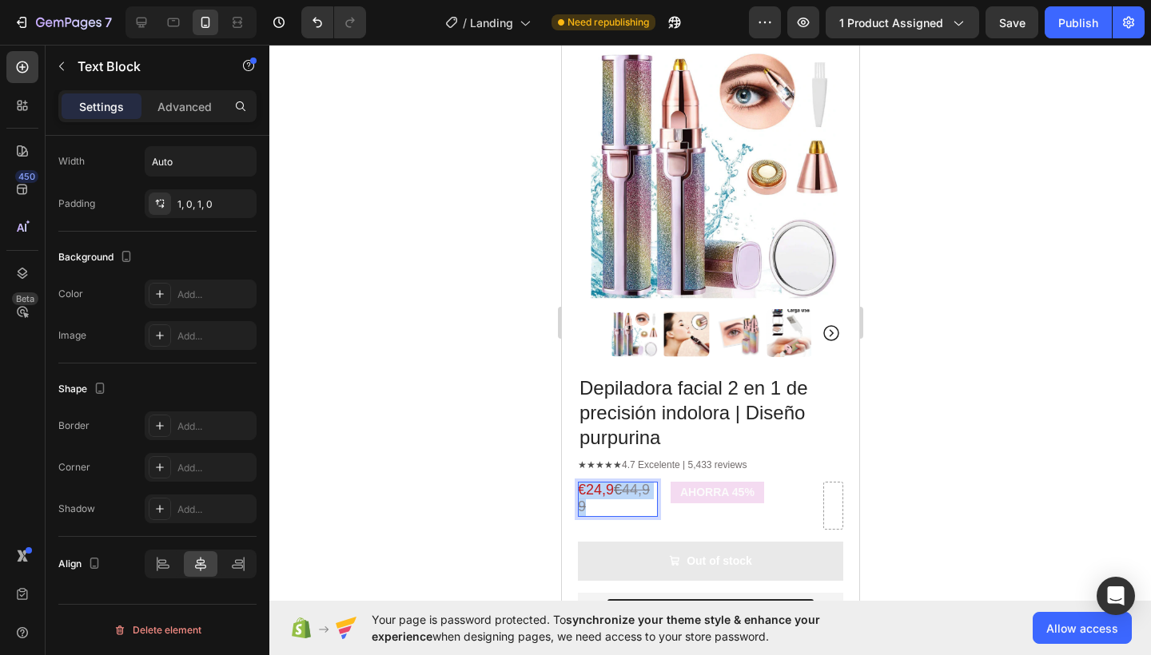
drag, startPoint x: 581, startPoint y: 478, endPoint x: 621, endPoint y: 490, distance: 41.7
click at [621, 490] on p "€24,9 € 44,99" at bounding box center [617, 500] width 80 height 34
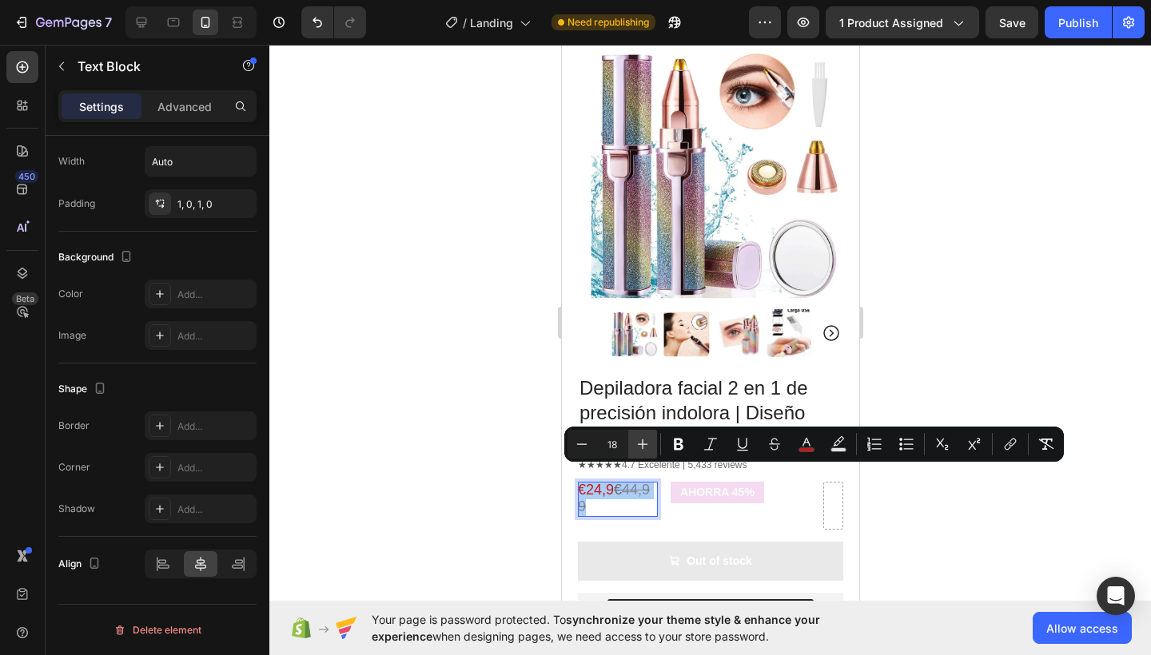
click at [634, 444] on button "Plus" at bounding box center [642, 444] width 29 height 29
click at [574, 441] on icon "Editor contextual toolbar" at bounding box center [582, 444] width 16 height 16
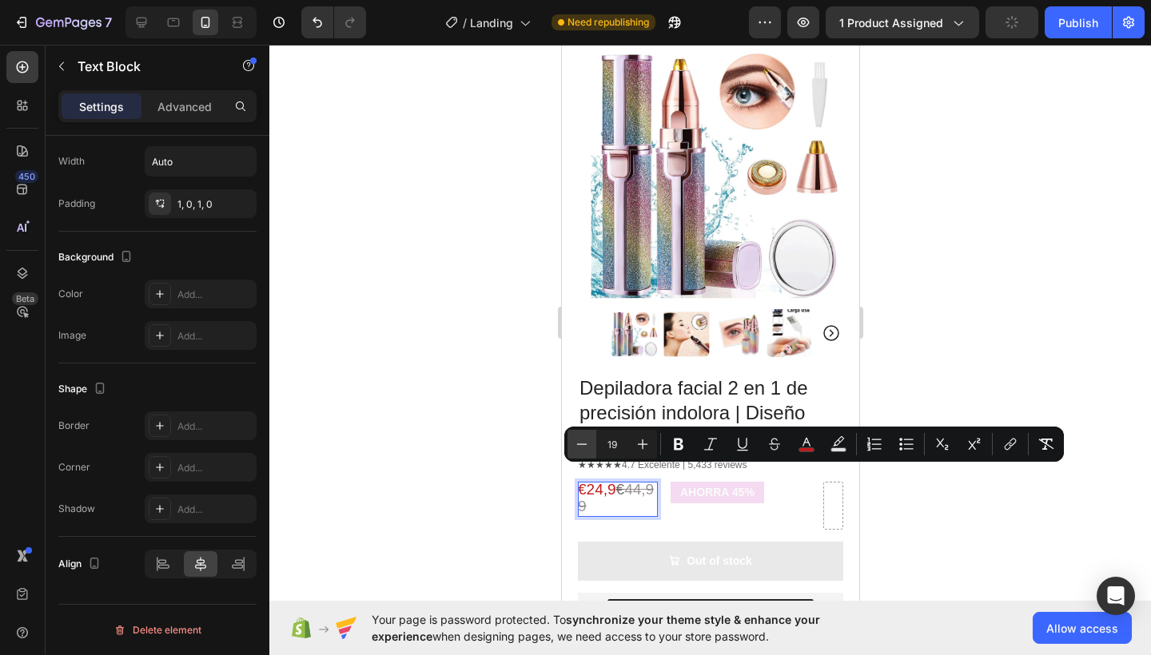
click at [574, 441] on icon "Editor contextual toolbar" at bounding box center [582, 444] width 16 height 16
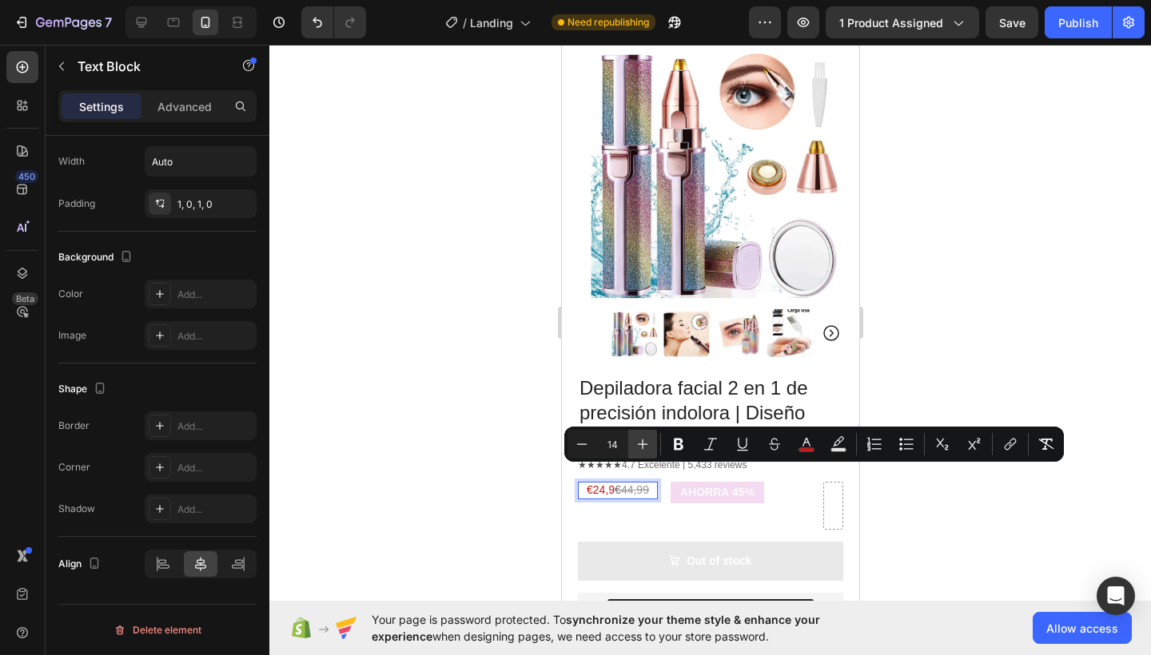
click at [638, 443] on icon "Editor contextual toolbar" at bounding box center [642, 444] width 16 height 16
click at [639, 443] on icon "Editor contextual toolbar" at bounding box center [642, 444] width 16 height 16
click at [569, 444] on button "Minus" at bounding box center [581, 444] width 29 height 29
type input "15"
click at [618, 506] on div "€24,9 € 44,99 Text Block 0" at bounding box center [617, 506] width 80 height 48
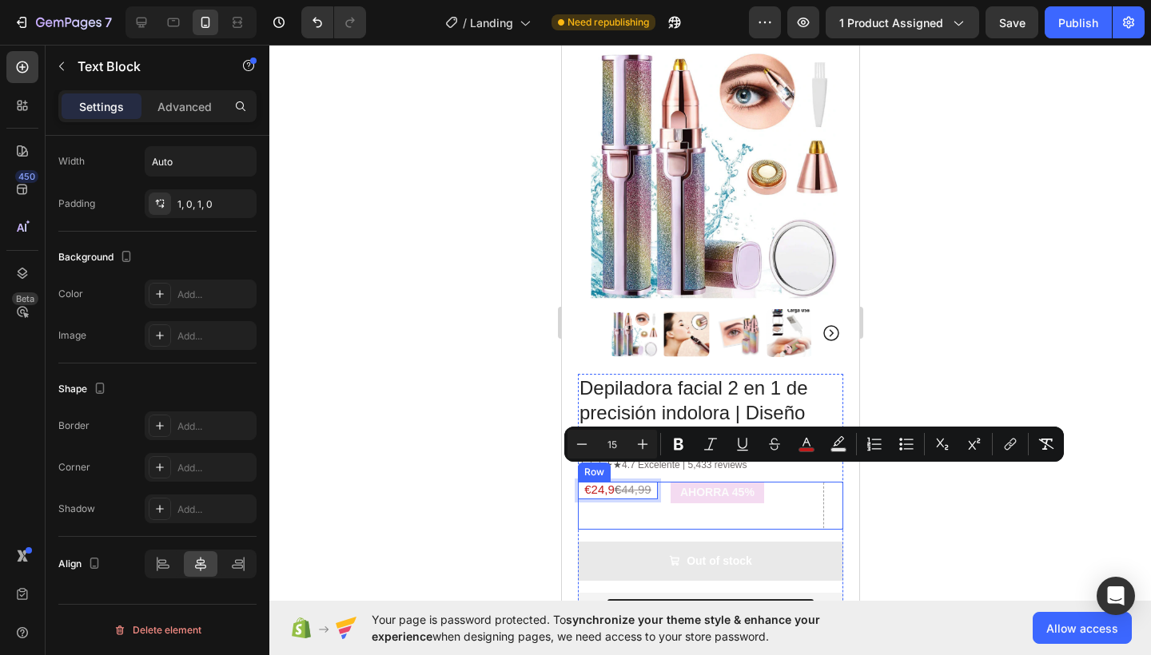
scroll to position [0, 0]
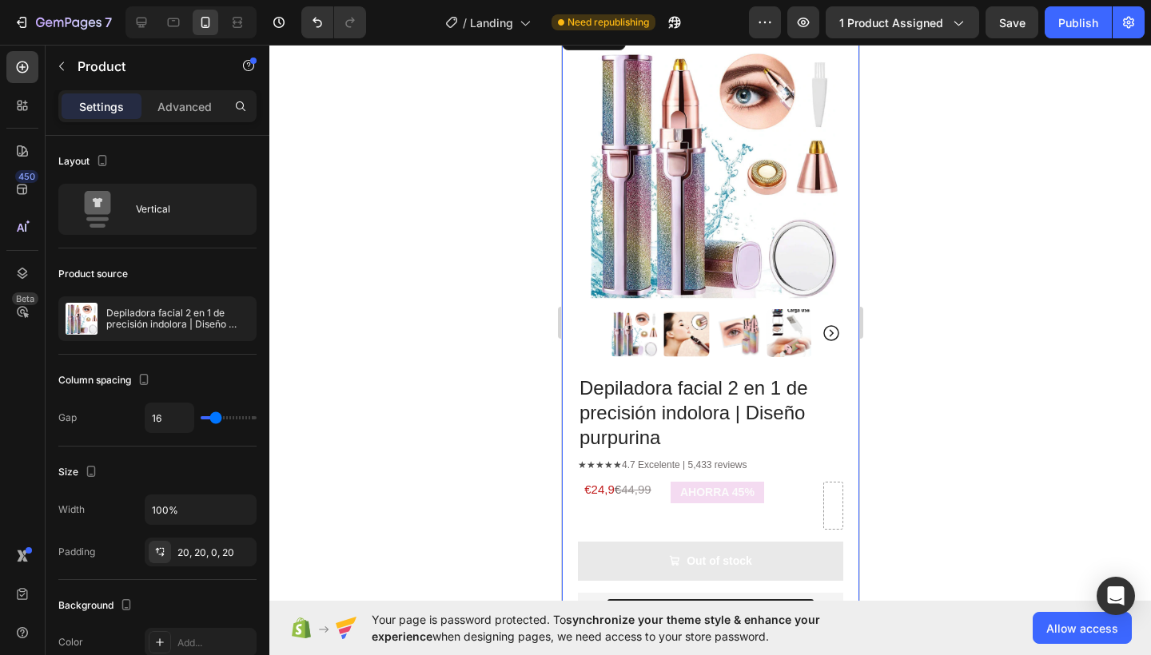
click at [843, 441] on div "Product Images Row Depiladora facial 2 en 1 de precisión indolora | Diseño purp…" at bounding box center [709, 603] width 297 height 1163
click at [686, 506] on div "AHORRA 45% Product Badge" at bounding box center [740, 506] width 140 height 48
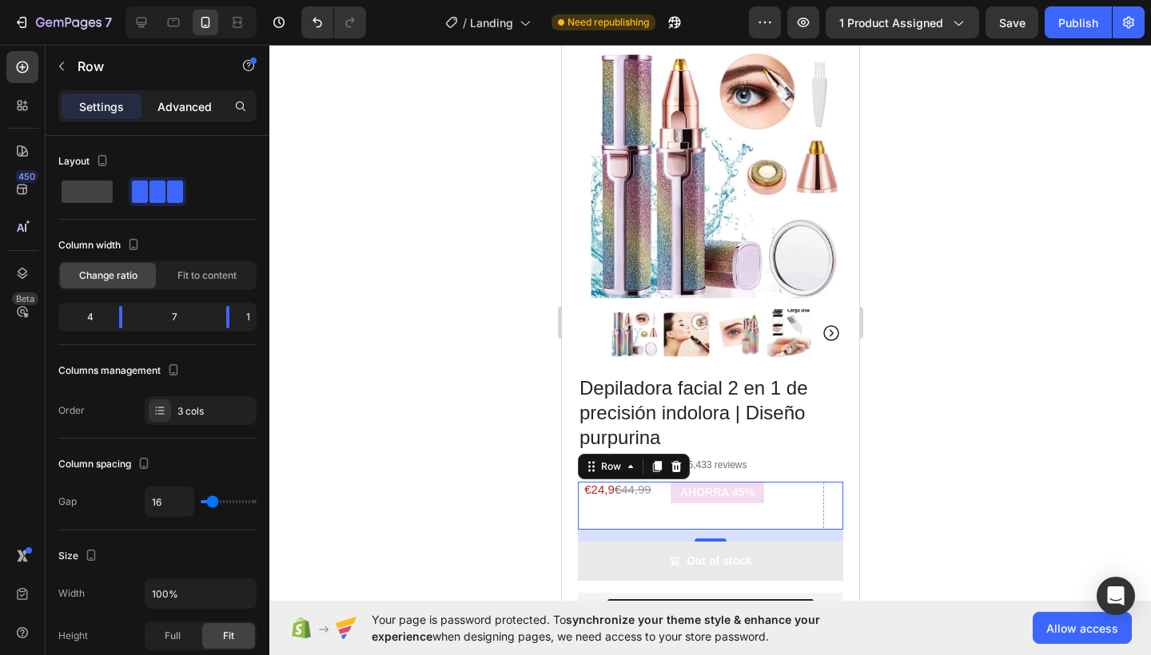
click at [176, 114] on p "Advanced" at bounding box center [184, 106] width 54 height 17
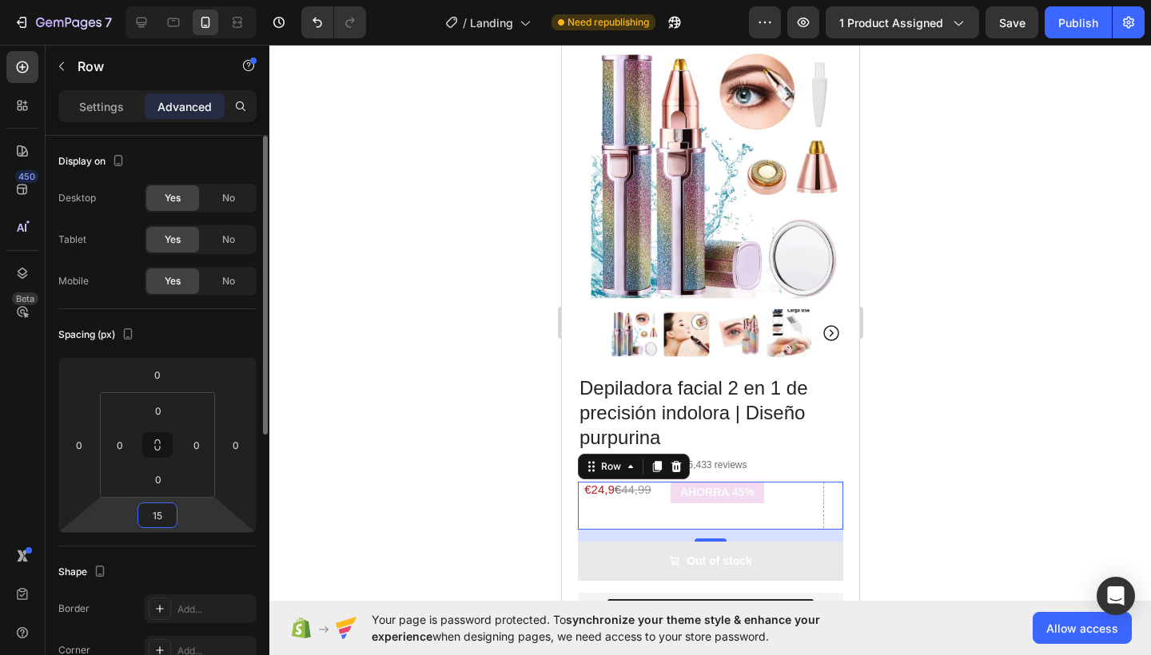
click at [159, 511] on input "15" at bounding box center [157, 515] width 32 height 24
type input "0"
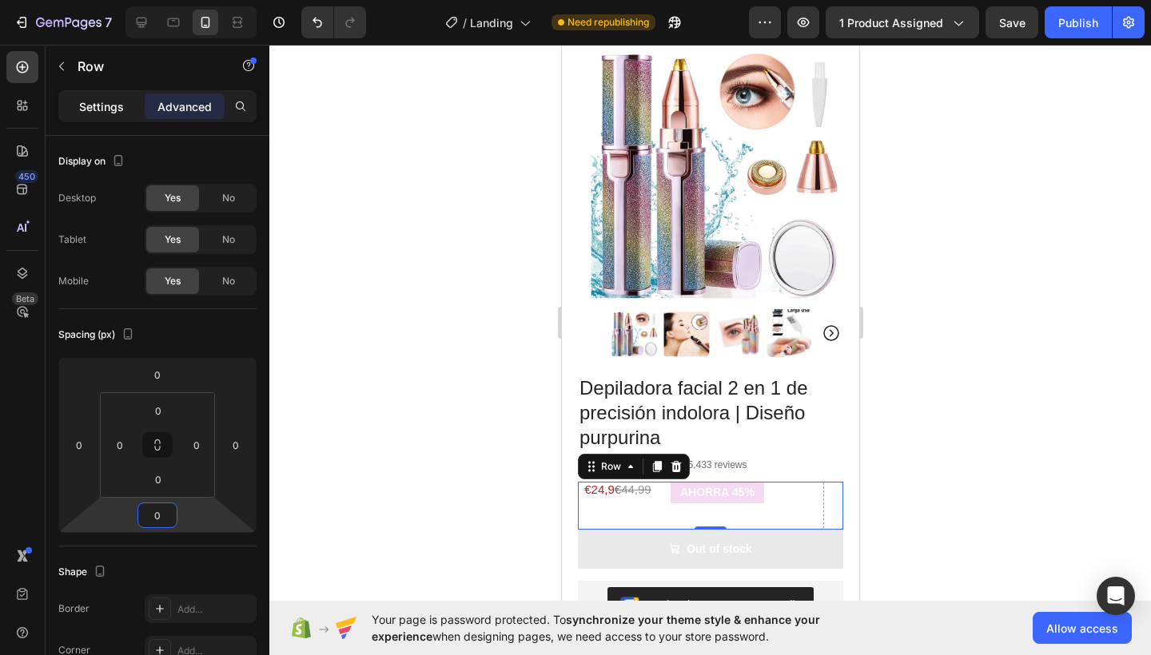
click at [106, 112] on p "Settings" at bounding box center [101, 106] width 45 height 17
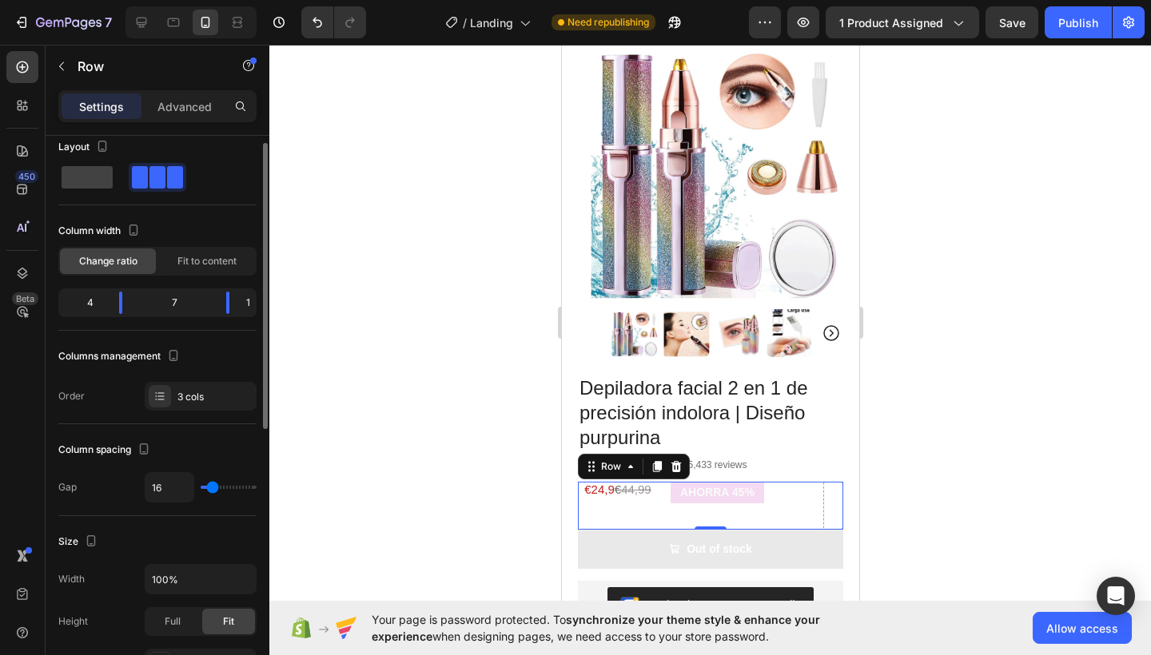
scroll to position [30, 0]
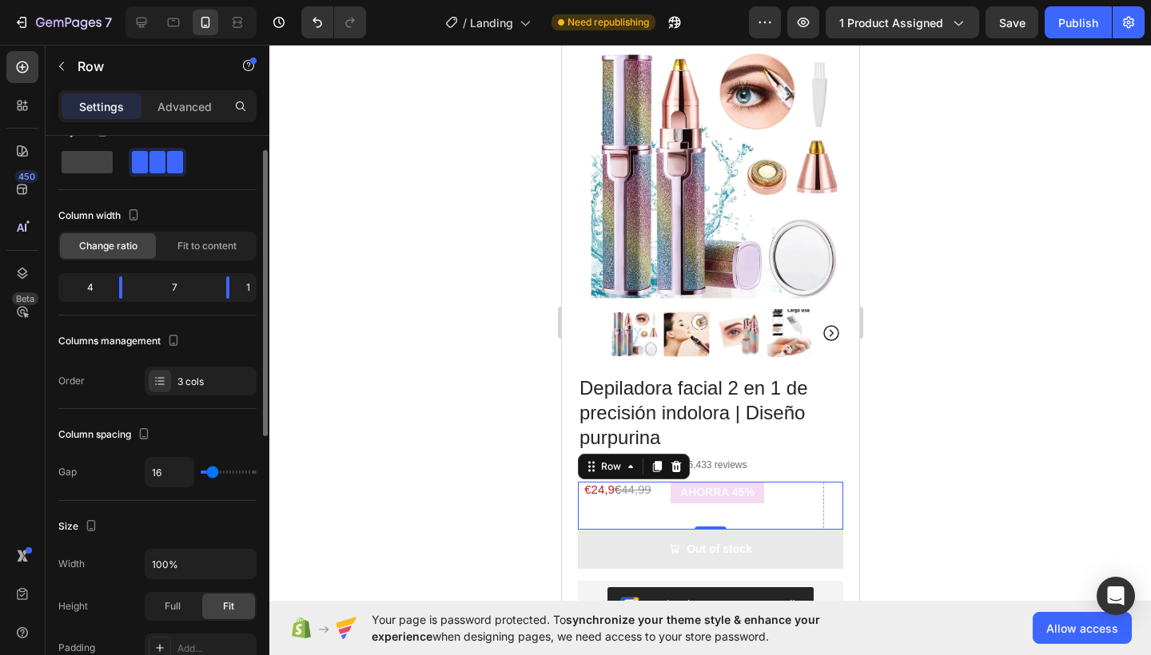
type input "7"
type input "5"
type input "3"
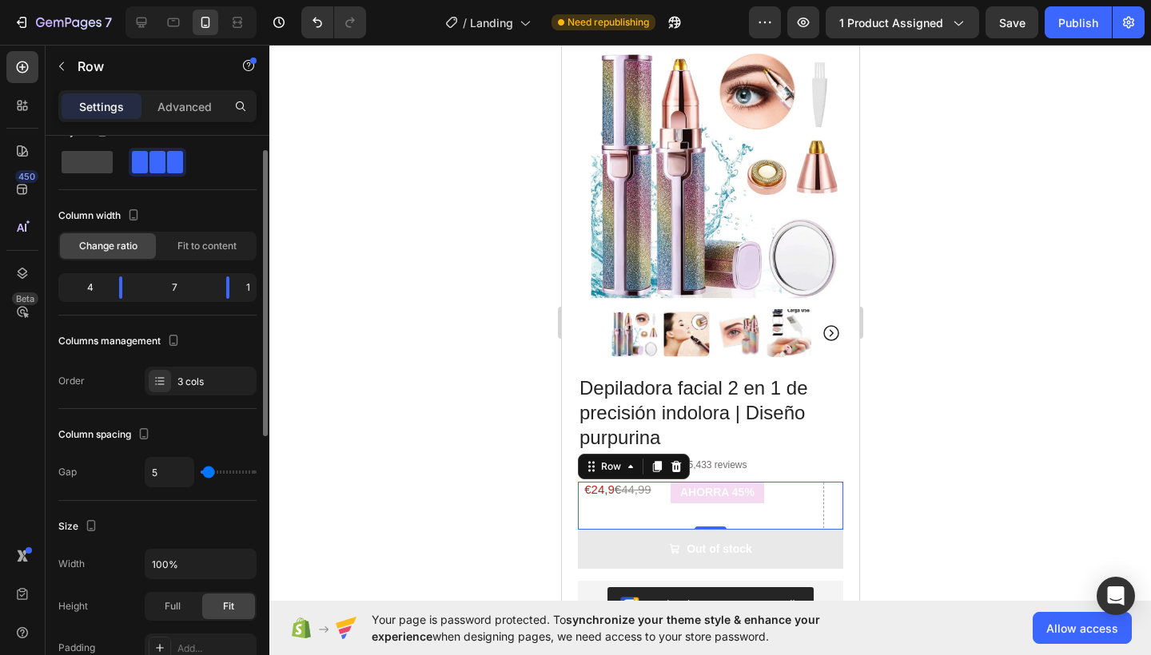
type input "3"
type input "1"
type input "0"
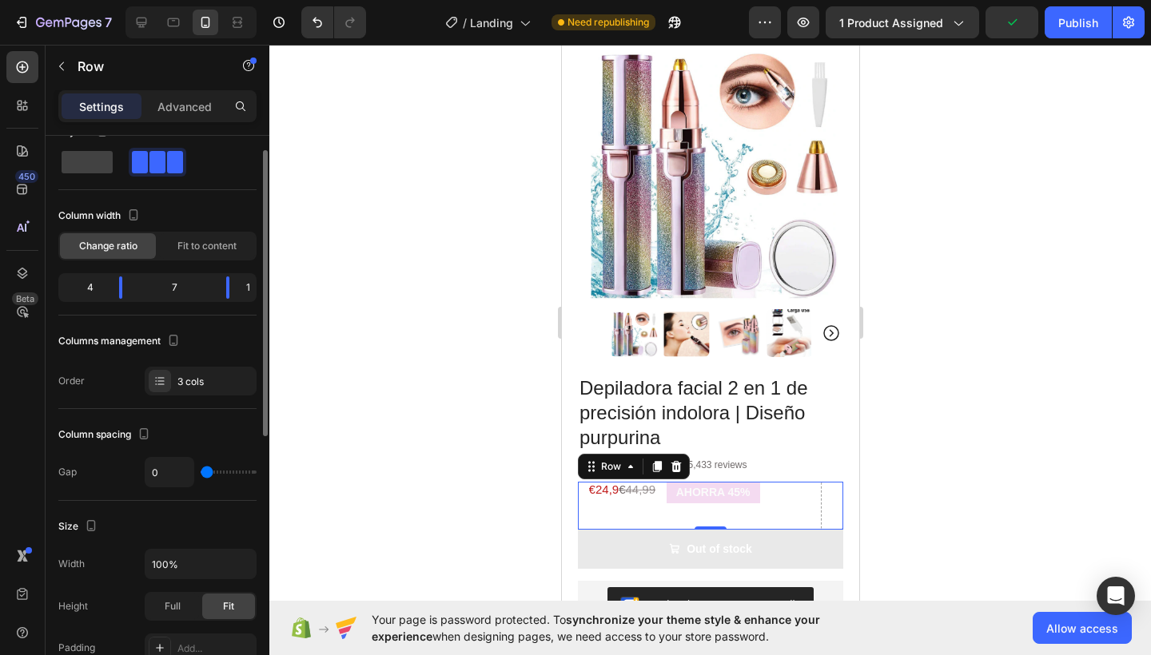
type input "1"
type input "3"
type input "5"
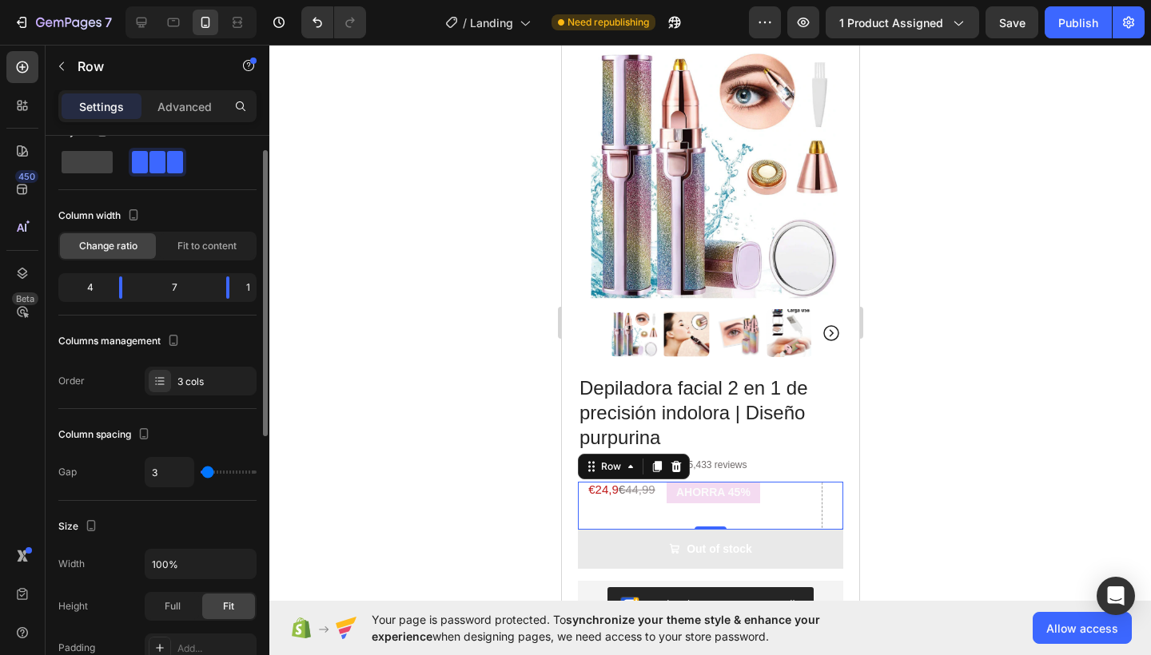
type input "5"
type input "7"
type input "9"
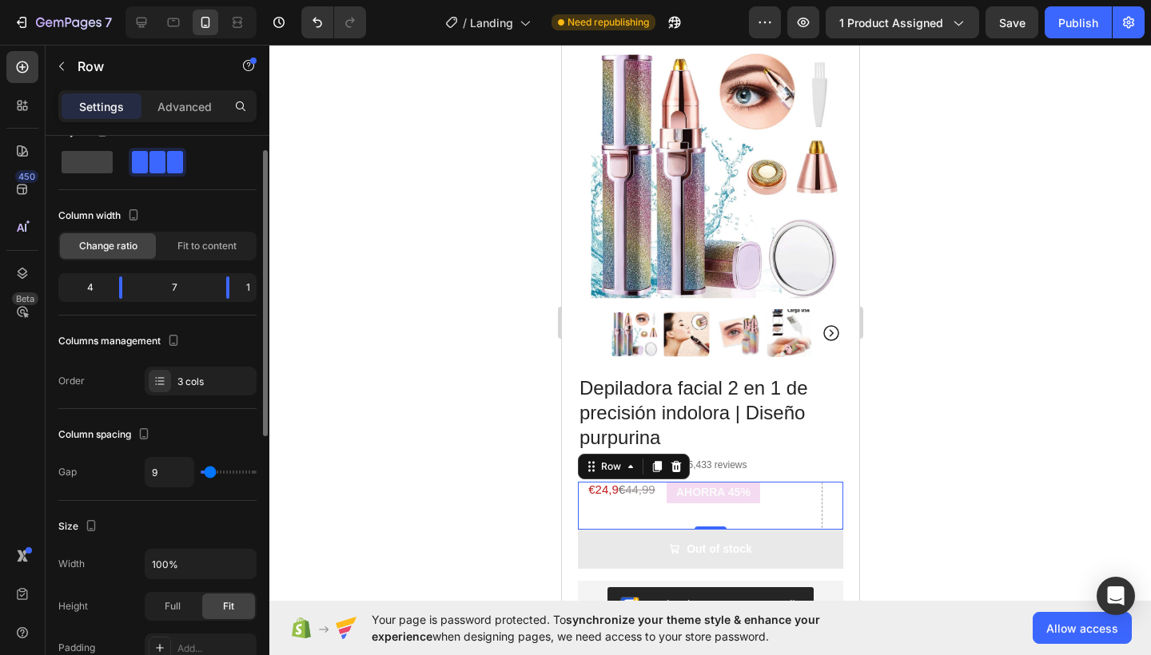
type input "12"
type input "14"
type input "16"
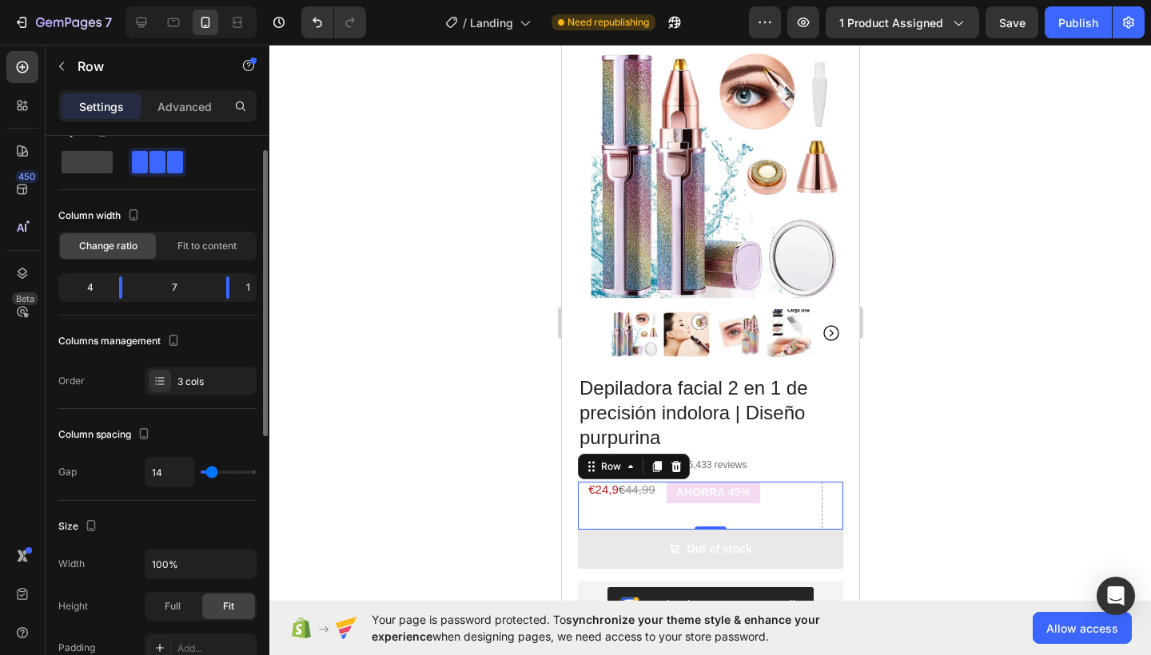
type input "16"
type input "18"
type input "20"
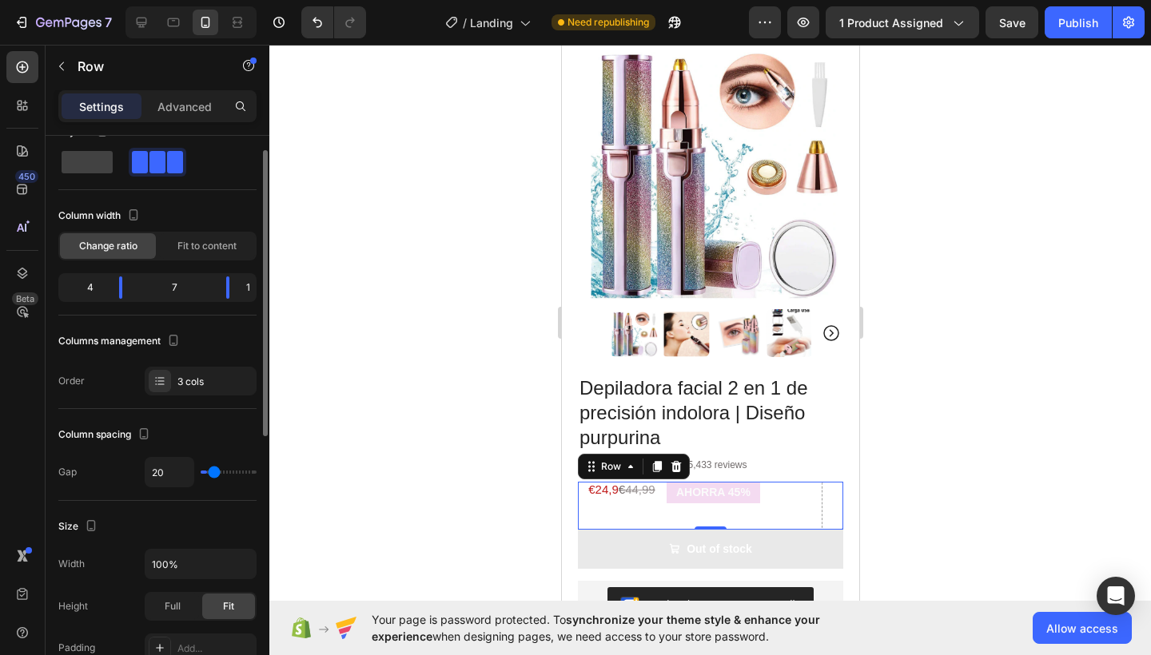
type input "22"
type input "24"
type input "26"
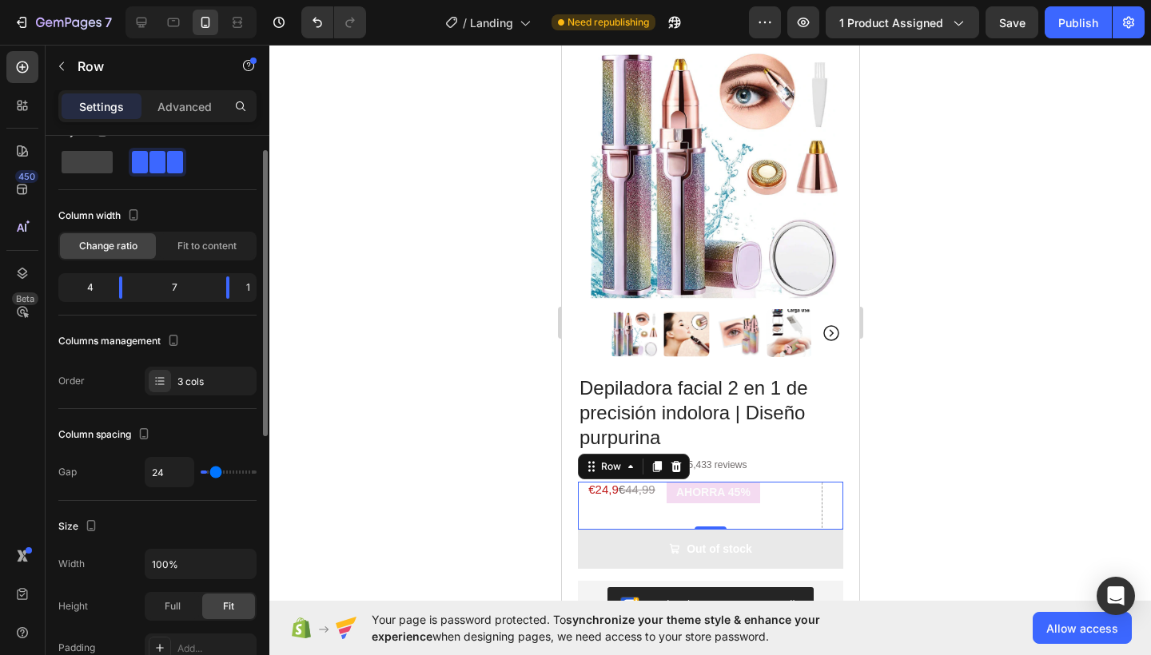
type input "26"
type input "28"
type input "31"
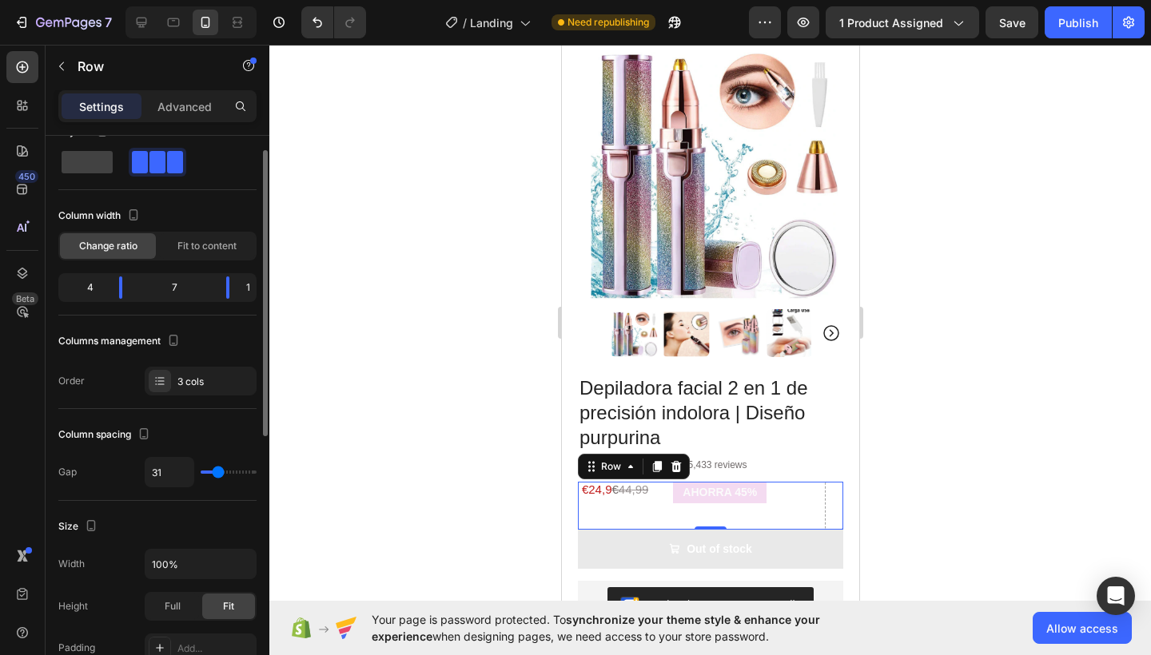
type input "33"
type input "35"
type input "37"
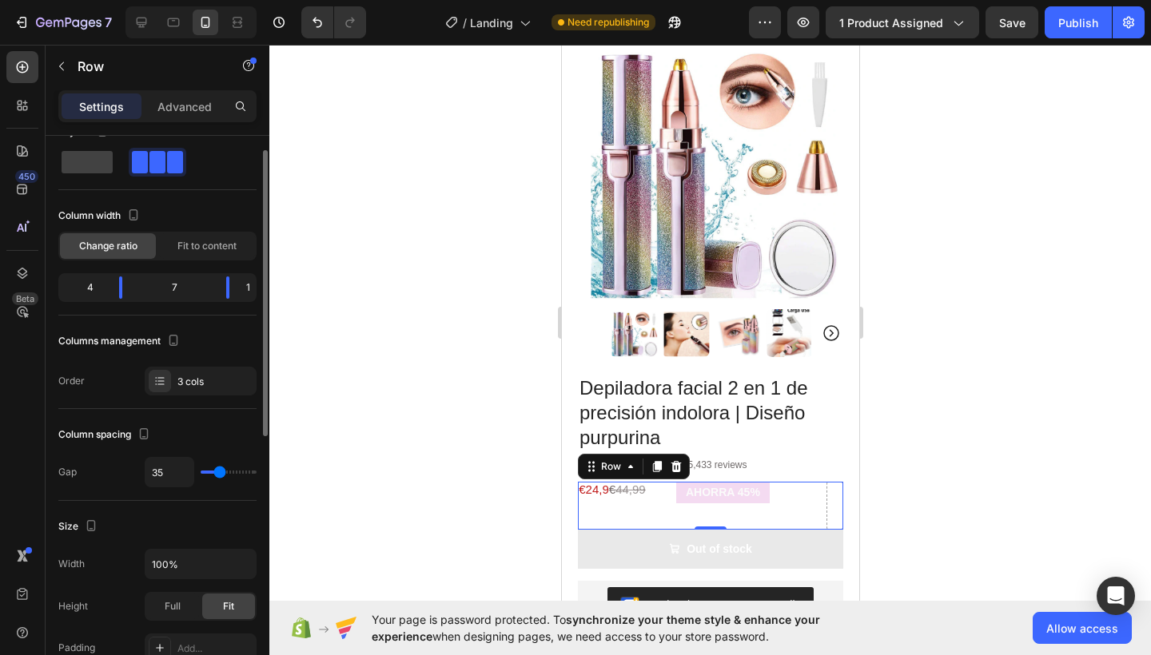
type input "37"
type input "39"
type input "37"
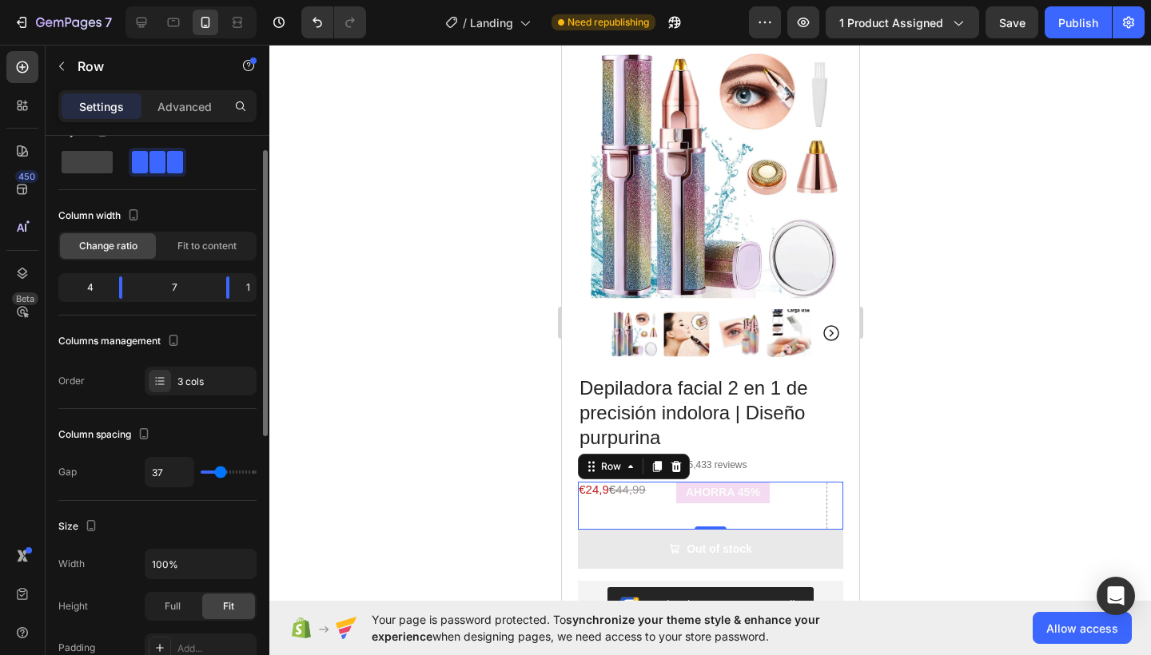
type input "35"
type input "33"
type input "31"
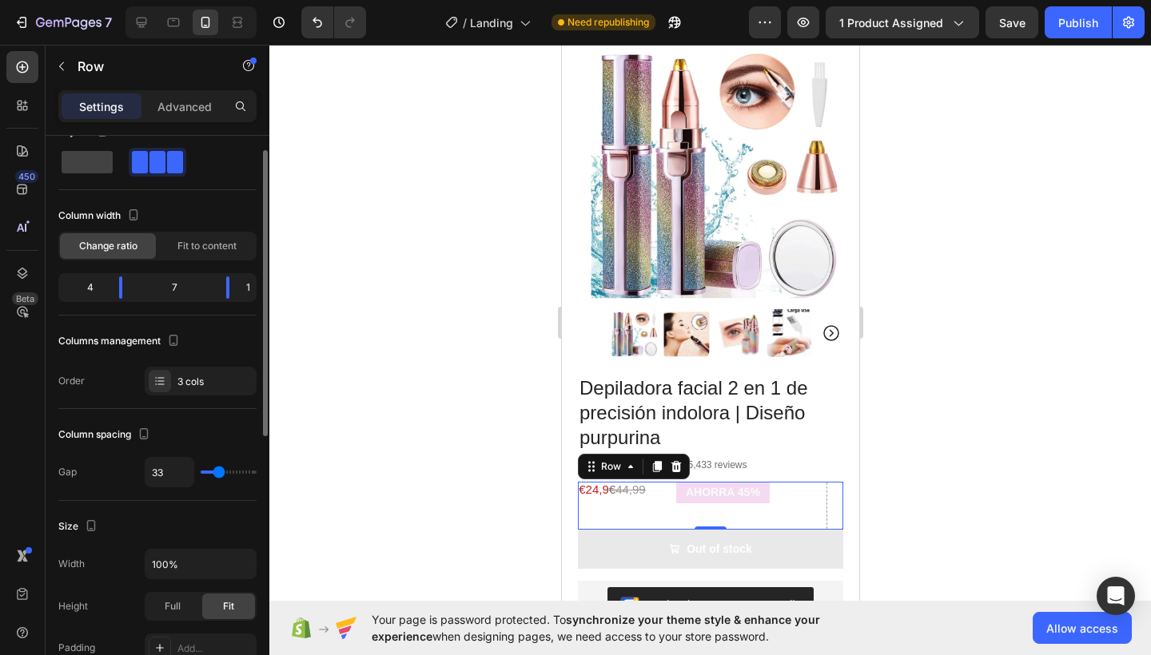
type input "31"
type input "28"
type input "26"
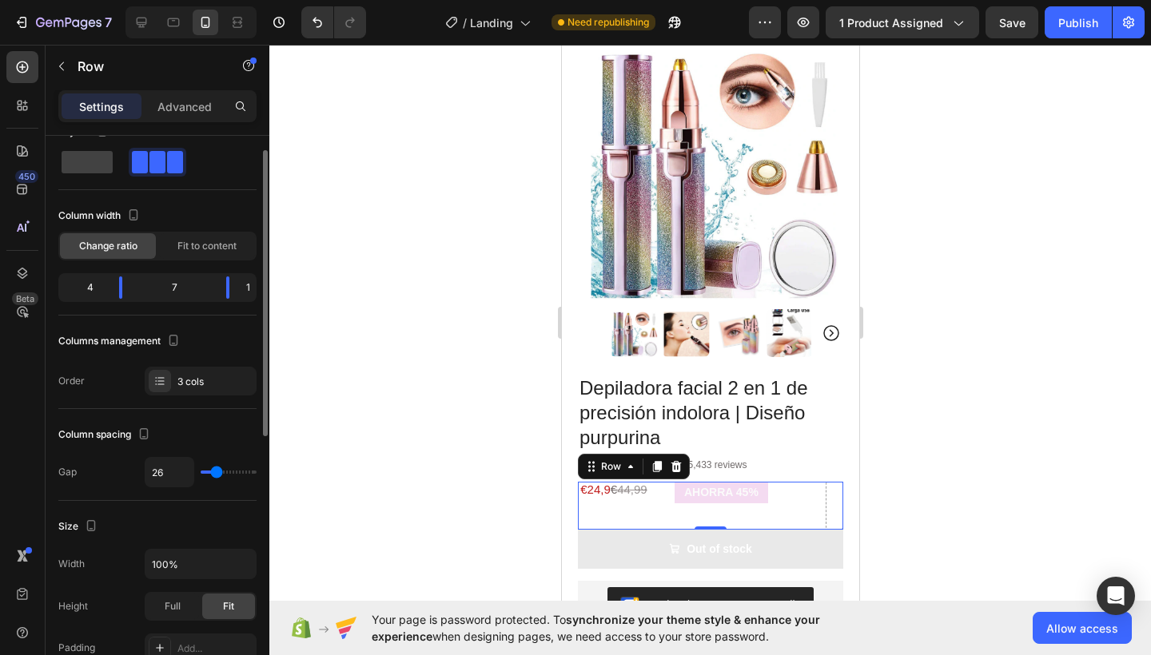
type input "24"
type input "22"
type input "20"
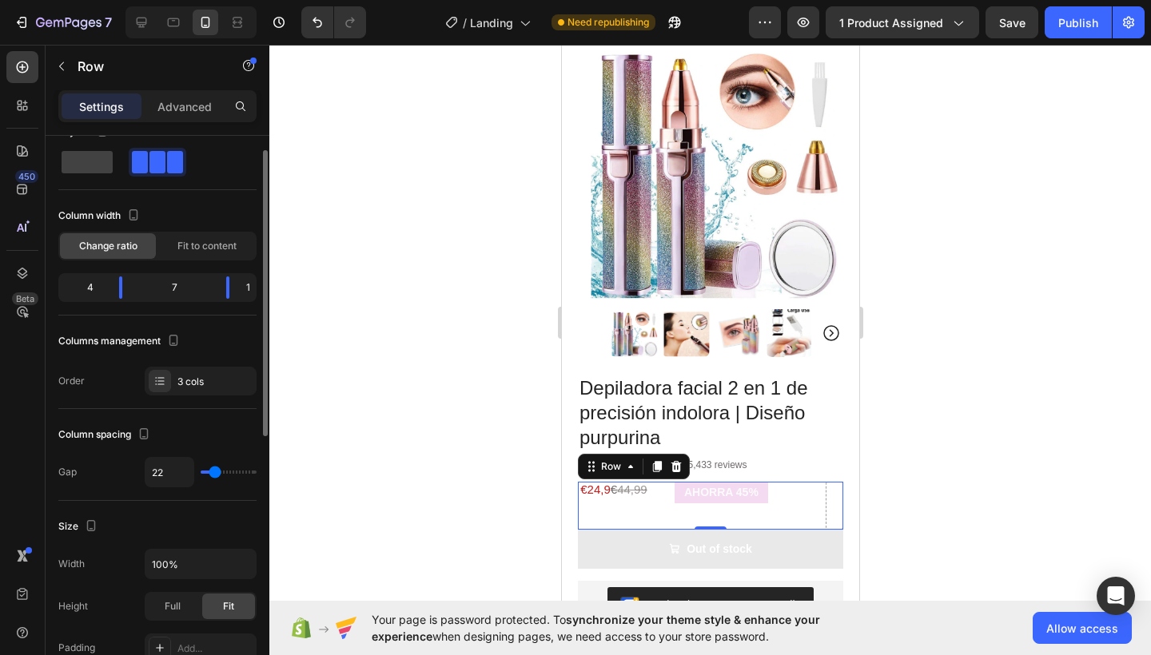
type input "20"
type input "18"
type input "16"
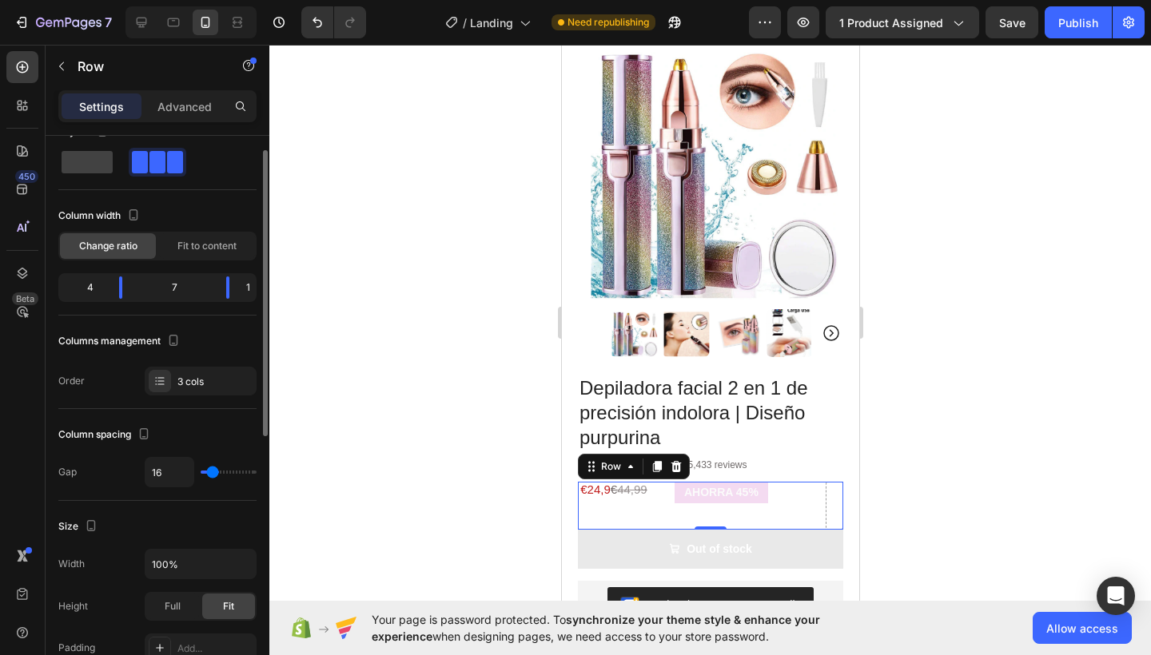
type input "14"
type input "12"
type input "9"
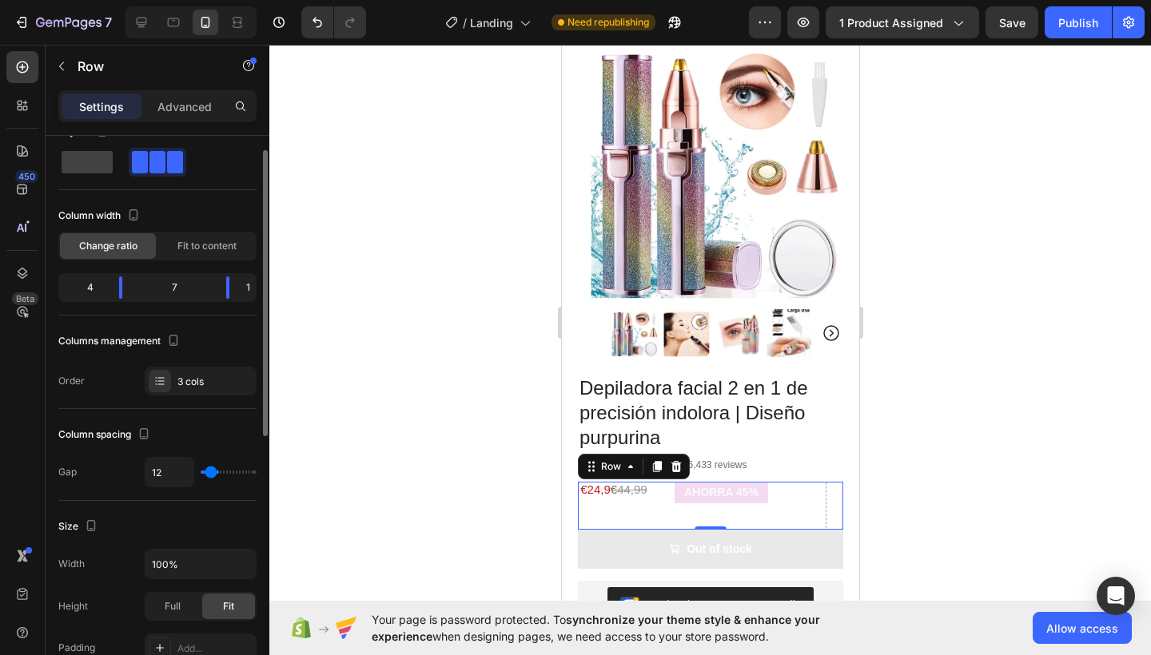
type input "9"
type input "7"
type input "5"
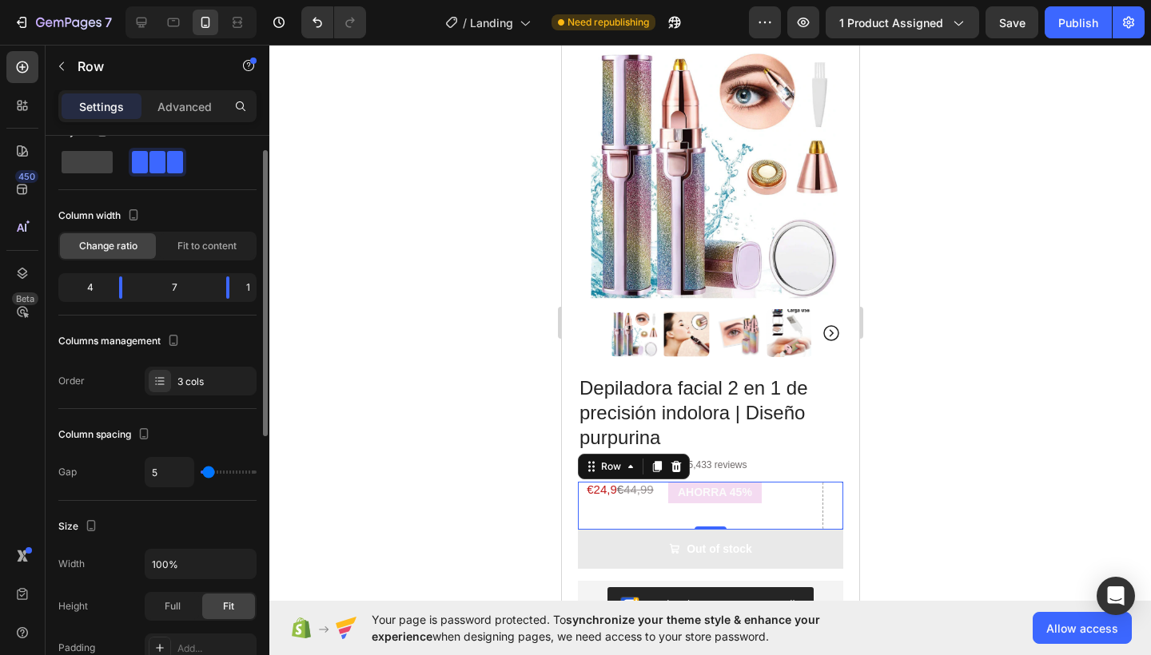
type input "3"
type input "1"
type input "0"
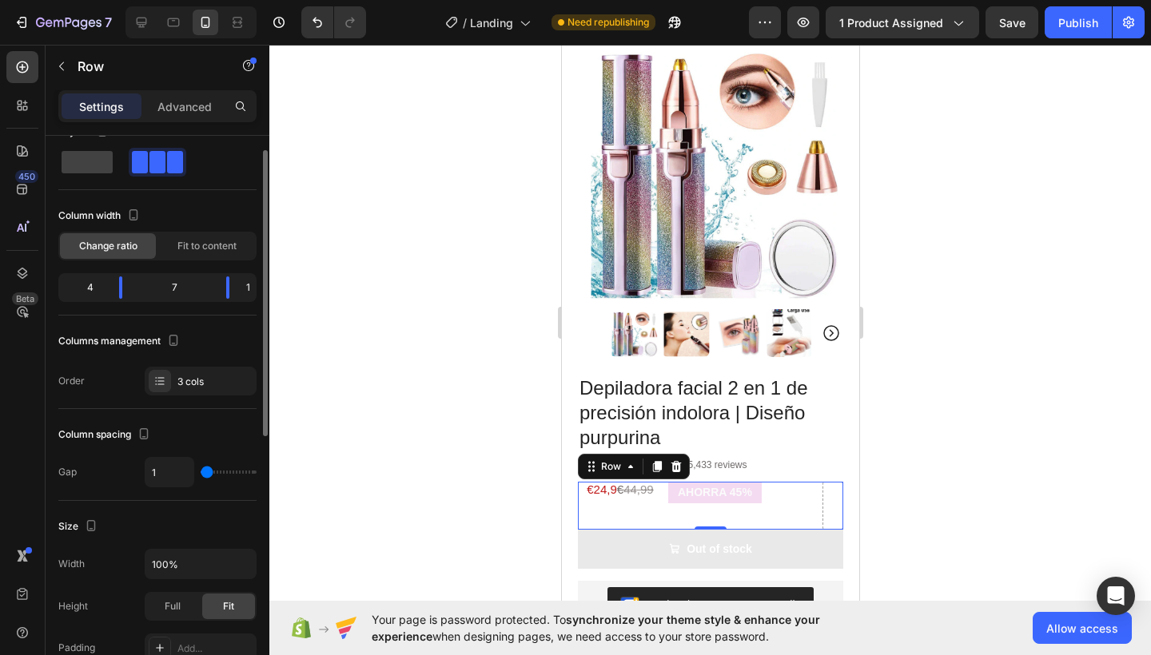
type input "0"
type input "1"
type input "3"
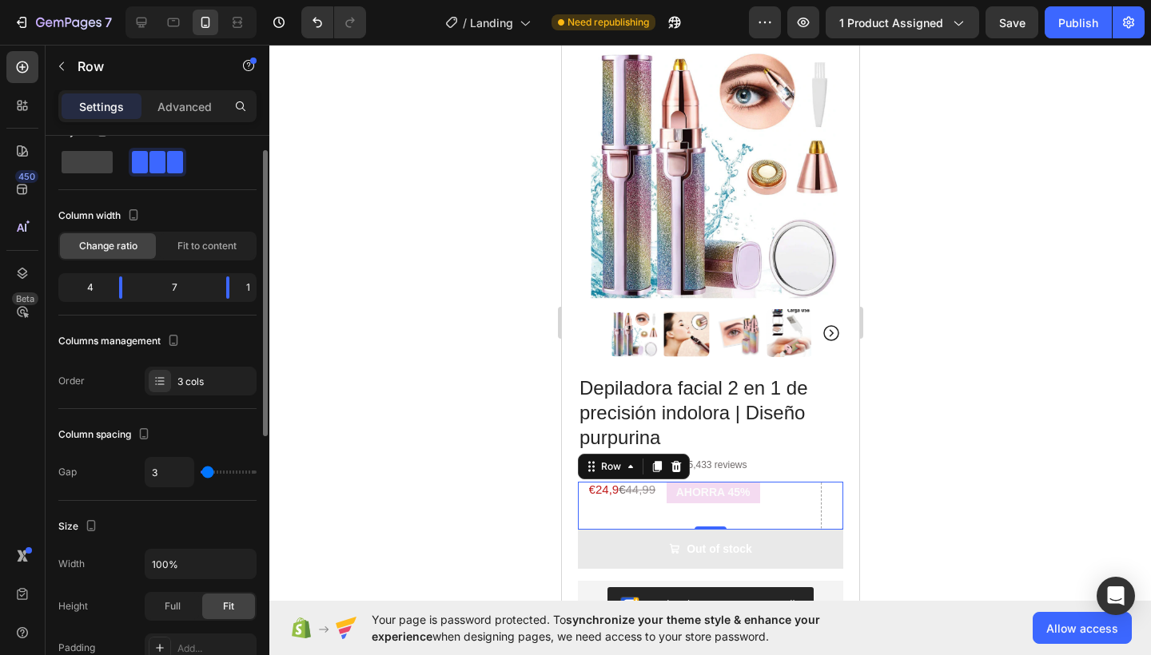
type input "5"
type input "7"
type input "9"
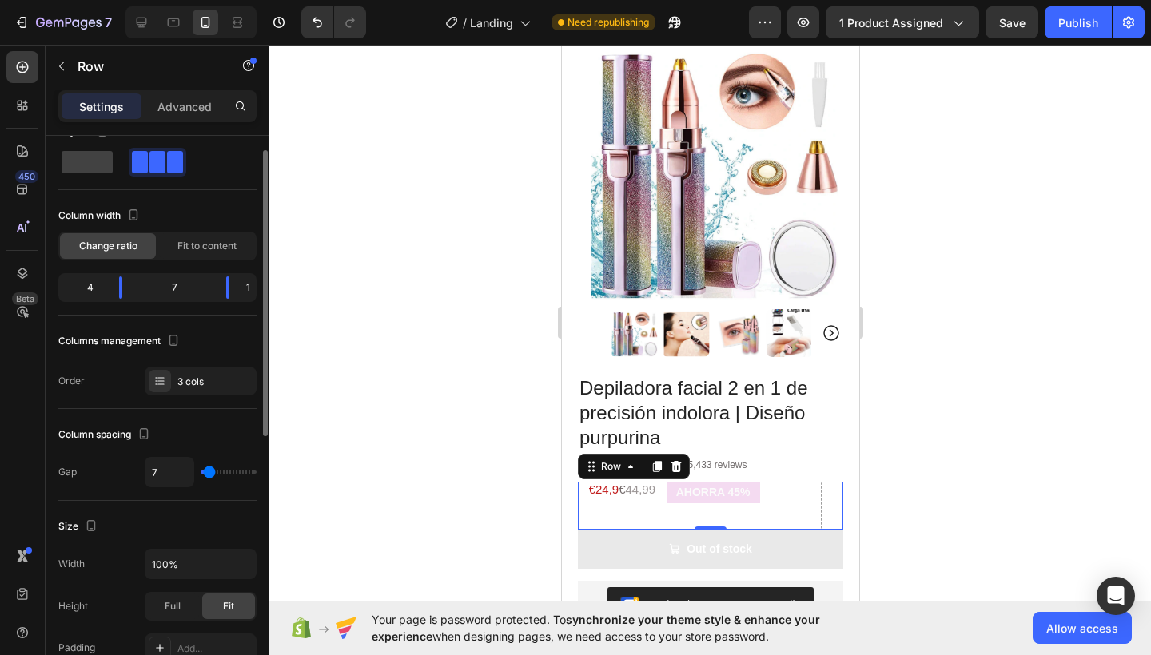
type input "9"
type input "12"
type input "14"
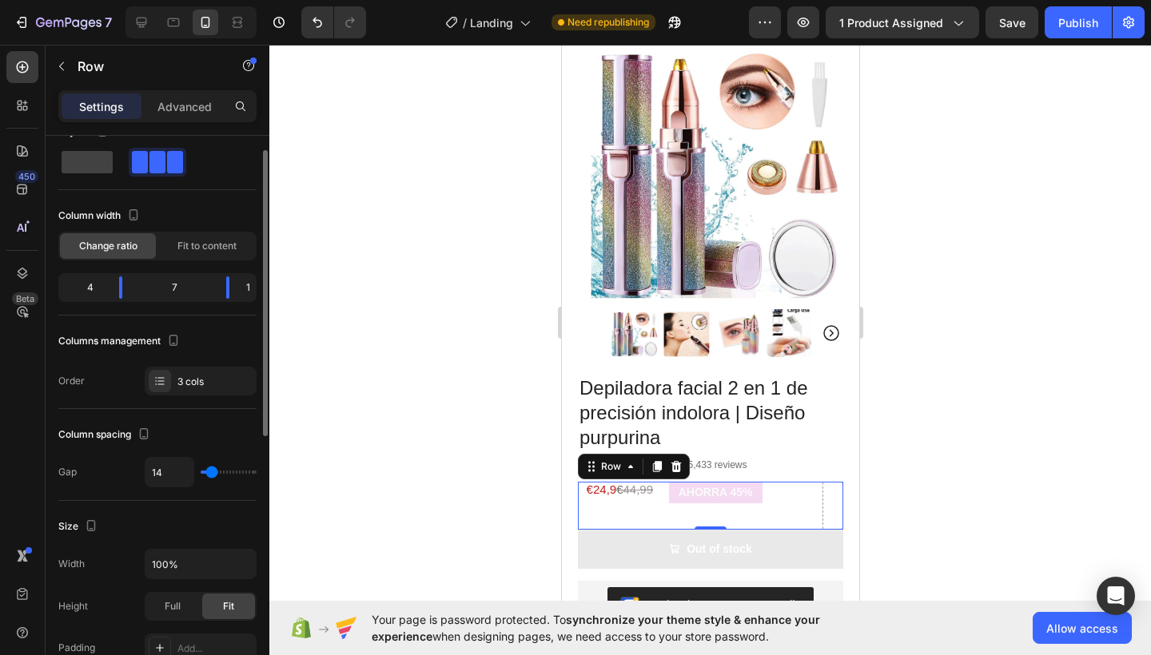
type input "16"
type input "18"
type input "20"
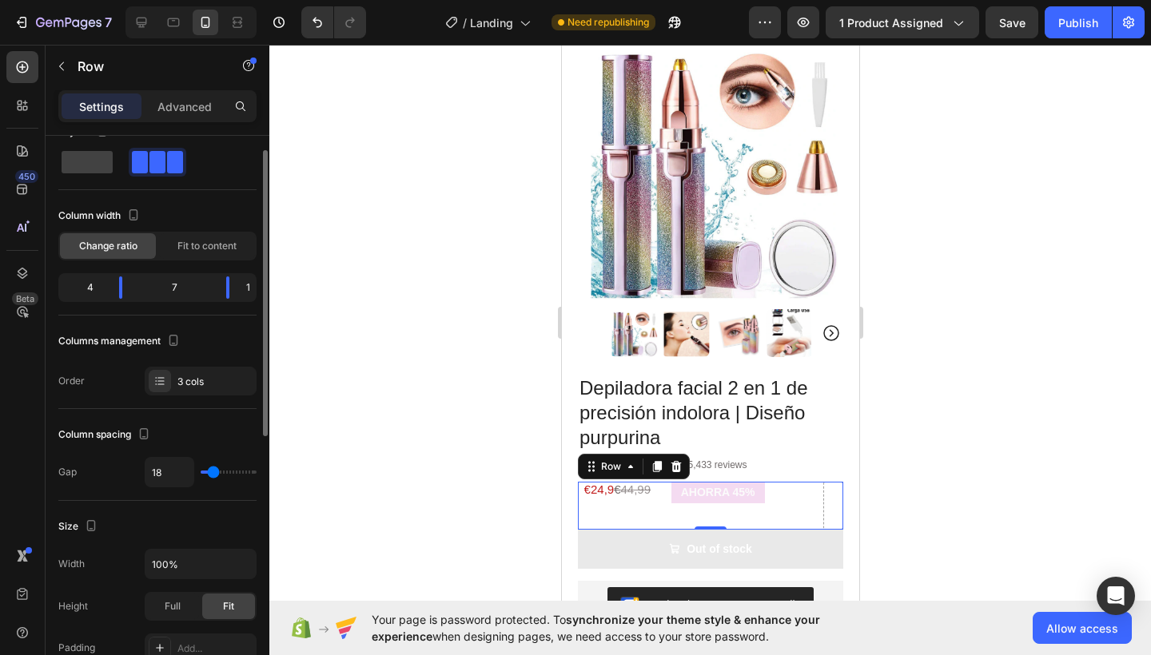
type input "20"
type input "22"
type input "24"
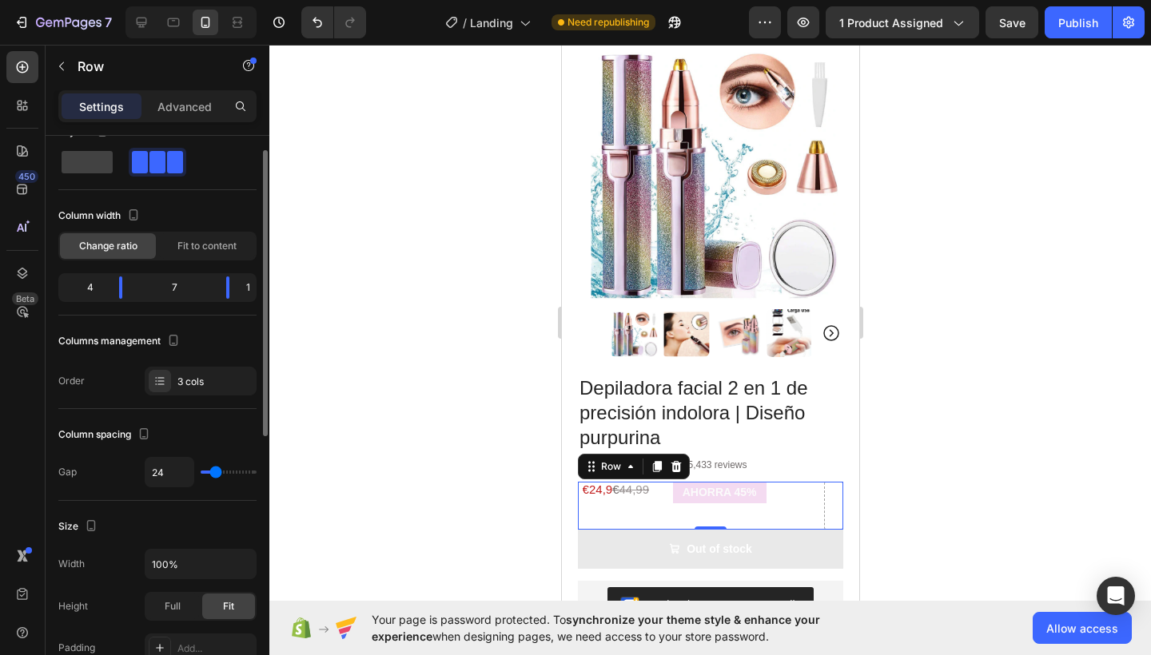
type input "26"
drag, startPoint x: 207, startPoint y: 472, endPoint x: 149, endPoint y: 479, distance: 57.9
click at [149, 479] on div "0" at bounding box center [201, 472] width 112 height 30
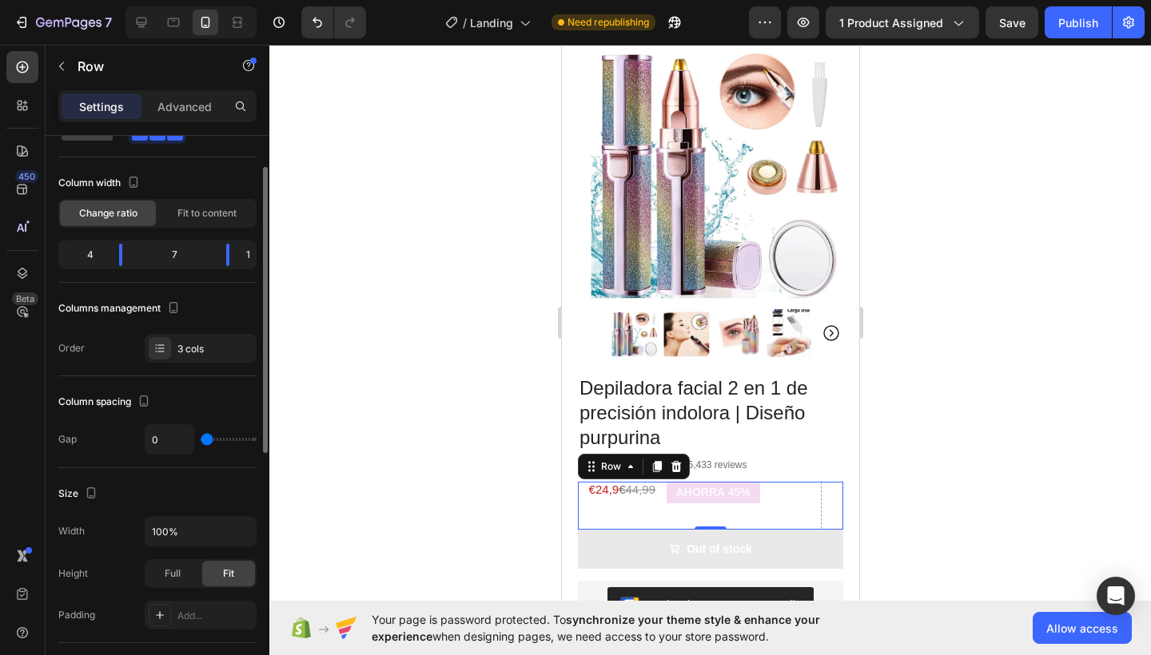
scroll to position [209, 0]
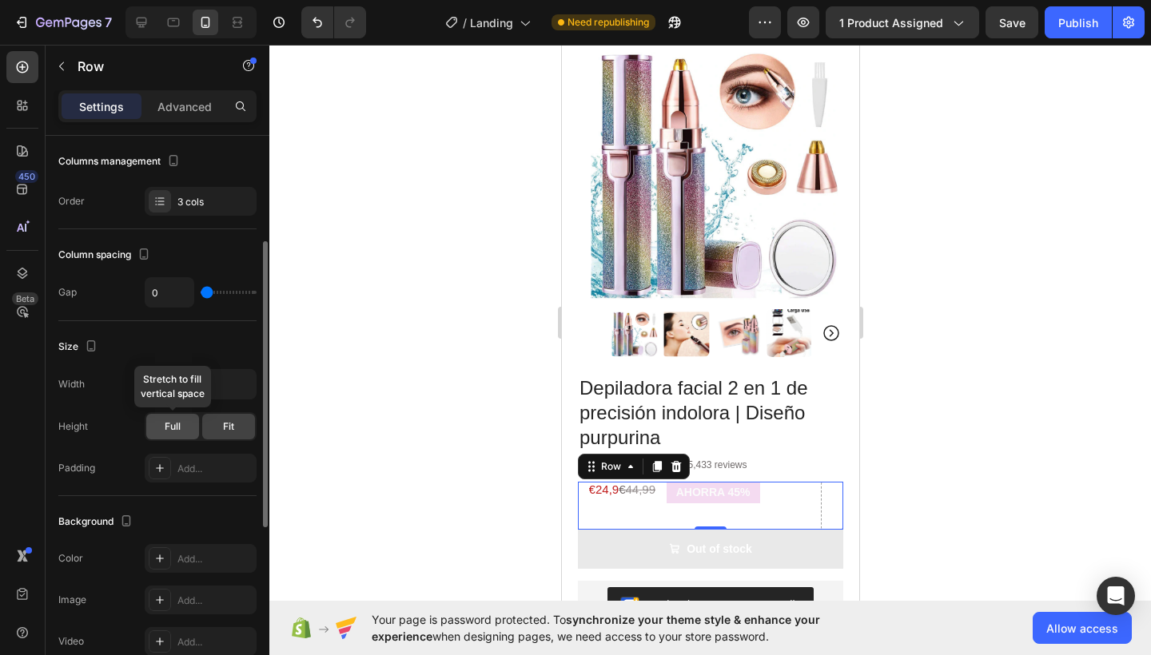
click at [168, 425] on span "Full" at bounding box center [173, 426] width 16 height 14
click at [224, 430] on span "Fit" at bounding box center [228, 426] width 11 height 14
click at [220, 475] on div "Add..." at bounding box center [214, 469] width 75 height 14
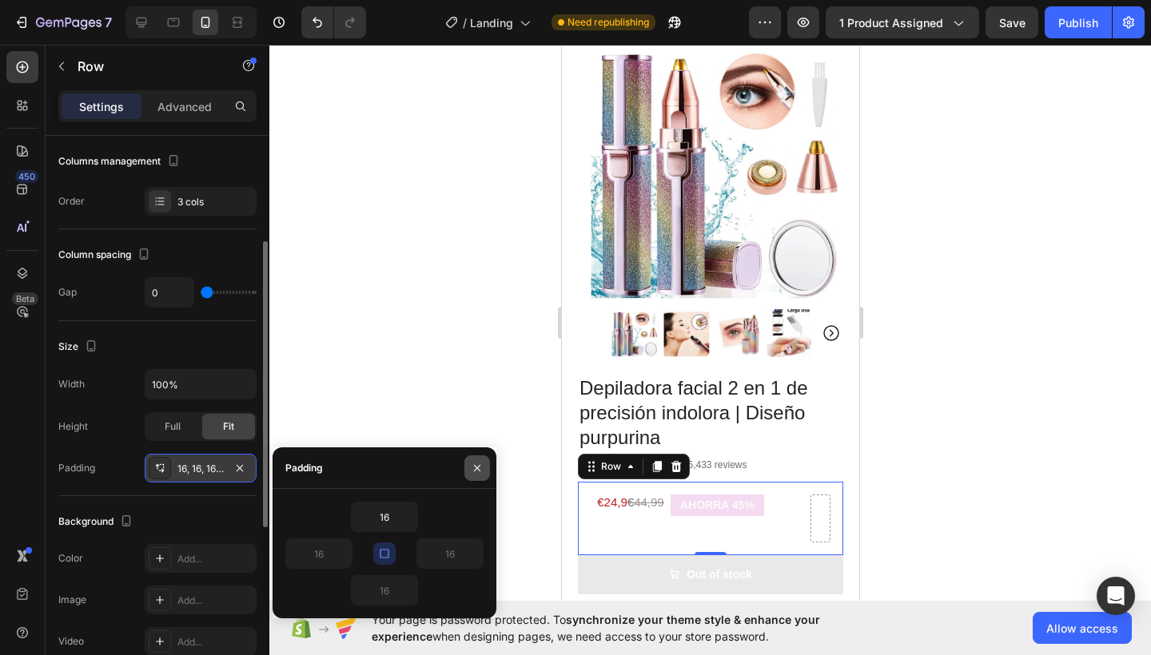
click at [484, 467] on button "button" at bounding box center [477, 468] width 26 height 26
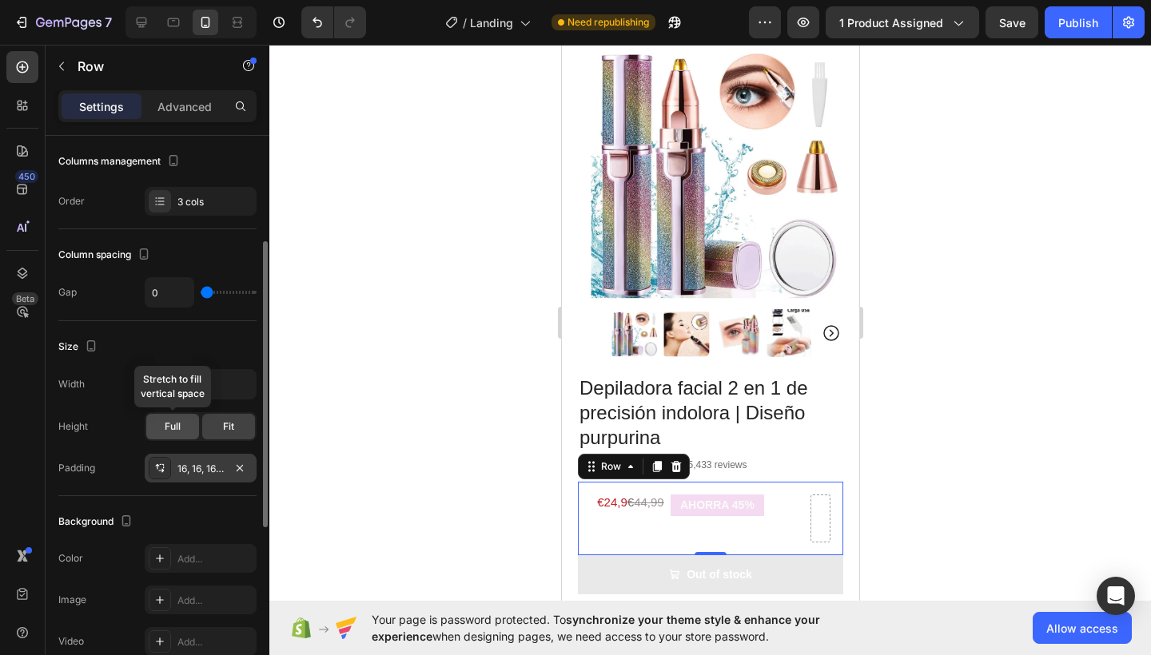
click at [181, 427] on div "Full" at bounding box center [172, 427] width 53 height 26
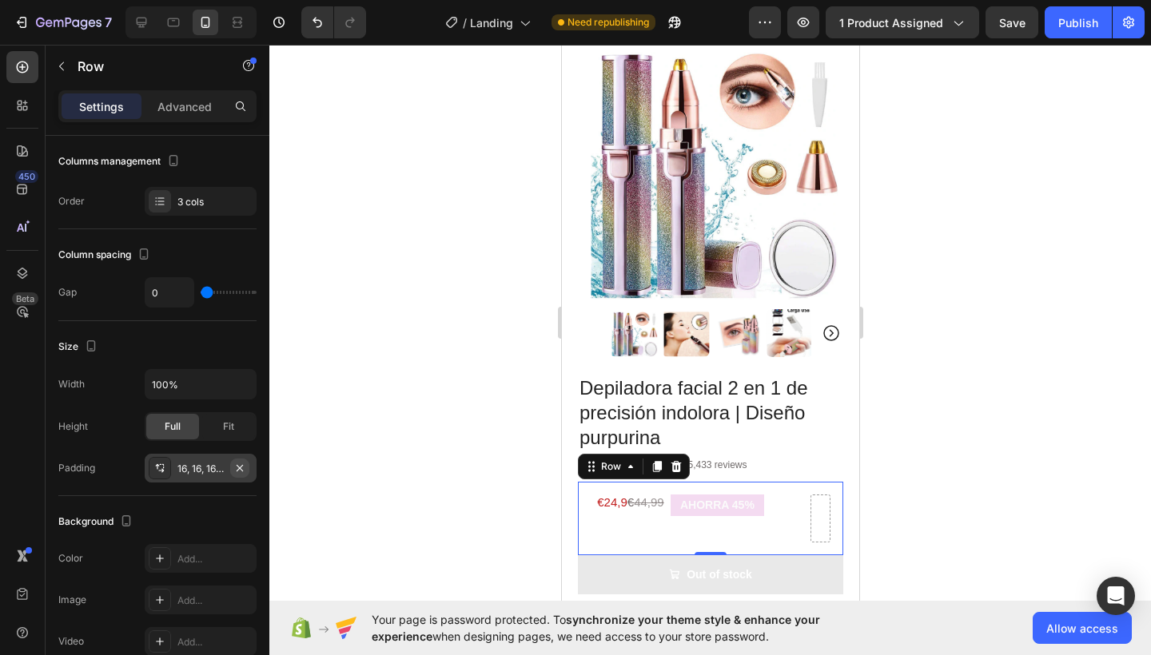
click at [240, 471] on icon "button" at bounding box center [239, 468] width 13 height 13
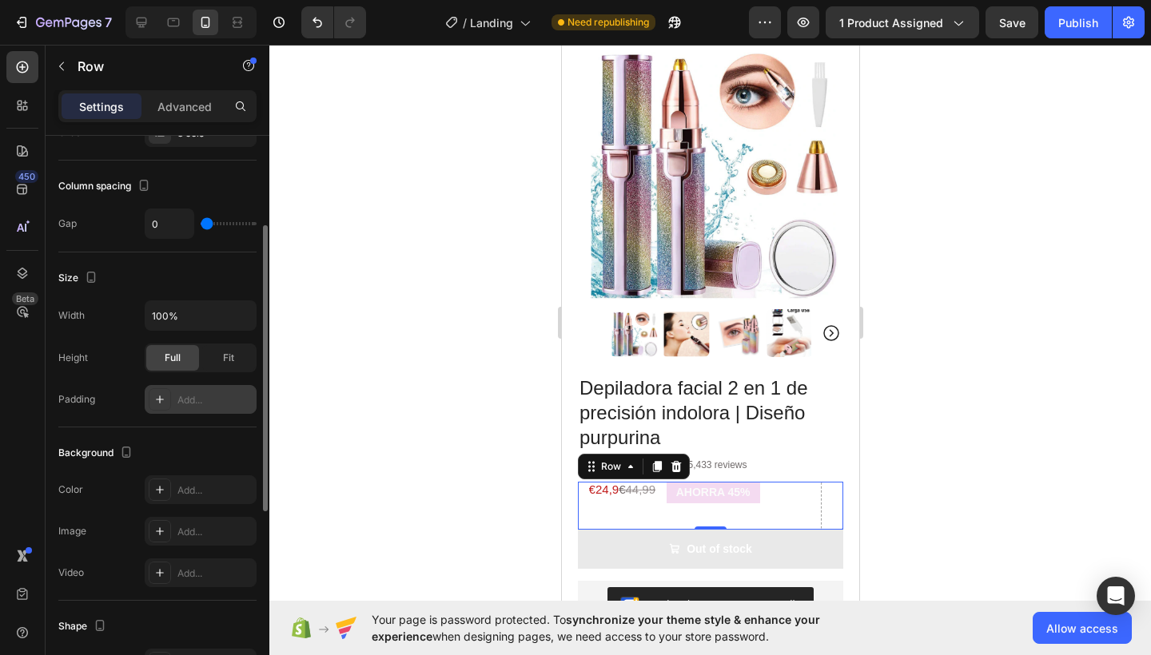
scroll to position [244, 0]
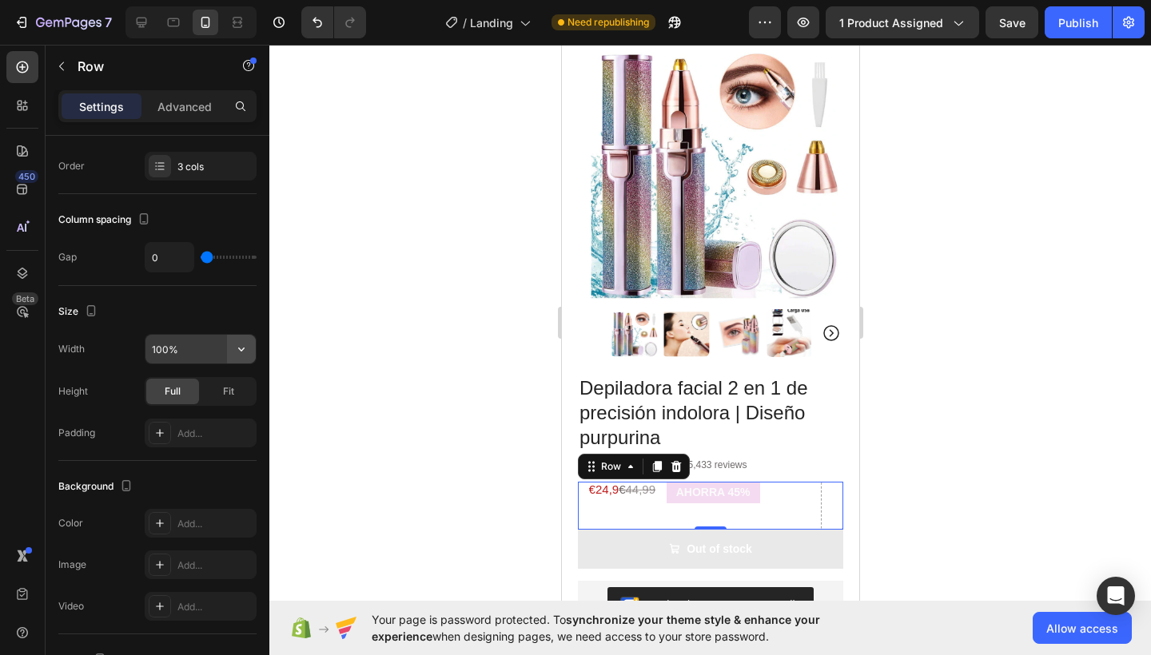
click at [239, 348] on icon "button" at bounding box center [241, 349] width 16 height 16
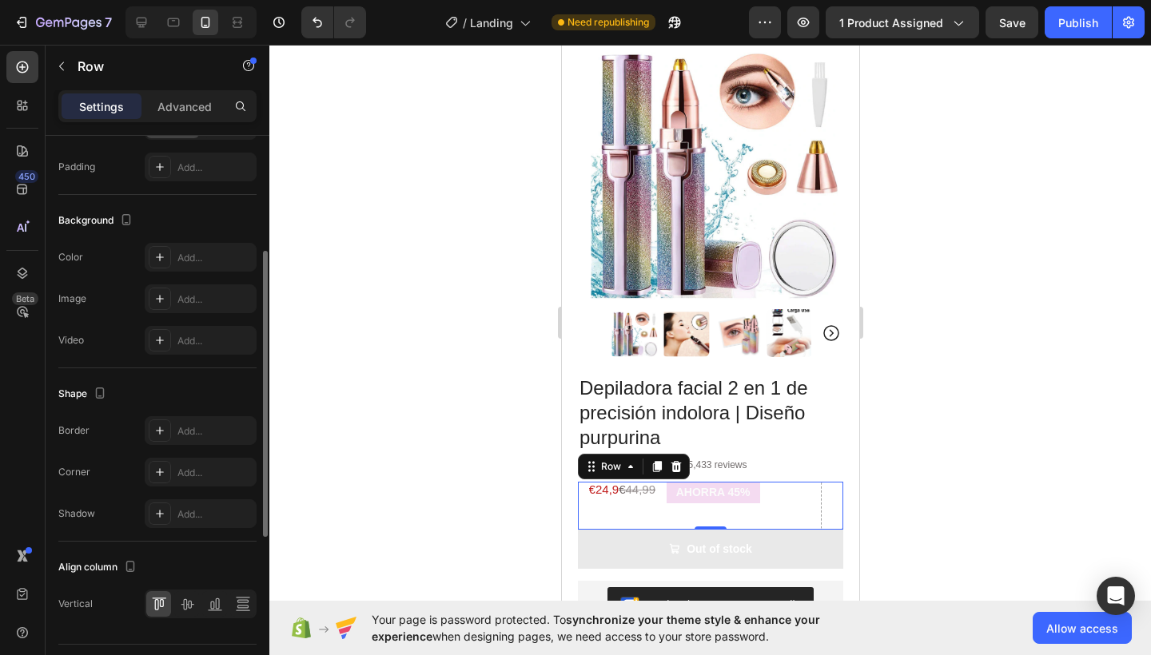
scroll to position [551, 0]
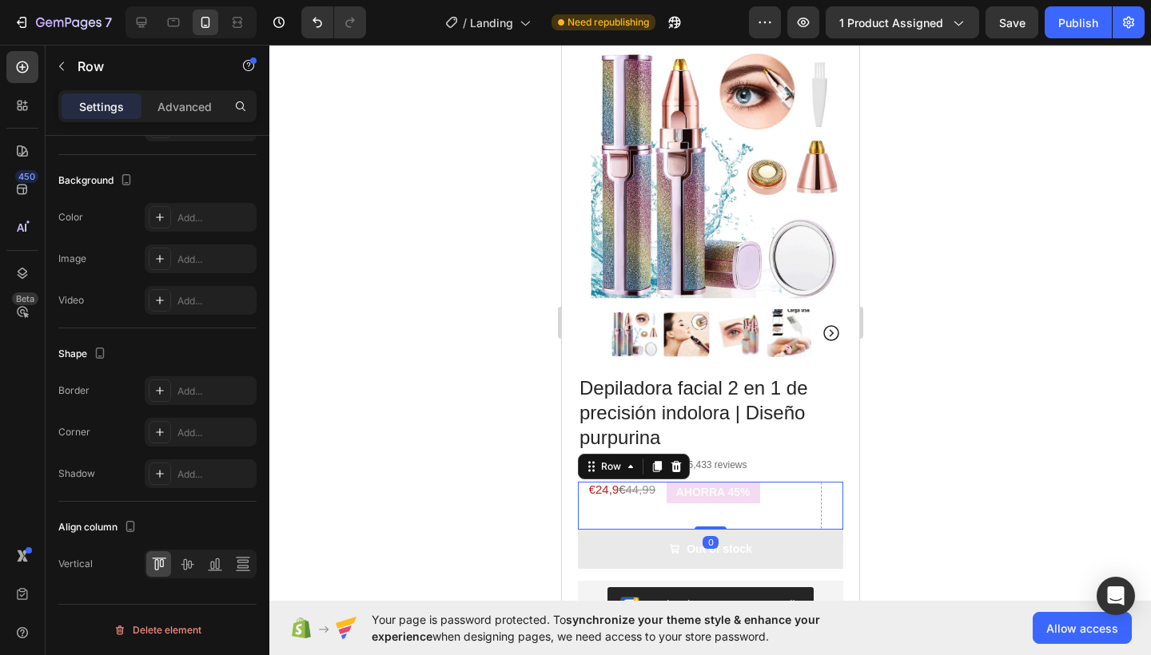
drag, startPoint x: 704, startPoint y: 515, endPoint x: 704, endPoint y: 503, distance: 12.0
click at [704, 503] on div "€24,9 € 44,99 Text Block AHORRA 45% Product Badge Row 0" at bounding box center [709, 506] width 265 height 48
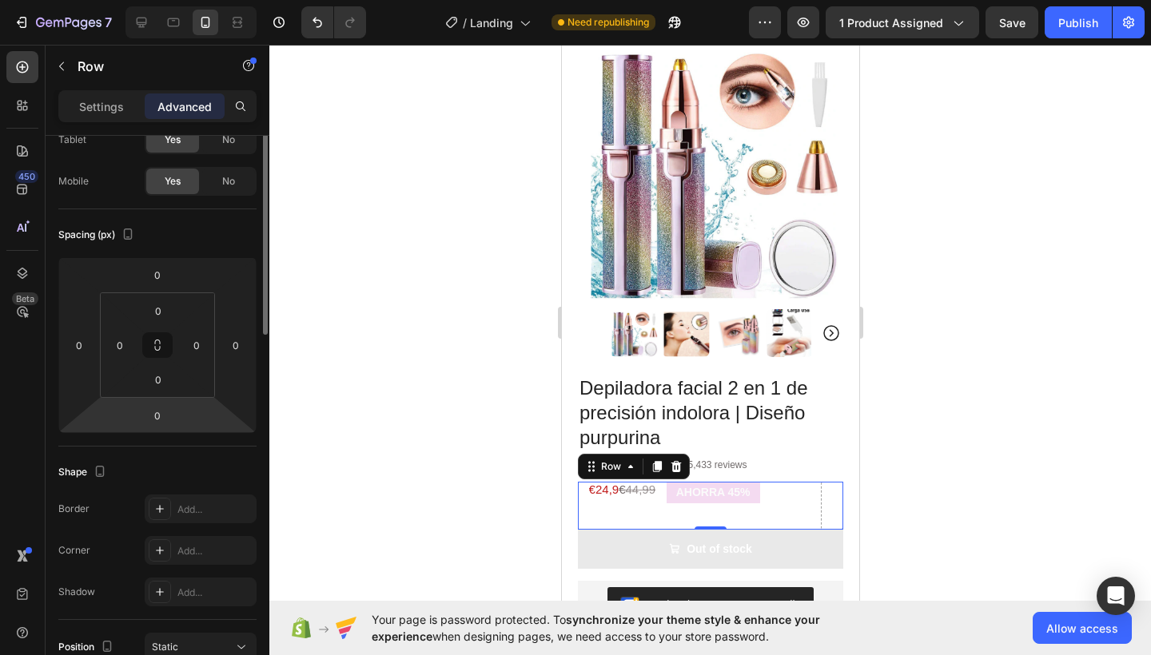
scroll to position [0, 0]
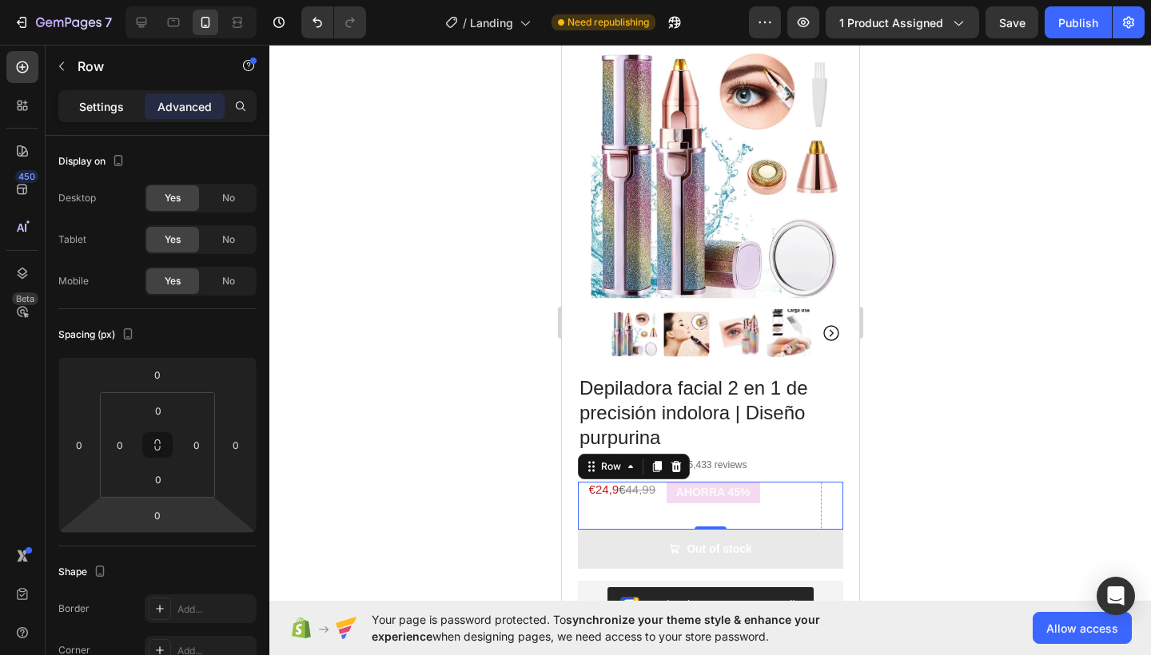
click at [82, 105] on p "Settings" at bounding box center [101, 106] width 45 height 17
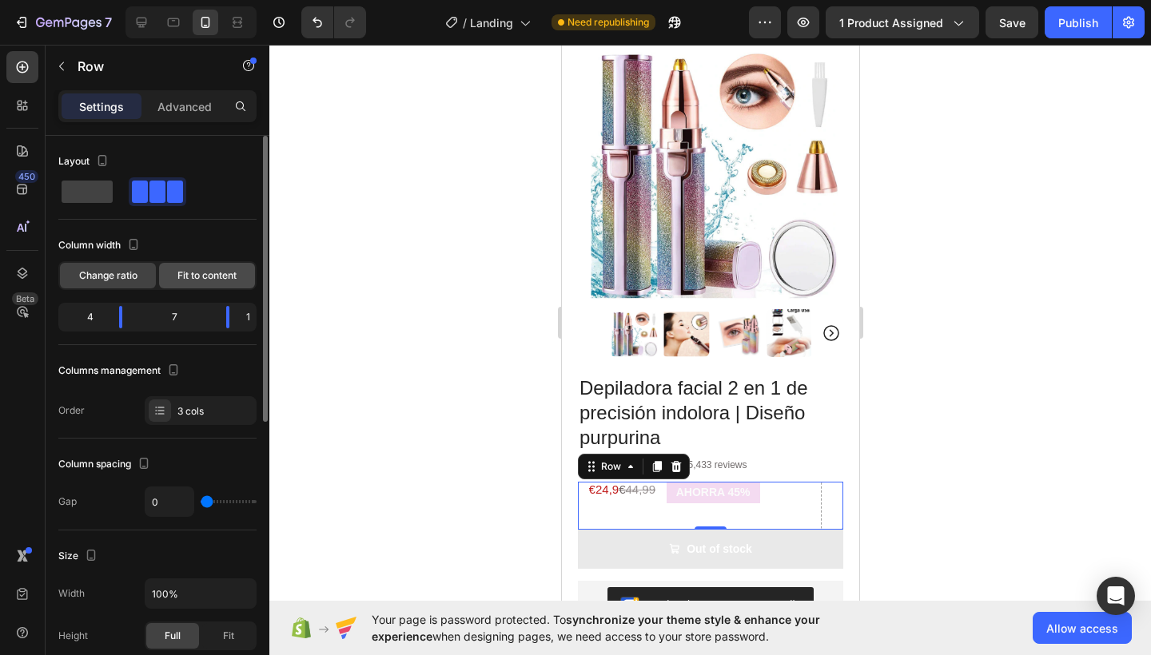
click at [209, 280] on span "Fit to content" at bounding box center [206, 275] width 59 height 14
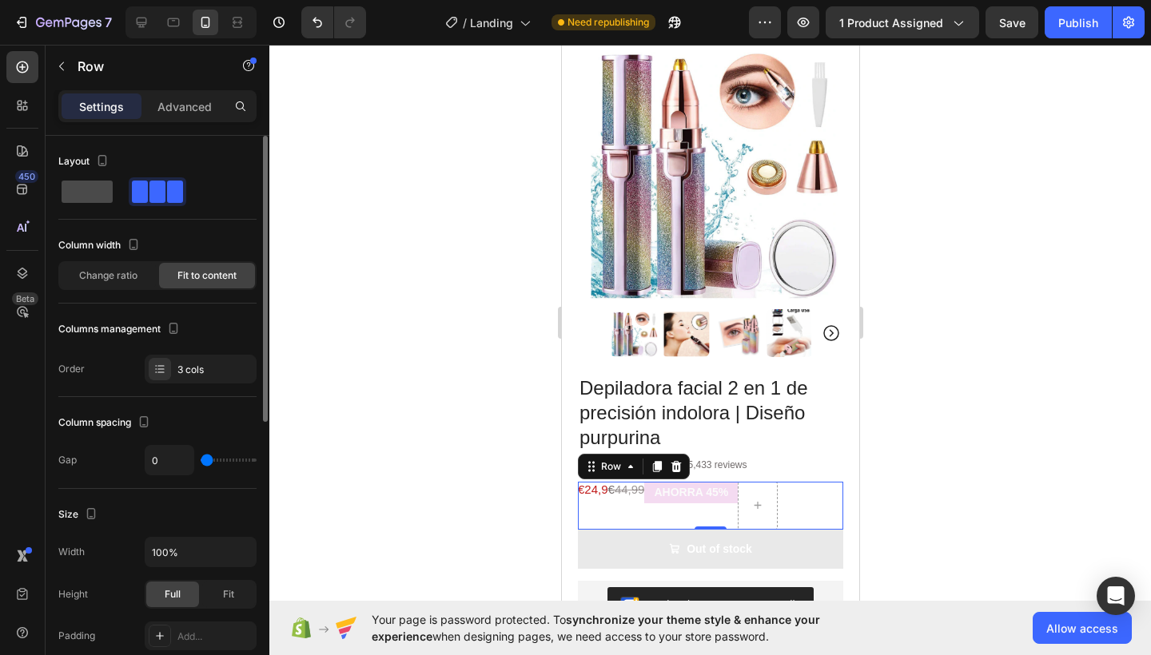
click at [91, 194] on span at bounding box center [87, 192] width 51 height 22
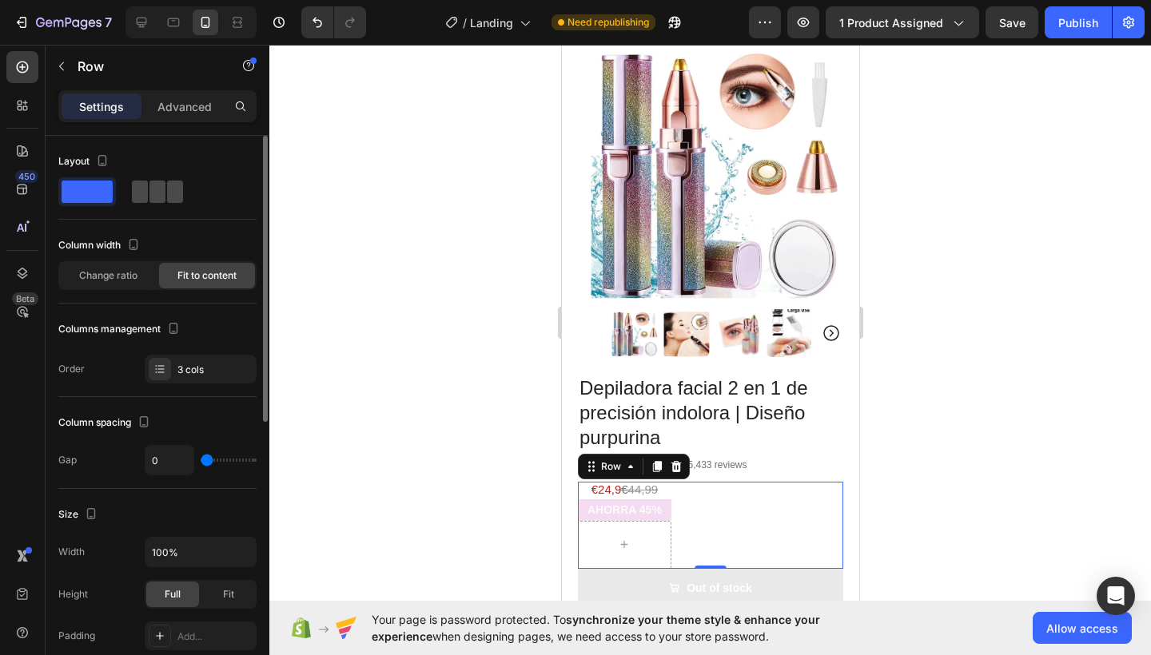
click at [170, 188] on span at bounding box center [175, 192] width 16 height 22
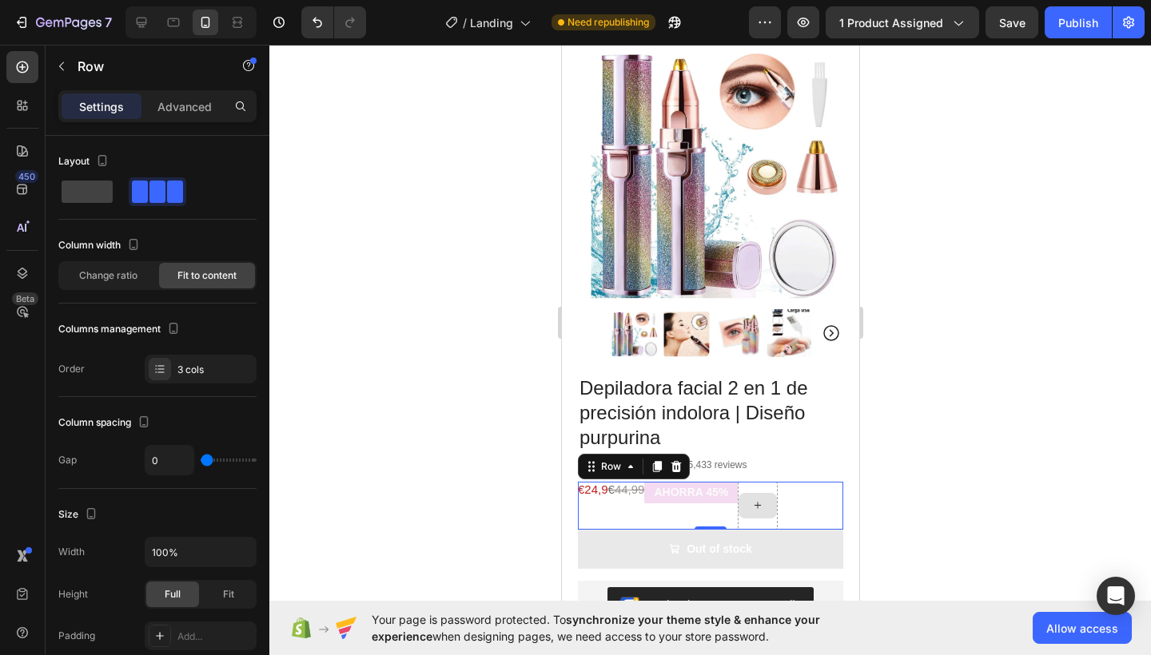
click at [763, 499] on icon at bounding box center [756, 506] width 13 height 14
click at [643, 495] on div "€24,9 € 44,99 Text Block" at bounding box center [610, 506] width 66 height 48
click at [167, 182] on span at bounding box center [175, 192] width 16 height 22
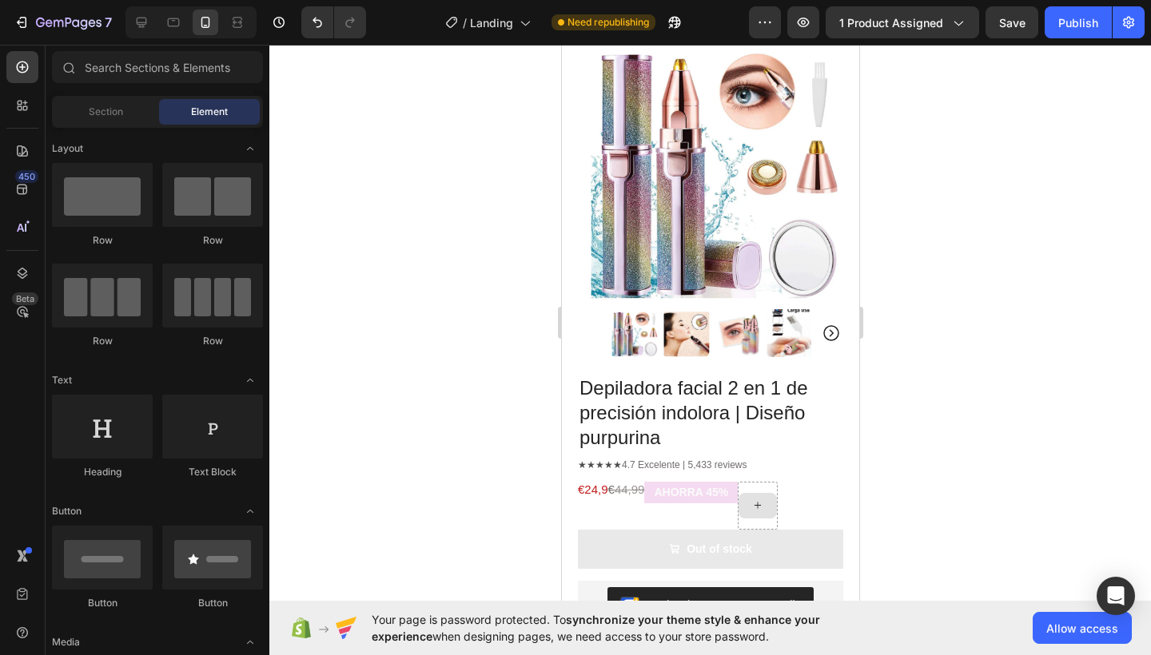
click at [773, 504] on div at bounding box center [756, 506] width 38 height 26
click at [756, 510] on div at bounding box center [757, 506] width 40 height 48
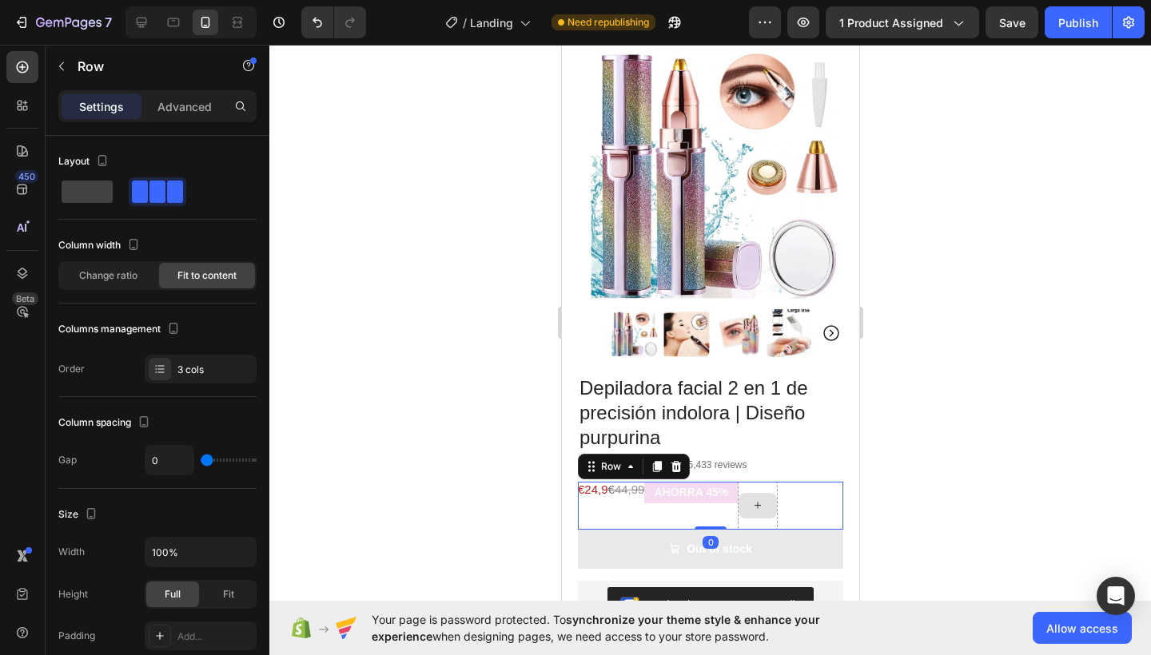
click at [761, 508] on div at bounding box center [757, 506] width 40 height 48
click at [763, 499] on icon at bounding box center [756, 506] width 13 height 14
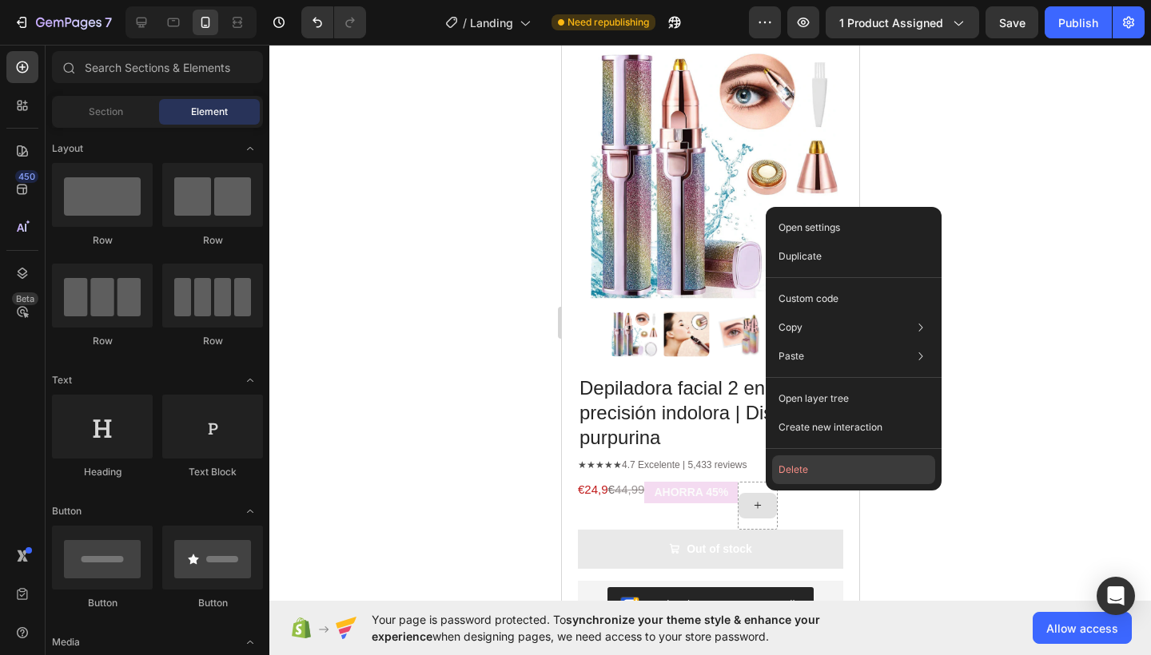
click at [781, 477] on button "Delete" at bounding box center [853, 469] width 163 height 29
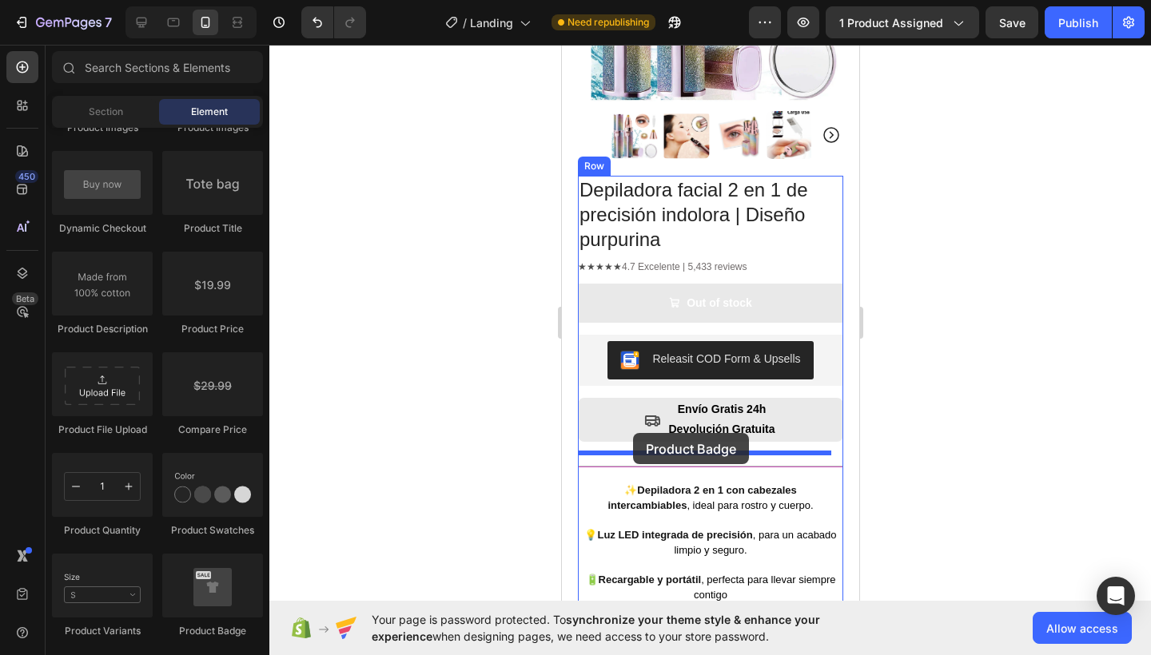
scroll to position [279, 0]
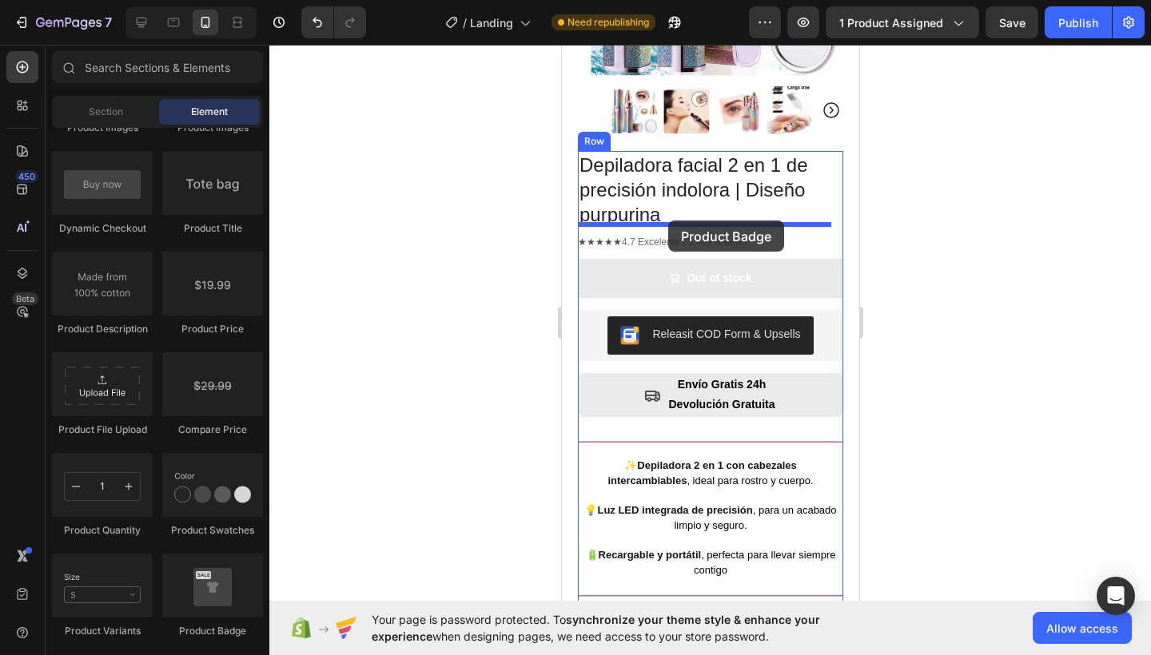
drag, startPoint x: 769, startPoint y: 641, endPoint x: 667, endPoint y: 221, distance: 432.3
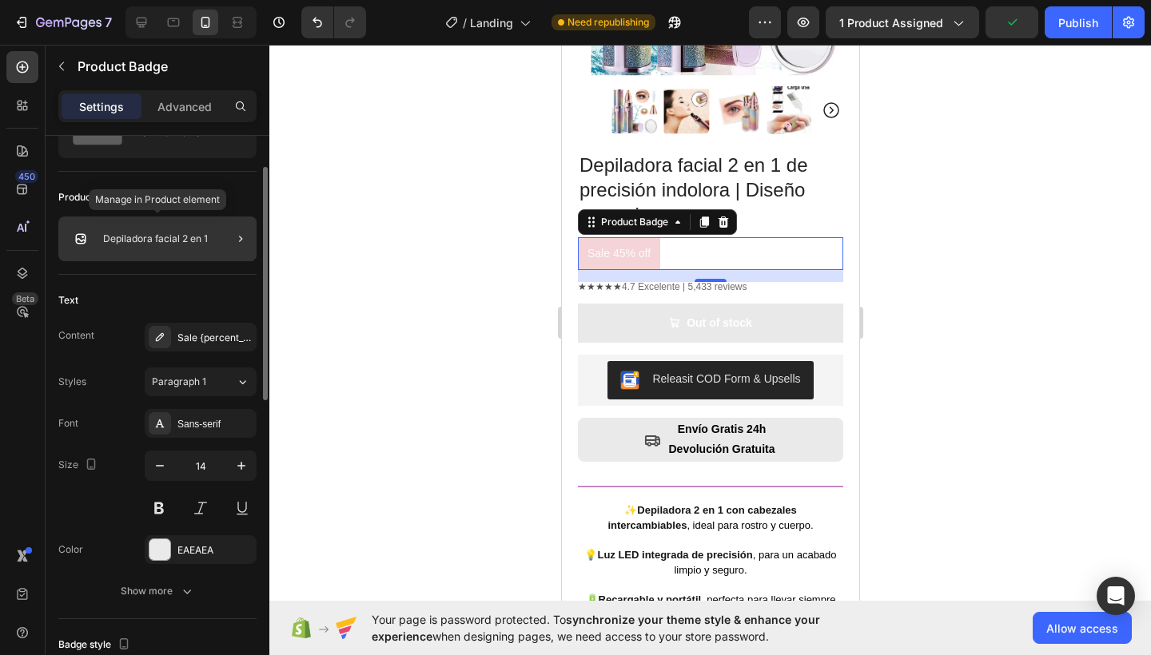
scroll to position [80, 0]
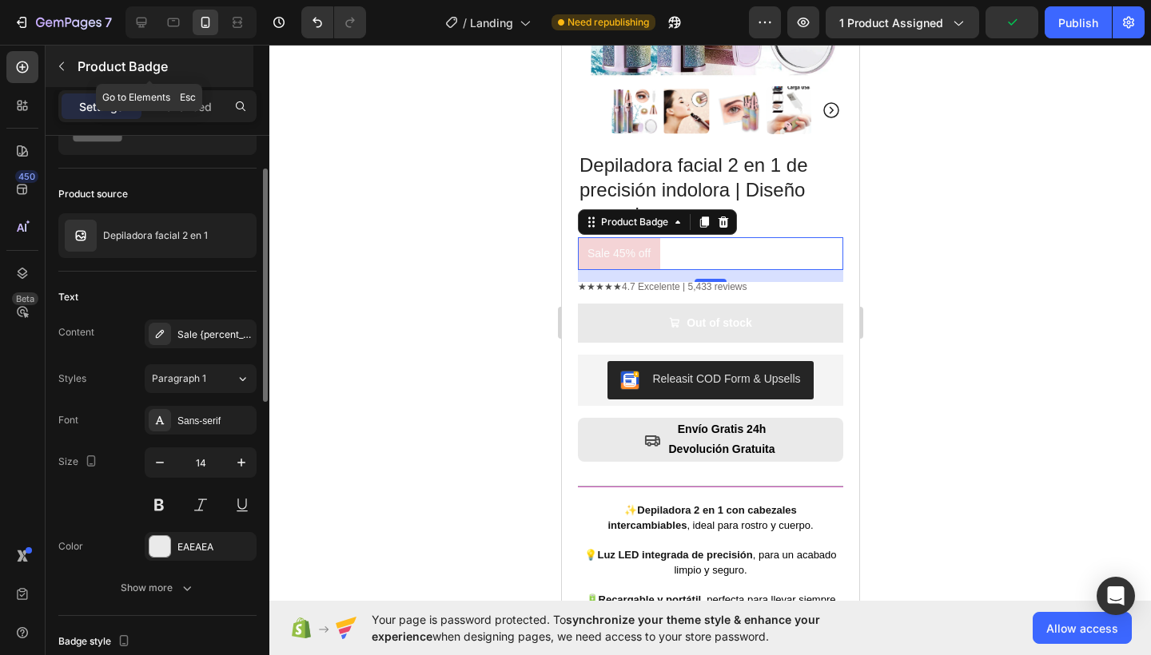
click at [61, 70] on icon "button" at bounding box center [61, 66] width 13 height 13
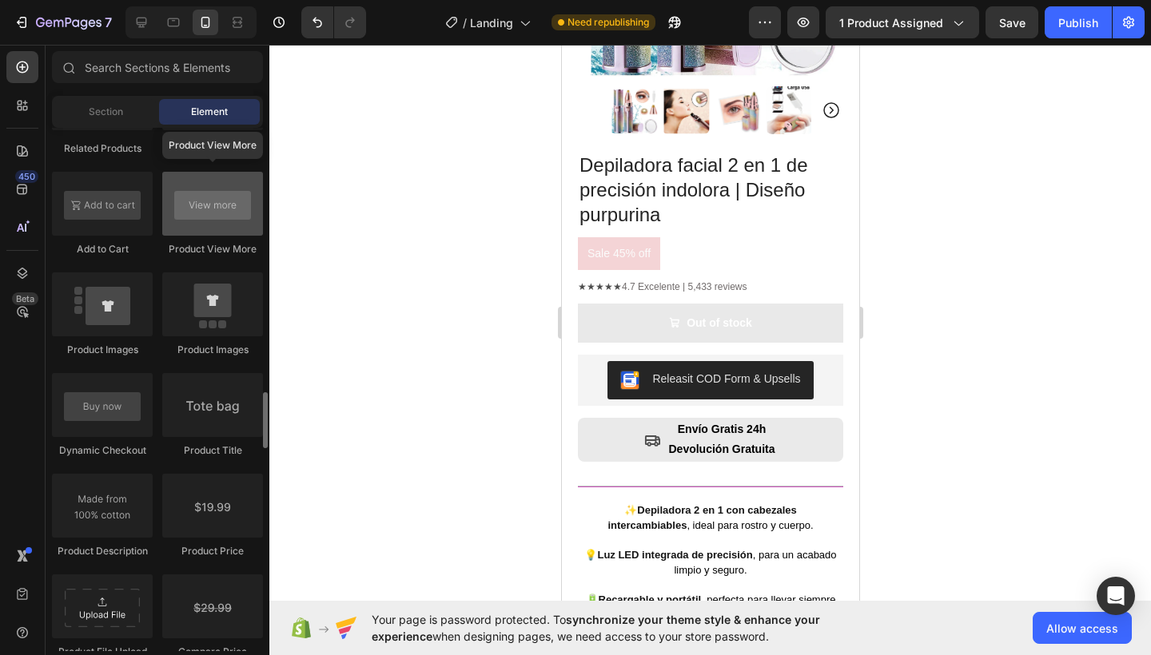
scroll to position [2343, 0]
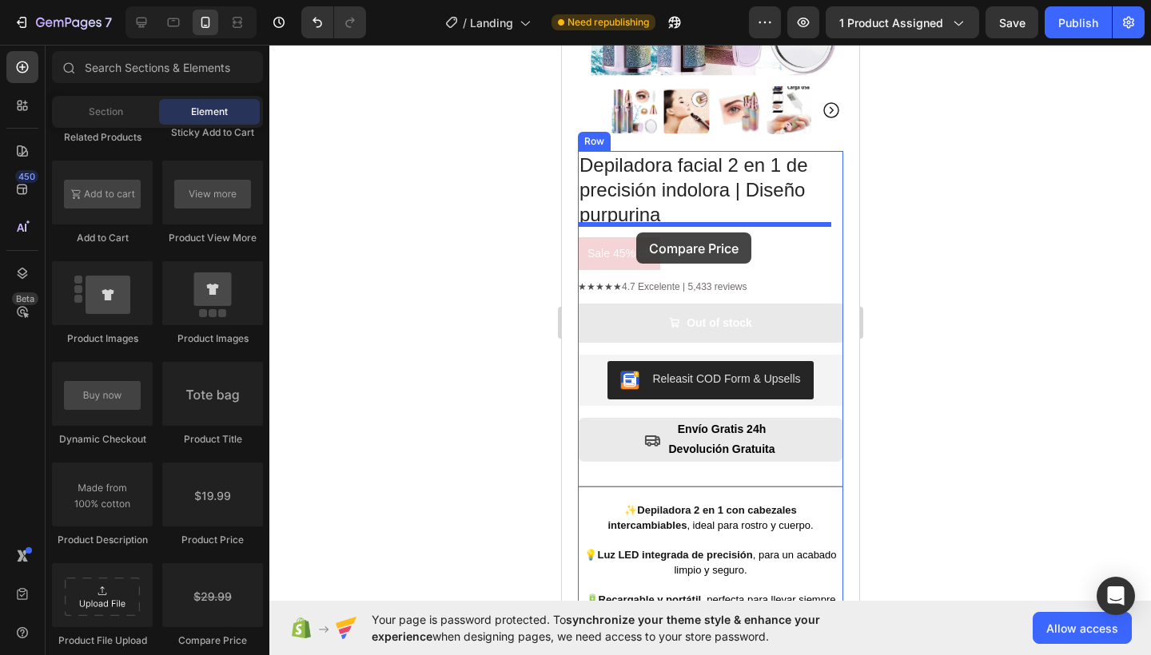
drag, startPoint x: 787, startPoint y: 607, endPoint x: 635, endPoint y: 233, distance: 404.3
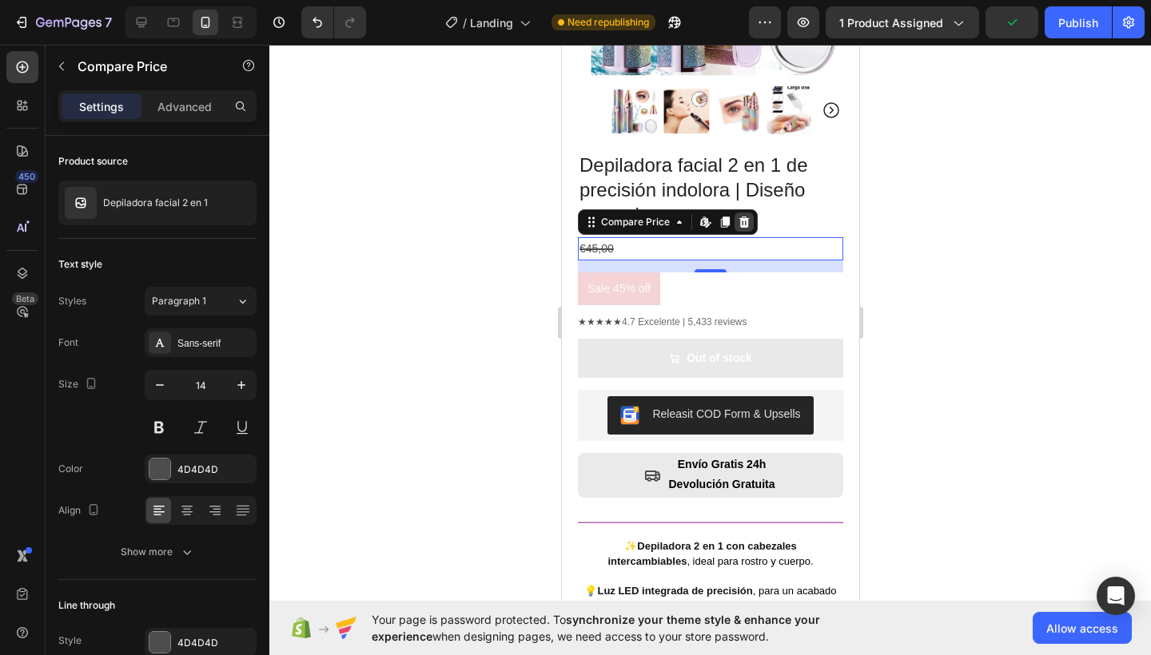
click at [743, 216] on icon at bounding box center [743, 221] width 10 height 11
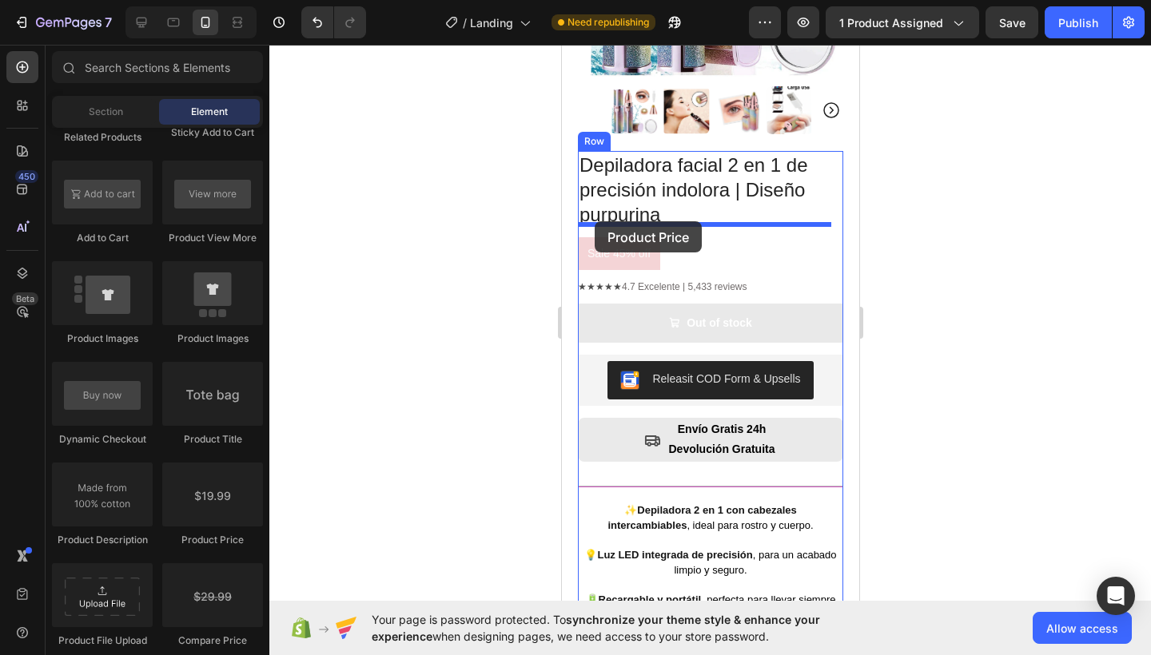
drag, startPoint x: 900, startPoint y: 404, endPoint x: 594, endPoint y: 221, distance: 357.2
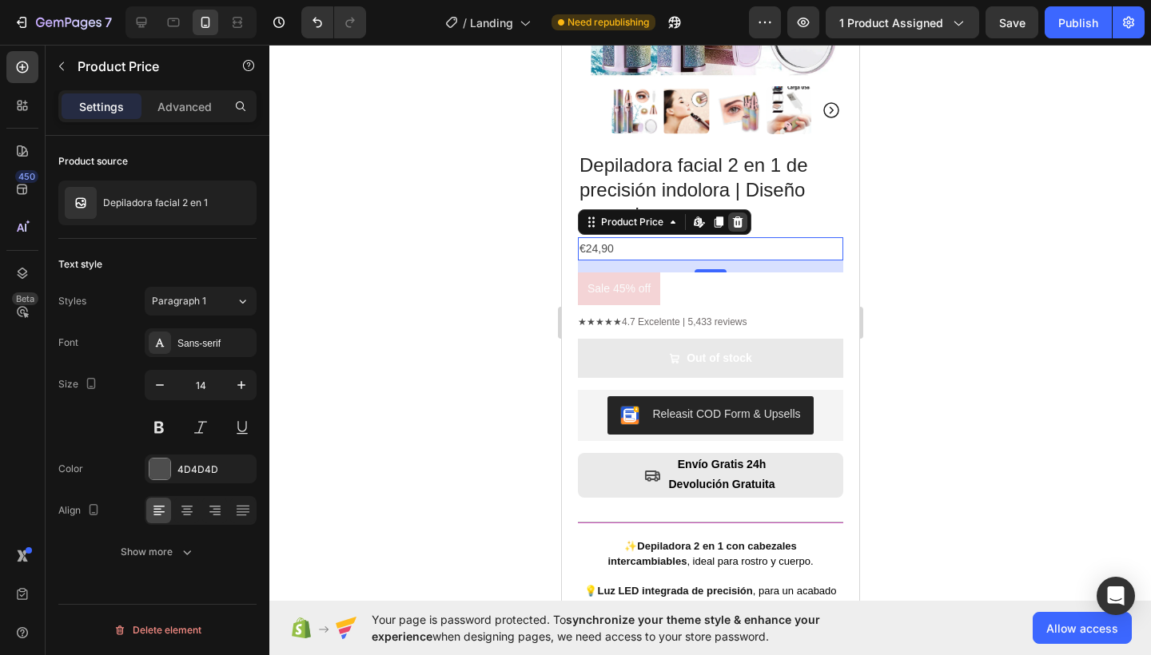
click at [741, 216] on icon at bounding box center [736, 222] width 13 height 13
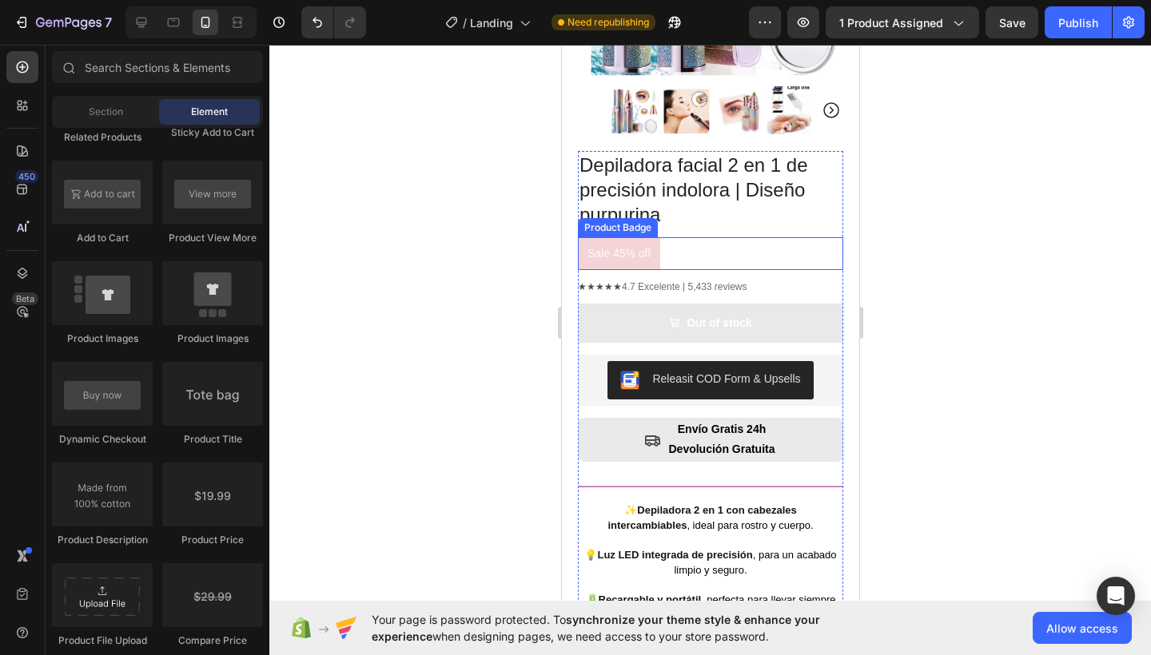
click at [581, 248] on pre "Sale 45% off" at bounding box center [618, 253] width 82 height 33
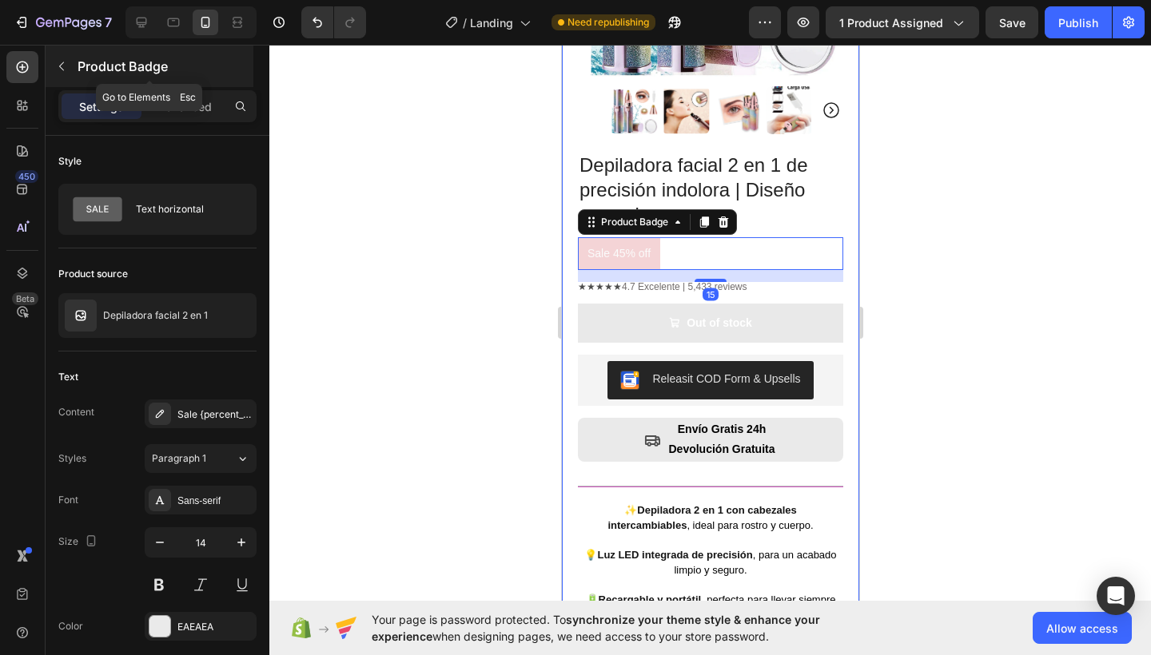
click at [58, 61] on icon "button" at bounding box center [61, 66] width 13 height 13
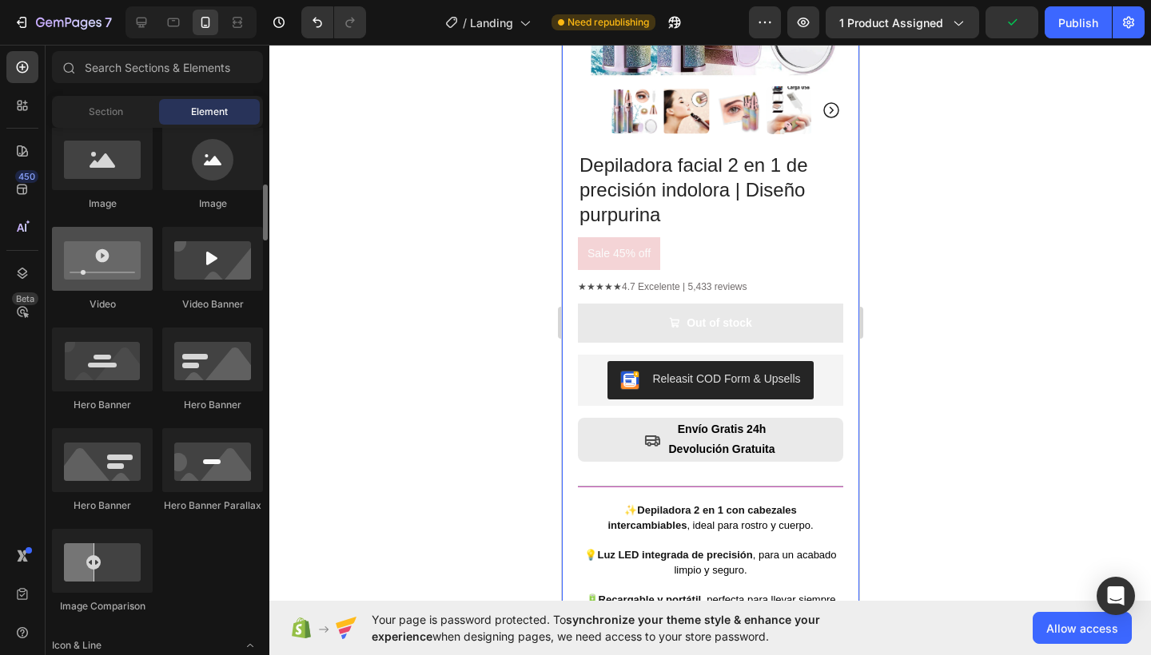
scroll to position [0, 0]
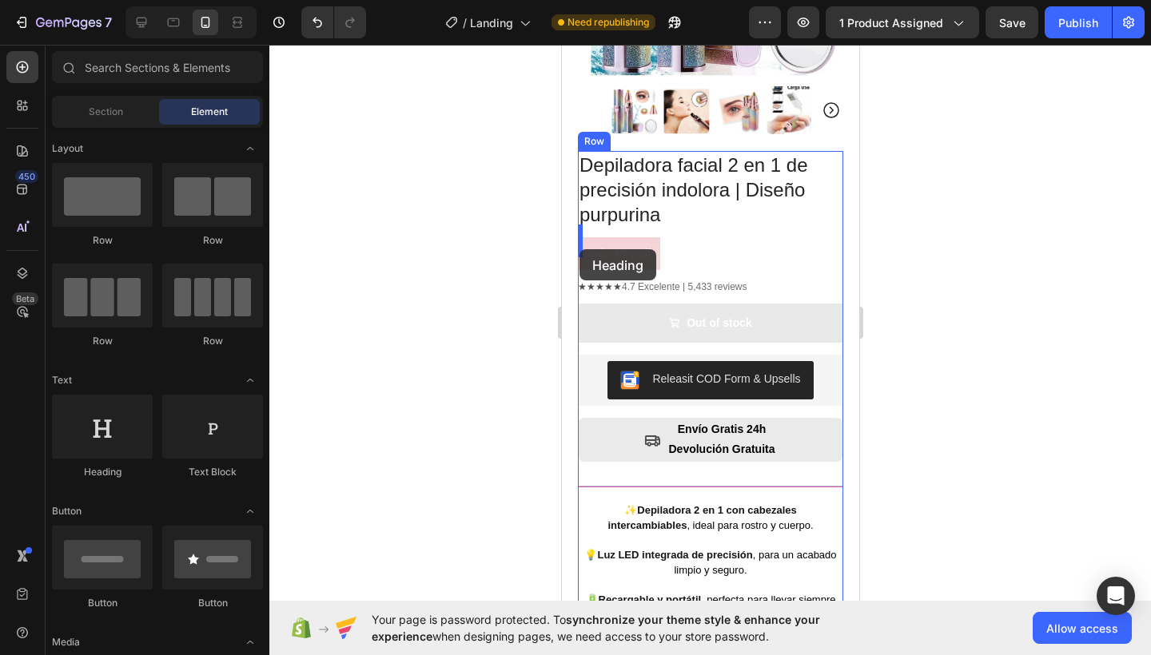
drag, startPoint x: 674, startPoint y: 477, endPoint x: 578, endPoint y: 249, distance: 247.1
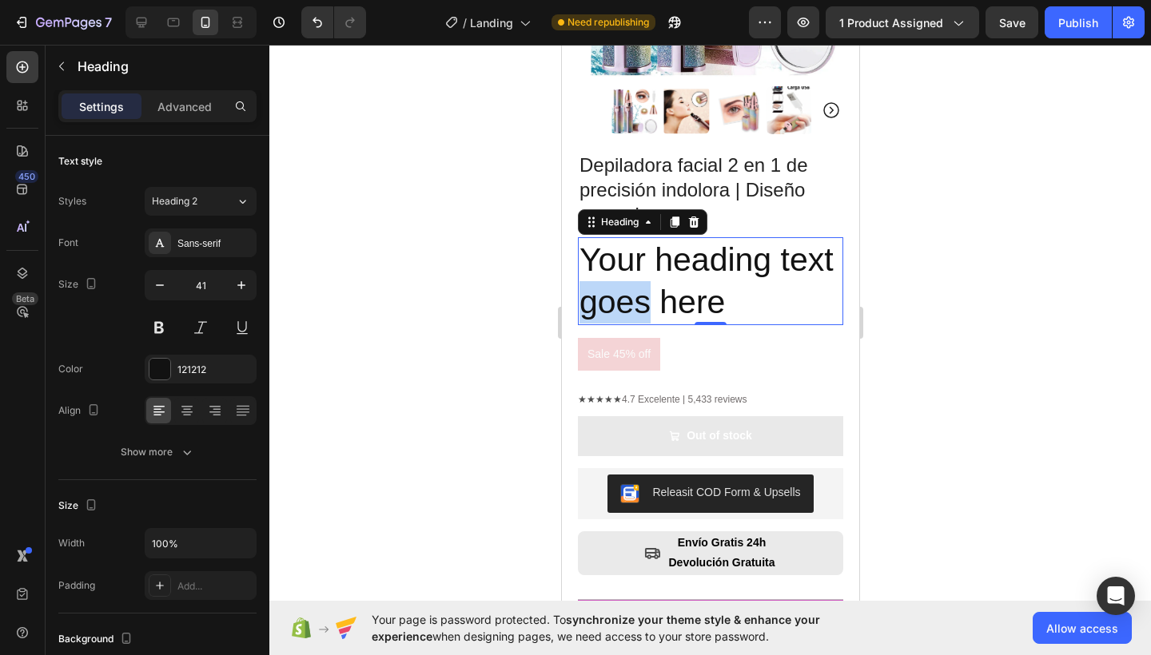
click at [660, 273] on p "Your heading text goes here" at bounding box center [709, 281] width 262 height 85
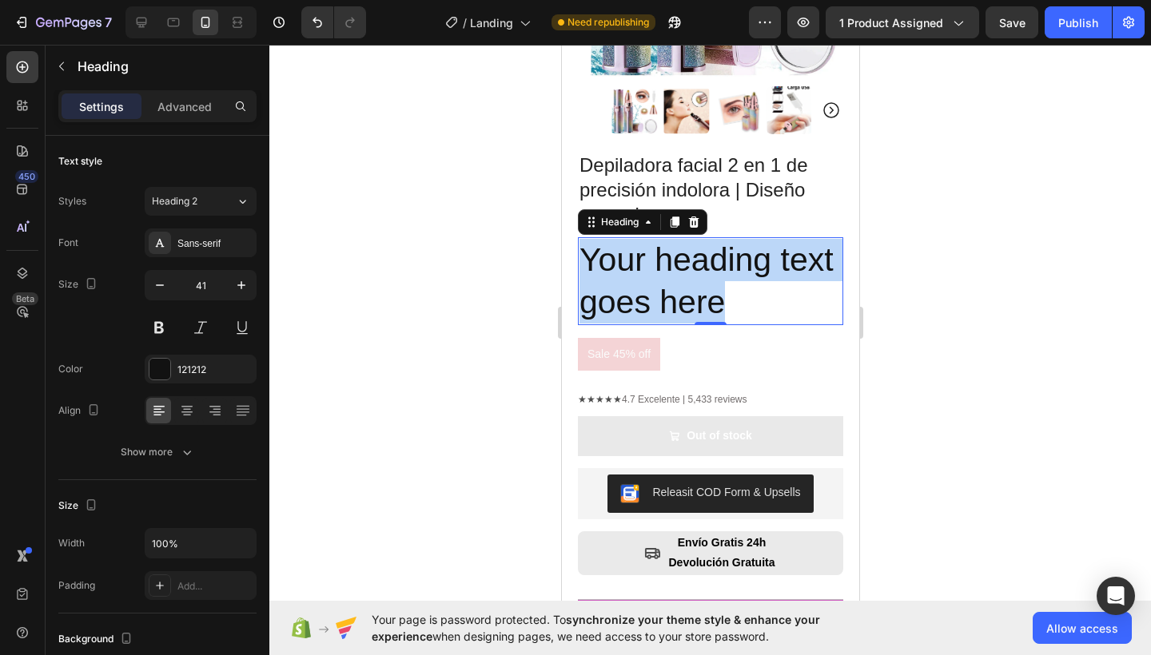
click at [660, 273] on p "Your heading text goes here" at bounding box center [709, 281] width 262 height 85
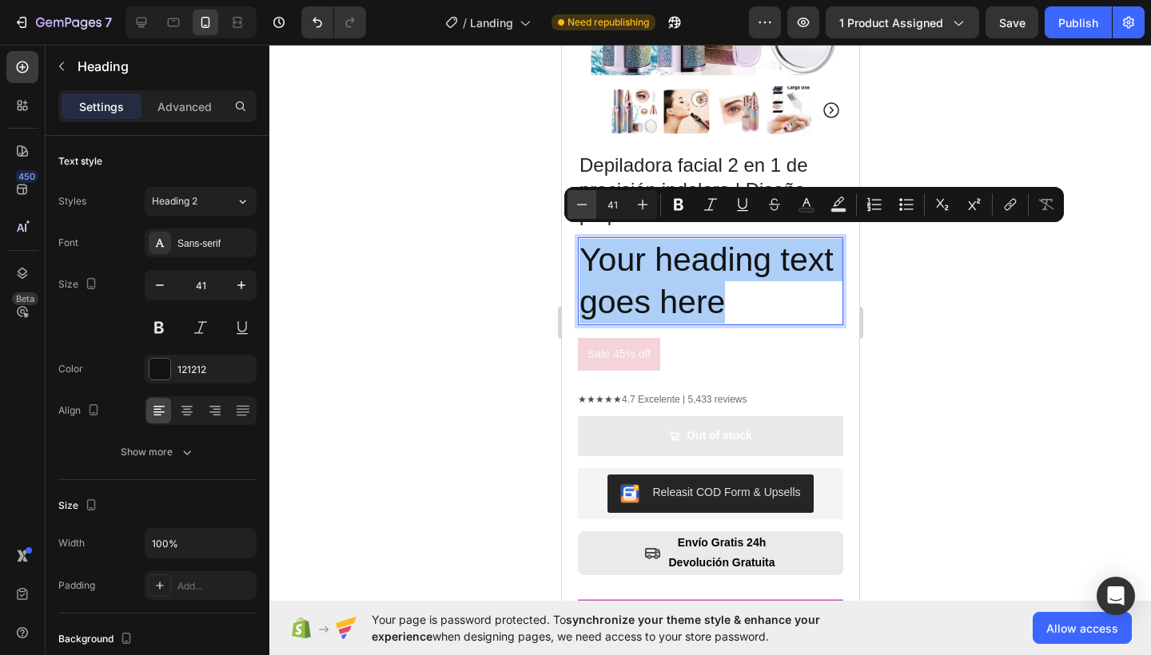
click at [574, 197] on icon "Editor contextual toolbar" at bounding box center [582, 205] width 16 height 16
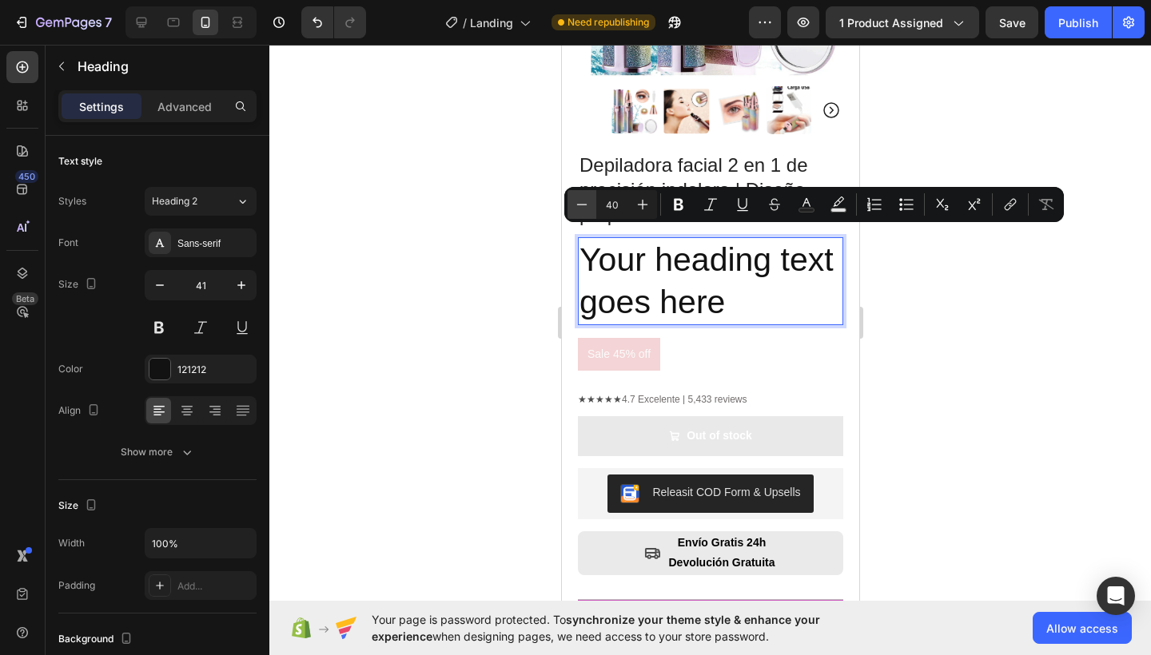
click at [574, 197] on icon "Editor contextual toolbar" at bounding box center [582, 205] width 16 height 16
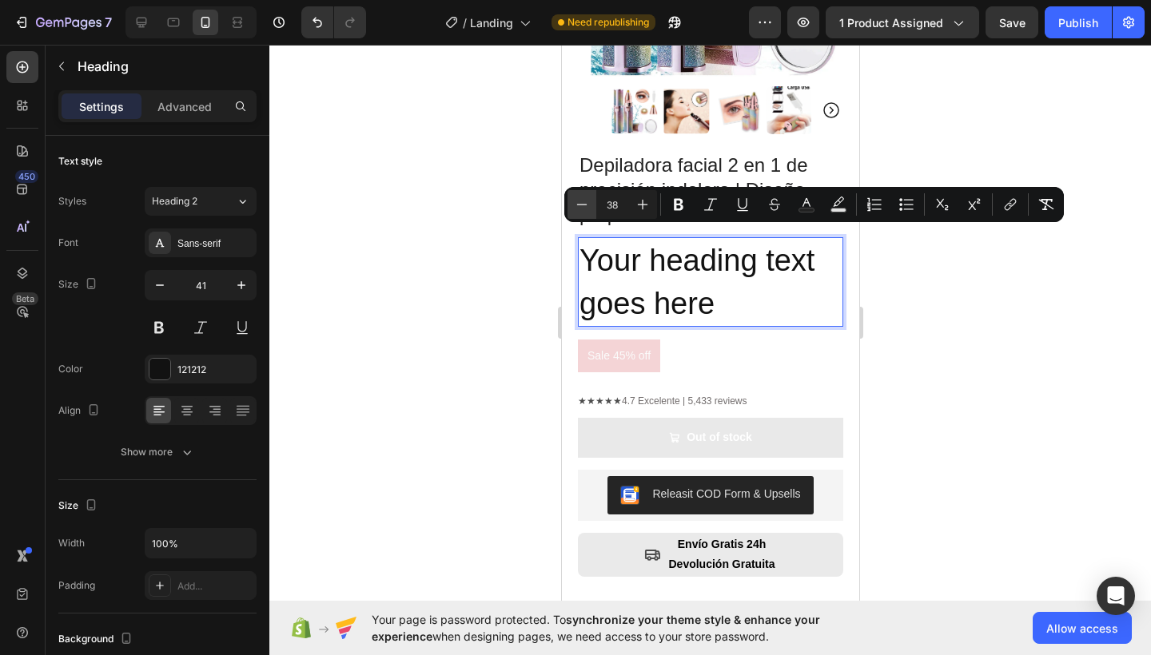
click at [574, 197] on icon "Editor contextual toolbar" at bounding box center [582, 205] width 16 height 16
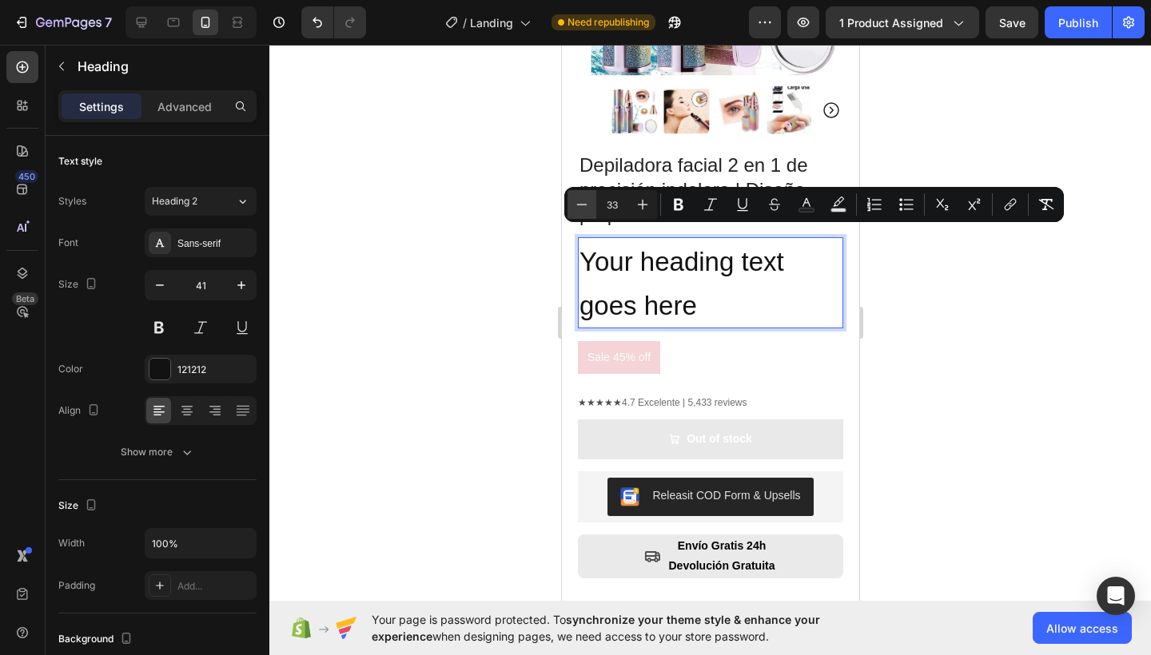
click at [574, 197] on icon "Editor contextual toolbar" at bounding box center [582, 205] width 16 height 16
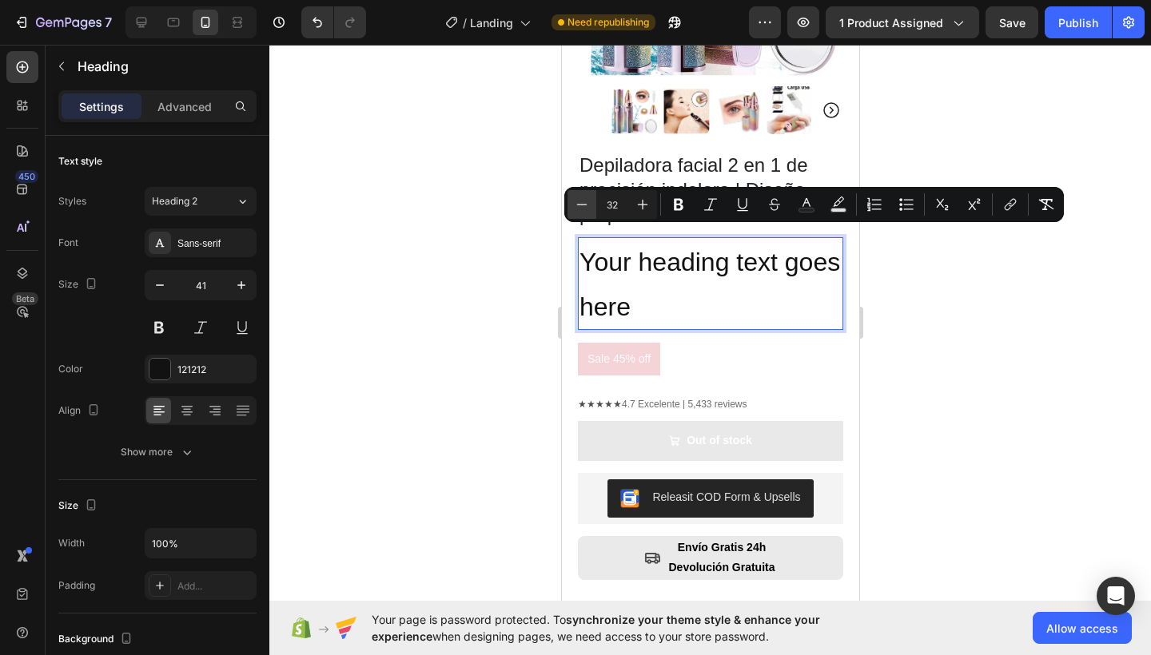
click at [573, 197] on button "Minus" at bounding box center [581, 204] width 29 height 29
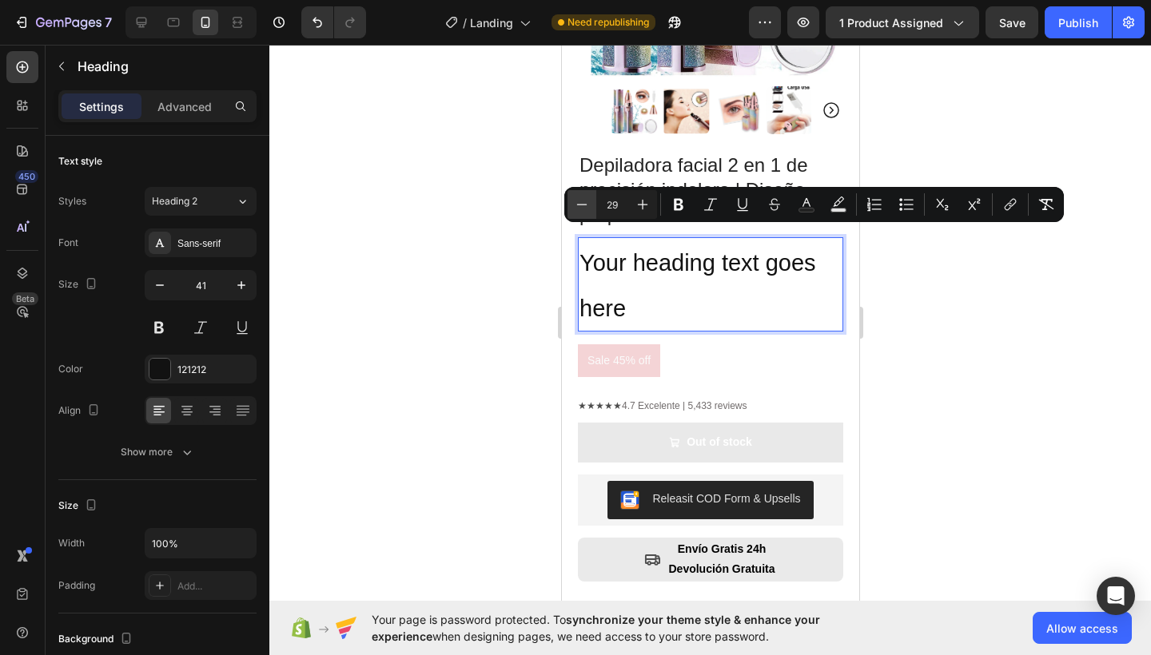
click at [573, 197] on button "Minus" at bounding box center [581, 204] width 29 height 29
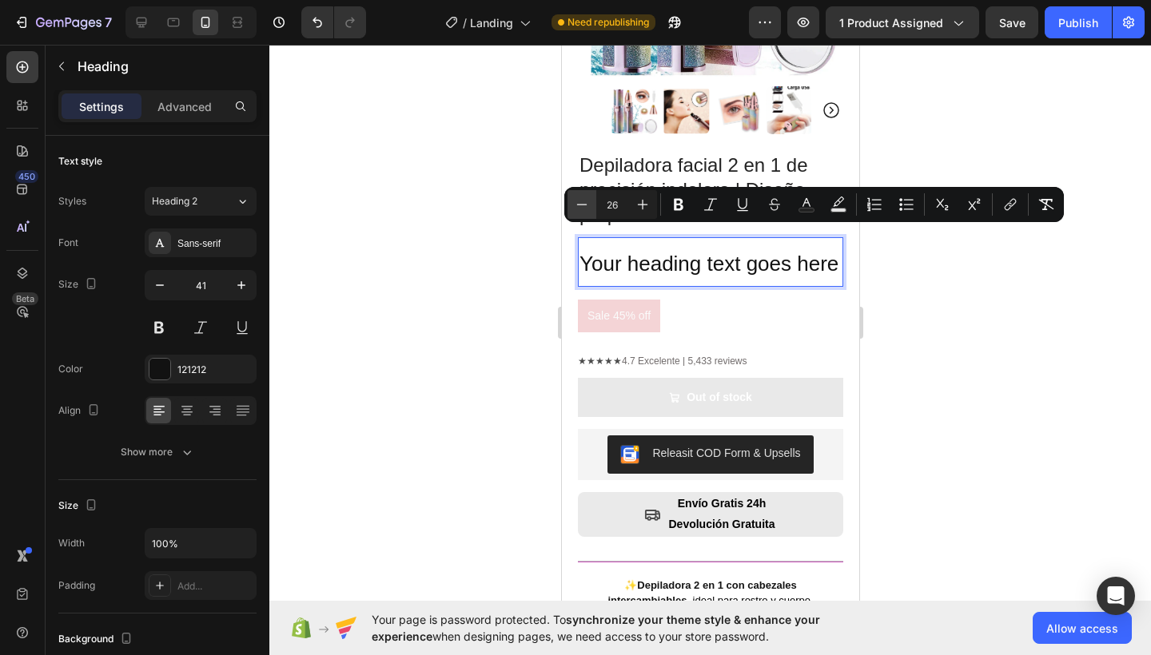
click at [573, 197] on button "Minus" at bounding box center [581, 204] width 29 height 29
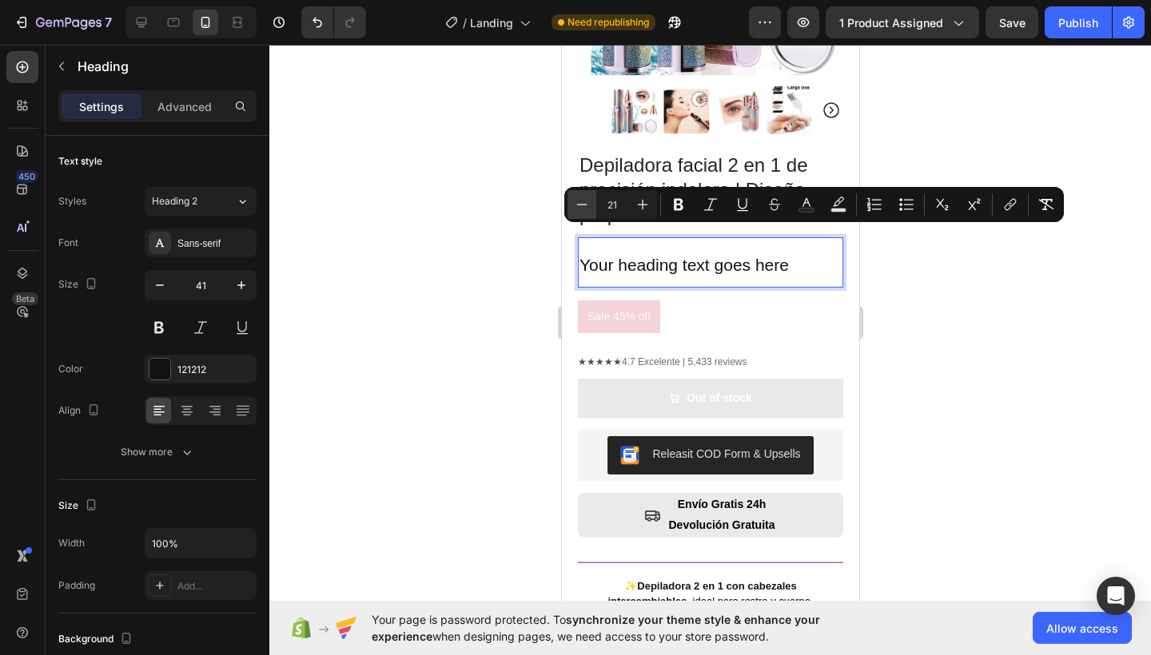
click at [573, 197] on button "Minus" at bounding box center [581, 204] width 29 height 29
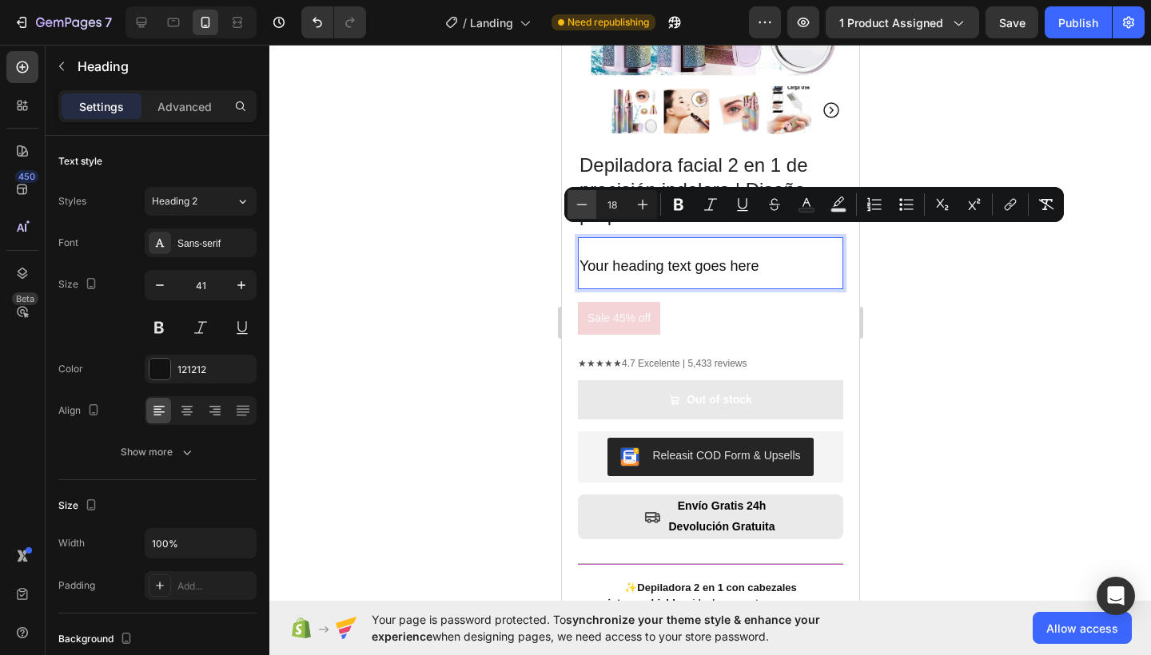
click at [573, 197] on button "Minus" at bounding box center [581, 204] width 29 height 29
click at [734, 252] on p "Your heading text goes here" at bounding box center [709, 263] width 262 height 49
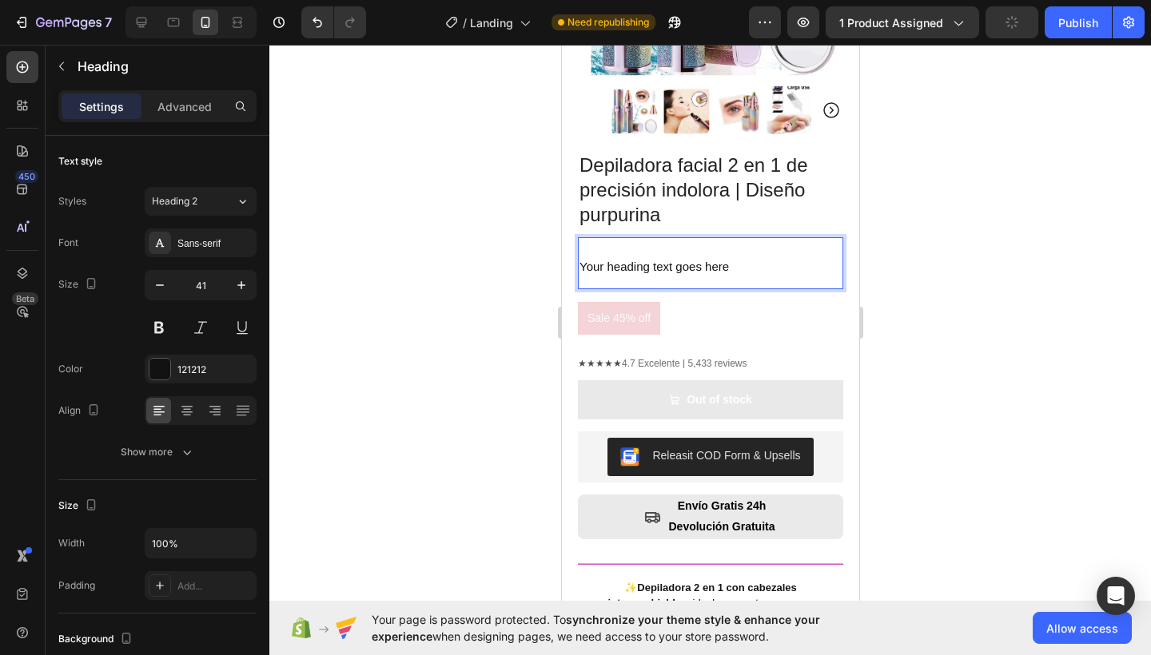
click at [709, 261] on p "Your heading text goes here" at bounding box center [709, 263] width 262 height 49
click at [707, 260] on span "Your heading text goes here" at bounding box center [652, 267] width 149 height 14
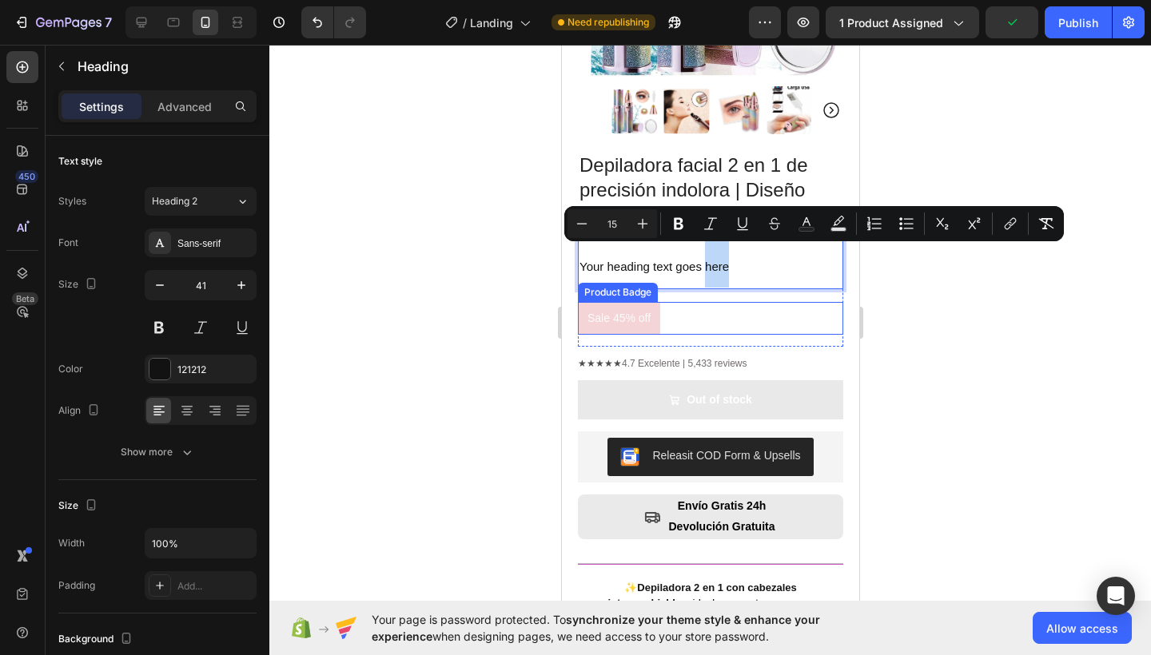
click at [769, 308] on div "Sale 45% off" at bounding box center [709, 318] width 265 height 33
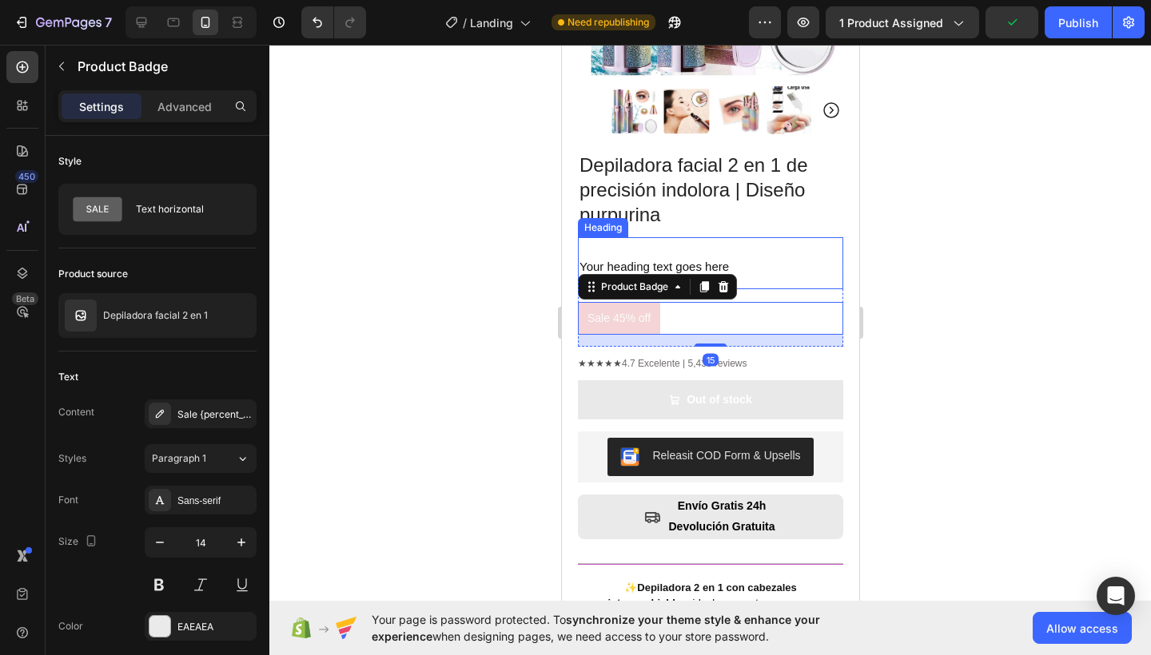
click at [773, 258] on p "⁠⁠⁠⁠⁠⁠⁠ Your heading text goes here" at bounding box center [709, 263] width 262 height 49
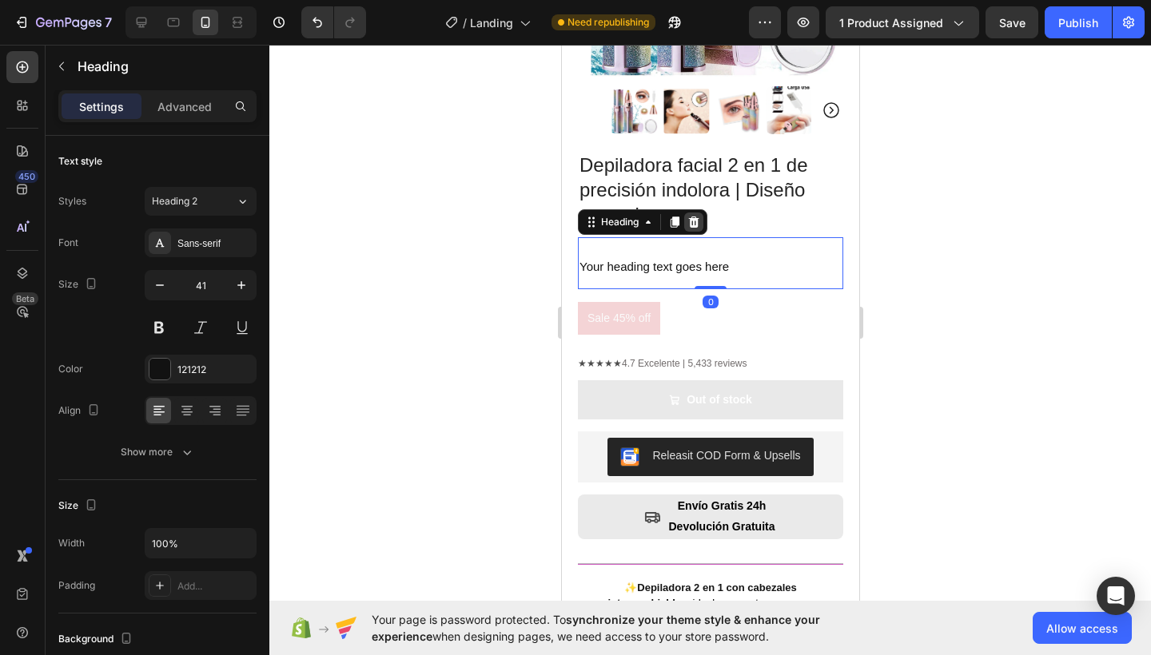
click at [694, 216] on icon at bounding box center [693, 221] width 10 height 11
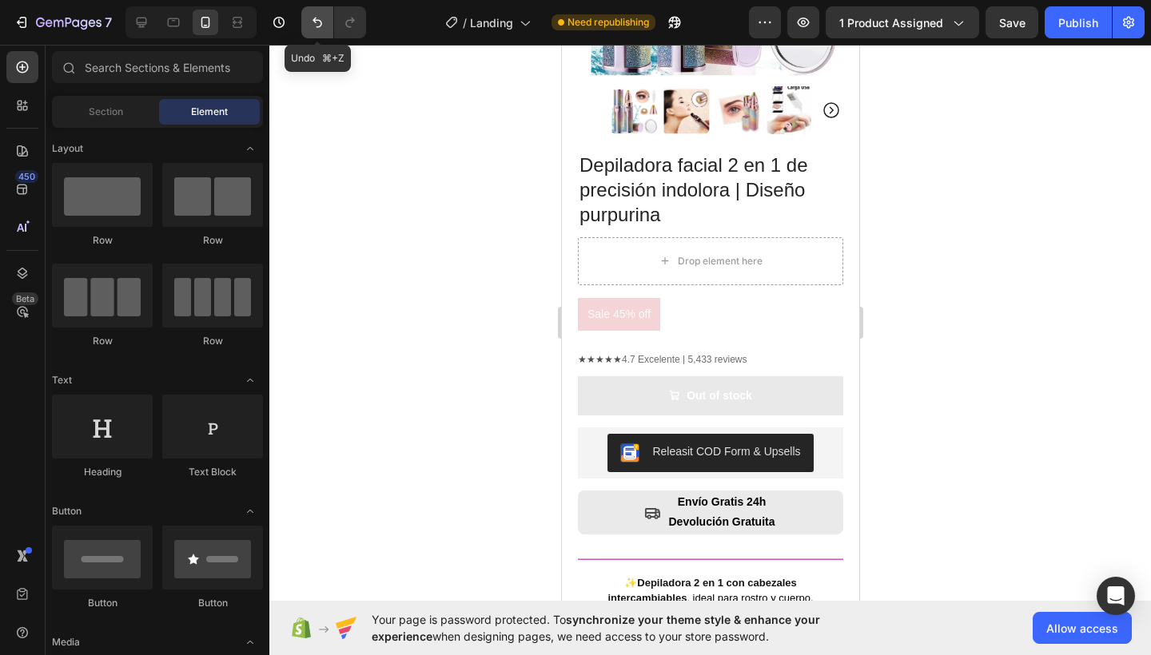
click at [304, 14] on button "Undo/Redo" at bounding box center [317, 22] width 32 height 32
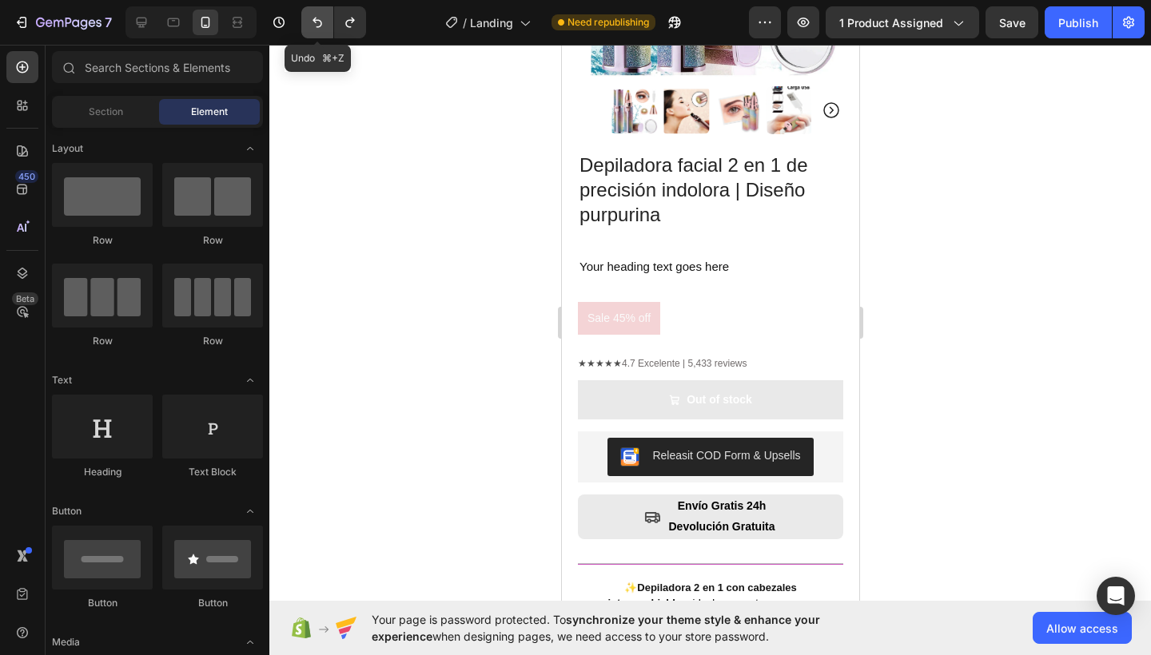
click at [304, 14] on button "Undo/Redo" at bounding box center [317, 22] width 32 height 32
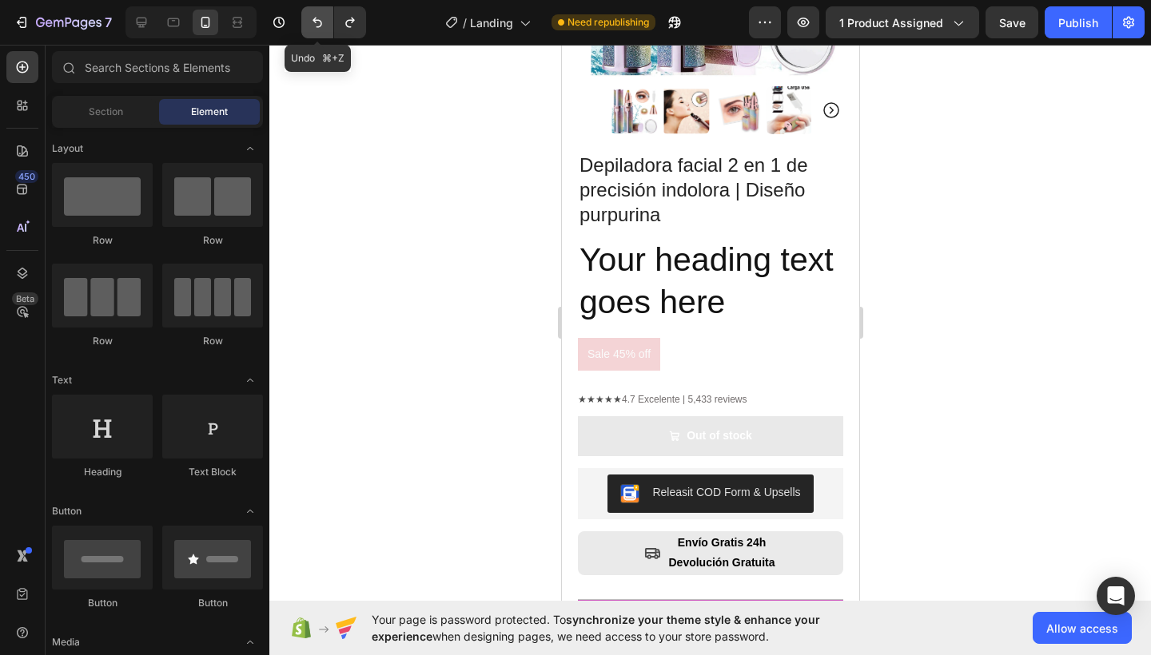
click at [304, 14] on button "Undo/Redo" at bounding box center [317, 22] width 32 height 32
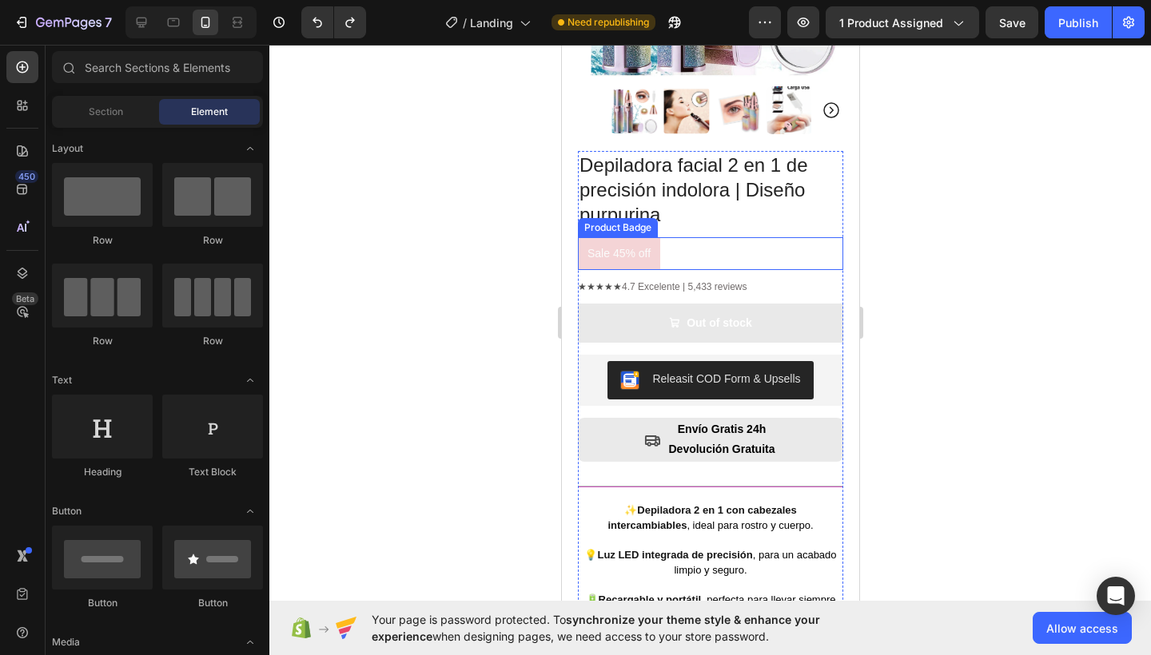
click at [689, 238] on div "Sale 45% off" at bounding box center [709, 253] width 265 height 33
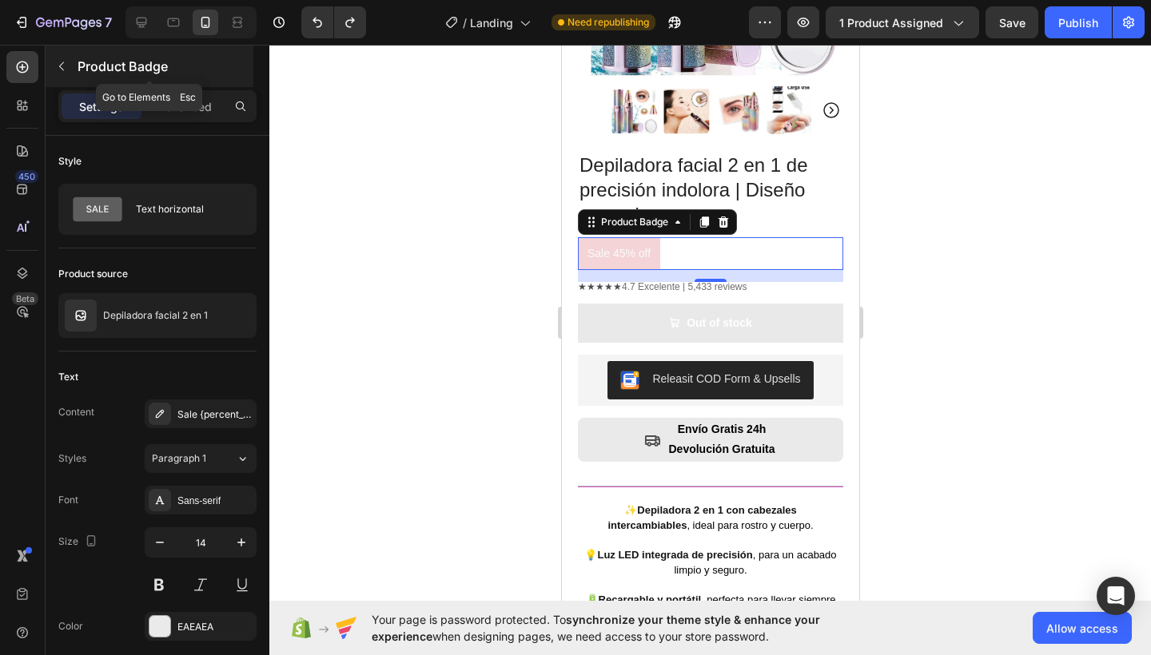
click at [62, 68] on icon "button" at bounding box center [61, 66] width 5 height 9
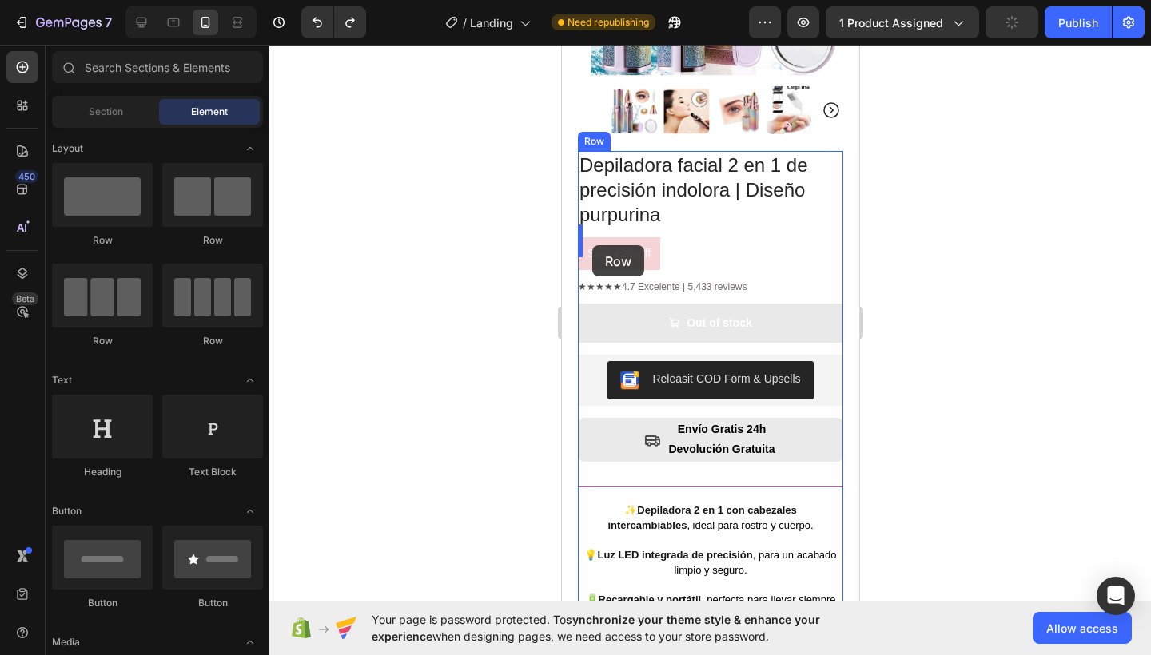
drag, startPoint x: 690, startPoint y: 253, endPoint x: 591, endPoint y: 245, distance: 99.4
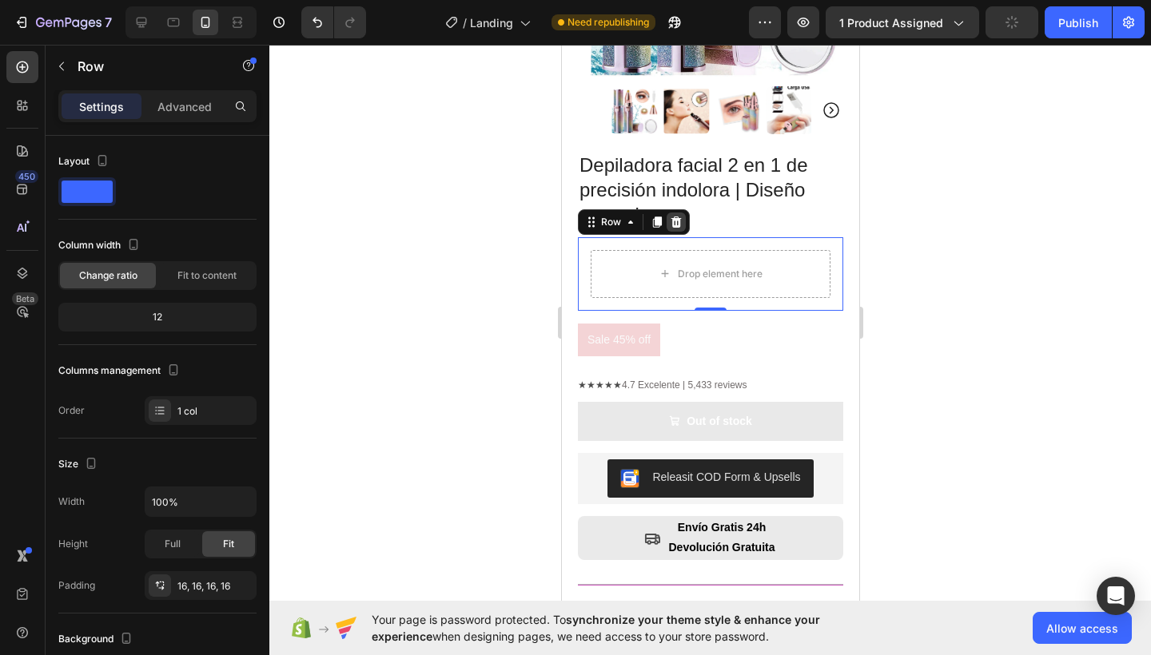
click at [678, 216] on icon at bounding box center [675, 221] width 10 height 11
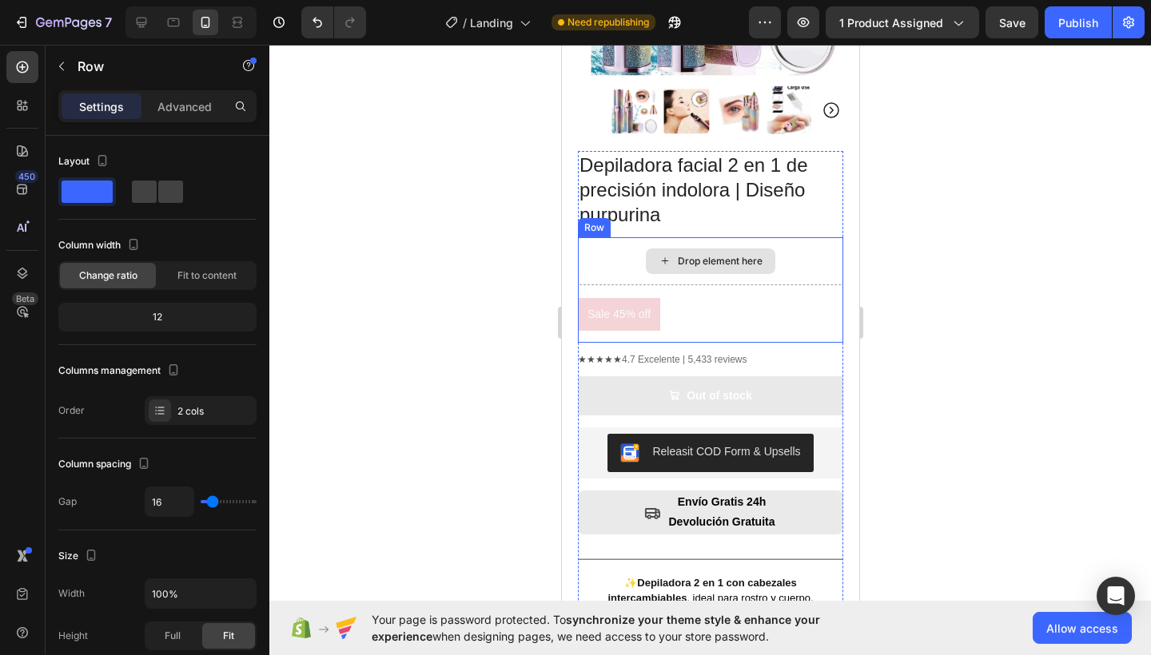
click at [720, 237] on div "Drop element here" at bounding box center [709, 261] width 265 height 48
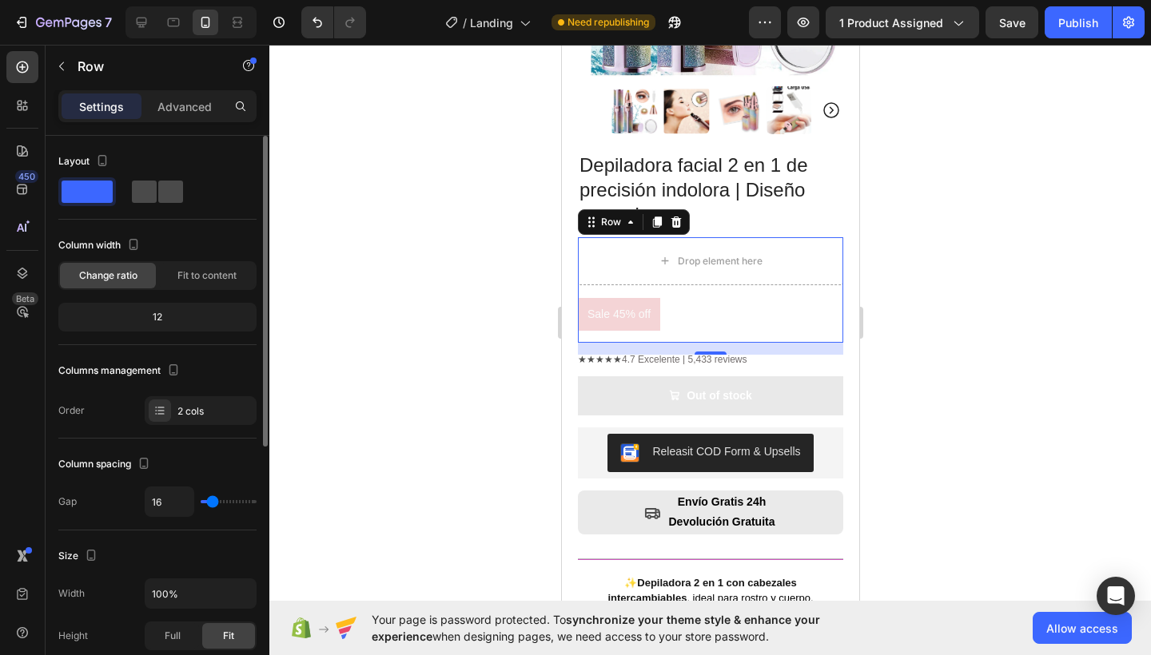
click at [158, 182] on span at bounding box center [170, 192] width 25 height 22
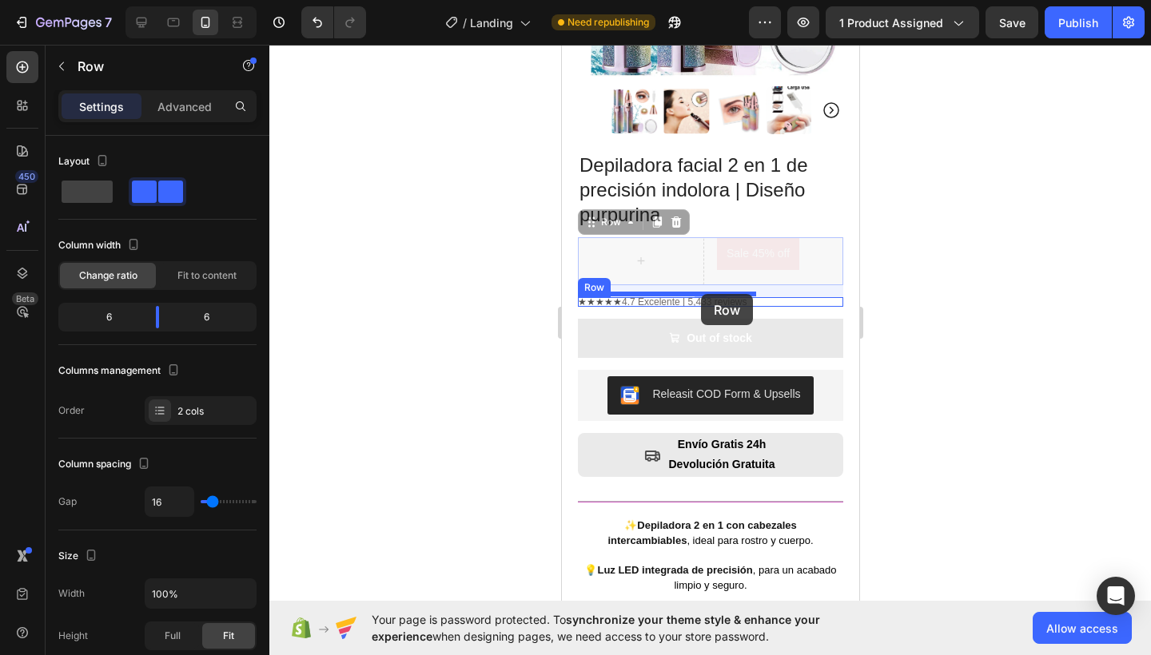
drag, startPoint x: 700, startPoint y: 246, endPoint x: 700, endPoint y: 294, distance: 47.9
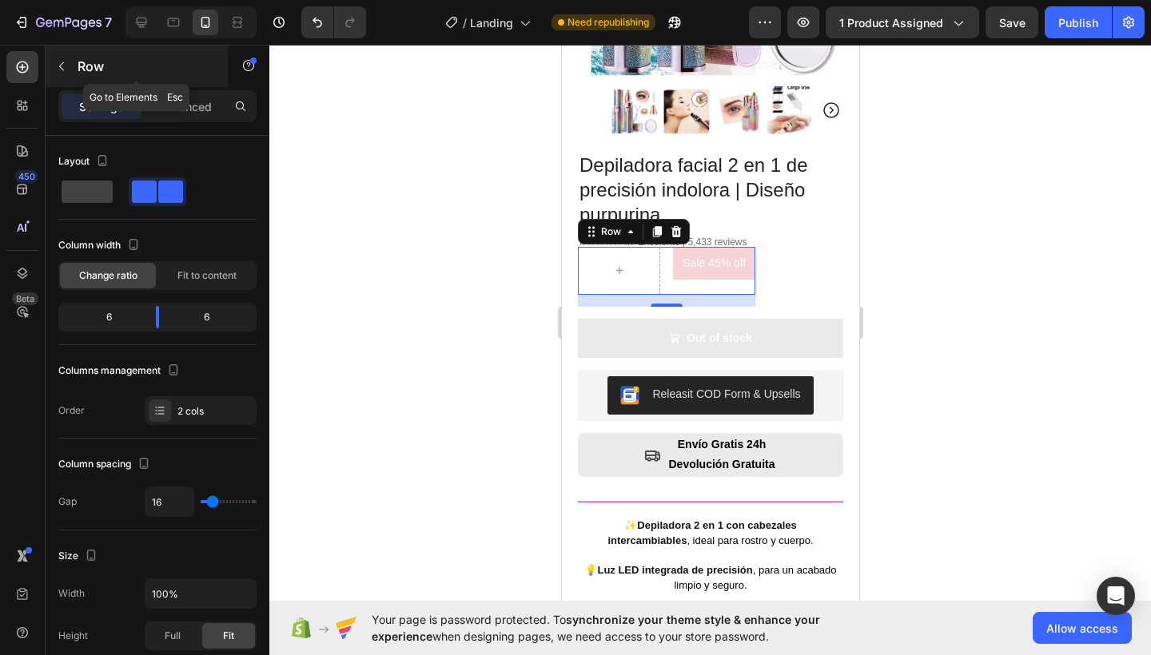
click at [68, 69] on button "button" at bounding box center [62, 67] width 26 height 26
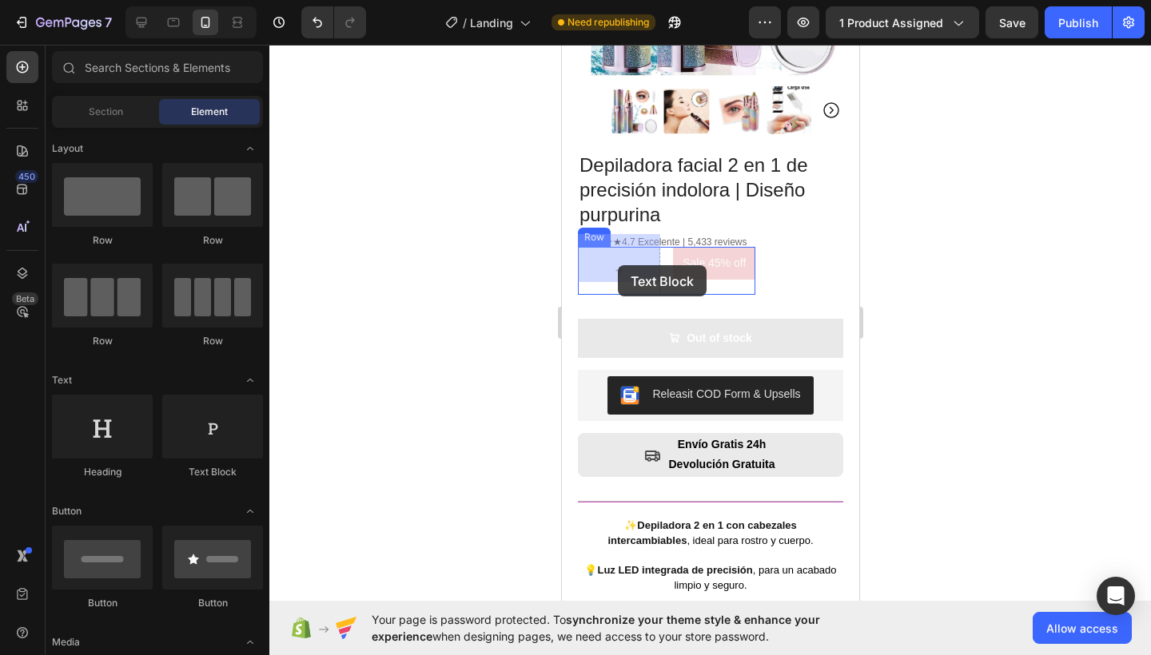
drag, startPoint x: 778, startPoint y: 461, endPoint x: 617, endPoint y: 265, distance: 253.7
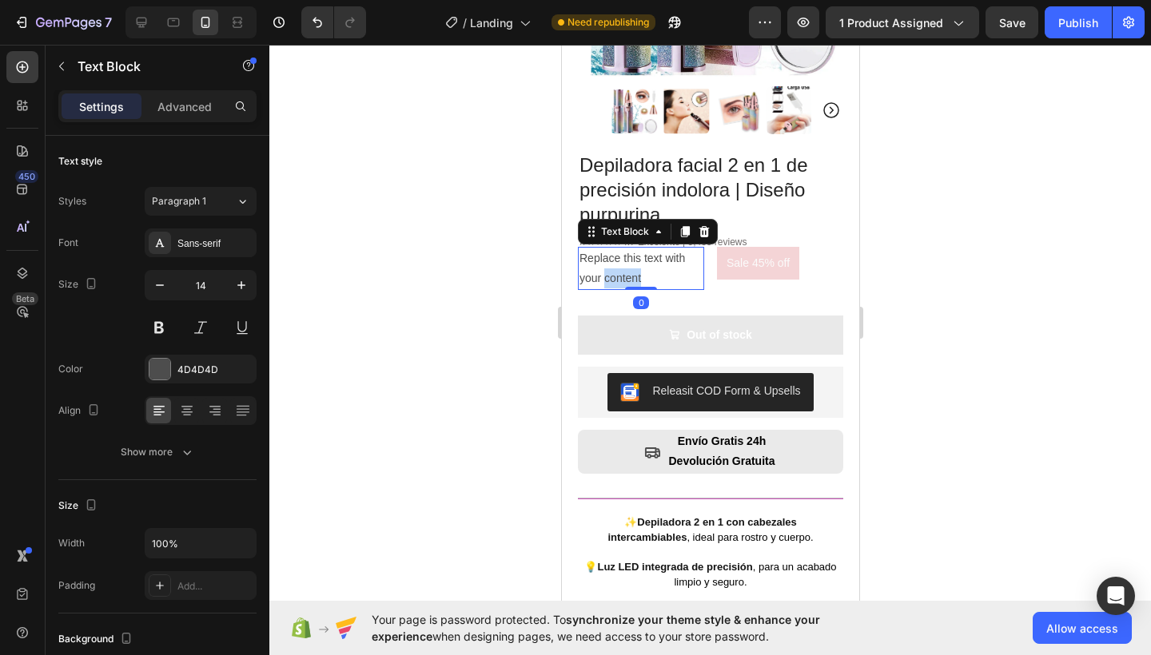
click at [618, 261] on p "Replace this text with your content" at bounding box center [639, 268] width 123 height 40
click at [617, 261] on p "Replace this text with your content" at bounding box center [639, 268] width 123 height 40
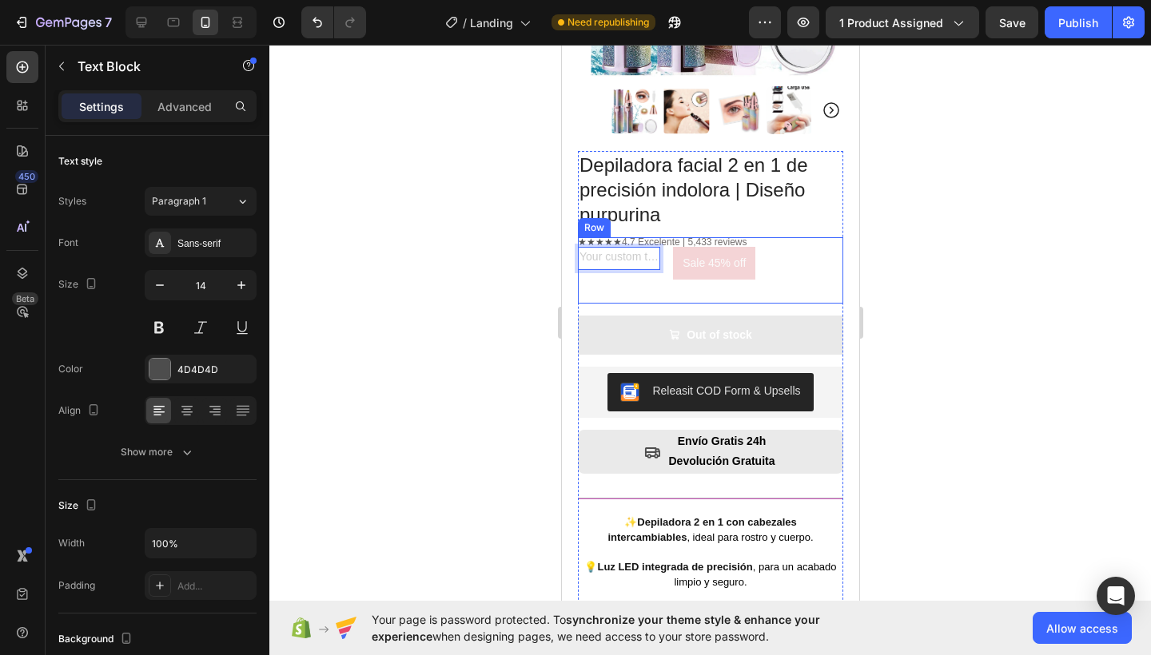
click at [717, 287] on div "★★★★★ 4.7 Excelente | 5,433 reviews Text Block Text Block 0 Sale 45% off Produc…" at bounding box center [665, 270] width 177 height 66
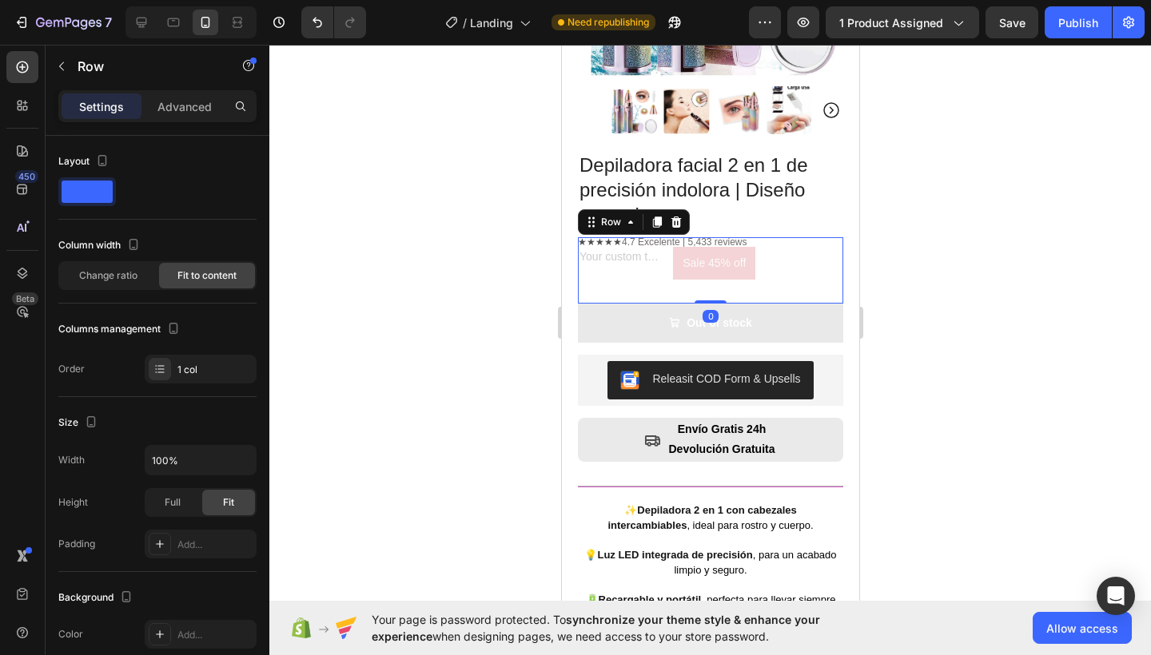
drag, startPoint x: 706, startPoint y: 300, endPoint x: 710, endPoint y: 278, distance: 22.9
click at [710, 278] on div "★★★★★ 4.7 Excelente | 5,433 reviews Text Block Text Block Sale 45% off Product …" at bounding box center [709, 270] width 265 height 66
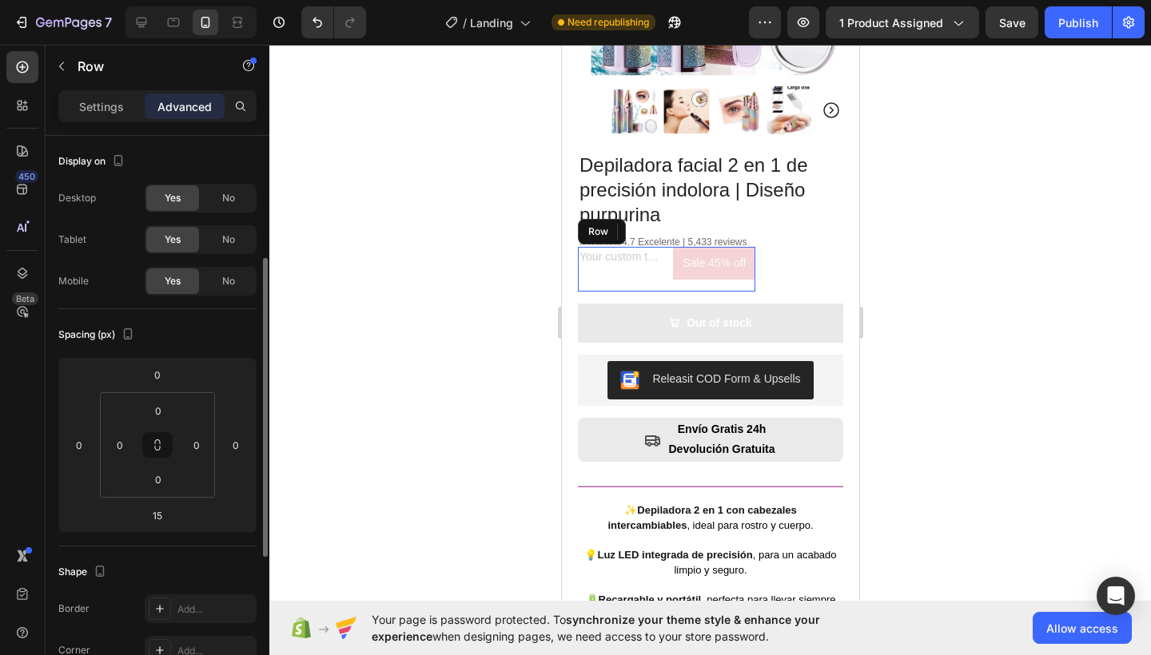
click at [663, 247] on div "Text Block Sale 45% off Product Badge Row" at bounding box center [665, 269] width 177 height 45
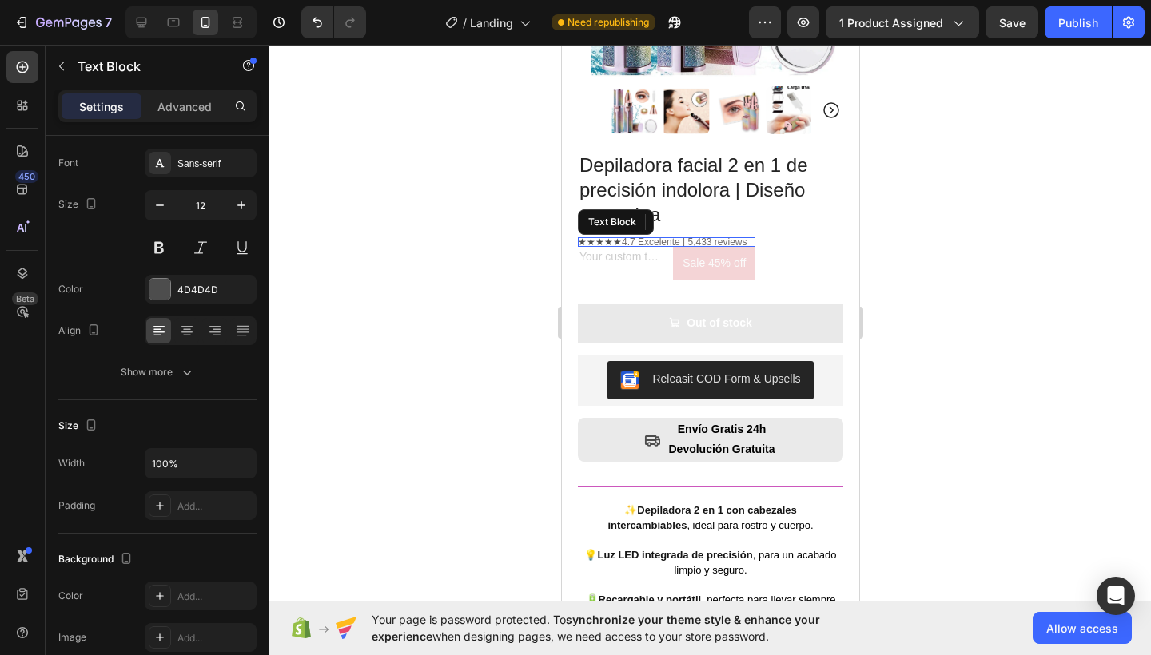
click at [733, 237] on span "4.7 Excelente | 5,433 reviews" at bounding box center [683, 242] width 125 height 11
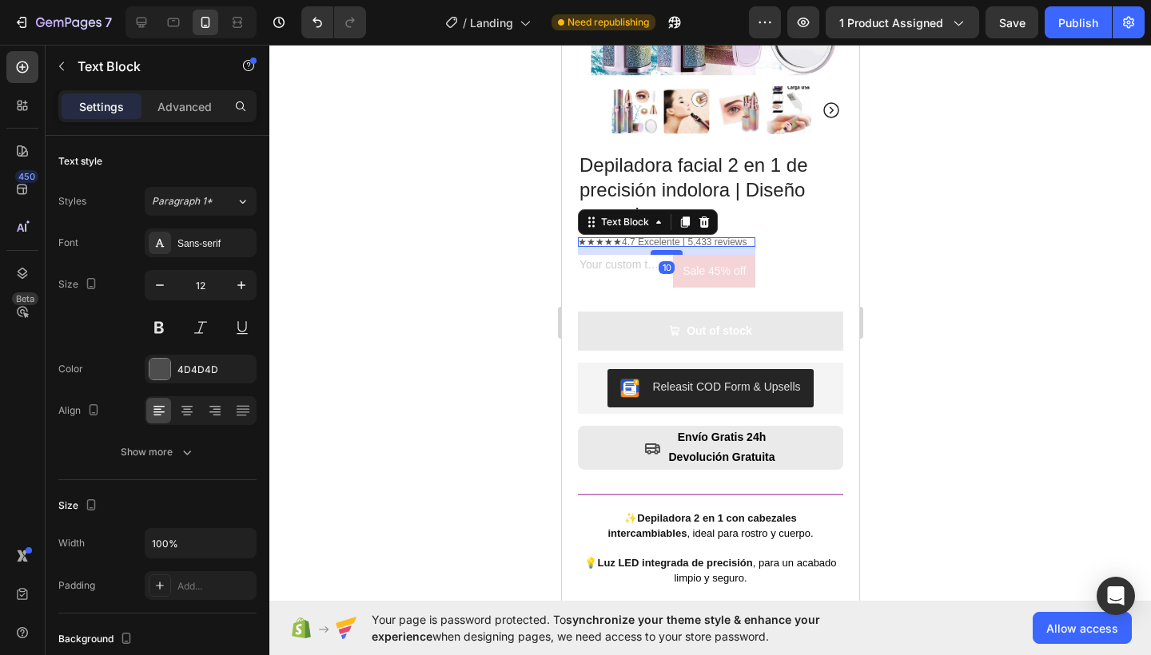
drag, startPoint x: 678, startPoint y: 233, endPoint x: 667, endPoint y: 241, distance: 13.1
click at [667, 250] on div at bounding box center [666, 252] width 32 height 5
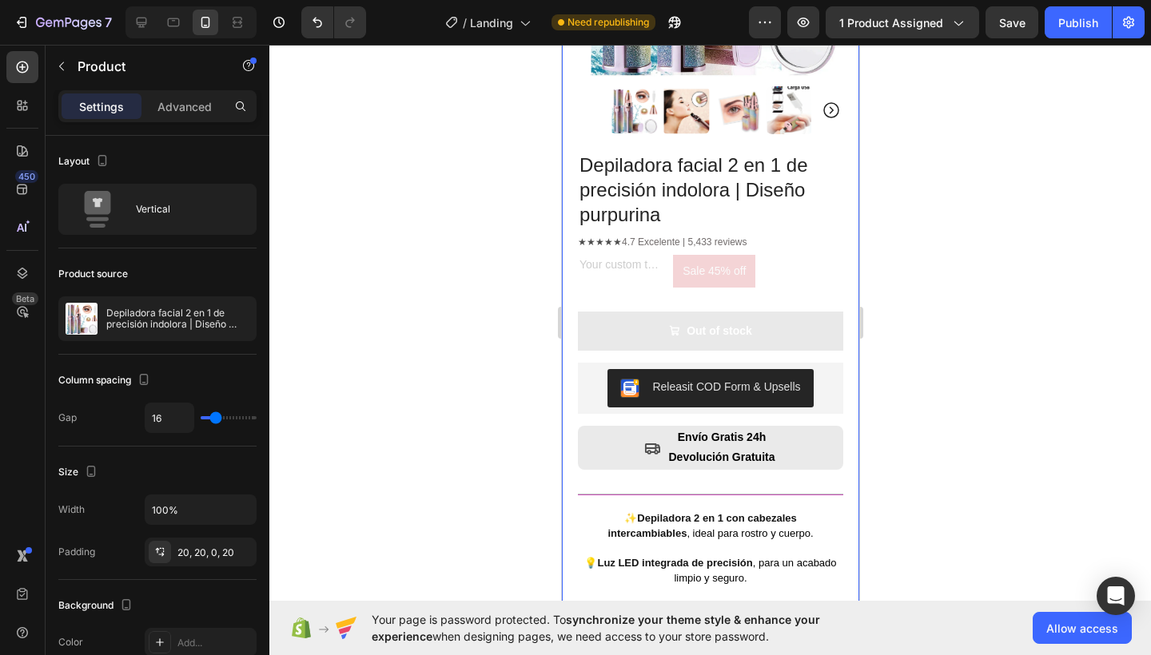
click at [845, 207] on div "Product Images Row Depiladora facial 2 en 1 de precisión indolora | Diseño purp…" at bounding box center [709, 377] width 297 height 1156
click at [613, 255] on div "Rich Text Editor. Editing area: main" at bounding box center [618, 266] width 82 height 23
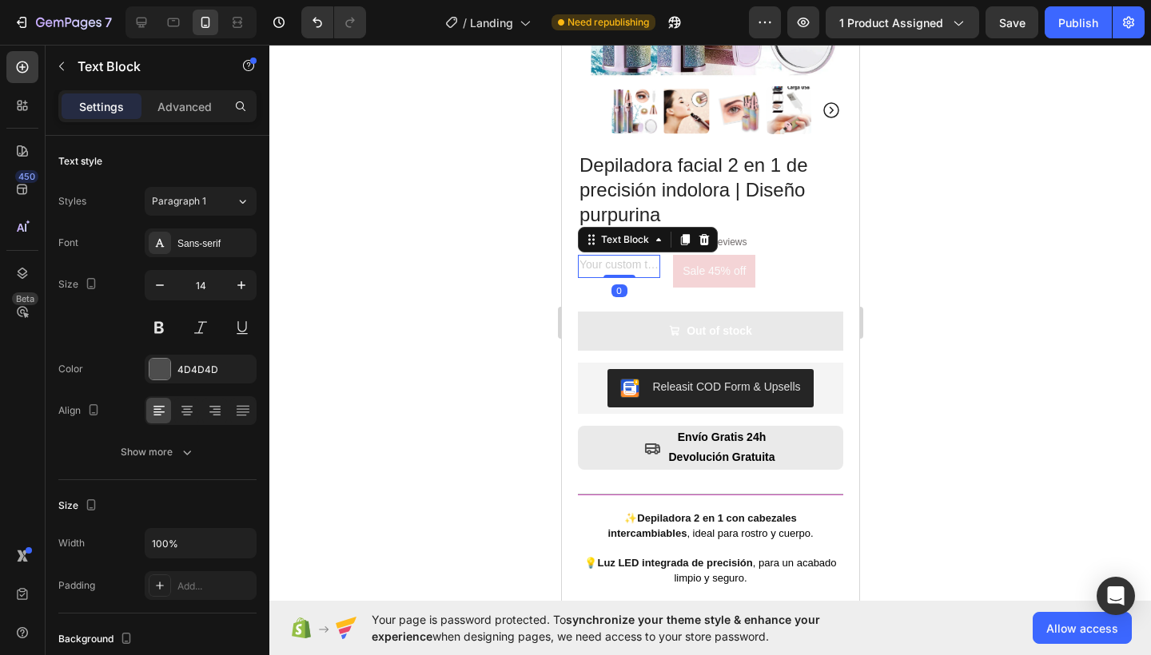
click at [609, 255] on div "Rich Text Editor. Editing area: main" at bounding box center [618, 266] width 82 height 23
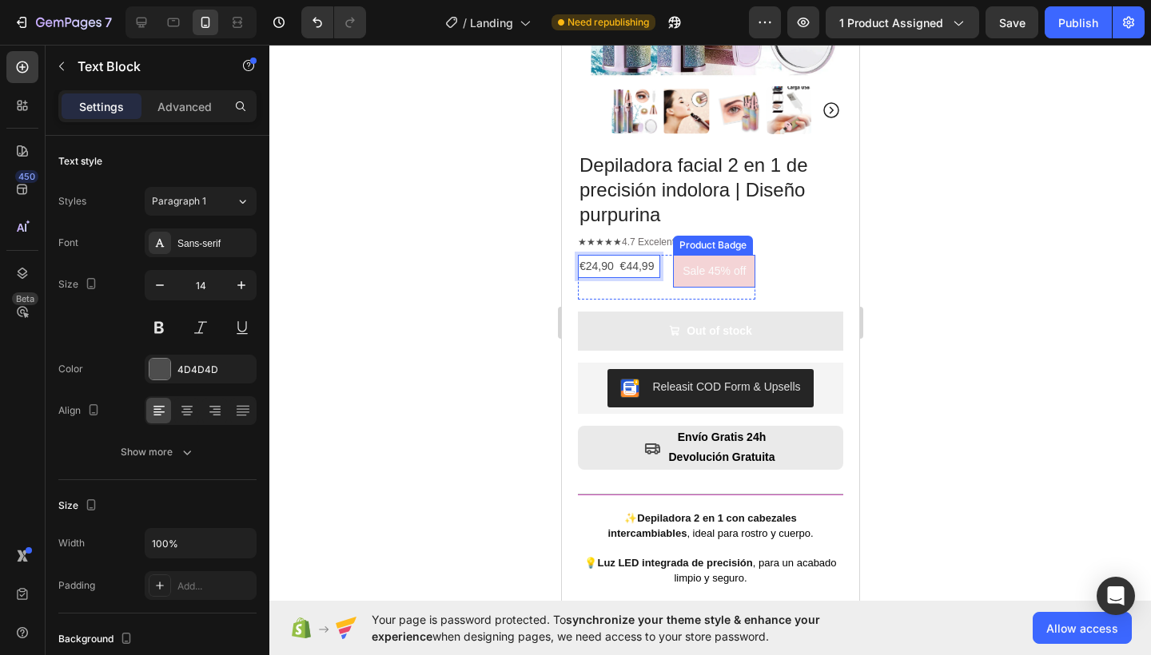
click at [688, 273] on pre "Sale 45% off" at bounding box center [713, 271] width 82 height 33
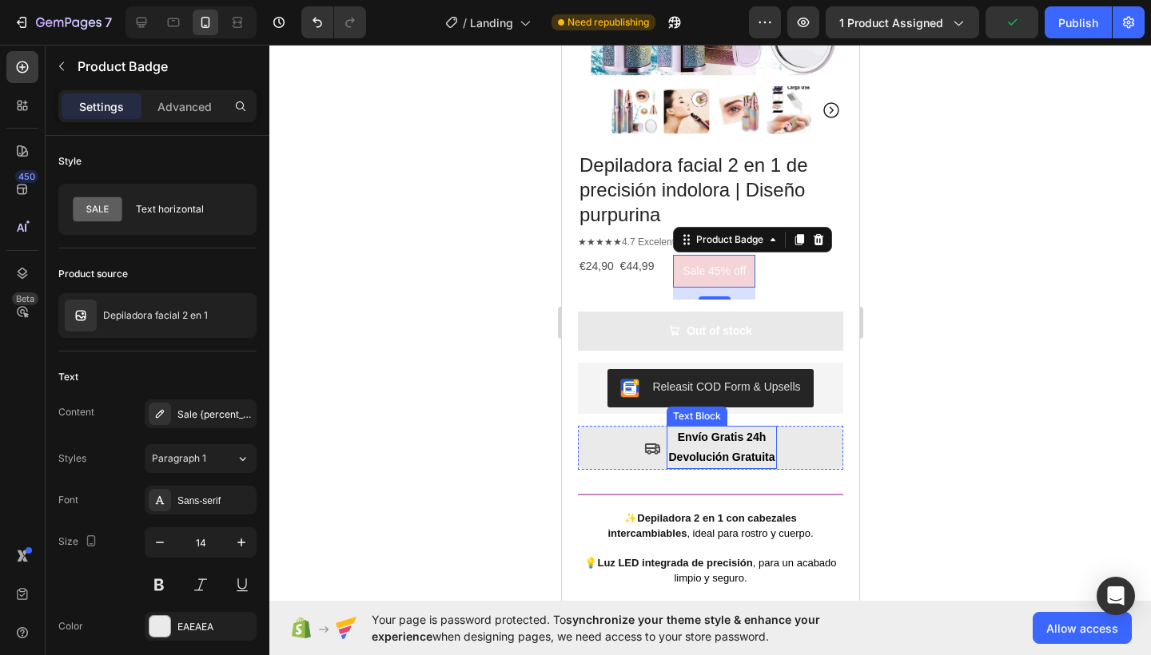
scroll to position [415, 0]
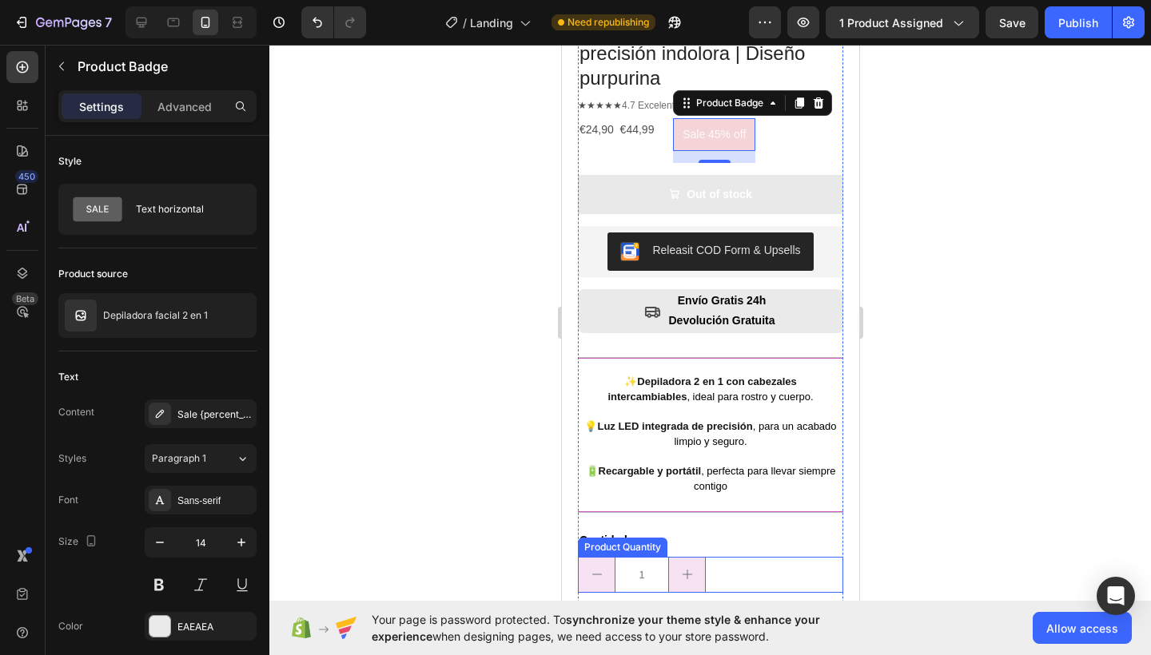
click at [682, 569] on button "increment" at bounding box center [686, 575] width 36 height 34
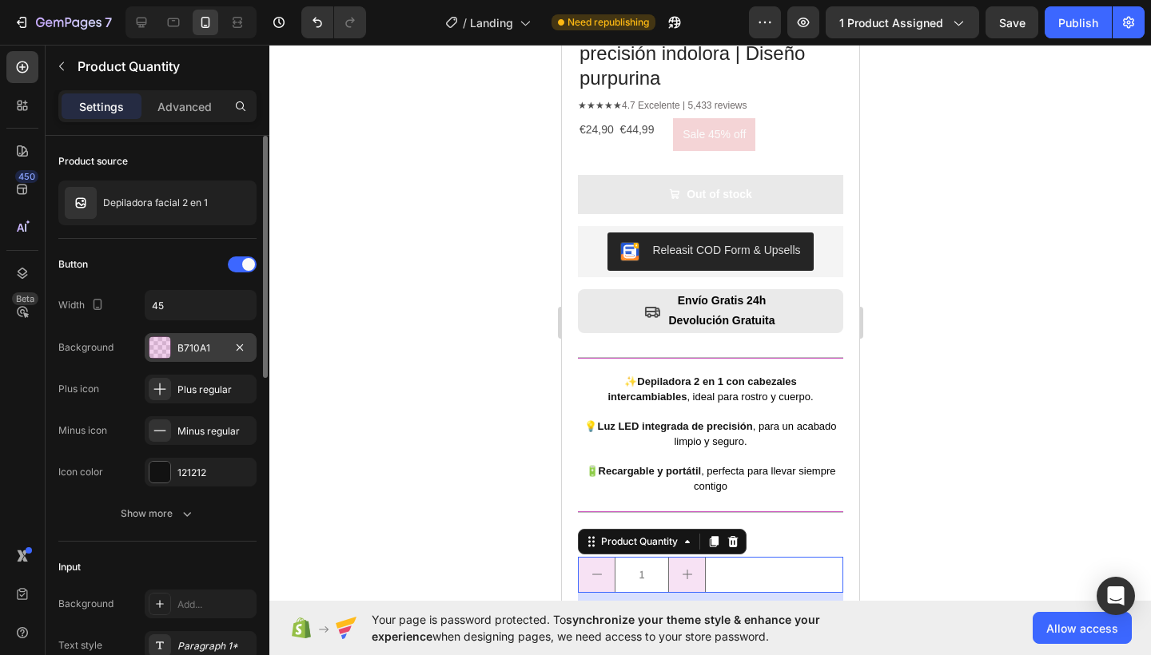
click at [174, 337] on div "B710A1" at bounding box center [201, 347] width 112 height 29
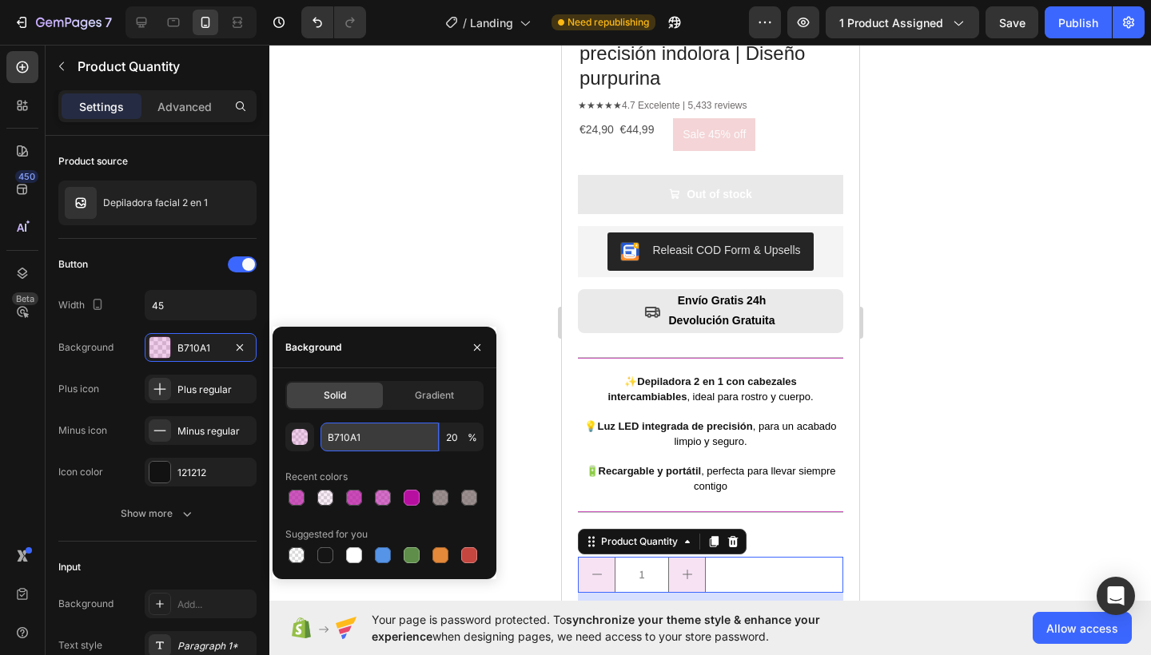
click at [349, 427] on input "B710A1" at bounding box center [379, 437] width 118 height 29
click at [348, 430] on input "B710A1" at bounding box center [379, 437] width 118 height 29
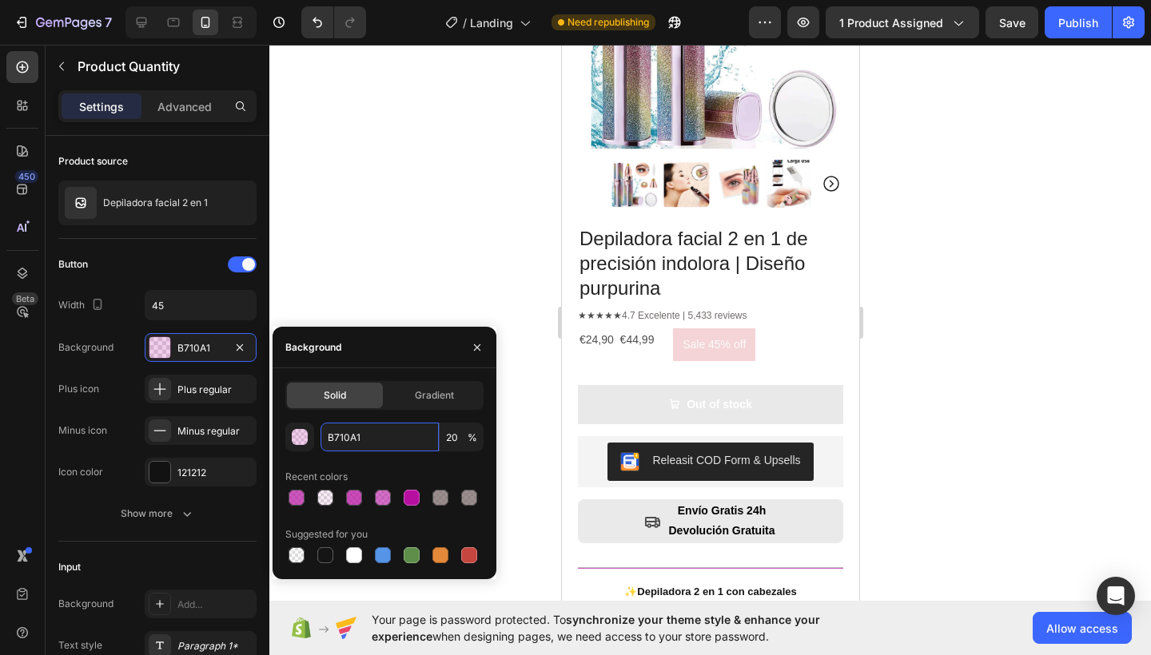
scroll to position [109, 0]
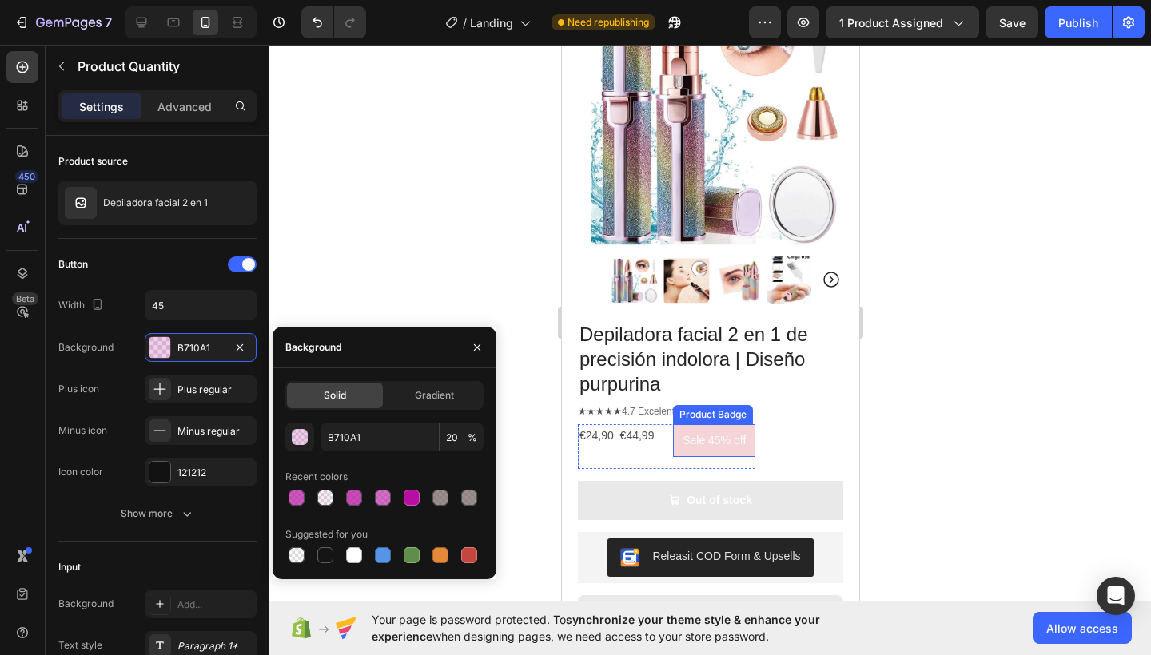
click at [710, 433] on pre "Sale 45% off" at bounding box center [713, 440] width 82 height 33
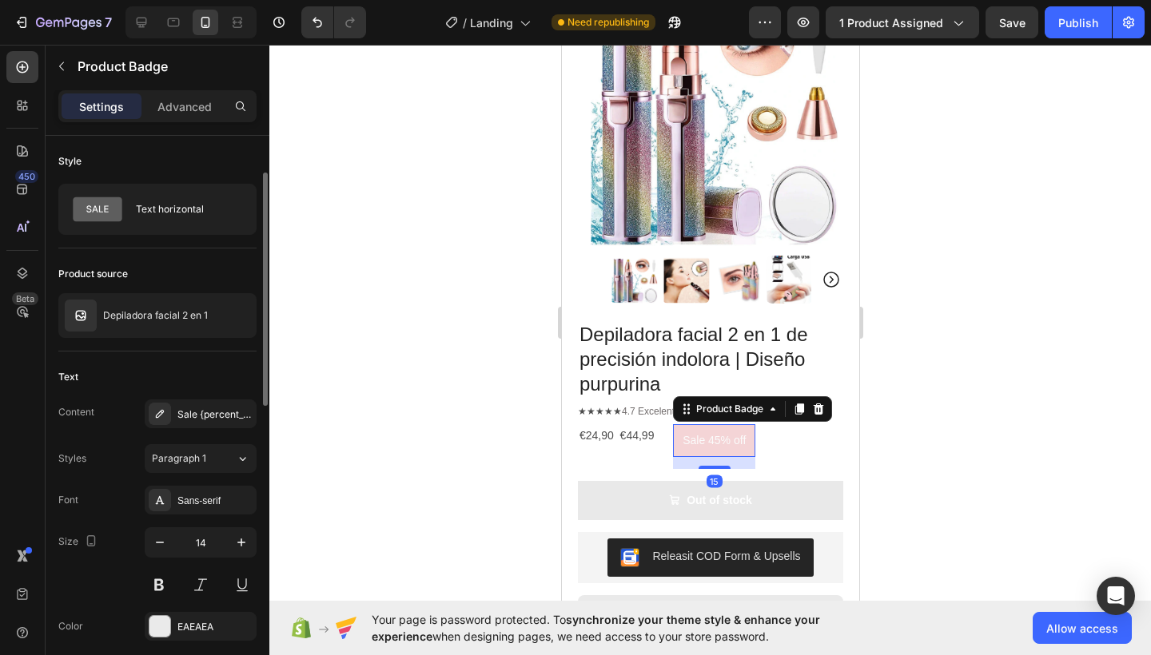
scroll to position [104, 0]
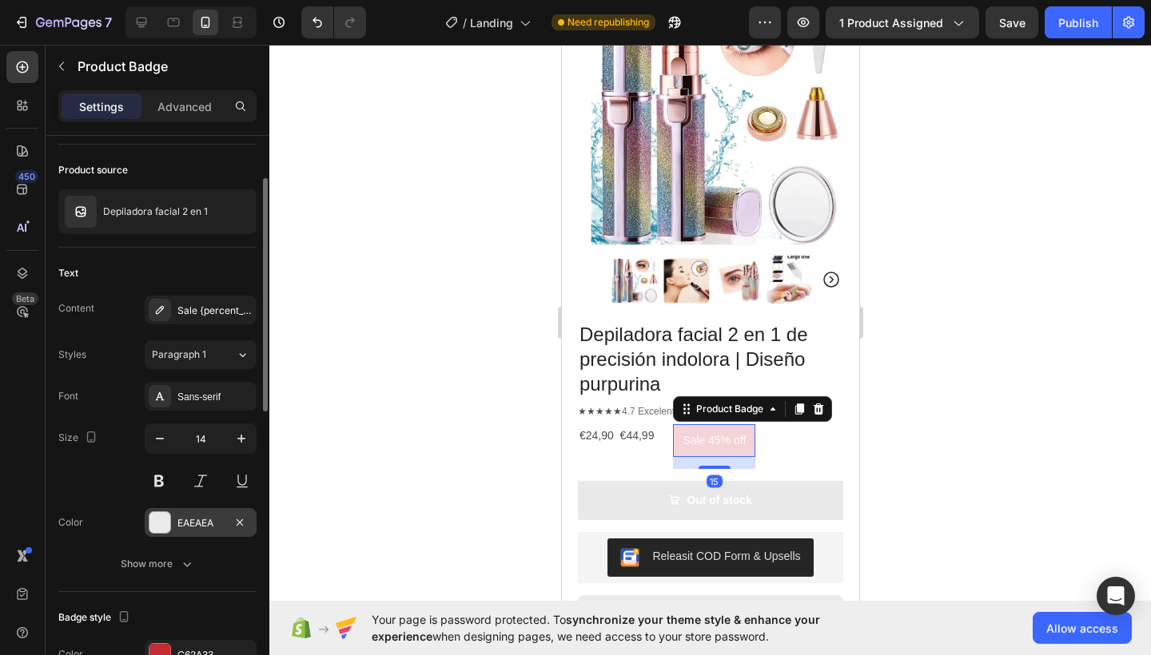
click at [199, 516] on div "EAEAEA" at bounding box center [200, 523] width 46 height 14
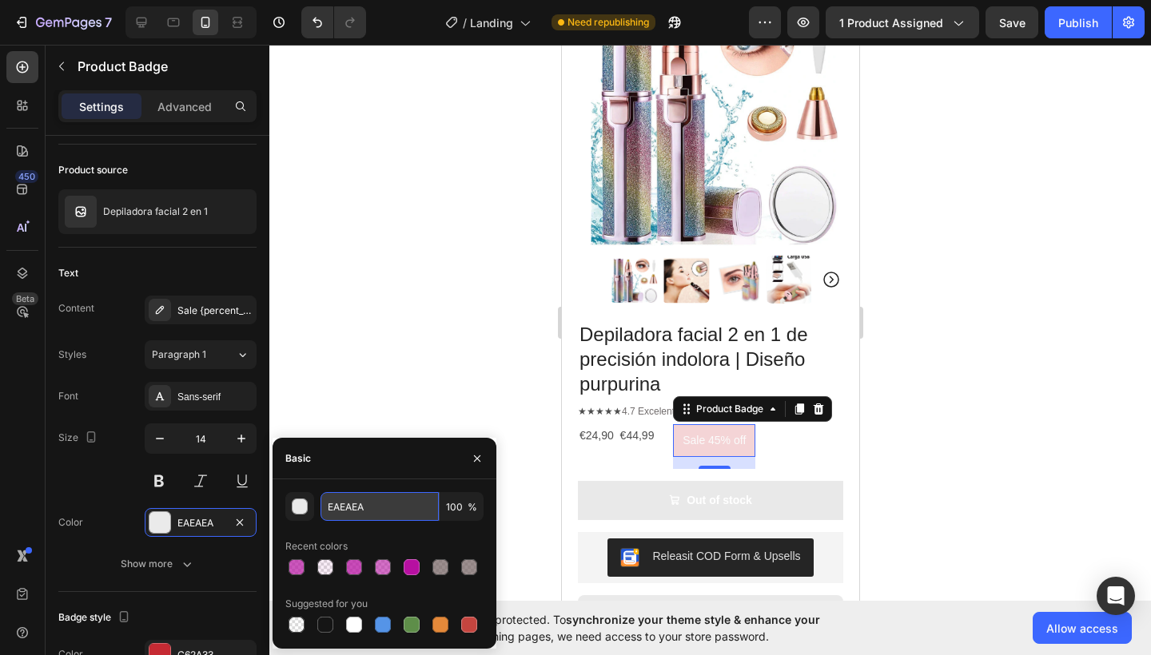
click at [366, 506] on input "EAEAEA" at bounding box center [379, 506] width 118 height 29
paste input "B710A1"
click at [459, 508] on input "100" at bounding box center [461, 506] width 44 height 29
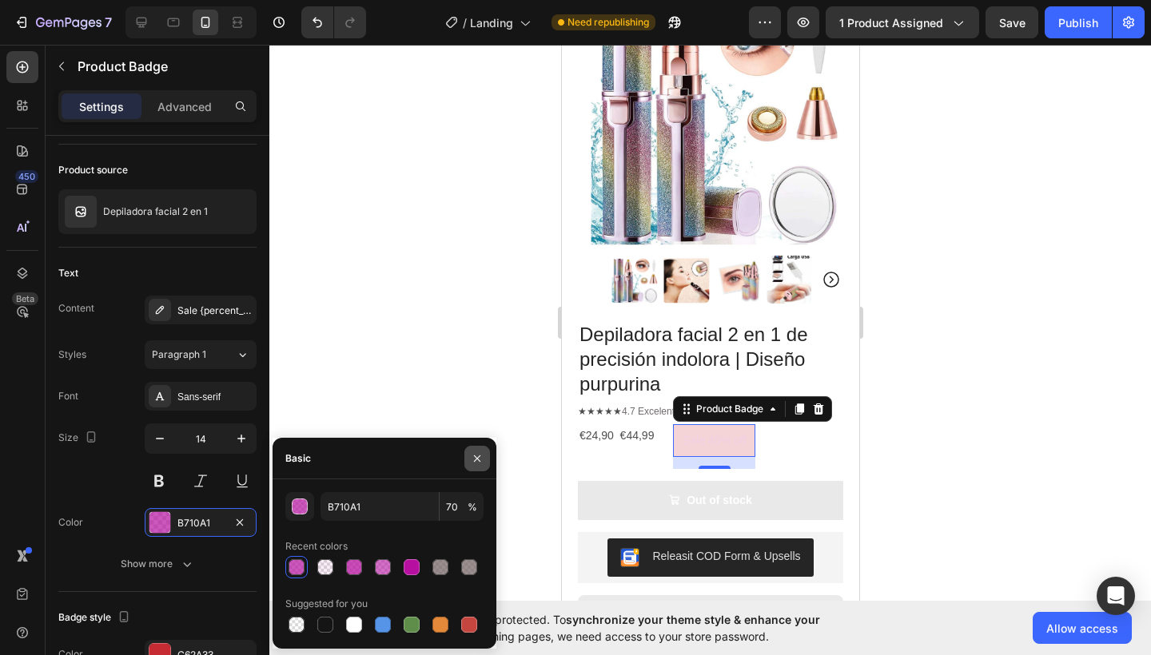
click at [481, 456] on icon "button" at bounding box center [477, 458] width 13 height 13
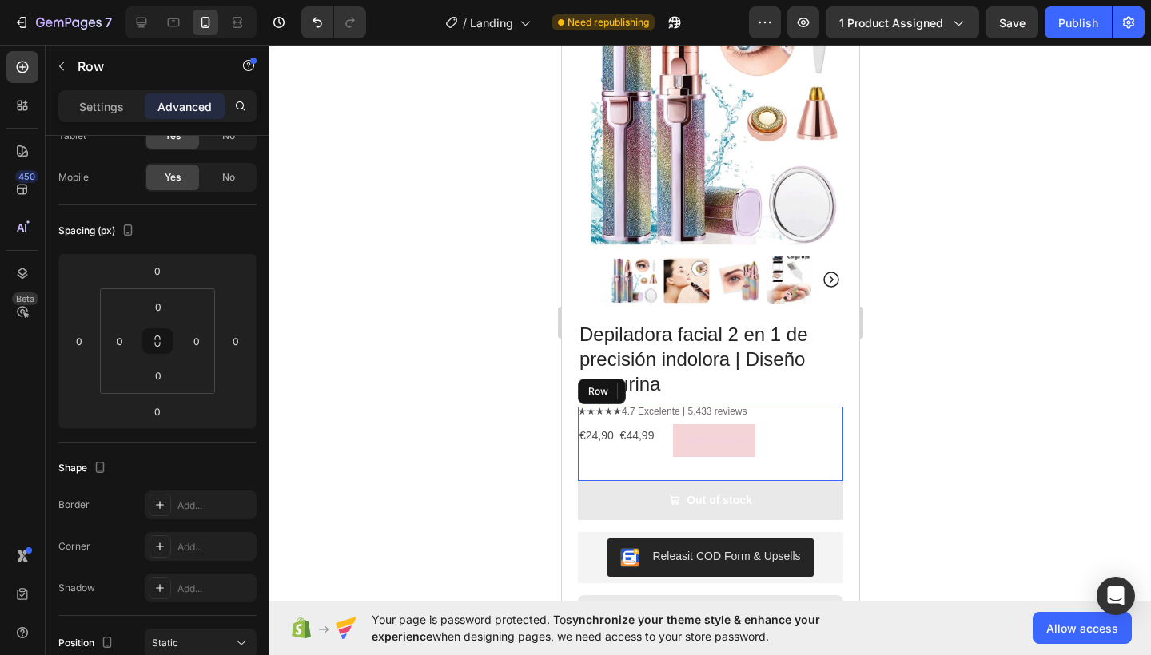
click at [813, 438] on div "★★★★★ 4.7 Excelente | 5,433 reviews Text Block €24,90 €44,99 Text Block Sale 45…" at bounding box center [709, 444] width 265 height 74
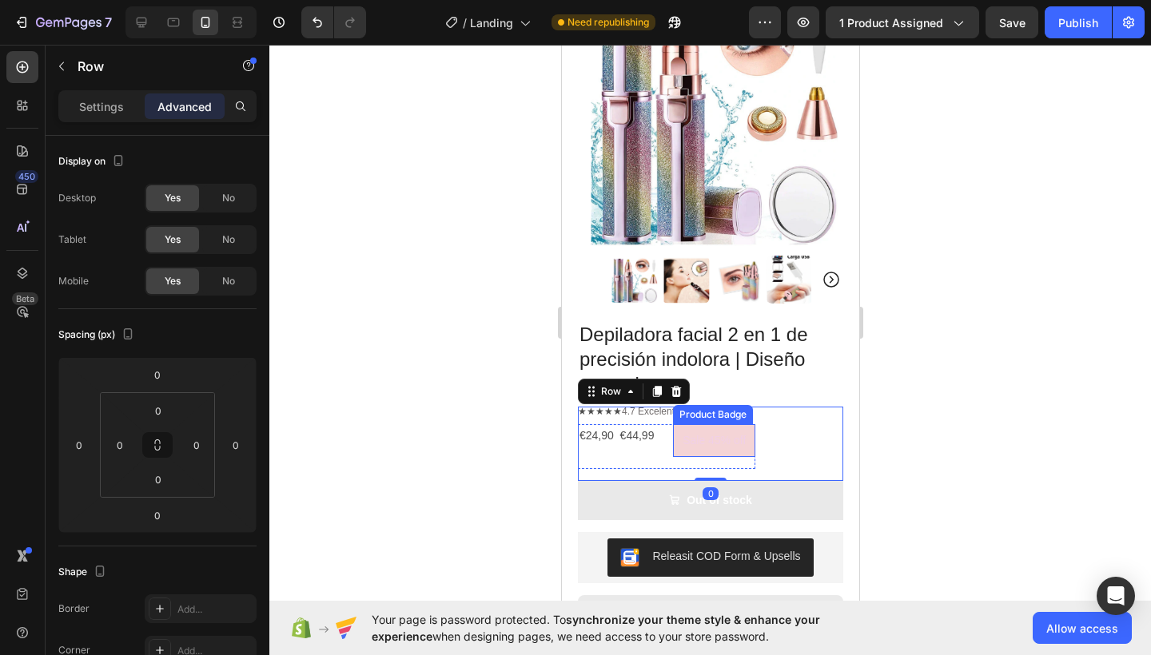
click at [703, 426] on pre "Sale 45% off" at bounding box center [713, 440] width 82 height 33
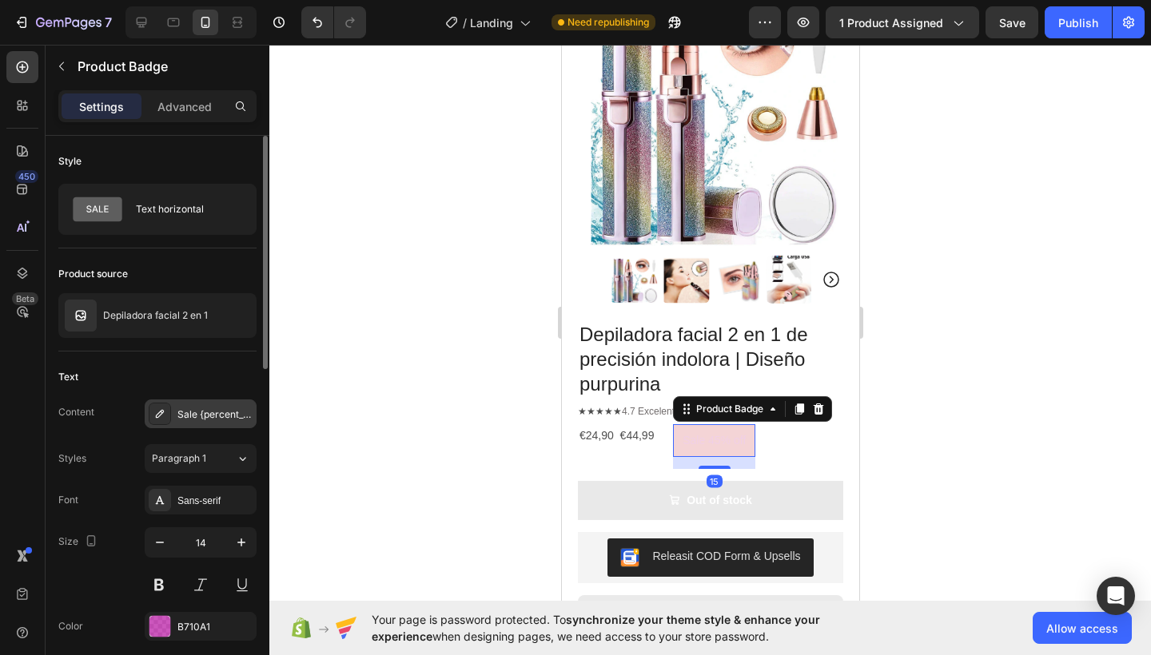
click at [205, 418] on div "Sale {percent_discount} off" at bounding box center [214, 414] width 75 height 14
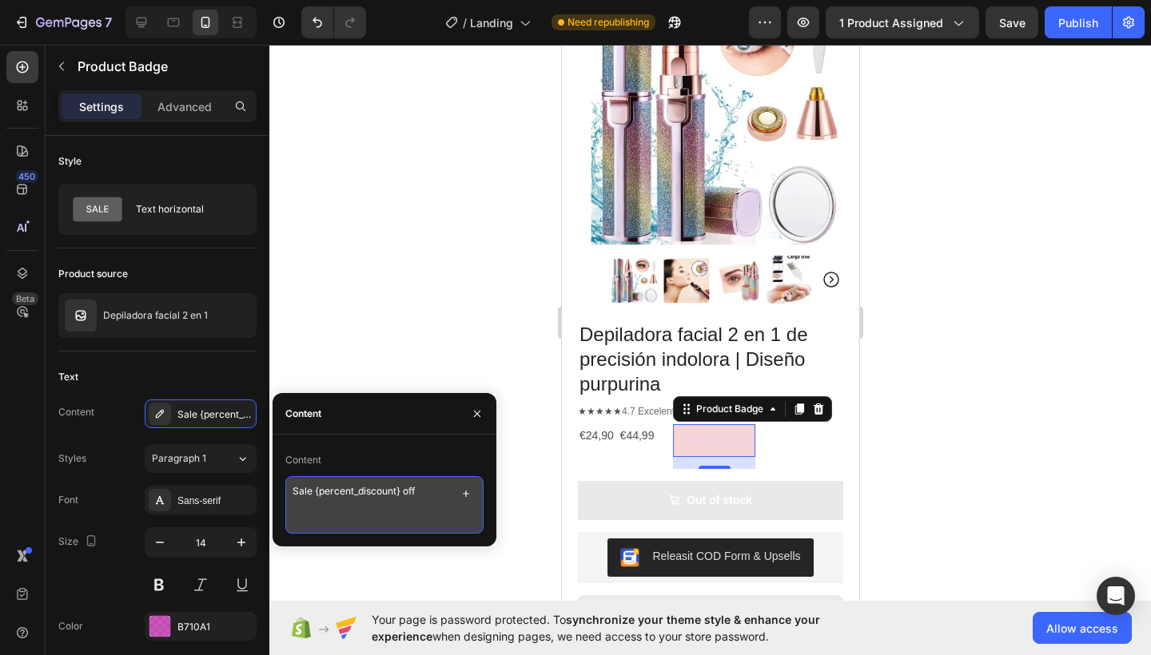
click at [423, 489] on textarea "Sale {percent_discount} off" at bounding box center [384, 505] width 198 height 58
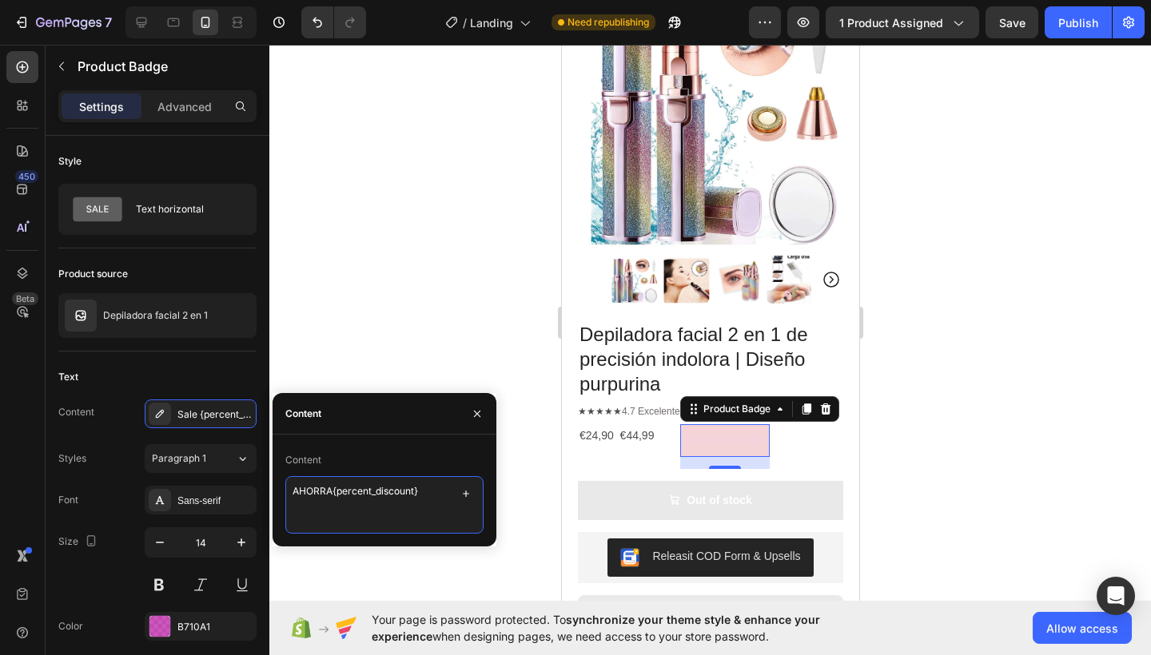
click at [329, 523] on textarea "AHORRA{percent_discount}" at bounding box center [384, 505] width 198 height 58
click at [292, 491] on textarea "AHORRA{percent_discount}" at bounding box center [384, 505] width 198 height 58
click at [478, 409] on icon "button" at bounding box center [477, 413] width 13 height 13
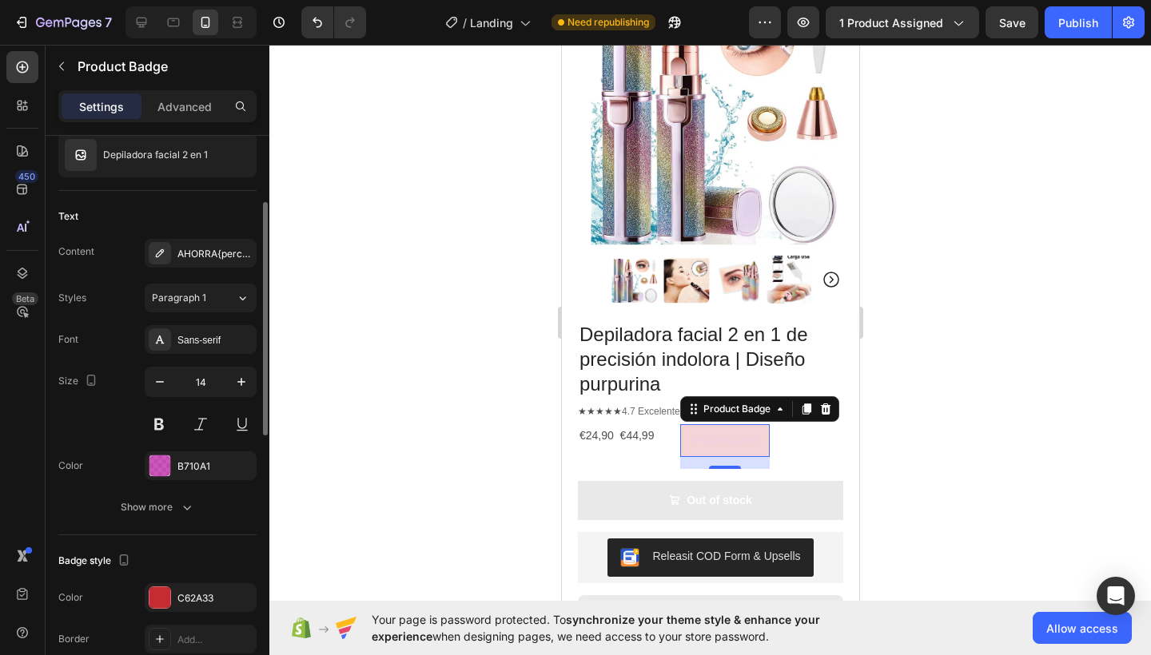
scroll to position [186, 0]
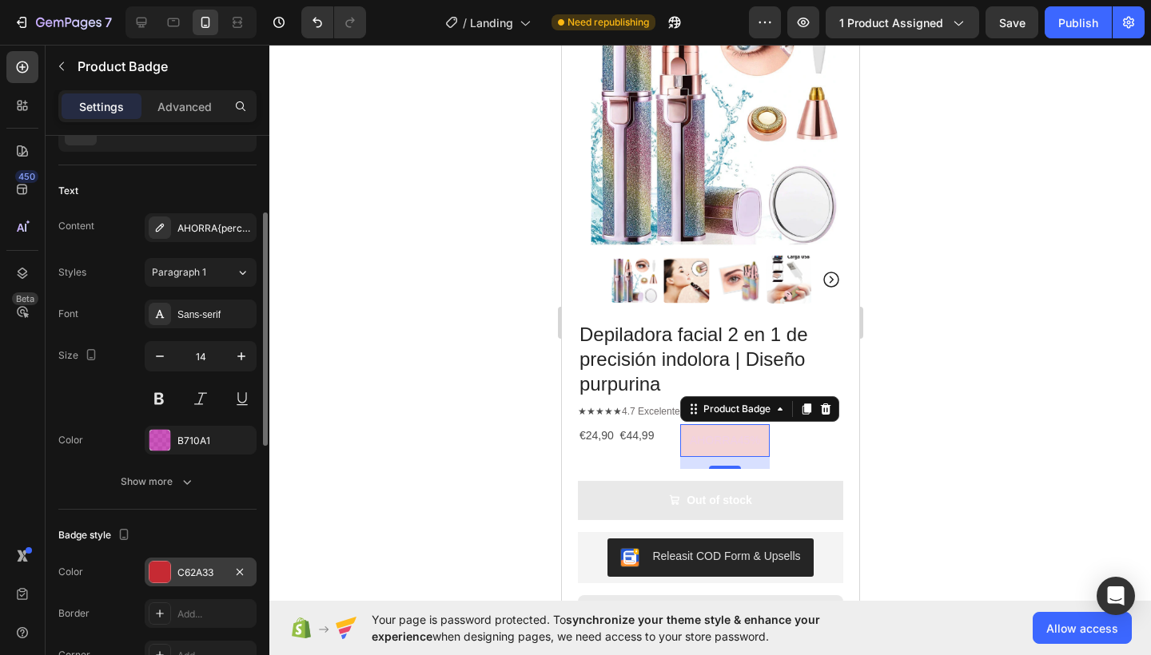
click at [193, 564] on div "C62A33" at bounding box center [201, 572] width 112 height 29
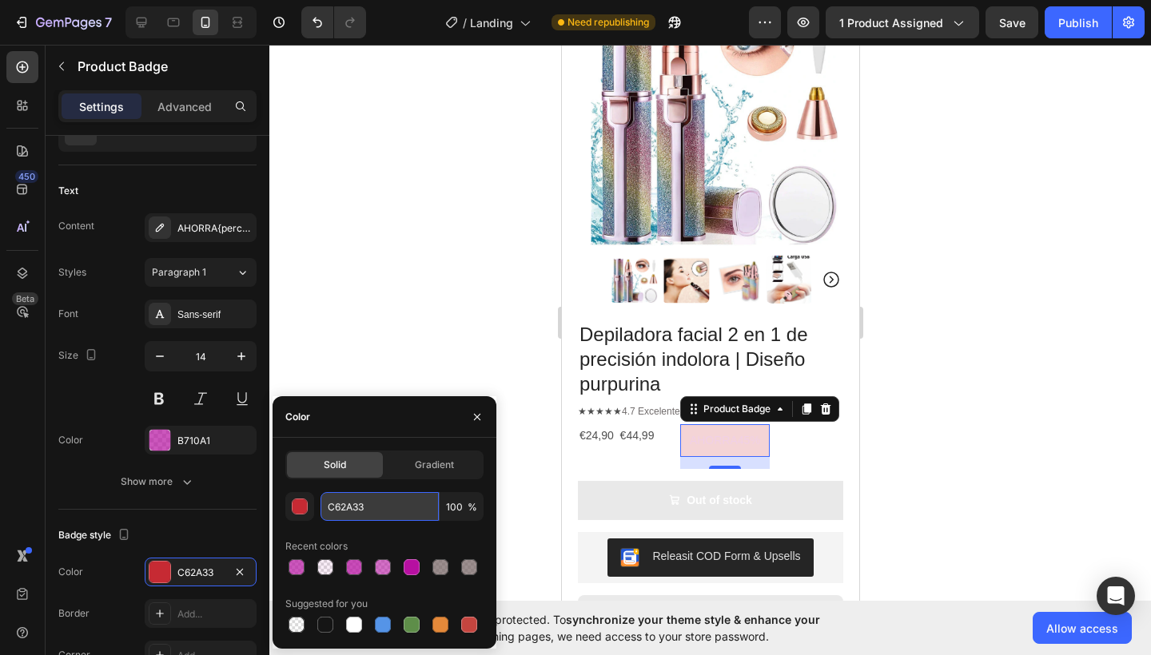
click at [377, 507] on input "C62A33" at bounding box center [379, 506] width 118 height 29
paste input "B710A1"
click at [465, 507] on input "100" at bounding box center [461, 506] width 44 height 29
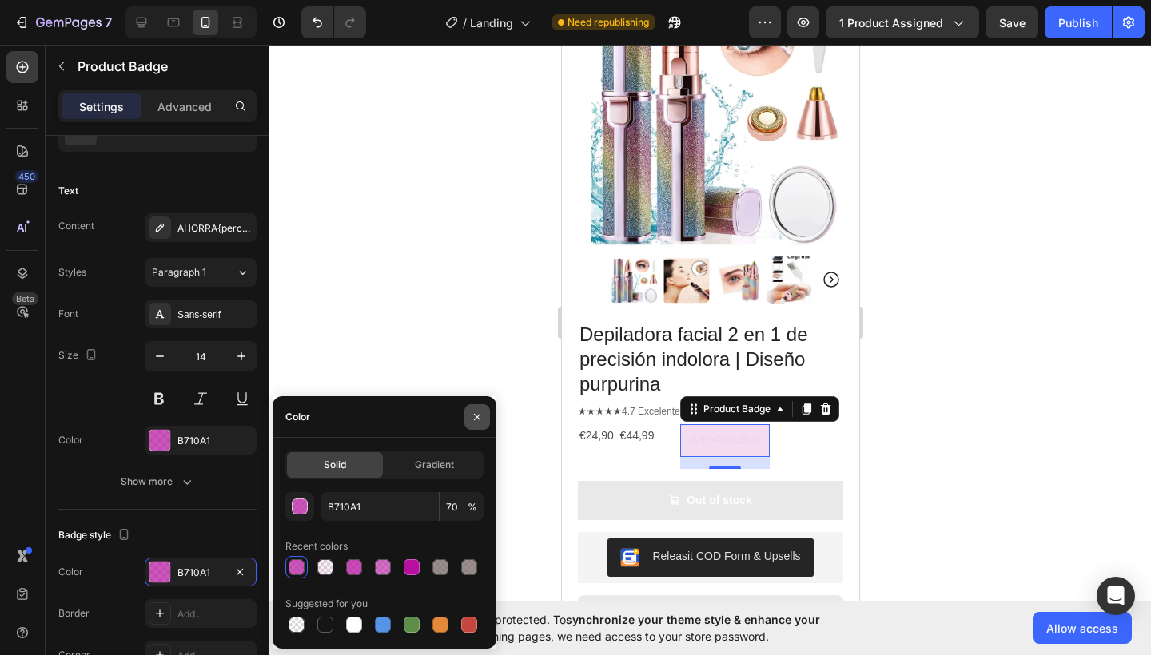
click at [471, 411] on icon "button" at bounding box center [477, 417] width 13 height 13
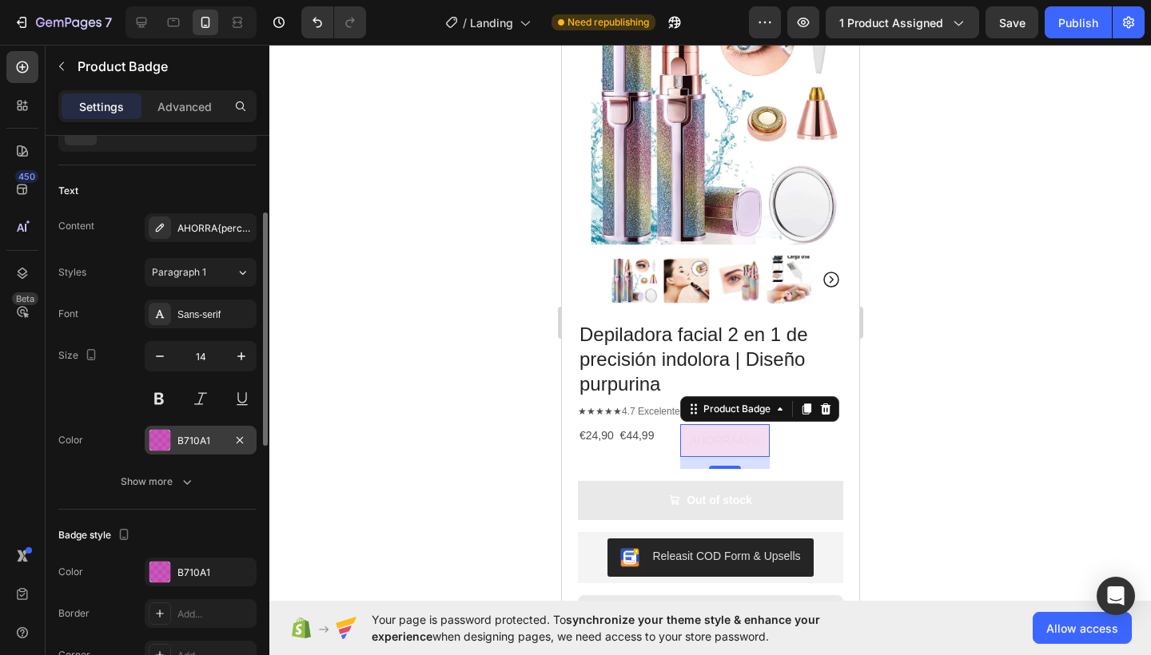
click at [198, 440] on div "B710A1" at bounding box center [200, 441] width 46 height 14
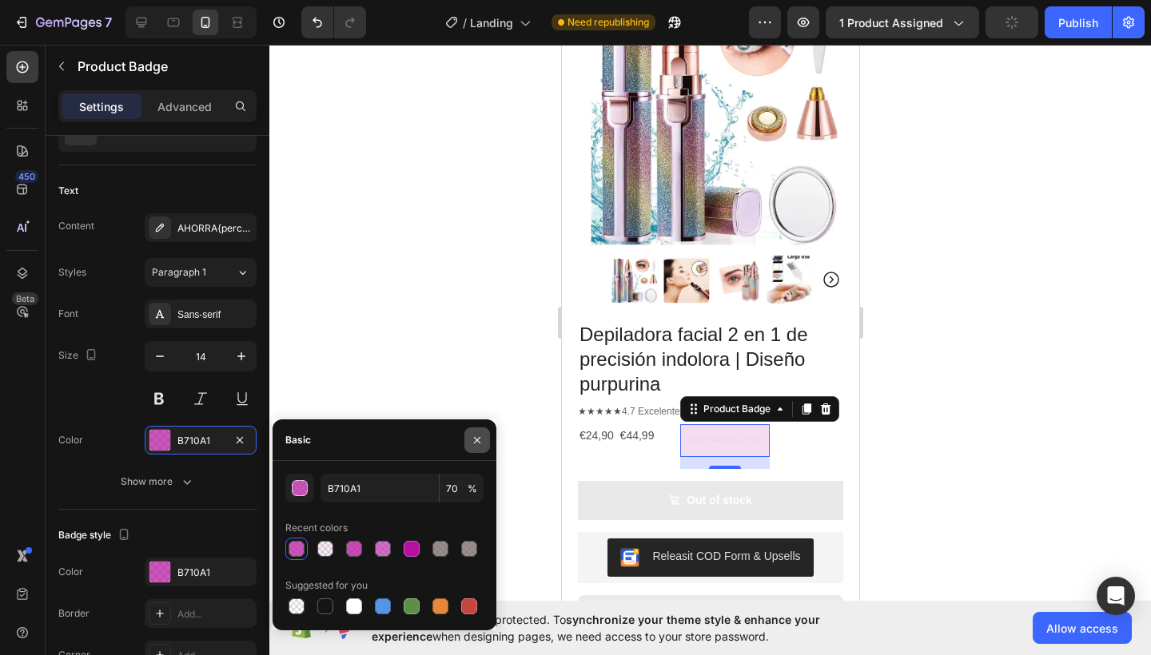
click at [473, 440] on icon "button" at bounding box center [477, 440] width 13 height 13
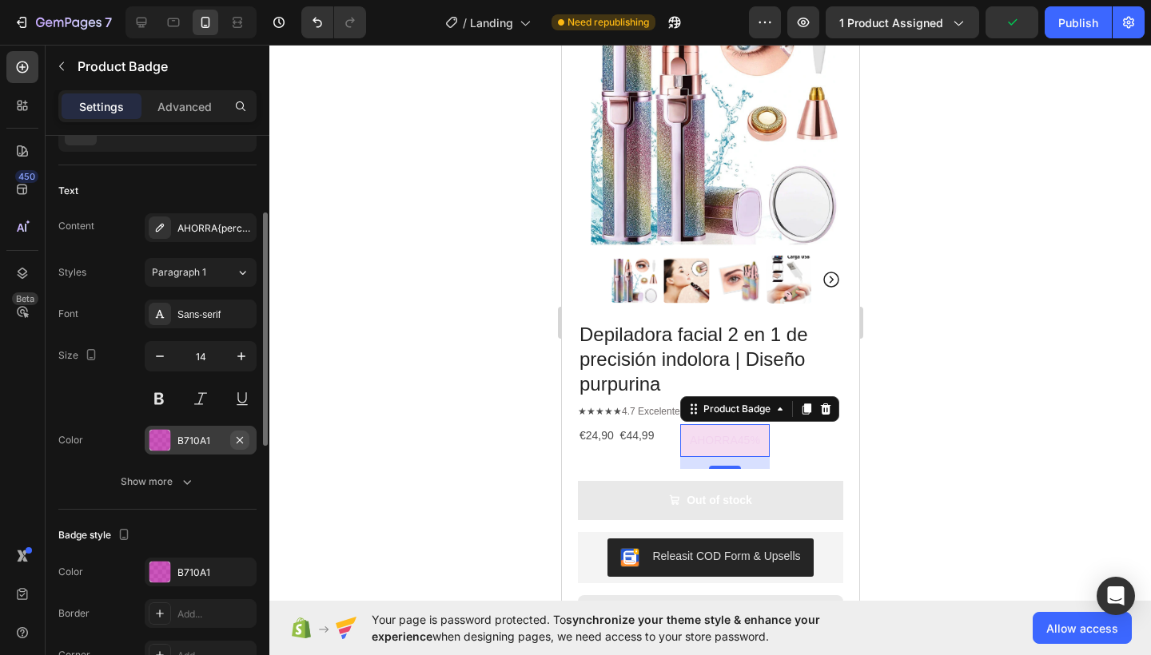
click at [244, 442] on icon "button" at bounding box center [239, 440] width 13 height 13
click at [173, 439] on div "Add..." at bounding box center [201, 440] width 112 height 29
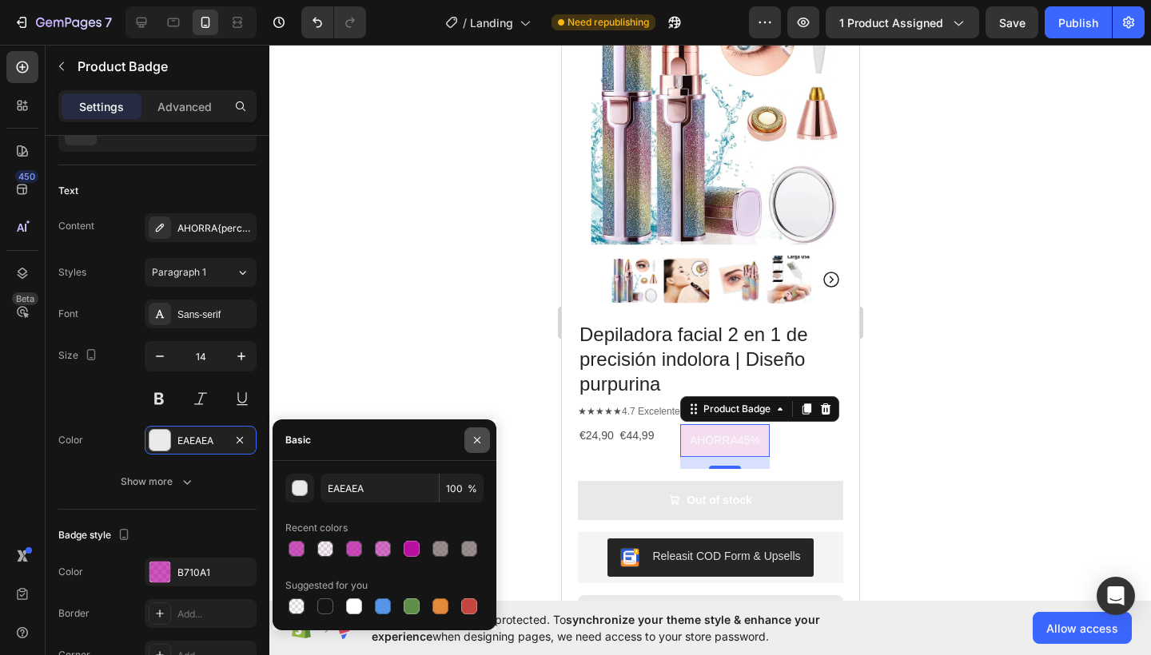
click at [479, 443] on icon "button" at bounding box center [477, 440] width 13 height 13
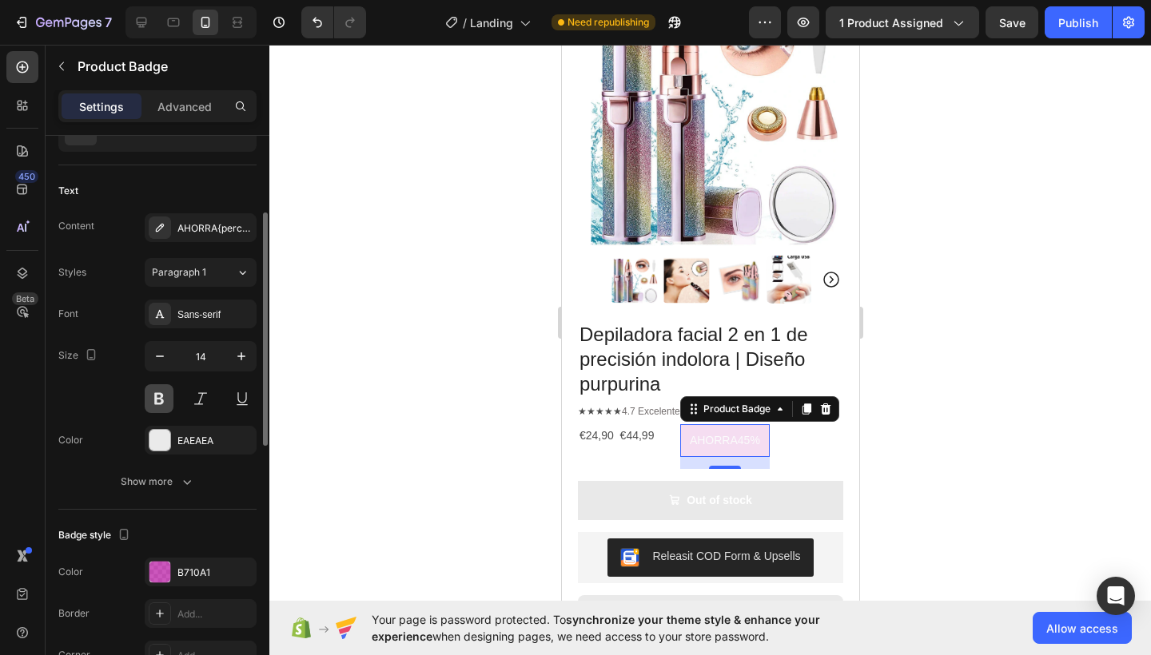
click at [165, 399] on button at bounding box center [159, 398] width 29 height 29
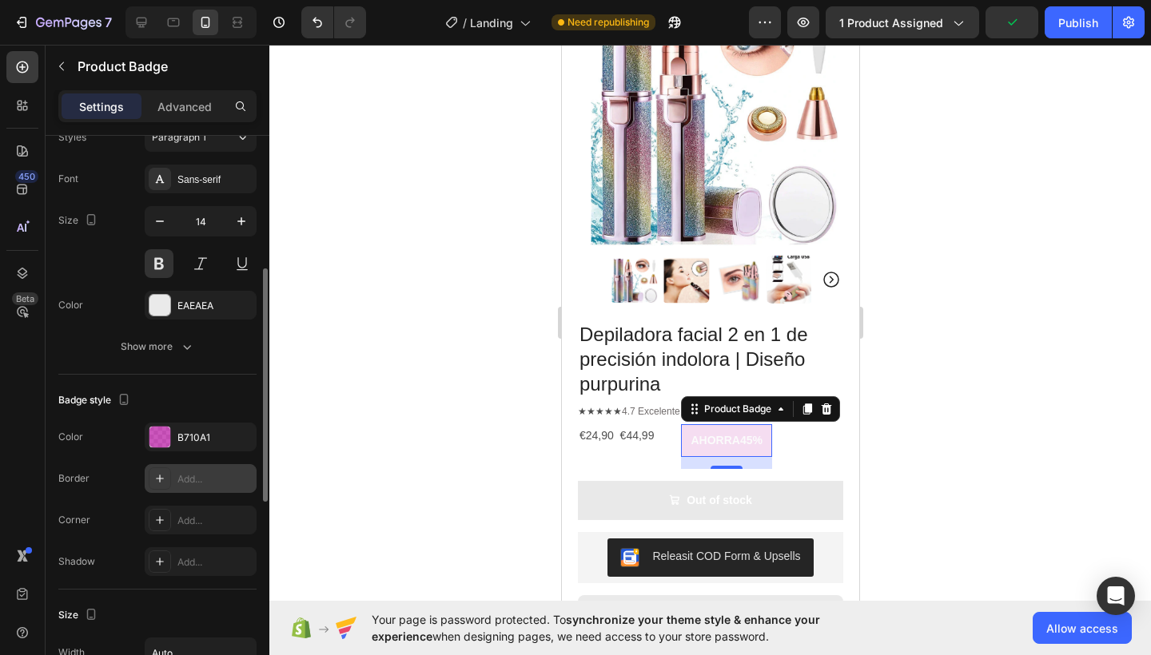
scroll to position [352, 0]
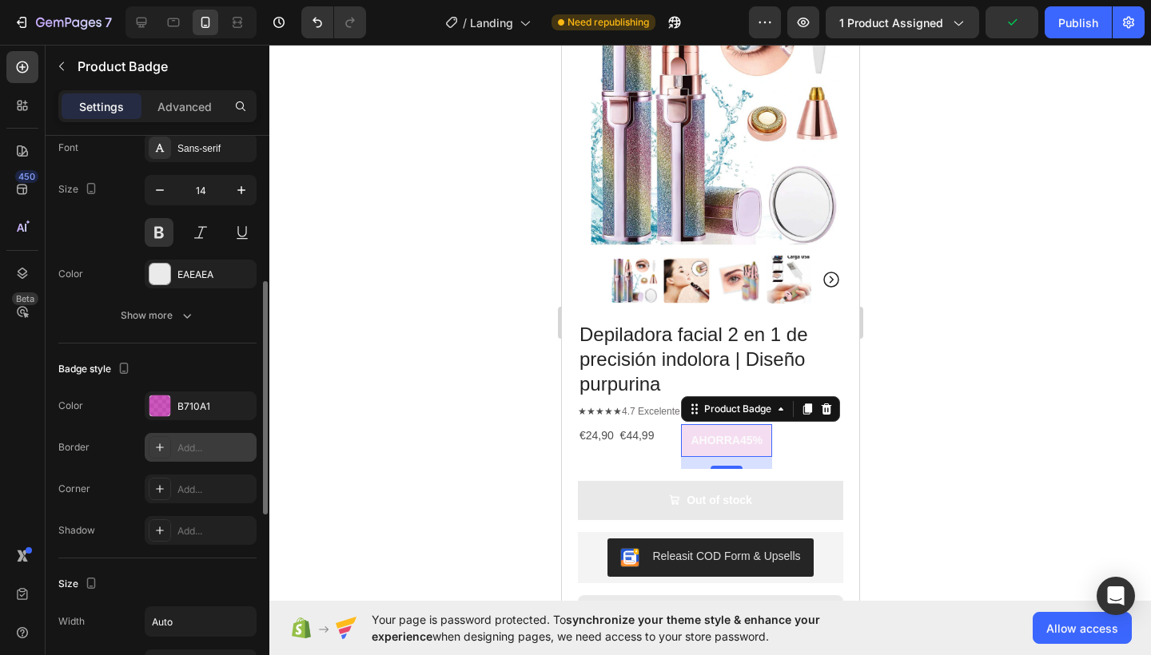
click at [199, 456] on div "Add..." at bounding box center [201, 447] width 112 height 29
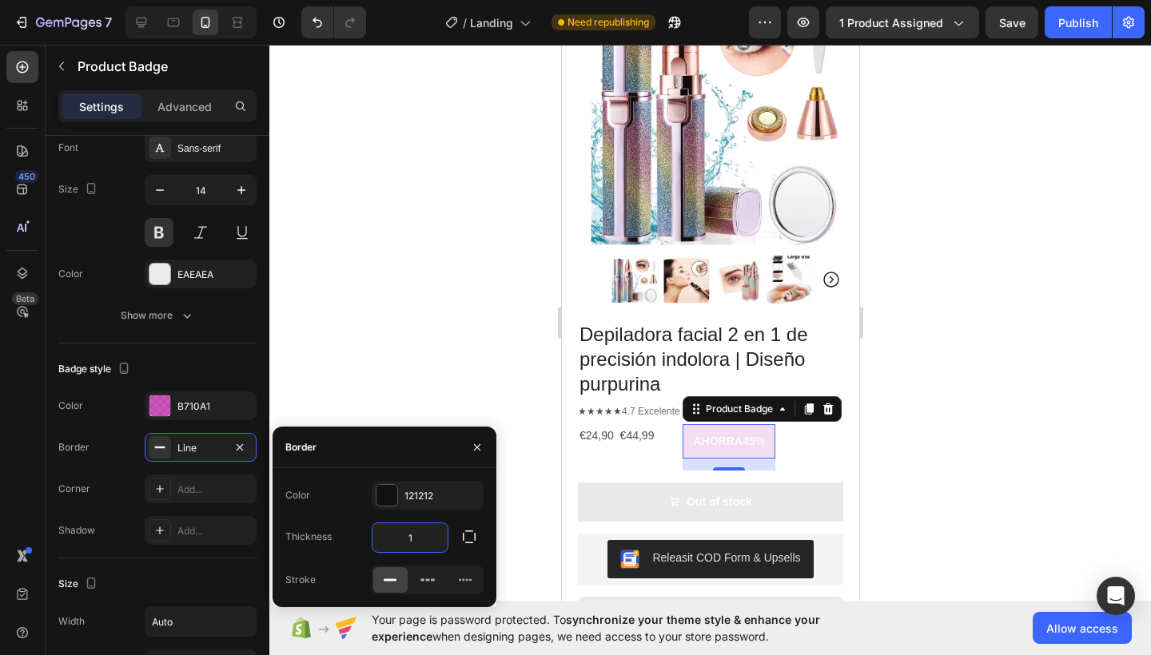
click at [420, 537] on input "1" at bounding box center [409, 537] width 75 height 29
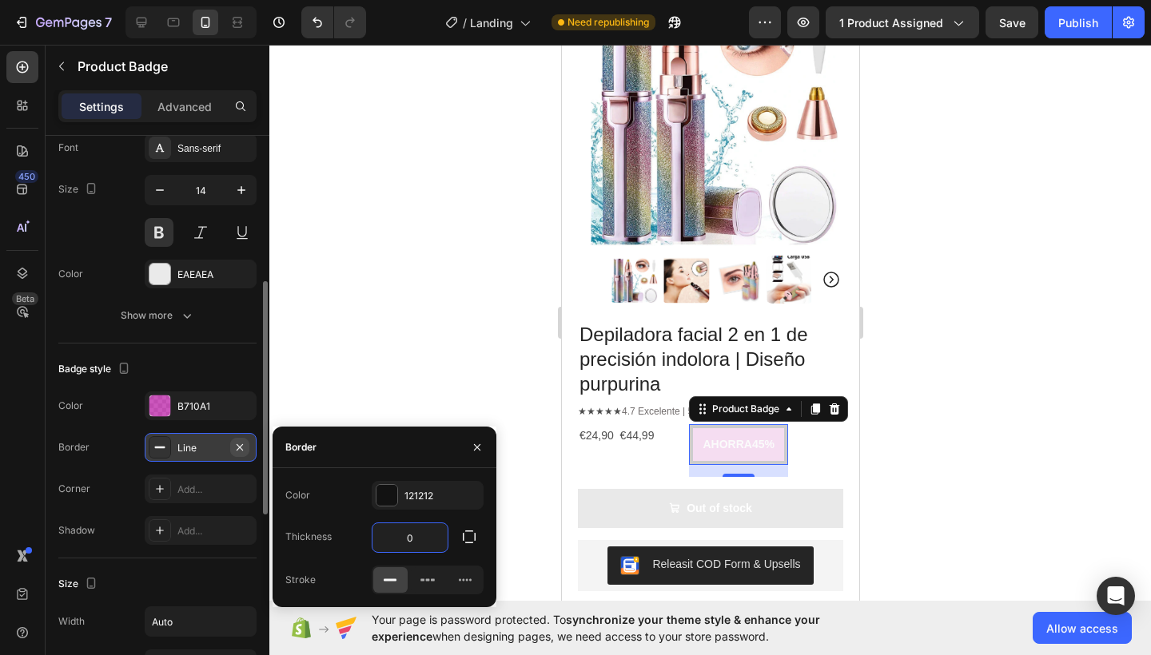
click at [241, 445] on icon "button" at bounding box center [240, 446] width 6 height 6
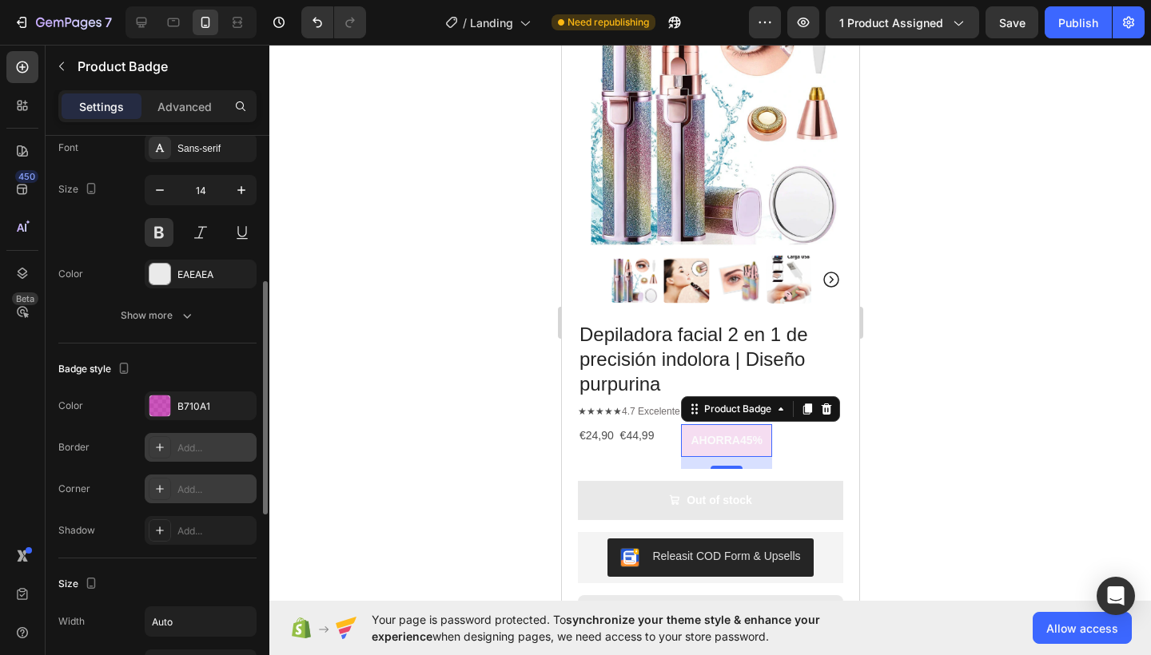
click at [214, 490] on div "Add..." at bounding box center [214, 490] width 75 height 14
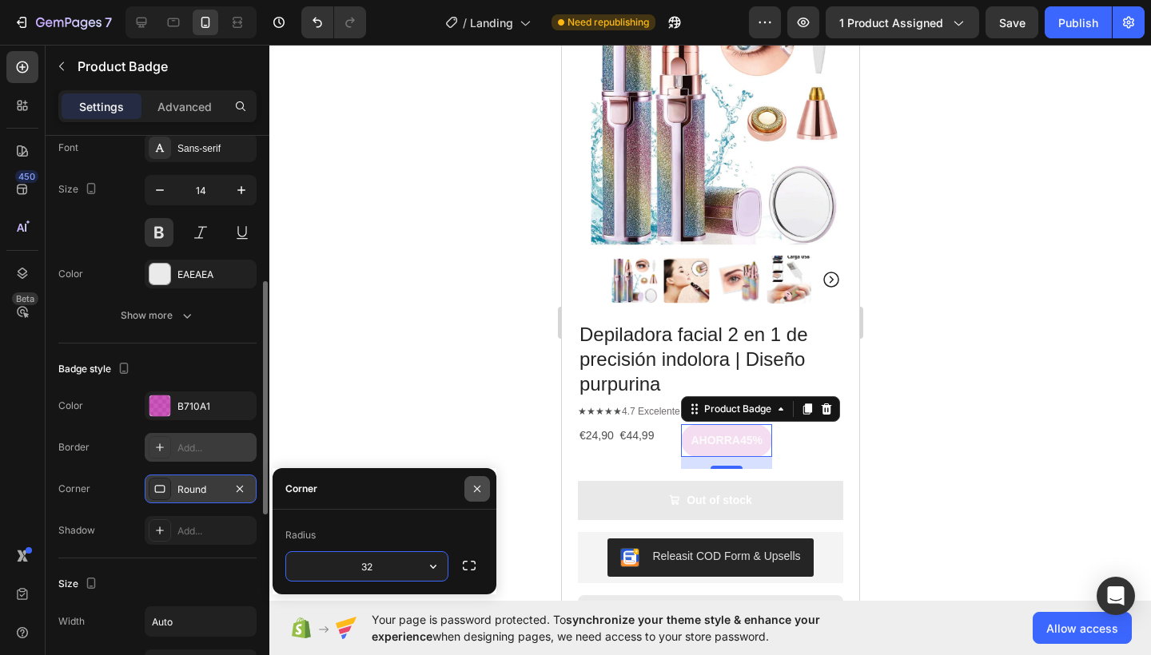
click at [482, 487] on icon "button" at bounding box center [477, 489] width 13 height 13
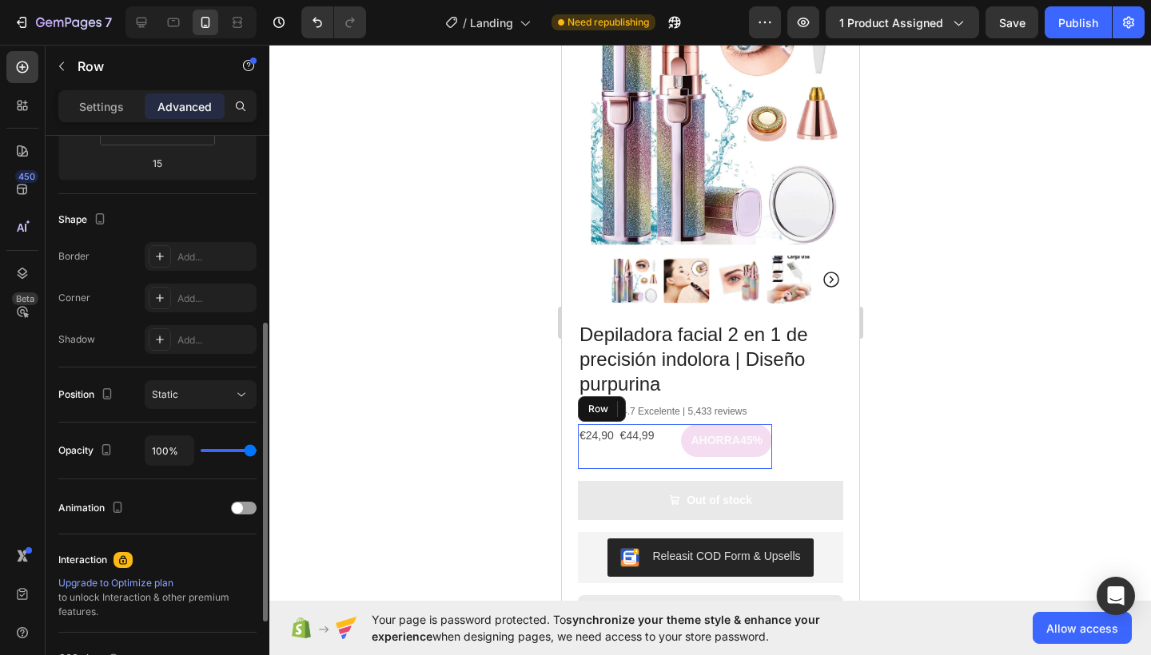
click at [630, 444] on div "€24,90 €44,99 Text Block" at bounding box center [622, 446] width 90 height 45
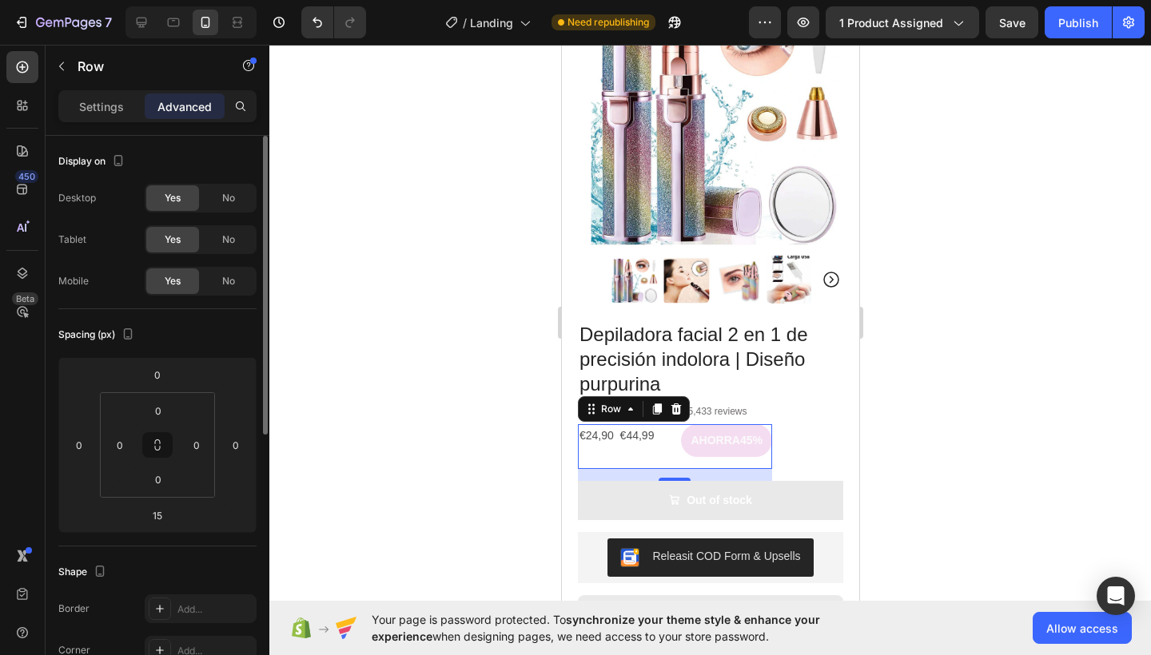
click at [624, 447] on div "€24,90 €44,99 Text Block" at bounding box center [622, 446] width 90 height 45
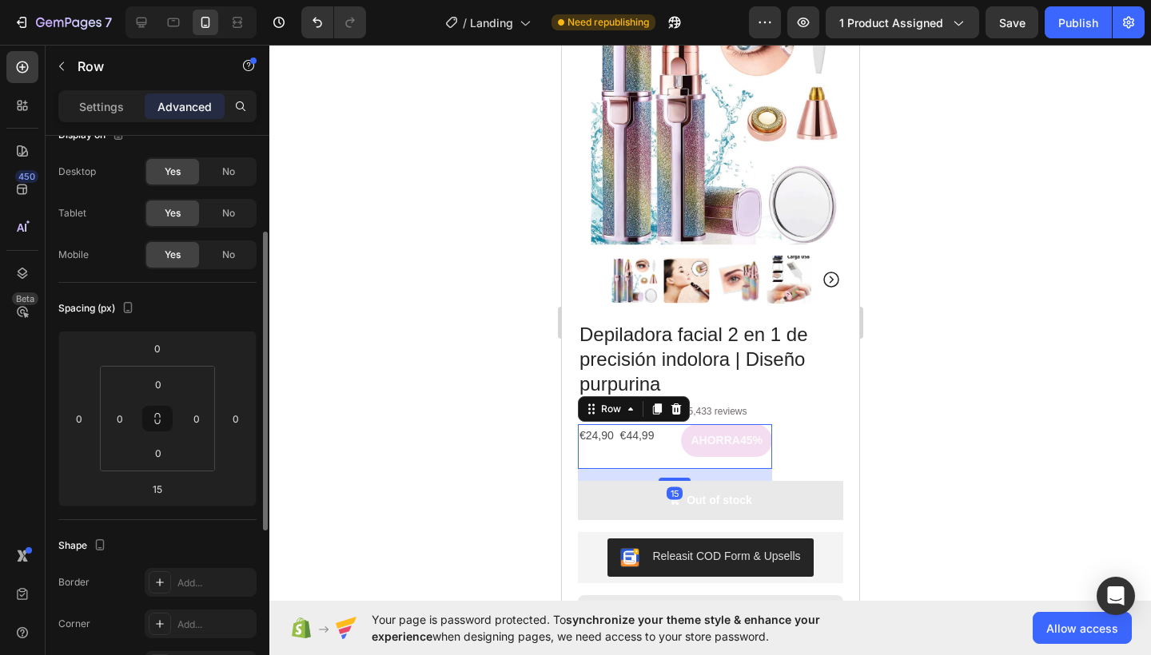
scroll to position [80, 0]
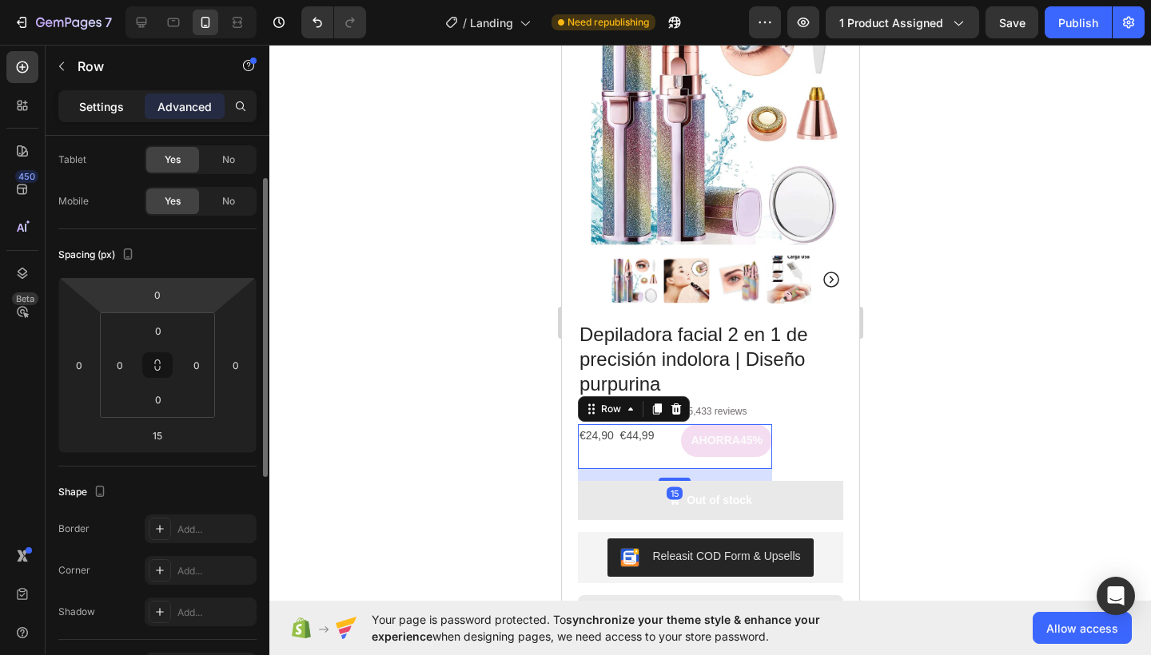
click at [98, 109] on p "Settings" at bounding box center [101, 106] width 45 height 17
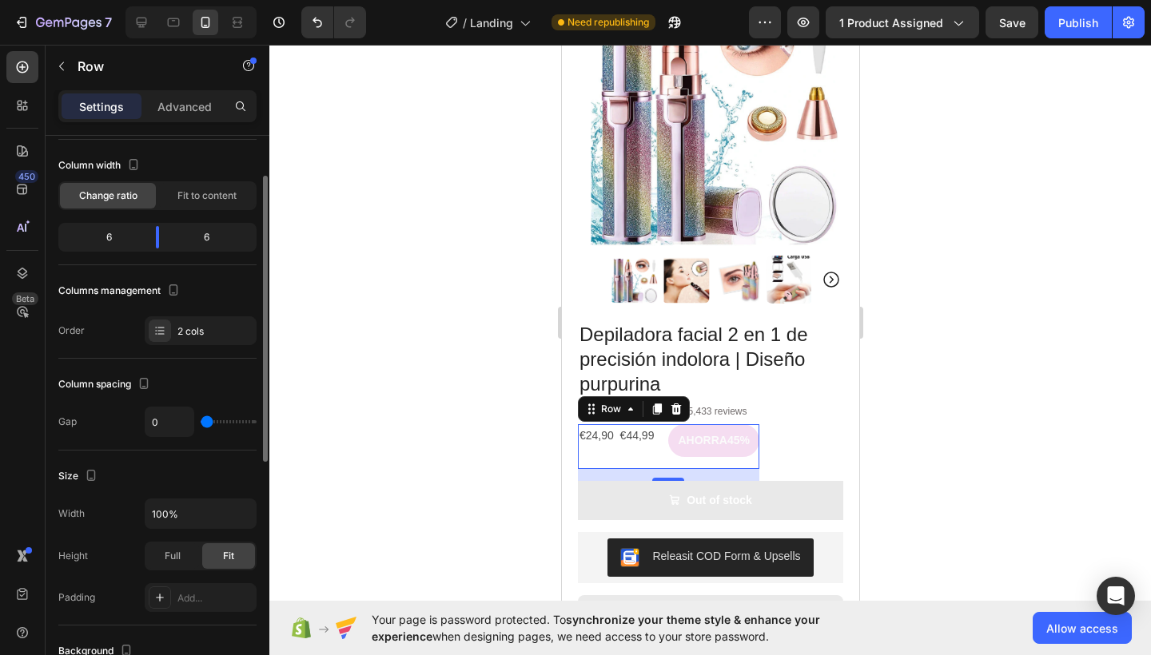
drag, startPoint x: 206, startPoint y: 423, endPoint x: 194, endPoint y: 424, distance: 12.0
click at [194, 424] on div "0" at bounding box center [201, 422] width 112 height 30
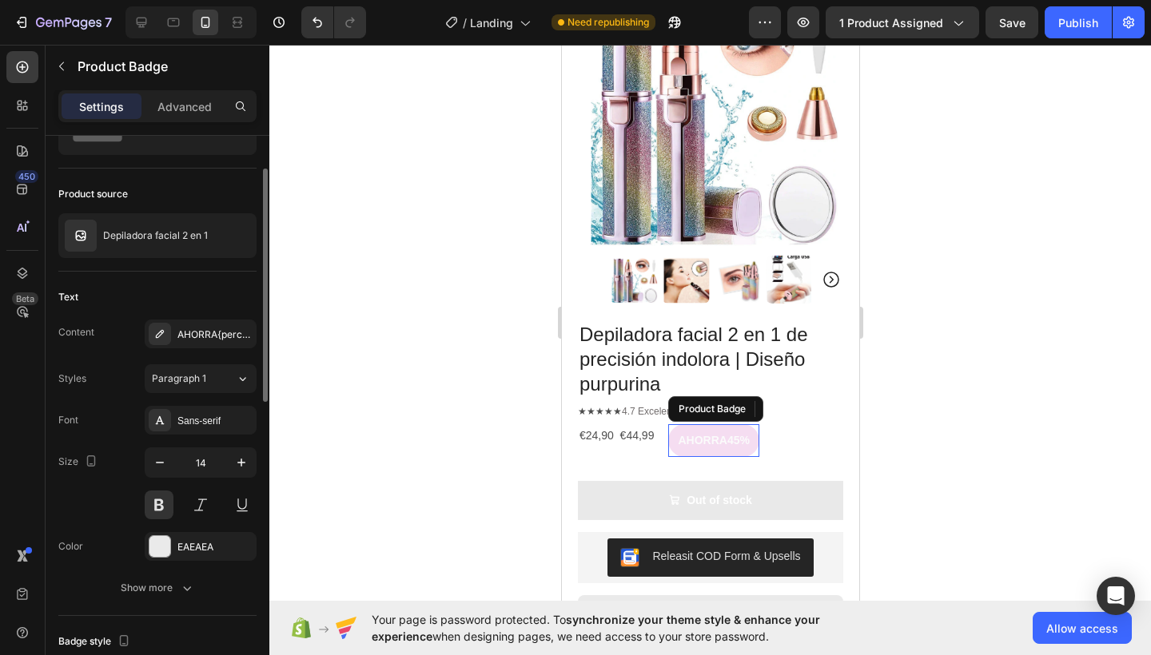
click at [695, 436] on pre "AHORRA45%" at bounding box center [712, 440] width 90 height 33
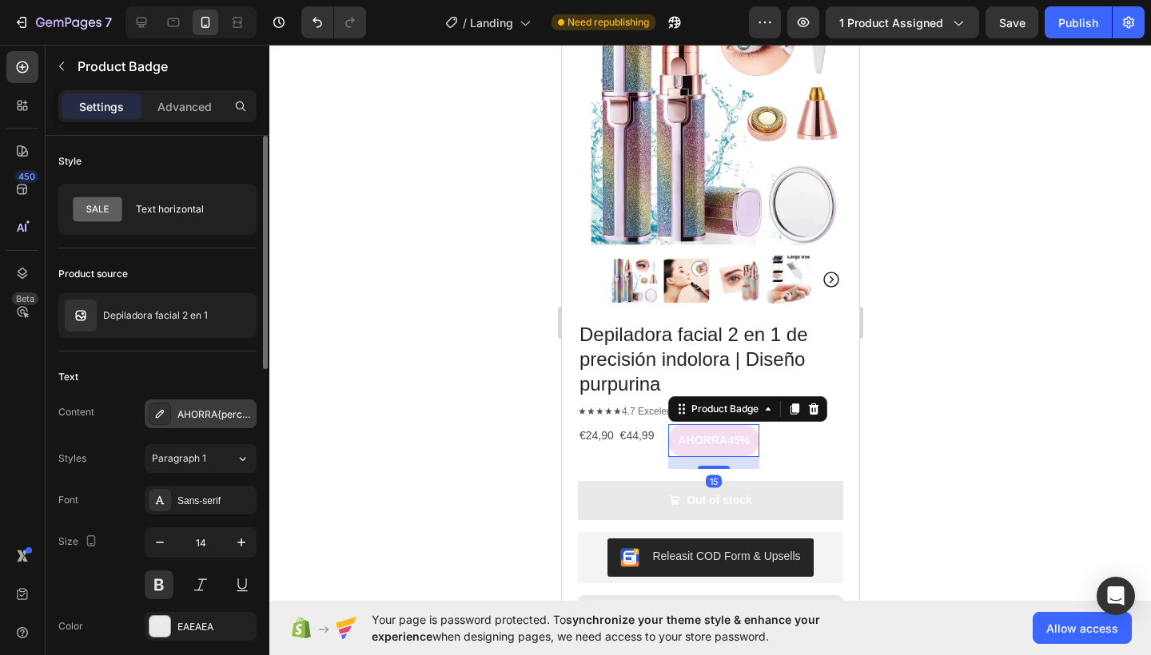
click at [209, 412] on div "AHORRA{percent_discount}" at bounding box center [214, 414] width 75 height 14
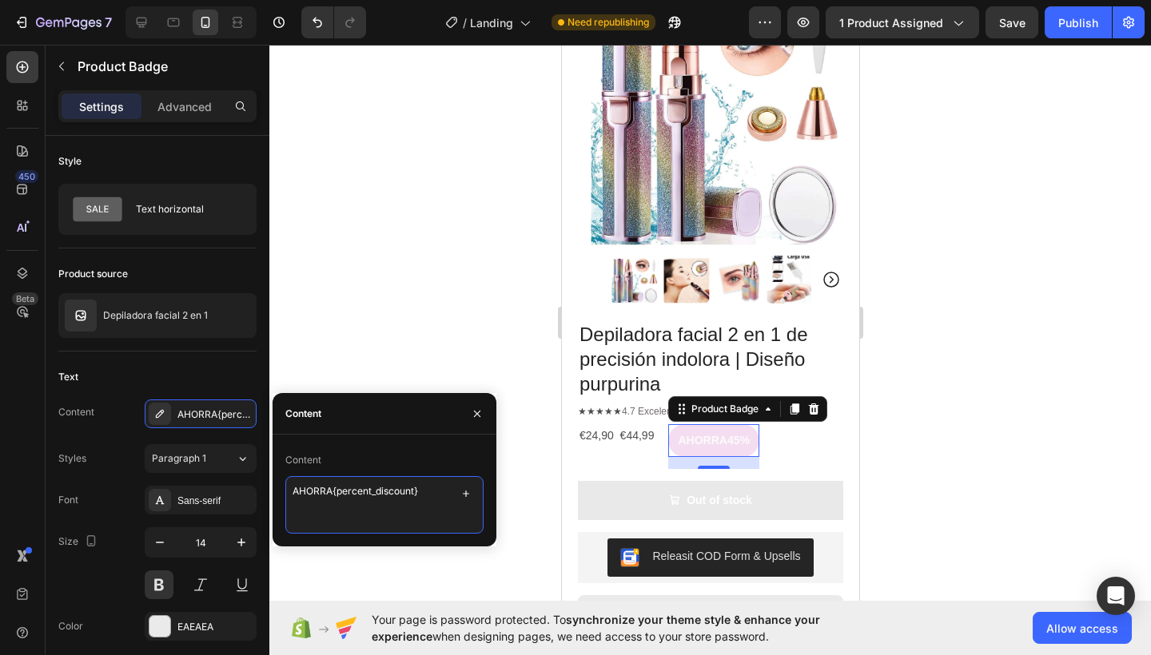
drag, startPoint x: 332, startPoint y: 491, endPoint x: 366, endPoint y: 505, distance: 37.2
click at [332, 491] on textarea "AHORRA{percent_discount}" at bounding box center [384, 505] width 198 height 58
click at [480, 415] on icon "button" at bounding box center [477, 413] width 13 height 13
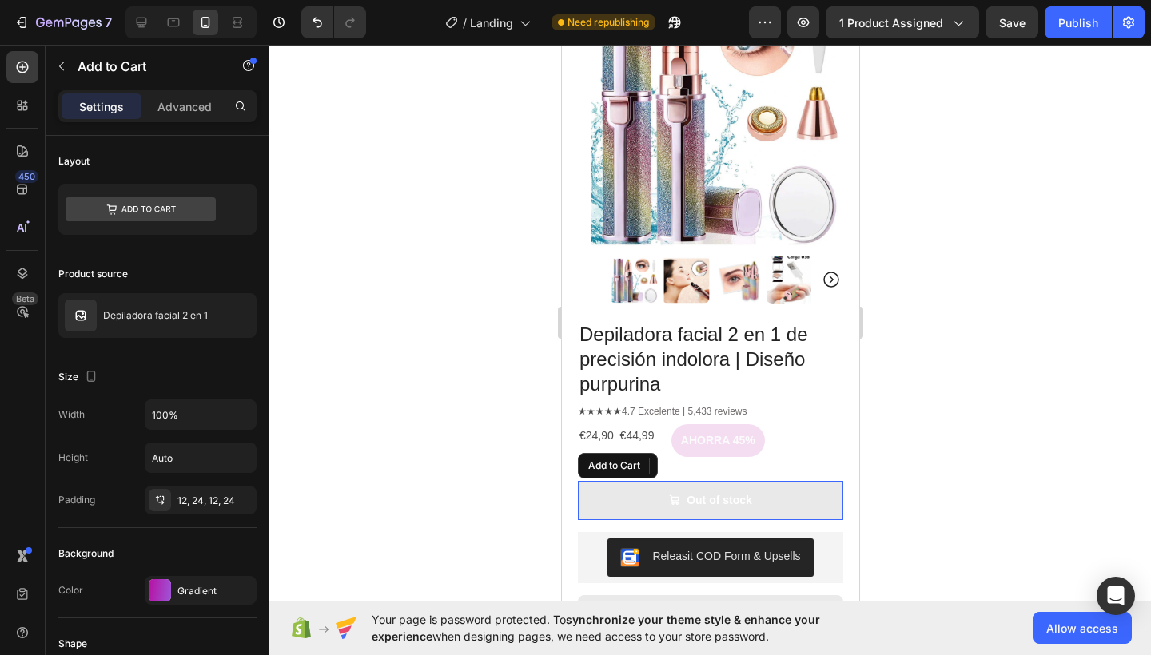
click at [595, 453] on div "Add to Cart" at bounding box center [617, 466] width 80 height 26
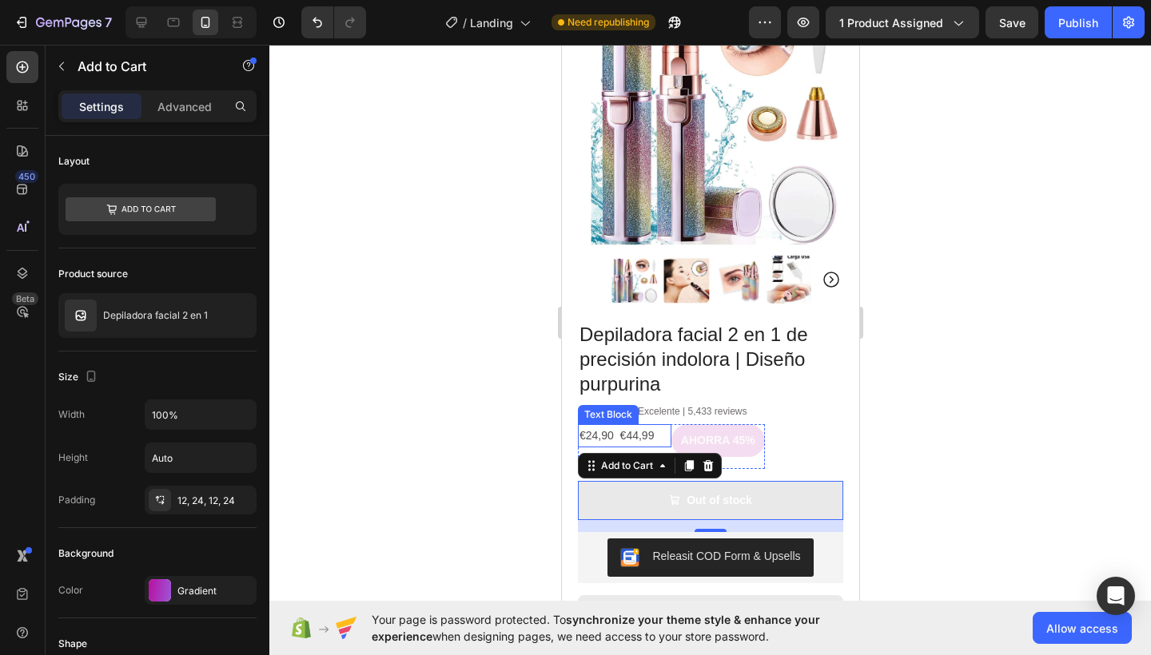
click at [600, 426] on p "€24,90 €44,99" at bounding box center [623, 436] width 90 height 20
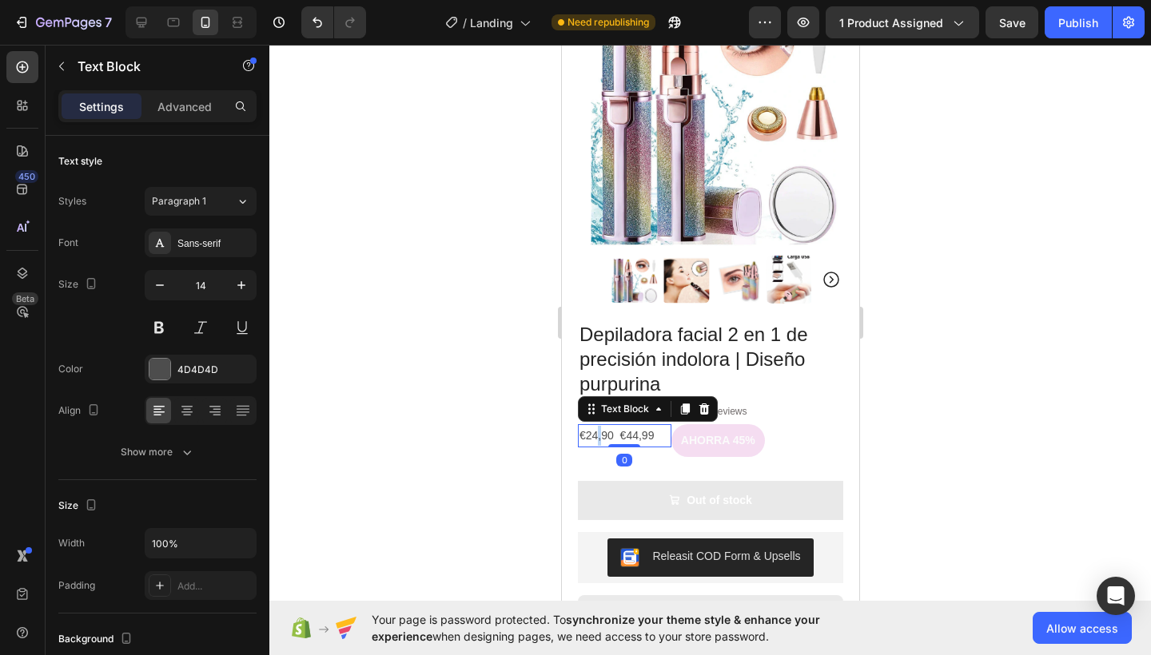
click at [597, 426] on p "€24,90 €44,99" at bounding box center [623, 436] width 90 height 20
drag, startPoint x: 614, startPoint y: 423, endPoint x: 580, endPoint y: 424, distance: 34.4
click at [580, 426] on p "€24,90 €44,99" at bounding box center [623, 436] width 90 height 20
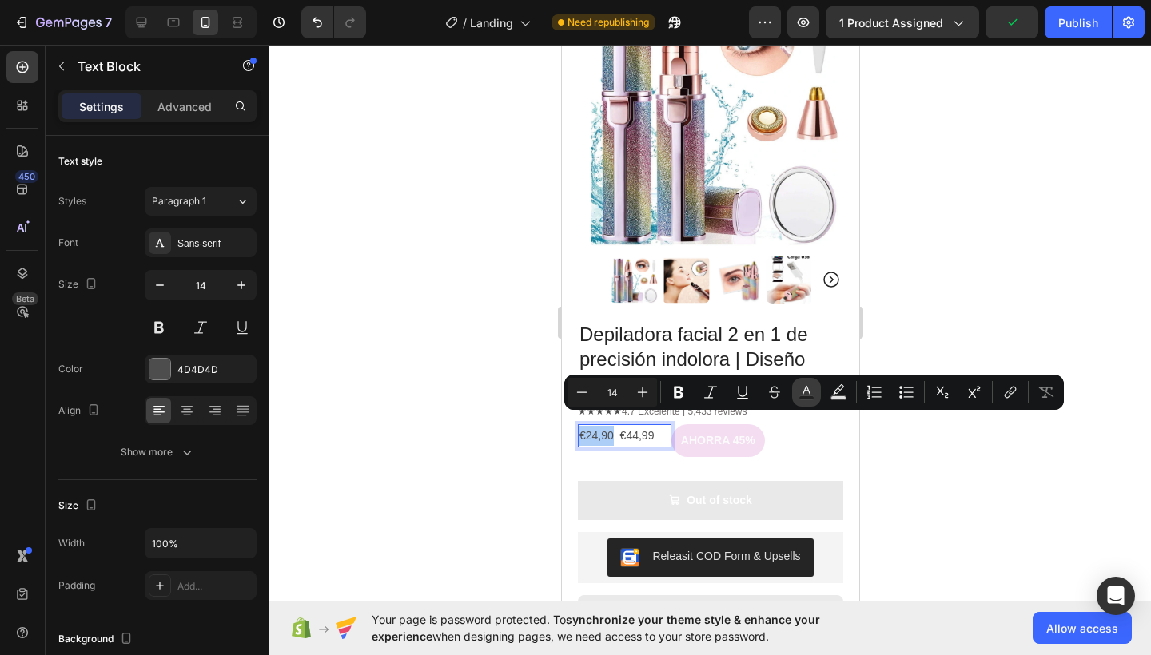
click at [814, 397] on button "Text Color" at bounding box center [806, 392] width 29 height 29
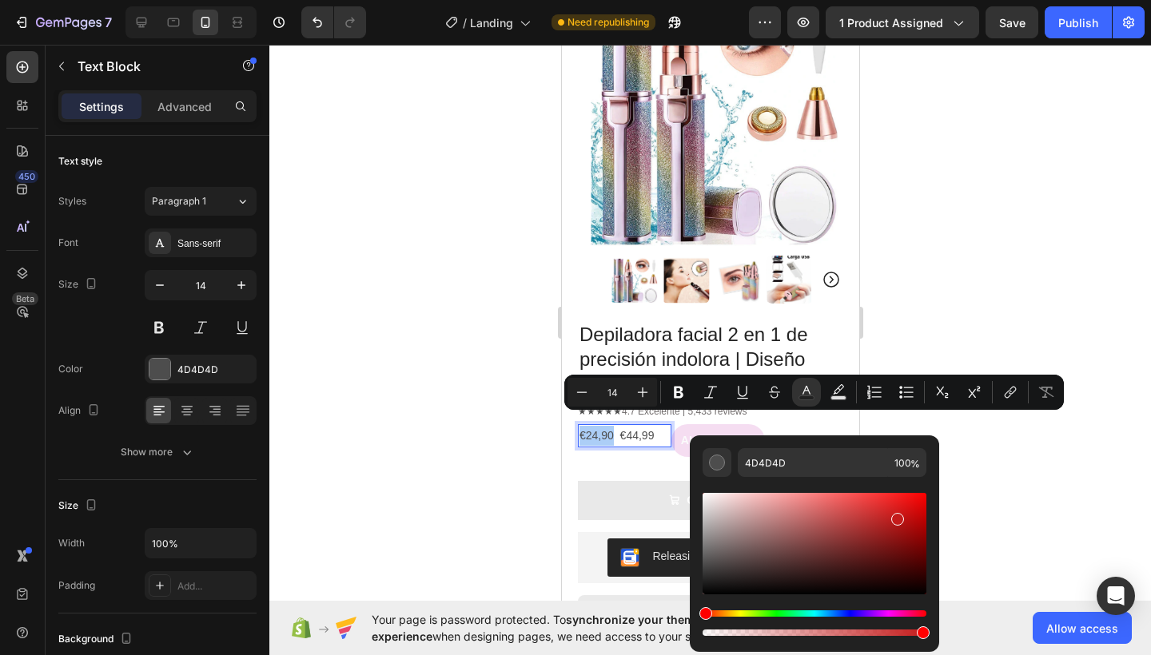
drag, startPoint x: 795, startPoint y: 551, endPoint x: 896, endPoint y: 516, distance: 106.6
click at [894, 515] on div "Editor contextual toolbar" at bounding box center [814, 543] width 224 height 101
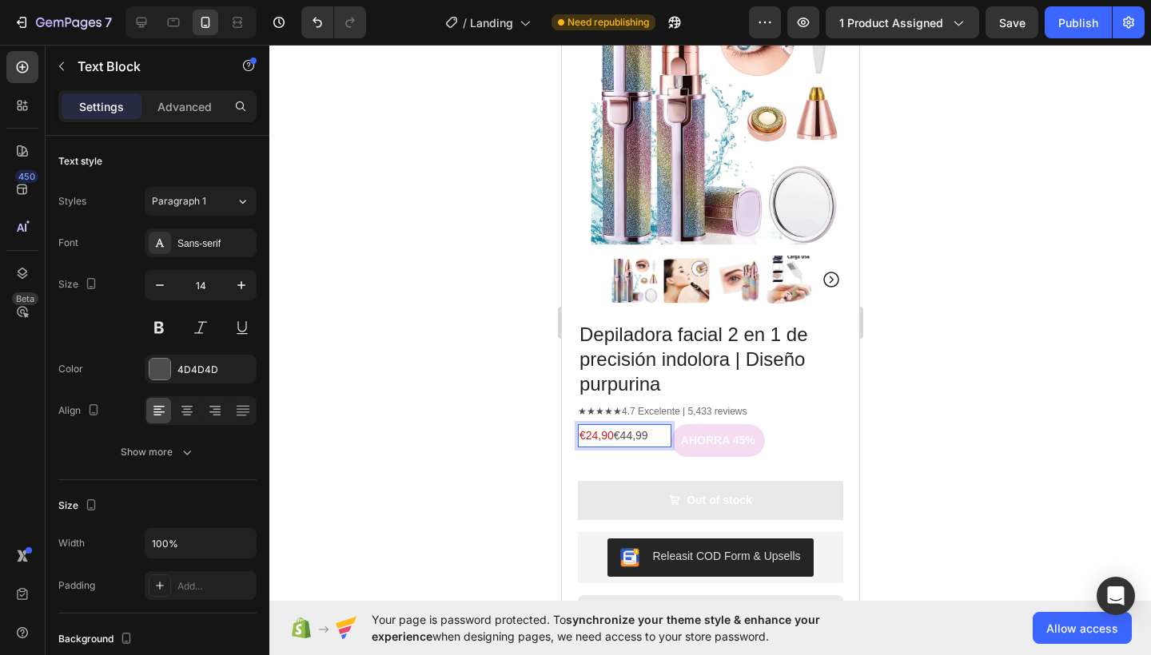
click at [632, 426] on p "€24,90 €44,99" at bounding box center [623, 436] width 90 height 20
click at [624, 426] on p "€24,90 €44,99" at bounding box center [623, 436] width 90 height 20
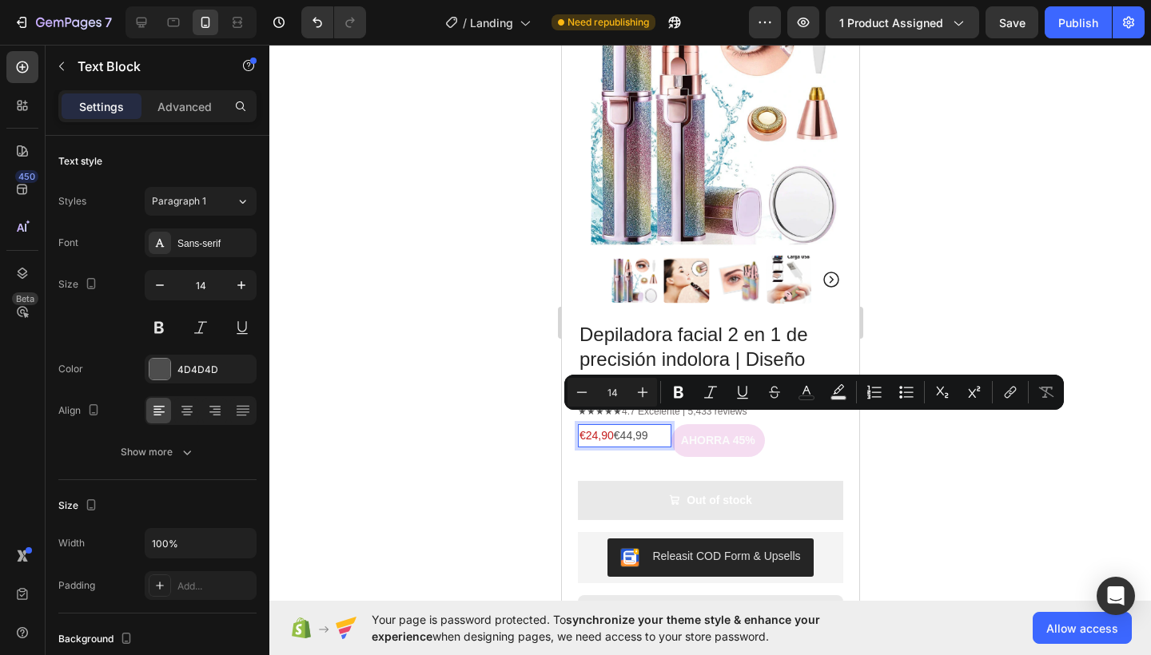
drag, startPoint x: 624, startPoint y: 423, endPoint x: 655, endPoint y: 424, distance: 31.2
click at [655, 426] on p "€24,90 €44,99" at bounding box center [623, 436] width 90 height 20
click at [801, 396] on rect "Editor contextual toolbar" at bounding box center [806, 398] width 15 height 4
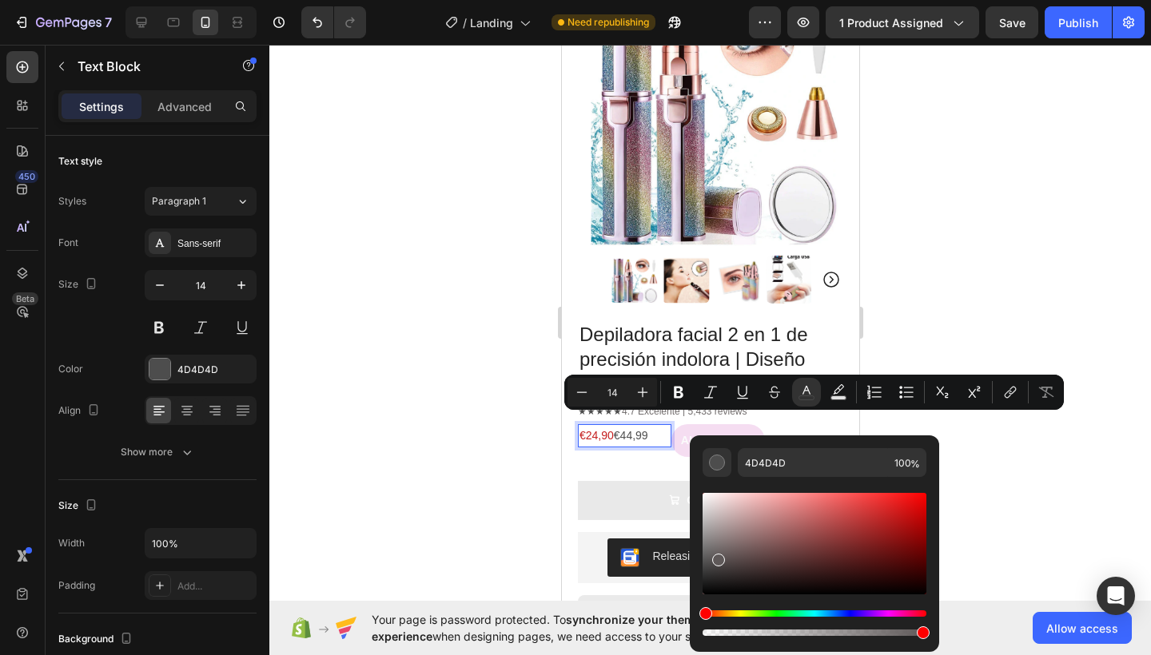
drag, startPoint x: 709, startPoint y: 565, endPoint x: 717, endPoint y: 557, distance: 11.3
click at [717, 557] on div "Editor contextual toolbar" at bounding box center [718, 560] width 13 height 13
click at [717, 554] on div "Editor contextual toolbar" at bounding box center [718, 560] width 13 height 13
click at [769, 396] on icon "Editor contextual toolbar" at bounding box center [774, 392] width 16 height 16
click at [645, 397] on icon "Editor contextual toolbar" at bounding box center [642, 392] width 16 height 16
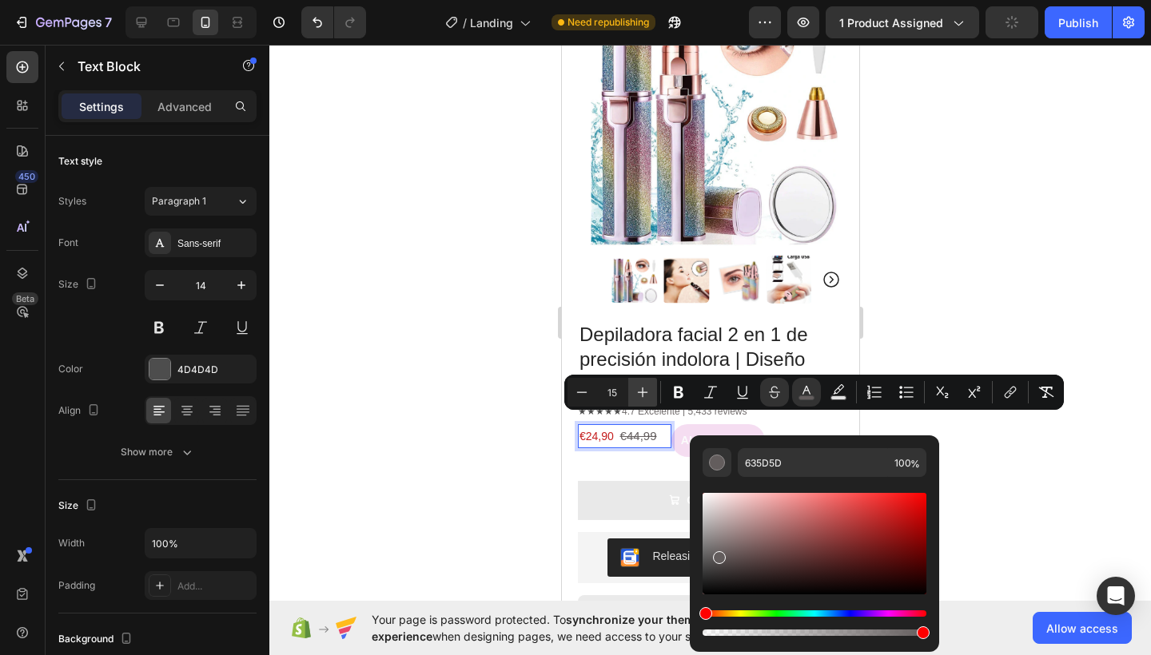
click at [645, 397] on icon "Editor contextual toolbar" at bounding box center [642, 392] width 16 height 16
click at [598, 430] on span "€24,90" at bounding box center [595, 436] width 34 height 13
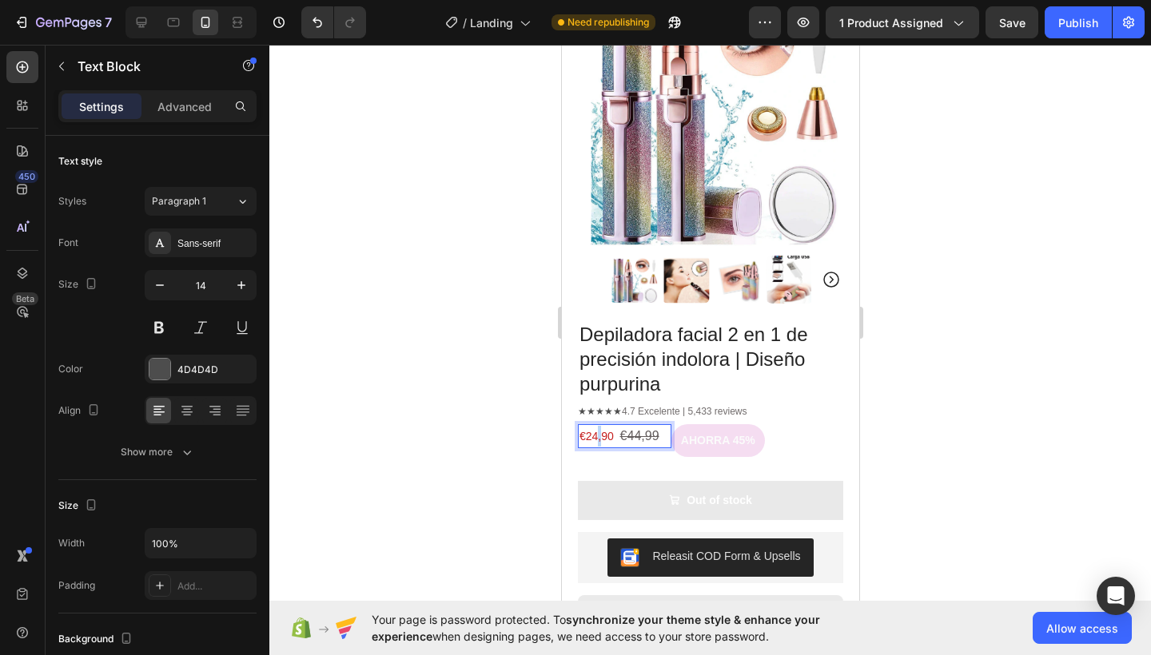
click at [598, 430] on span "€24,90" at bounding box center [595, 436] width 34 height 13
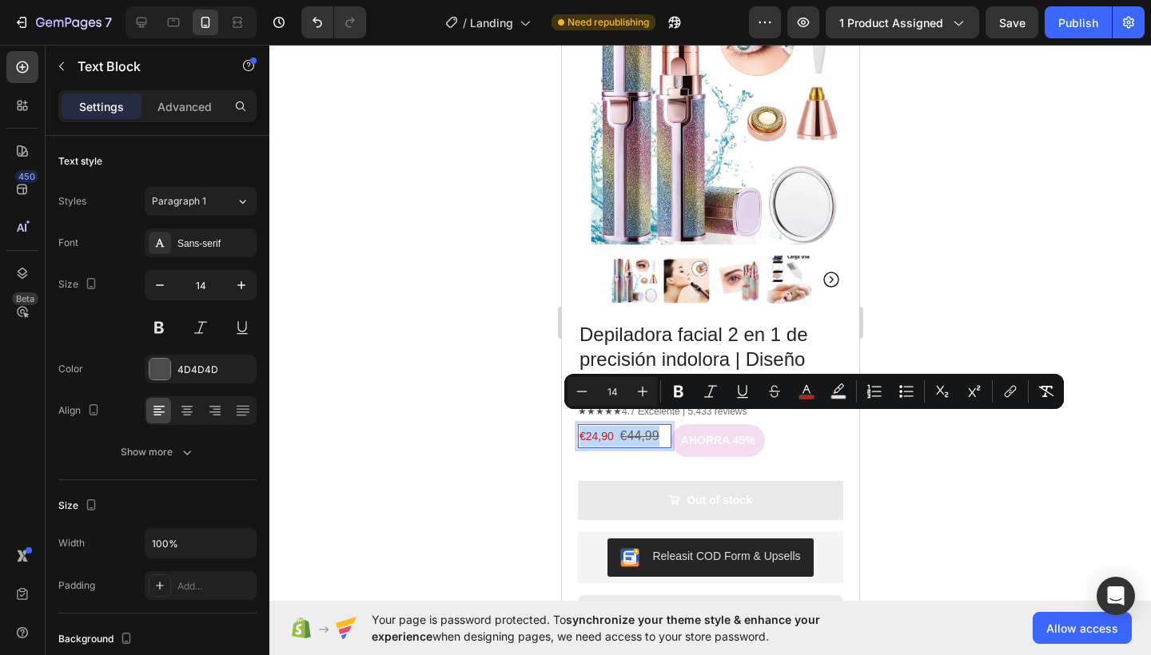
click at [617, 426] on p "€24,90 €44,99" at bounding box center [623, 436] width 90 height 21
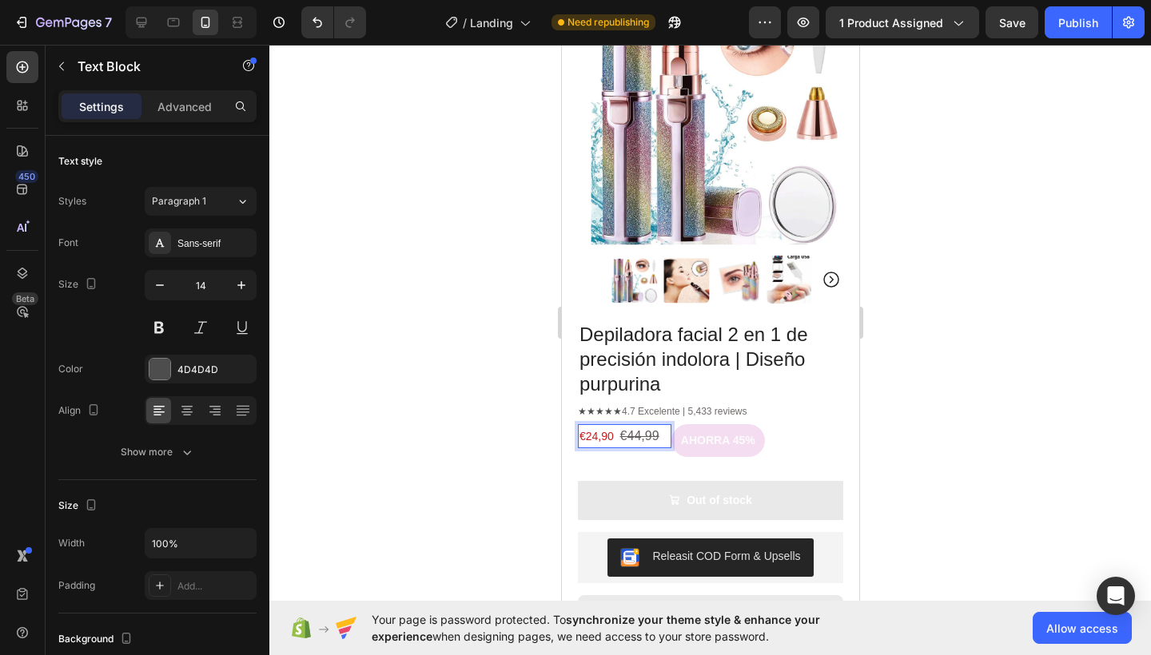
click at [613, 430] on span "€24,90" at bounding box center [595, 436] width 34 height 13
drag, startPoint x: 613, startPoint y: 423, endPoint x: 594, endPoint y: 423, distance: 18.4
click at [594, 430] on span "€24,90" at bounding box center [595, 436] width 34 height 13
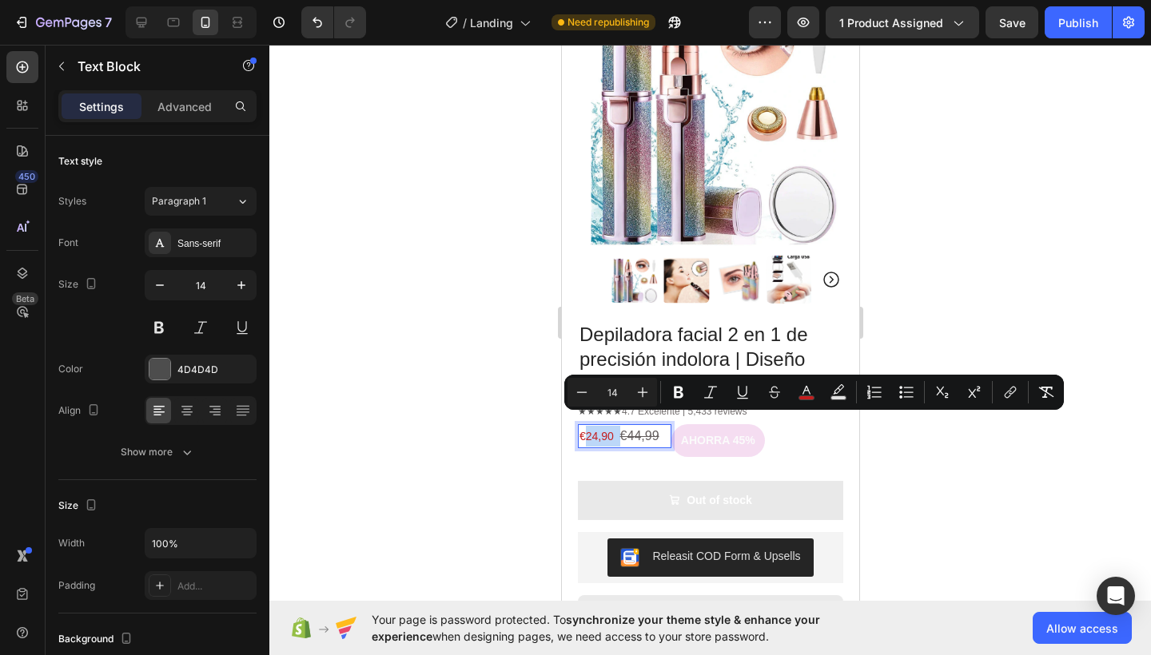
click at [618, 426] on p "€24,90 €44,99" at bounding box center [623, 436] width 90 height 21
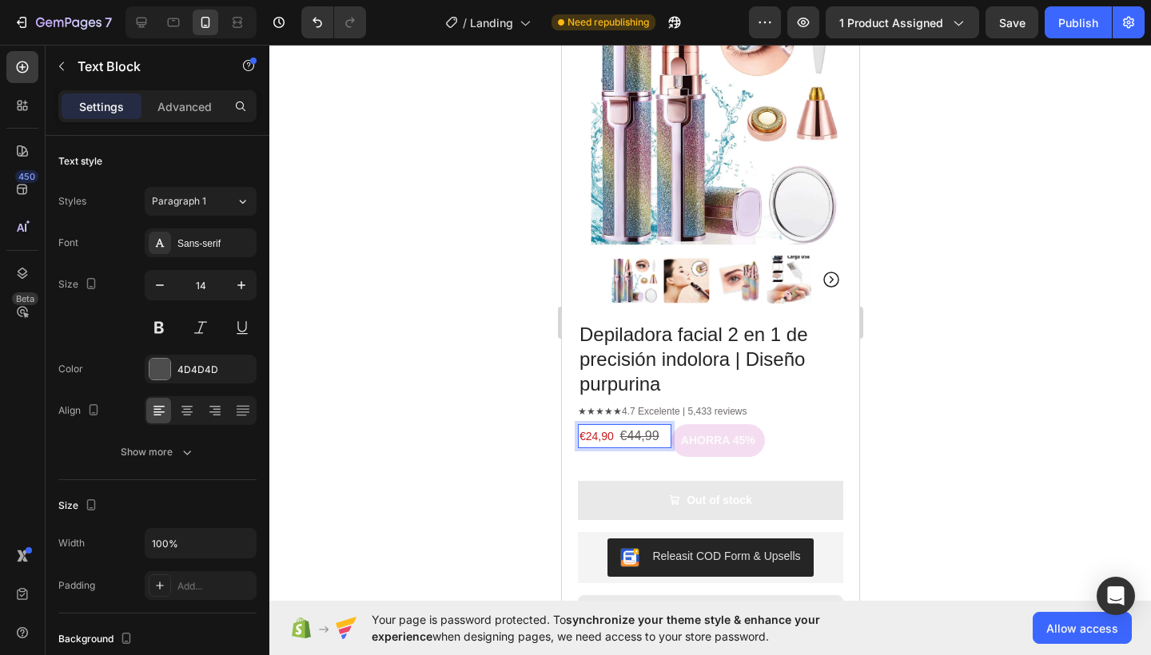
click at [615, 426] on p "€24,90 €44,99" at bounding box center [623, 436] width 90 height 21
drag, startPoint x: 614, startPoint y: 421, endPoint x: 579, endPoint y: 423, distance: 34.4
click at [579, 430] on span "€24,90" at bounding box center [595, 436] width 34 height 13
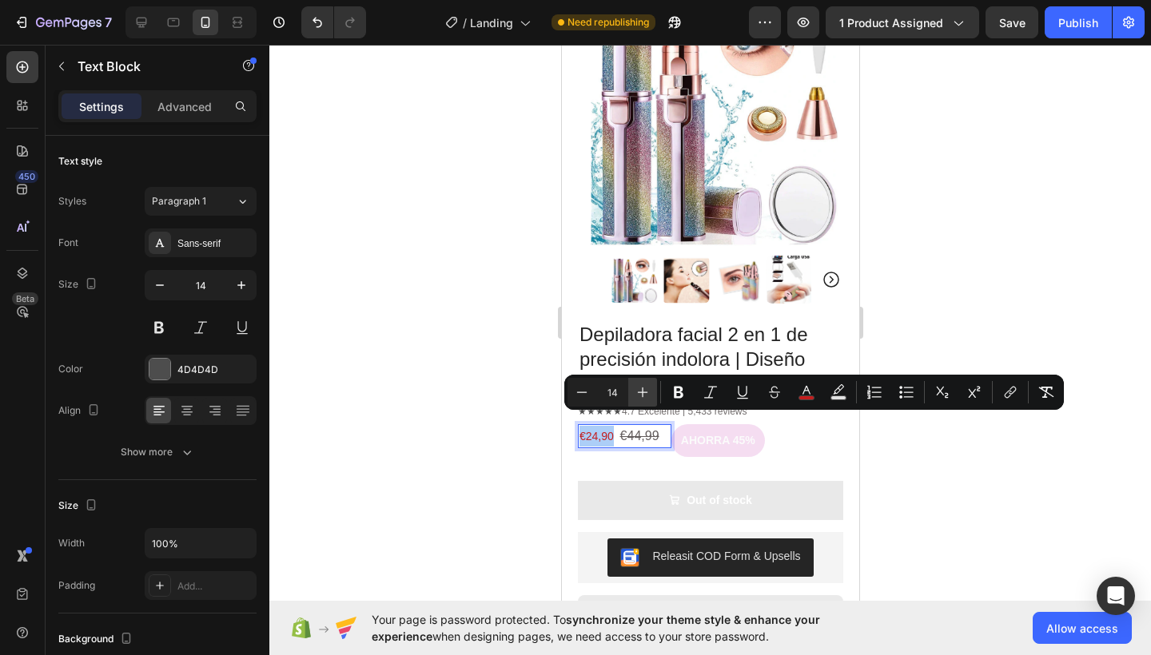
click at [644, 396] on icon "Editor contextual toolbar" at bounding box center [642, 392] width 16 height 16
click at [571, 455] on div "Product Images Row Depiladora facial 2 en 1 de precisión indolora | Diseño purp…" at bounding box center [709, 546] width 297 height 1156
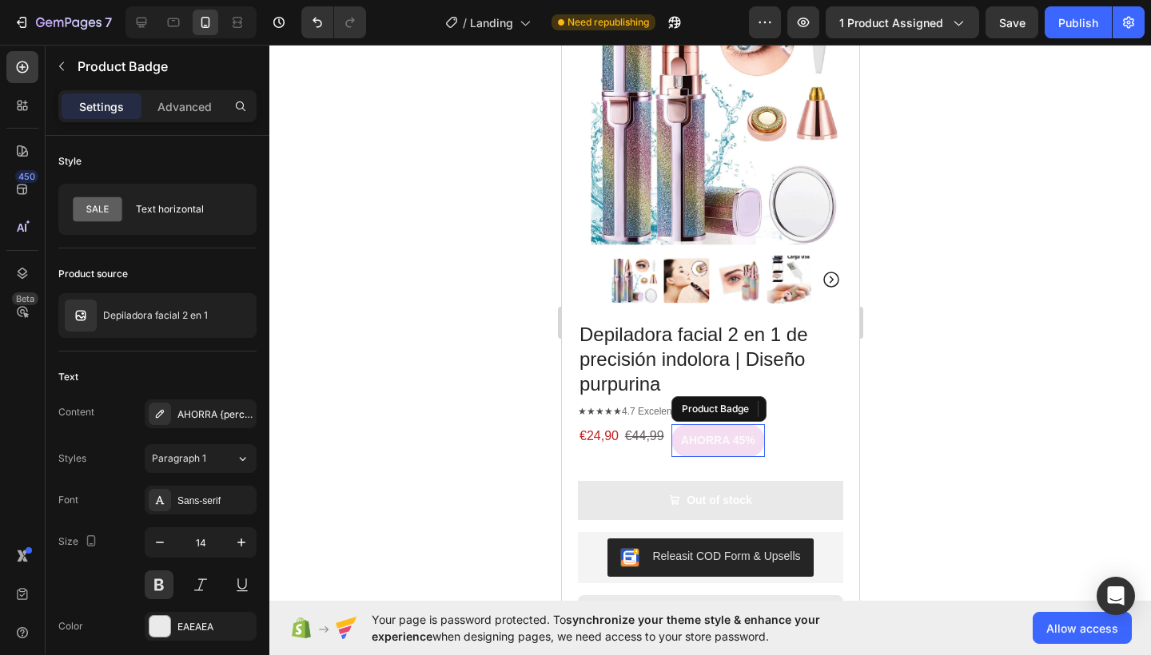
click at [752, 434] on pre "AHORRA 45%" at bounding box center [716, 440] width 93 height 33
click at [610, 443] on div "€24,90 €44,99 Text Block" at bounding box center [623, 446] width 93 height 45
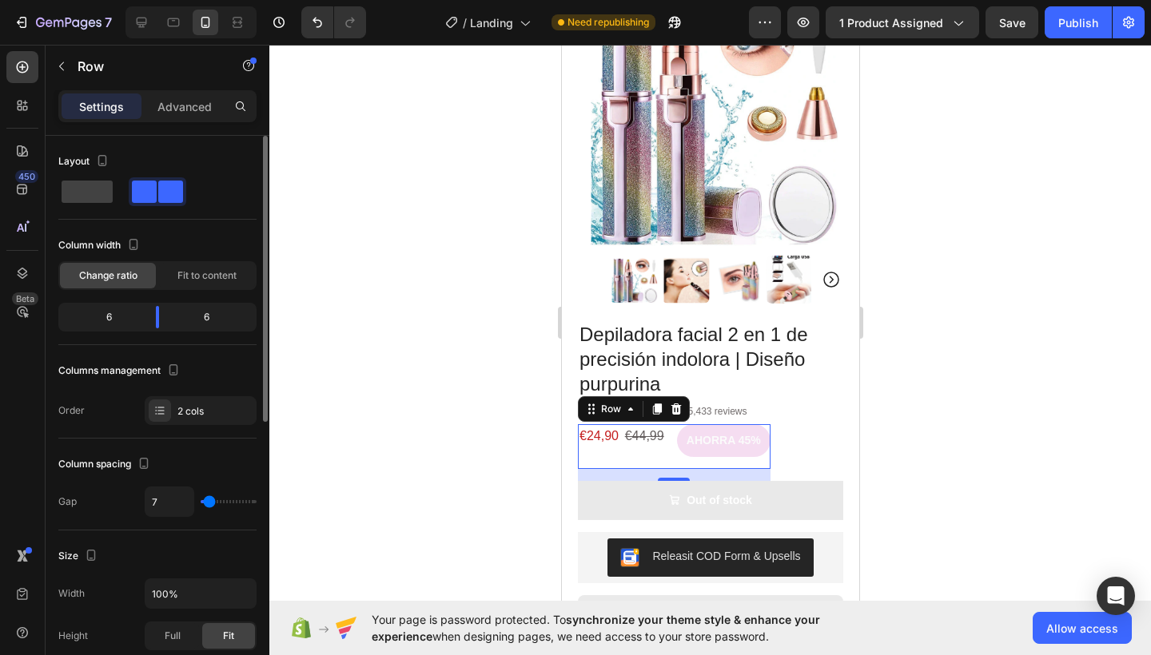
click at [207, 502] on input "range" at bounding box center [229, 501] width 56 height 3
click at [501, 356] on div at bounding box center [709, 350] width 881 height 610
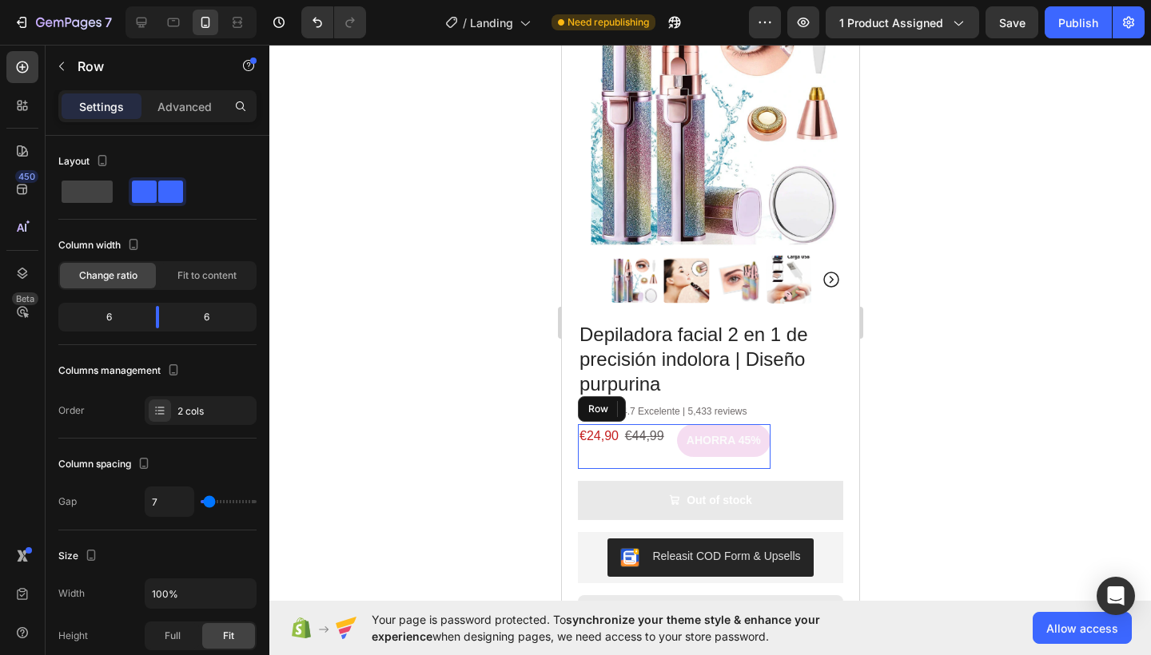
click at [598, 442] on div "€24,90 €44,99 Text Block" at bounding box center [623, 446] width 93 height 45
click at [783, 423] on div "★★★★★ 4.7 Excelente | 5,433 reviews Text Block €24,90 €44,99 Text Block AHORRA …" at bounding box center [709, 444] width 265 height 74
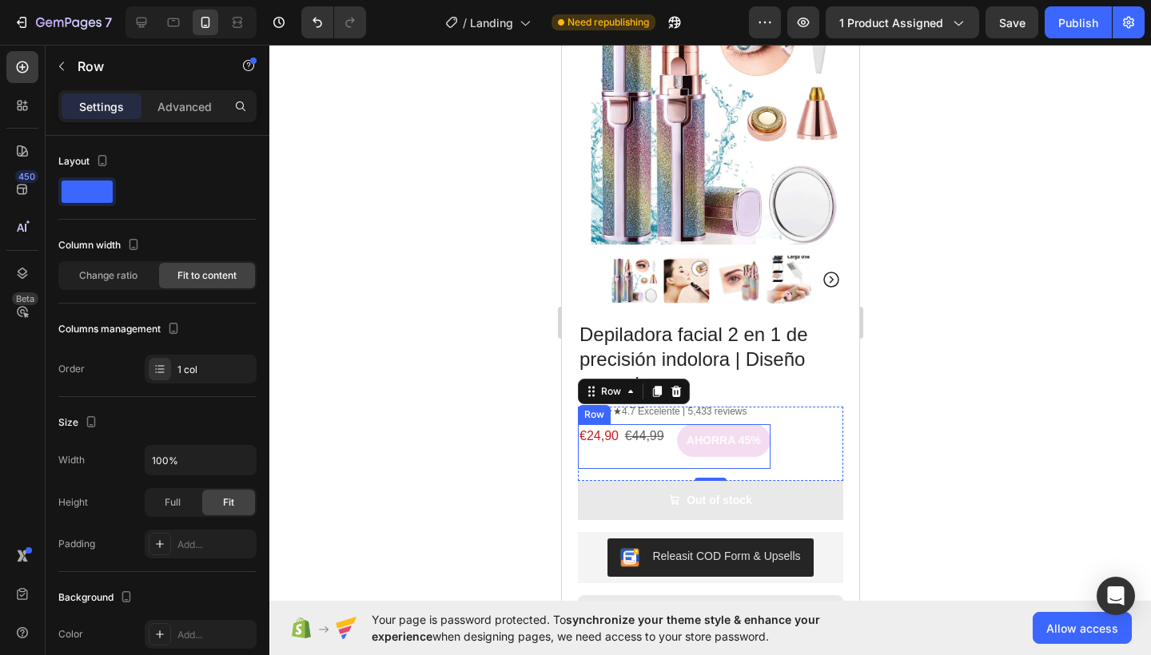
click at [644, 436] on div "€24,90 €44,99 Text Block" at bounding box center [623, 446] width 93 height 45
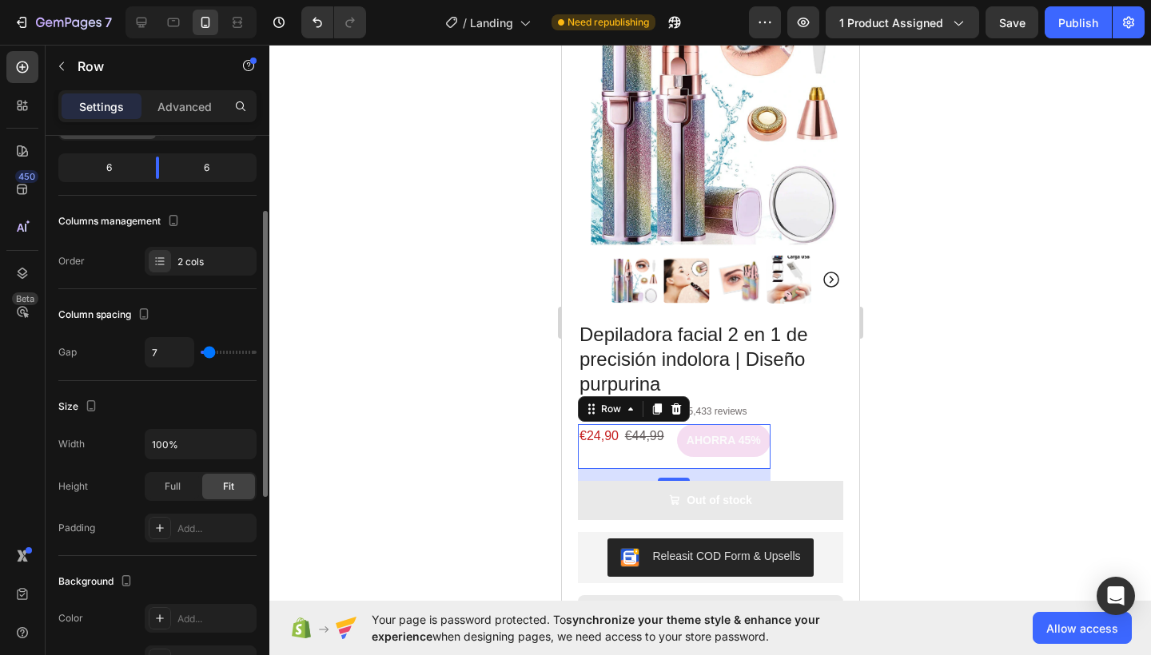
scroll to position [169, 0]
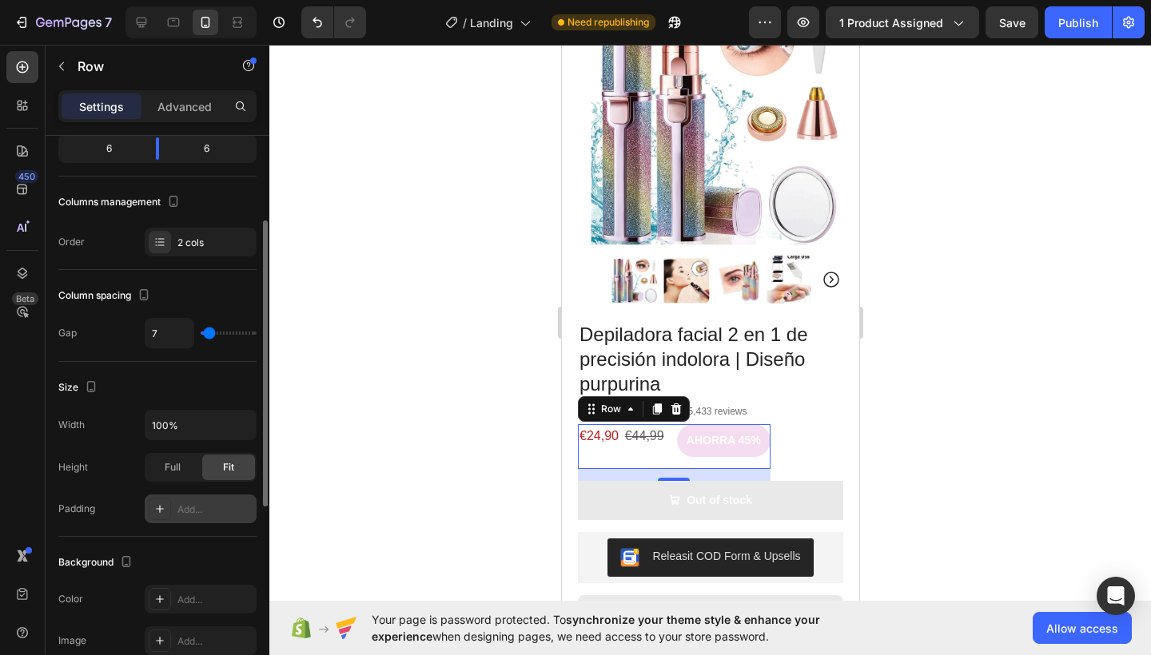
click at [200, 510] on div "Add..." at bounding box center [214, 510] width 75 height 14
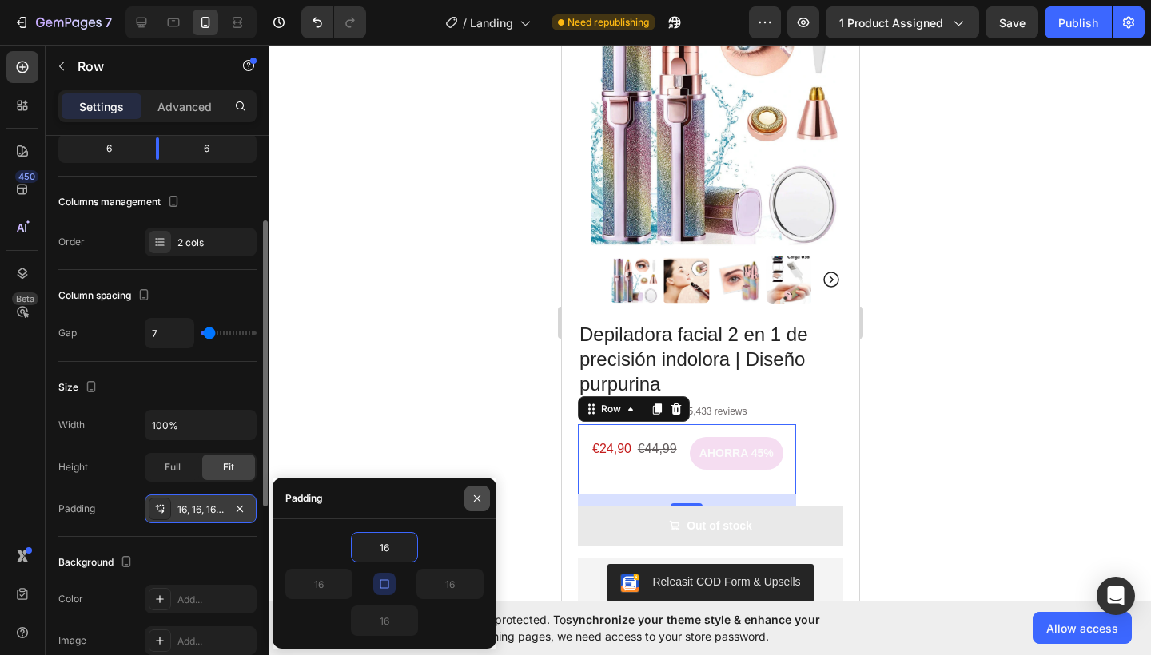
click at [483, 498] on button "button" at bounding box center [477, 499] width 26 height 26
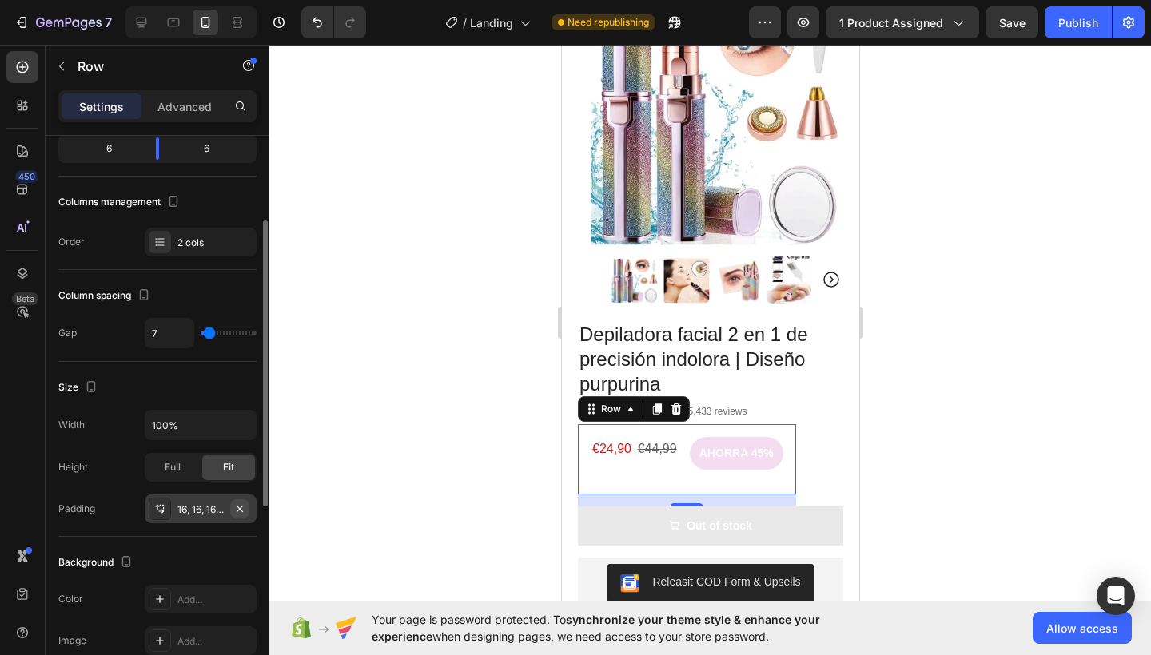
click at [241, 511] on icon "button" at bounding box center [239, 509] width 13 height 13
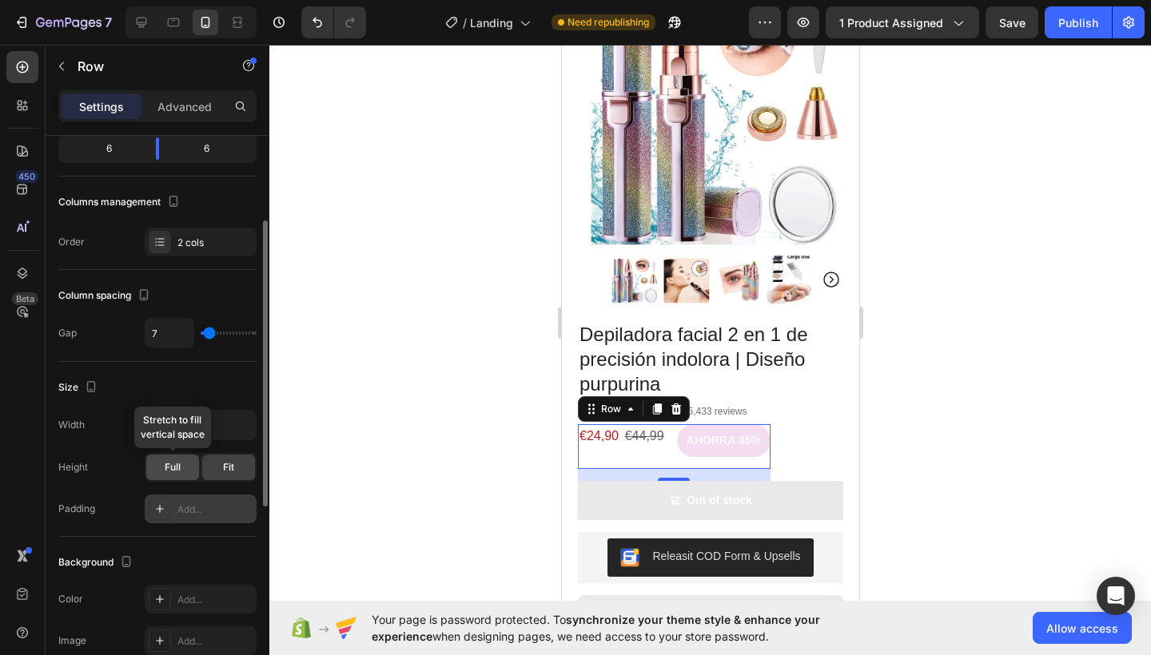
click at [176, 474] on span "Full" at bounding box center [173, 467] width 16 height 14
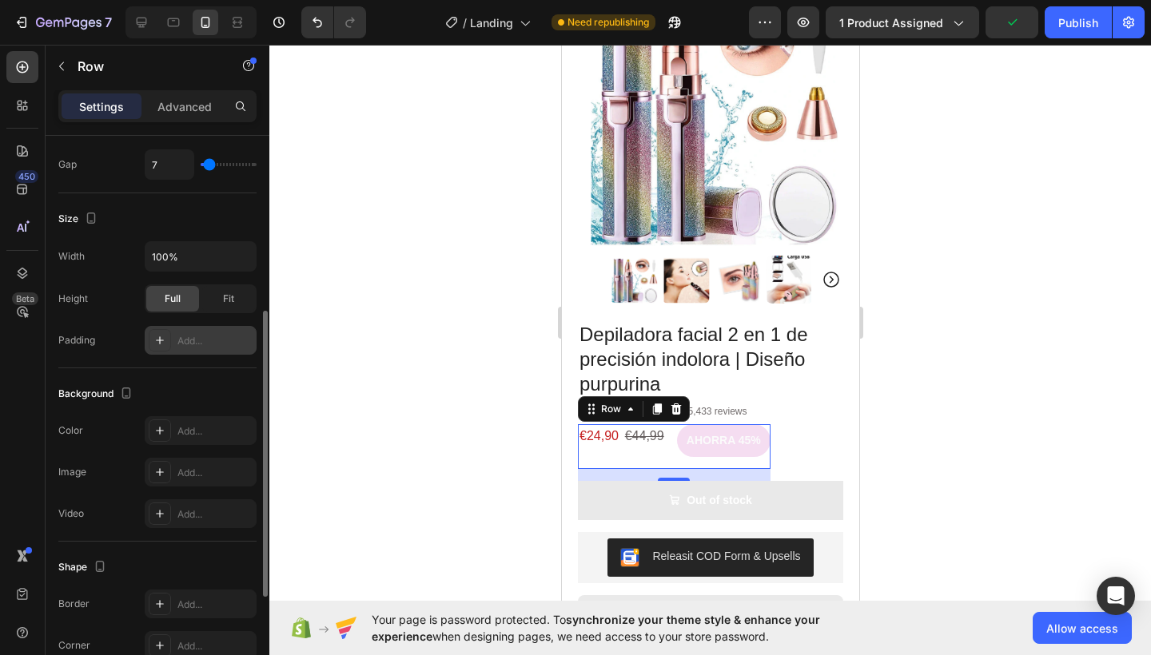
scroll to position [551, 0]
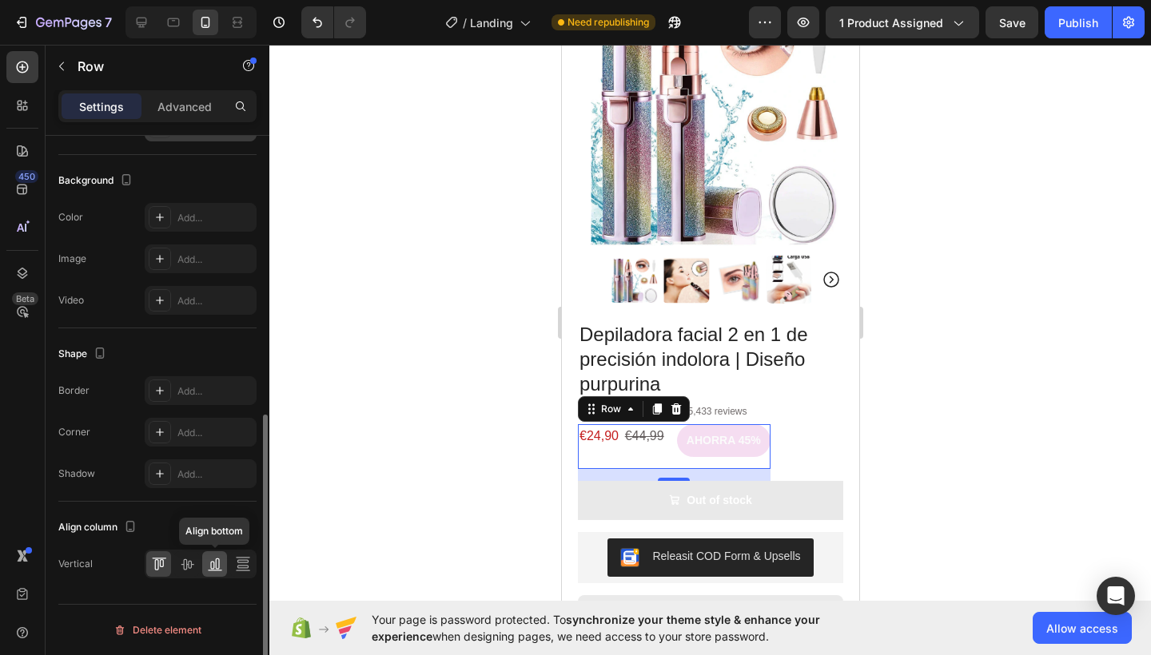
click at [210, 558] on icon at bounding box center [215, 564] width 16 height 16
click at [190, 565] on icon at bounding box center [187, 564] width 16 height 16
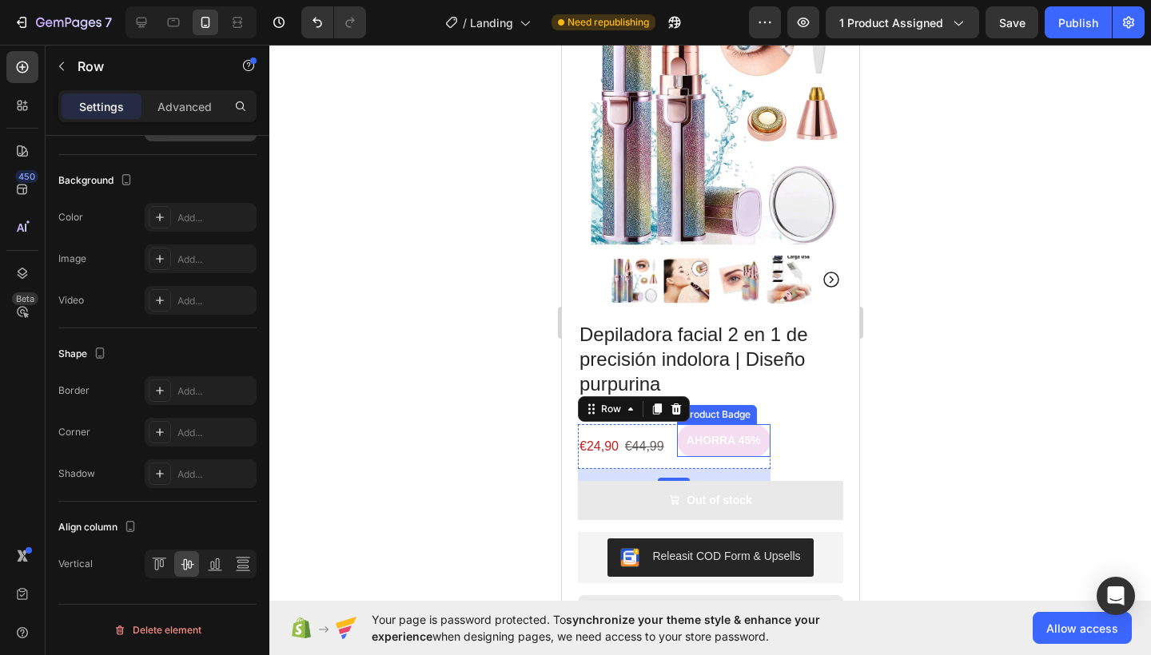
click at [695, 439] on pre "AHORRA 45%" at bounding box center [722, 440] width 93 height 33
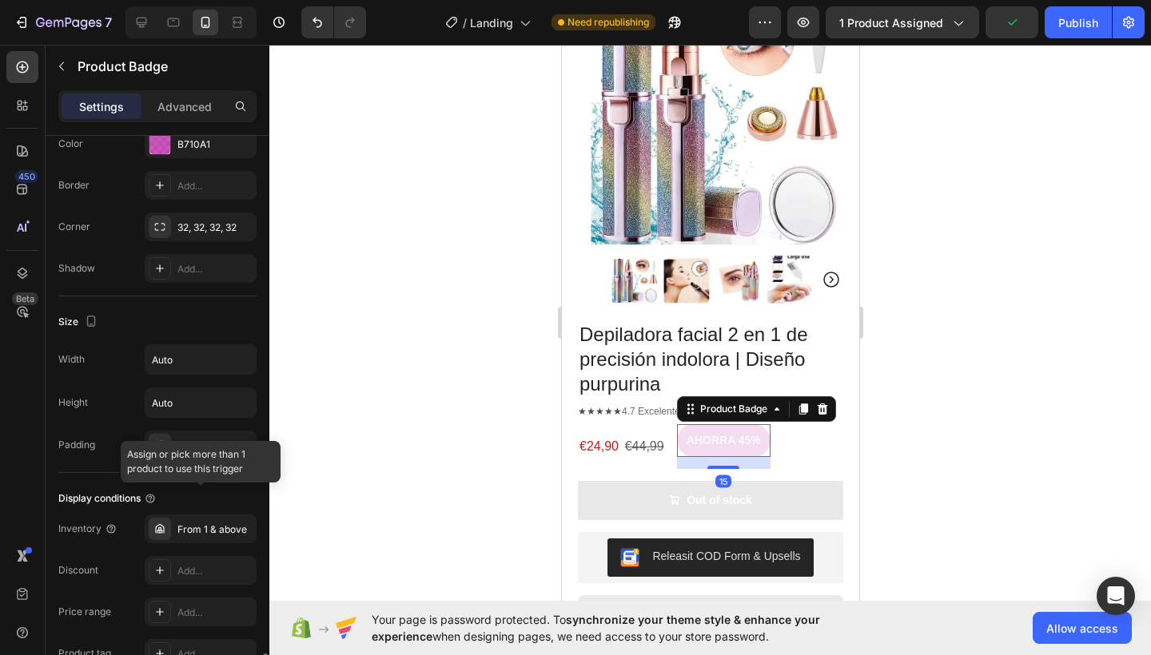
scroll to position [801, 0]
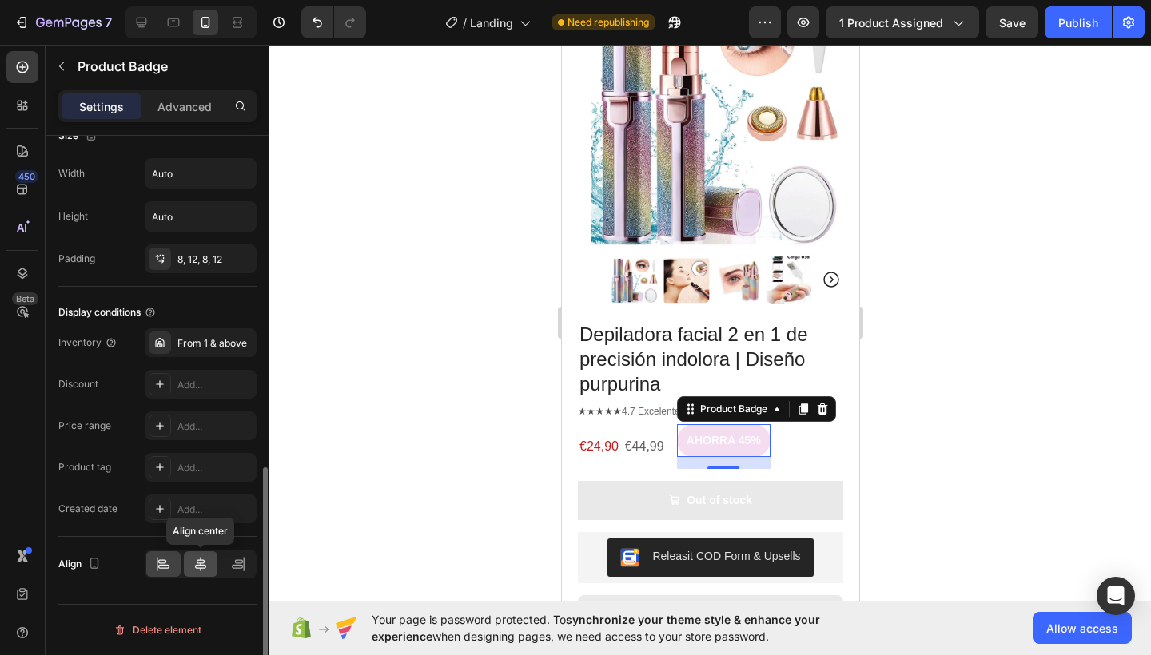
click at [205, 562] on icon at bounding box center [201, 564] width 16 height 16
click at [205, 567] on icon at bounding box center [201, 564] width 16 height 16
click at [240, 564] on icon at bounding box center [238, 564] width 16 height 16
click at [198, 565] on icon at bounding box center [200, 564] width 11 height 14
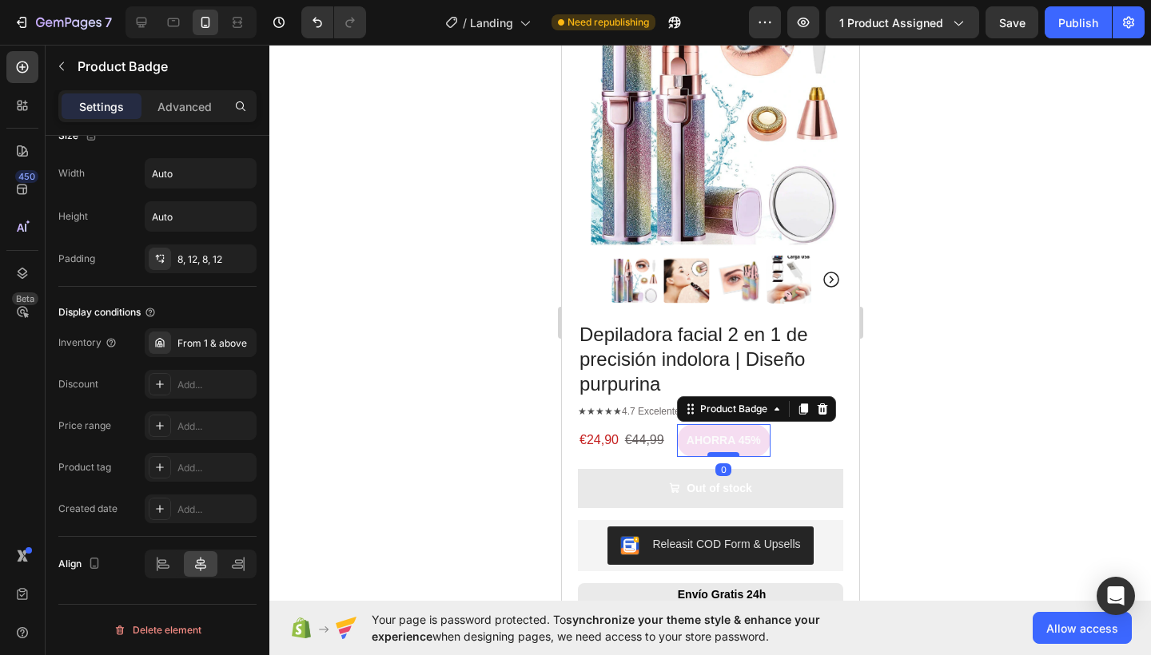
drag, startPoint x: 725, startPoint y: 455, endPoint x: 726, endPoint y: 439, distance: 16.1
click at [726, 452] on div at bounding box center [722, 454] width 32 height 5
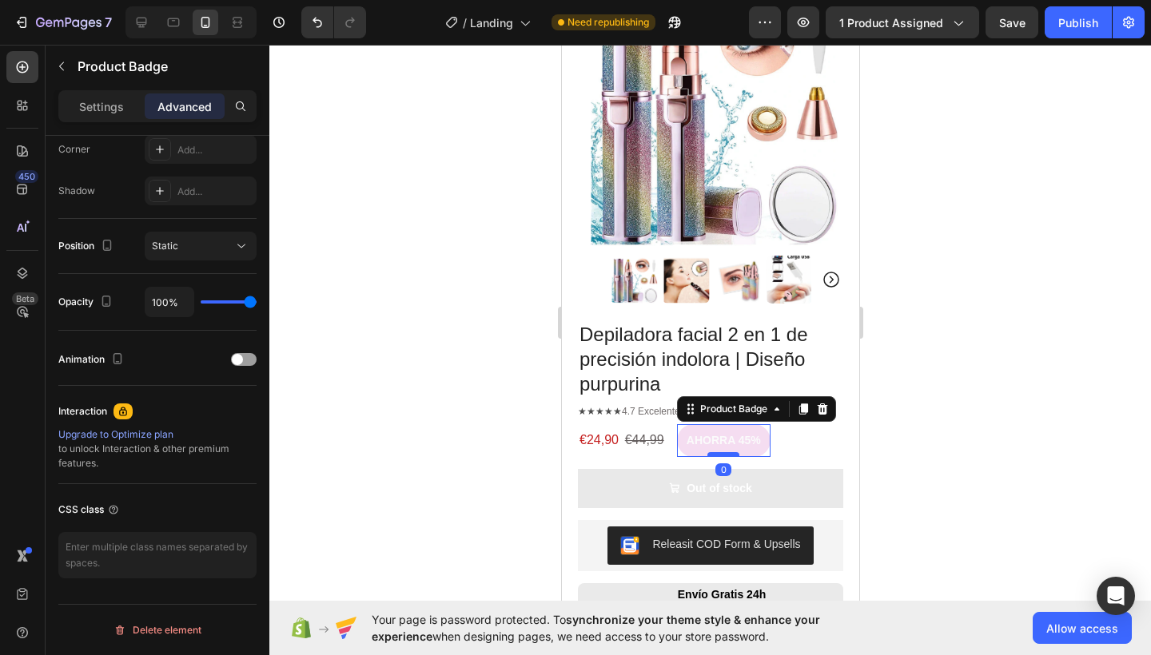
scroll to position [501, 0]
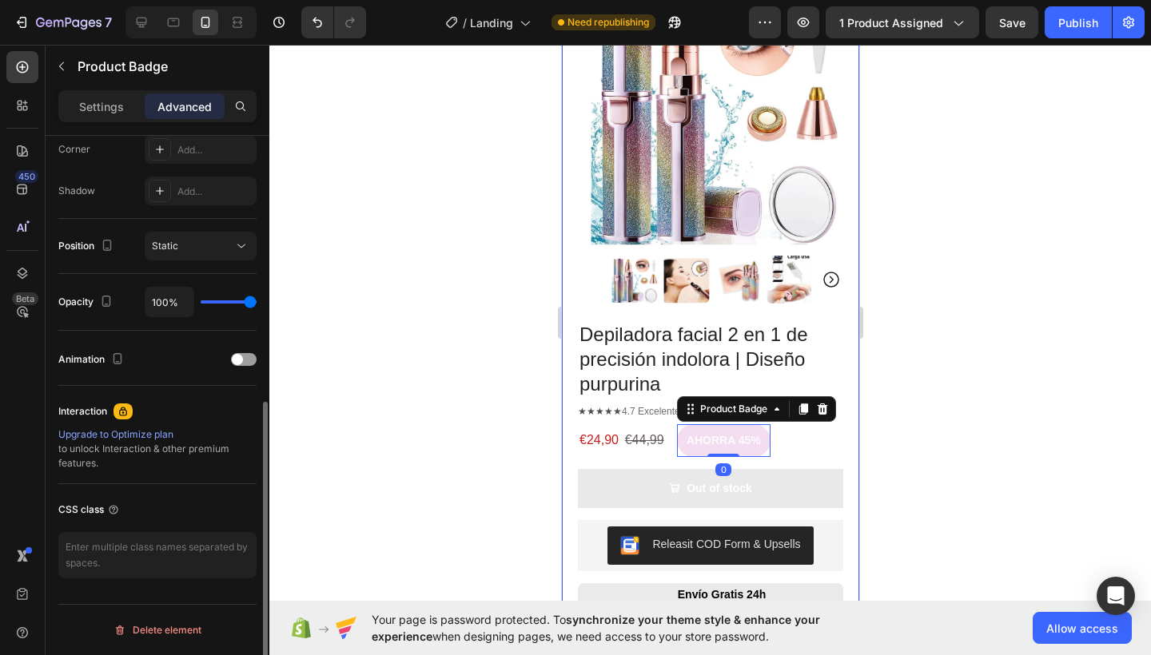
click at [836, 438] on div "Product Images Row Depiladora facial 2 en 1 de precisión indolora | Diseño purp…" at bounding box center [709, 540] width 297 height 1144
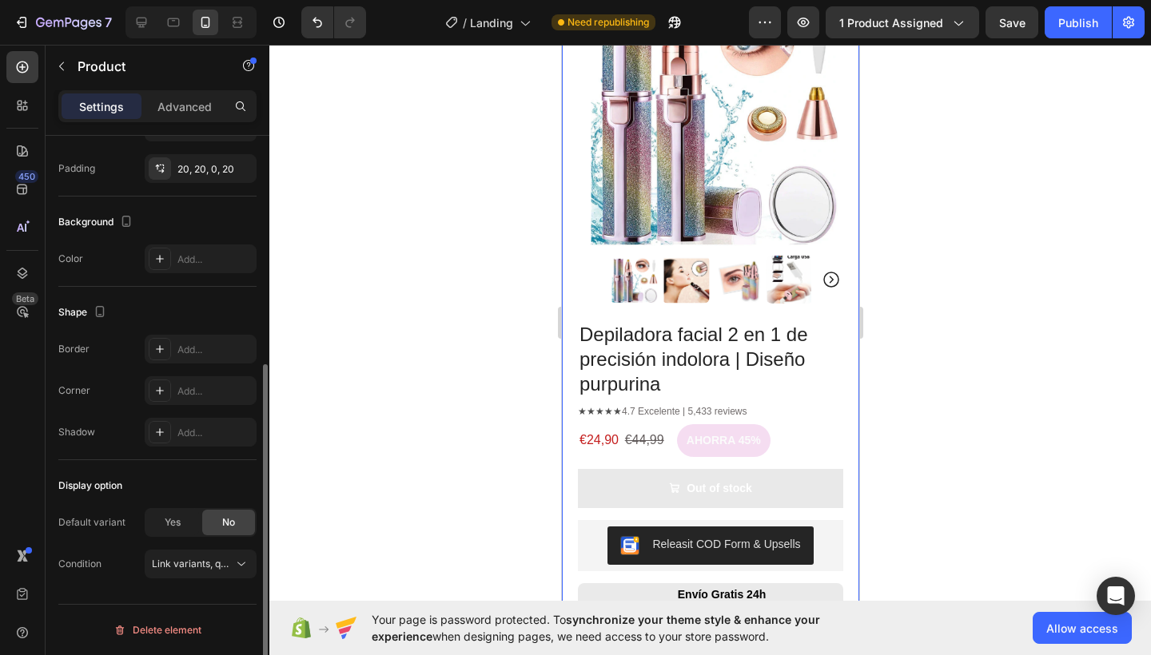
scroll to position [0, 0]
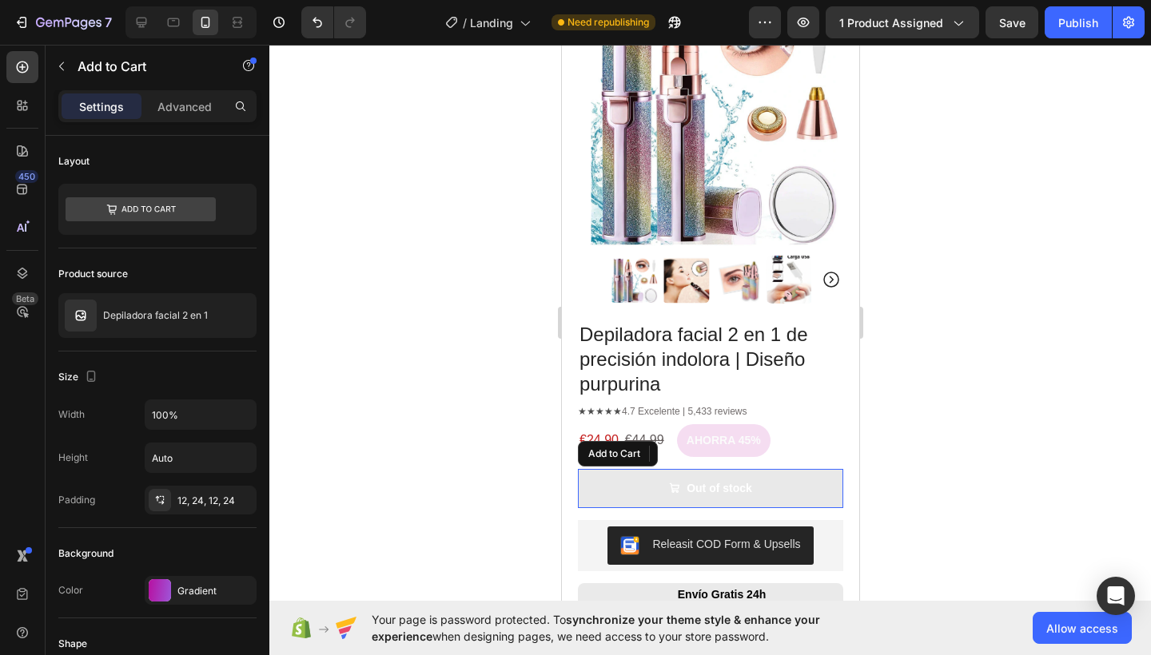
click at [781, 472] on button "Out of stock" at bounding box center [709, 488] width 265 height 39
click at [1004, 419] on div at bounding box center [709, 350] width 881 height 610
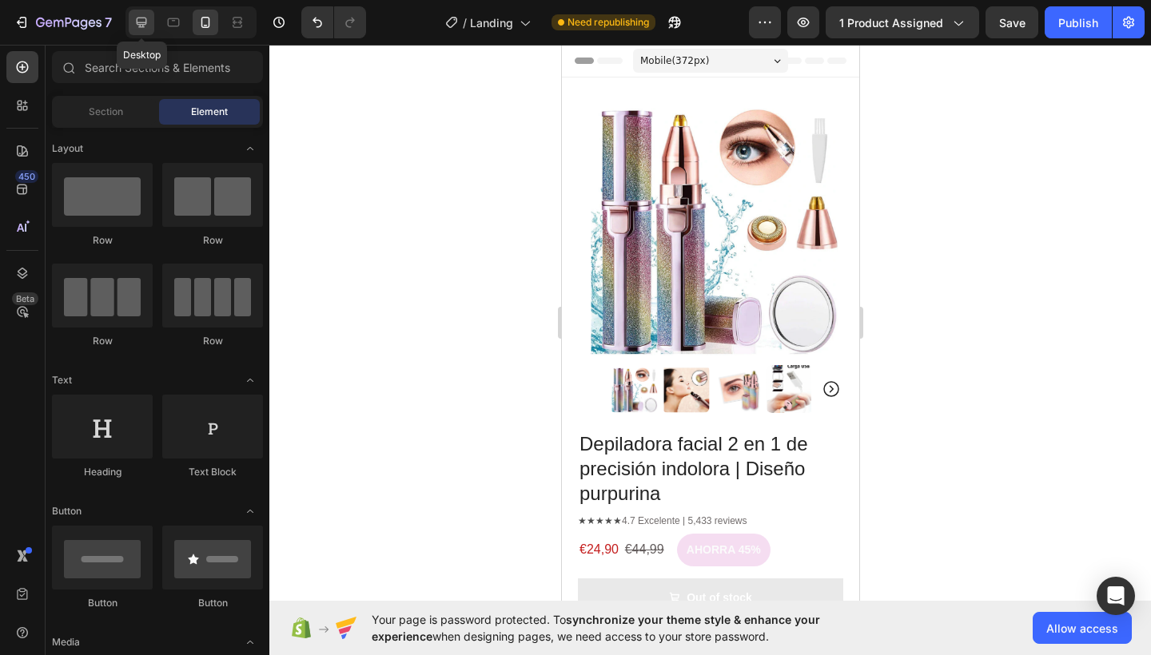
click at [147, 23] on icon at bounding box center [141, 22] width 16 height 16
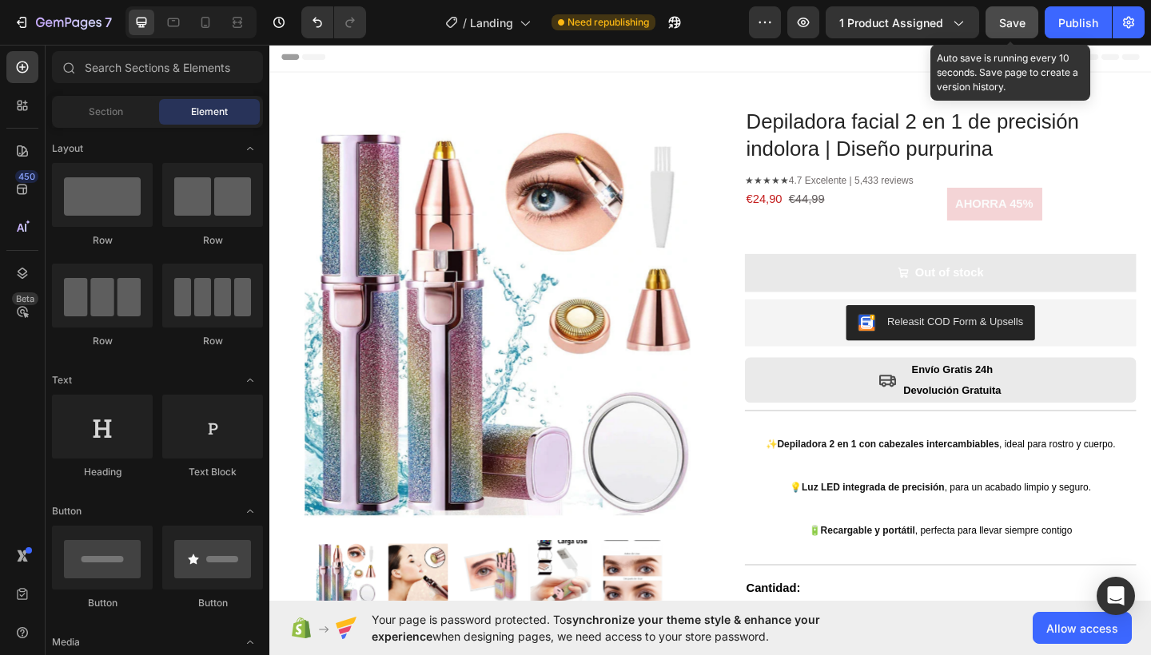
click at [1010, 14] on div "Save" at bounding box center [1012, 22] width 26 height 17
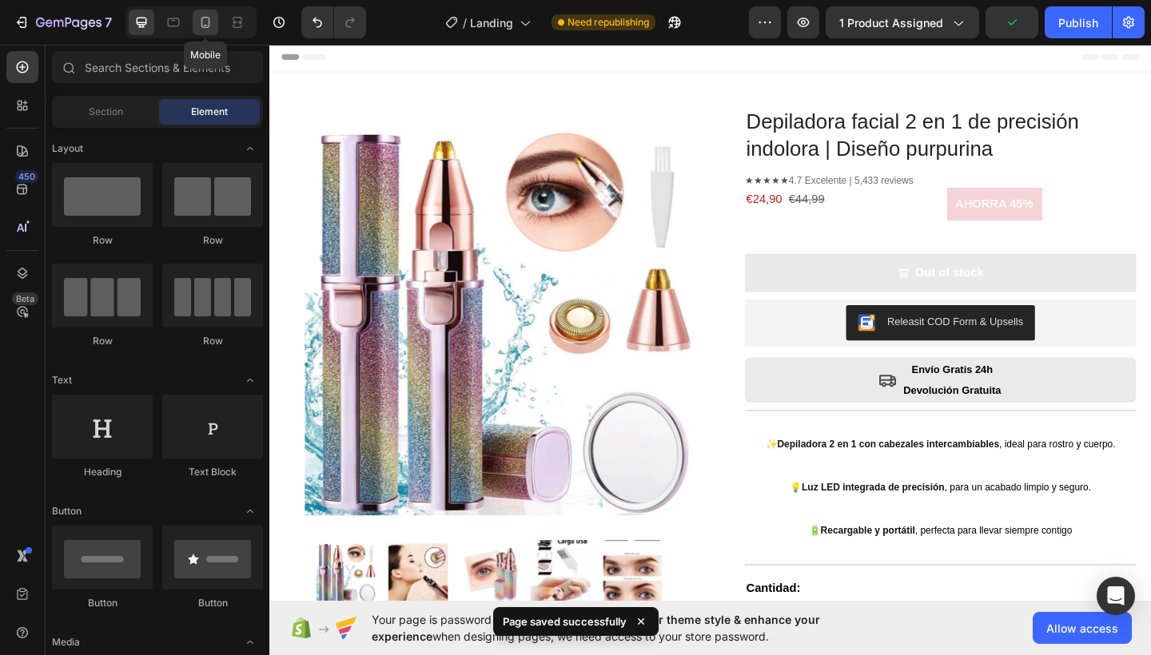
click at [205, 26] on icon at bounding box center [205, 22] width 9 height 11
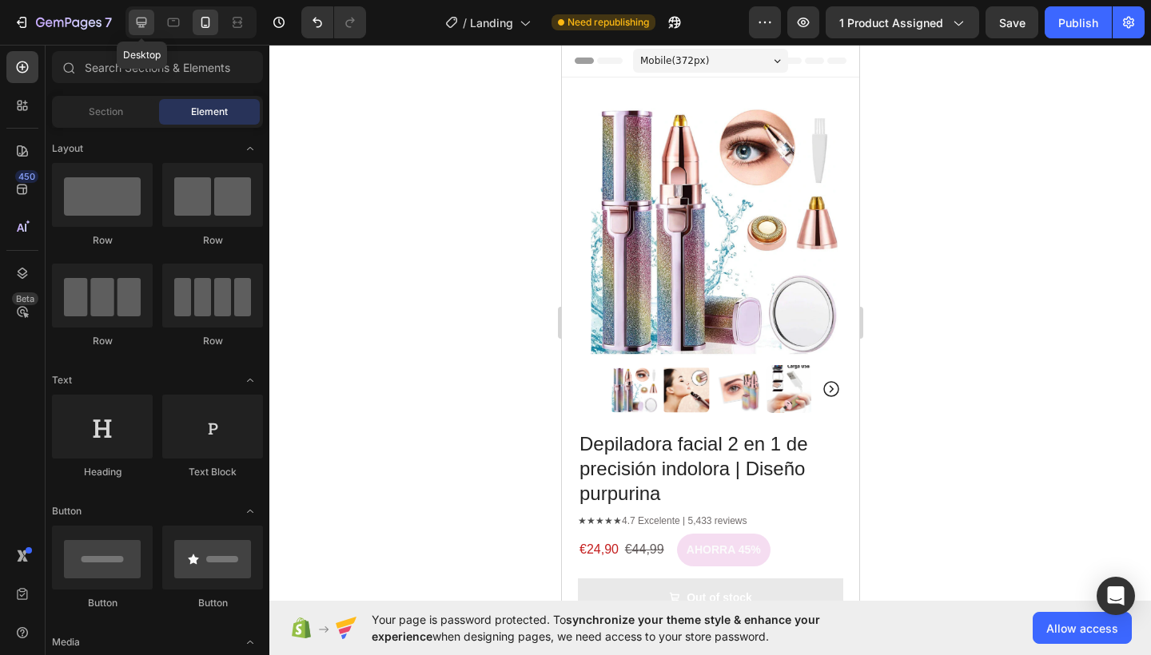
click at [146, 20] on icon at bounding box center [142, 23] width 10 height 10
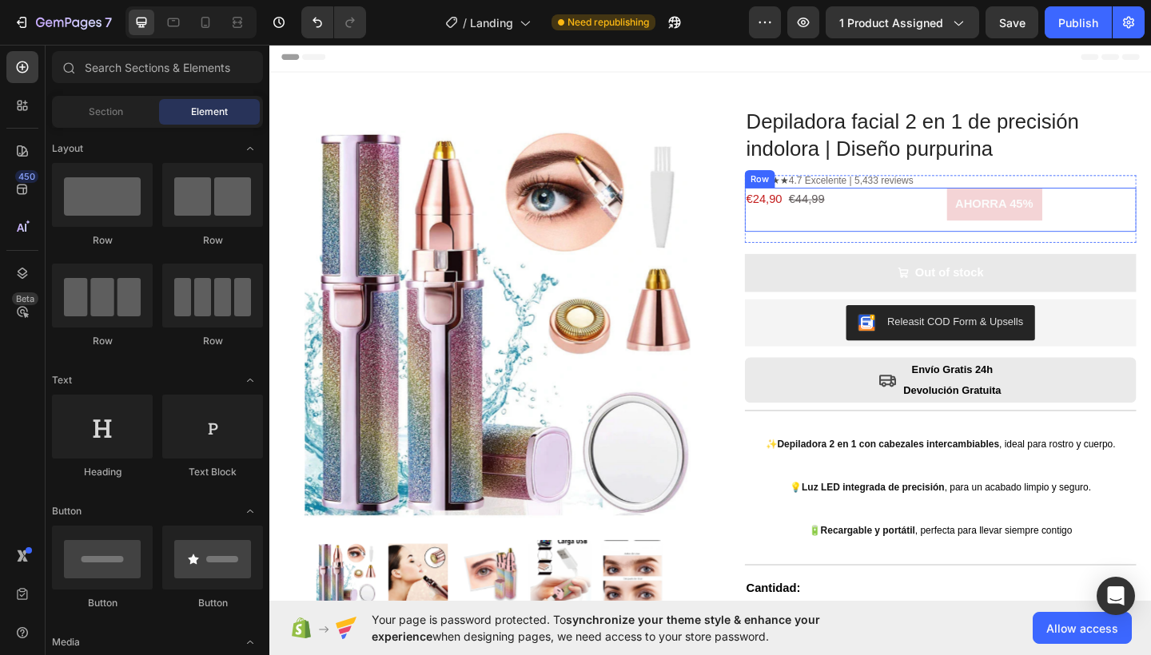
click at [919, 231] on div "€24,90 €44,99 Text Block" at bounding box center [889, 225] width 207 height 48
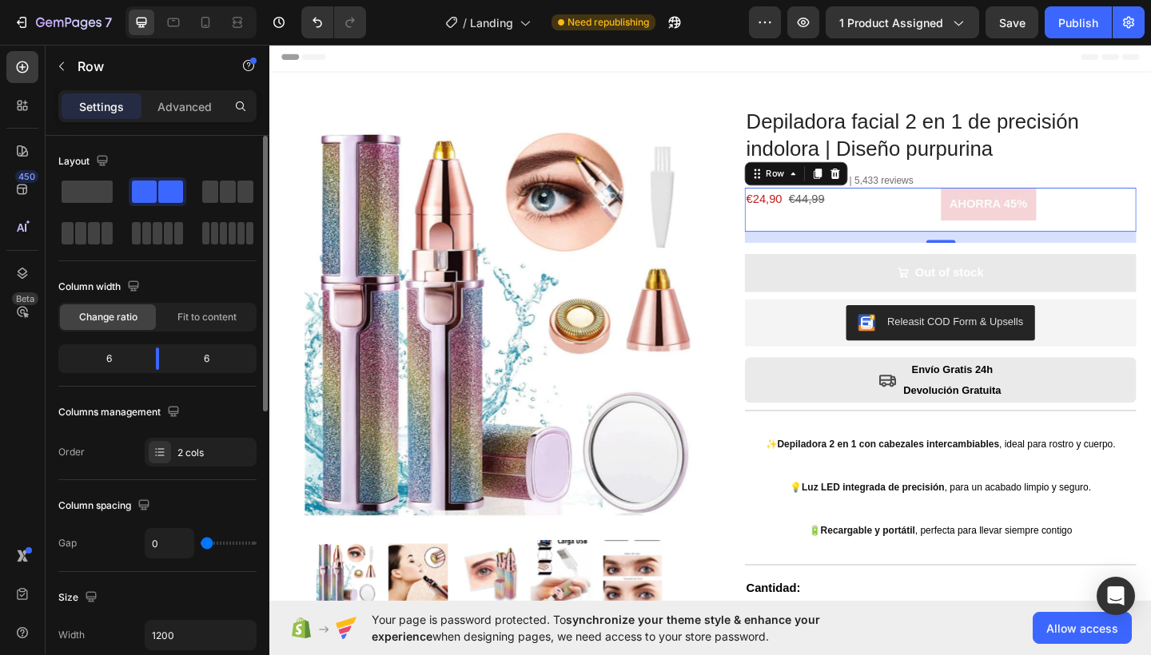
drag, startPoint x: 214, startPoint y: 547, endPoint x: 136, endPoint y: 547, distance: 78.3
click at [136, 547] on div "Gap 0" at bounding box center [157, 543] width 198 height 30
drag, startPoint x: 162, startPoint y: 354, endPoint x: 114, endPoint y: 355, distance: 47.9
click at [114, 355] on div at bounding box center [116, 359] width 29 height 22
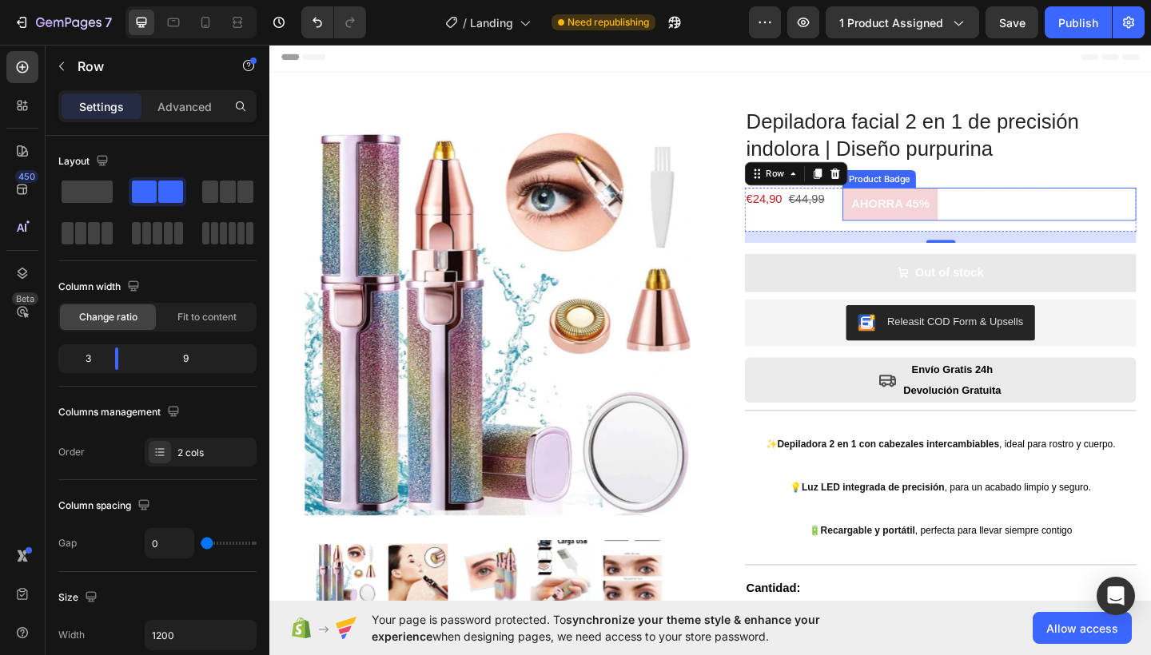
click at [974, 229] on pre "AHORRA 45%" at bounding box center [944, 219] width 104 height 36
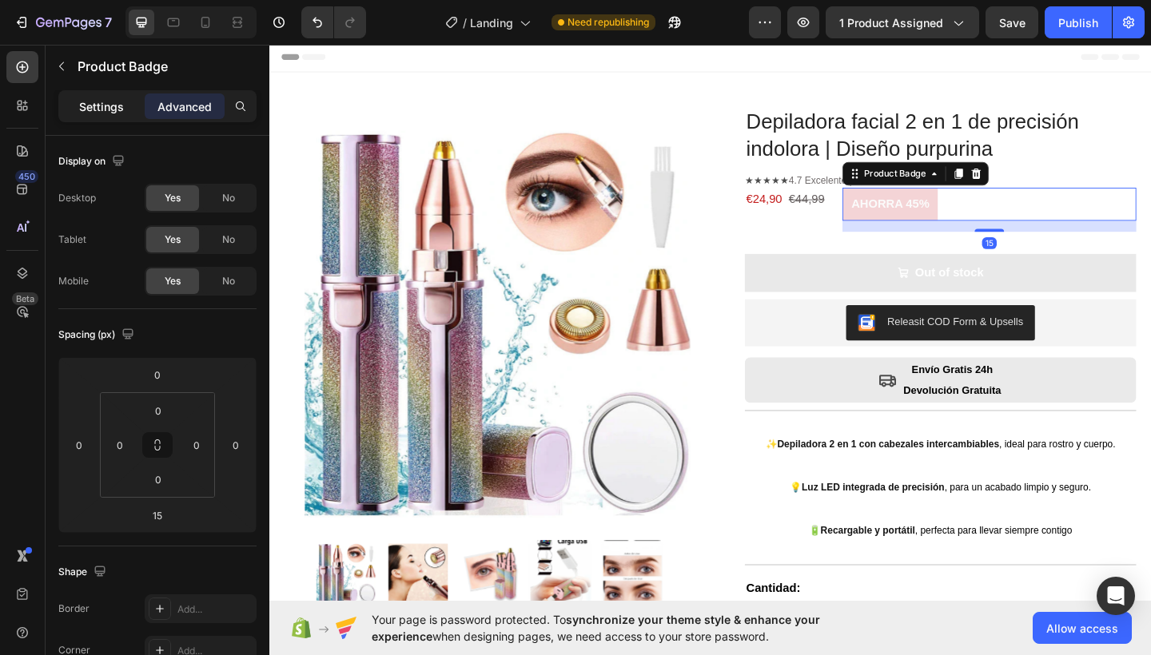
click at [81, 98] on p "Settings" at bounding box center [101, 106] width 45 height 17
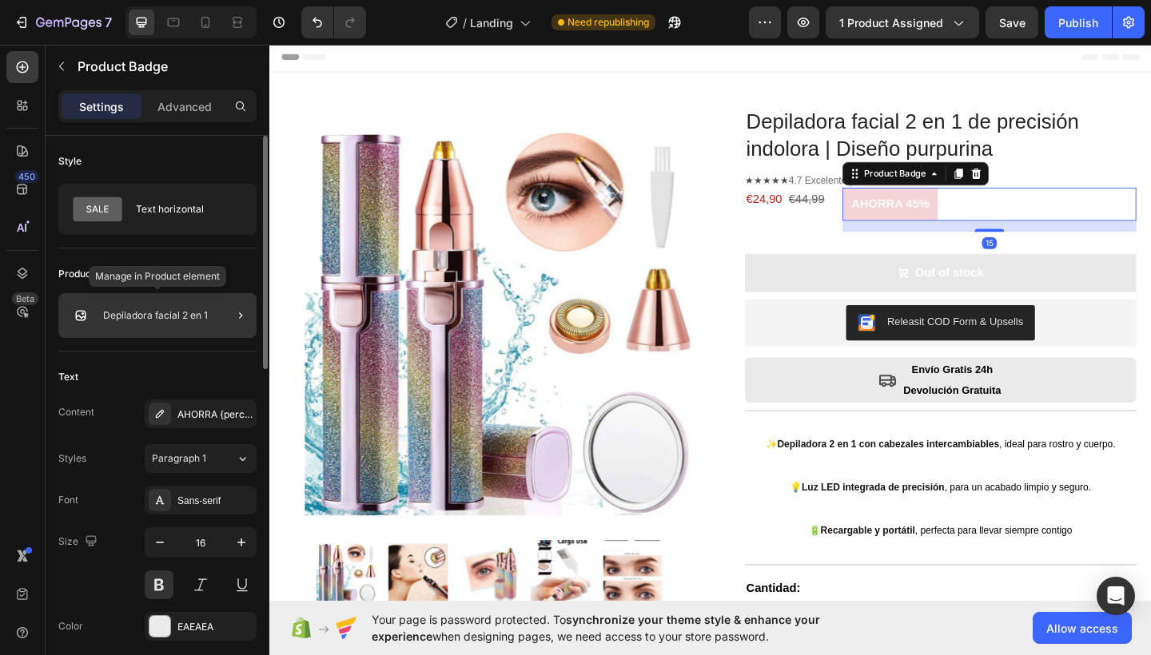
scroll to position [29, 0]
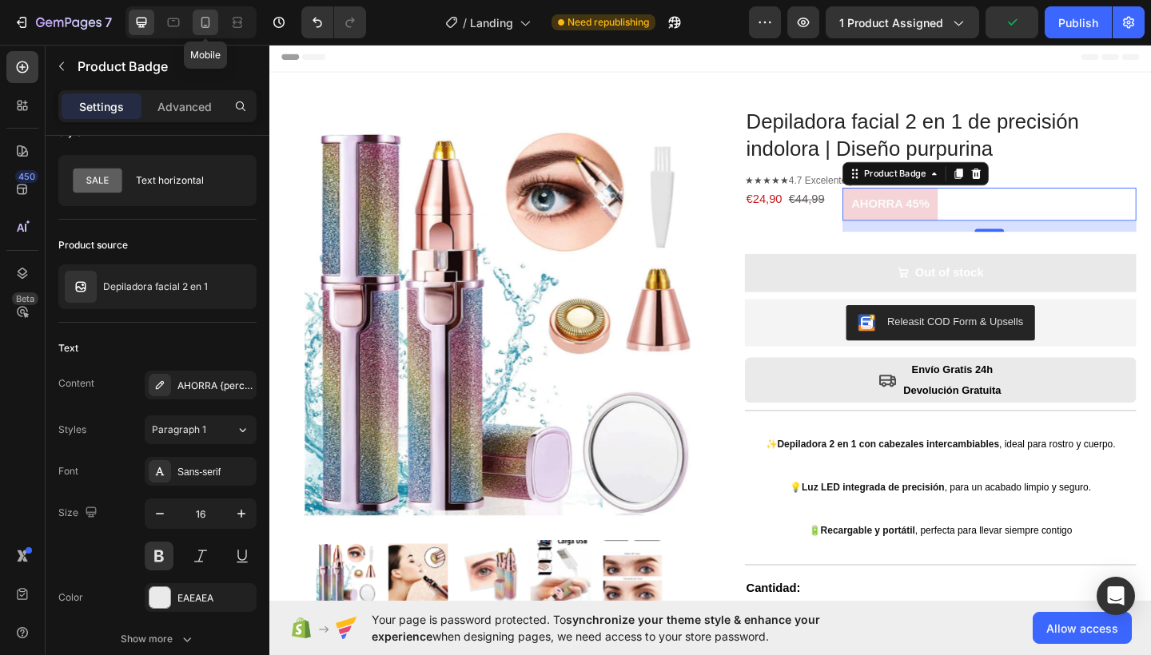
click at [206, 19] on icon at bounding box center [205, 22] width 16 height 16
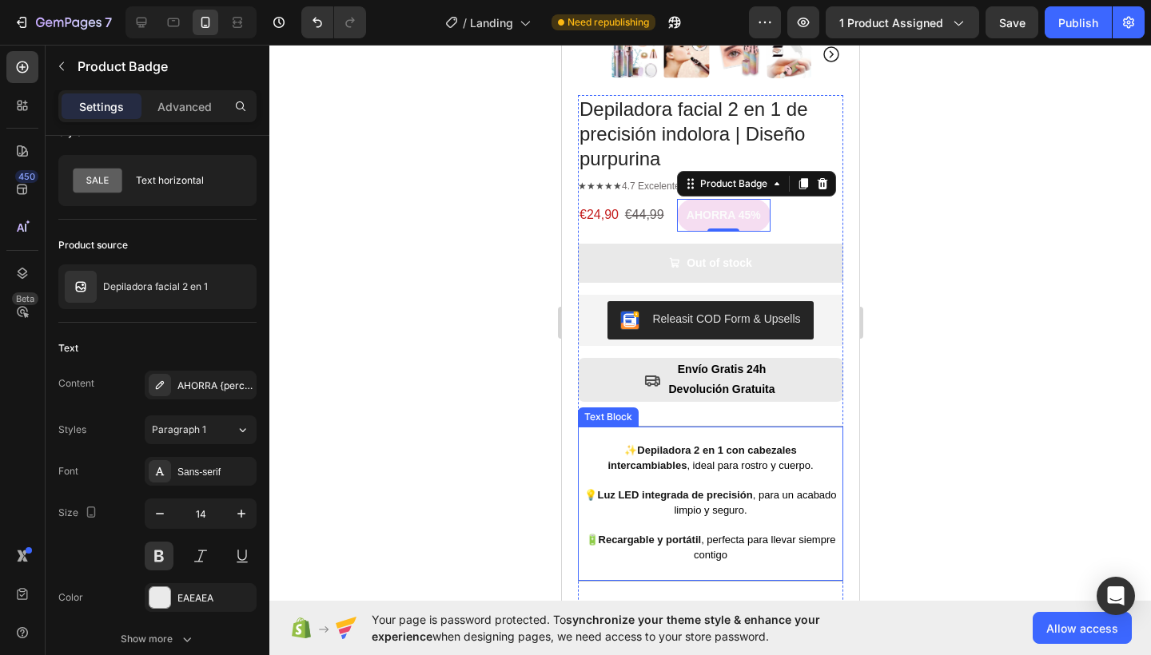
scroll to position [420, 0]
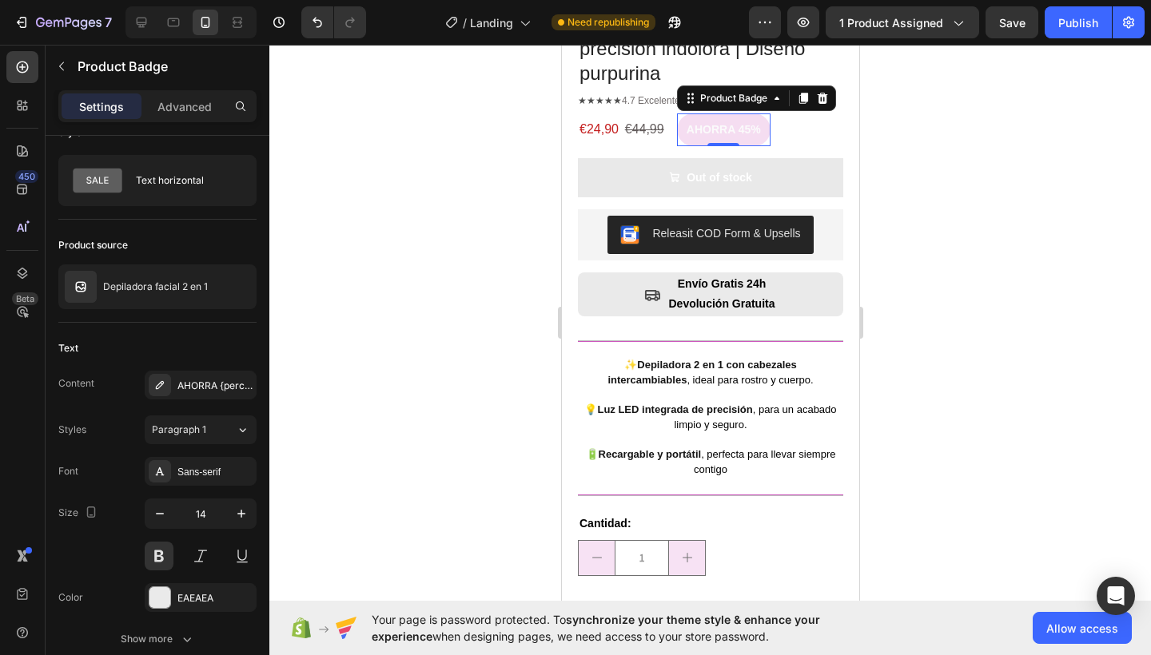
click at [713, 125] on pre "AHORRA 45%" at bounding box center [722, 129] width 93 height 33
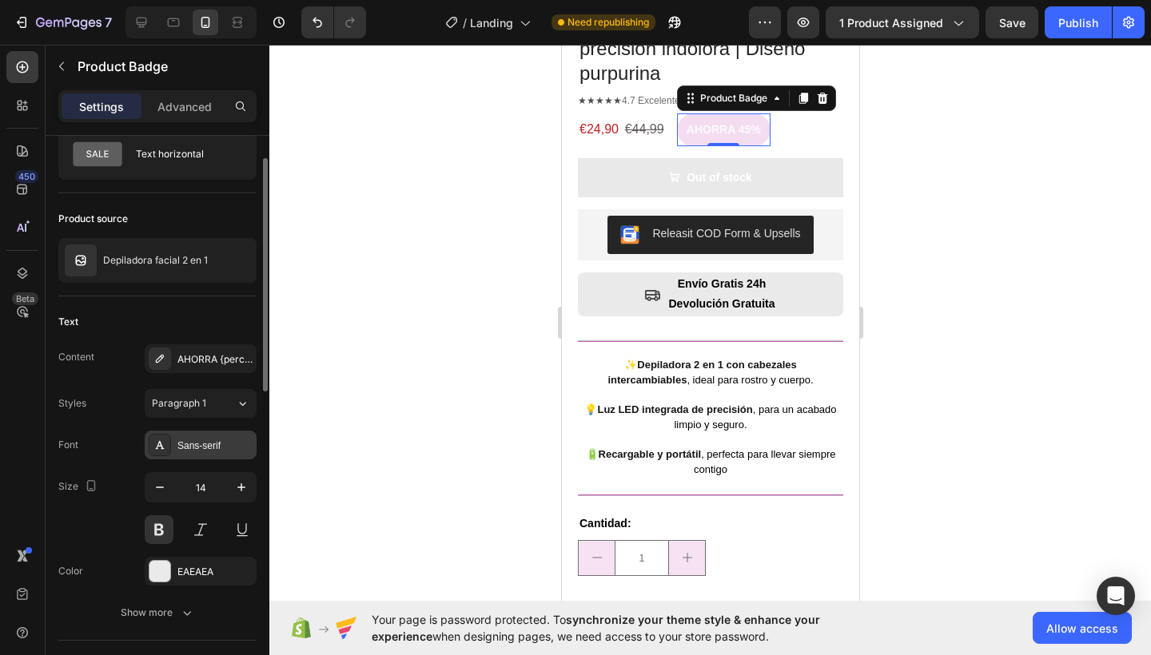
scroll to position [193, 0]
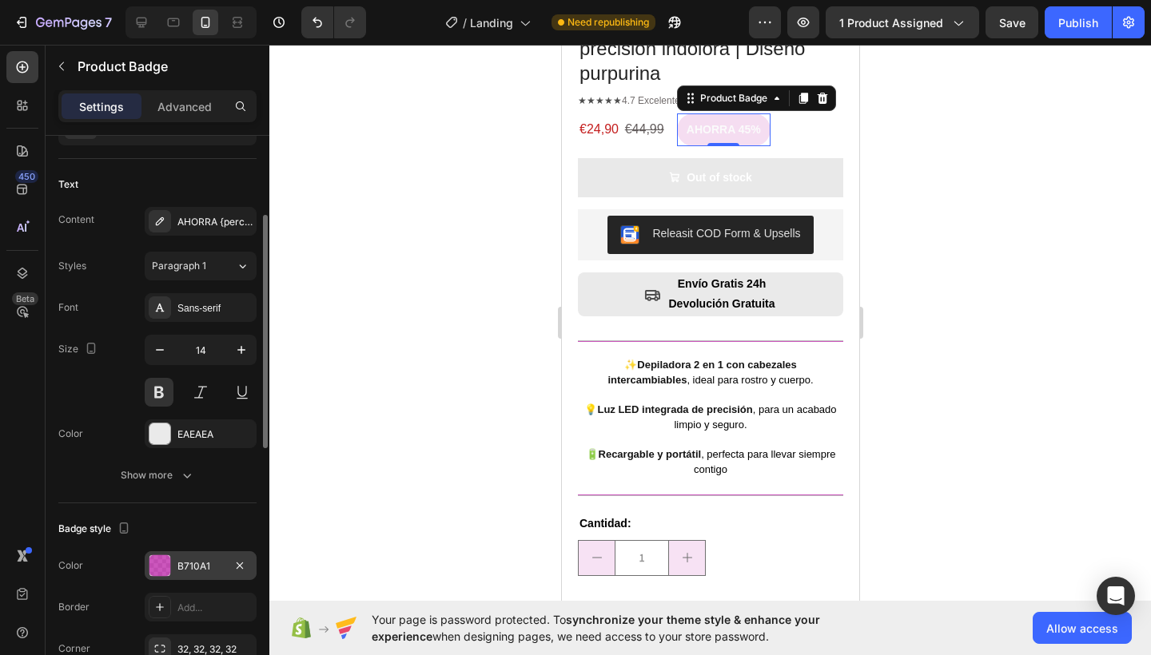
click at [187, 559] on div "B710A1" at bounding box center [200, 566] width 46 height 14
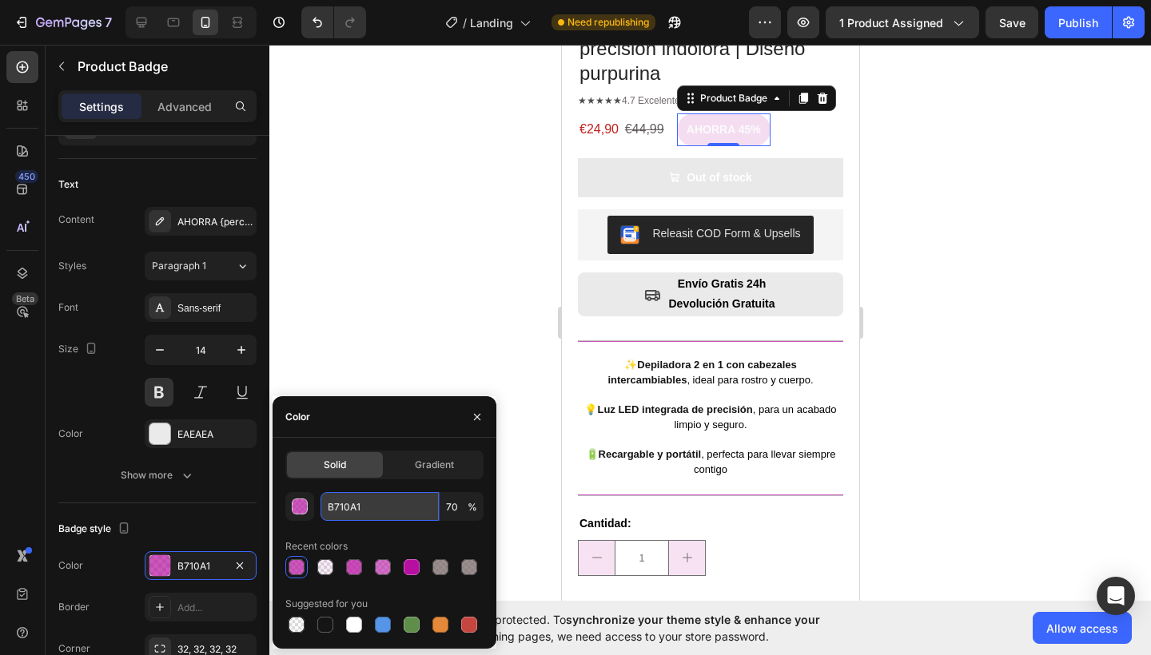
click at [341, 499] on input "B710A1" at bounding box center [379, 506] width 118 height 29
click at [343, 501] on input "B710A1" at bounding box center [379, 506] width 118 height 29
click at [345, 504] on input "B710A1" at bounding box center [379, 506] width 118 height 29
click at [295, 89] on div at bounding box center [709, 350] width 881 height 610
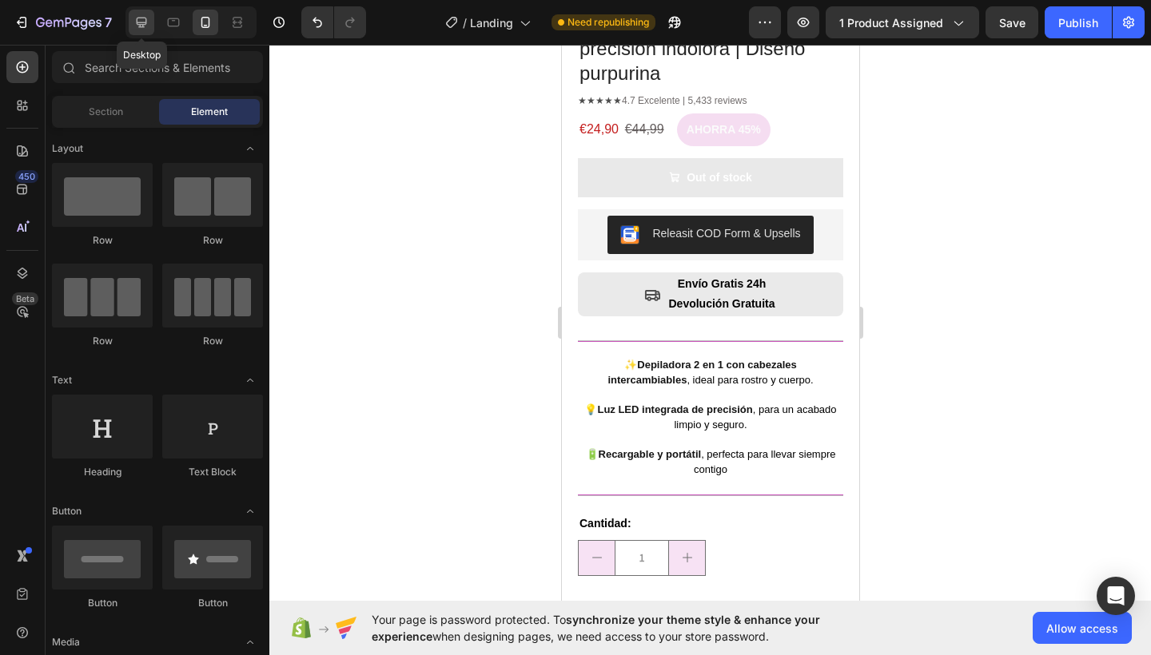
click at [136, 22] on icon at bounding box center [141, 22] width 16 height 16
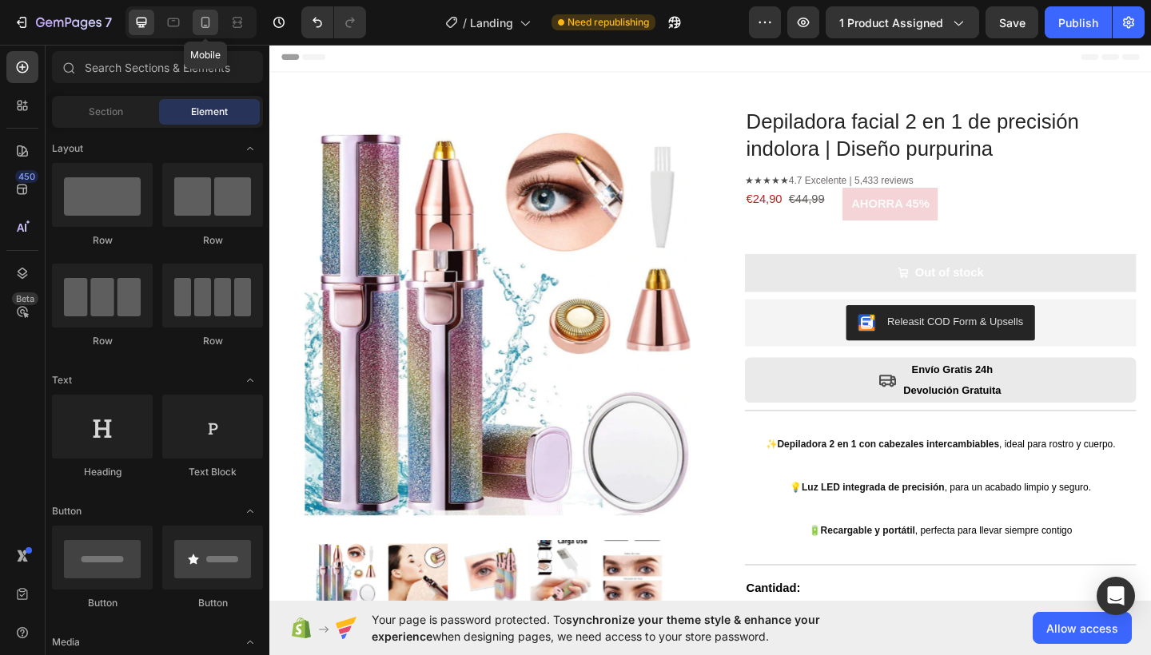
click at [204, 26] on icon at bounding box center [205, 22] width 16 height 16
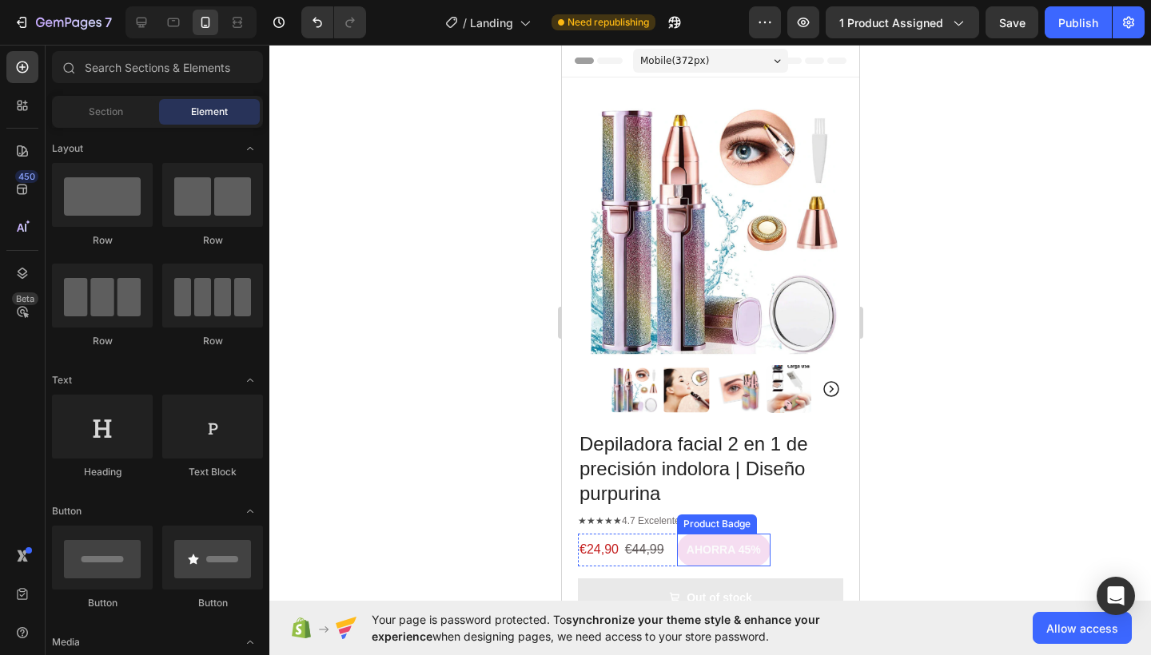
click at [717, 534] on pre "AHORRA 45%" at bounding box center [722, 550] width 93 height 33
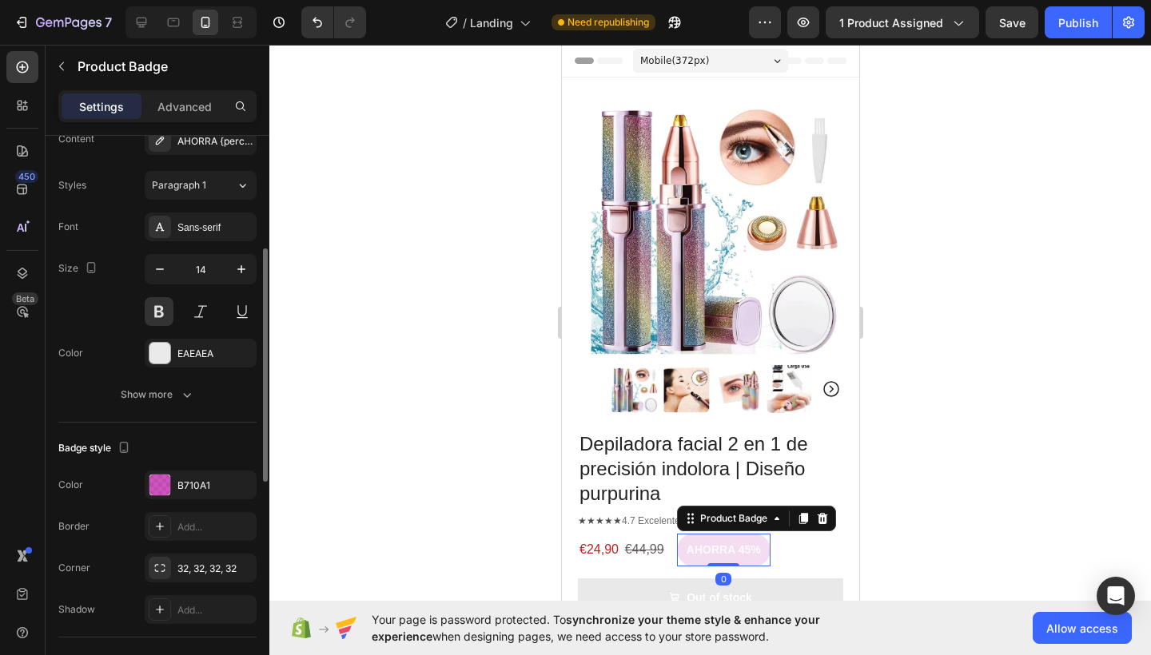
scroll to position [399, 0]
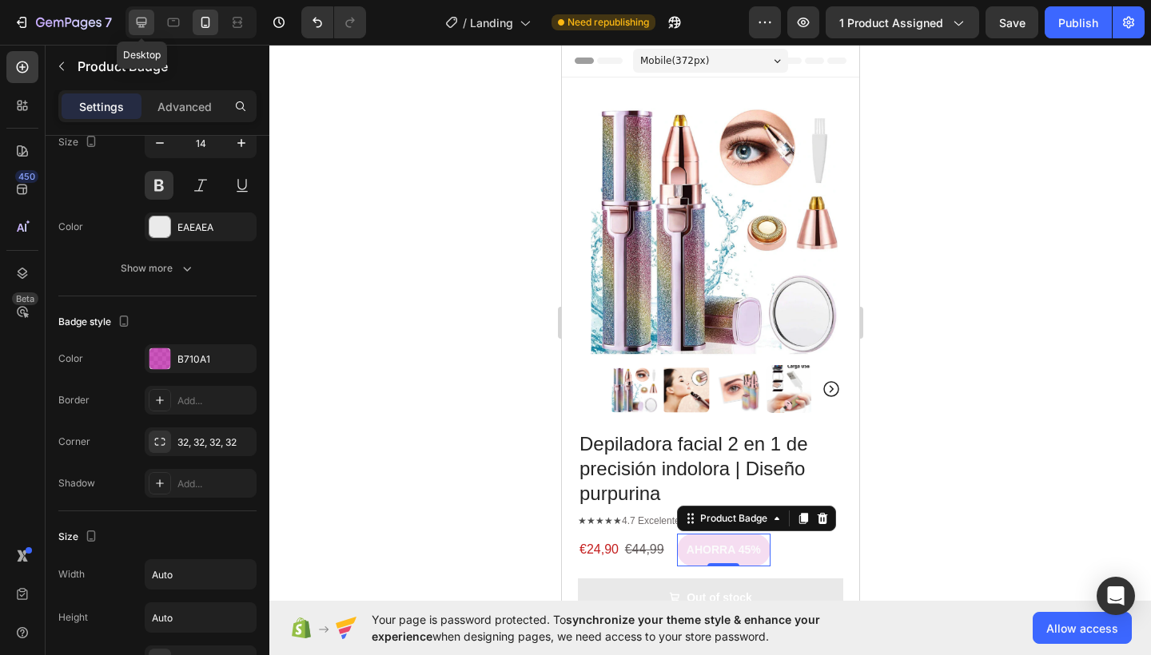
click at [141, 18] on icon at bounding box center [142, 23] width 10 height 10
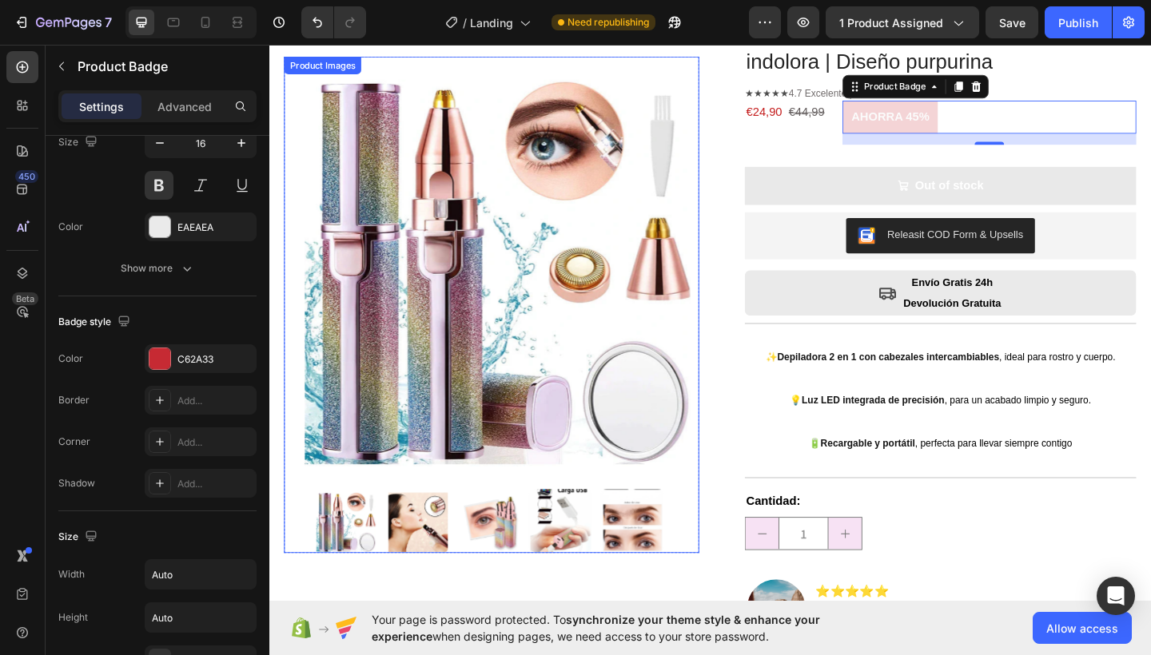
scroll to position [101, 0]
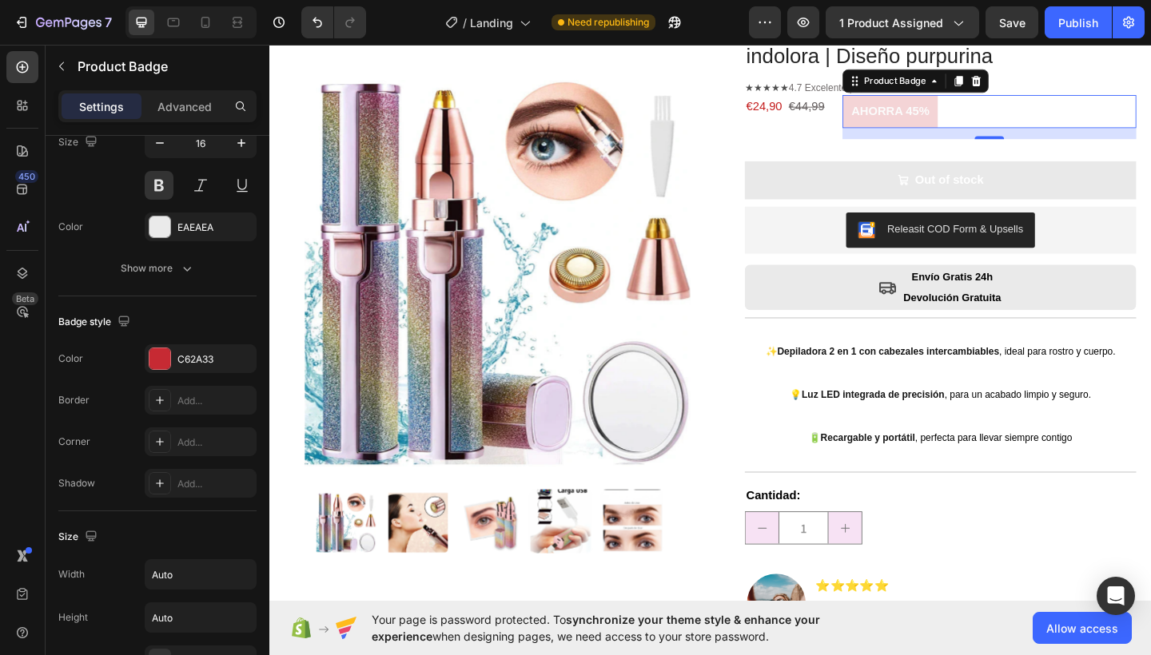
click at [937, 121] on pre "AHORRA 45%" at bounding box center [944, 118] width 104 height 36
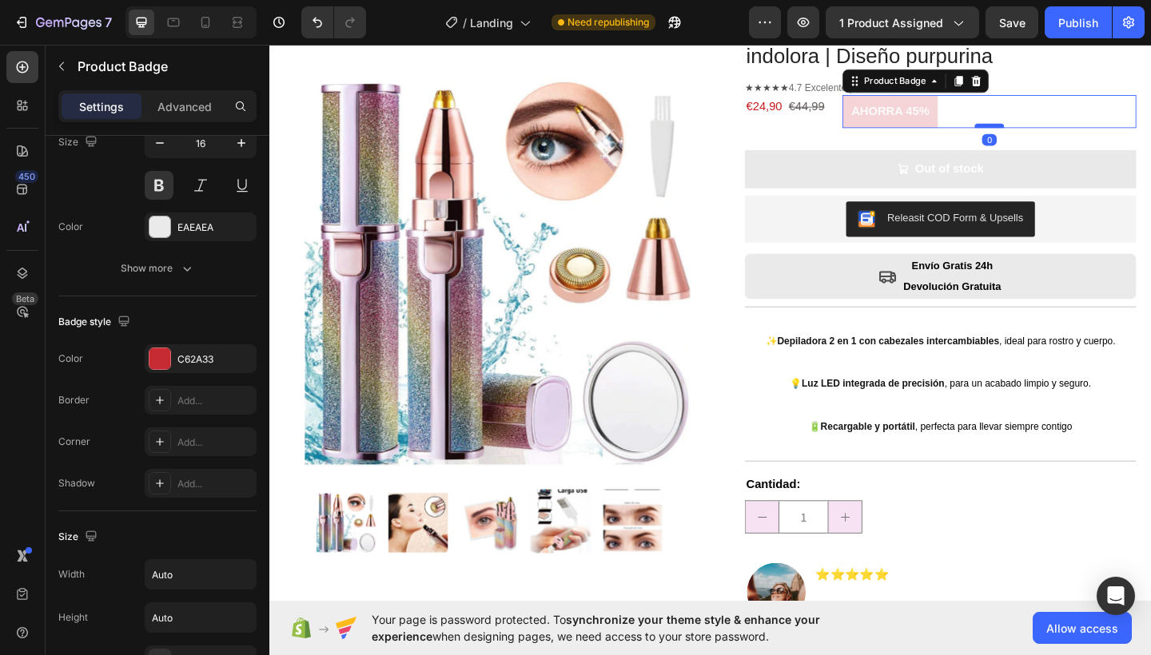
drag, startPoint x: 1052, startPoint y: 145, endPoint x: 1048, endPoint y: 130, distance: 14.9
click at [1048, 131] on div at bounding box center [1052, 133] width 32 height 5
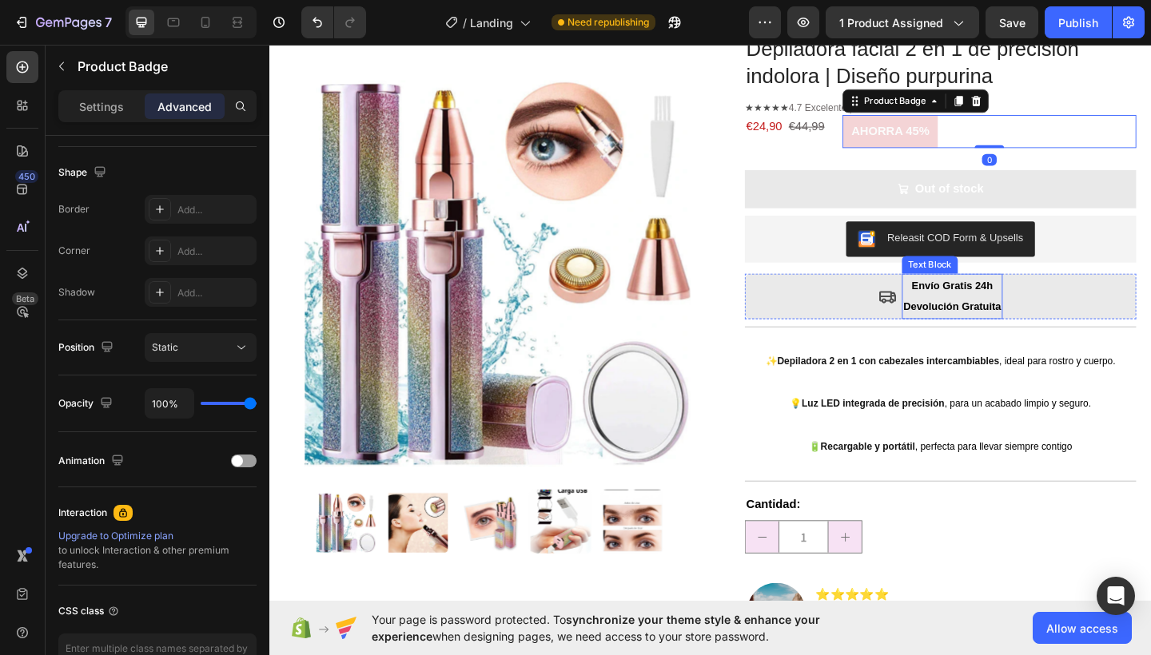
scroll to position [0, 0]
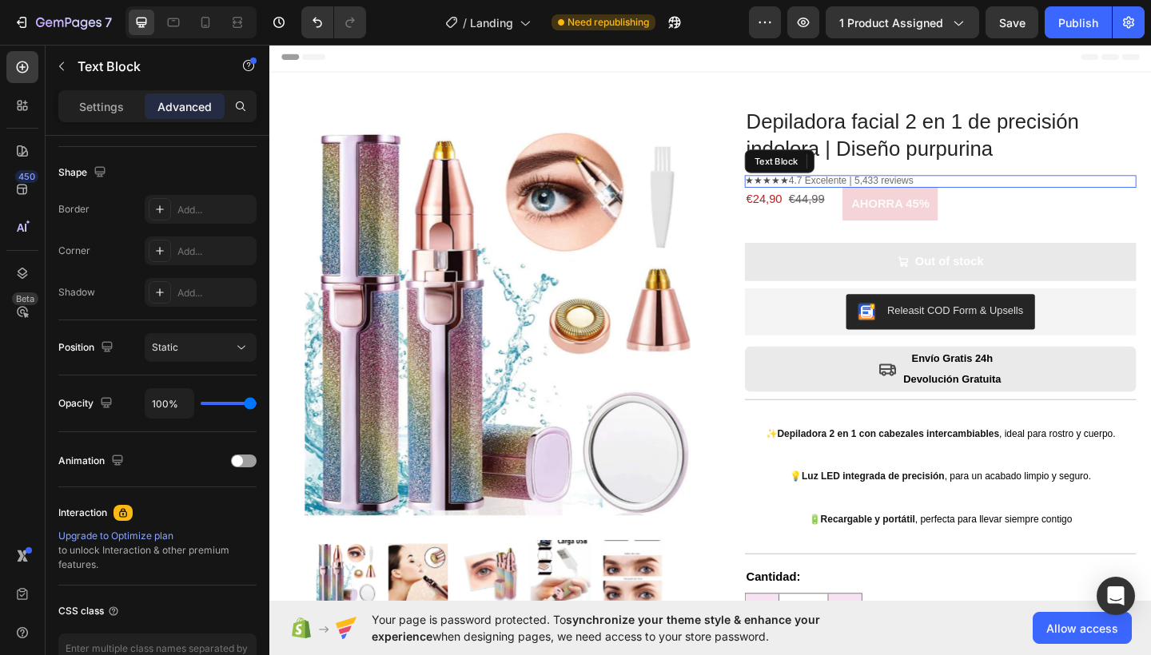
click at [854, 190] on span "4.7 Excelente | 5,433 reviews" at bounding box center [902, 193] width 136 height 12
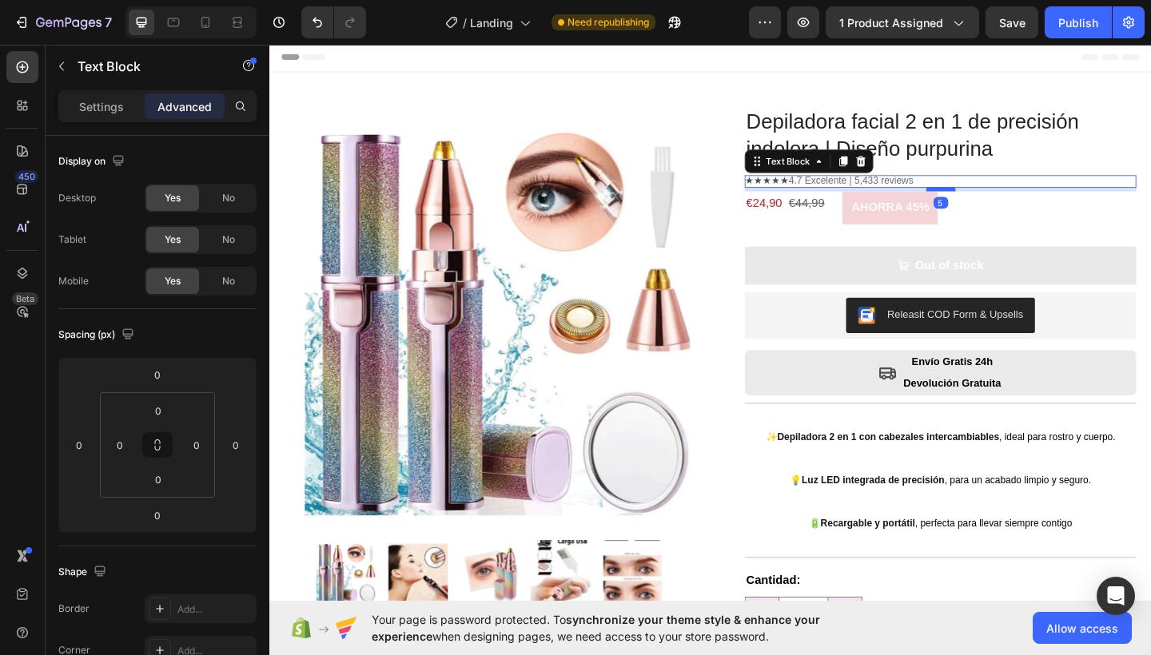
click at [993, 200] on div at bounding box center [1000, 202] width 32 height 5
click at [1073, 246] on div "★★★★★ 4.7 Excelente | 5,433 reviews Text Block 5 €24,90 €44,99 Text Block AHORR…" at bounding box center [999, 220] width 426 height 66
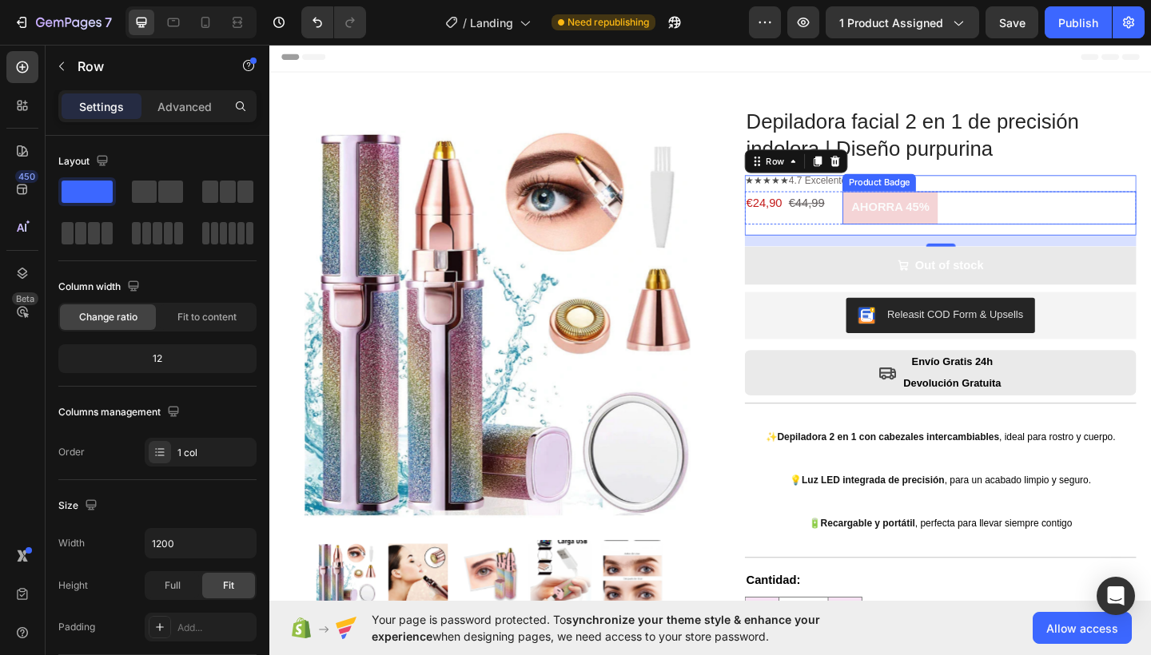
click at [930, 219] on pre "AHORRA 45%" at bounding box center [944, 223] width 104 height 36
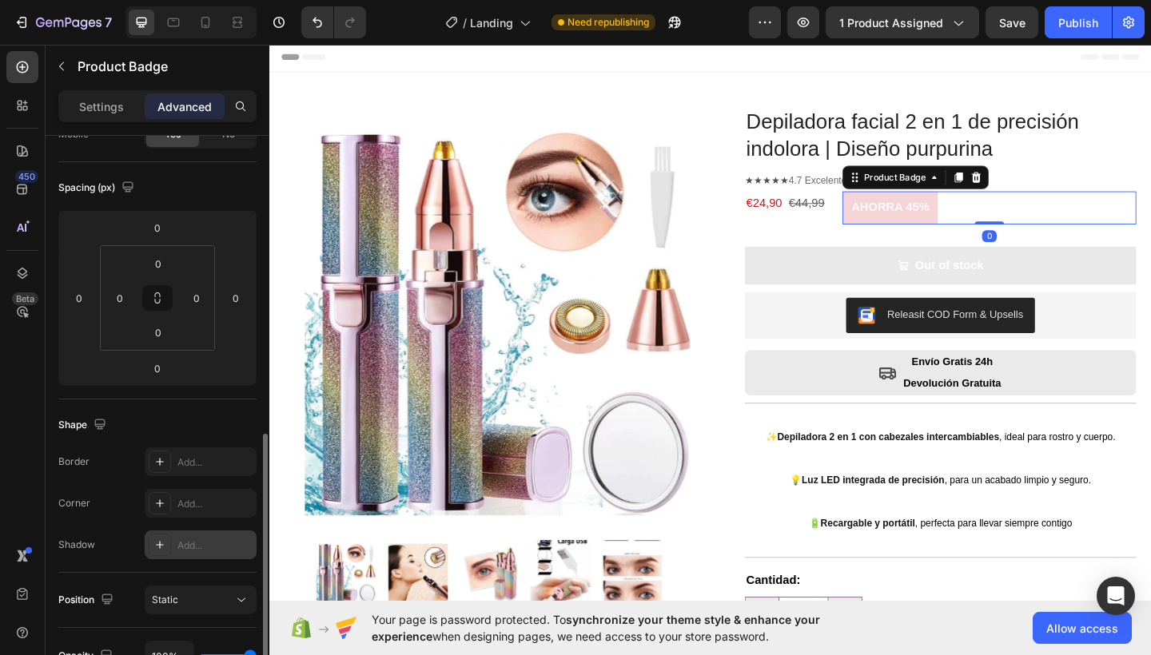
scroll to position [291, 0]
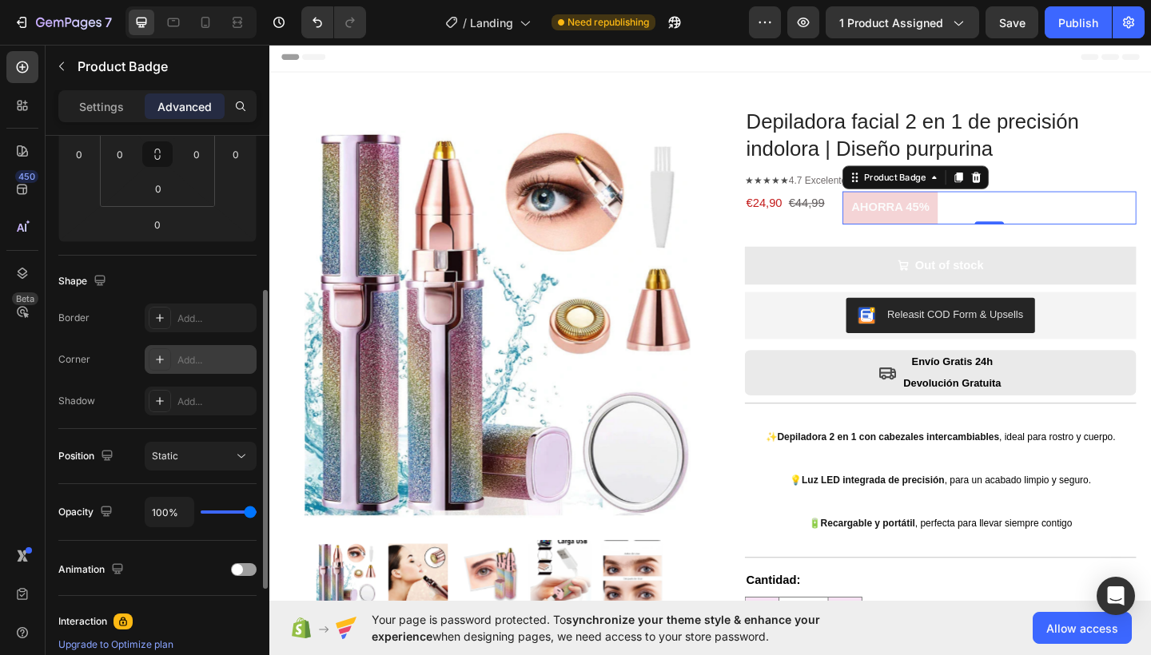
click at [208, 364] on div "Add..." at bounding box center [214, 360] width 75 height 14
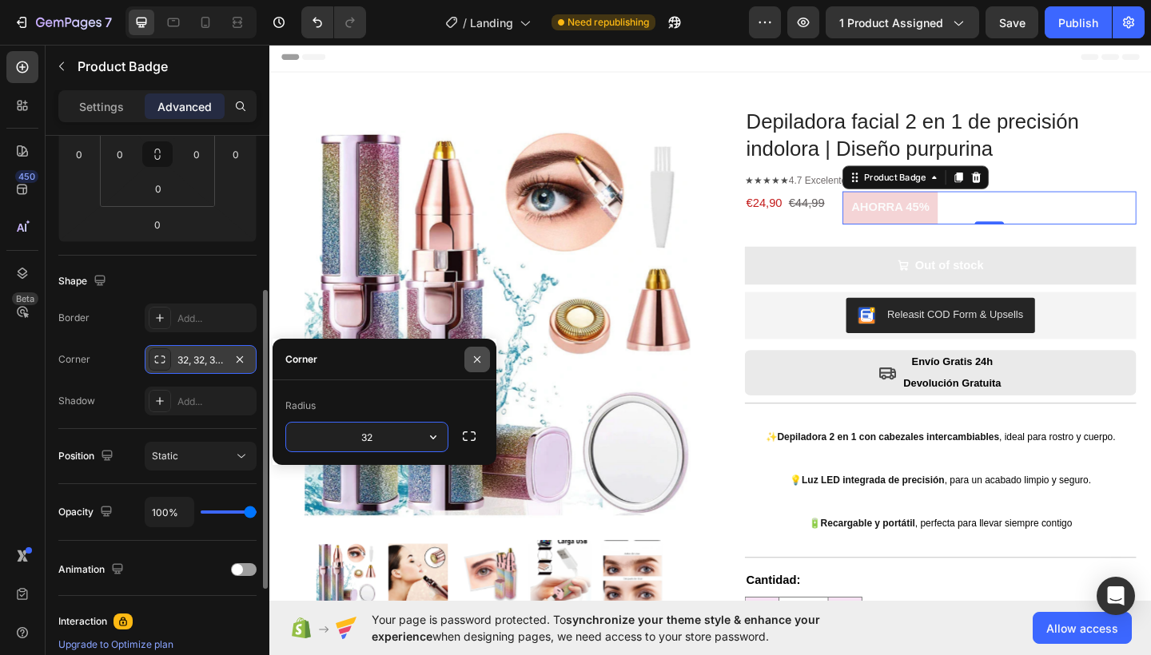
click at [475, 354] on icon "button" at bounding box center [477, 359] width 13 height 13
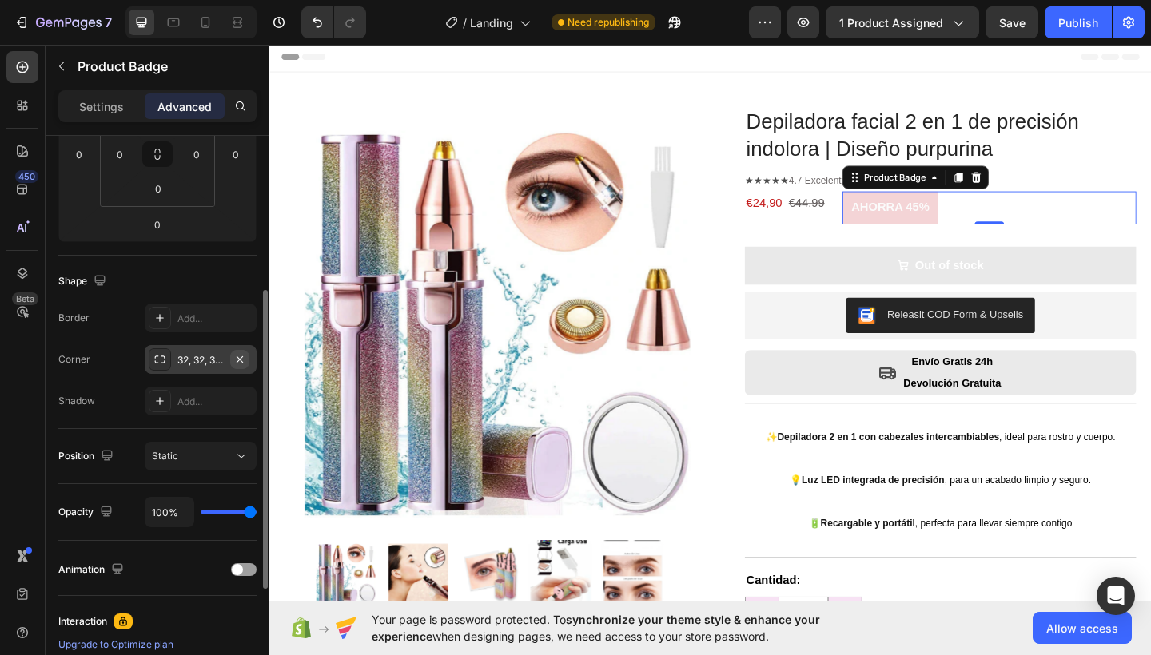
click at [246, 364] on button "button" at bounding box center [239, 359] width 19 height 19
click at [94, 102] on p "Settings" at bounding box center [101, 106] width 45 height 17
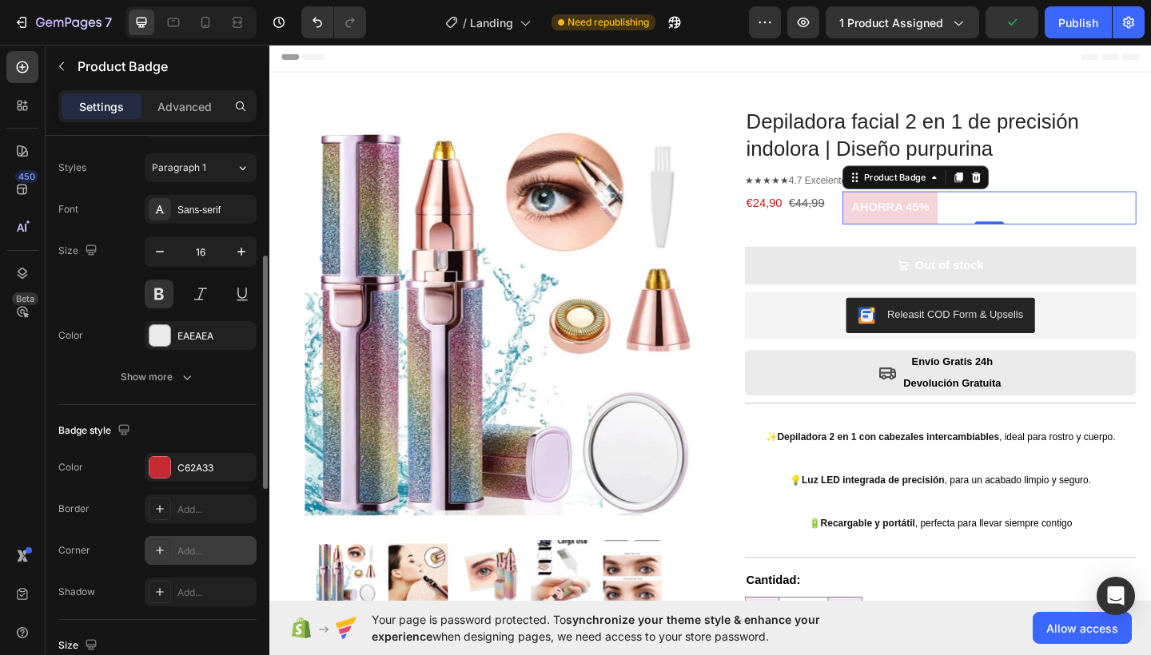
click at [201, 547] on div "Add..." at bounding box center [214, 551] width 75 height 14
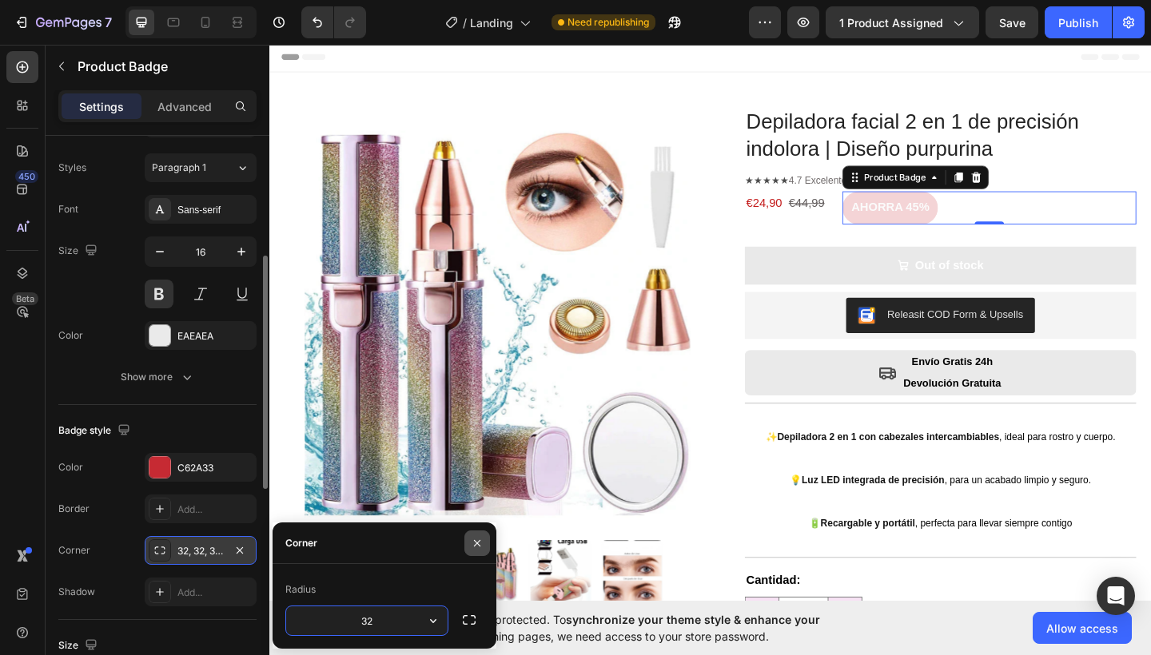
click at [478, 548] on icon "button" at bounding box center [477, 543] width 13 height 13
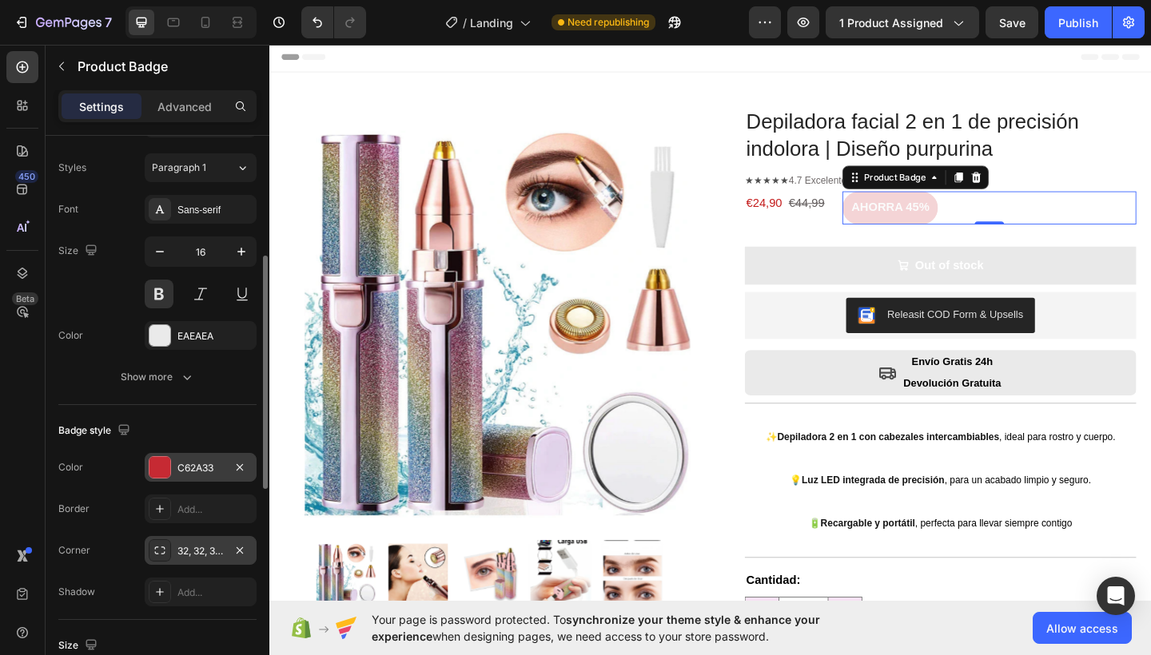
click at [201, 462] on div "C62A33" at bounding box center [200, 468] width 46 height 14
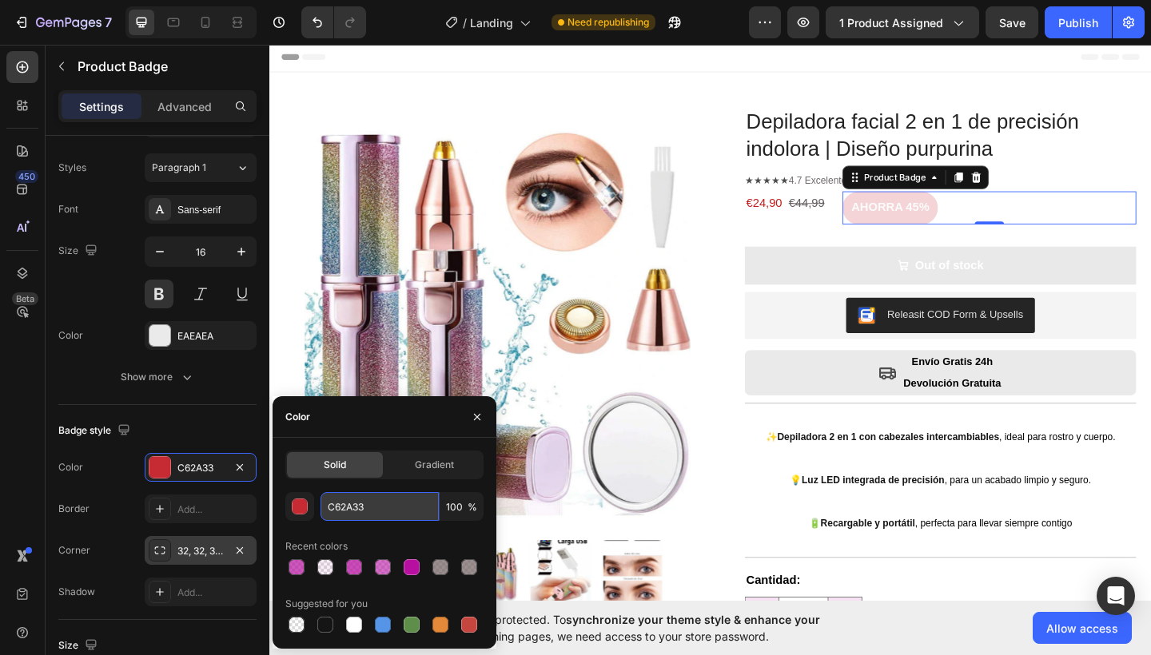
click at [348, 507] on input "C62A33" at bounding box center [379, 506] width 118 height 29
paste input "B710A1"
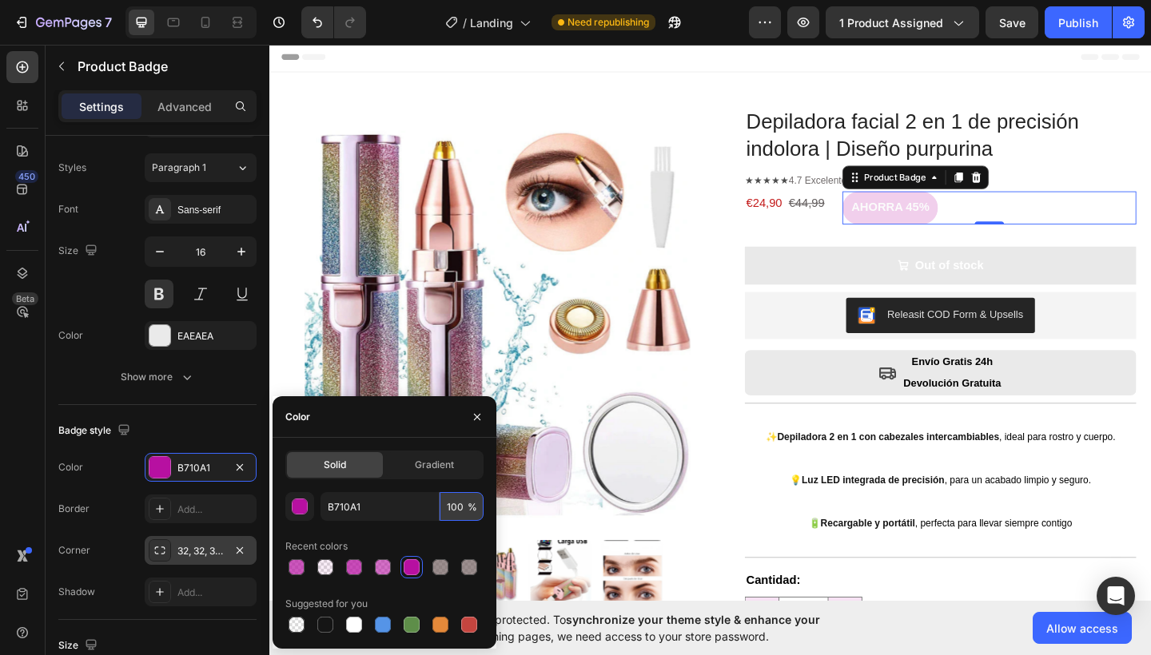
click at [461, 507] on input "100" at bounding box center [461, 506] width 44 height 29
click at [476, 418] on icon "button" at bounding box center [477, 416] width 6 height 6
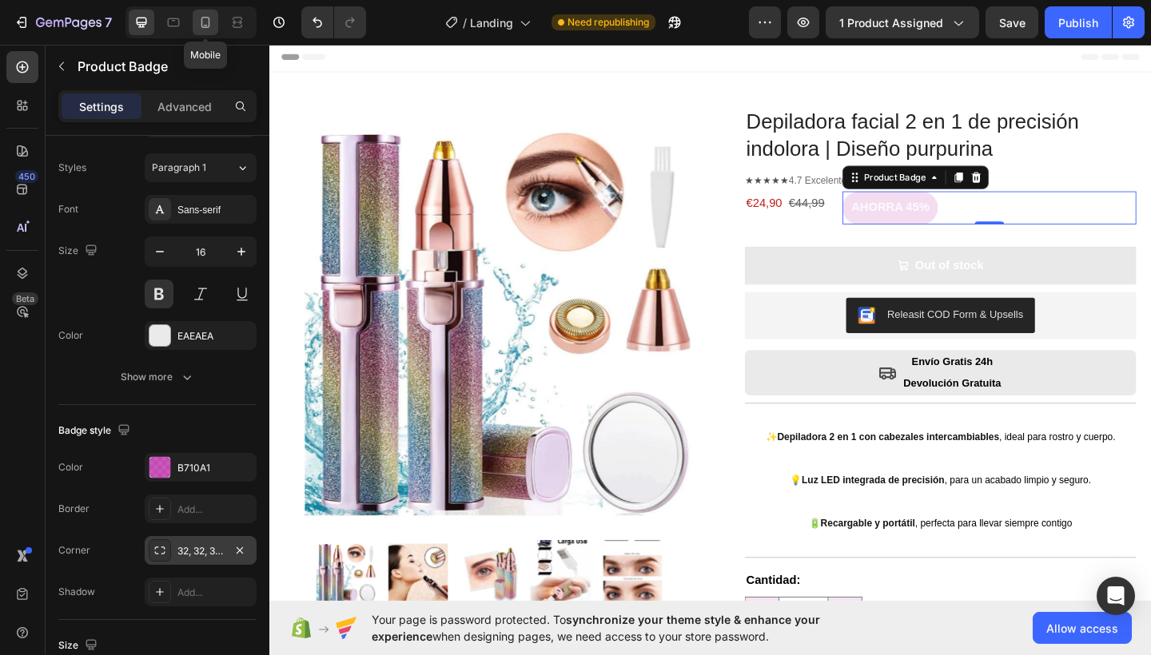
click at [206, 27] on icon at bounding box center [205, 22] width 9 height 11
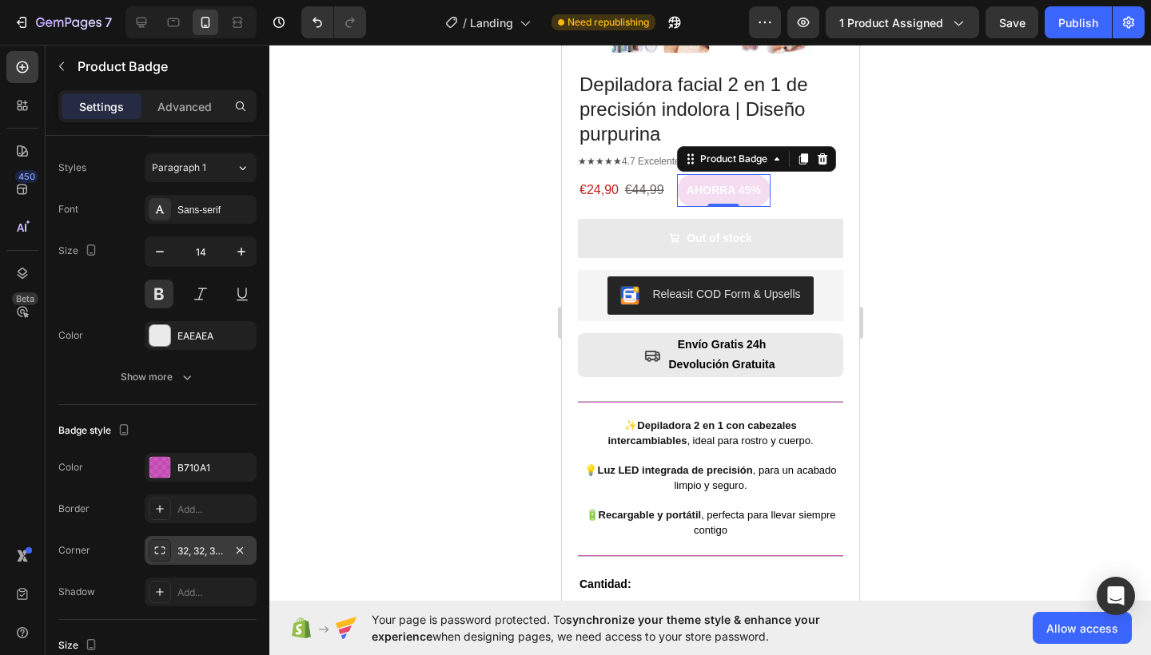
scroll to position [420, 0]
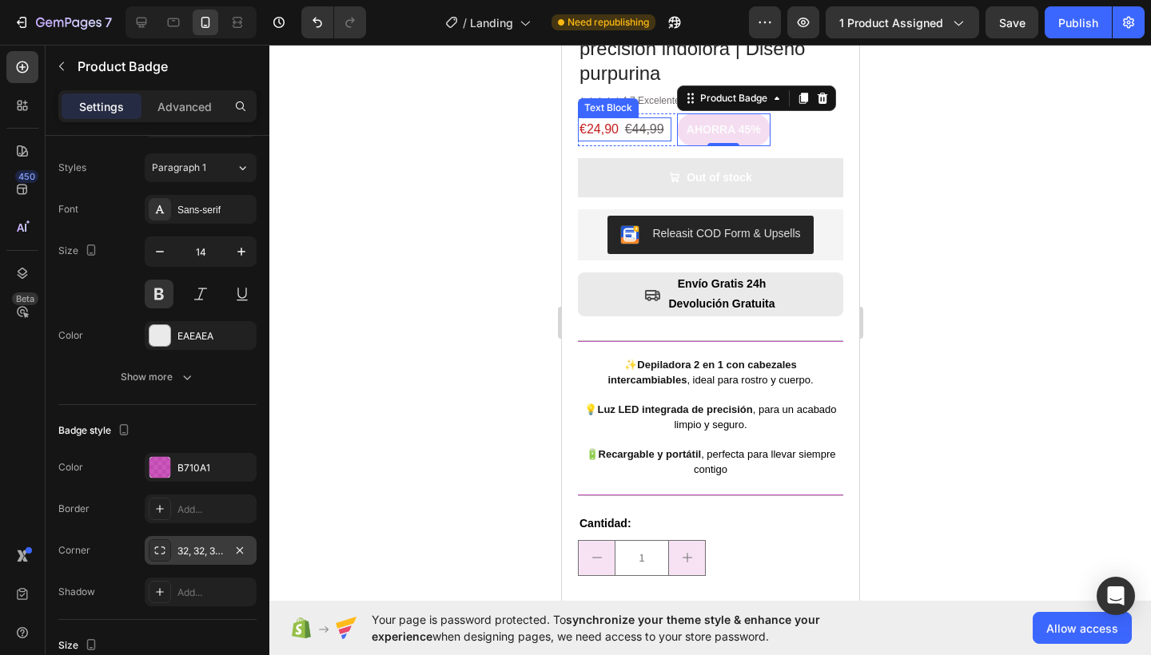
click at [653, 122] on s "€44,99" at bounding box center [643, 129] width 39 height 14
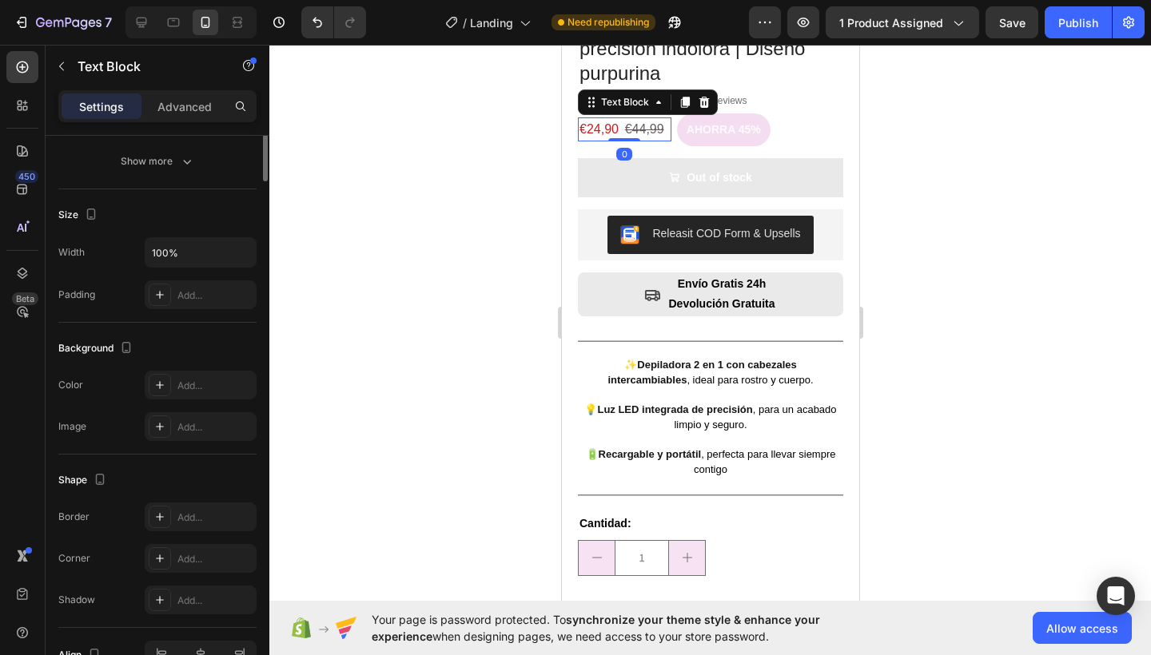
scroll to position [0, 0]
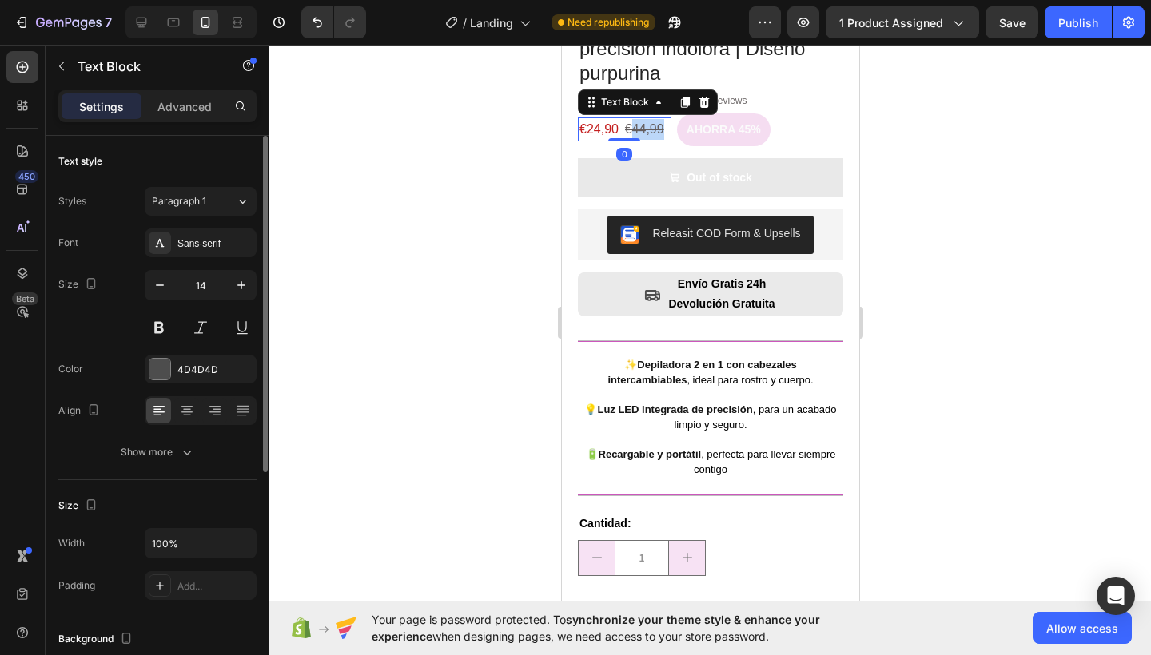
click at [653, 122] on s "€44,99" at bounding box center [643, 129] width 39 height 14
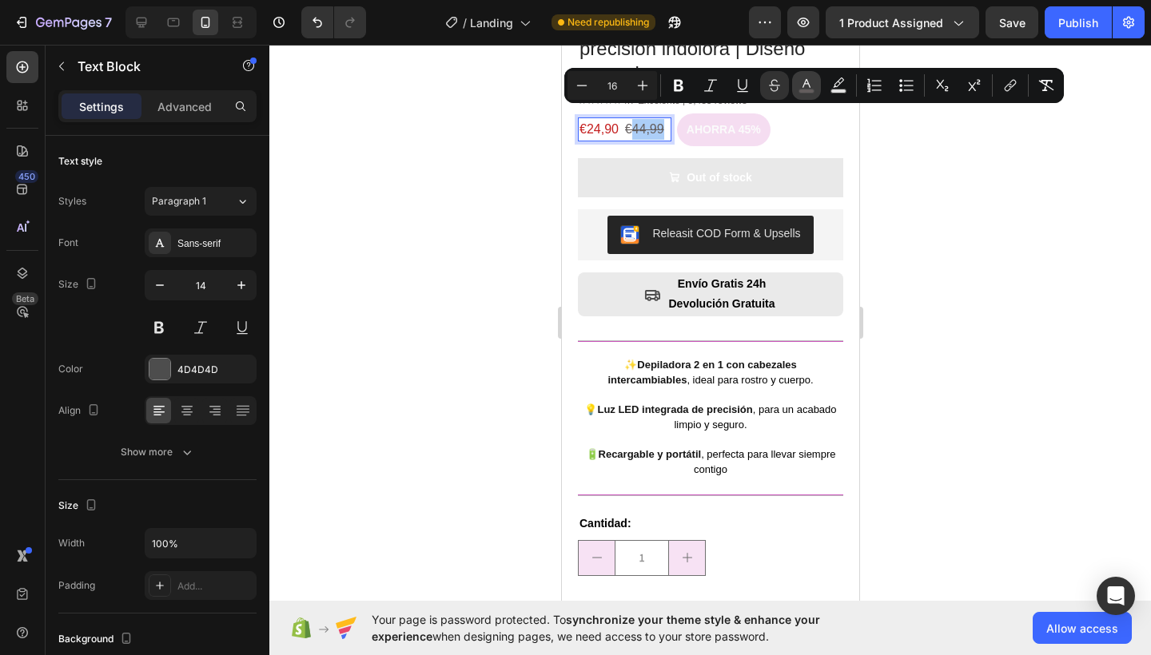
click at [806, 83] on icon "Editor contextual toolbar" at bounding box center [806, 86] width 16 height 16
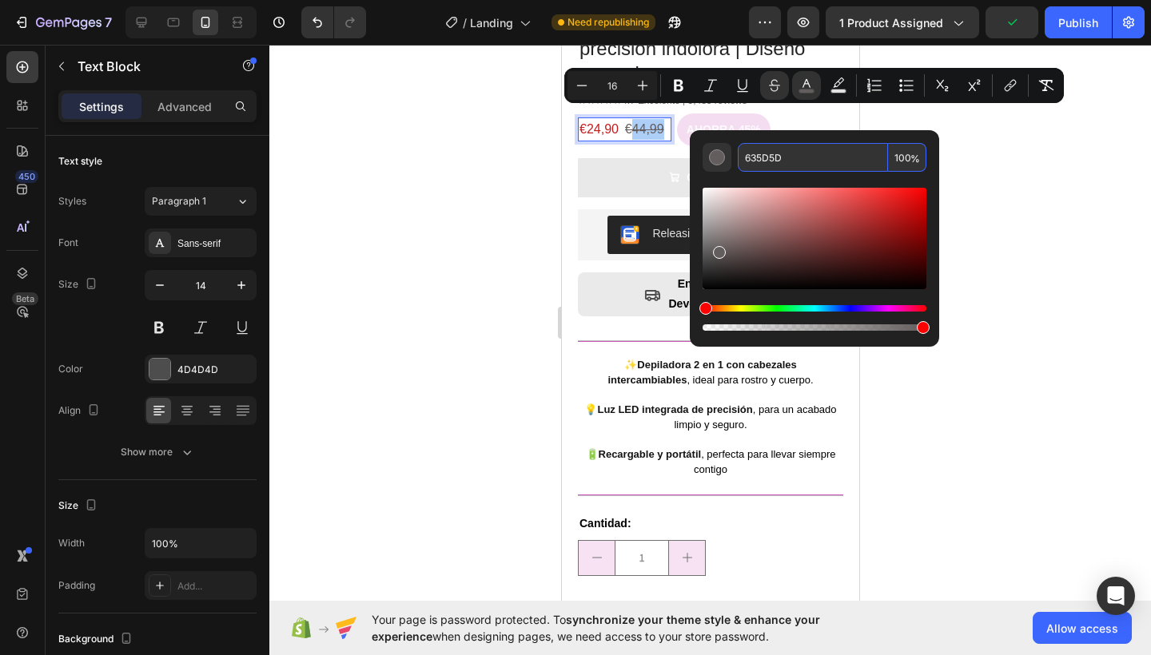
click at [767, 163] on input "635D5D" at bounding box center [812, 157] width 150 height 29
click at [502, 121] on div at bounding box center [709, 350] width 881 height 610
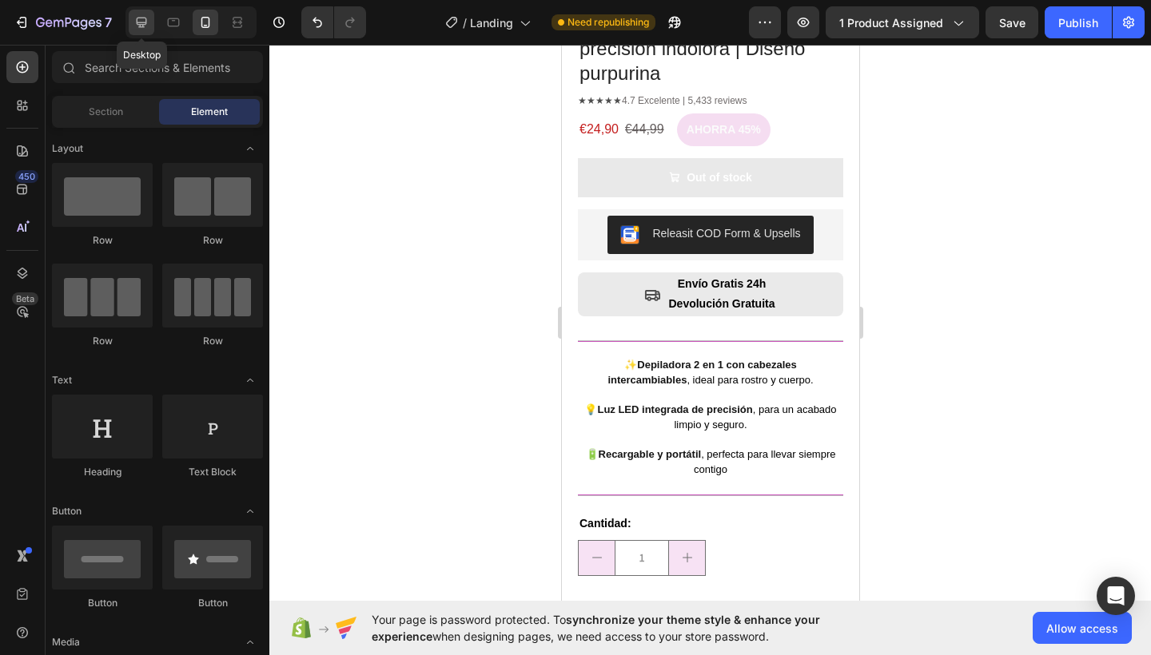
click at [141, 19] on icon at bounding box center [141, 22] width 16 height 16
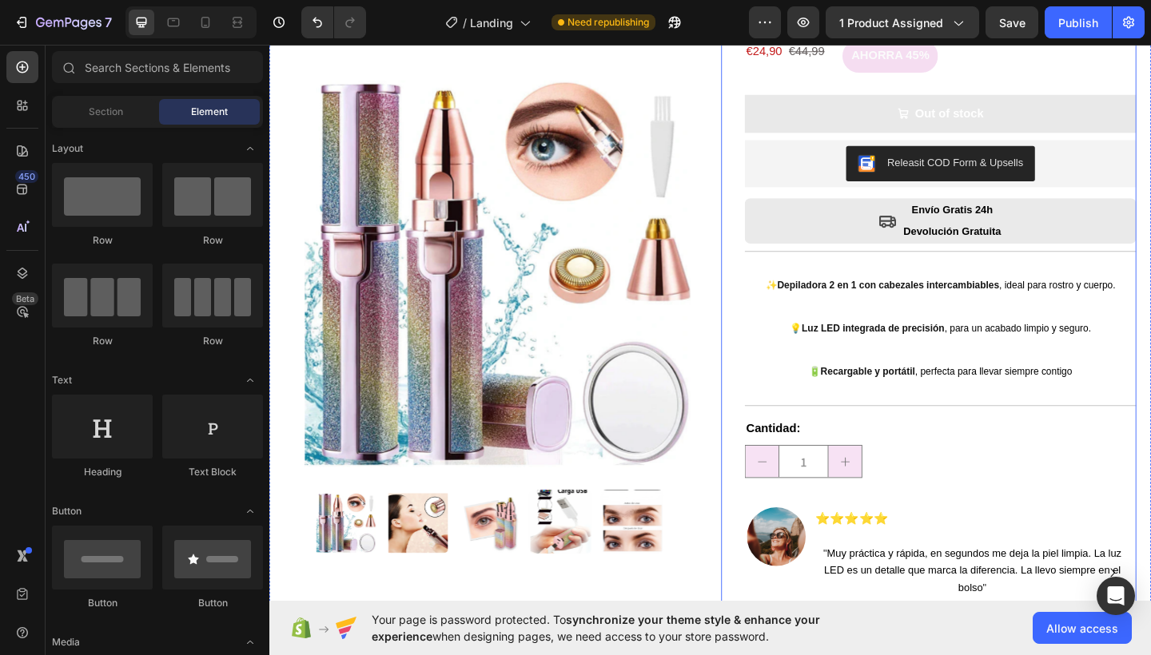
scroll to position [45, 0]
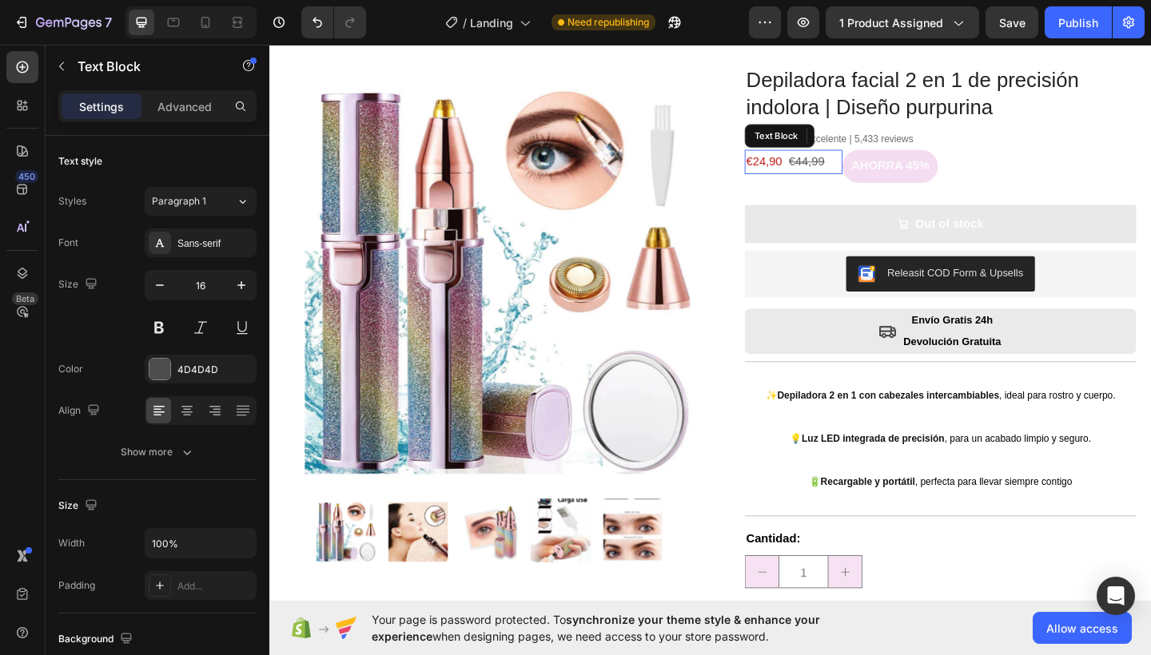
click at [849, 169] on s "€44,99" at bounding box center [853, 172] width 39 height 14
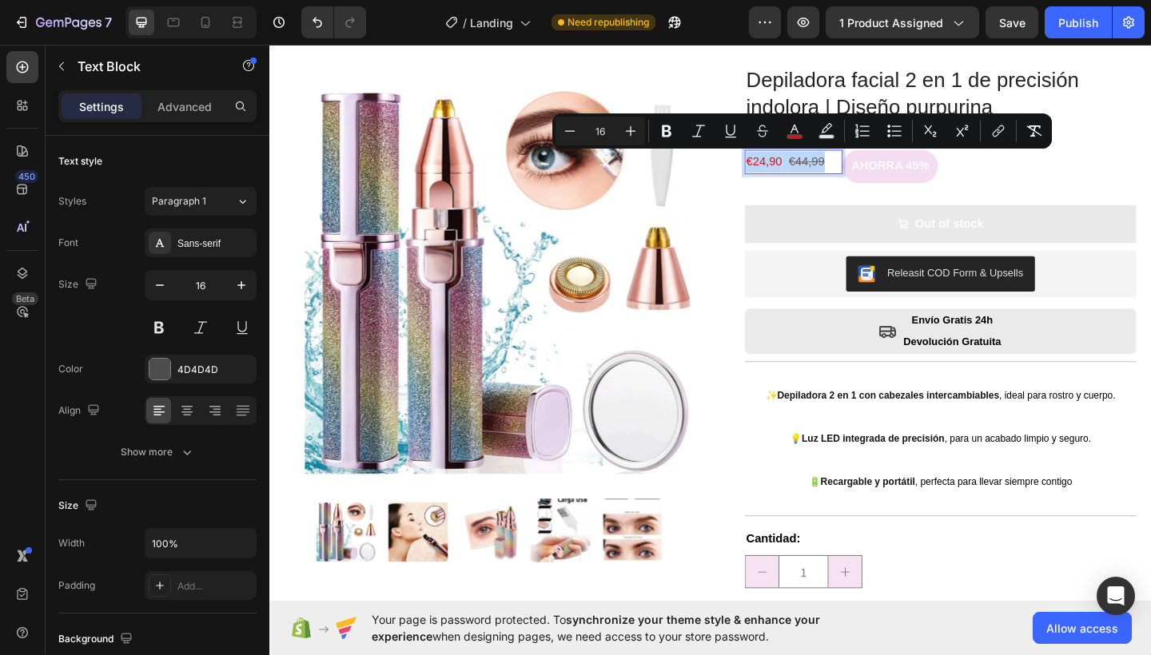
click at [849, 169] on s "€44,99" at bounding box center [853, 172] width 39 height 14
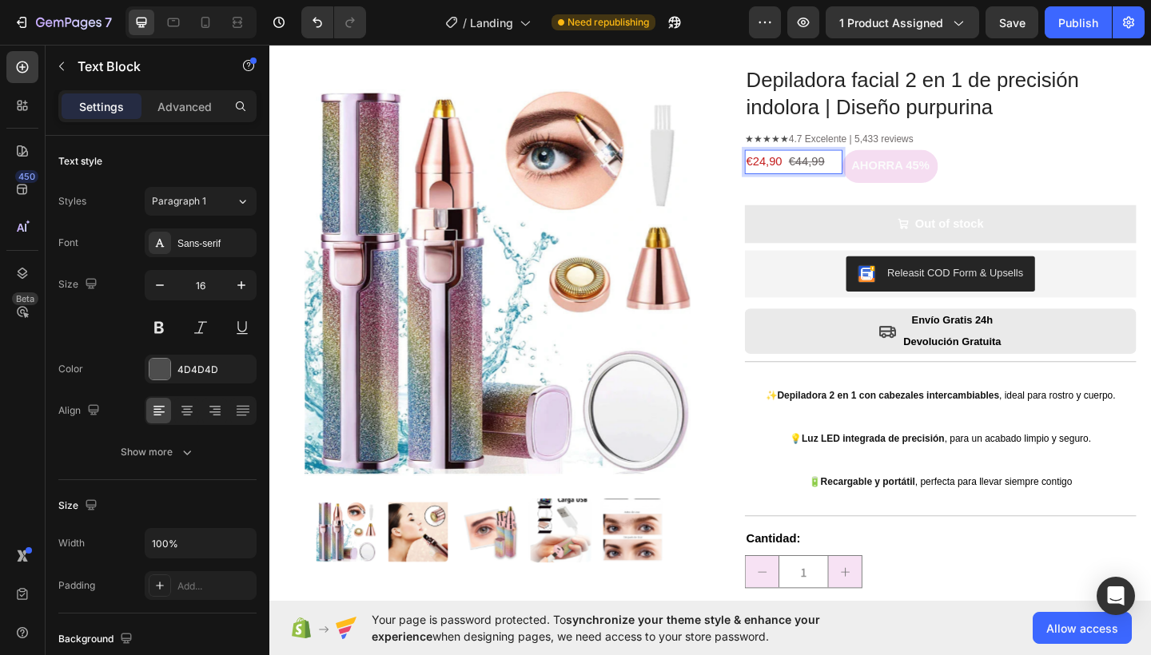
click at [845, 172] on s "€44,99" at bounding box center [853, 172] width 39 height 14
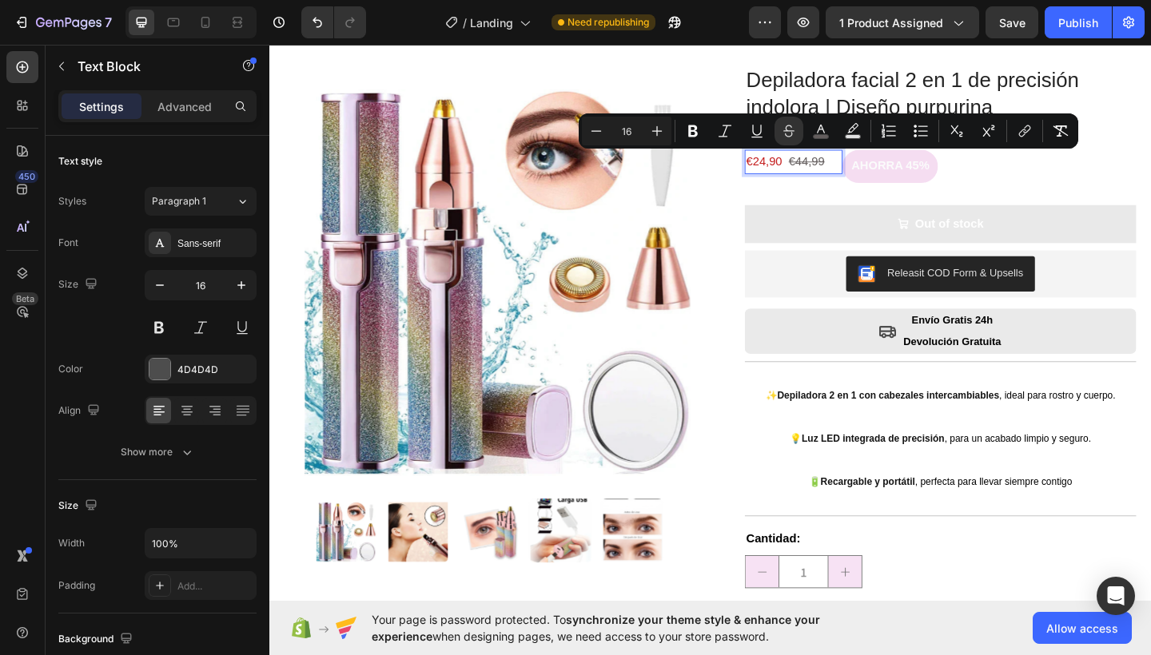
click at [834, 170] on s "€44,99" at bounding box center [853, 172] width 39 height 14
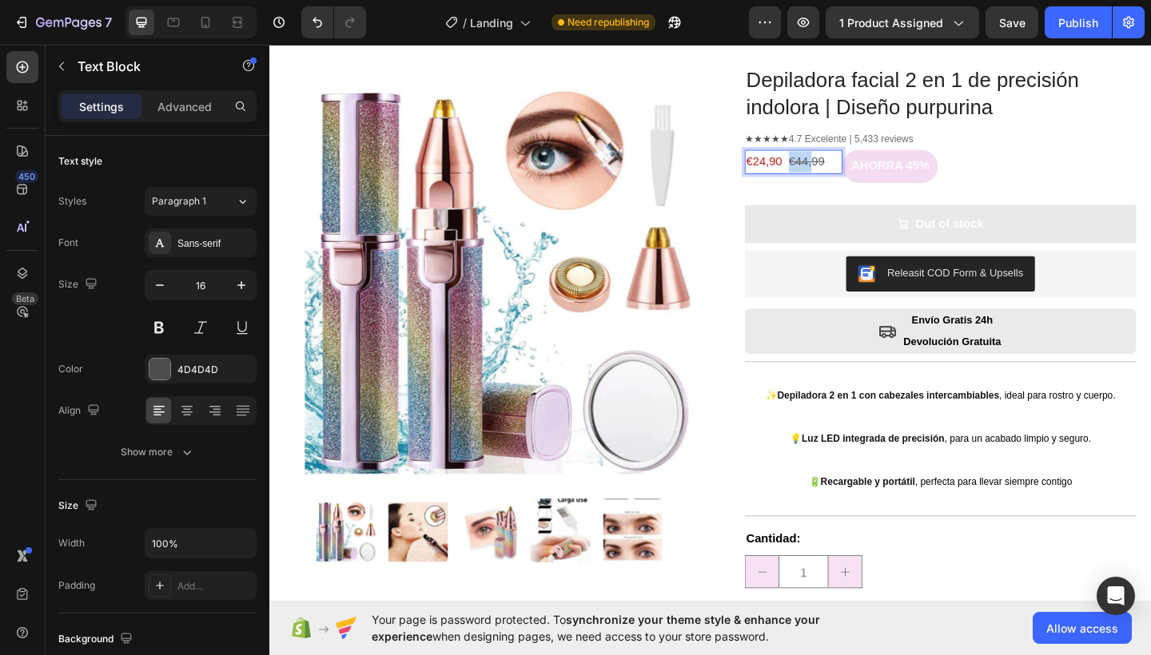
drag, startPoint x: 832, startPoint y: 170, endPoint x: 853, endPoint y: 169, distance: 21.6
click at [853, 169] on s "€44,99" at bounding box center [853, 172] width 39 height 14
drag, startPoint x: 870, startPoint y: 170, endPoint x: 833, endPoint y: 171, distance: 37.6
click at [834, 171] on s "€44,99" at bounding box center [853, 172] width 39 height 14
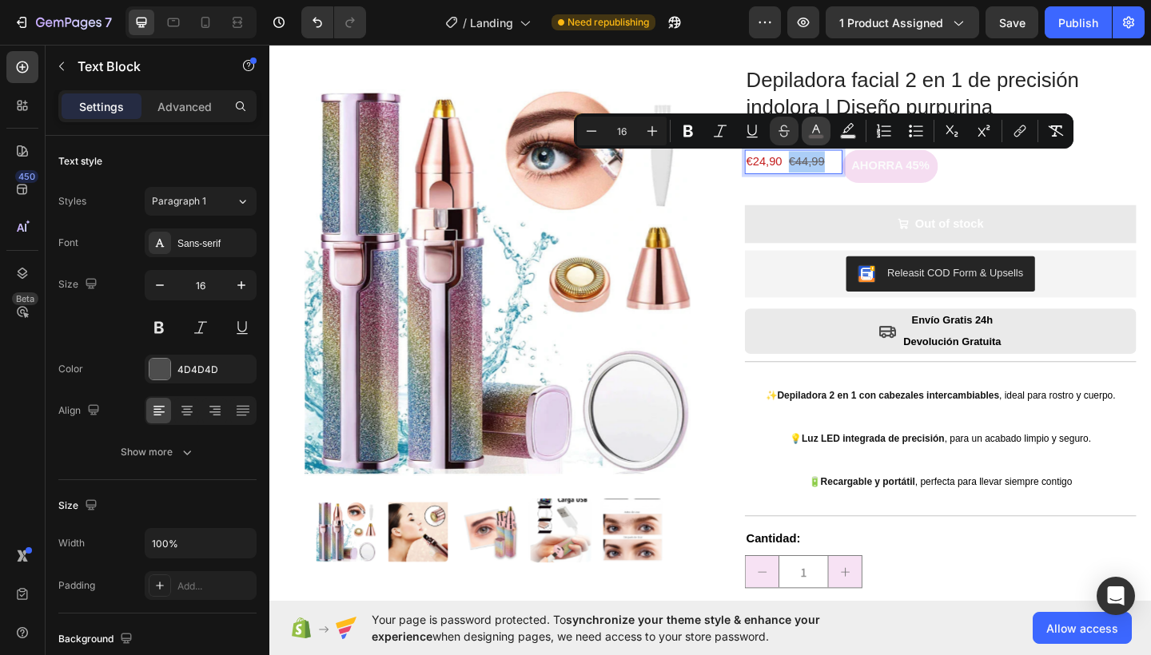
click at [811, 135] on rect "Editor contextual toolbar" at bounding box center [816, 137] width 15 height 4
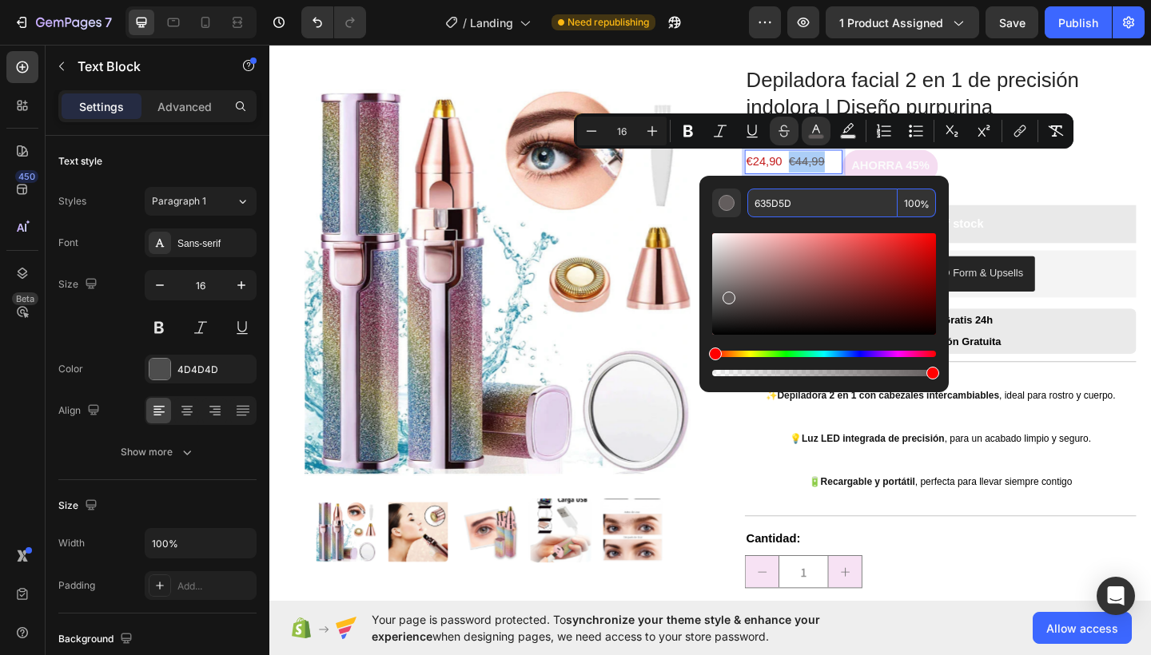
click at [781, 201] on input "635D5D" at bounding box center [822, 203] width 150 height 29
click at [1079, 193] on div "AHORRA 45%" at bounding box center [1052, 178] width 320 height 36
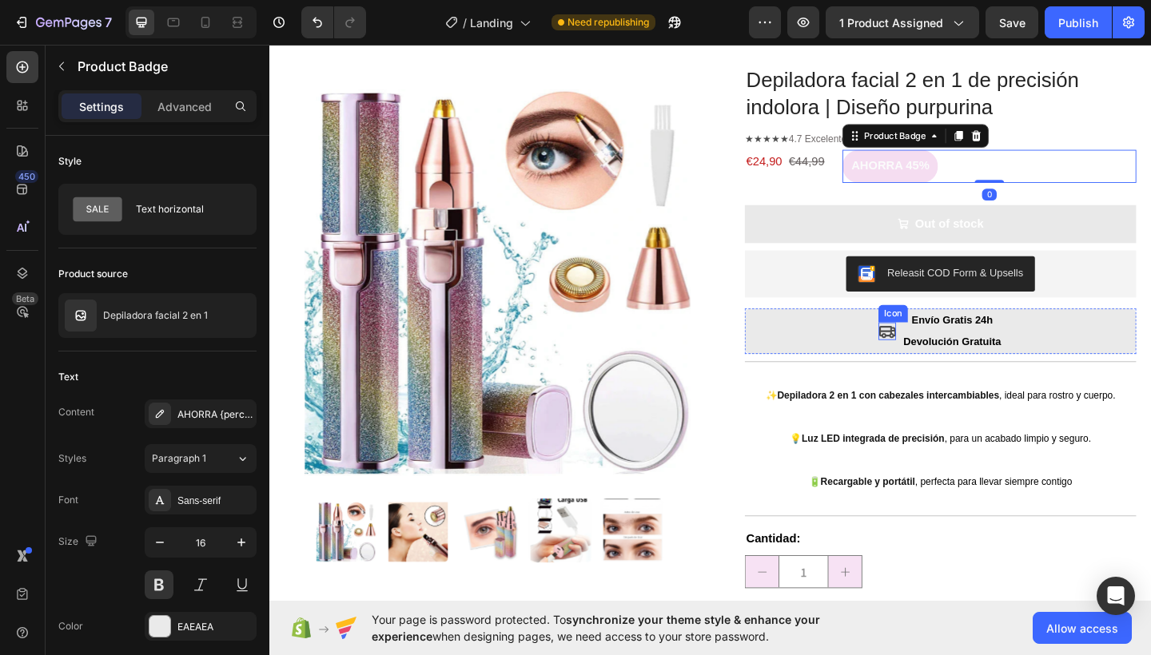
scroll to position [0, 0]
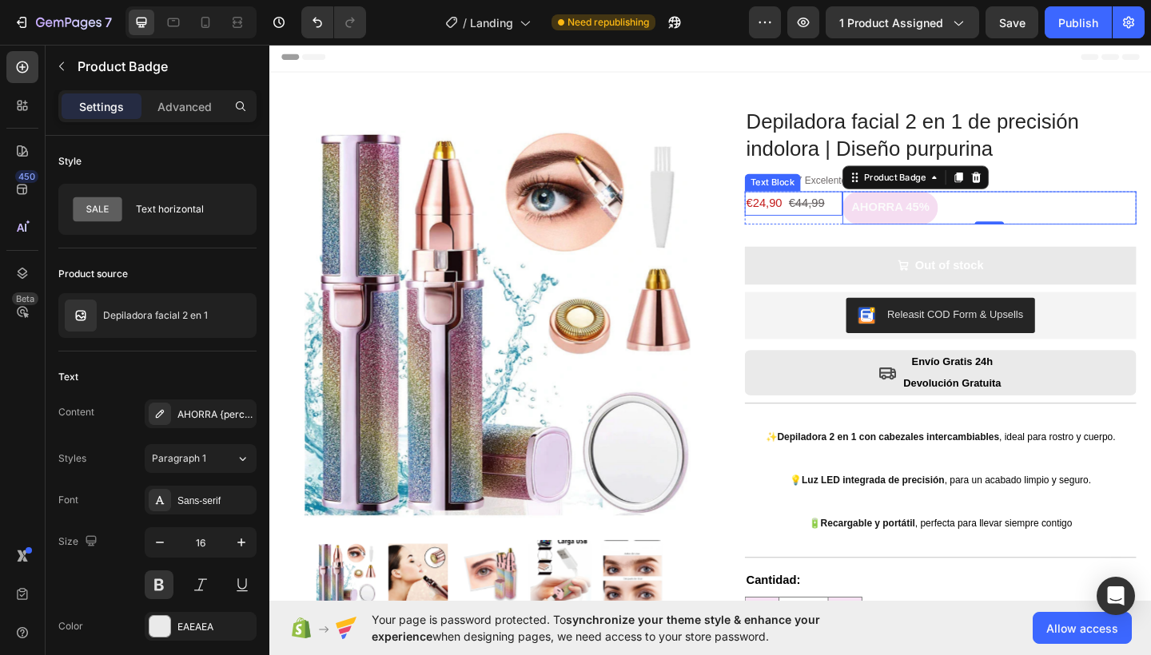
click at [802, 213] on span "€24,90" at bounding box center [807, 217] width 39 height 14
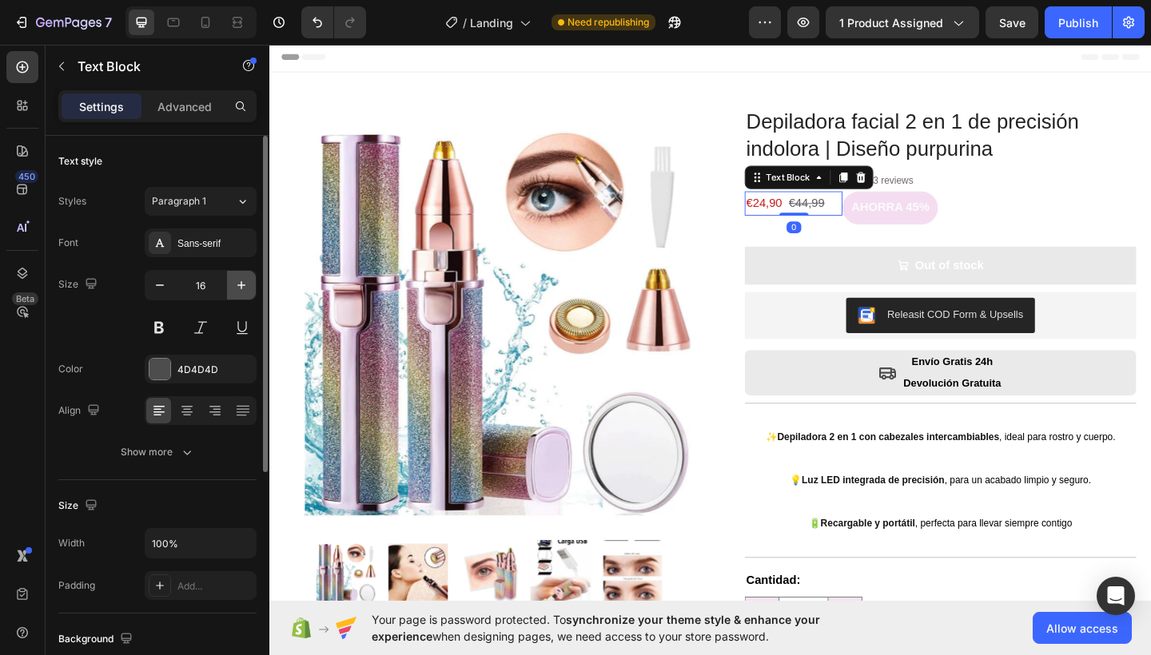
click at [246, 276] on button "button" at bounding box center [241, 285] width 29 height 29
click at [165, 284] on icon "button" at bounding box center [160, 285] width 16 height 16
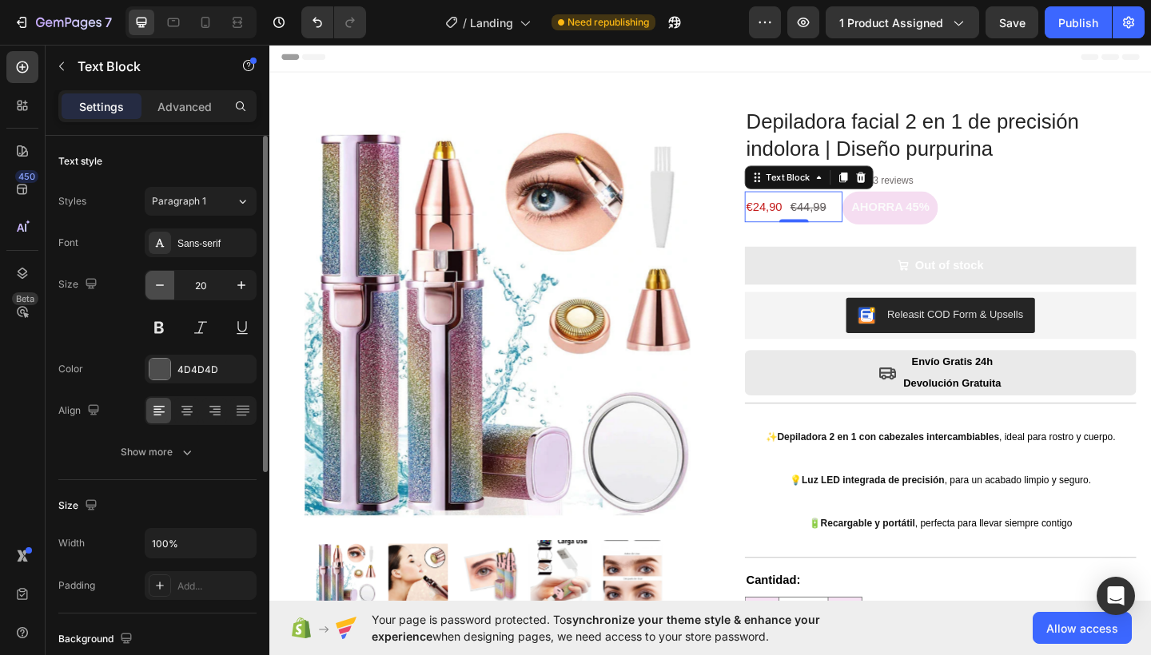
click at [165, 284] on icon "button" at bounding box center [160, 285] width 16 height 16
click at [801, 217] on span "€24,90" at bounding box center [807, 220] width 39 height 14
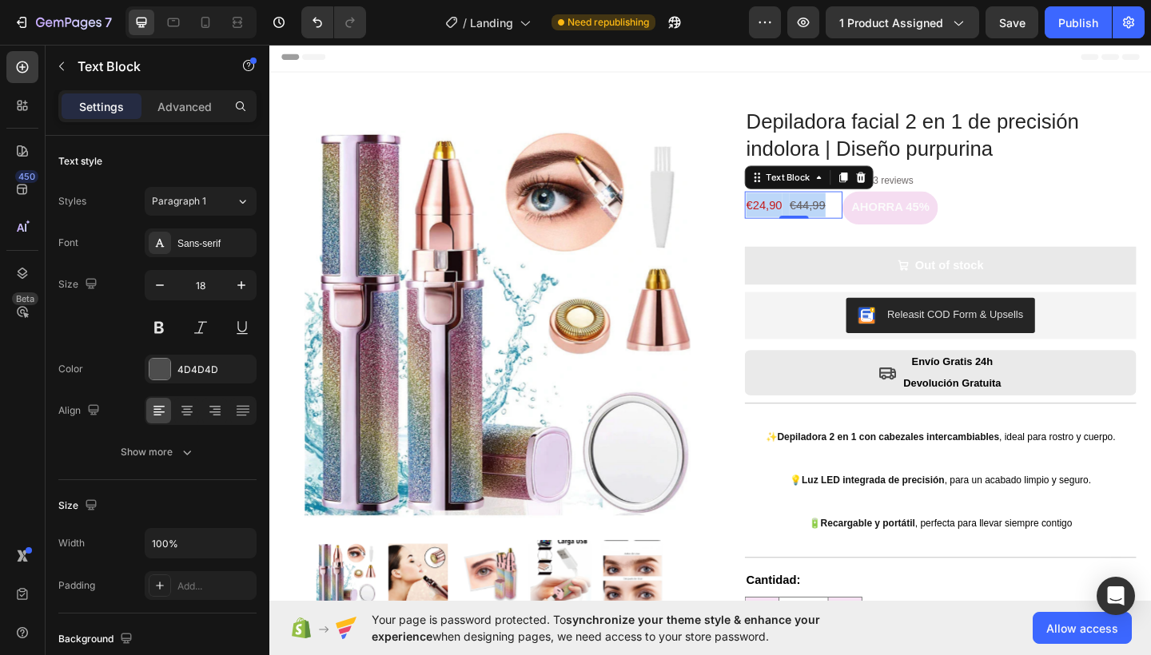
click at [801, 217] on span "€24,90" at bounding box center [807, 220] width 39 height 14
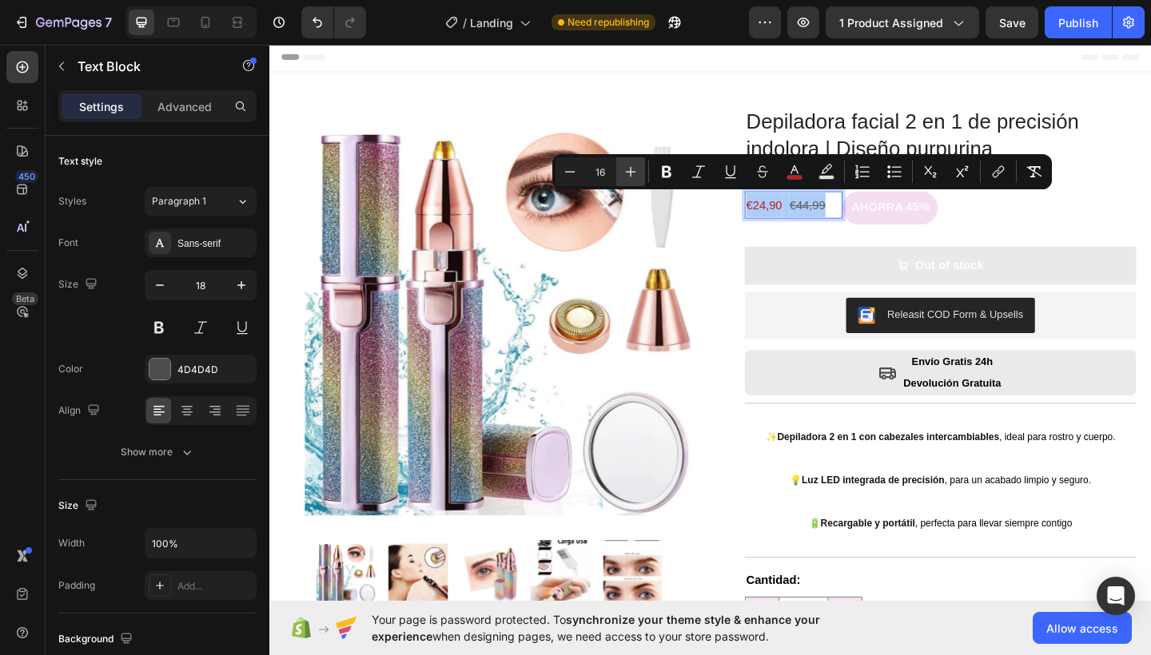
click at [624, 169] on icon "Editor contextual toolbar" at bounding box center [630, 172] width 16 height 16
click at [629, 169] on icon "Editor contextual toolbar" at bounding box center [630, 172] width 16 height 16
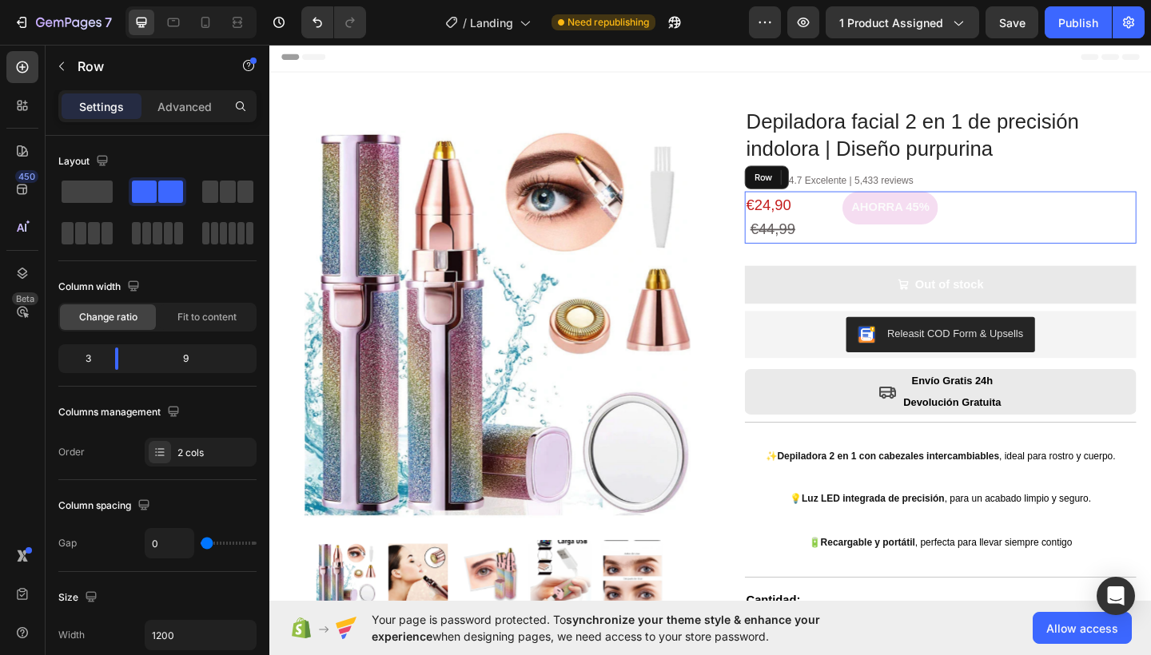
click at [941, 250] on div "AHORRA 45% Product Badge" at bounding box center [1052, 233] width 320 height 57
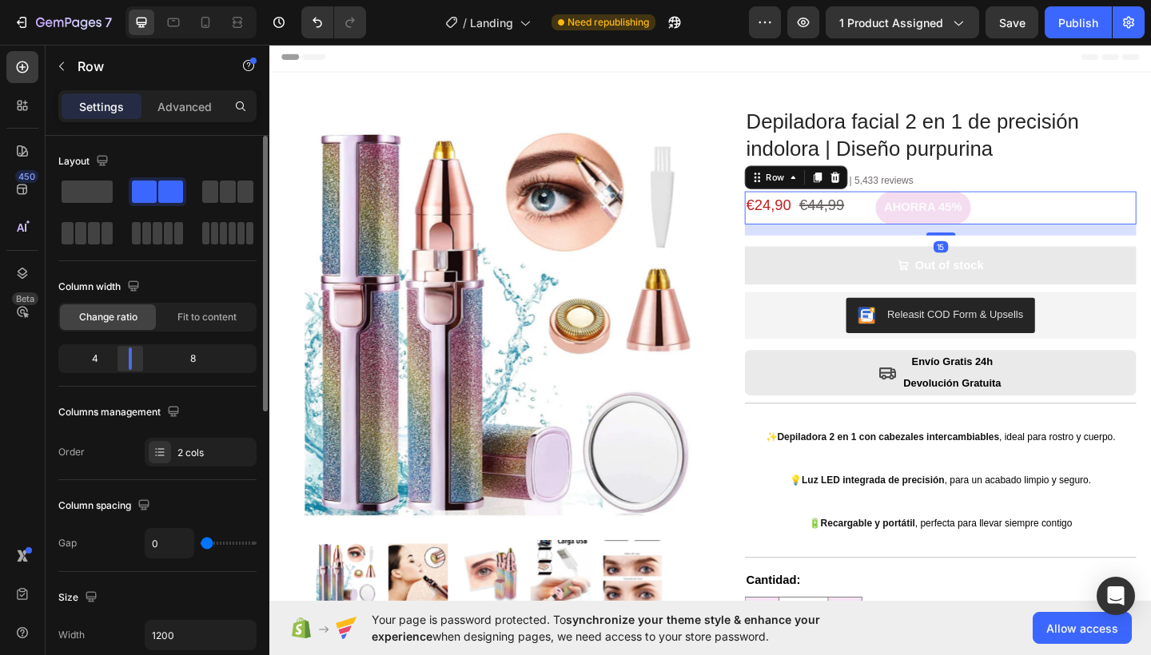
click at [128, 356] on div at bounding box center [130, 359] width 29 height 22
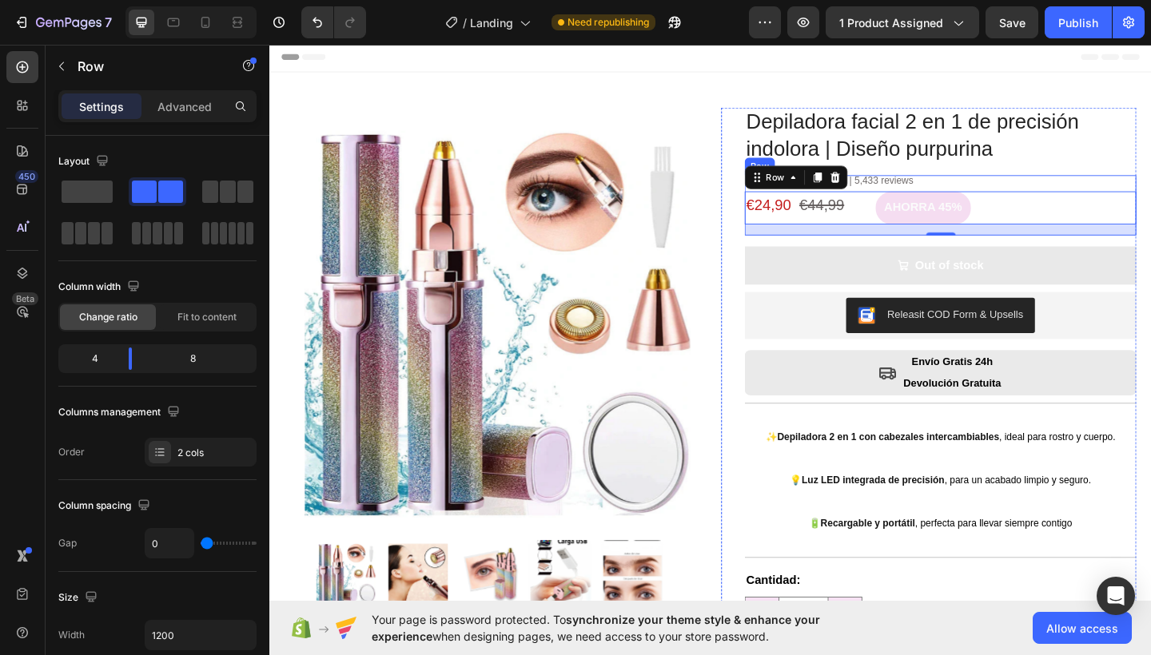
click at [1142, 156] on h1 "Depiladora facial 2 en 1 de precisión indolora | Diseño purpurina" at bounding box center [999, 144] width 426 height 62
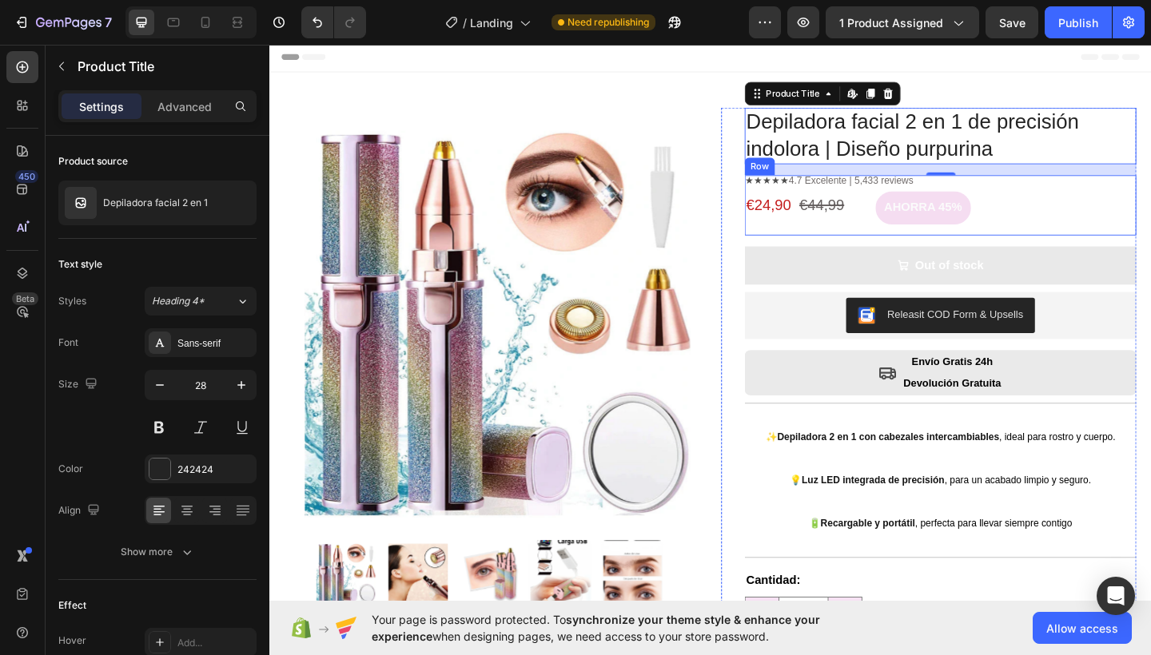
click at [850, 244] on div "★★★★★ 4.7 Excelente | 5,433 reviews Text Block €24,90 €44,99 Text Block AHORRA …" at bounding box center [999, 220] width 426 height 66
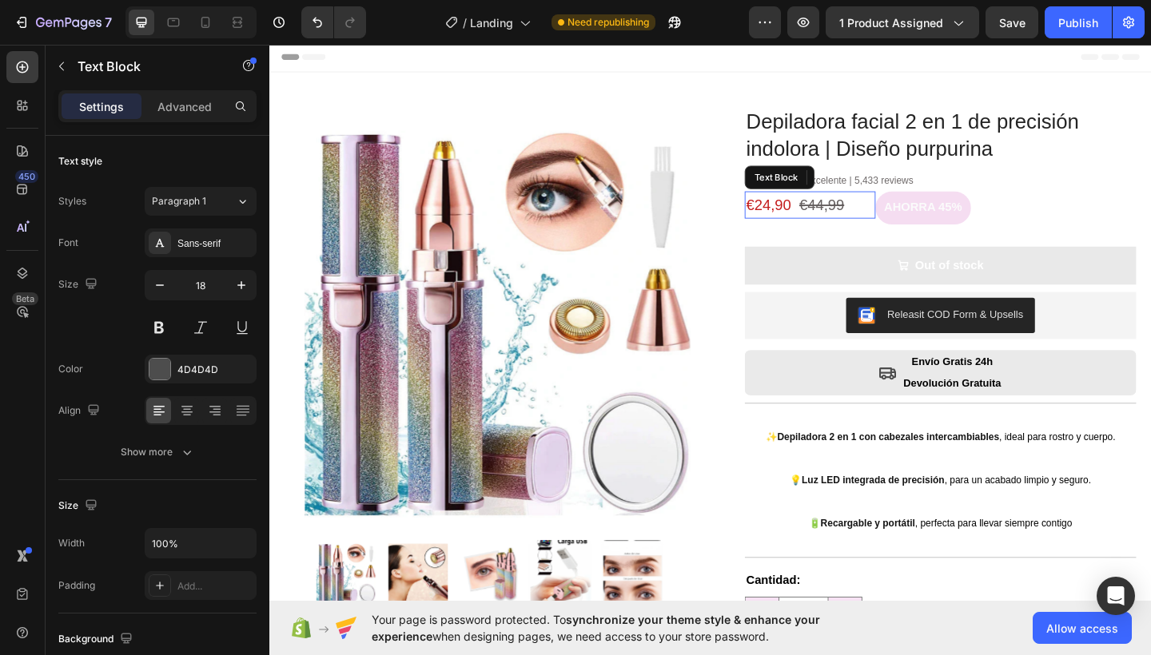
click at [847, 226] on p "€24,90 €44,99" at bounding box center [857, 219] width 139 height 26
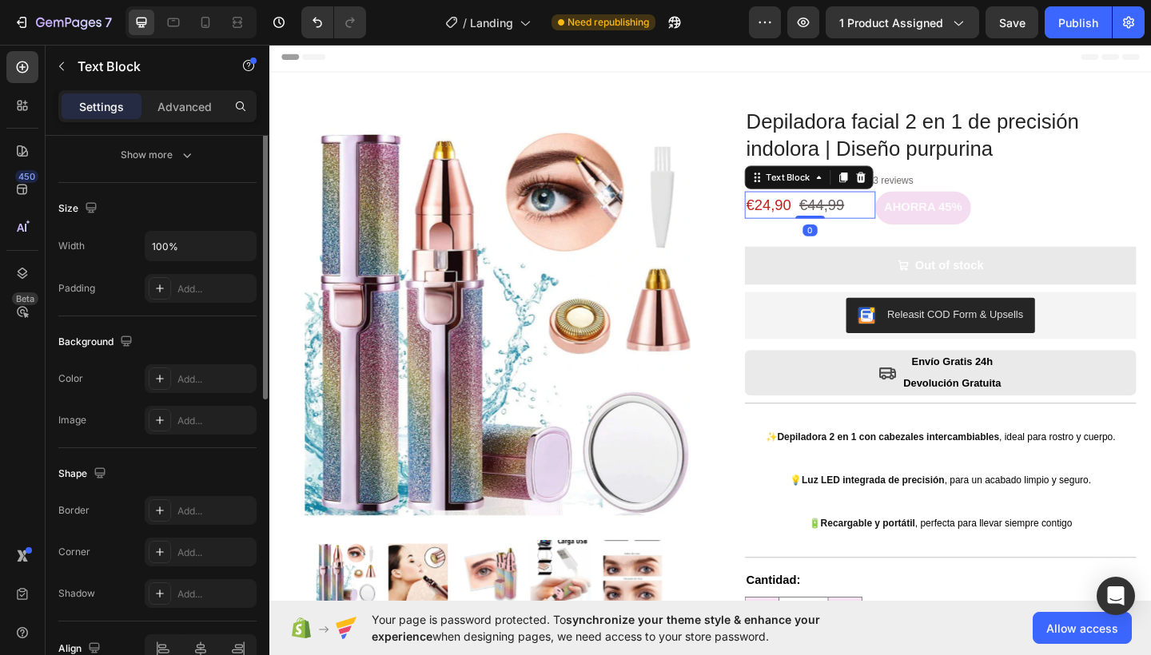
scroll to position [382, 0]
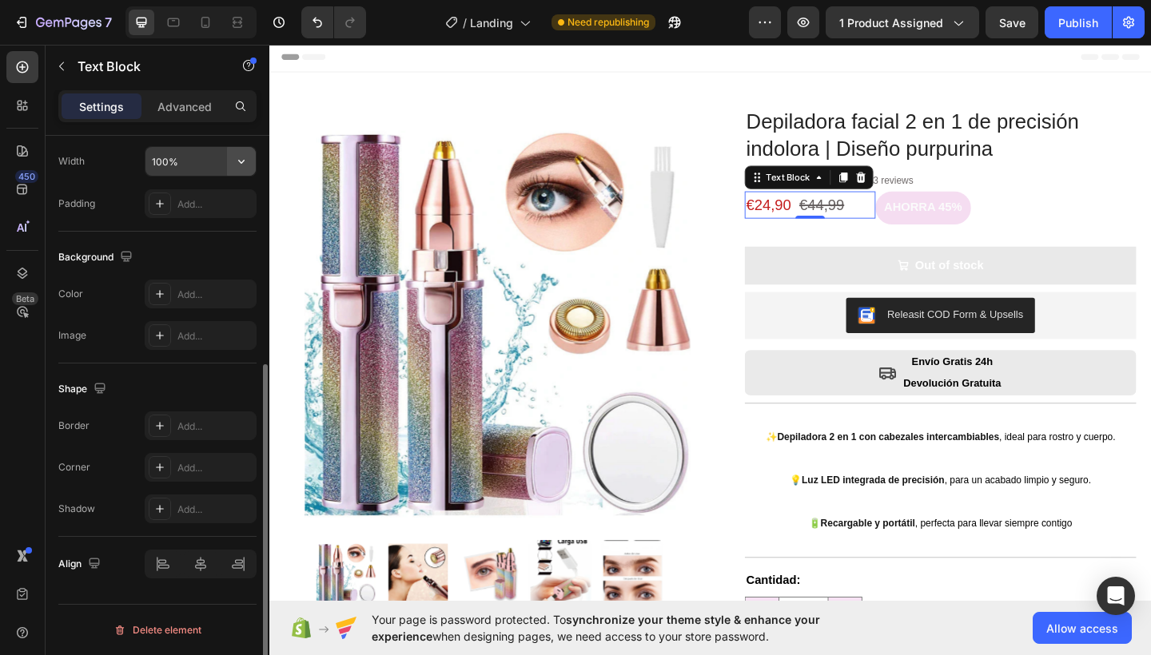
click at [245, 156] on icon "button" at bounding box center [241, 161] width 16 height 16
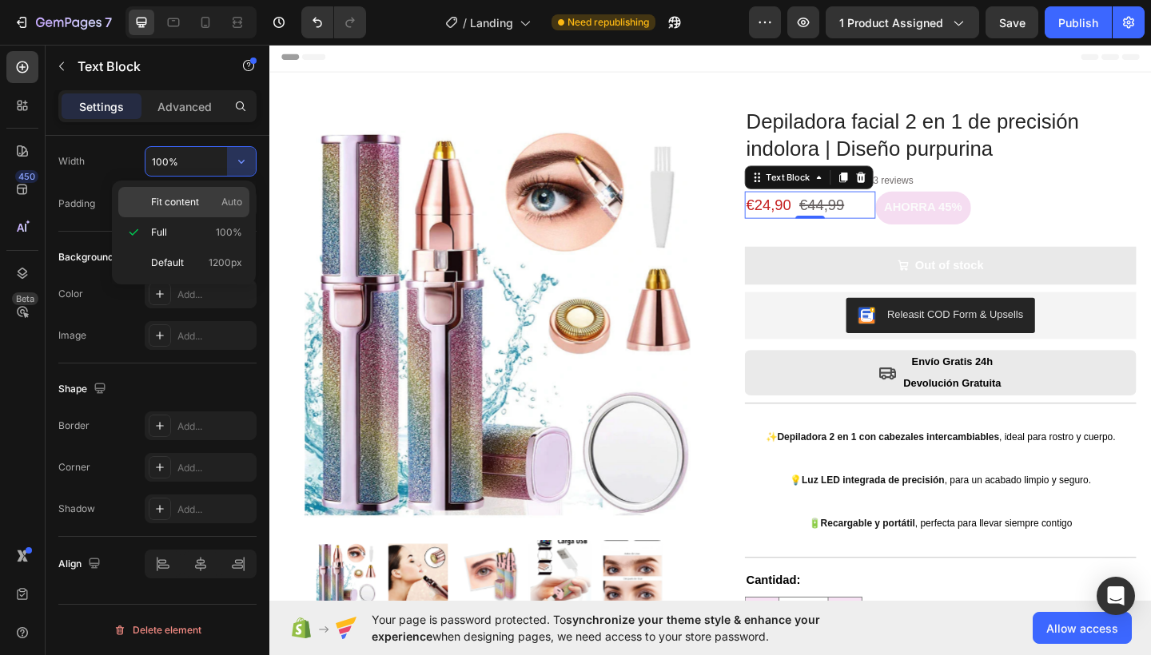
click at [212, 199] on p "Fit content Auto" at bounding box center [196, 202] width 91 height 14
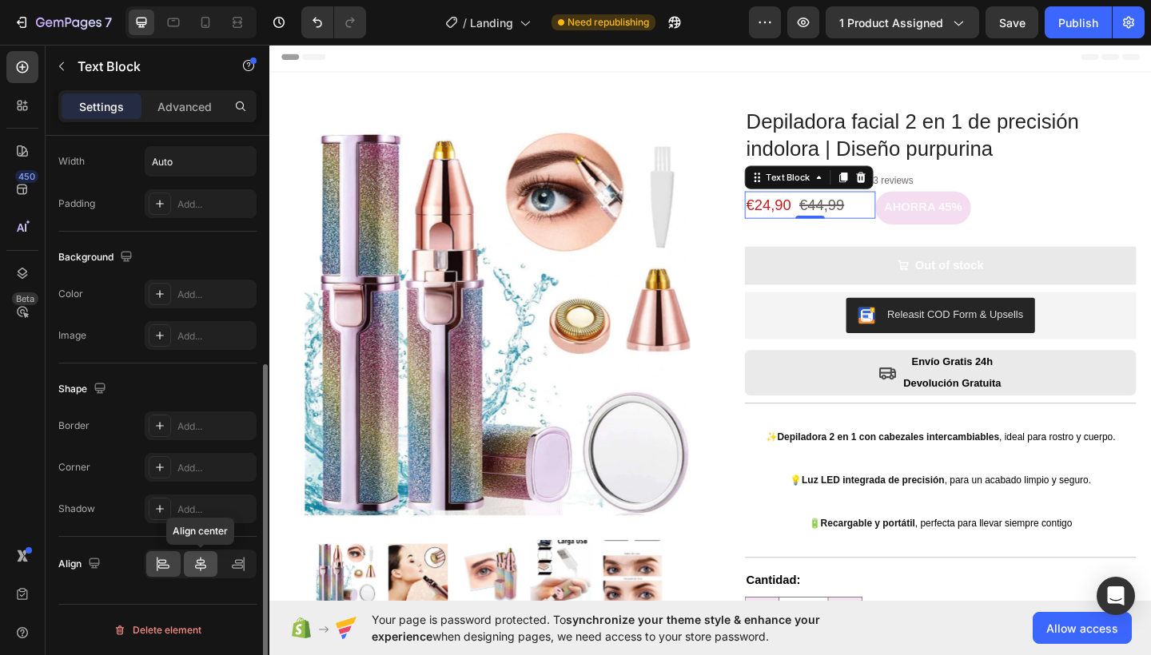
click at [205, 570] on icon at bounding box center [201, 564] width 16 height 16
click at [173, 570] on div at bounding box center [163, 564] width 34 height 26
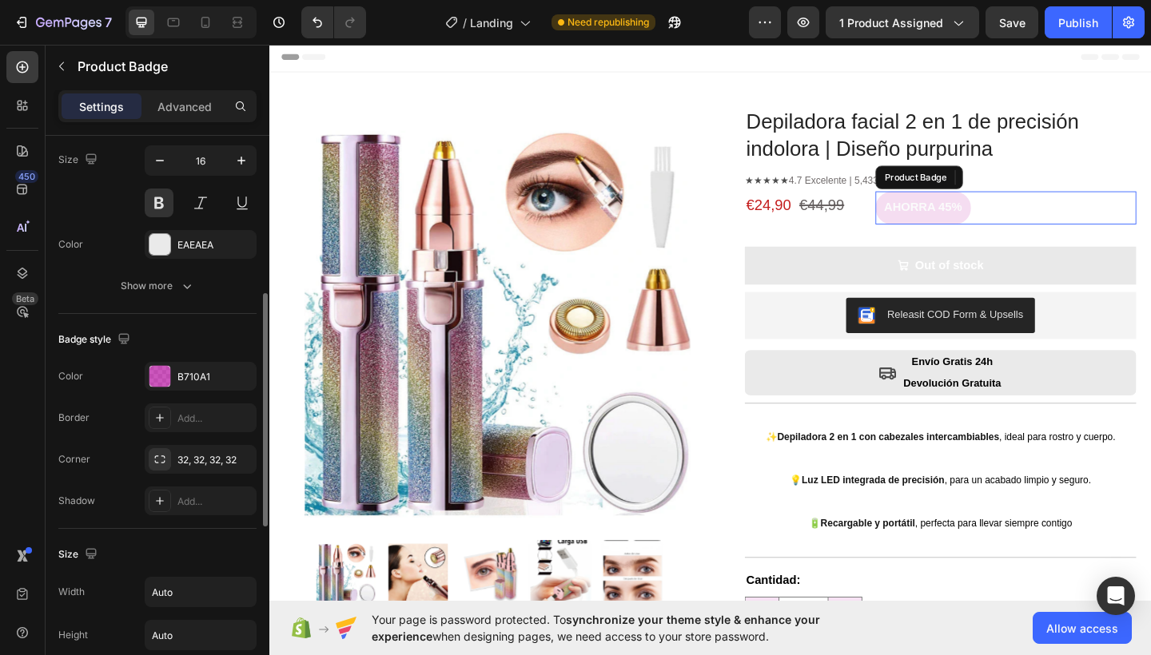
click at [1051, 225] on div "AHORRA 45%" at bounding box center [1070, 223] width 284 height 36
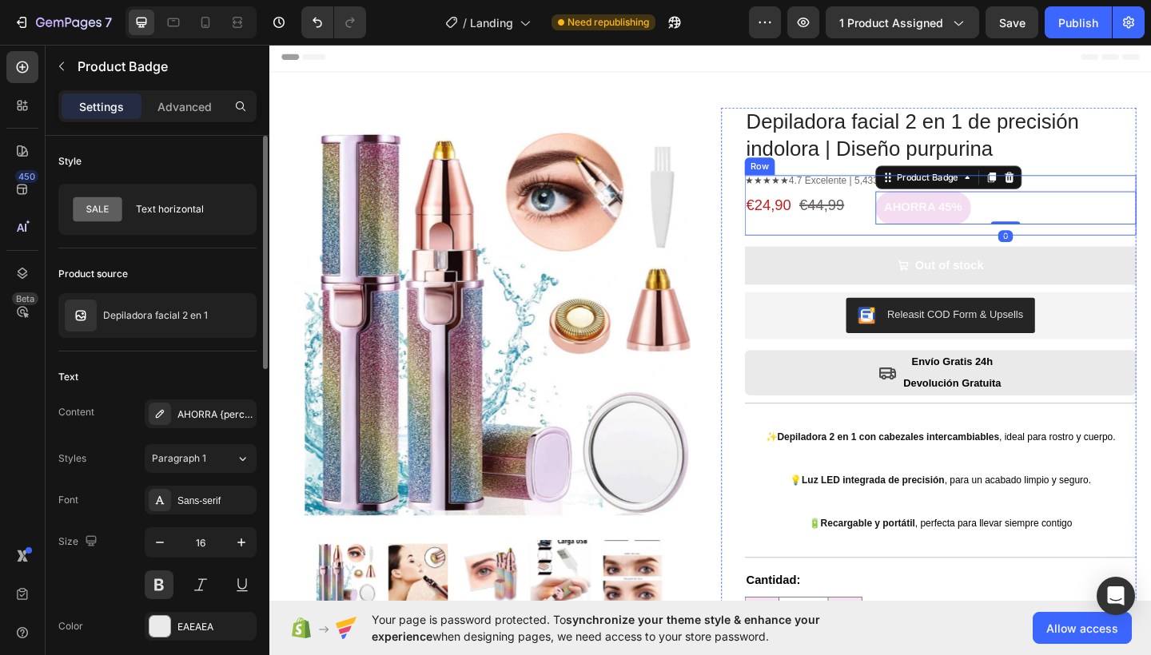
click at [914, 238] on div "★★★★★ 4.7 Excelente | 5,433 reviews Text Block €24,90 €44,99 Text Block AHORRA …" at bounding box center [999, 220] width 426 height 66
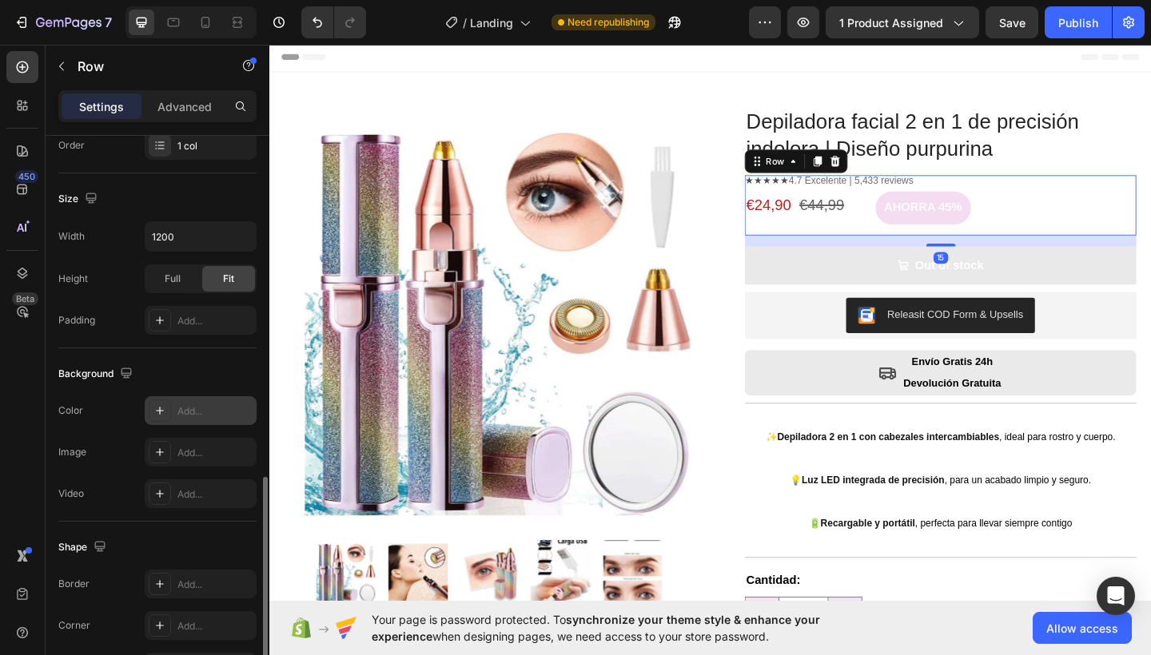
scroll to position [410, 0]
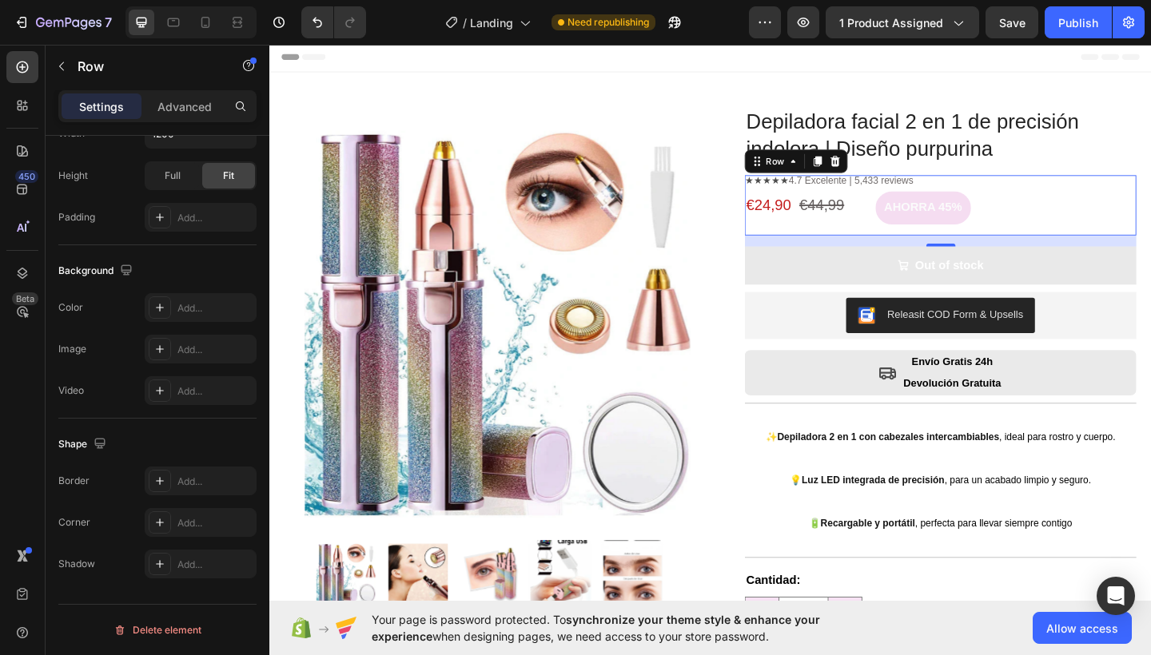
click at [102, 105] on p "Settings" at bounding box center [101, 106] width 45 height 17
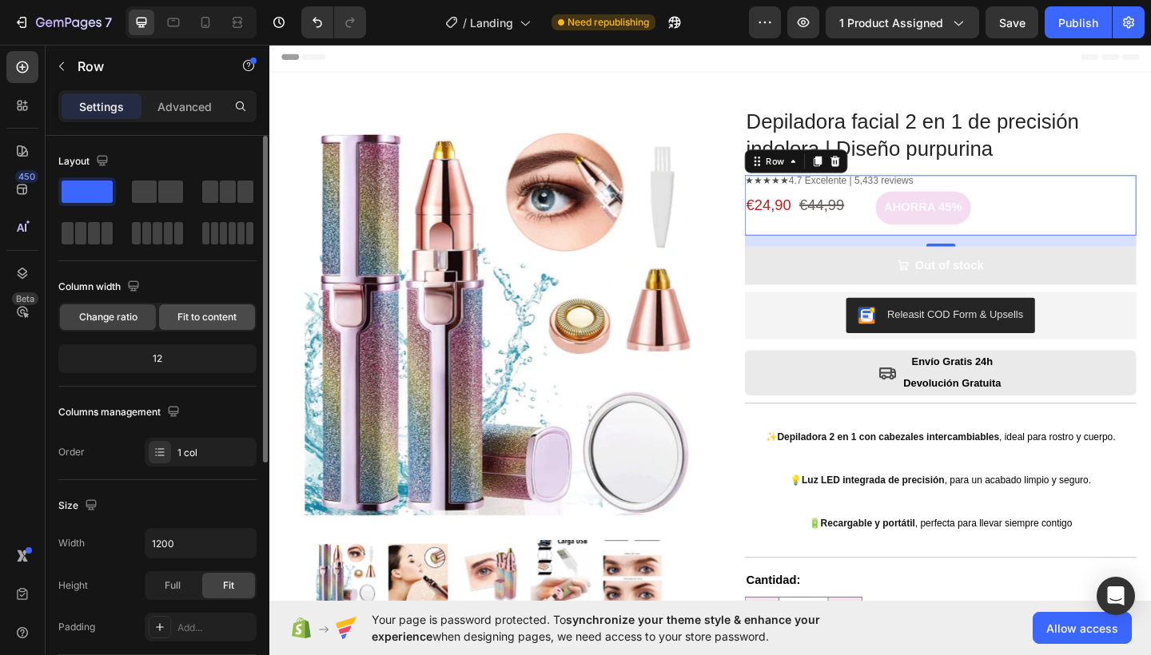
click at [175, 310] on div "Fit to content" at bounding box center [207, 317] width 96 height 26
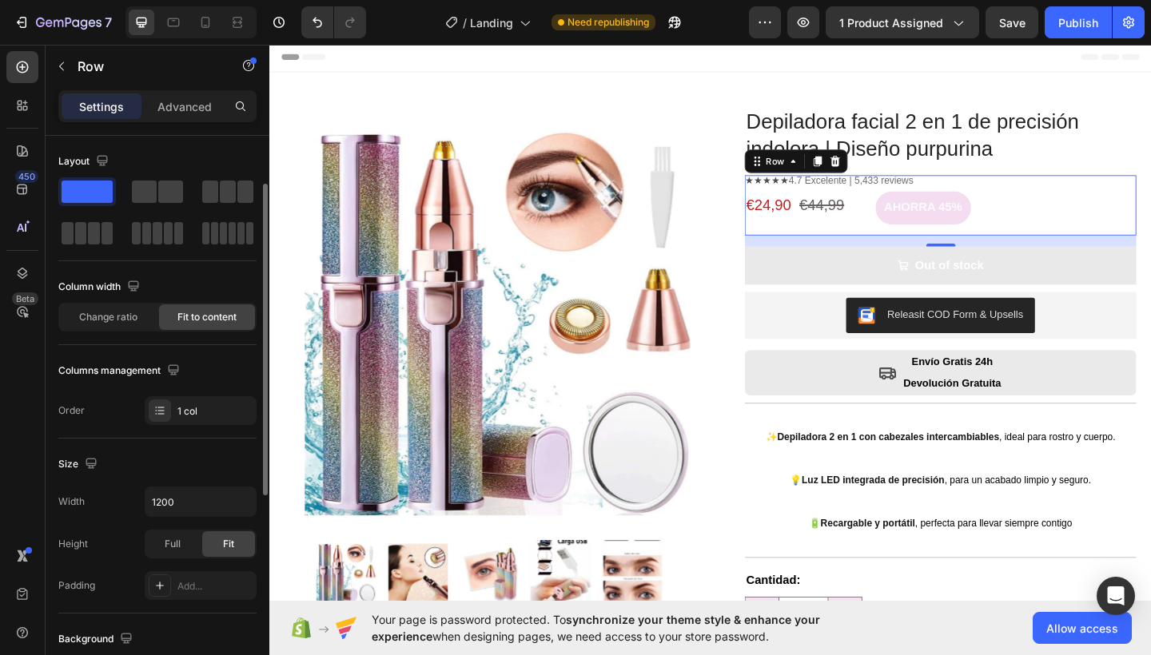
scroll to position [459, 0]
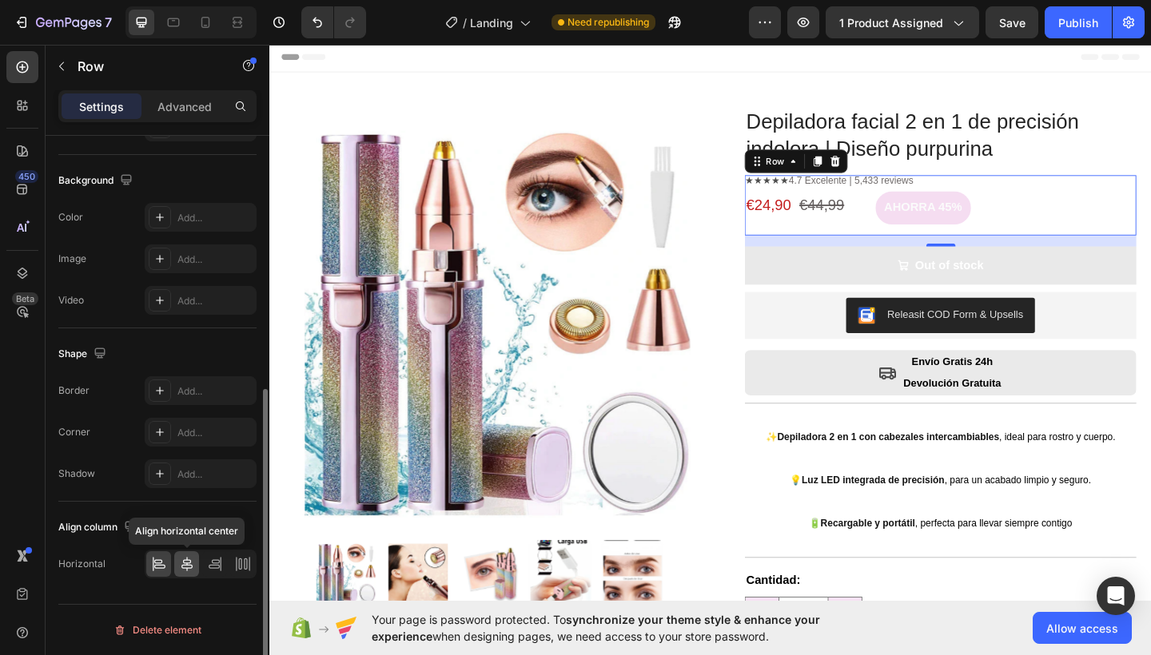
click at [183, 566] on icon at bounding box center [187, 564] width 16 height 16
click at [157, 565] on icon at bounding box center [159, 567] width 11 height 4
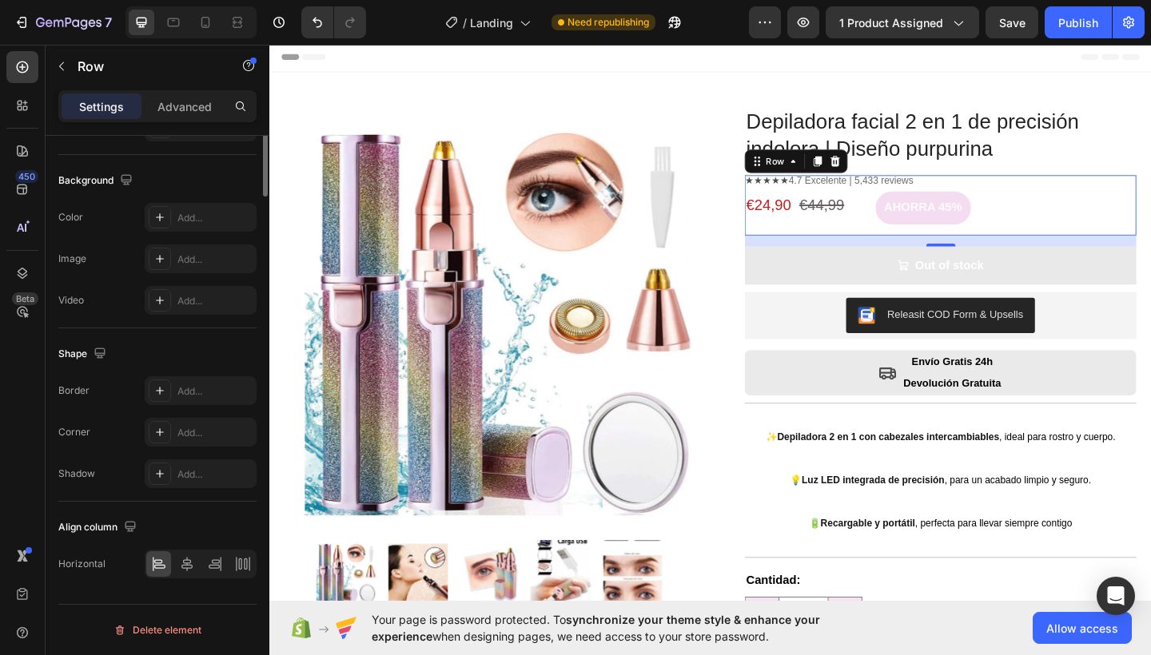
scroll to position [0, 0]
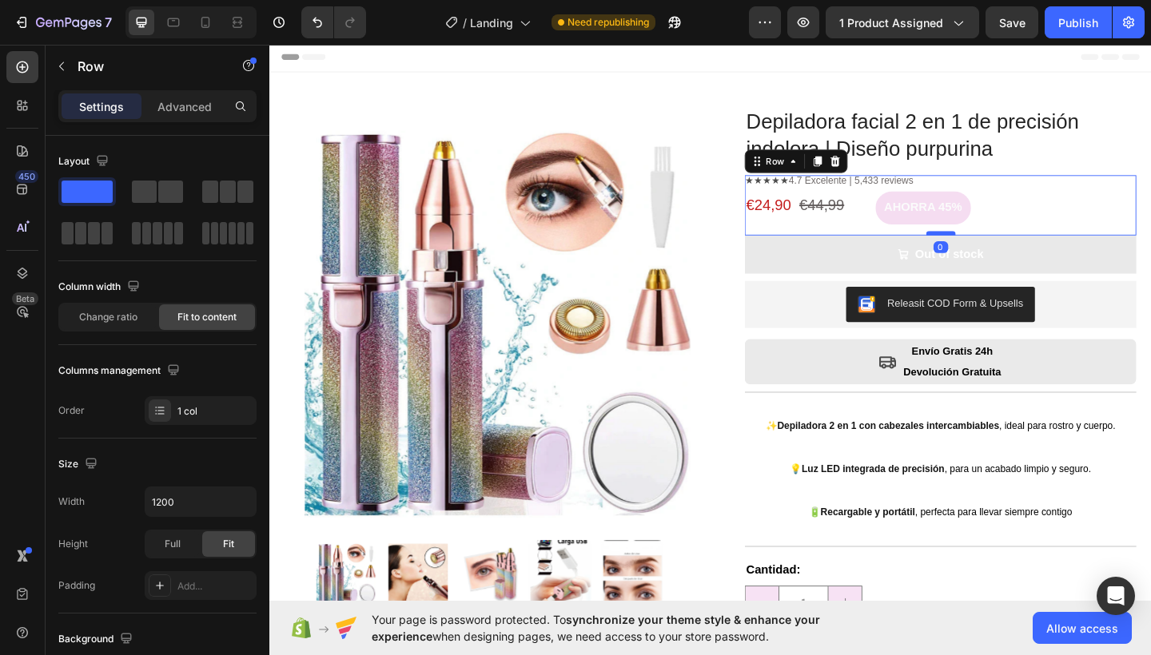
drag, startPoint x: 991, startPoint y: 260, endPoint x: 993, endPoint y: 246, distance: 14.6
click at [993, 248] on div at bounding box center [1000, 250] width 32 height 5
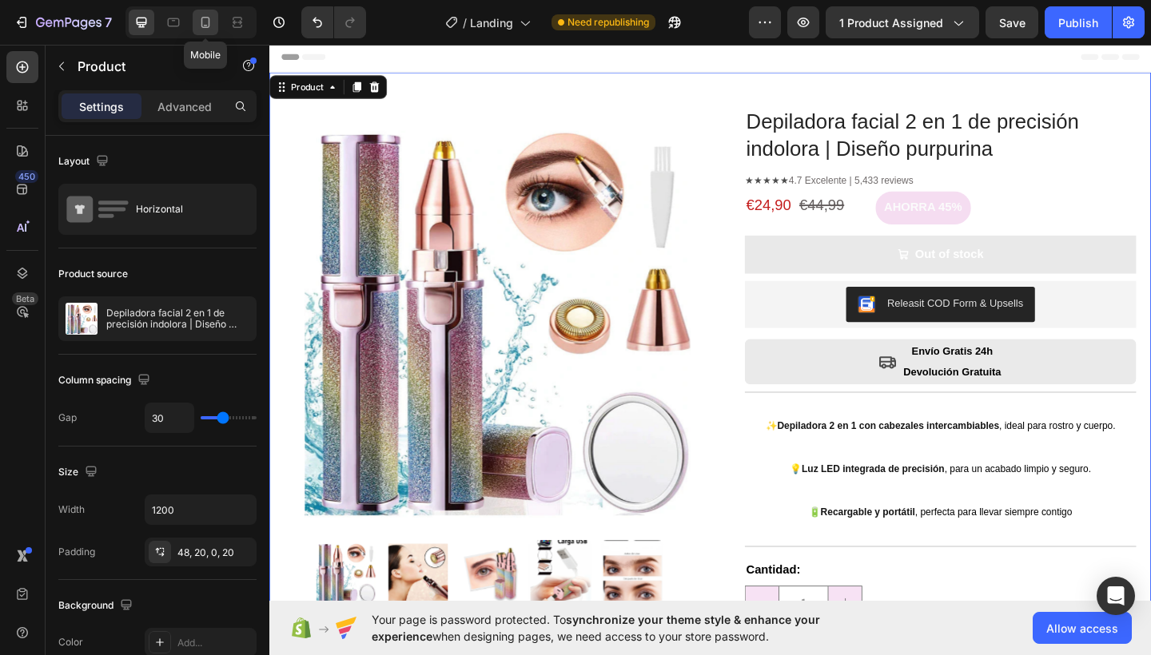
click at [209, 17] on icon at bounding box center [205, 22] width 16 height 16
type input "16"
type input "100%"
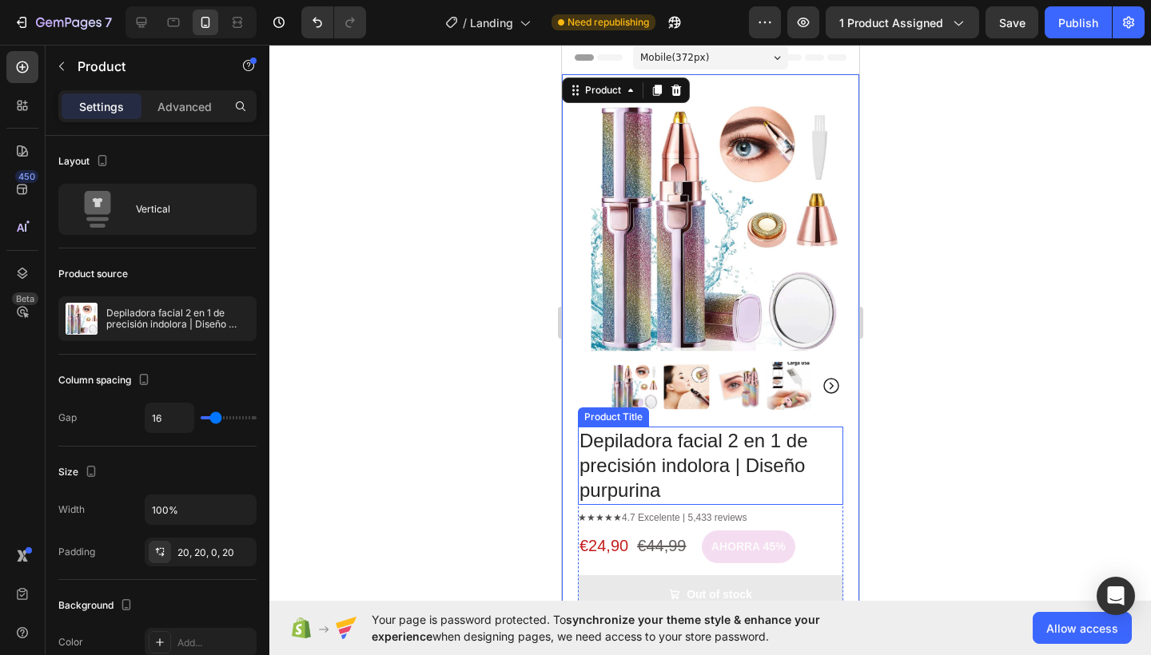
scroll to position [122, 0]
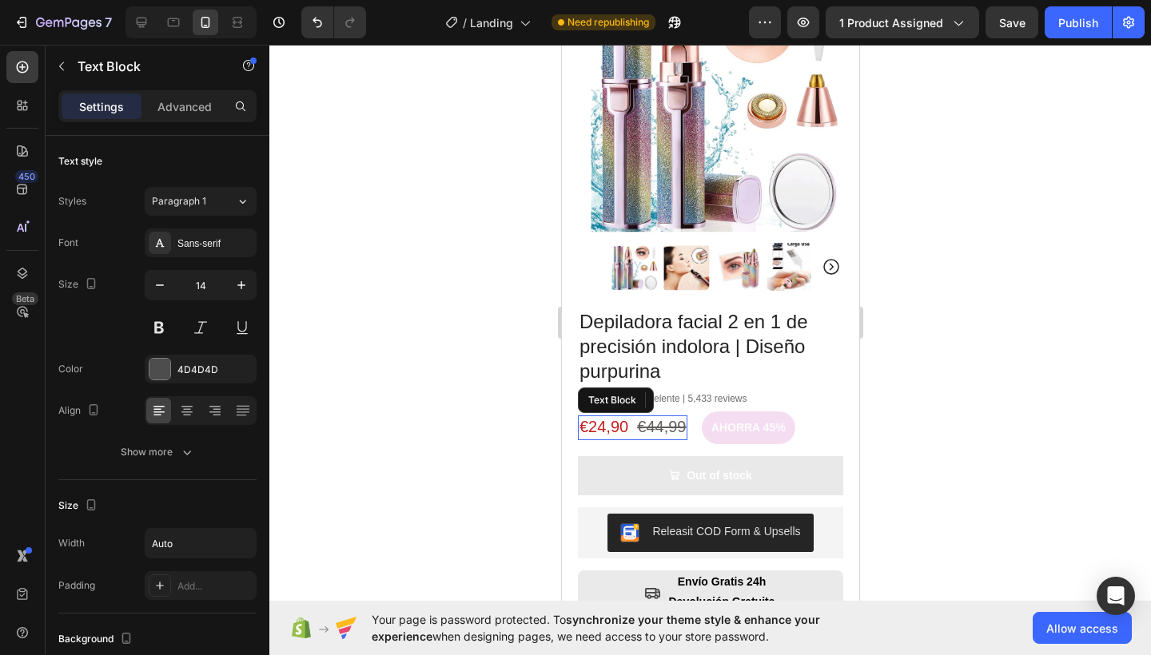
click at [625, 418] on span "€24,90" at bounding box center [602, 427] width 49 height 18
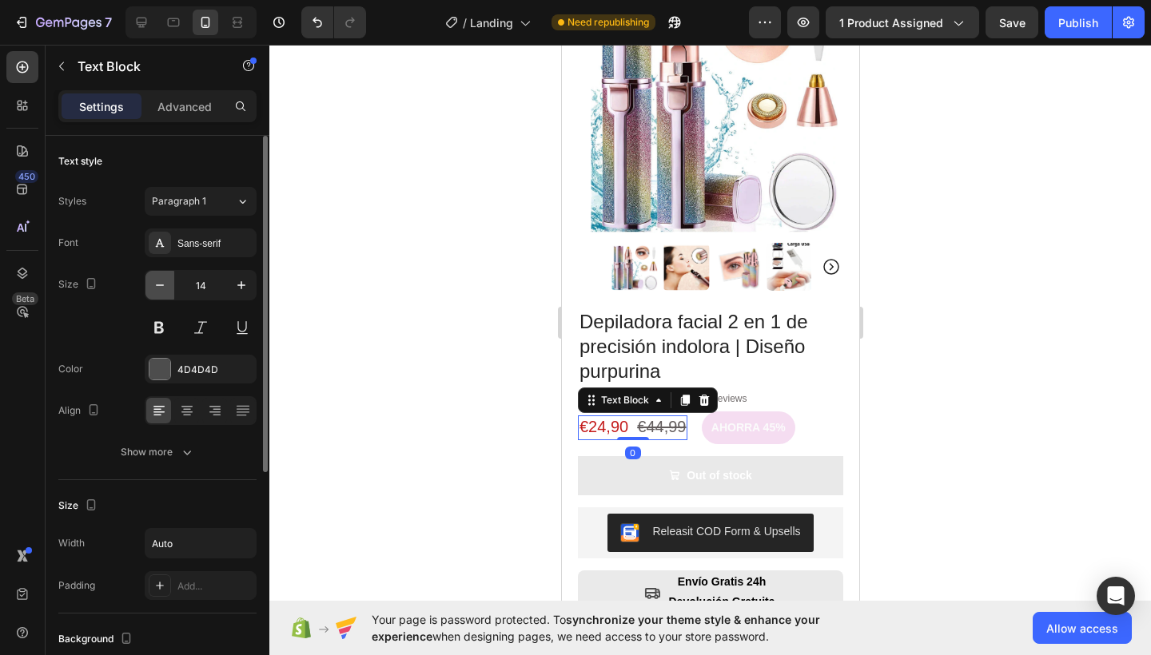
click at [157, 282] on icon "button" at bounding box center [160, 285] width 16 height 16
type input "12"
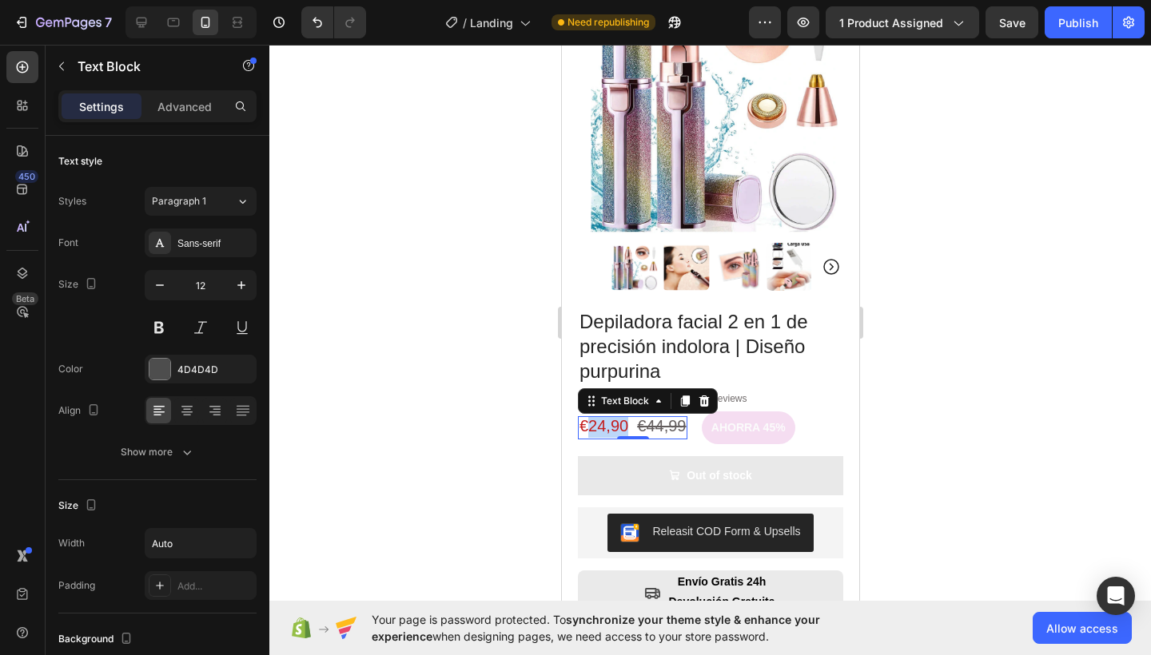
click at [600, 417] on span "€24,90" at bounding box center [602, 426] width 49 height 18
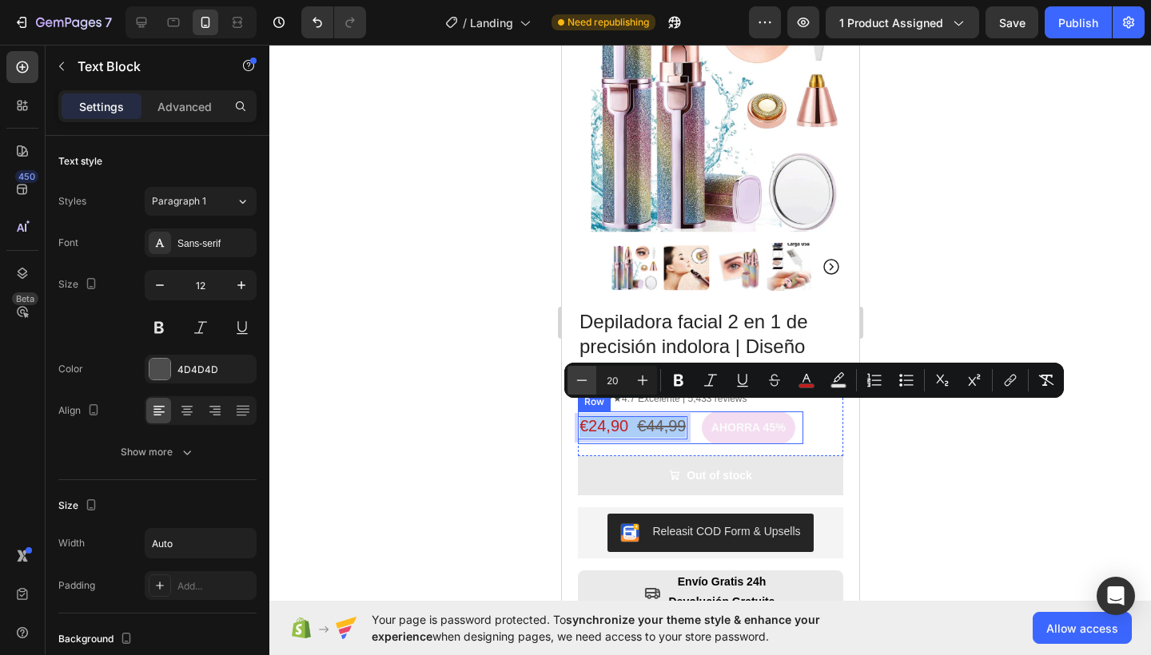
click at [579, 376] on icon "Editor contextual toolbar" at bounding box center [582, 380] width 16 height 16
click at [584, 380] on icon "Editor contextual toolbar" at bounding box center [582, 380] width 16 height 16
click at [643, 378] on icon "Editor contextual toolbar" at bounding box center [642, 380] width 16 height 16
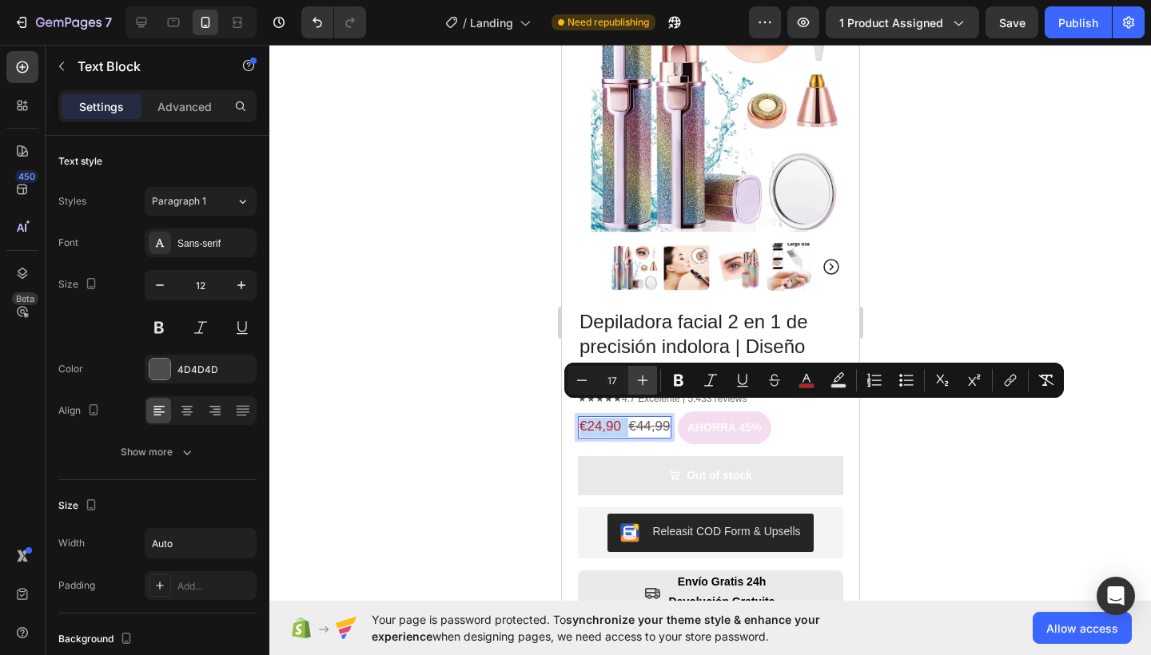
type input "18"
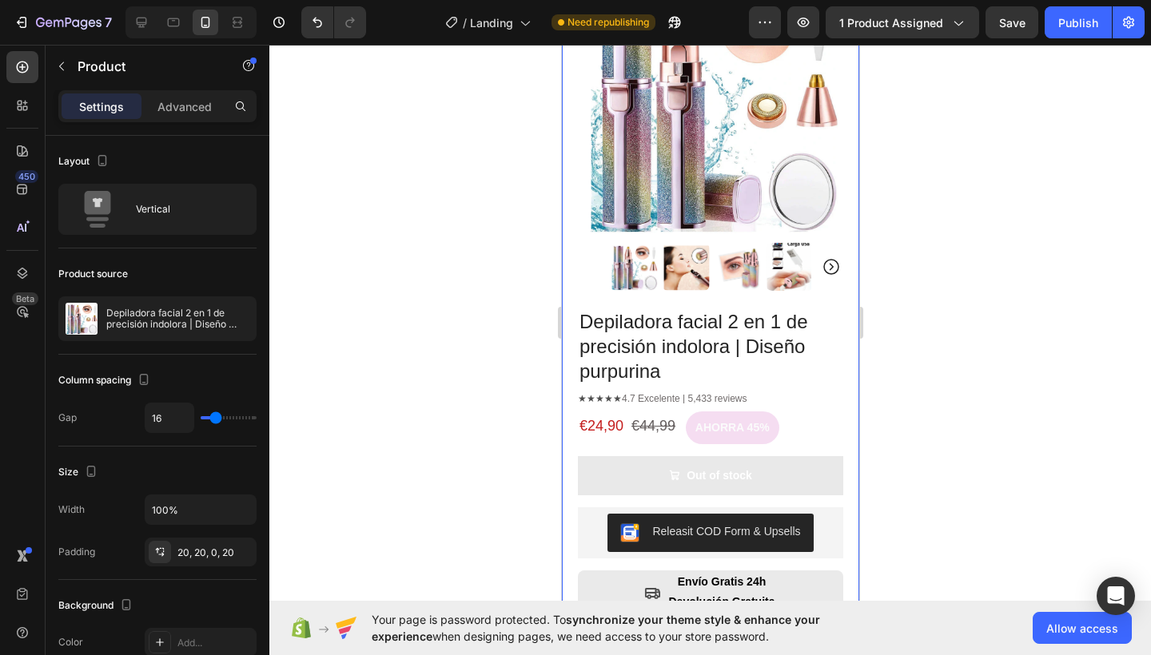
click at [832, 423] on div "Product Images Row Depiladora facial 2 en 1 de precisión indolora | Diseño purp…" at bounding box center [709, 527] width 297 height 1144
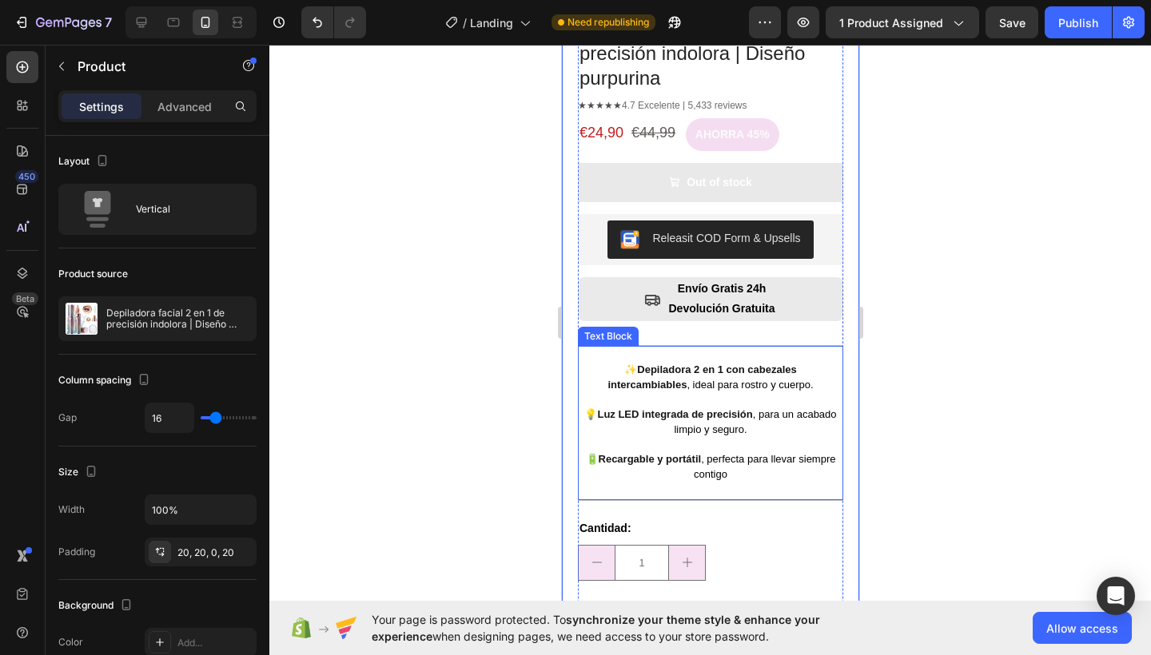
click at [756, 479] on div "✨ Depiladora 2 en 1 con cabezales intercambiables , ideal para rostro y cuerpo.…" at bounding box center [709, 423] width 265 height 154
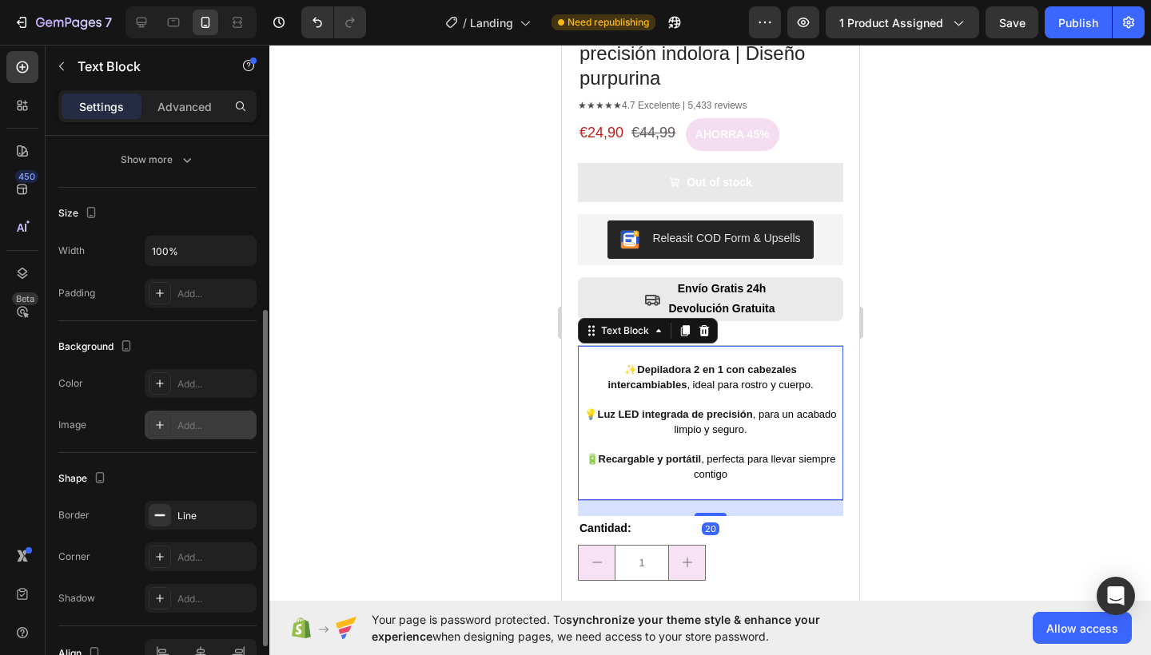
scroll to position [382, 0]
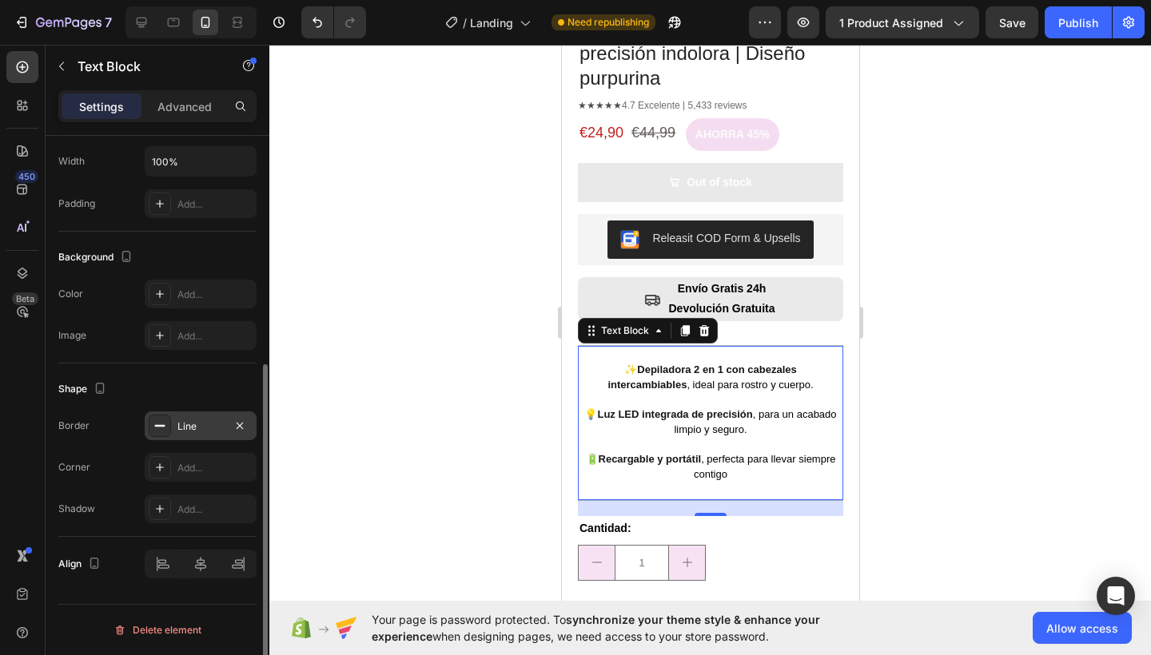
click at [193, 435] on div "Line" at bounding box center [201, 425] width 112 height 29
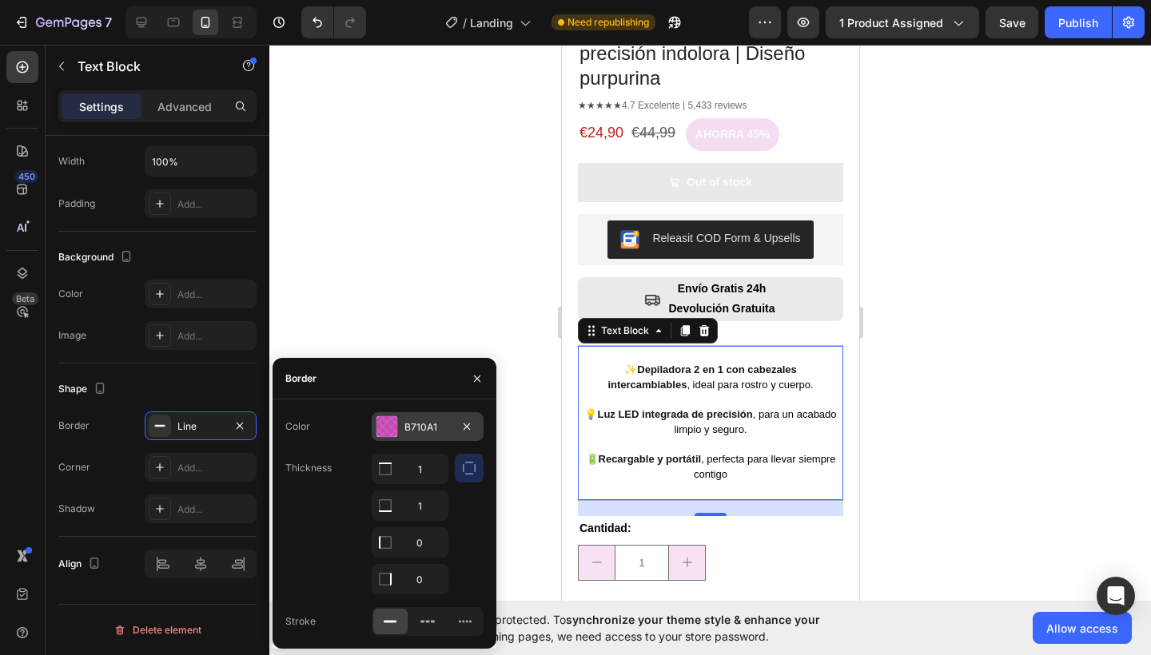
click at [415, 434] on div "B710A1" at bounding box center [427, 427] width 46 height 14
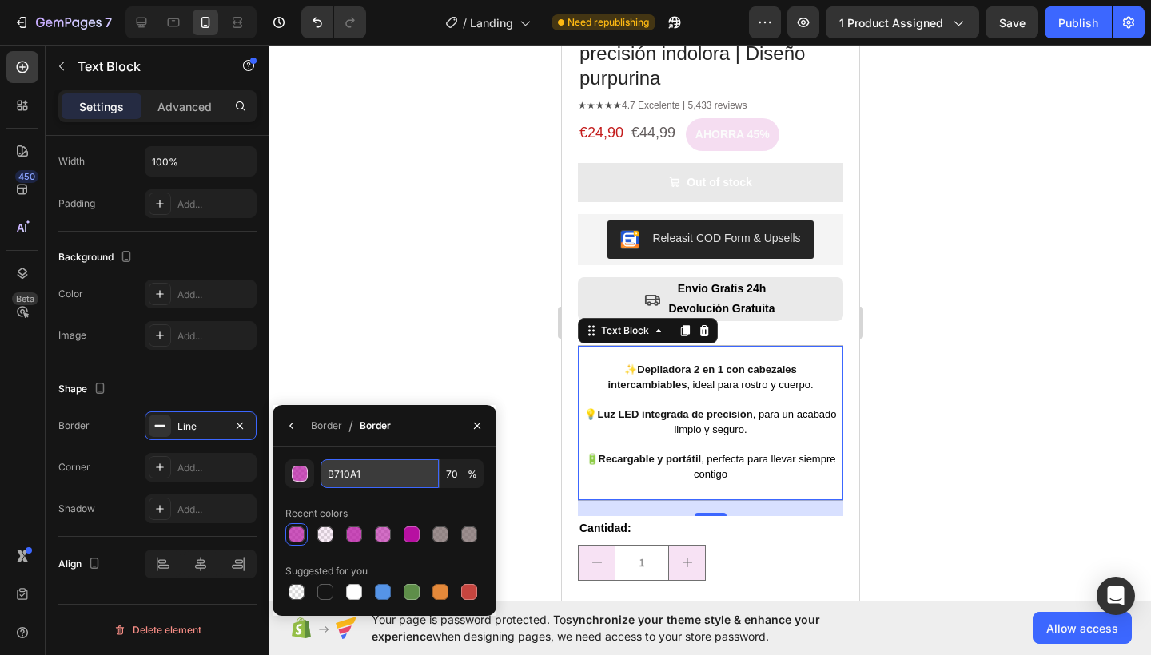
click at [347, 468] on input "B710A1" at bounding box center [379, 473] width 118 height 29
click at [396, 352] on div at bounding box center [709, 350] width 881 height 610
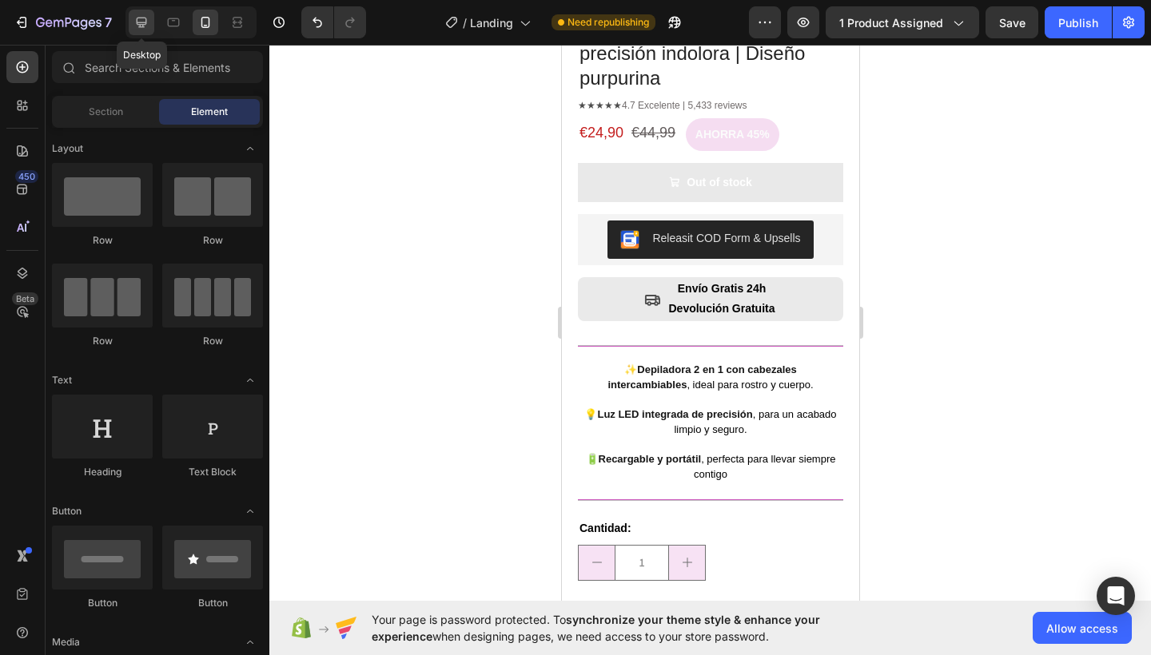
click at [144, 19] on icon at bounding box center [141, 22] width 16 height 16
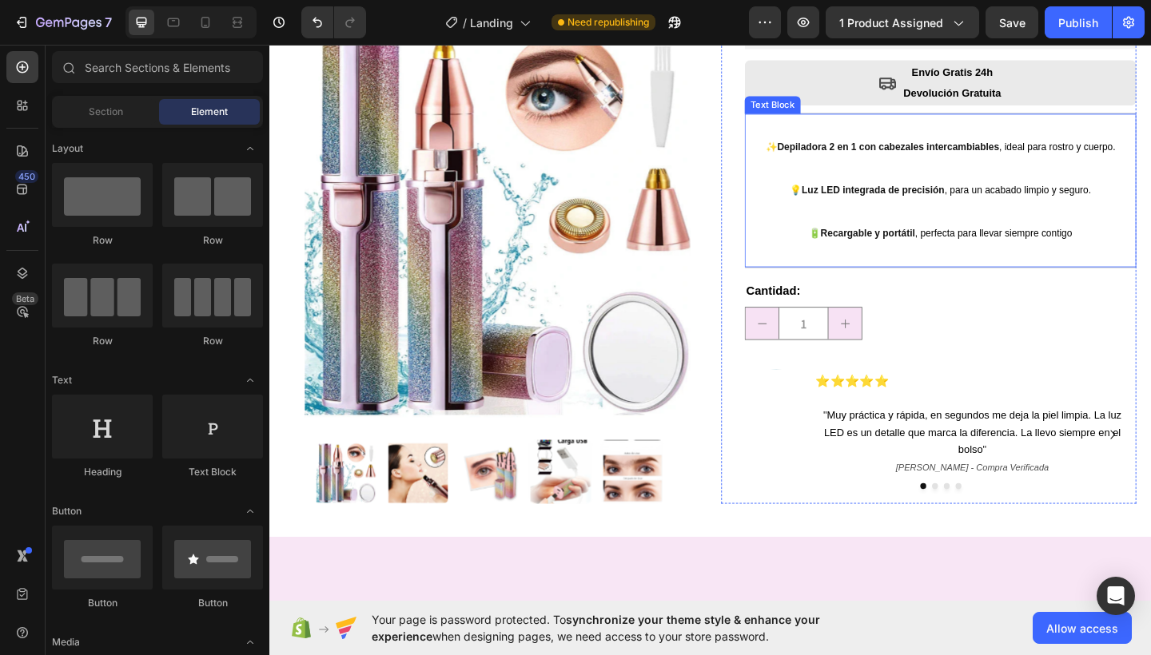
scroll to position [175, 0]
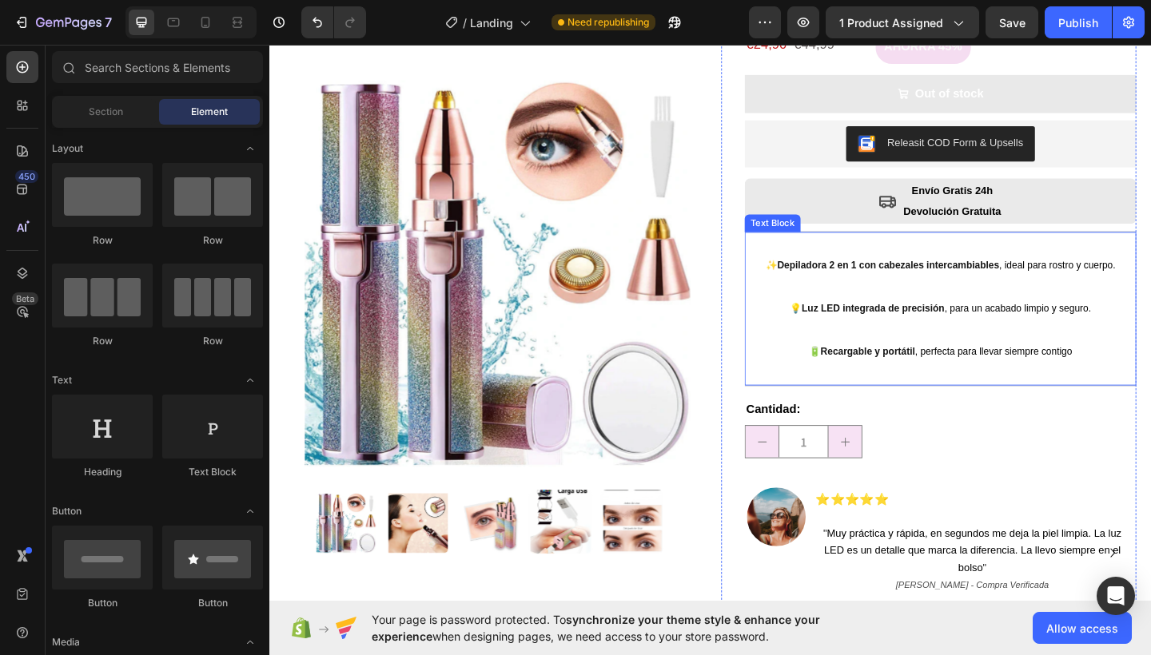
click at [928, 407] on div "✨ Depiladora 2 en 1 con cabezales intercambiables , ideal para rostro y cuerpo.…" at bounding box center [999, 332] width 426 height 168
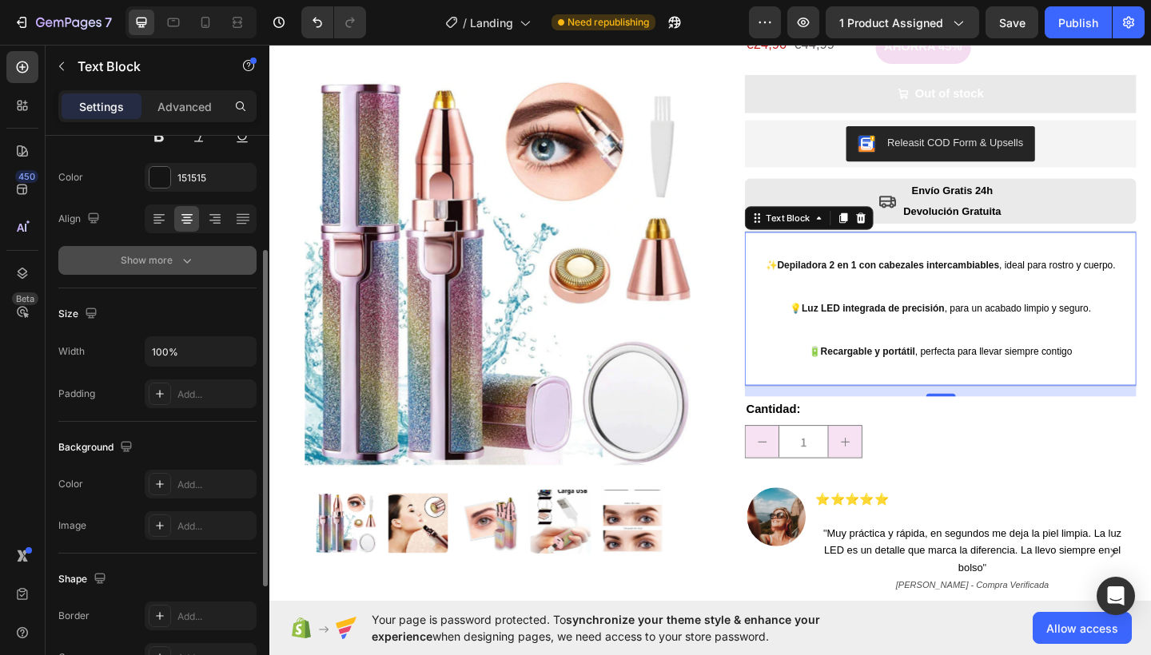
scroll to position [220, 0]
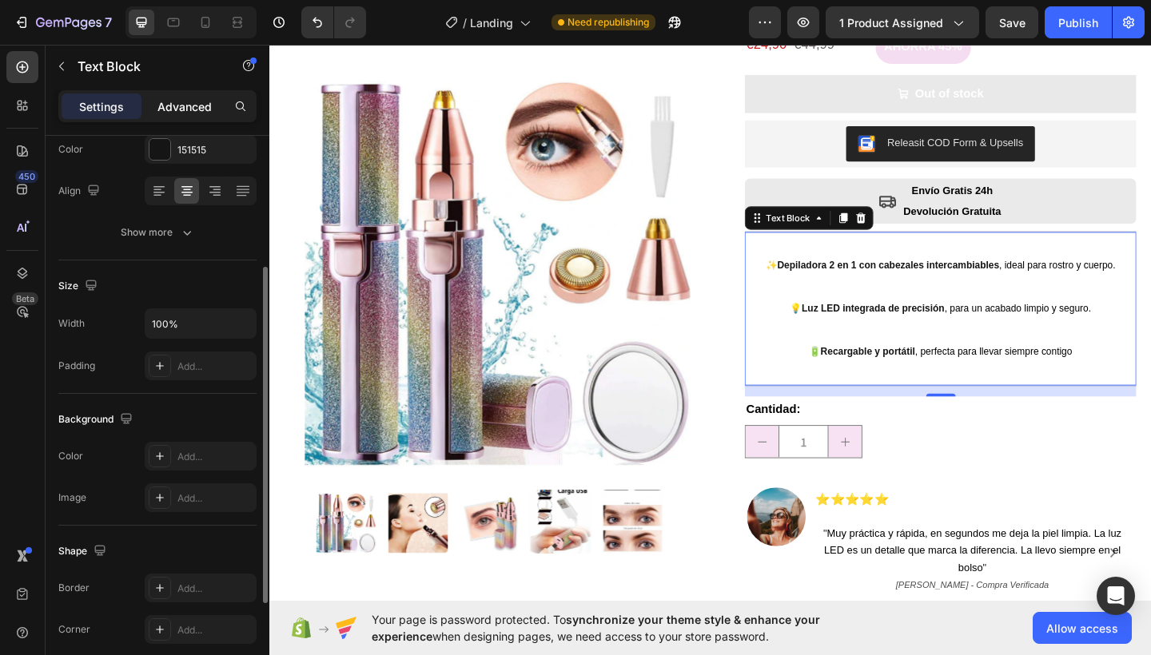
click at [200, 100] on p "Advanced" at bounding box center [184, 106] width 54 height 17
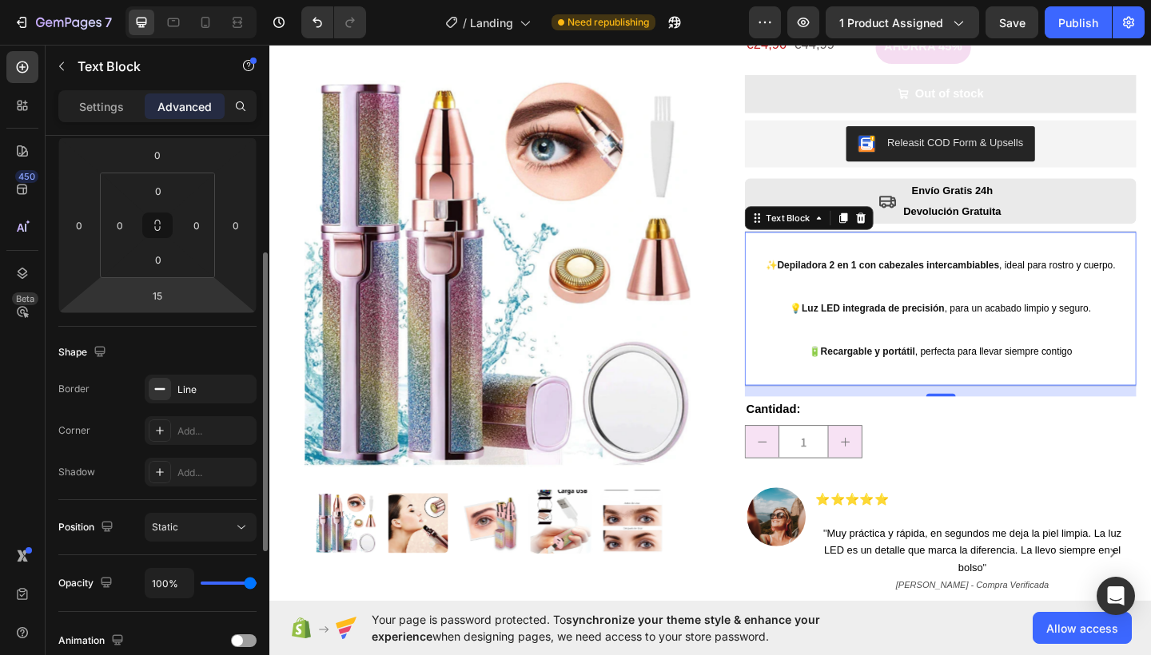
scroll to position [354, 0]
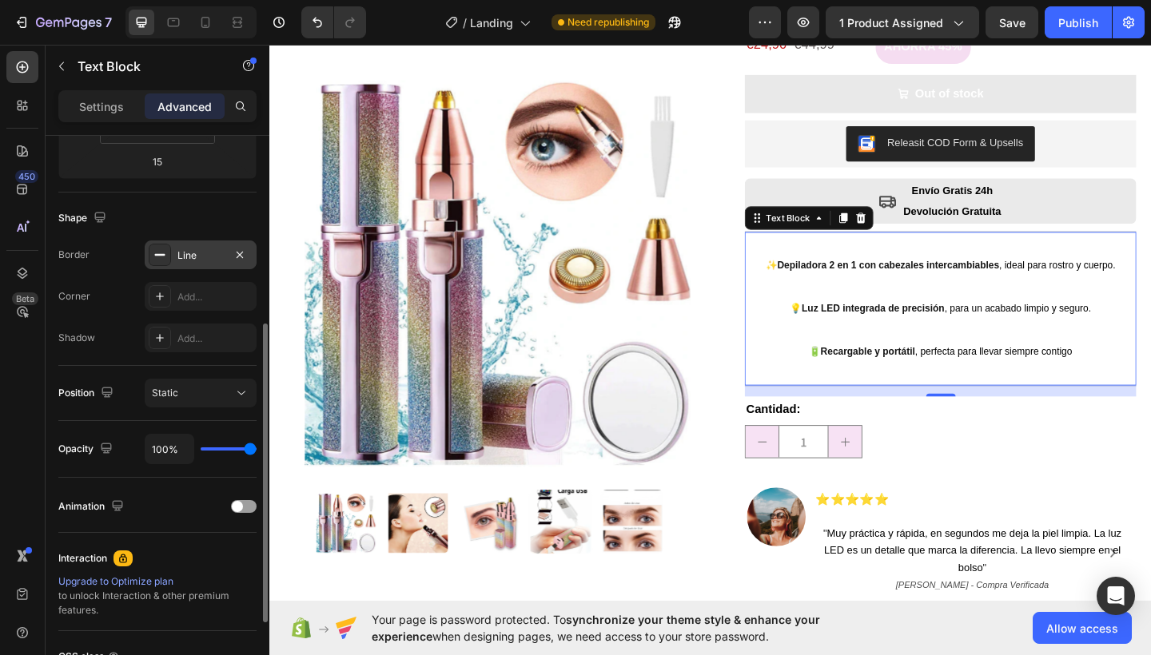
click at [199, 260] on div "Line" at bounding box center [200, 255] width 46 height 14
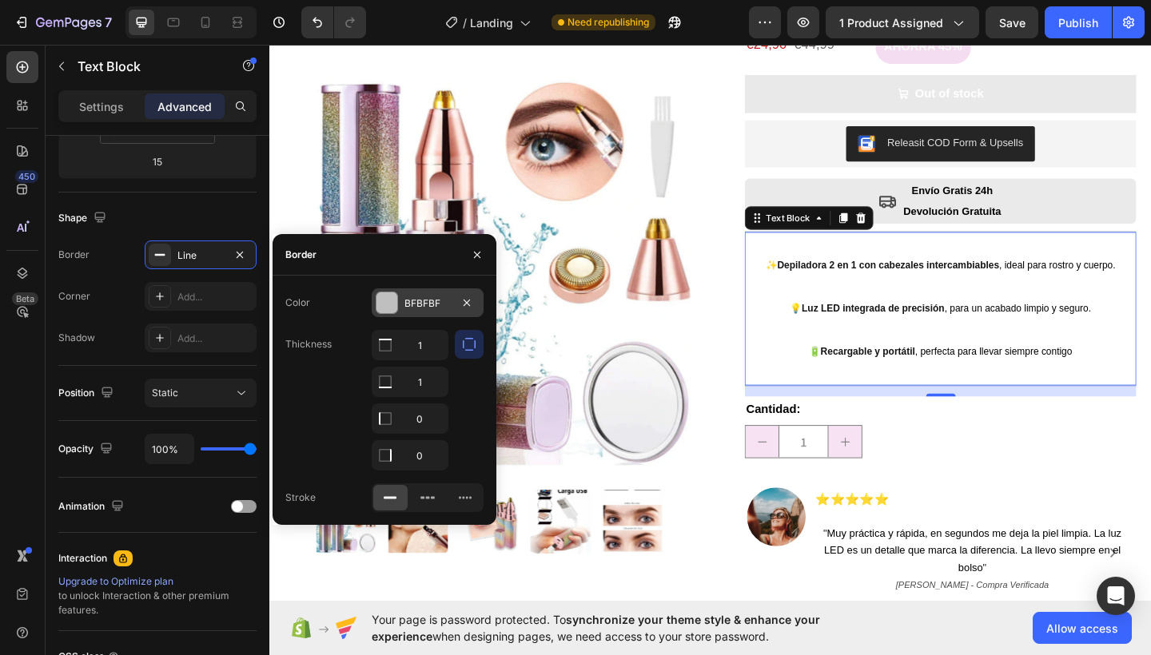
click at [435, 304] on div "BFBFBF" at bounding box center [427, 303] width 46 height 14
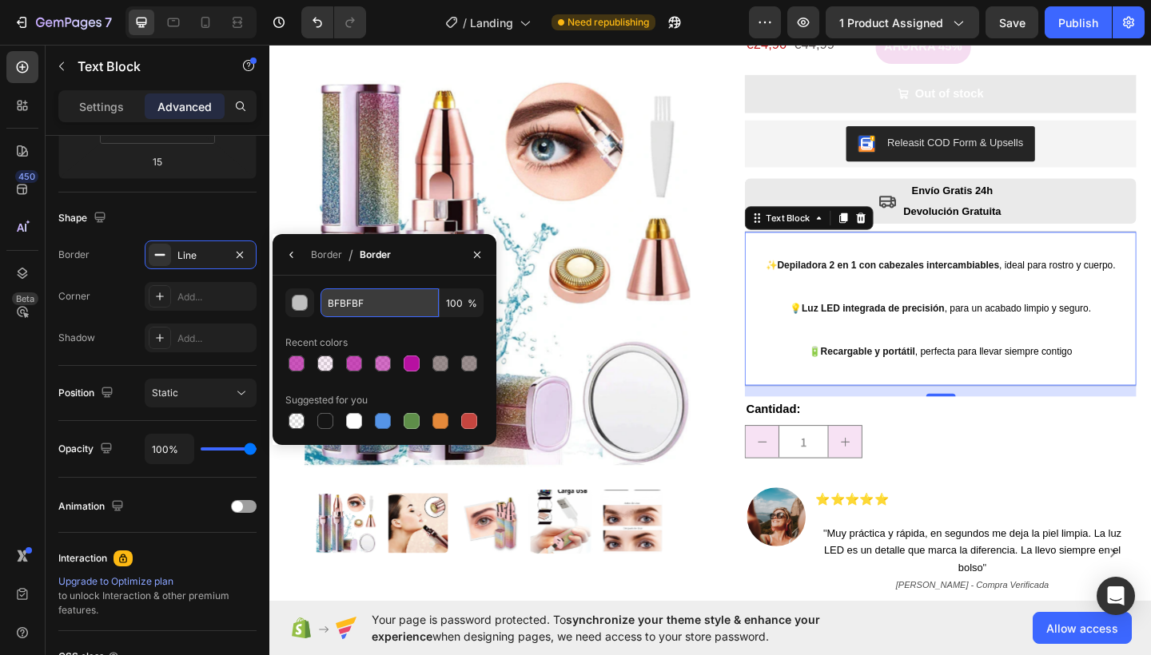
click at [368, 299] on input "BFBFBF" at bounding box center [379, 302] width 118 height 29
paste input "710A1"
type input "B710A1"
click at [460, 304] on input "100" at bounding box center [461, 302] width 44 height 29
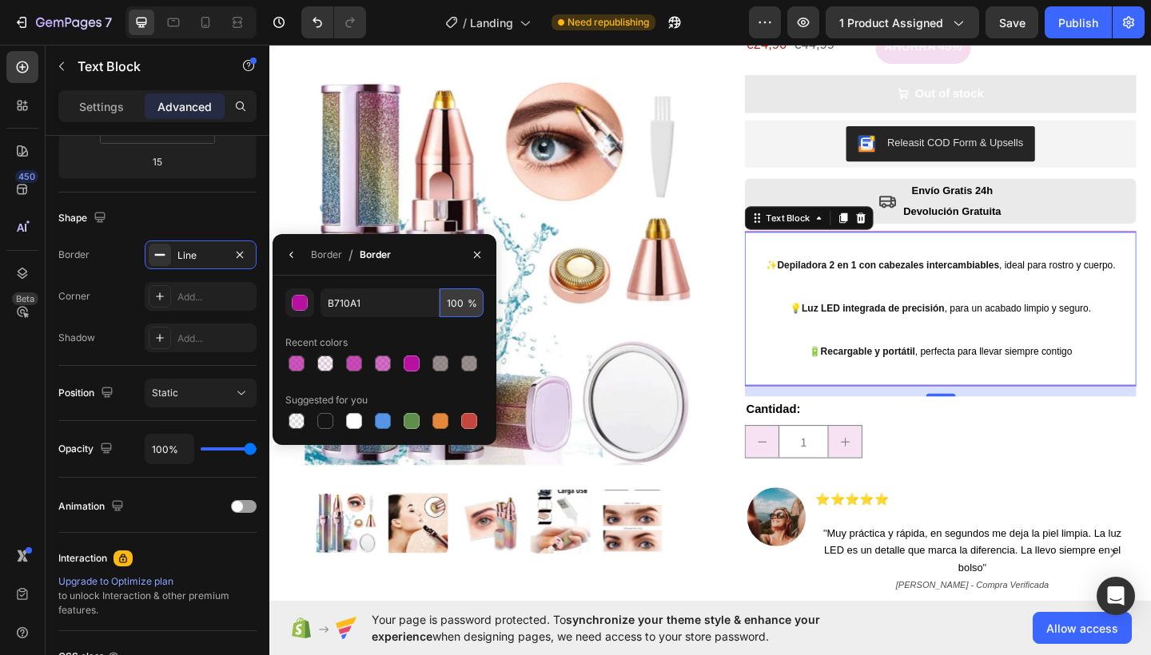
click at [460, 304] on input "100" at bounding box center [461, 302] width 44 height 29
type input "70"
click at [475, 258] on icon "button" at bounding box center [477, 254] width 13 height 13
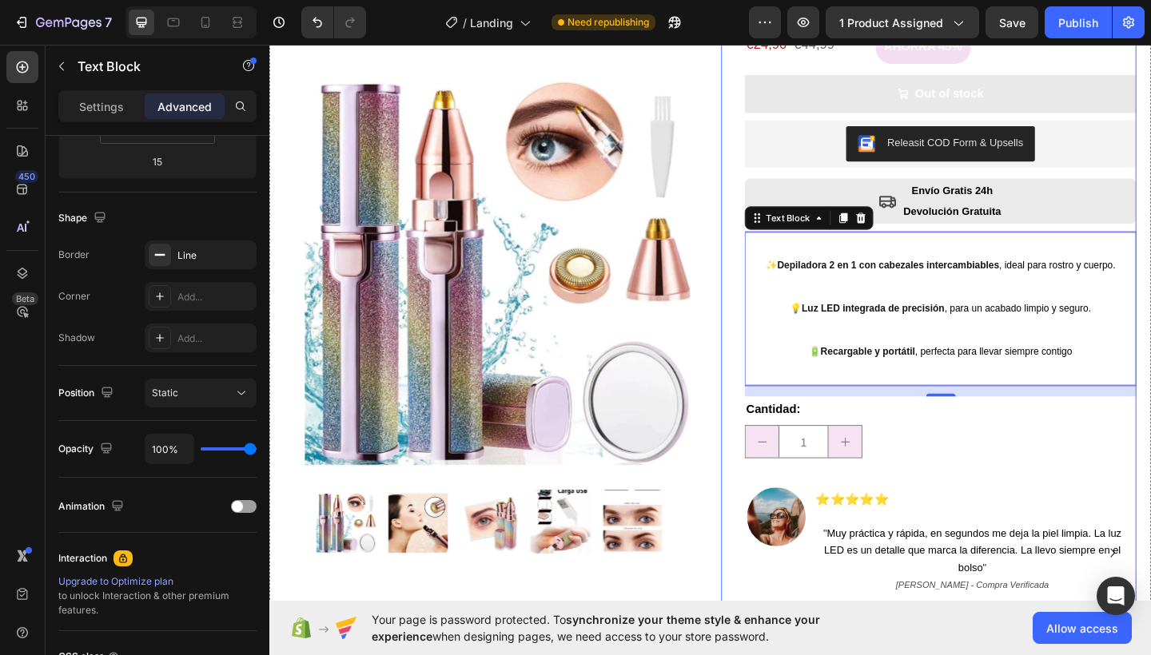
click at [765, 334] on div "Depiladora facial 2 en 1 de precisión indolora | Diseño purpurina Product Title…" at bounding box center [986, 305] width 451 height 734
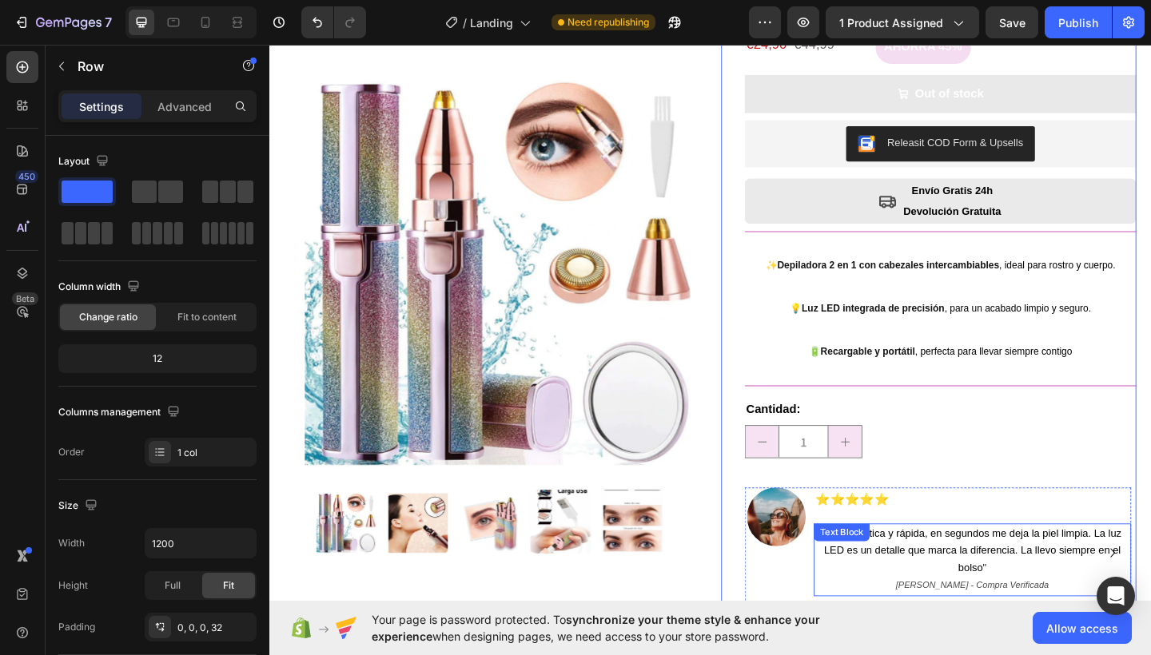
scroll to position [0, 0]
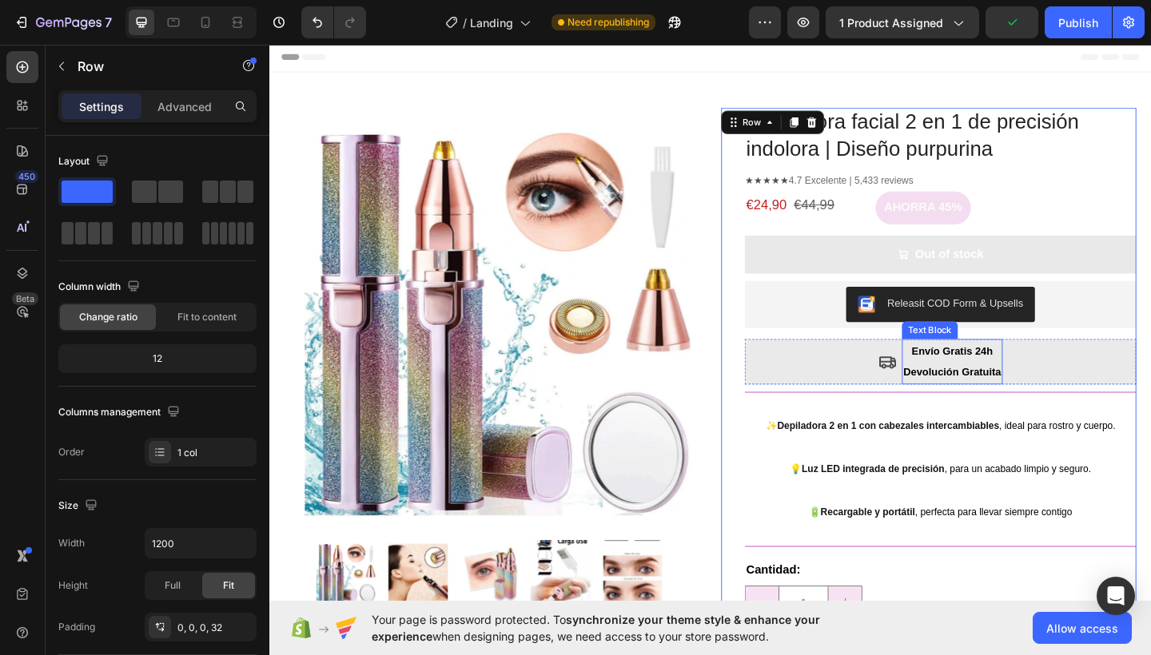
click at [984, 403] on span "Devolución Gratuita" at bounding box center [1012, 401] width 106 height 13
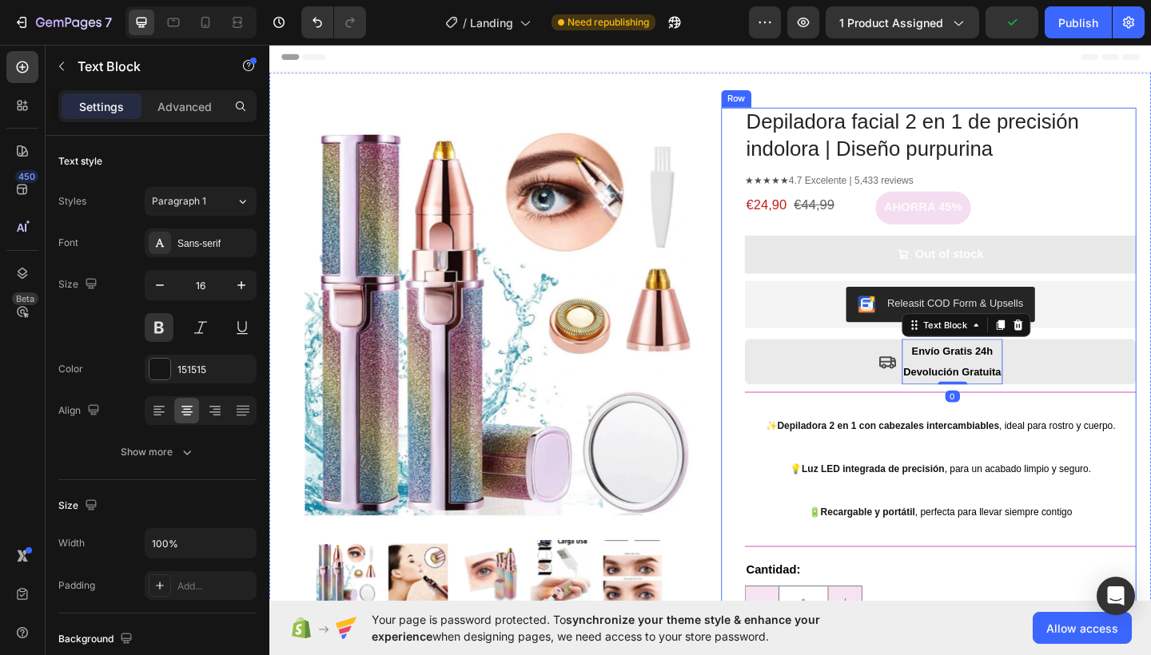
click at [981, 418] on div "Depiladora facial 2 en 1 de precisión indolora | Diseño purpurina Product Title…" at bounding box center [999, 480] width 426 height 734
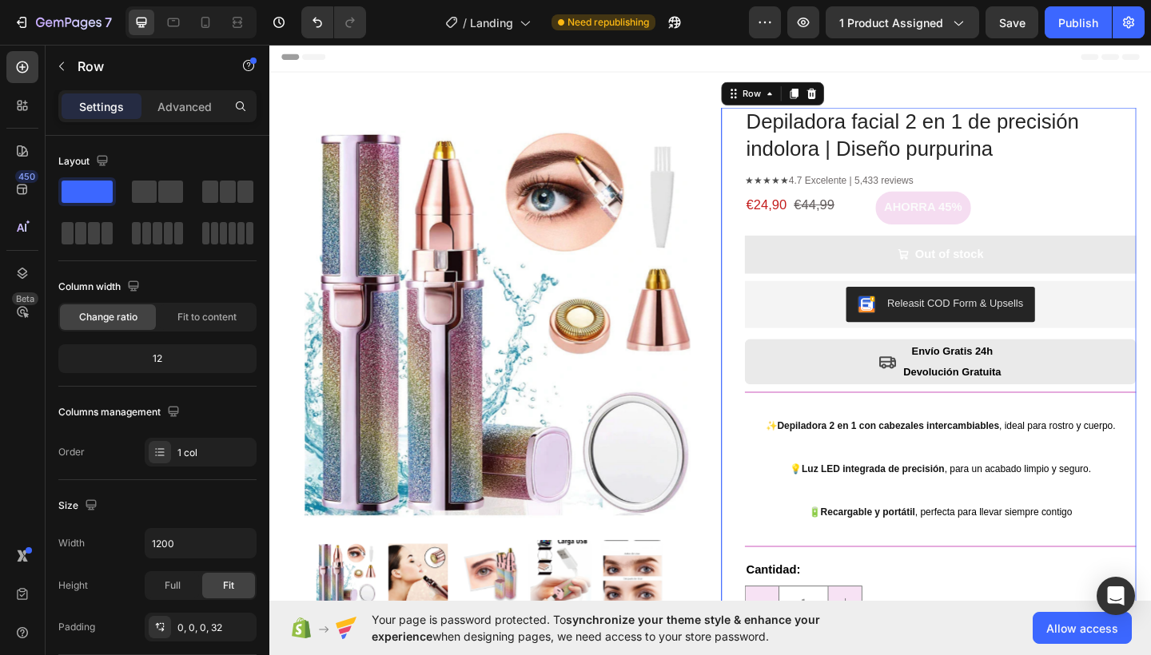
click at [984, 417] on div "Depiladora facial 2 en 1 de precisión indolora | Diseño purpurina Product Title…" at bounding box center [999, 480] width 426 height 734
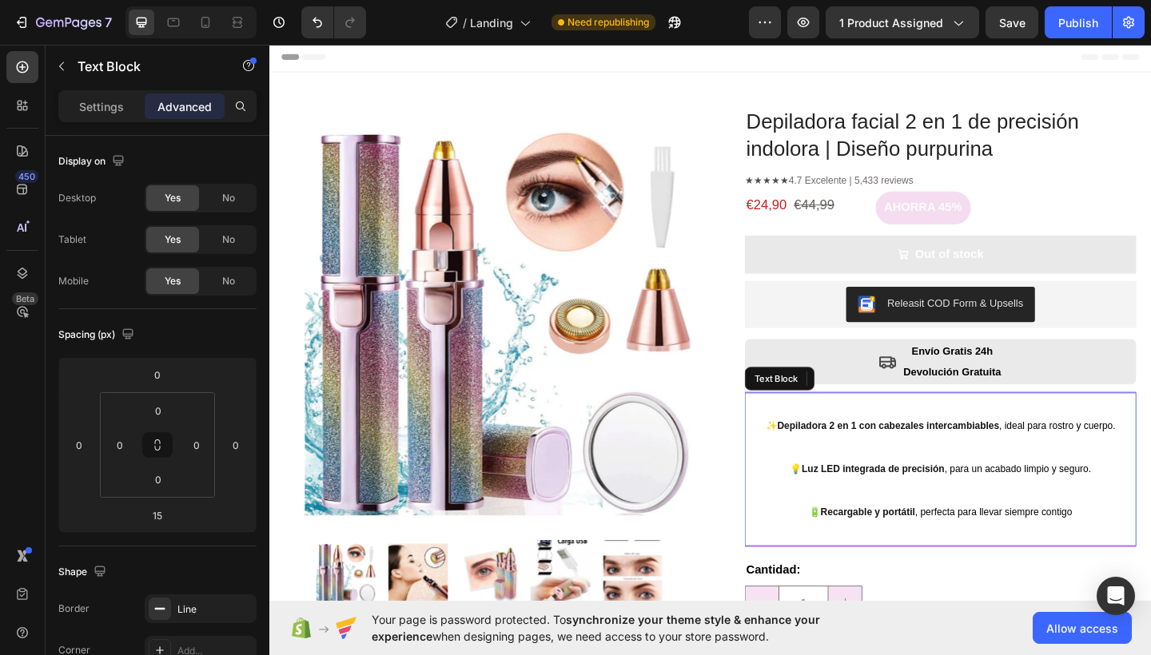
click at [981, 425] on p "Rich Text Editor. Editing area: main" at bounding box center [999, 436] width 423 height 23
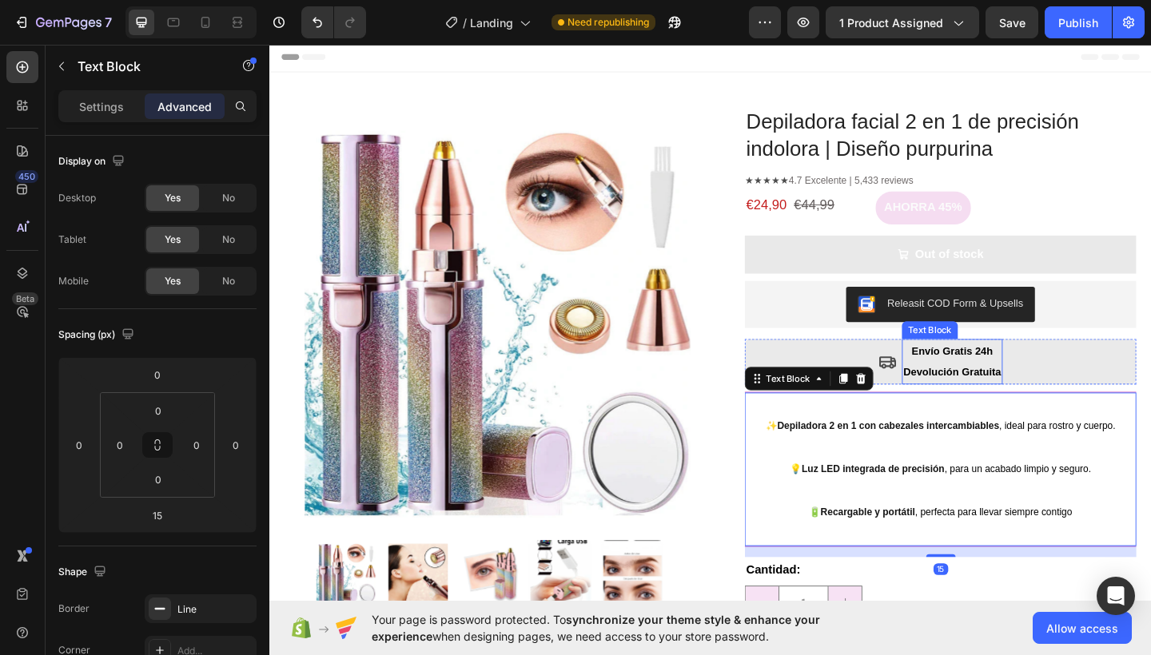
click at [997, 396] on span "Devolución Gratuita" at bounding box center [1012, 401] width 106 height 13
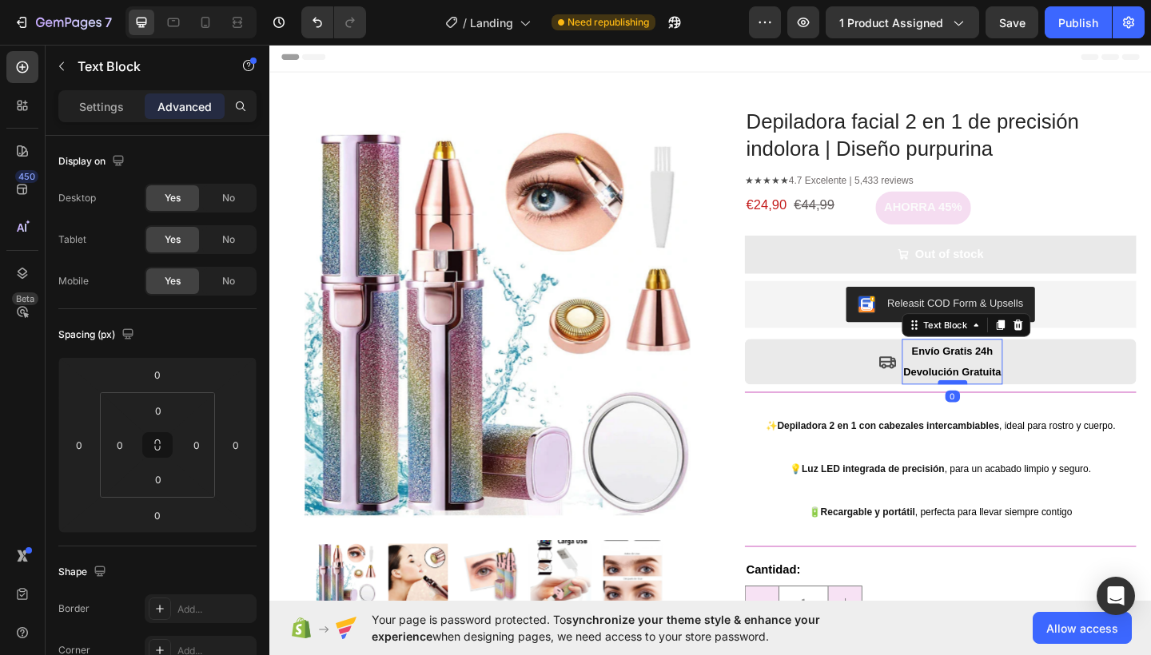
click at [1003, 410] on div at bounding box center [1012, 412] width 32 height 5
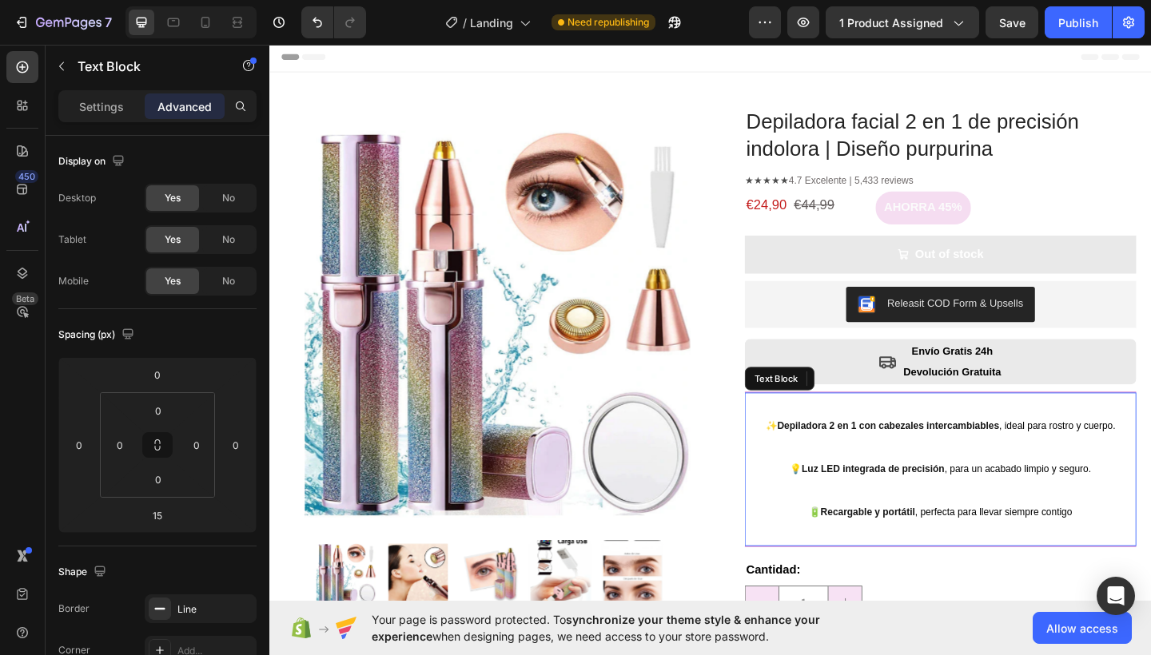
click at [912, 423] on div "✨ Depiladora 2 en 1 con cabezales intercambiables , ideal para rostro y cuerpo.…" at bounding box center [999, 507] width 426 height 168
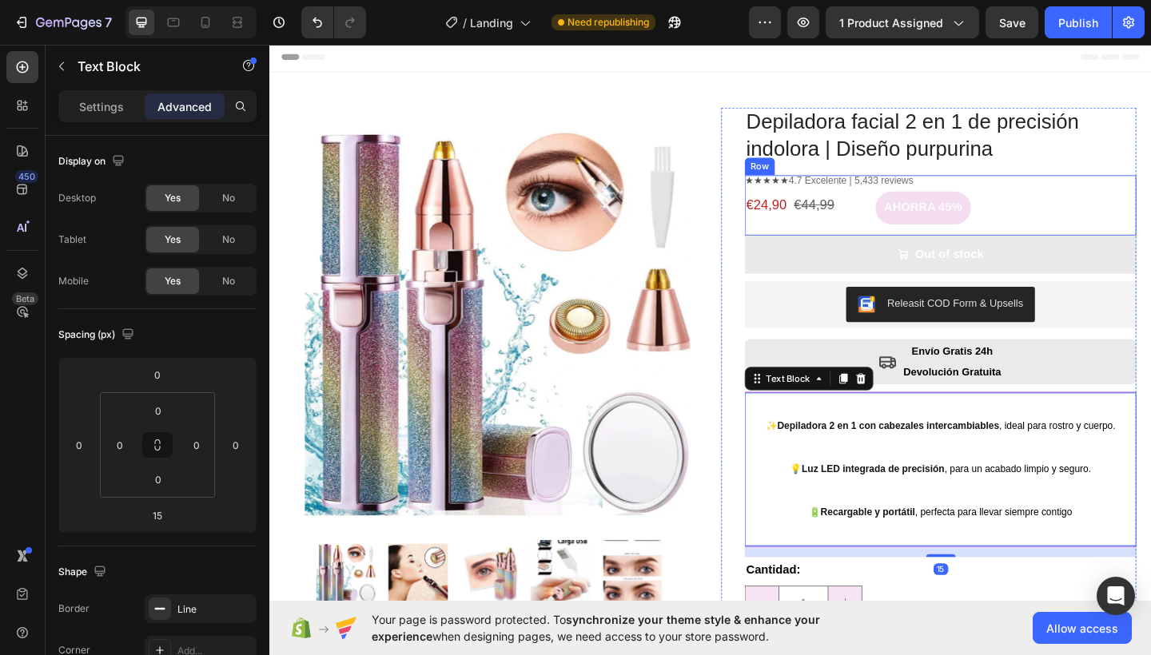
click at [1143, 195] on p "★★★★★ 4.7 Excelente | 5,433 reviews" at bounding box center [999, 194] width 426 height 14
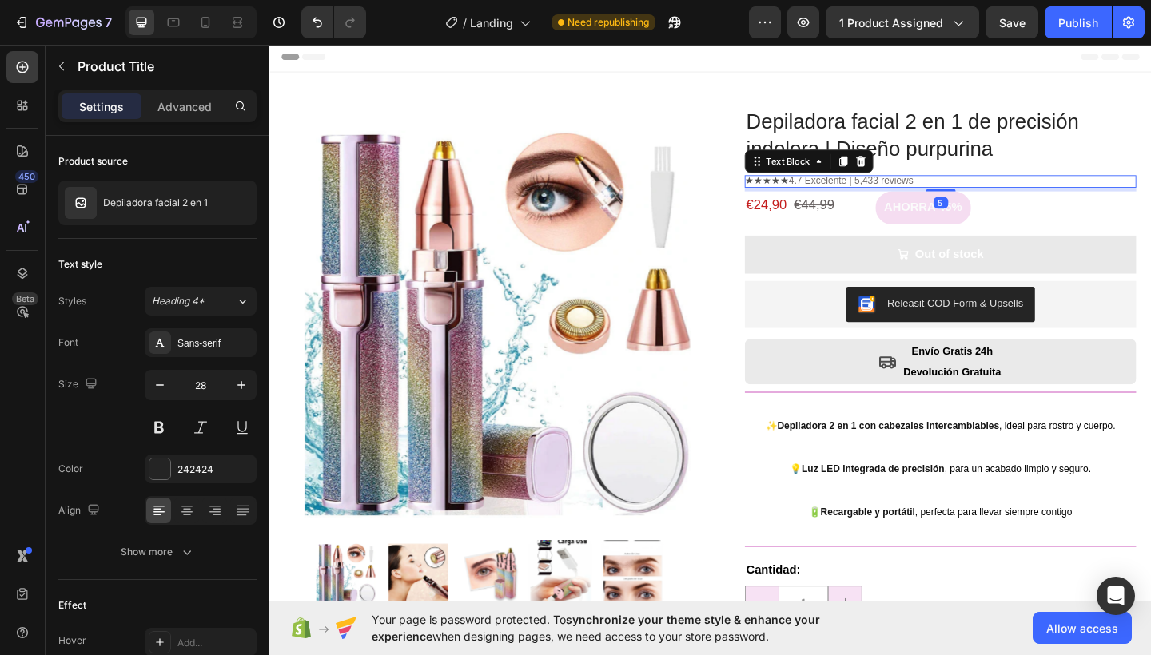
click at [1150, 141] on h1 "Depiladora facial 2 en 1 de precisión indolora | Diseño purpurina" at bounding box center [999, 144] width 426 height 62
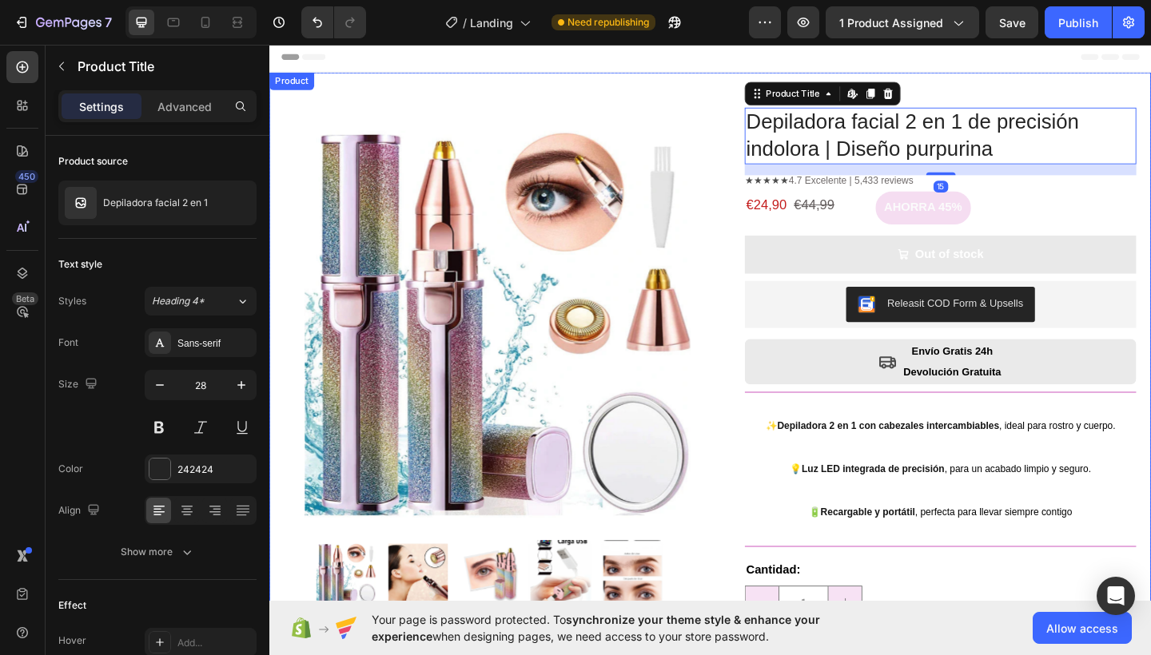
click at [741, 96] on div "Product Images Row Depiladora facial 2 en 1 de precisión indolora | Diseño purp…" at bounding box center [748, 461] width 959 height 773
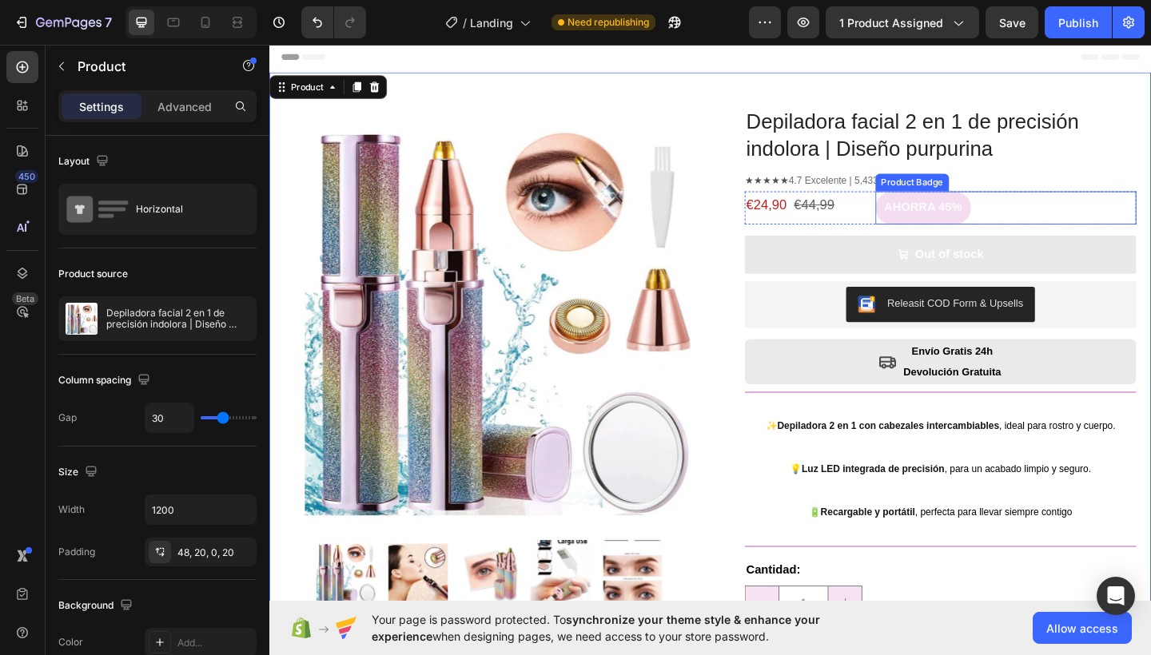
click at [1078, 224] on div "AHORRA 45%" at bounding box center [1070, 223] width 284 height 36
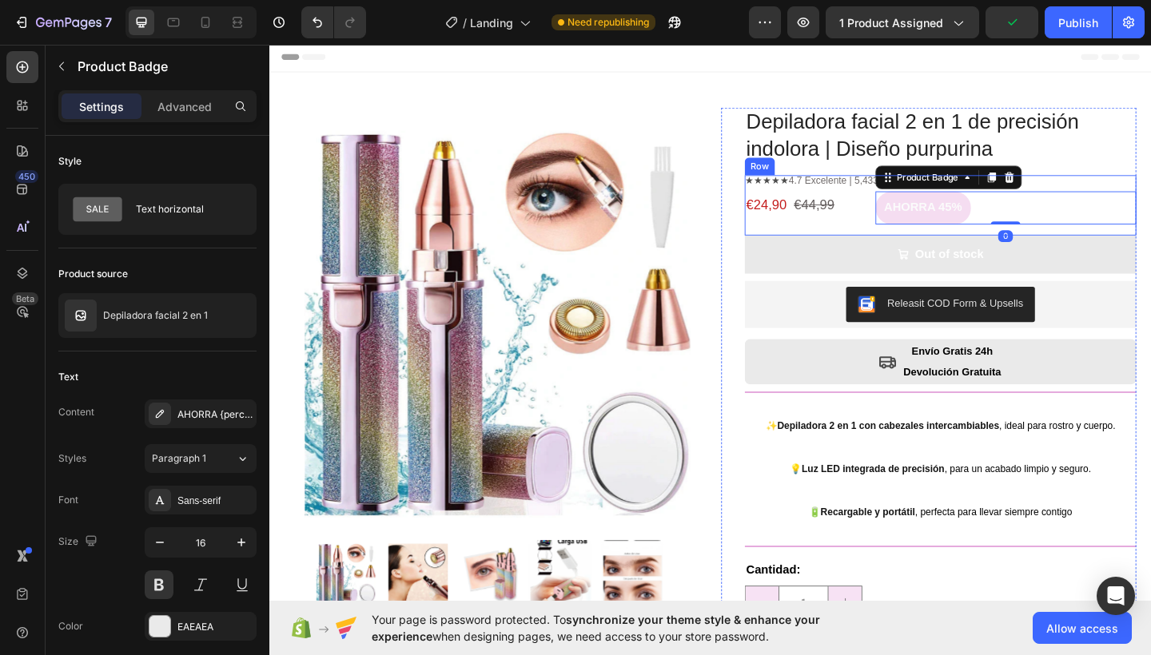
click at [870, 242] on div "★★★★★ 4.7 Excelente | 5,433 reviews Text Block €24,90 €44,99 Text Block AHORRA …" at bounding box center [999, 220] width 426 height 66
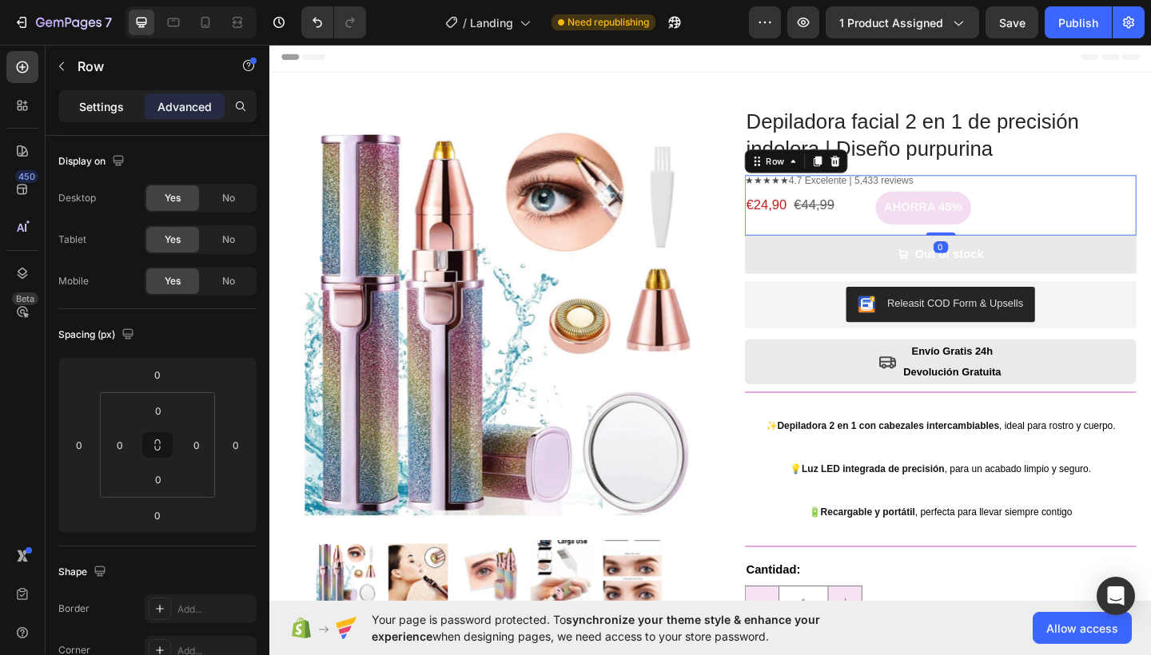
click at [113, 103] on p "Settings" at bounding box center [101, 106] width 45 height 17
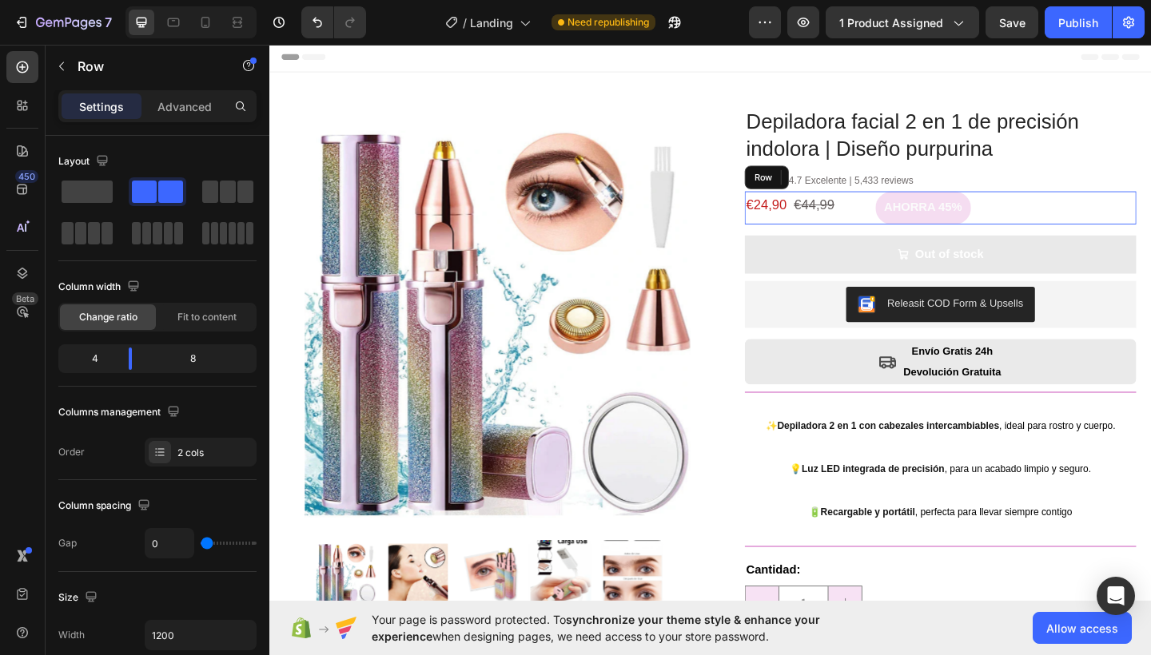
click at [914, 234] on div "€24,90 €44,99 Text Block" at bounding box center [857, 223] width 142 height 36
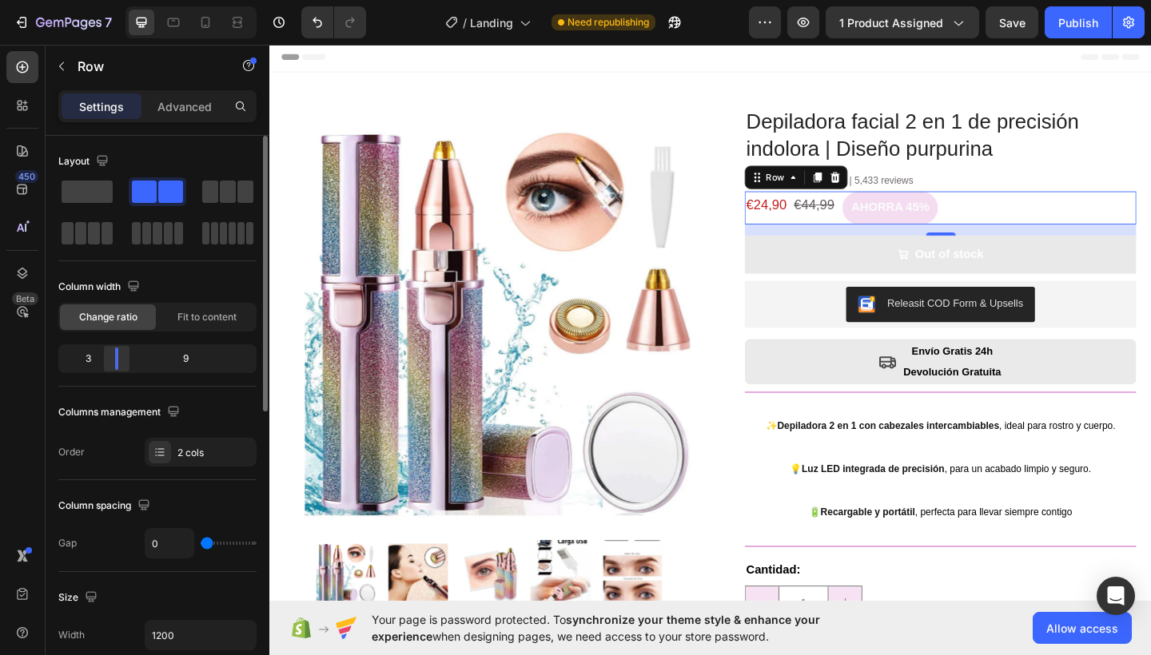
drag, startPoint x: 129, startPoint y: 355, endPoint x: 113, endPoint y: 356, distance: 16.1
click at [113, 356] on div at bounding box center [116, 359] width 29 height 22
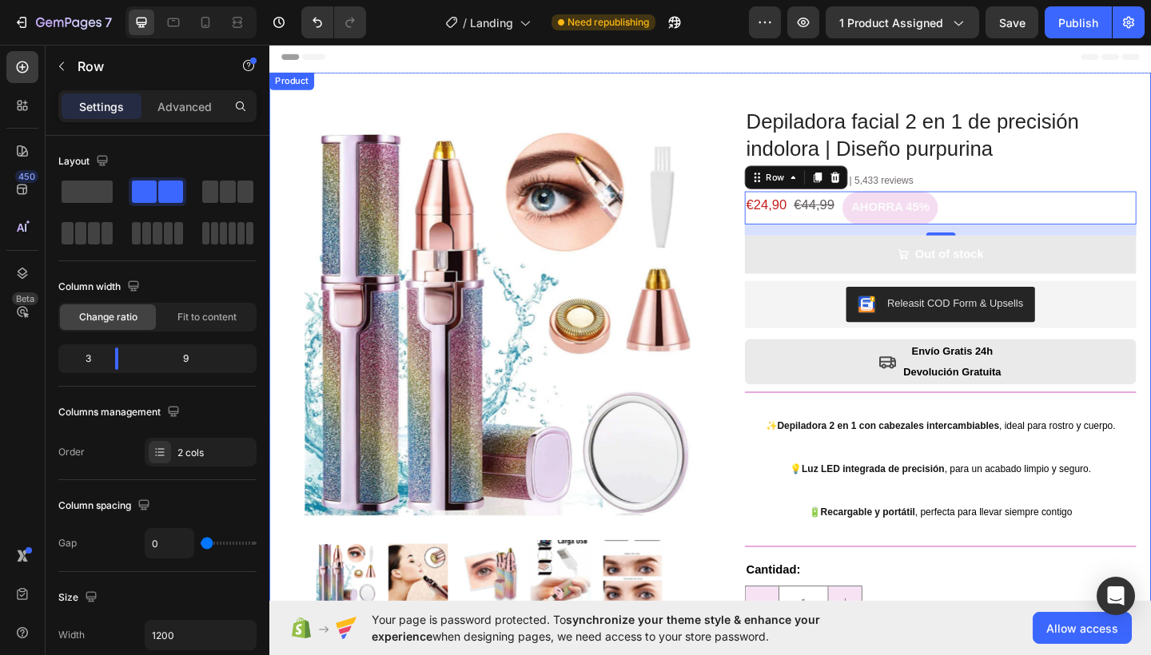
click at [728, 87] on div "Product Images Row Depiladora facial 2 en 1 de precisión indolora | Diseño purp…" at bounding box center [748, 461] width 959 height 773
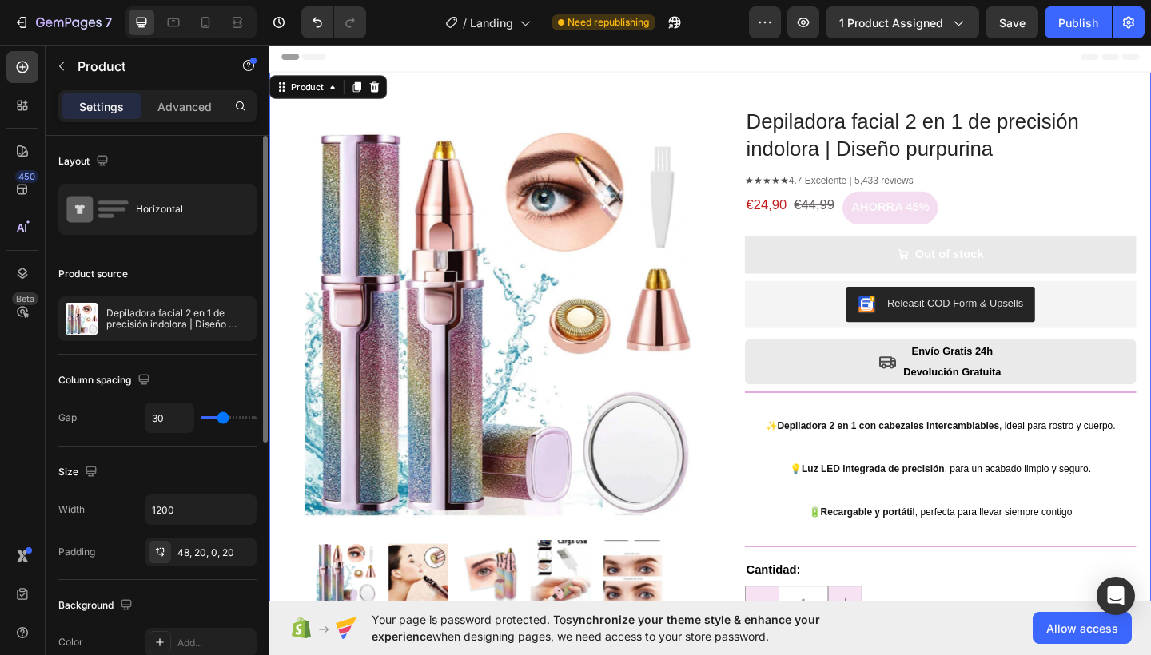
type input "27"
type input "26"
type input "23"
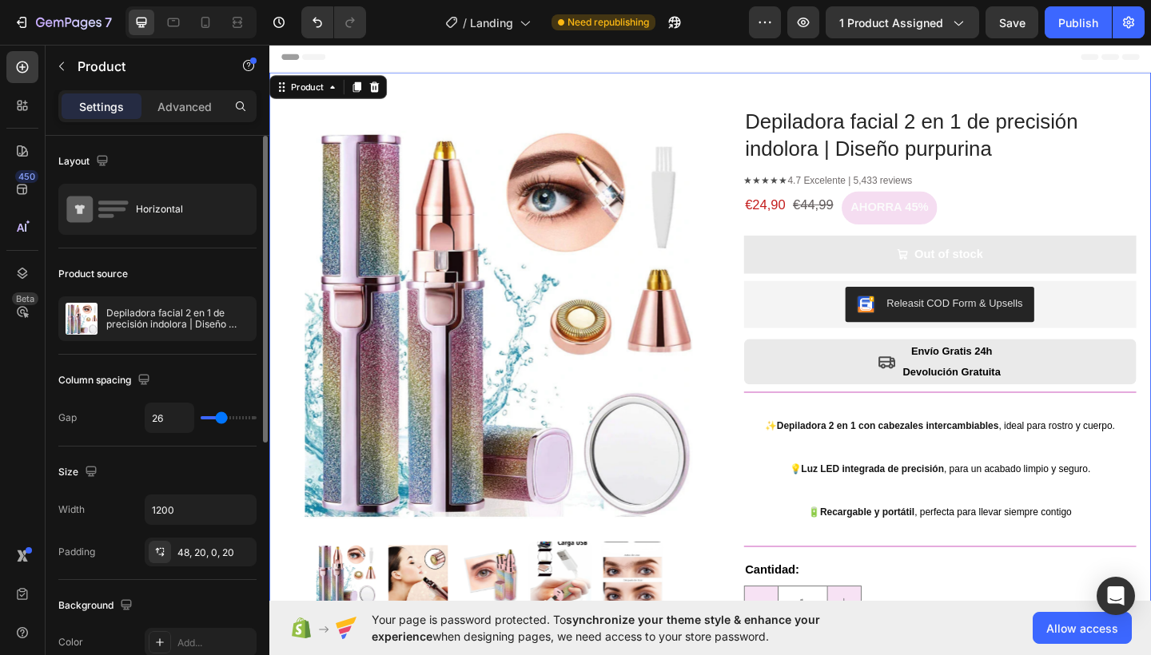
type input "23"
type input "22"
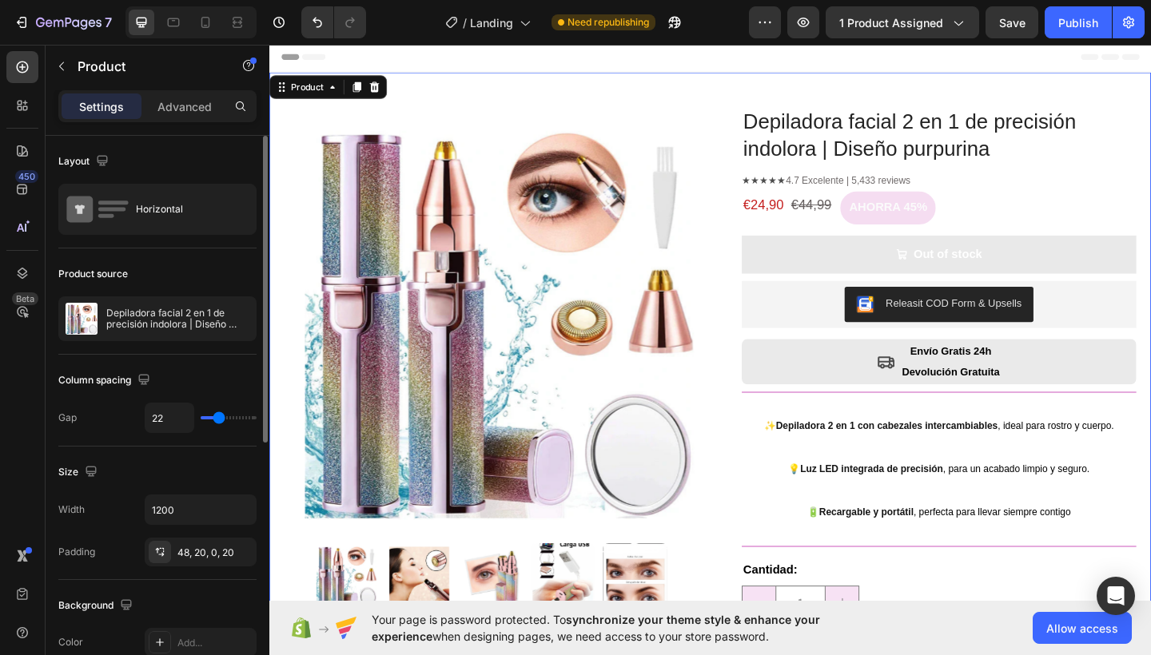
type input "23"
type input "25"
type input "26"
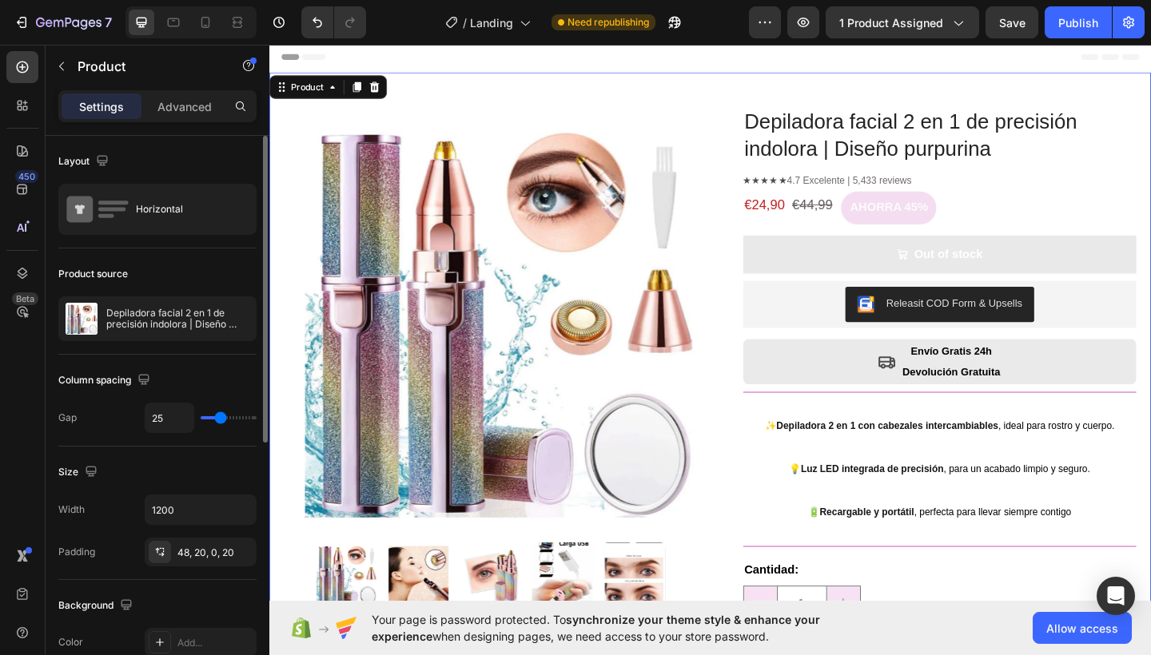
type input "26"
type input "27"
type input "29"
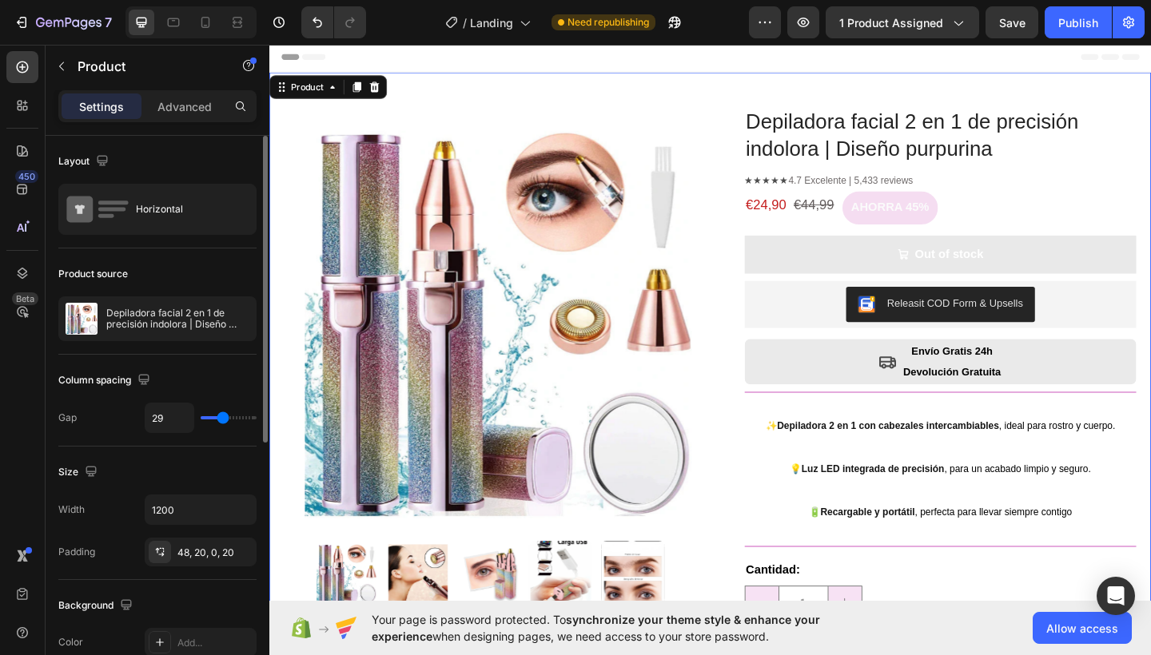
type input "30"
click at [221, 418] on input "range" at bounding box center [229, 417] width 56 height 3
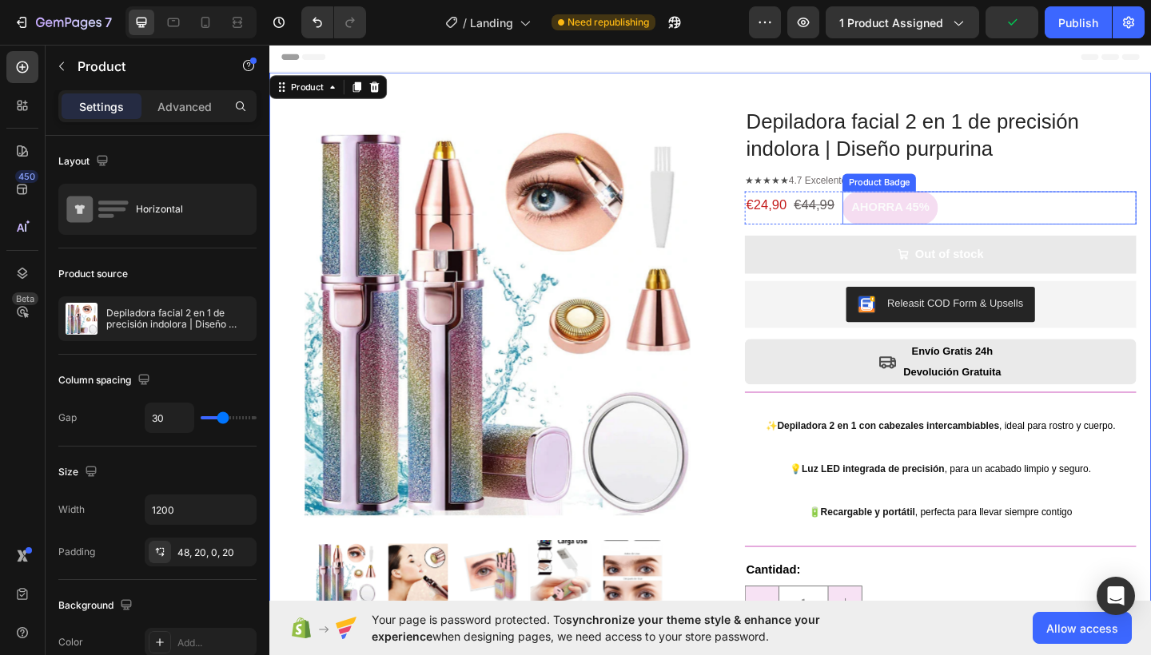
click at [1023, 217] on div "AHORRA 45%" at bounding box center [1052, 223] width 320 height 36
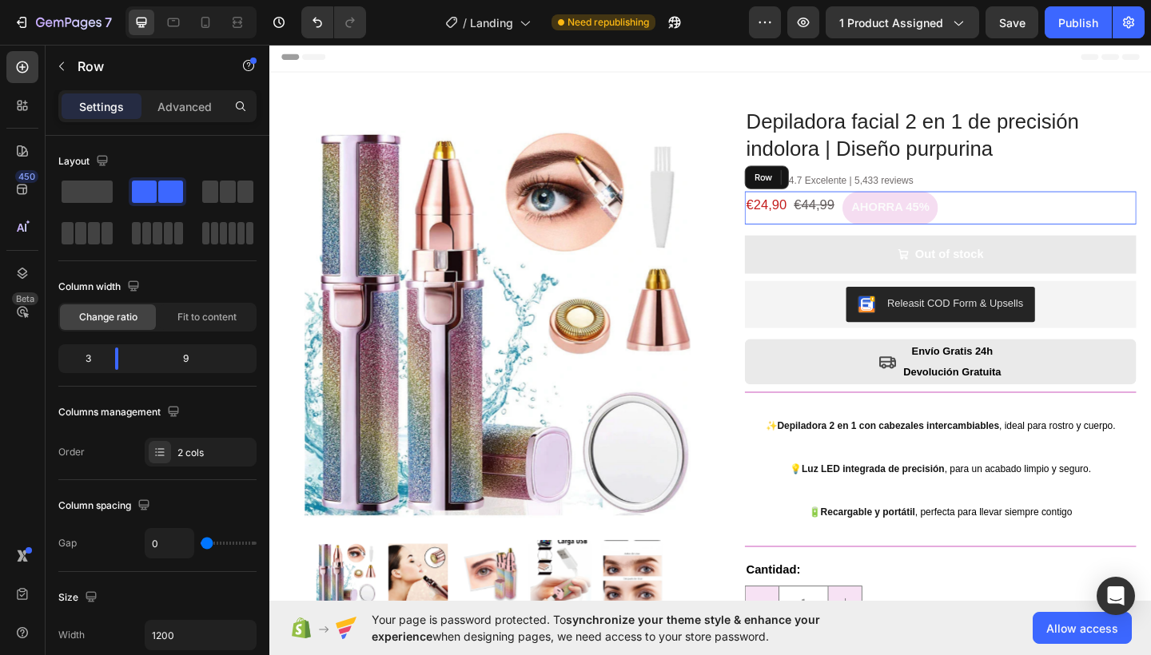
click at [869, 233] on div "€24,90 €44,99 Text Block" at bounding box center [839, 223] width 106 height 36
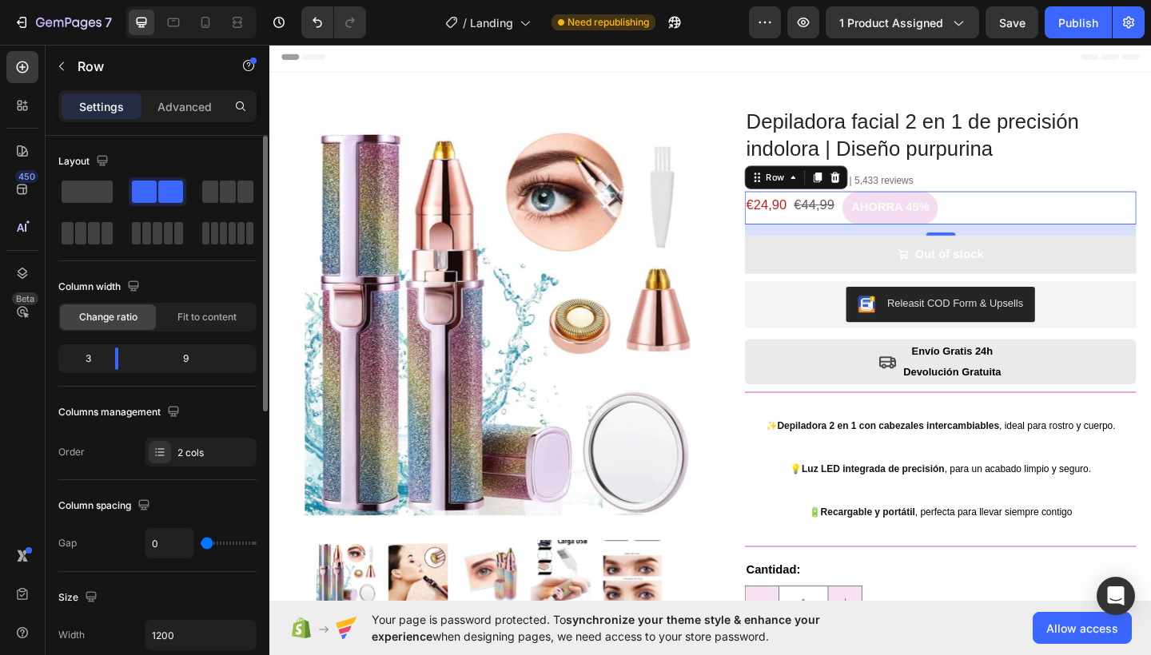
type input "5"
type input "7"
type input "9"
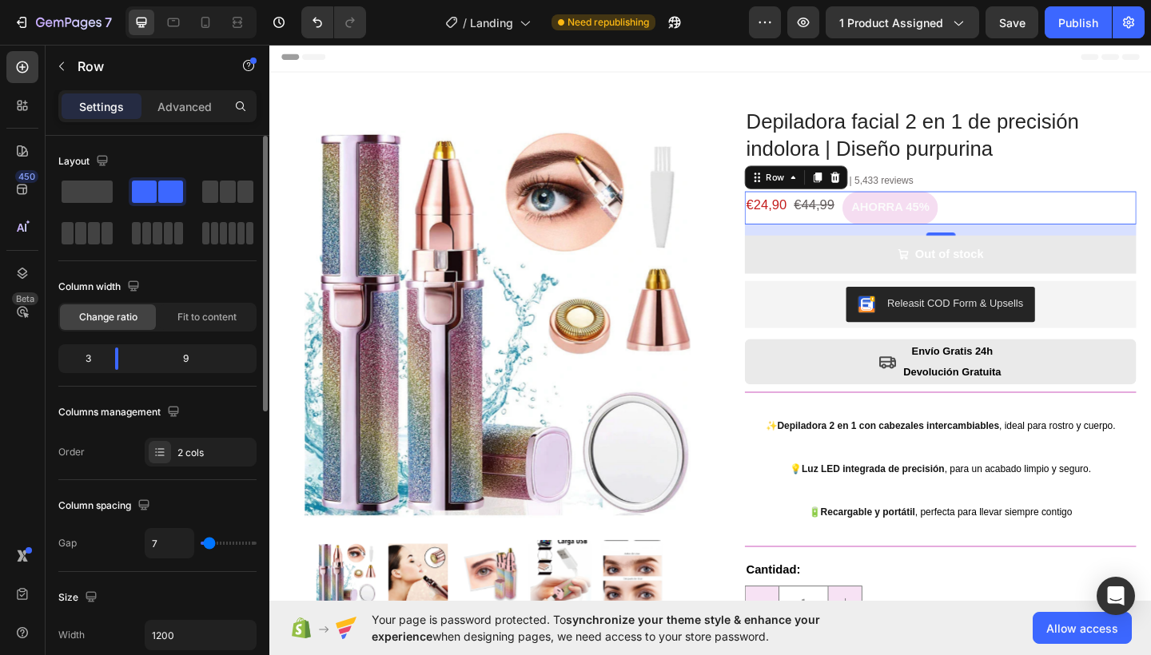
type input "9"
type input "12"
type input "9"
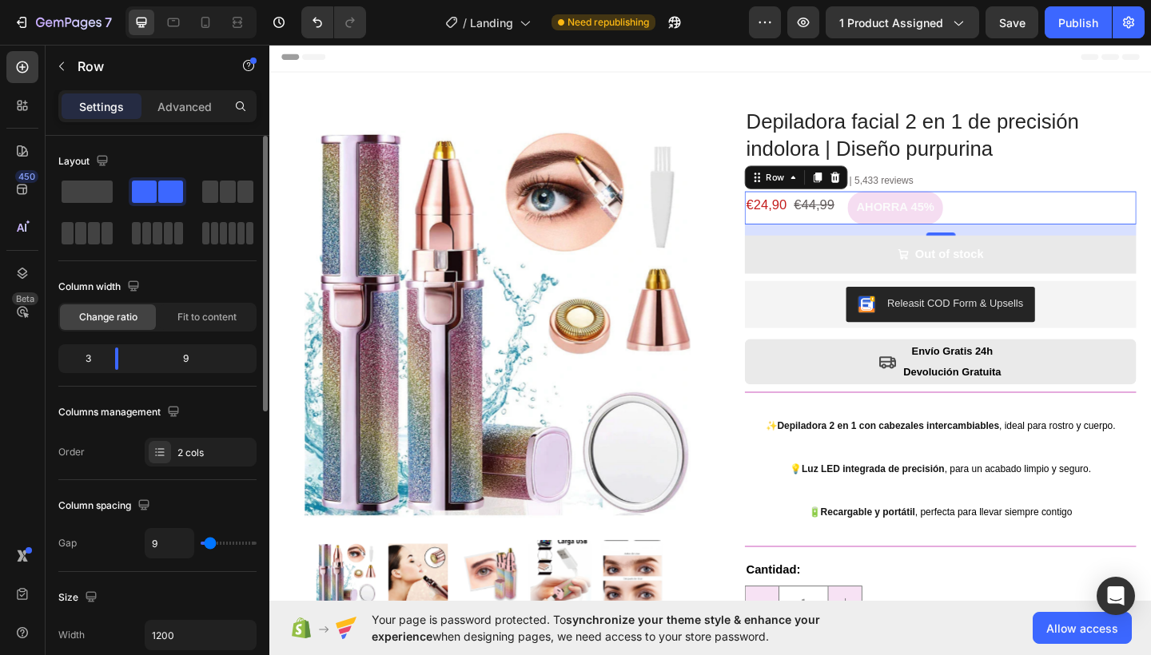
type input "7"
type input "5"
type input "3"
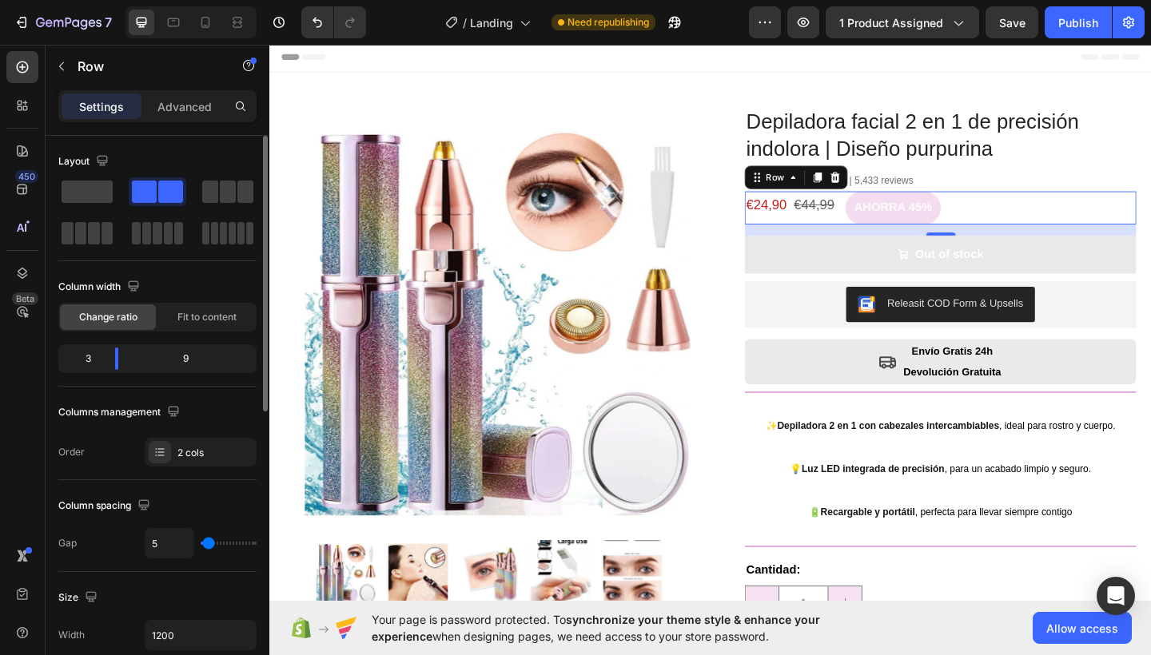
type input "3"
type input "1"
type input "0"
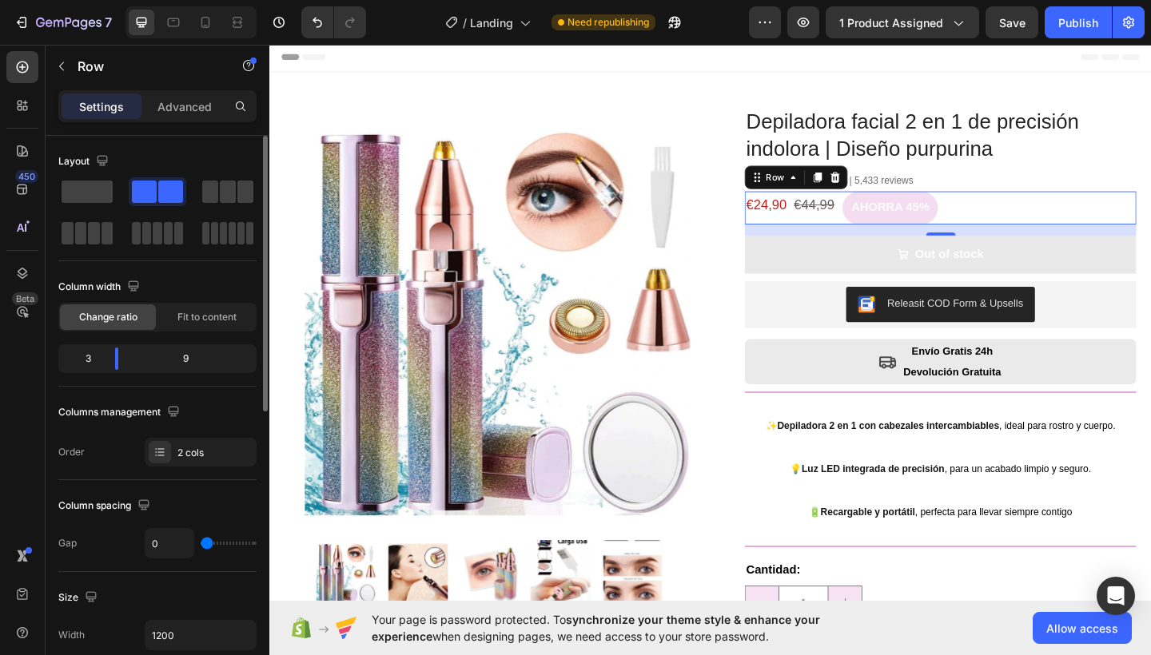
type input "1"
type input "3"
type input "5"
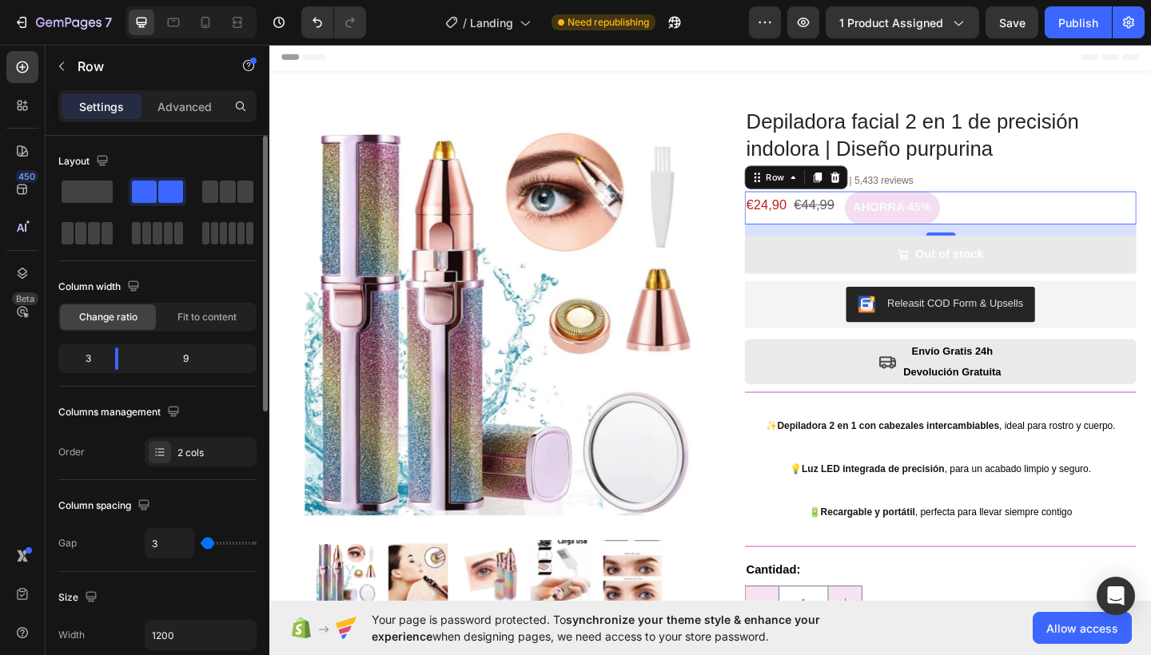
type input "5"
type input "3"
type input "1"
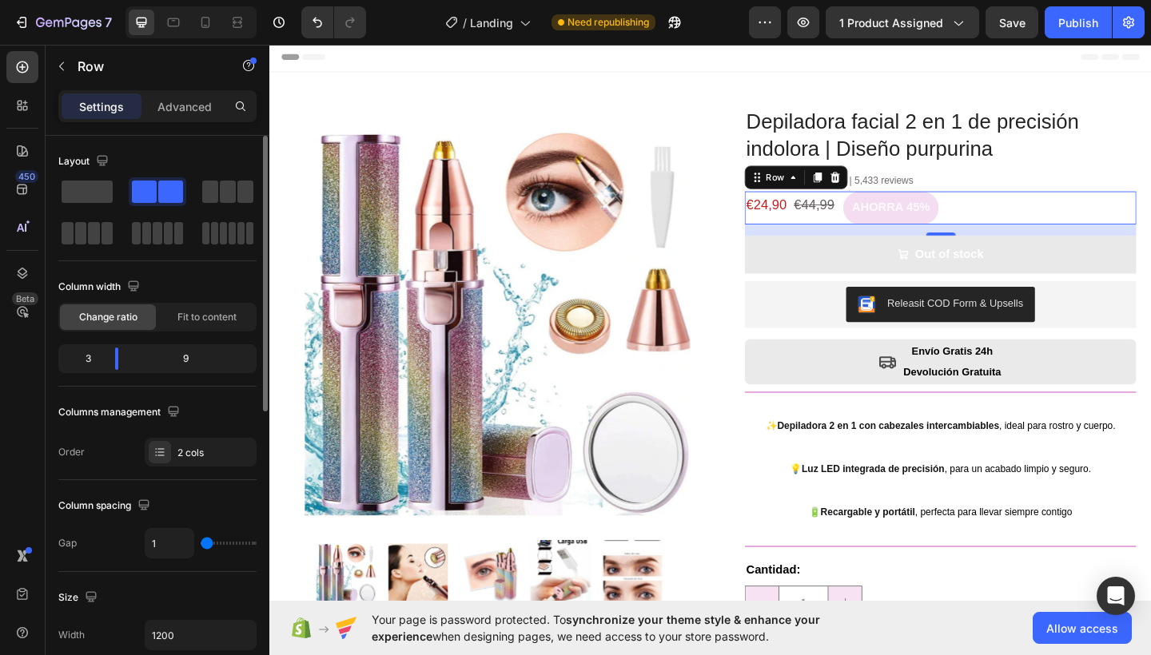
click at [205, 543] on input "range" at bounding box center [229, 543] width 56 height 3
click at [183, 541] on input "1" at bounding box center [169, 543] width 48 height 29
type input "0"
type input "2"
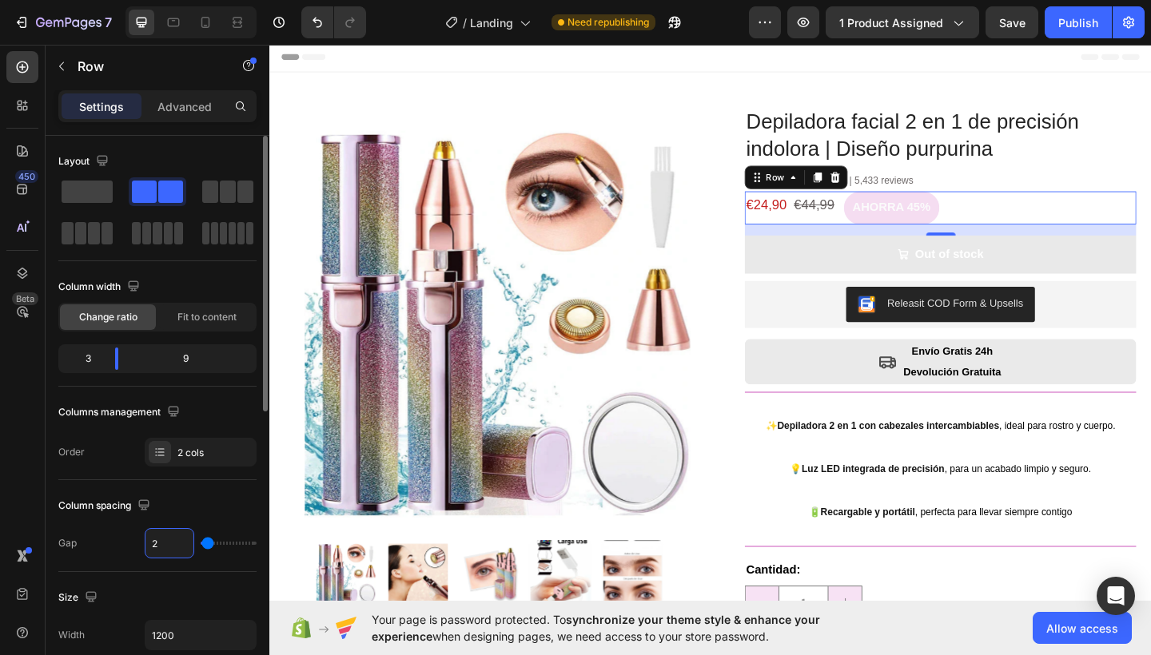
type input "0"
type input "3"
click at [198, 495] on div "Column spacing" at bounding box center [157, 506] width 198 height 26
click at [122, 363] on div at bounding box center [130, 359] width 29 height 22
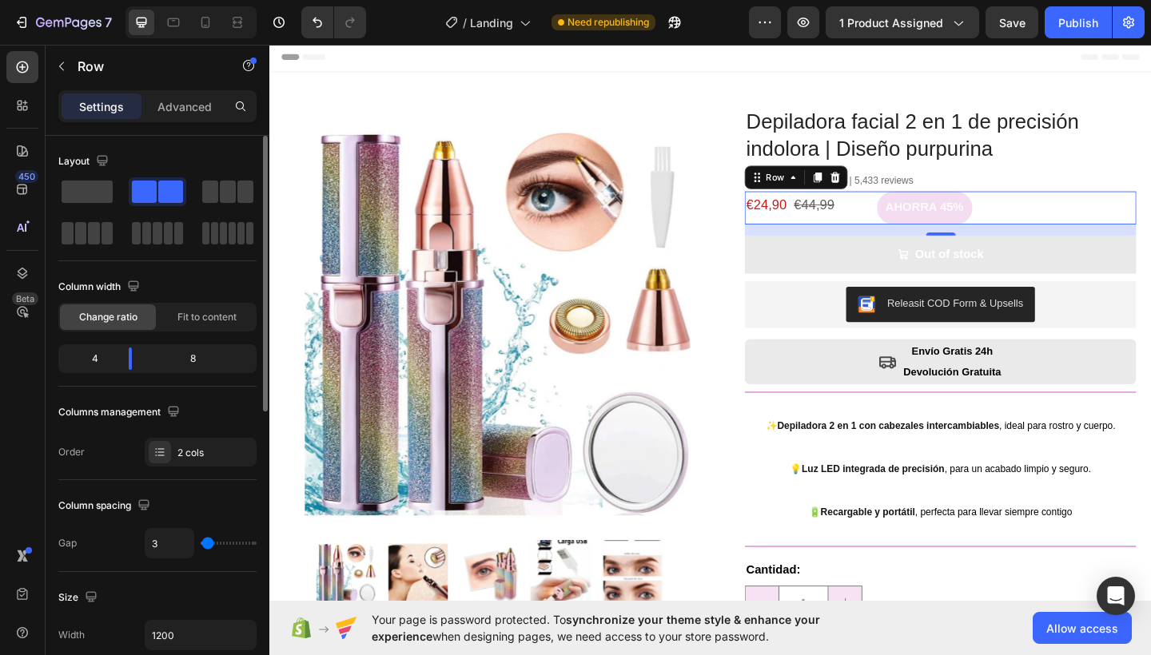
type input "9"
type input "12"
type input "14"
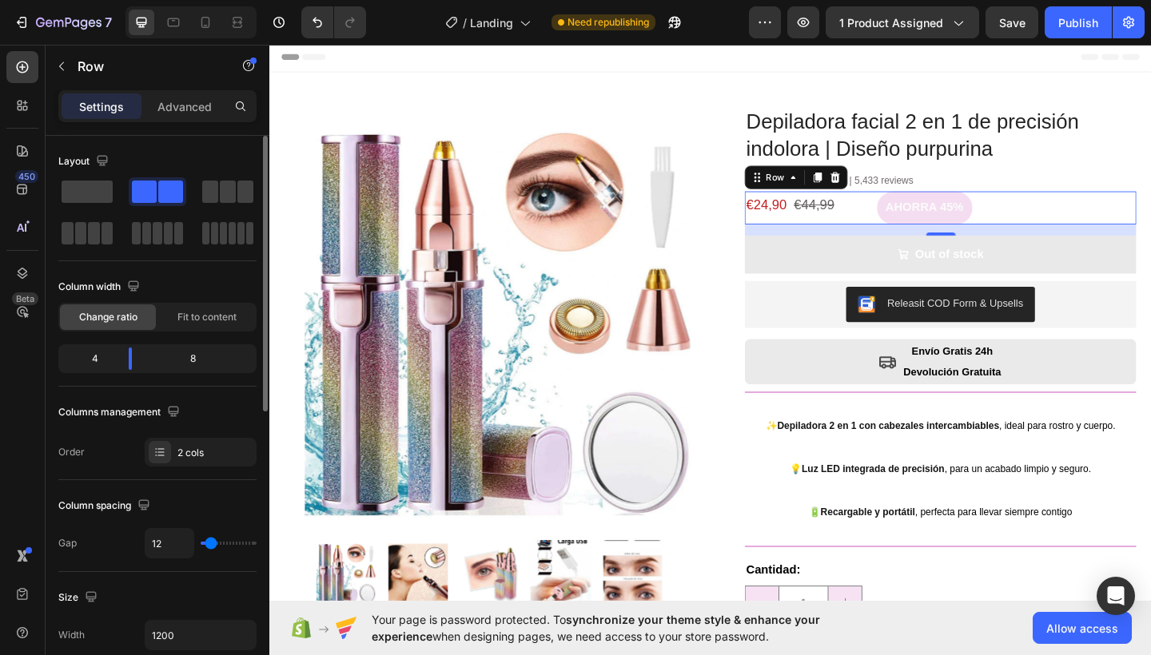
type input "14"
type input "16"
type input "18"
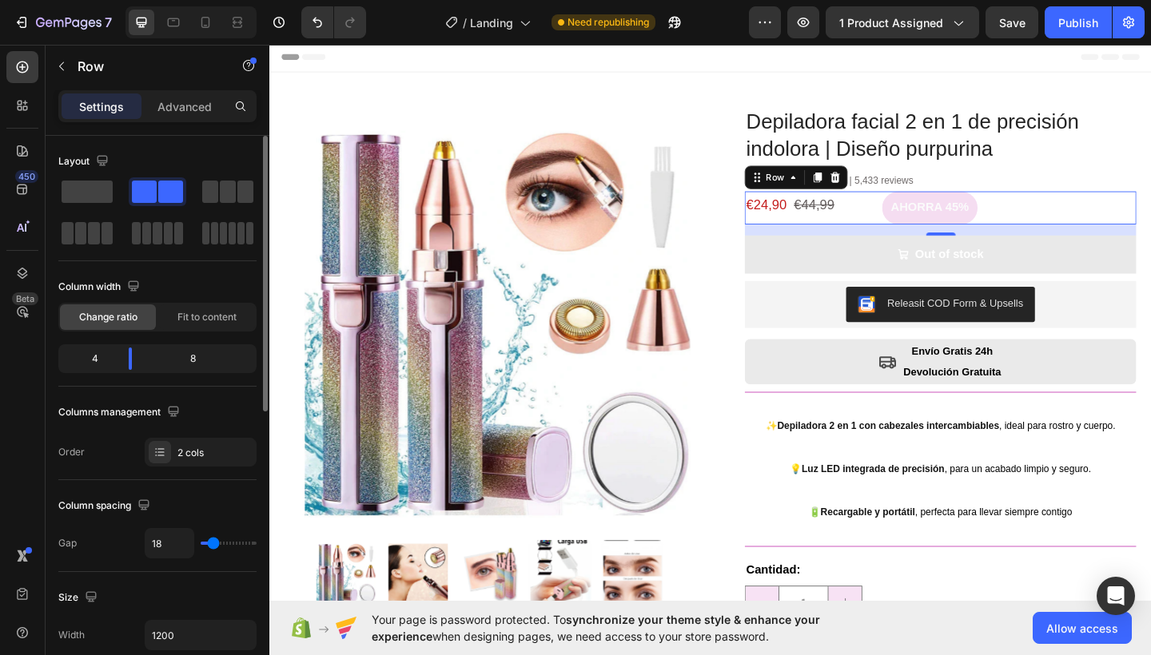
type input "20"
type input "22"
type input "24"
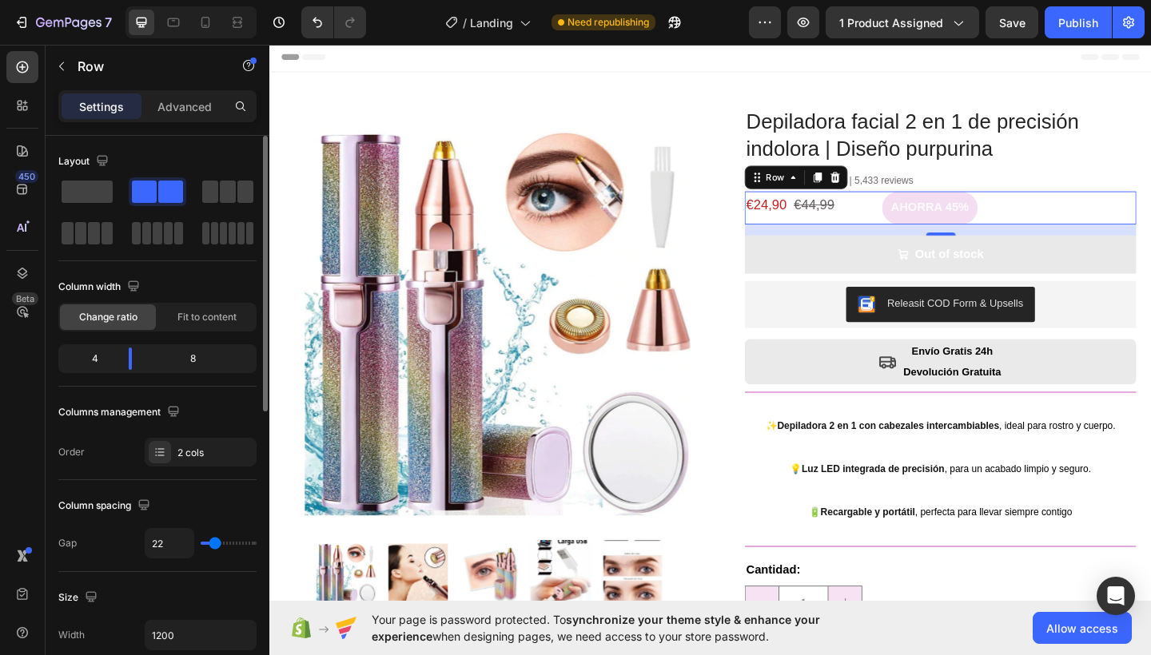
type input "24"
type input "26"
type input "28"
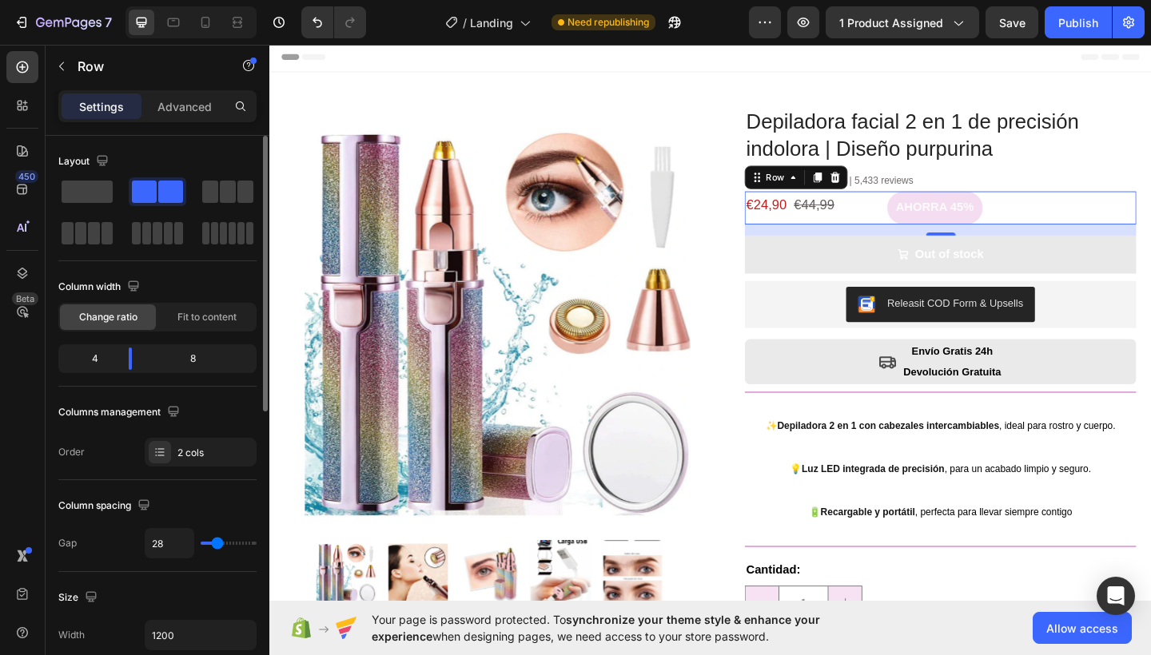
type input "31"
type input "33"
type input "31"
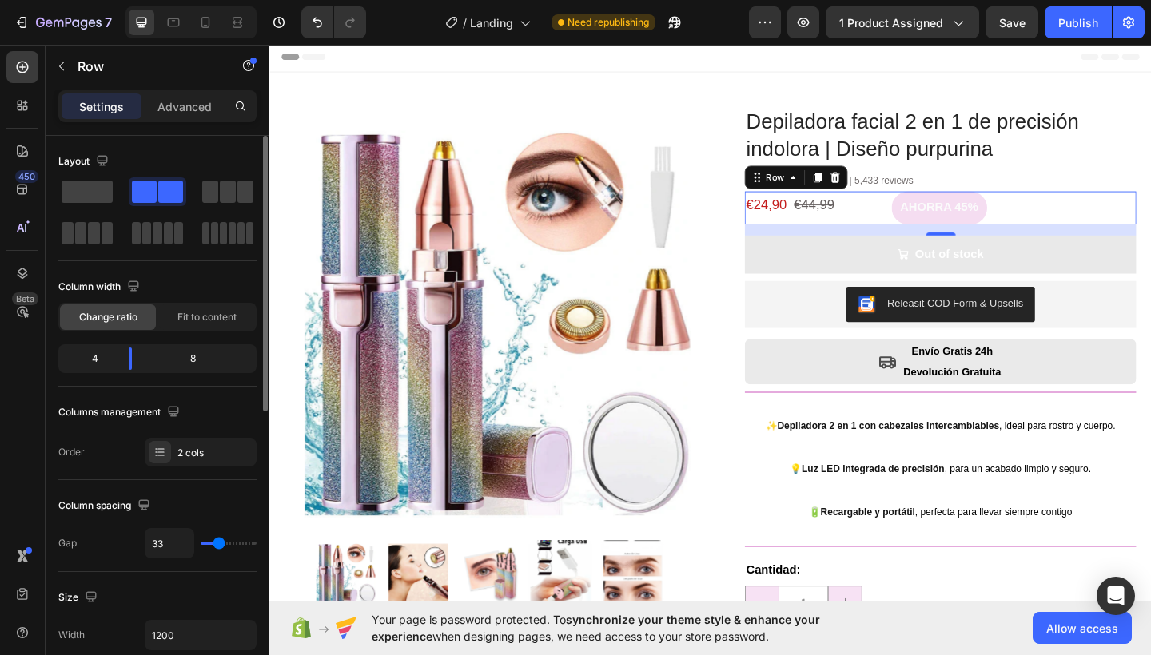
type input "31"
type input "28"
type input "24"
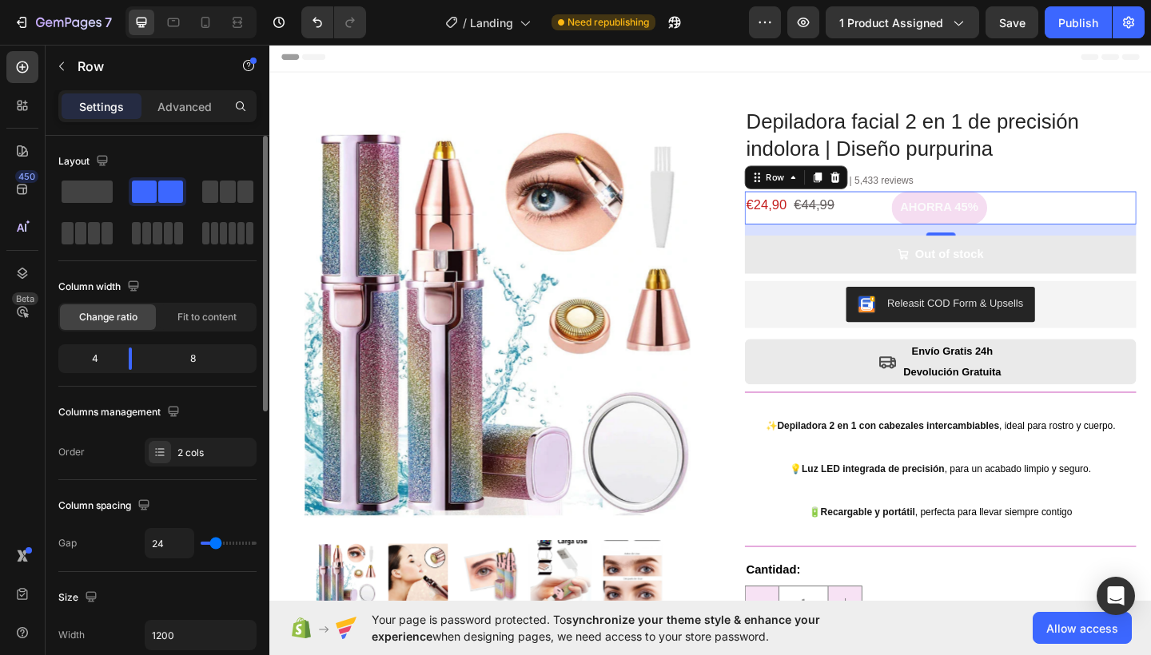
type input "22"
type input "12"
type input "1"
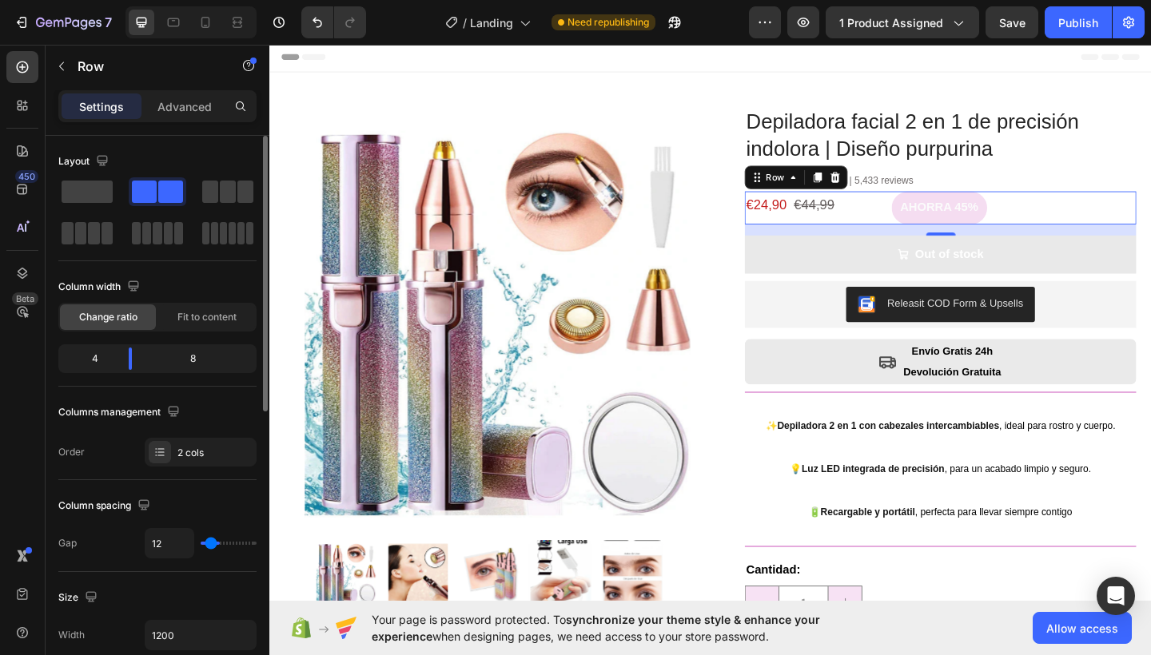
type input "1"
type input "0"
drag, startPoint x: 208, startPoint y: 548, endPoint x: 175, endPoint y: 544, distance: 33.0
type input "0"
click at [175, 544] on div "0" at bounding box center [201, 543] width 112 height 30
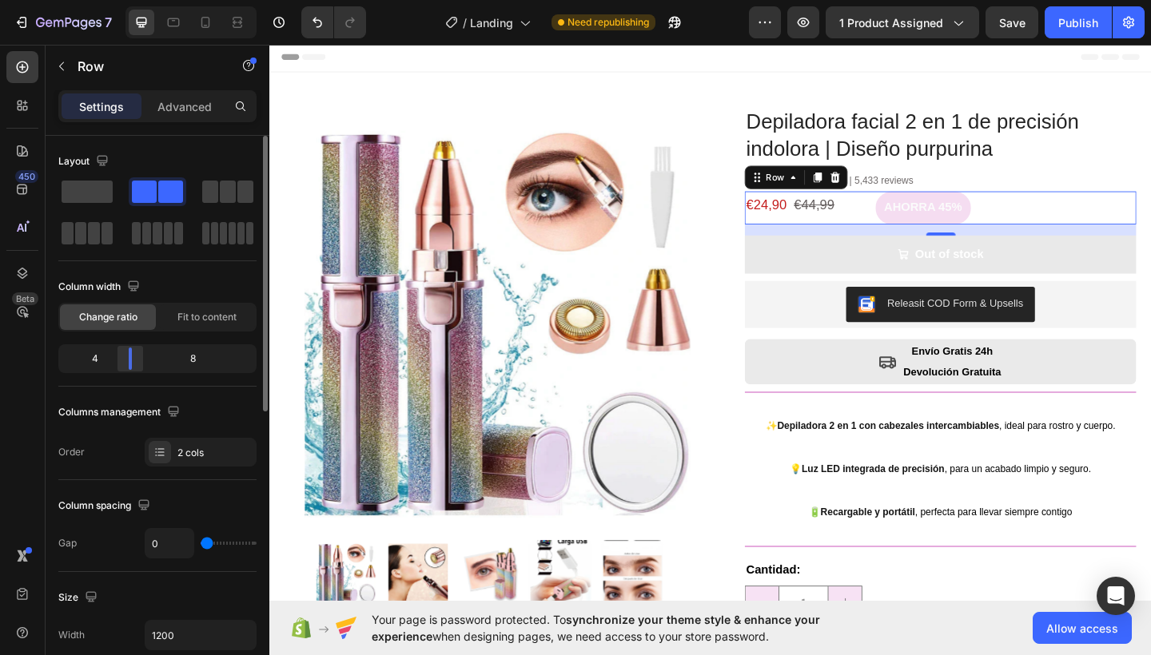
drag, startPoint x: 133, startPoint y: 364, endPoint x: 123, endPoint y: 365, distance: 9.6
click at [123, 365] on div at bounding box center [130, 359] width 29 height 22
click at [97, 358] on div "4" at bounding box center [89, 359] width 54 height 22
click at [100, 360] on div "4" at bounding box center [89, 359] width 54 height 22
drag, startPoint x: 129, startPoint y: 360, endPoint x: 116, endPoint y: 361, distance: 12.8
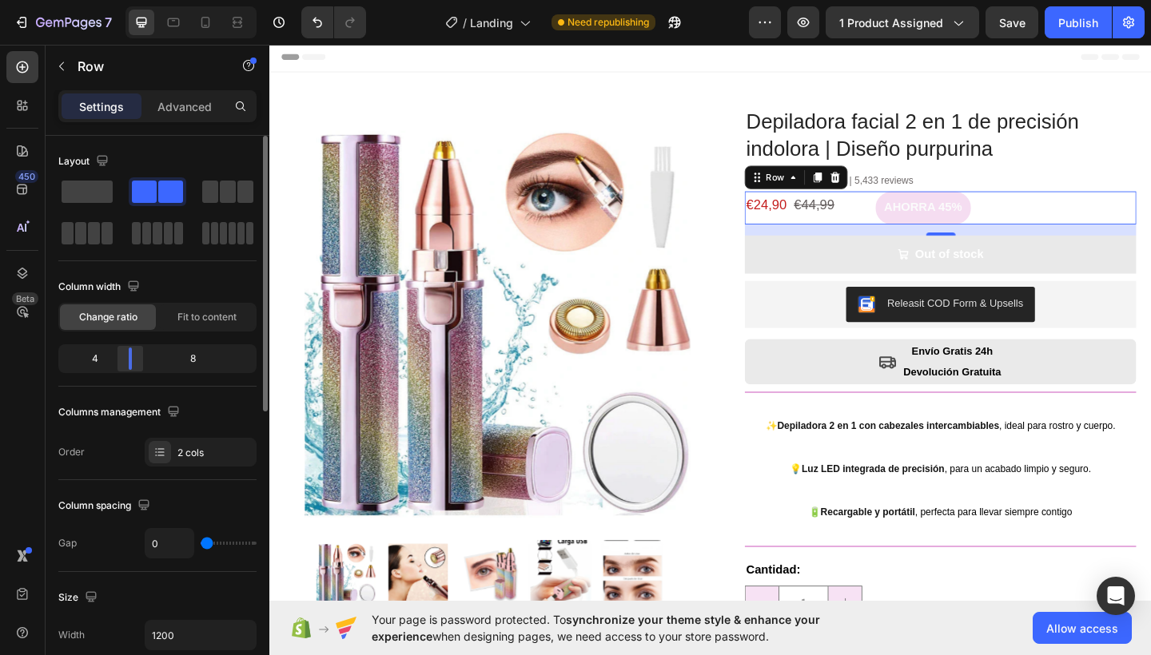
click at [129, 361] on div at bounding box center [130, 359] width 3 height 22
type input "7"
type input "9"
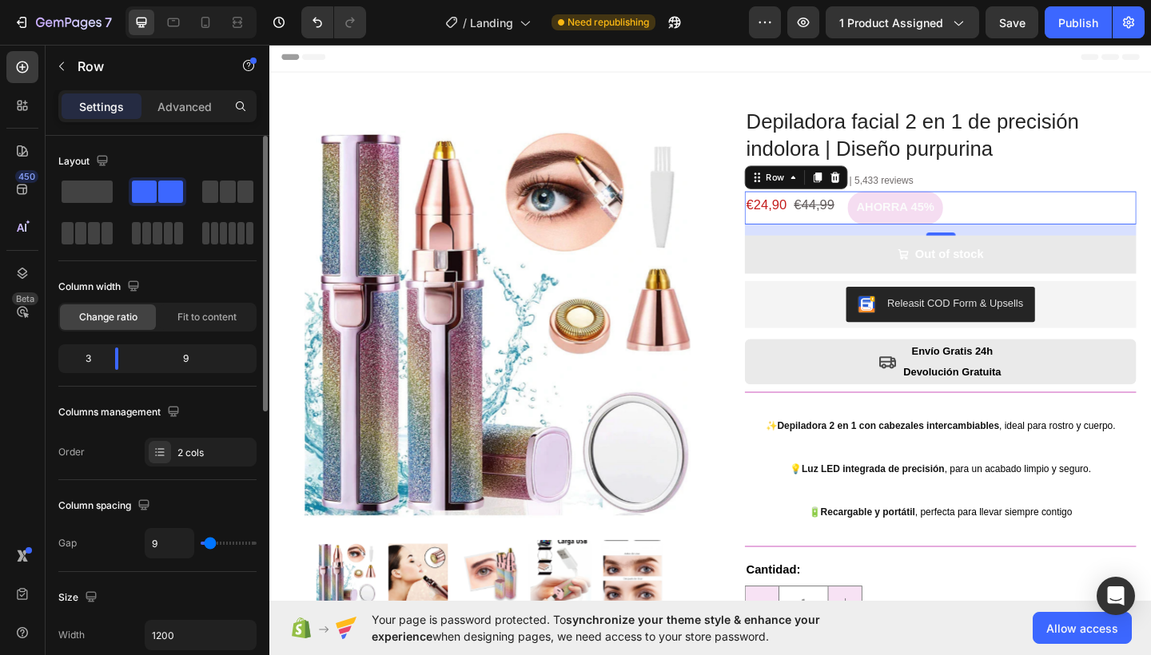
click at [208, 545] on input "range" at bounding box center [229, 543] width 56 height 3
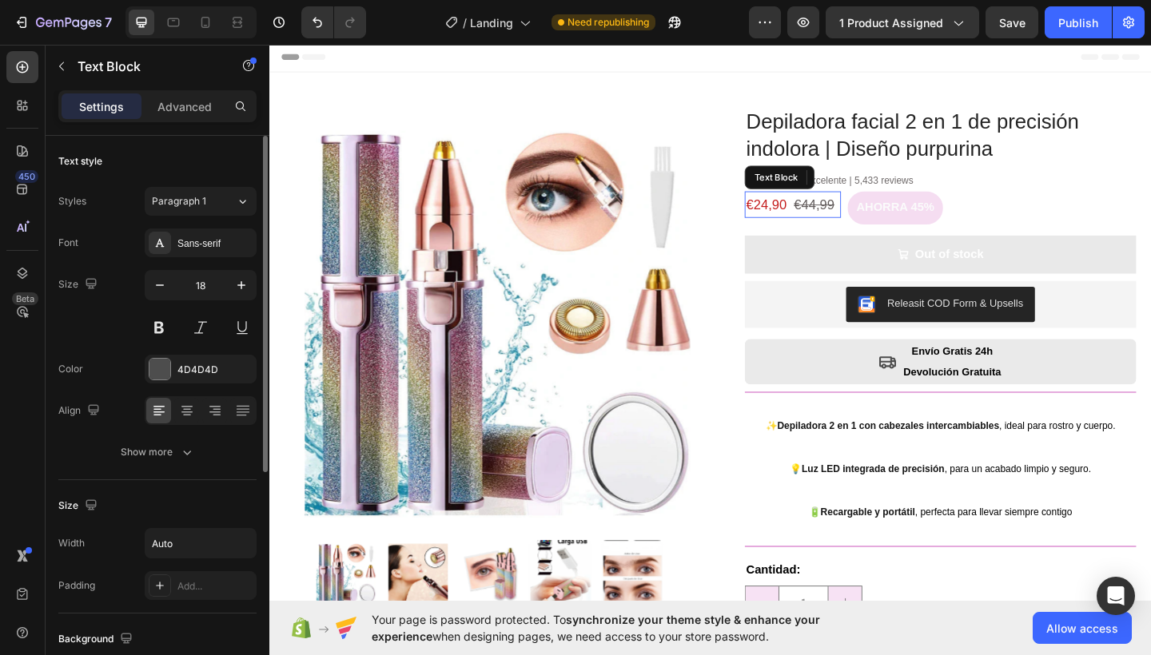
click at [840, 227] on s "€44,99" at bounding box center [862, 219] width 44 height 16
click at [810, 244] on div "★★★★★ 4.7 Excelente | 5,433 reviews Text Block €24,90 €44,99 Text Block 0 AHORR…" at bounding box center [999, 220] width 426 height 66
click at [840, 227] on s "€44,99" at bounding box center [862, 219] width 44 height 16
click at [807, 220] on span "€24,90" at bounding box center [810, 219] width 44 height 16
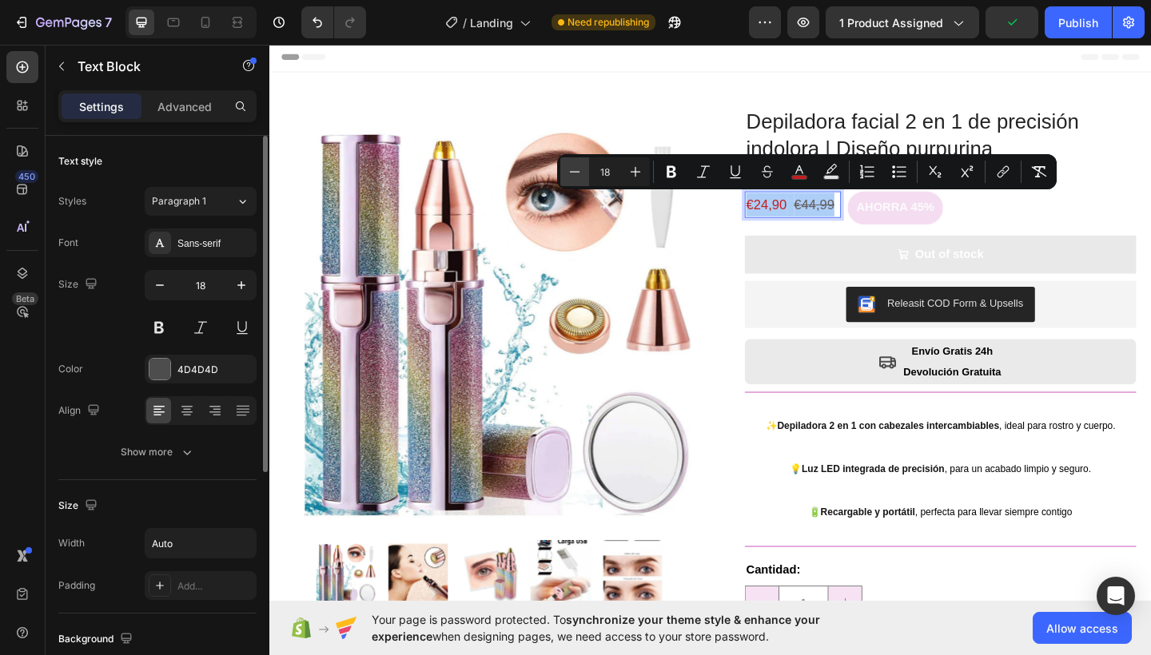
click at [578, 165] on icon "Editor contextual toolbar" at bounding box center [574, 172] width 16 height 16
type input "17"
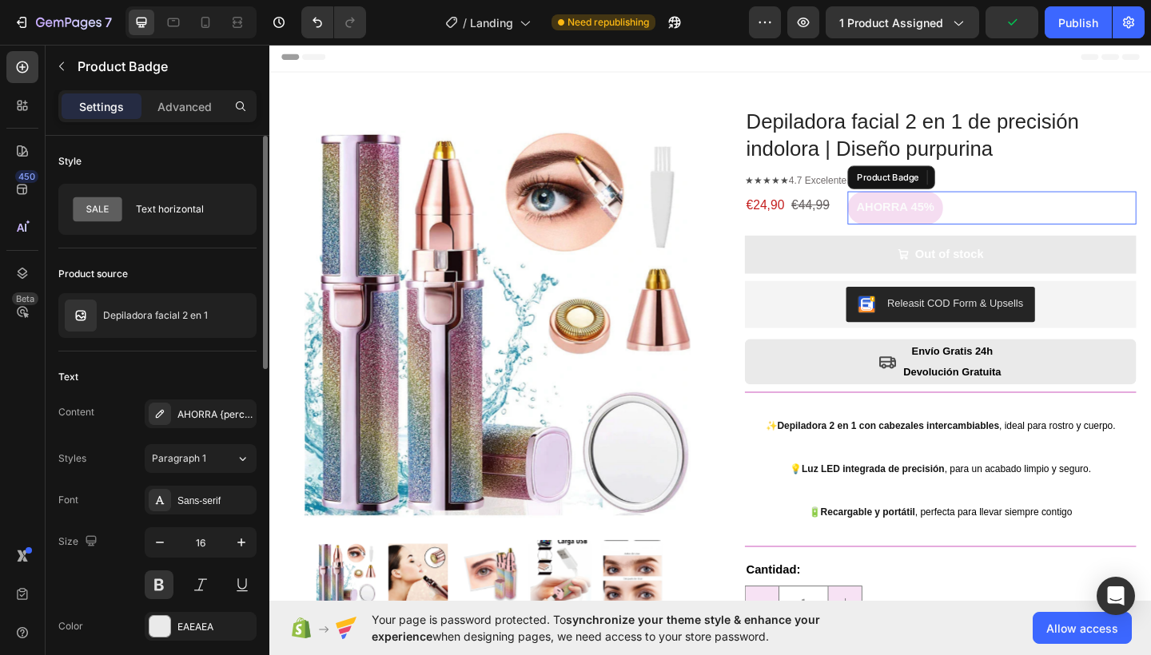
click at [1071, 217] on div "AHORRA 45%" at bounding box center [1055, 223] width 314 height 36
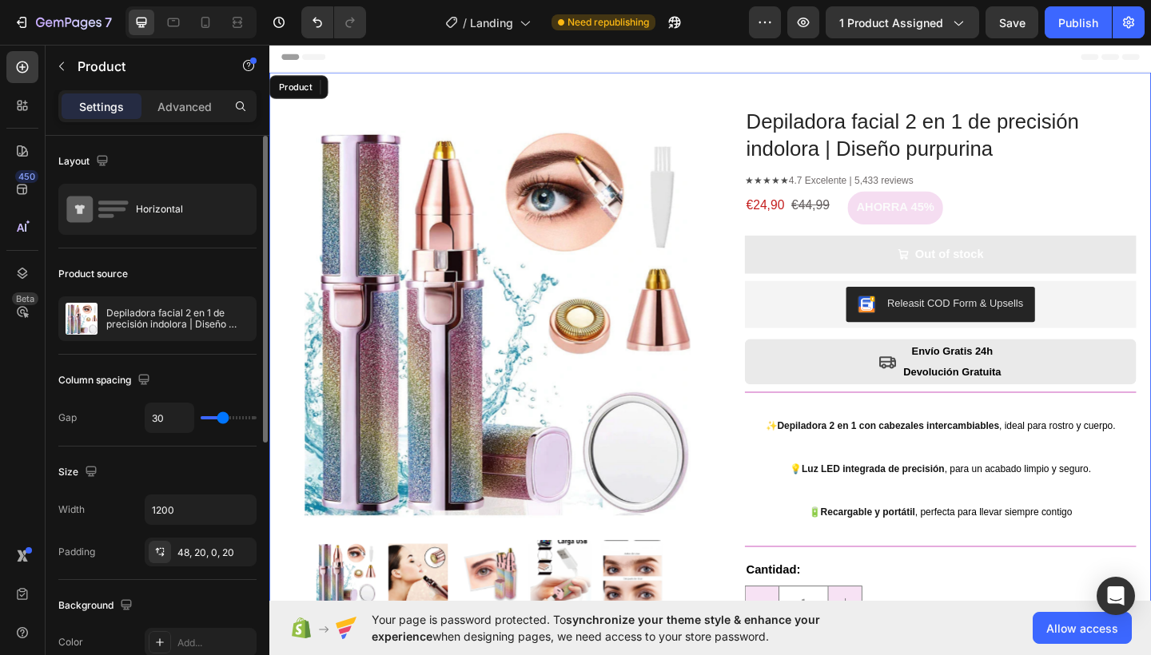
click at [725, 88] on div "Product Images Row Depiladora facial 2 en 1 de precisión indolora | Diseño purp…" at bounding box center [748, 461] width 959 height 773
click at [982, 58] on div "Header" at bounding box center [748, 58] width 933 height 32
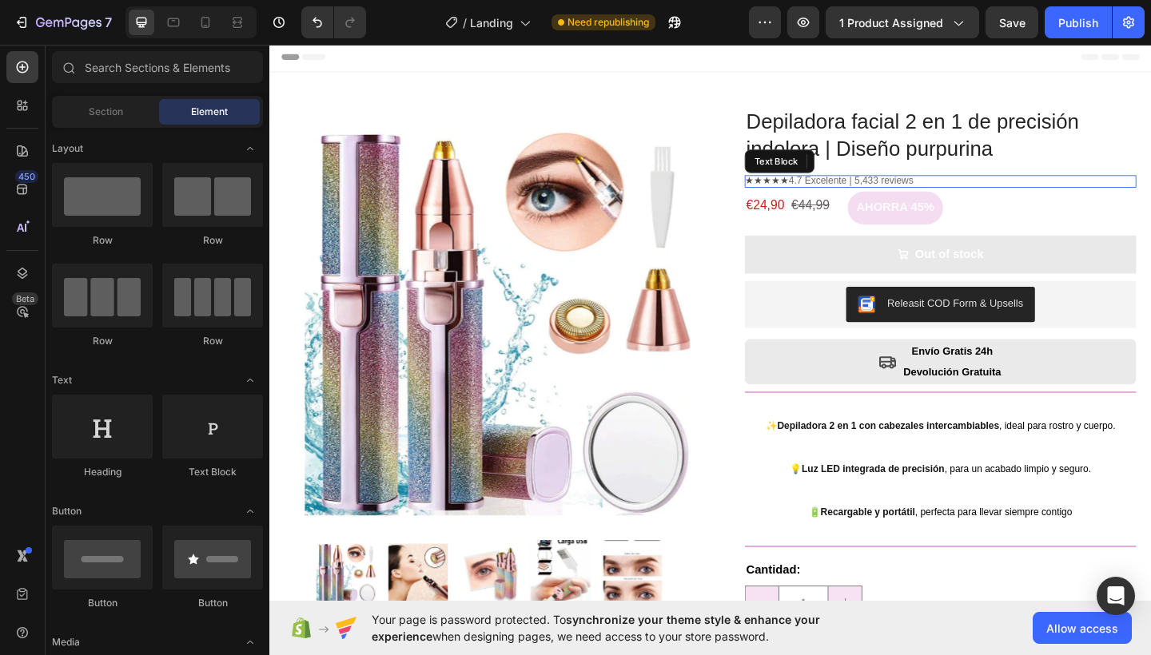
click at [925, 191] on span "4.7 Excelente | 5,433 reviews" at bounding box center [902, 193] width 136 height 12
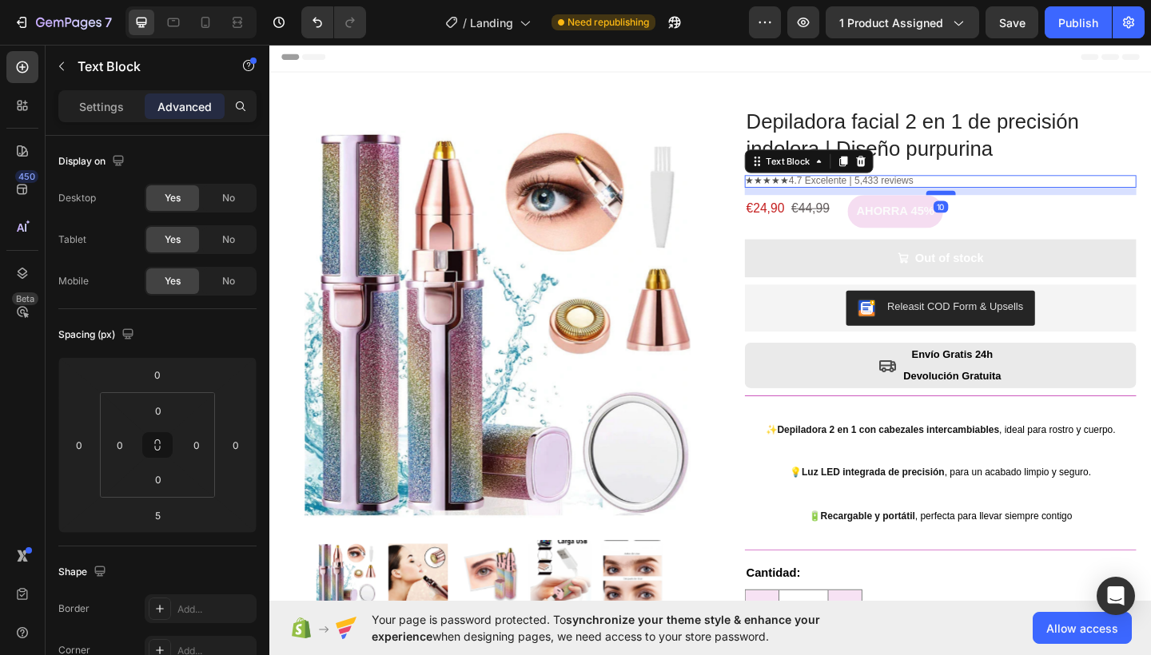
click at [1000, 205] on div at bounding box center [1000, 206] width 32 height 5
type input "10"
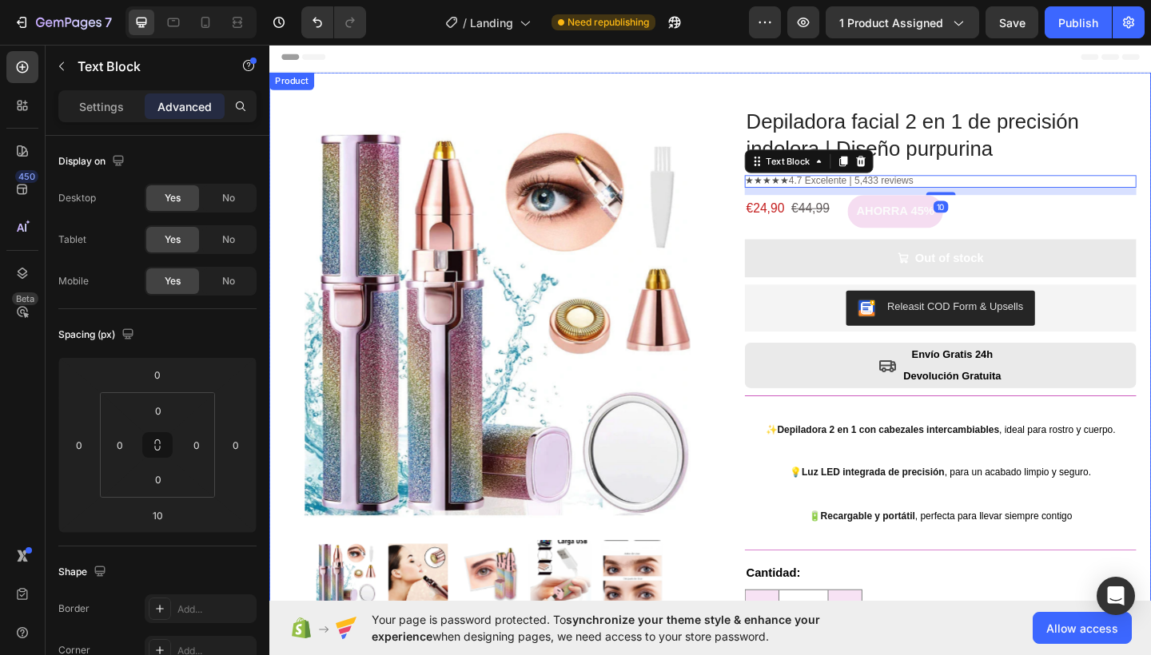
click at [1016, 80] on div "Product Images Row Depiladora facial 2 en 1 de precisión indolora | Diseño purp…" at bounding box center [748, 463] width 959 height 777
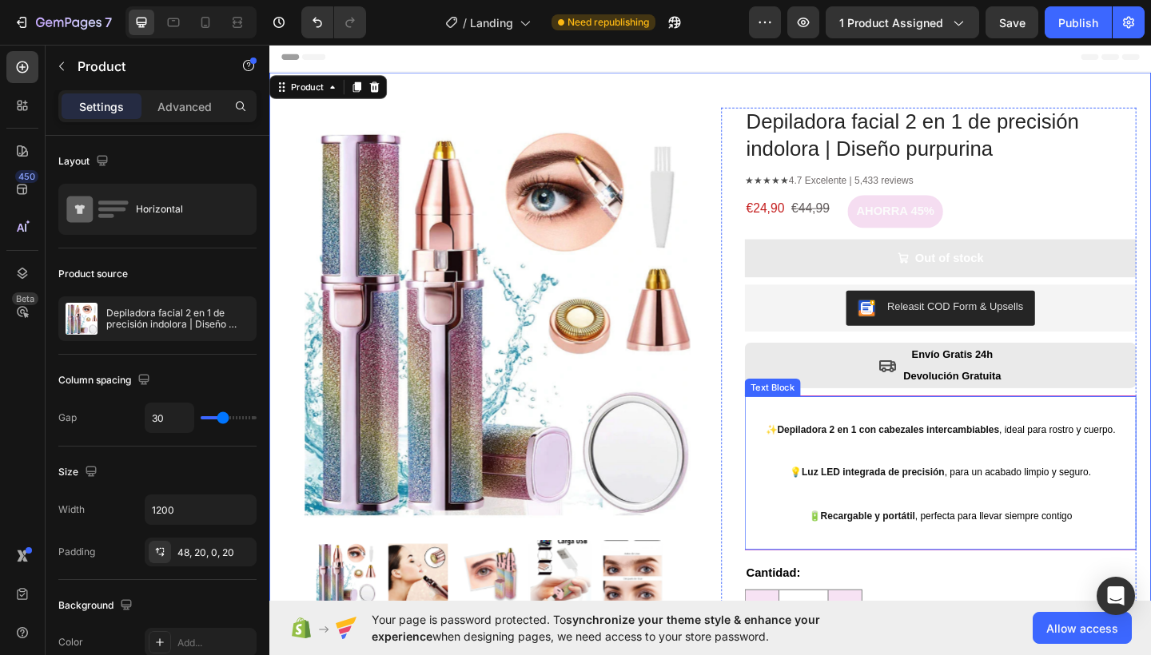
click at [1012, 496] on p "💡 Luz LED integrada de precisión , para un acabado limpio y seguro." at bounding box center [999, 499] width 423 height 47
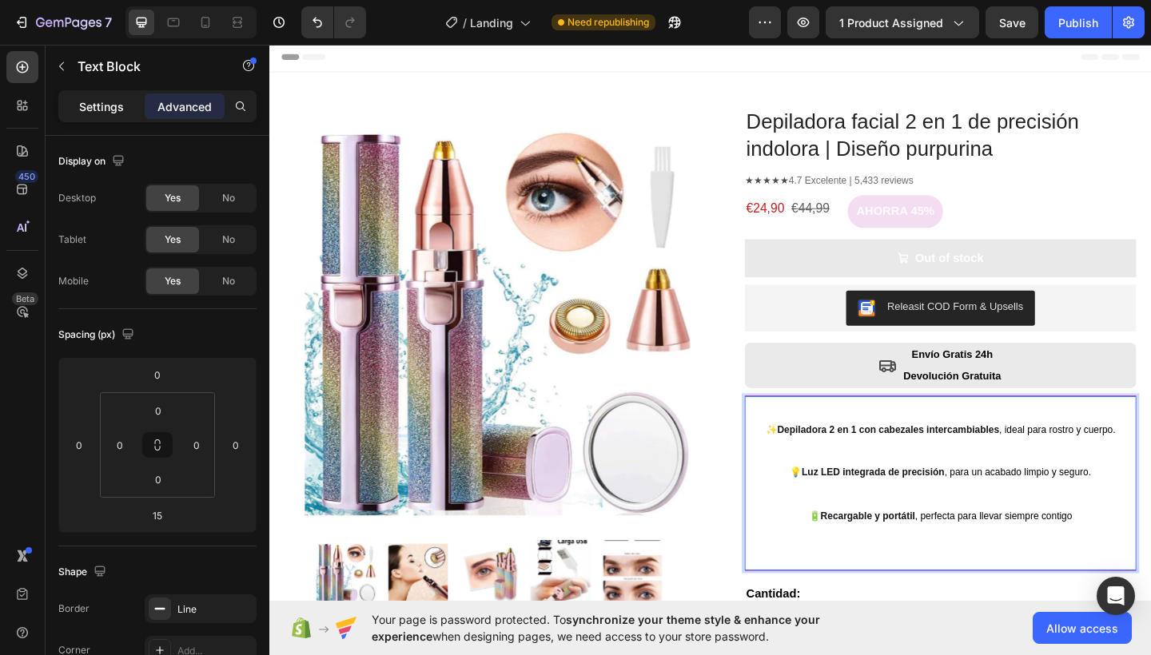
click at [85, 104] on p "Settings" at bounding box center [101, 106] width 45 height 17
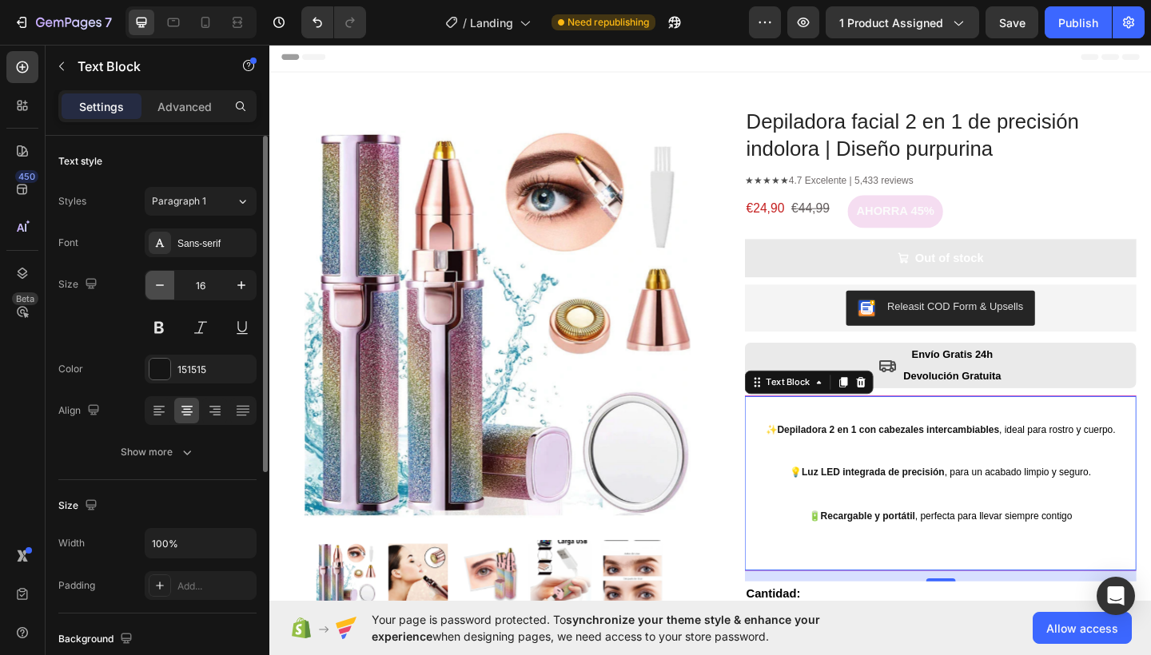
click at [165, 282] on icon "button" at bounding box center [160, 285] width 16 height 16
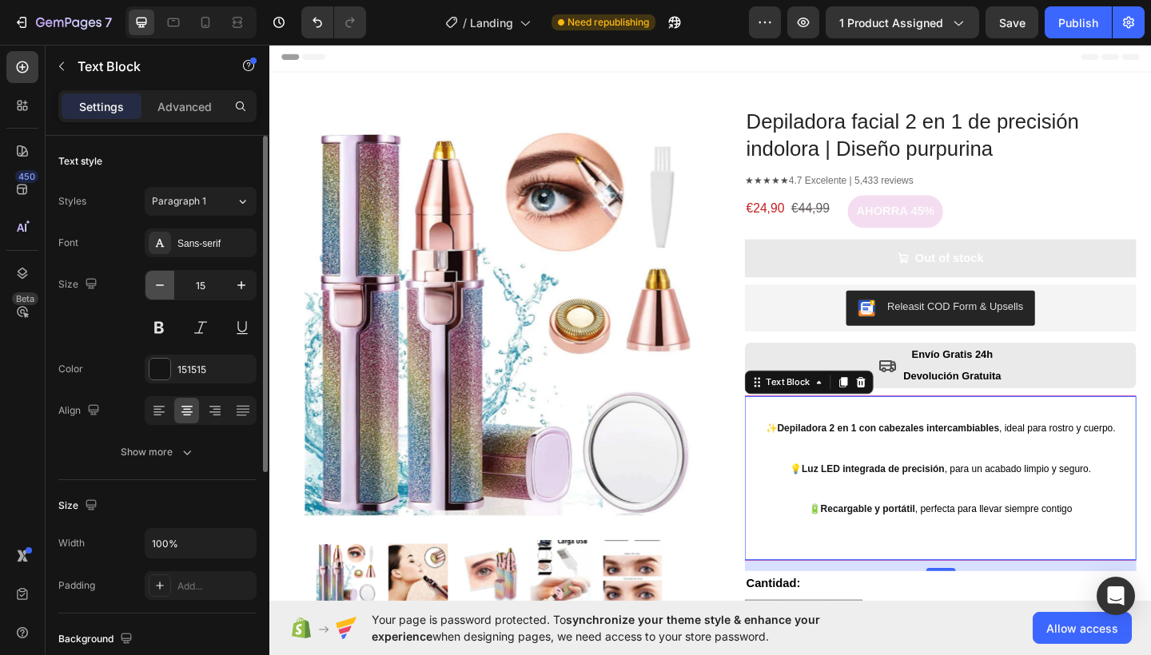
click at [165, 282] on icon "button" at bounding box center [160, 285] width 16 height 16
type input "14"
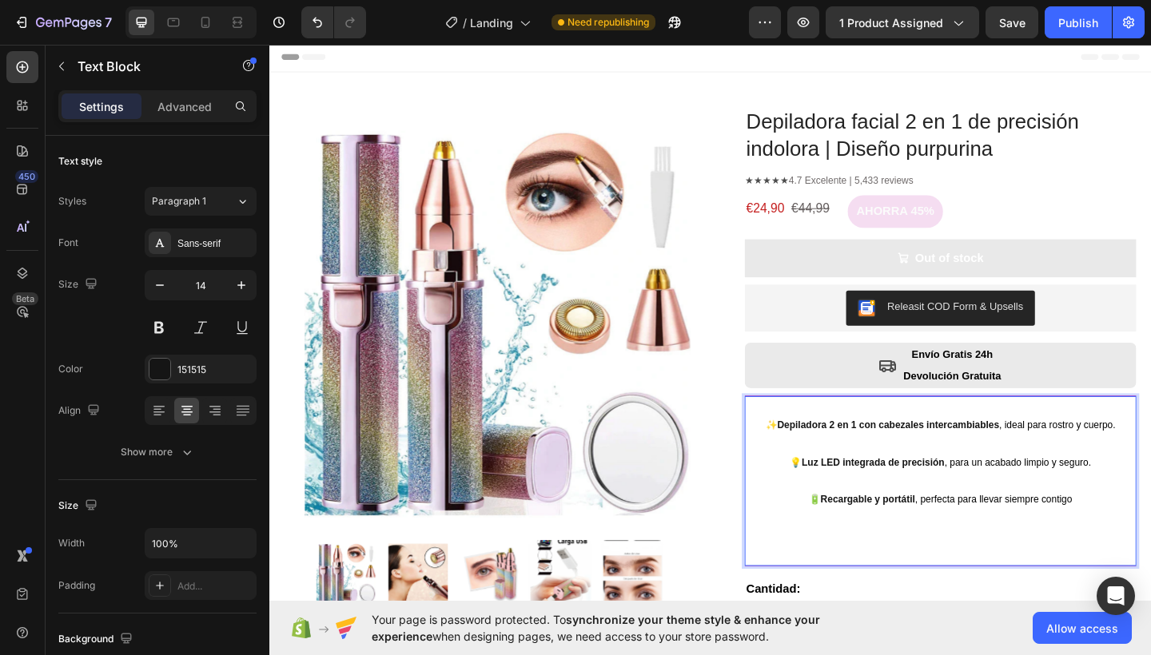
click at [821, 454] on strong "Depiladora 2 en 1 con cabezales intercambiables" at bounding box center [941, 459] width 241 height 12
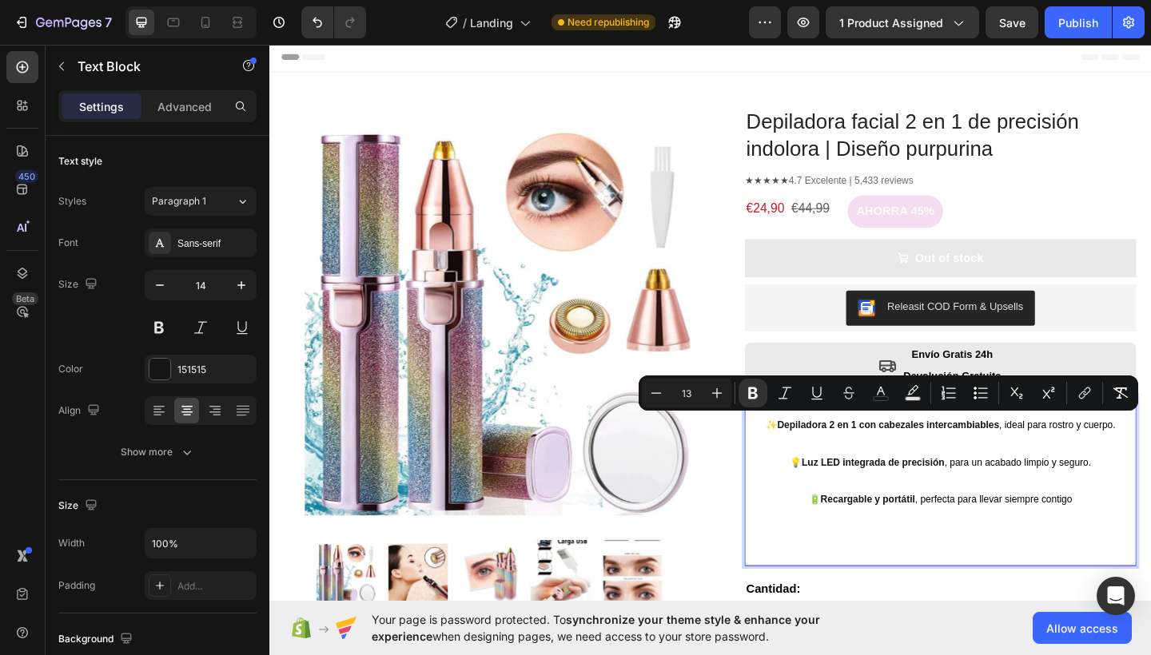
drag, startPoint x: 817, startPoint y: 454, endPoint x: 1132, endPoint y: 543, distance: 328.0
click at [1132, 543] on div "✨ Depiladora 2 en 1 con cabezales intercambiables , ideal para rostro y cuerpo.…" at bounding box center [999, 519] width 426 height 185
click at [711, 391] on icon "Editor contextual toolbar" at bounding box center [717, 393] width 16 height 16
type input "15"
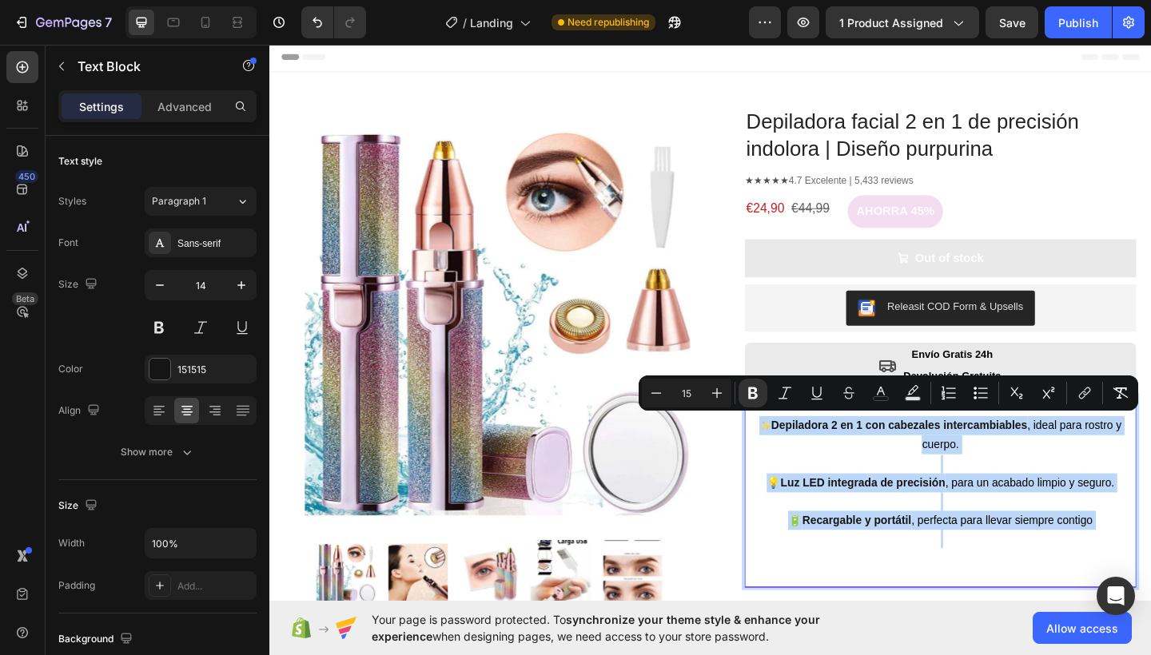
click at [1009, 581] on p "Rich Text Editor. Editing area: main" at bounding box center [999, 603] width 423 height 61
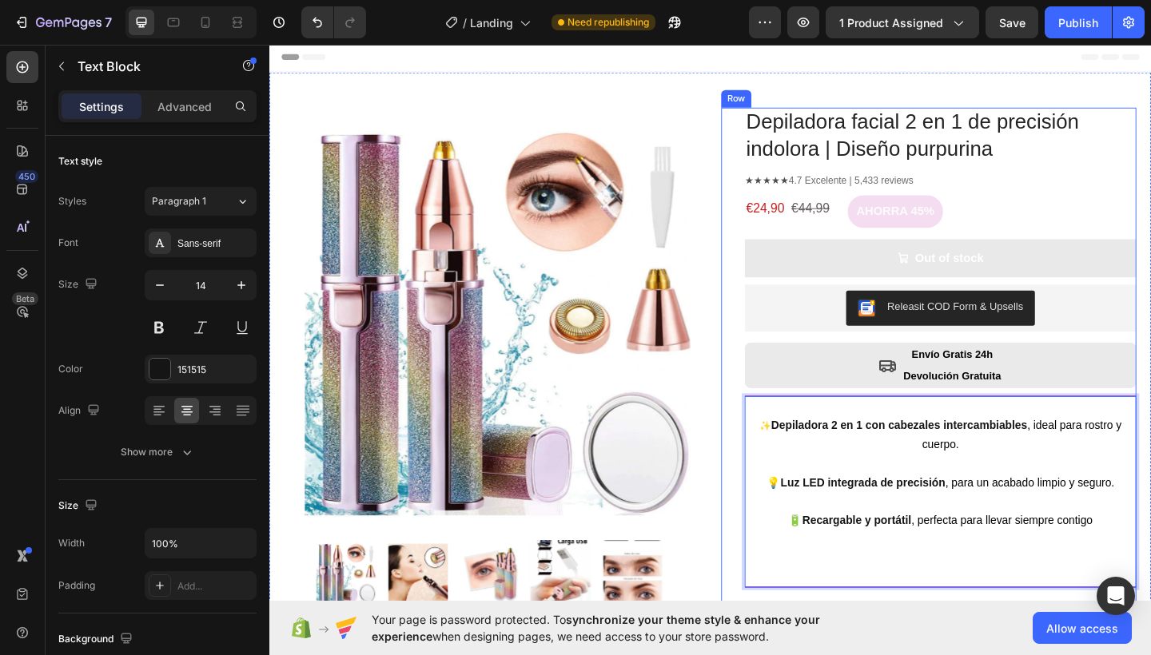
click at [762, 512] on div "Depiladora facial 2 en 1 de precisión indolora | Diseño purpurina Product Title…" at bounding box center [986, 502] width 451 height 778
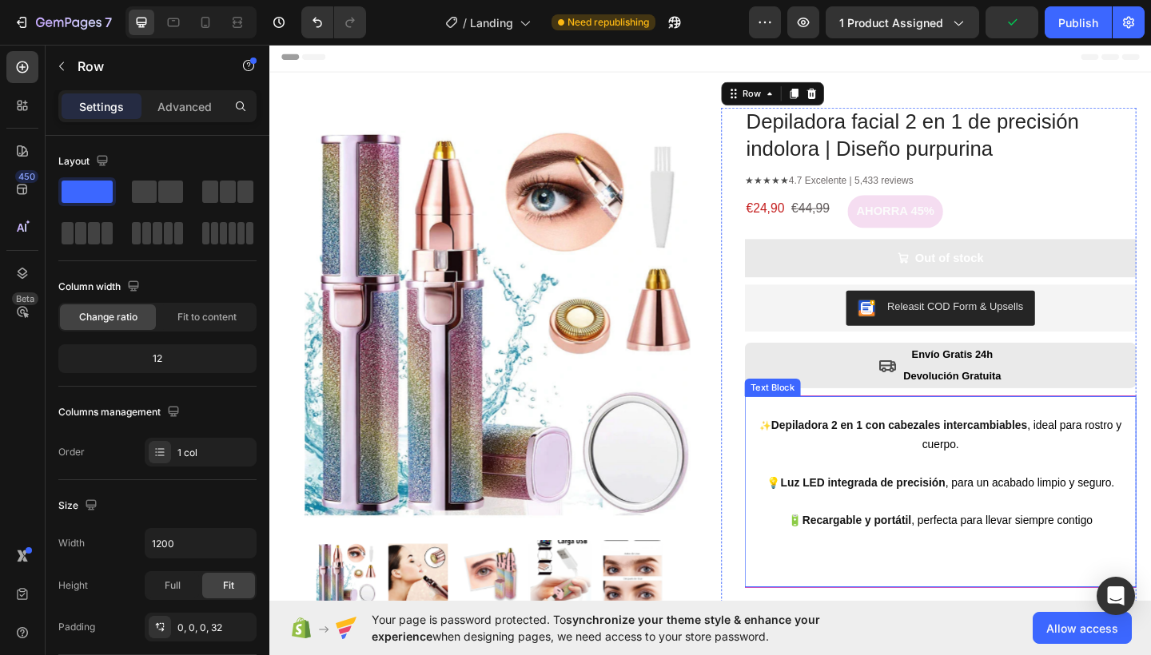
click at [1000, 590] on p "⁠⁠⁠⁠⁠⁠⁠" at bounding box center [999, 603] width 423 height 61
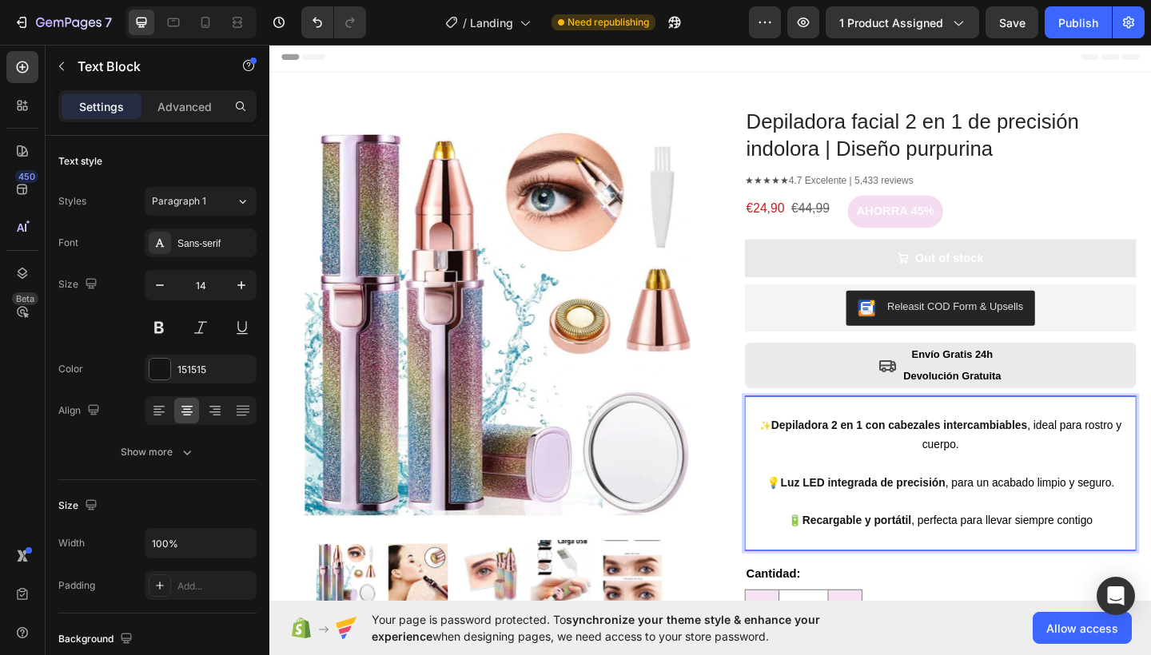
click at [952, 491] on p "⁠⁠⁠⁠⁠⁠⁠ 💡 Luz LED integrada de precisión , para un acabado limpio y seguro." at bounding box center [999, 511] width 423 height 41
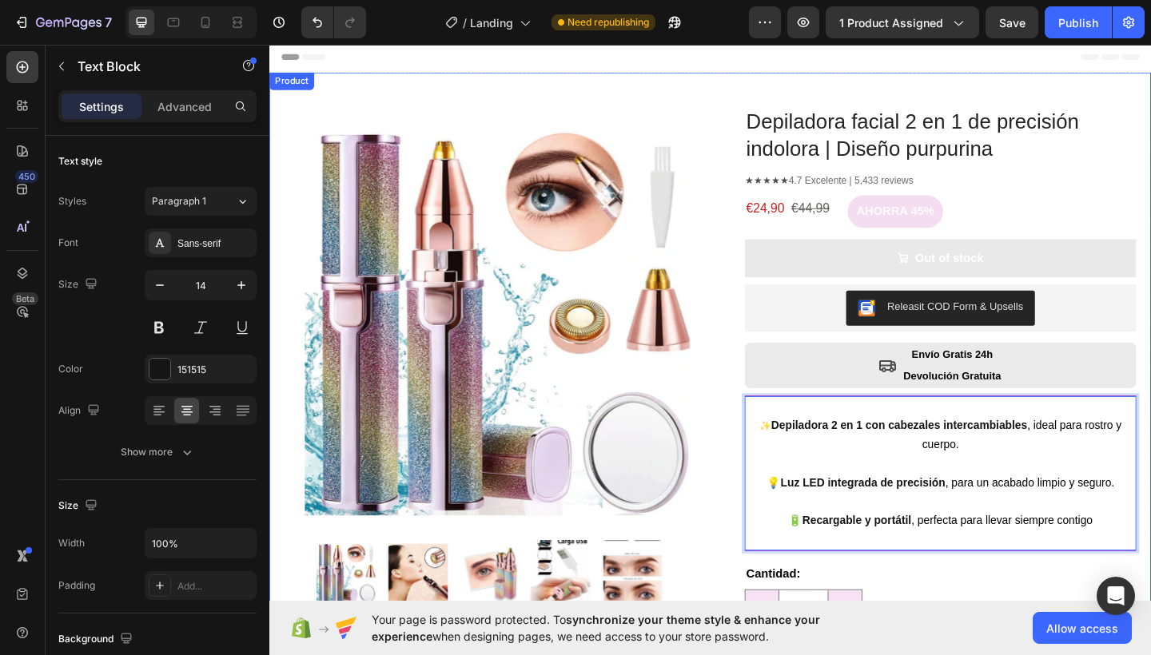
click at [745, 371] on div "Product Images Row Depiladora facial 2 en 1 de precisión indolora | Diseño purp…" at bounding box center [748, 463] width 959 height 777
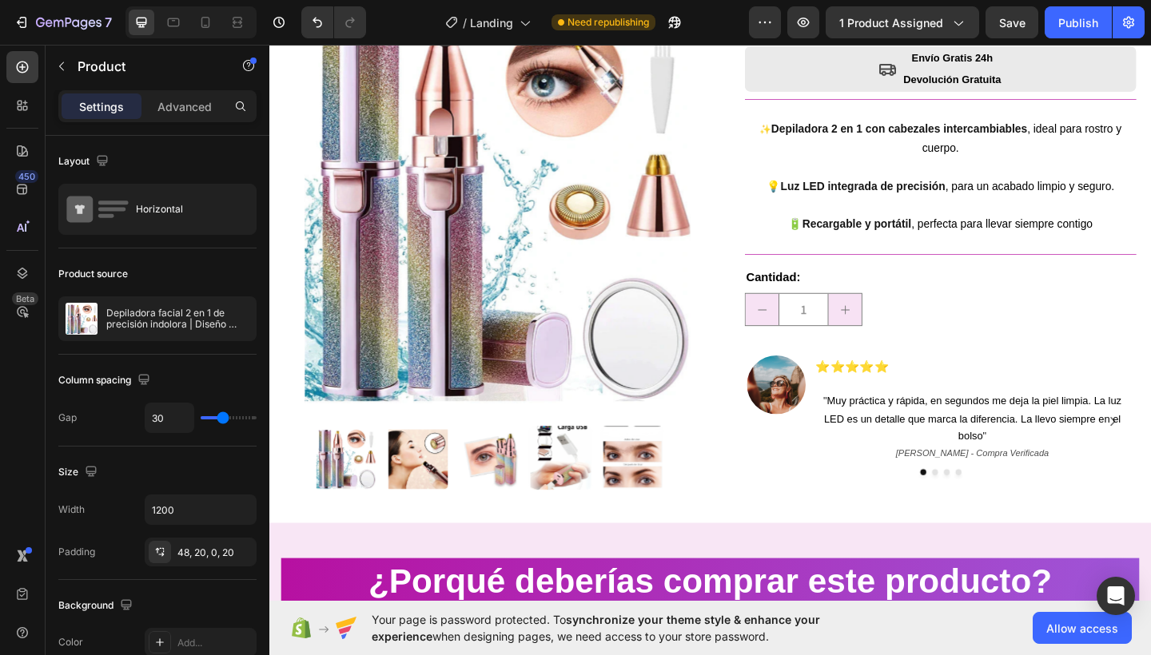
scroll to position [614, 0]
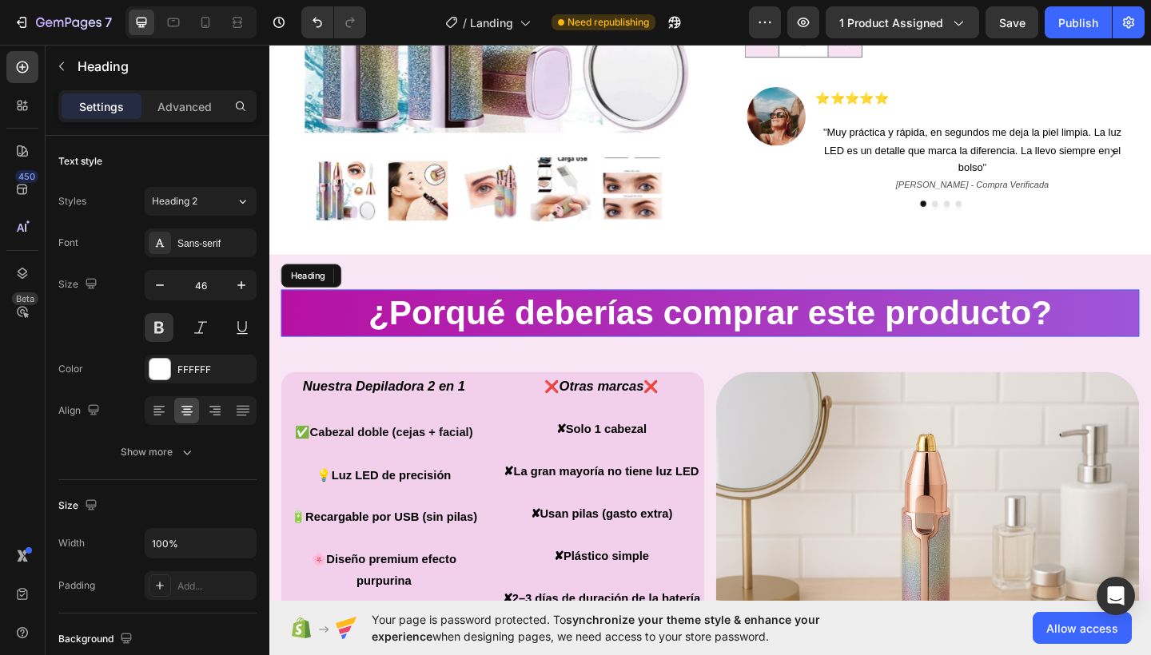
click at [777, 312] on h2 "¿Porqué deberías comprar este producto?" at bounding box center [748, 337] width 933 height 51
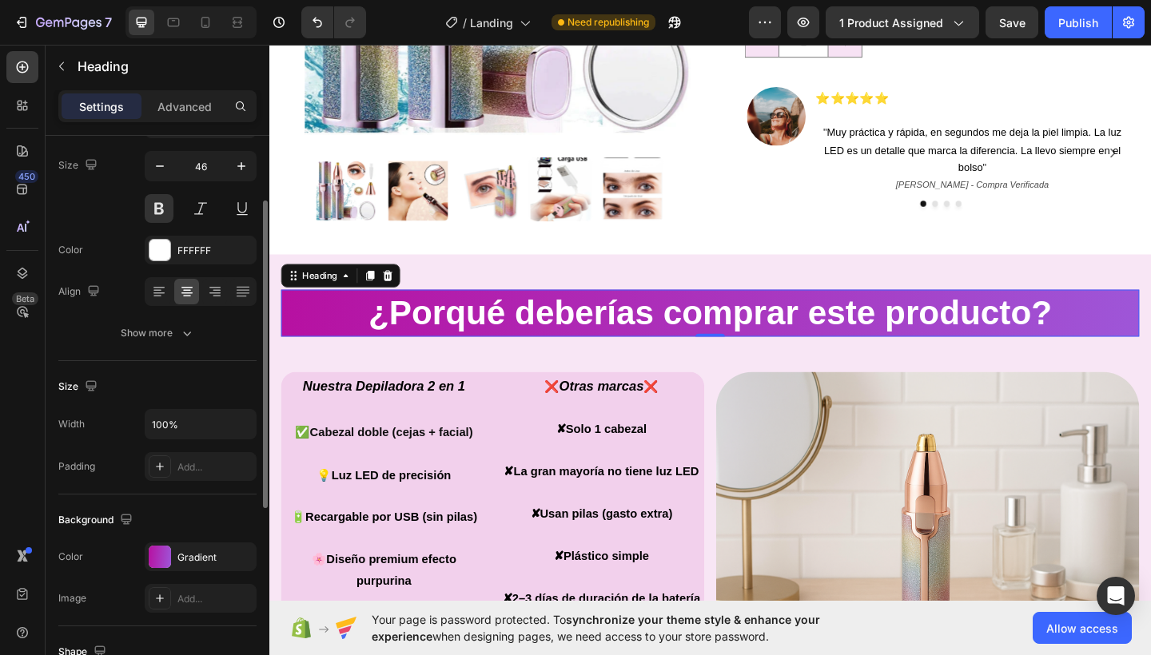
scroll to position [322, 0]
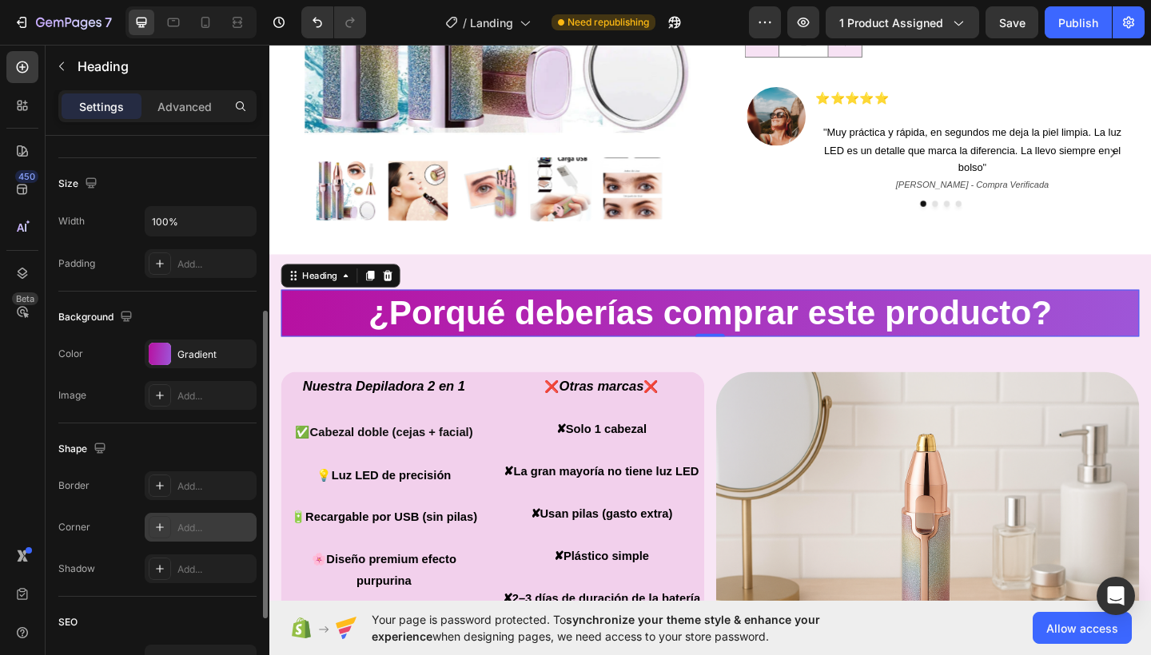
click at [197, 535] on div "Add..." at bounding box center [201, 527] width 112 height 29
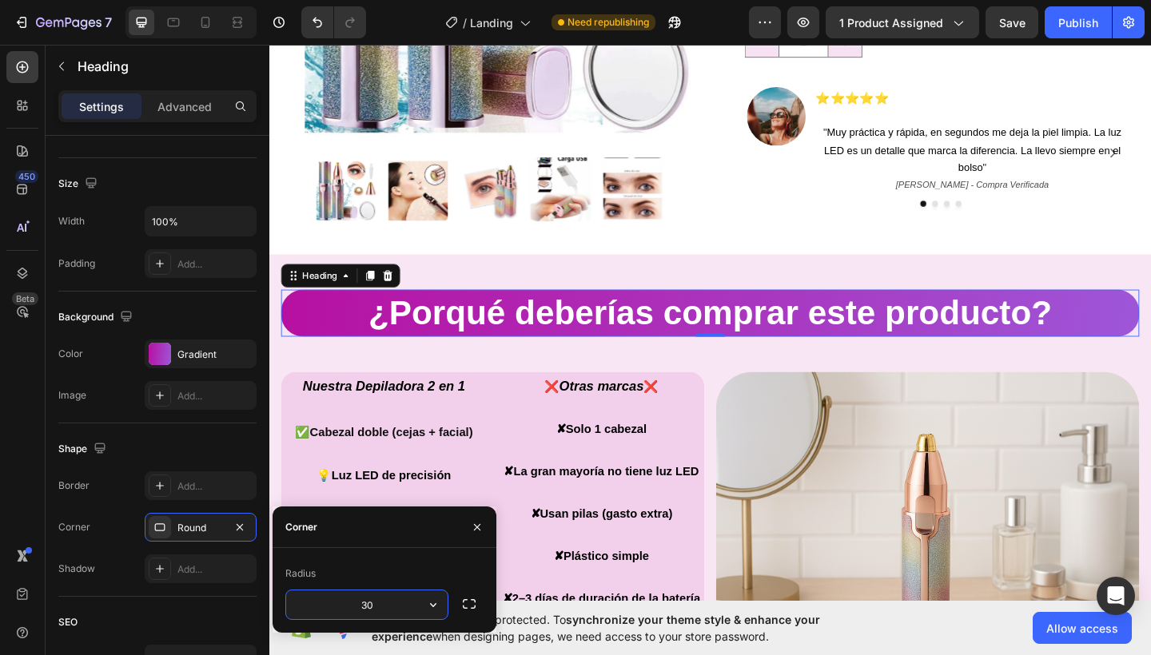
type input "3"
type input "8"
type input "1"
type input "2"
type input "15"
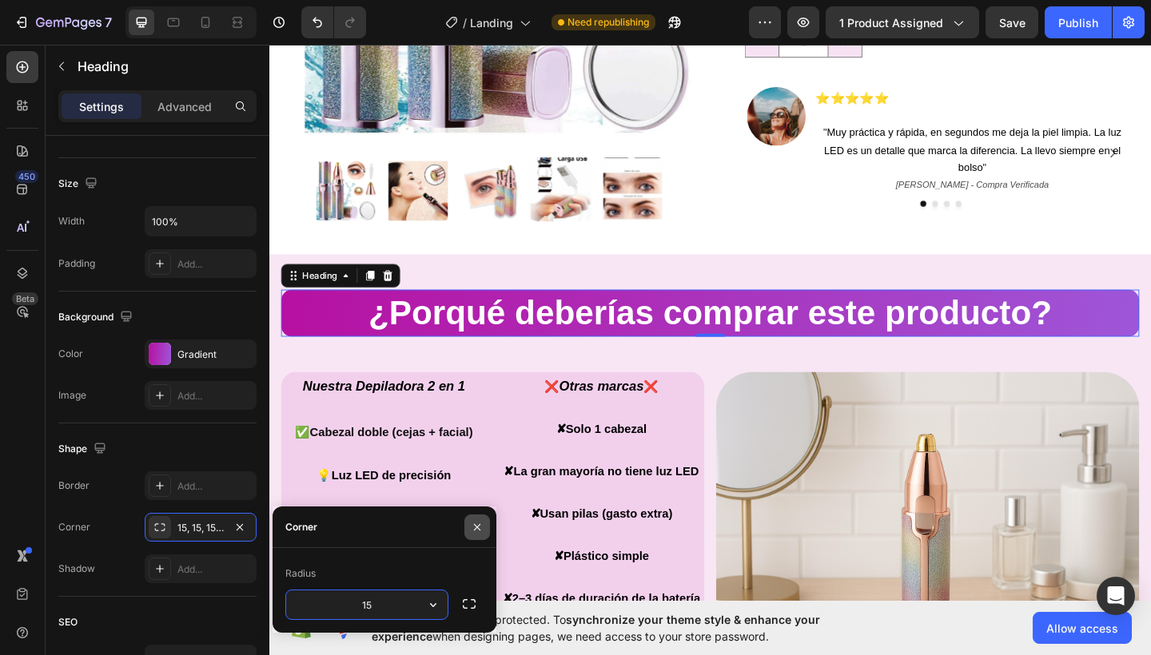
click at [477, 531] on icon "button" at bounding box center [477, 527] width 13 height 13
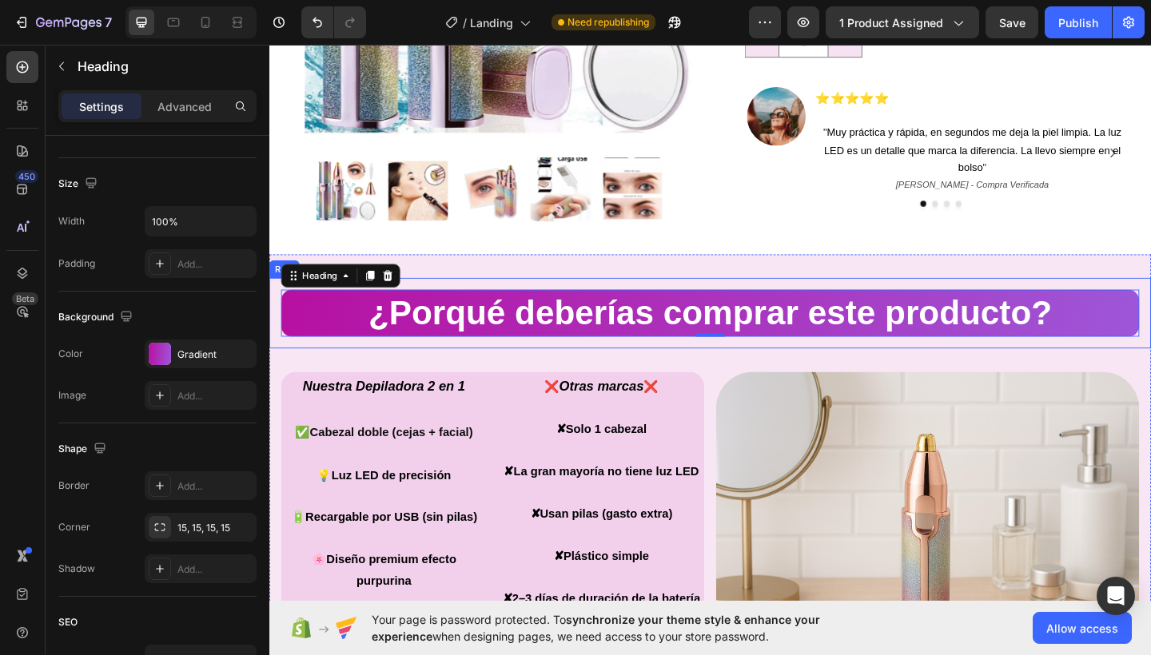
click at [569, 289] on div "¿Porqué deberías comprar este producto? Heading 0 Row ✨ Nuestra Depiladora 2 en…" at bounding box center [748, 546] width 959 height 546
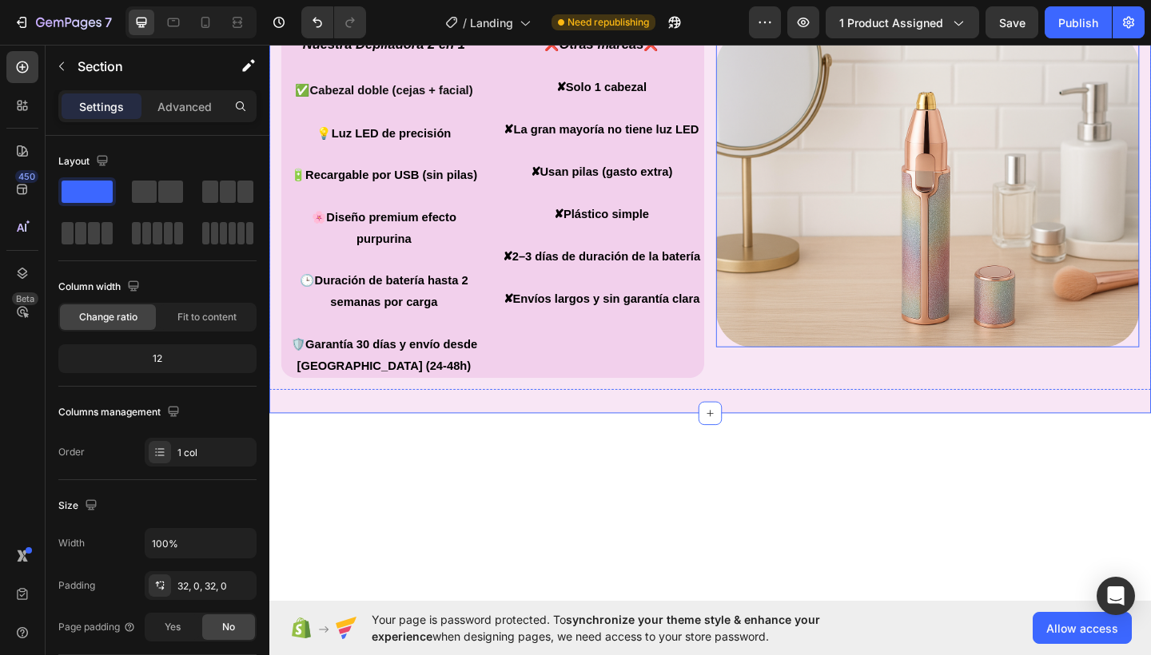
scroll to position [657, 0]
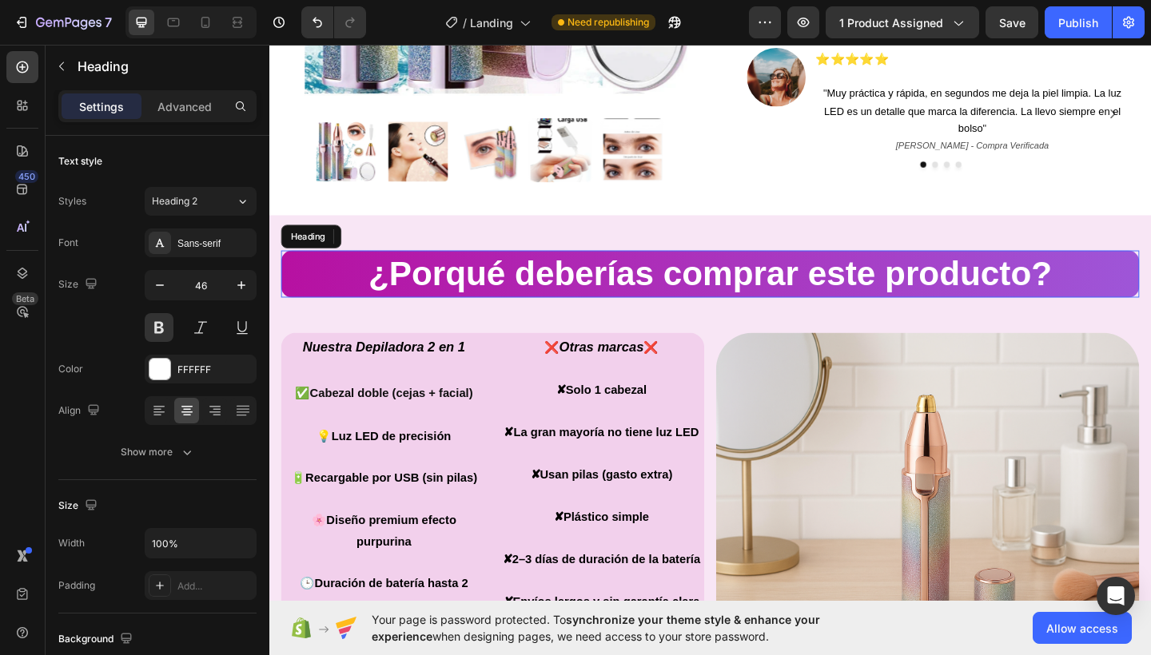
click at [453, 291] on h2 "¿Porqué deberías comprar este producto?" at bounding box center [748, 294] width 933 height 51
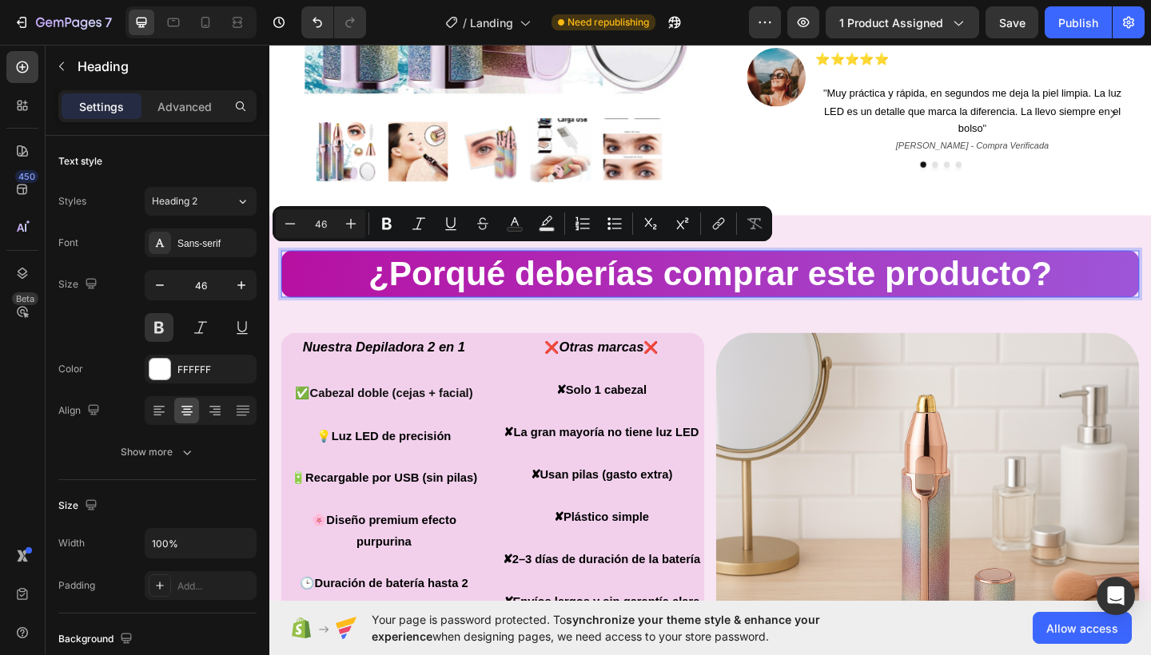
click at [455, 290] on p "¿Porqué deberías comprar este producto?" at bounding box center [749, 295] width 930 height 48
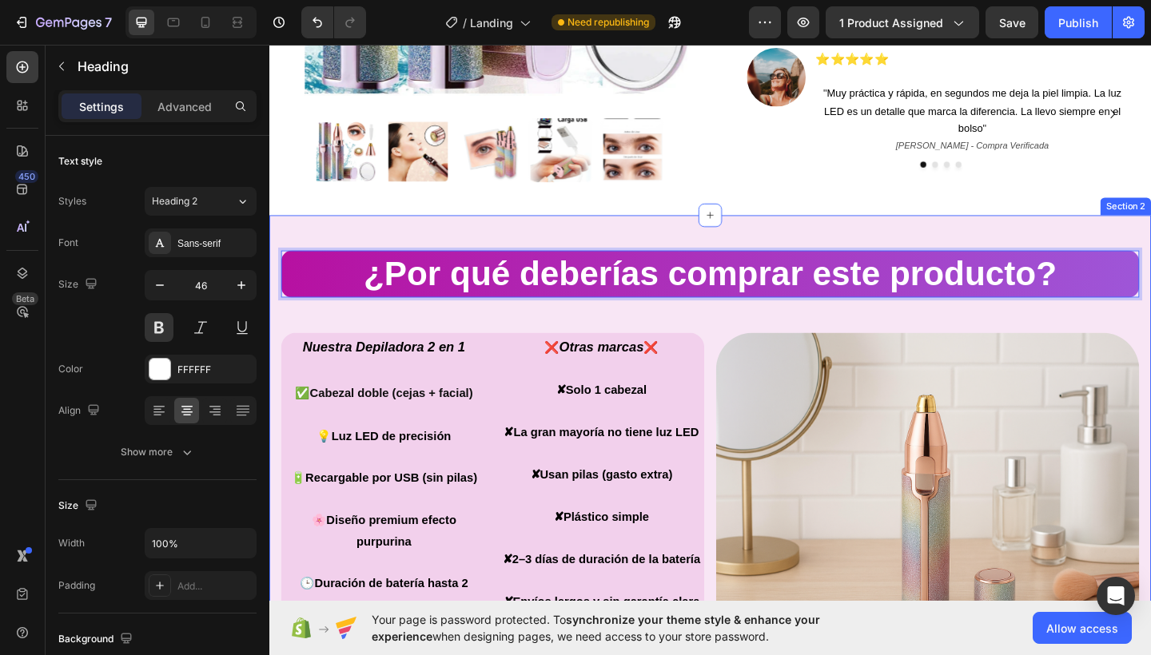
click at [621, 231] on div "¿Por qué deberías comprar este producto? Heading 0 Row ✨ Nuestra Depiladora 2 e…" at bounding box center [748, 504] width 959 height 546
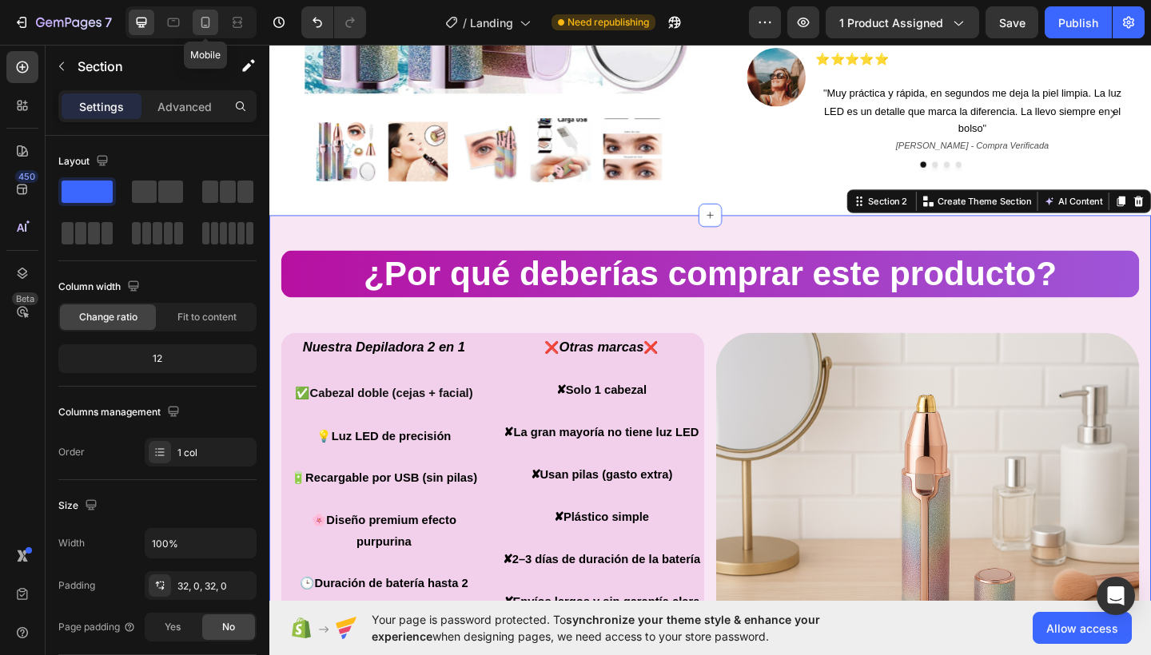
click at [207, 24] on icon at bounding box center [205, 22] width 16 height 16
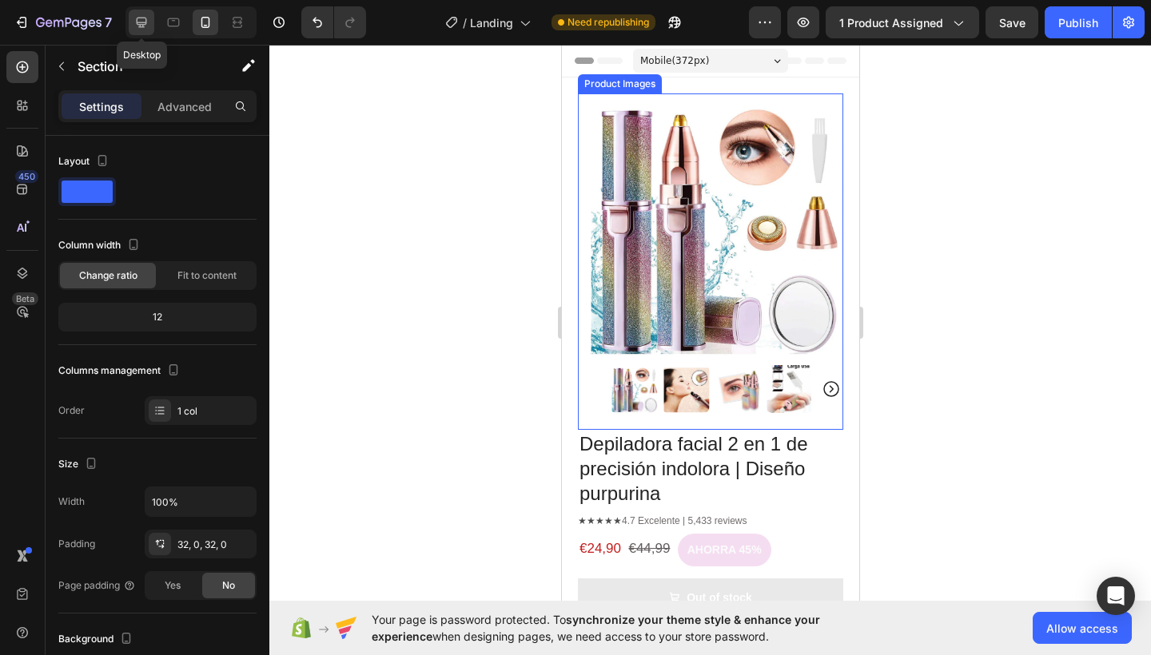
click at [141, 14] on div at bounding box center [142, 23] width 26 height 26
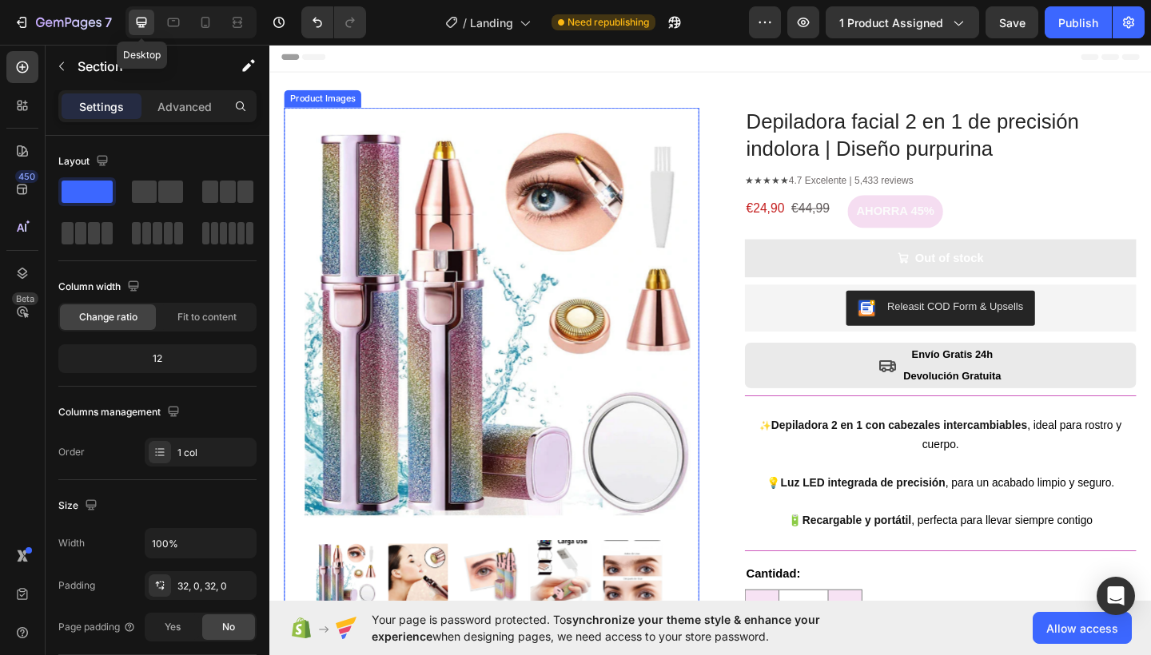
scroll to position [781, 0]
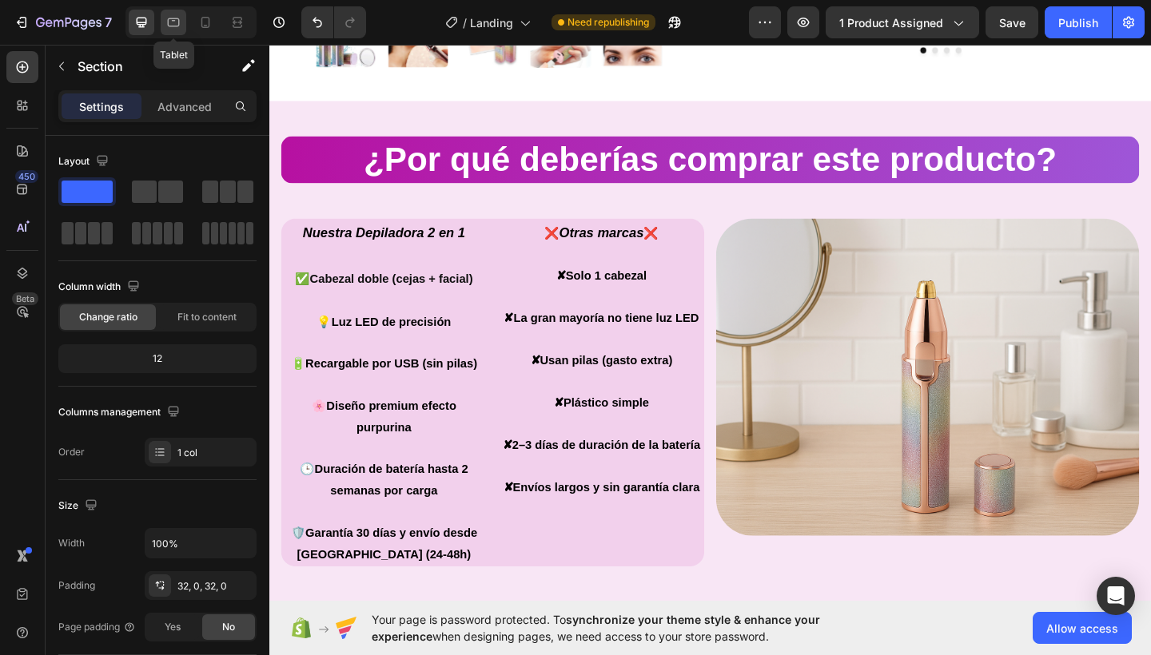
click at [168, 17] on icon at bounding box center [173, 22] width 16 height 16
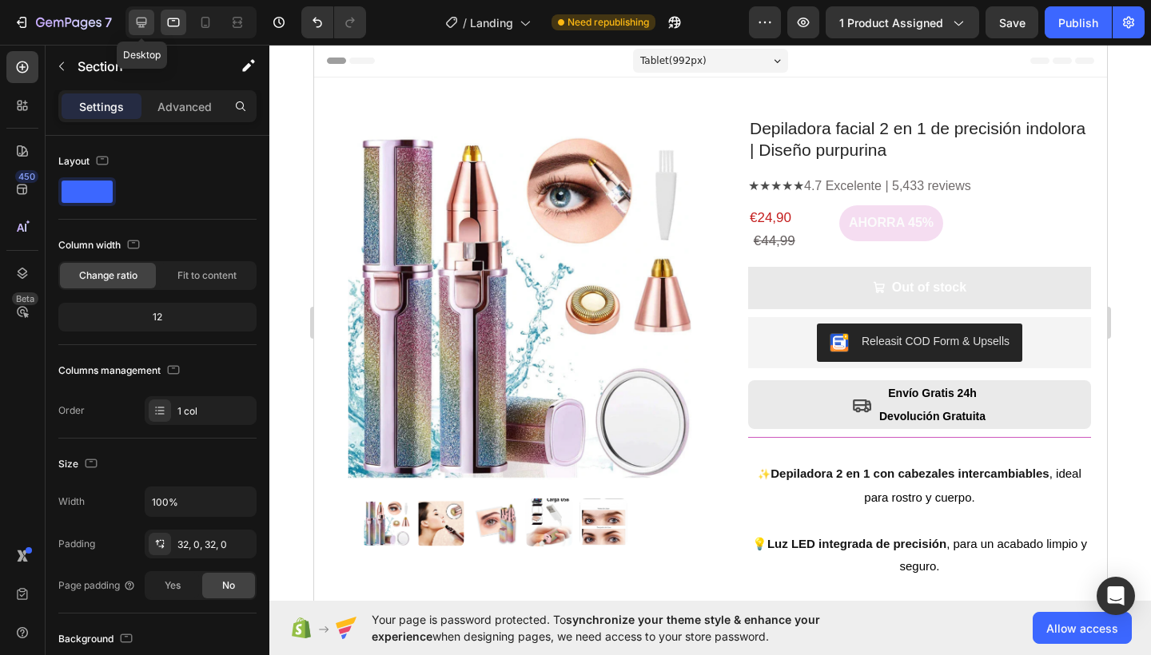
click at [146, 25] on icon at bounding box center [141, 22] width 16 height 16
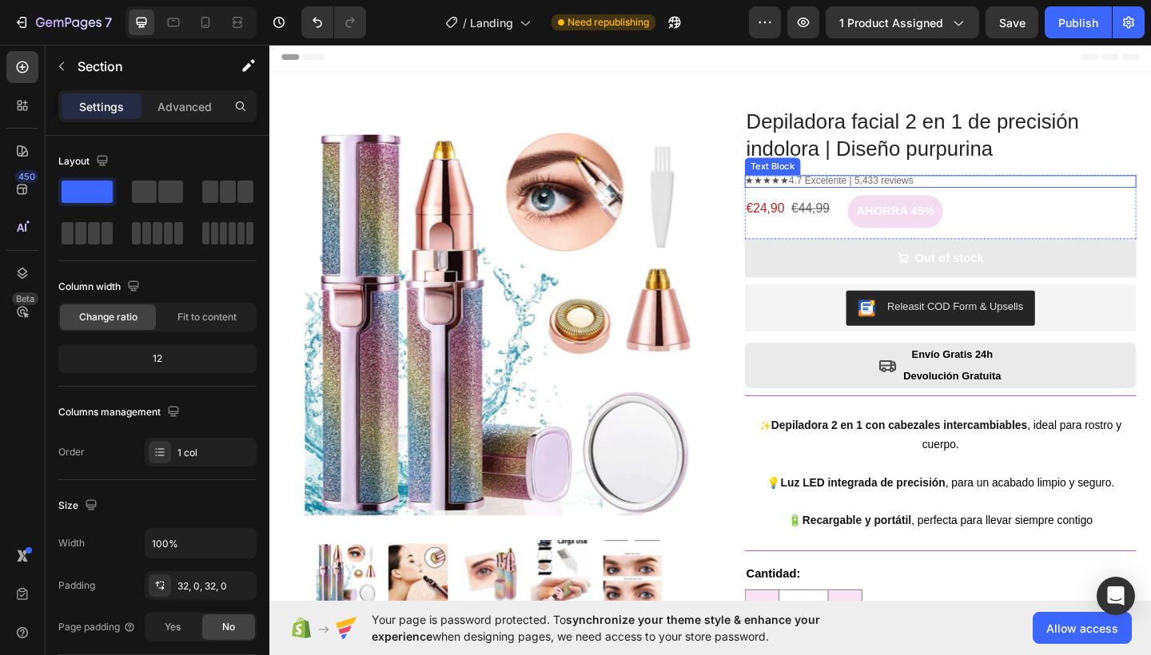
click at [886, 187] on span "4.7 Excelente | 5,433 reviews" at bounding box center [902, 193] width 136 height 12
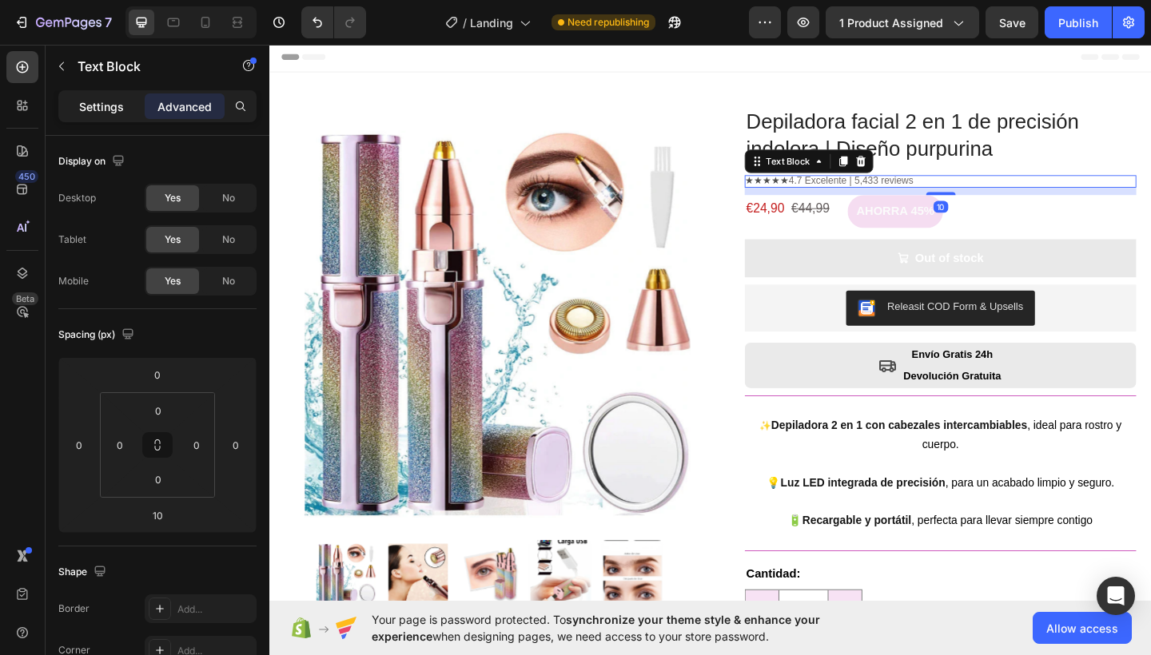
click at [118, 105] on p "Settings" at bounding box center [101, 106] width 45 height 17
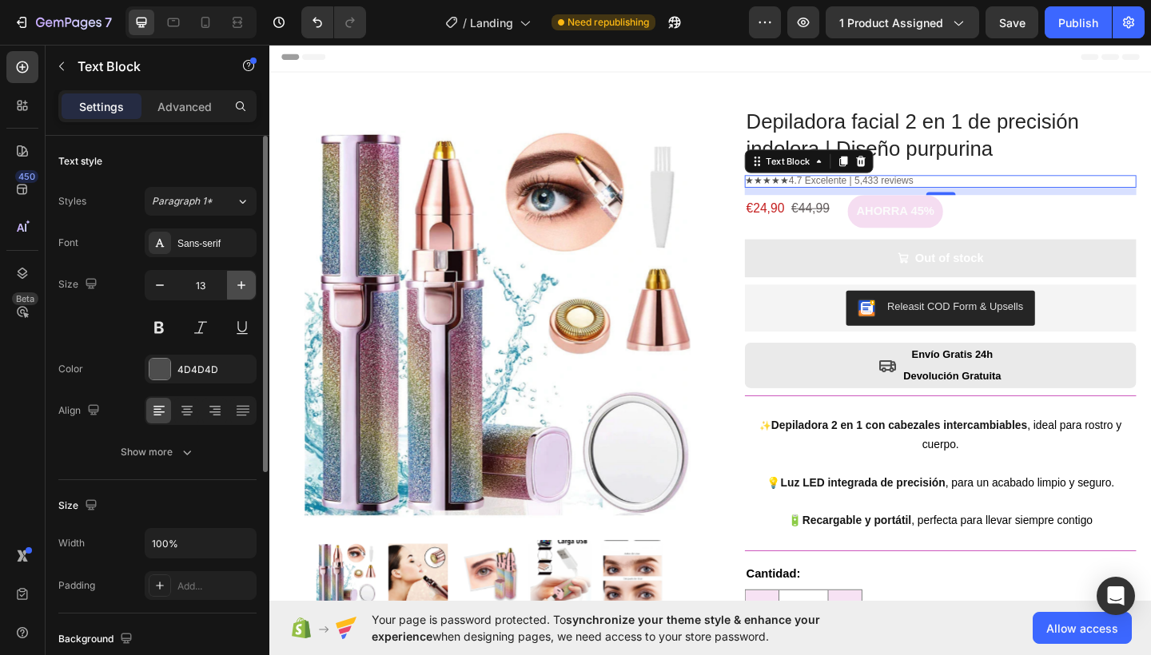
click at [237, 294] on button "button" at bounding box center [241, 285] width 29 height 29
type input "14"
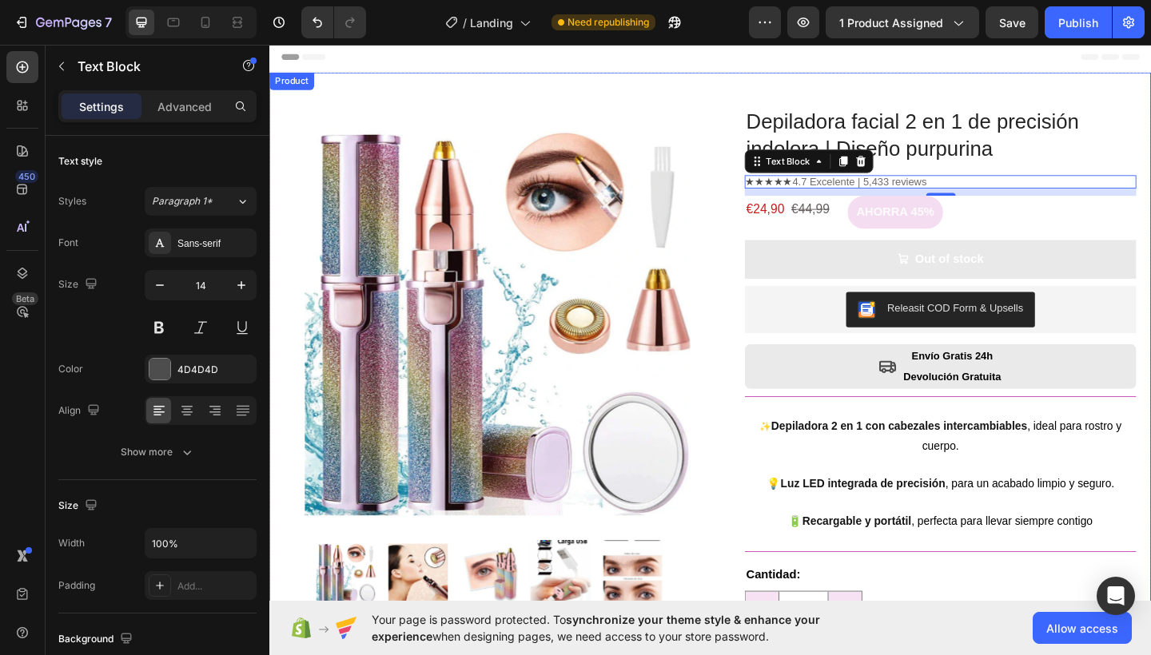
click at [702, 80] on div "Product Images Row Depiladora facial 2 en 1 de precisión indolora | Diseño purp…" at bounding box center [748, 463] width 959 height 777
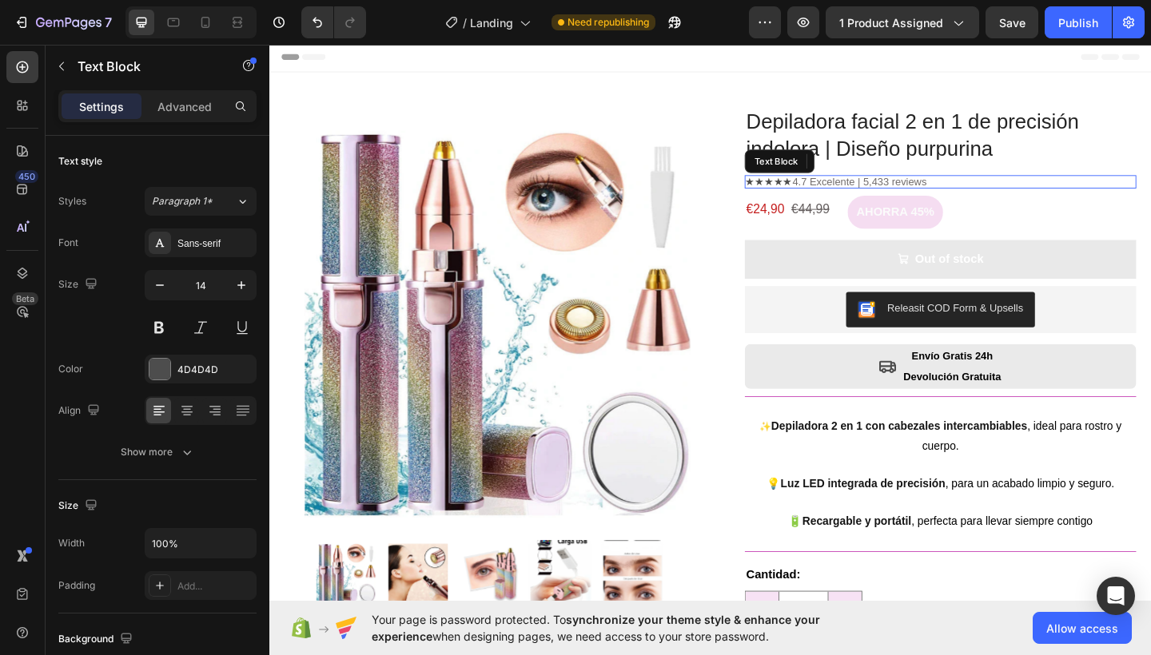
click at [923, 195] on span "4.7 Excelente | 5,433 reviews" at bounding box center [911, 194] width 146 height 13
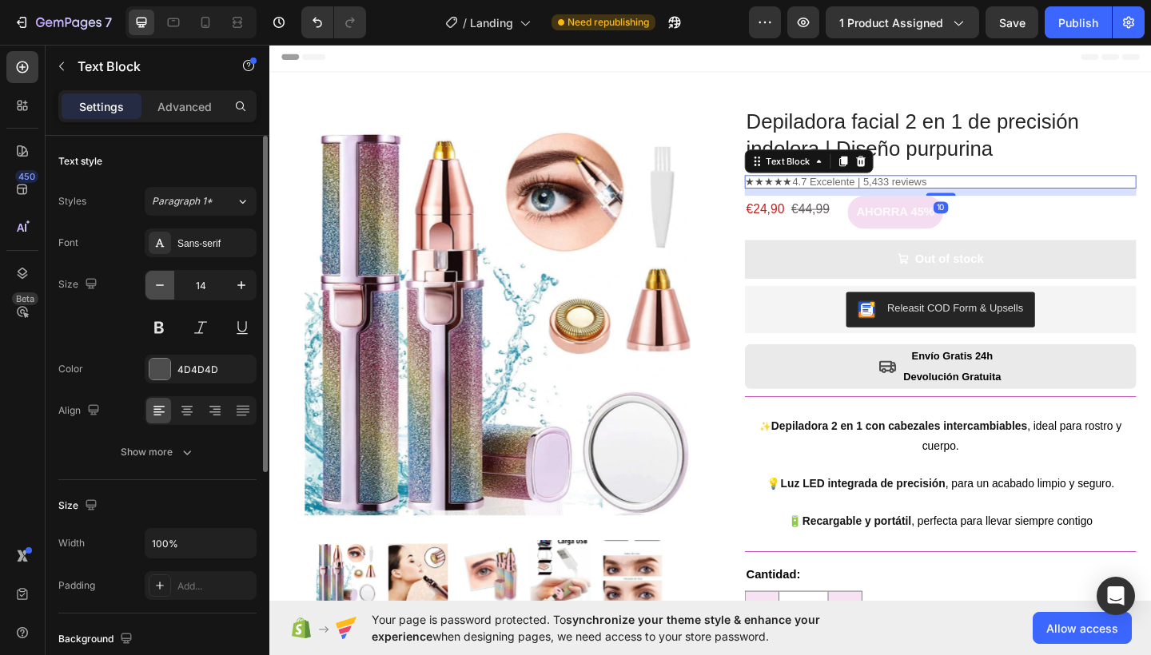
click at [161, 273] on button "button" at bounding box center [159, 285] width 29 height 29
type input "13"
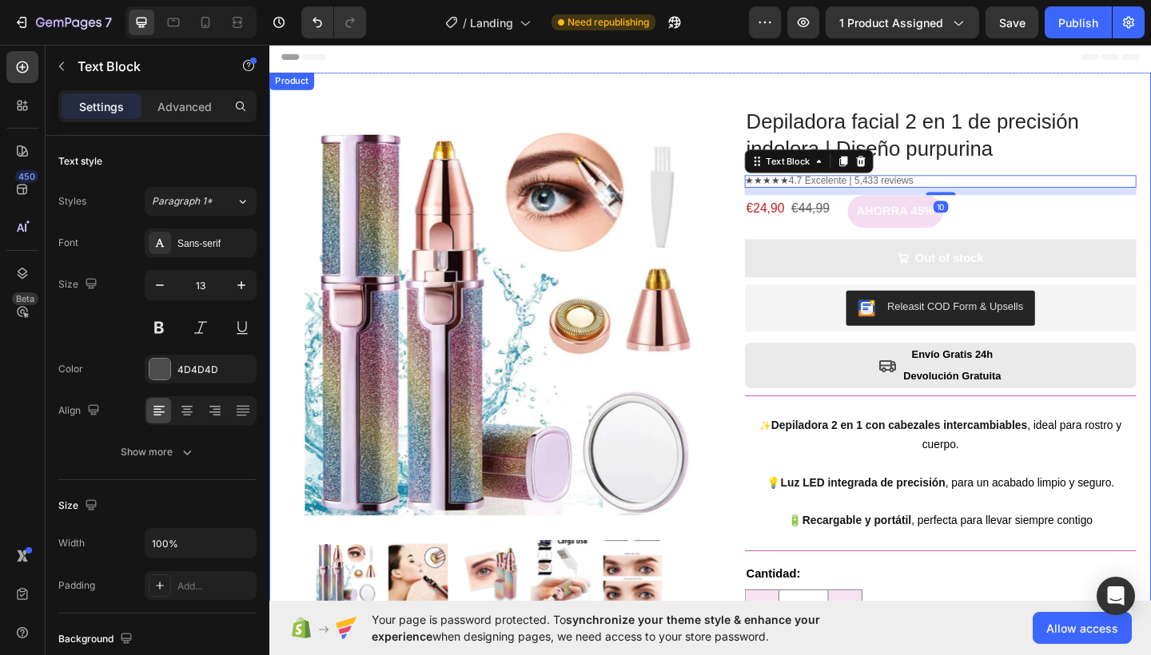
click at [740, 53] on div "Header" at bounding box center [748, 58] width 933 height 32
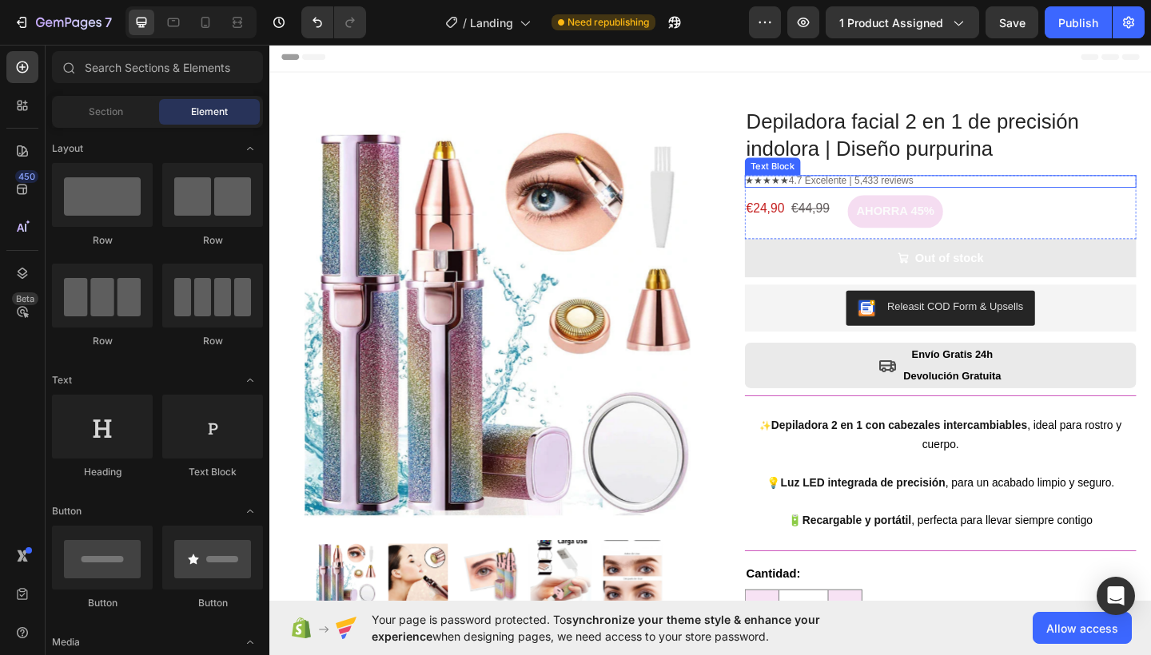
click at [816, 192] on p "★★★★★ 4.7 Excelente | 5,433 reviews" at bounding box center [999, 194] width 426 height 14
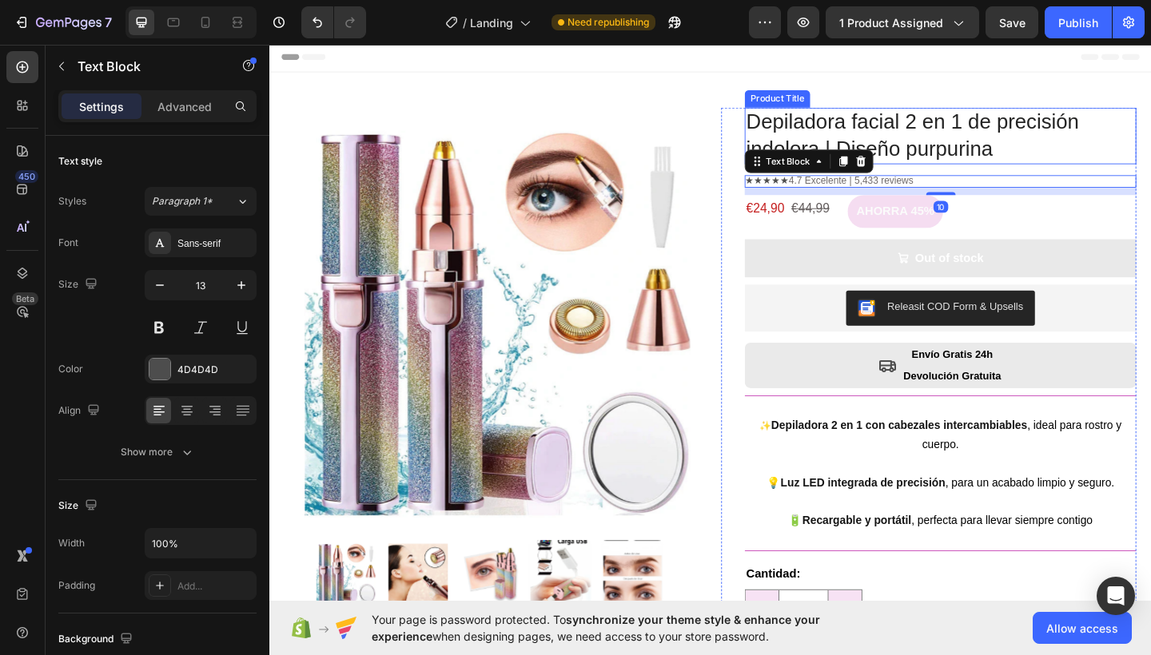
click at [958, 170] on h1 "Depiladora facial 2 en 1 de precisión indolora | Diseño purpurina" at bounding box center [999, 144] width 426 height 62
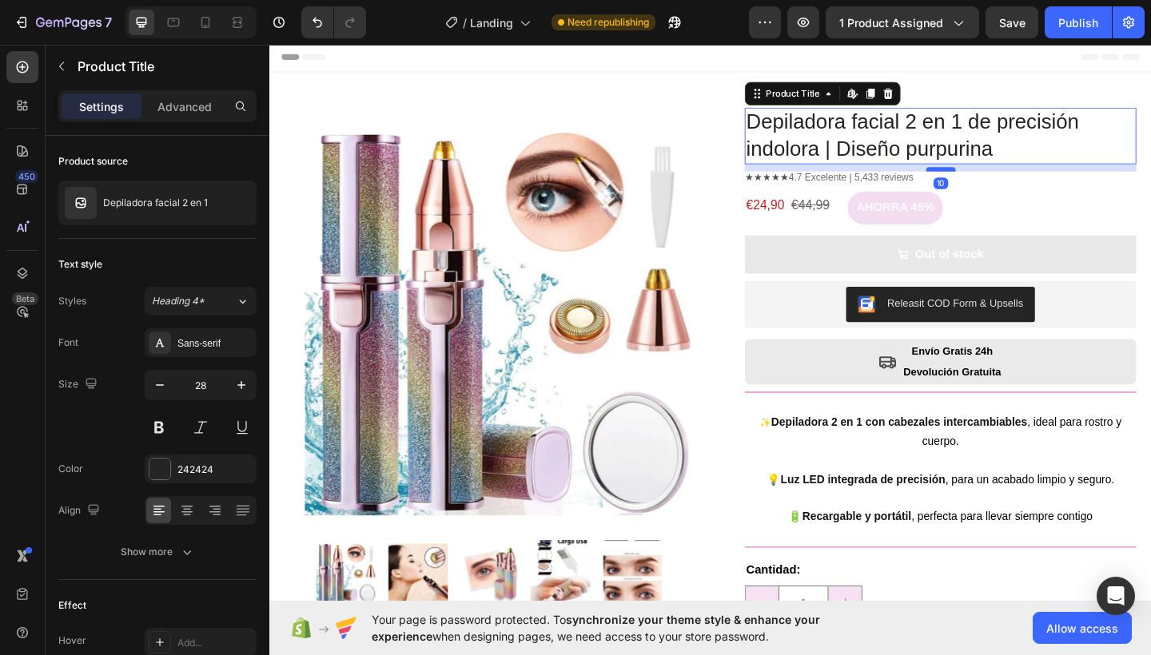
click at [984, 181] on div at bounding box center [1000, 180] width 32 height 5
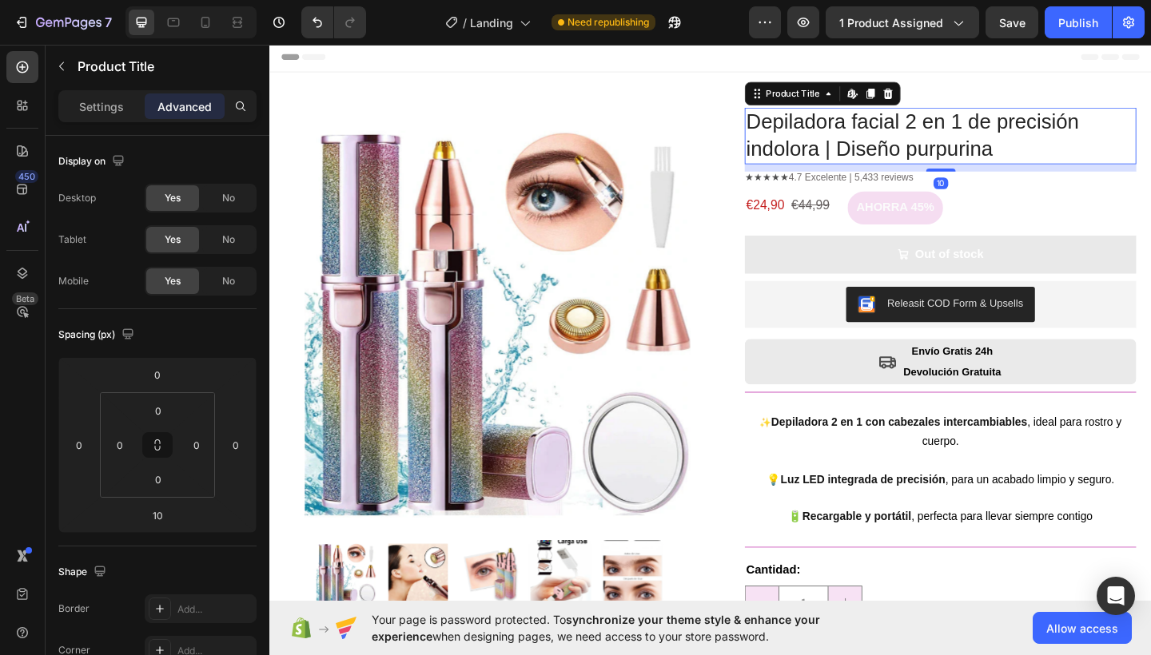
click at [756, 57] on div "Header" at bounding box center [748, 58] width 933 height 32
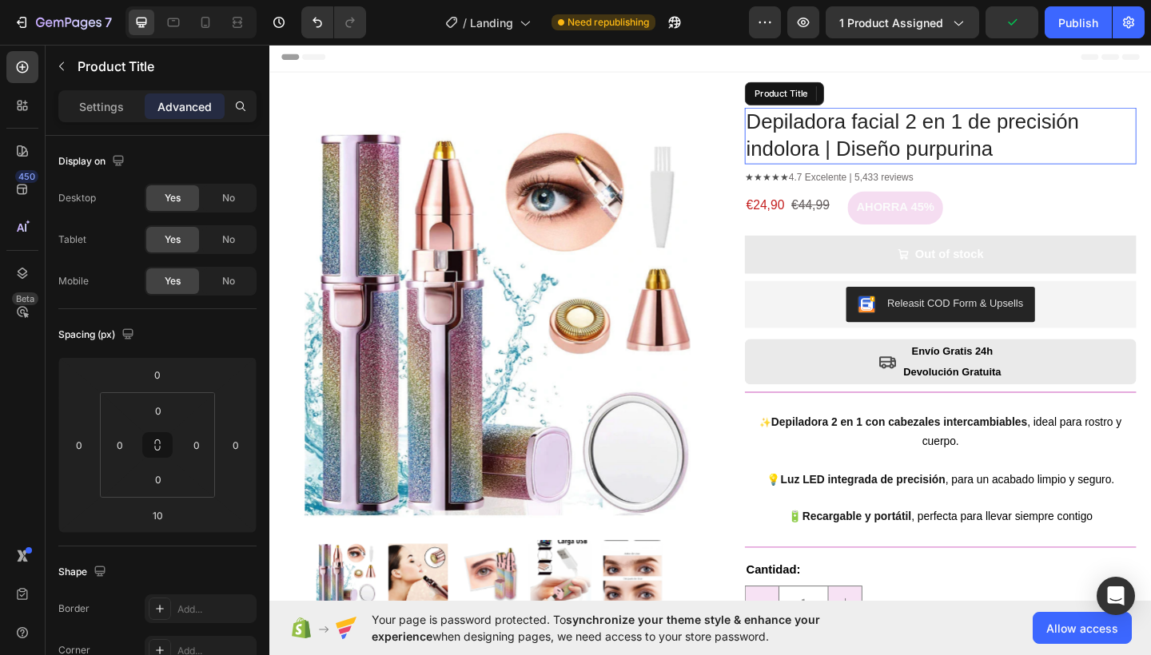
click at [961, 165] on h1 "Depiladora facial 2 en 1 de precisión indolora | Diseño purpurina" at bounding box center [999, 144] width 426 height 62
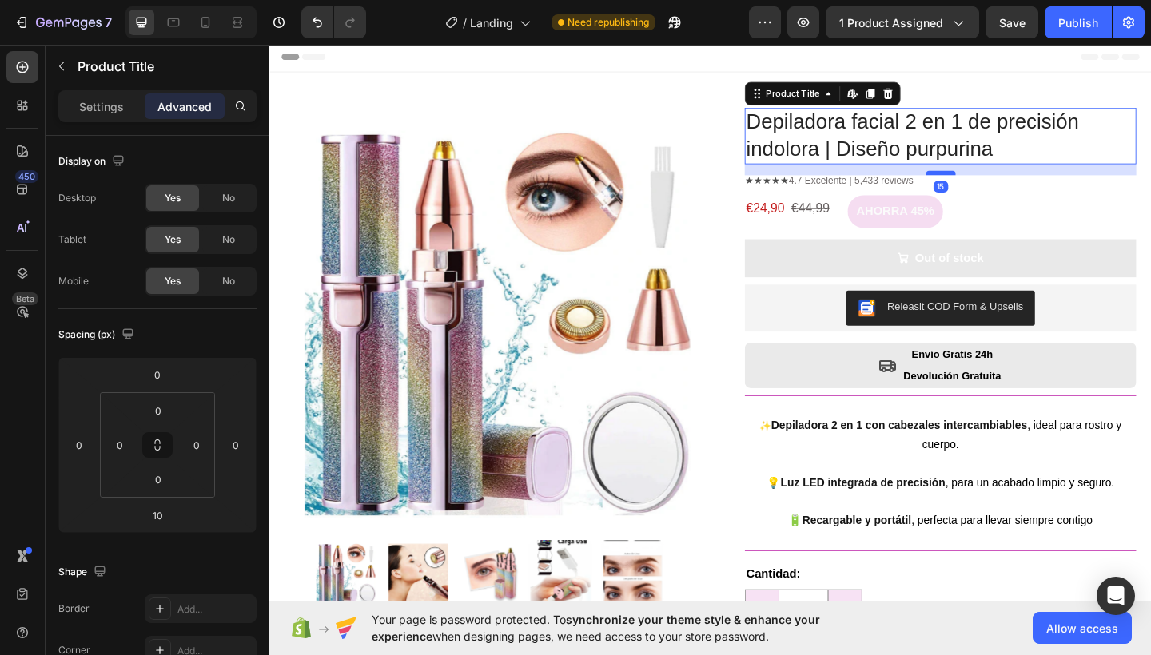
click at [984, 185] on div at bounding box center [1000, 184] width 32 height 5
type input "15"
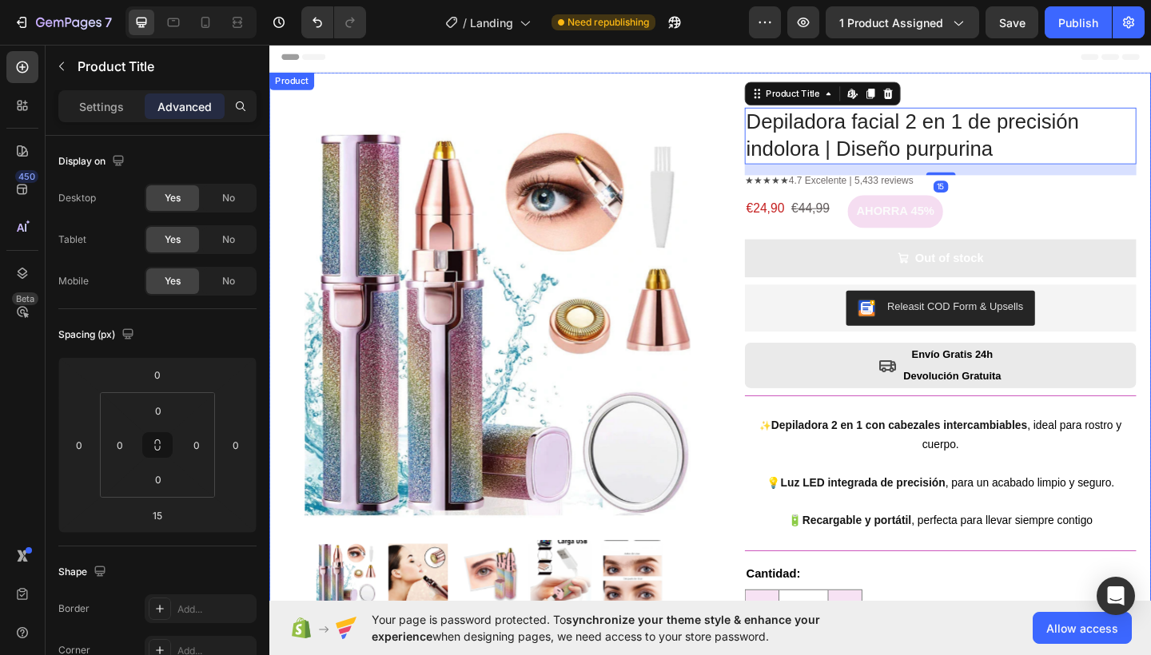
click at [669, 62] on div "Header" at bounding box center [748, 58] width 933 height 32
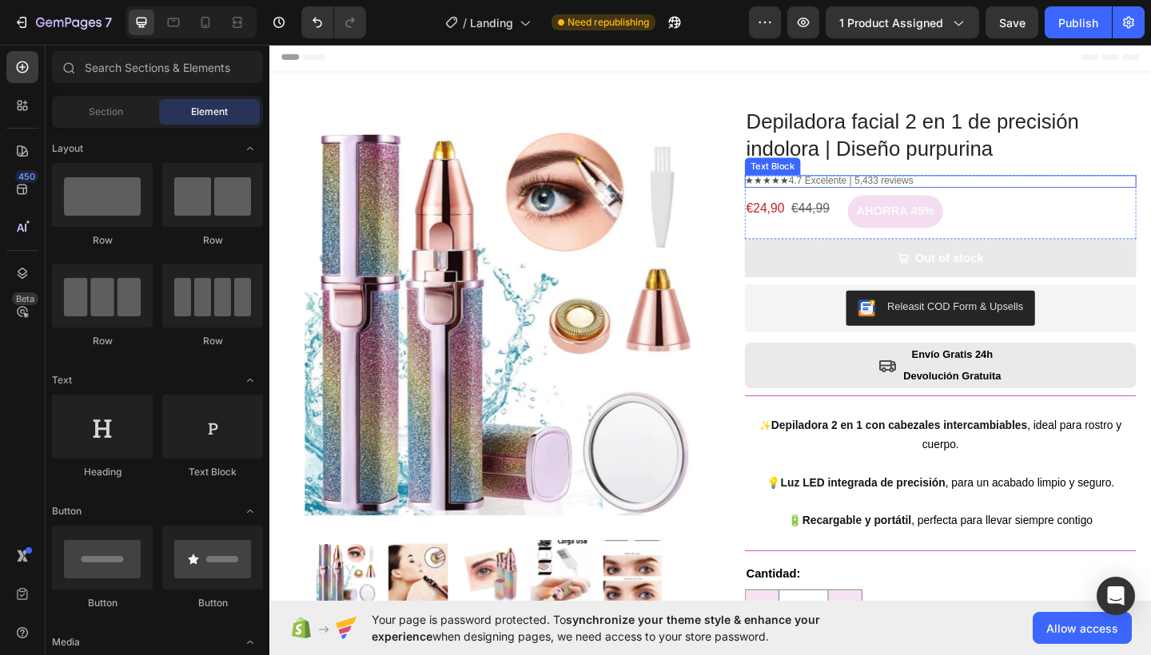
click at [869, 195] on span "4.7 Excelente | 5,433 reviews" at bounding box center [902, 193] width 136 height 12
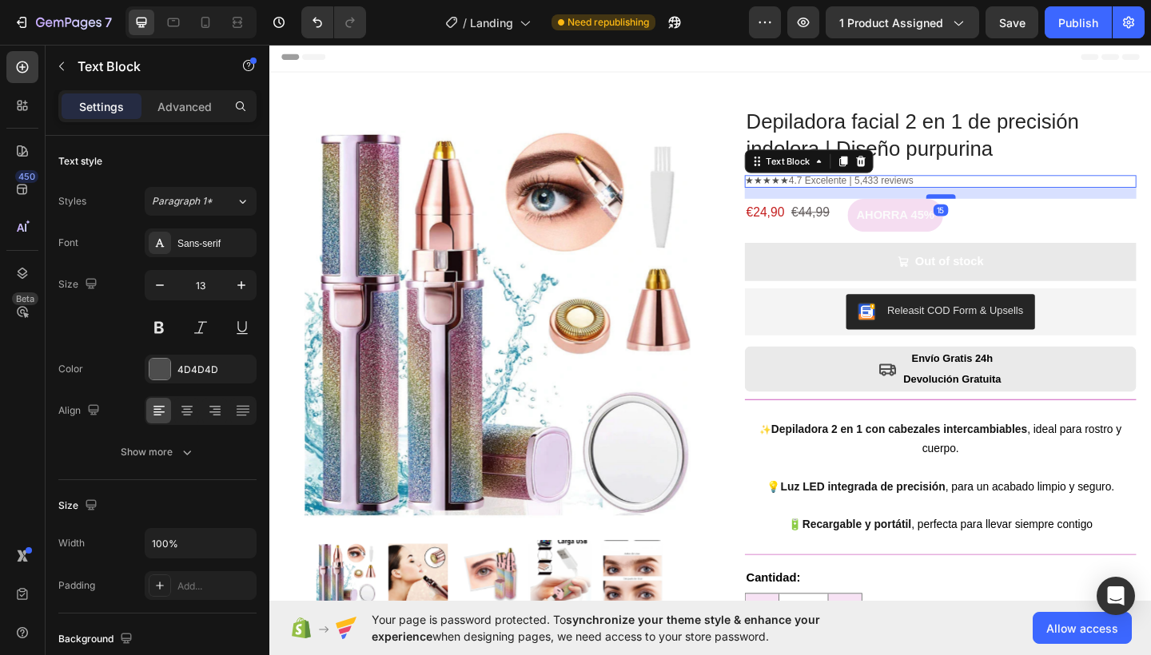
click at [994, 209] on div at bounding box center [1000, 210] width 32 height 5
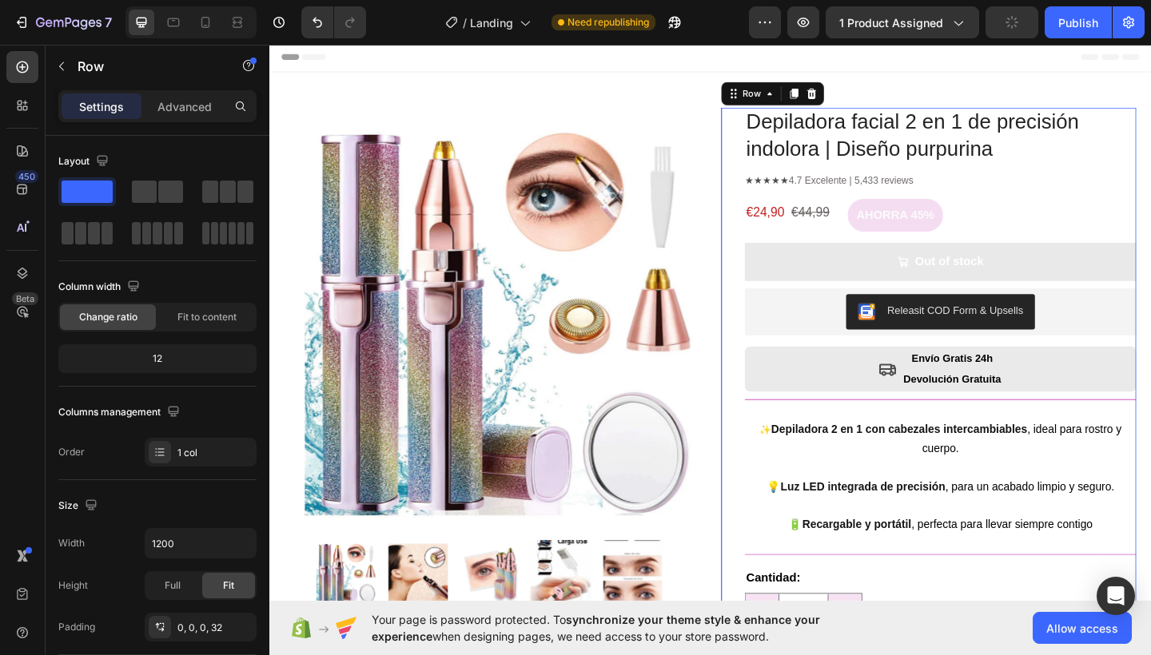
click at [981, 174] on div "Depiladora facial 2 en 1 de precisión indolora | Diseño purpurina Product Title…" at bounding box center [999, 484] width 426 height 742
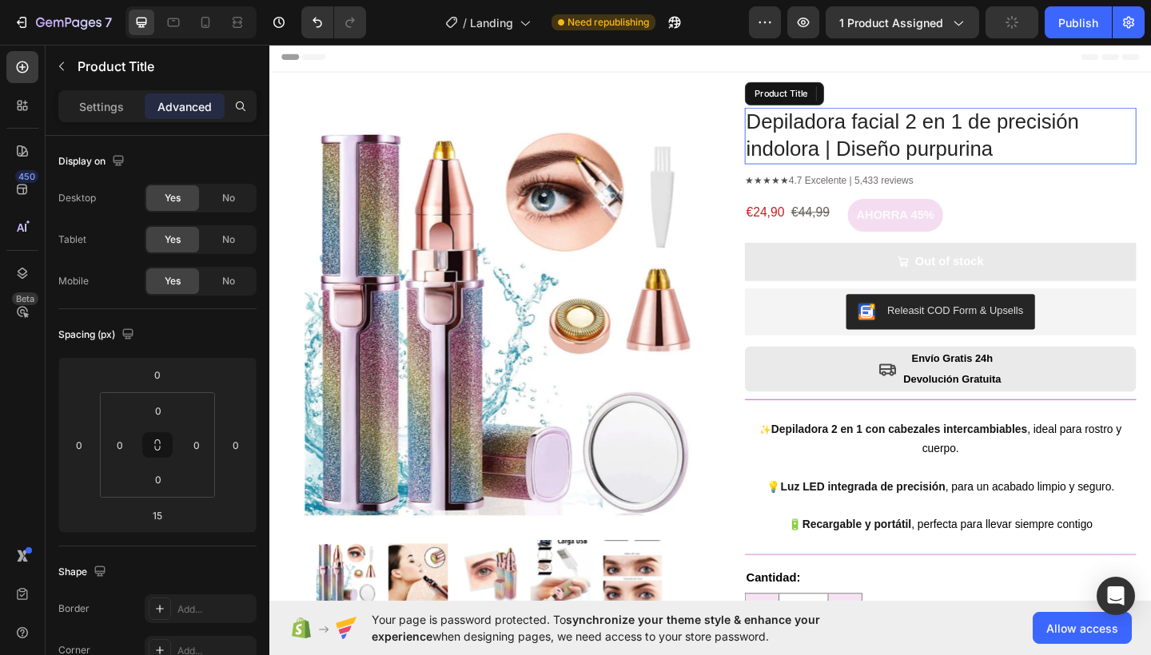
click at [976, 165] on h1 "Depiladora facial 2 en 1 de precisión indolora | Diseño purpurina" at bounding box center [999, 144] width 426 height 62
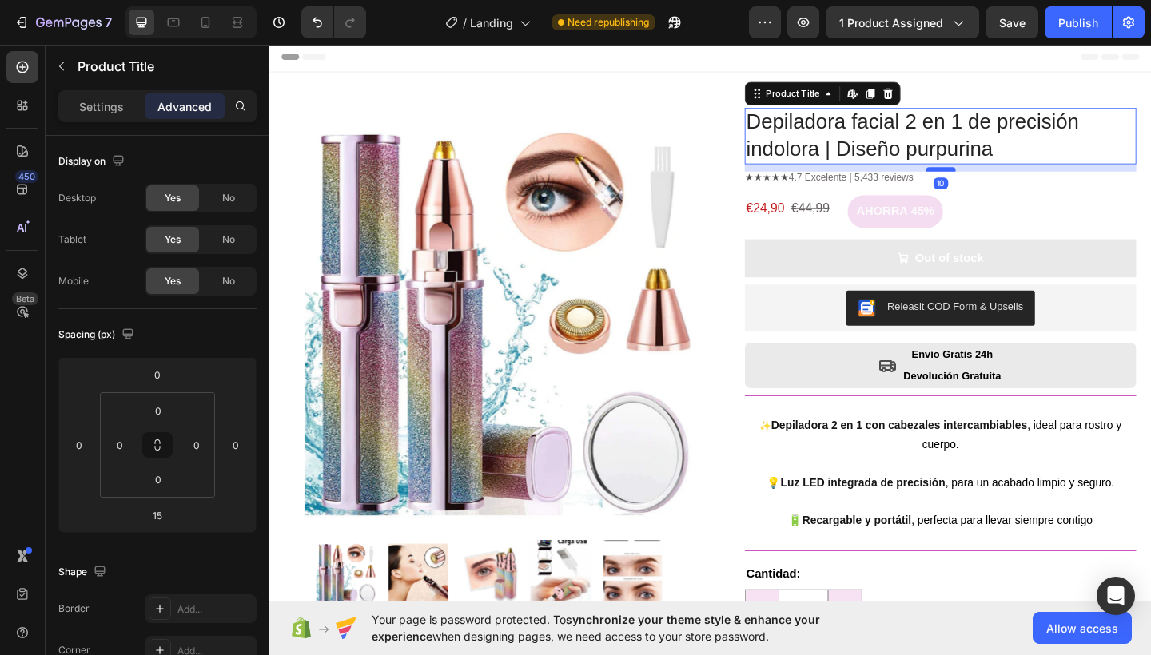
click at [984, 179] on div at bounding box center [1000, 180] width 32 height 5
type input "10"
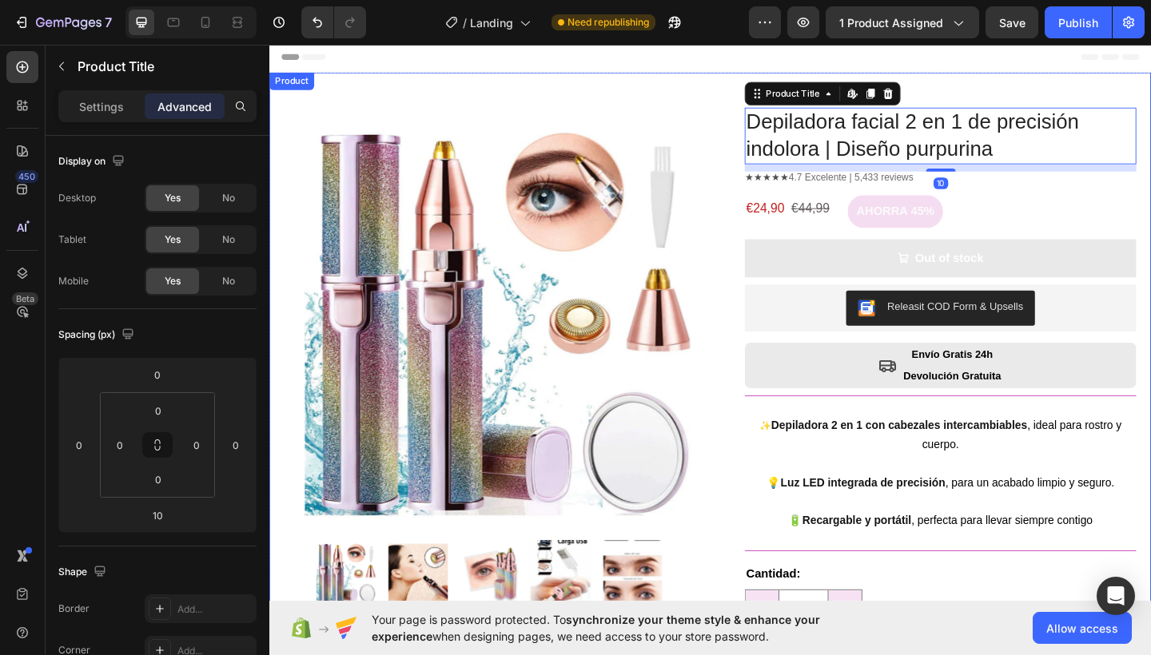
click at [741, 89] on div "Product Images Row Depiladora facial 2 en 1 de precisión indolora | Diseño purp…" at bounding box center [748, 463] width 959 height 777
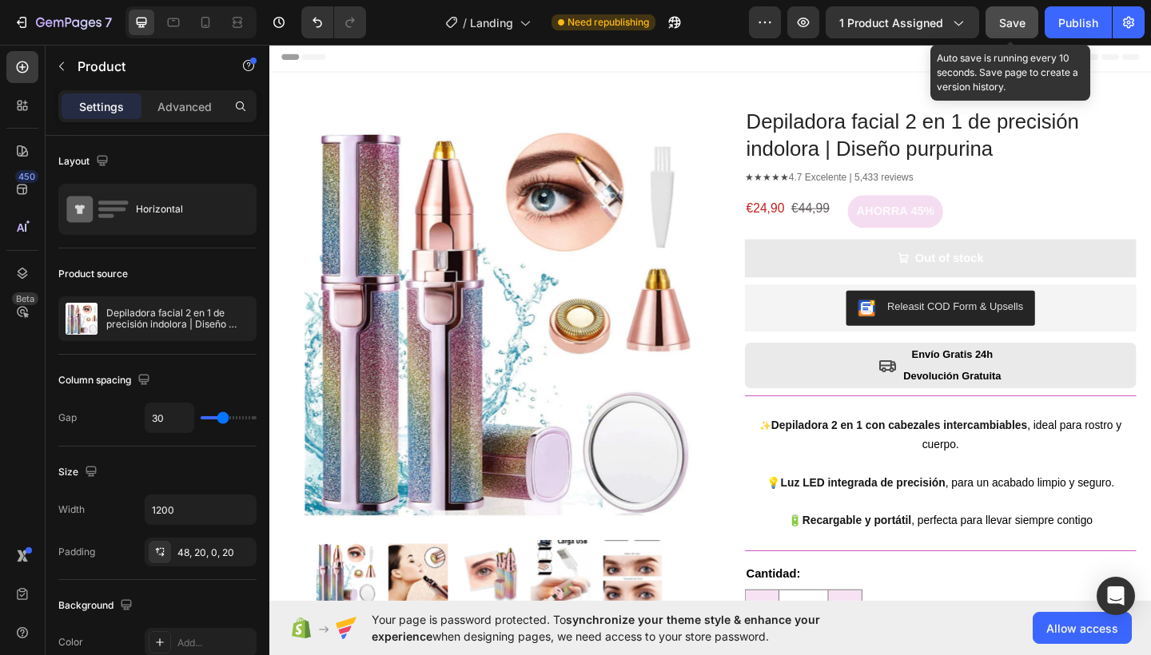
click at [1024, 14] on div "Save" at bounding box center [1012, 22] width 26 height 17
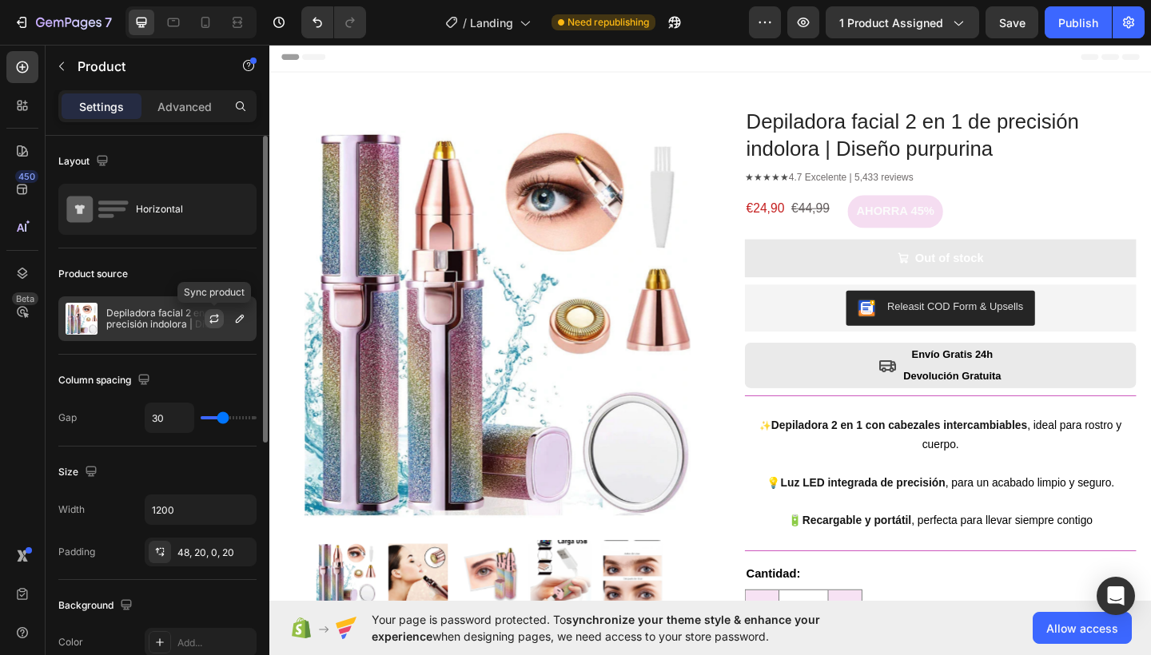
click at [217, 319] on icon "button" at bounding box center [214, 318] width 13 height 13
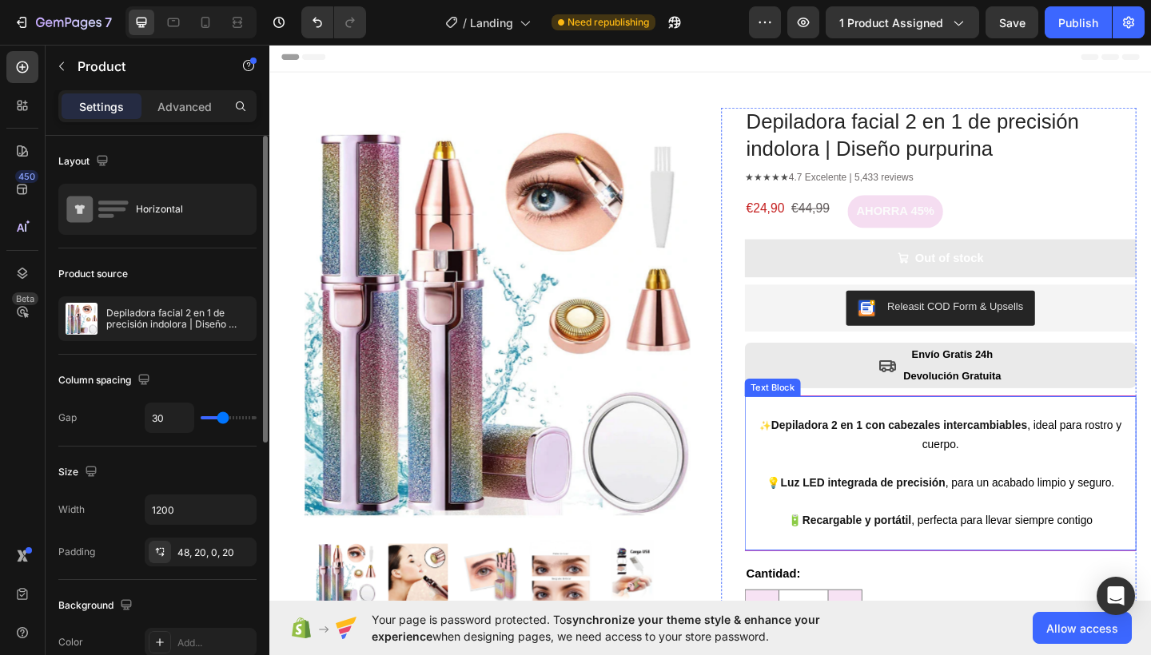
click at [956, 491] on p "💡 Luz LED integrada de precisión , para un acabado limpio y seguro." at bounding box center [999, 511] width 423 height 41
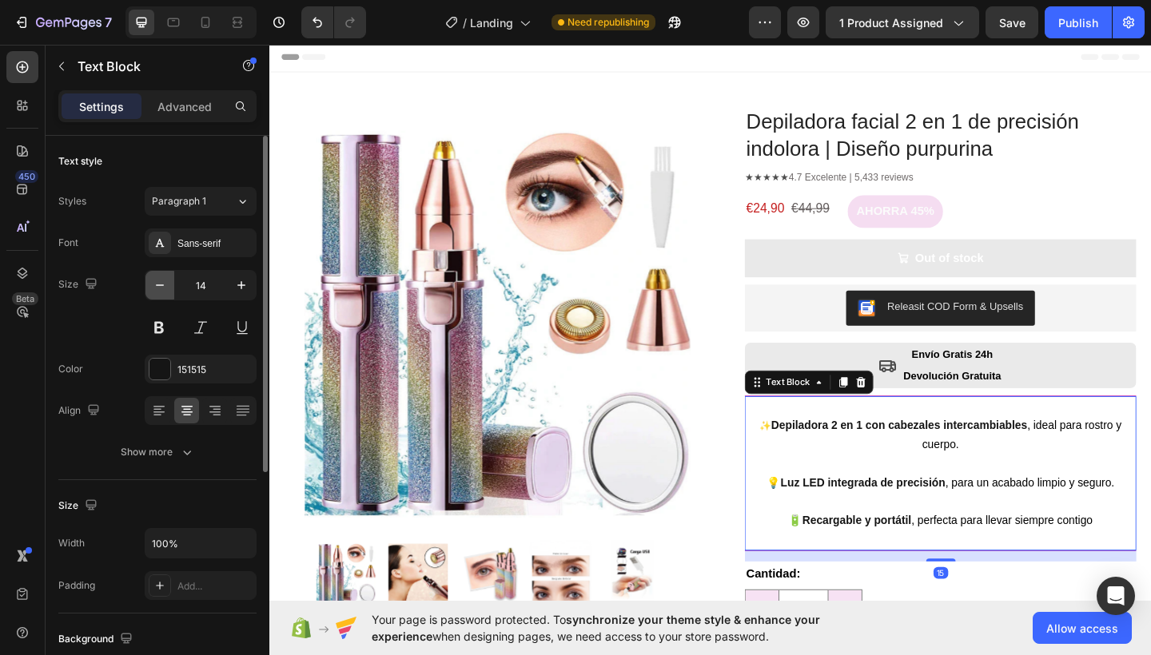
click at [167, 287] on icon "button" at bounding box center [160, 285] width 16 height 16
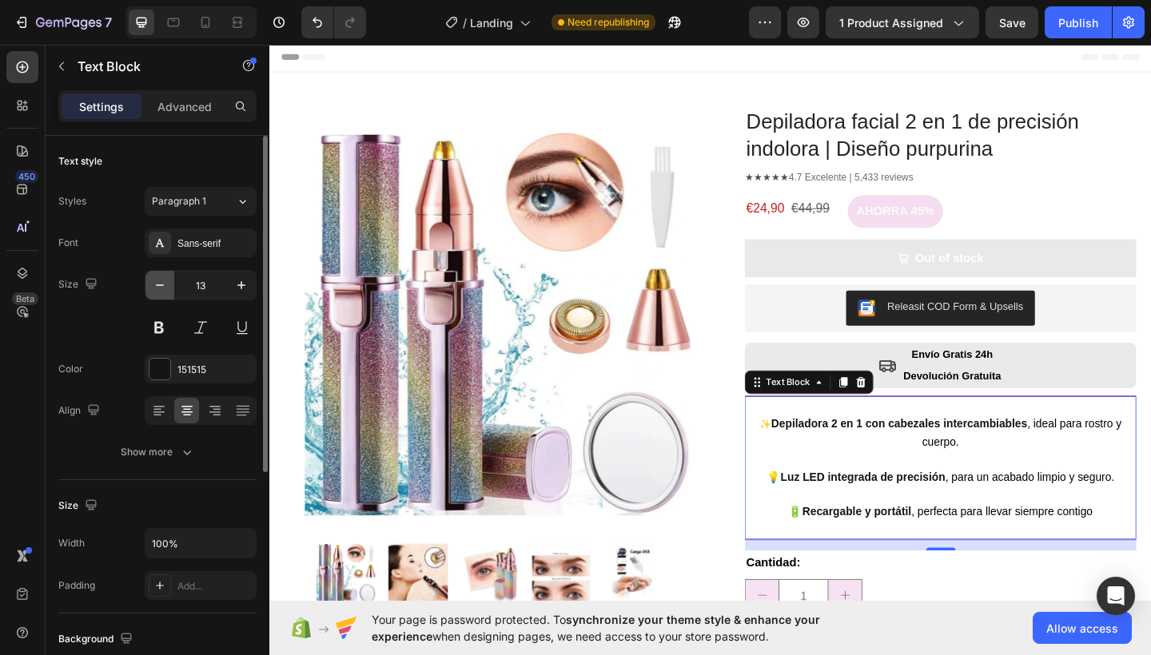
click at [166, 285] on icon "button" at bounding box center [160, 285] width 16 height 16
type input "12"
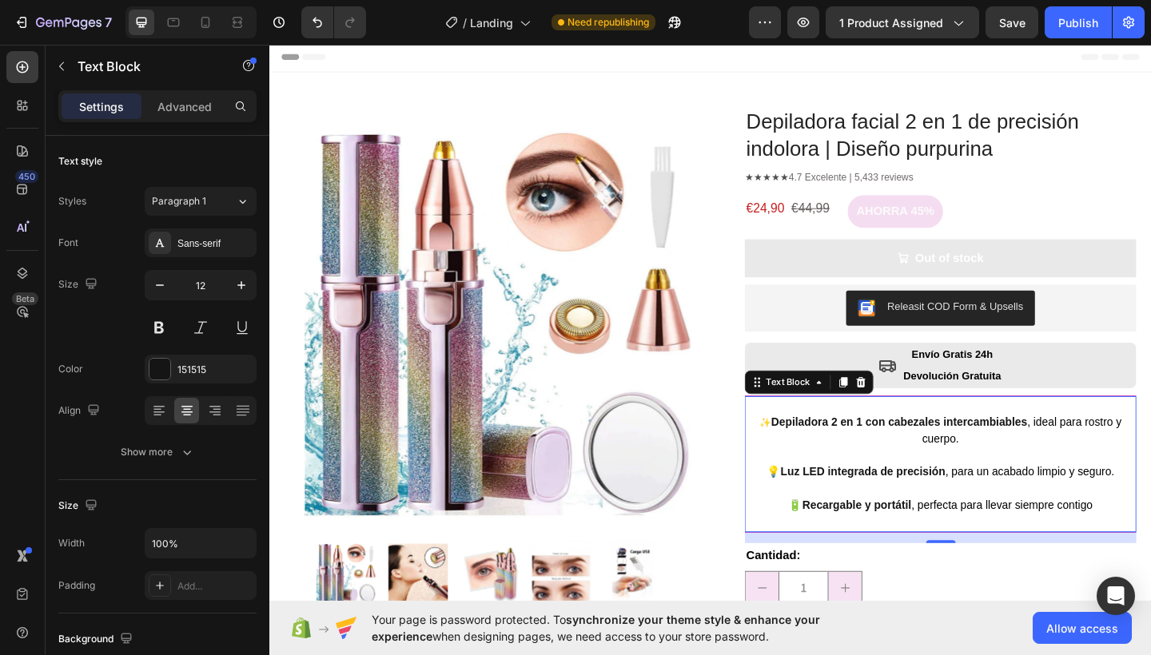
click at [884, 448] on strong "Depiladora 2 en 1 con cabezales intercambiables" at bounding box center [954, 455] width 278 height 14
click at [883, 448] on strong "Depiladora 2 en 1 con cabezales intercambiables" at bounding box center [954, 455] width 278 height 14
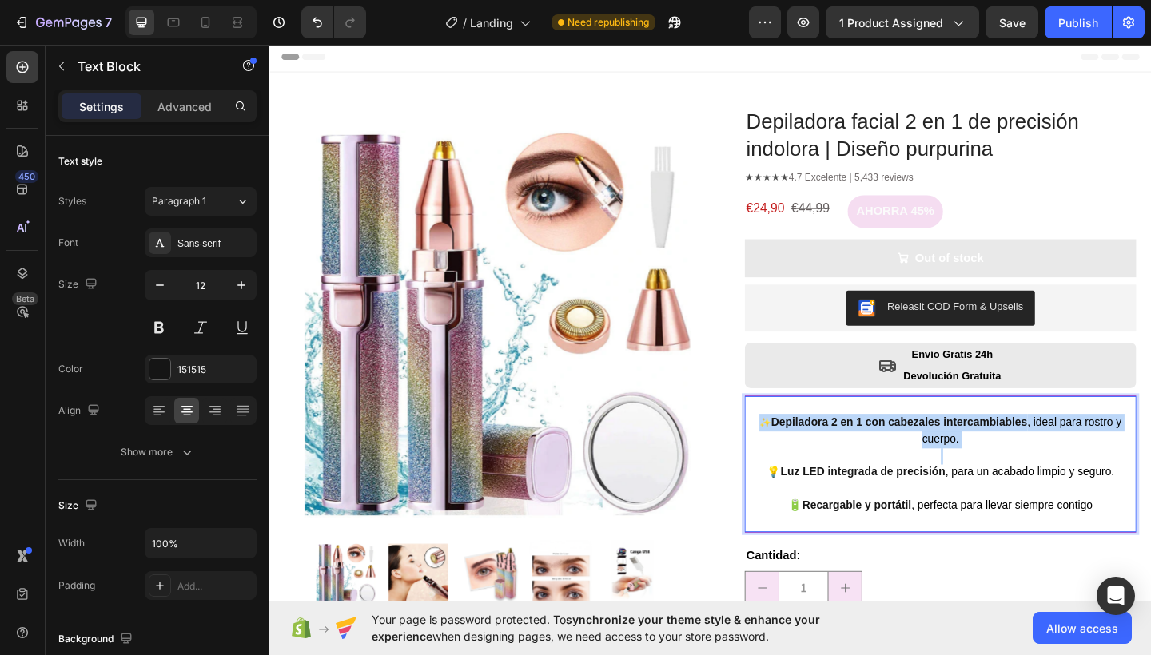
click at [883, 448] on strong "Depiladora 2 en 1 con cabezales intercambiables" at bounding box center [954, 455] width 278 height 14
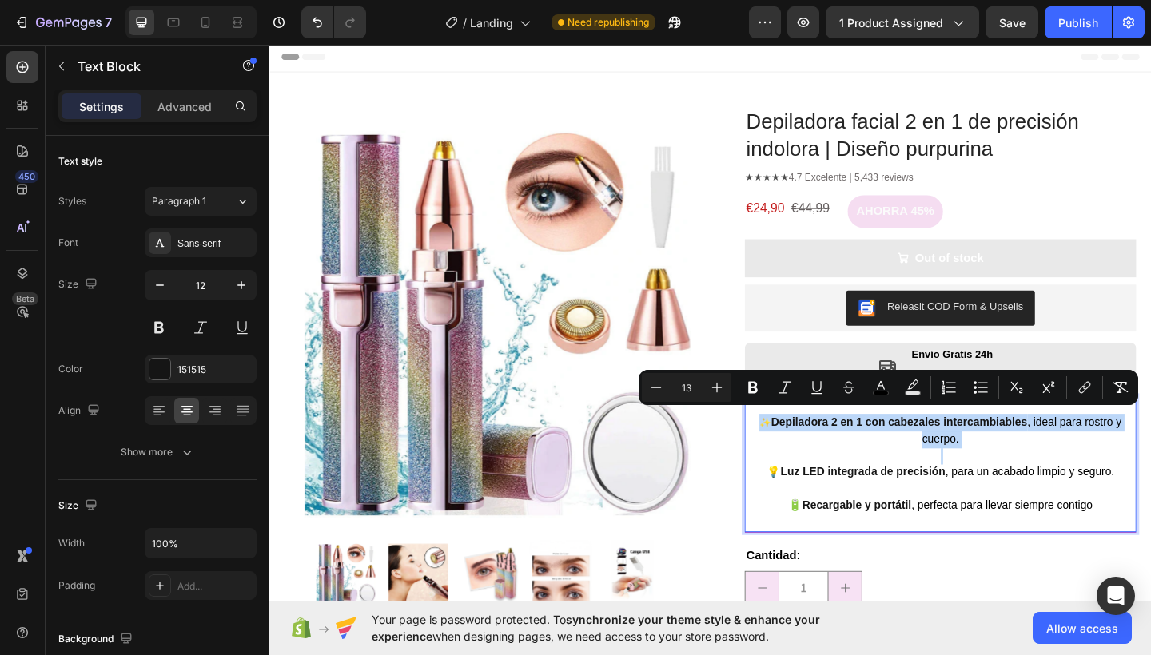
click at [839, 452] on strong "Depiladora 2 en 1 con cabezales intercambiables" at bounding box center [954, 455] width 278 height 14
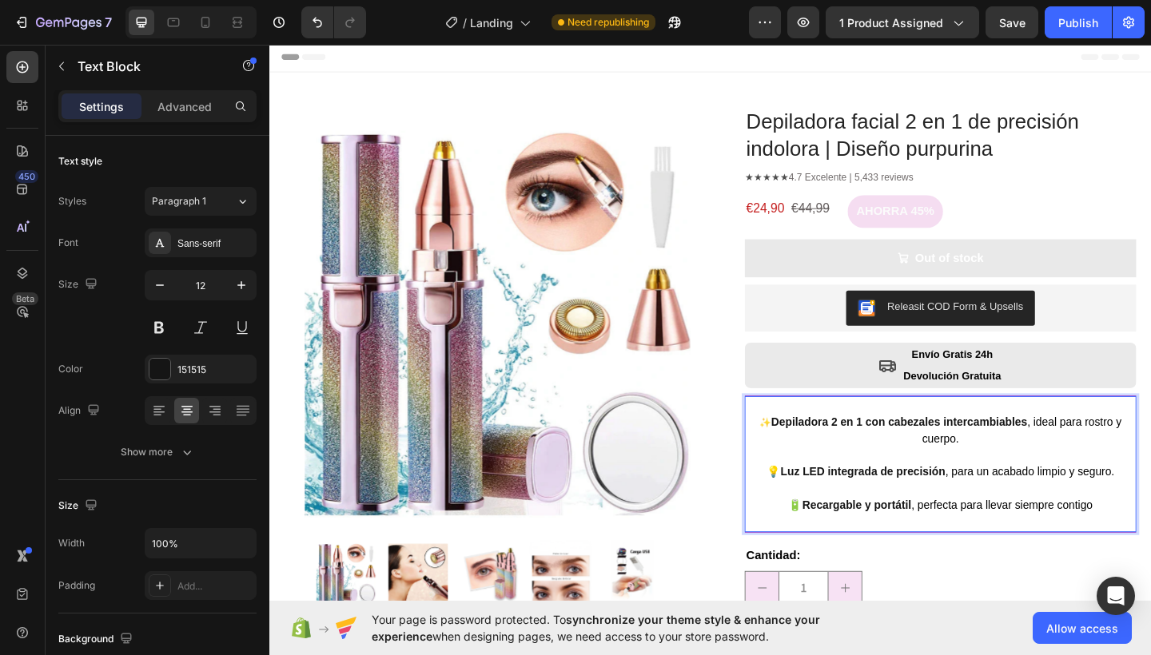
drag, startPoint x: 809, startPoint y: 447, endPoint x: 1159, endPoint y: 539, distance: 361.8
click at [1150, 539] on div "✨ Depiladora 2 en 1 con cabezales intercambiables , ideal para rostro y cuerpo.…" at bounding box center [999, 501] width 426 height 148
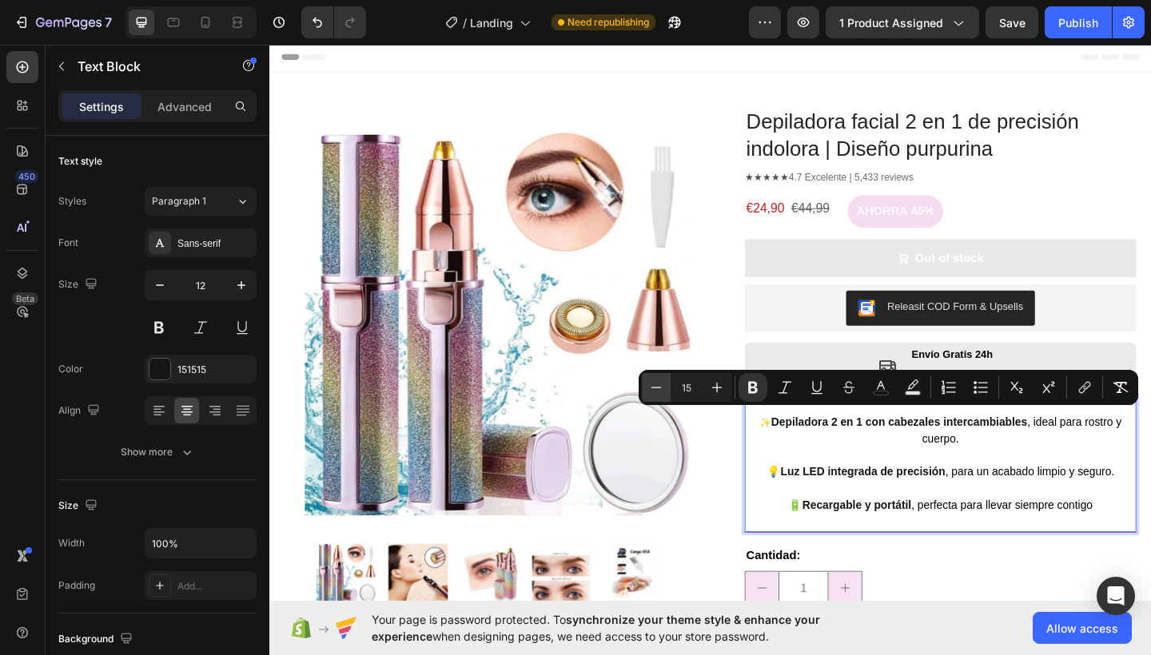
click at [657, 387] on icon "Editor contextual toolbar" at bounding box center [656, 388] width 16 height 16
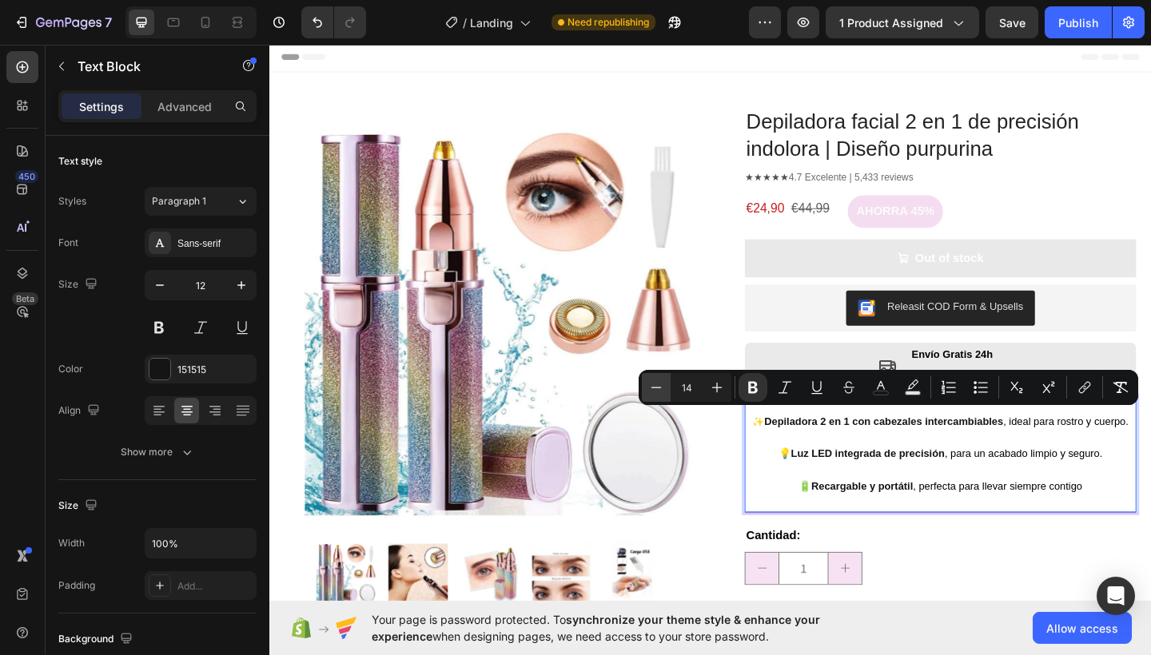
click at [657, 387] on icon "Editor contextual toolbar" at bounding box center [656, 388] width 16 height 16
click at [715, 394] on icon "Editor contextual toolbar" at bounding box center [717, 388] width 16 height 16
type input "14"
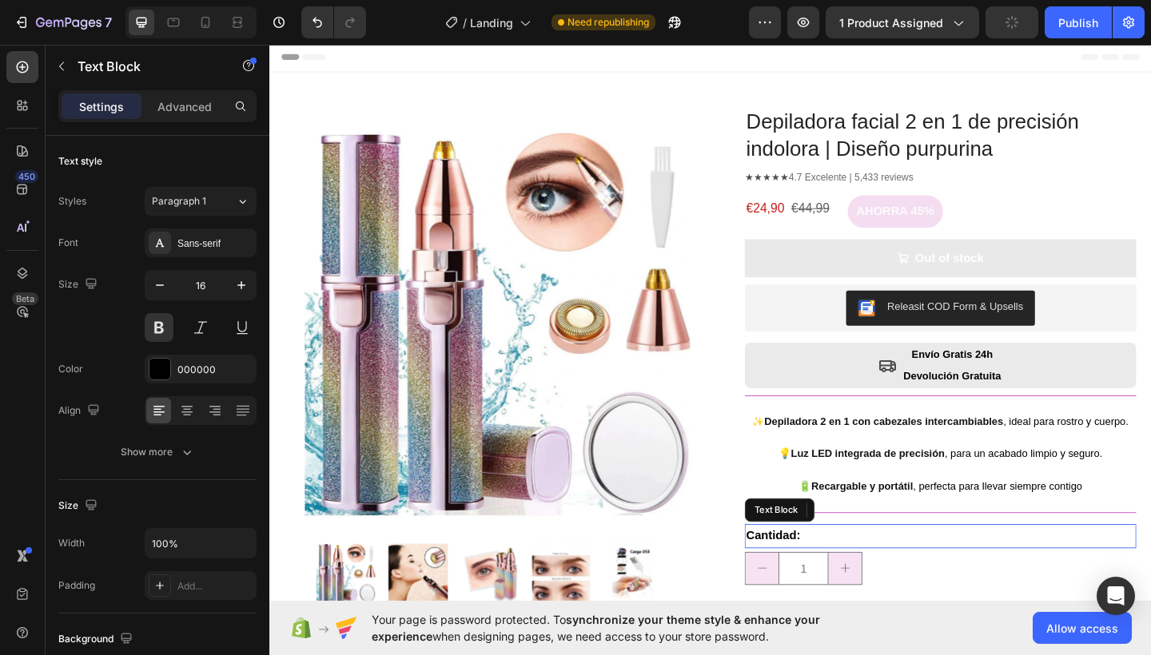
click at [1043, 582] on p "Cantidad:" at bounding box center [999, 579] width 423 height 23
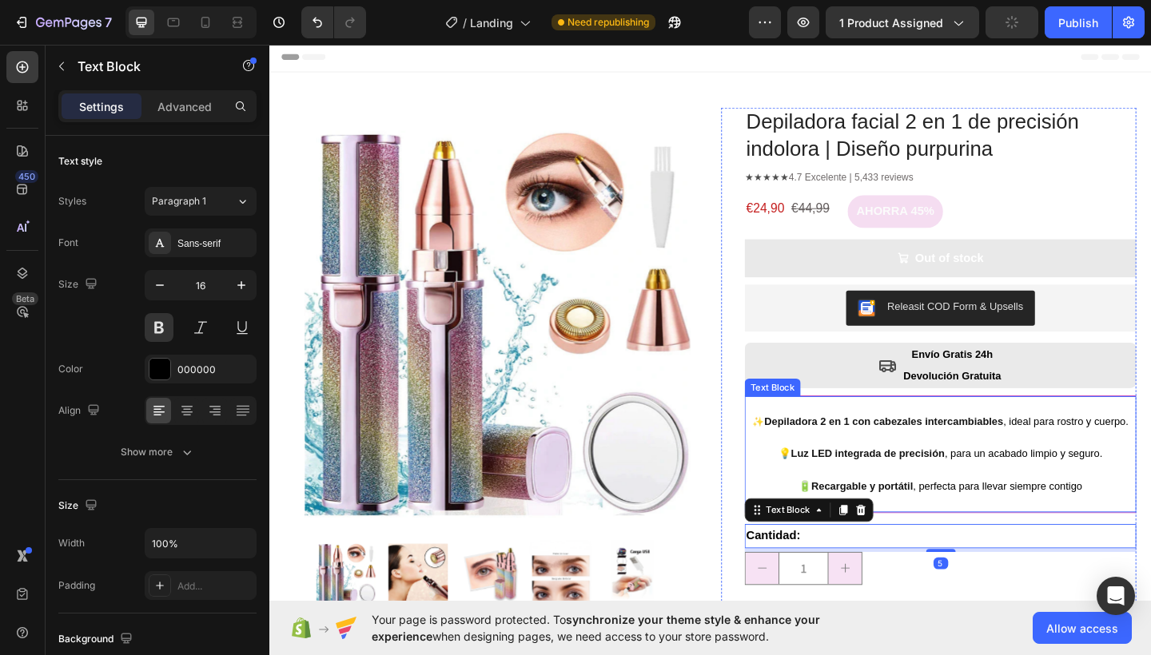
click at [1018, 503] on p "🔋 Recargable y portátil , perfecta para llevar siempre contigo" at bounding box center [999, 516] width 423 height 35
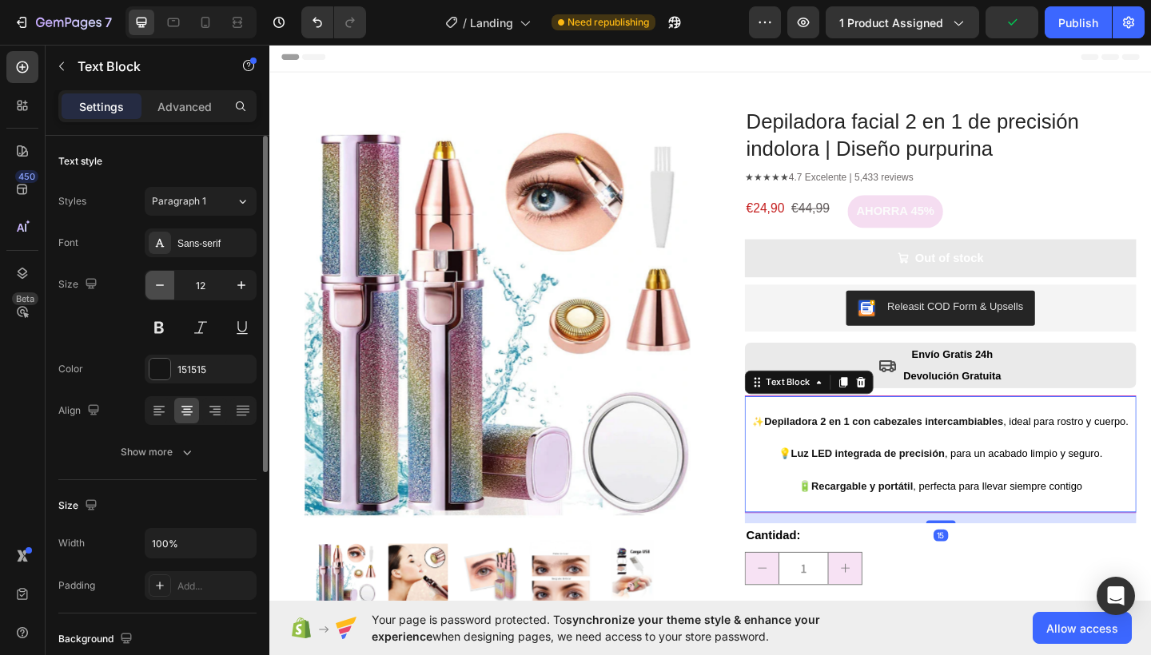
click at [158, 280] on icon "button" at bounding box center [160, 285] width 16 height 16
type input "11"
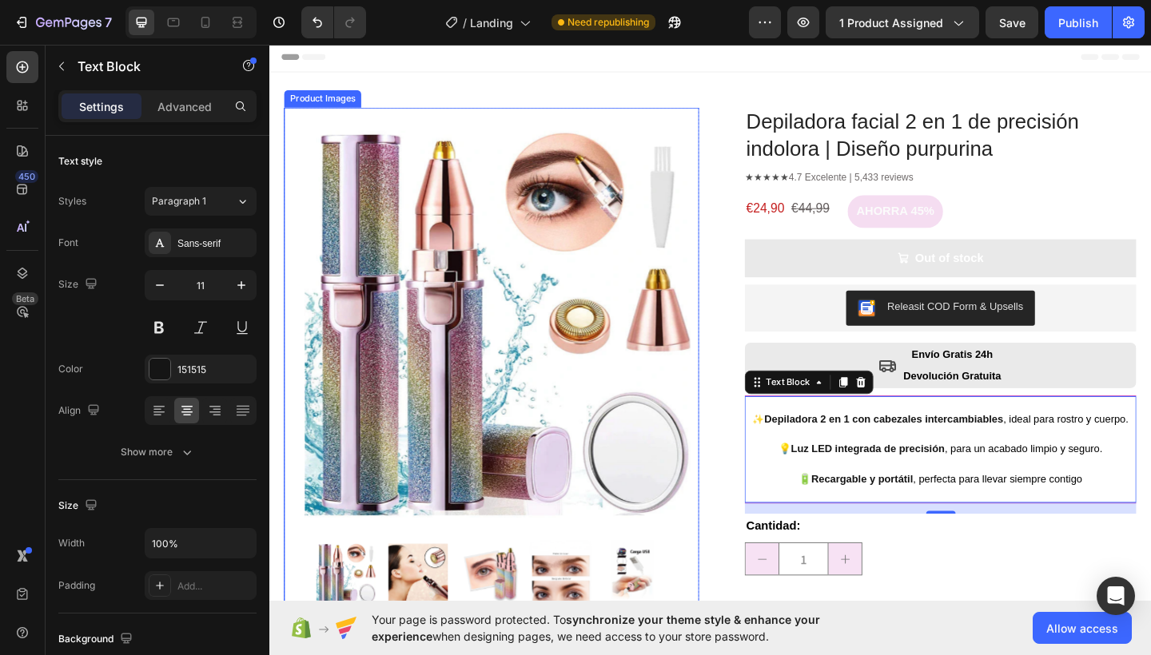
click at [761, 439] on div "Depiladora facial 2 en 1 de precisión indolora | Diseño purpurina Product Title…" at bounding box center [986, 456] width 451 height 687
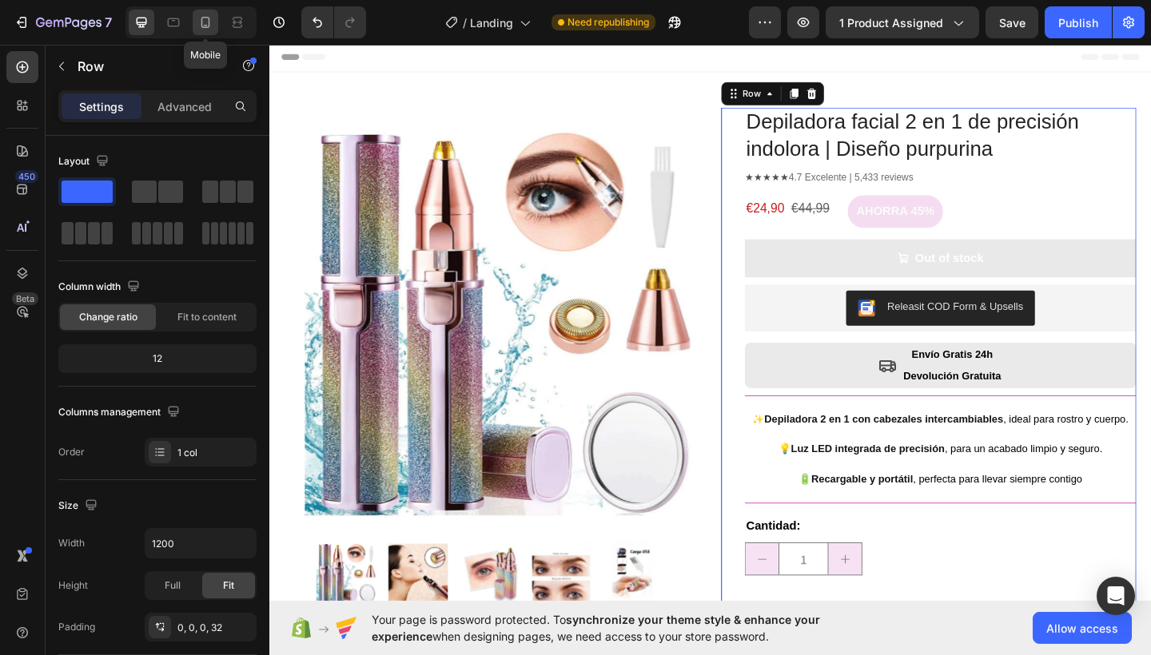
click at [207, 20] on icon at bounding box center [205, 22] width 16 height 16
type input "100%"
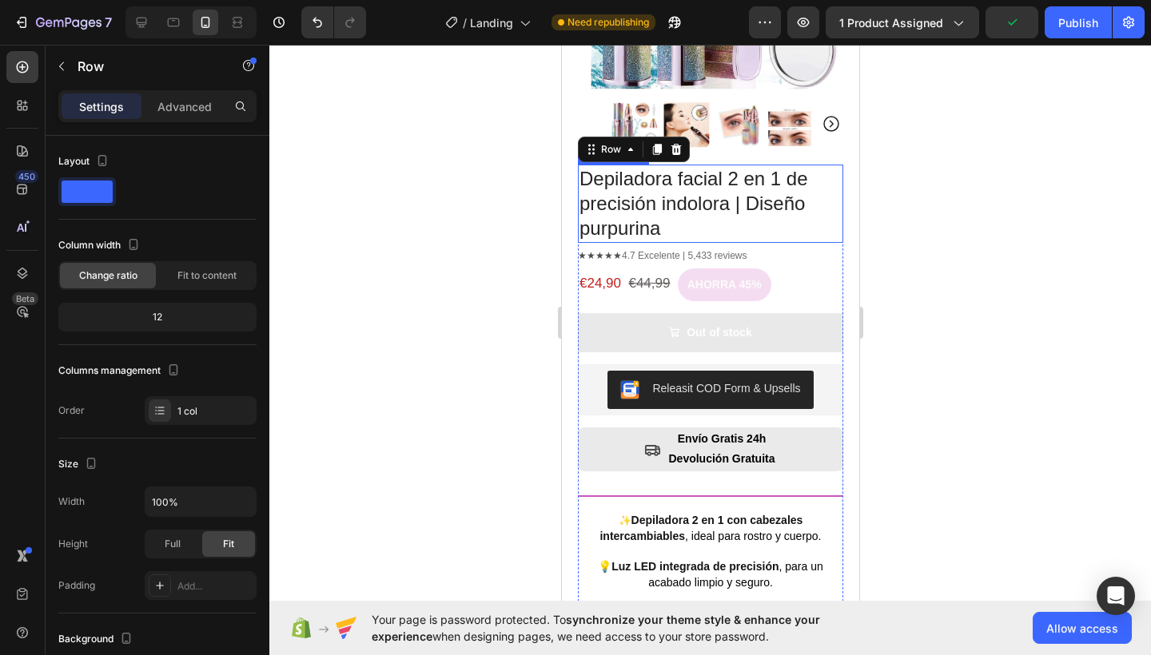
scroll to position [380, 0]
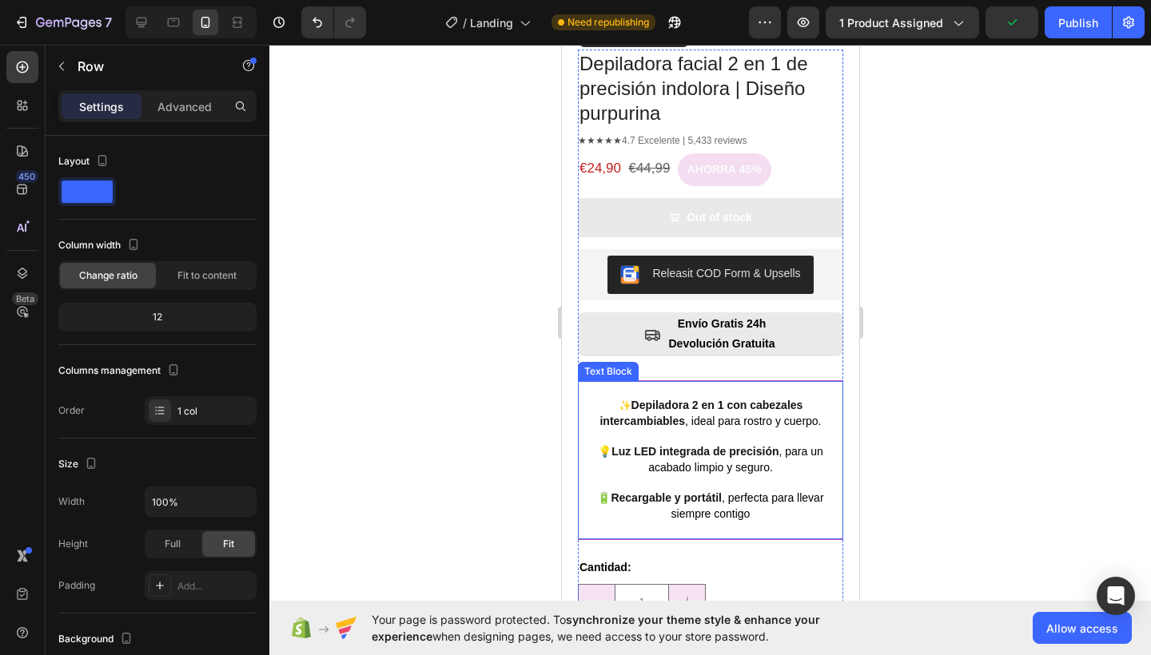
click at [755, 415] on span ", ideal para rostro y cuerpo." at bounding box center [752, 421] width 136 height 13
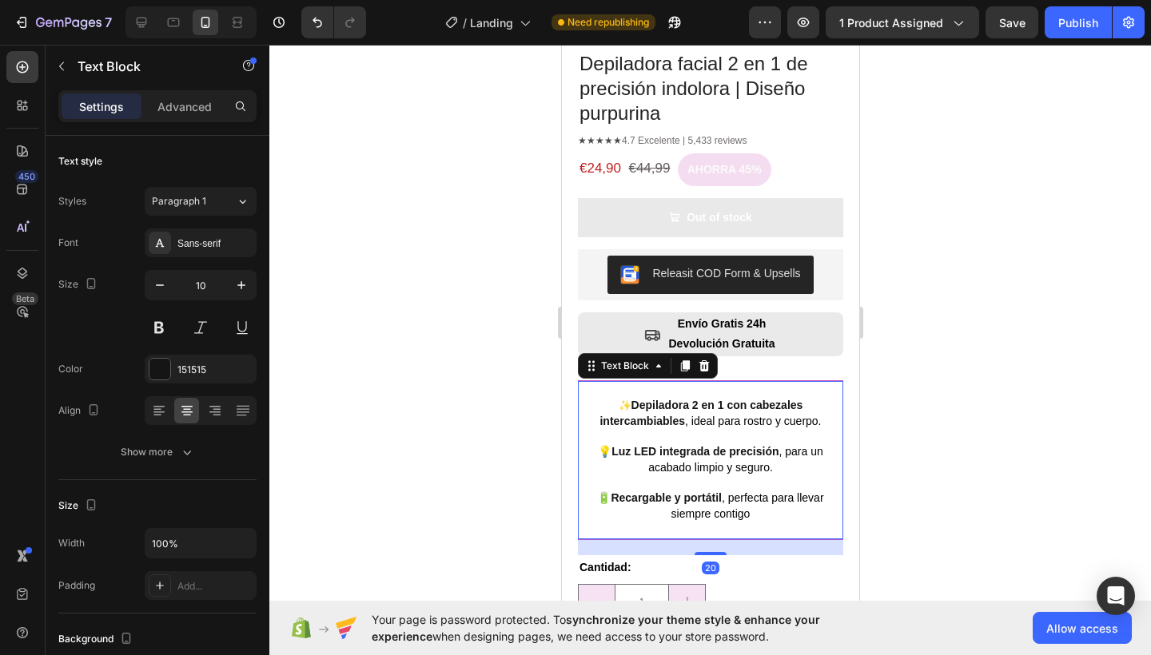
click at [733, 415] on span ", ideal para rostro y cuerpo." at bounding box center [752, 421] width 136 height 13
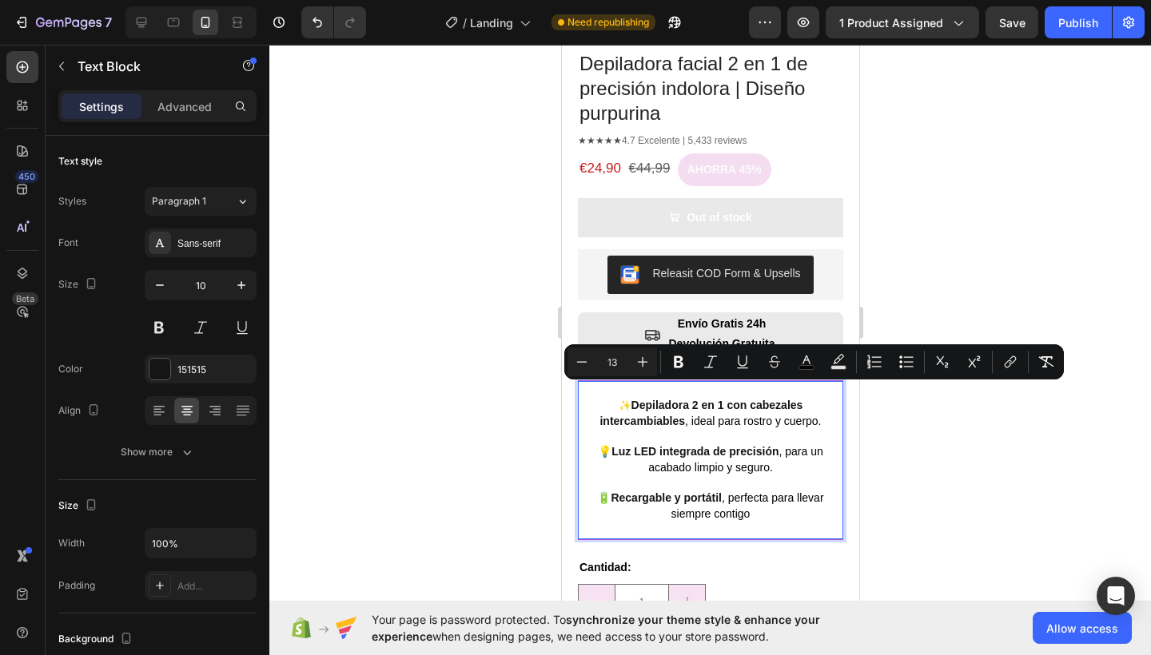
type input "14"
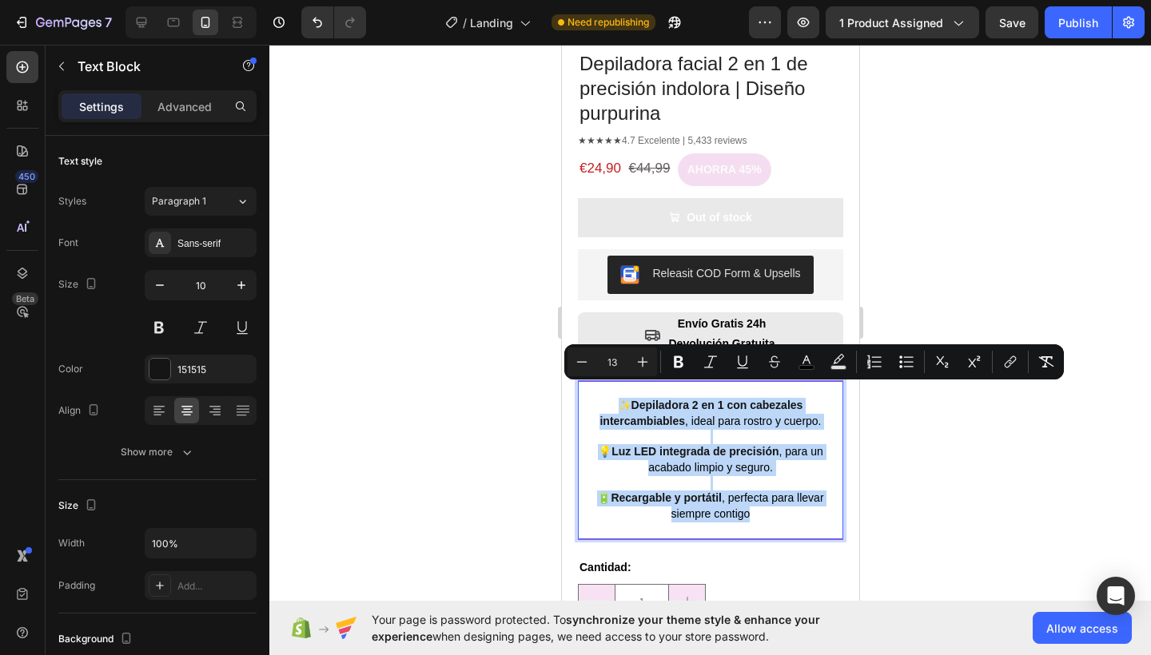
drag, startPoint x: 745, startPoint y: 503, endPoint x: 596, endPoint y: 386, distance: 189.6
click at [596, 386] on div "✨ Depiladora 2 en 1 con cabezales intercambiables , ideal para rostro y cuerpo.…" at bounding box center [709, 460] width 265 height 158
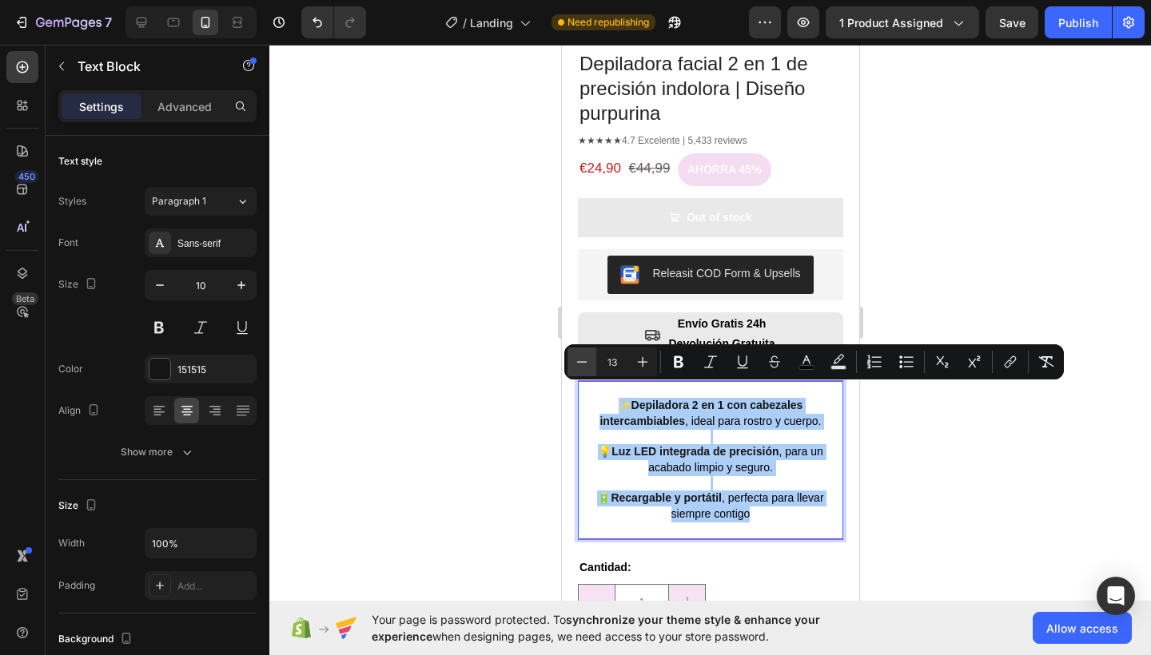
click at [571, 358] on button "Minus" at bounding box center [581, 362] width 29 height 29
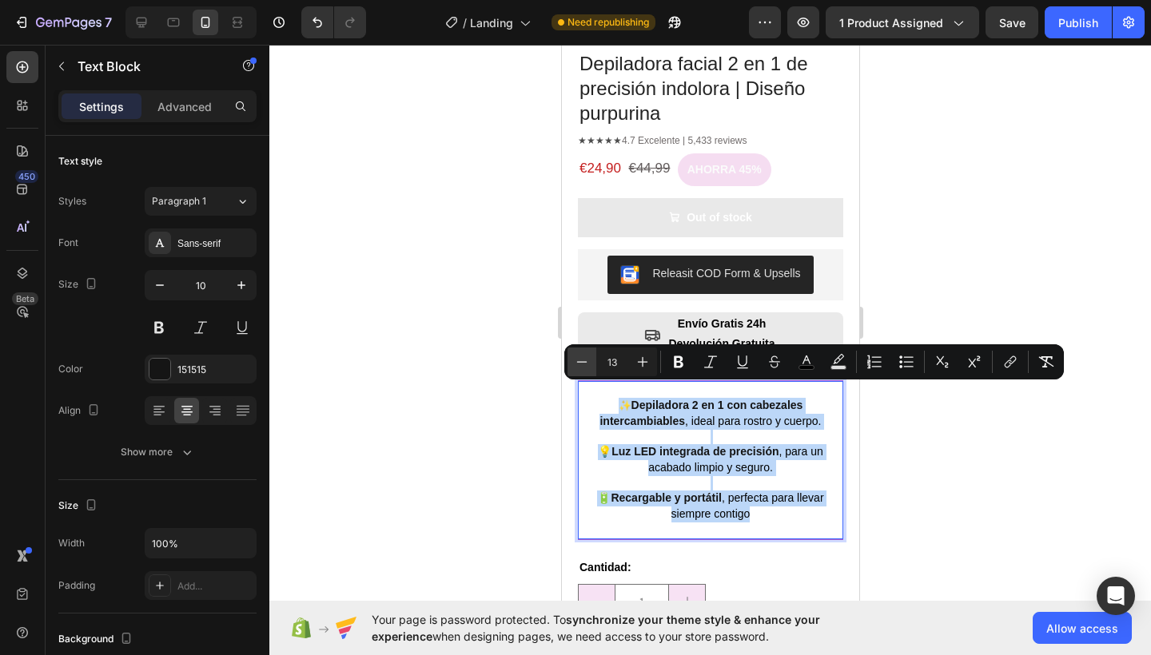
type input "12"
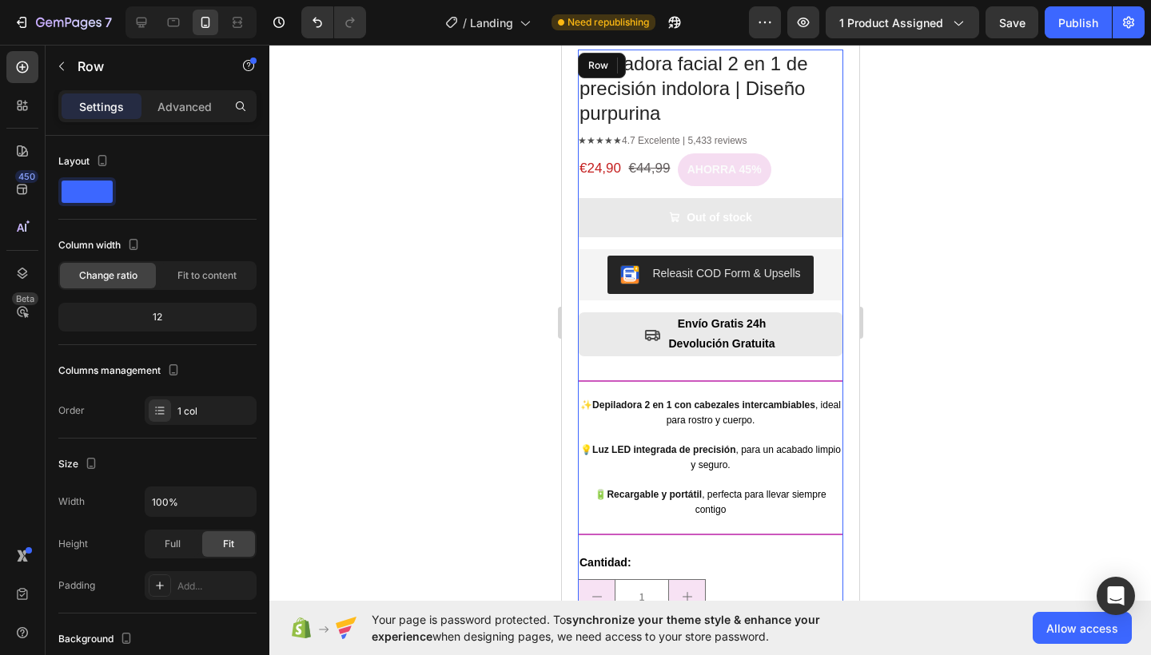
click at [768, 527] on div "Depiladora facial 2 en 1 de precisión indolora | Diseño purpurina Product Title…" at bounding box center [709, 445] width 265 height 791
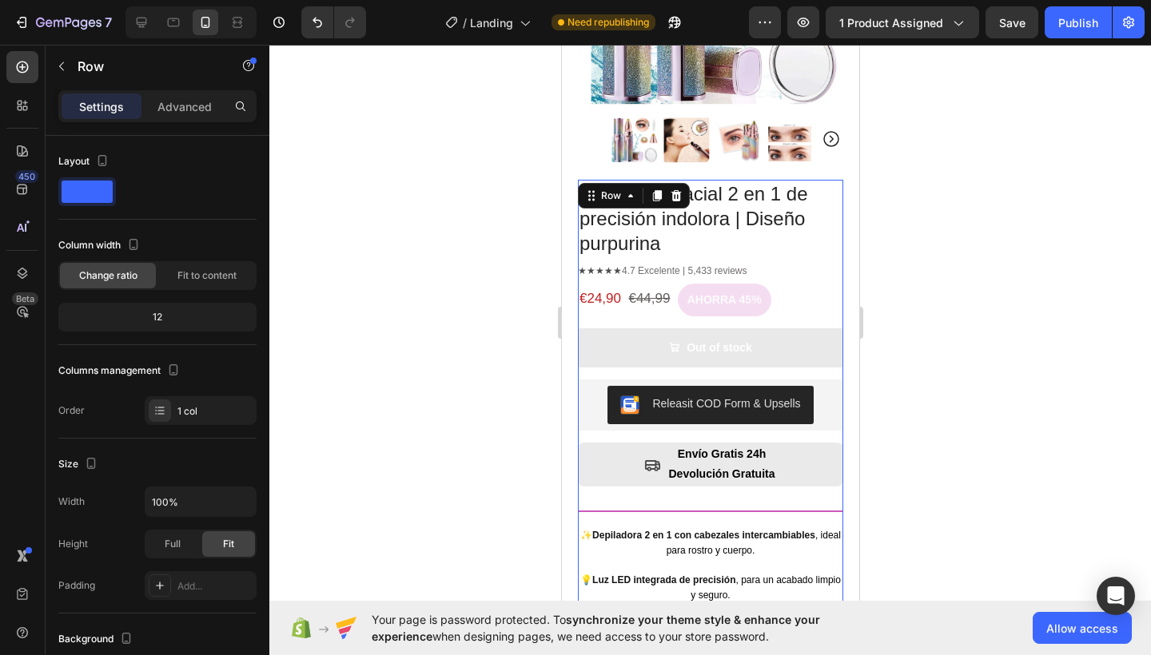
scroll to position [361, 0]
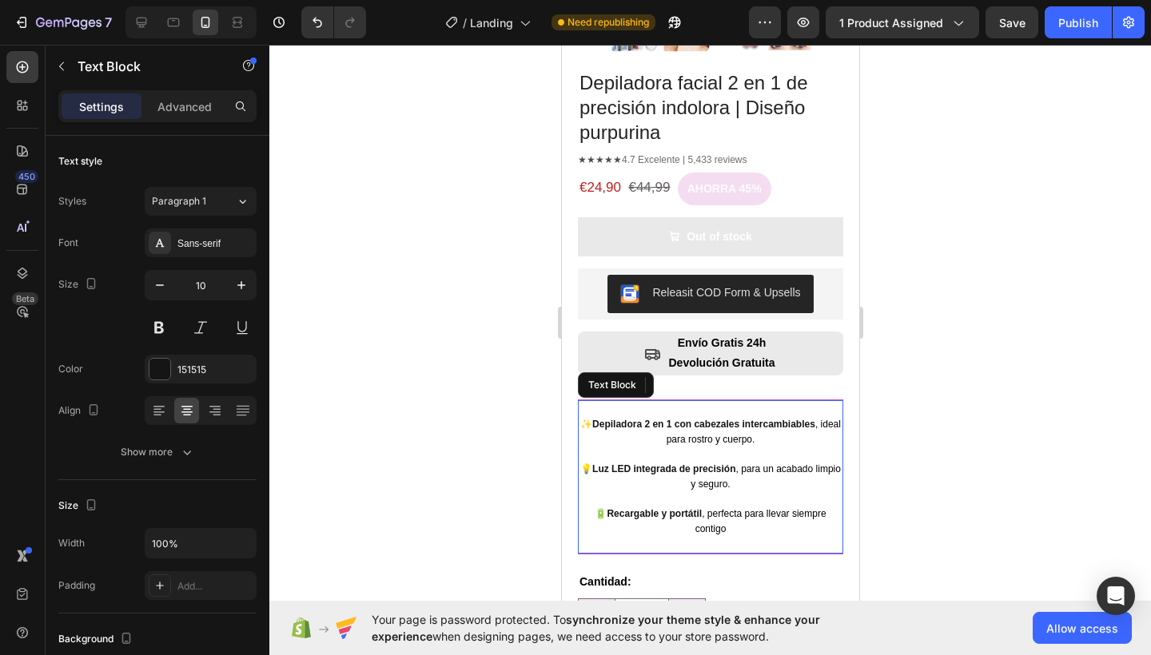
click at [591, 419] on span "✨" at bounding box center [585, 424] width 12 height 11
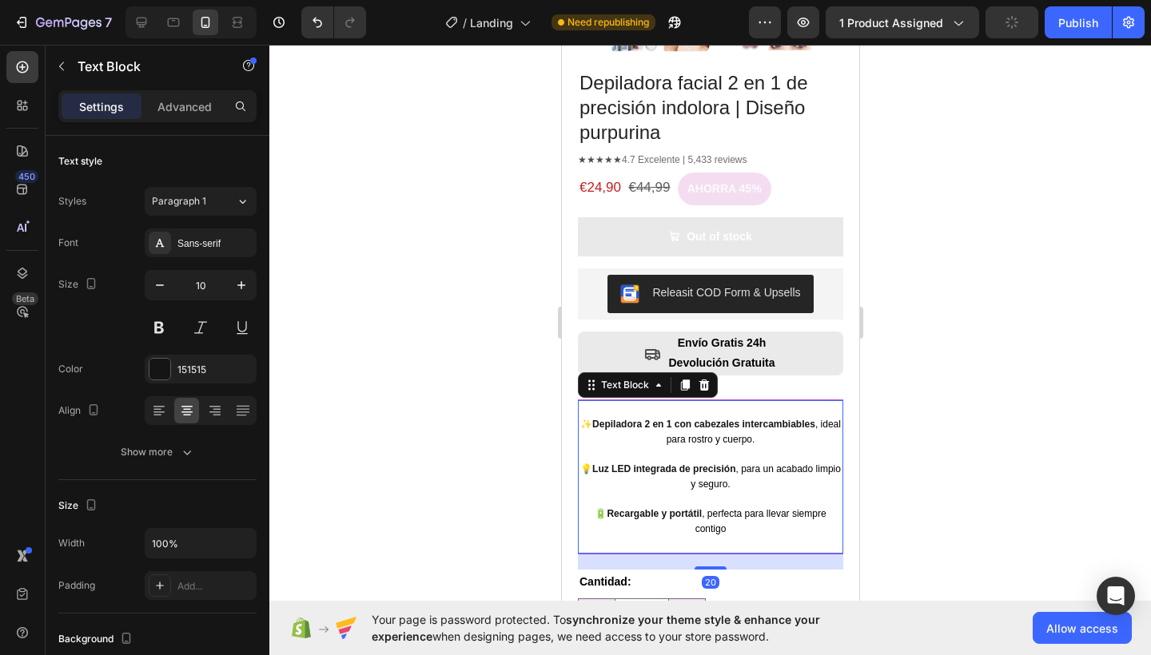
click at [629, 419] on strong "Depiladora 2 en 1 con cabezales intercambiables" at bounding box center [702, 424] width 223 height 11
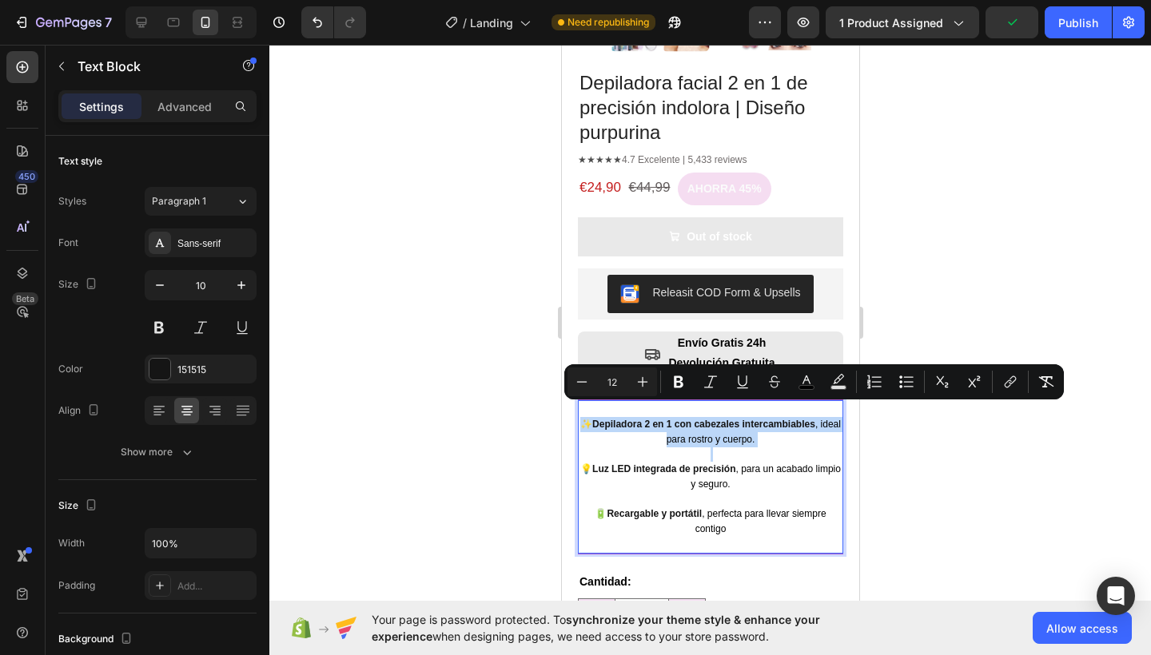
drag, startPoint x: 586, startPoint y: 410, endPoint x: 614, endPoint y: 419, distance: 29.6
click at [614, 419] on p "✨ Depiladora 2 en 1 con cabezales intercambiables , ideal para rostro y cuerpo." at bounding box center [709, 432] width 262 height 30
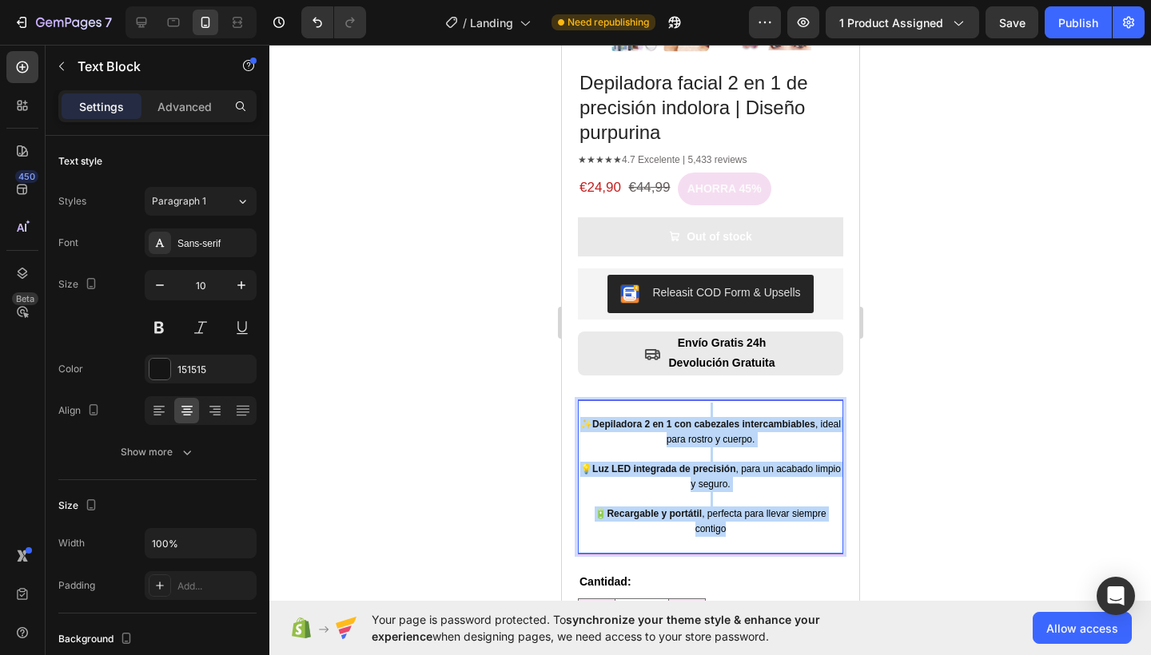
drag, startPoint x: 726, startPoint y: 514, endPoint x: 598, endPoint y: 399, distance: 171.5
click at [598, 400] on div "✨ Depiladora 2 en 1 con cabezales intercambiables , ideal para rostro y cuerpo.…" at bounding box center [709, 476] width 265 height 153
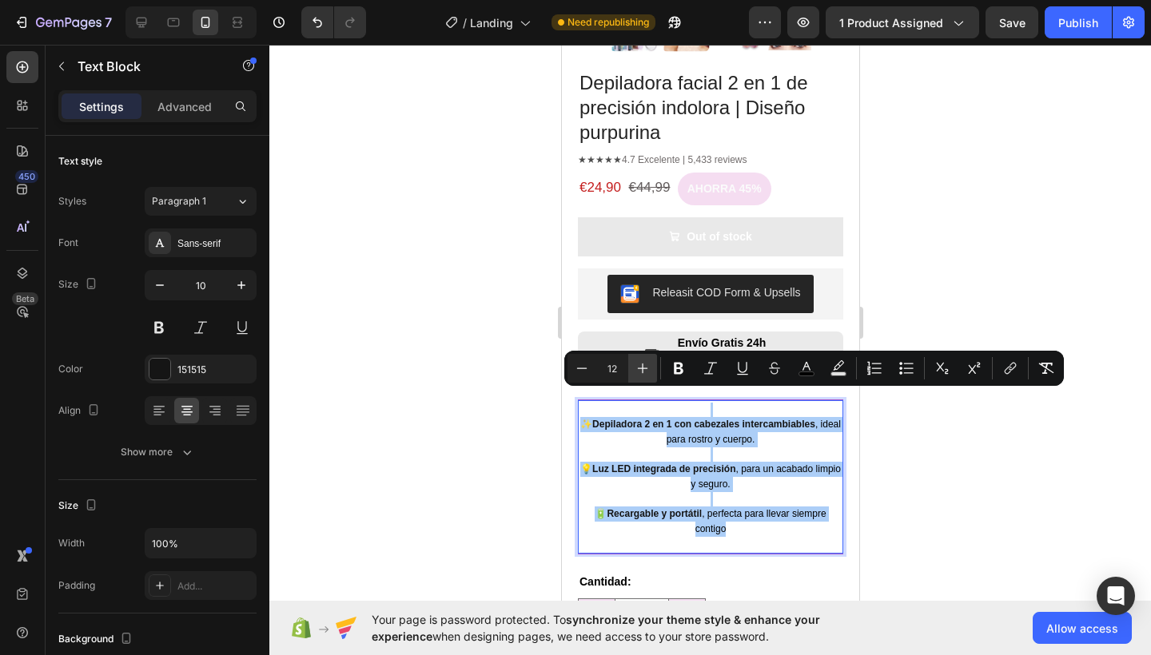
click at [647, 369] on icon "Editor contextual toolbar" at bounding box center [642, 368] width 16 height 16
type input "13"
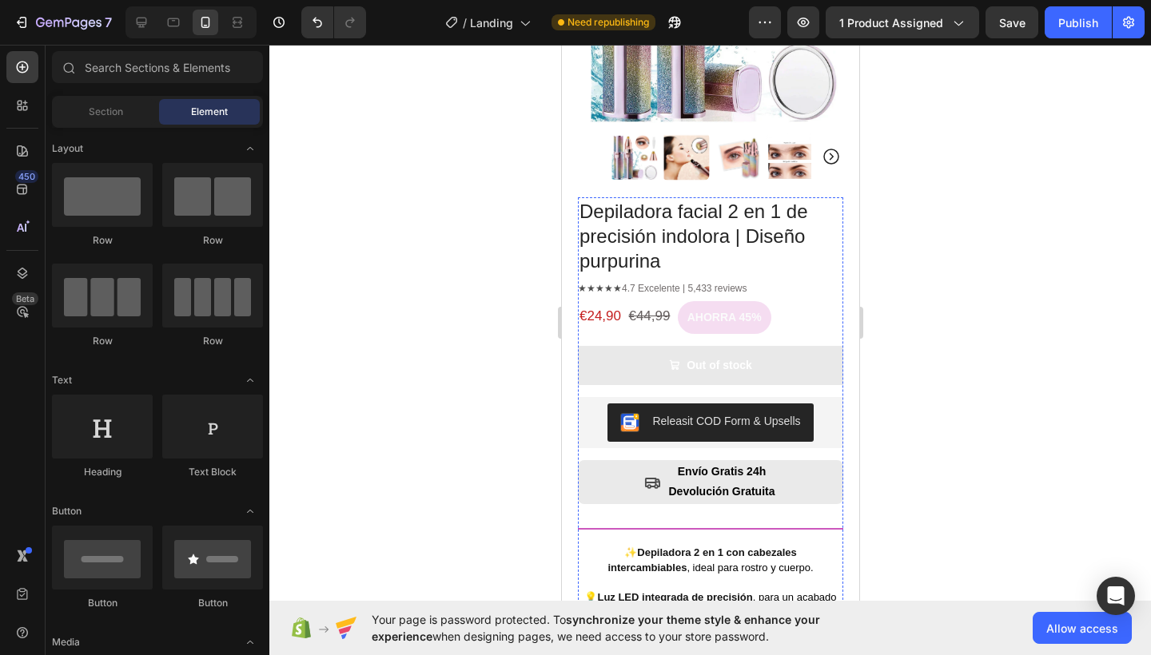
scroll to position [86, 0]
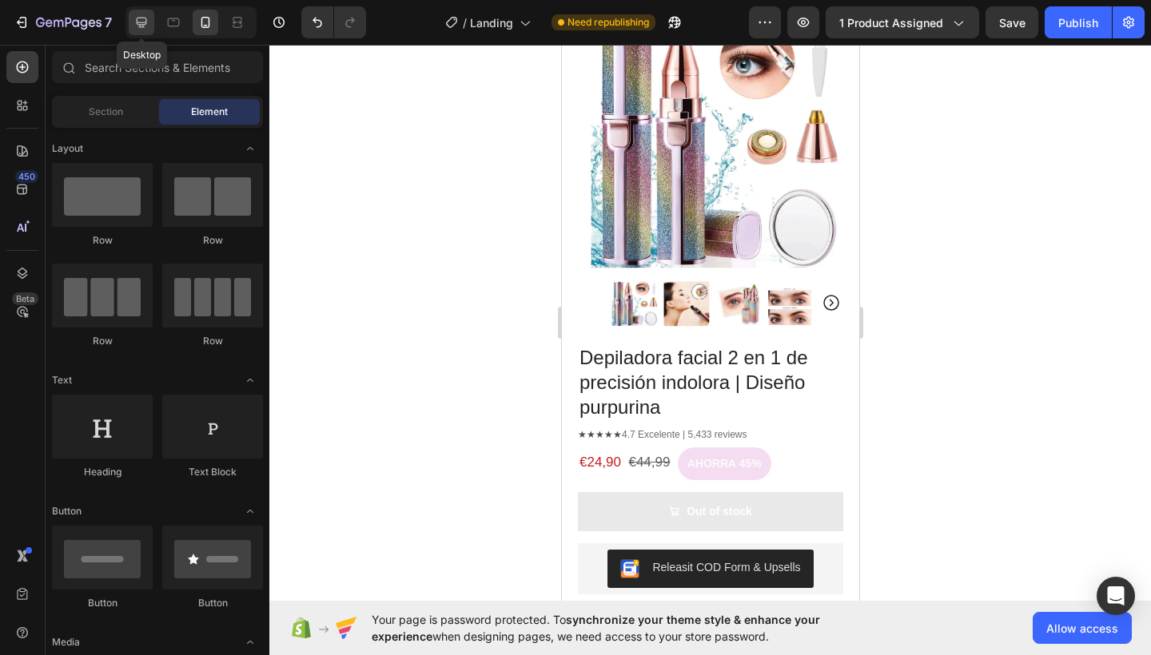
click at [136, 22] on icon at bounding box center [141, 22] width 16 height 16
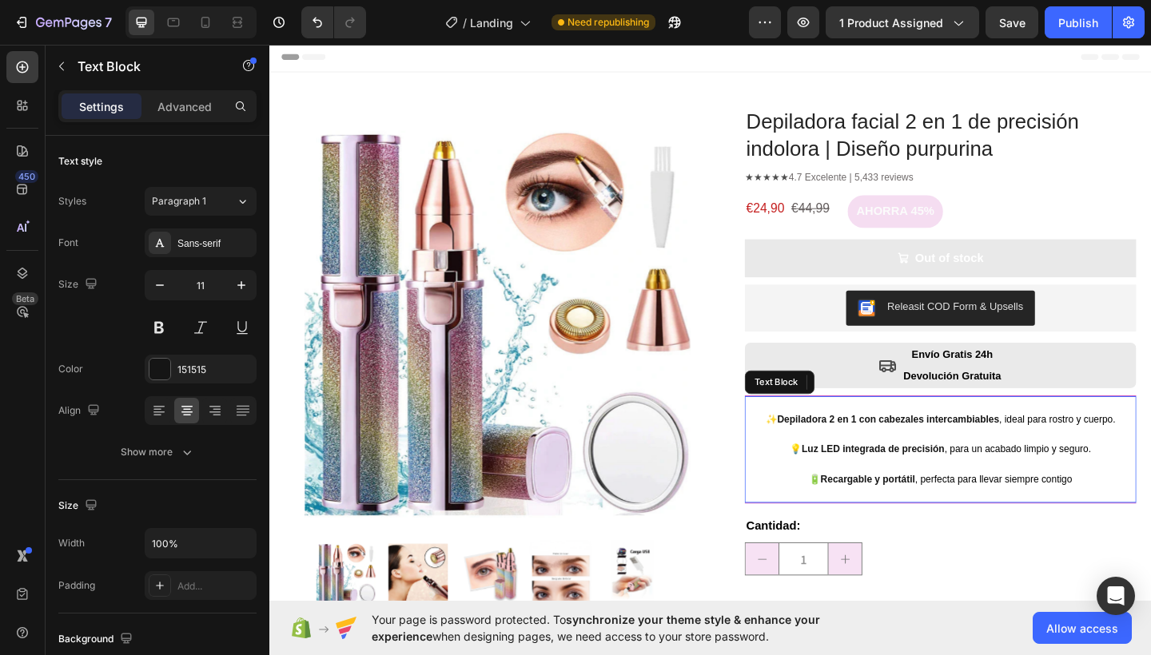
click at [937, 479] on strong "Luz LED integrada de precisión" at bounding box center [926, 485] width 155 height 12
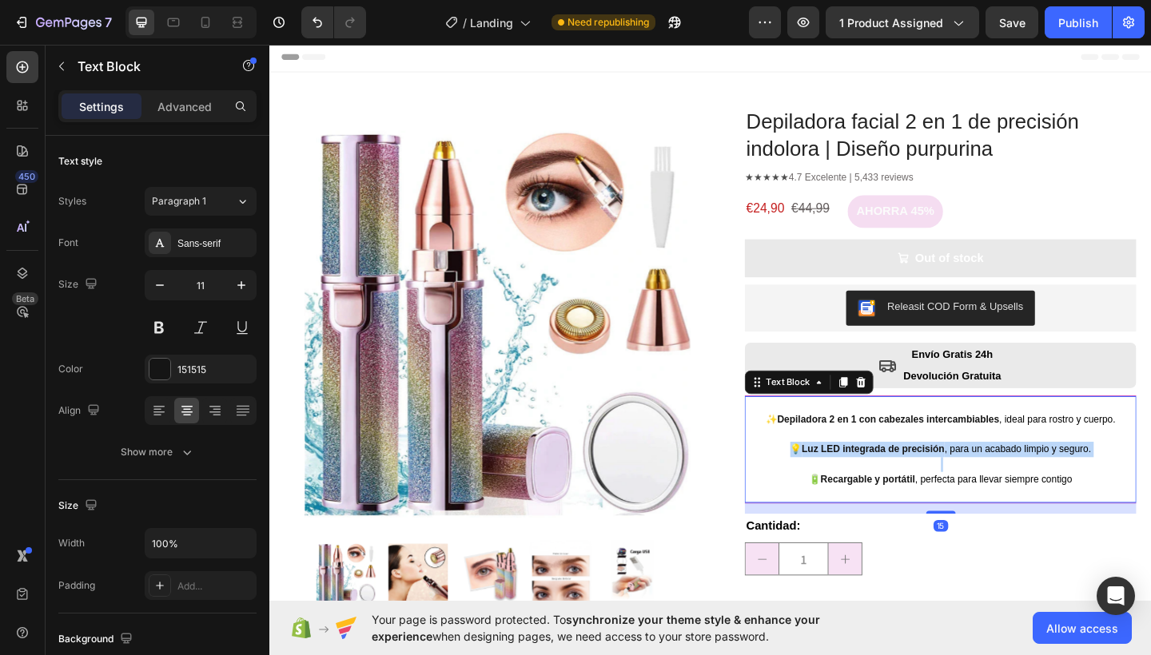
click at [937, 479] on strong "Luz LED integrada de precisión" at bounding box center [926, 485] width 155 height 12
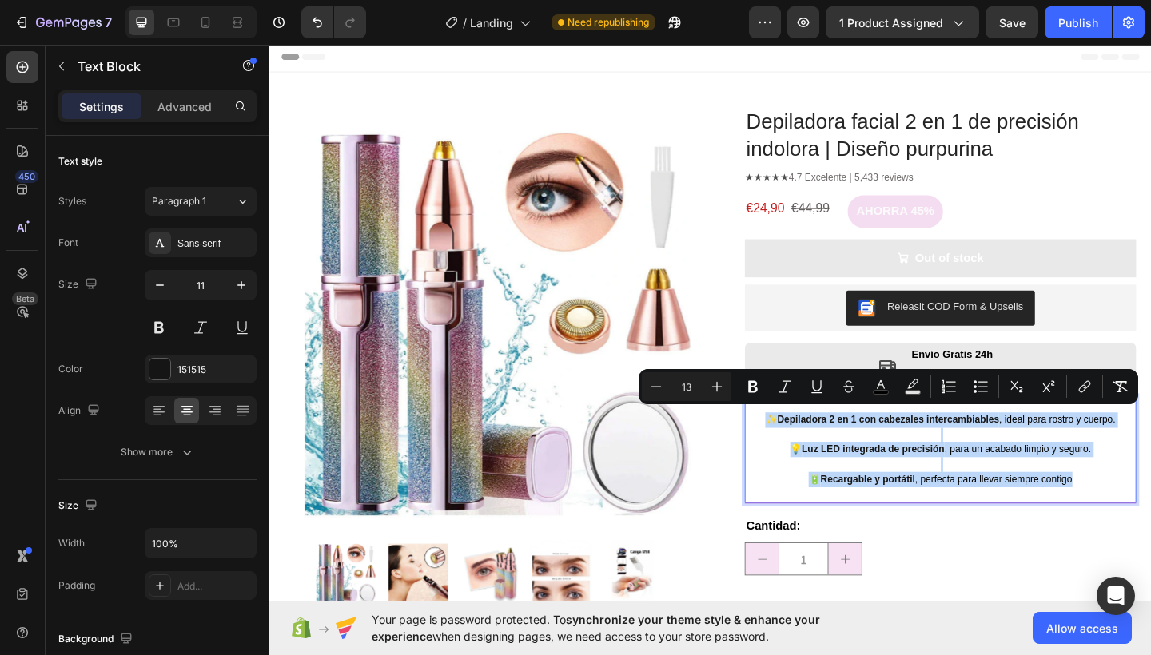
drag, startPoint x: 1133, startPoint y: 512, endPoint x: 805, endPoint y: 449, distance: 334.4
click at [805, 449] on div "✨ Depiladora 2 en 1 con cabezales intercambiables , ideal para rostro y cuerpo.…" at bounding box center [999, 485] width 426 height 117
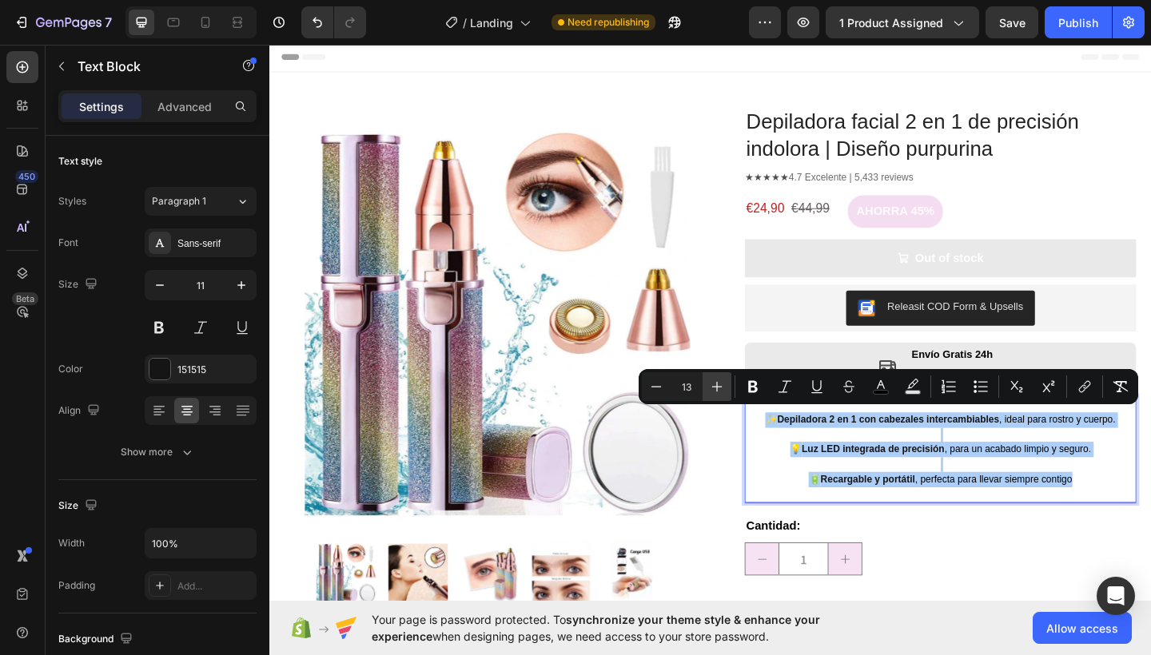
click at [723, 392] on icon "Editor contextual toolbar" at bounding box center [717, 387] width 16 height 16
type input "14"
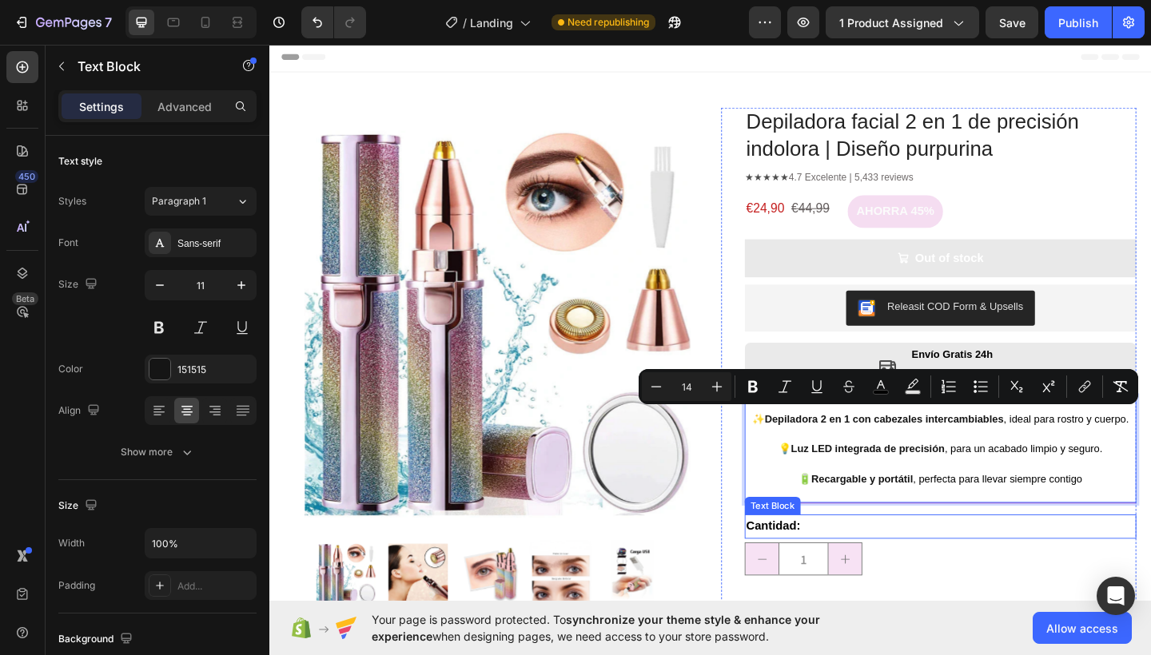
click at [992, 571] on p "Cantidad:" at bounding box center [999, 569] width 423 height 23
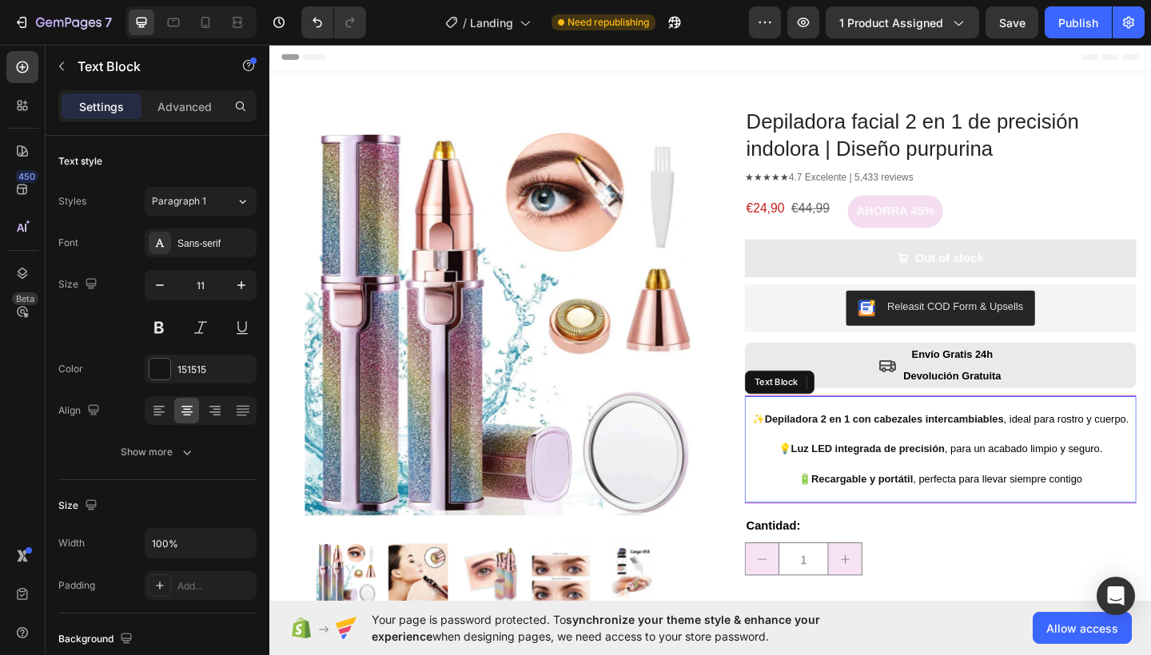
click at [794, 448] on span "✨" at bounding box center [801, 452] width 14 height 13
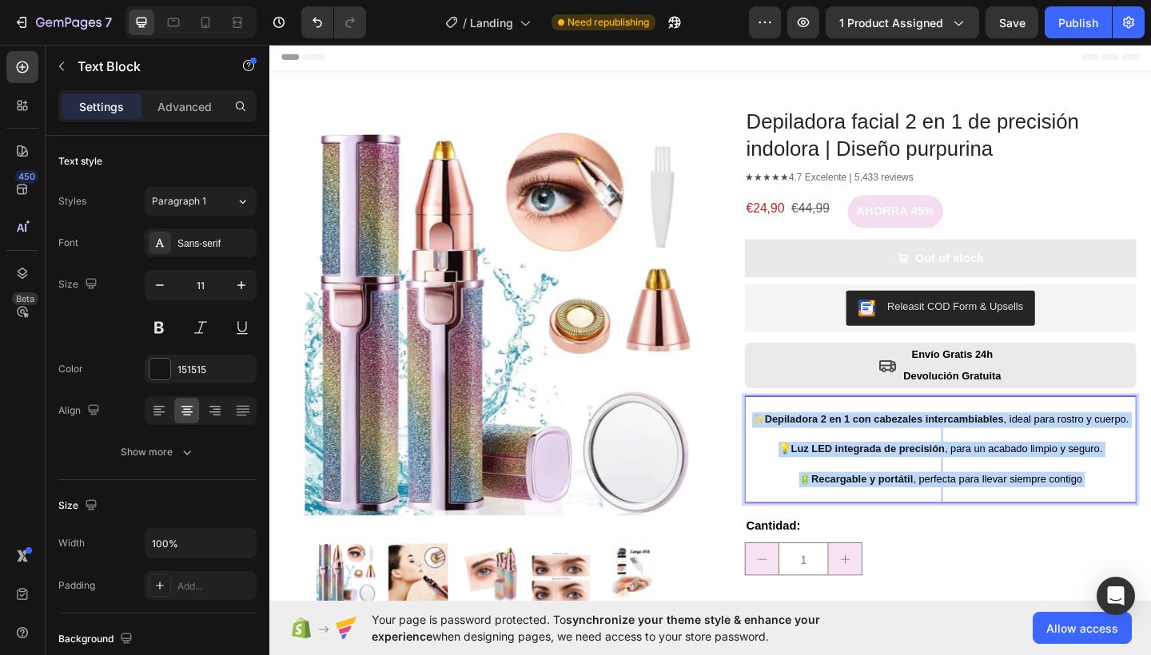
drag, startPoint x: 784, startPoint y: 447, endPoint x: 1146, endPoint y: 522, distance: 369.7
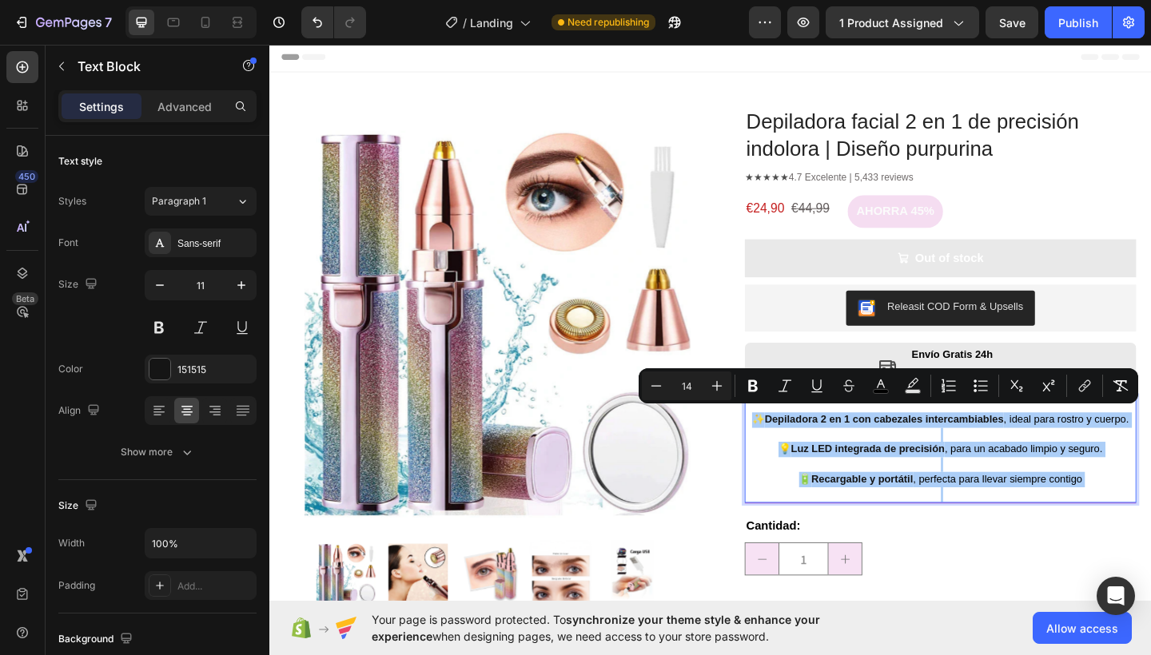
click at [690, 383] on input "14" at bounding box center [686, 385] width 32 height 19
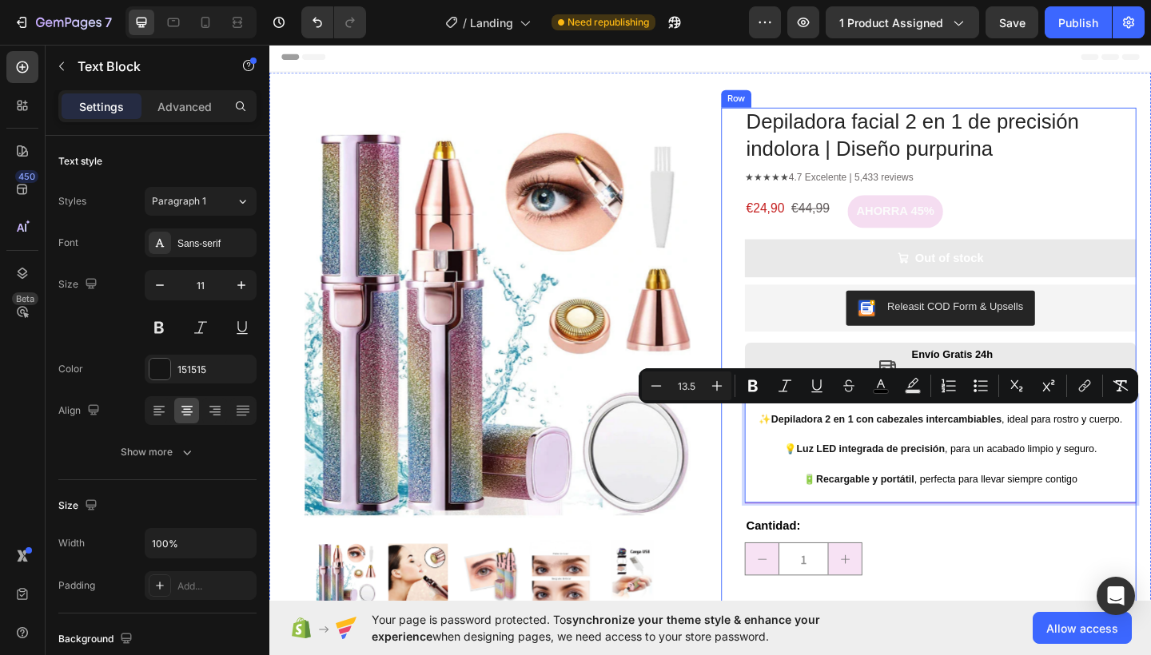
type input "13"
click at [992, 543] on div "Depiladora facial 2 en 1 de precisión indolora | Diseño purpurina Product Title…" at bounding box center [999, 456] width 426 height 687
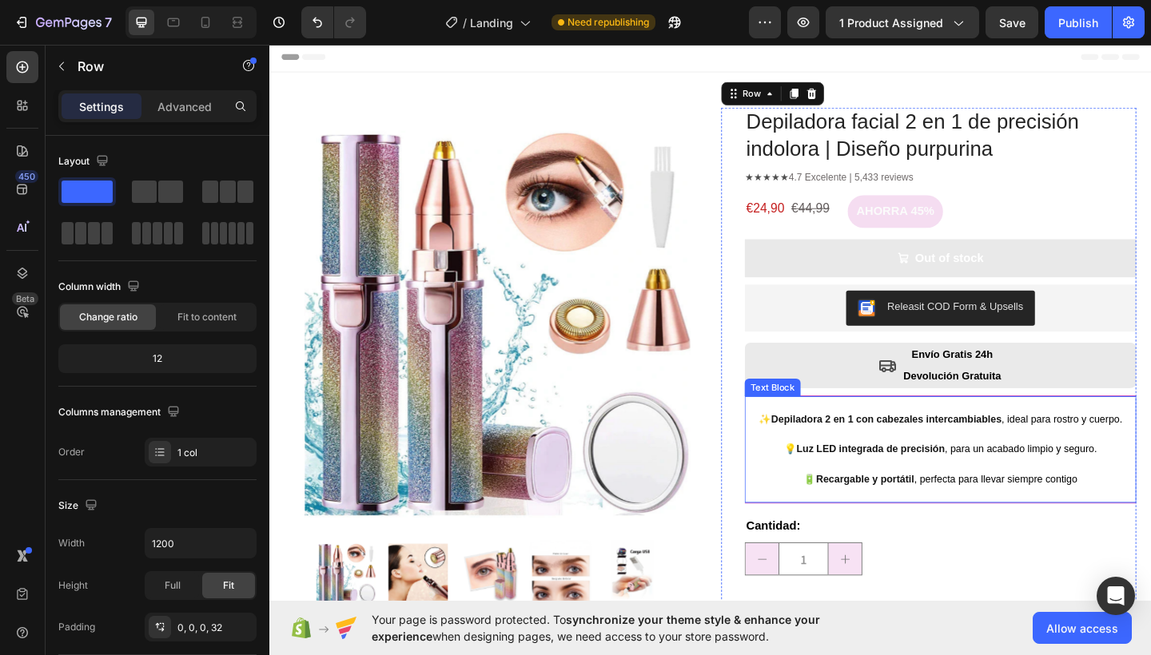
click at [900, 484] on strong "Luz LED integrada de precisión" at bounding box center [923, 485] width 161 height 12
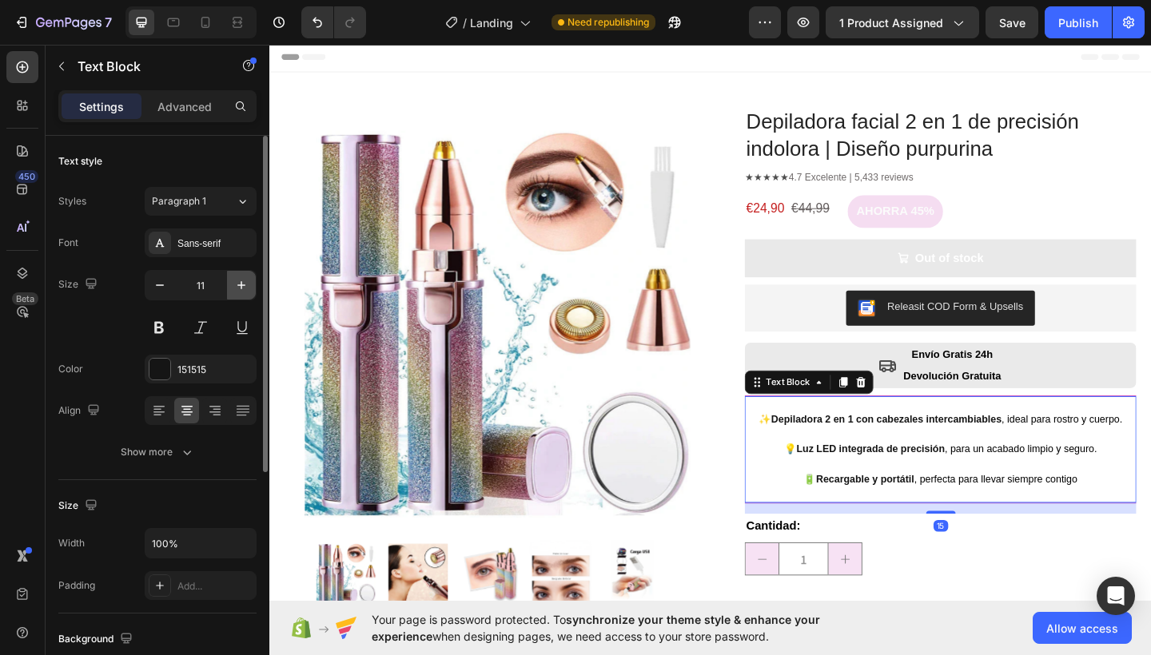
click at [240, 288] on icon "button" at bounding box center [241, 285] width 16 height 16
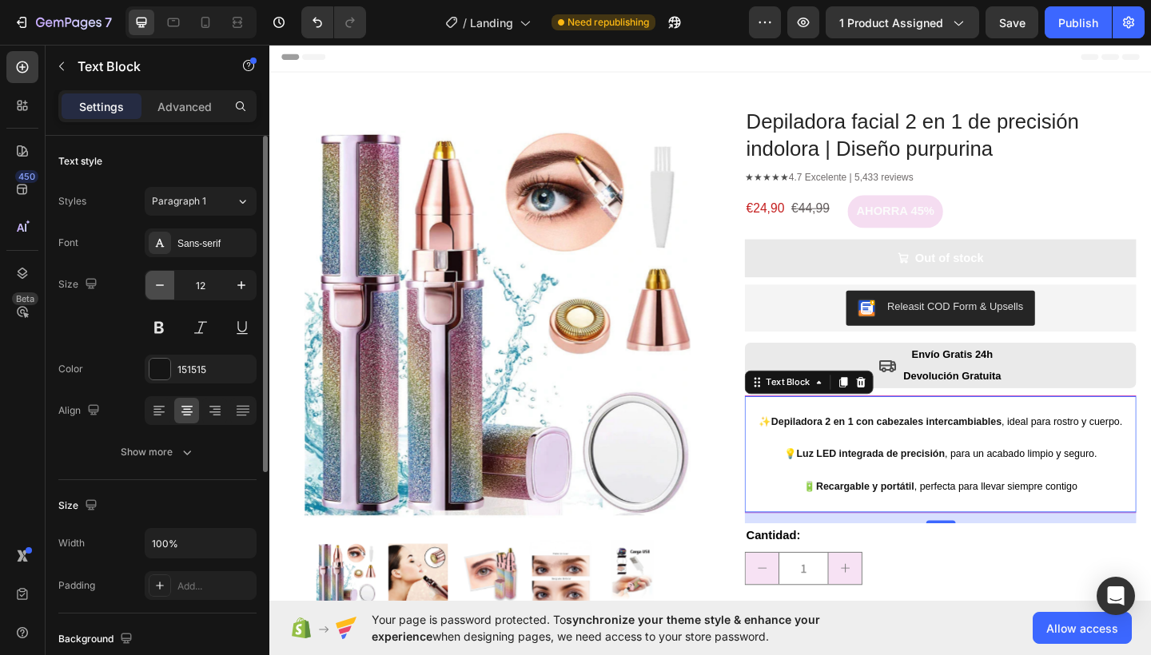
click at [152, 285] on icon "button" at bounding box center [160, 285] width 16 height 16
type input "11"
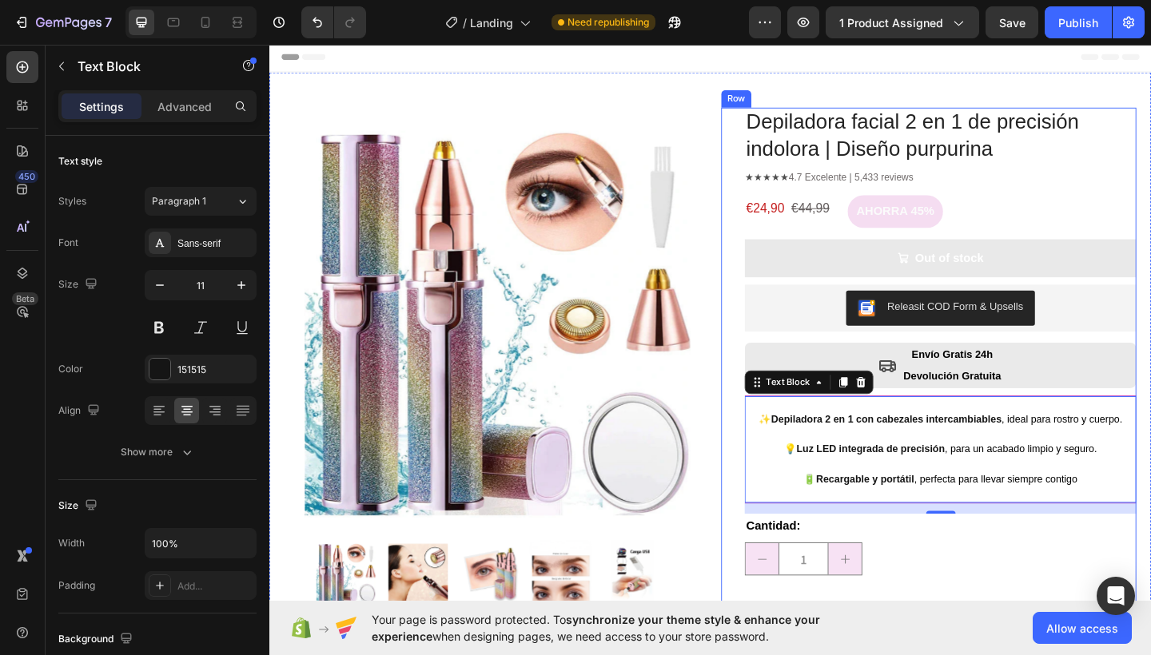
click at [761, 440] on div "Depiladora facial 2 en 1 de precisión indolora | Diseño purpurina Product Title…" at bounding box center [986, 456] width 451 height 687
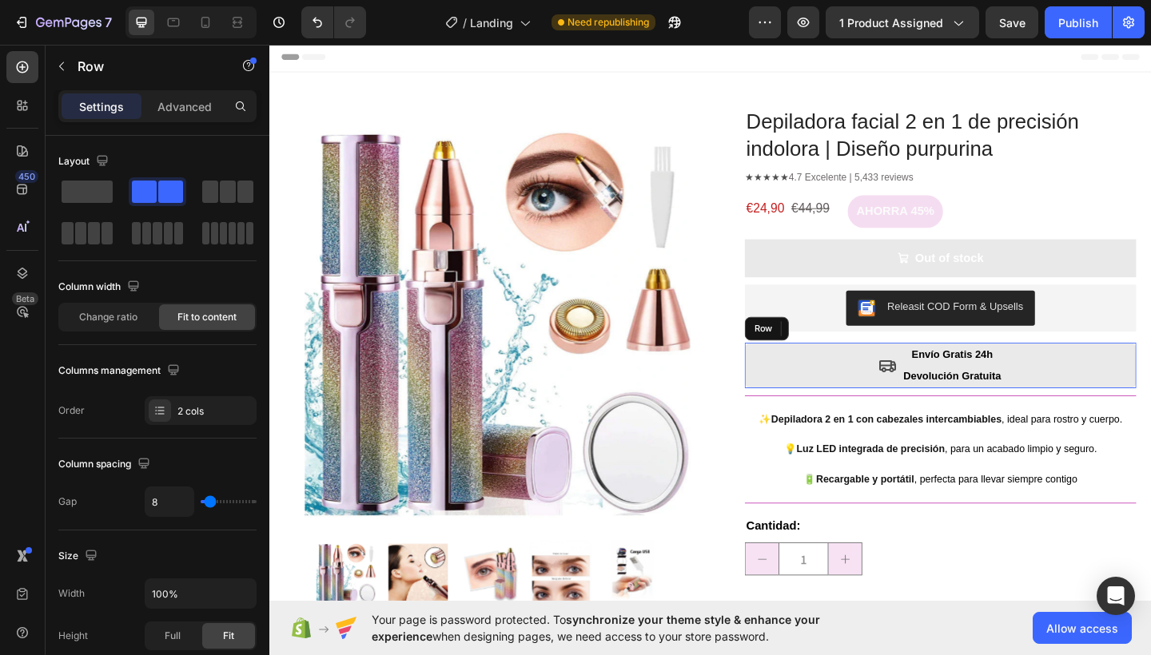
click at [825, 390] on div "Icon Envío Gratis 24h Devolución Gratuita Text Block Row" at bounding box center [999, 394] width 426 height 50
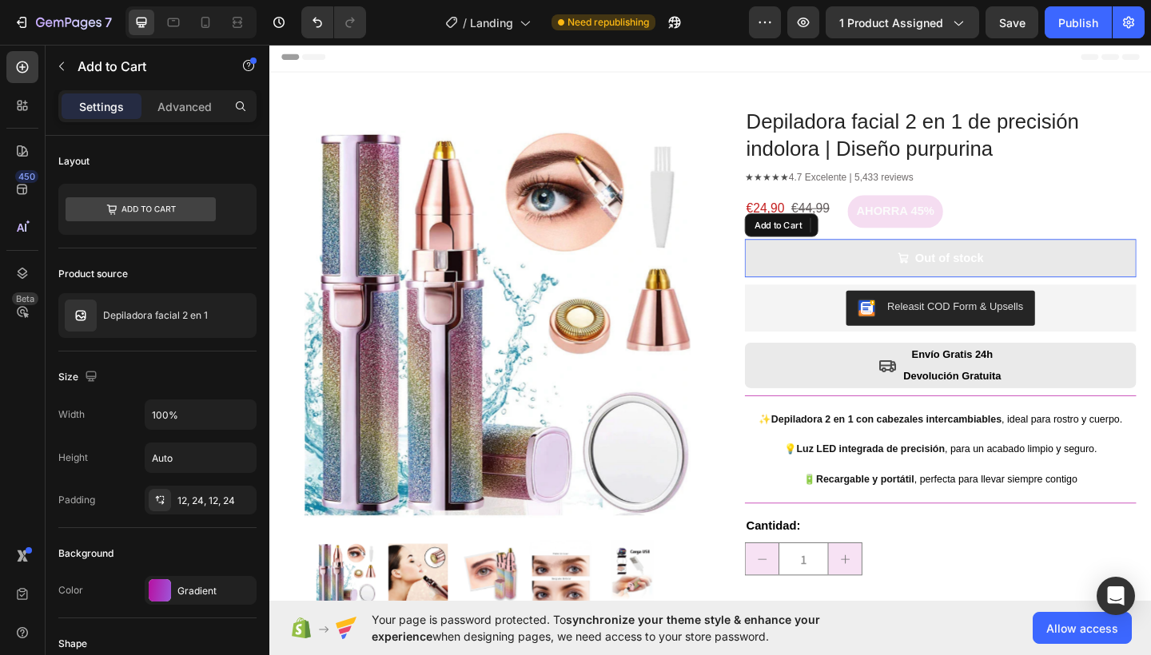
click at [832, 276] on button "Out of stock" at bounding box center [999, 277] width 426 height 42
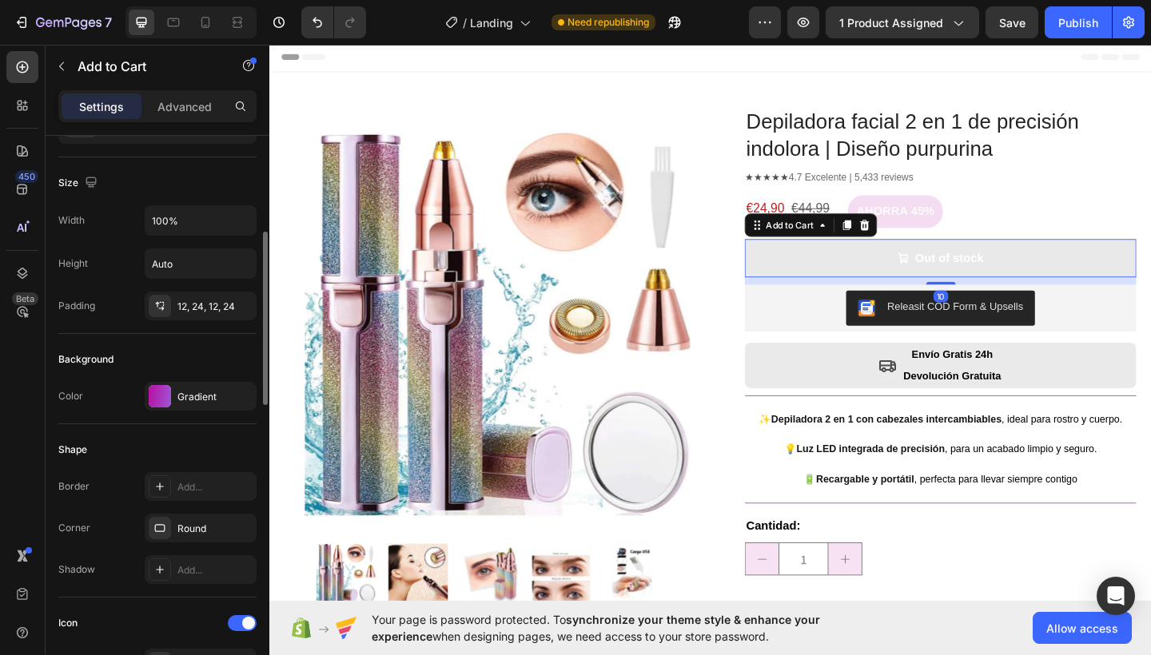
scroll to position [277, 0]
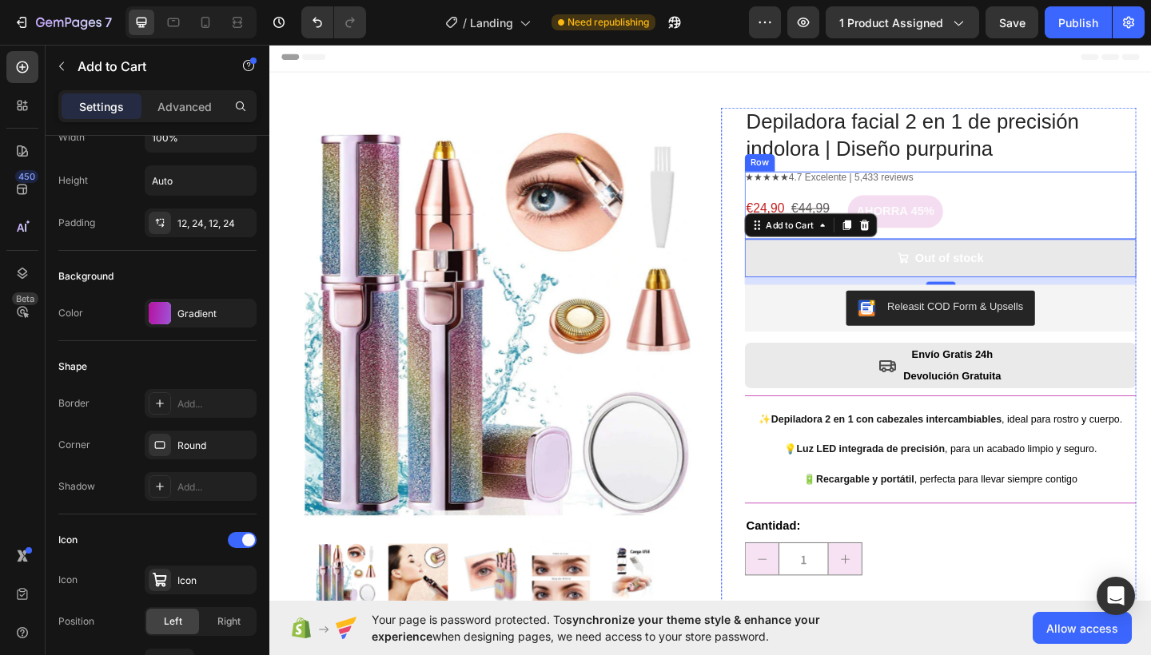
click at [1095, 201] on div "★★★★★ 4.7 Excelente | 5,433 reviews Text Block €24,90 €44,99 Text Block AHORRA …" at bounding box center [999, 220] width 426 height 74
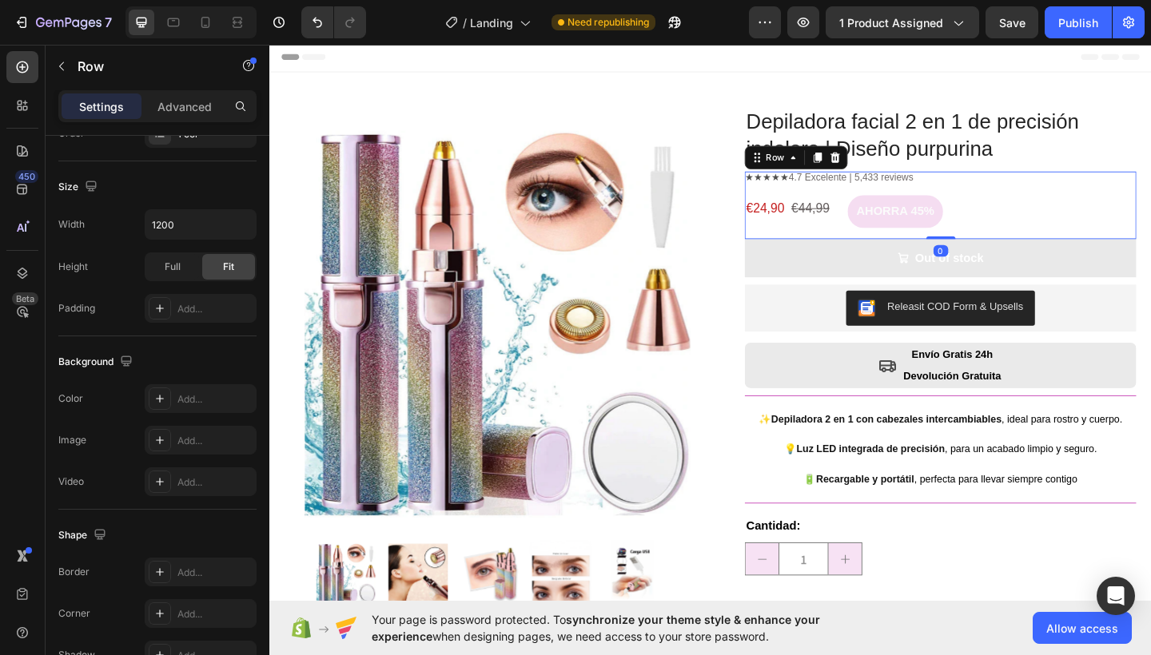
scroll to position [0, 0]
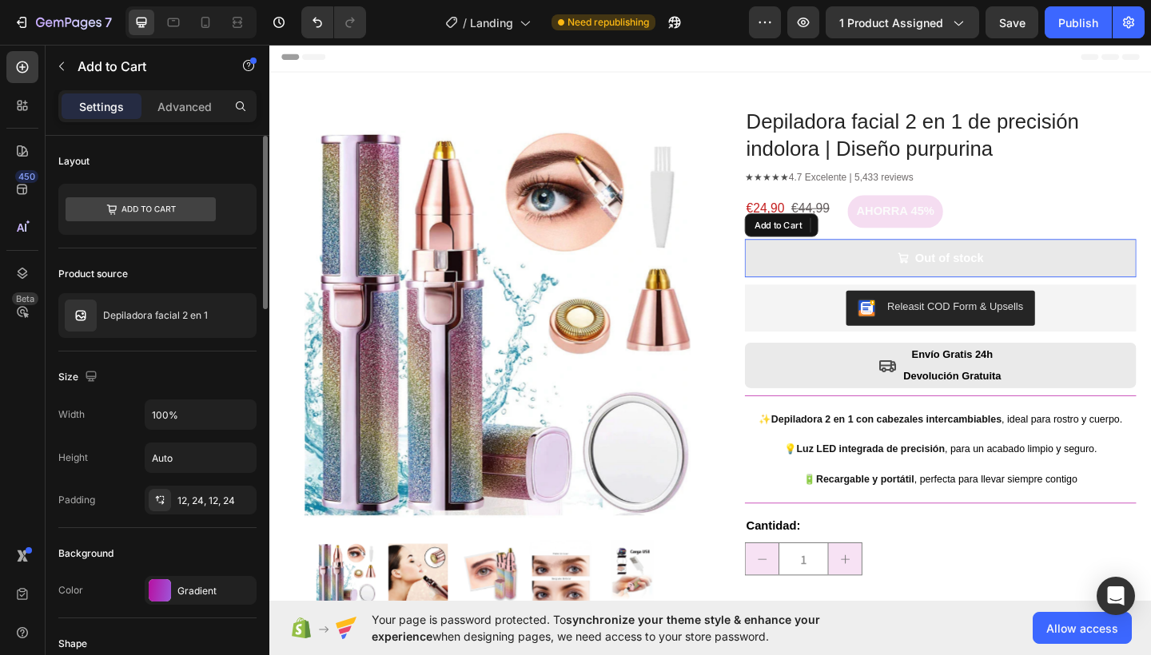
click at [1108, 268] on button "Out of stock" at bounding box center [999, 277] width 426 height 42
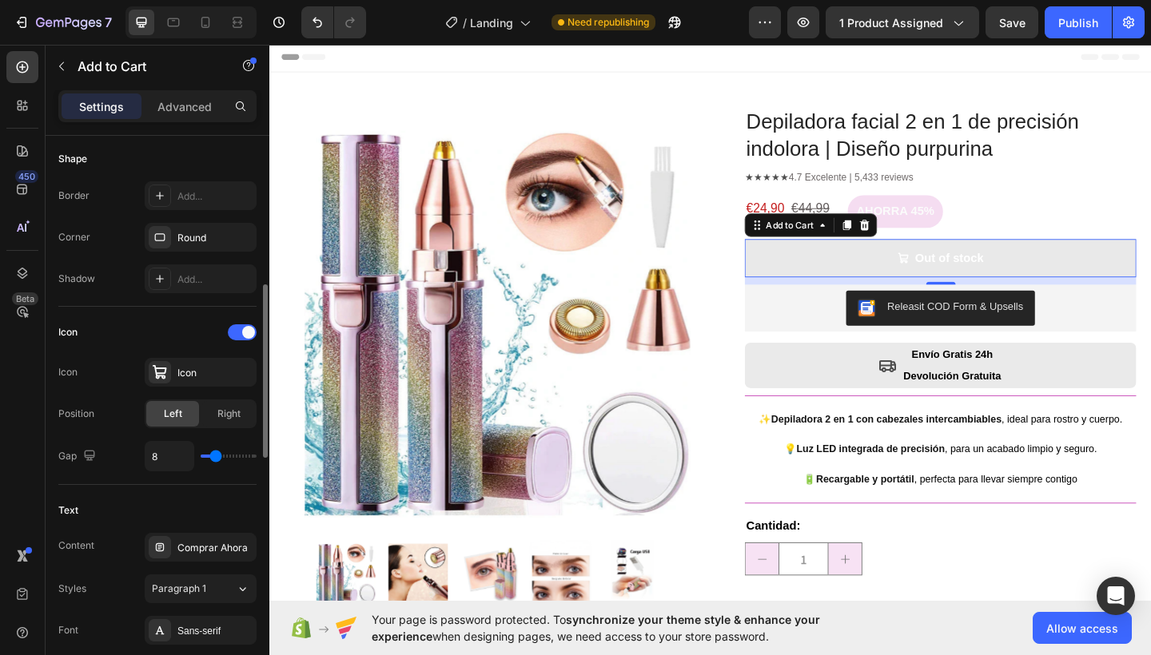
scroll to position [425, 0]
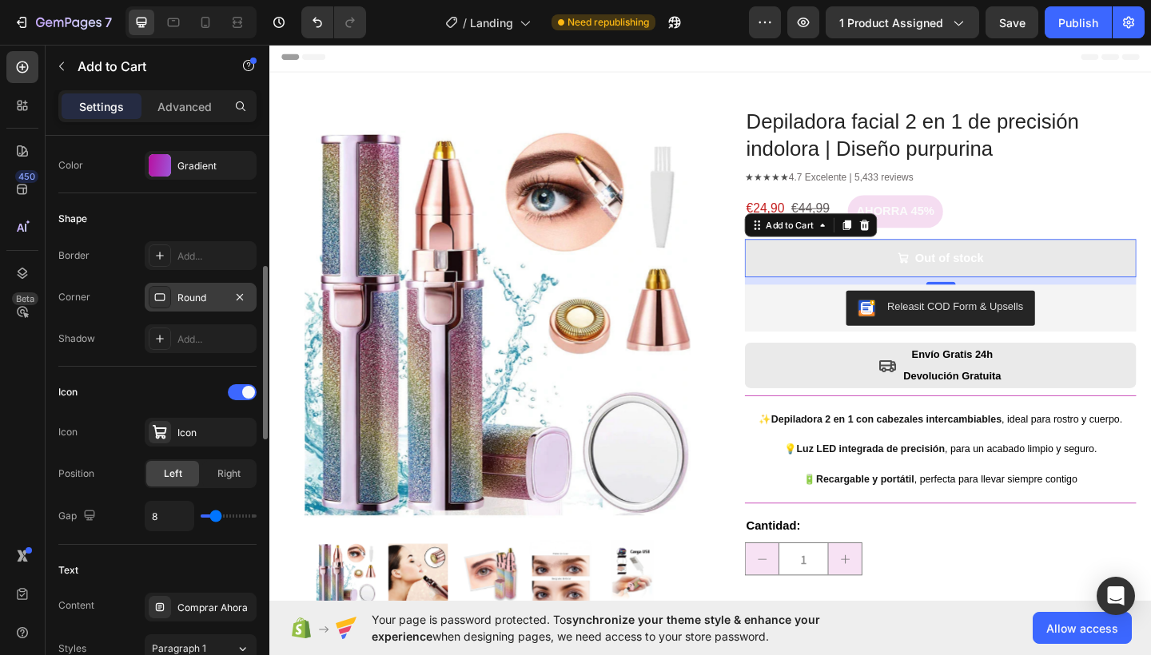
click at [204, 295] on div "Round" at bounding box center [200, 298] width 46 height 14
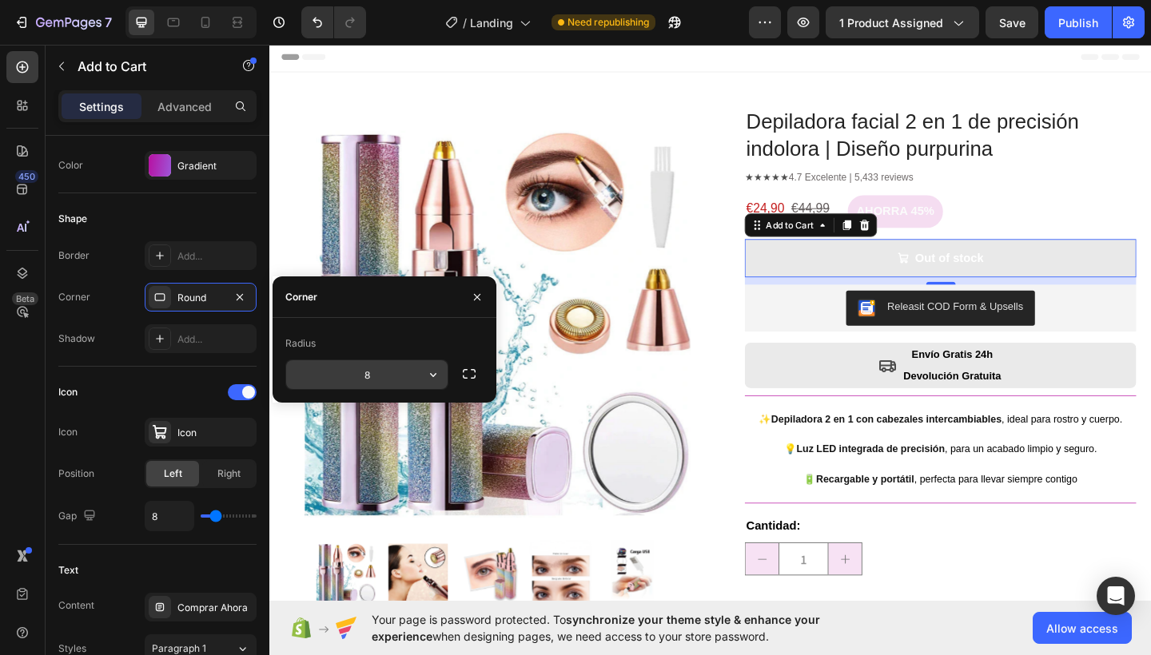
click at [372, 375] on input "8" at bounding box center [366, 374] width 161 height 29
type input "1"
type input "2"
type input "8"
click at [478, 296] on icon "button" at bounding box center [477, 296] width 6 height 6
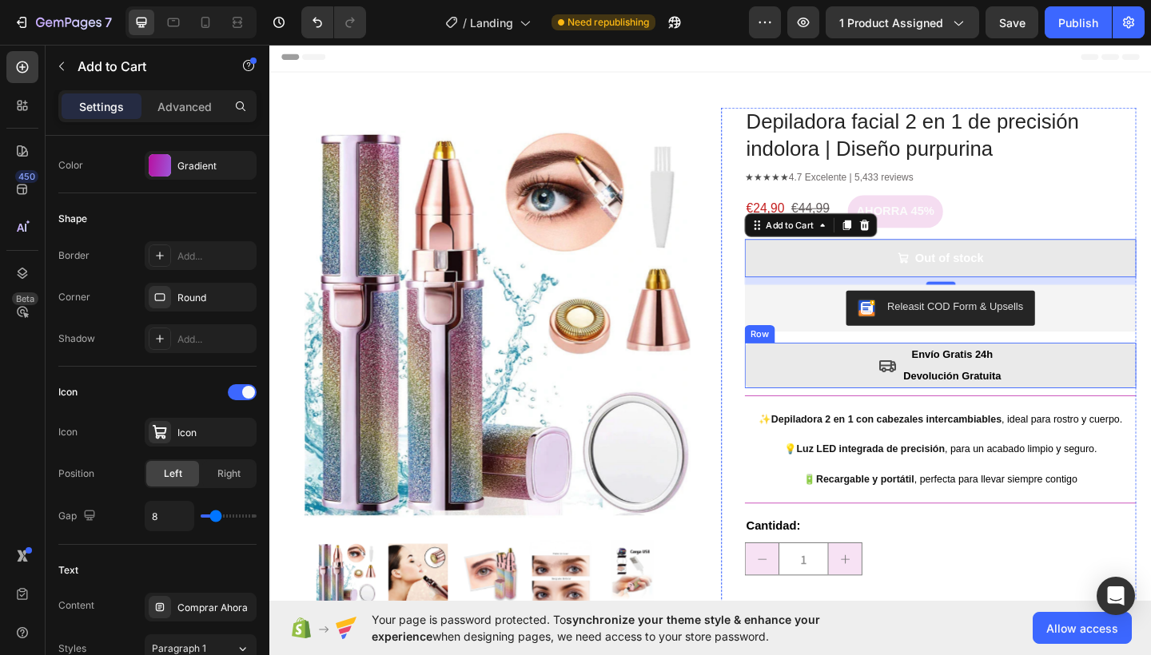
click at [837, 375] on div "Icon Envío Gratis 24h Devolución Gratuita Text Block Row" at bounding box center [999, 394] width 426 height 50
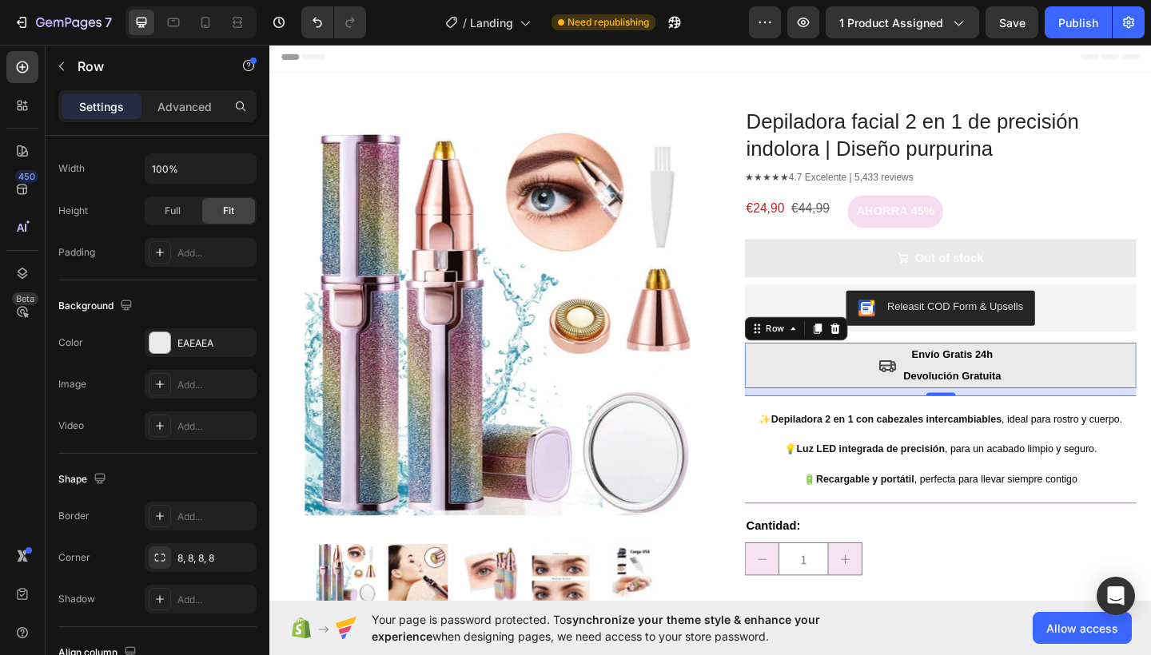
scroll to position [0, 0]
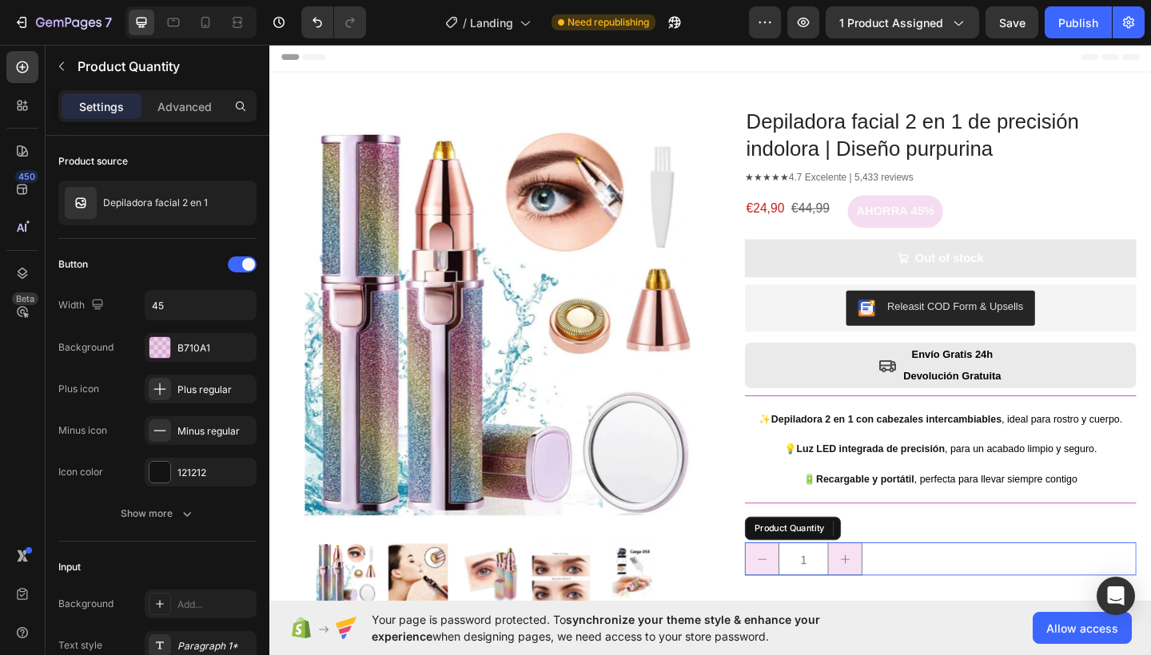
click at [801, 604] on button "decrement" at bounding box center [805, 604] width 36 height 34
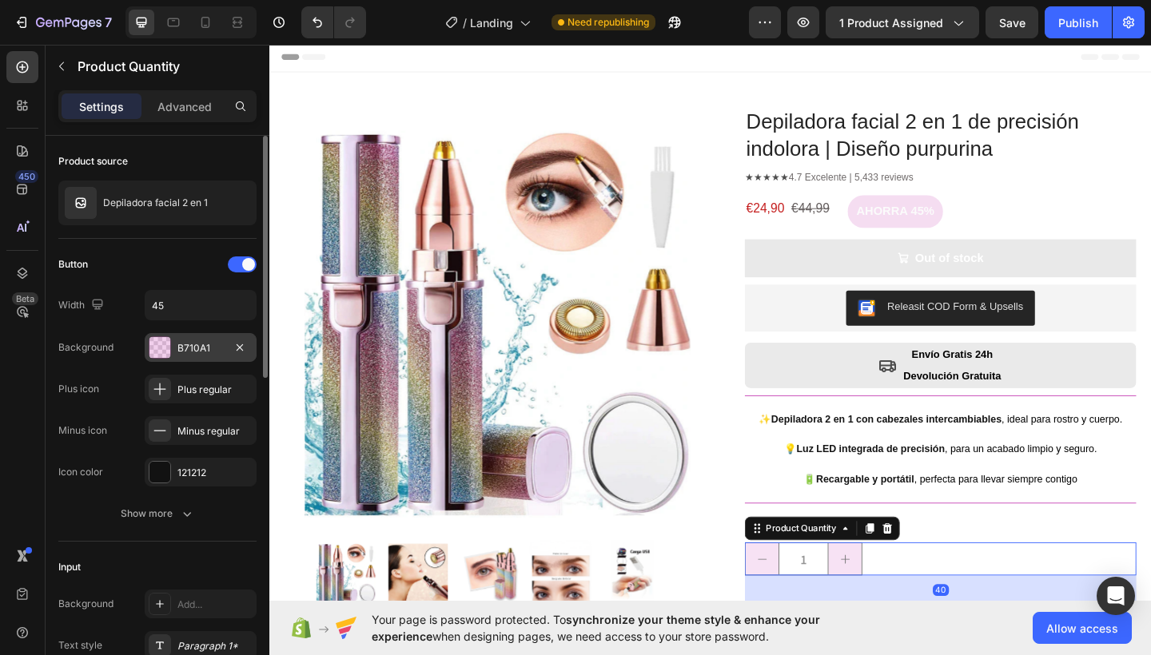
click at [198, 346] on div "B710A1" at bounding box center [200, 348] width 46 height 14
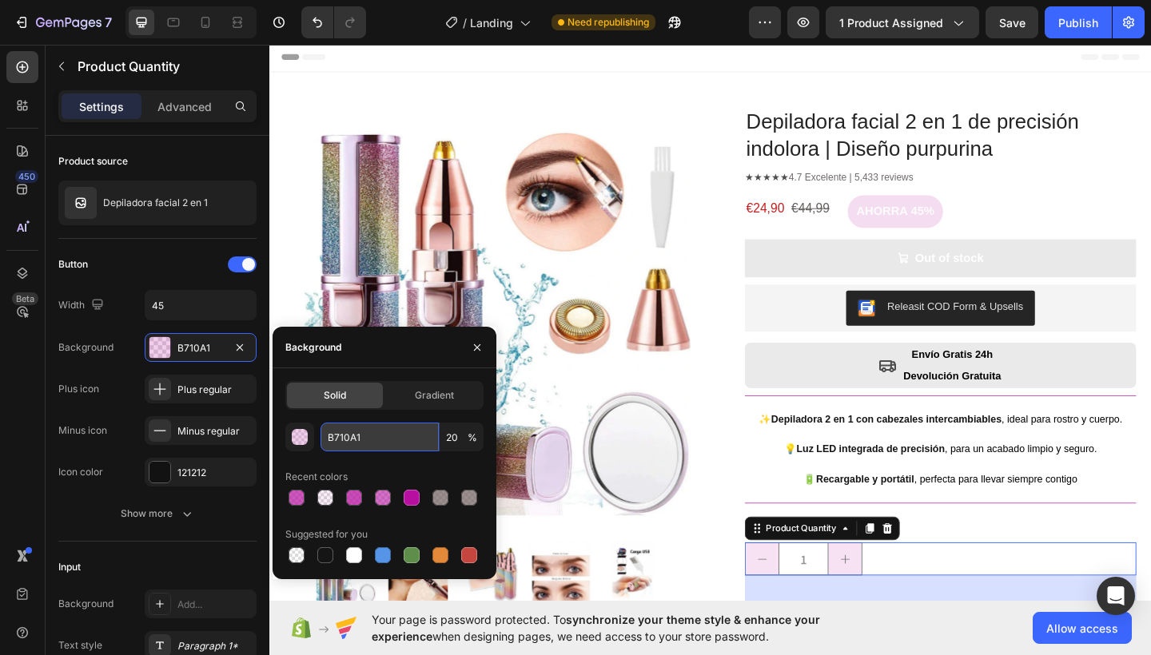
click at [347, 437] on input "B710A1" at bounding box center [379, 437] width 118 height 29
click at [882, 403] on div "Icon Envío Gratis 24h Devolución Gratuita Text Block Row" at bounding box center [999, 394] width 426 height 50
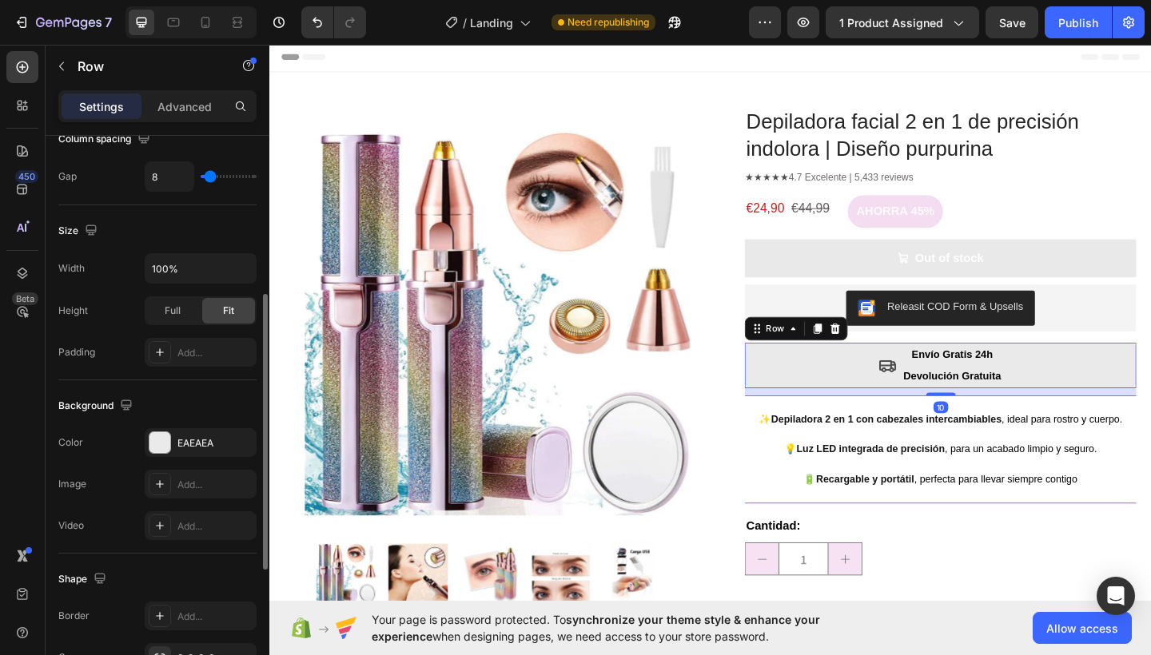
scroll to position [592, 0]
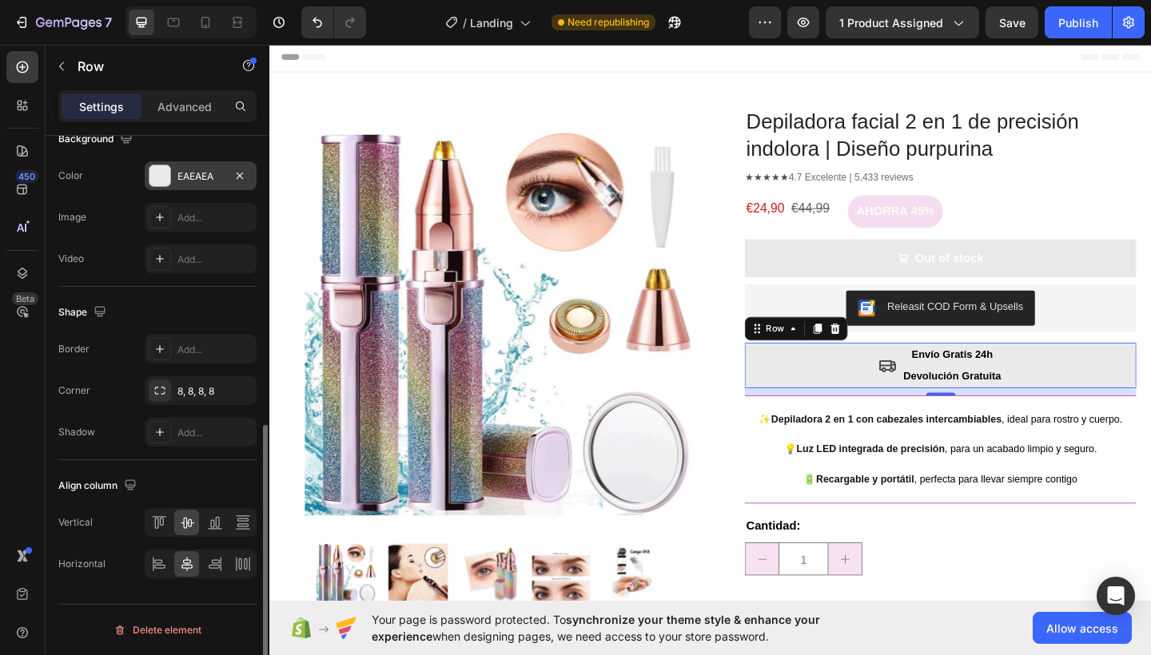
click at [189, 180] on div "EAEAEA" at bounding box center [200, 176] width 46 height 14
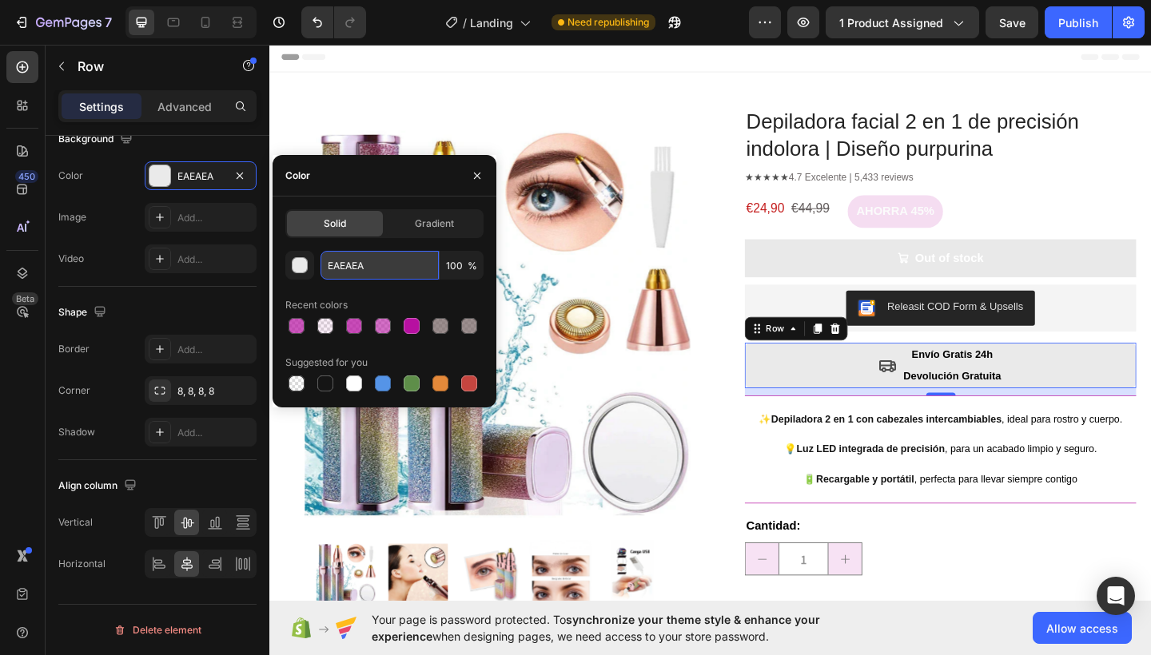
click at [351, 257] on input "EAEAEA" at bounding box center [379, 265] width 118 height 29
paste input "B710A1"
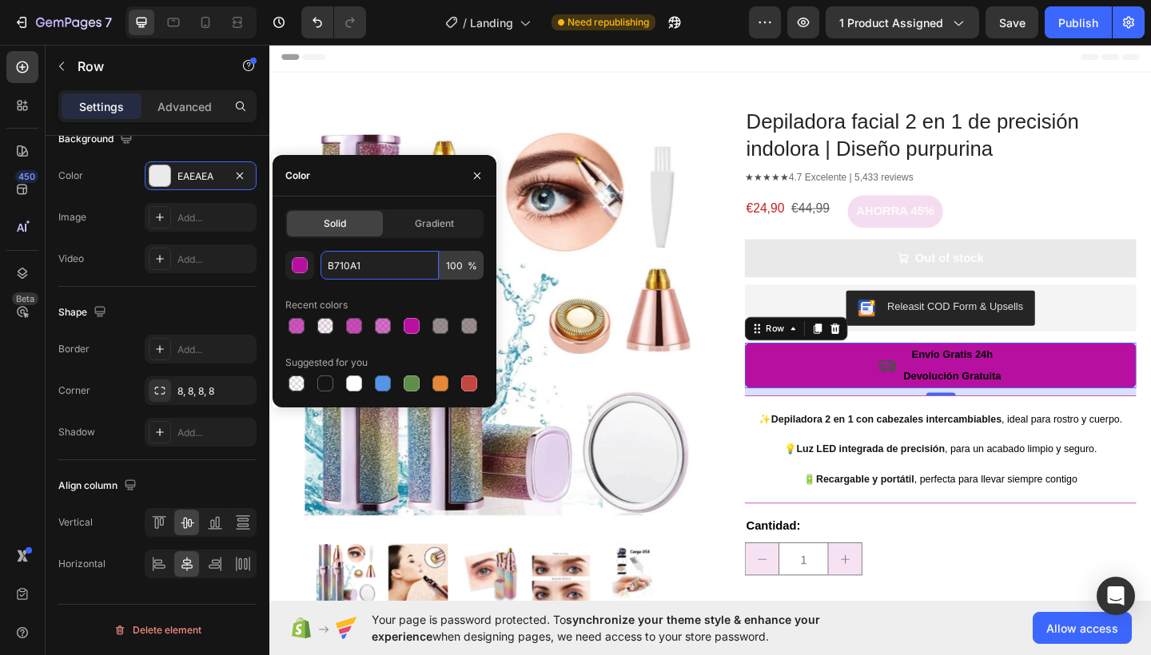
type input "B710A1"
click at [462, 268] on input "100" at bounding box center [461, 265] width 44 height 29
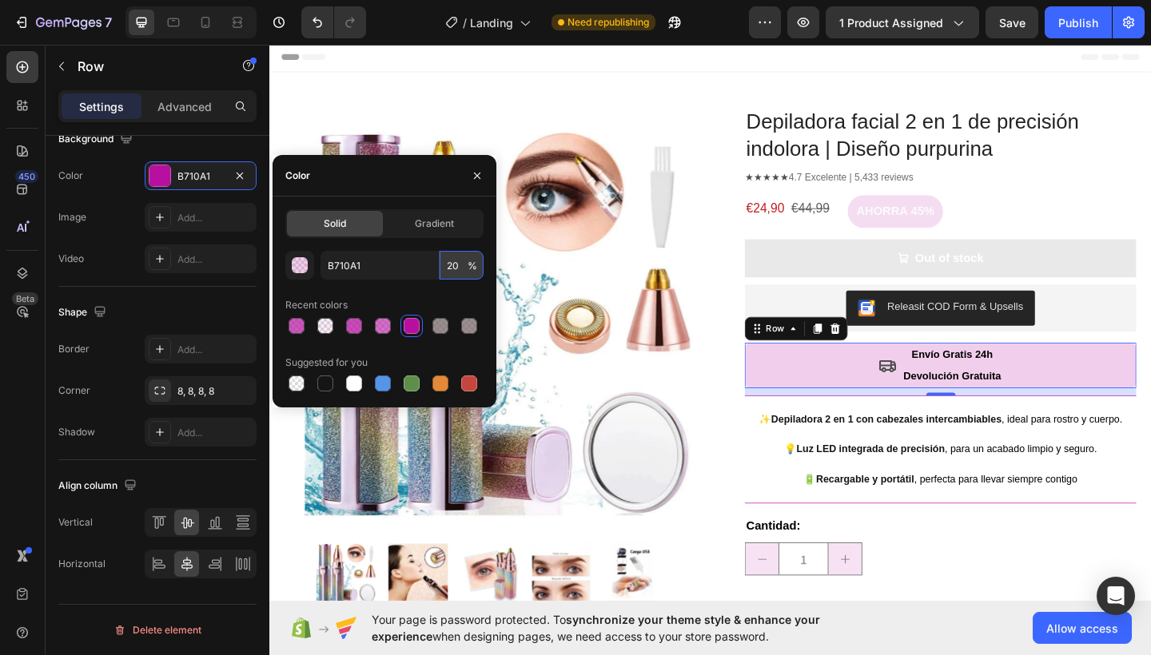
type input "2"
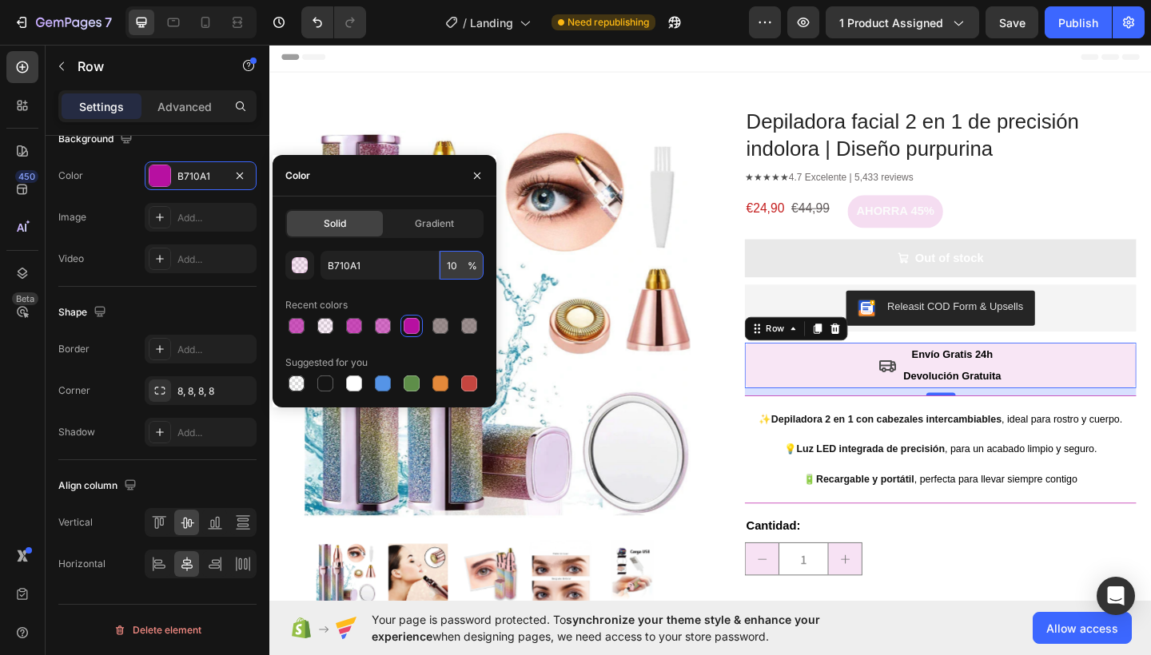
type input "1"
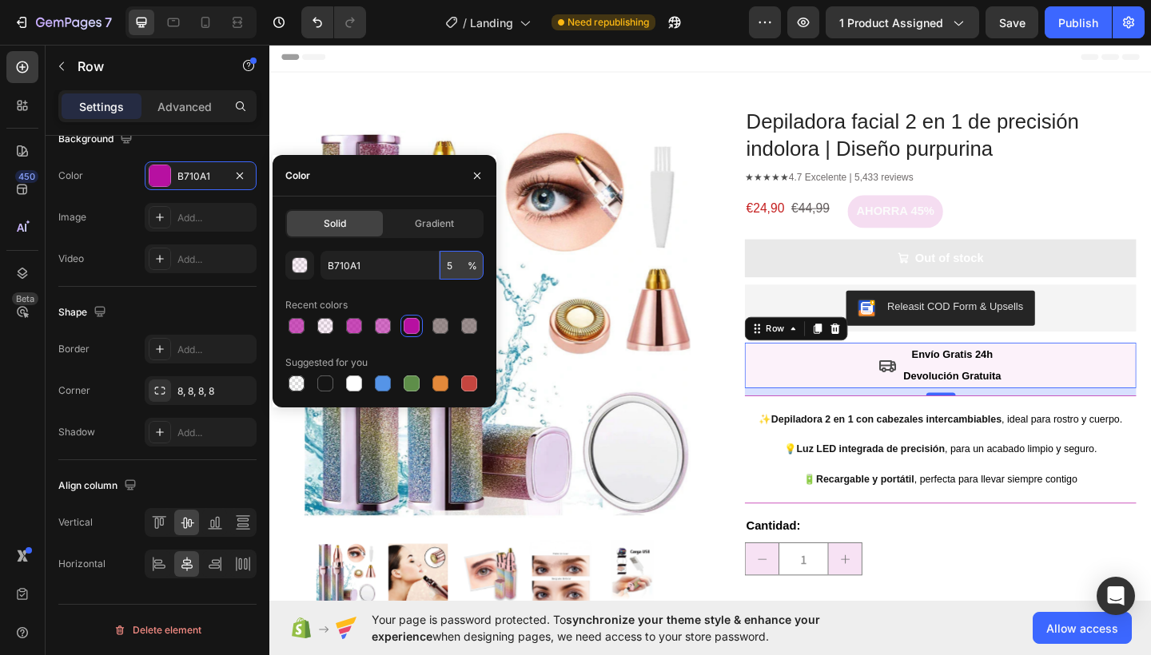
type input "5"
click at [477, 173] on icon "button" at bounding box center [477, 175] width 13 height 13
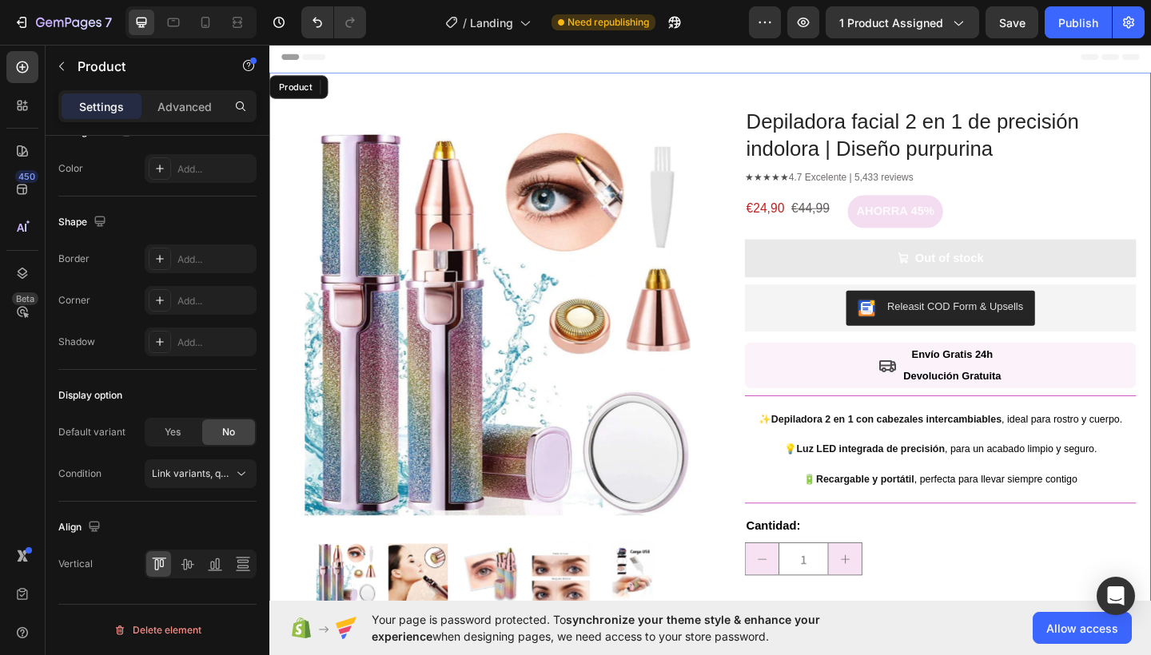
click at [750, 194] on div "Product Images Row Depiladora facial 2 en 1 de precisión indolora | Diseño purp…" at bounding box center [748, 437] width 959 height 725
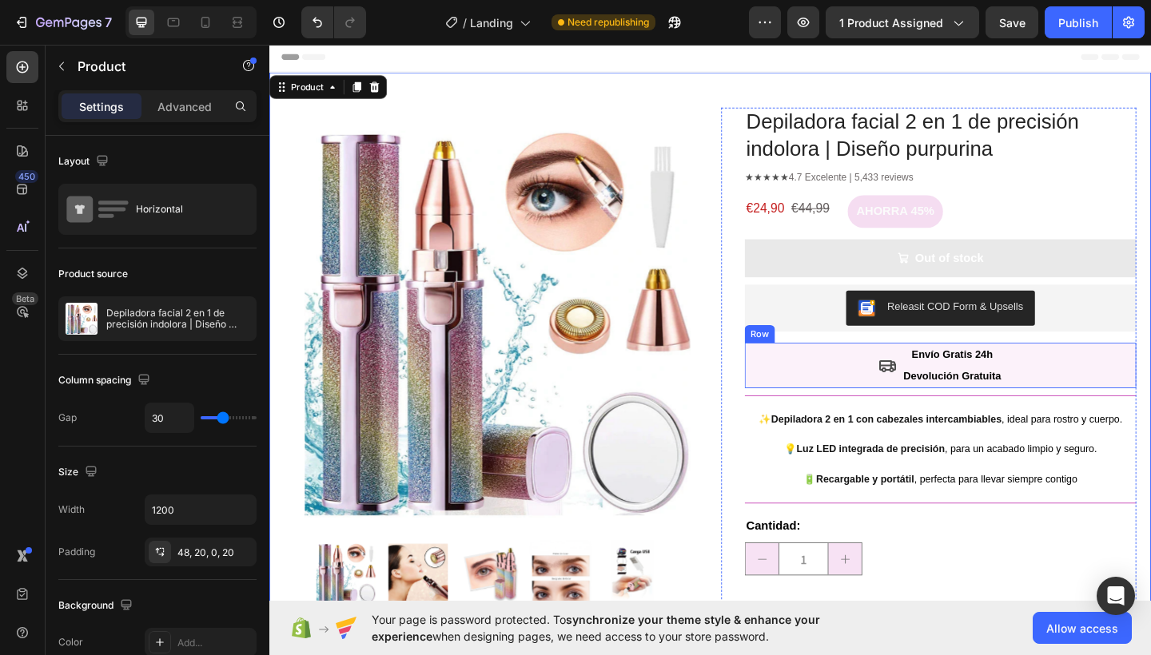
click at [824, 392] on div "Icon Envío Gratis 24h Devolución Gratuita Text Block Row" at bounding box center [999, 394] width 426 height 50
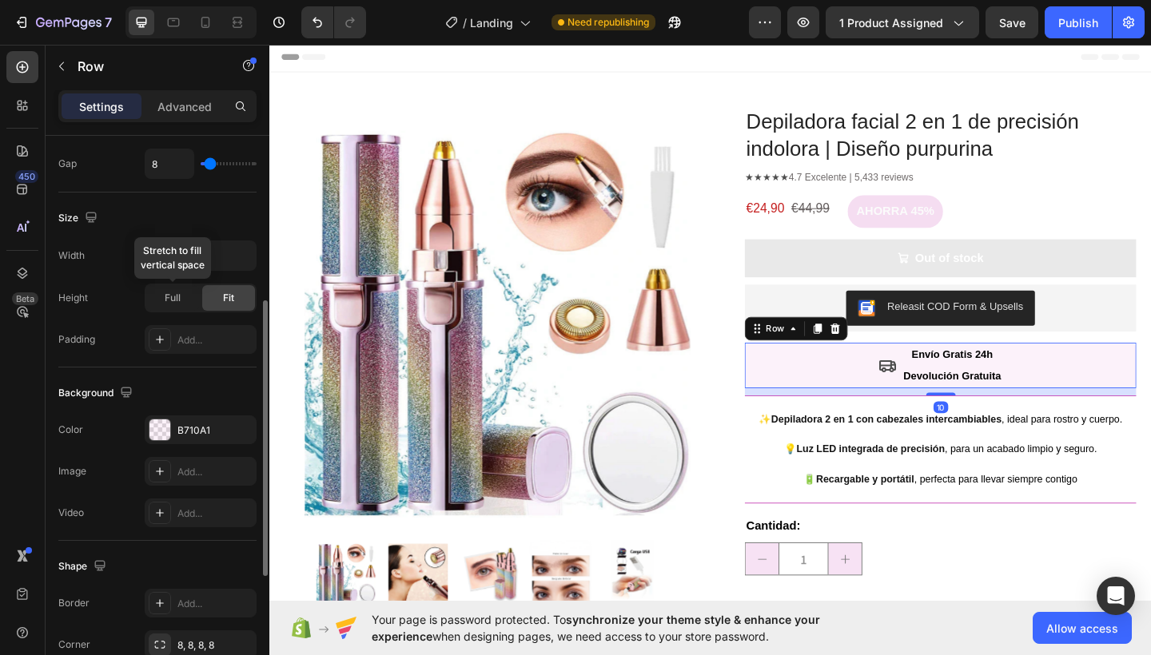
scroll to position [479, 0]
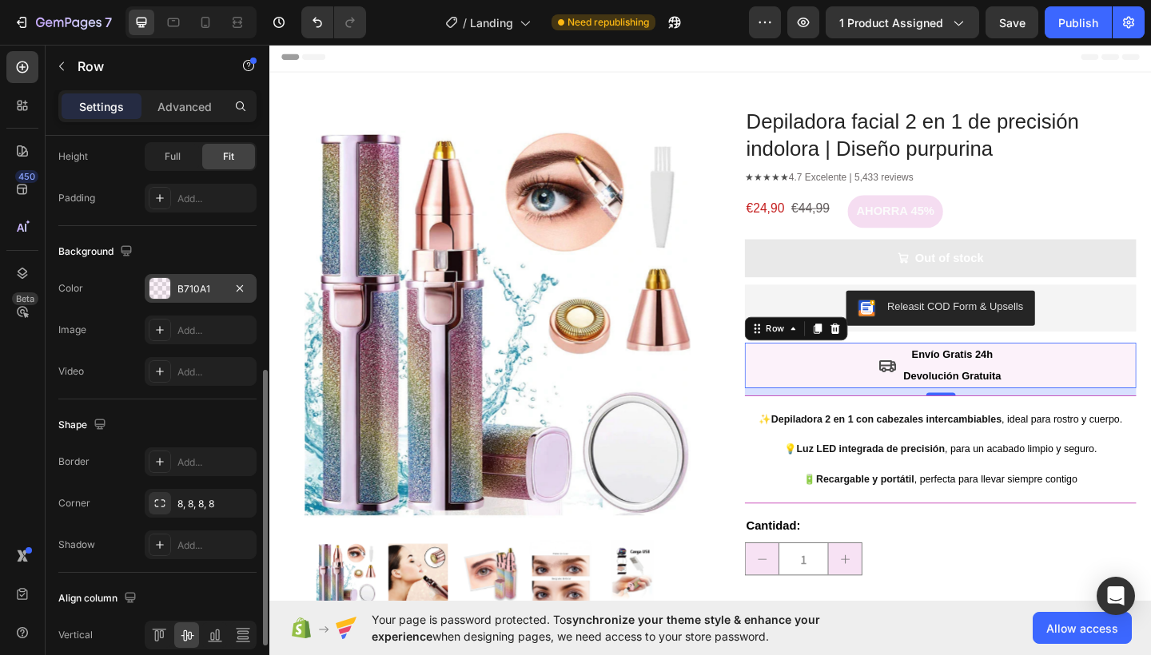
click at [189, 296] on div "B710A1" at bounding box center [201, 288] width 112 height 29
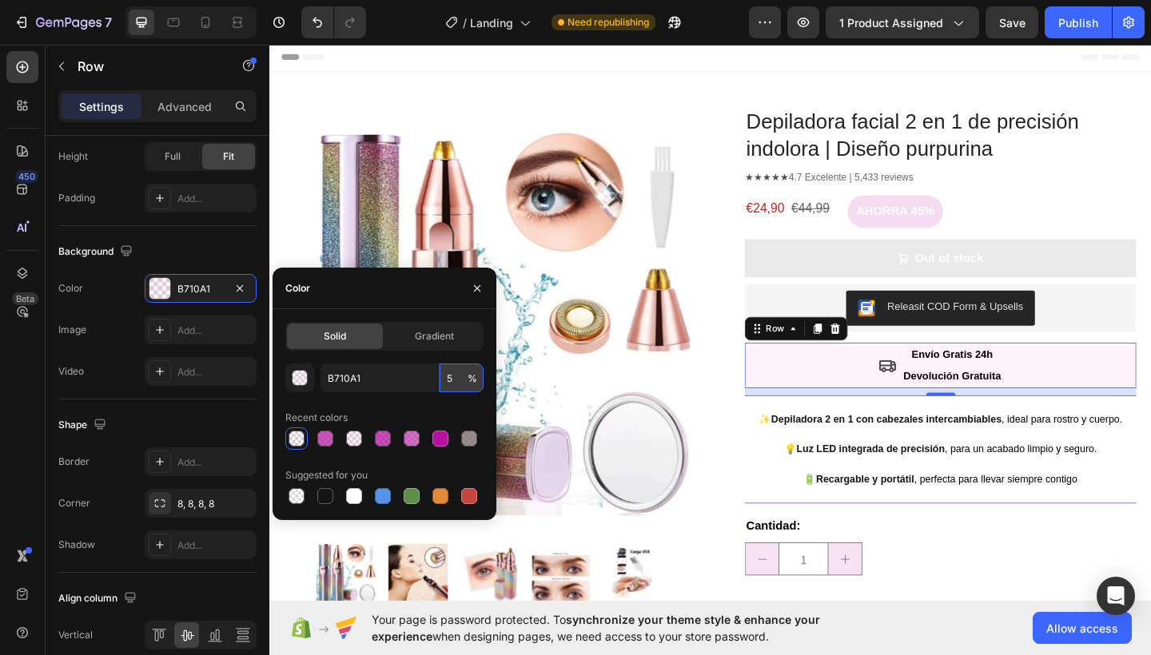
click at [455, 381] on input "5" at bounding box center [461, 378] width 44 height 29
type input "8"
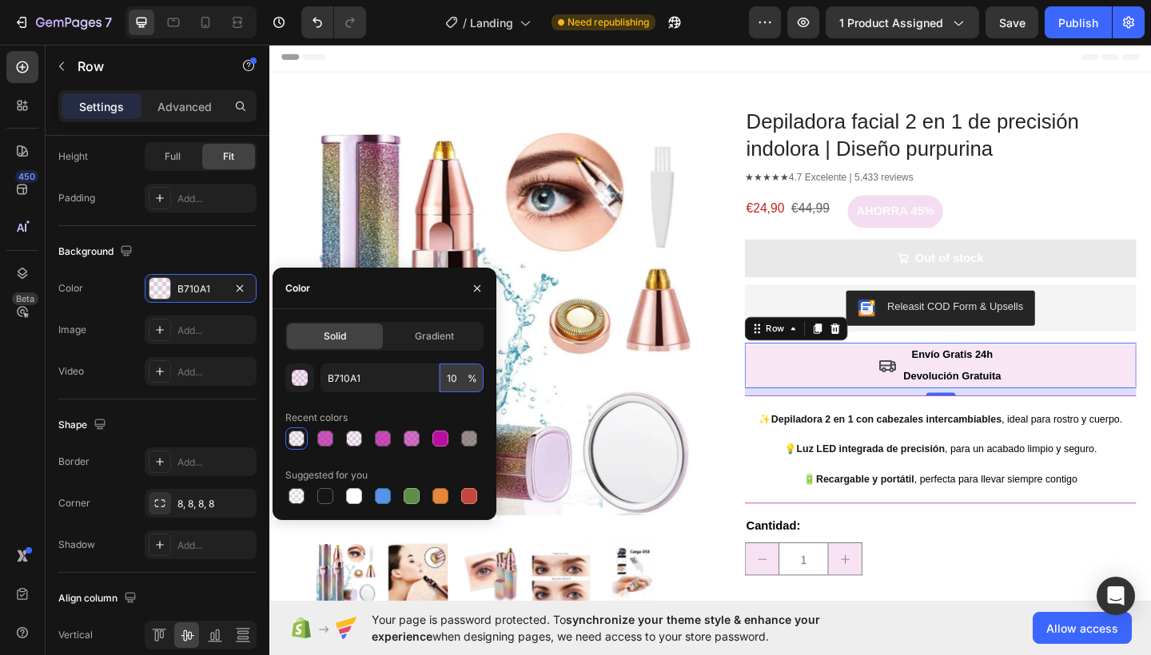
type input "10"
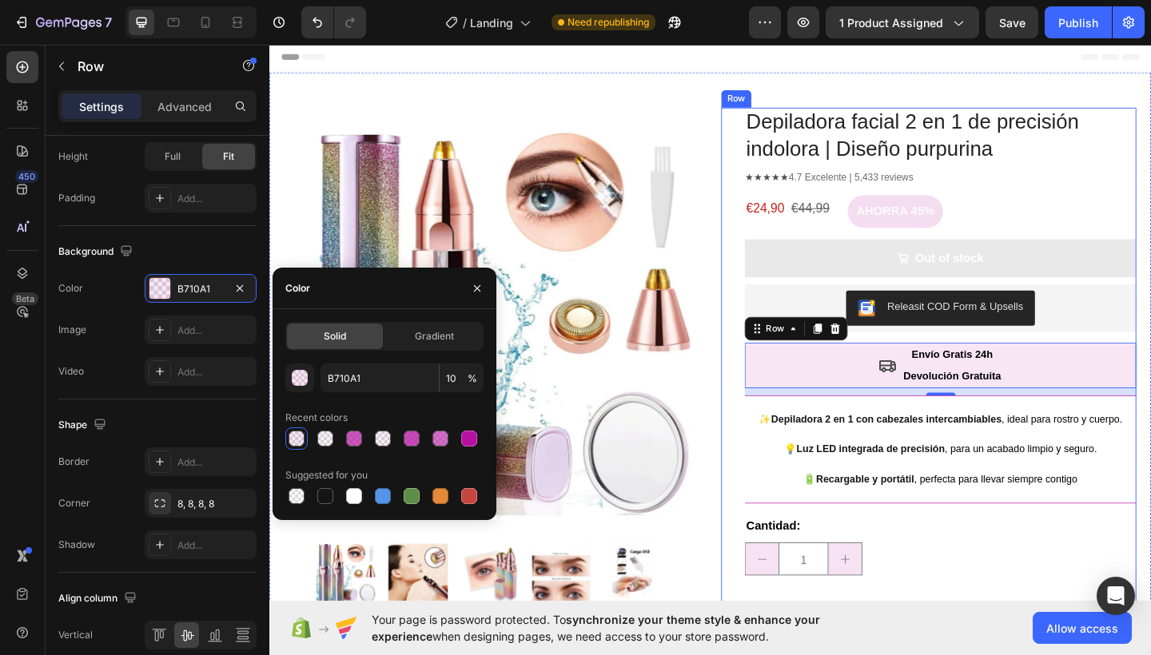
click at [761, 407] on div "Depiladora facial 2 en 1 de precisión indolora | Diseño purpurina Product Title…" at bounding box center [986, 456] width 451 height 687
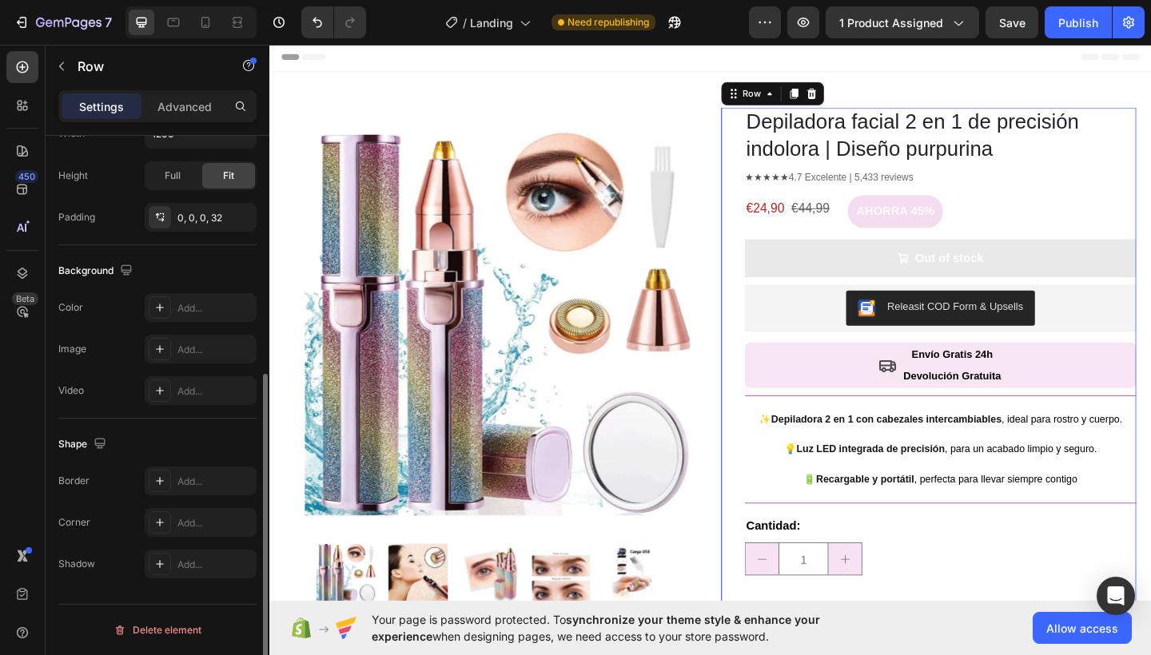
scroll to position [410, 0]
click at [761, 419] on div "Depiladora facial 2 en 1 de precisión indolora | Diseño purpurina Product Title…" at bounding box center [986, 456] width 451 height 687
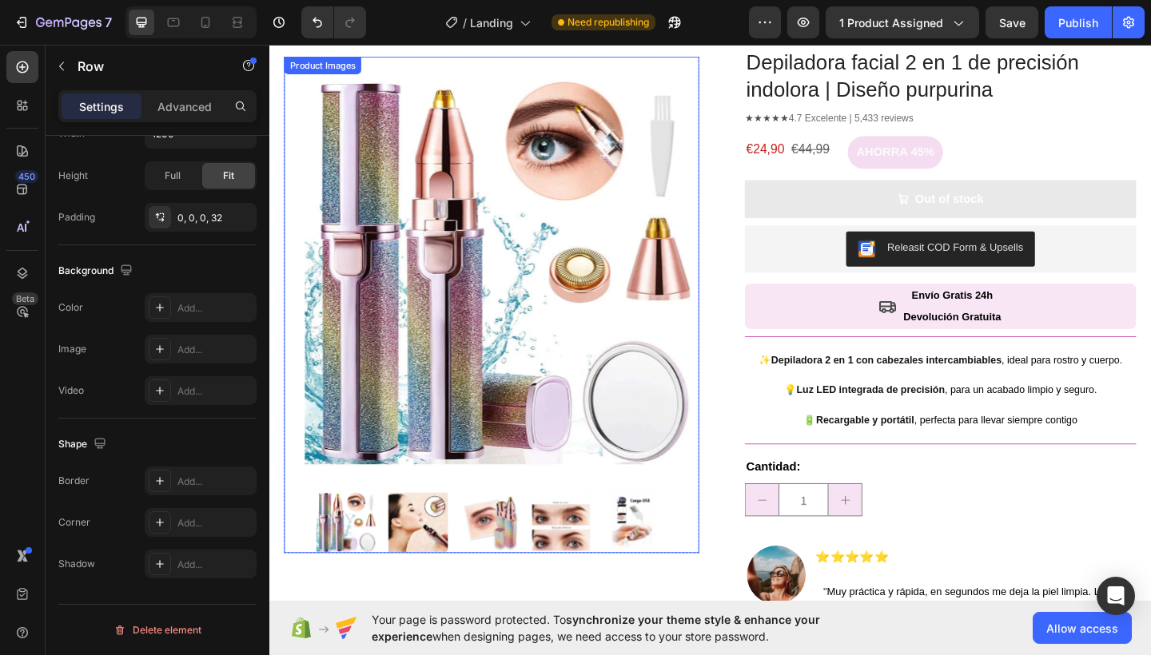
scroll to position [34, 0]
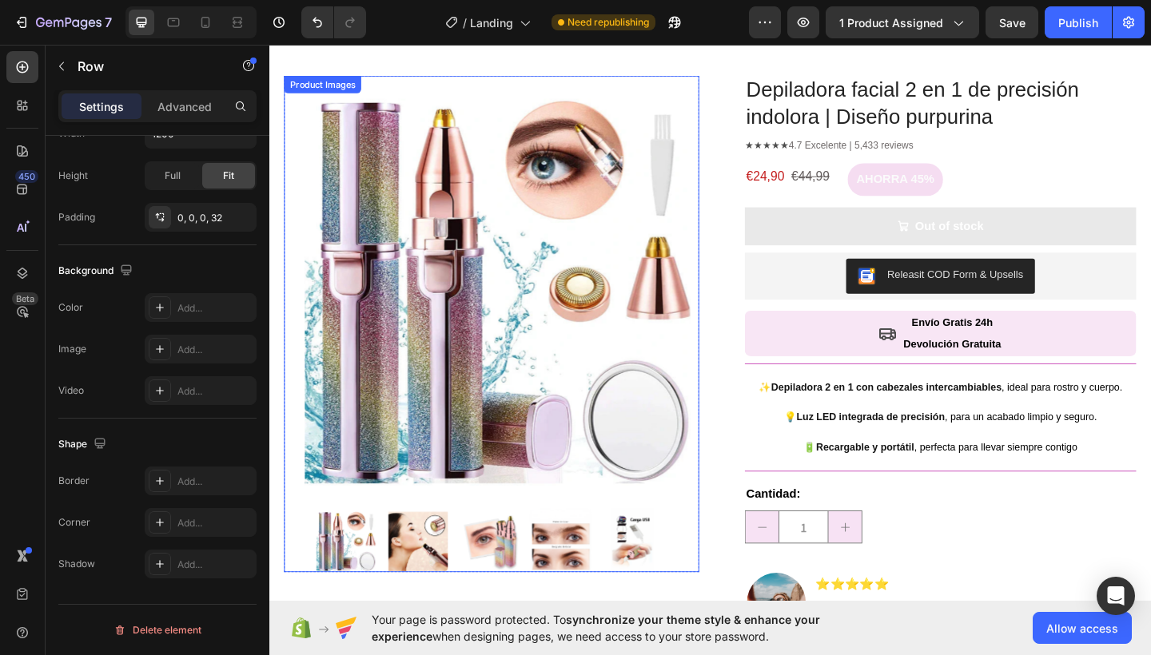
click at [587, 587] on img at bounding box center [586, 585] width 70 height 70
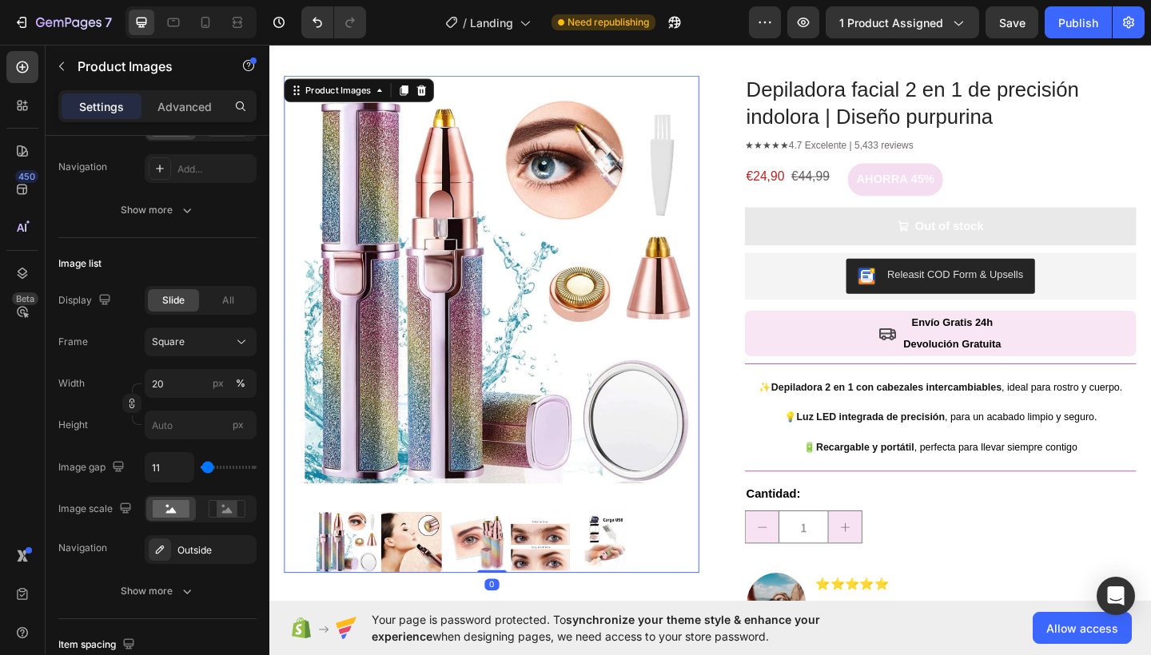
scroll to position [0, 0]
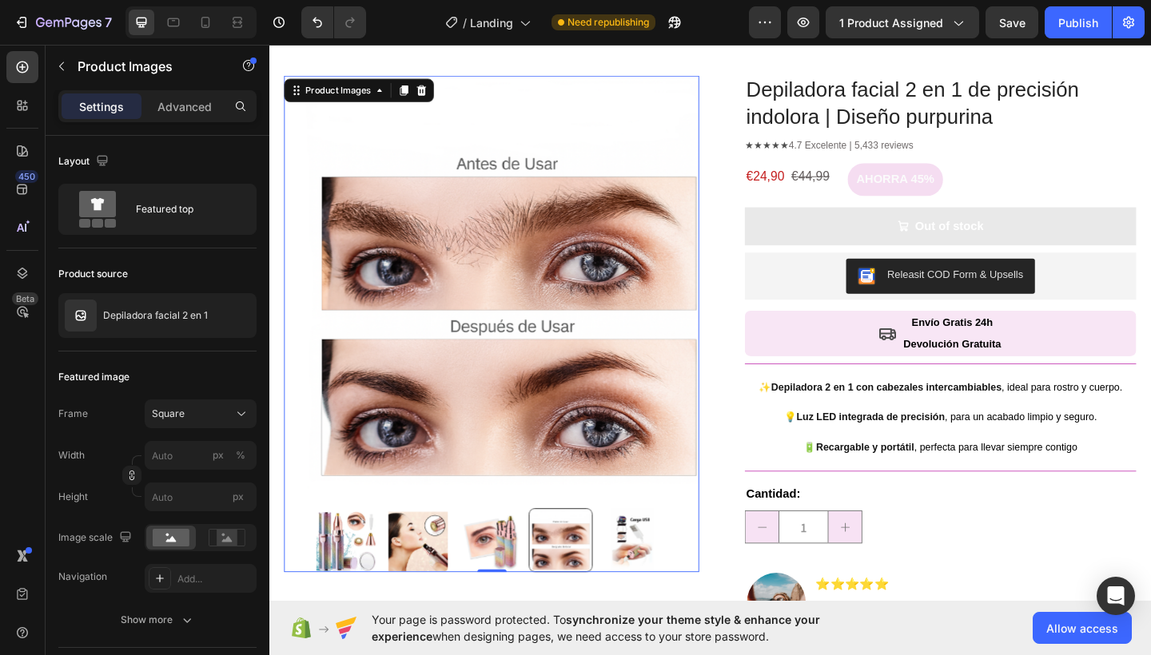
click at [650, 580] on img at bounding box center [665, 585] width 70 height 70
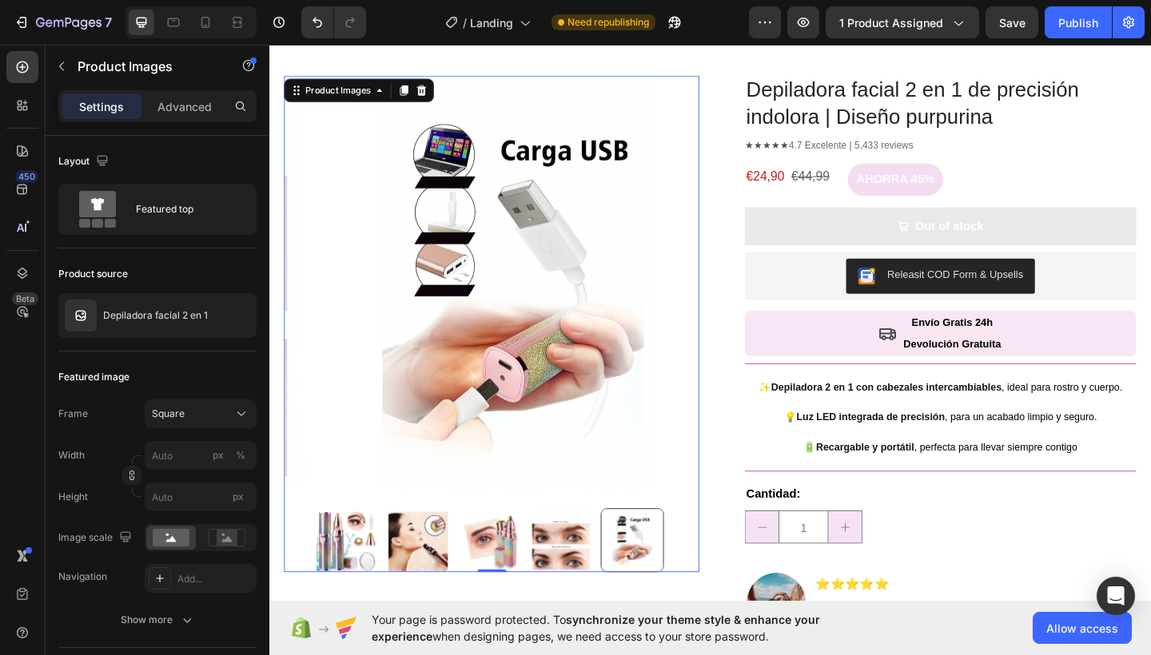
click at [527, 584] on img at bounding box center [508, 585] width 70 height 70
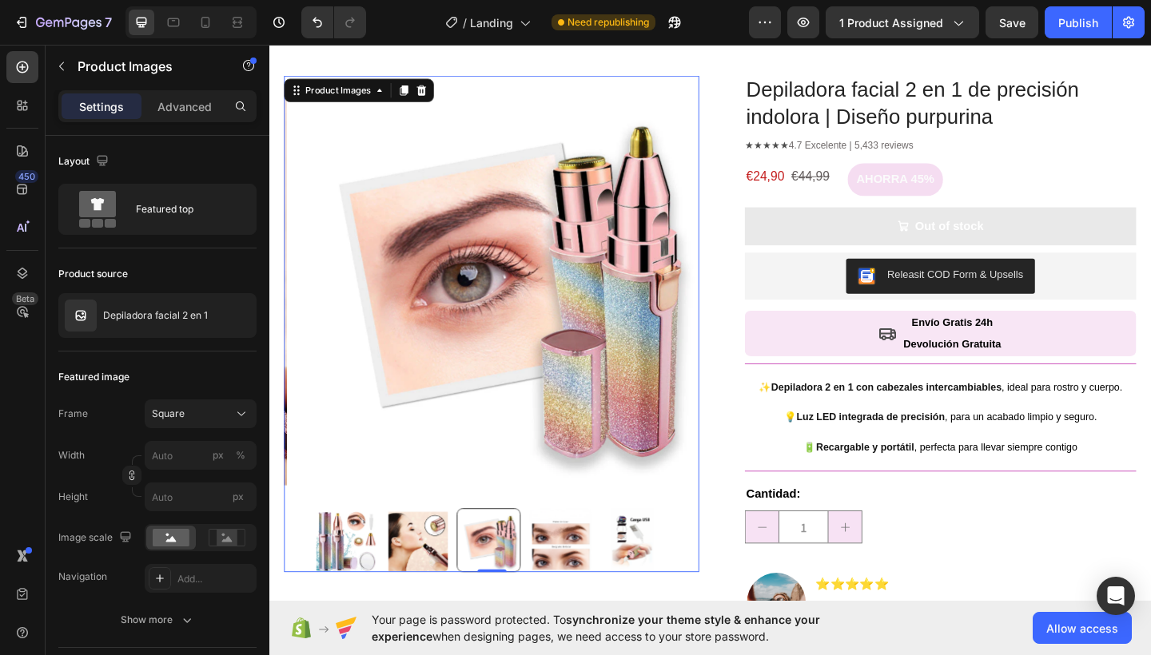
click at [596, 582] on img at bounding box center [586, 585] width 70 height 70
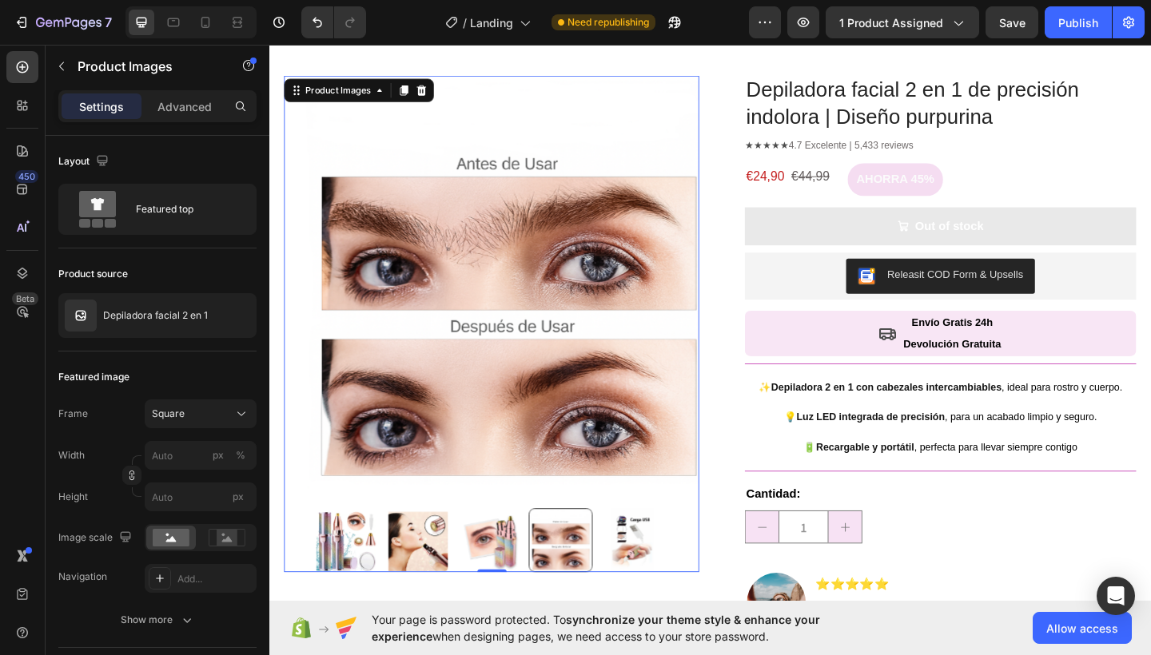
click at [658, 586] on img at bounding box center [665, 585] width 70 height 70
click at [663, 582] on div at bounding box center [665, 585] width 70 height 70
click at [518, 570] on img at bounding box center [508, 585] width 70 height 70
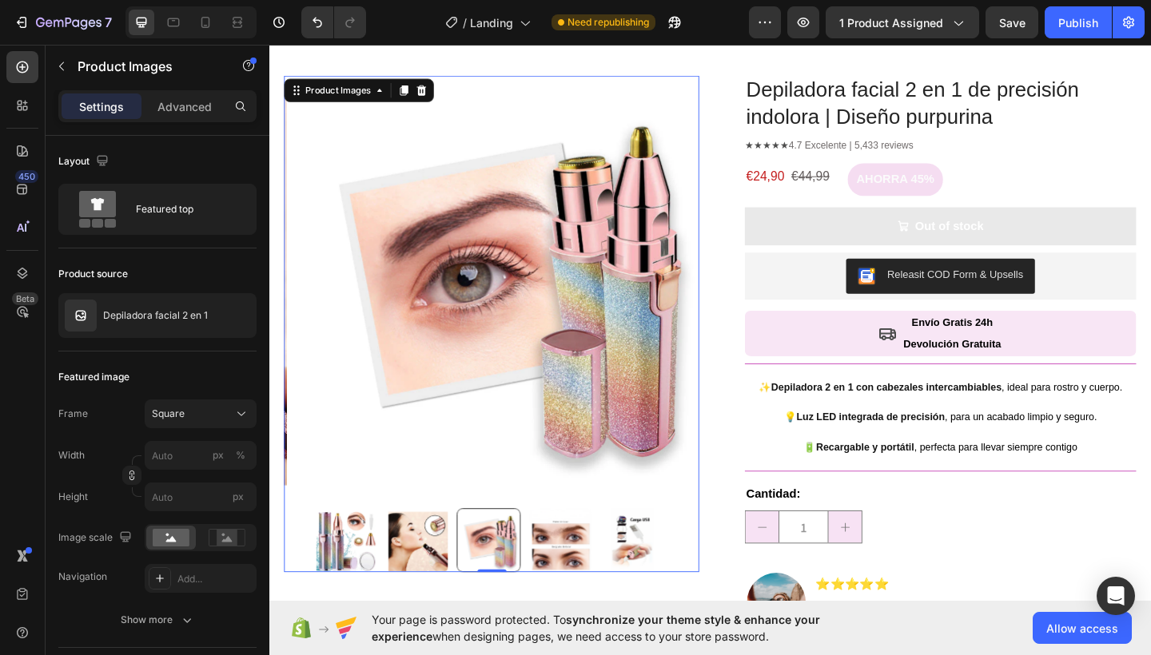
click at [568, 570] on img at bounding box center [586, 585] width 70 height 70
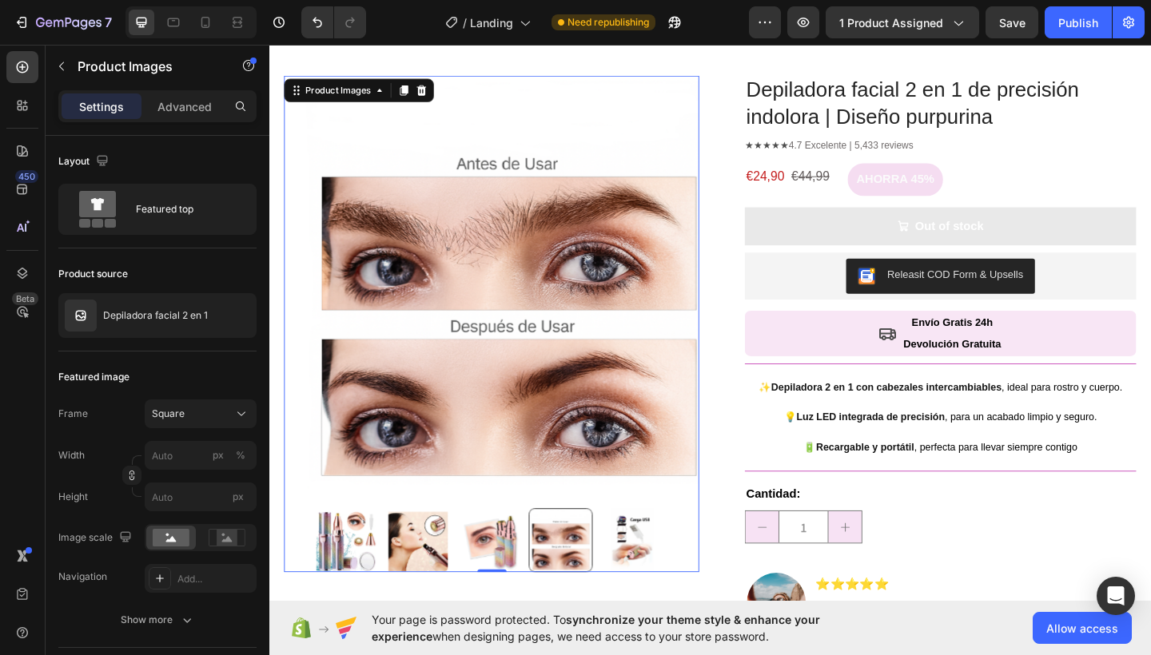
click at [664, 571] on img at bounding box center [665, 585] width 70 height 70
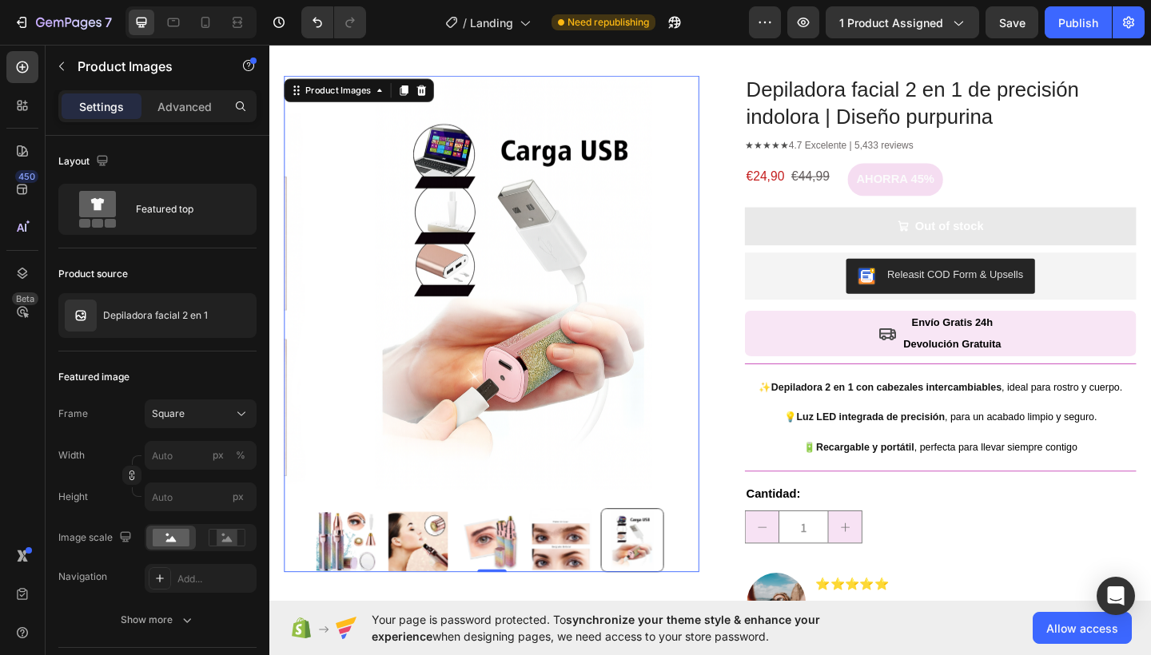
click at [585, 574] on img at bounding box center [586, 585] width 70 height 70
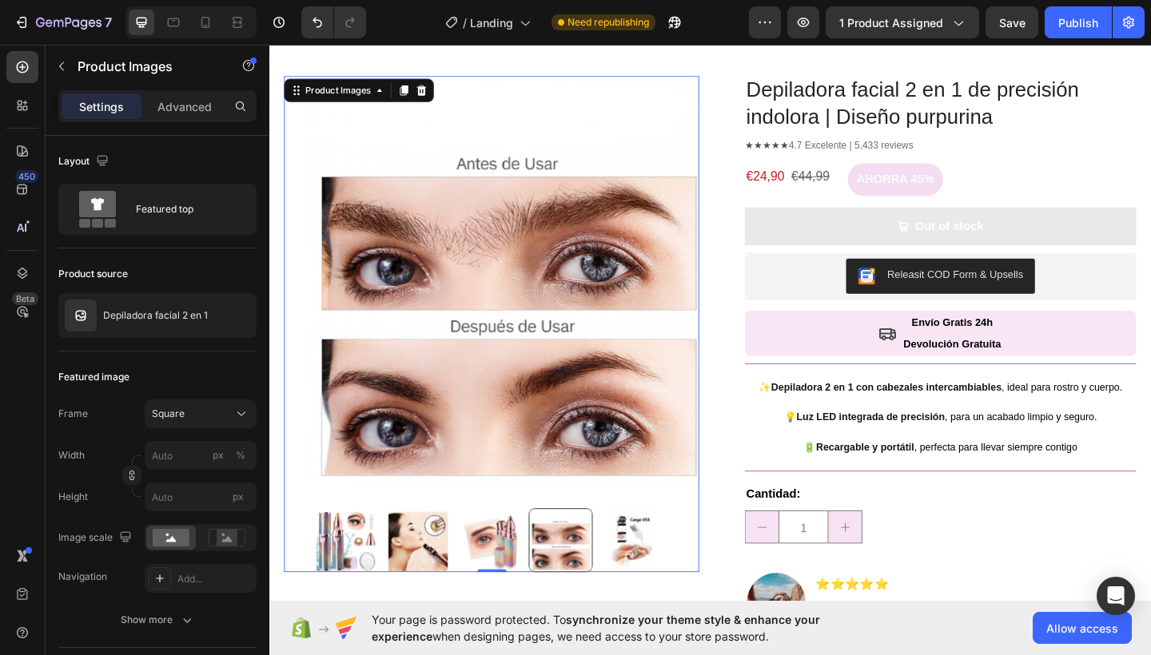
click at [505, 582] on img at bounding box center [508, 585] width 70 height 70
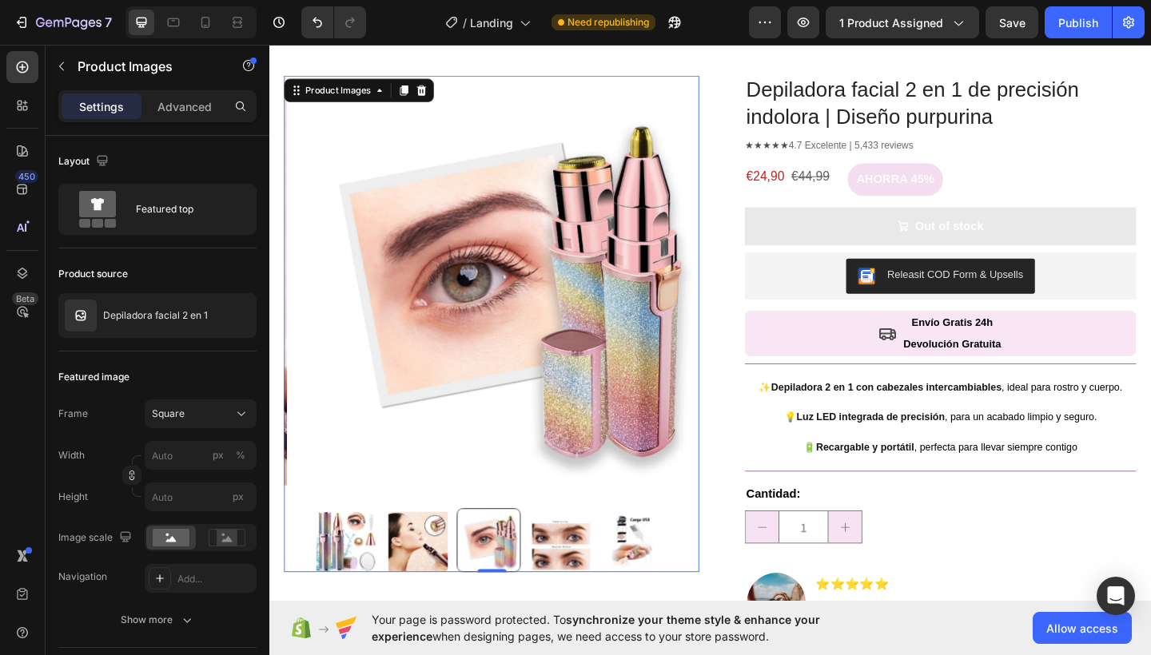
click at [433, 563] on img at bounding box center [431, 585] width 70 height 70
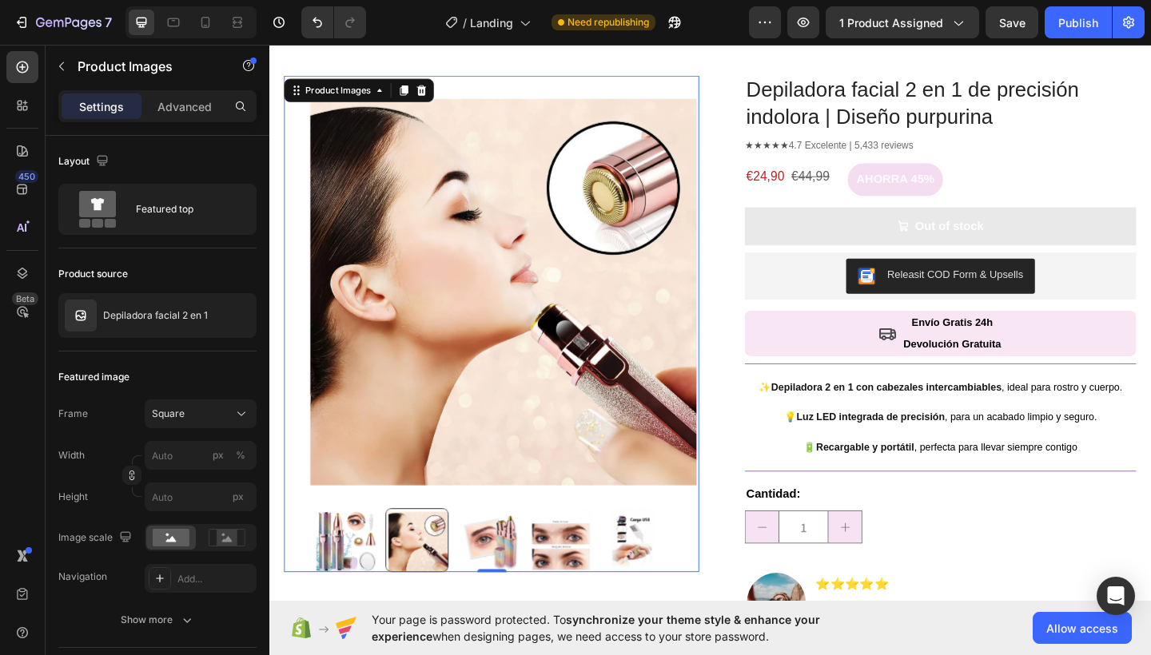
click at [360, 572] on img at bounding box center [352, 585] width 70 height 70
